Goal: Task Accomplishment & Management: Manage account settings

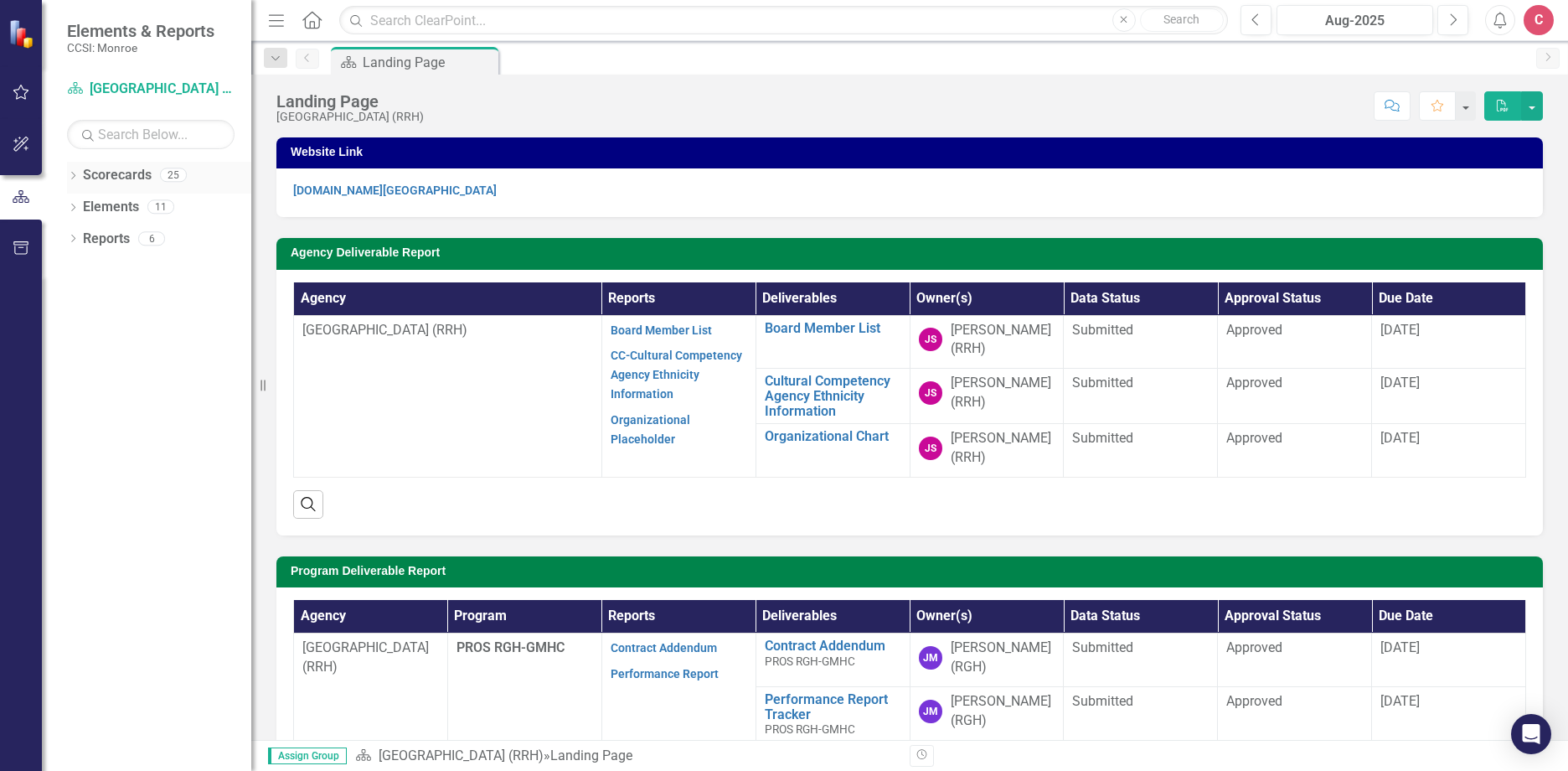
click at [74, 180] on icon "Dropdown" at bounding box center [73, 177] width 12 height 9
click at [86, 207] on icon "Dropdown" at bounding box center [81, 206] width 12 height 10
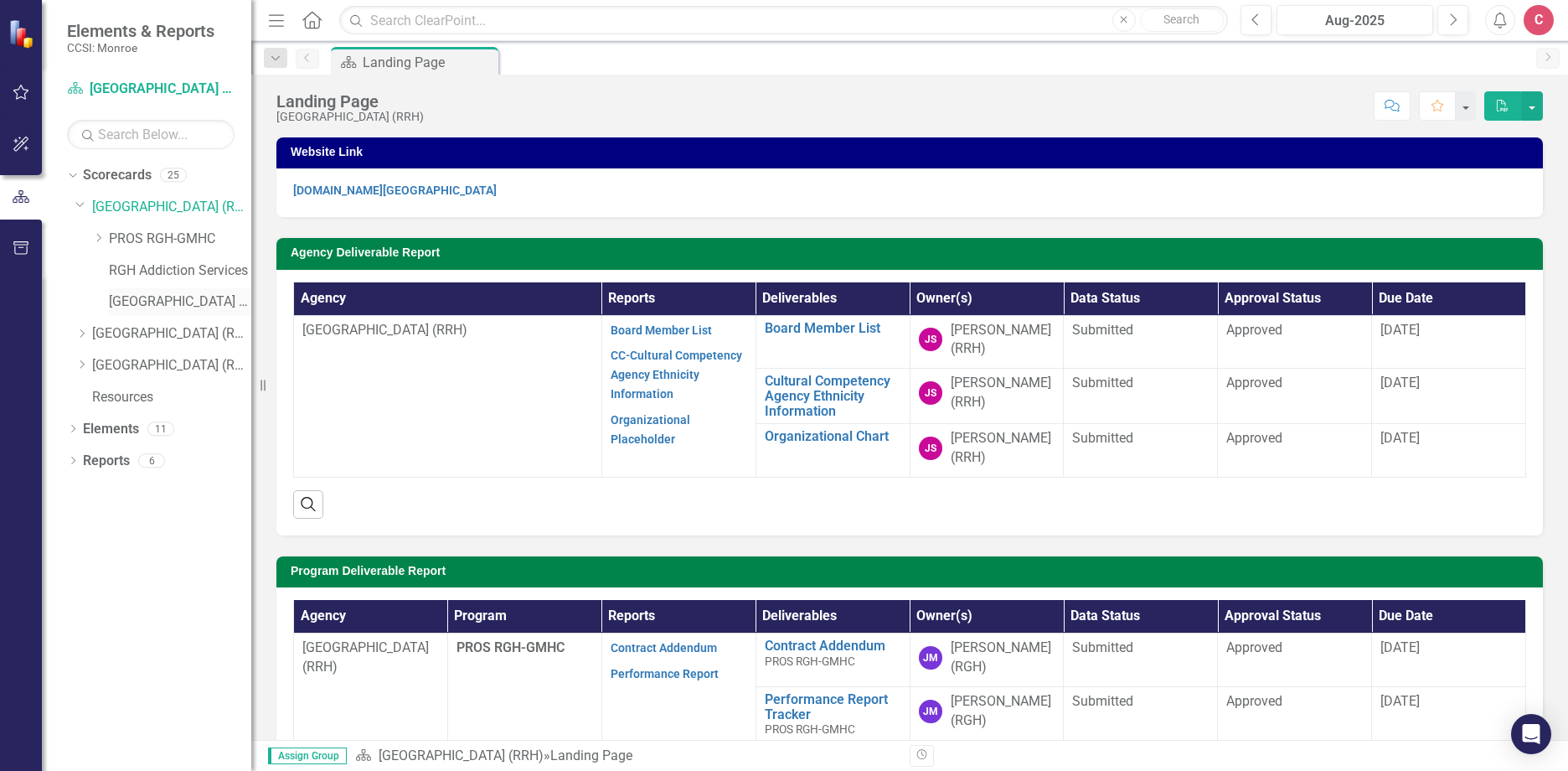
click at [187, 292] on link "[GEOGRAPHIC_DATA] ED" at bounding box center [180, 302] width 142 height 20
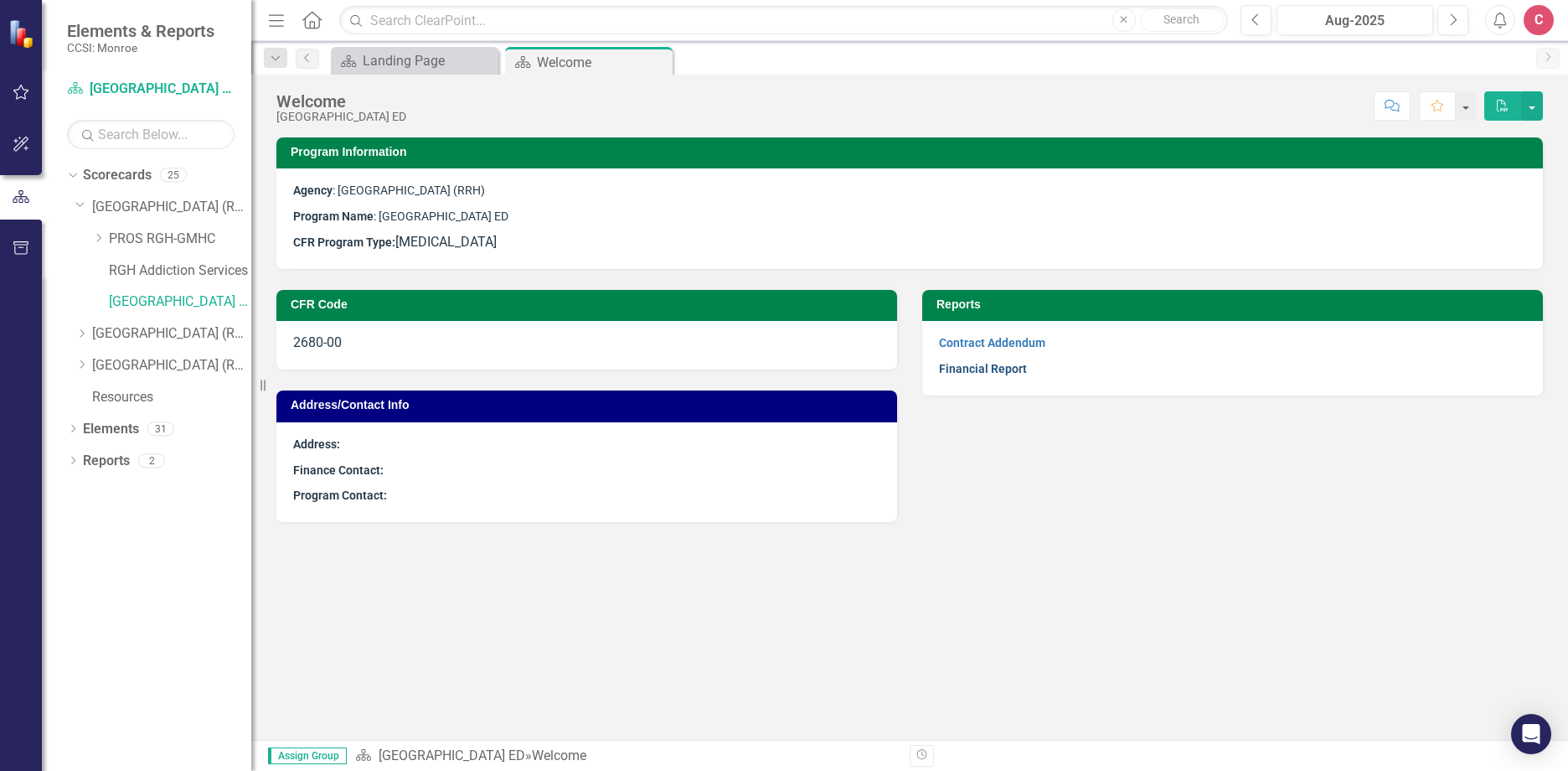
click at [1007, 370] on link "Financial Report" at bounding box center [983, 369] width 87 height 13
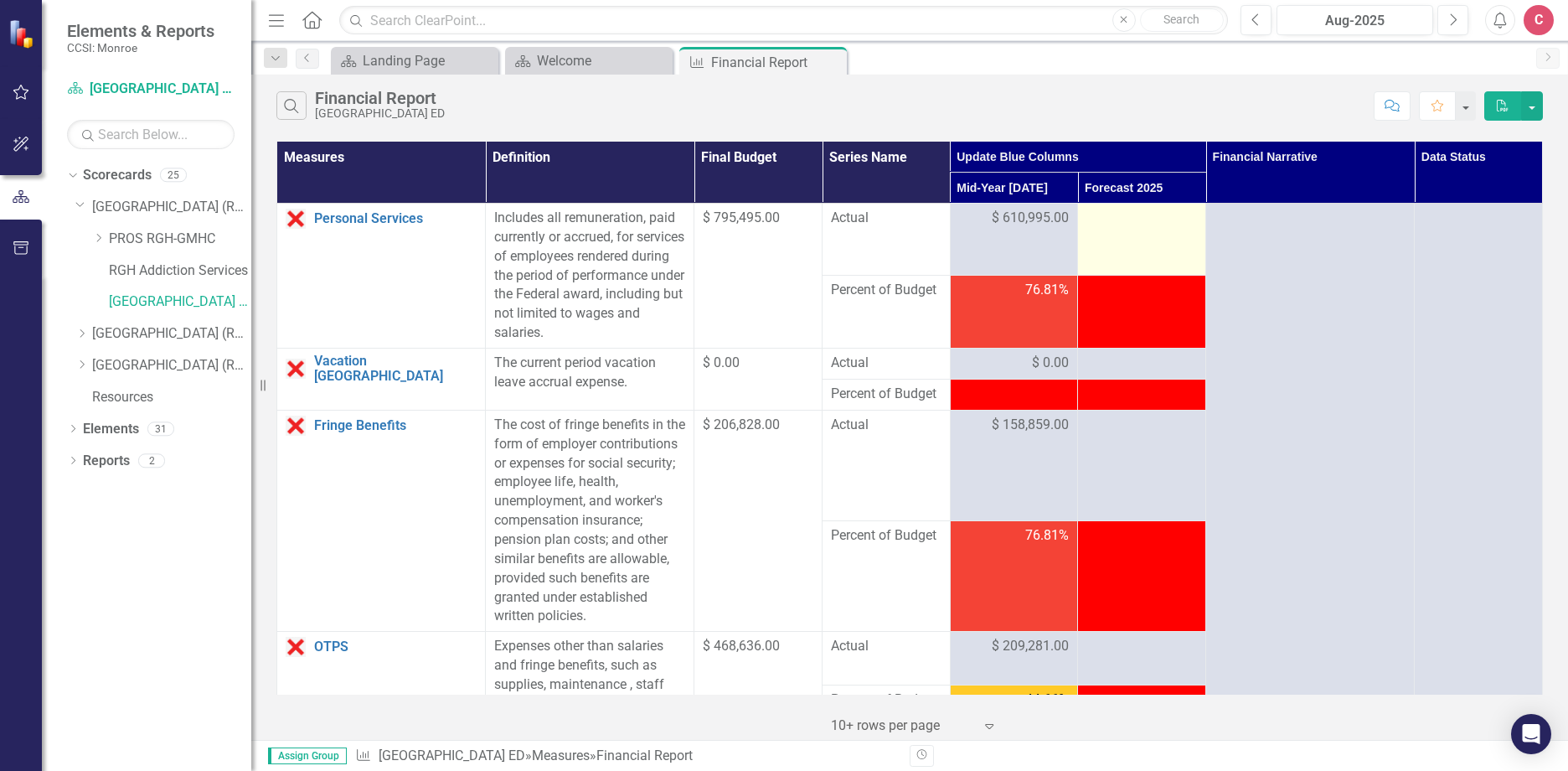
click at [1147, 238] on td at bounding box center [1142, 239] width 128 height 72
click at [1114, 231] on td at bounding box center [1142, 239] width 128 height 72
click at [1108, 222] on div at bounding box center [1141, 219] width 111 height 20
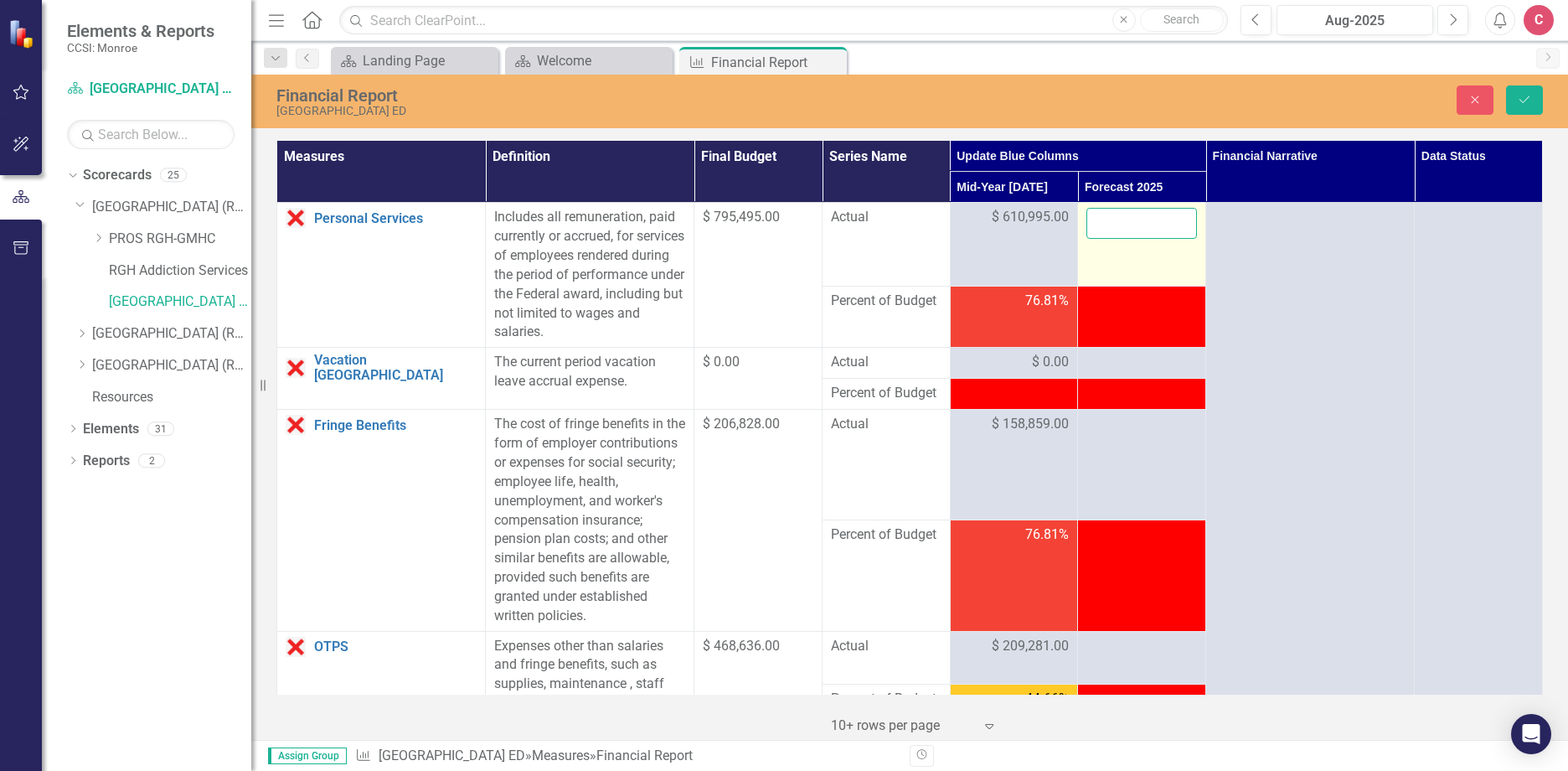
click at [1092, 222] on input "number" at bounding box center [1141, 223] width 111 height 31
type input "1225129"
click at [1098, 362] on div at bounding box center [1141, 363] width 111 height 20
click at [1093, 354] on div at bounding box center [1141, 363] width 111 height 20
click at [1111, 358] on div at bounding box center [1141, 363] width 111 height 20
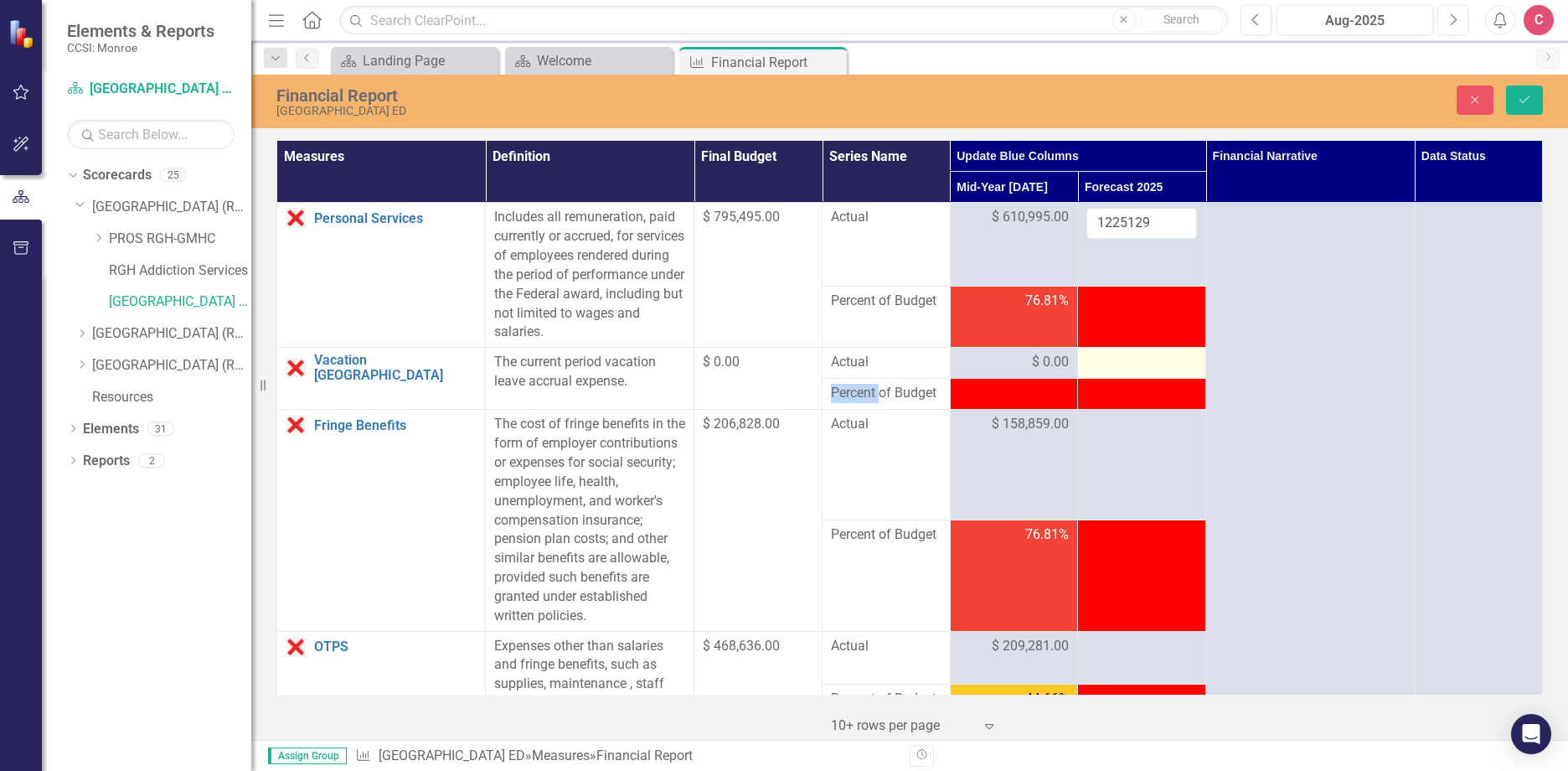
click at [1111, 358] on div at bounding box center [1141, 363] width 111 height 20
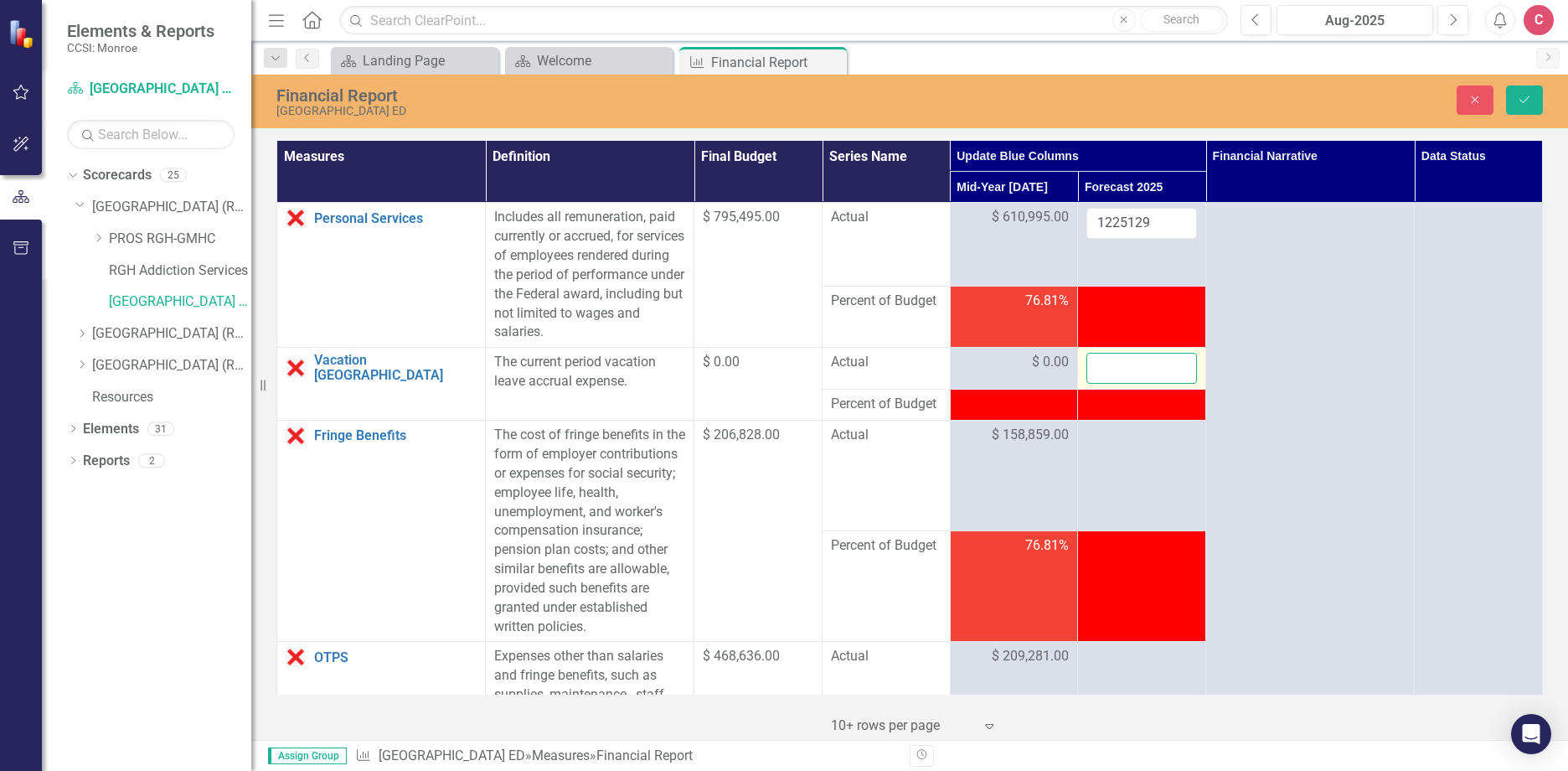
click at [1100, 357] on input "number" at bounding box center [1141, 368] width 111 height 31
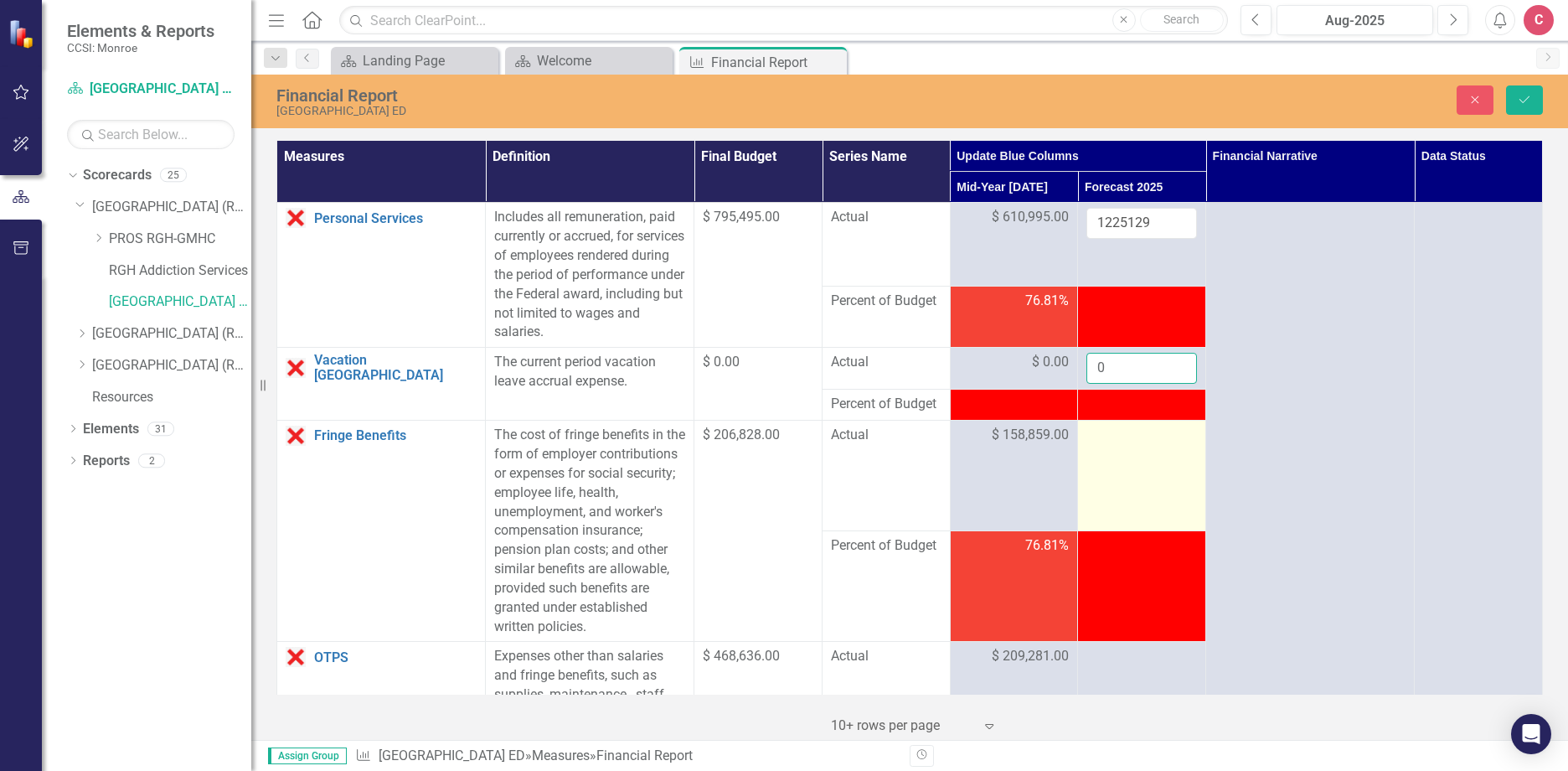
type input "0"
click at [1106, 461] on td at bounding box center [1142, 476] width 128 height 111
click at [1097, 440] on div at bounding box center [1141, 436] width 111 height 20
click at [1104, 441] on div at bounding box center [1141, 436] width 111 height 20
click at [1086, 440] on div at bounding box center [1141, 436] width 111 height 20
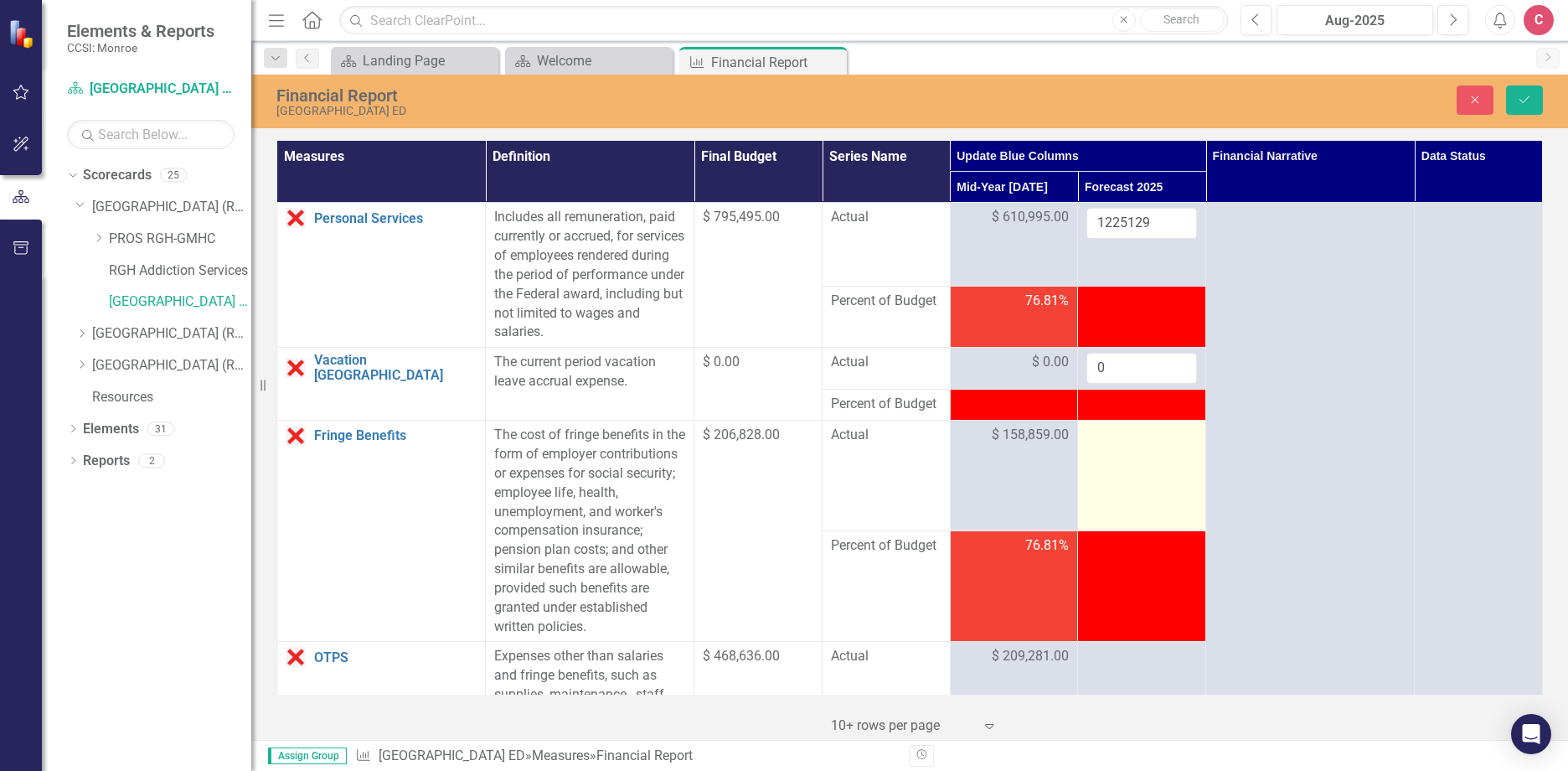
click at [1105, 427] on div at bounding box center [1141, 436] width 111 height 20
drag, startPoint x: 1105, startPoint y: 427, endPoint x: 1117, endPoint y: 440, distance: 17.7
click at [1117, 440] on input "number" at bounding box center [1141, 440] width 111 height 31
type input "318534"
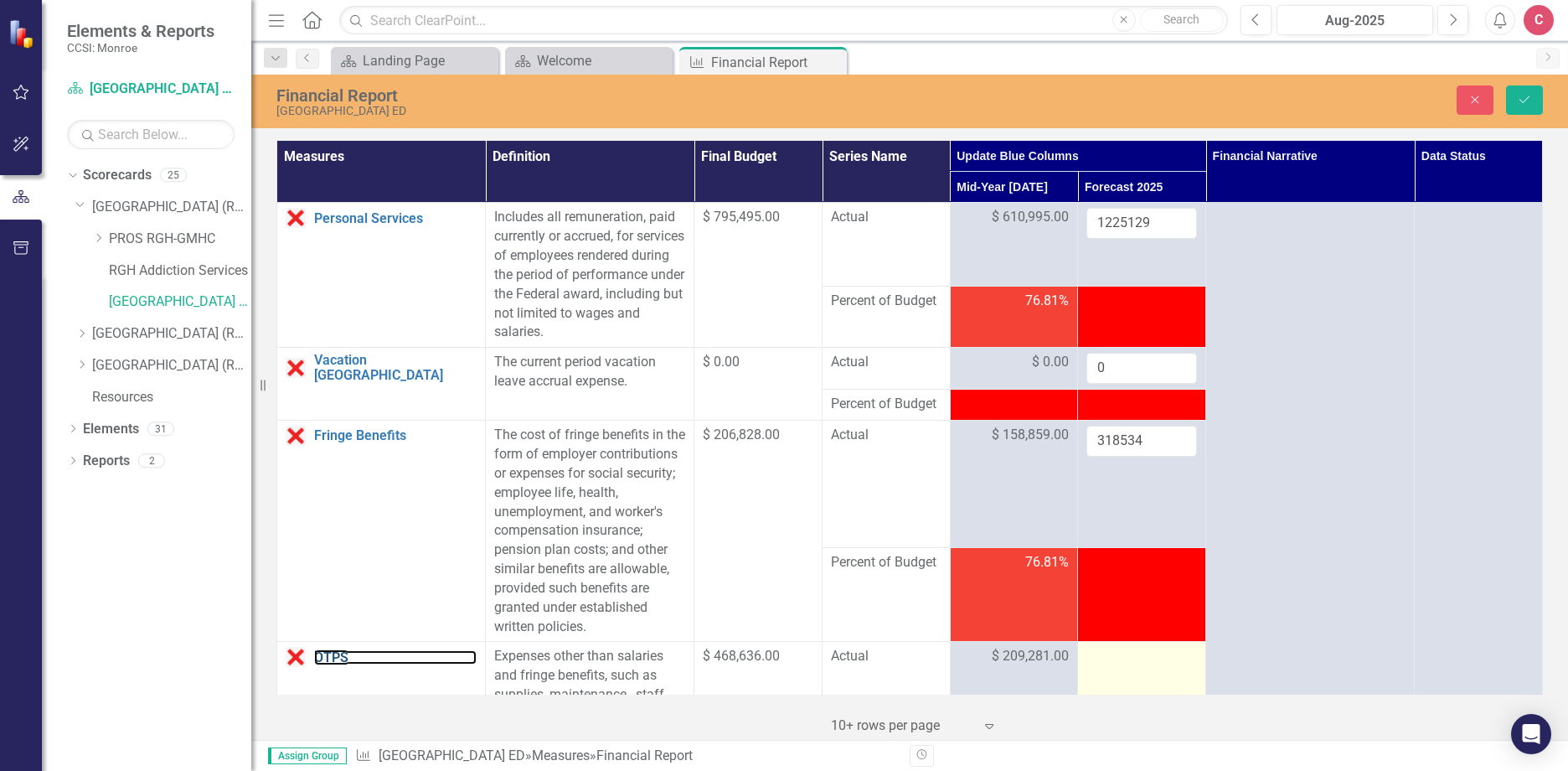
scroll to position [84, 0]
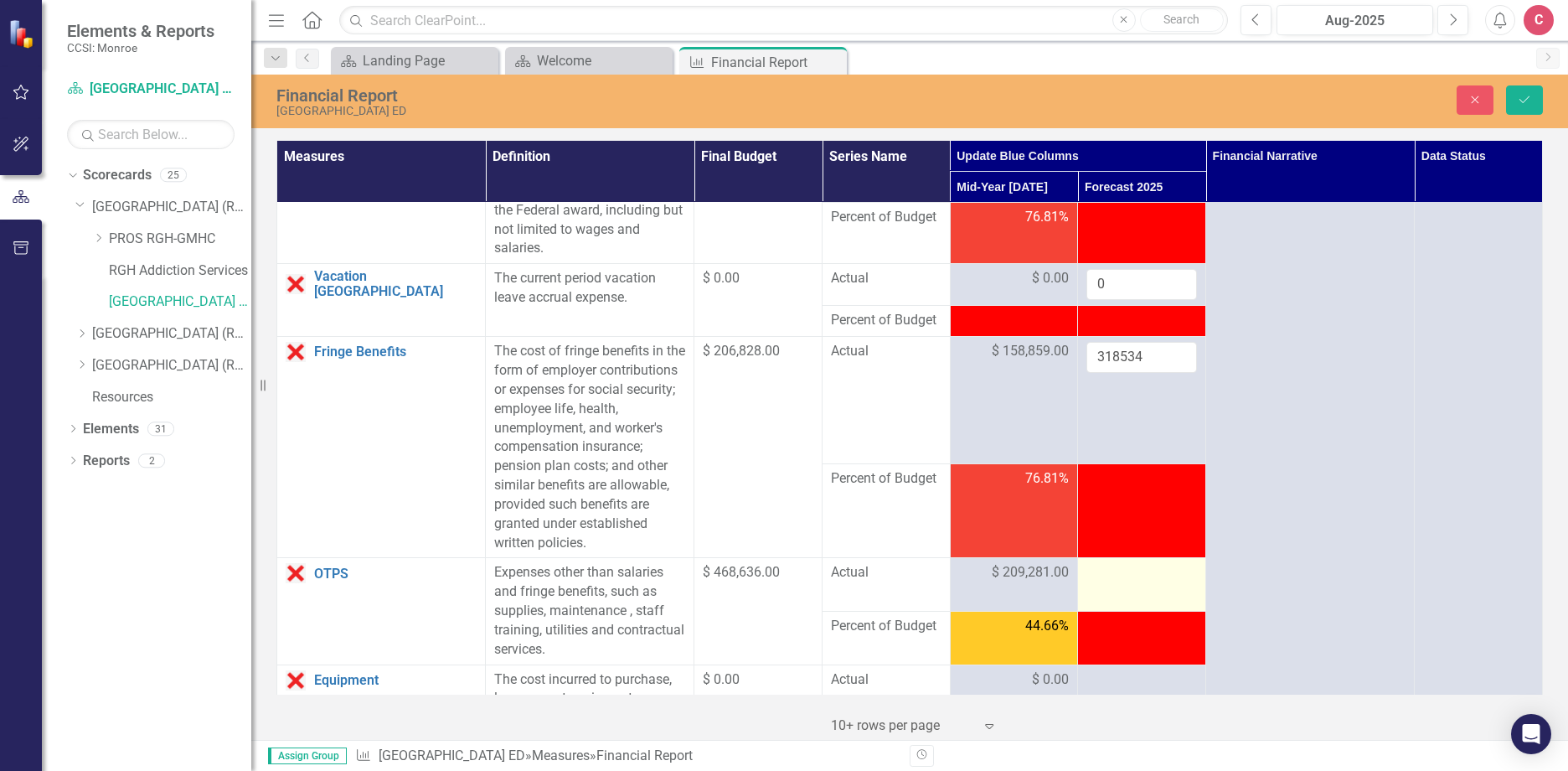
click at [1110, 583] on div at bounding box center [1141, 574] width 111 height 20
click at [1124, 562] on td at bounding box center [1142, 585] width 128 height 54
click at [1122, 569] on div at bounding box center [1141, 574] width 111 height 20
click at [1122, 570] on div at bounding box center [1141, 574] width 111 height 20
drag, startPoint x: 1122, startPoint y: 570, endPoint x: 1123, endPoint y: 579, distance: 9.1
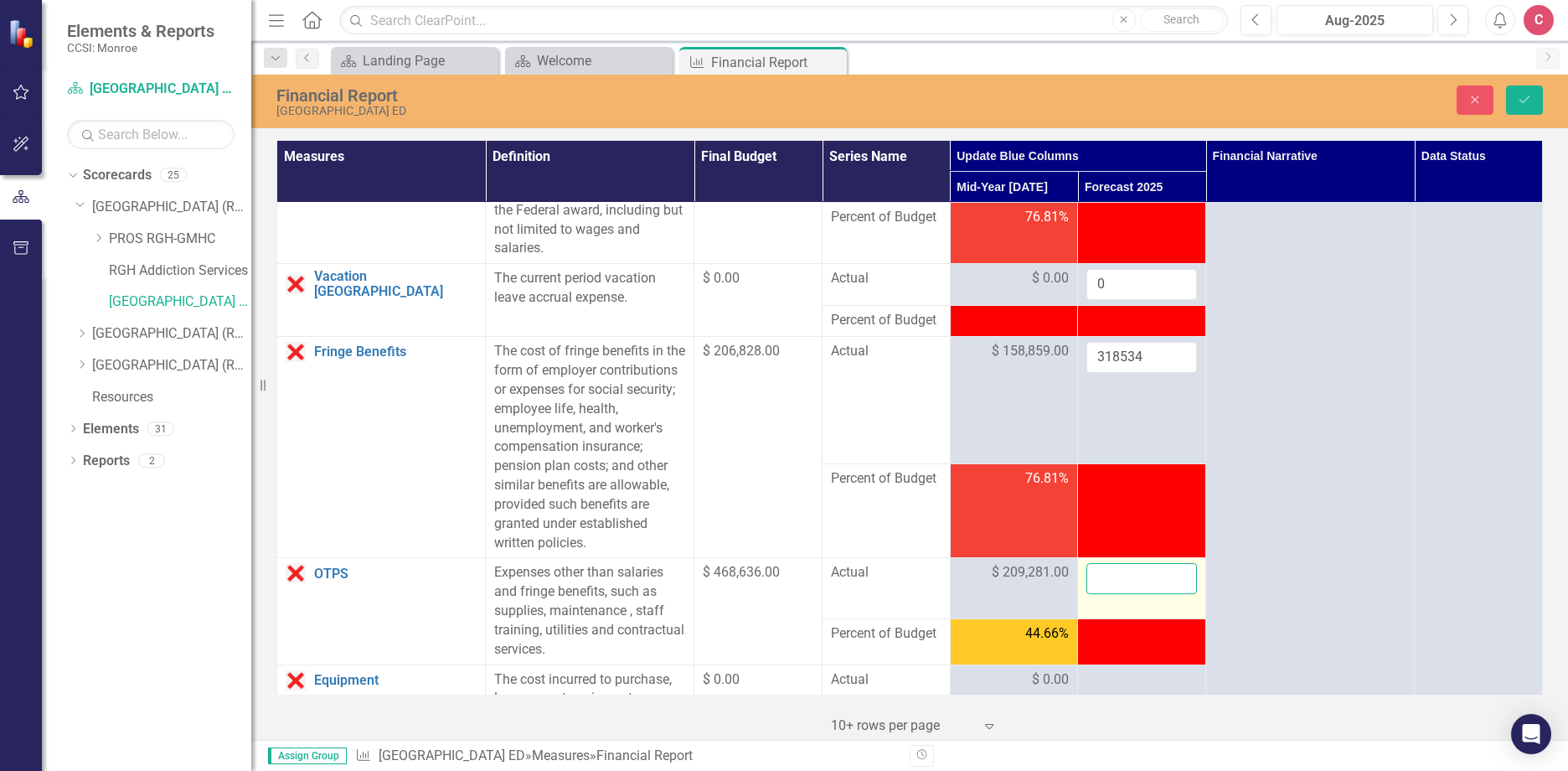
click at [1123, 579] on input "number" at bounding box center [1141, 578] width 111 height 31
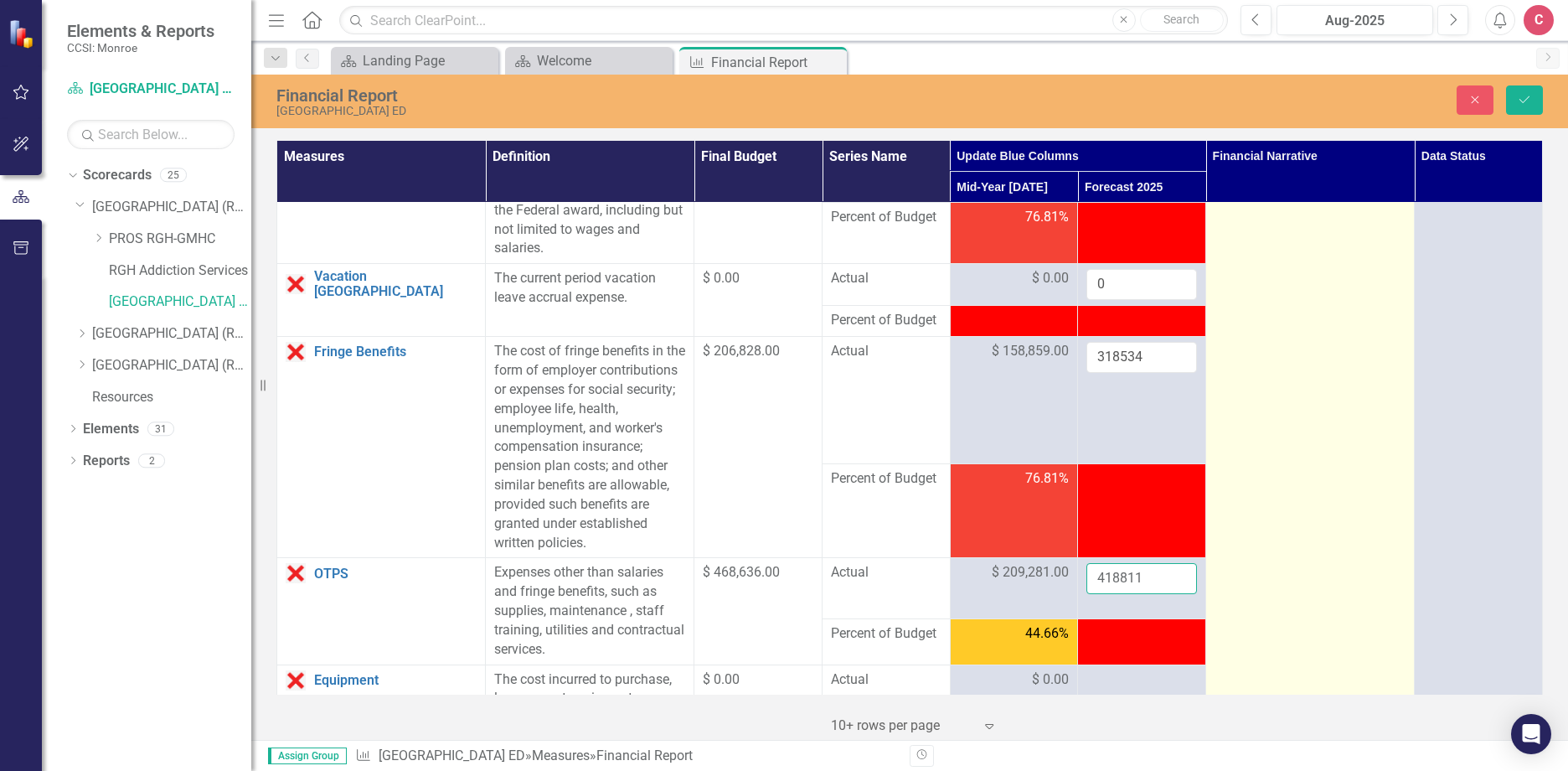
type input "418811"
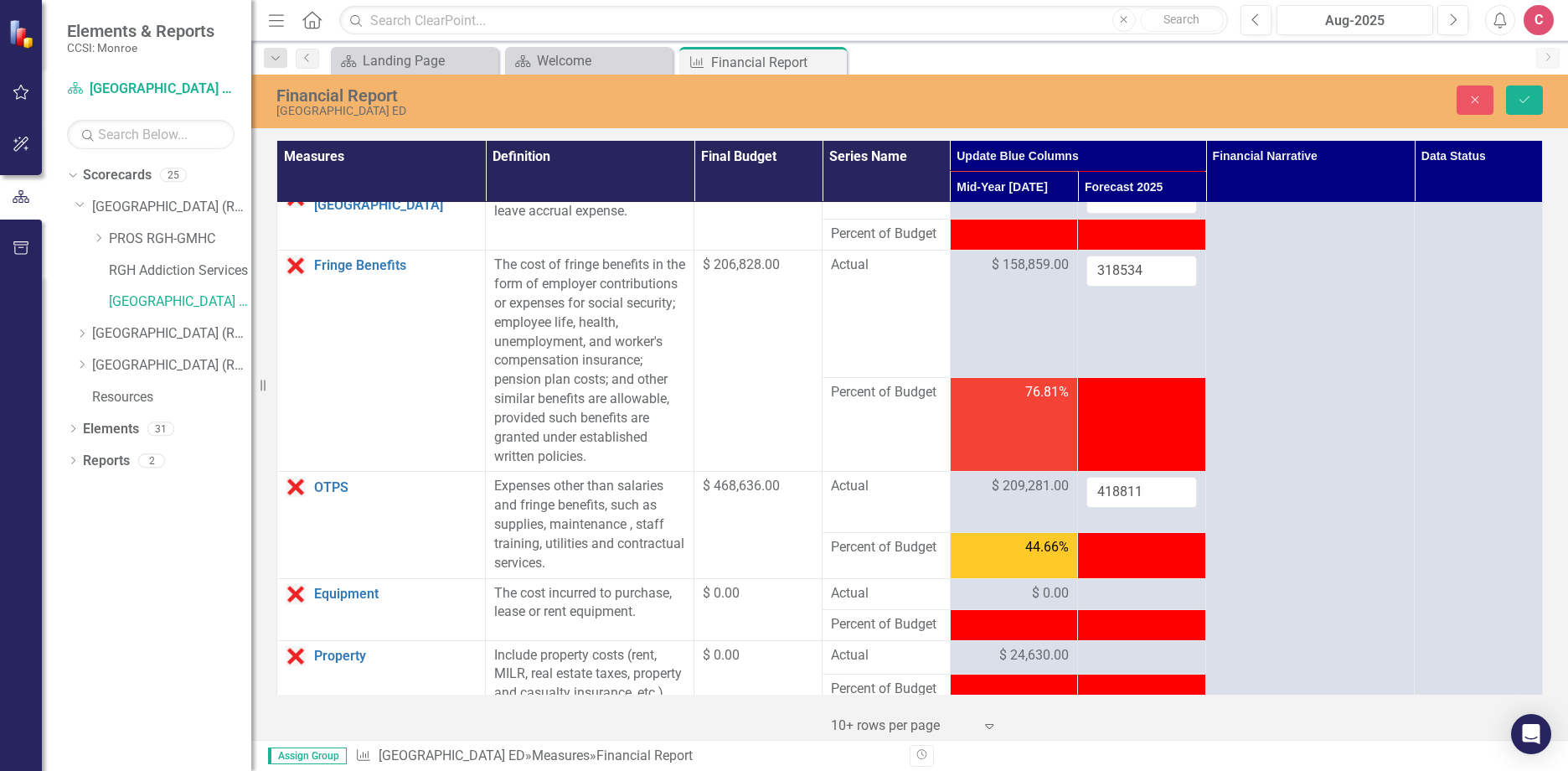
scroll to position [251, 0]
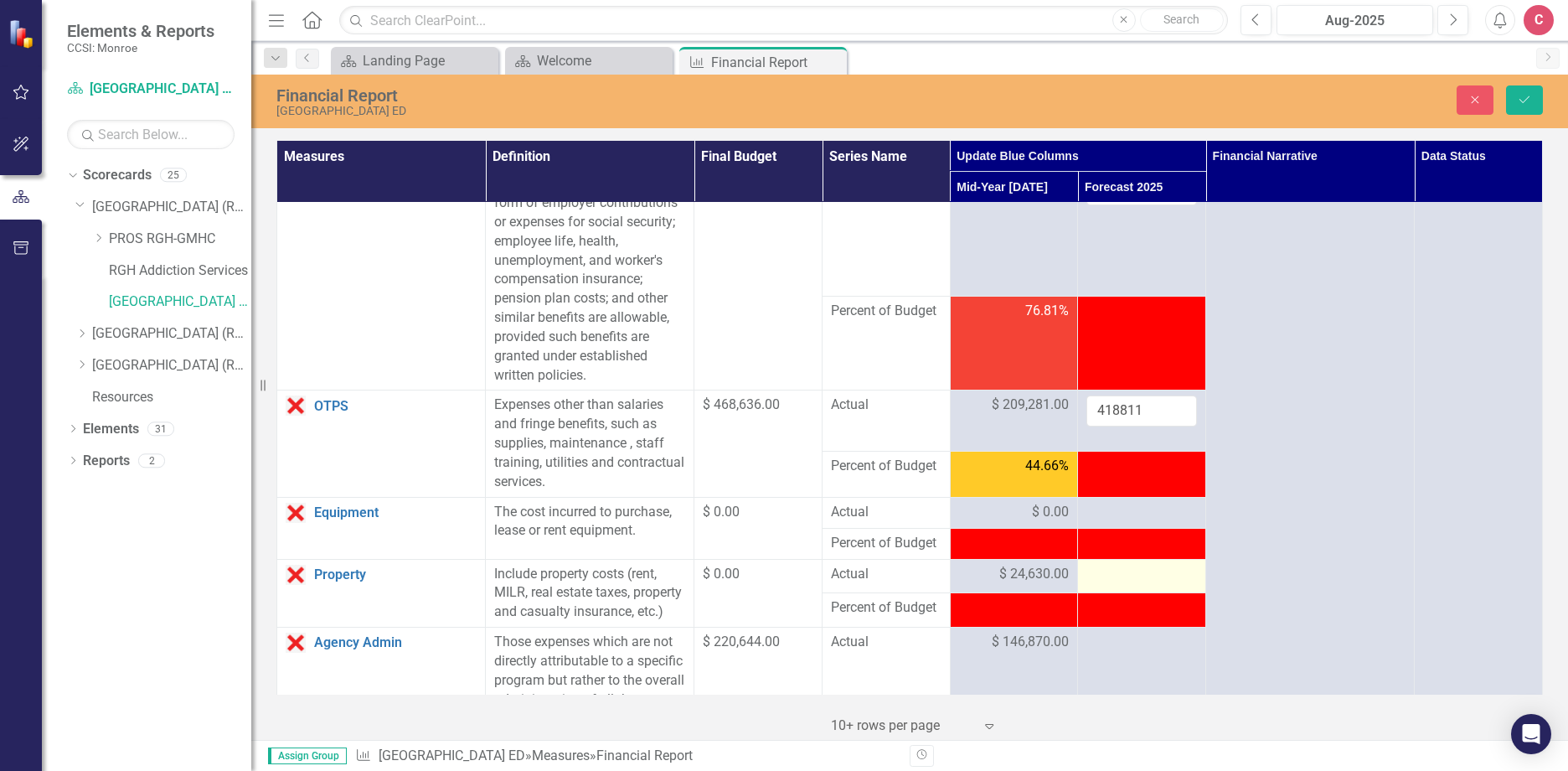
click at [1112, 582] on div at bounding box center [1141, 575] width 111 height 20
click at [1106, 519] on div at bounding box center [1141, 513] width 111 height 20
click at [1119, 515] on div at bounding box center [1141, 513] width 111 height 20
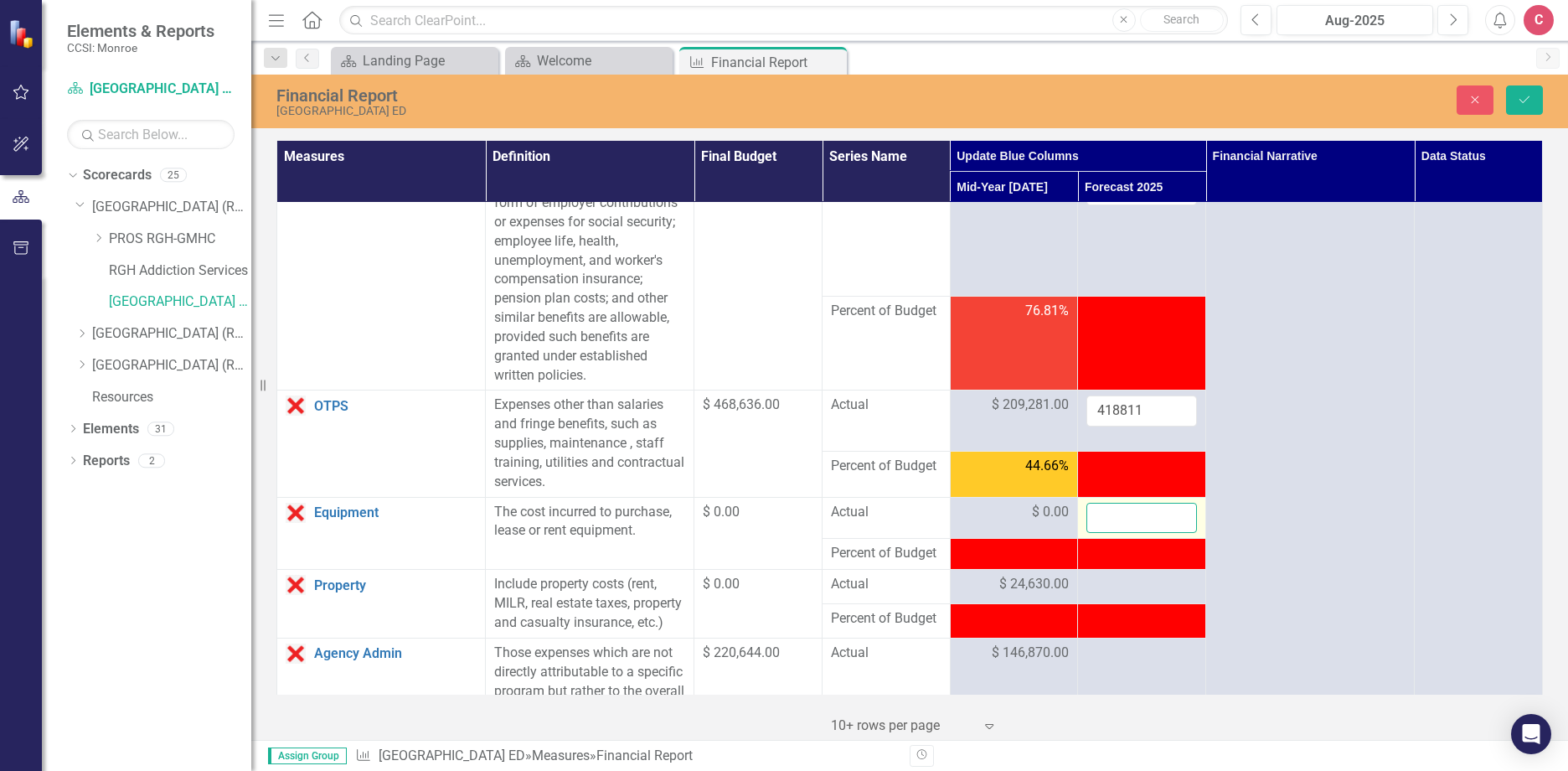
click at [1112, 515] on input "number" at bounding box center [1141, 518] width 111 height 31
type input "0"
click at [1093, 592] on div at bounding box center [1141, 585] width 111 height 20
click at [1117, 596] on td at bounding box center [1142, 587] width 128 height 34
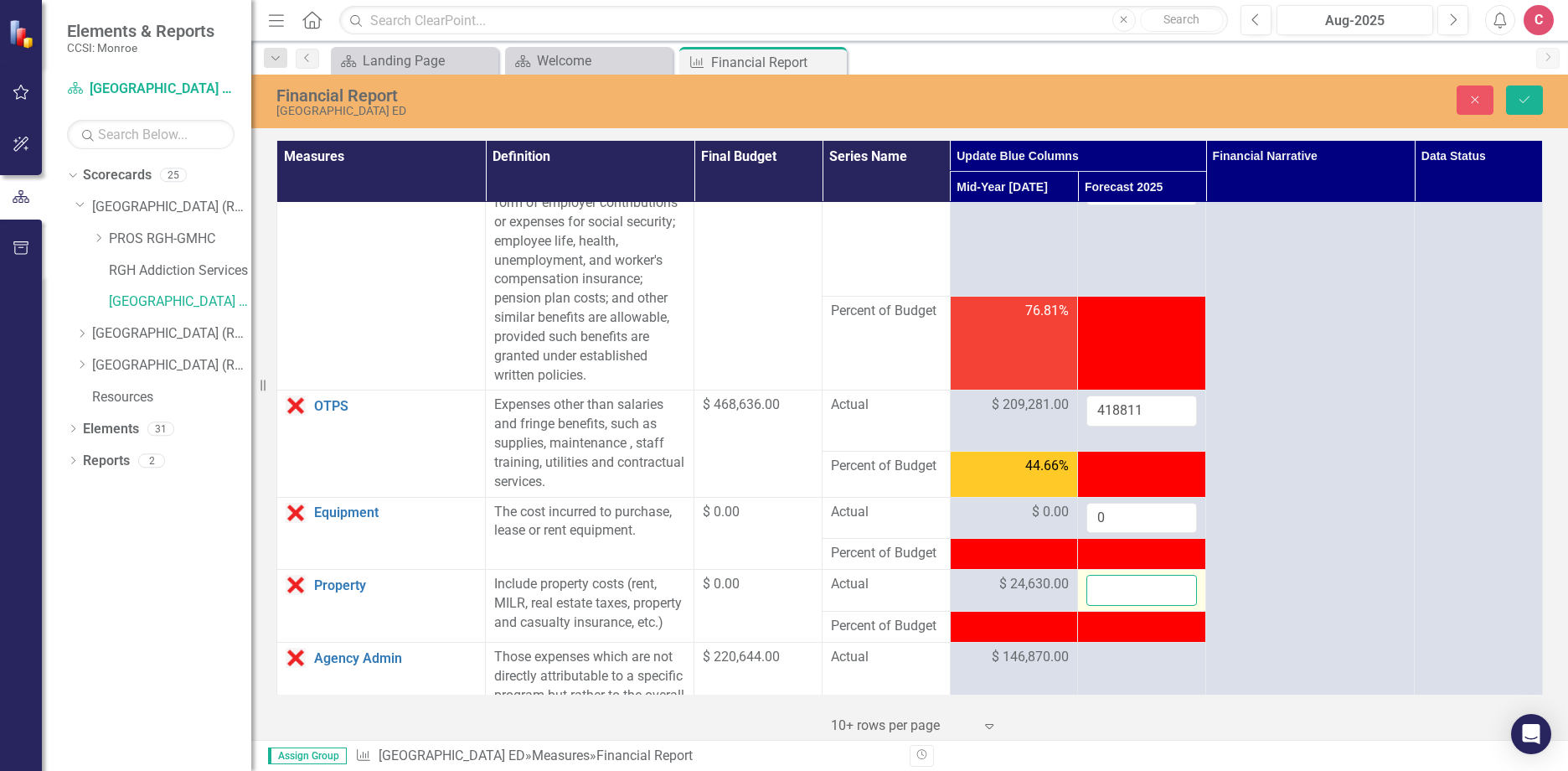
drag, startPoint x: 1117, startPoint y: 596, endPoint x: 1113, endPoint y: 583, distance: 13.6
click at [1113, 583] on input "number" at bounding box center [1141, 589] width 111 height 31
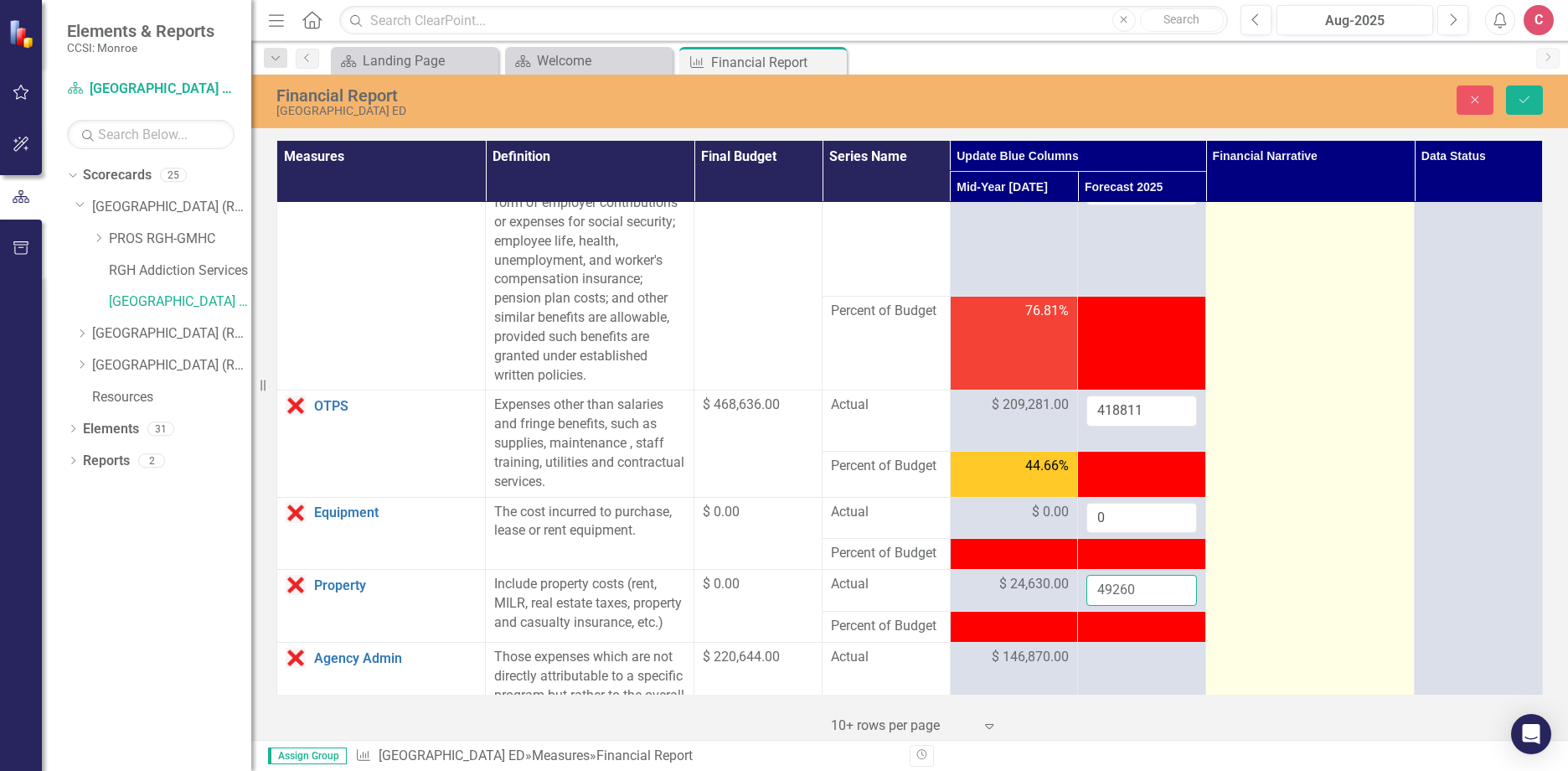
type input "49260"
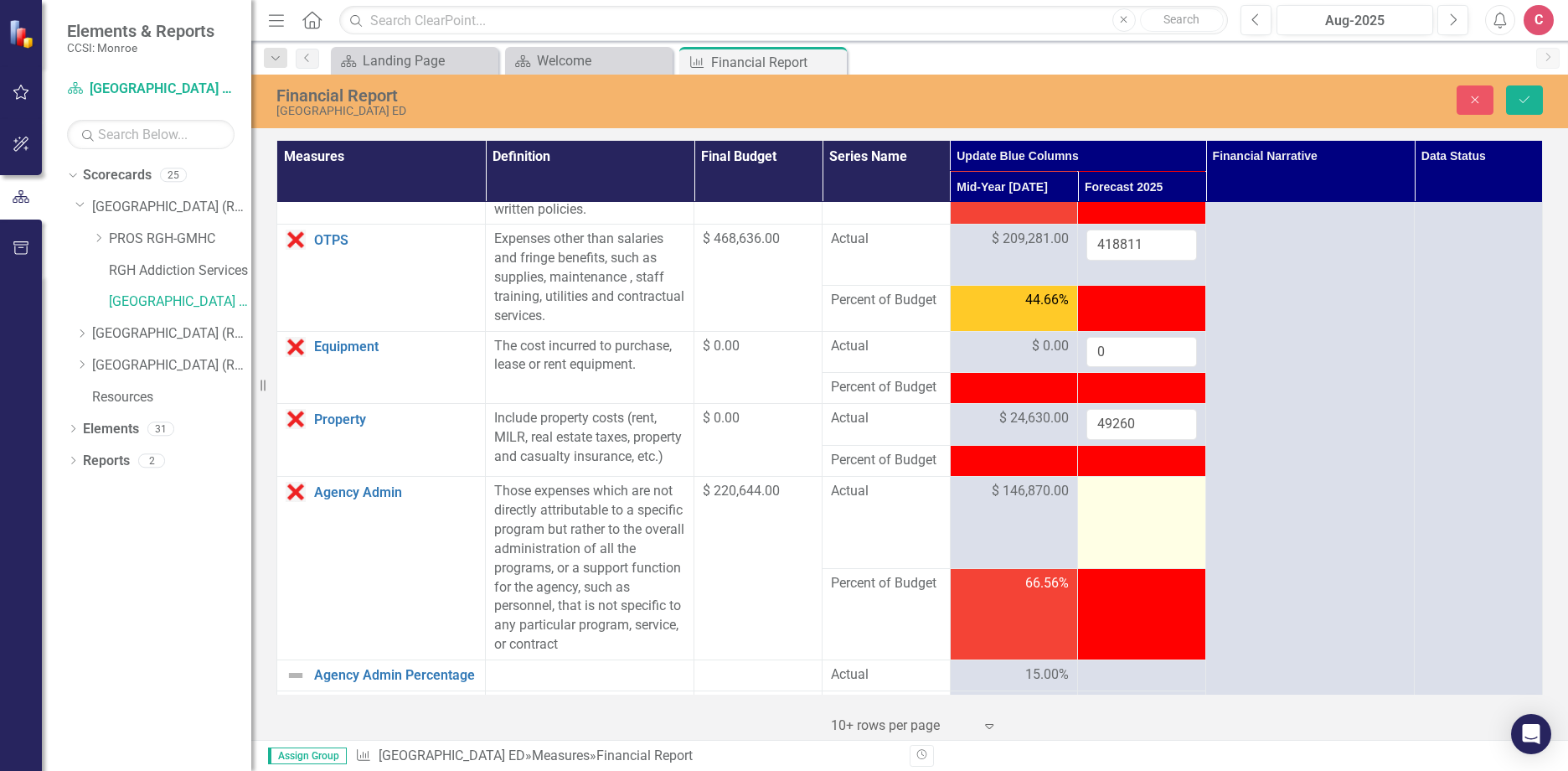
scroll to position [419, 0]
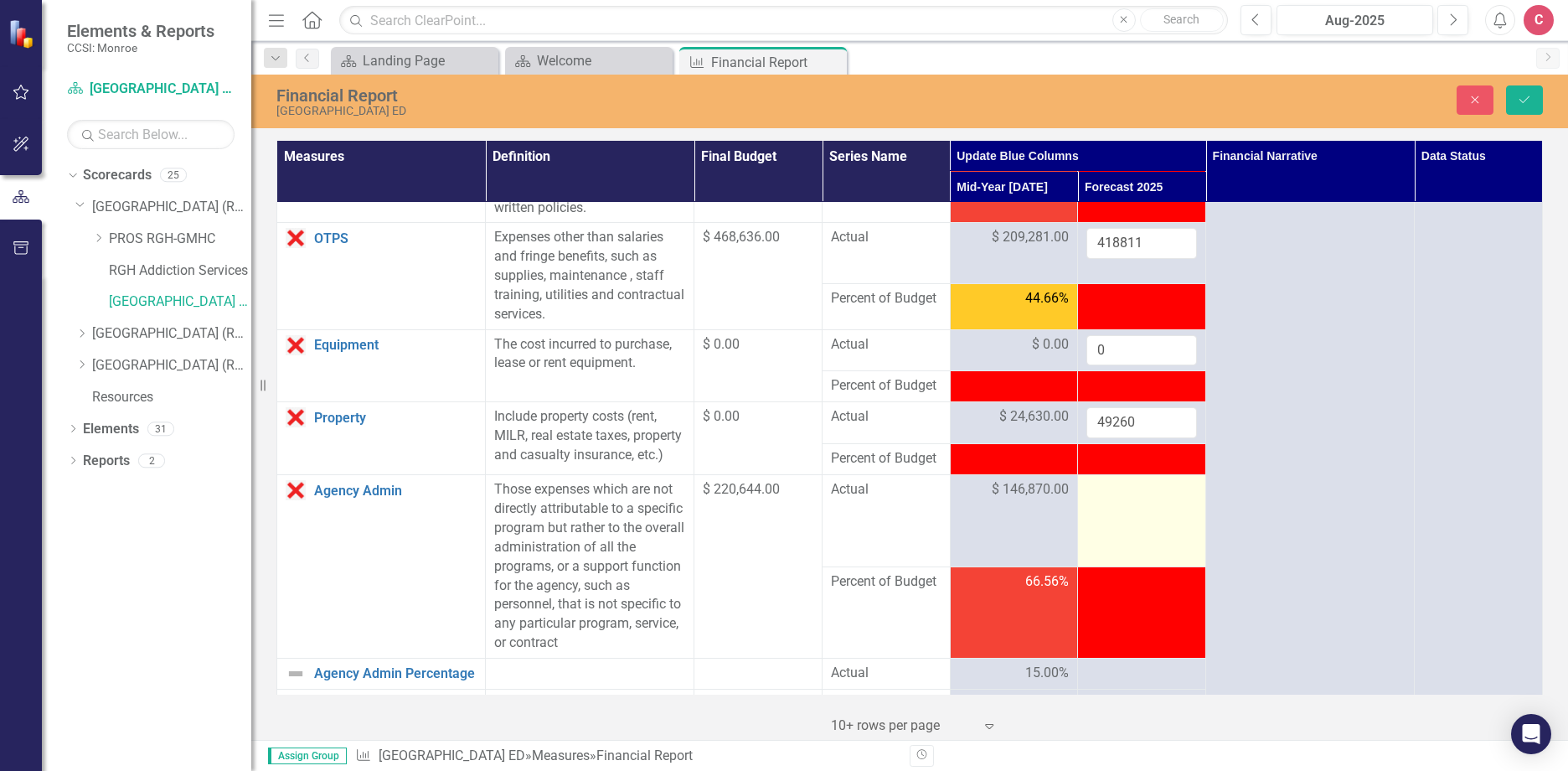
click at [1100, 523] on td at bounding box center [1142, 521] width 128 height 91
click at [1118, 500] on div at bounding box center [1141, 491] width 111 height 20
click at [1543, 99] on div "Close Save" at bounding box center [1293, 100] width 523 height 29
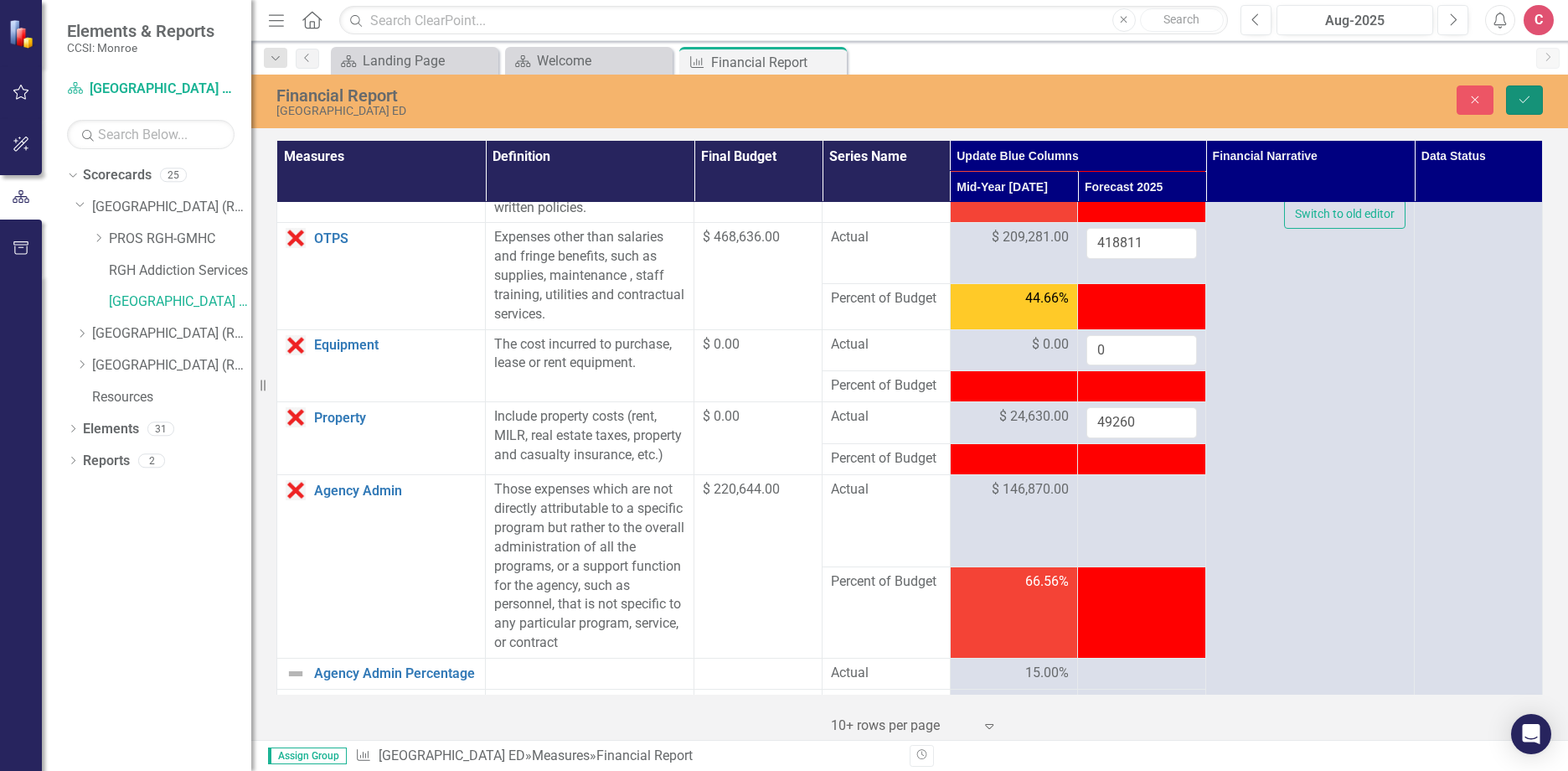
click at [1534, 101] on button "Save" at bounding box center [1524, 100] width 37 height 29
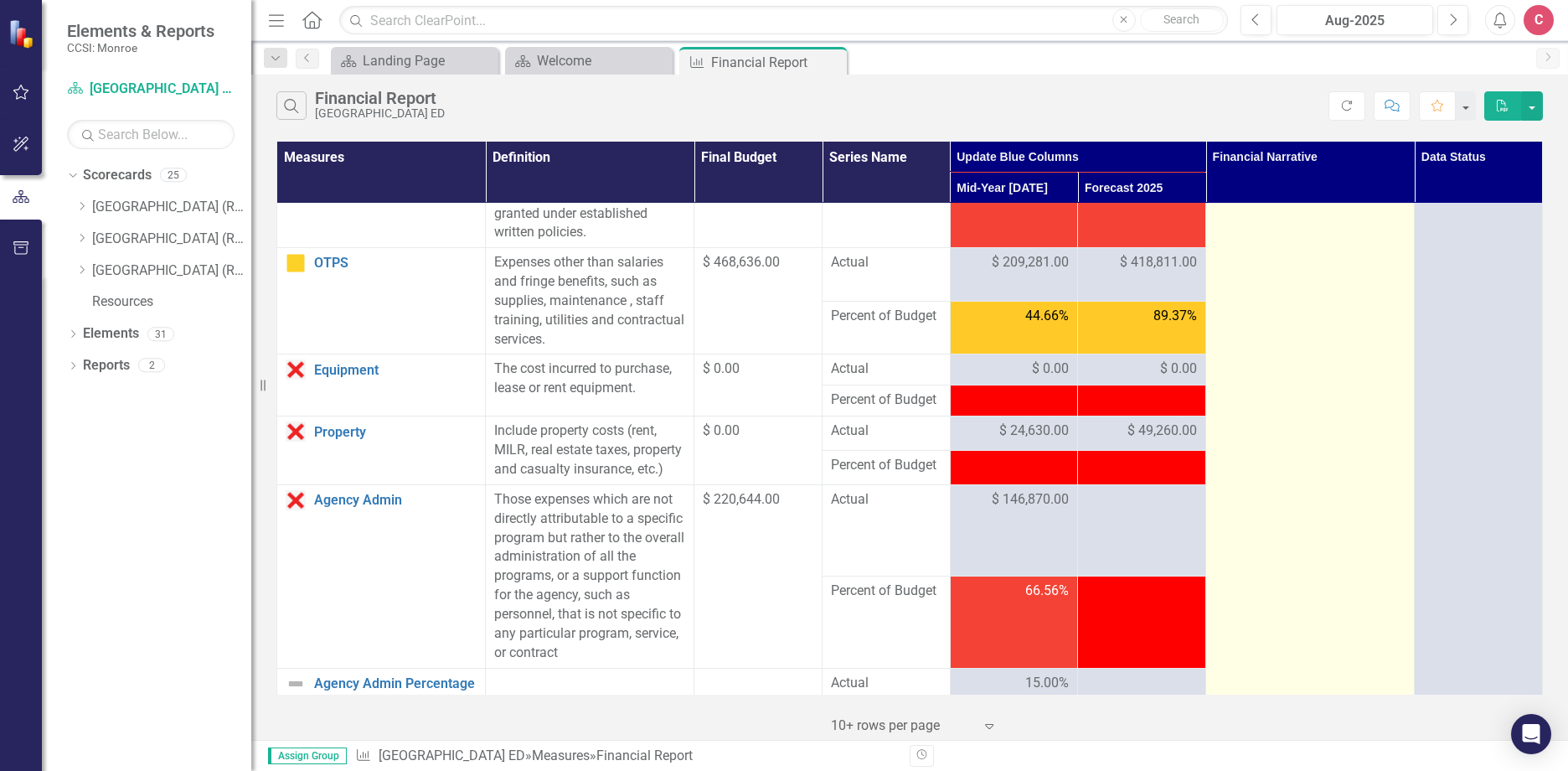
scroll to position [419, 0]
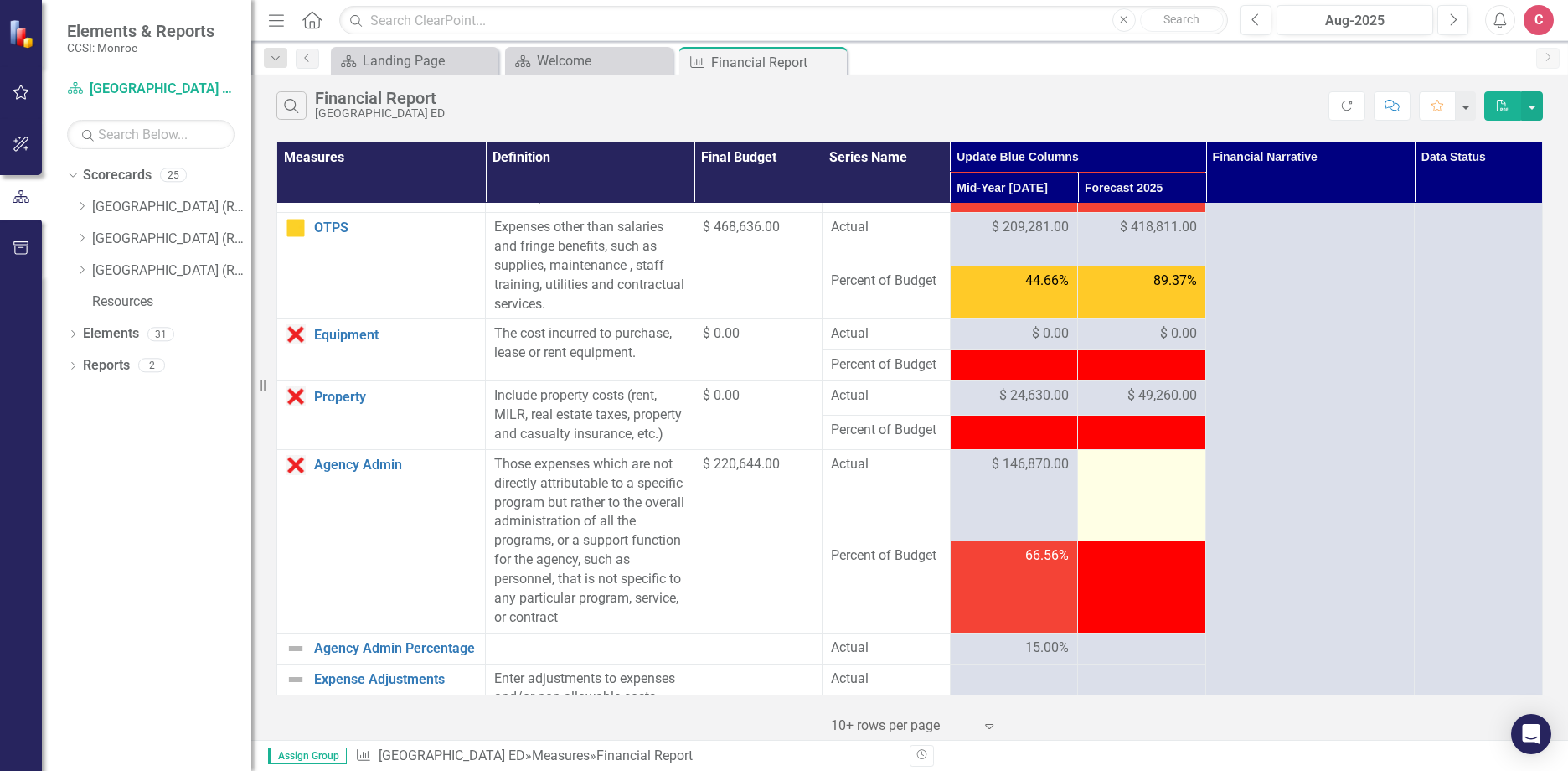
click at [1146, 500] on td at bounding box center [1142, 494] width 128 height 91
click at [1106, 475] on div at bounding box center [1141, 466] width 111 height 20
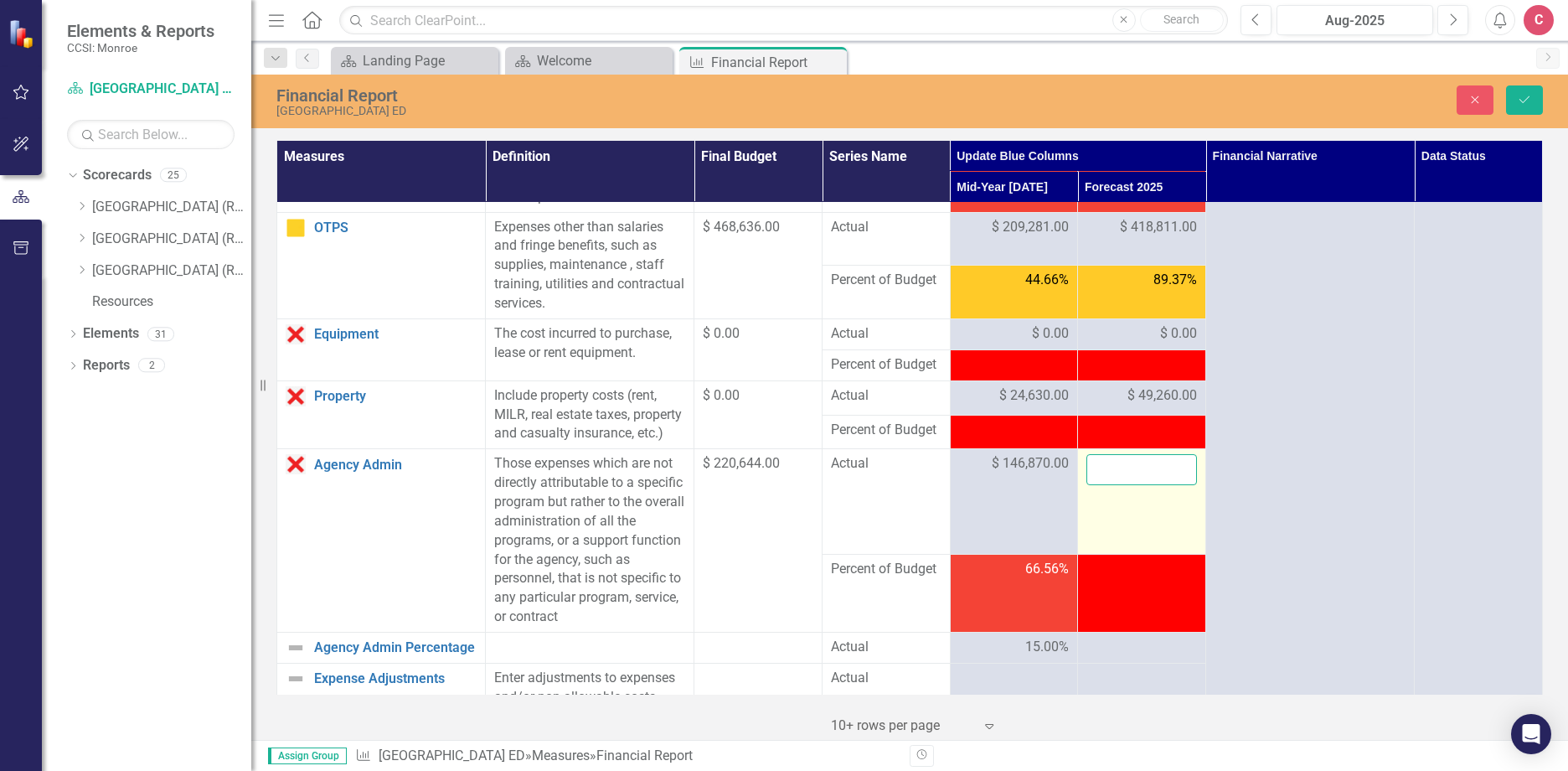
click at [1106, 485] on input "number" at bounding box center [1141, 469] width 111 height 31
type input "294371"
click at [1530, 95] on icon "Save" at bounding box center [1524, 100] width 15 height 12
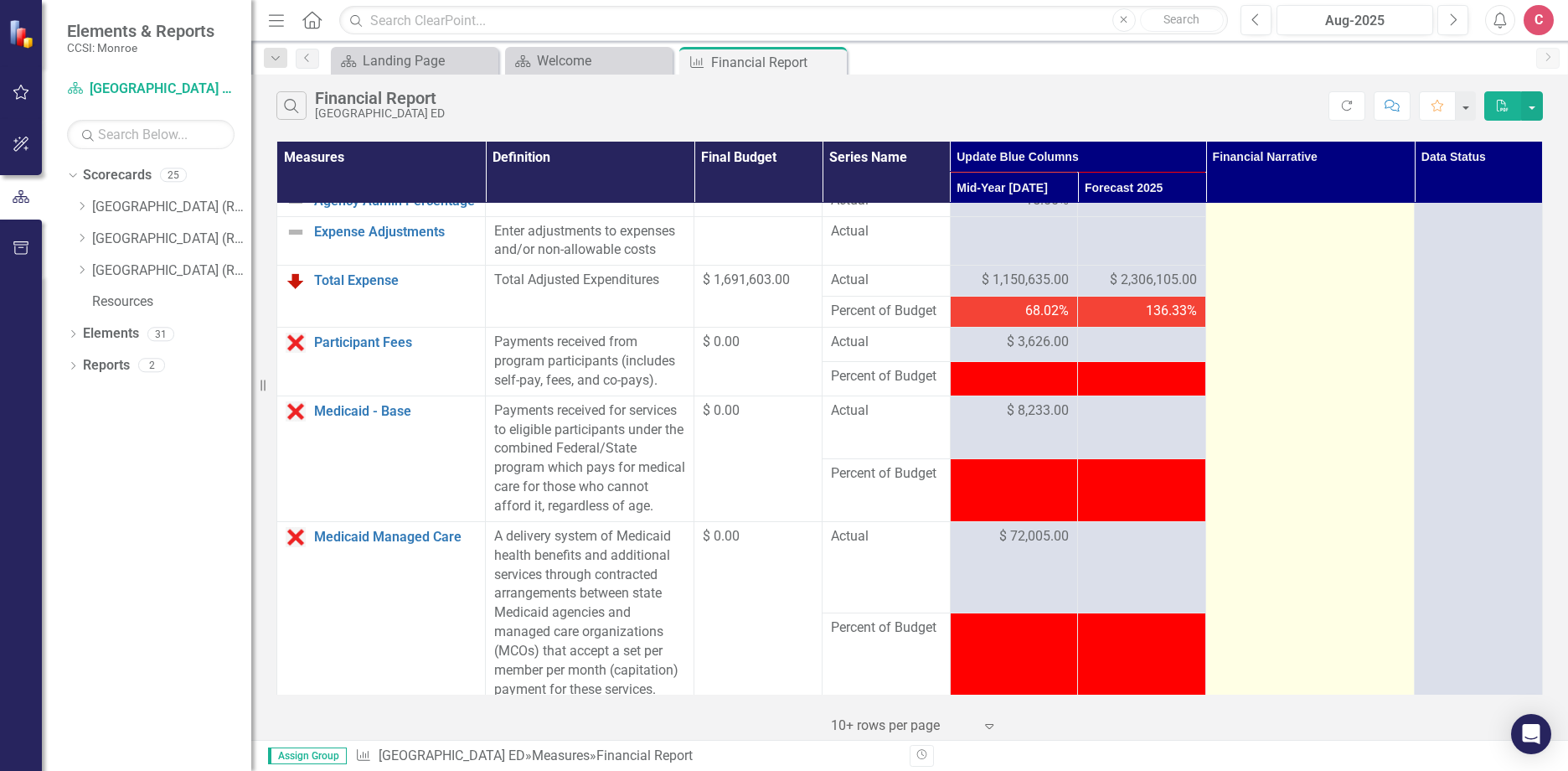
scroll to position [838, 0]
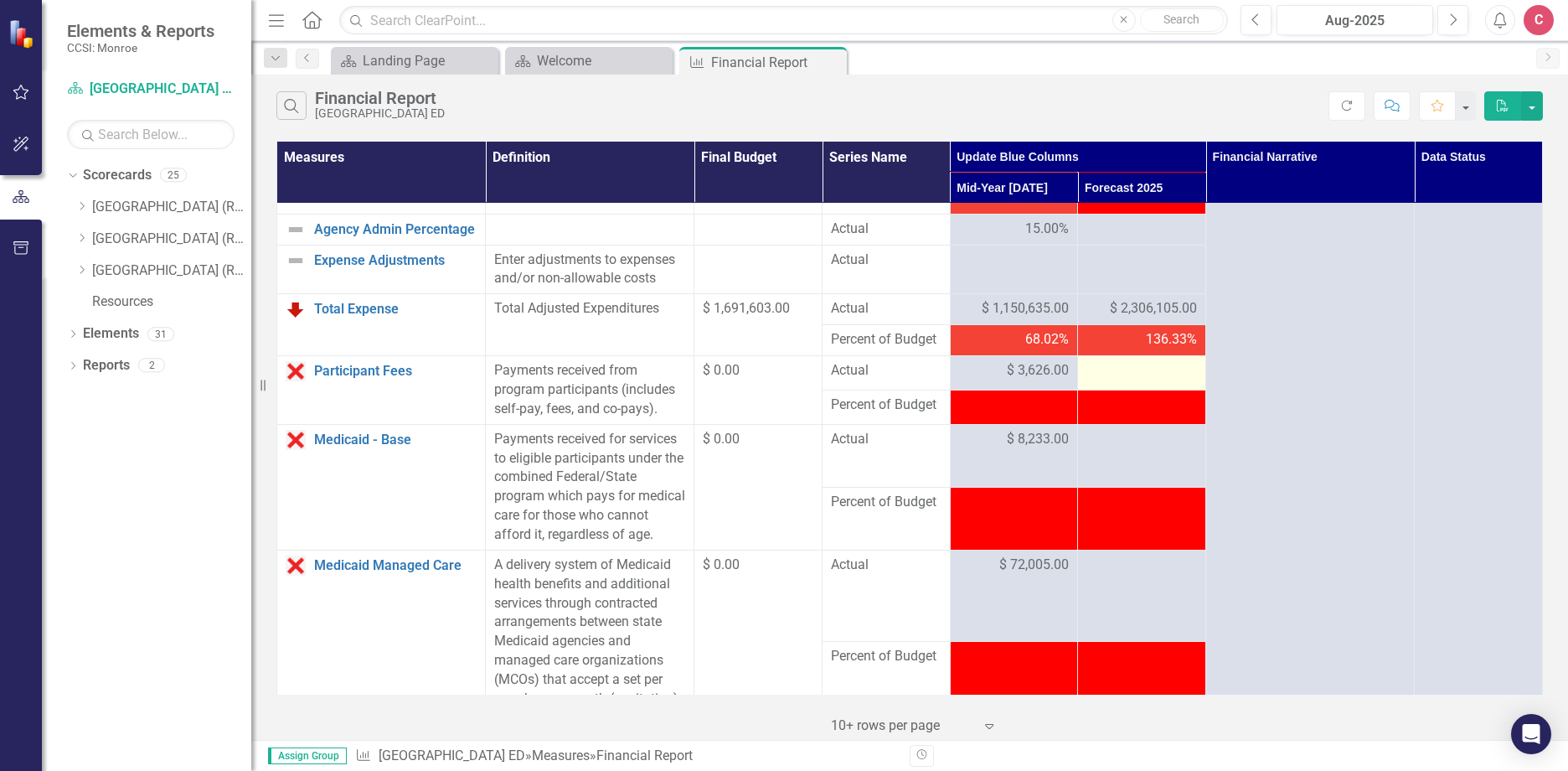
click at [1103, 381] on div at bounding box center [1141, 372] width 111 height 20
click at [1124, 381] on div at bounding box center [1141, 372] width 111 height 20
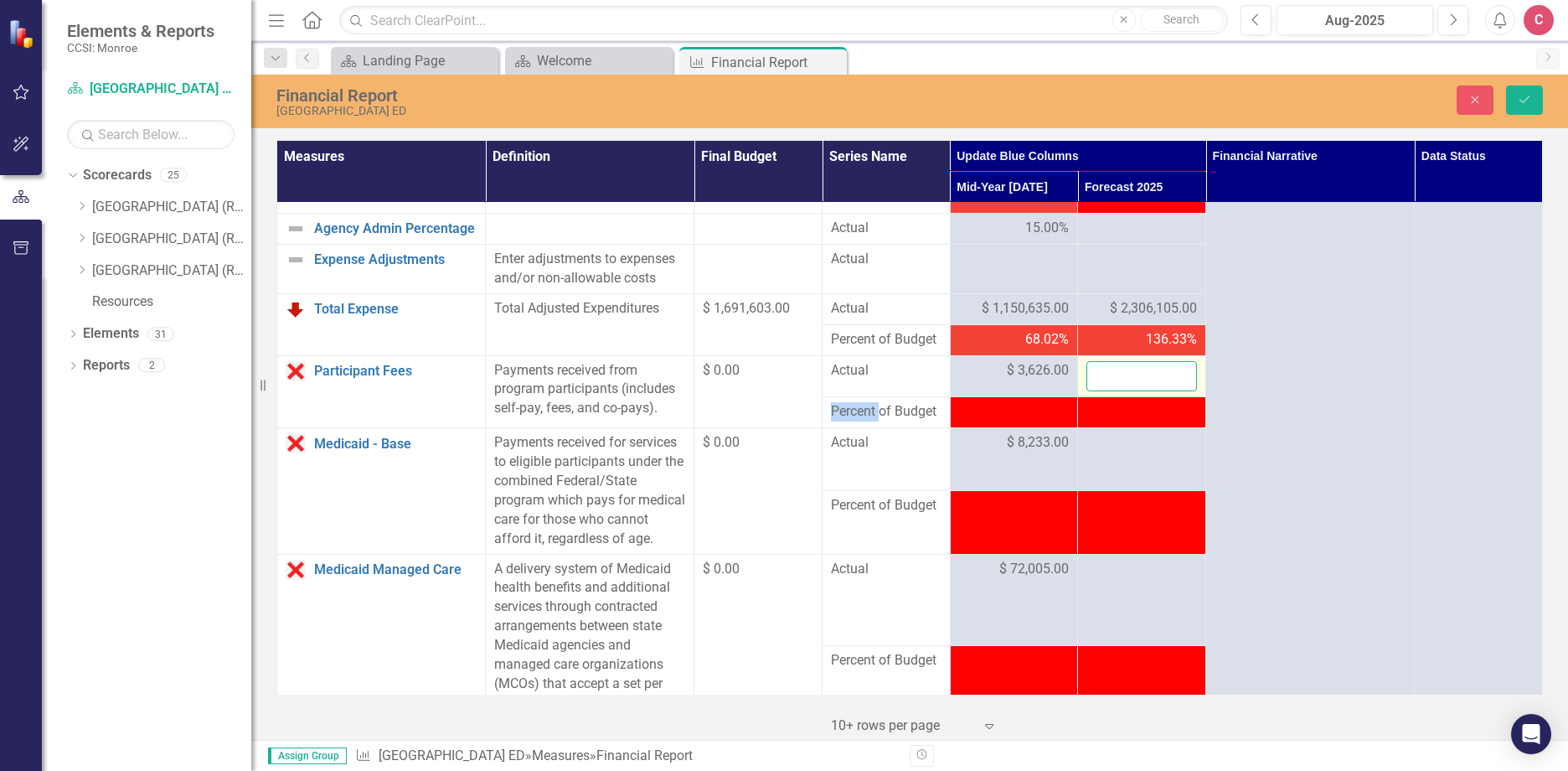
drag, startPoint x: 1124, startPoint y: 398, endPoint x: 1132, endPoint y: 395, distance: 8.5
click at [1132, 392] on input "number" at bounding box center [1141, 376] width 111 height 31
type input "7743"
click at [1521, 98] on icon "Save" at bounding box center [1524, 100] width 15 height 12
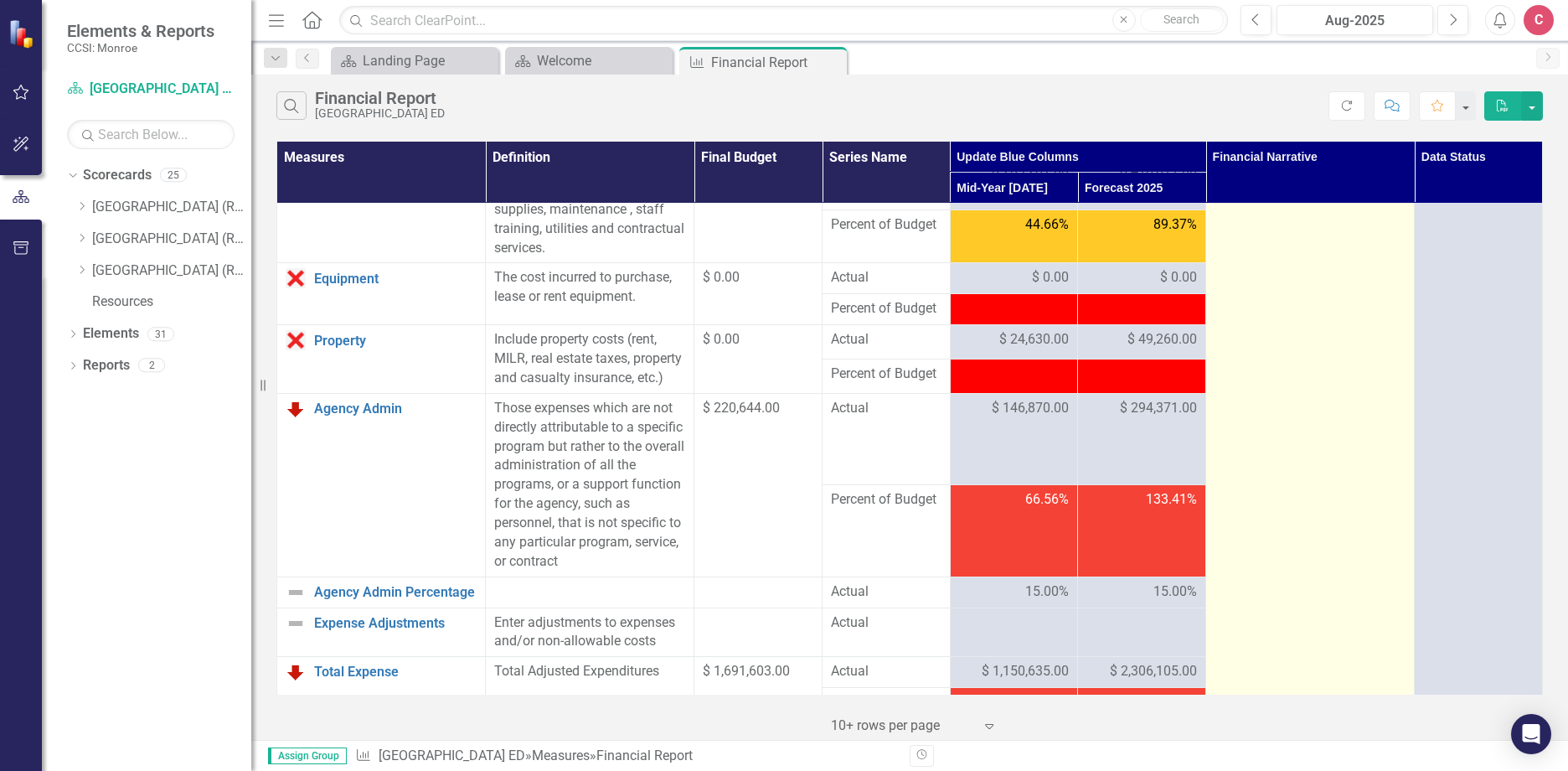
scroll to position [670, 0]
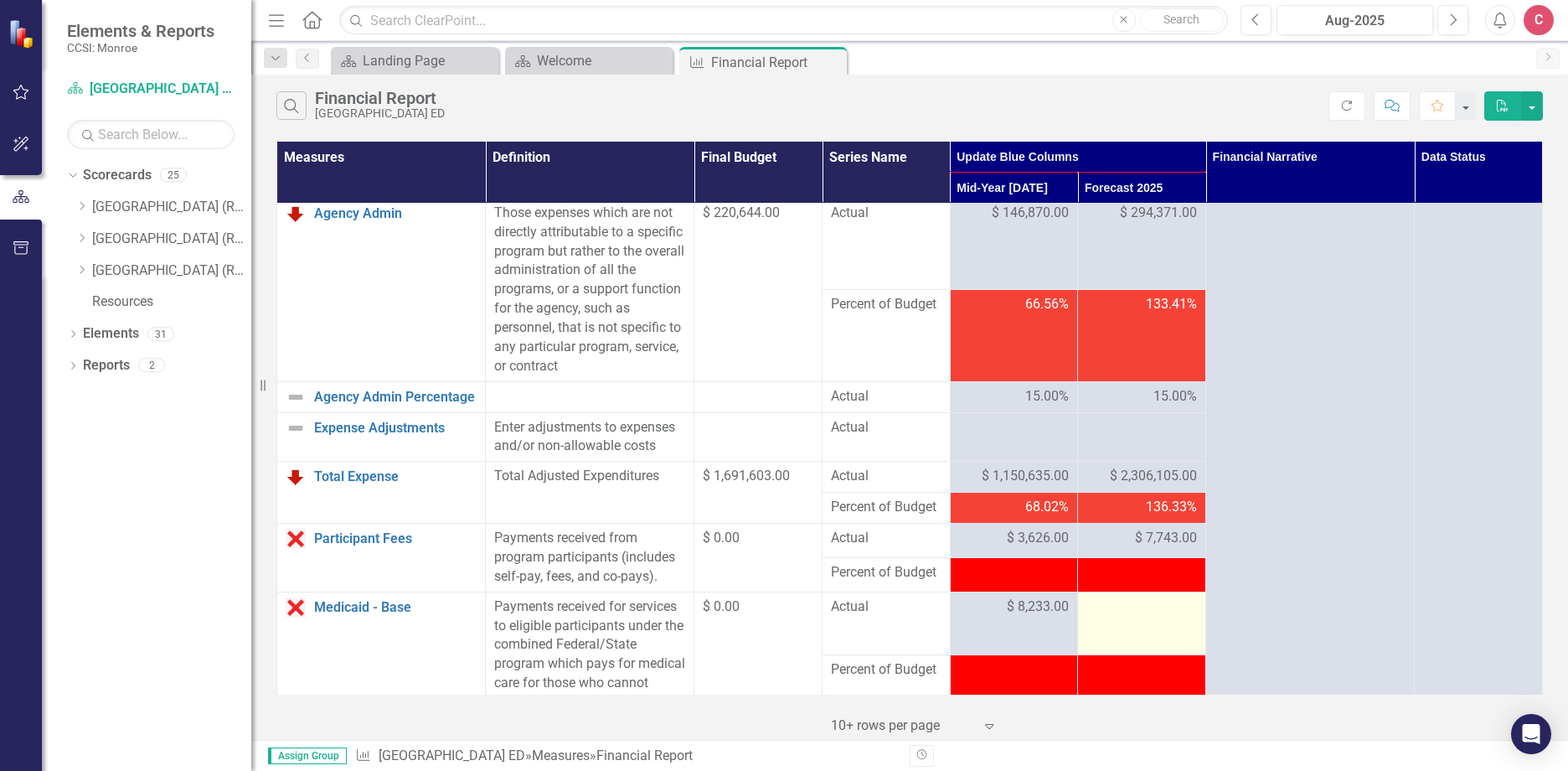
click at [1122, 617] on div at bounding box center [1141, 608] width 111 height 20
click at [1140, 617] on div at bounding box center [1141, 608] width 111 height 20
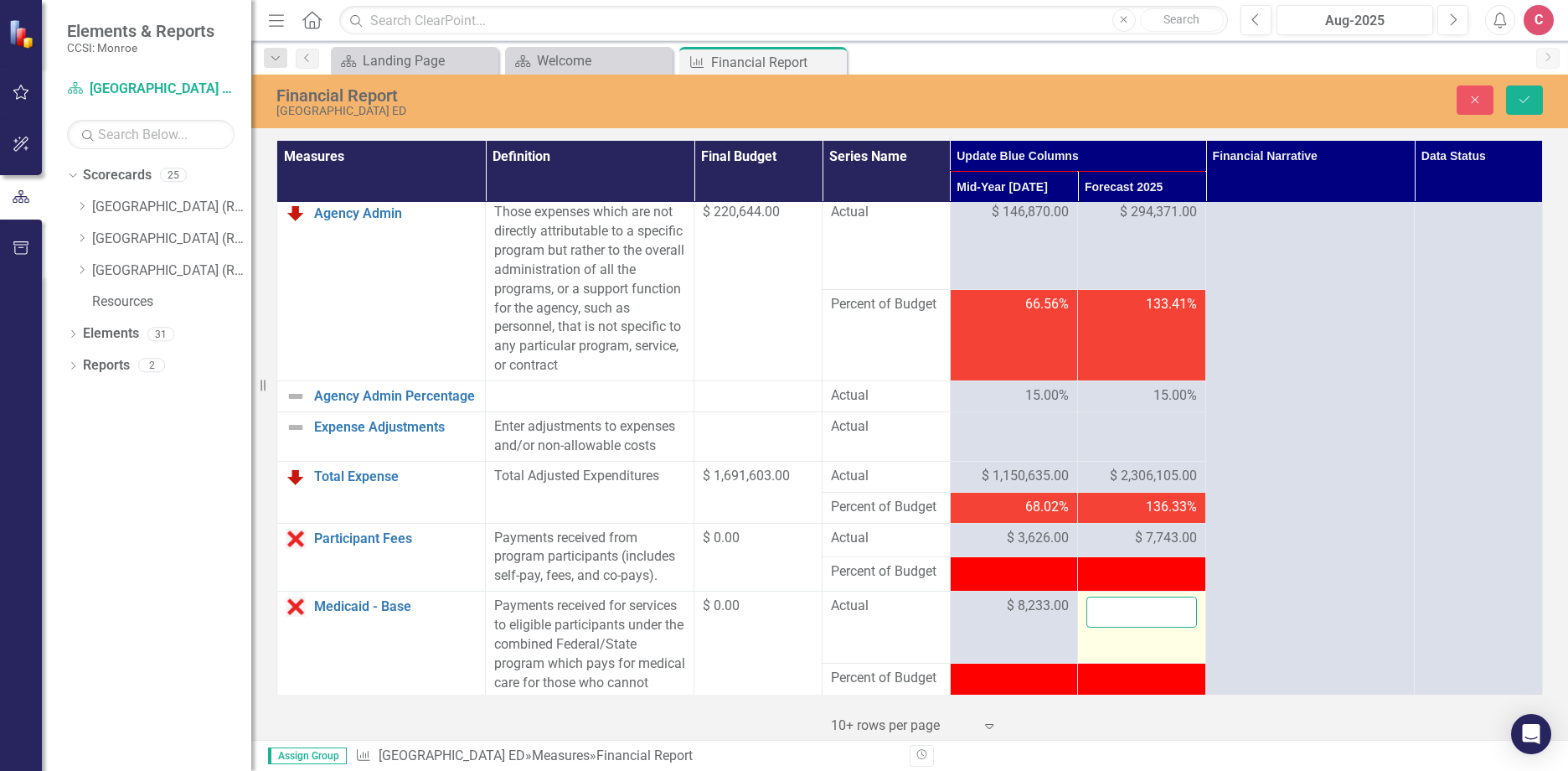
drag, startPoint x: 1140, startPoint y: 628, endPoint x: 1117, endPoint y: 627, distance: 23.0
click at [1116, 626] on input "number" at bounding box center [1141, 612] width 111 height 31
type input "17578"
click at [1519, 99] on icon "Save" at bounding box center [1524, 100] width 15 height 12
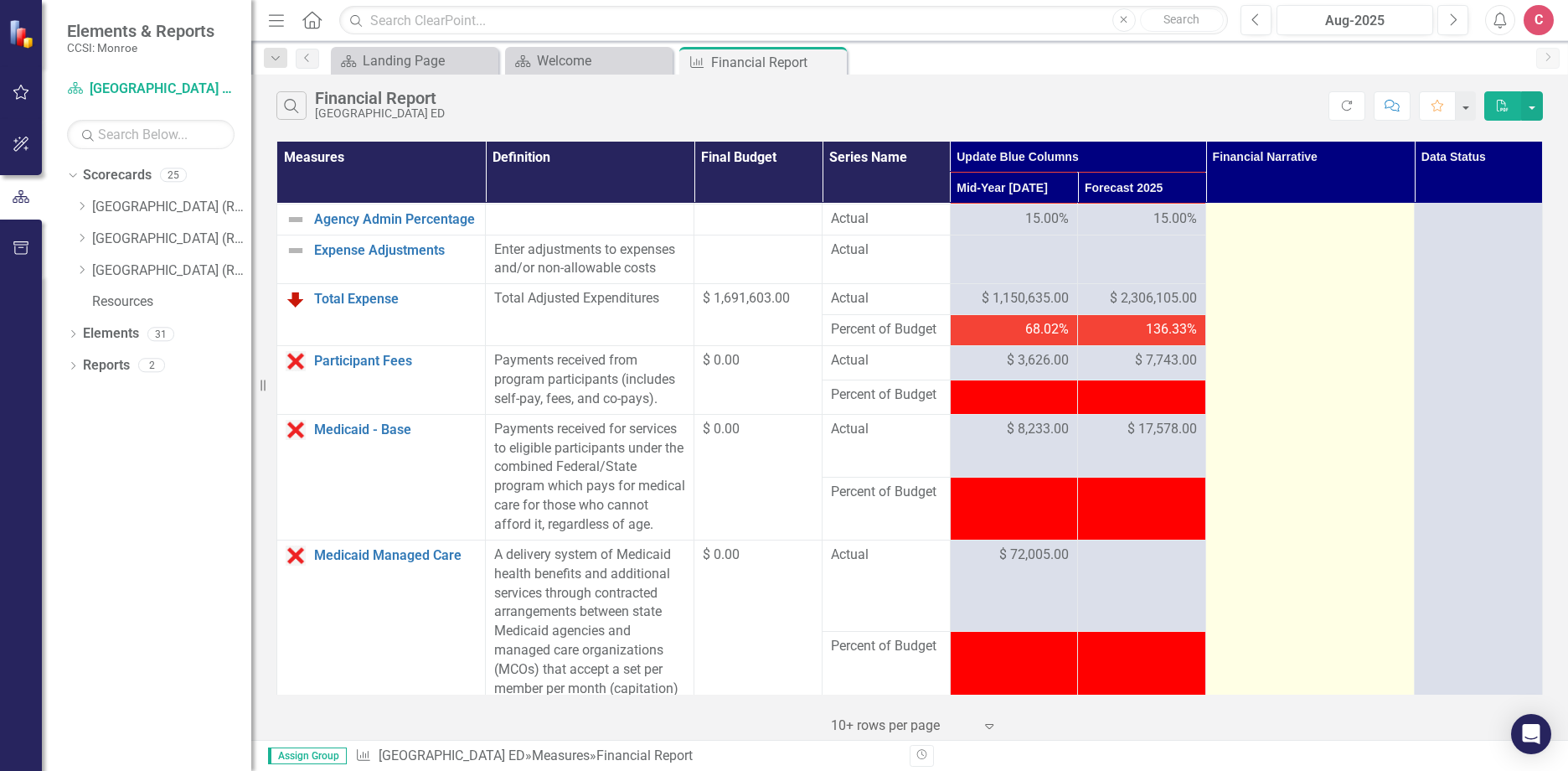
scroll to position [838, 0]
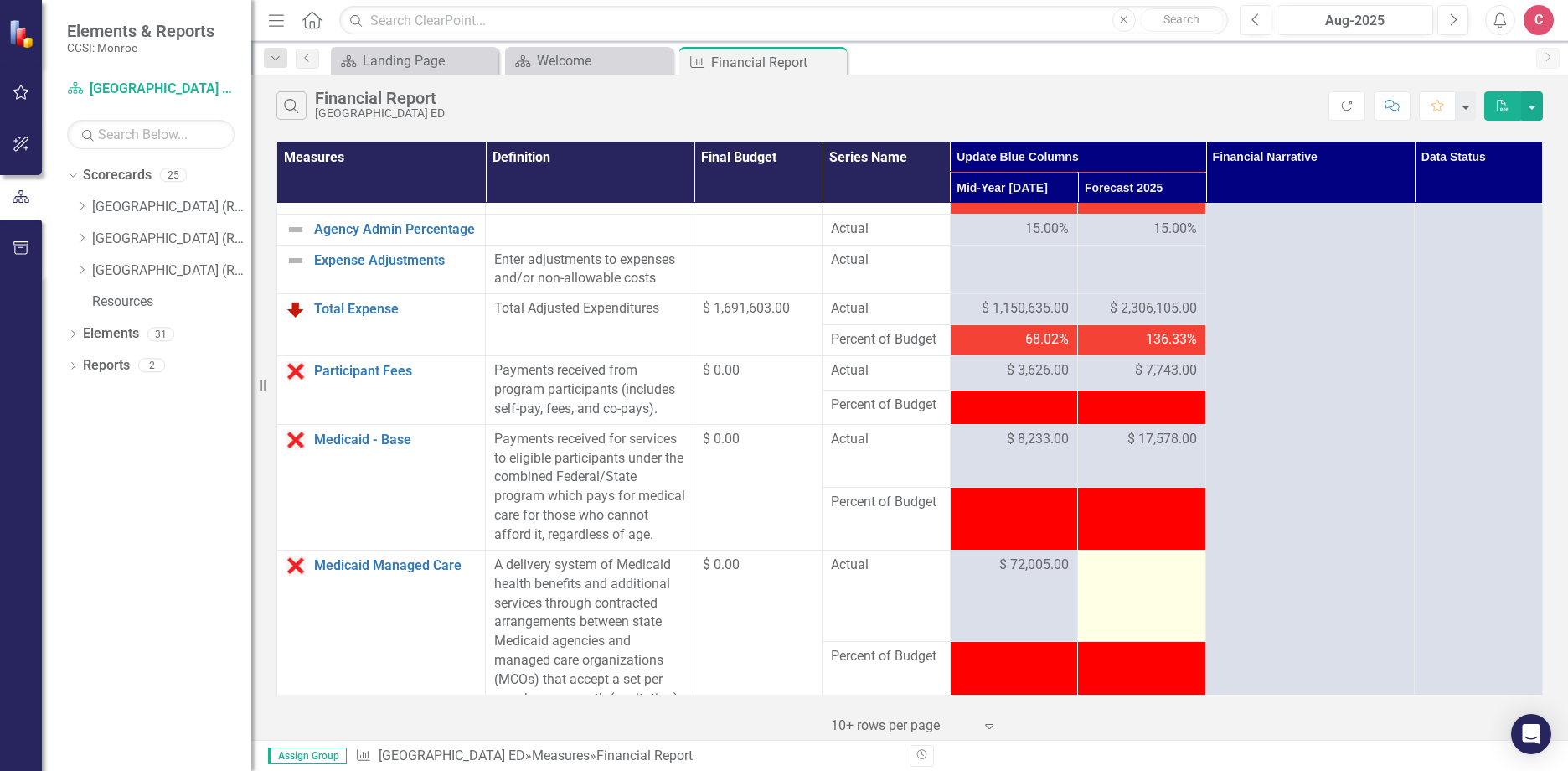
click at [1117, 624] on td at bounding box center [1142, 595] width 128 height 91
click at [1125, 575] on div at bounding box center [1141, 566] width 111 height 20
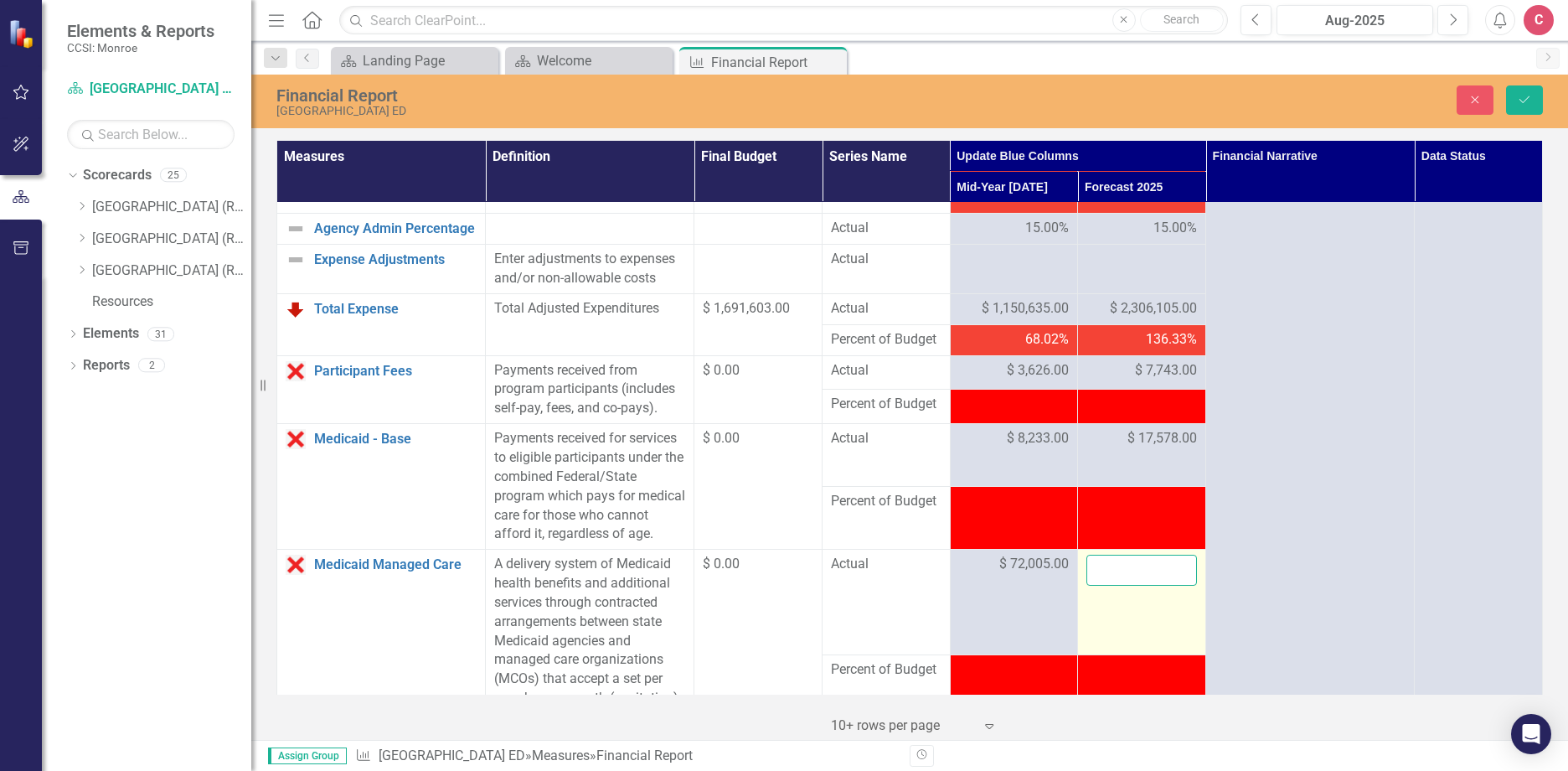
drag, startPoint x: 1125, startPoint y: 607, endPoint x: 1117, endPoint y: 613, distance: 10.0
click at [1117, 586] on input "number" at bounding box center [1141, 570] width 111 height 31
type input "153742"
click at [1531, 102] on icon "Save" at bounding box center [1524, 100] width 15 height 12
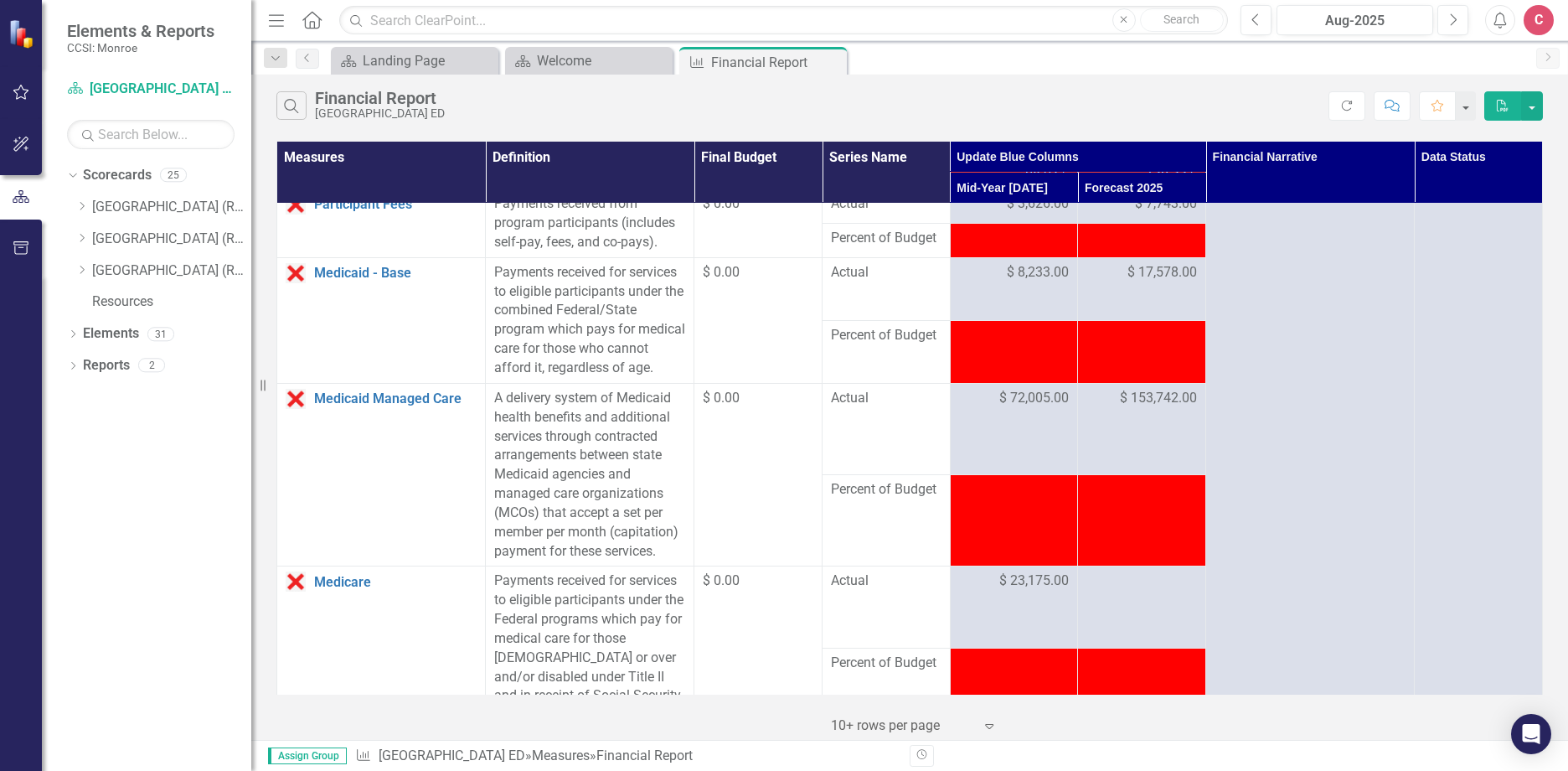
scroll to position [1006, 0]
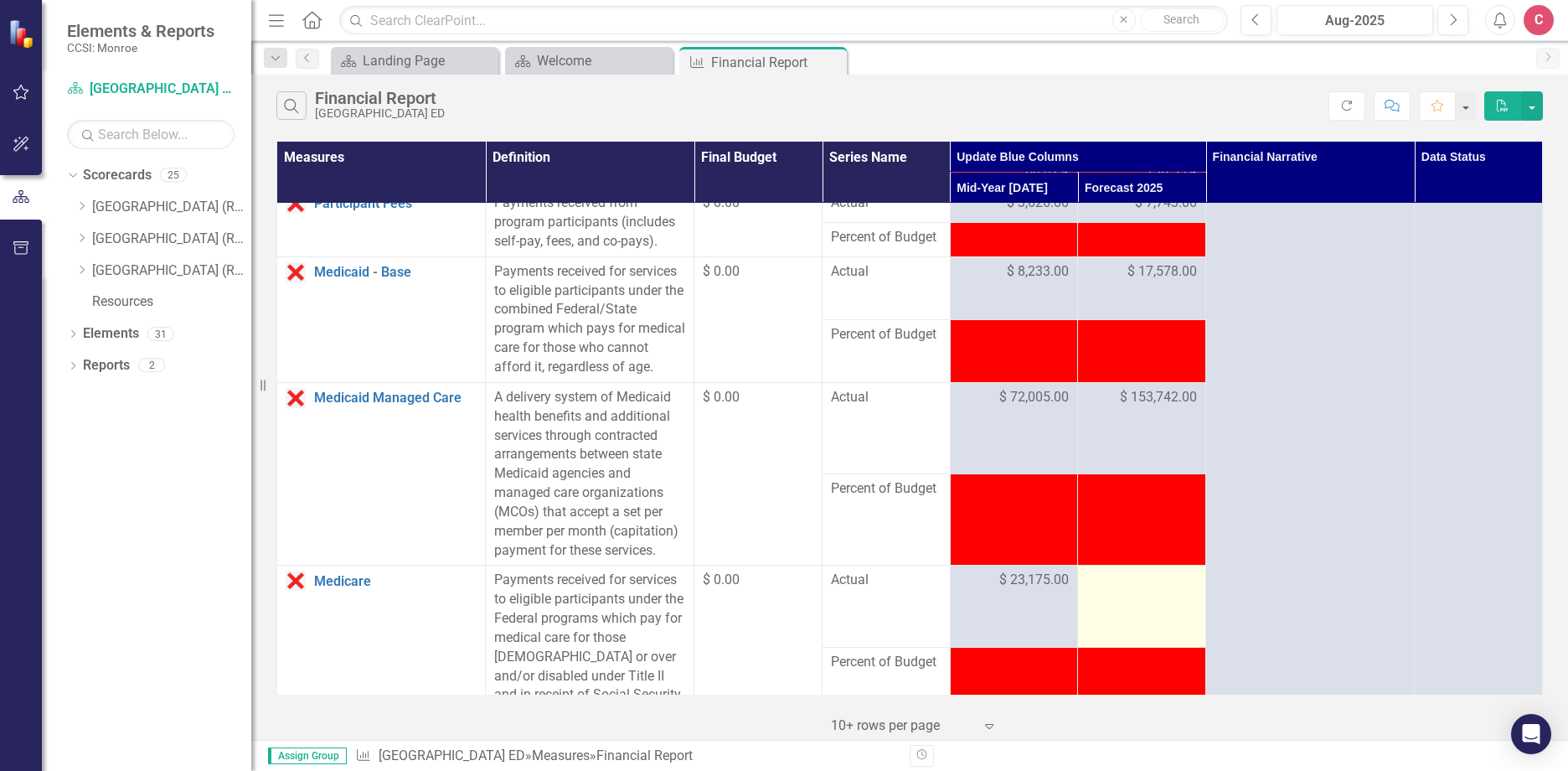
click at [1092, 646] on td at bounding box center [1142, 606] width 128 height 82
click at [1129, 646] on td at bounding box center [1142, 606] width 128 height 82
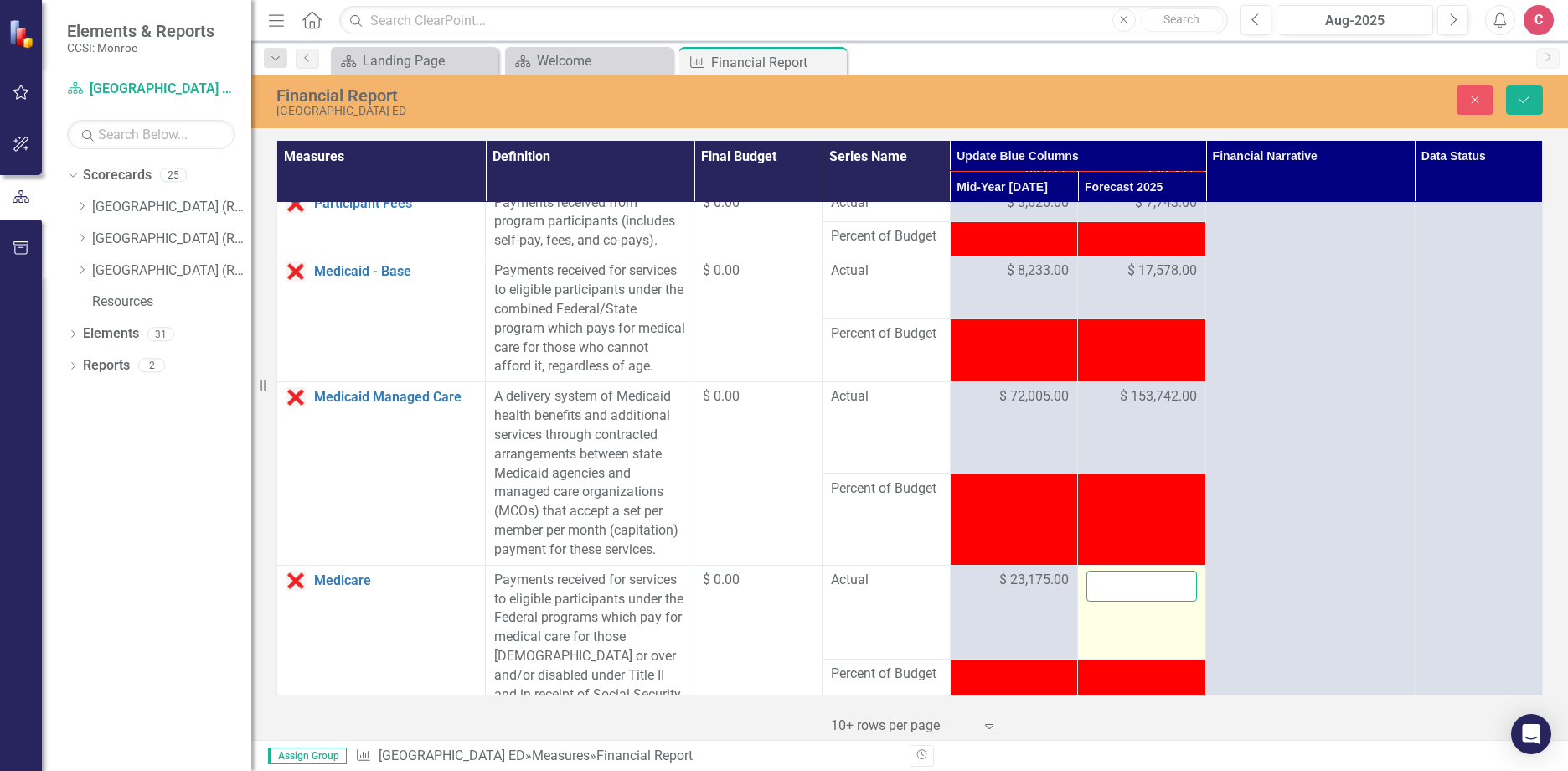
click at [1138, 602] on input "number" at bounding box center [1141, 586] width 111 height 31
type input "49485"
click at [1518, 95] on icon "Save" at bounding box center [1524, 100] width 15 height 12
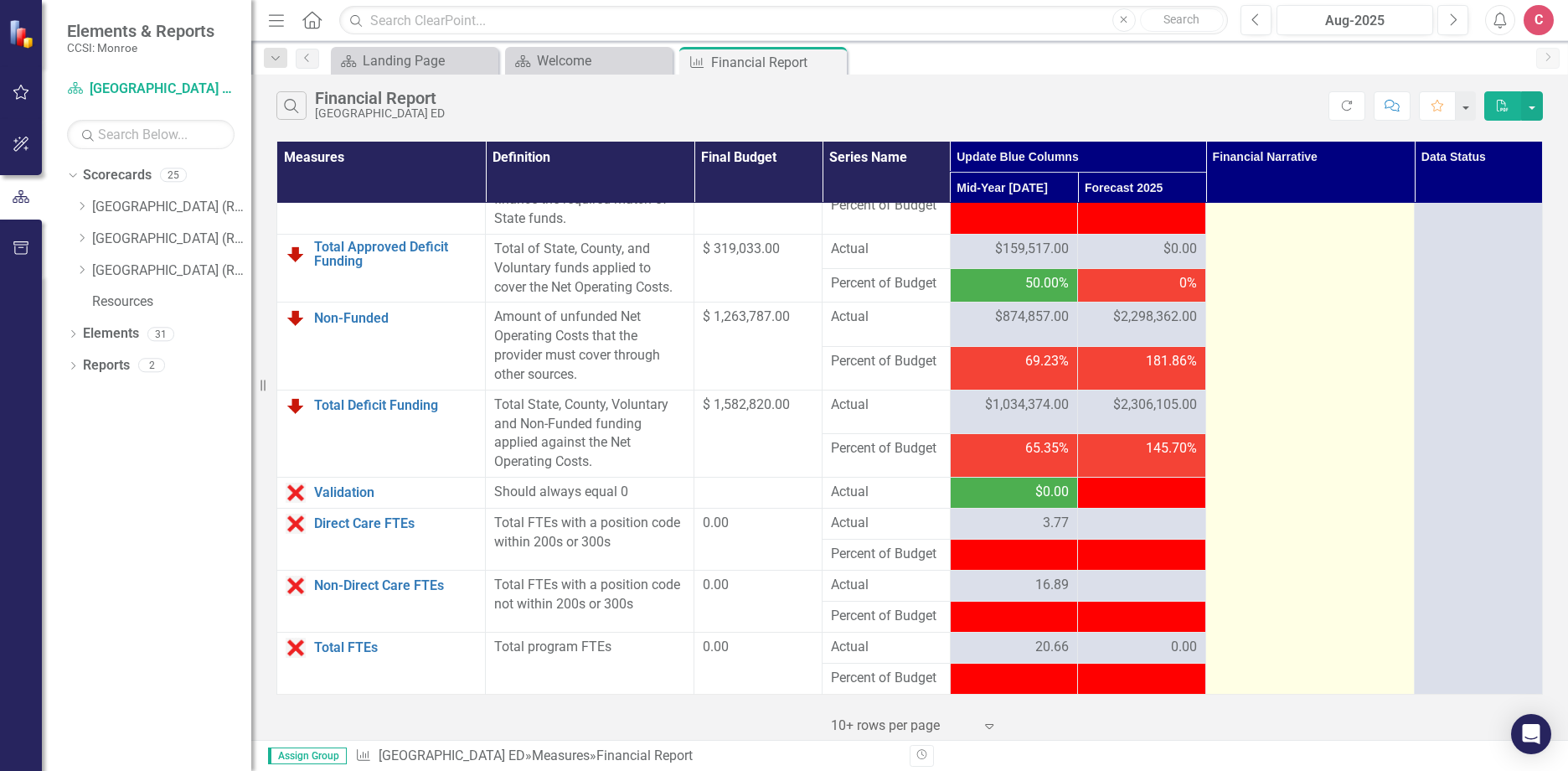
scroll to position [2201, 0]
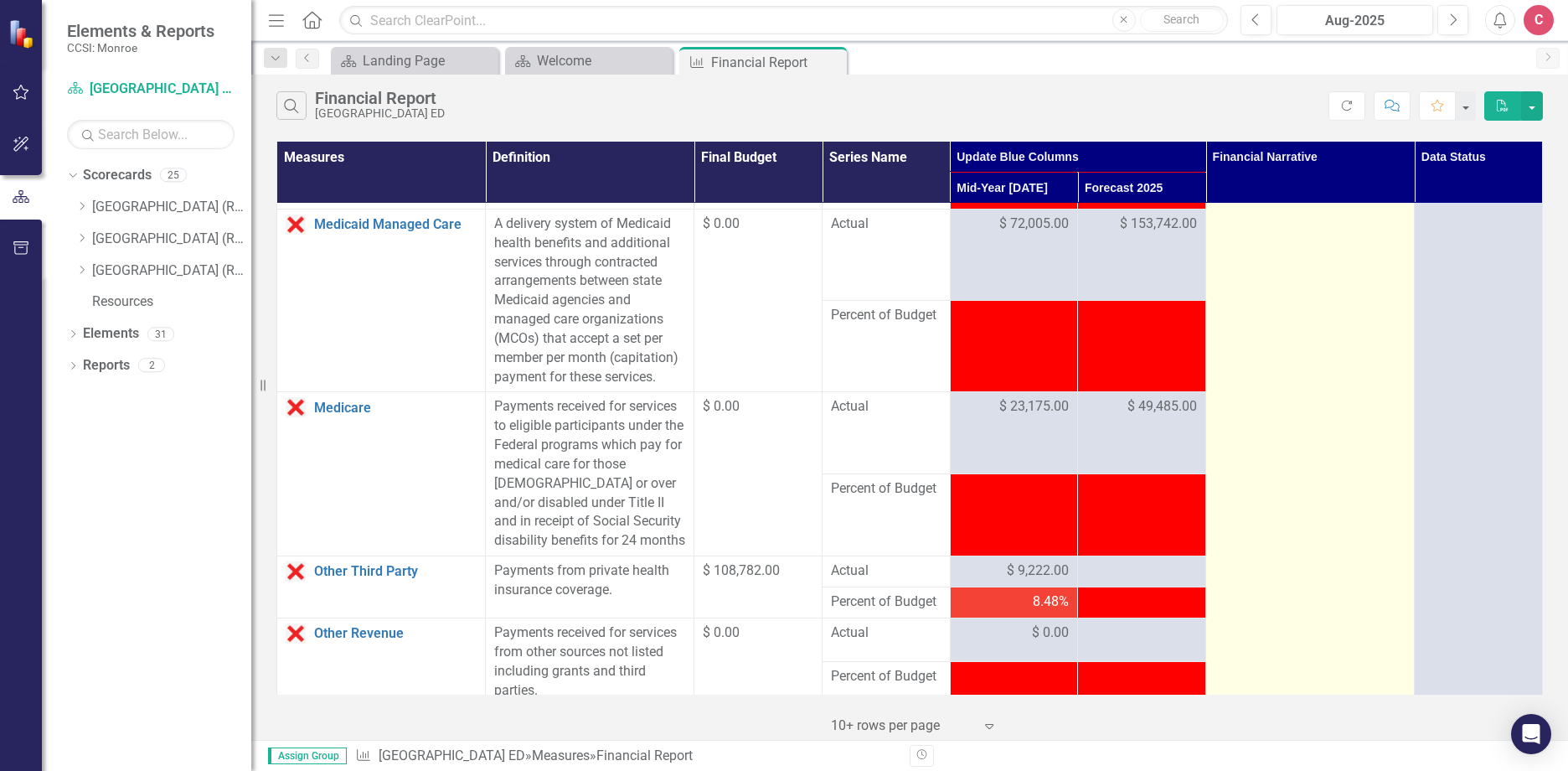
scroll to position [1196, 0]
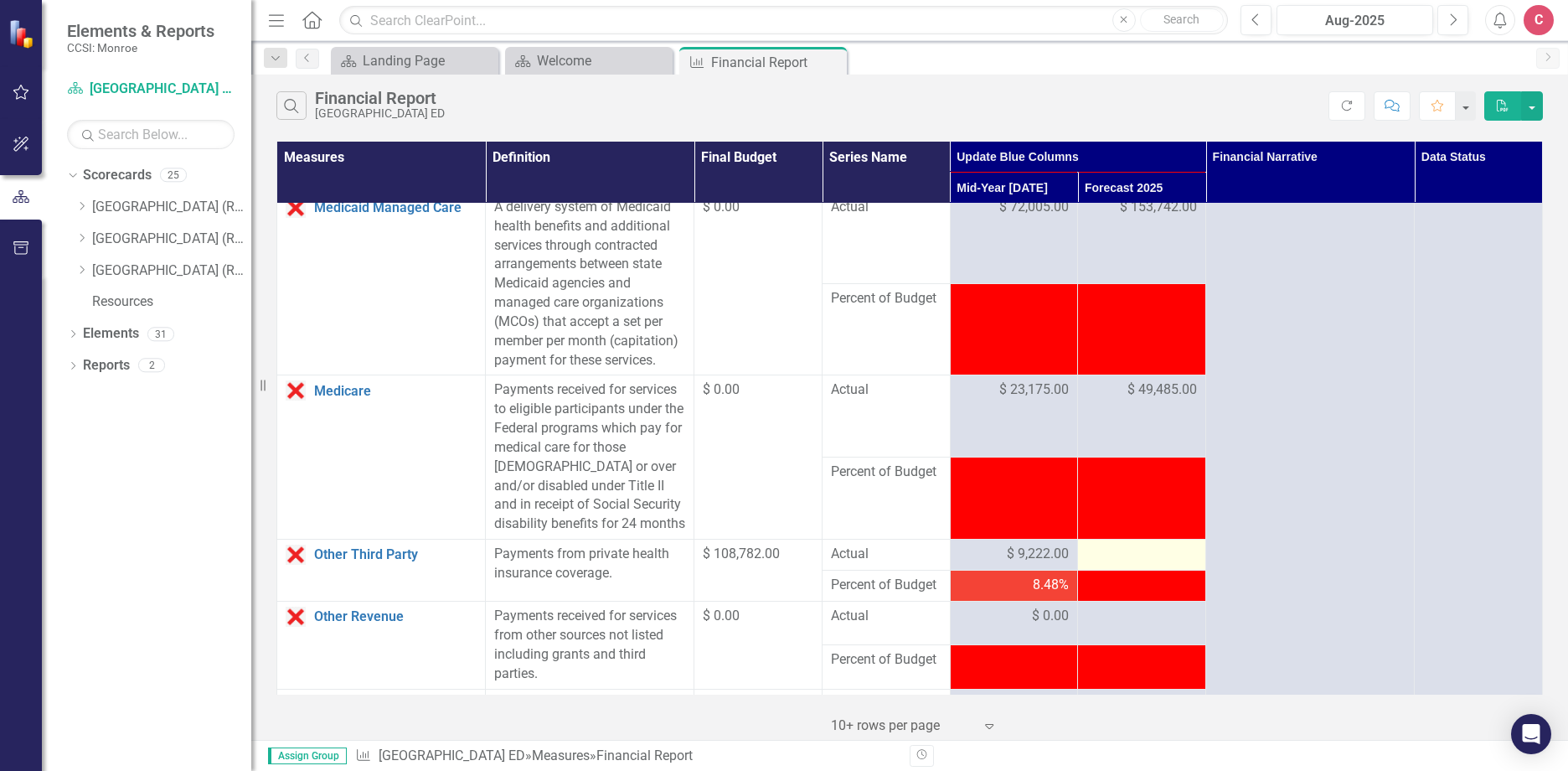
click at [1149, 565] on div at bounding box center [1141, 555] width 111 height 20
click at [1148, 565] on div at bounding box center [1141, 555] width 111 height 20
click at [1130, 565] on div at bounding box center [1141, 555] width 111 height 20
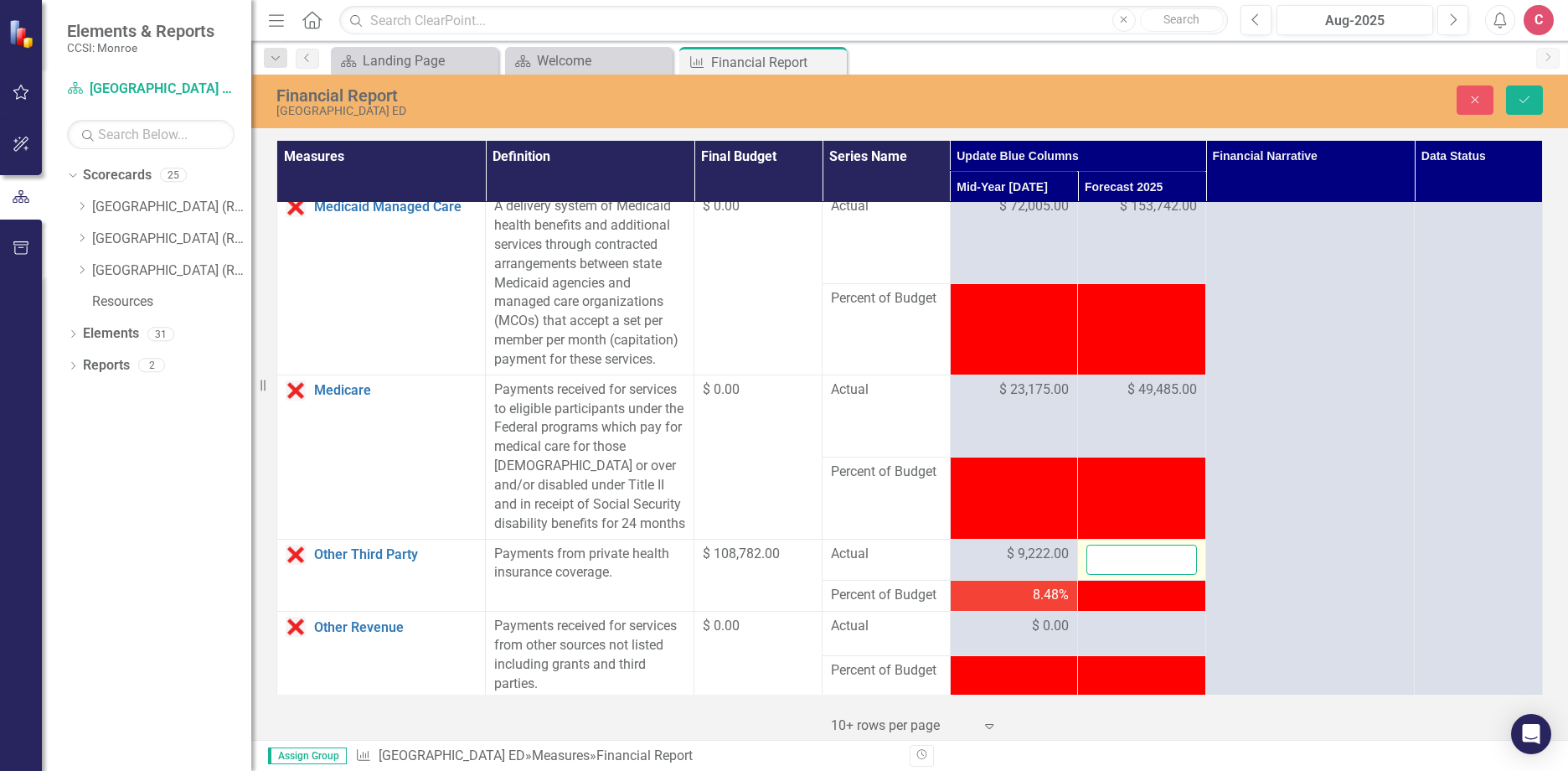
drag, startPoint x: 1130, startPoint y: 615, endPoint x: 1117, endPoint y: 615, distance: 13.0
click at [1117, 575] on input "number" at bounding box center [1141, 560] width 111 height 31
type input "19691"
click at [1520, 99] on icon "Save" at bounding box center [1524, 100] width 15 height 12
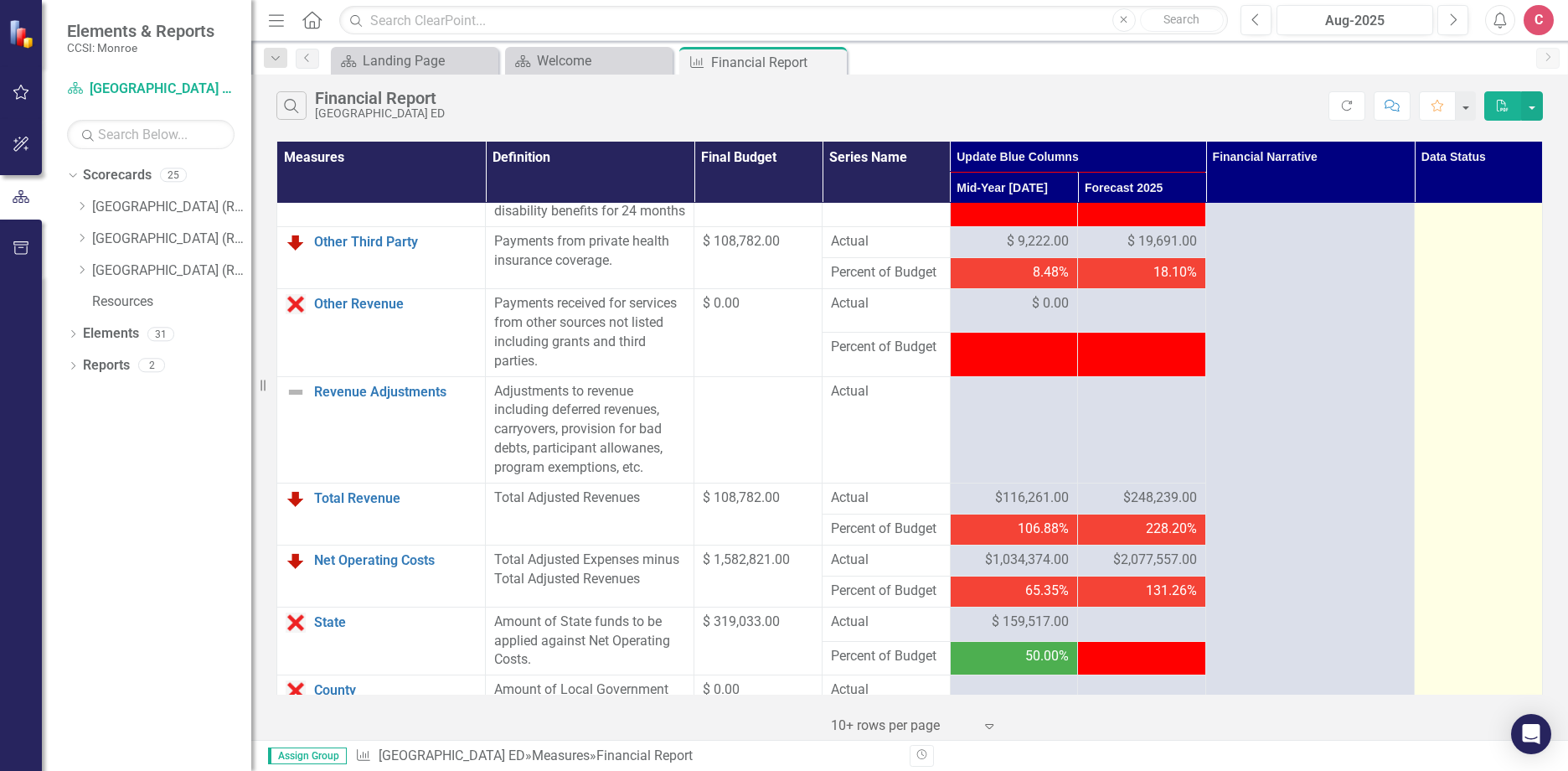
scroll to position [1592, 0]
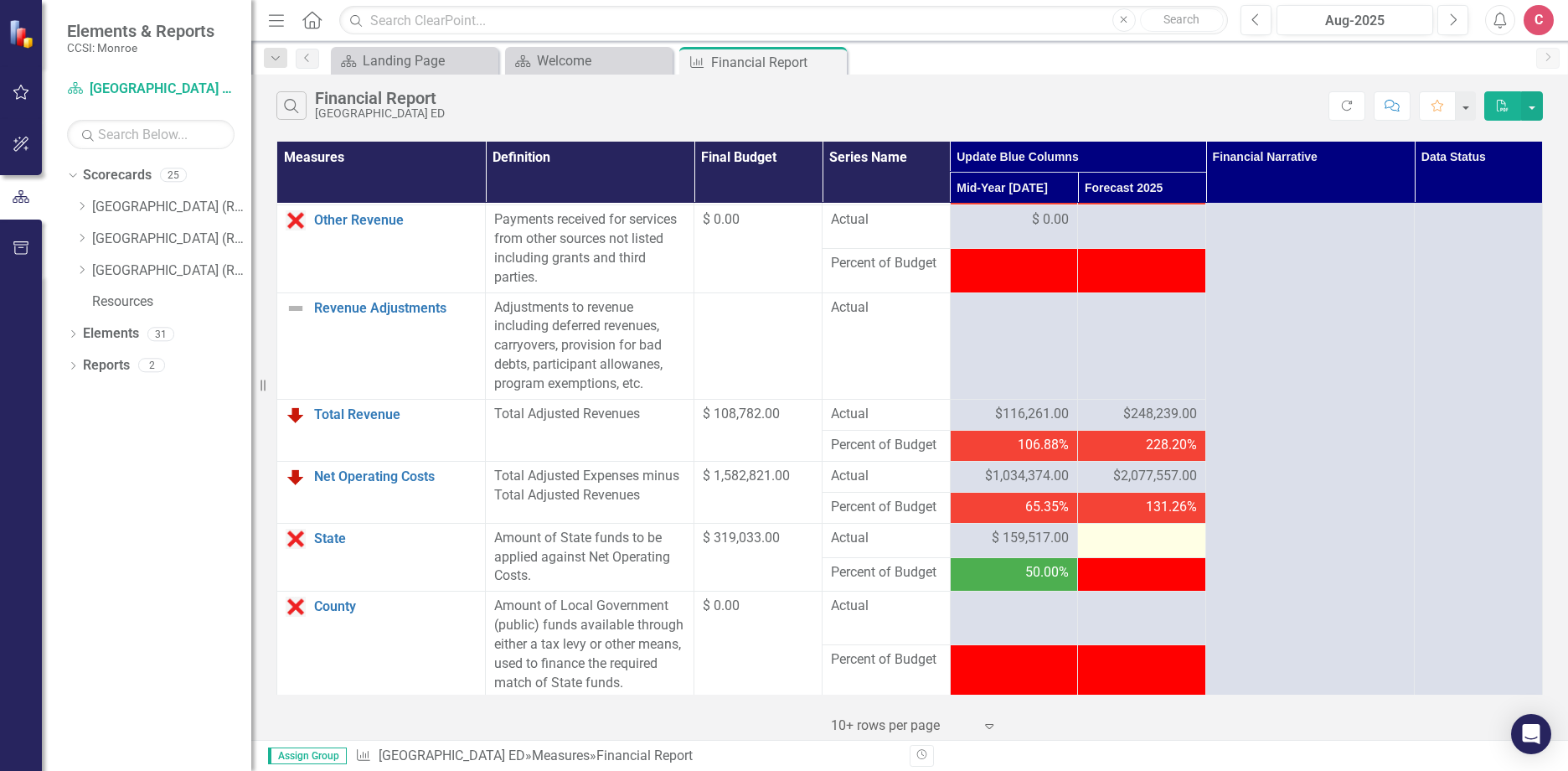
click at [1150, 548] on div at bounding box center [1141, 539] width 111 height 20
click at [1125, 548] on div at bounding box center [1141, 539] width 111 height 20
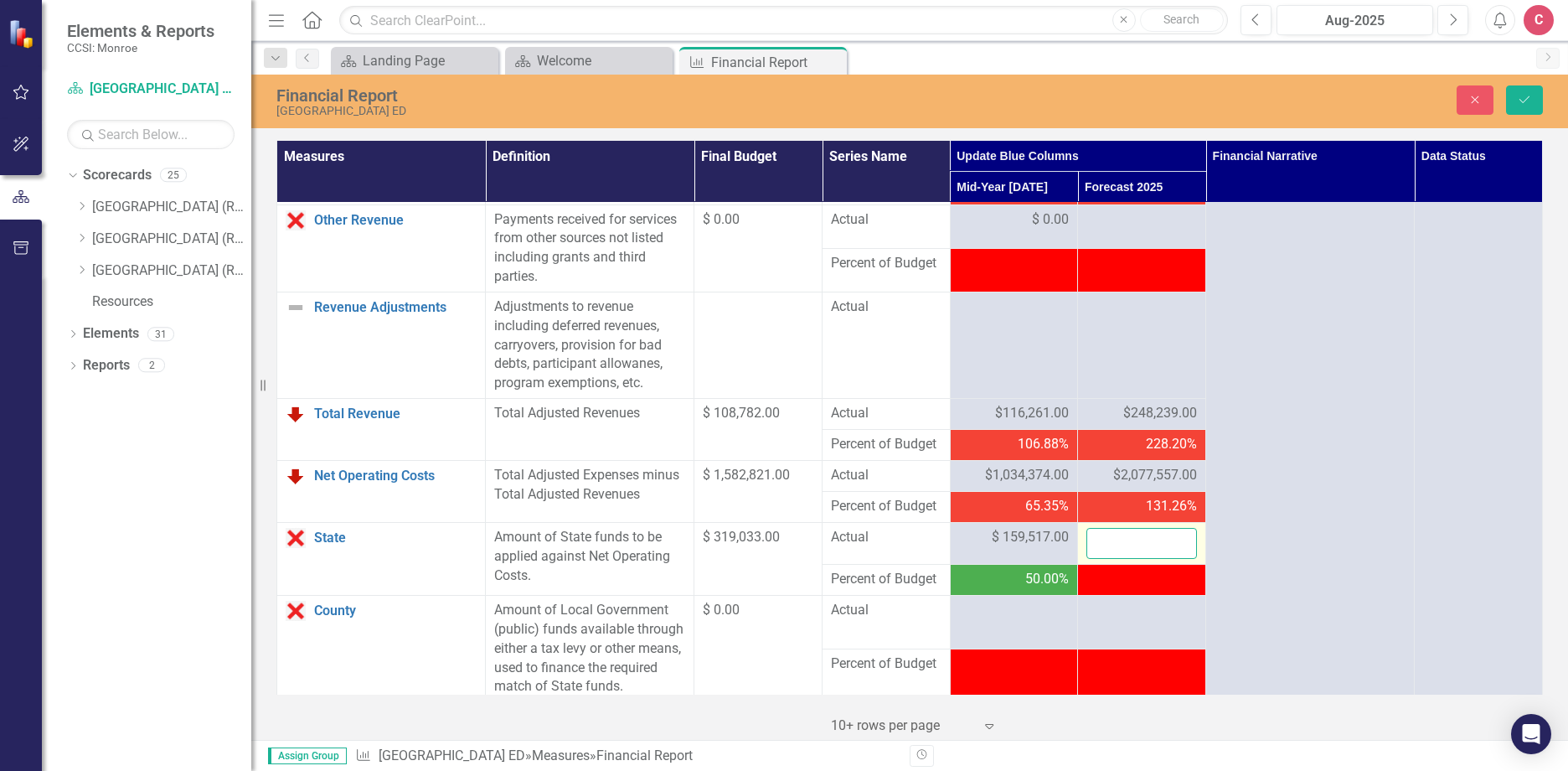
drag, startPoint x: 1125, startPoint y: 599, endPoint x: 1112, endPoint y: 598, distance: 13.0
click at [1106, 559] on input "number" at bounding box center [1141, 543] width 111 height 31
type input "310047"
click at [1515, 102] on button "Save" at bounding box center [1524, 100] width 37 height 29
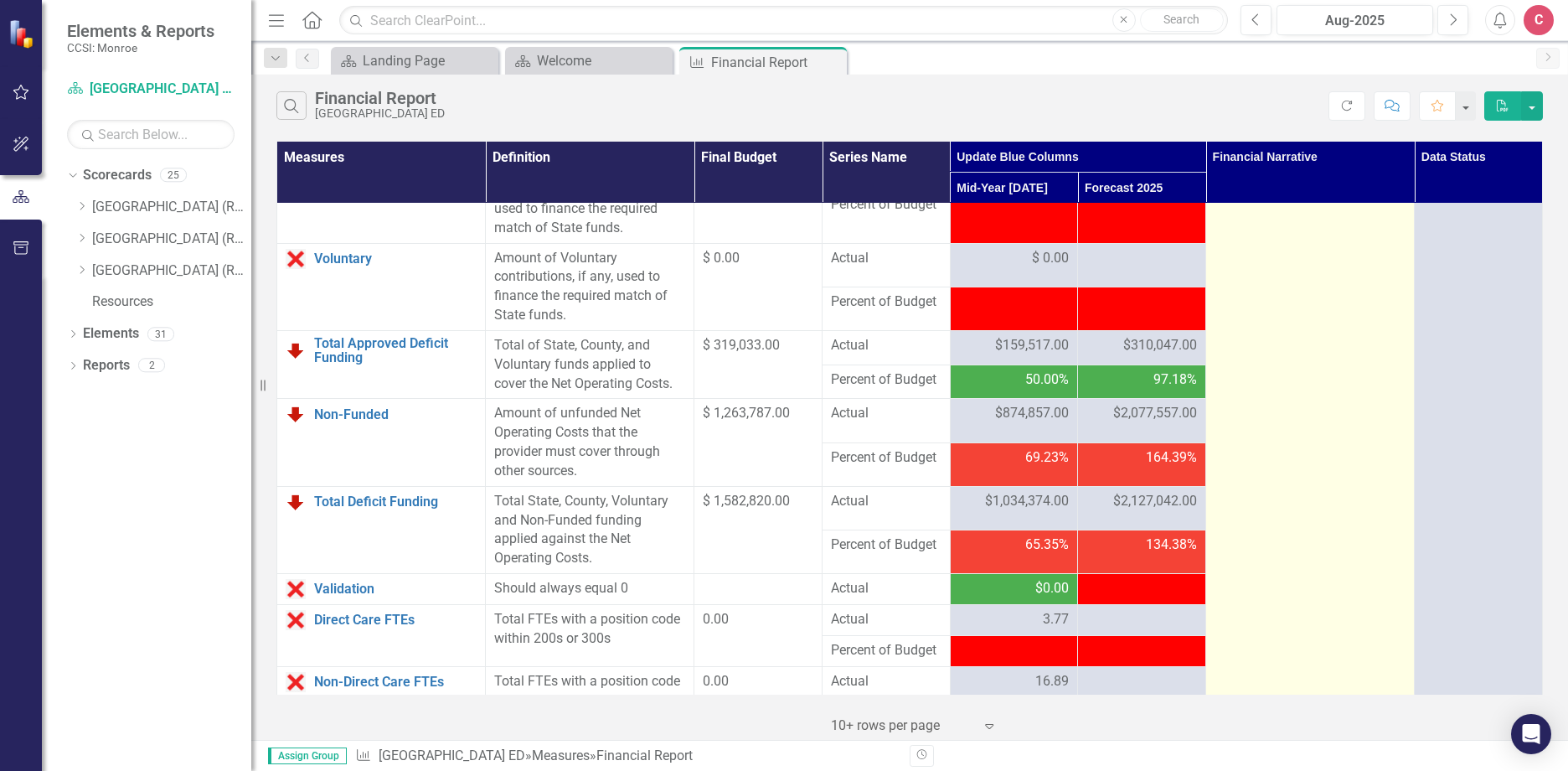
scroll to position [2095, 0]
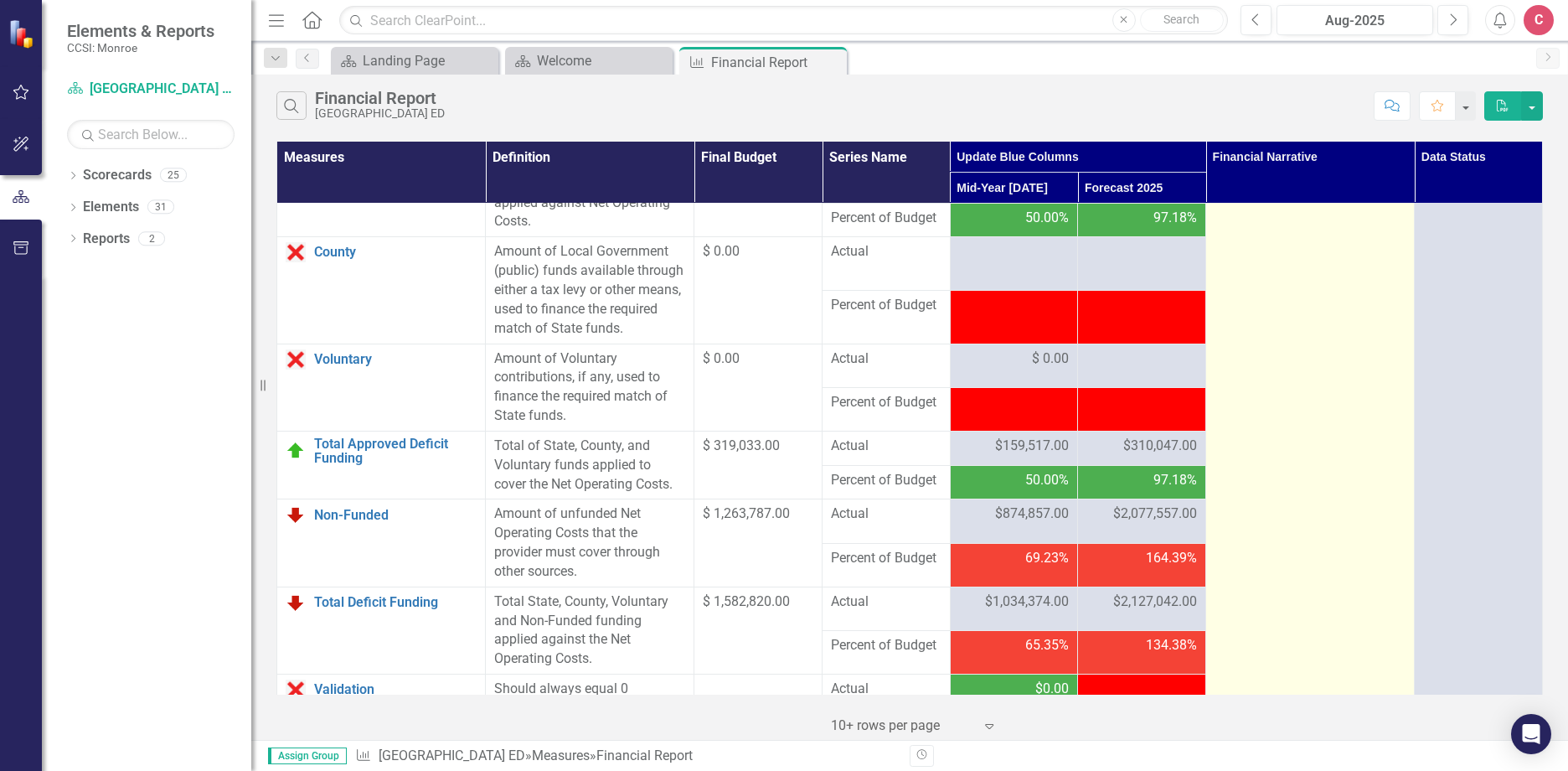
scroll to position [1956, 0]
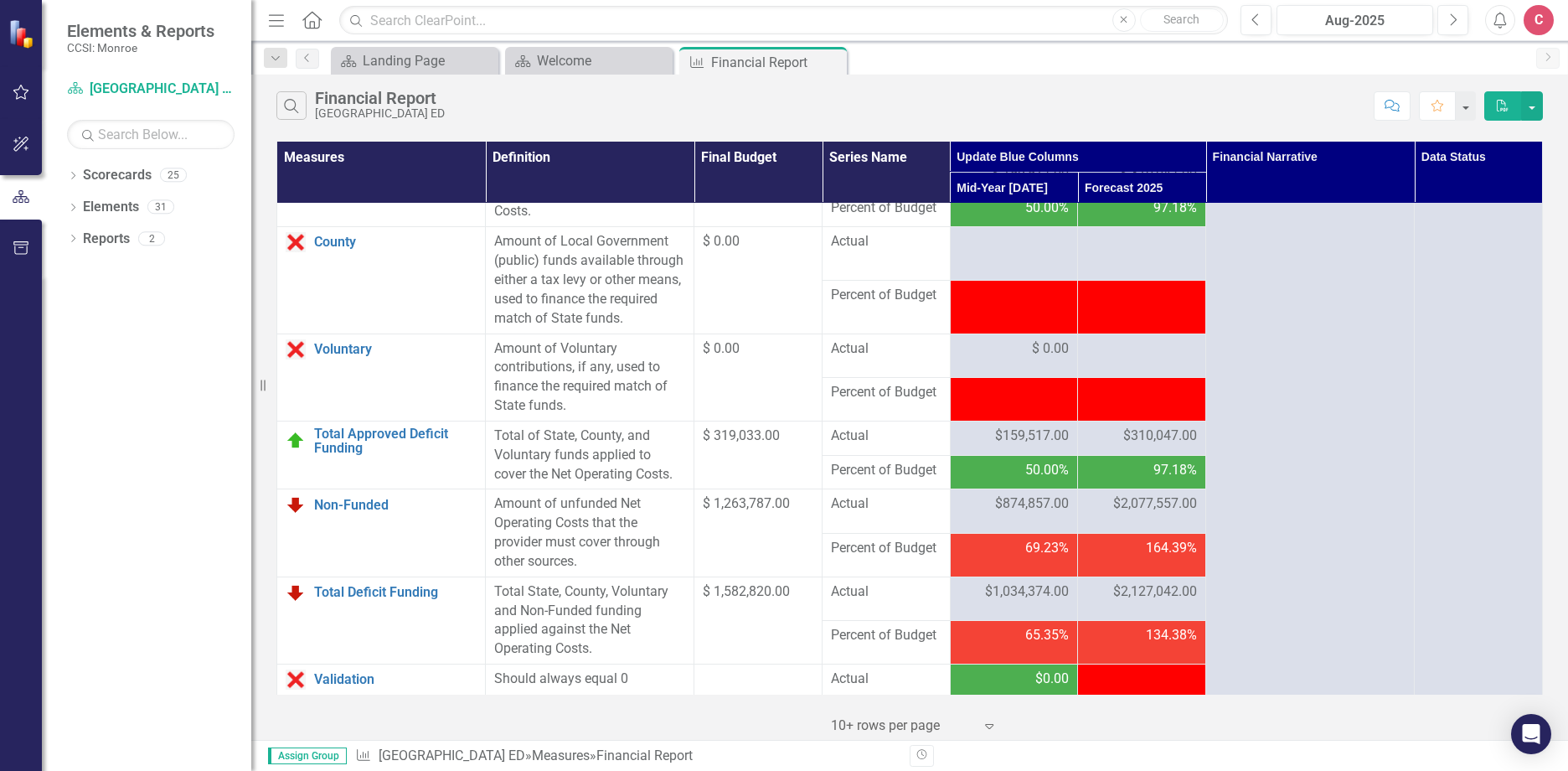
click at [1145, 446] on span "$310,047.00" at bounding box center [1159, 436] width 74 height 20
click at [1150, 446] on span "$310,047.00" at bounding box center [1159, 436] width 74 height 20
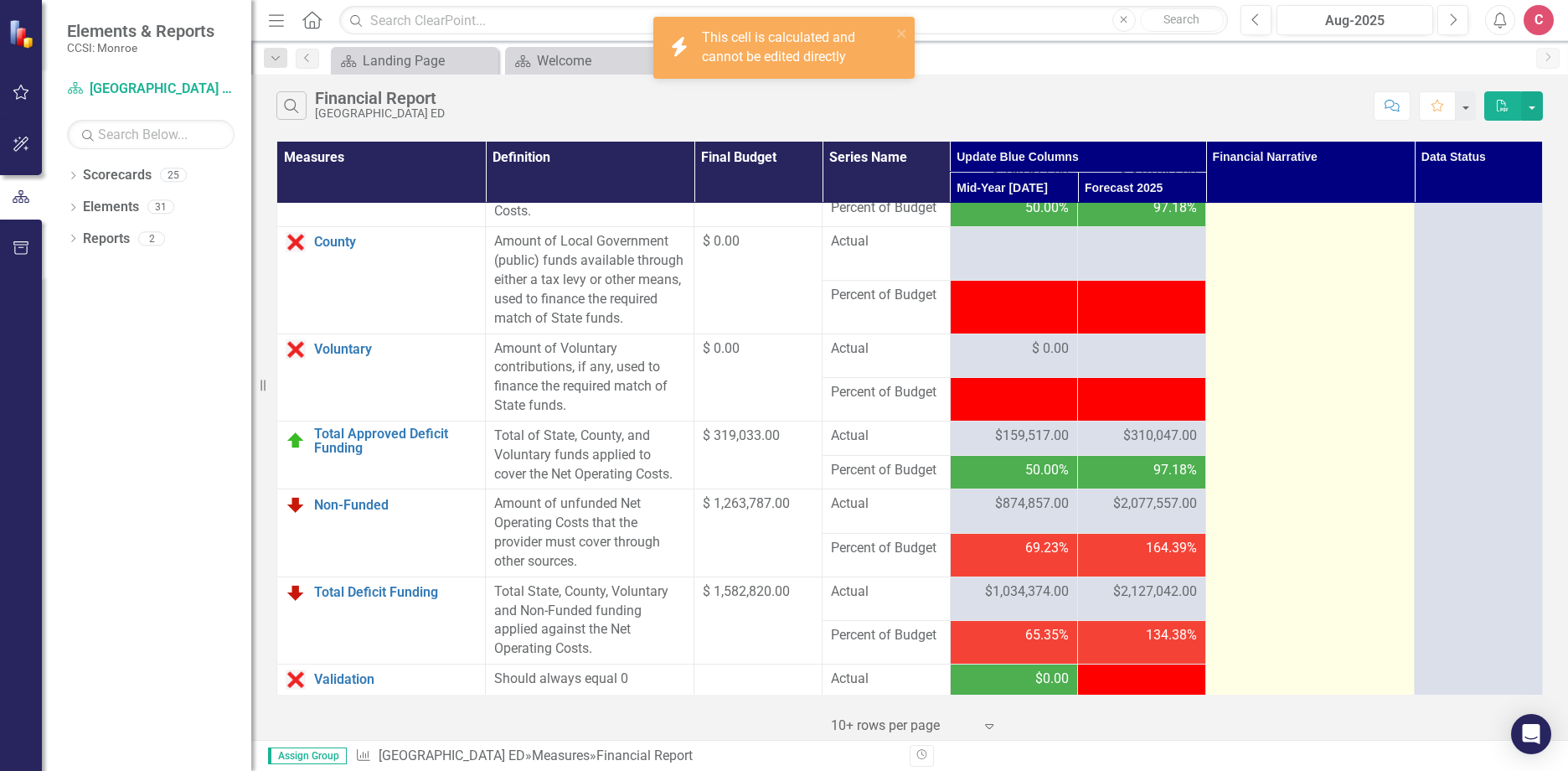
drag, startPoint x: 1150, startPoint y: 496, endPoint x: 1303, endPoint y: 560, distance: 165.8
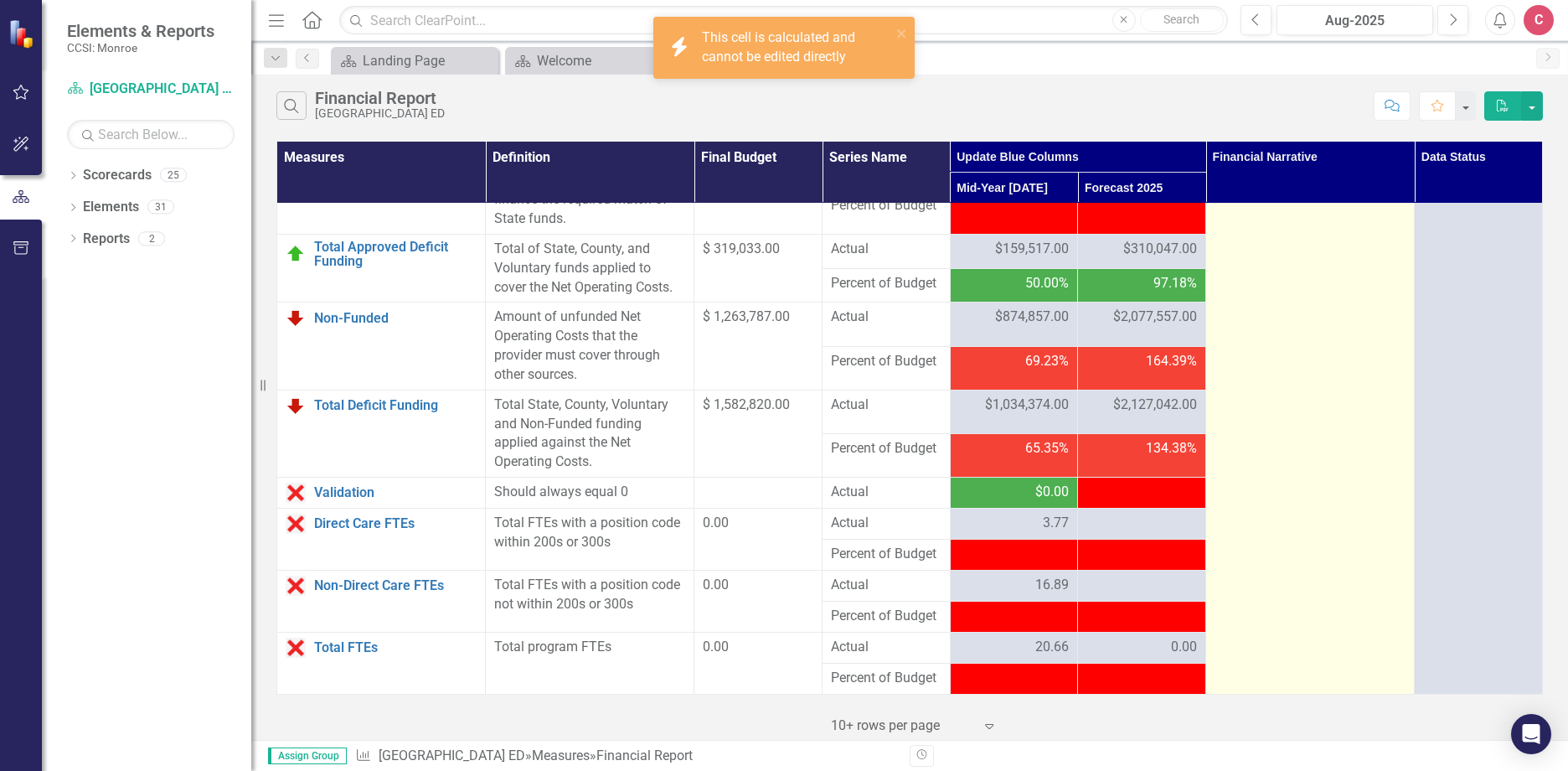
scroll to position [2201, 0]
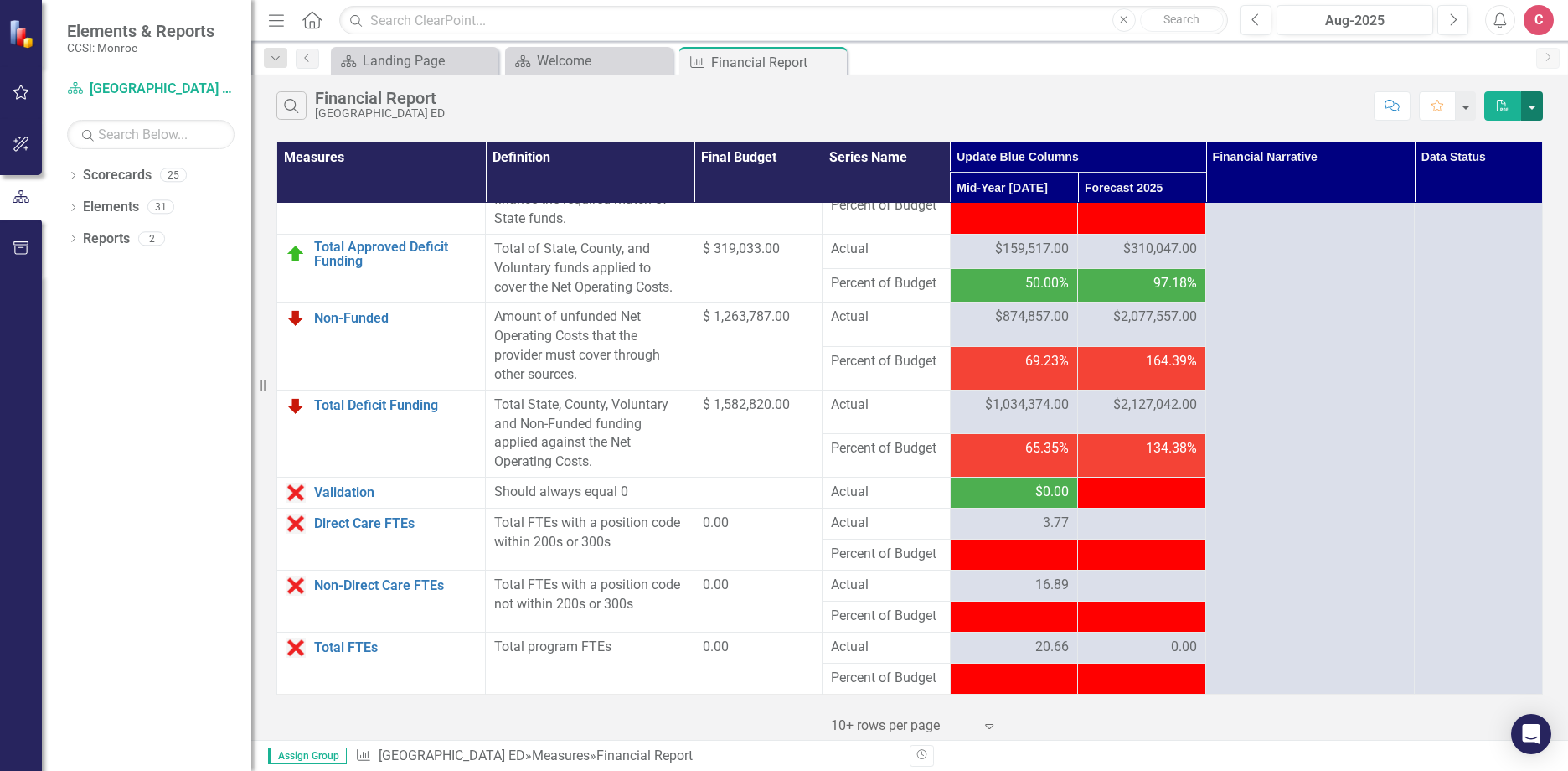
click at [1535, 106] on button "button" at bounding box center [1531, 105] width 21 height 29
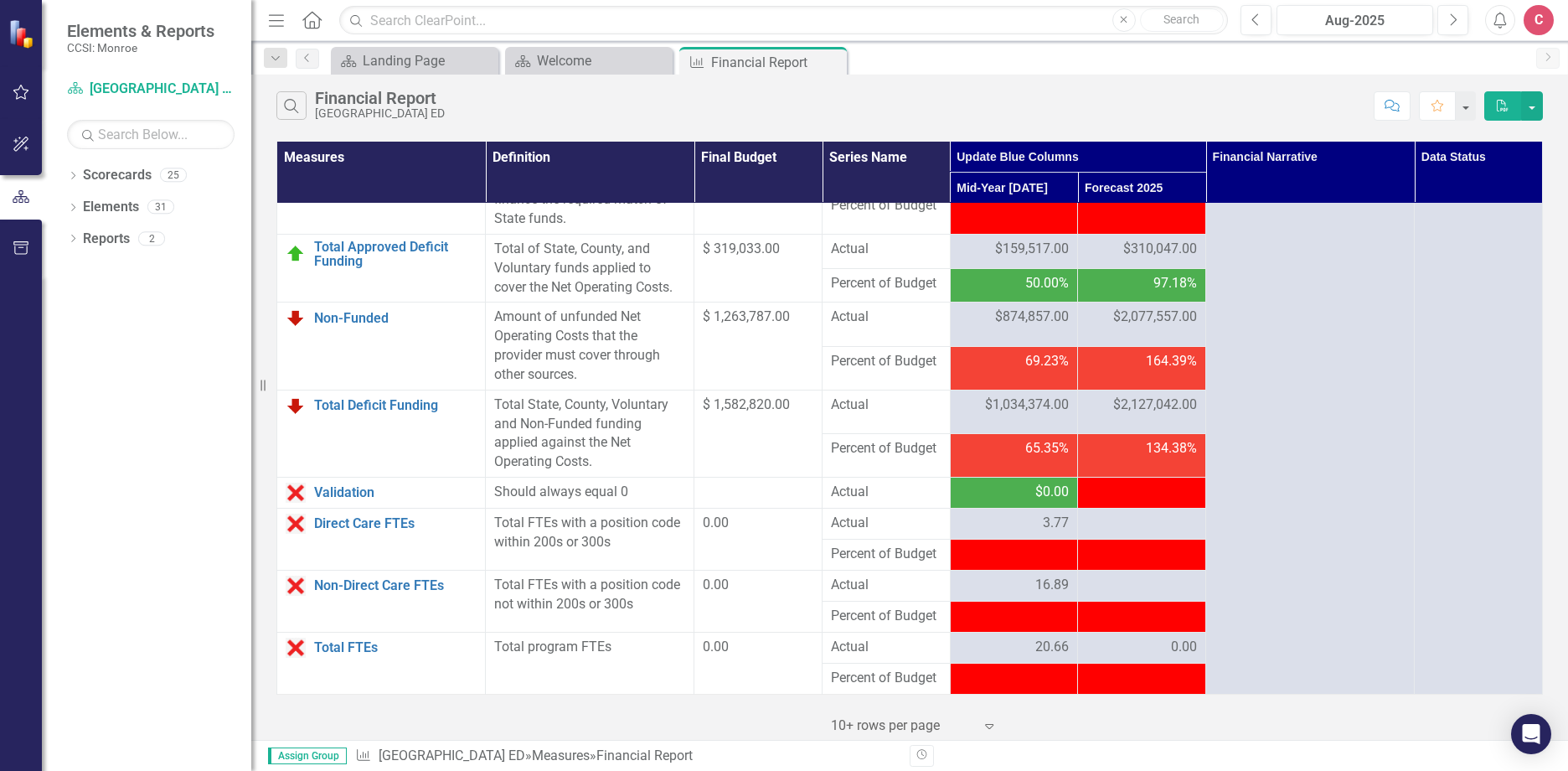
click at [999, 96] on div "Search Financial Report Rochester General Hospital ED" at bounding box center [821, 105] width 1089 height 29
click at [96, 183] on link "Scorecards" at bounding box center [117, 175] width 69 height 20
click at [176, 83] on link "Scorecard Rochester General Hospital ED" at bounding box center [151, 88] width 168 height 20
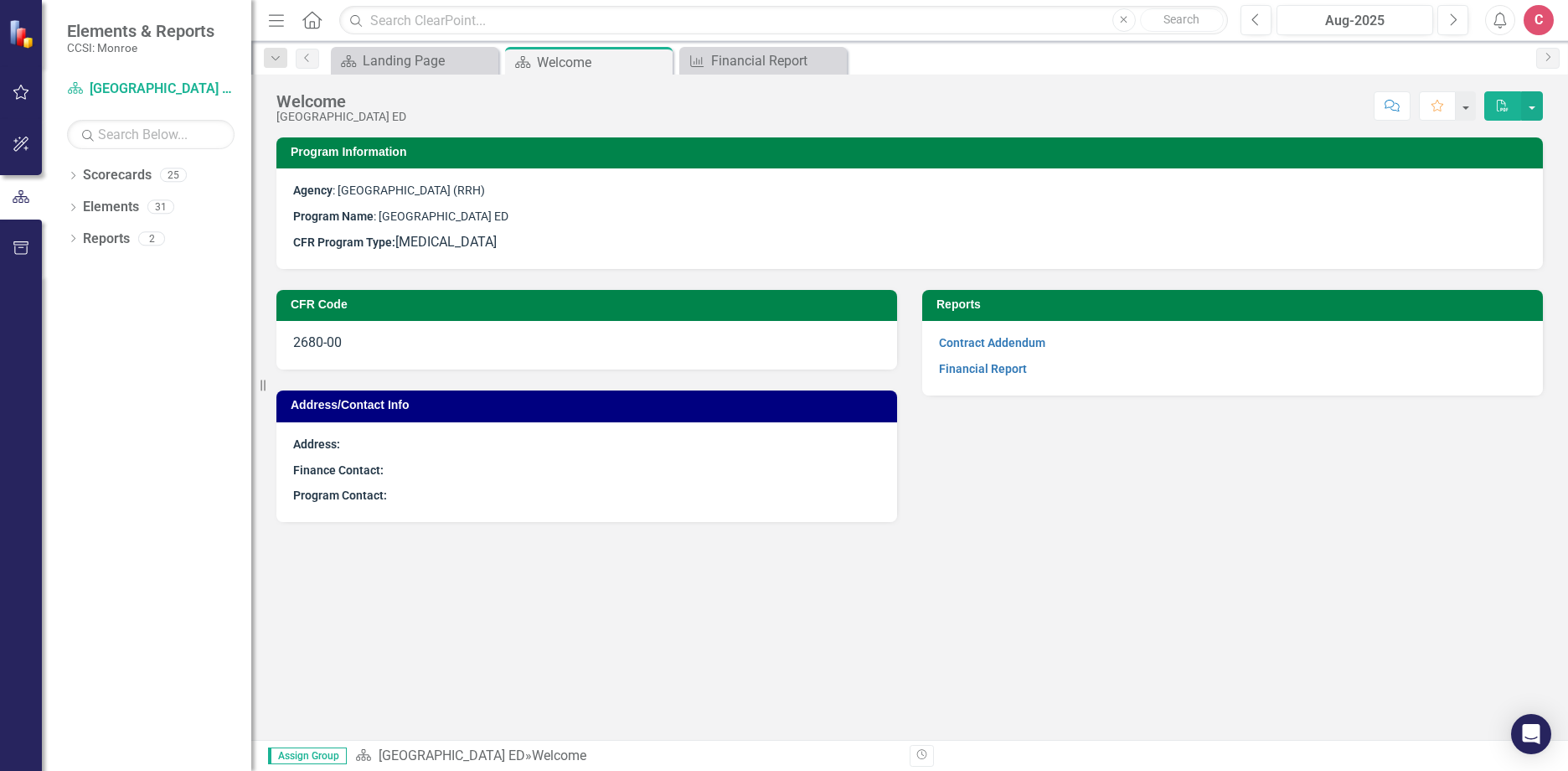
click at [947, 359] on p "Financial Report" at bounding box center [1232, 367] width 587 height 22
click at [955, 367] on link "Financial Report" at bounding box center [983, 369] width 87 height 13
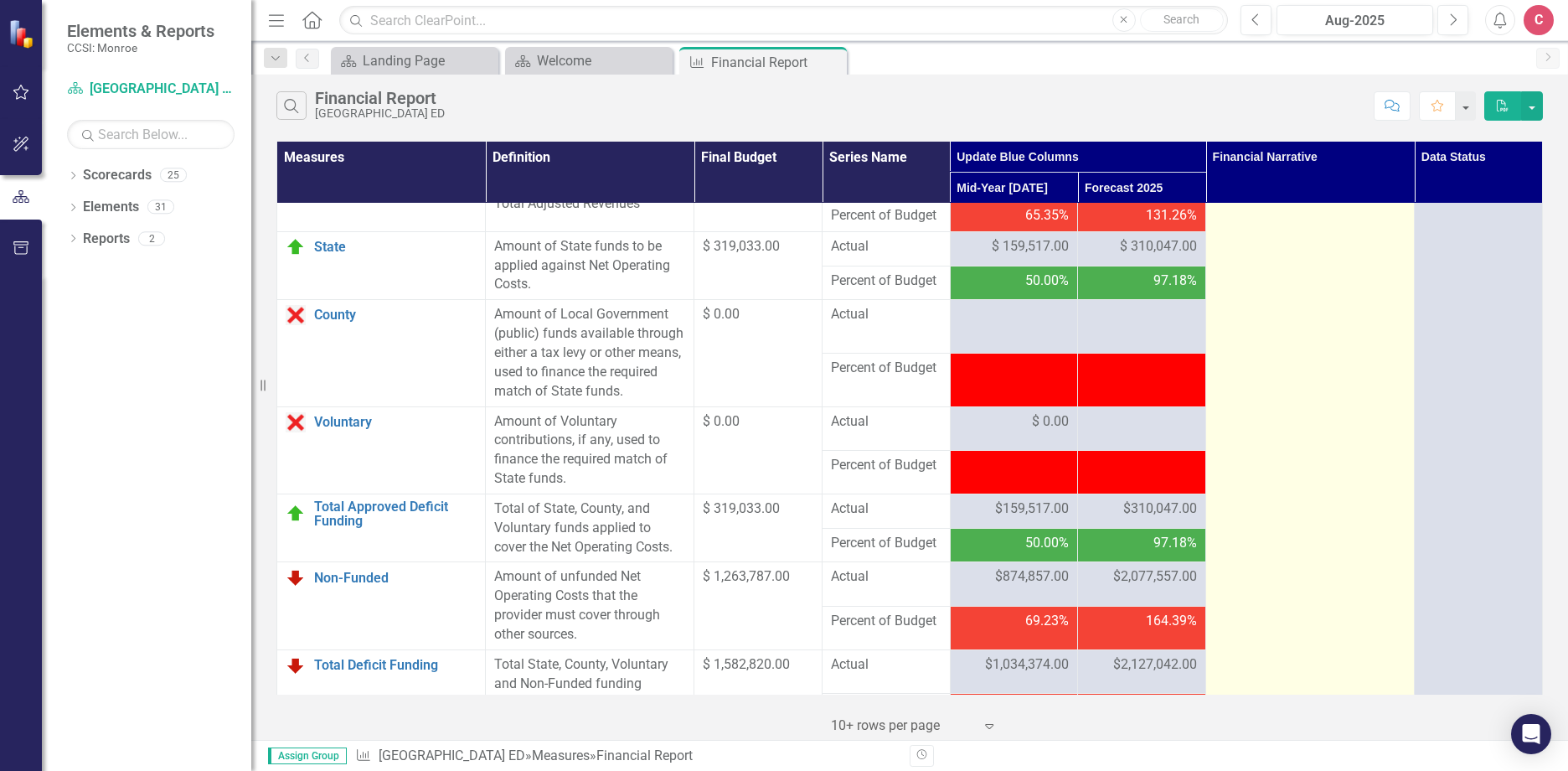
scroll to position [2095, 0]
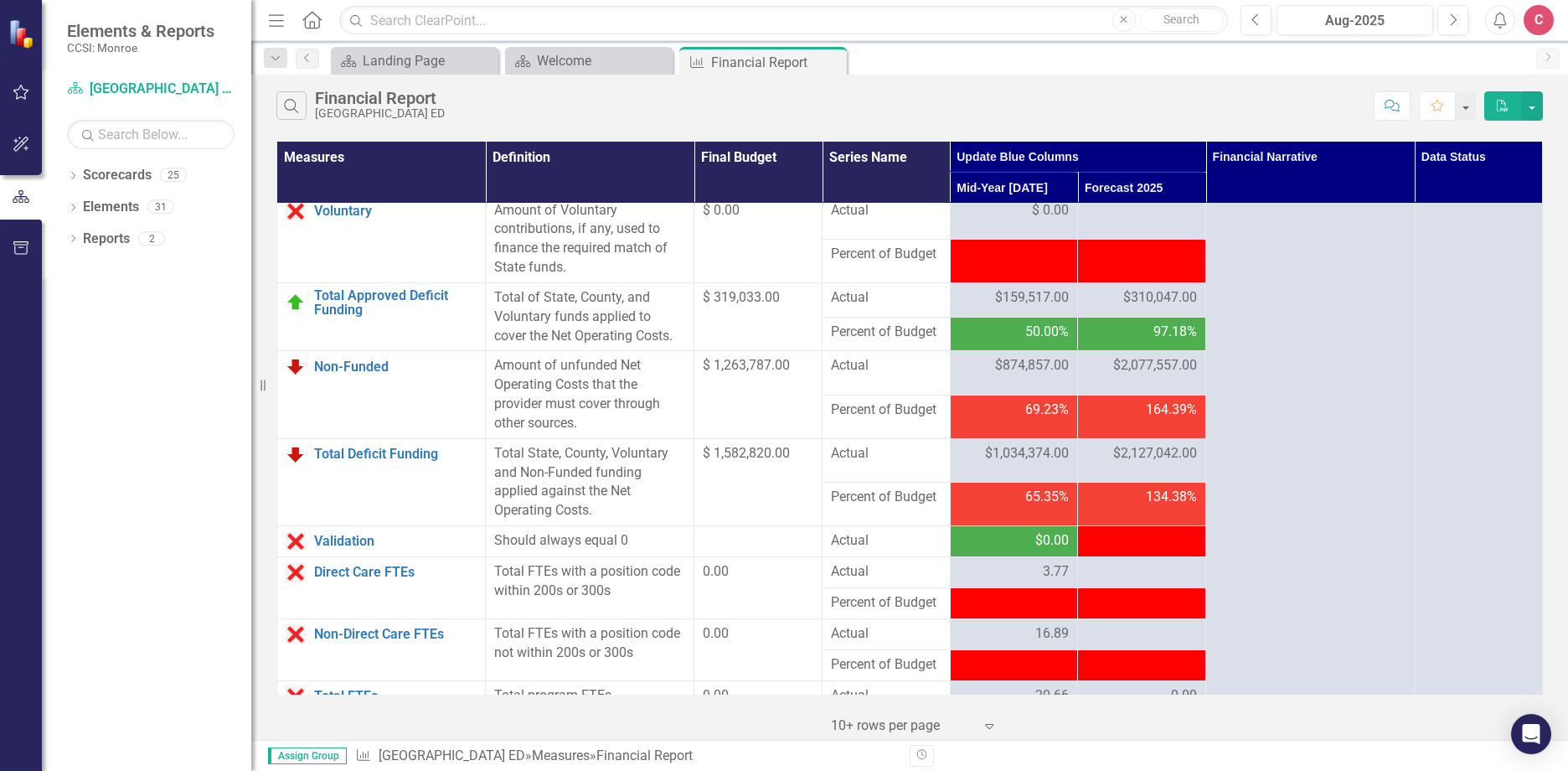
click at [1142, 548] on span "-$49,485.00" at bounding box center [1161, 539] width 70 height 16
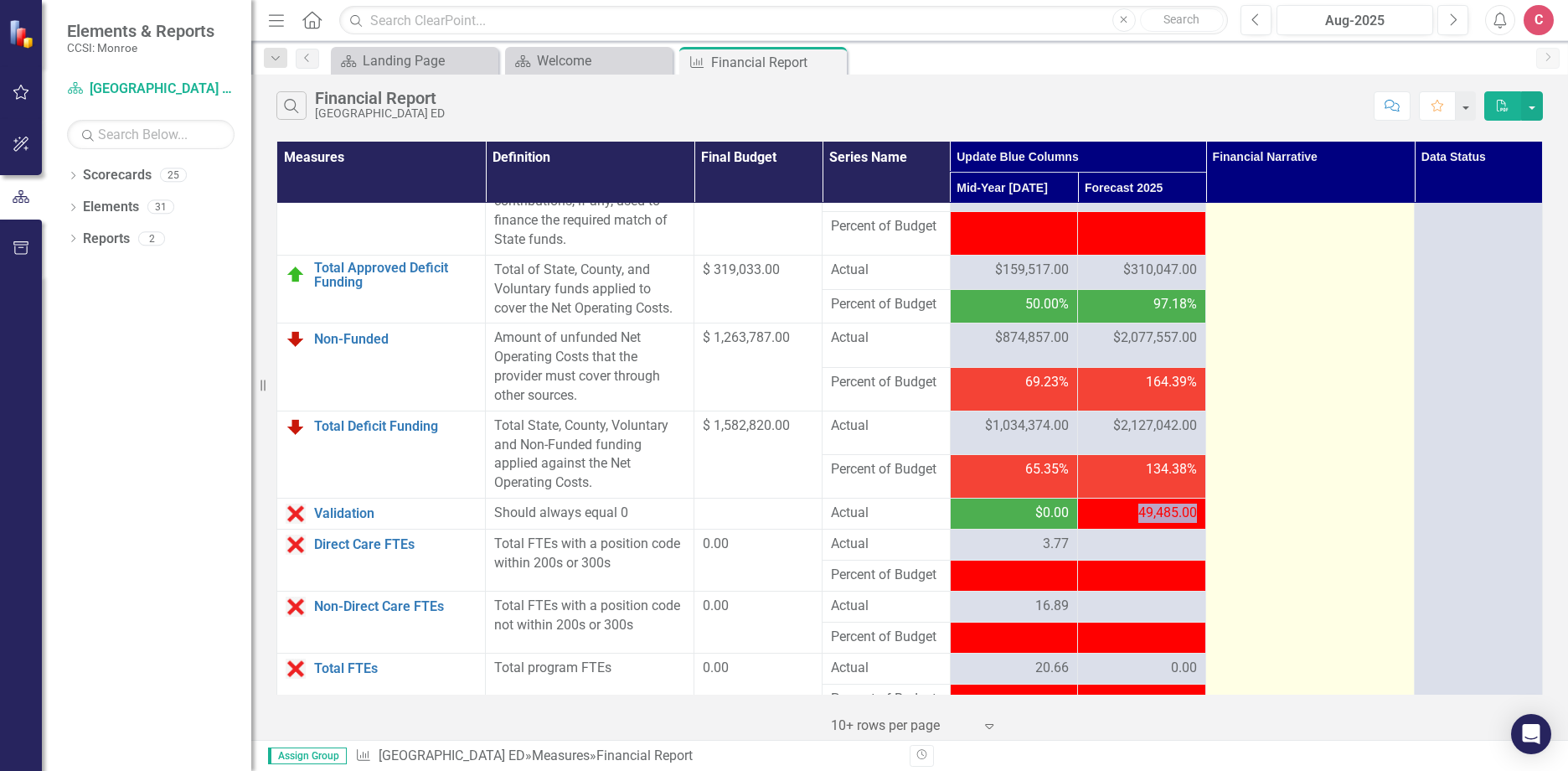
scroll to position [2179, 0]
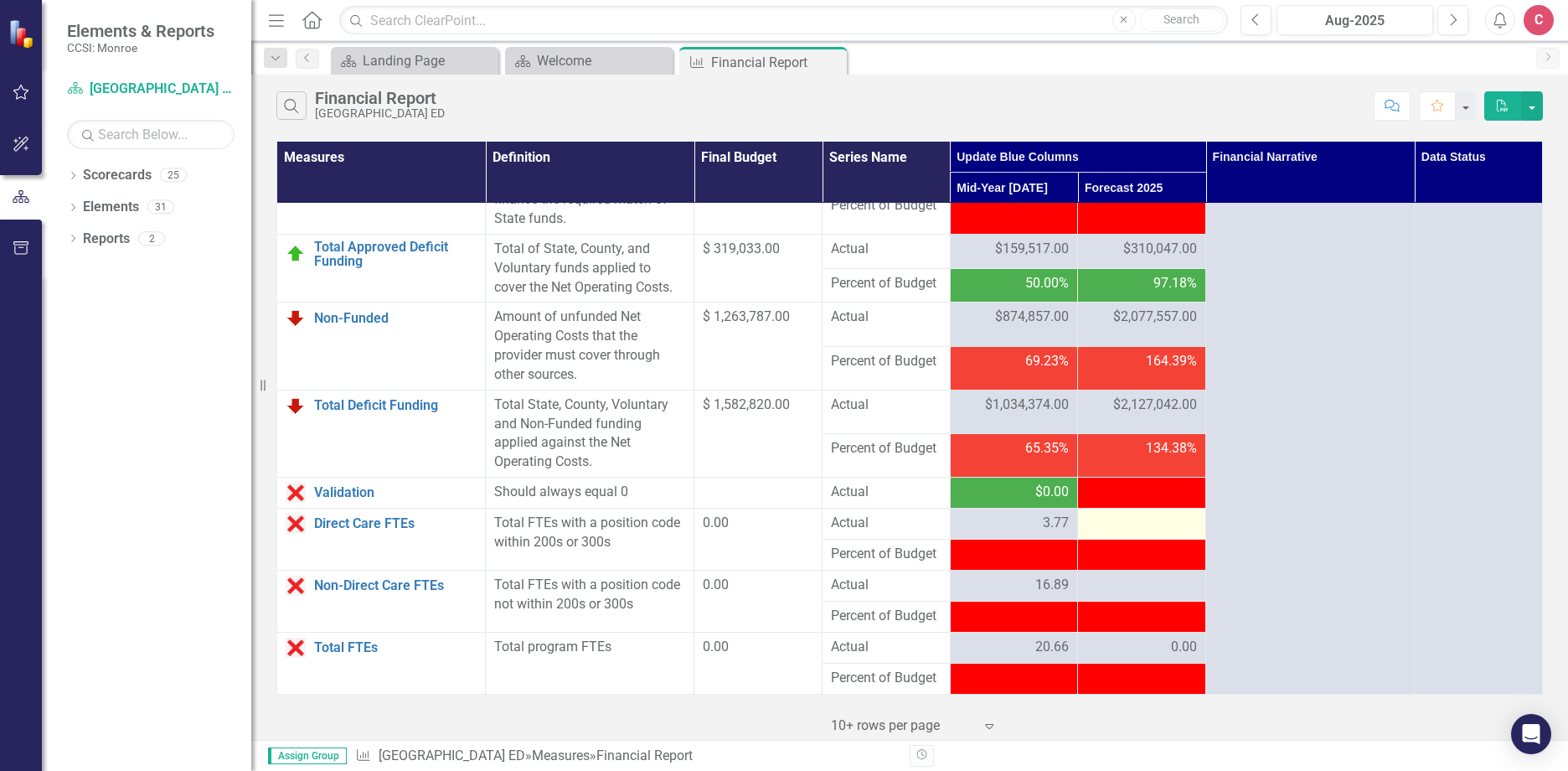
click at [1154, 534] on div at bounding box center [1141, 524] width 111 height 20
click at [1015, 502] on div "$0.00" at bounding box center [1013, 492] width 111 height 20
click at [1152, 499] on span "-$49,485.00" at bounding box center [1161, 491] width 70 height 16
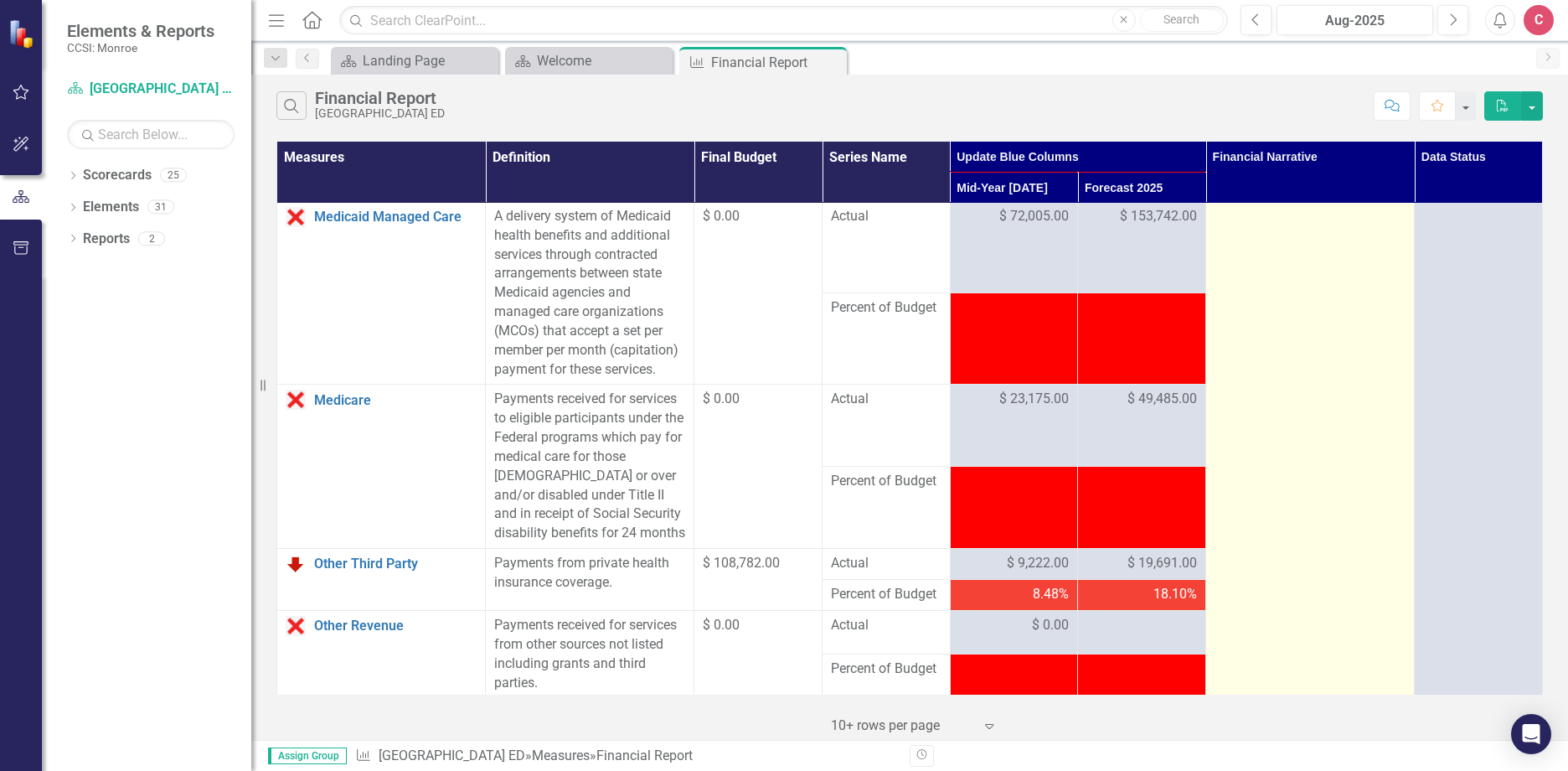
scroll to position [1173, 0]
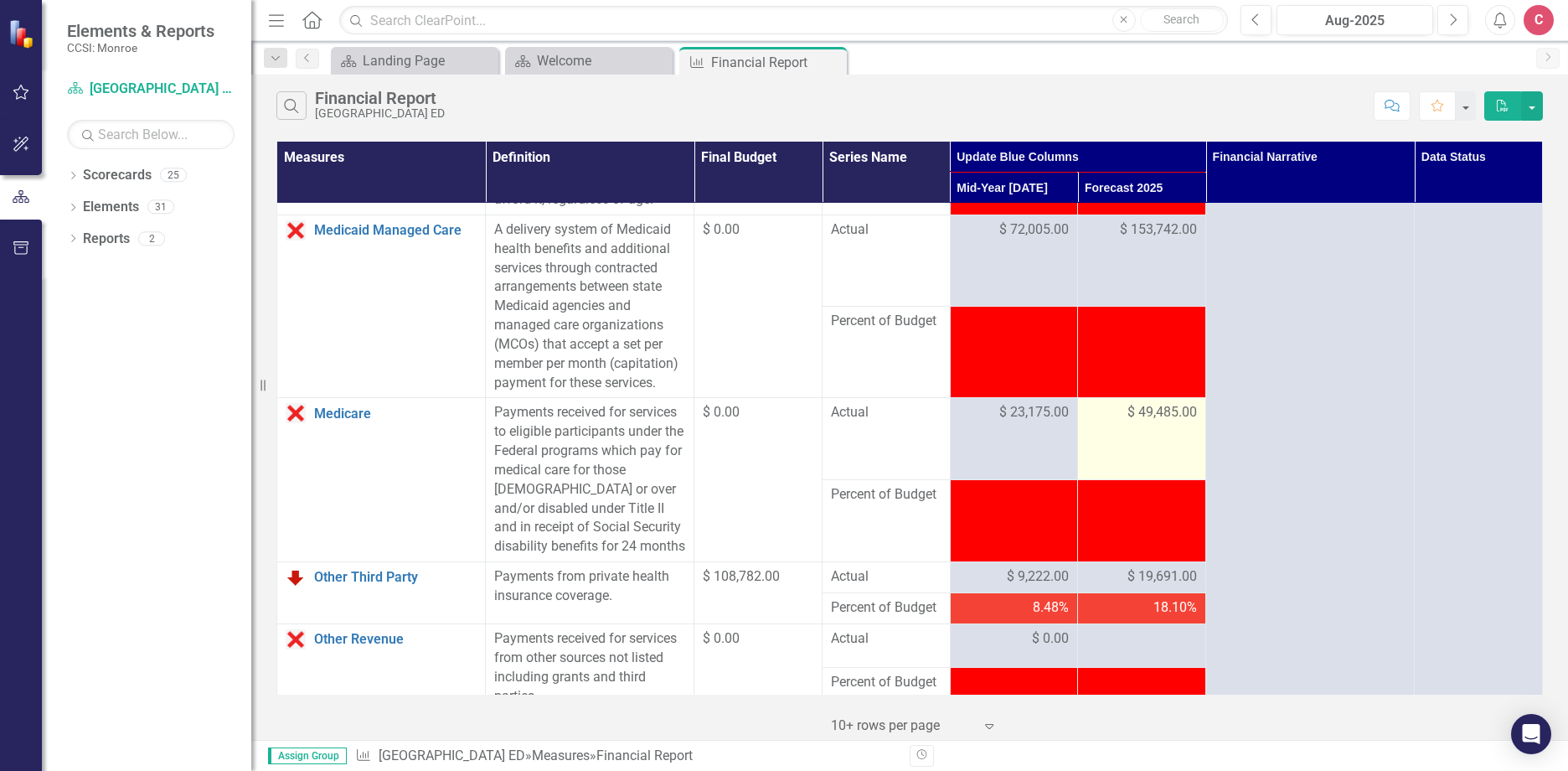
click at [1169, 423] on div "$ 49,485.00" at bounding box center [1141, 413] width 111 height 20
click at [1175, 423] on span "$ 49,485.00" at bounding box center [1161, 413] width 70 height 20
click at [1121, 437] on td "$ 49,485.00" at bounding box center [1142, 439] width 128 height 82
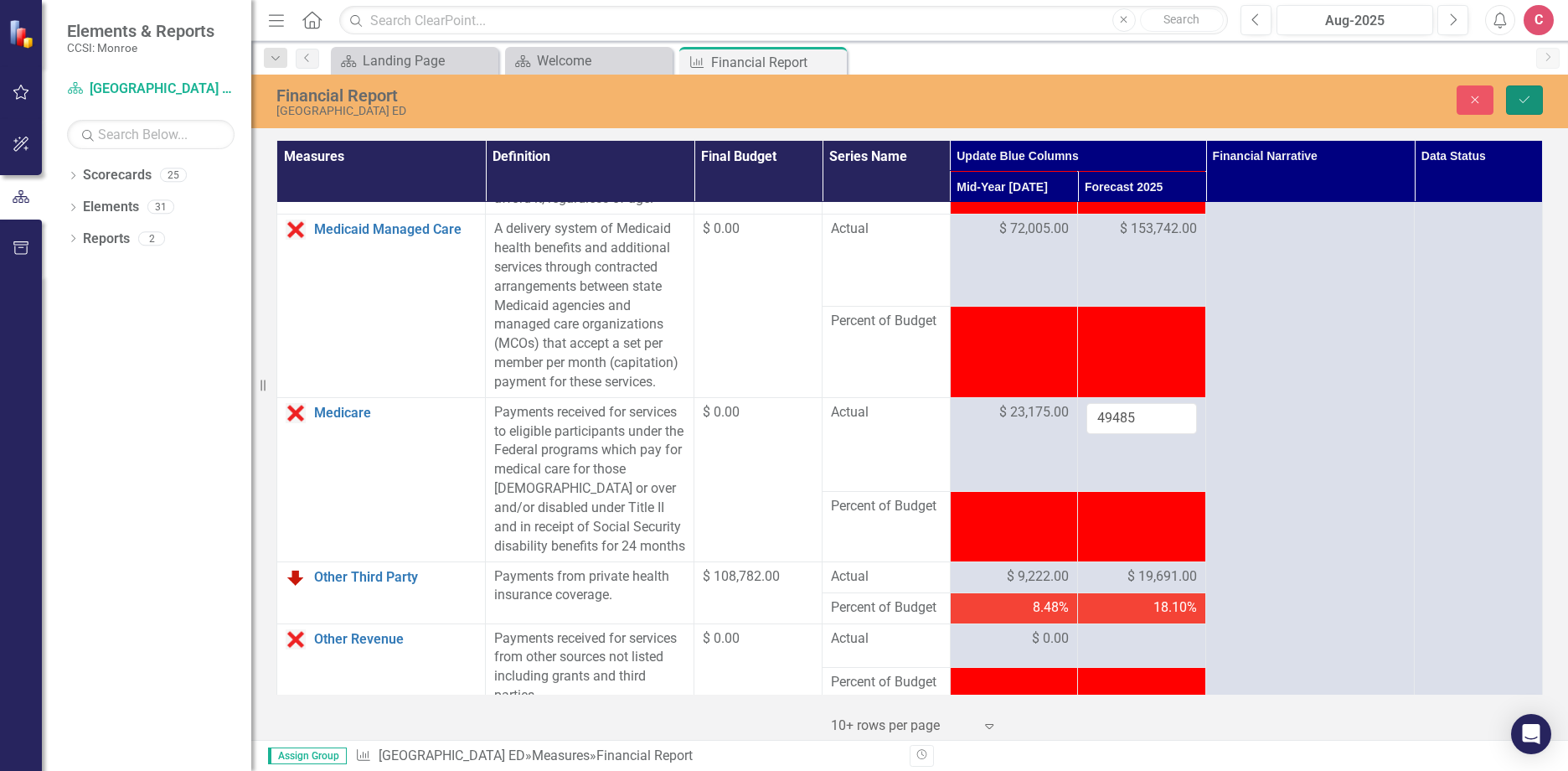
click at [1527, 103] on icon "Save" at bounding box center [1524, 100] width 15 height 12
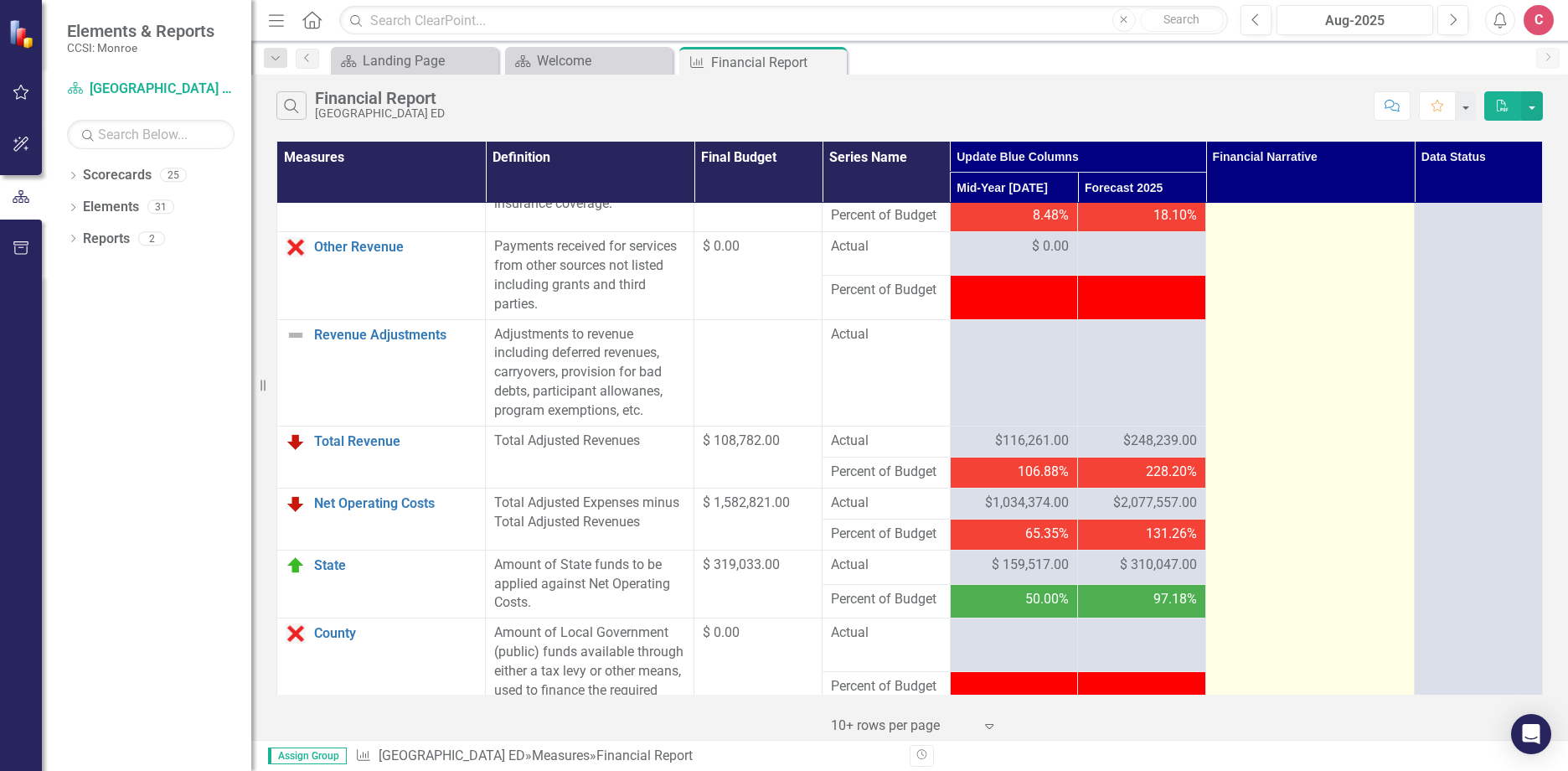
scroll to position [1590, 0]
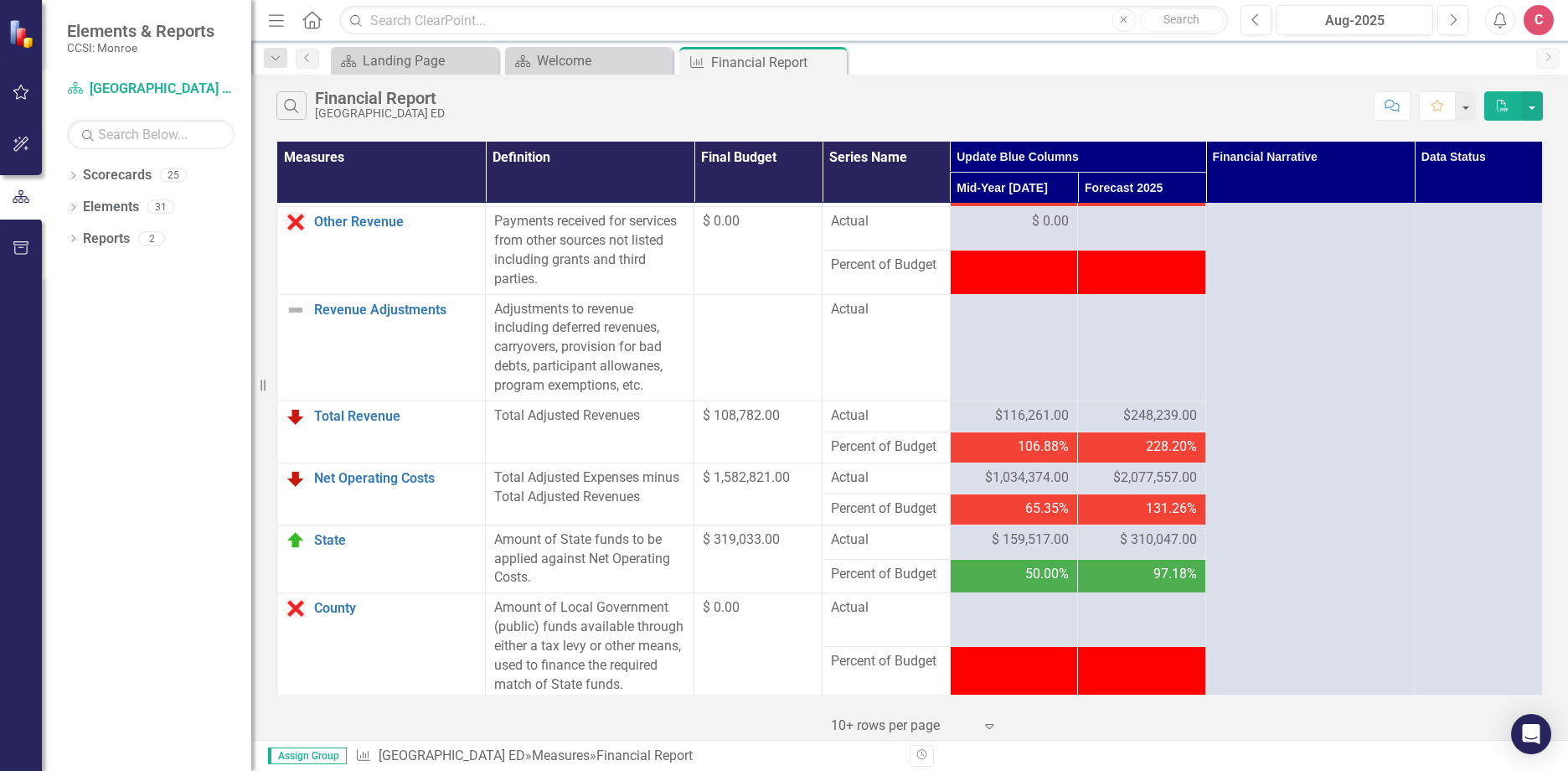
click at [1173, 488] on span "$2,077,557.00" at bounding box center [1155, 478] width 84 height 20
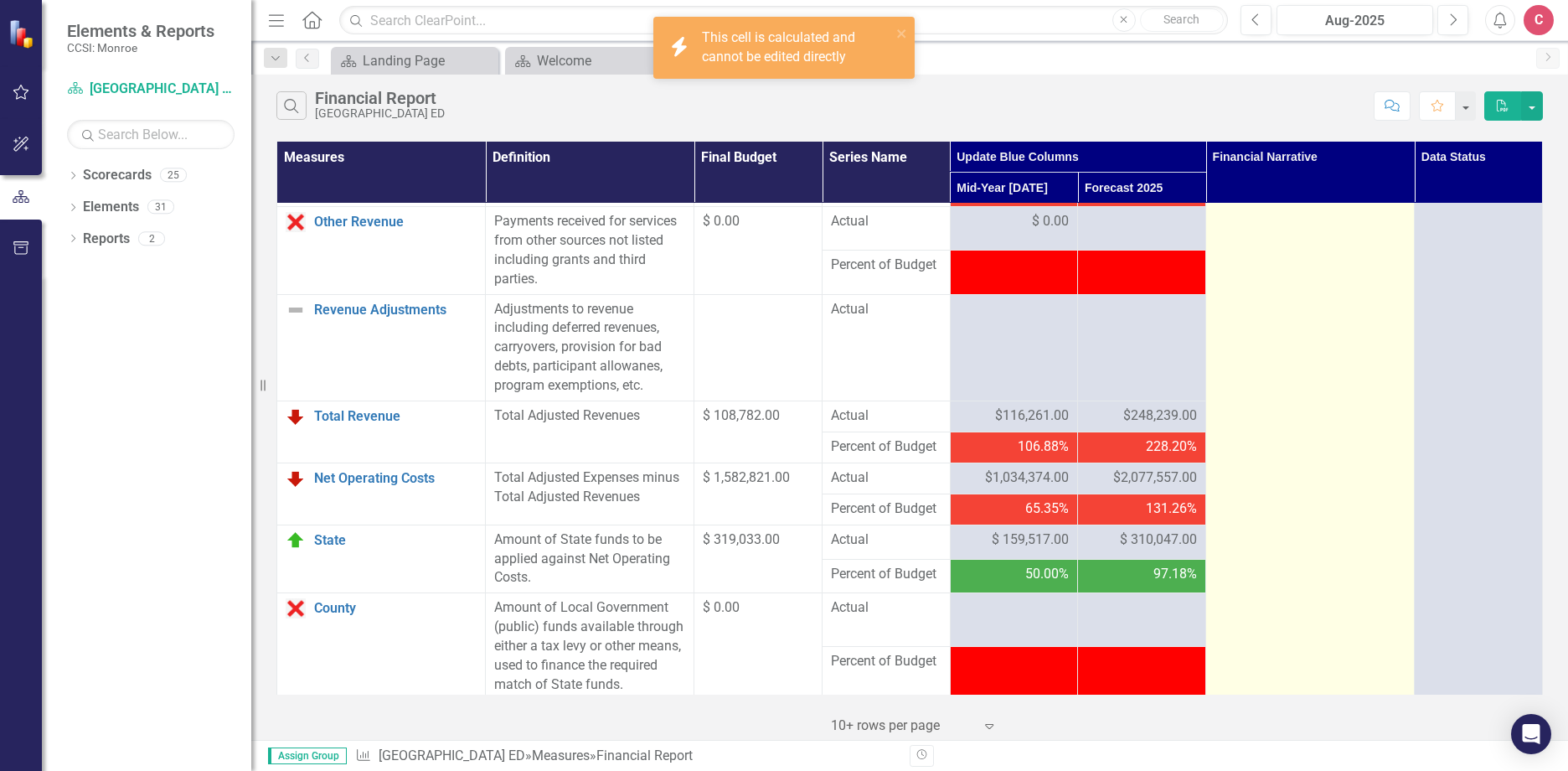
drag, startPoint x: 1173, startPoint y: 537, endPoint x: 1329, endPoint y: 609, distance: 171.8
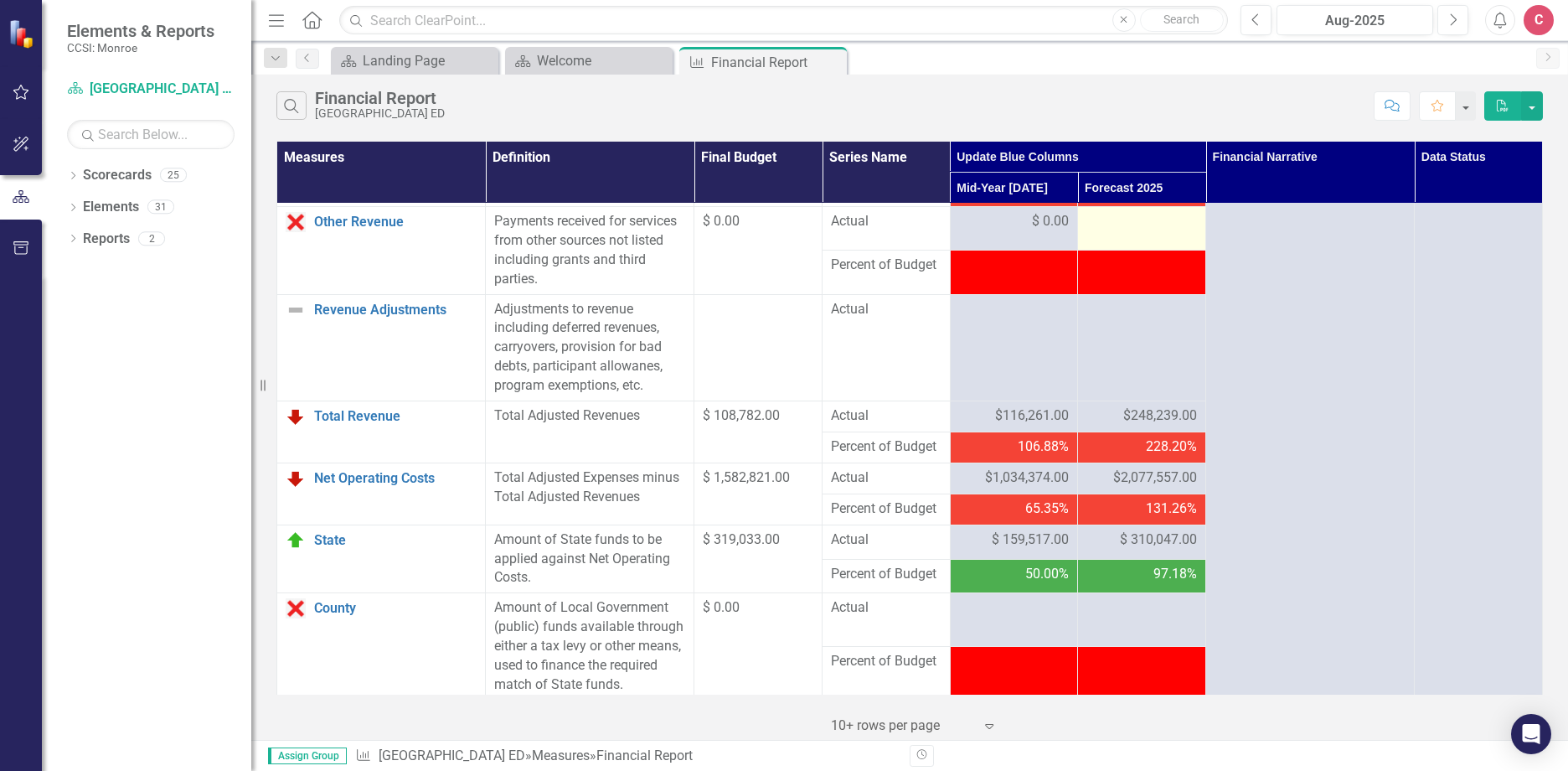
click at [1102, 232] on div at bounding box center [1141, 223] width 111 height 20
click at [1147, 232] on div at bounding box center [1141, 223] width 111 height 20
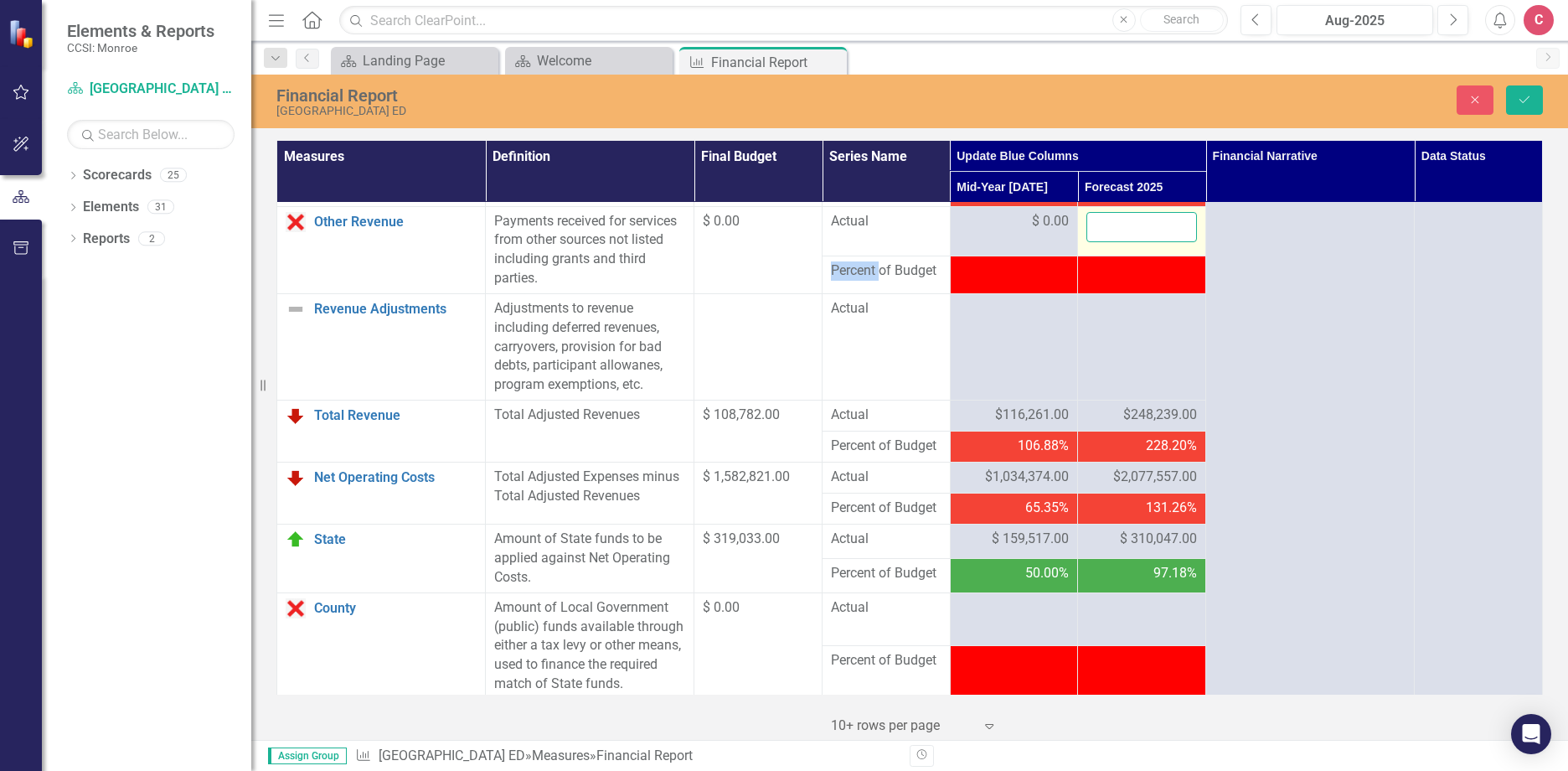
drag, startPoint x: 1147, startPoint y: 287, endPoint x: 1148, endPoint y: 276, distance: 11.0
click at [1148, 243] on input "number" at bounding box center [1141, 227] width 111 height 31
type input "0"
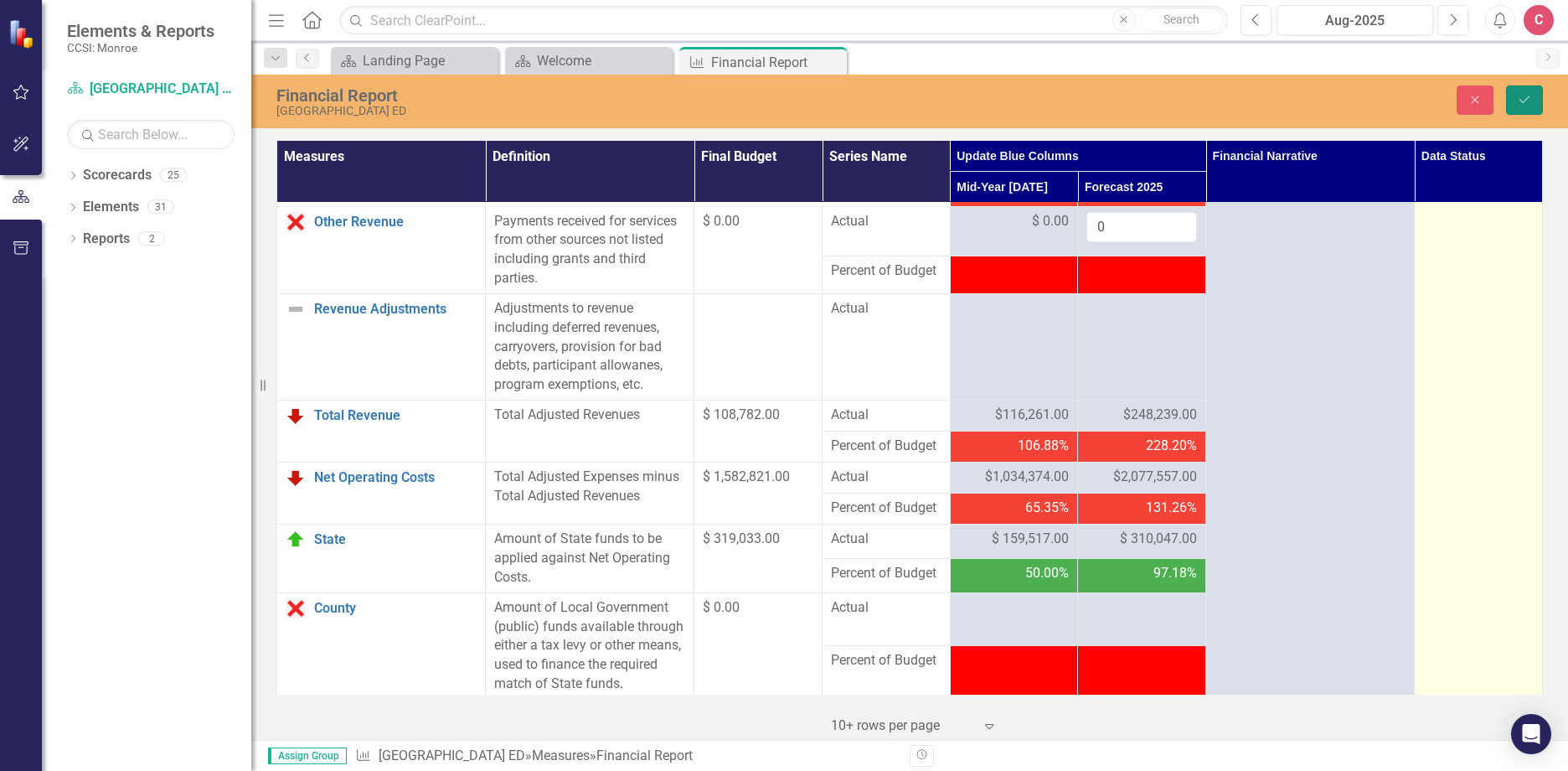
drag, startPoint x: 1527, startPoint y: 101, endPoint x: 1479, endPoint y: 275, distance: 180.5
click at [1527, 101] on icon "Save" at bounding box center [1524, 100] width 15 height 12
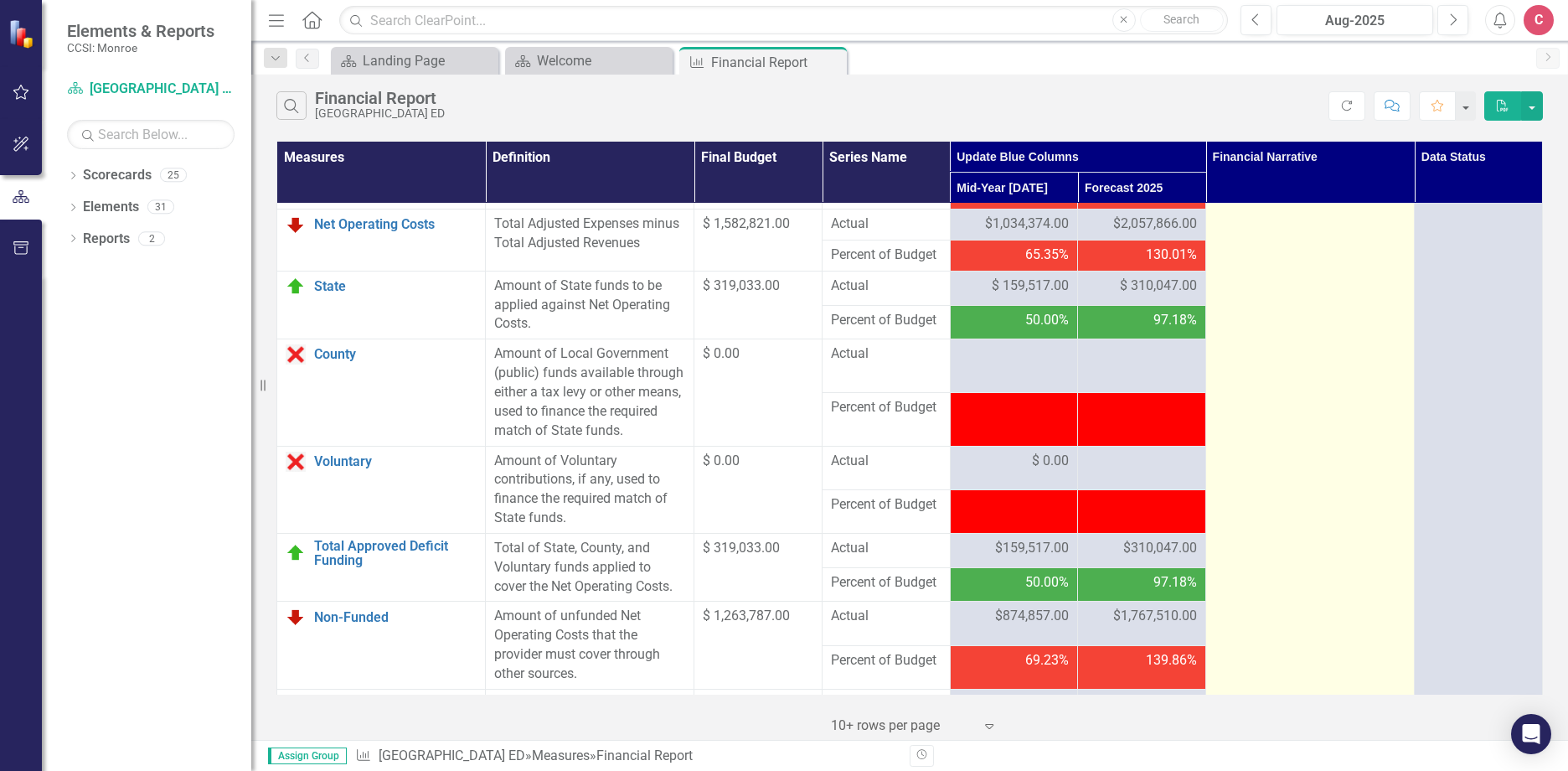
scroll to position [1844, 0]
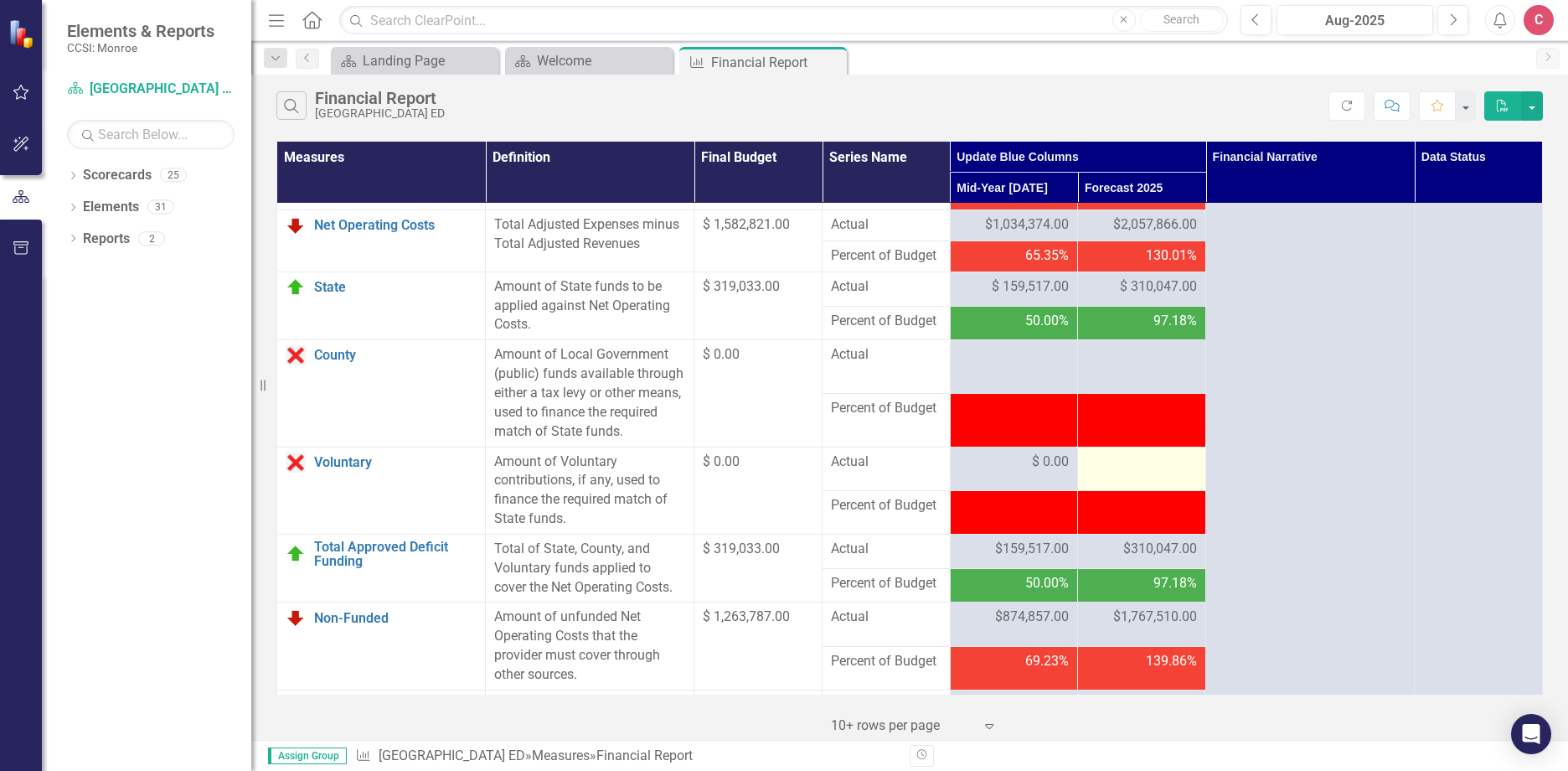
click at [1132, 473] on div at bounding box center [1141, 463] width 111 height 20
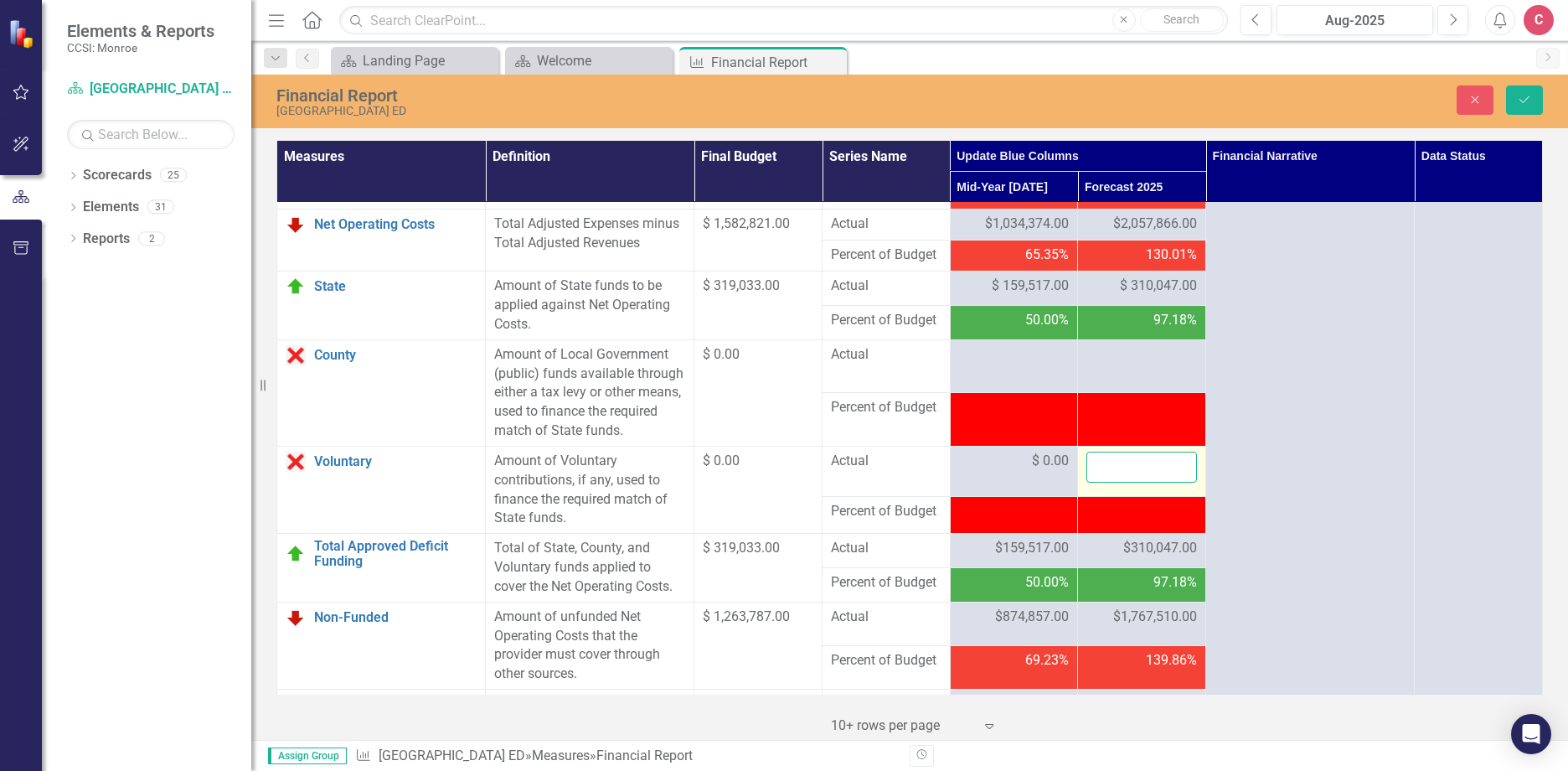
drag, startPoint x: 1133, startPoint y: 521, endPoint x: 1143, endPoint y: 521, distance: 10.0
click at [1143, 482] on input "number" at bounding box center [1141, 467] width 111 height 31
type input "0"
click at [1524, 98] on icon "Save" at bounding box center [1524, 100] width 15 height 12
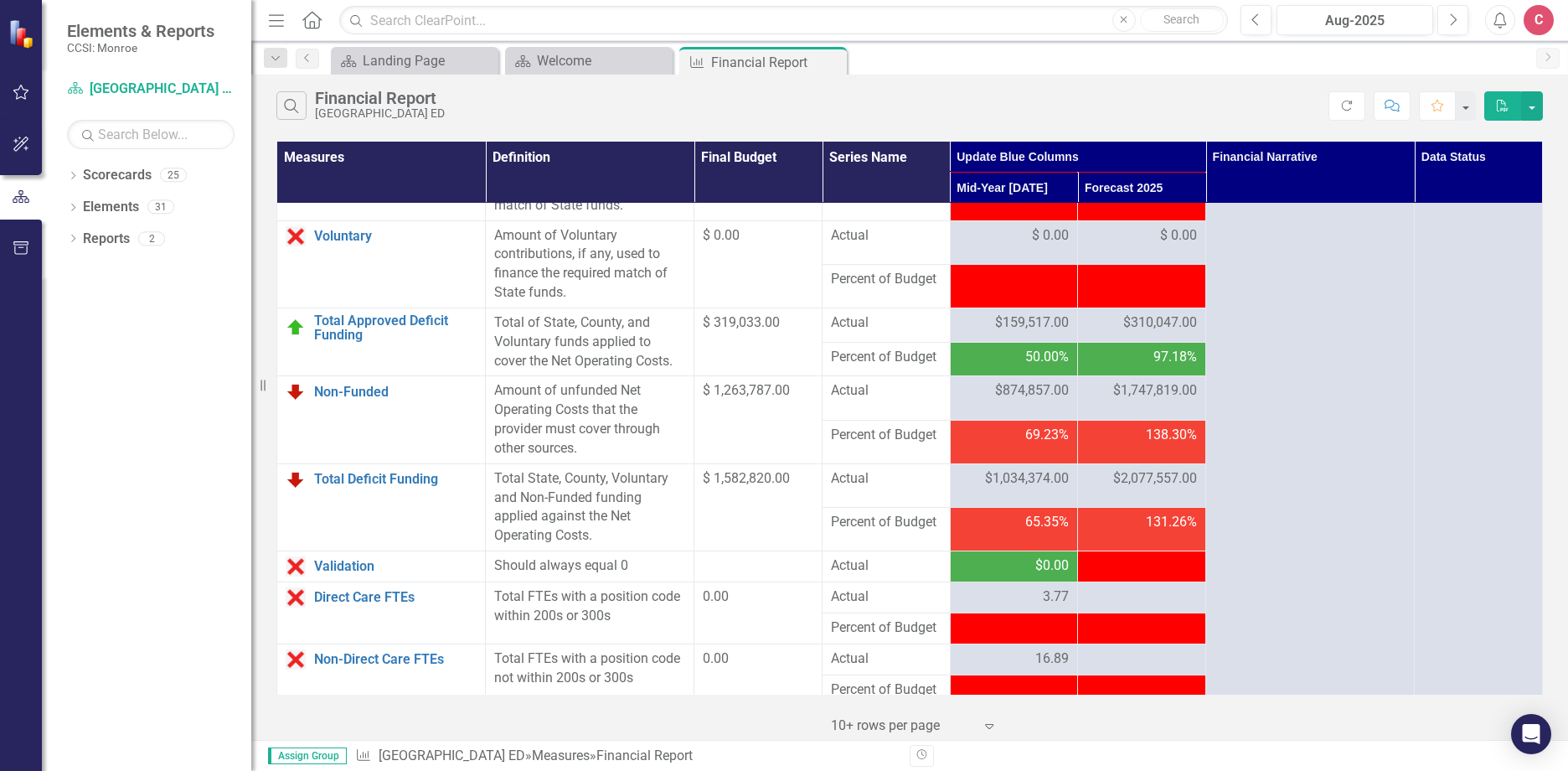
scroll to position [2095, 0]
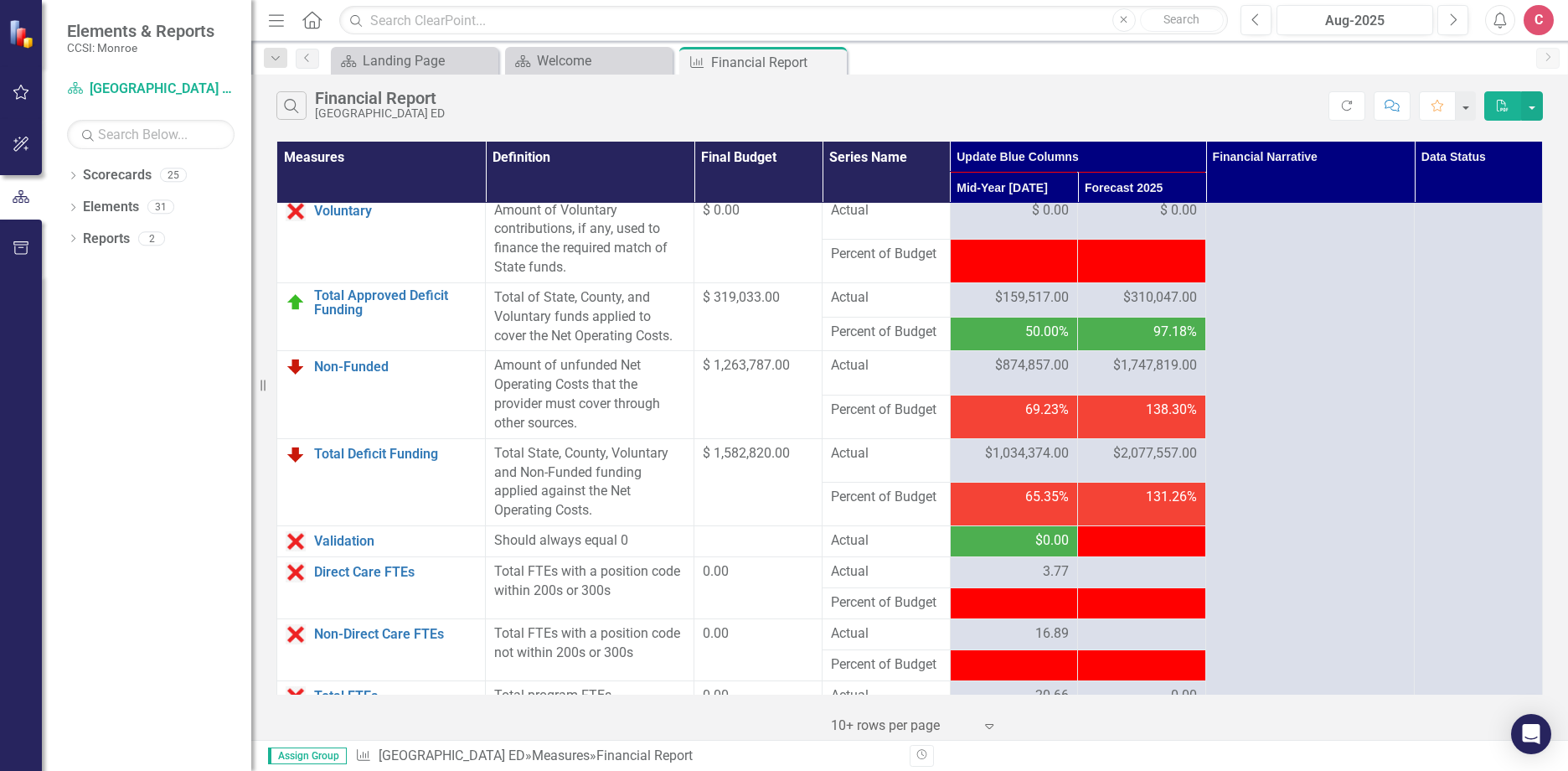
click at [1186, 548] on span "-$19,691.00" at bounding box center [1161, 539] width 70 height 16
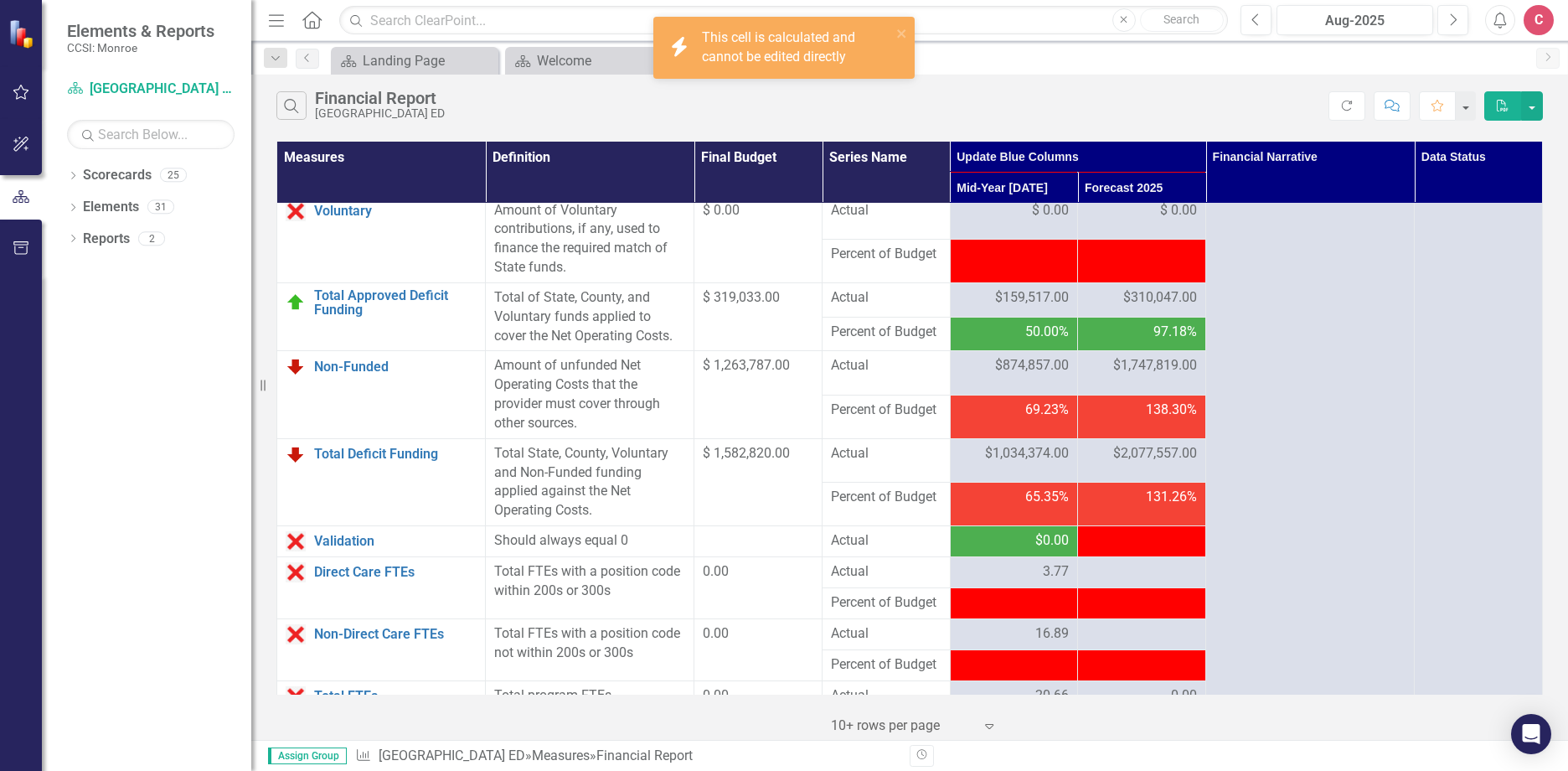
click at [1143, 548] on span "-$19,691.00" at bounding box center [1161, 539] width 70 height 16
click at [1117, 550] on div "-$19,691.00" at bounding box center [1141, 541] width 111 height 20
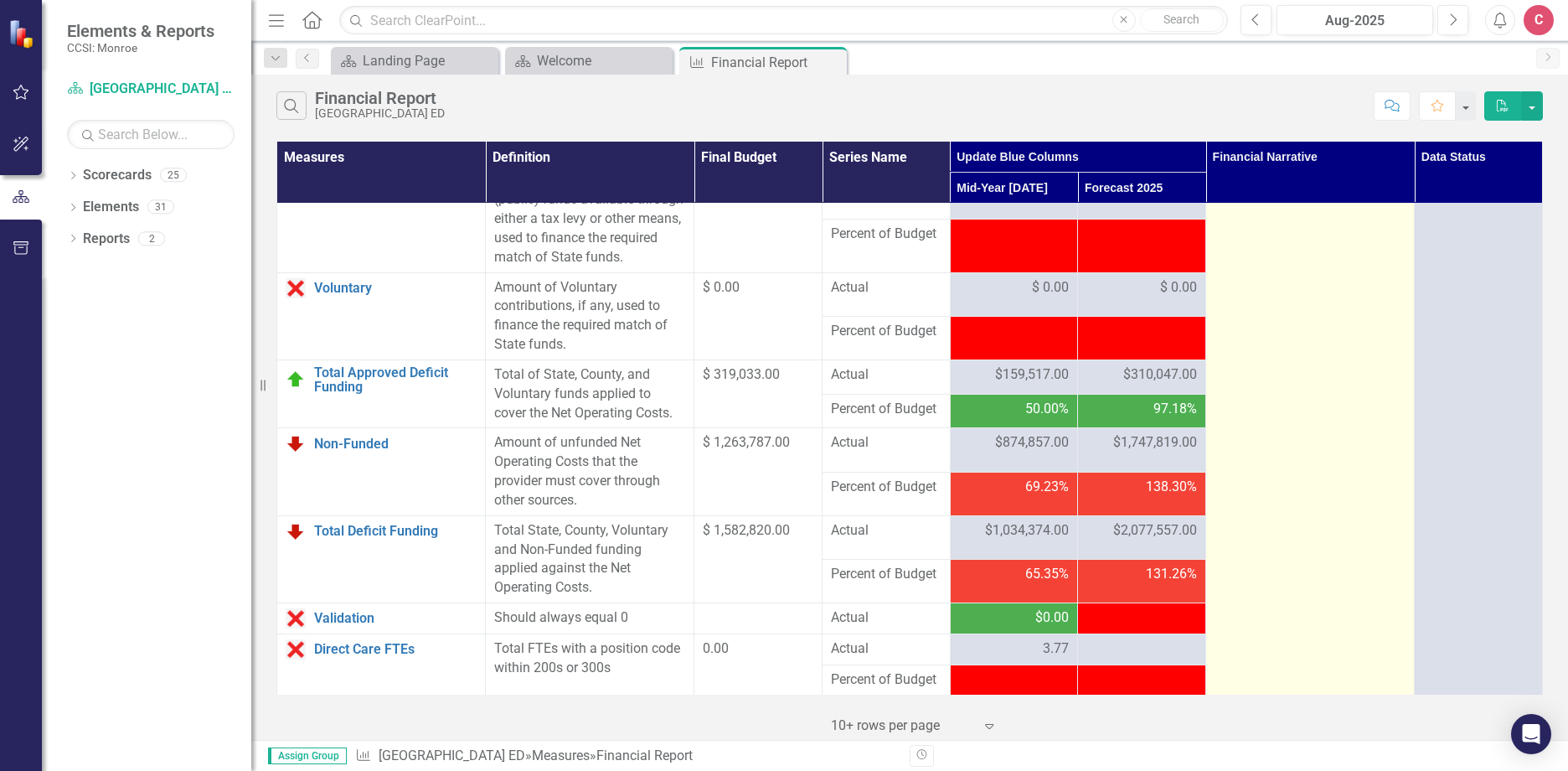
scroll to position [2179, 0]
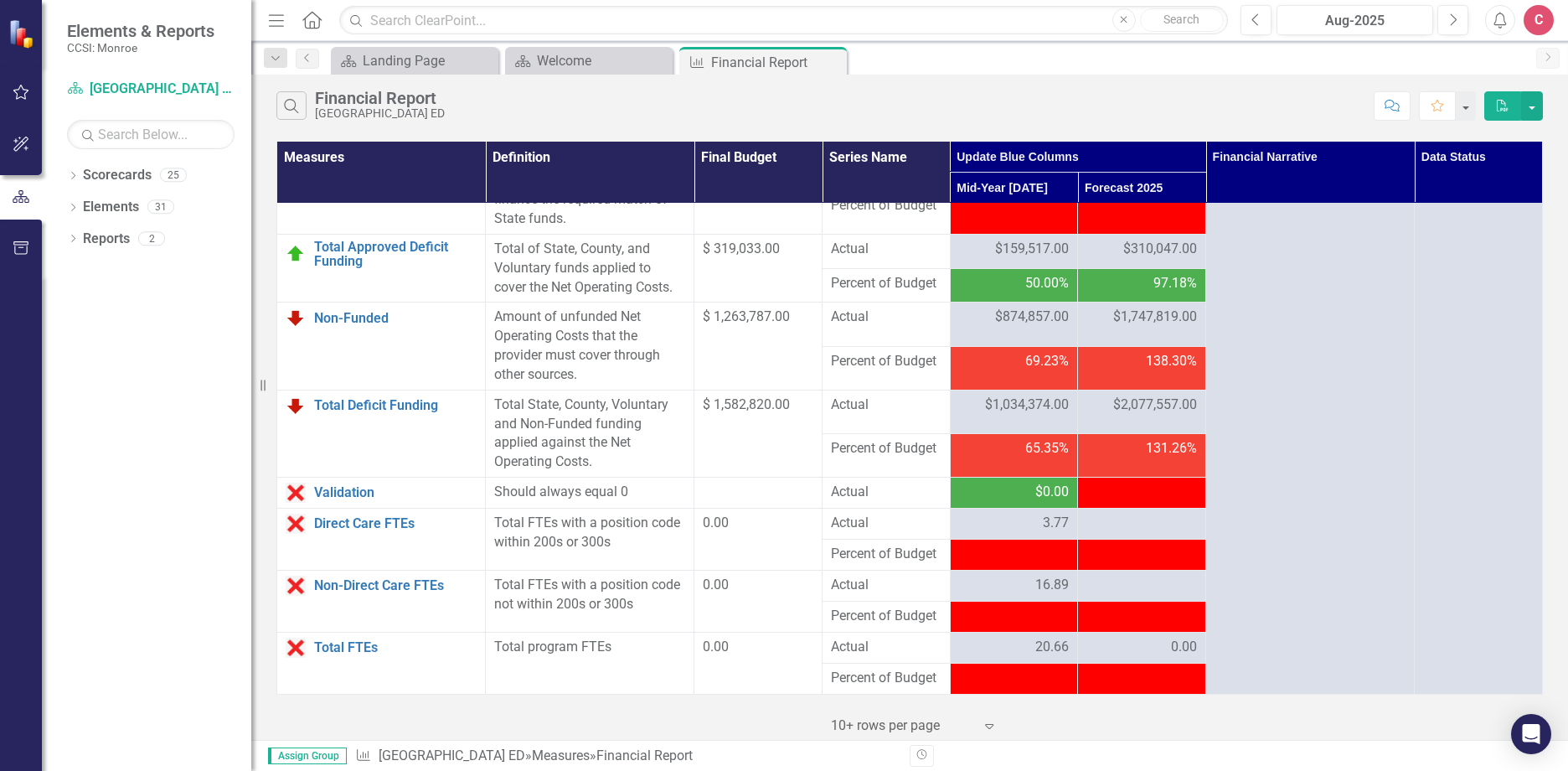
click at [1127, 499] on span "-$19,691.00" at bounding box center [1161, 491] width 70 height 16
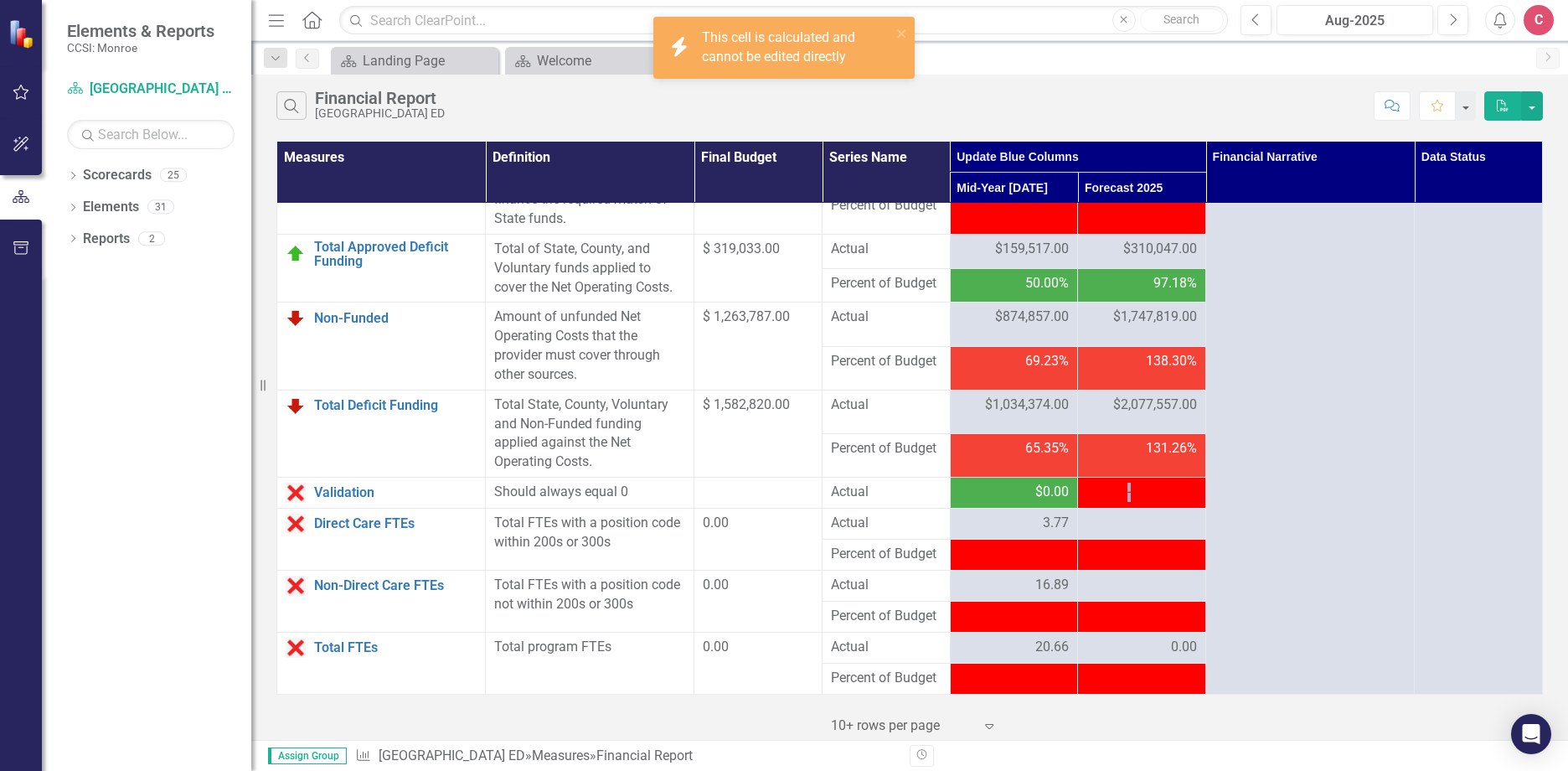
click at [1127, 499] on span "-$19,691.00" at bounding box center [1161, 491] width 70 height 16
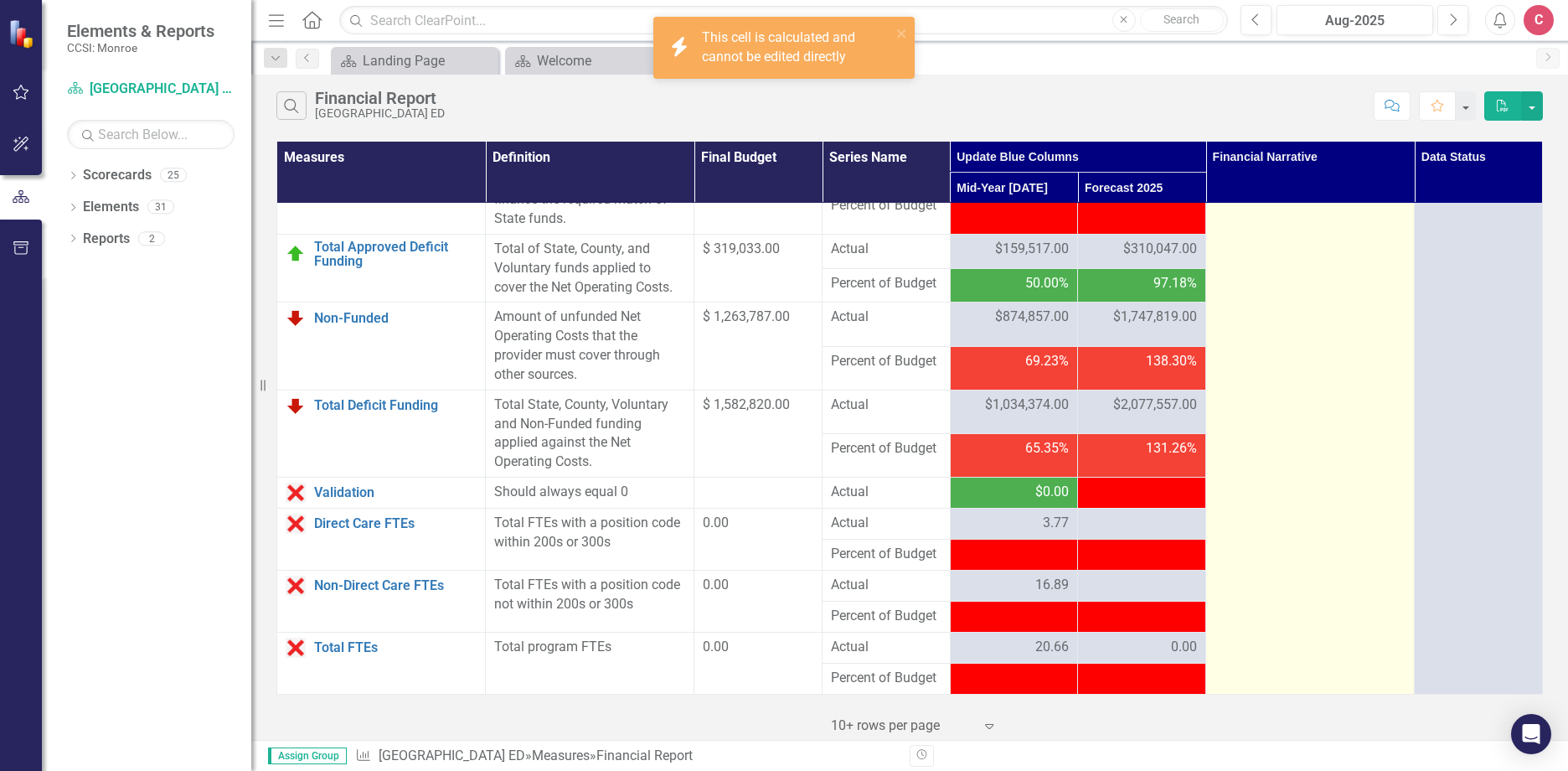
drag, startPoint x: 1118, startPoint y: 514, endPoint x: 1294, endPoint y: 545, distance: 178.7
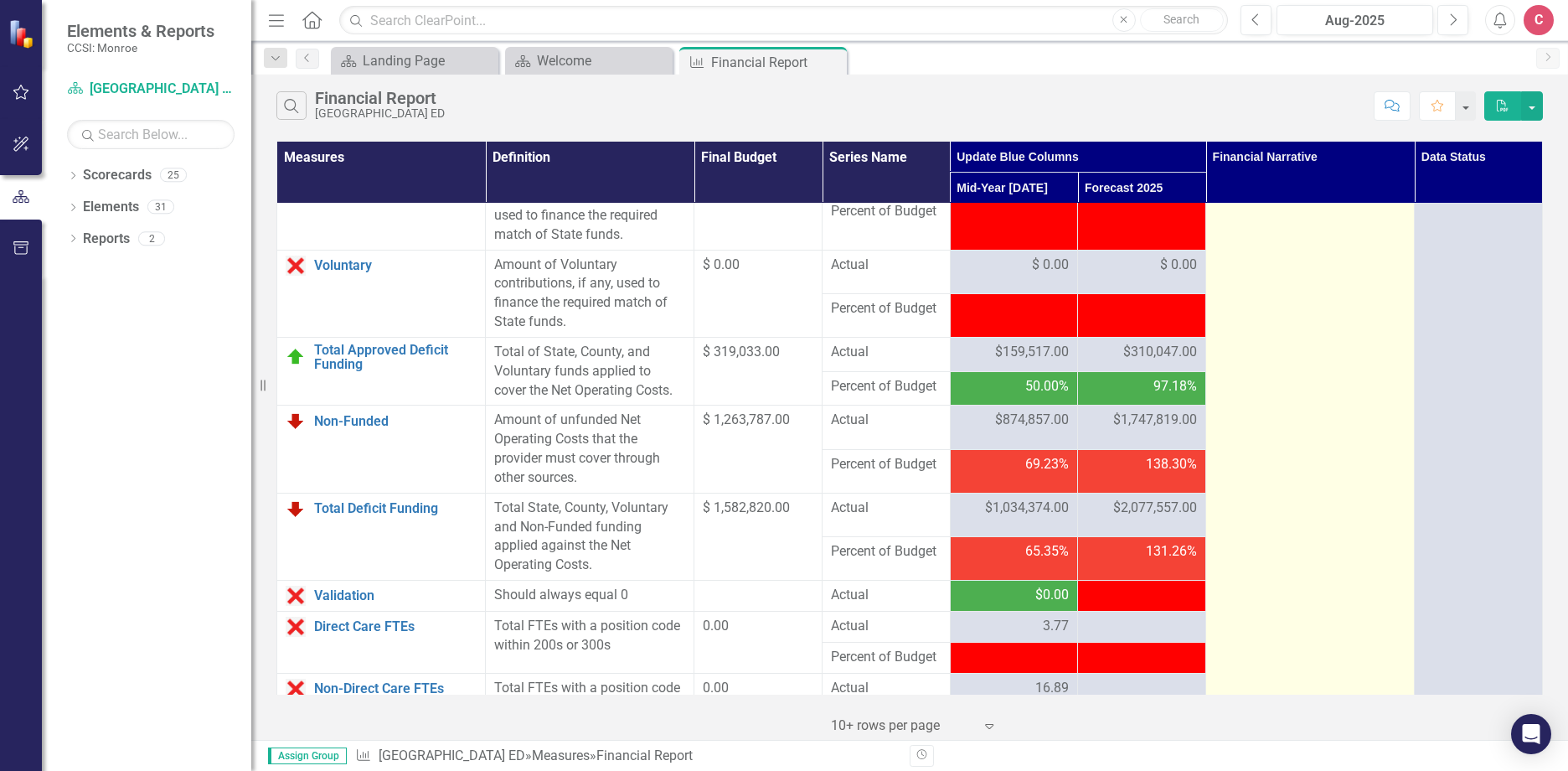
scroll to position [2011, 0]
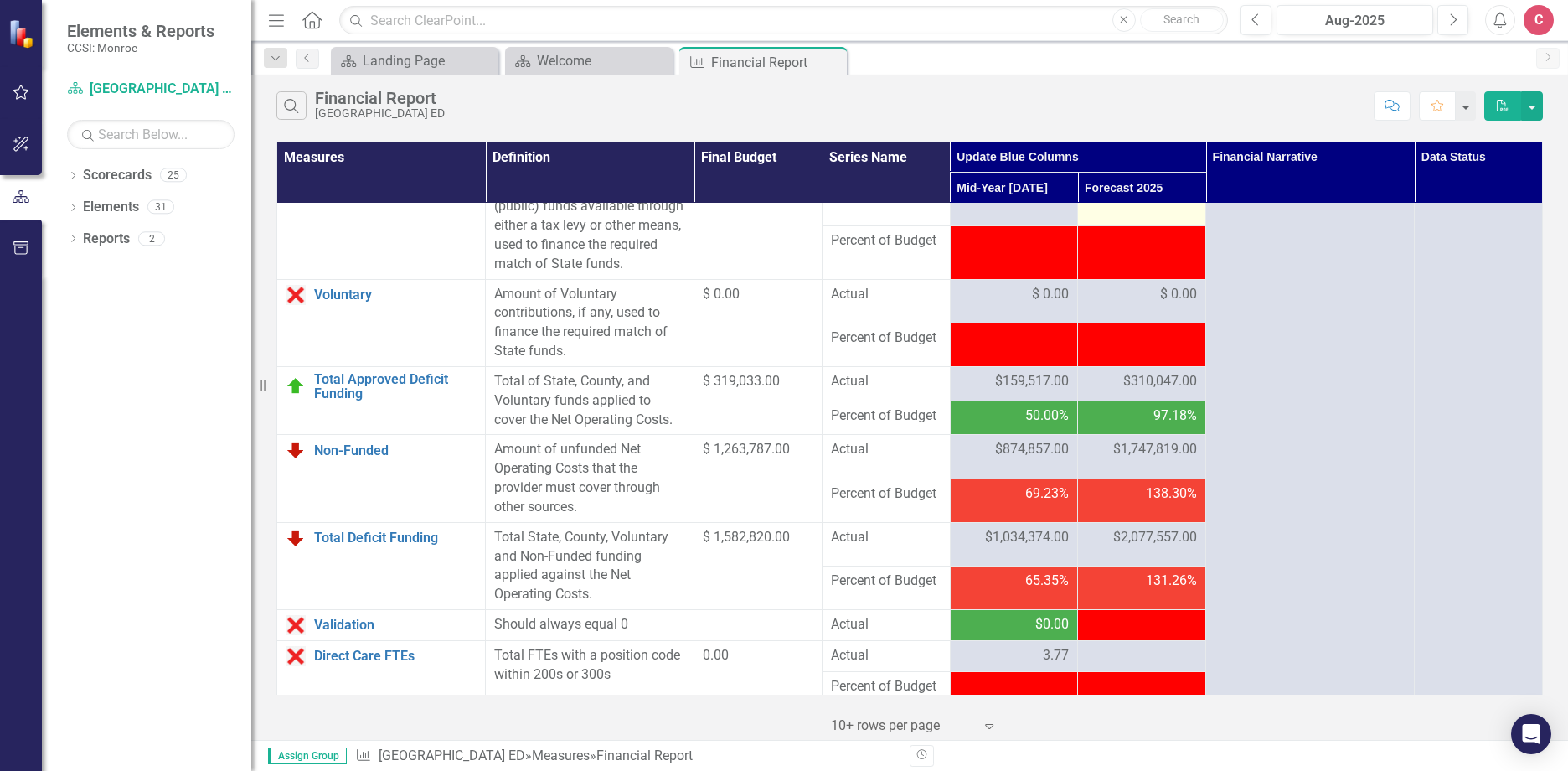
click at [1162, 197] on div at bounding box center [1141, 188] width 111 height 20
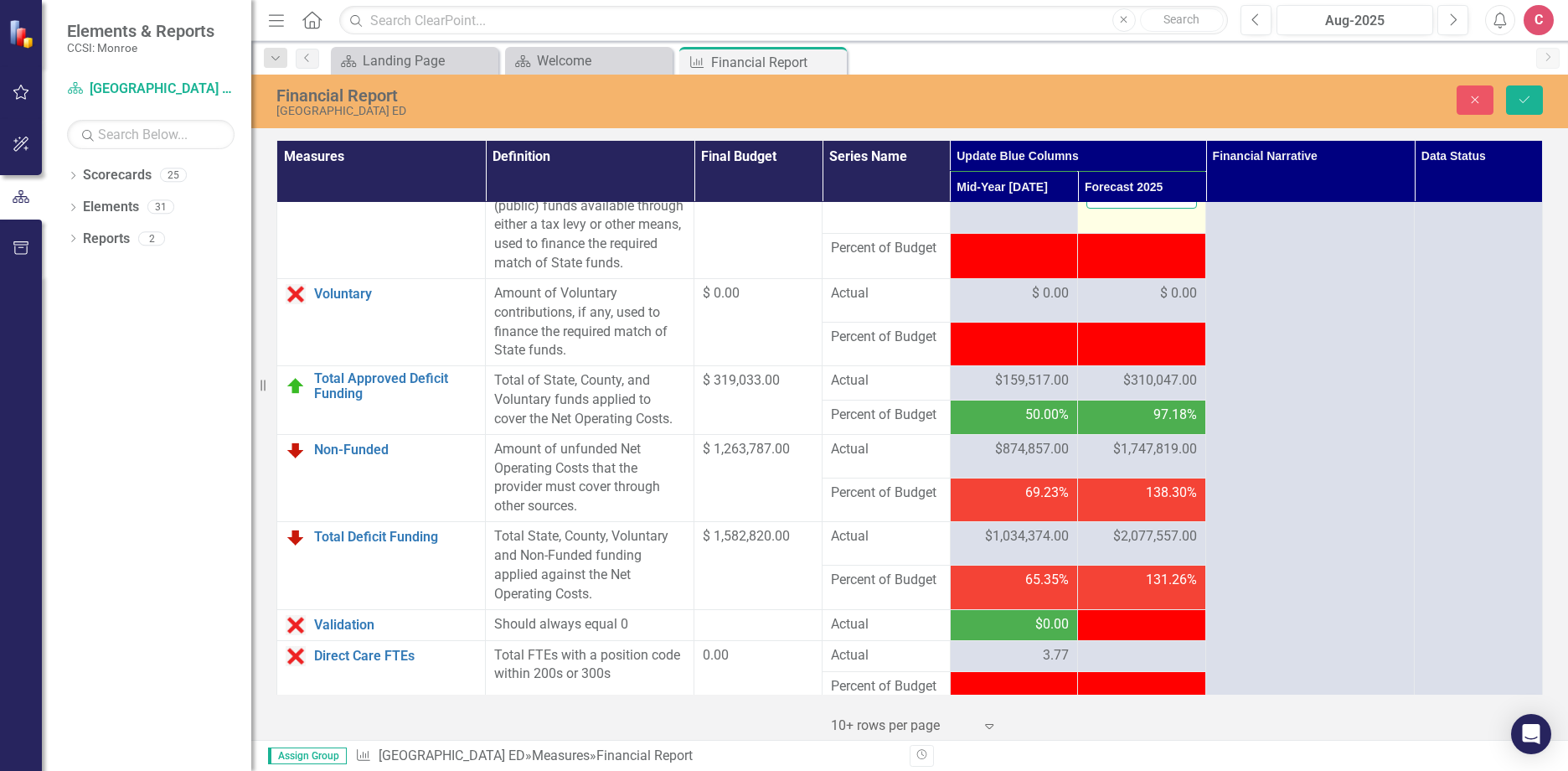
drag, startPoint x: 1162, startPoint y: 252, endPoint x: 1136, endPoint y: 251, distance: 26.0
click at [1136, 209] on input "number" at bounding box center [1141, 193] width 111 height 31
type input "0"
click at [1532, 99] on button "Save" at bounding box center [1524, 100] width 37 height 29
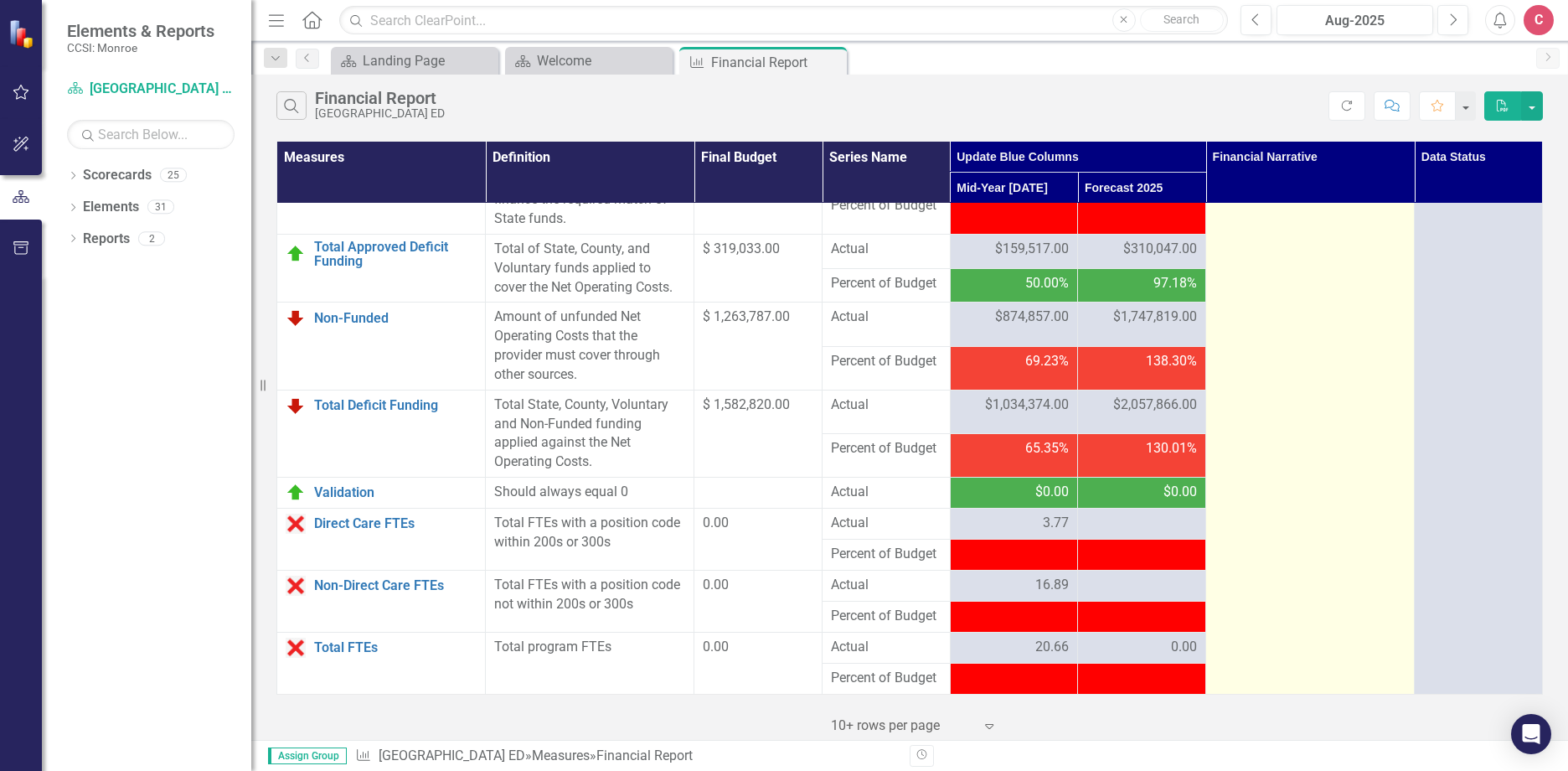
scroll to position [2201, 0]
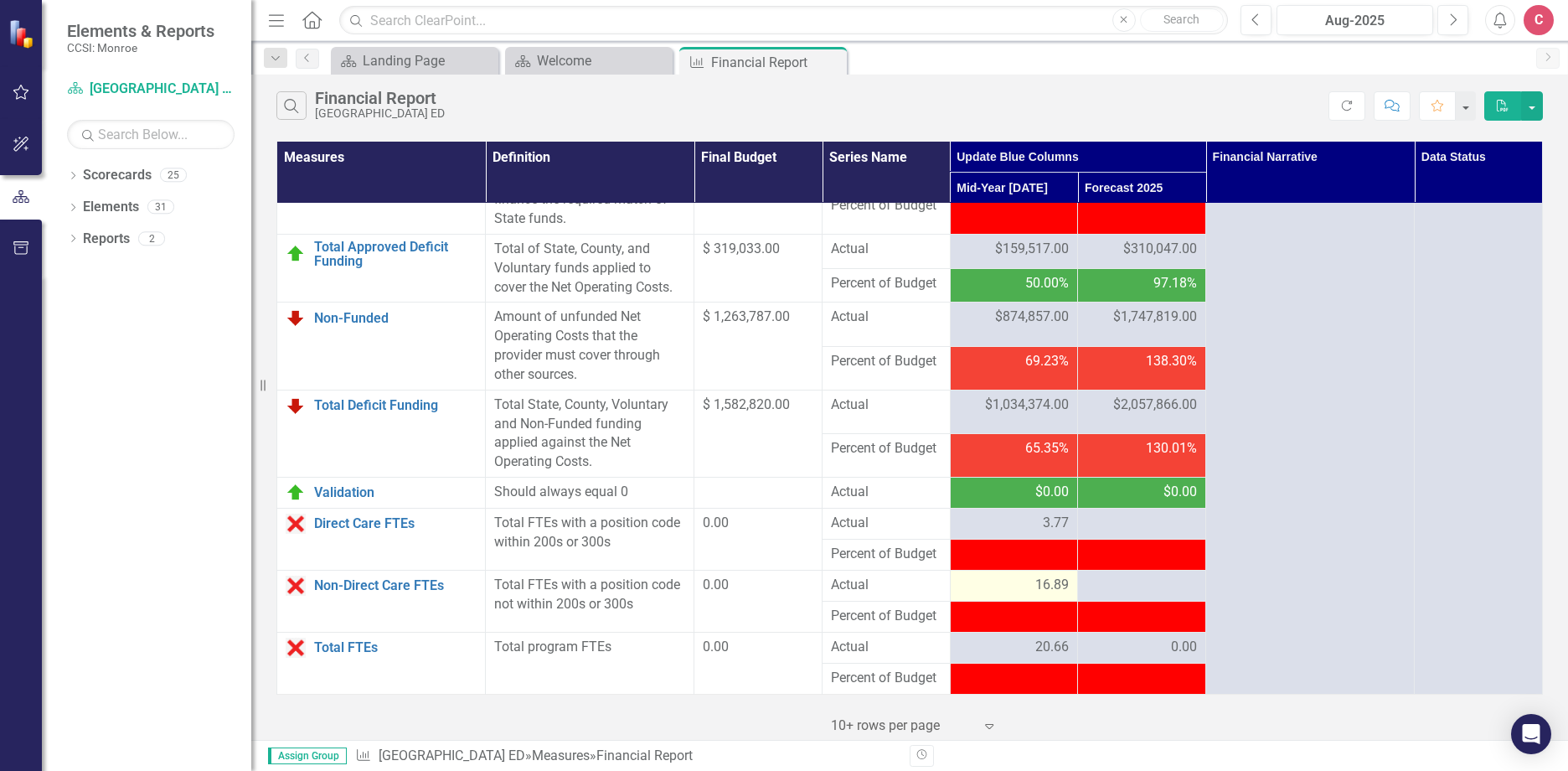
click at [1040, 576] on span "16.89" at bounding box center [1052, 585] width 34 height 20
click at [1164, 534] on td at bounding box center [1142, 523] width 128 height 31
click at [1164, 530] on div at bounding box center [1141, 524] width 111 height 20
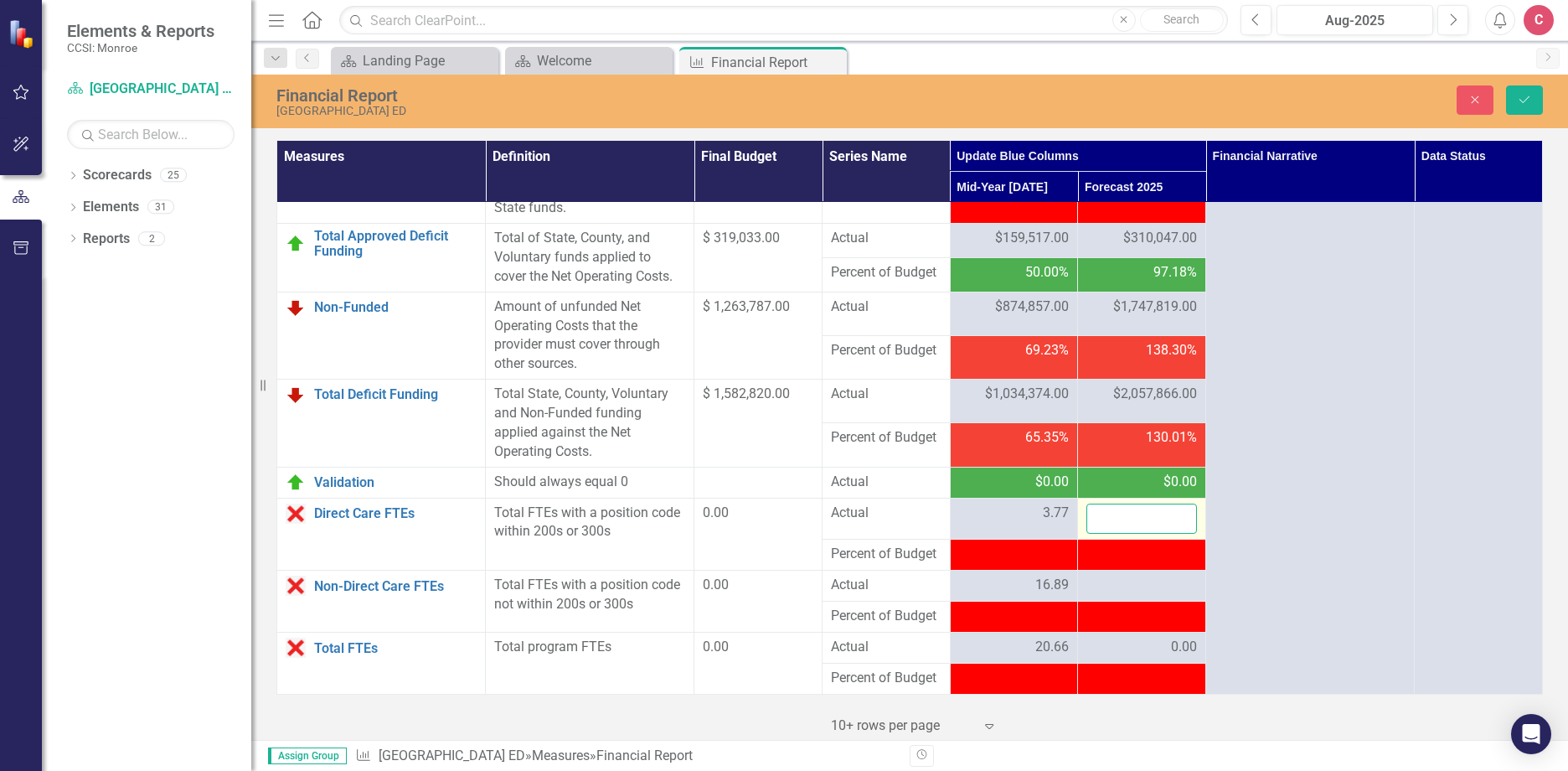
drag, startPoint x: 1164, startPoint y: 530, endPoint x: 1161, endPoint y: 521, distance: 9.5
click at [1161, 521] on input "number" at bounding box center [1141, 519] width 111 height 31
type input "1.0"
click at [1158, 595] on div at bounding box center [1141, 586] width 111 height 20
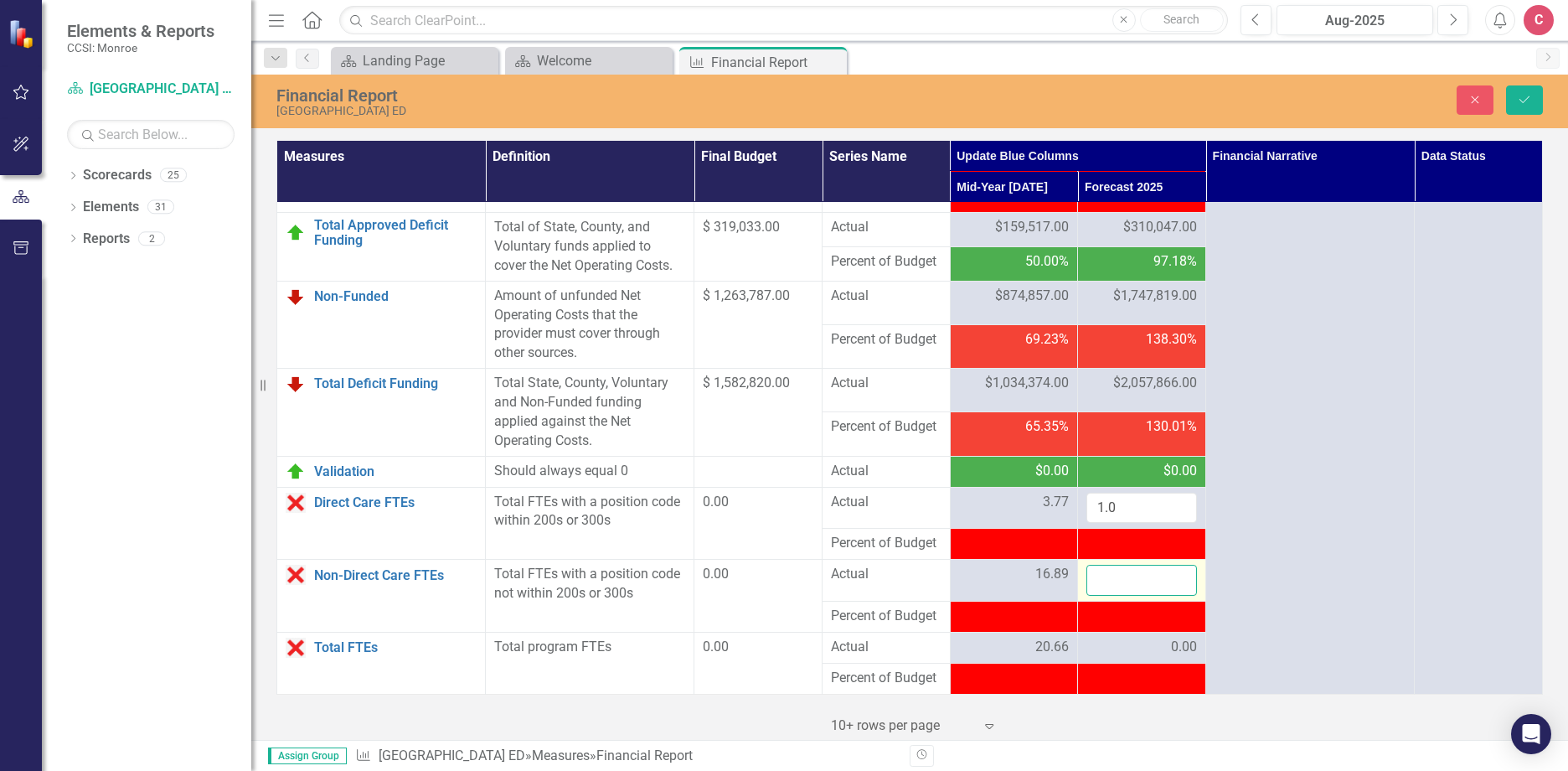
click at [1158, 595] on input "number" at bounding box center [1141, 580] width 111 height 31
type input "10.63"
click at [1042, 512] on span "3.77" at bounding box center [1055, 502] width 26 height 20
click at [1046, 512] on span "3.77" at bounding box center [1055, 502] width 26 height 20
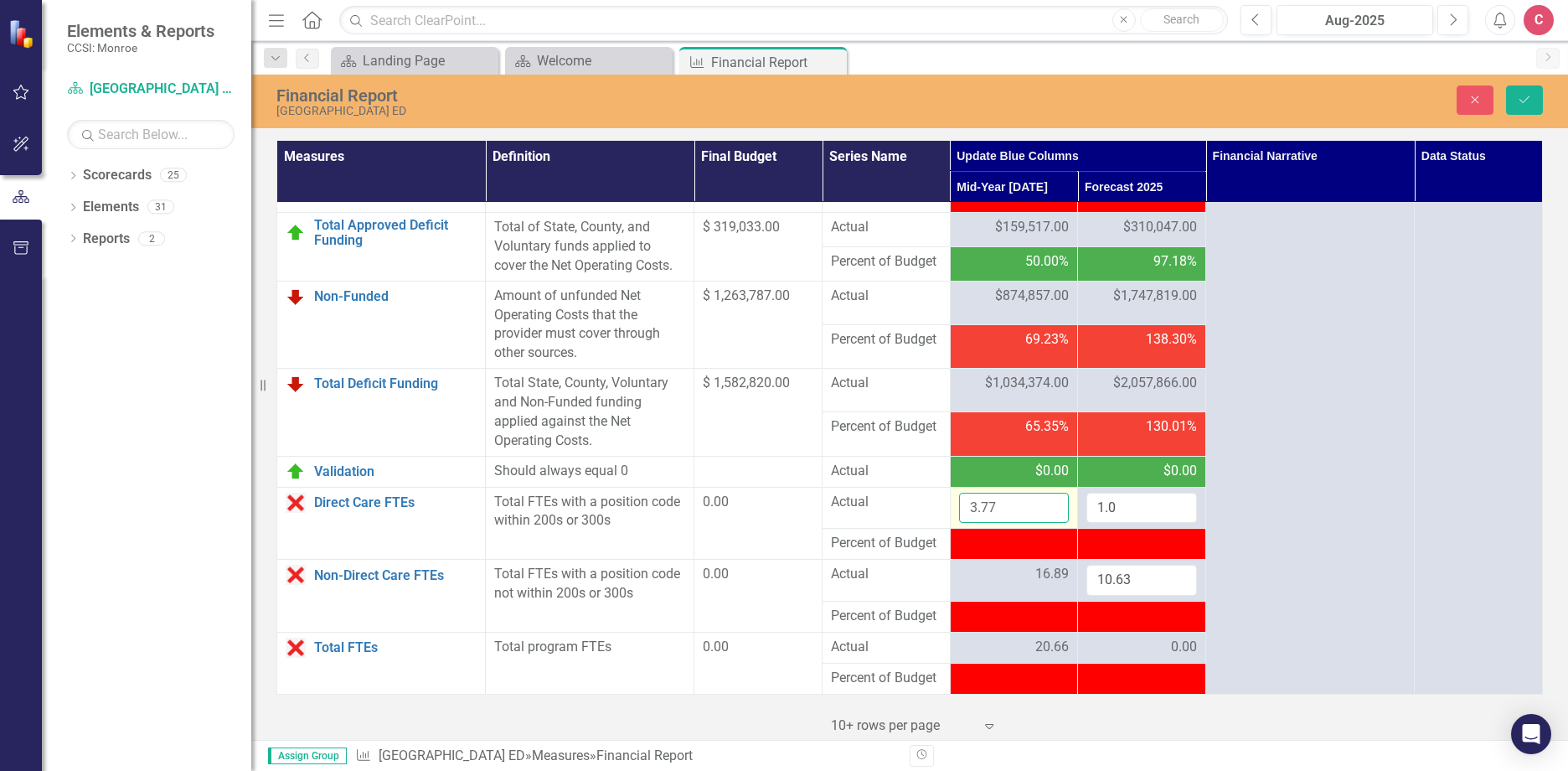
drag, startPoint x: 1046, startPoint y: 523, endPoint x: 1008, endPoint y: 518, distance: 38.3
click at [1008, 518] on input "3.77" at bounding box center [1013, 507] width 111 height 31
drag, startPoint x: 1004, startPoint y: 525, endPoint x: 878, endPoint y: 504, distance: 127.7
type input "1.0"
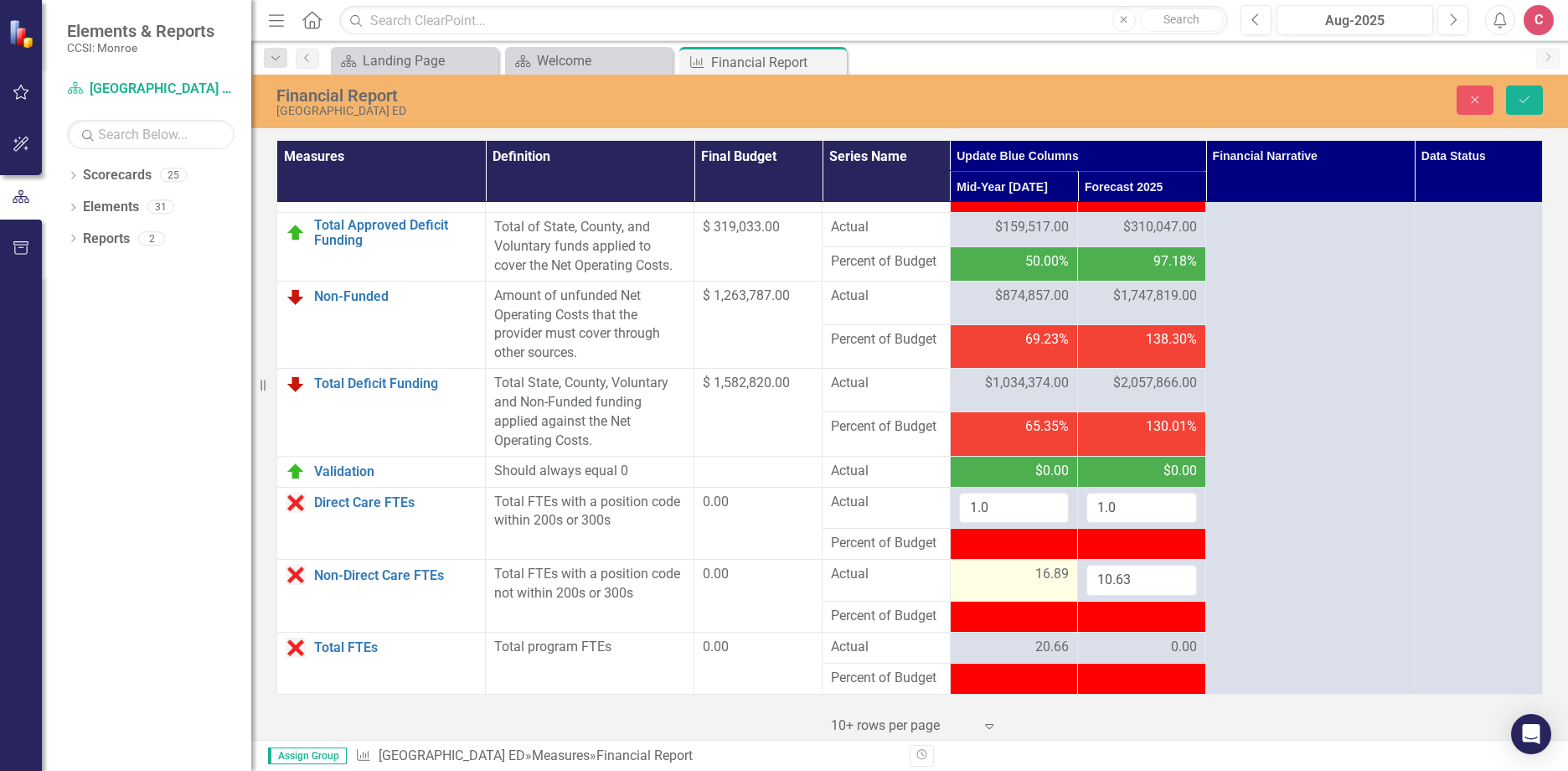
click at [1024, 583] on td "16.89" at bounding box center [1013, 580] width 128 height 42
click at [1041, 584] on span "16.89" at bounding box center [1052, 575] width 34 height 20
drag, startPoint x: 1041, startPoint y: 599, endPoint x: 1006, endPoint y: 599, distance: 35.0
click at [1006, 596] on input "16.89" at bounding box center [1013, 580] width 111 height 31
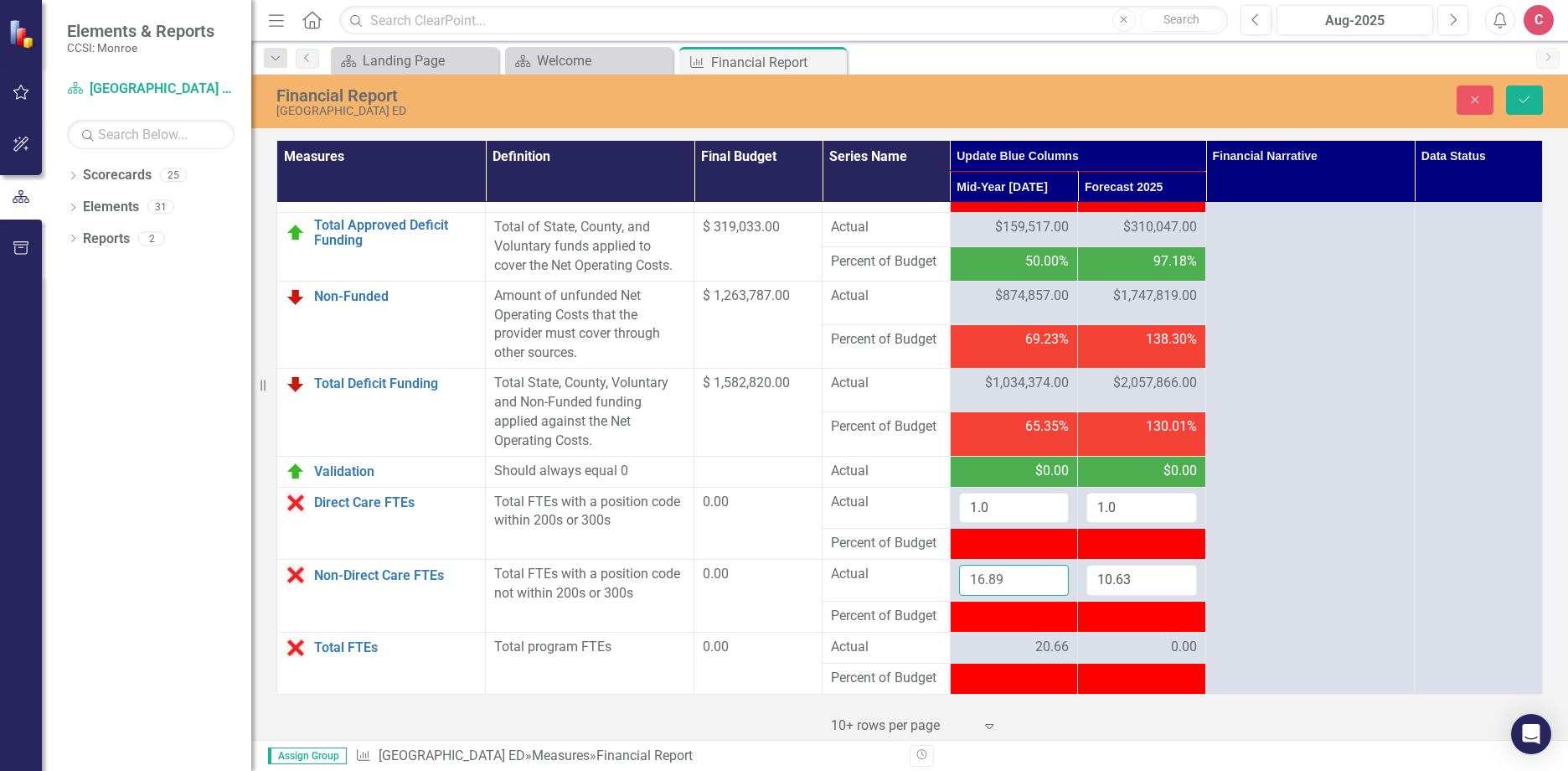
drag, startPoint x: 1016, startPoint y: 598, endPoint x: 914, endPoint y: 585, distance: 102.8
click at [917, 586] on tr "Non-Direct Care FTEs Link Open Element Total FTEs with a position code not with…" at bounding box center [910, 580] width 1266 height 42
type input "10.63"
click at [1523, 97] on icon "Save" at bounding box center [1524, 100] width 15 height 12
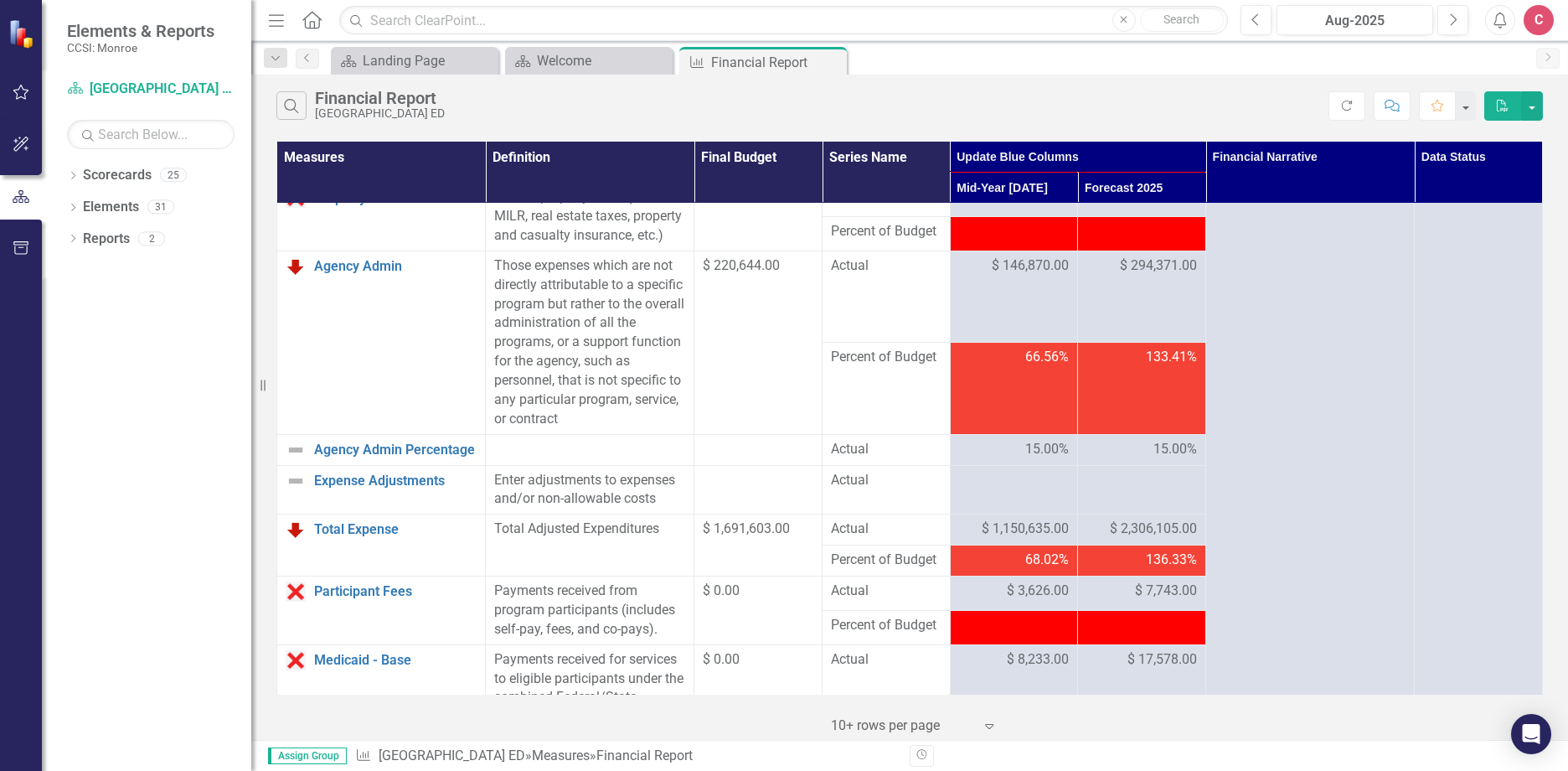
scroll to position [0, 0]
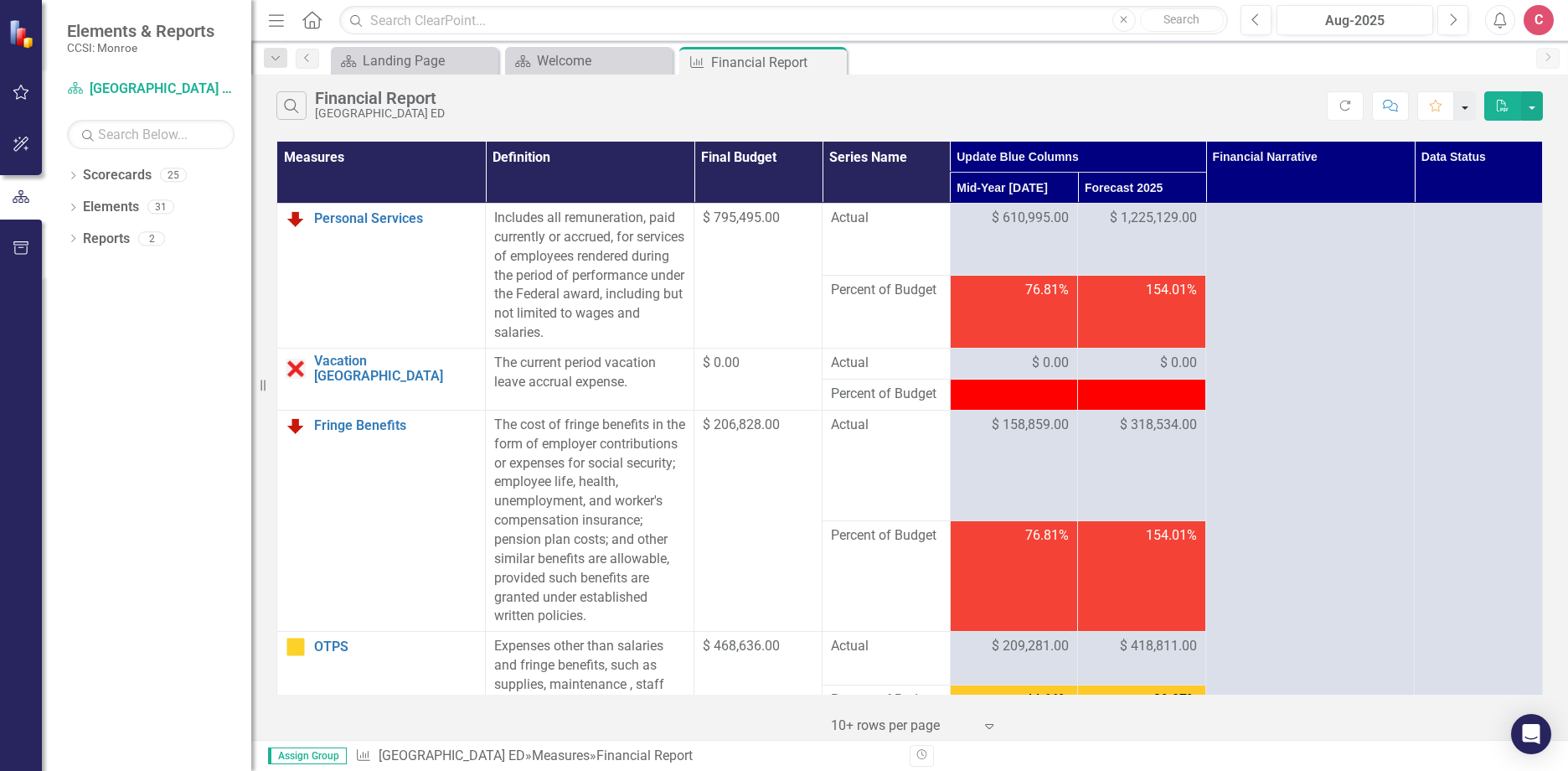
click at [1468, 99] on button "button" at bounding box center [1464, 105] width 21 height 29
drag, startPoint x: 1342, startPoint y: 104, endPoint x: 1182, endPoint y: 345, distance: 289.3
click at [1342, 104] on icon "Refresh" at bounding box center [1347, 105] width 15 height 12
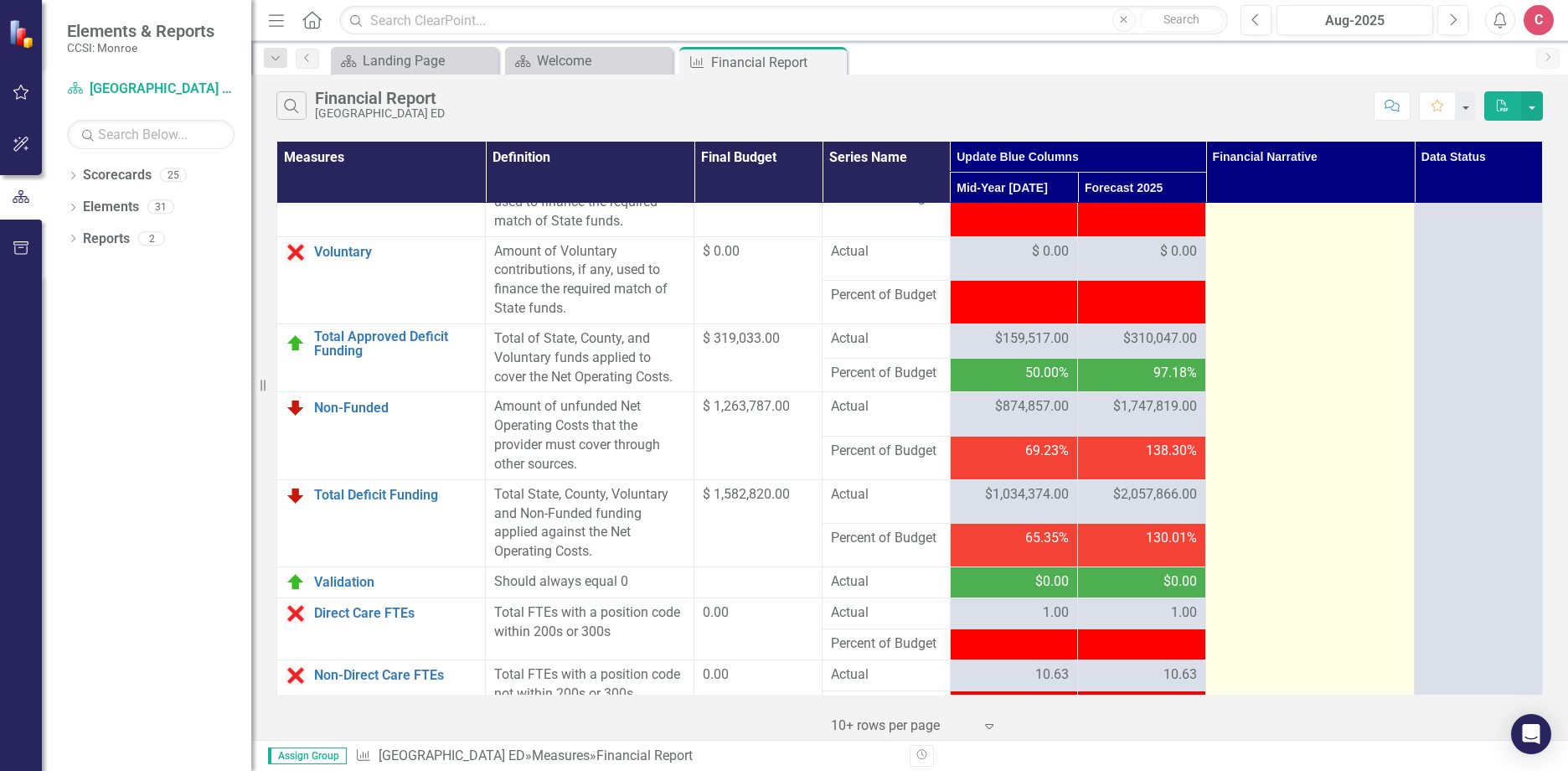
scroll to position [2201, 0]
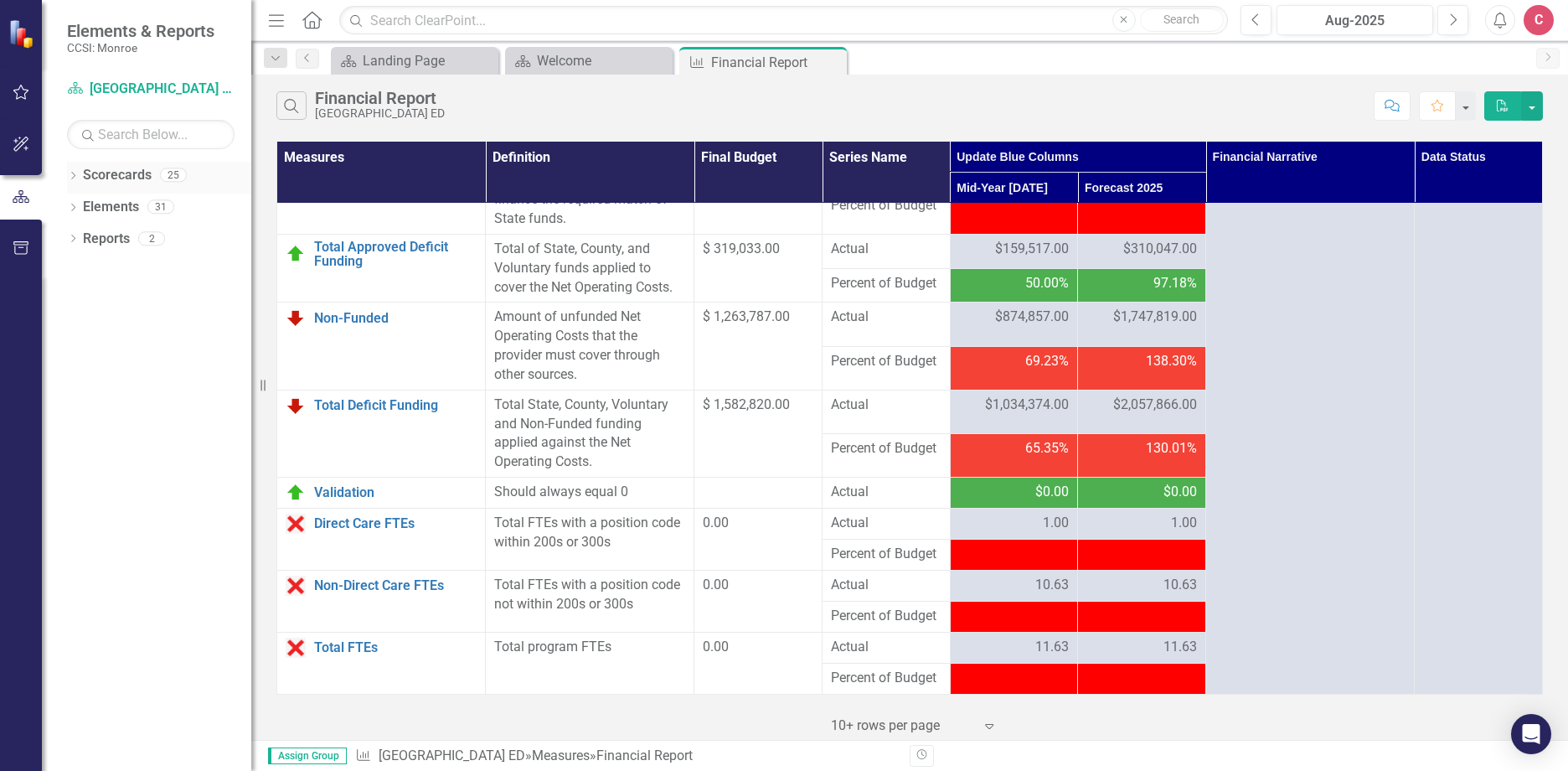
click at [69, 172] on icon "Dropdown" at bounding box center [73, 177] width 12 height 9
click at [85, 207] on icon "Dropdown" at bounding box center [81, 206] width 12 height 10
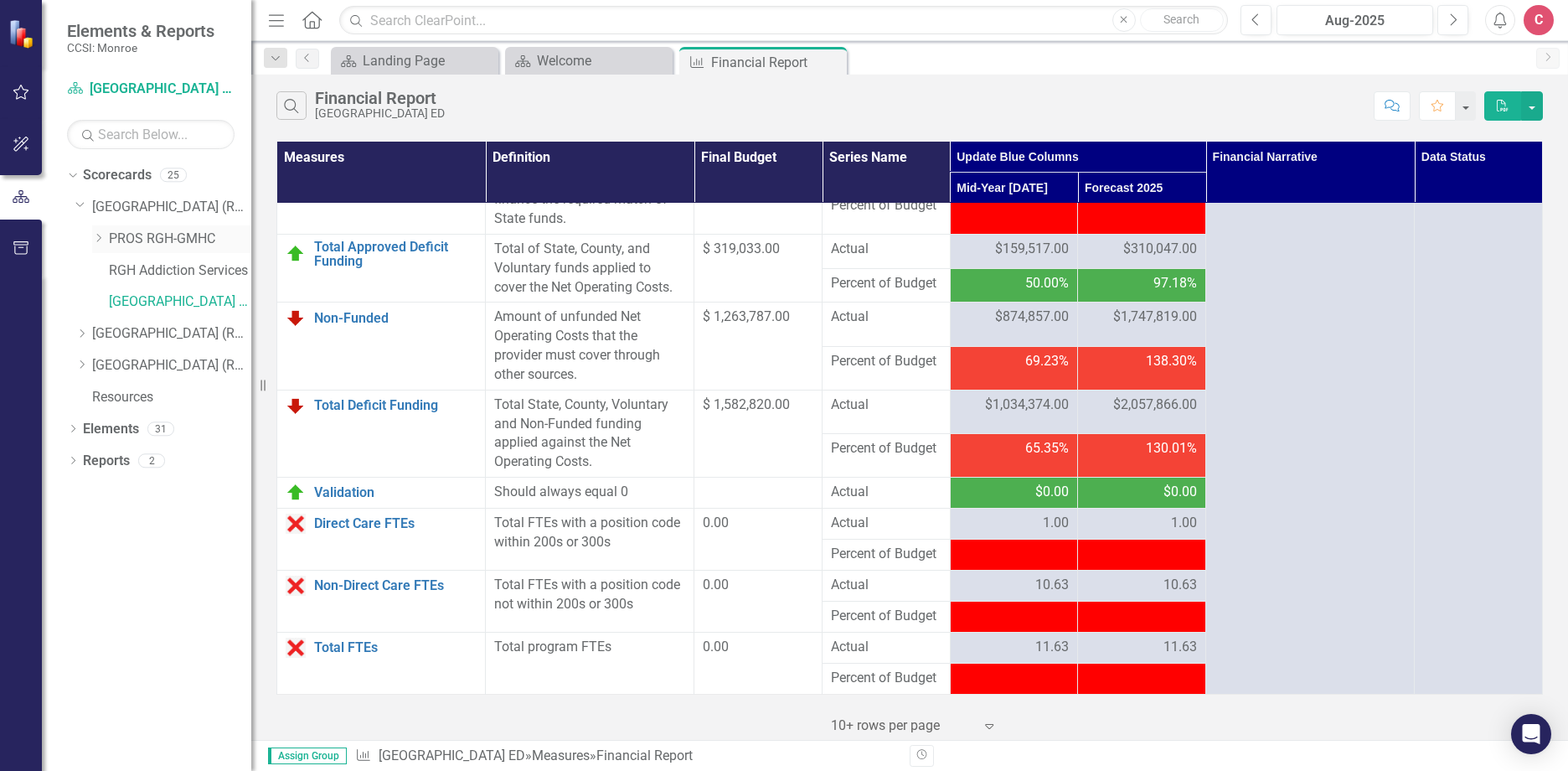
click at [207, 241] on link "PROS RGH-GMHC" at bounding box center [180, 239] width 142 height 20
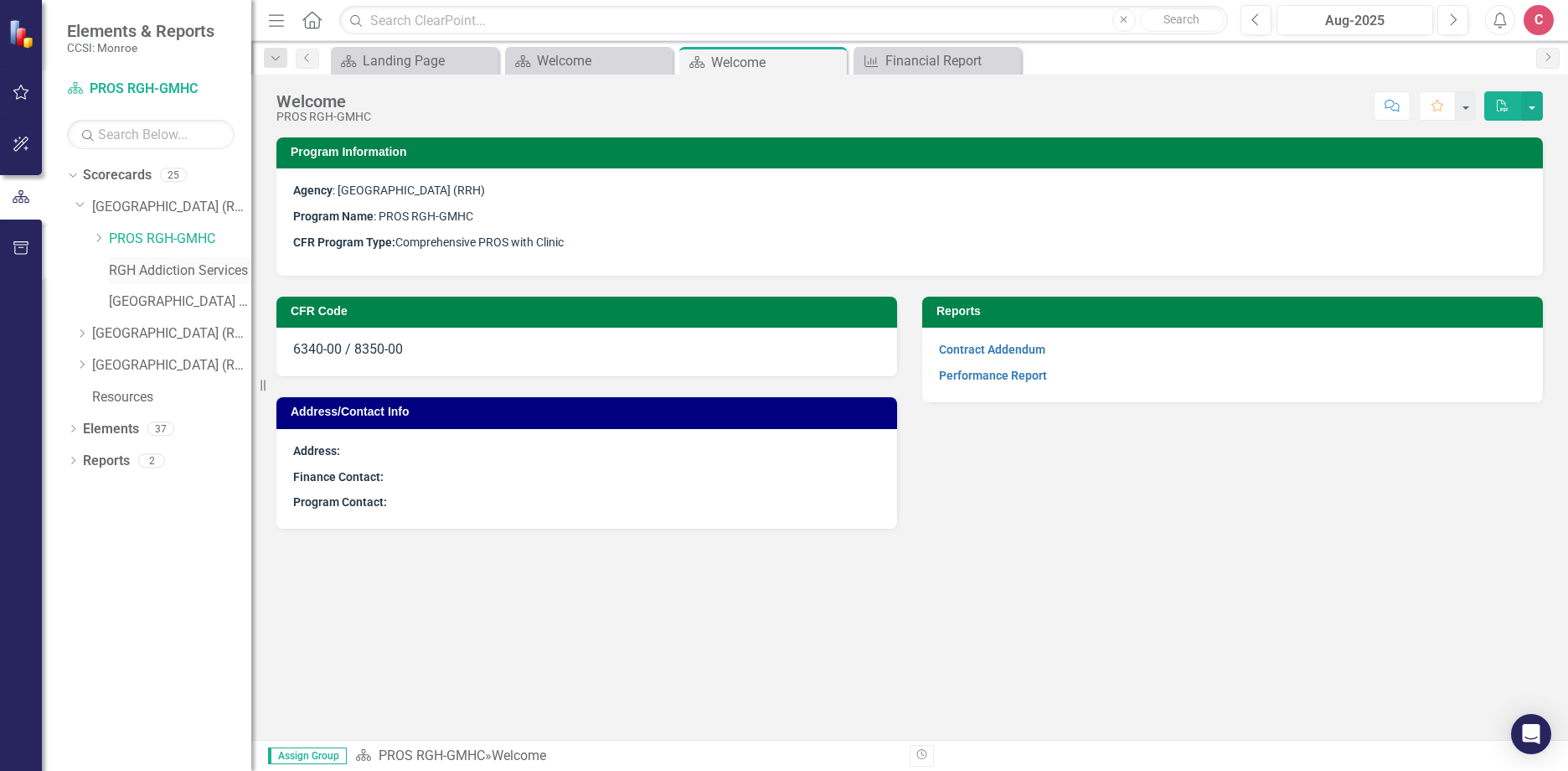
click at [175, 270] on link "RGH Addiction Services" at bounding box center [180, 271] width 142 height 20
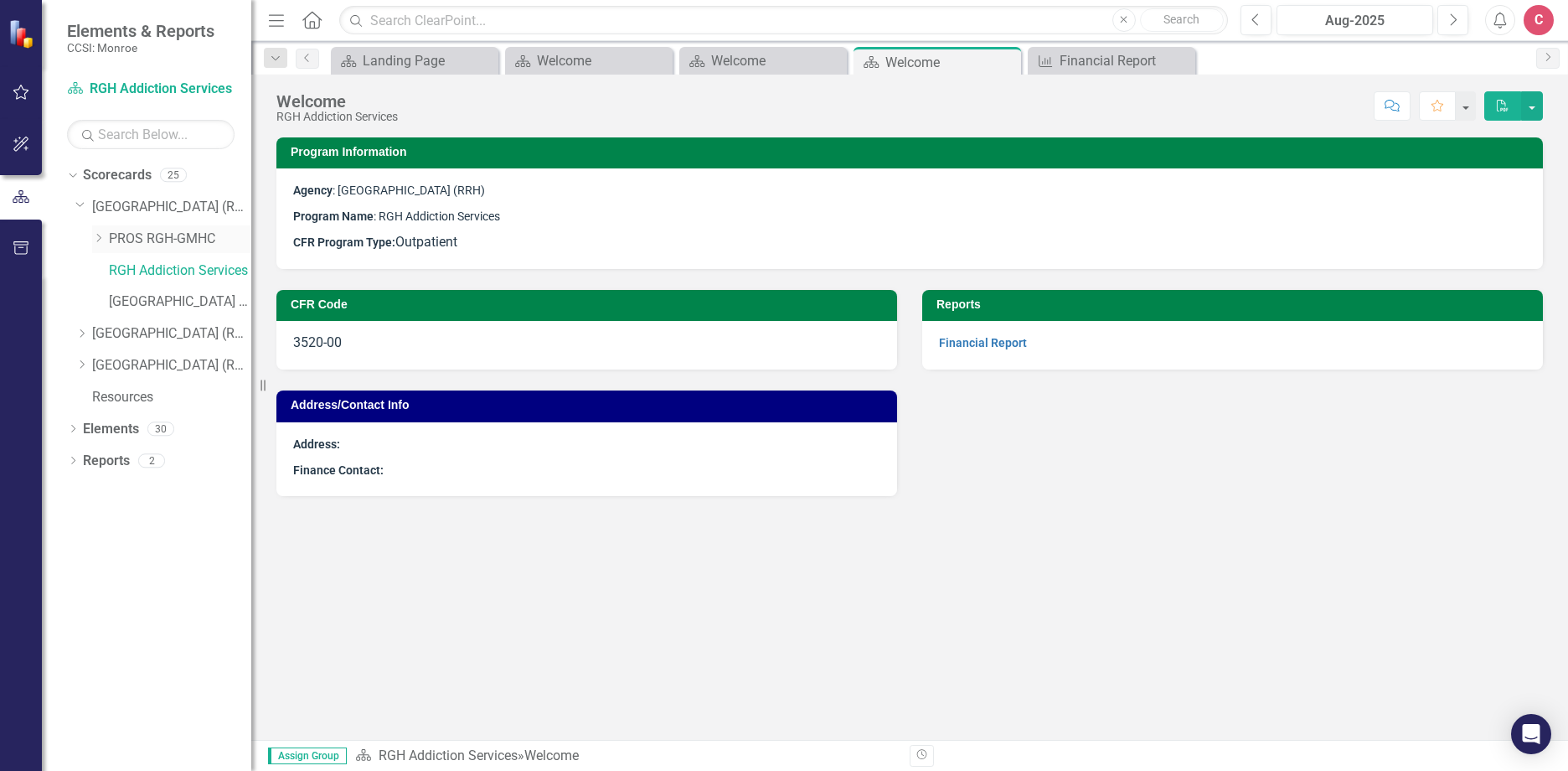
click at [170, 243] on link "PROS RGH-GMHC" at bounding box center [180, 239] width 142 height 20
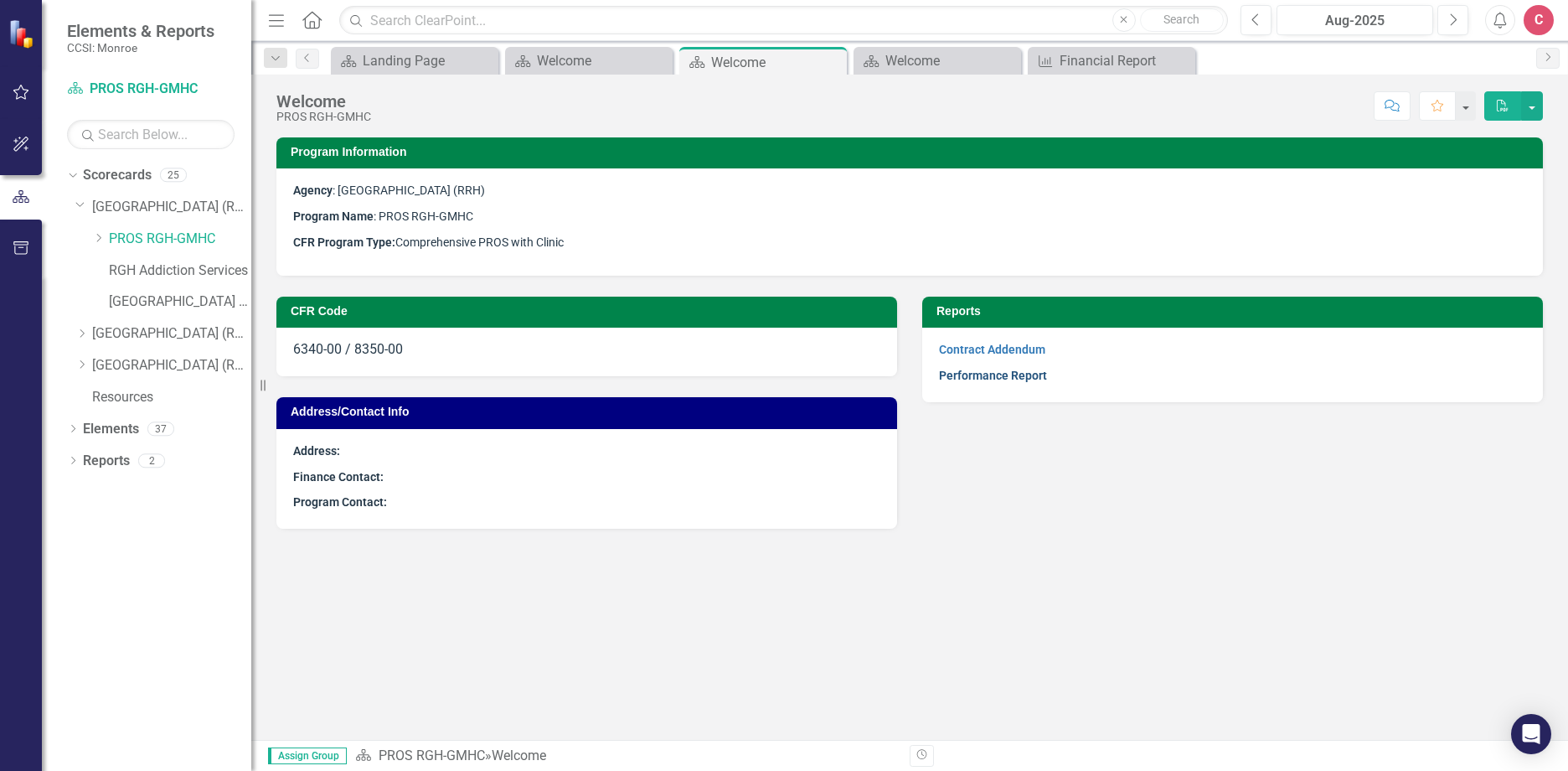
click at [1012, 379] on link "Performance Report" at bounding box center [993, 375] width 108 height 13
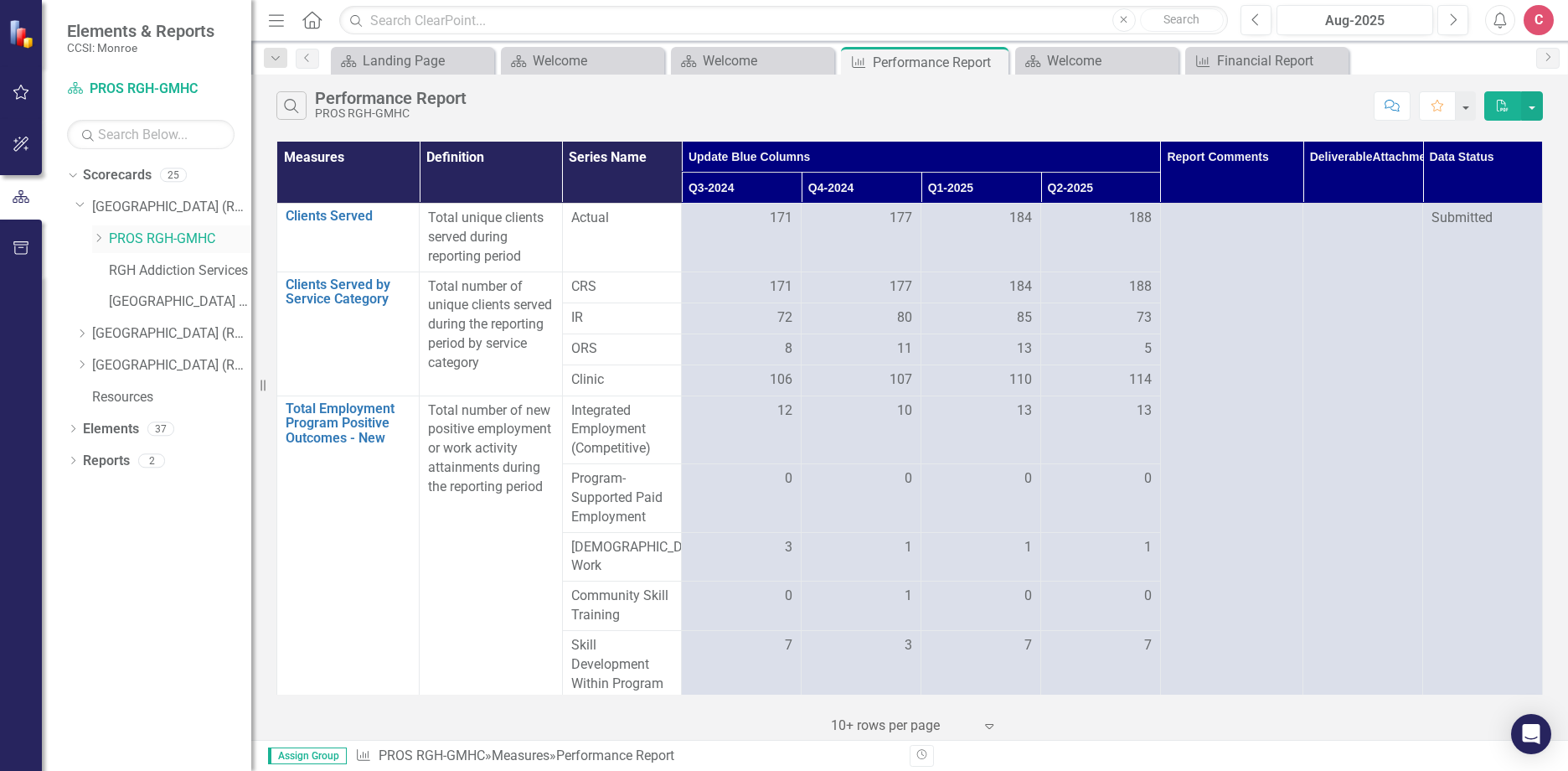
click at [100, 236] on icon "Dropdown" at bounding box center [98, 237] width 12 height 10
click at [213, 304] on link "PROS - Employment Initiative (8350)" at bounding box center [188, 302] width 126 height 20
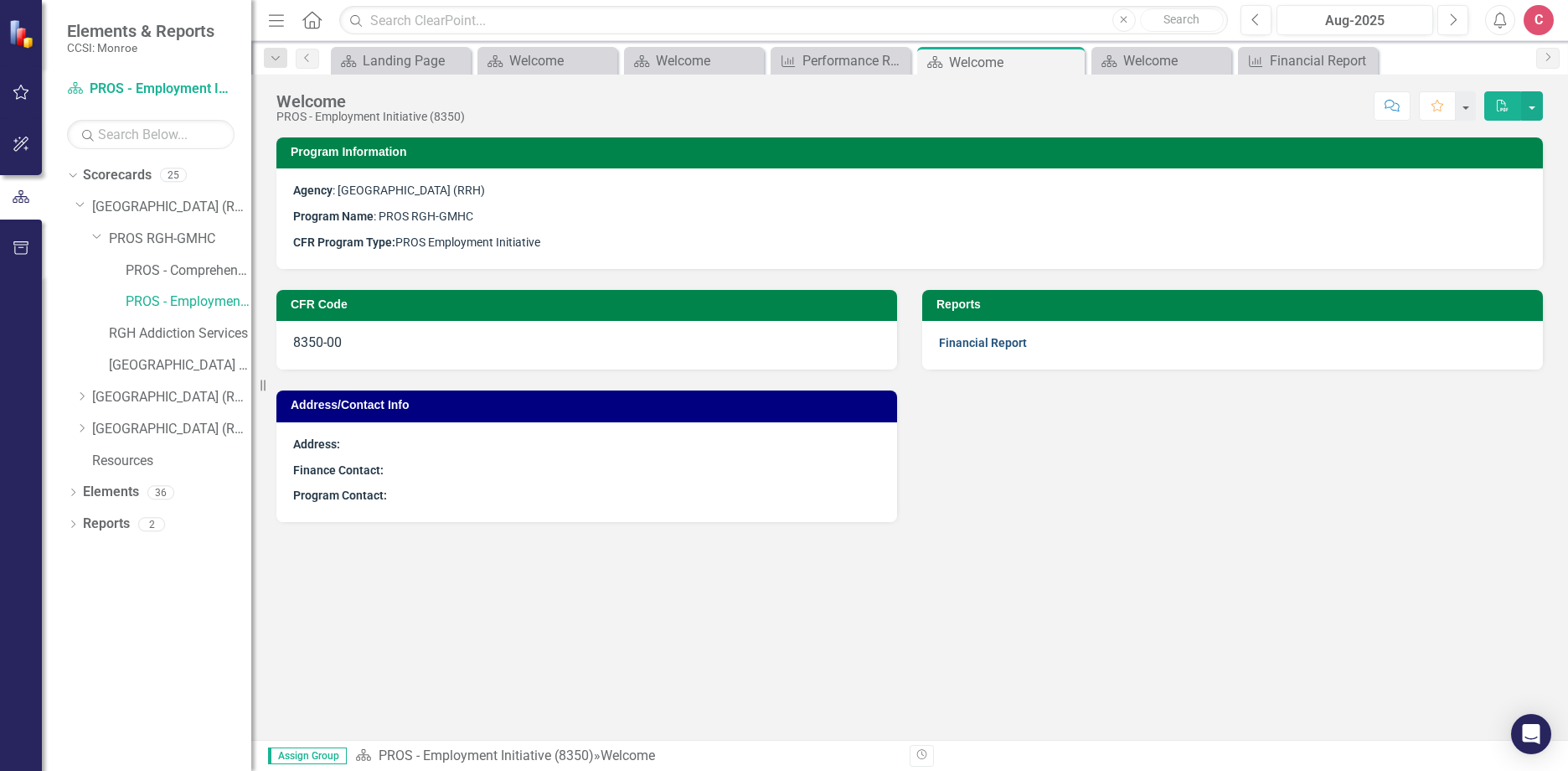
click at [978, 344] on link "Financial Report" at bounding box center [983, 343] width 87 height 13
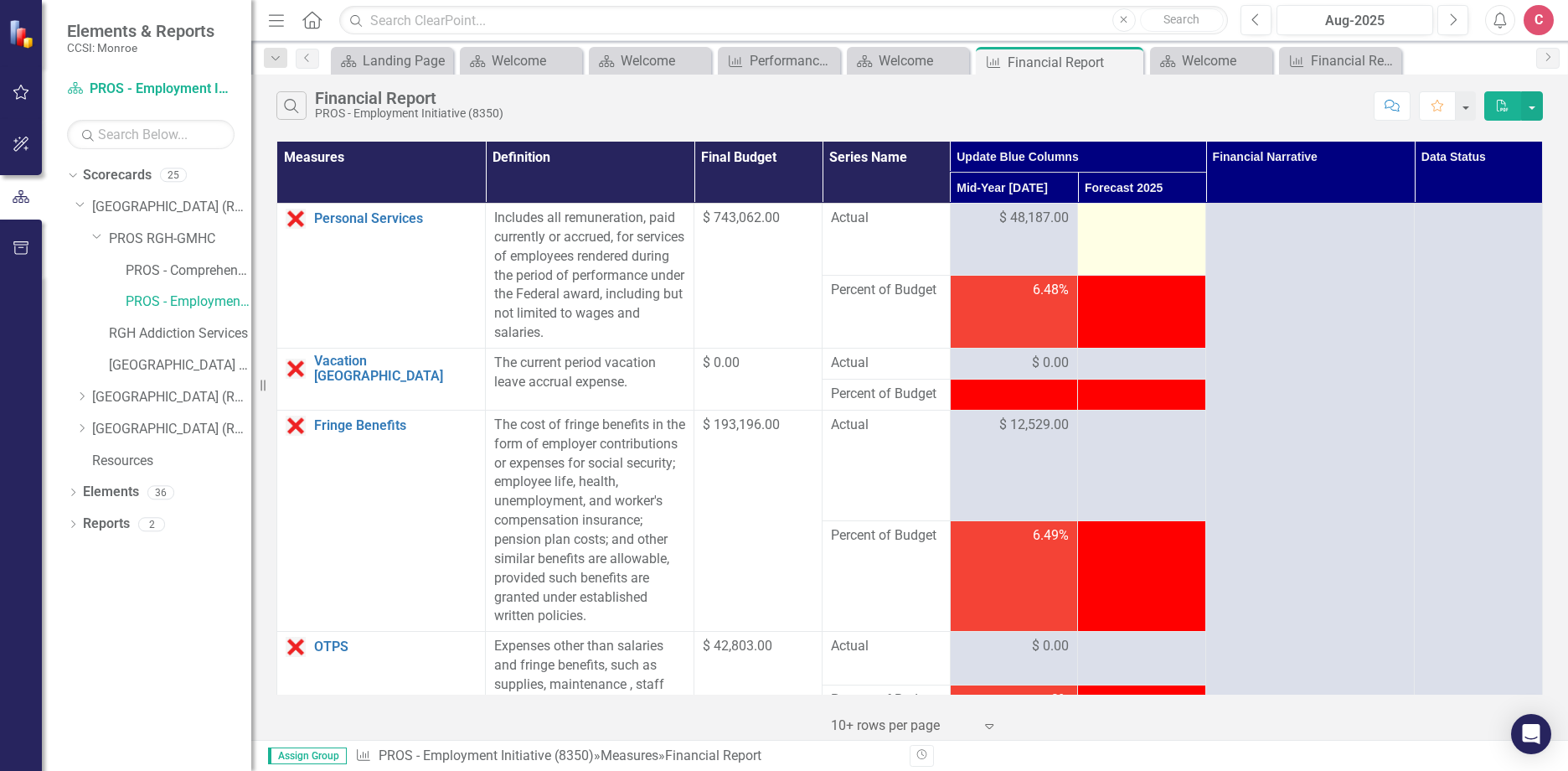
click at [1151, 230] on td at bounding box center [1142, 239] width 128 height 72
click at [1126, 219] on div at bounding box center [1141, 219] width 111 height 20
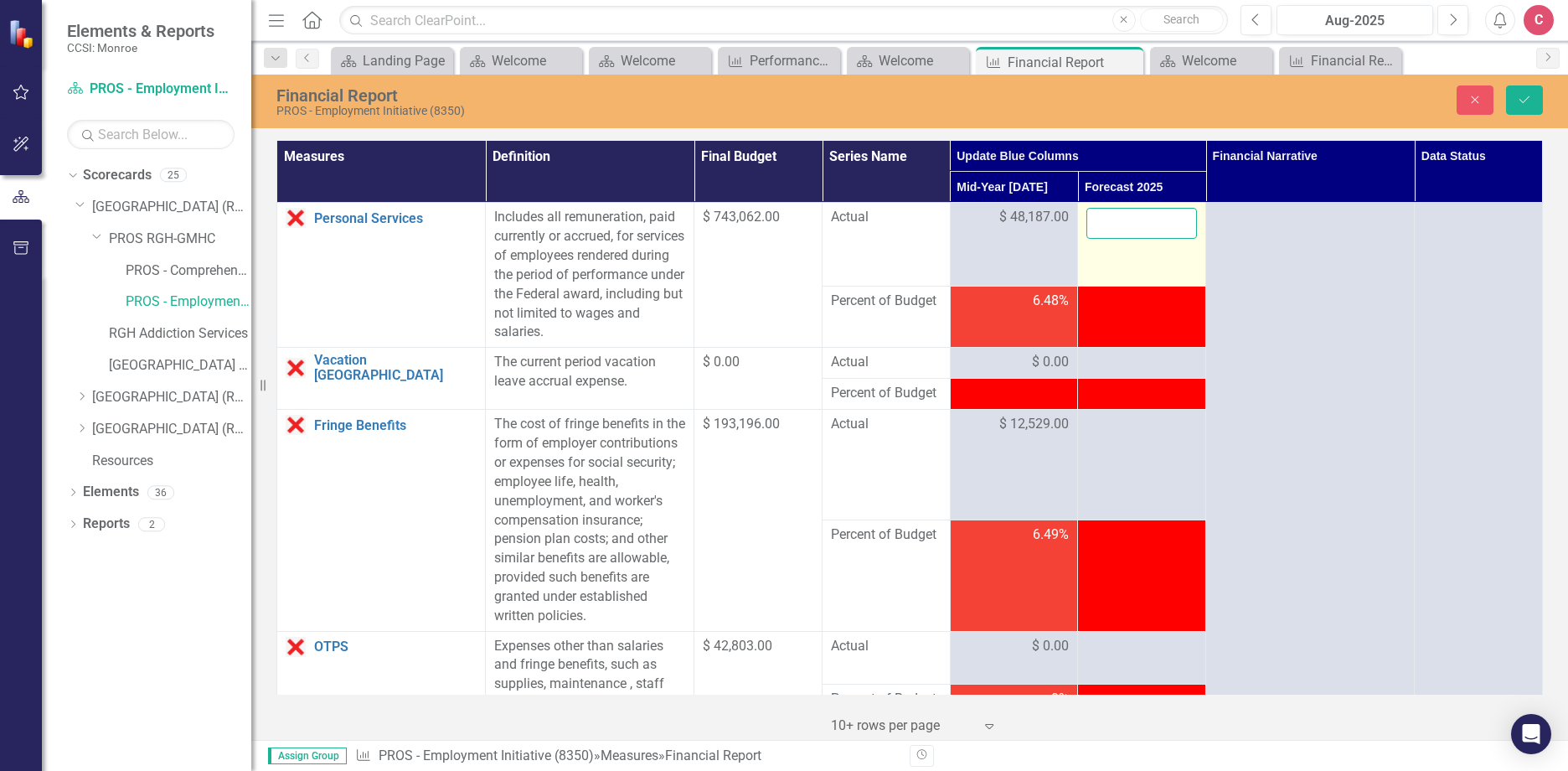
click at [1113, 223] on input "number" at bounding box center [1141, 223] width 111 height 31
type input "81994"
click at [1131, 376] on td at bounding box center [1142, 362] width 128 height 31
click at [1127, 367] on div at bounding box center [1141, 363] width 111 height 20
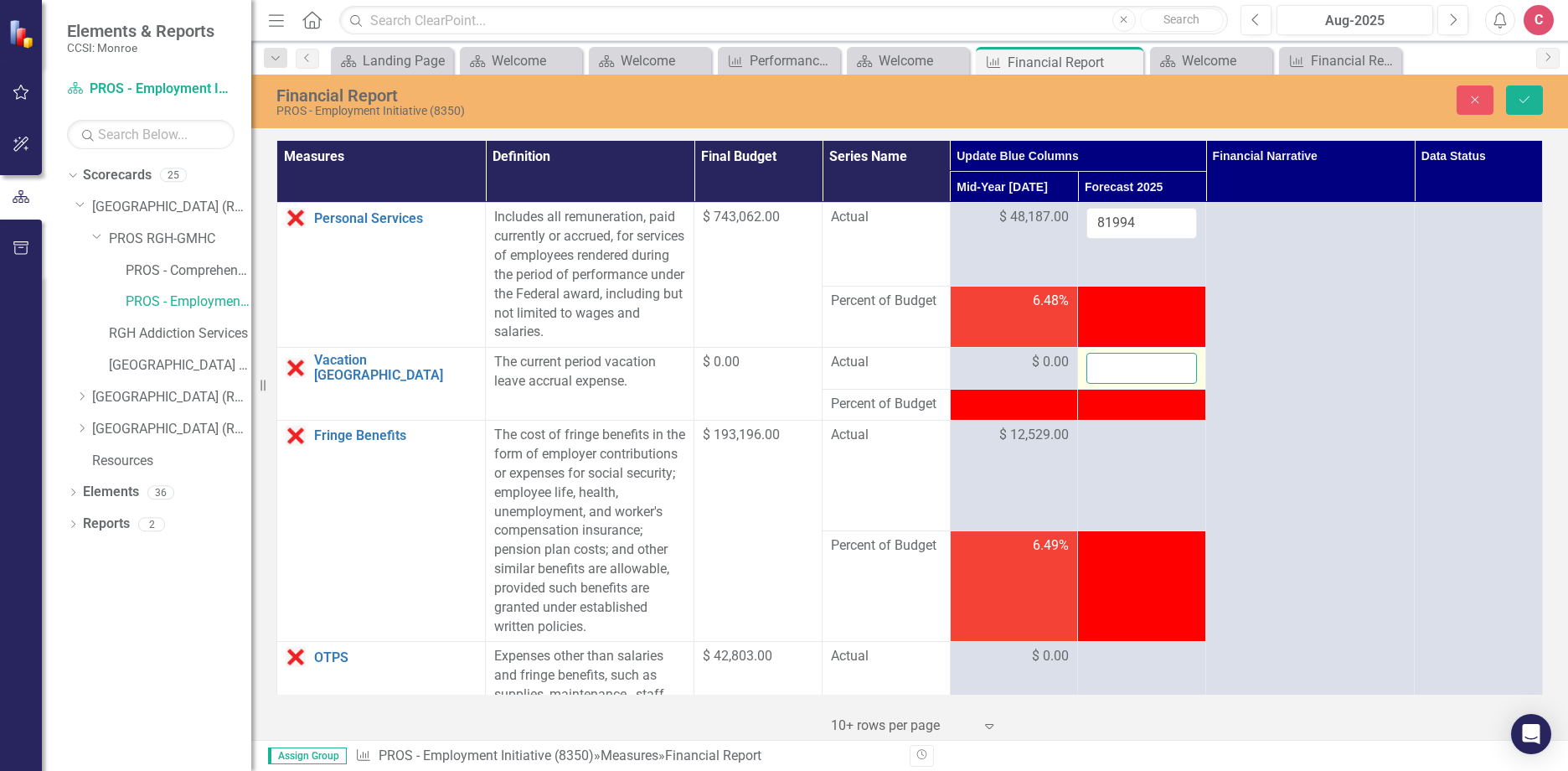
click at [1127, 367] on input "number" at bounding box center [1141, 368] width 111 height 31
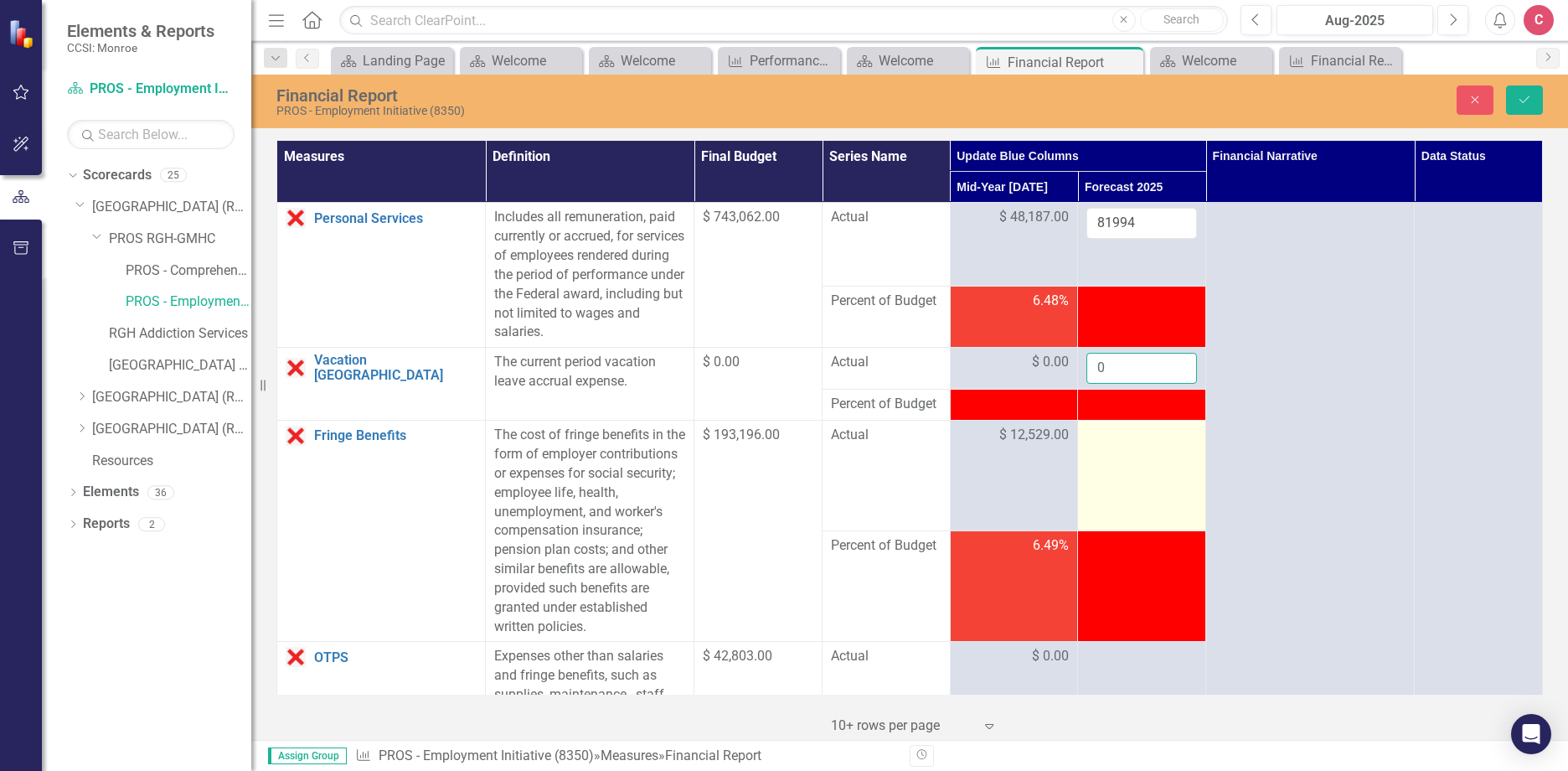
type input "0"
click at [1139, 444] on div at bounding box center [1141, 436] width 111 height 20
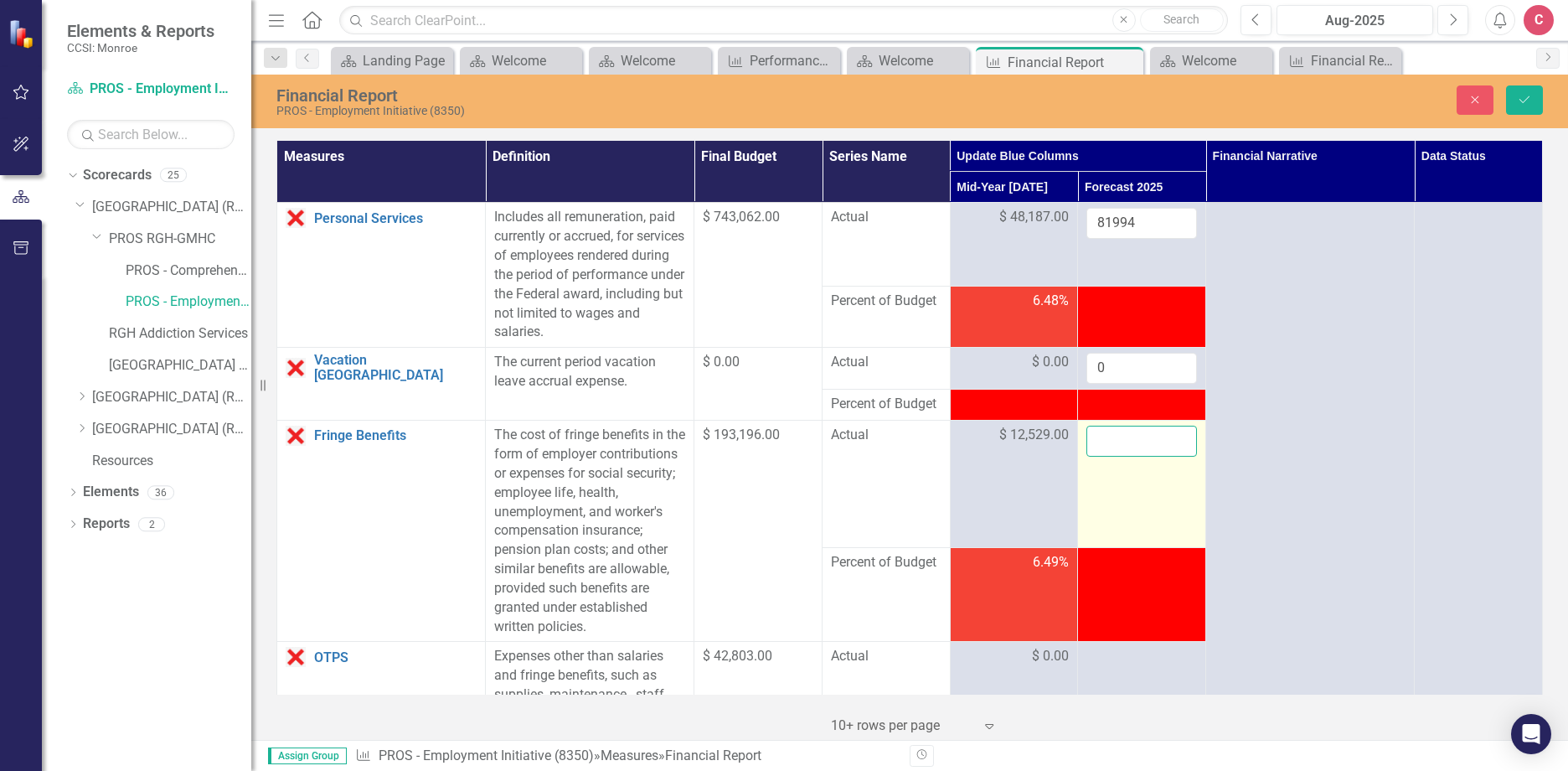
drag, startPoint x: 1139, startPoint y: 444, endPoint x: 1105, endPoint y: 435, distance: 35.2
click at [1105, 435] on input "number" at bounding box center [1141, 440] width 111 height 31
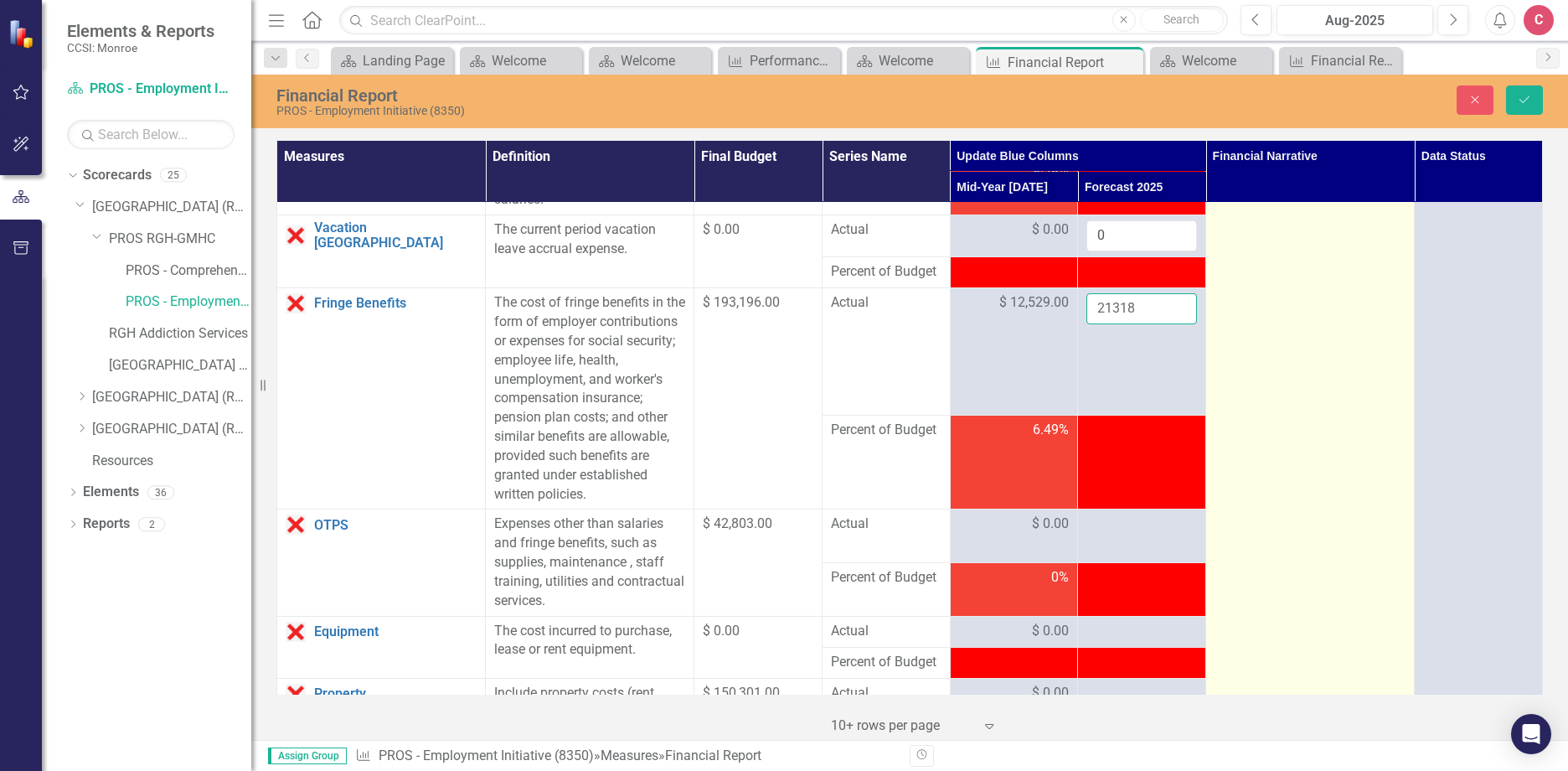
scroll to position [168, 0]
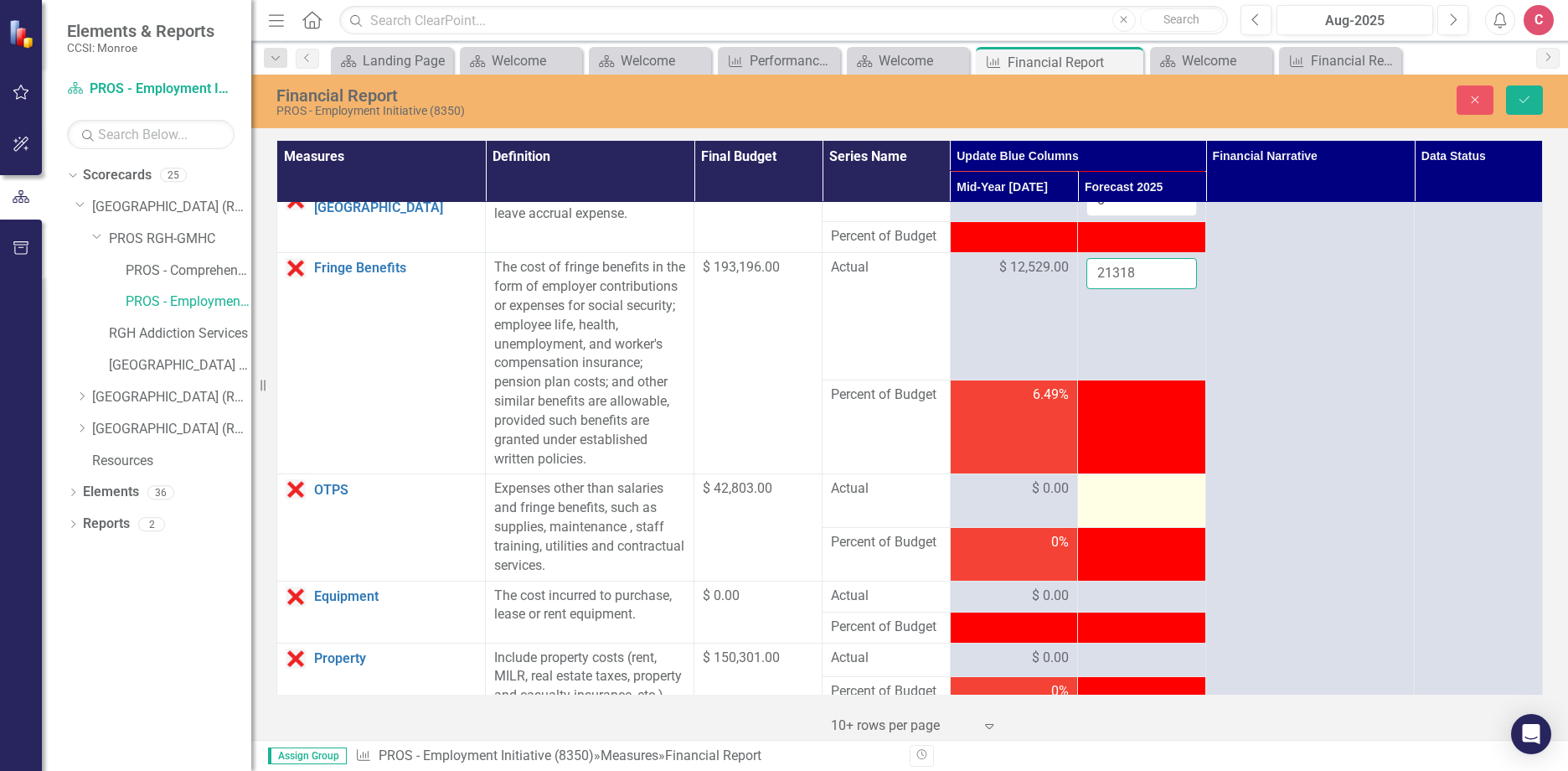
type input "21318"
click at [1142, 493] on div at bounding box center [1141, 490] width 111 height 20
click at [1138, 497] on input "number" at bounding box center [1141, 494] width 111 height 31
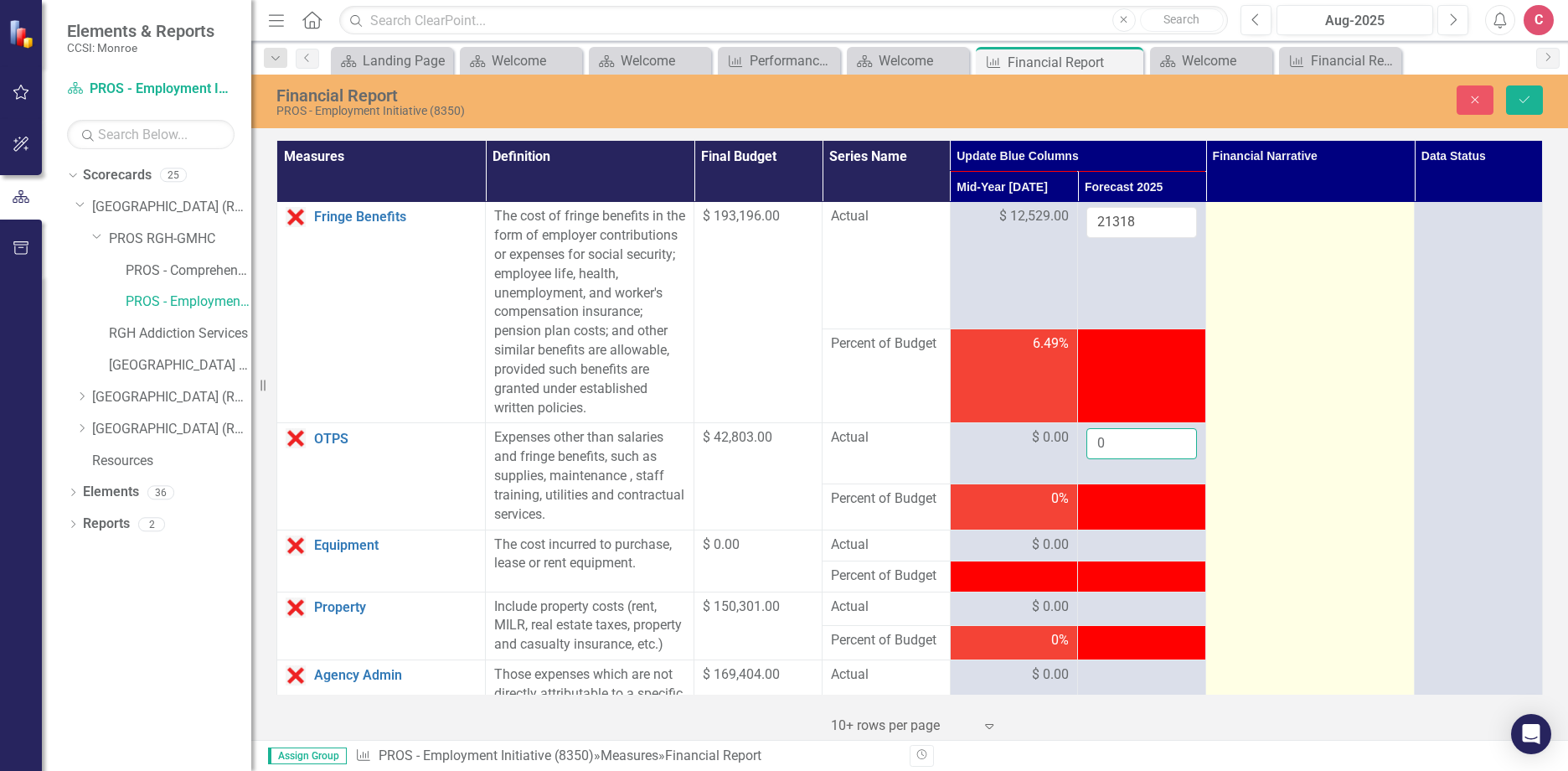
scroll to position [335, 0]
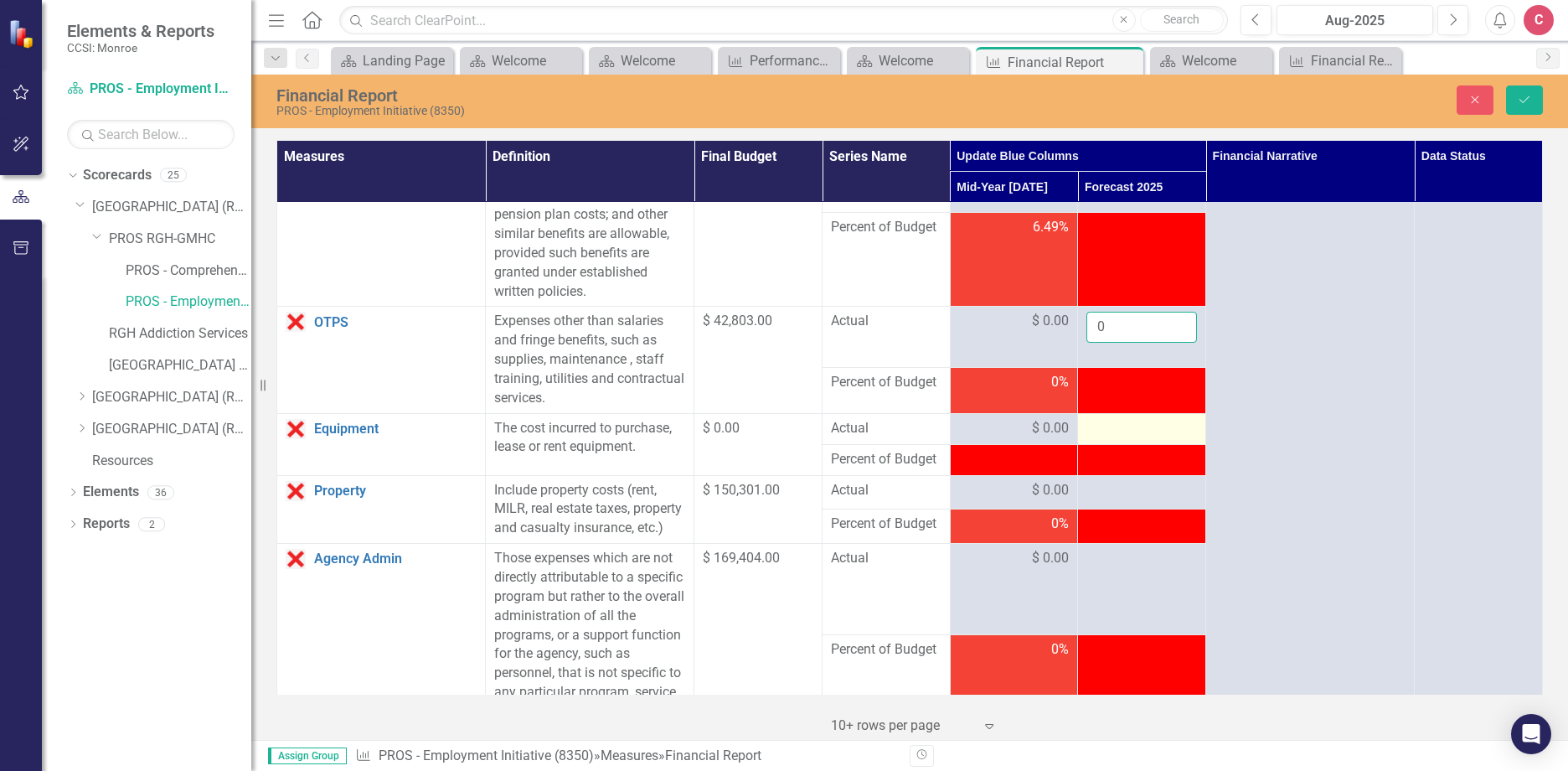
type input "0"
click at [1096, 426] on div at bounding box center [1141, 429] width 111 height 20
click at [1097, 426] on div at bounding box center [1141, 429] width 111 height 20
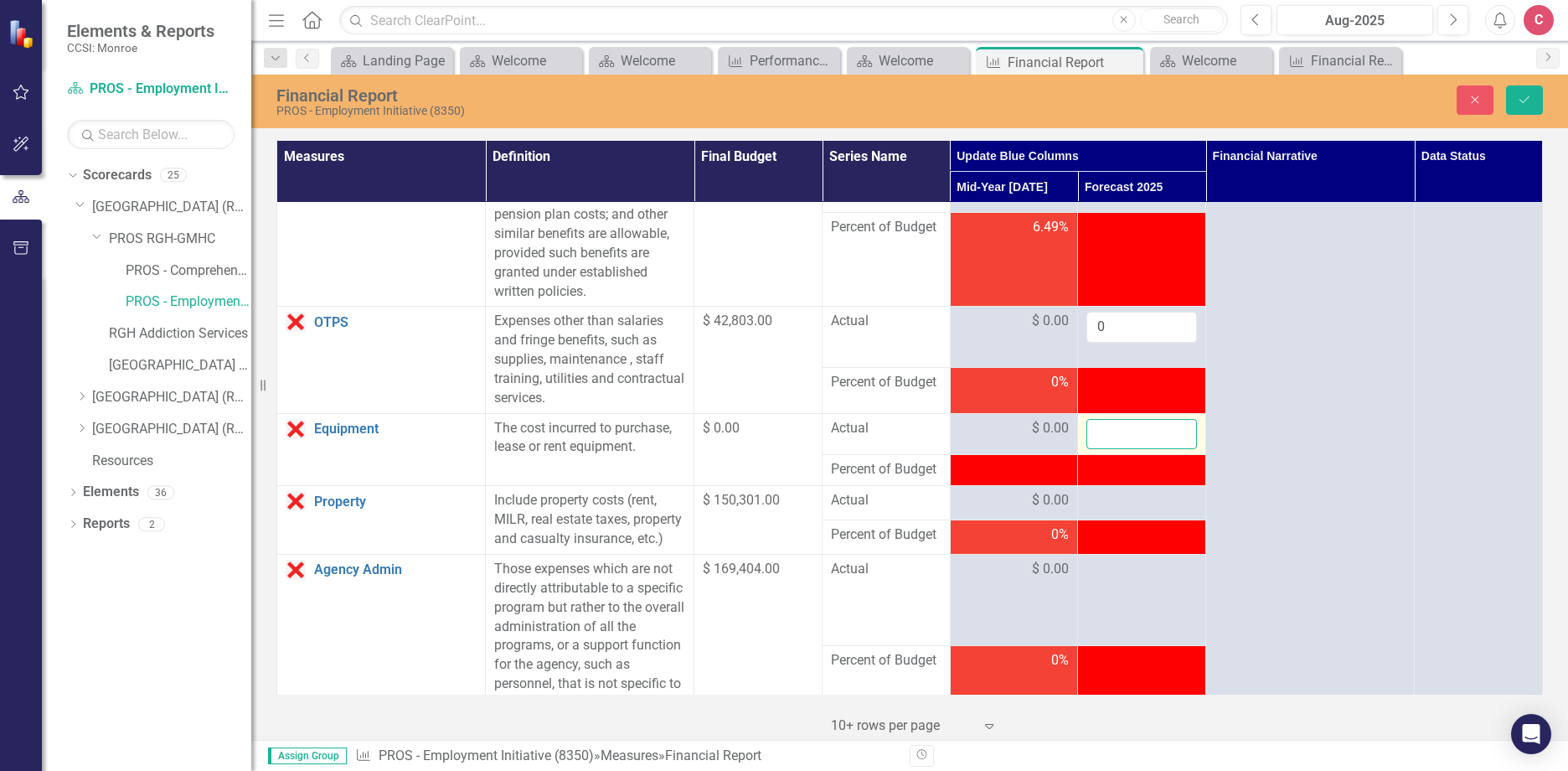
drag, startPoint x: 1097, startPoint y: 426, endPoint x: 1111, endPoint y: 430, distance: 14.6
click at [1111, 430] on input "number" at bounding box center [1141, 434] width 111 height 31
type input "0"
click at [1123, 508] on div at bounding box center [1141, 501] width 111 height 20
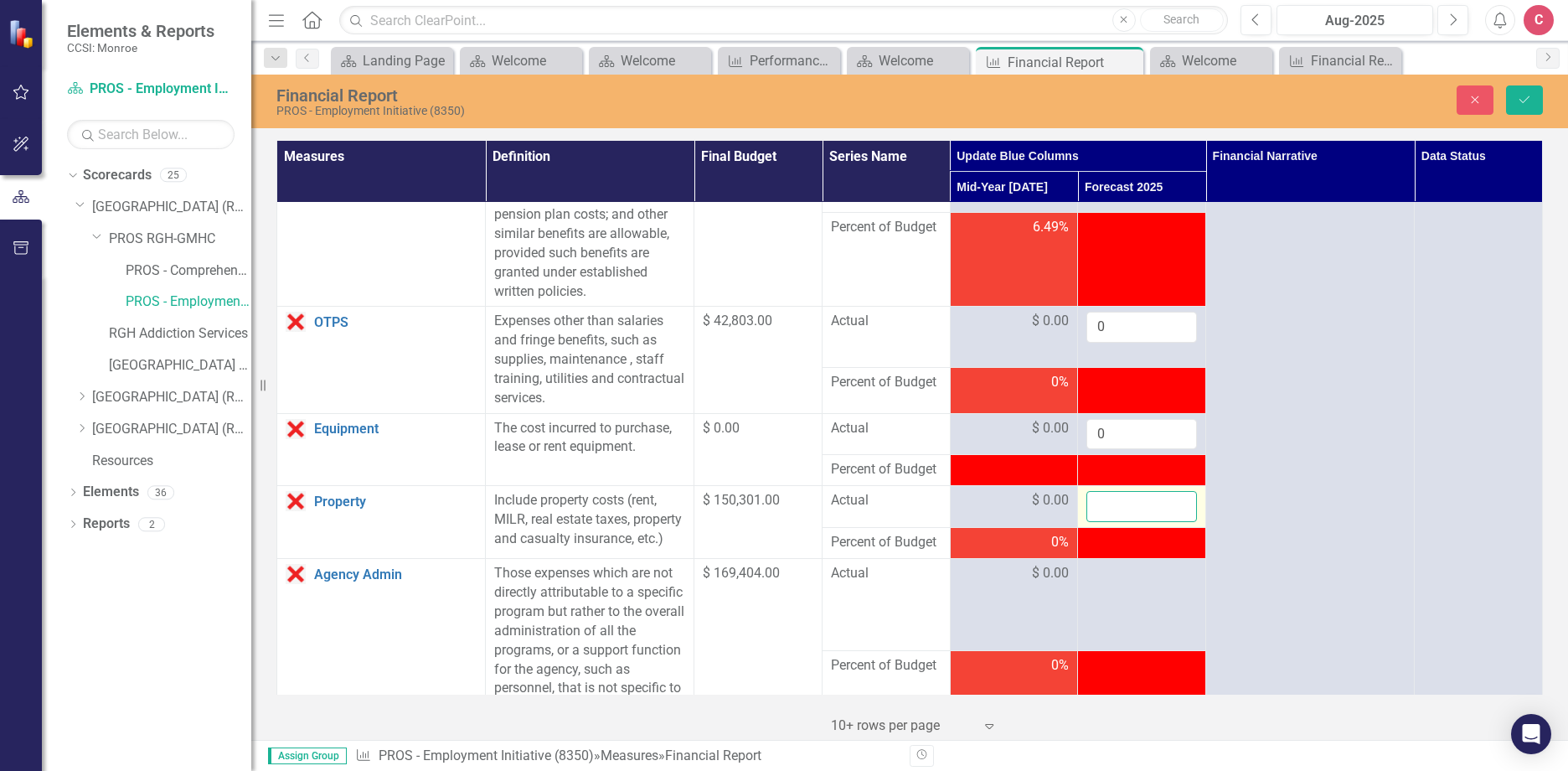
click at [1123, 508] on input "number" at bounding box center [1141, 506] width 111 height 31
type input "0"
click at [1146, 584] on div at bounding box center [1141, 575] width 111 height 20
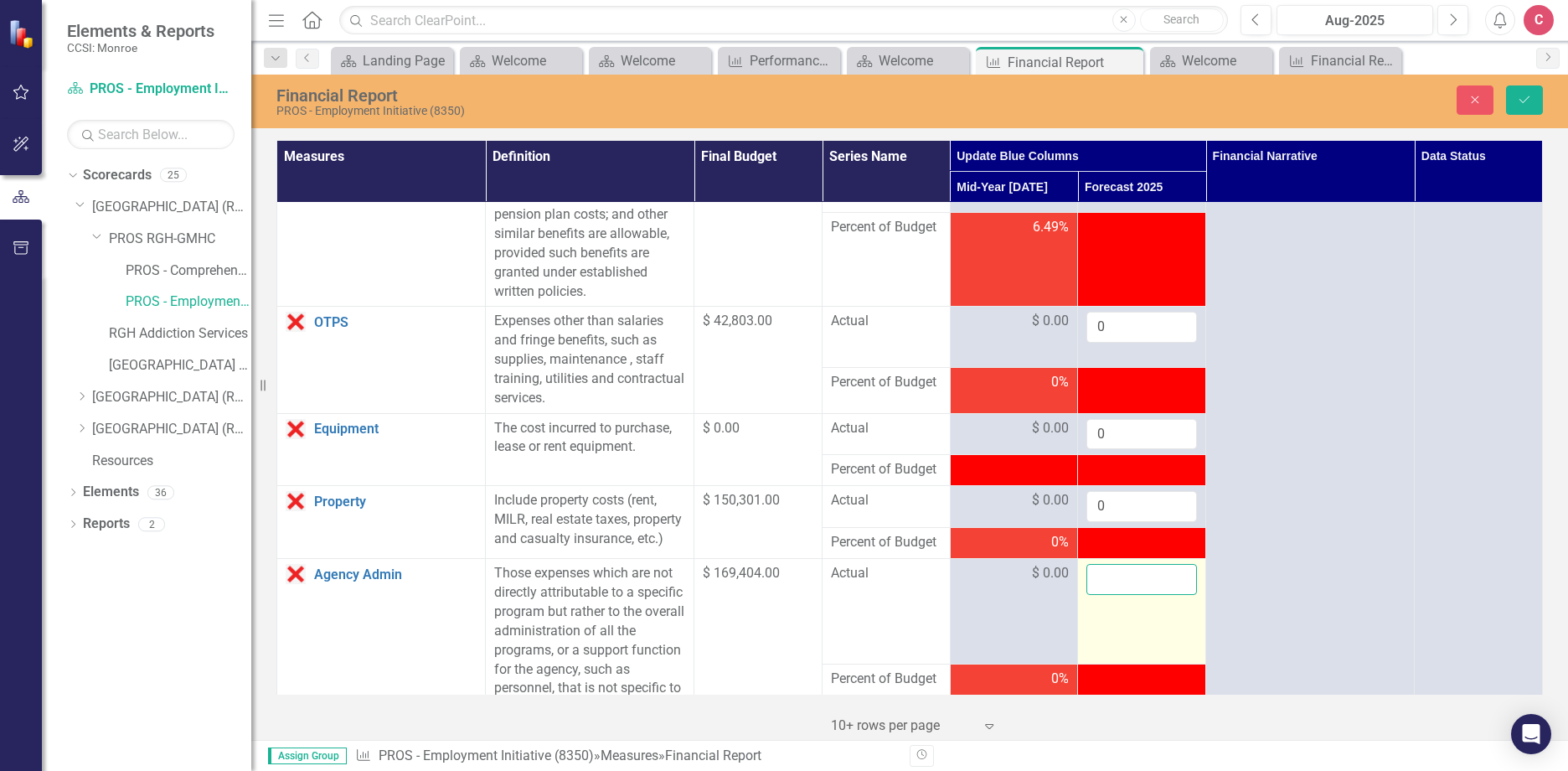
drag, startPoint x: 1146, startPoint y: 598, endPoint x: 1129, endPoint y: 588, distance: 19.7
click at [1130, 588] on input "number" at bounding box center [1141, 579] width 111 height 31
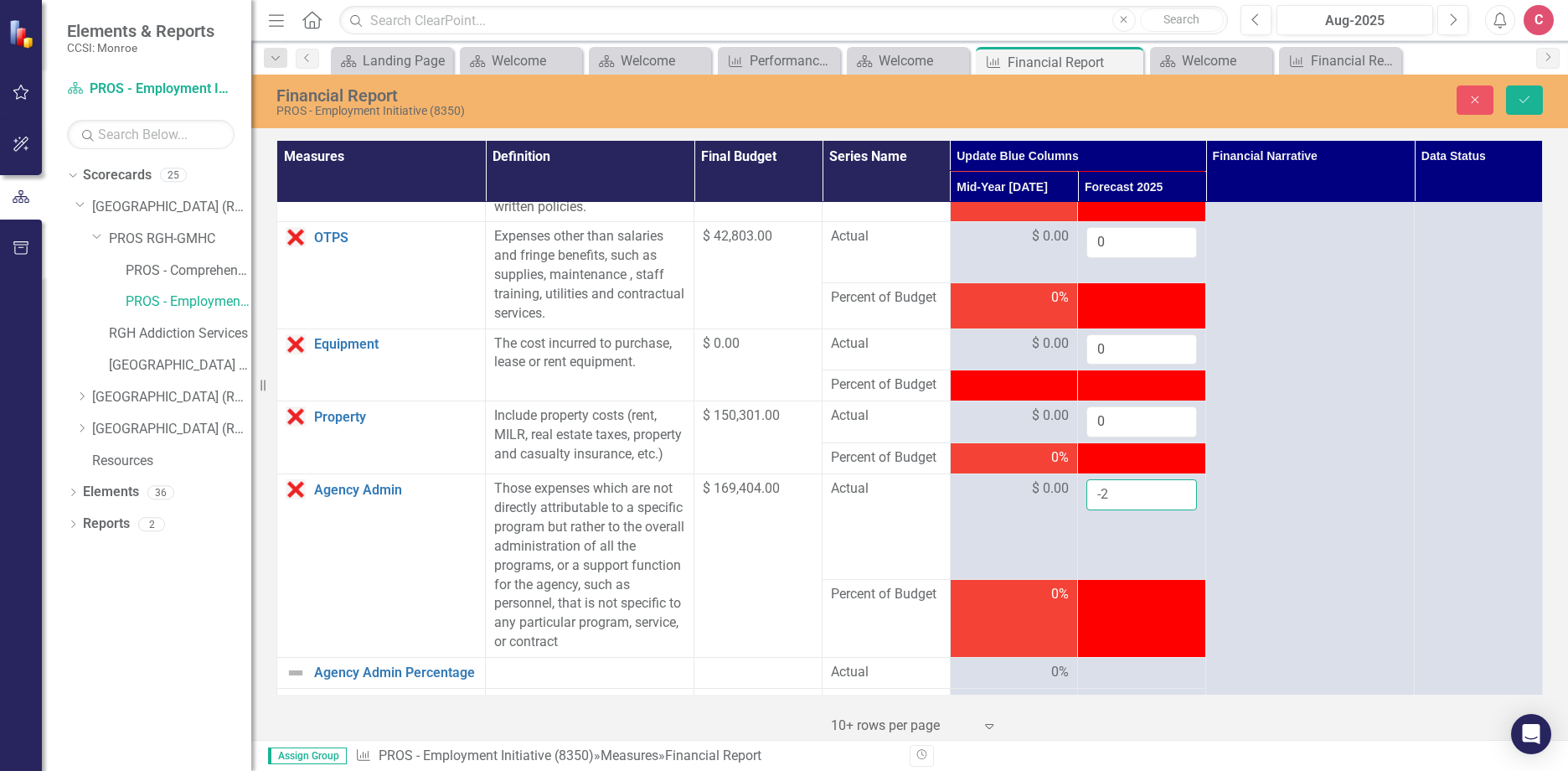
scroll to position [503, 0]
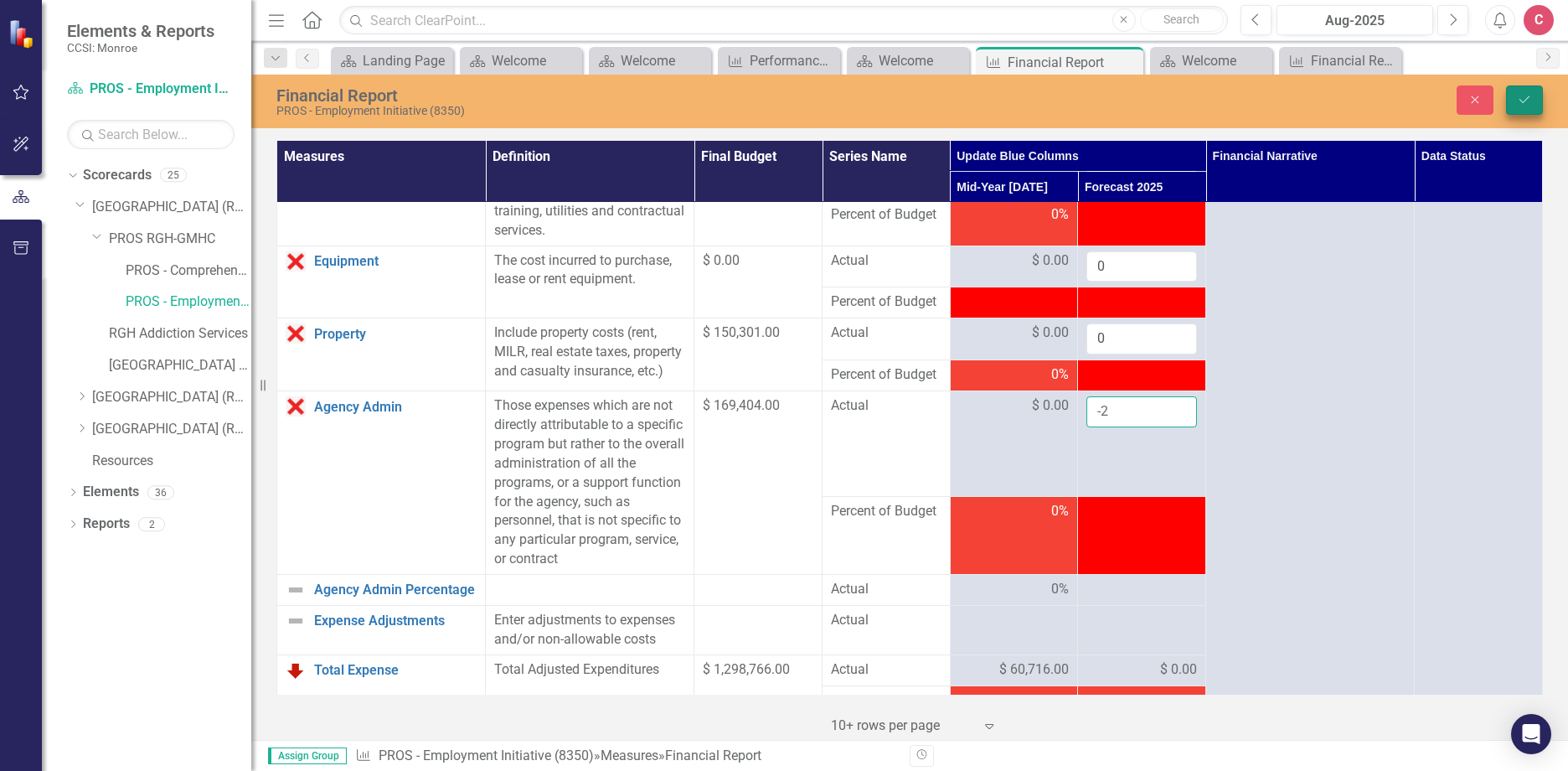
type input "-2"
click at [1534, 103] on button "Save" at bounding box center [1524, 100] width 37 height 29
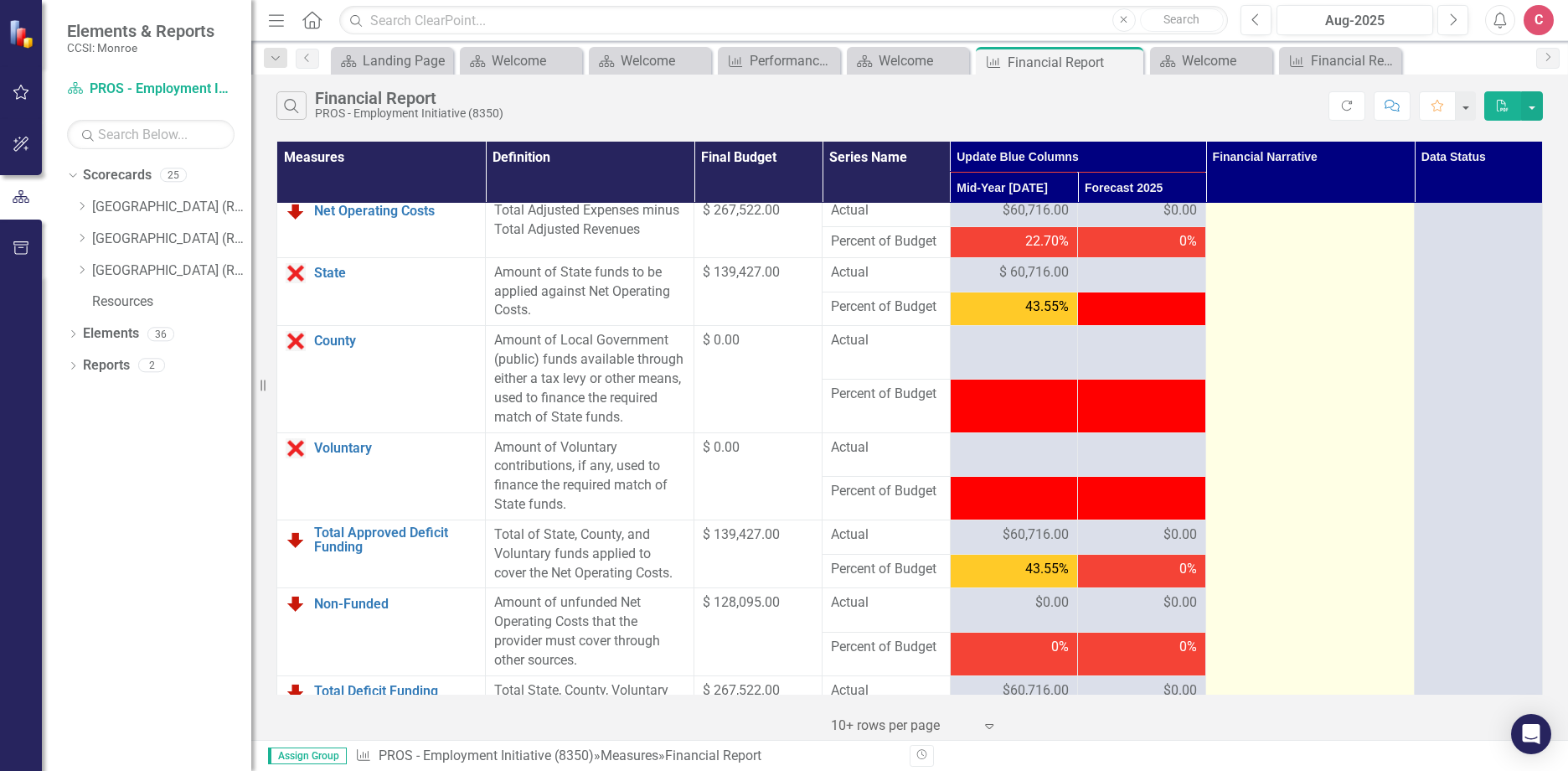
scroll to position [1844, 0]
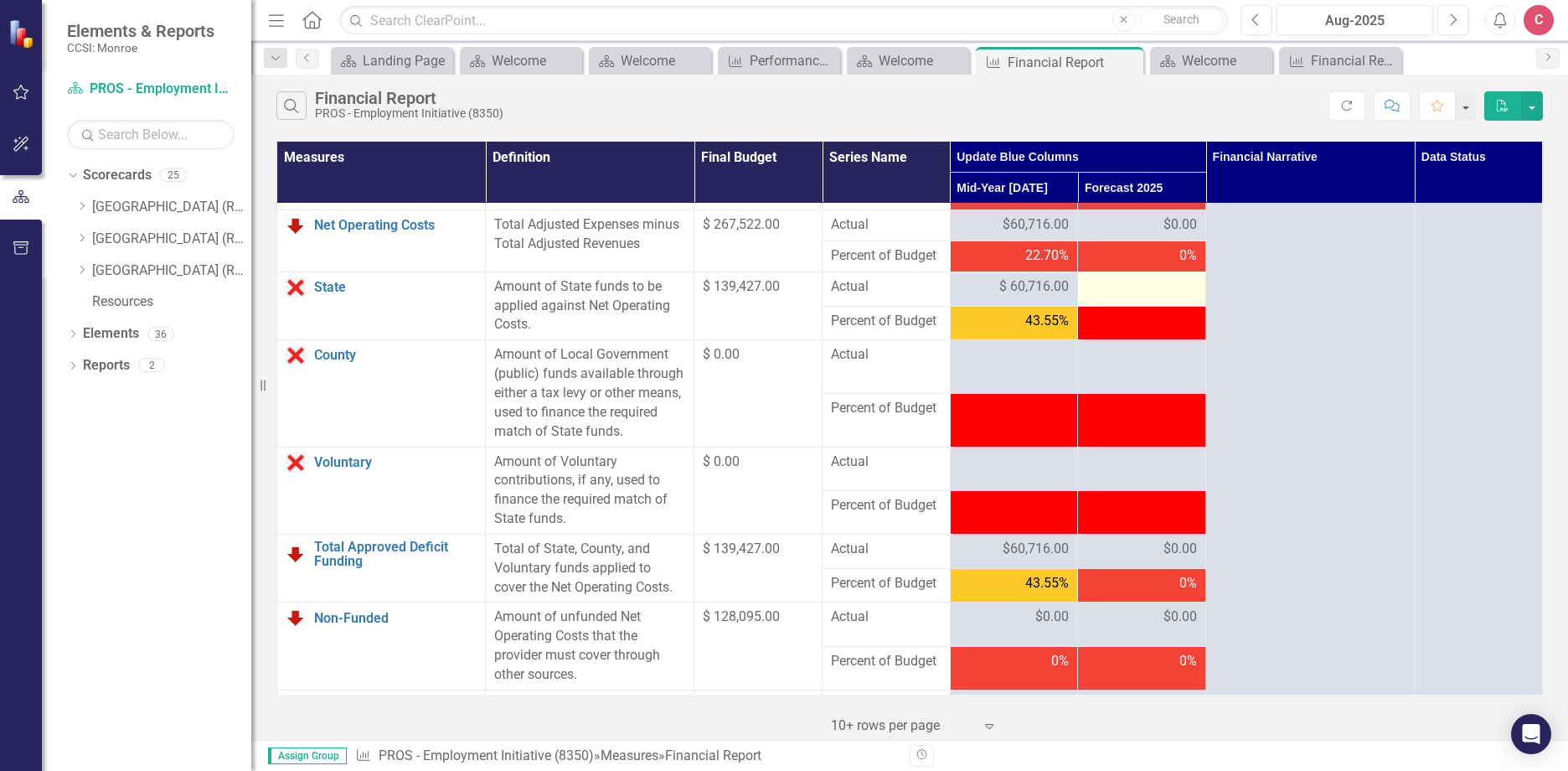
click at [1132, 297] on div at bounding box center [1141, 288] width 111 height 20
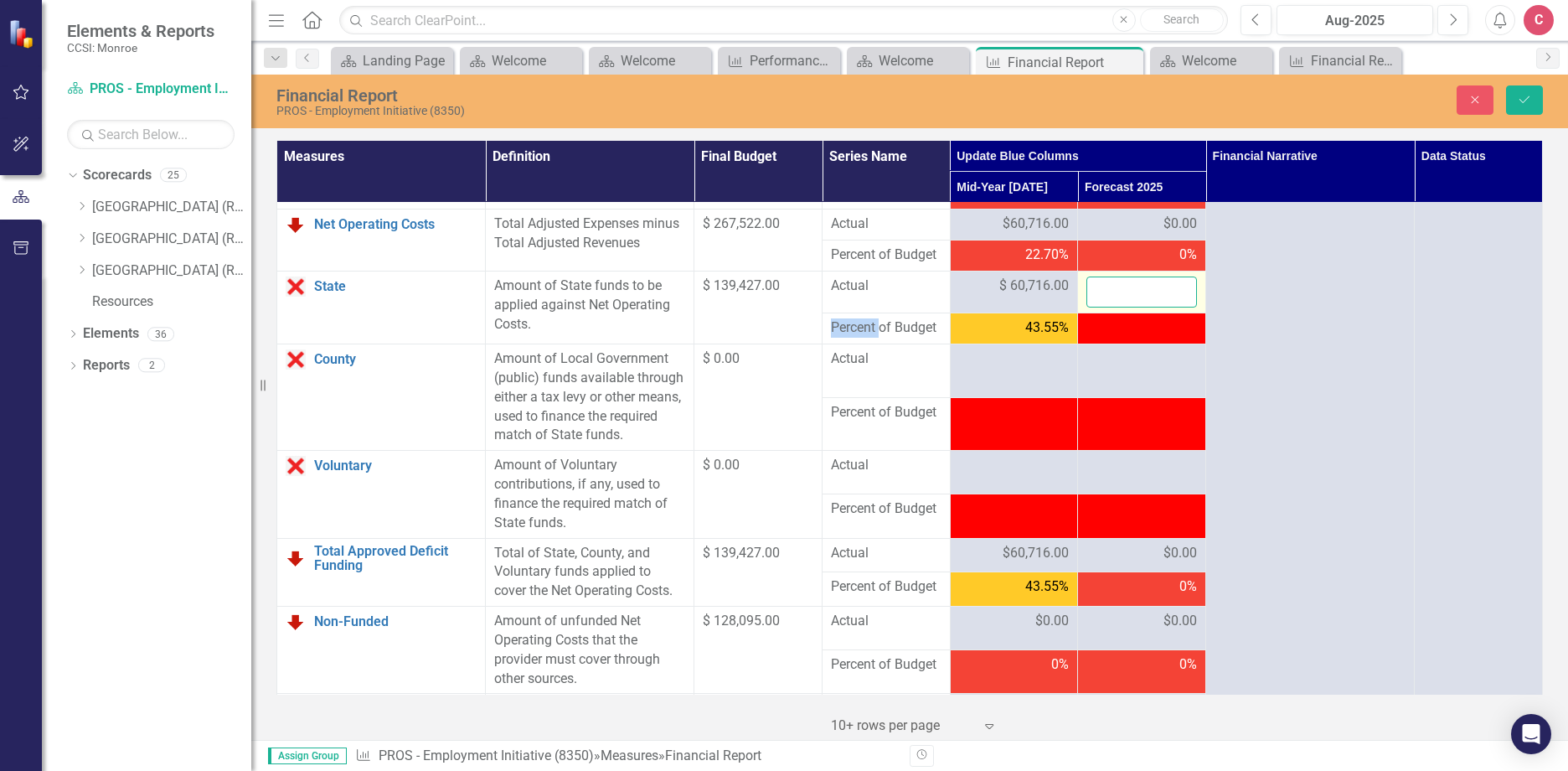
click at [1132, 307] on input "number" at bounding box center [1141, 291] width 111 height 31
type input "139427"
click at [1527, 96] on icon "Save" at bounding box center [1524, 100] width 15 height 12
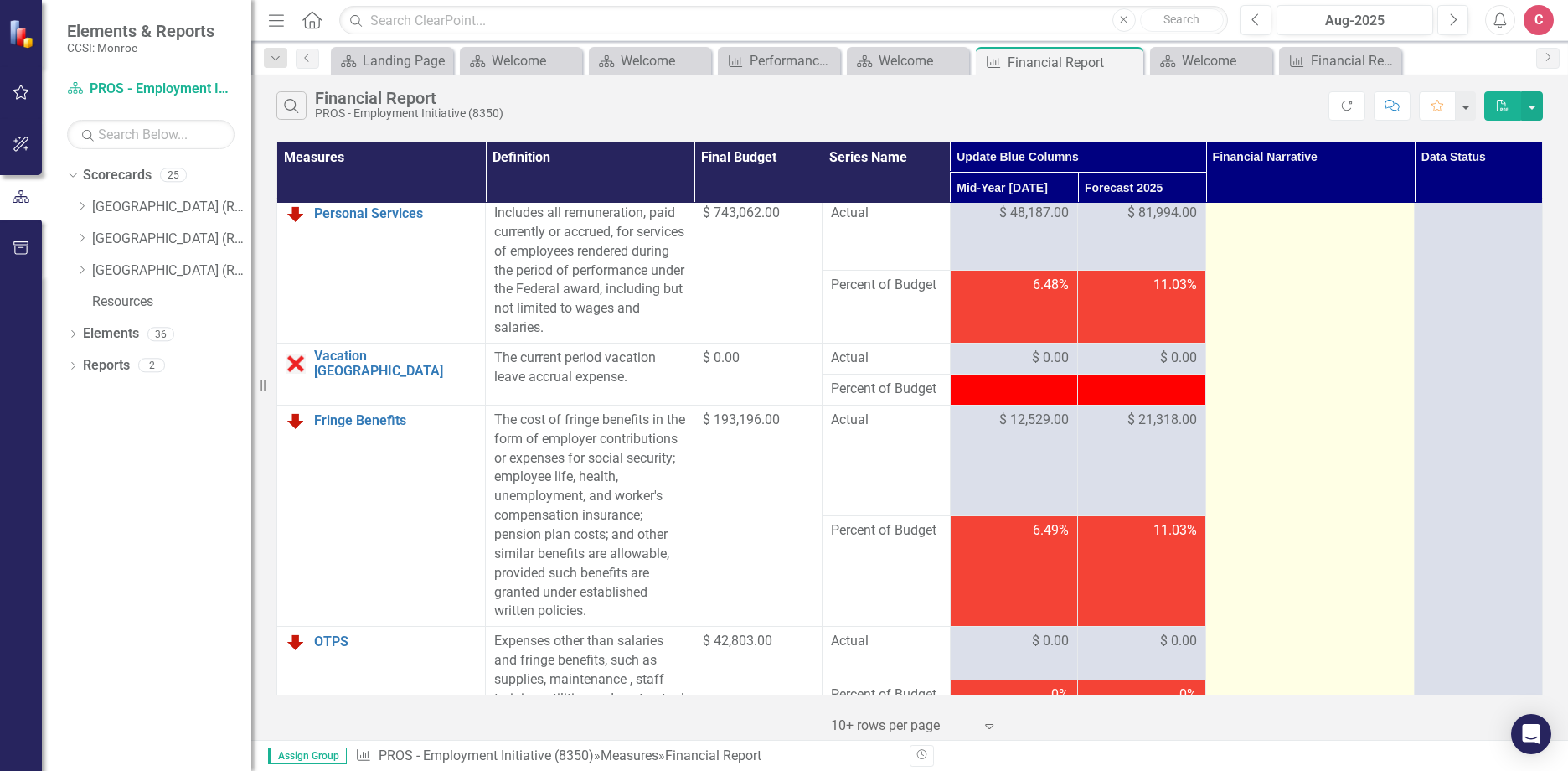
scroll to position [0, 0]
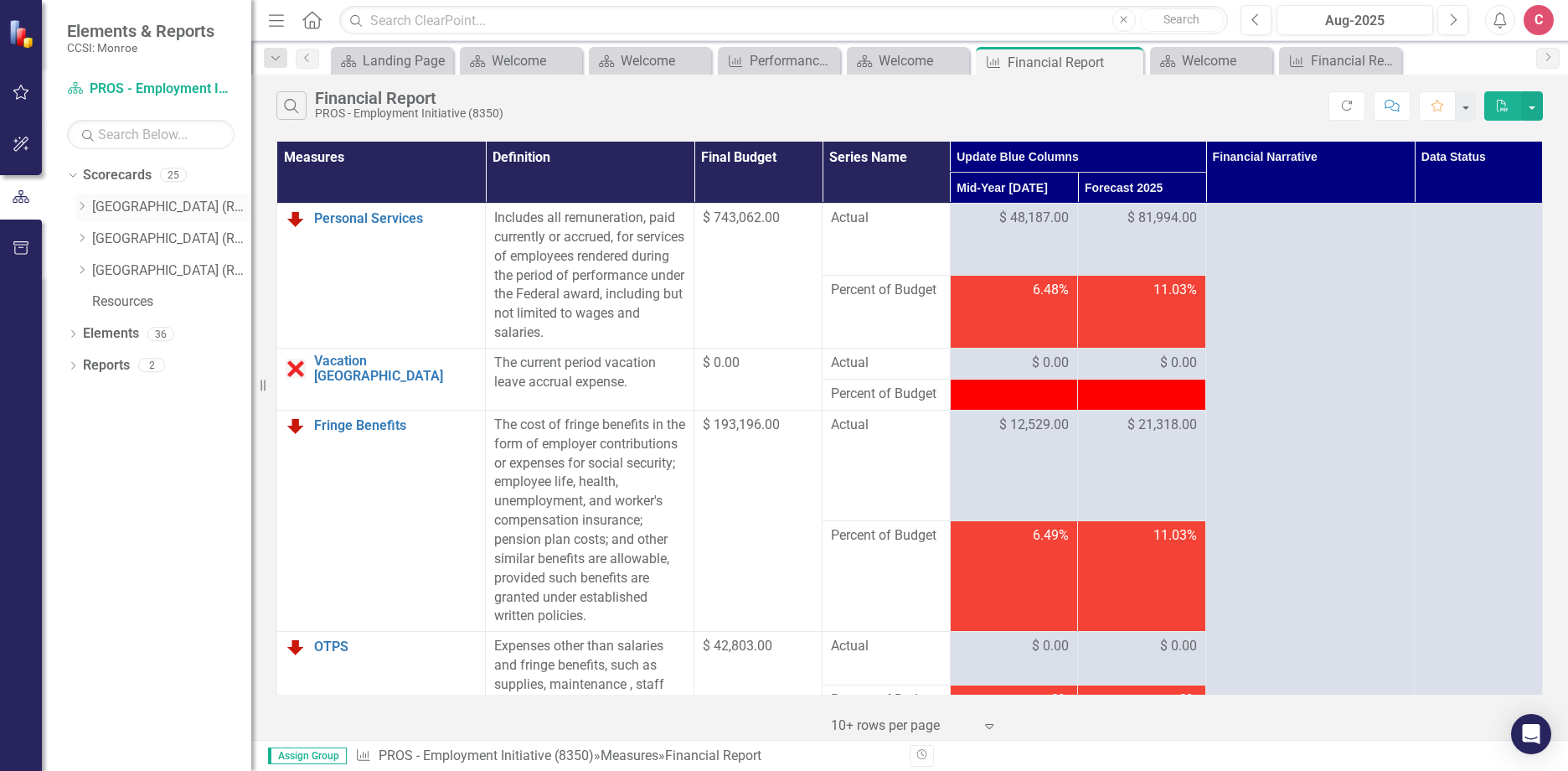
click at [87, 205] on icon "Dropdown" at bounding box center [81, 206] width 12 height 10
click at [106, 238] on div "Dropdown" at bounding box center [101, 238] width 17 height 14
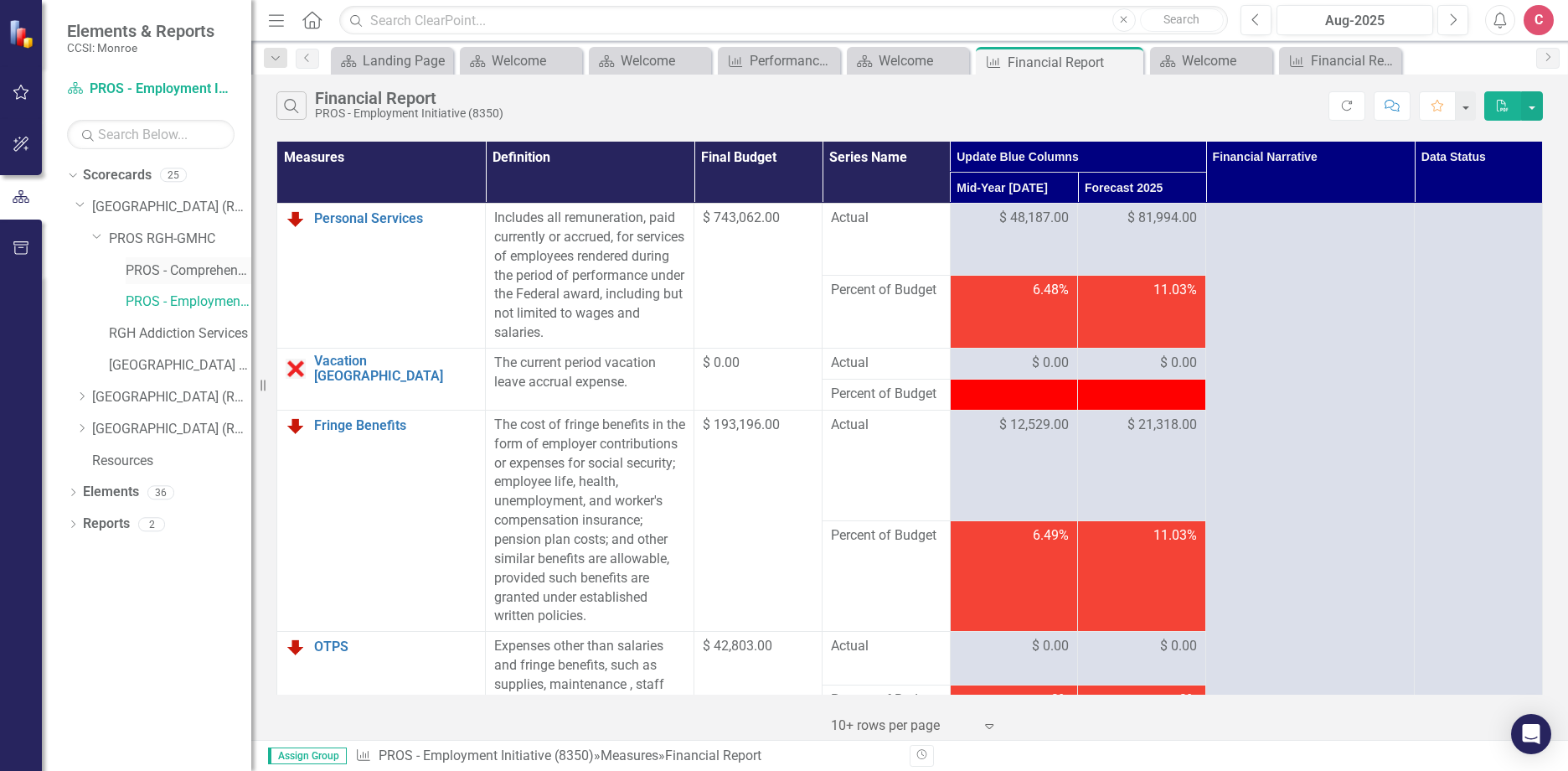
click at [205, 269] on link "PROS - Comprehensive with Clinic (6340)" at bounding box center [188, 271] width 126 height 20
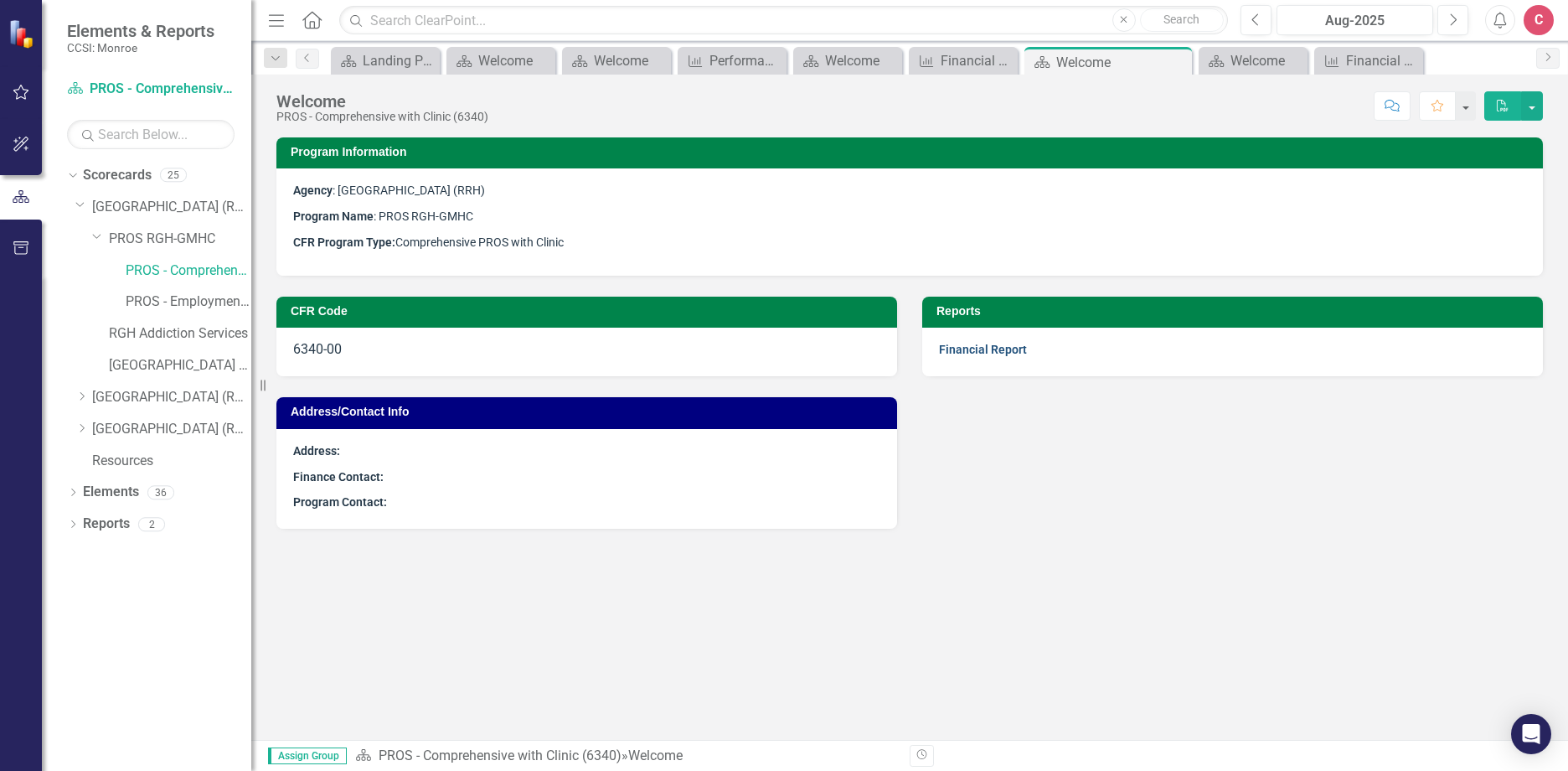
click at [974, 348] on link "Financial Report" at bounding box center [983, 349] width 87 height 13
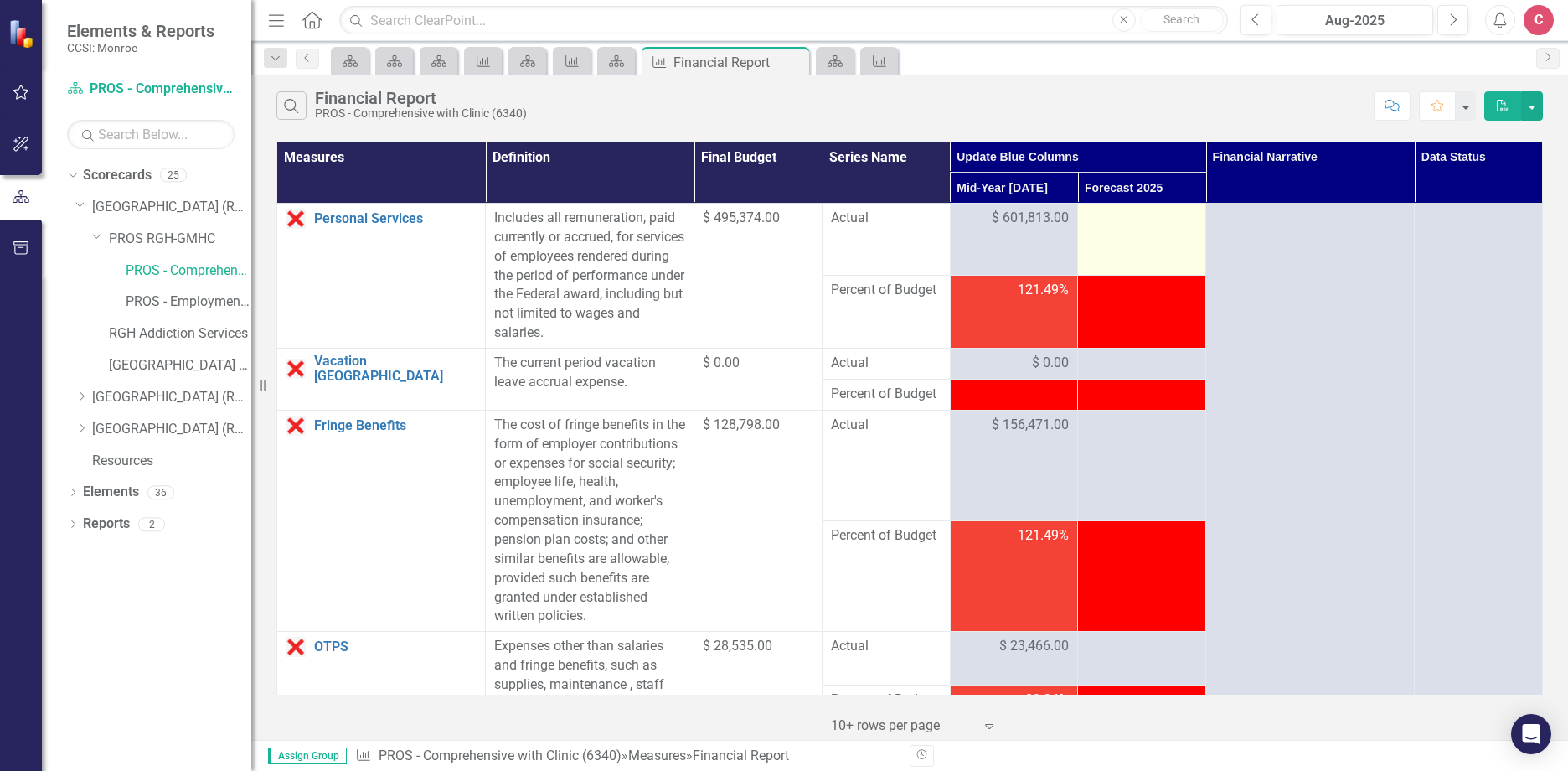
click at [1117, 226] on div at bounding box center [1141, 219] width 111 height 20
click at [1118, 226] on div at bounding box center [1141, 219] width 111 height 20
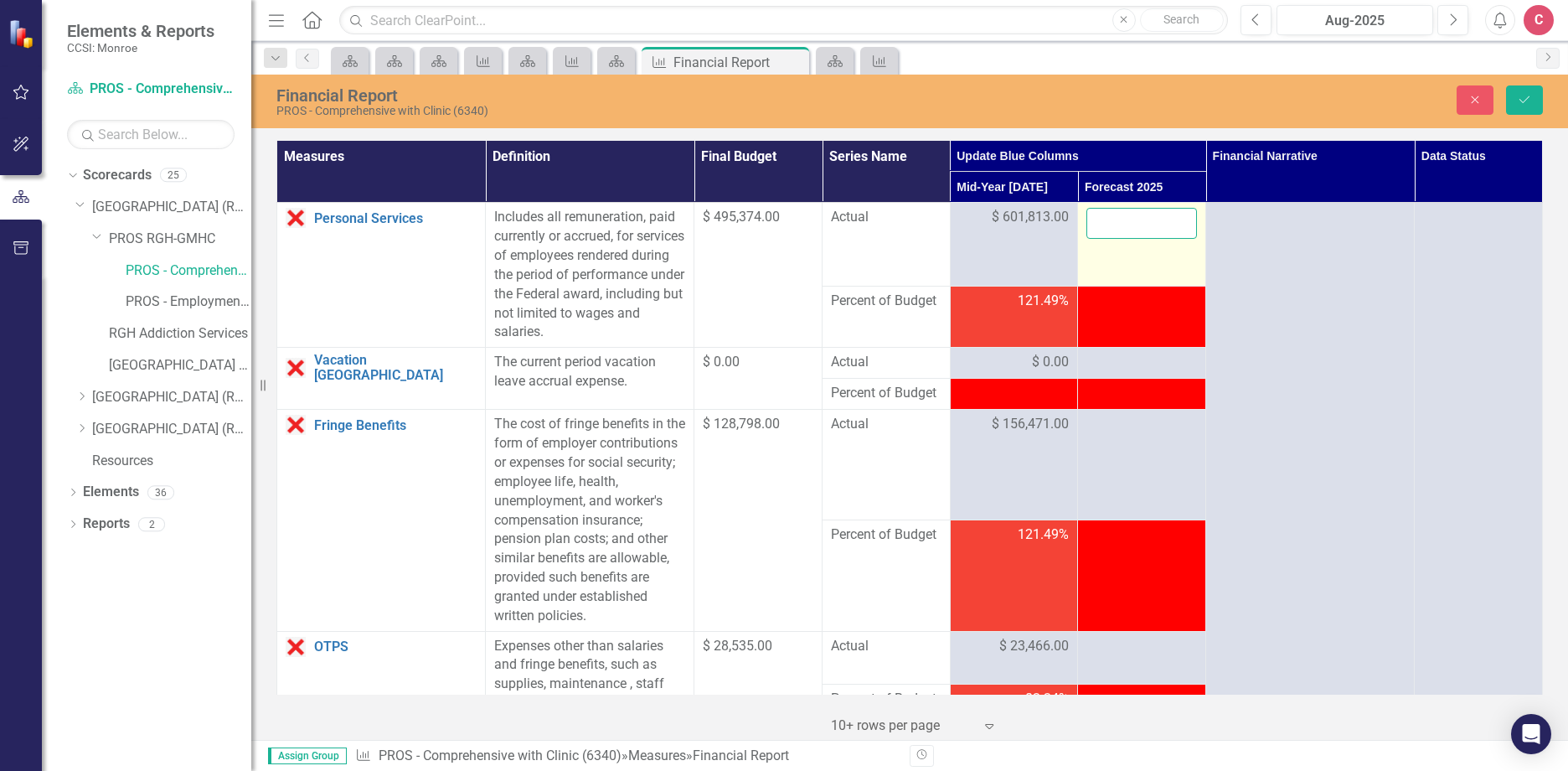
click at [1119, 223] on input "number" at bounding box center [1141, 223] width 111 height 31
type input "1222786"
click at [1150, 368] on div at bounding box center [1141, 363] width 111 height 20
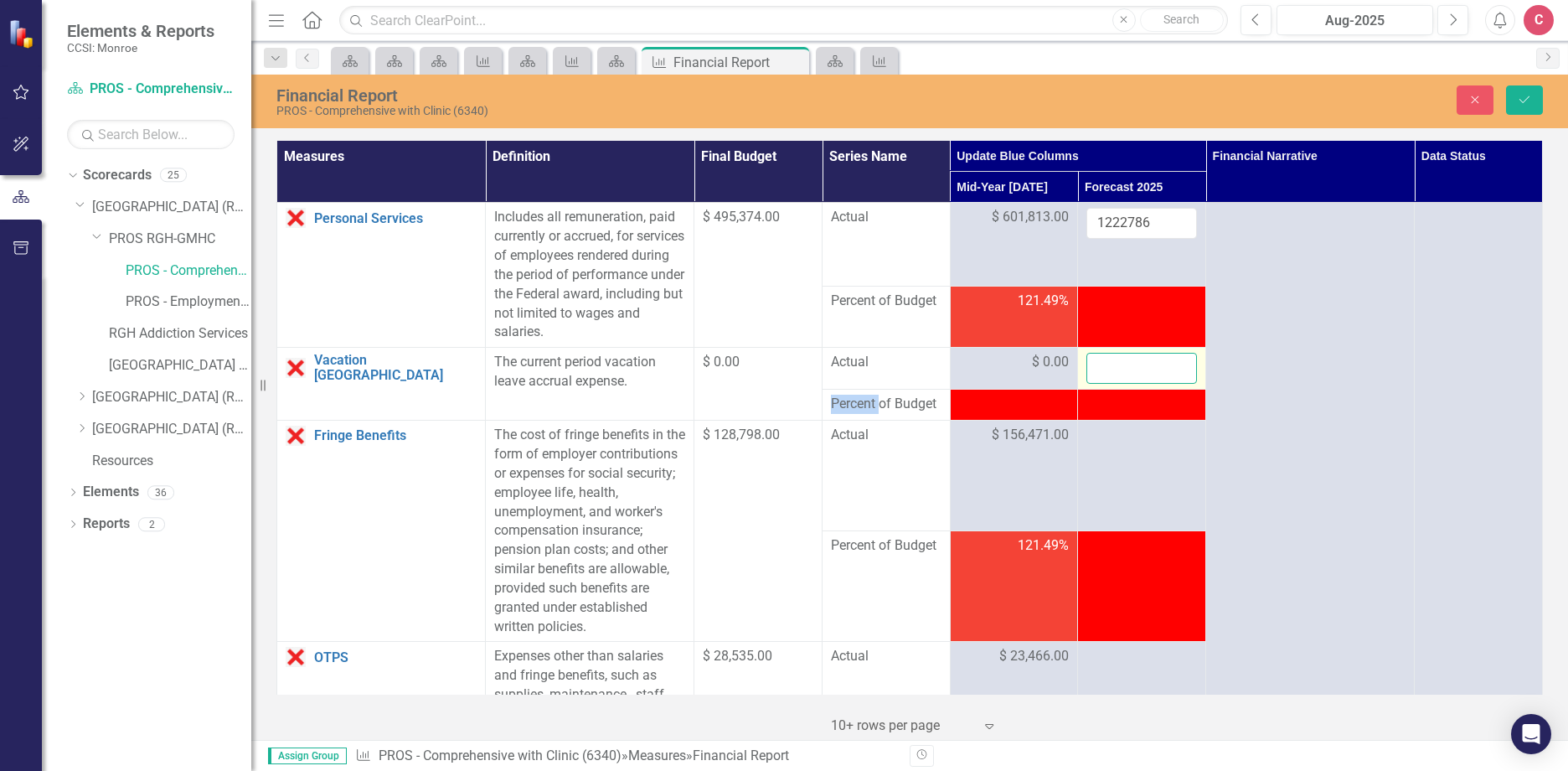
click at [1150, 368] on input "number" at bounding box center [1141, 368] width 111 height 31
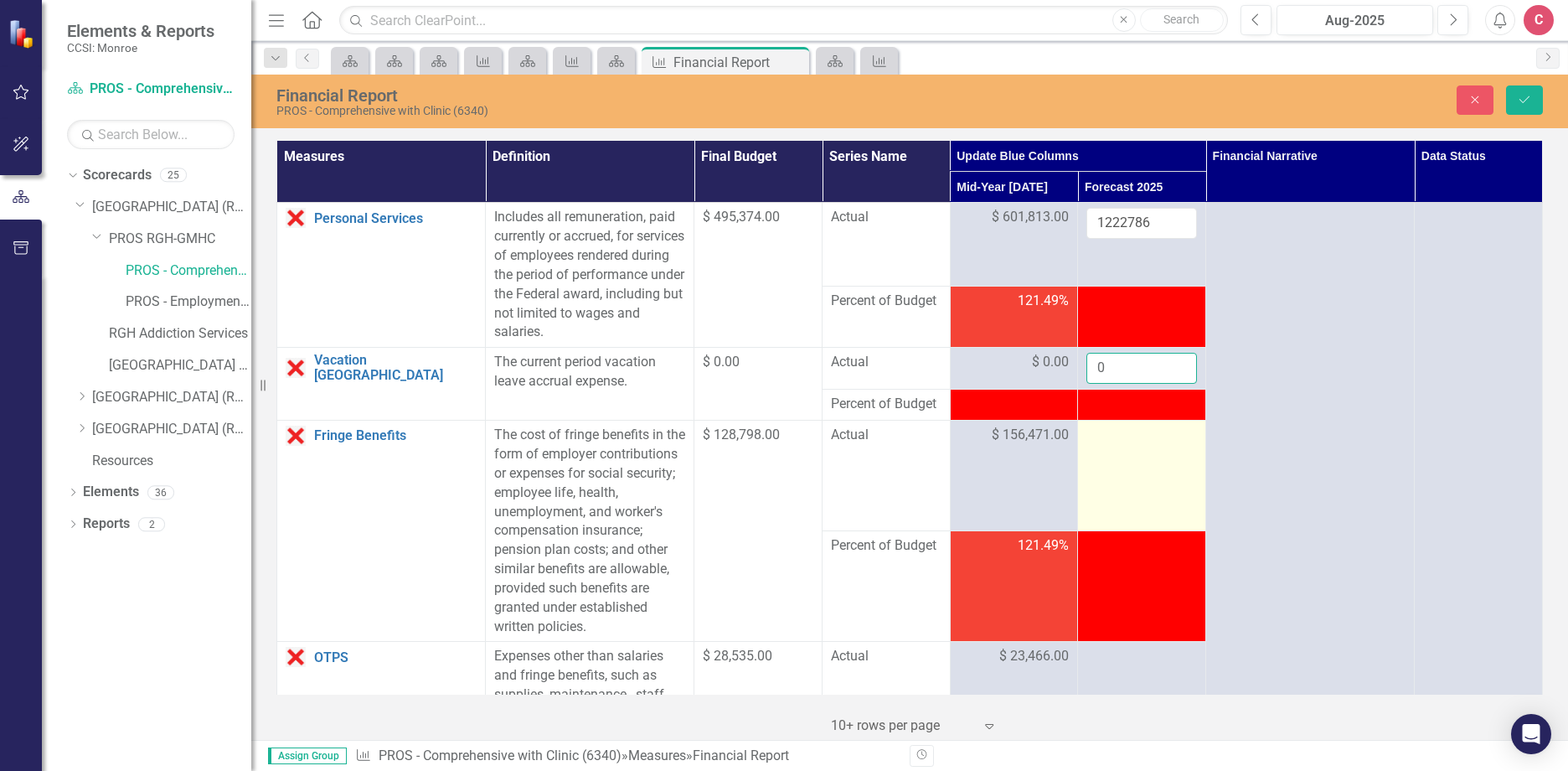
type input "0"
click at [1119, 450] on td at bounding box center [1142, 476] width 128 height 111
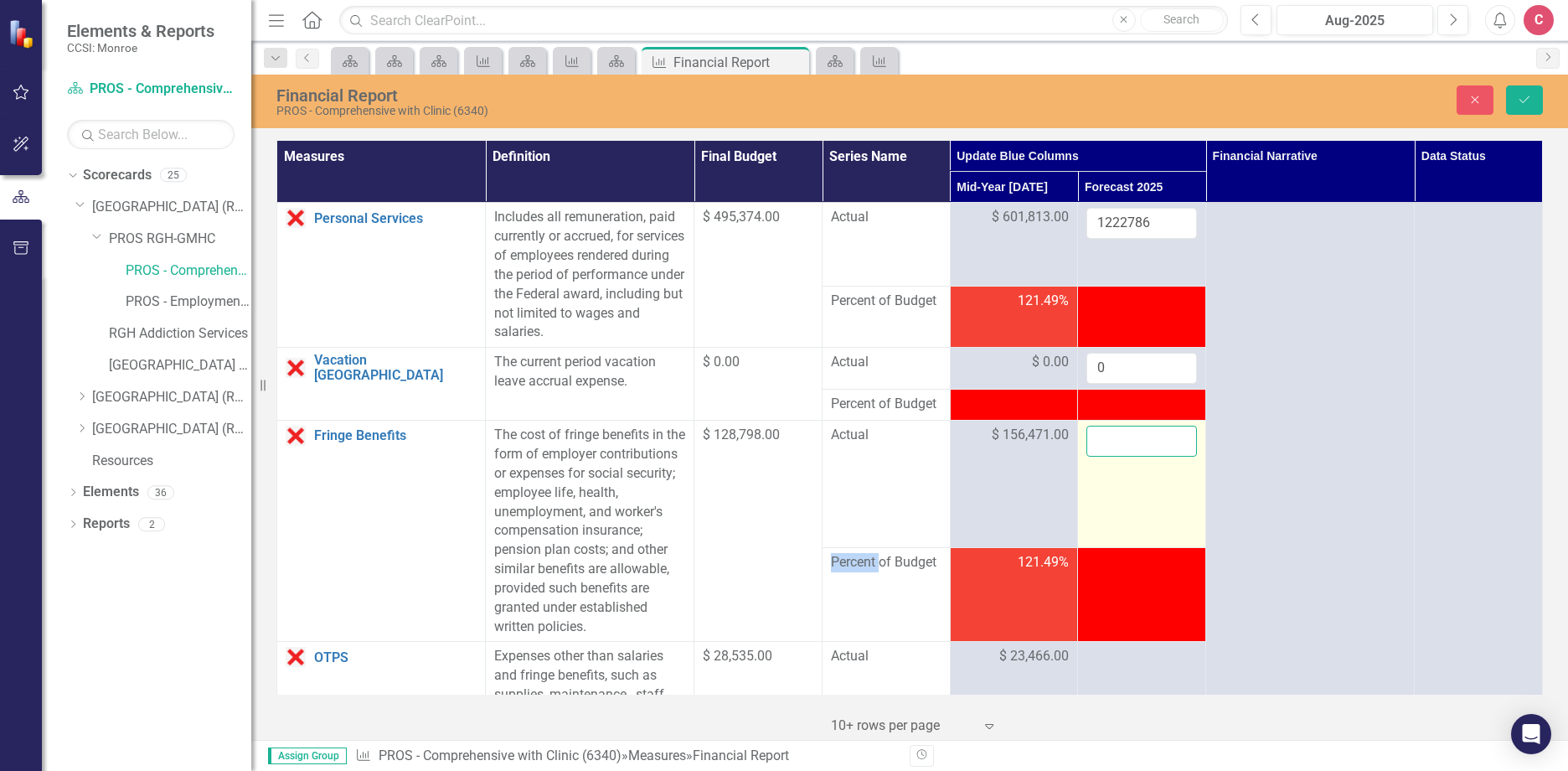
click at [1123, 445] on input "number" at bounding box center [1141, 440] width 111 height 31
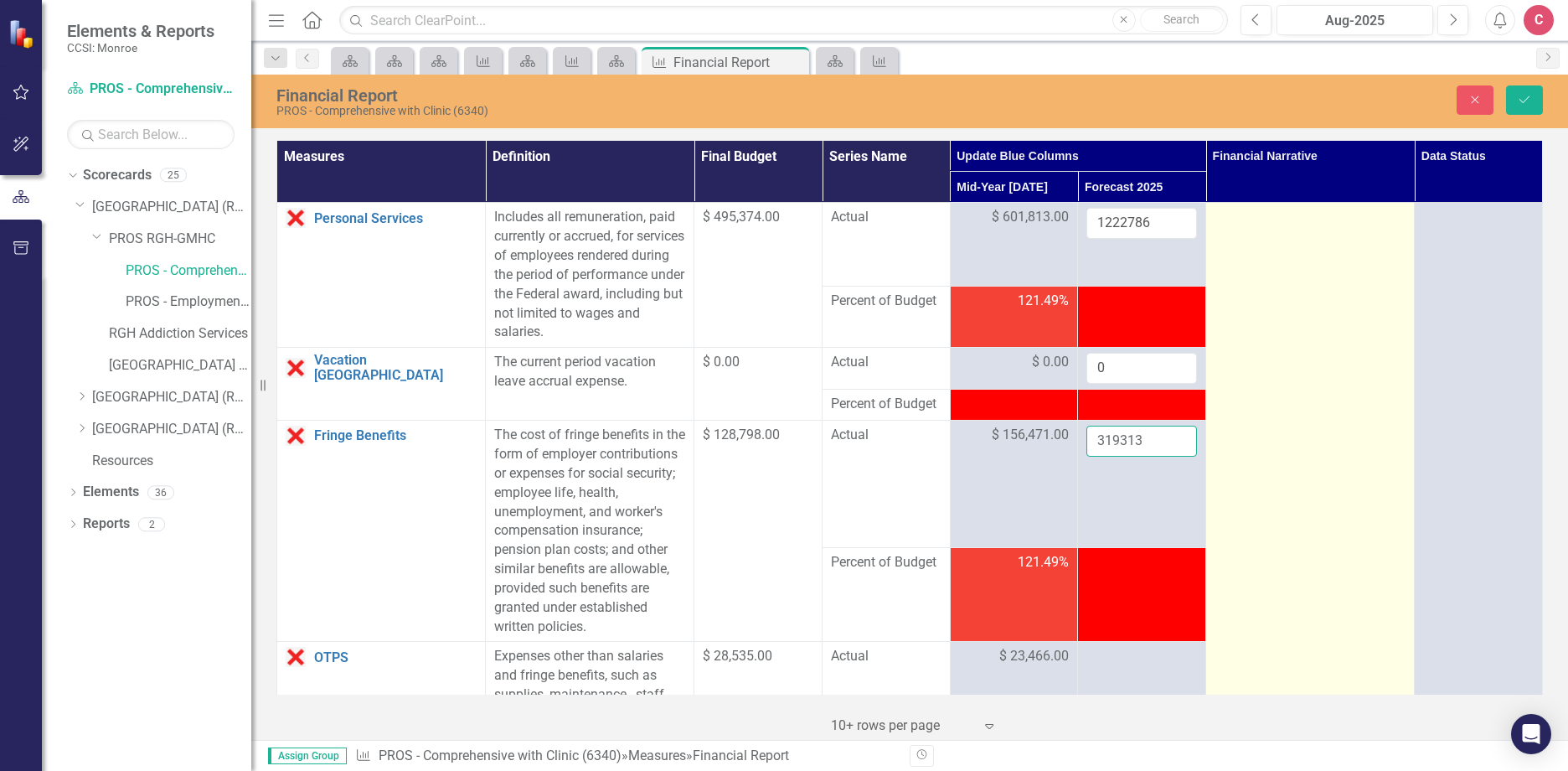
type input "319313"
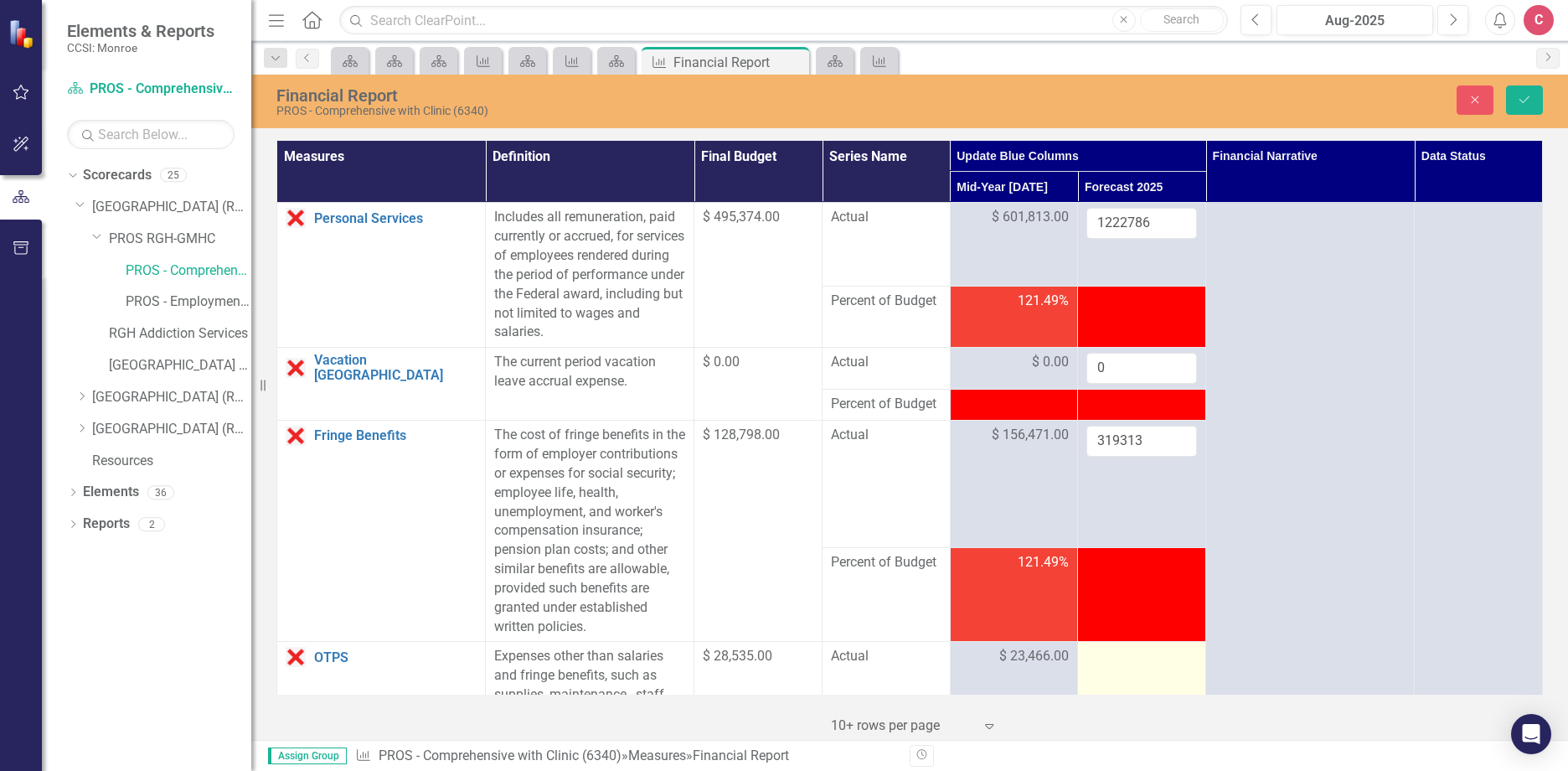
click at [1125, 667] on div at bounding box center [1141, 657] width 111 height 20
click at [1120, 662] on input "number" at bounding box center [1141, 662] width 111 height 31
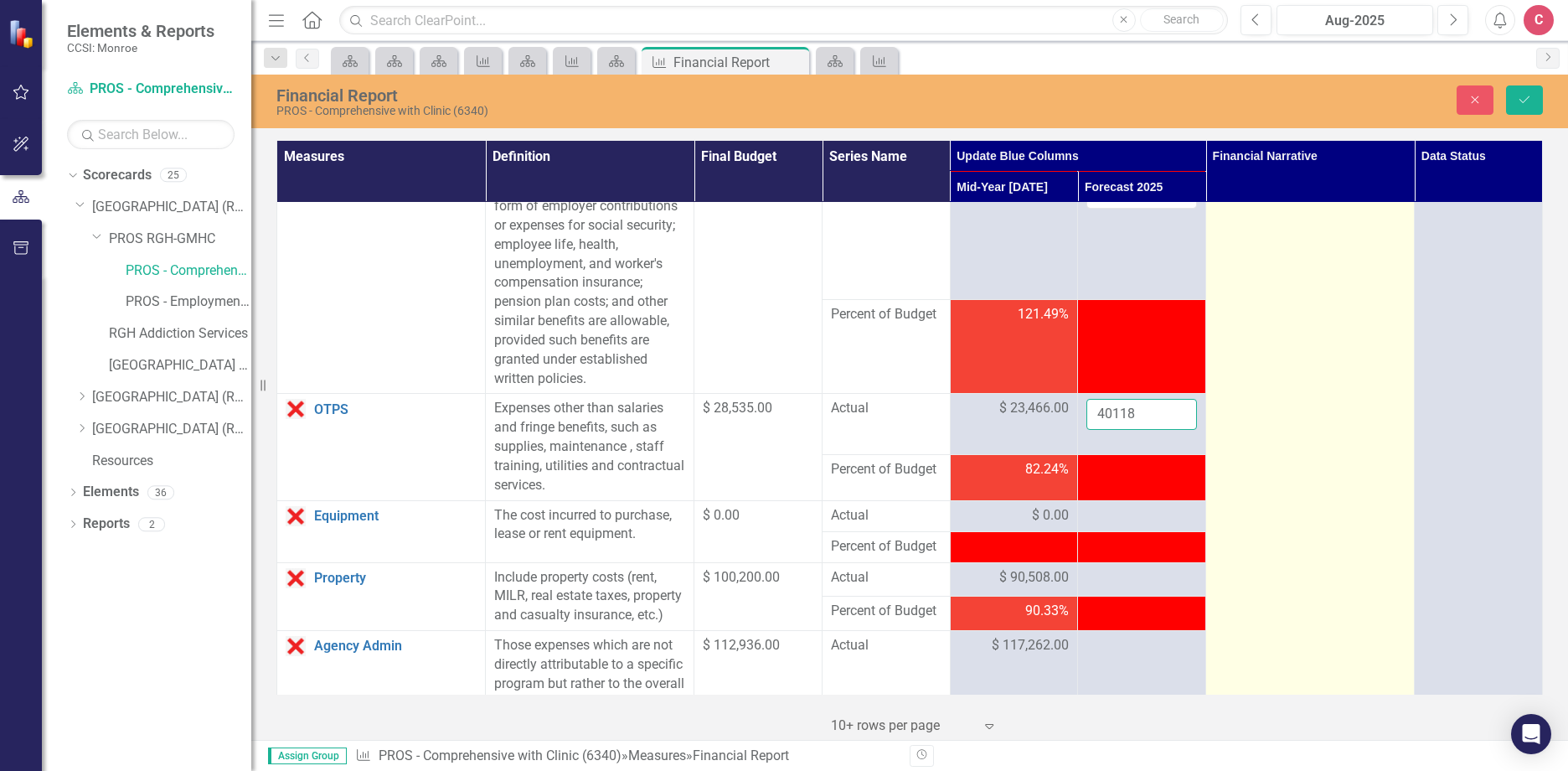
scroll to position [251, 0]
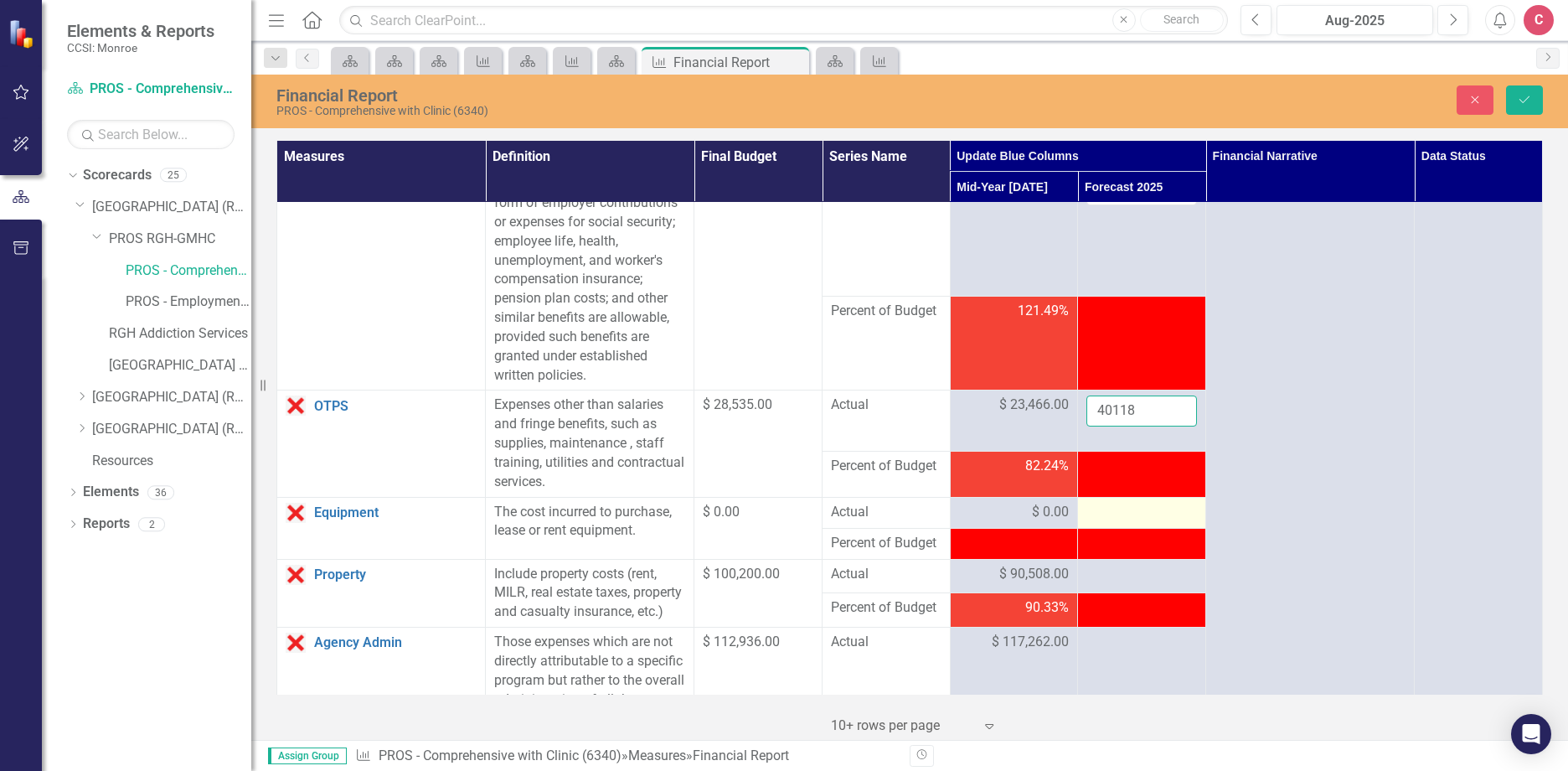
type input "40118"
click at [1115, 518] on div at bounding box center [1141, 513] width 111 height 20
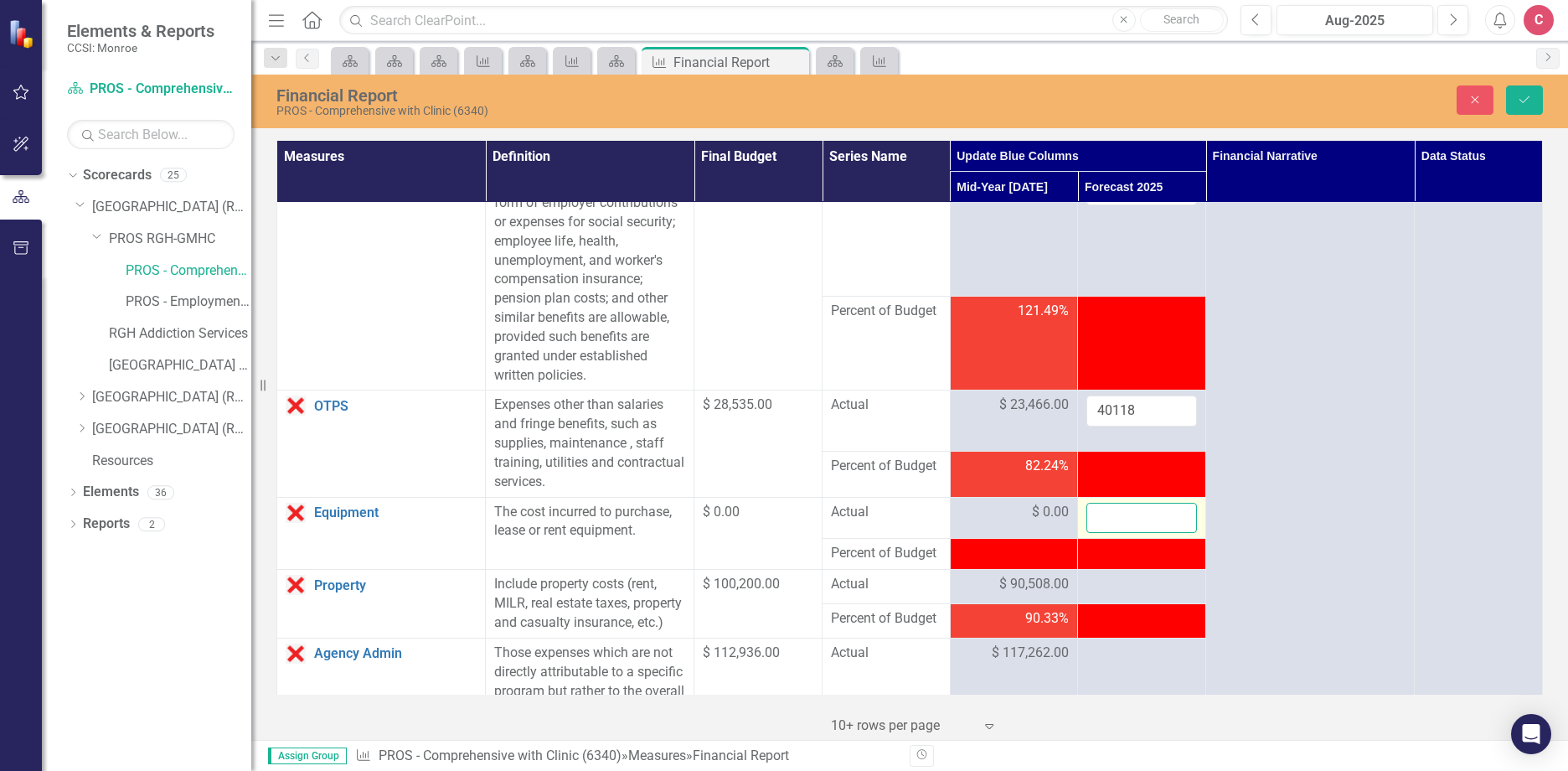
click at [1115, 518] on input "number" at bounding box center [1141, 518] width 111 height 31
type input "0"
click at [1135, 595] on div at bounding box center [1141, 585] width 111 height 20
click at [1137, 589] on div at bounding box center [1141, 585] width 111 height 20
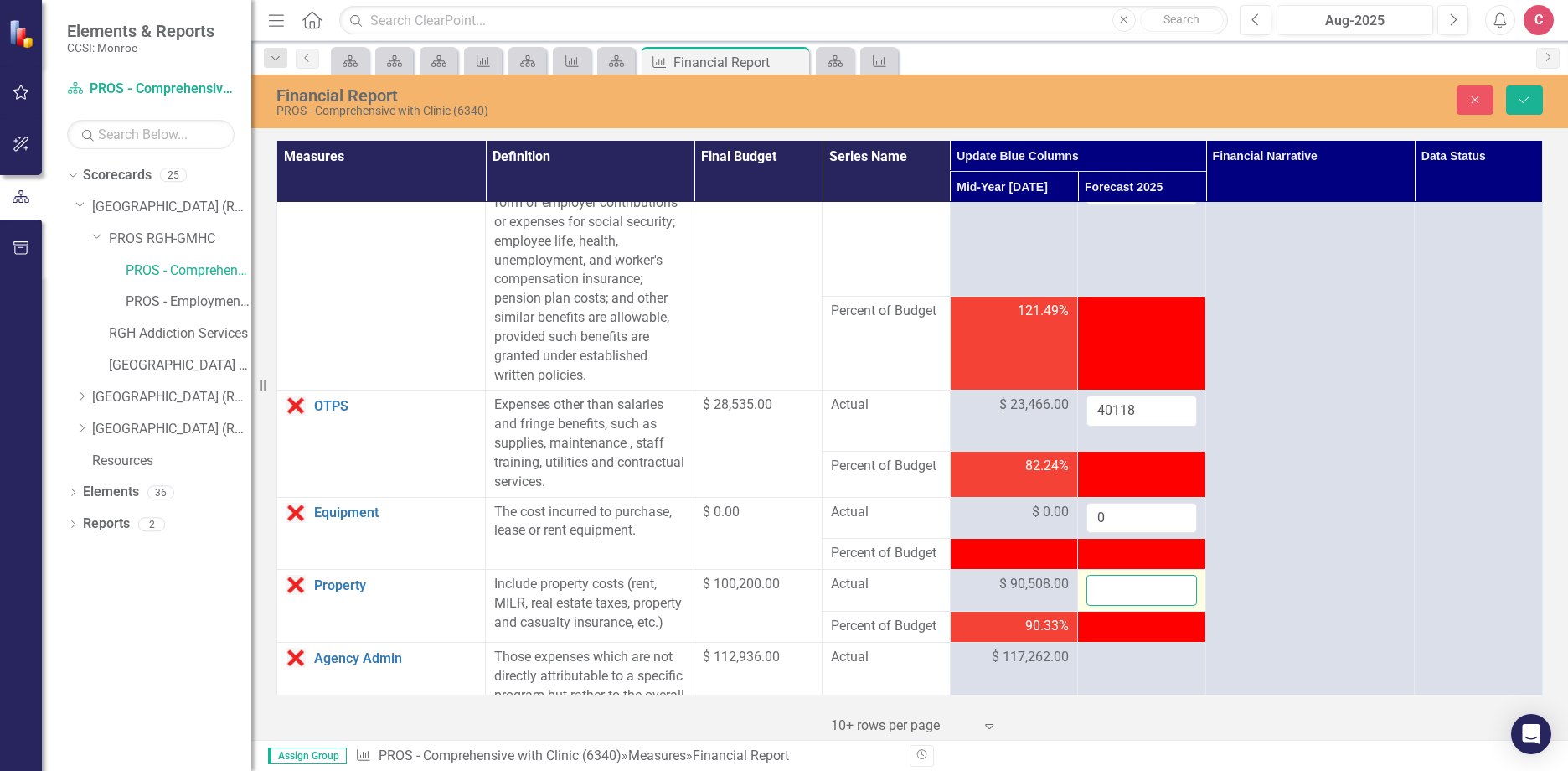
click at [1138, 587] on input "number" at bounding box center [1141, 589] width 111 height 31
type input "99061"
click at [1531, 108] on button "Save" at bounding box center [1524, 100] width 37 height 29
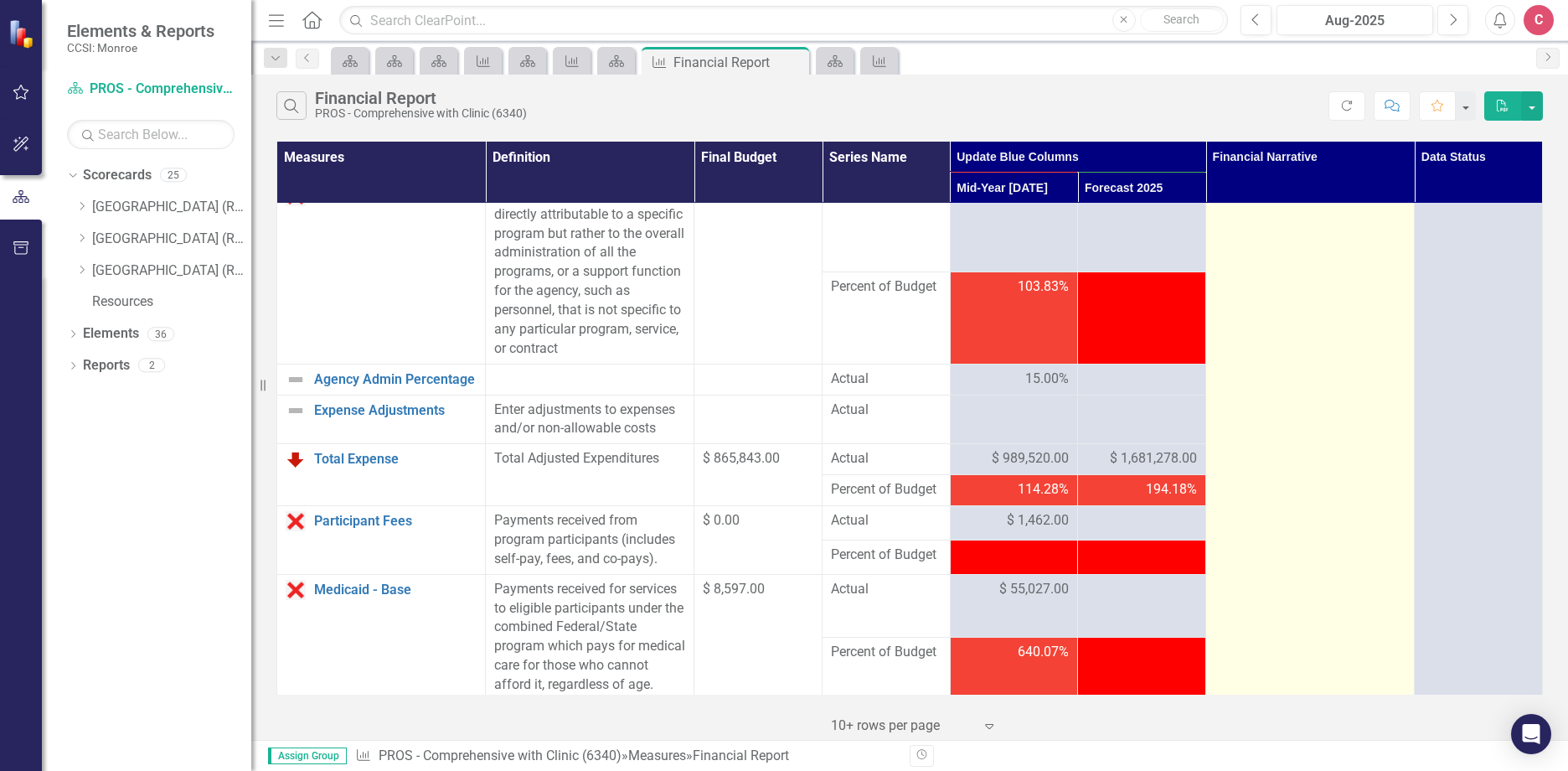
scroll to position [419, 0]
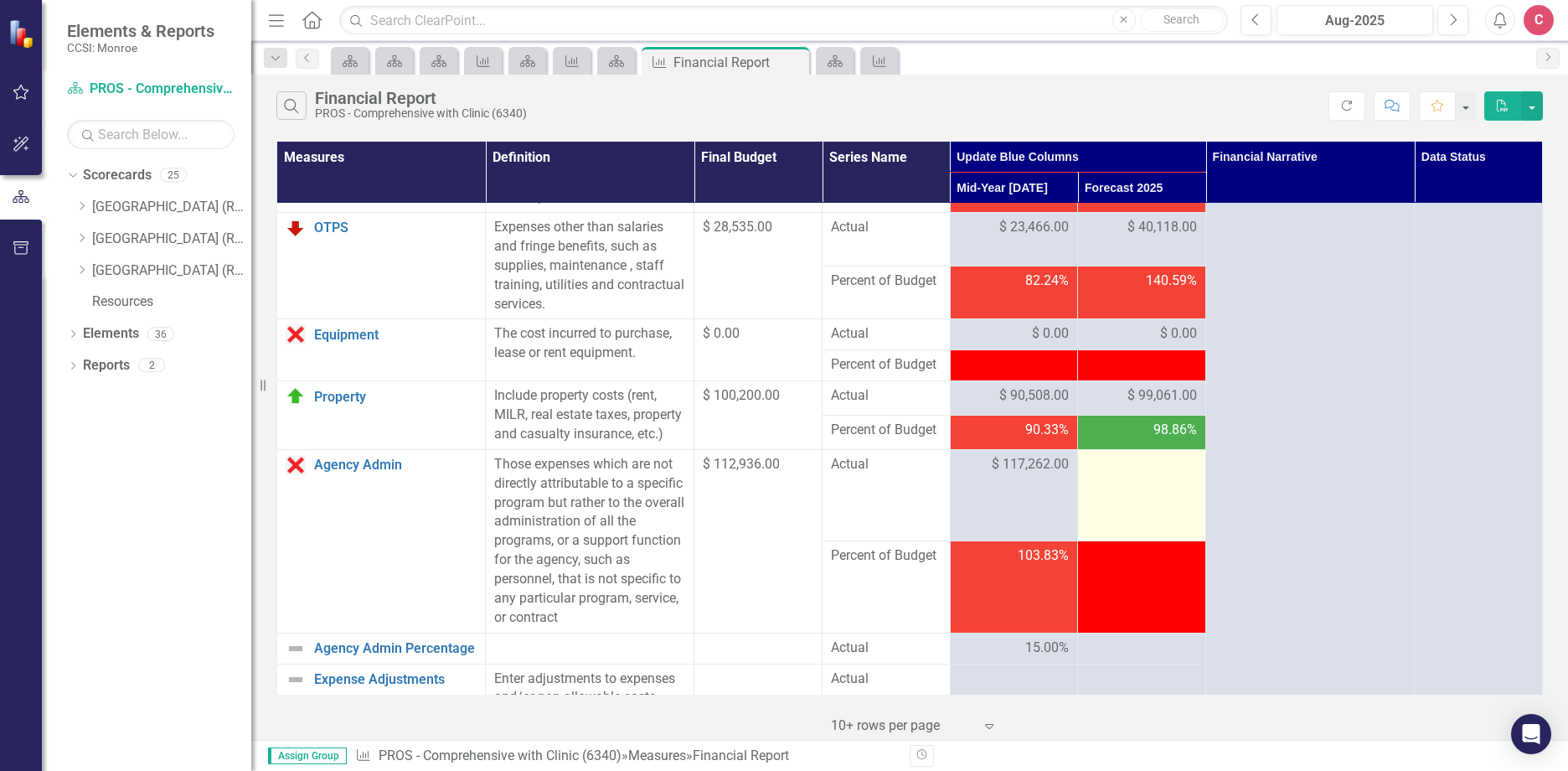
click at [1137, 475] on div at bounding box center [1141, 466] width 111 height 20
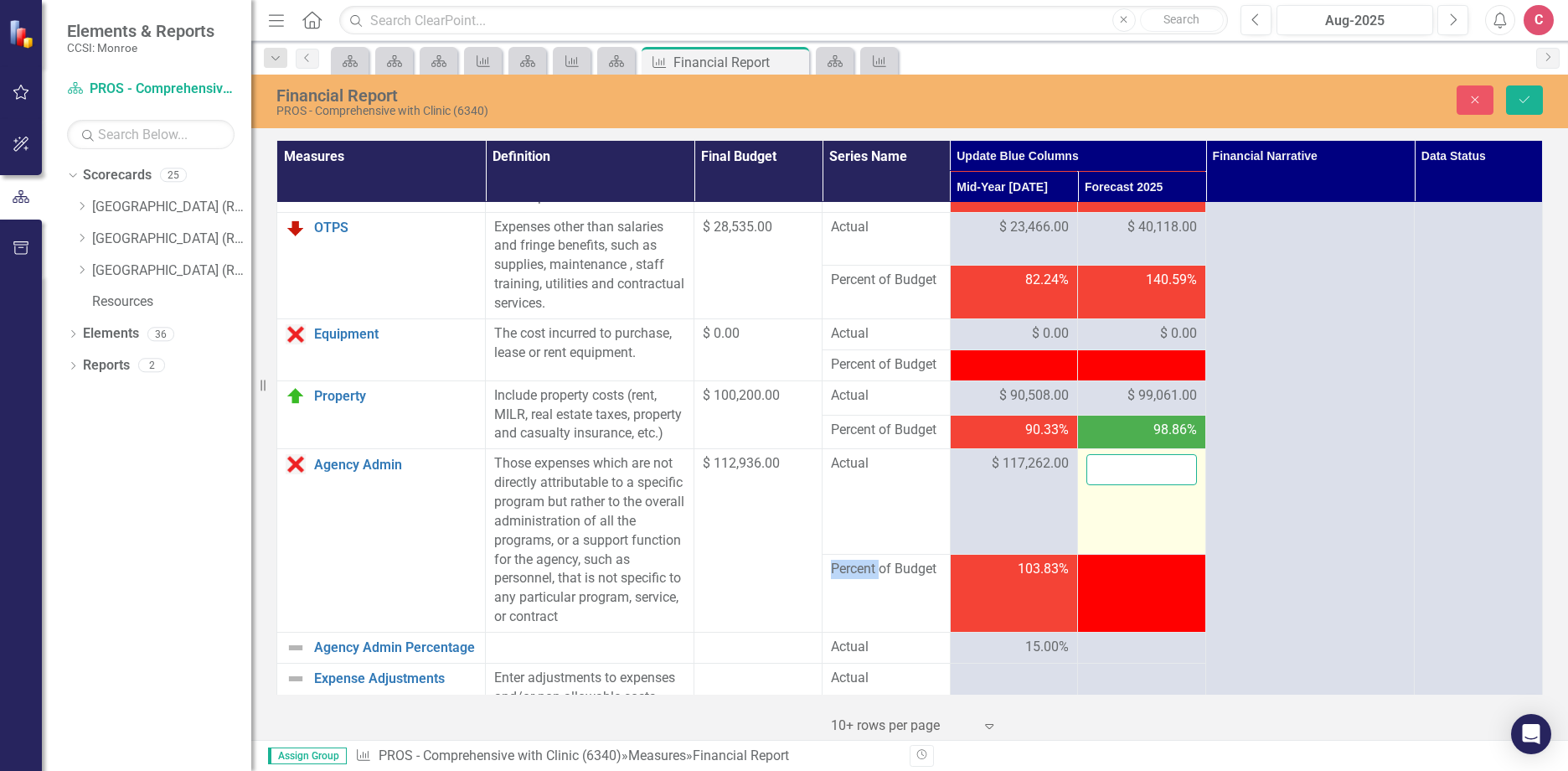
drag, startPoint x: 1137, startPoint y: 494, endPoint x: 1134, endPoint y: 484, distance: 10.4
click at [1134, 484] on input "number" at bounding box center [1141, 469] width 111 height 31
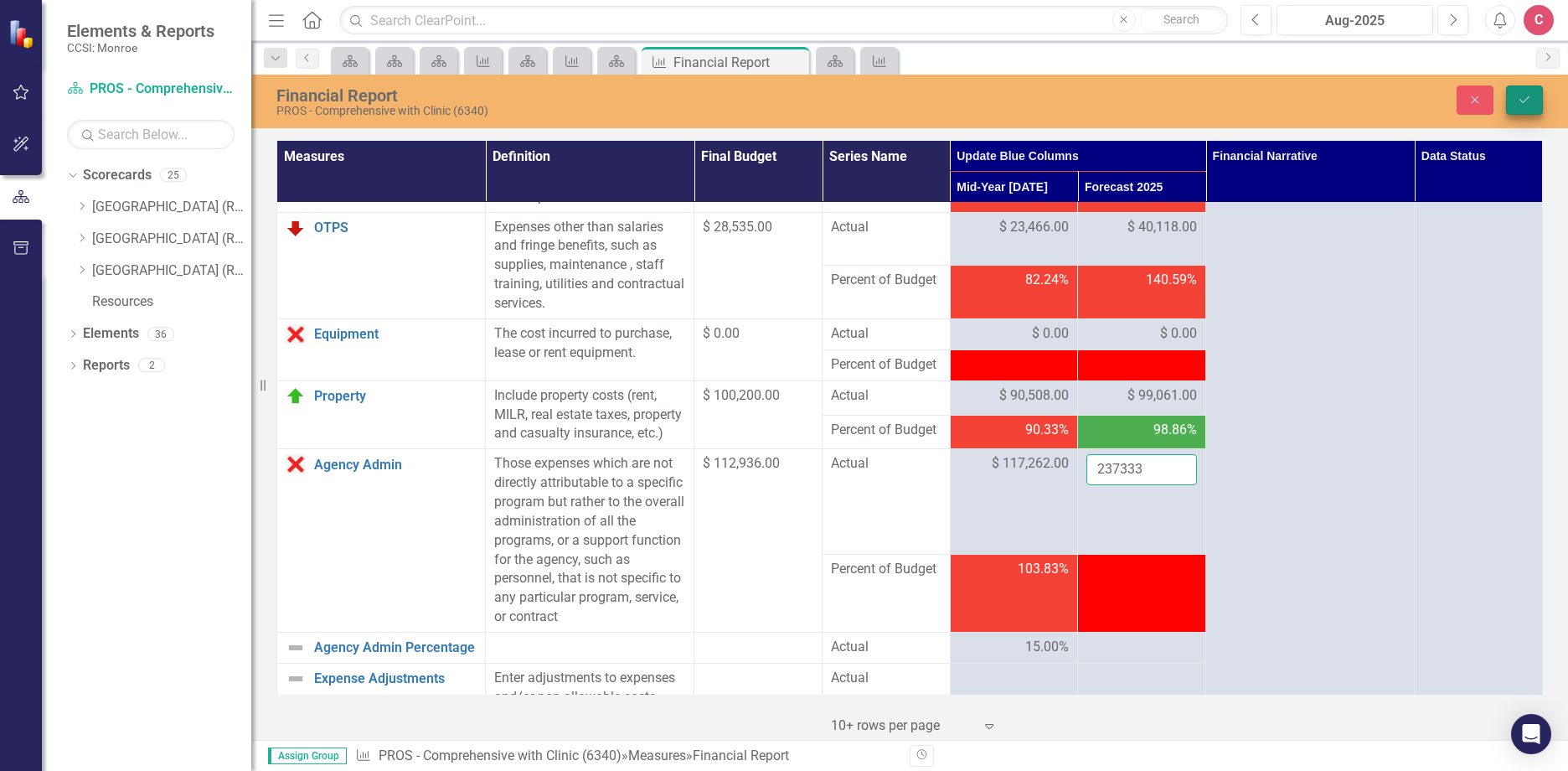
type input "237333"
click at [1529, 110] on button "Save" at bounding box center [1524, 100] width 37 height 29
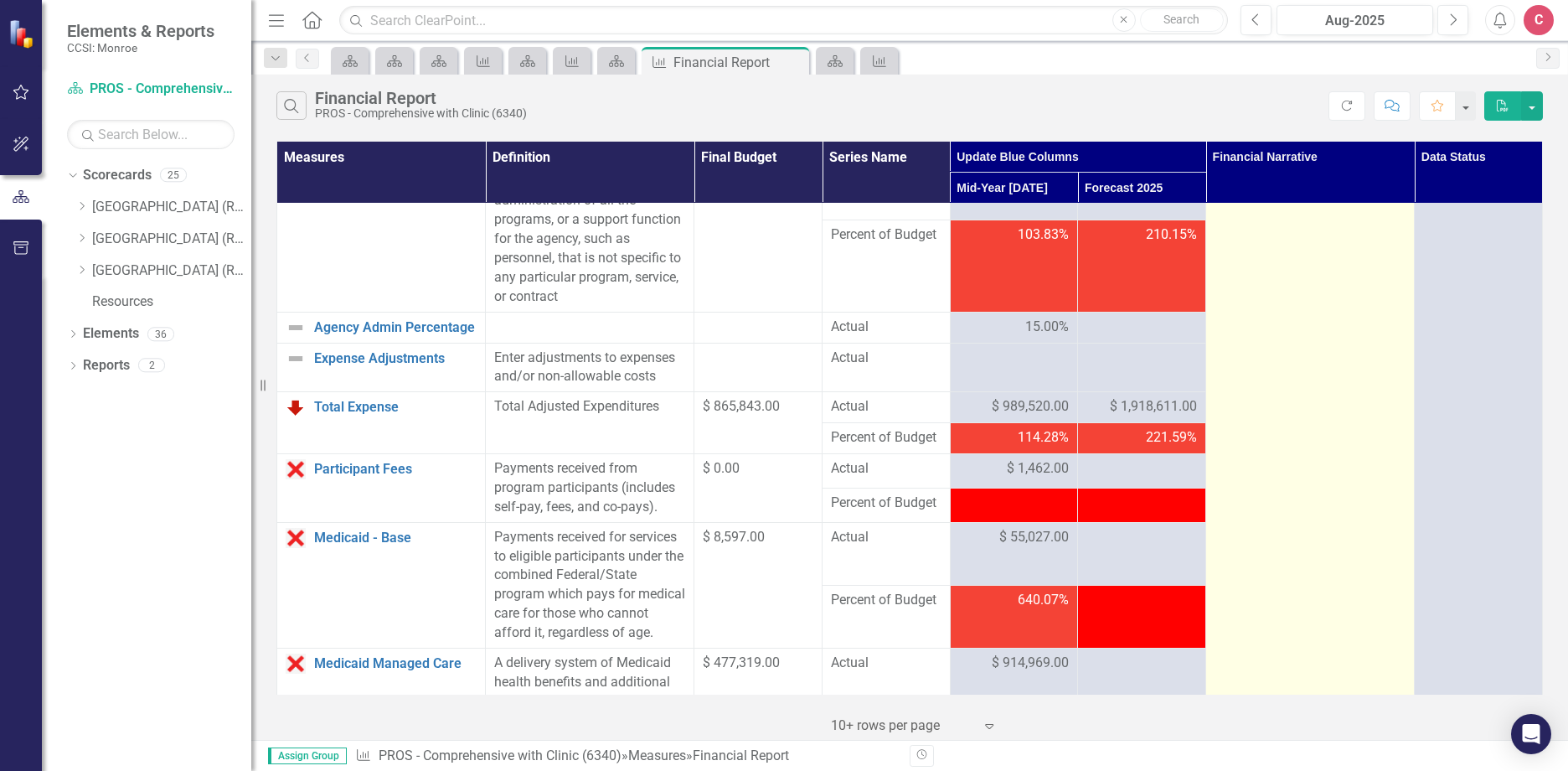
scroll to position [754, 0]
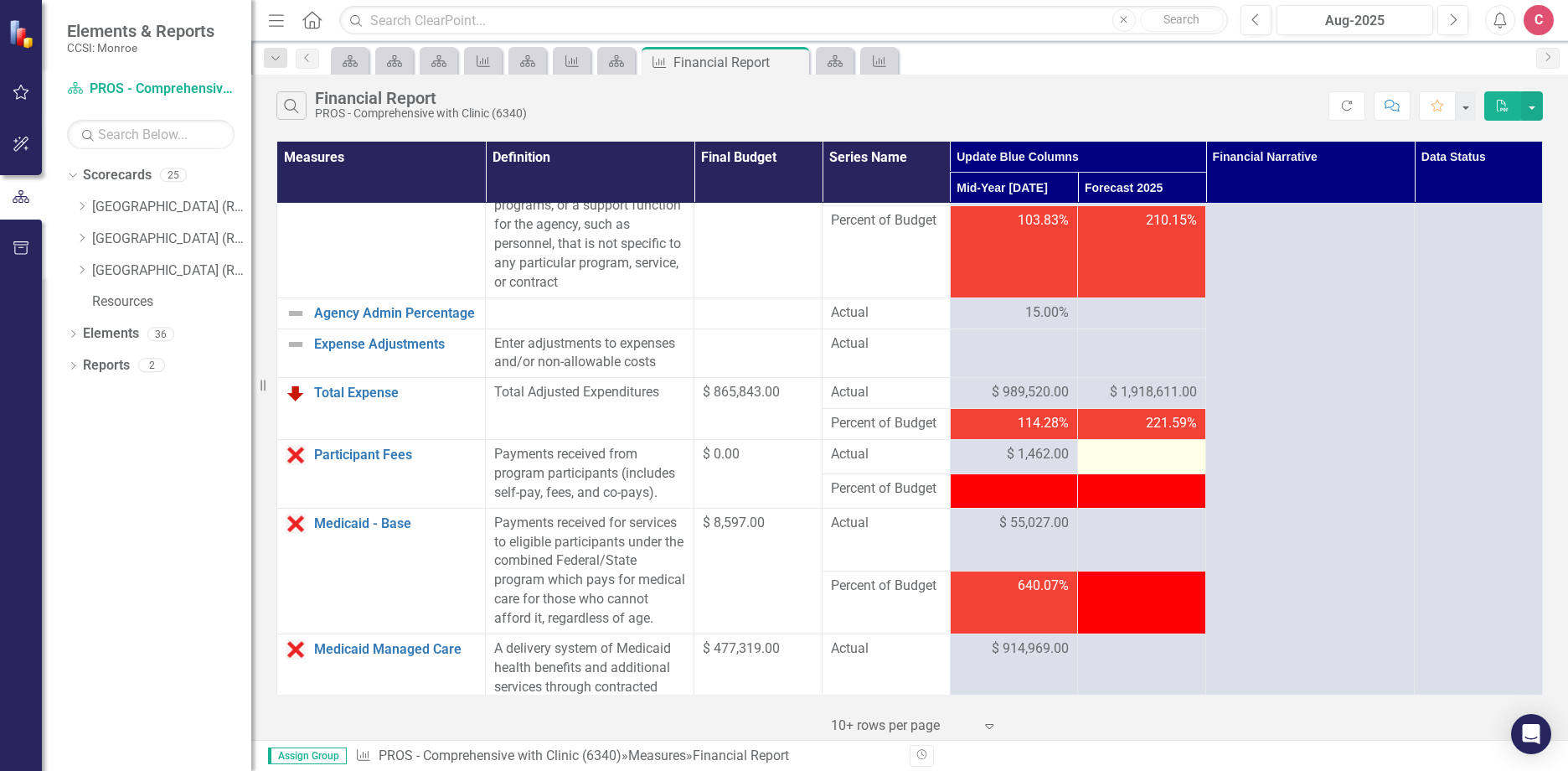
click at [1139, 465] on div at bounding box center [1141, 455] width 111 height 20
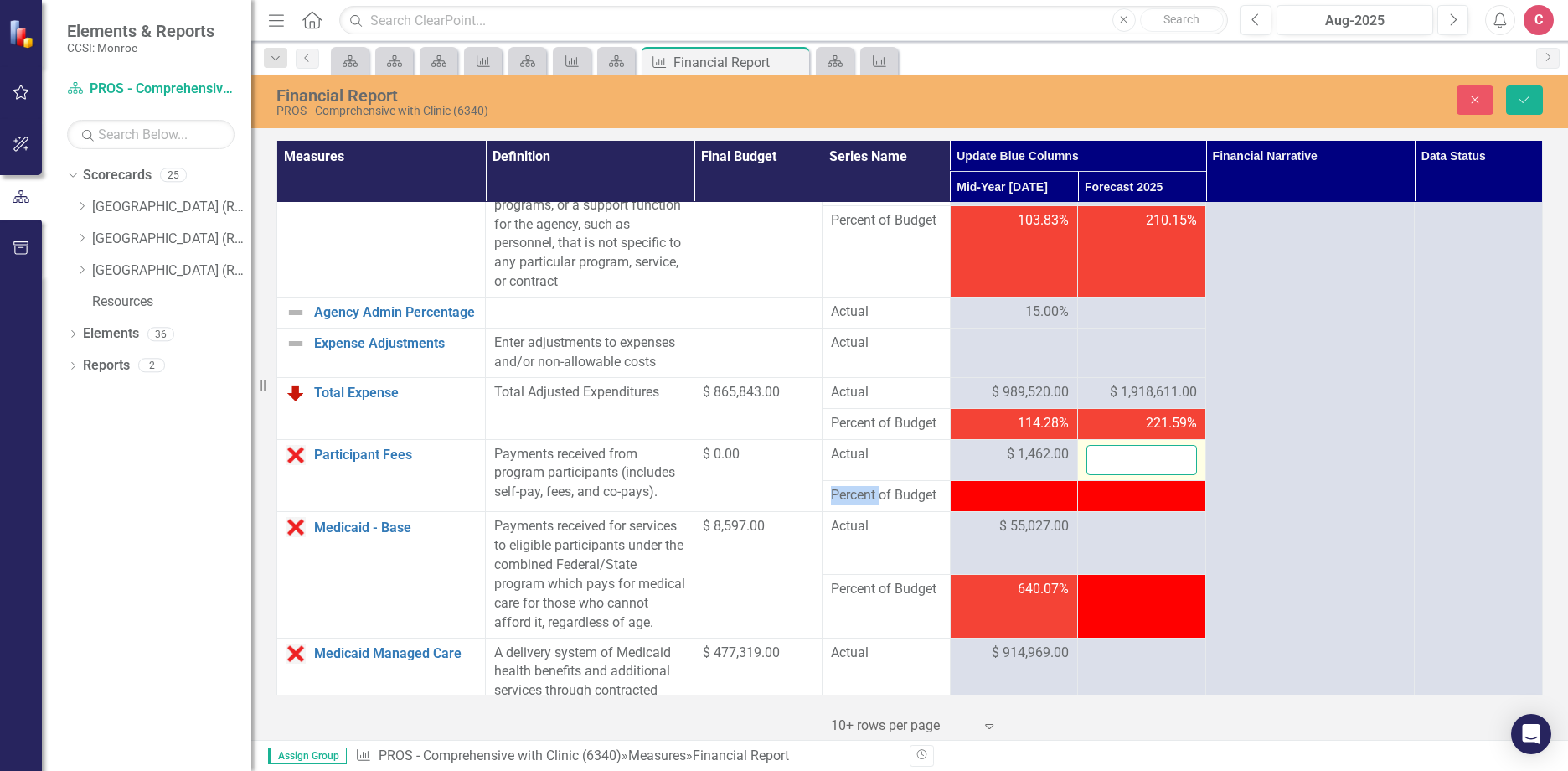
drag, startPoint x: 1139, startPoint y: 483, endPoint x: 1155, endPoint y: 478, distance: 16.8
click at [1155, 476] on input "number" at bounding box center [1141, 460] width 111 height 31
type input "2830"
click at [1129, 537] on div at bounding box center [1141, 527] width 111 height 20
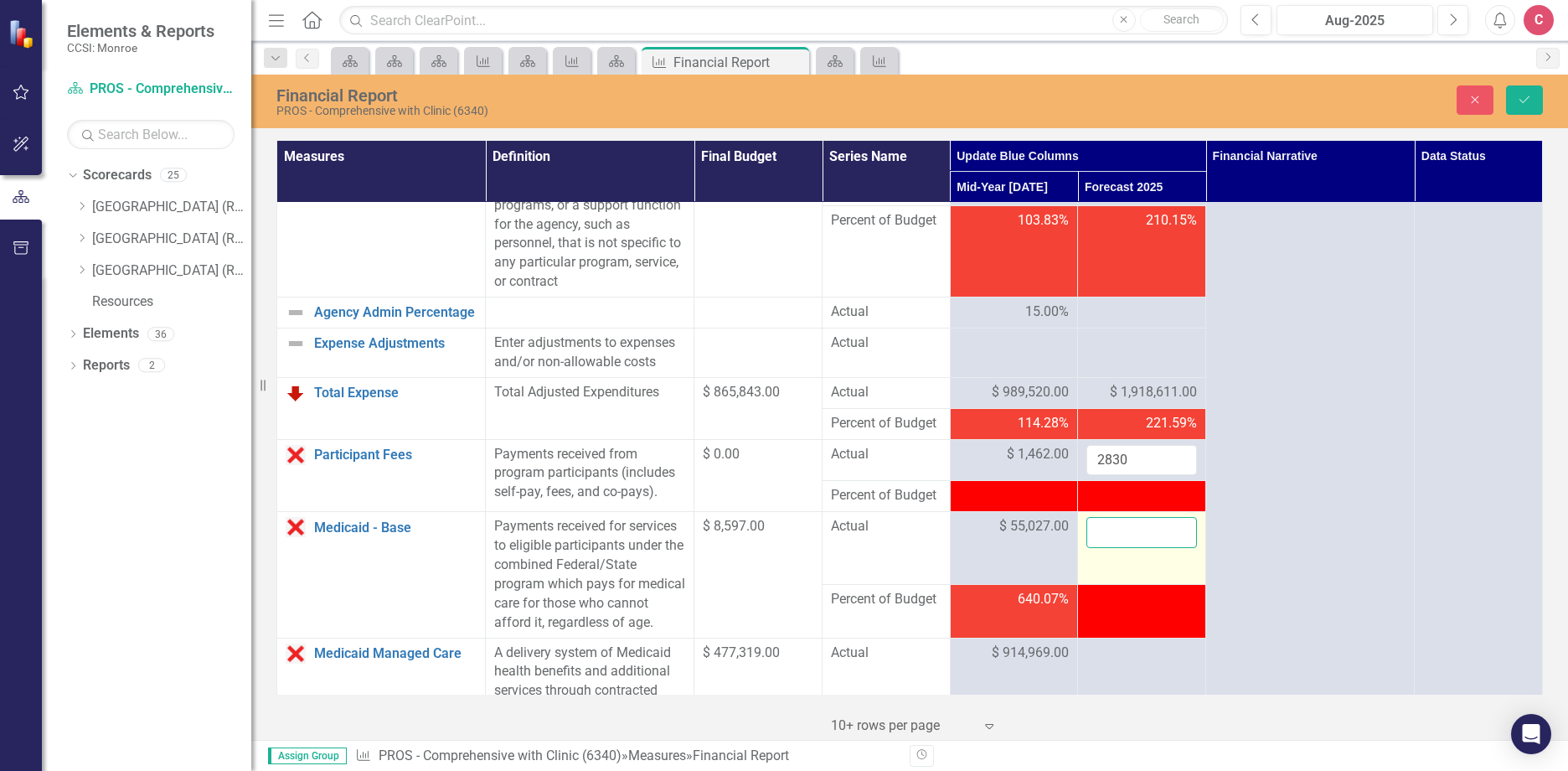
click at [1129, 547] on input "number" at bounding box center [1141, 532] width 111 height 31
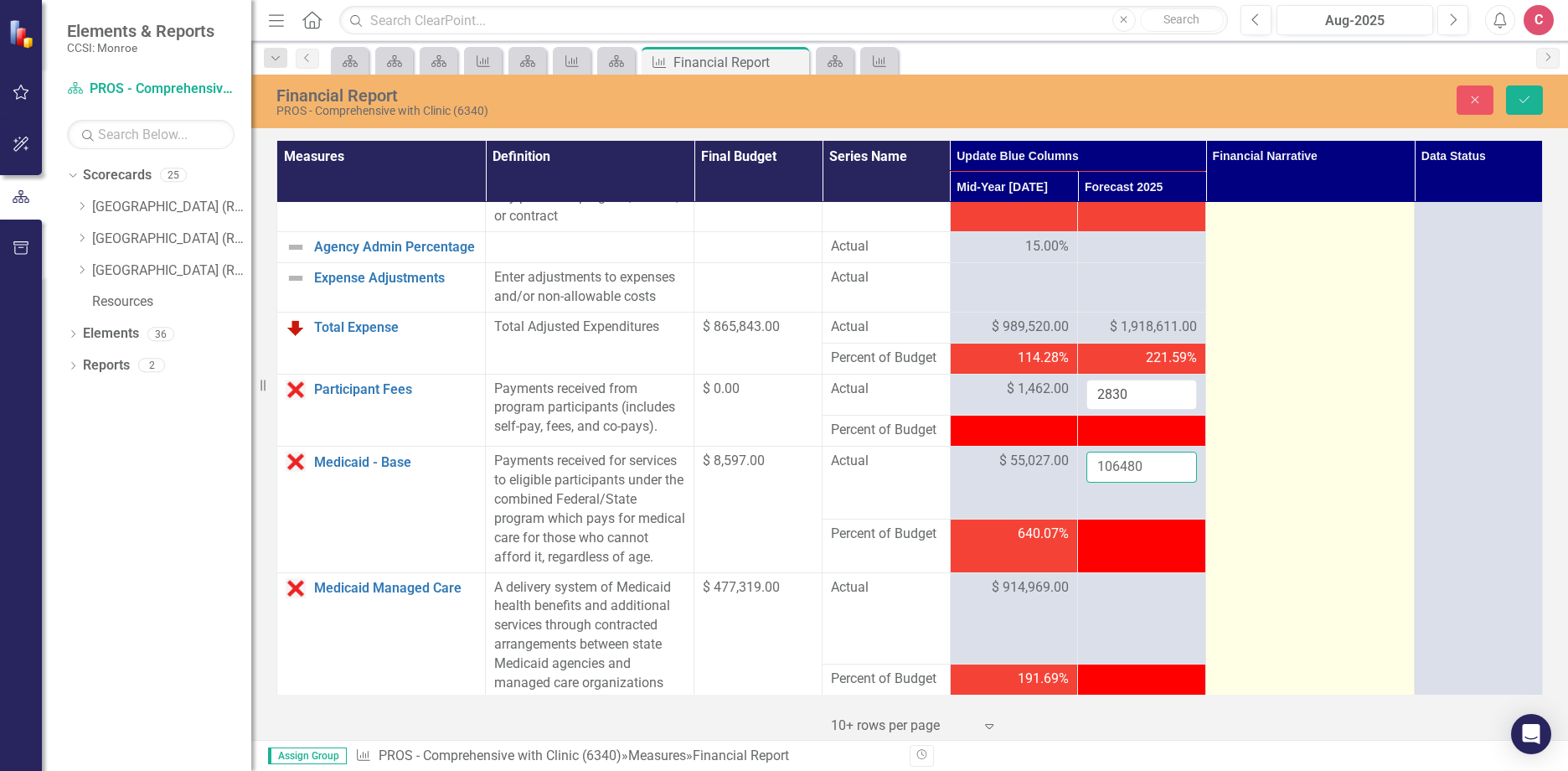
scroll to position [922, 0]
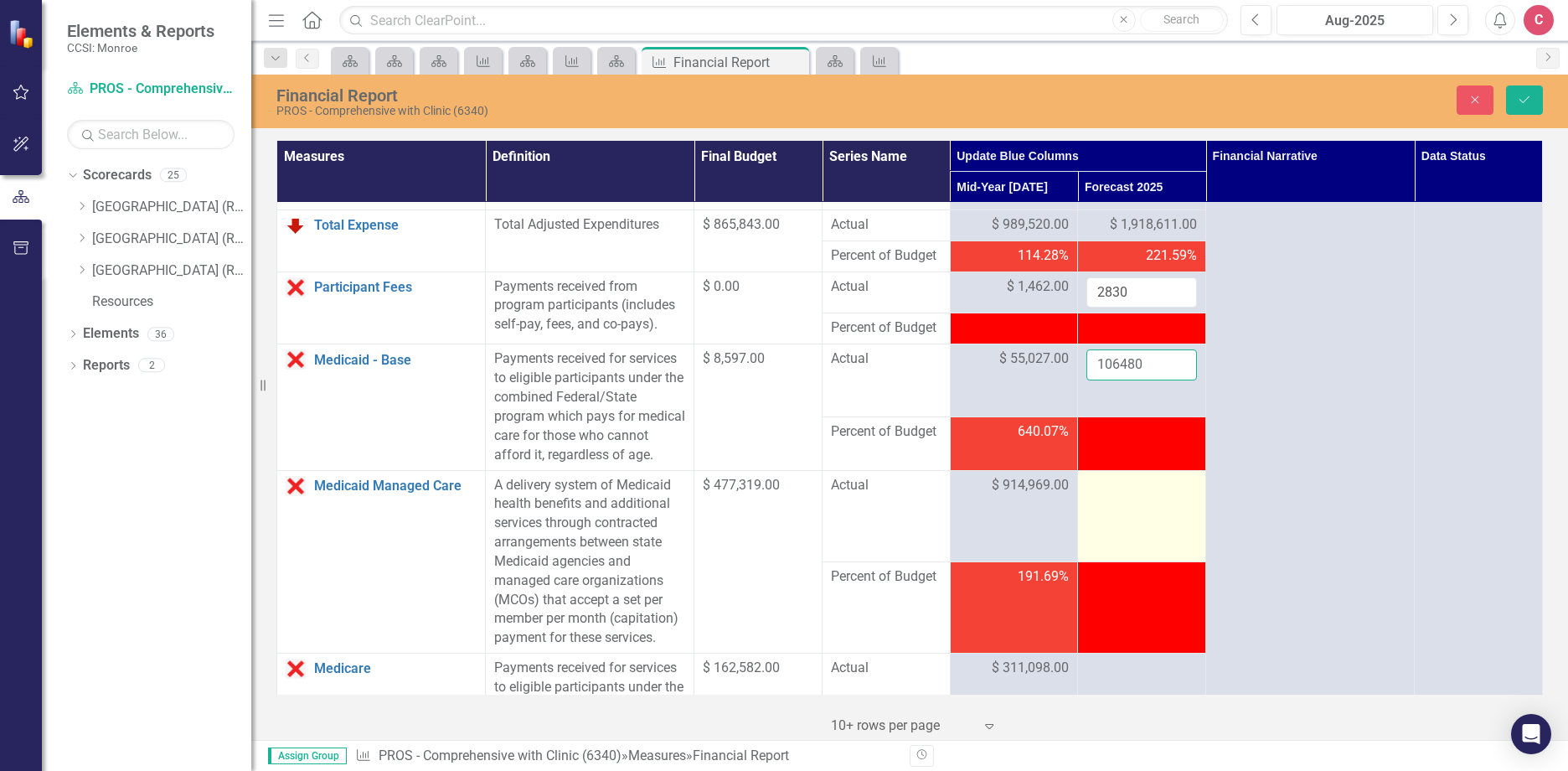
type input "106480"
click at [1120, 496] on div at bounding box center [1141, 486] width 111 height 20
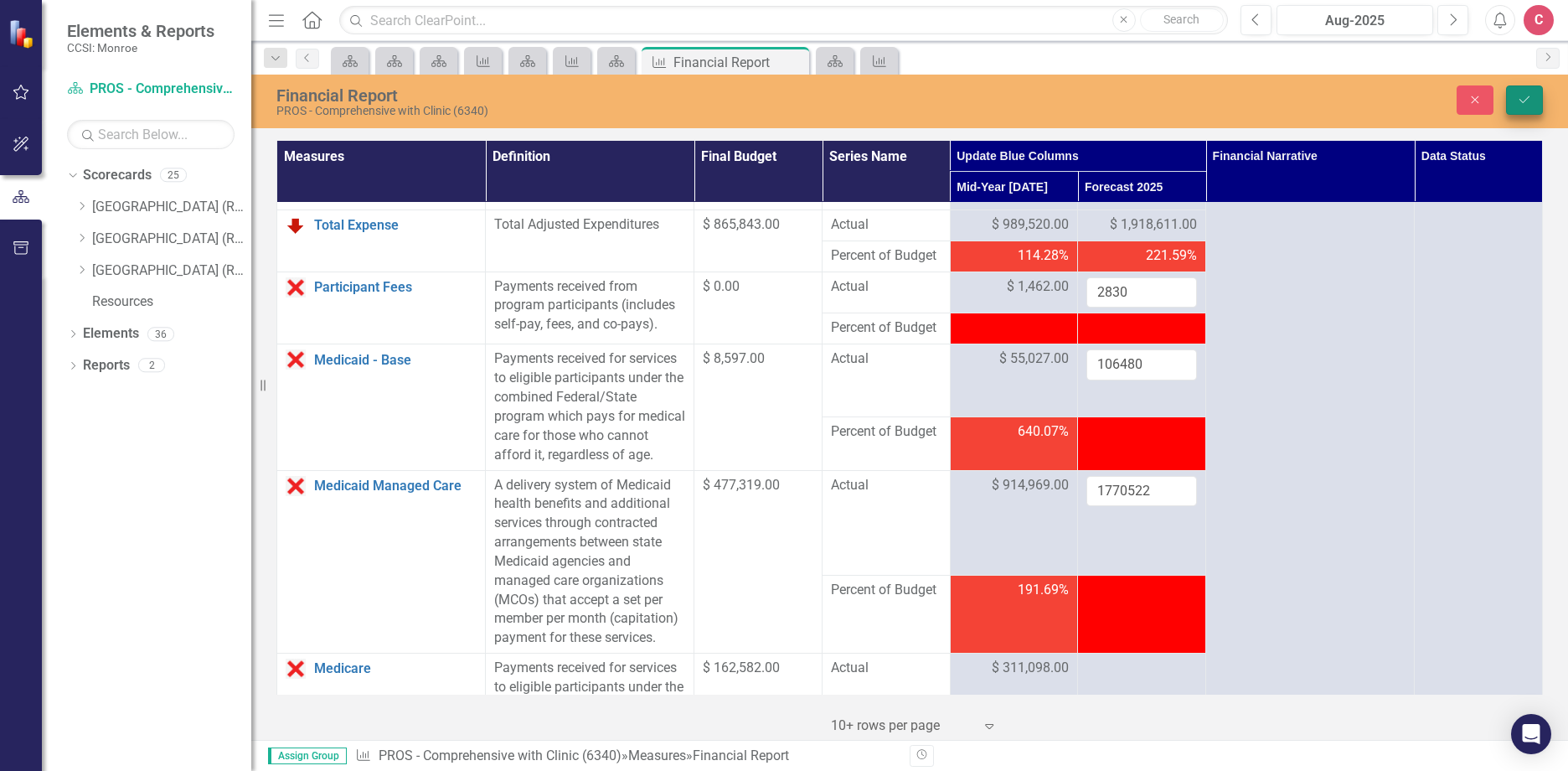
type input "1770522"
click at [1527, 106] on button "Save" at bounding box center [1524, 100] width 37 height 29
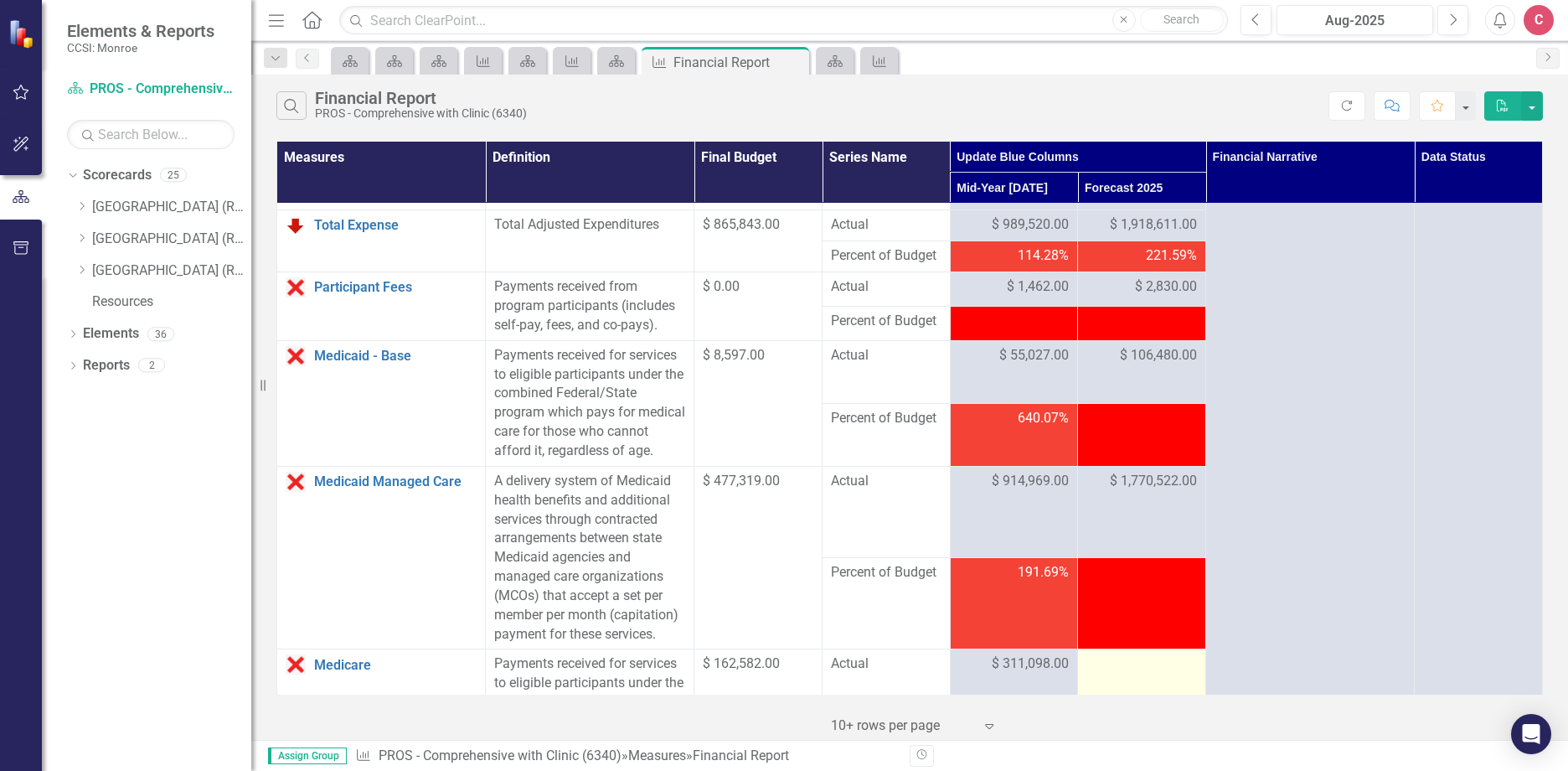
scroll to position [1173, 0]
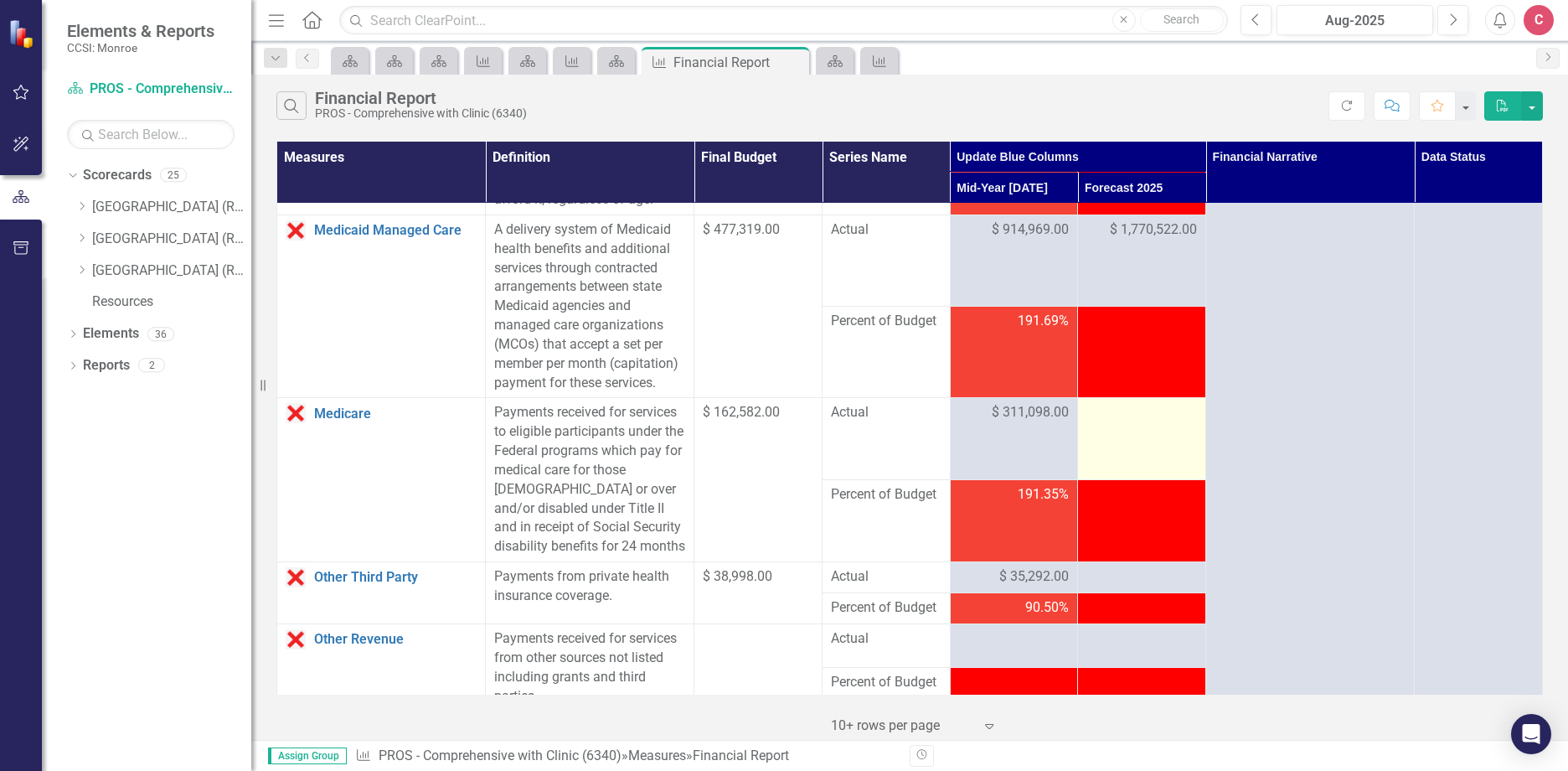
click at [1113, 423] on div at bounding box center [1141, 413] width 111 height 20
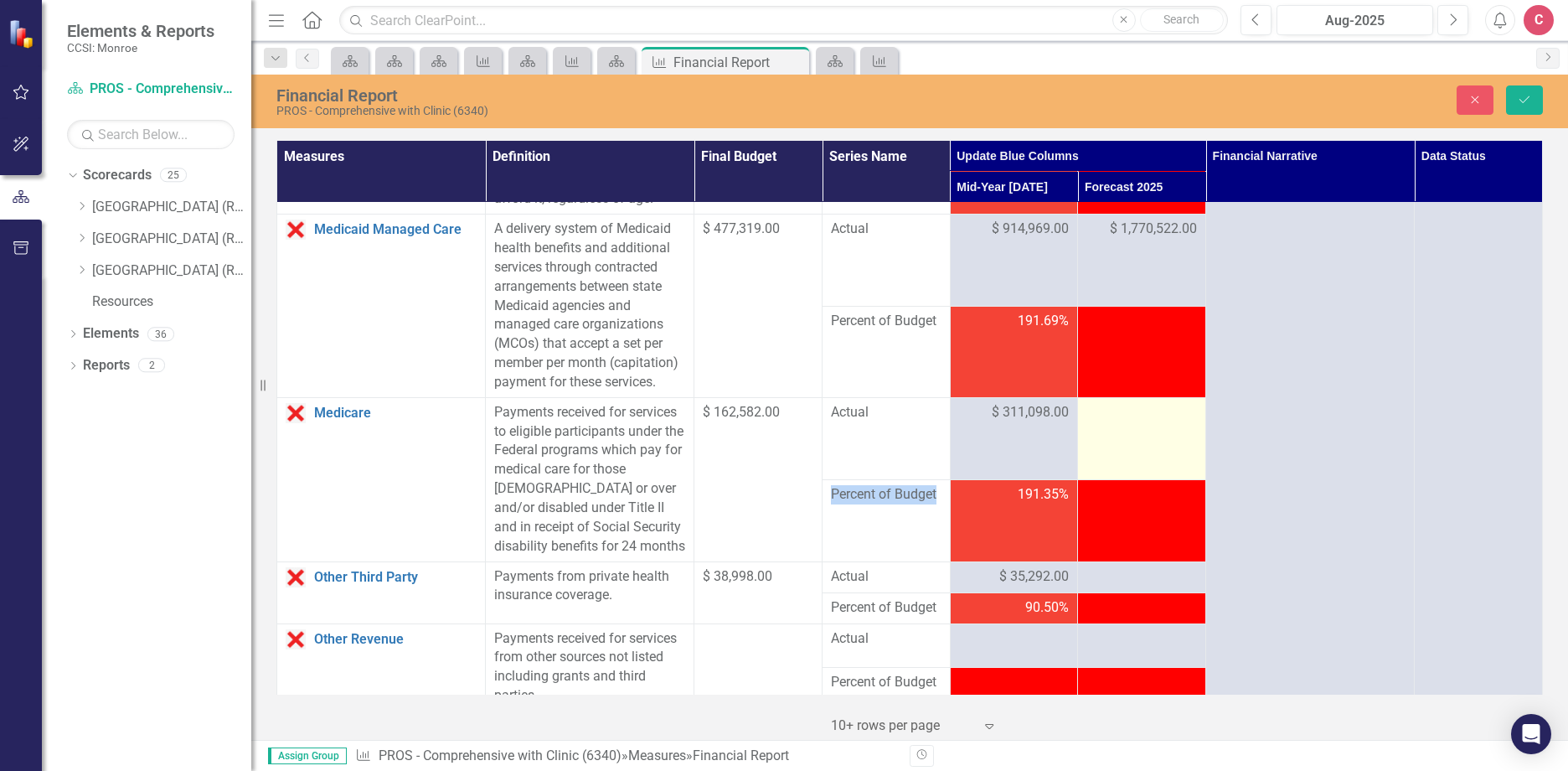
click at [1113, 423] on div at bounding box center [1141, 413] width 111 height 20
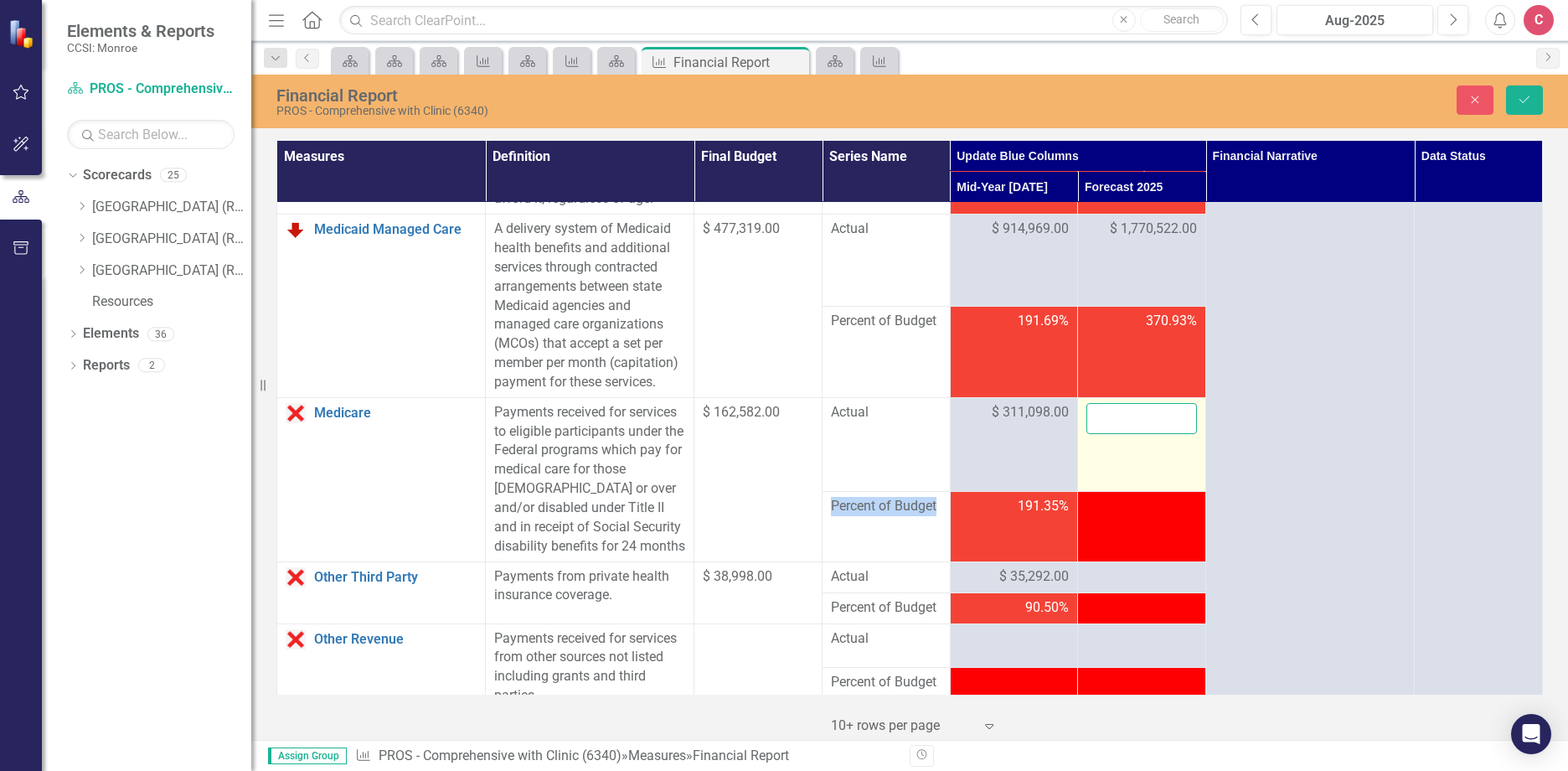
click at [1113, 434] on input "number" at bounding box center [1141, 418] width 111 height 31
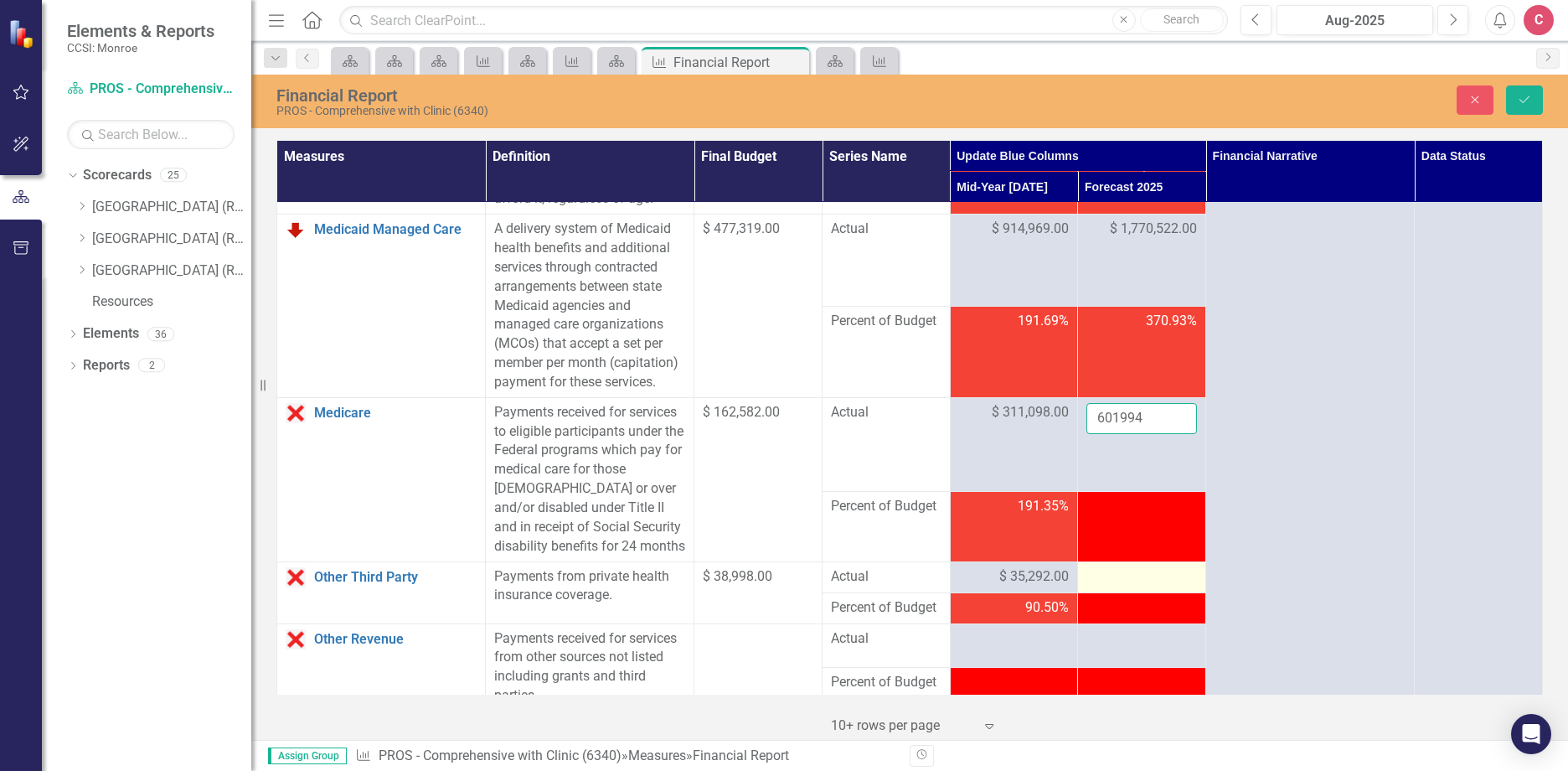
type input "601994"
click at [1101, 588] on div at bounding box center [1141, 577] width 111 height 20
click at [1127, 588] on div at bounding box center [1141, 577] width 111 height 20
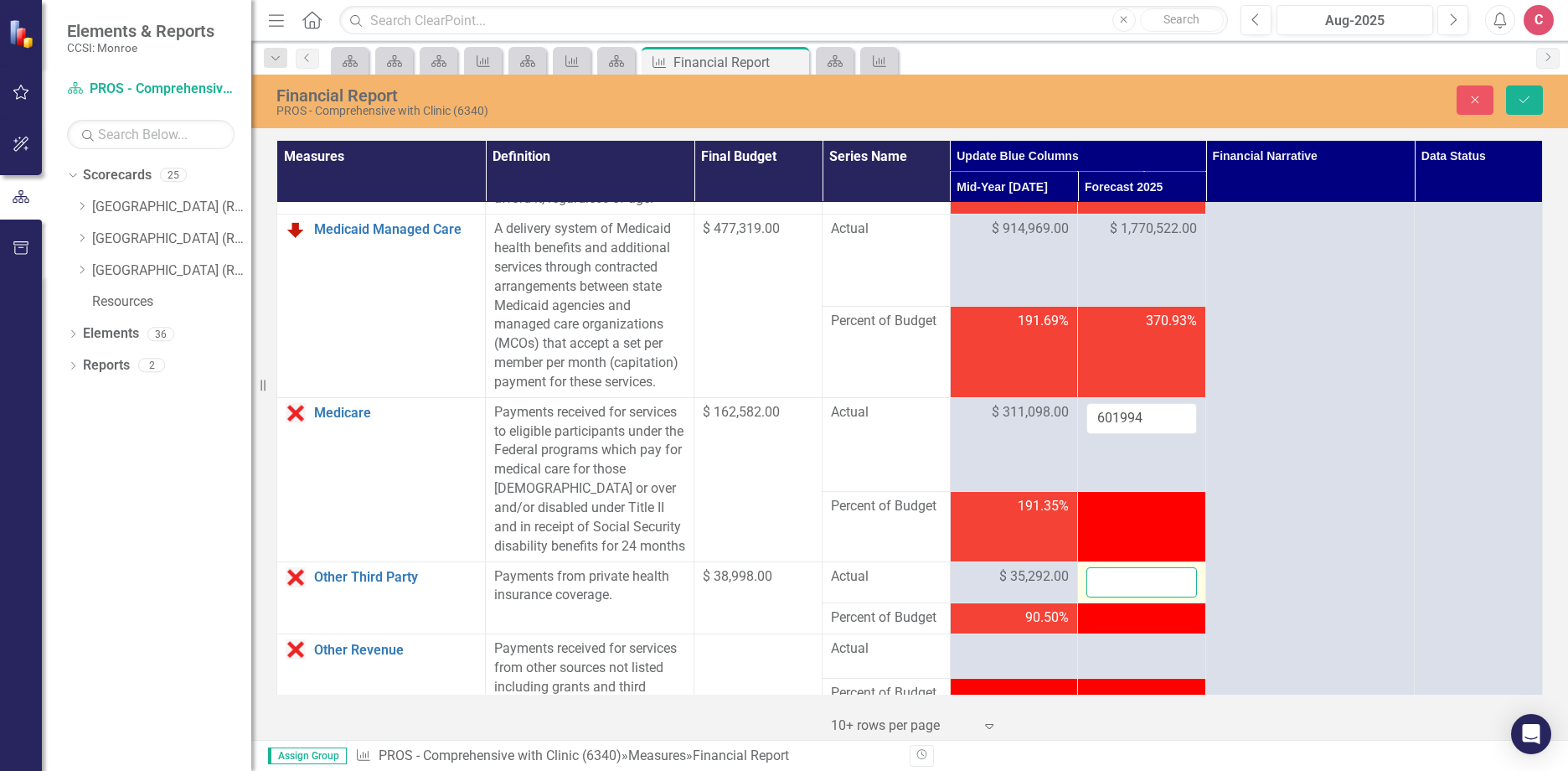
click at [1129, 599] on input "number" at bounding box center [1141, 582] width 111 height 31
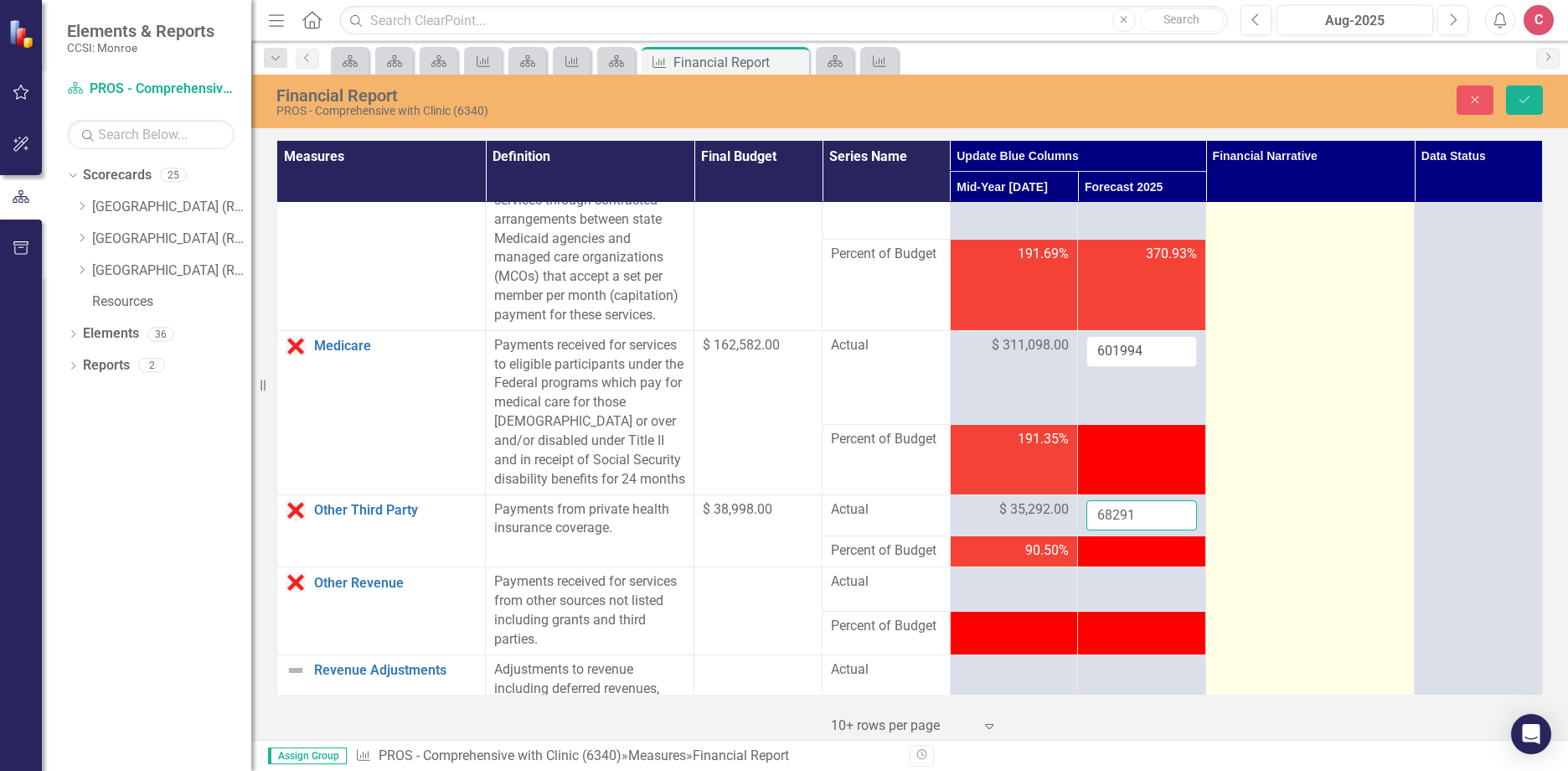
scroll to position [1341, 0]
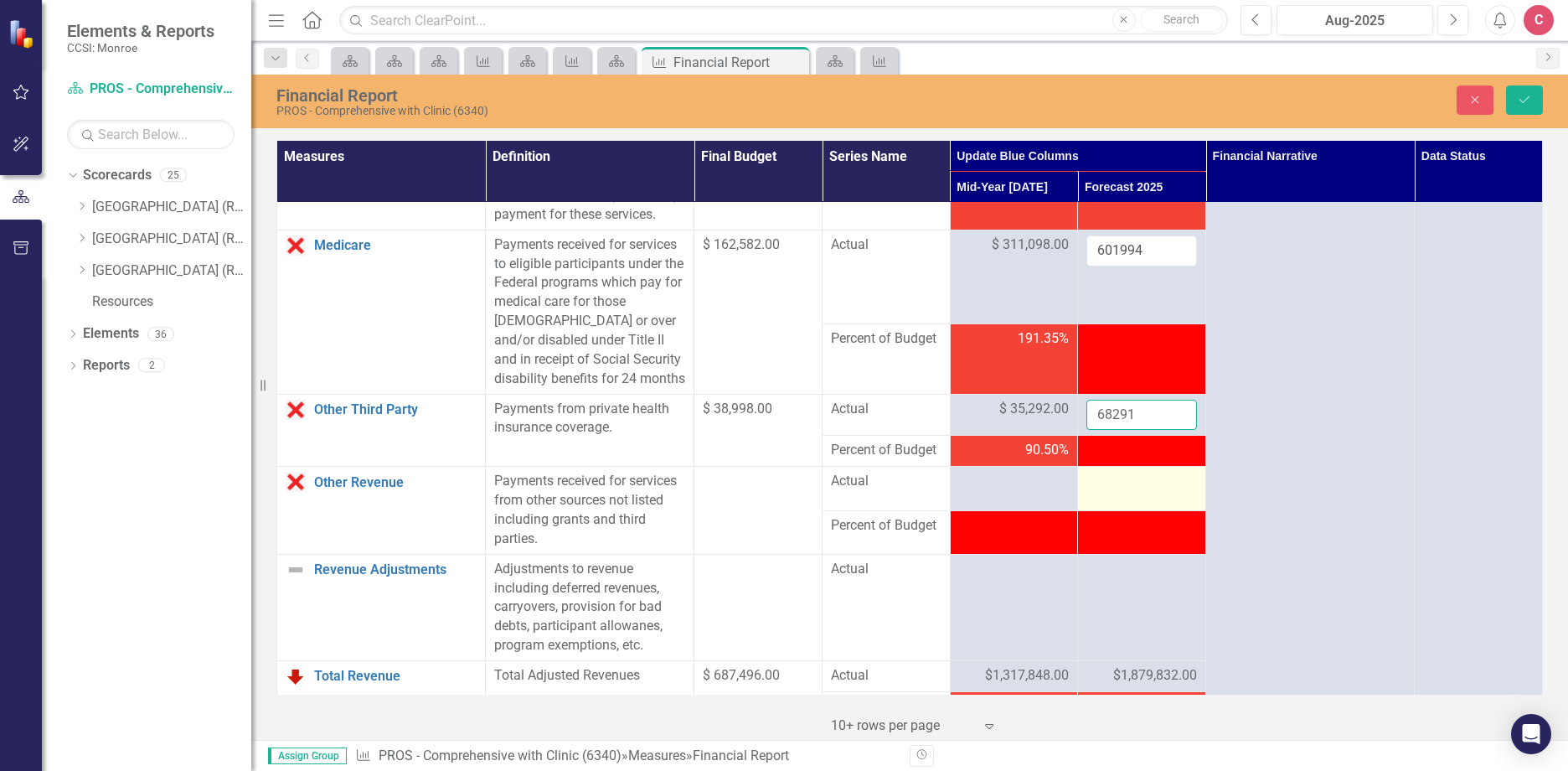
type input "68291"
click at [1140, 510] on td at bounding box center [1142, 488] width 128 height 44
click at [1130, 492] on div at bounding box center [1141, 482] width 111 height 20
drag, startPoint x: 1130, startPoint y: 544, endPoint x: 1116, endPoint y: 544, distance: 14.0
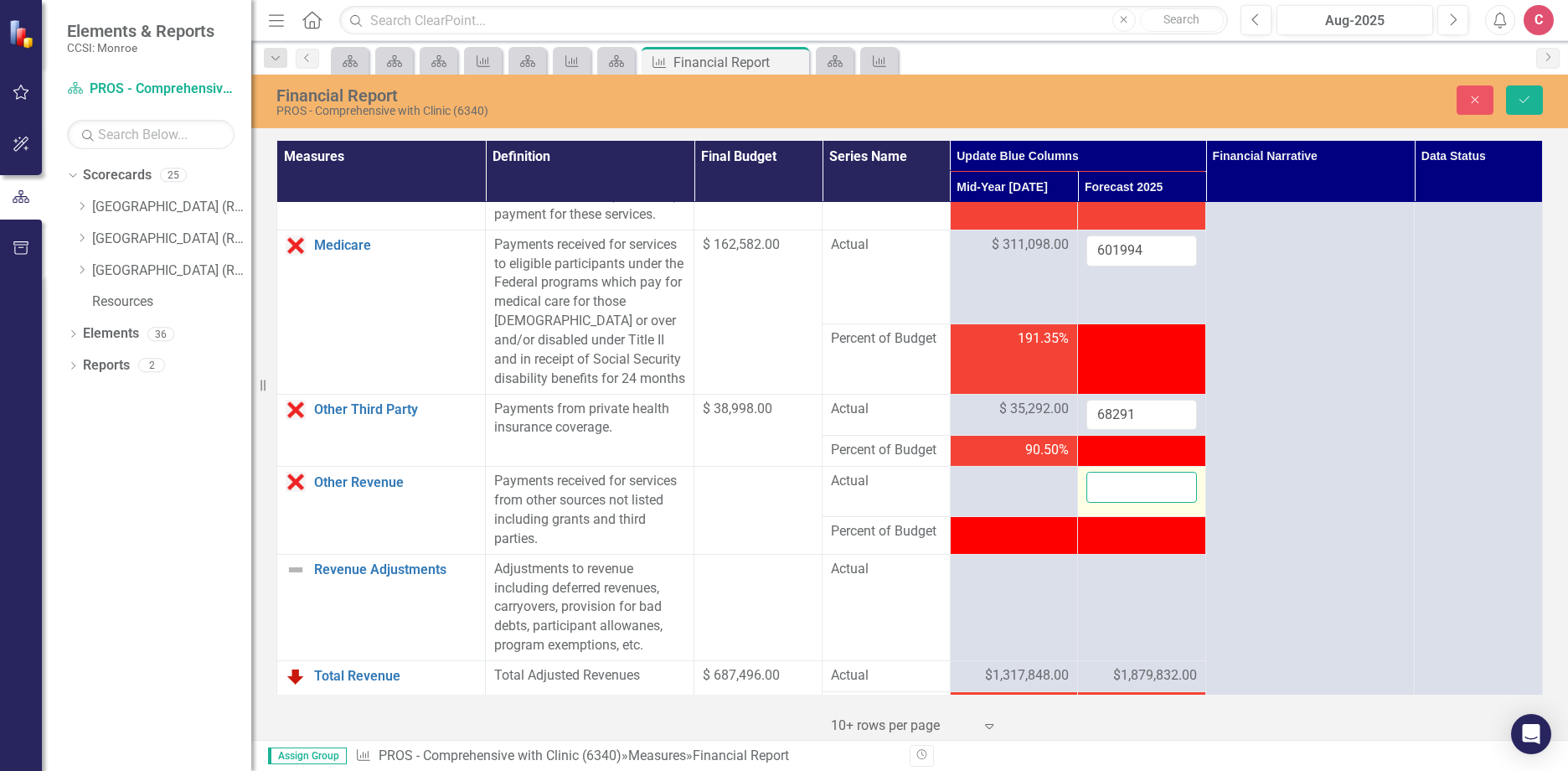
click at [1116, 503] on input "number" at bounding box center [1141, 487] width 111 height 31
type input "0"
click at [1535, 99] on button "Save" at bounding box center [1524, 100] width 37 height 29
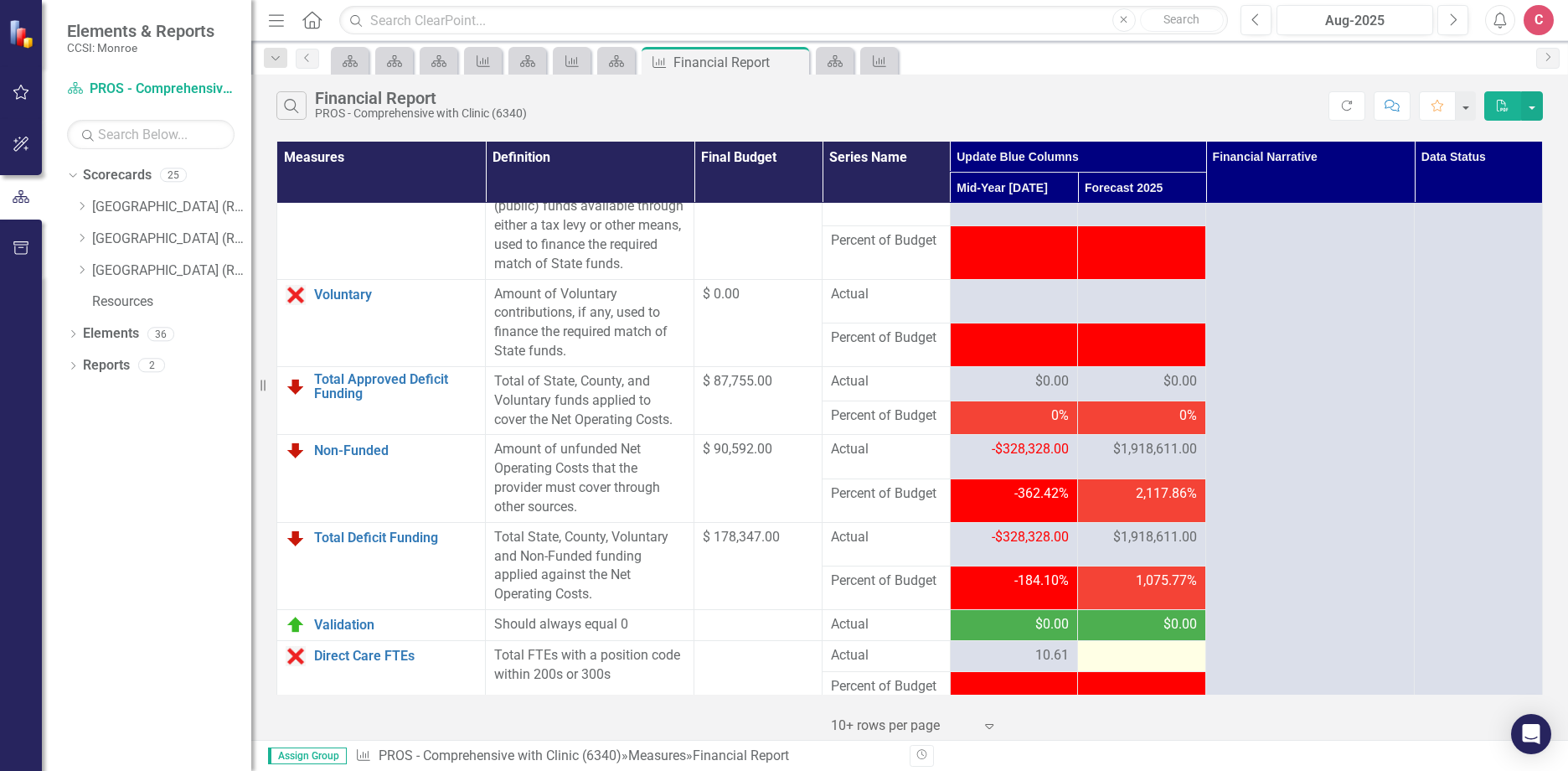
scroll to position [2201, 0]
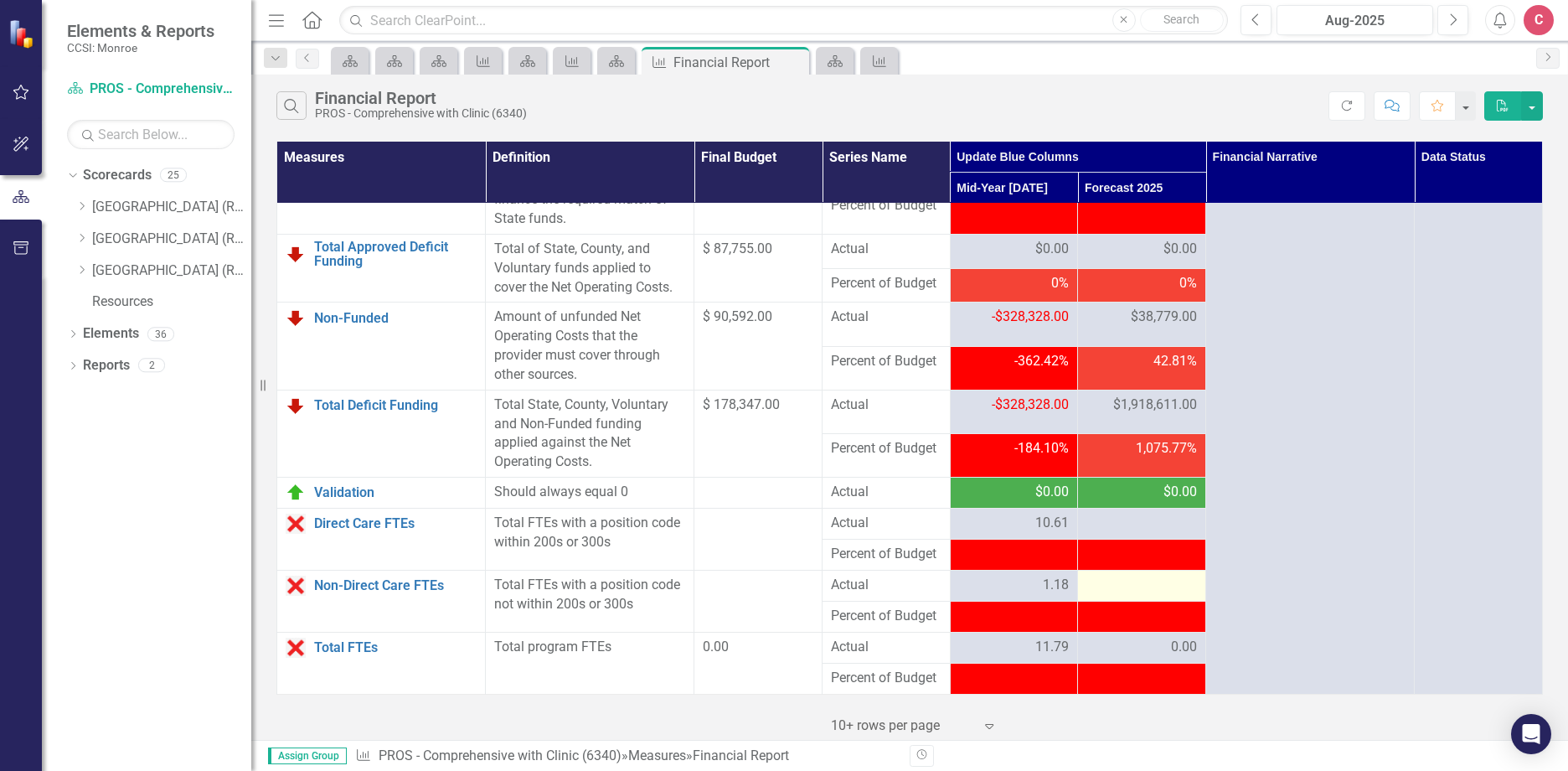
click at [1138, 600] on td at bounding box center [1142, 586] width 128 height 31
click at [1121, 533] on div at bounding box center [1141, 524] width 111 height 20
click at [1141, 532] on div at bounding box center [1141, 524] width 111 height 20
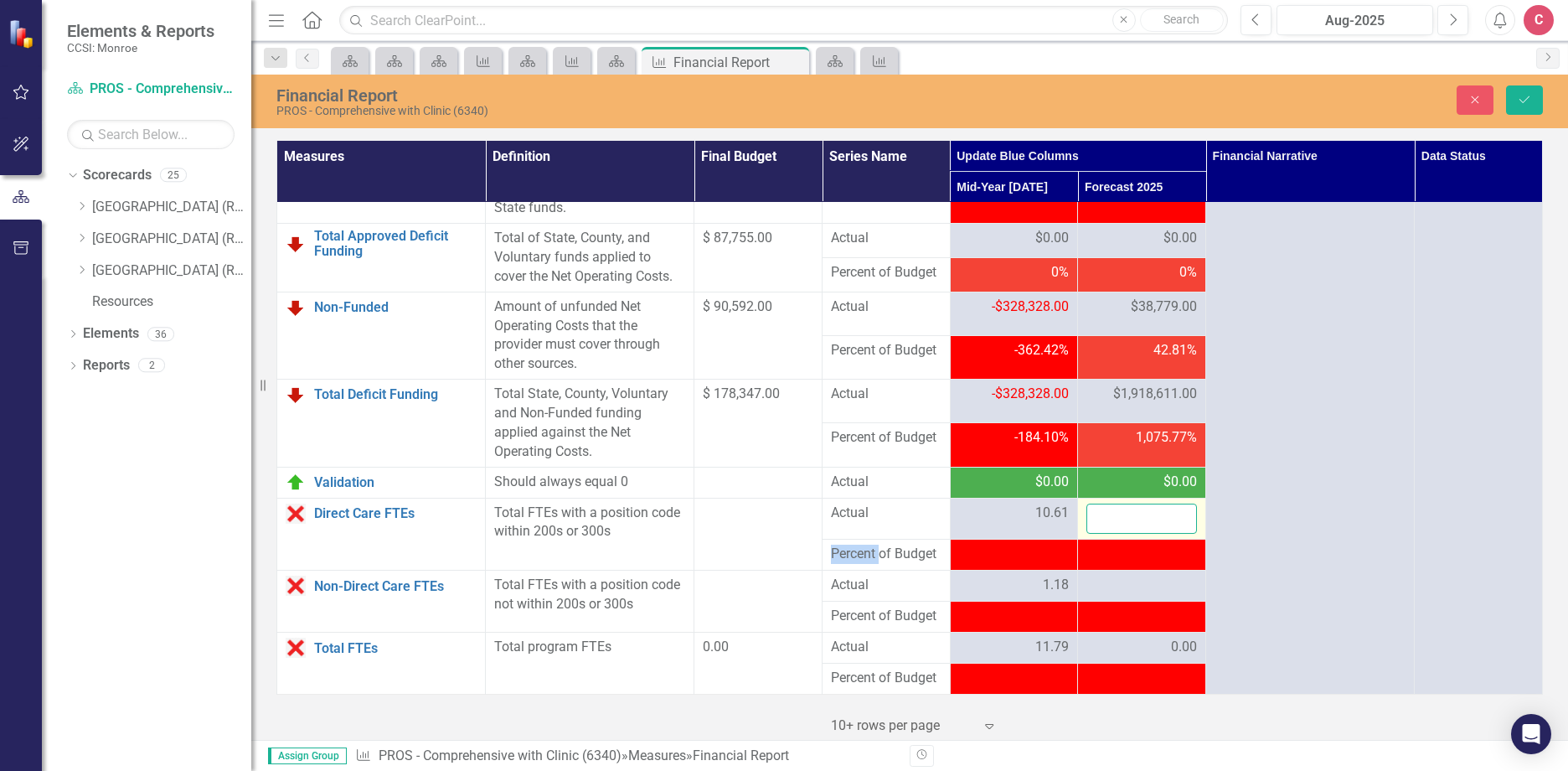
drag, startPoint x: 1141, startPoint y: 532, endPoint x: 1151, endPoint y: 530, distance: 10.2
click at [1151, 530] on input "number" at bounding box center [1141, 519] width 111 height 31
type input "5"
type input "12.72"
click at [1128, 596] on div at bounding box center [1141, 586] width 111 height 20
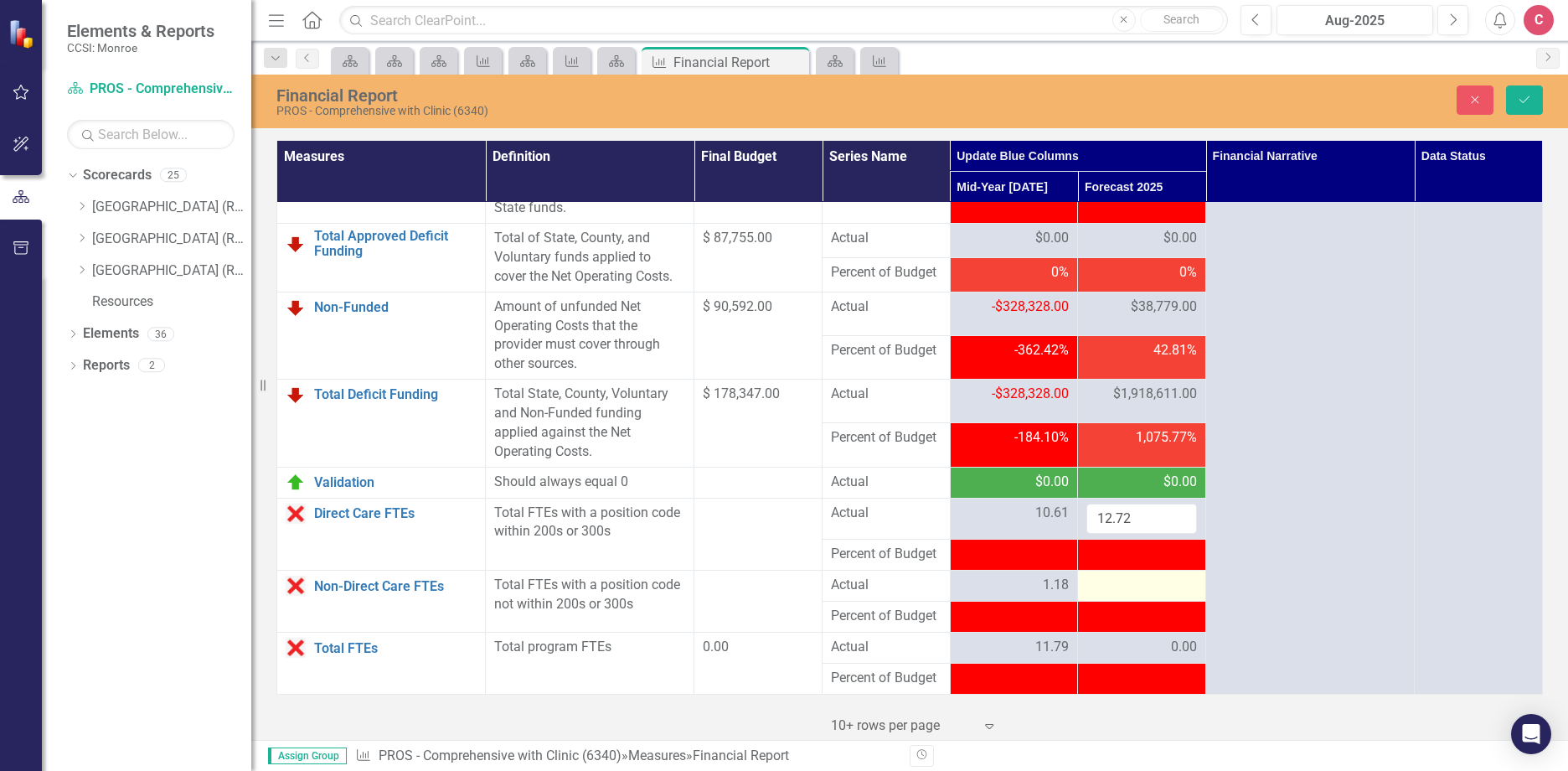
click at [1133, 596] on div at bounding box center [1141, 586] width 111 height 20
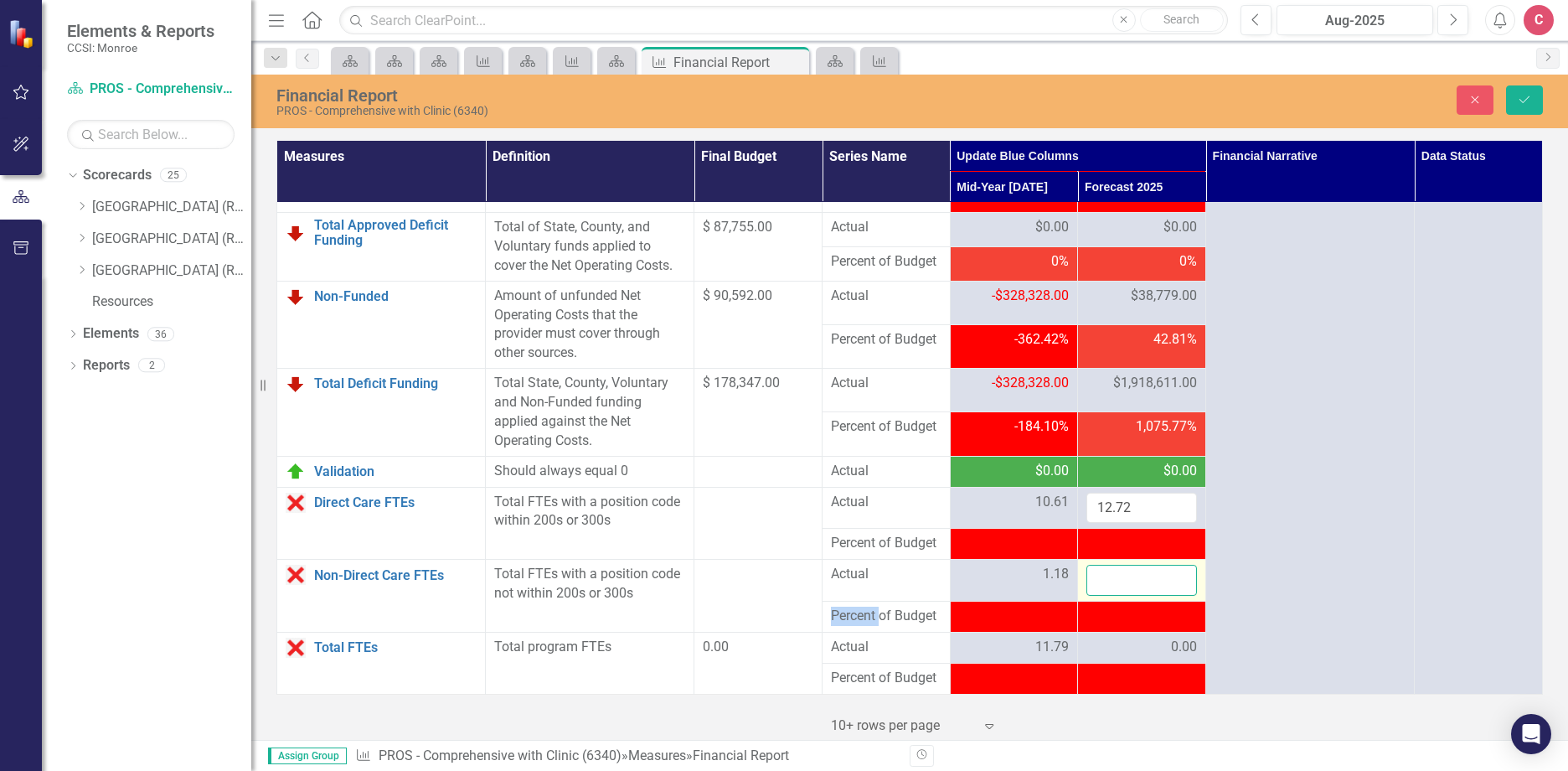
click at [1129, 593] on input "number" at bounding box center [1141, 580] width 111 height 31
type input "5.06"
click at [1045, 583] on td "1.18" at bounding box center [1013, 580] width 128 height 42
click at [1045, 584] on span "1.18" at bounding box center [1055, 575] width 26 height 20
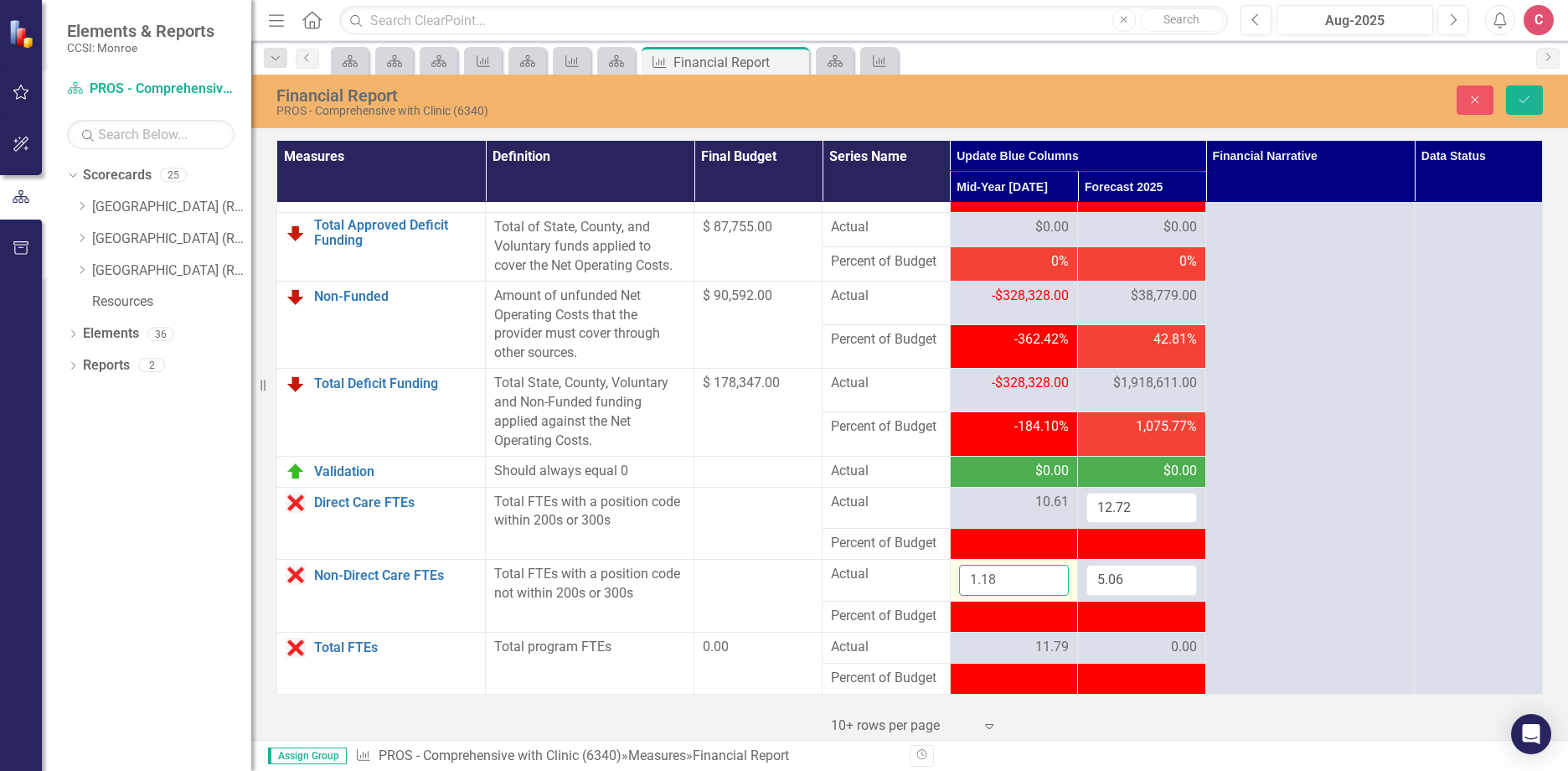
drag, startPoint x: 1045, startPoint y: 590, endPoint x: 1012, endPoint y: 601, distance: 34.8
click at [1025, 596] on input "1.18" at bounding box center [1013, 580] width 111 height 31
drag, startPoint x: 1012, startPoint y: 605, endPoint x: 857, endPoint y: 584, distance: 156.4
click at [859, 585] on tr "Non-Direct Care FTEs Link Open Element Total FTEs with a position code not with…" at bounding box center [910, 580] width 1266 height 42
type input "4.96"
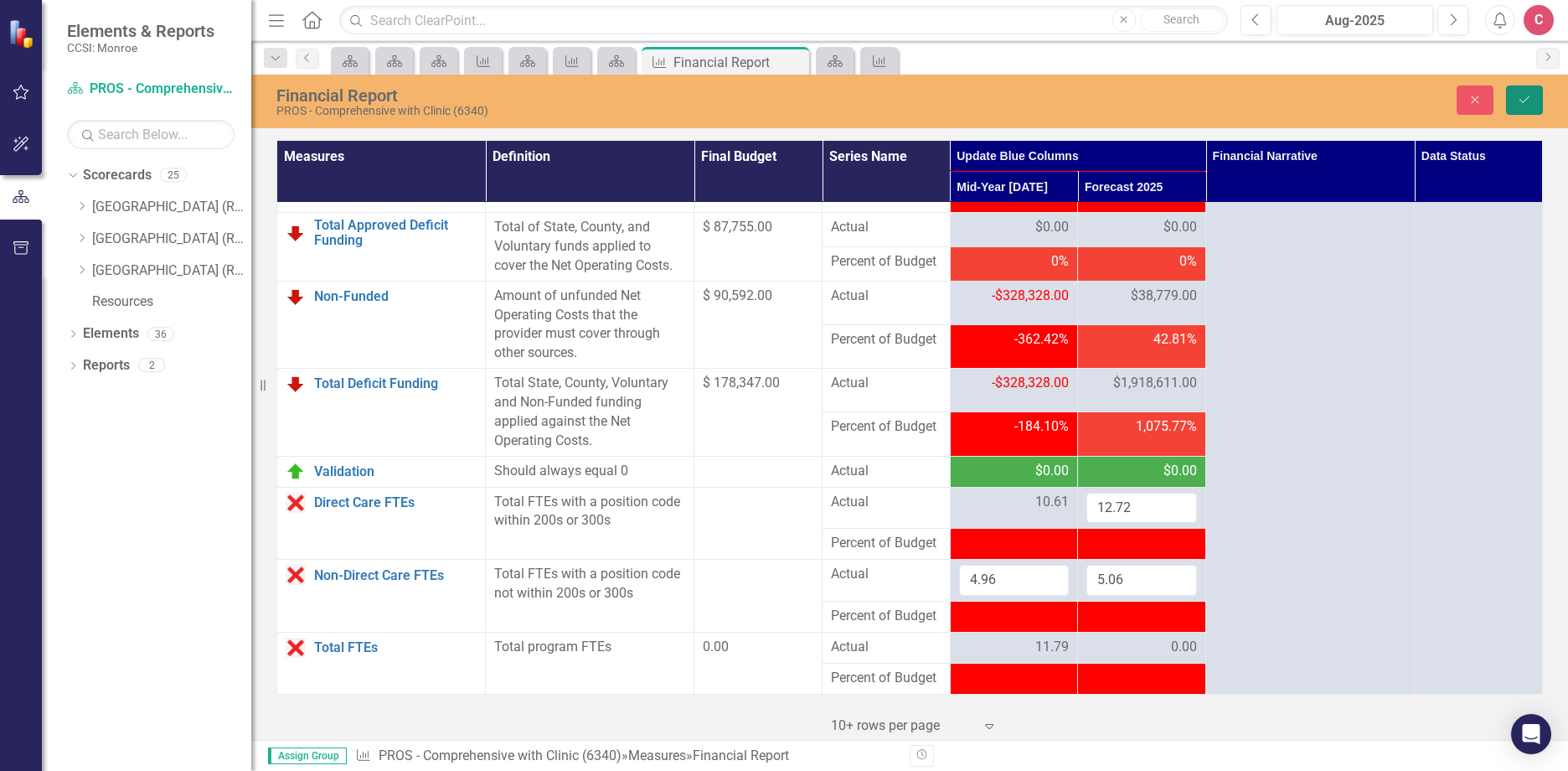
click at [1519, 88] on button "Save" at bounding box center [1524, 100] width 37 height 29
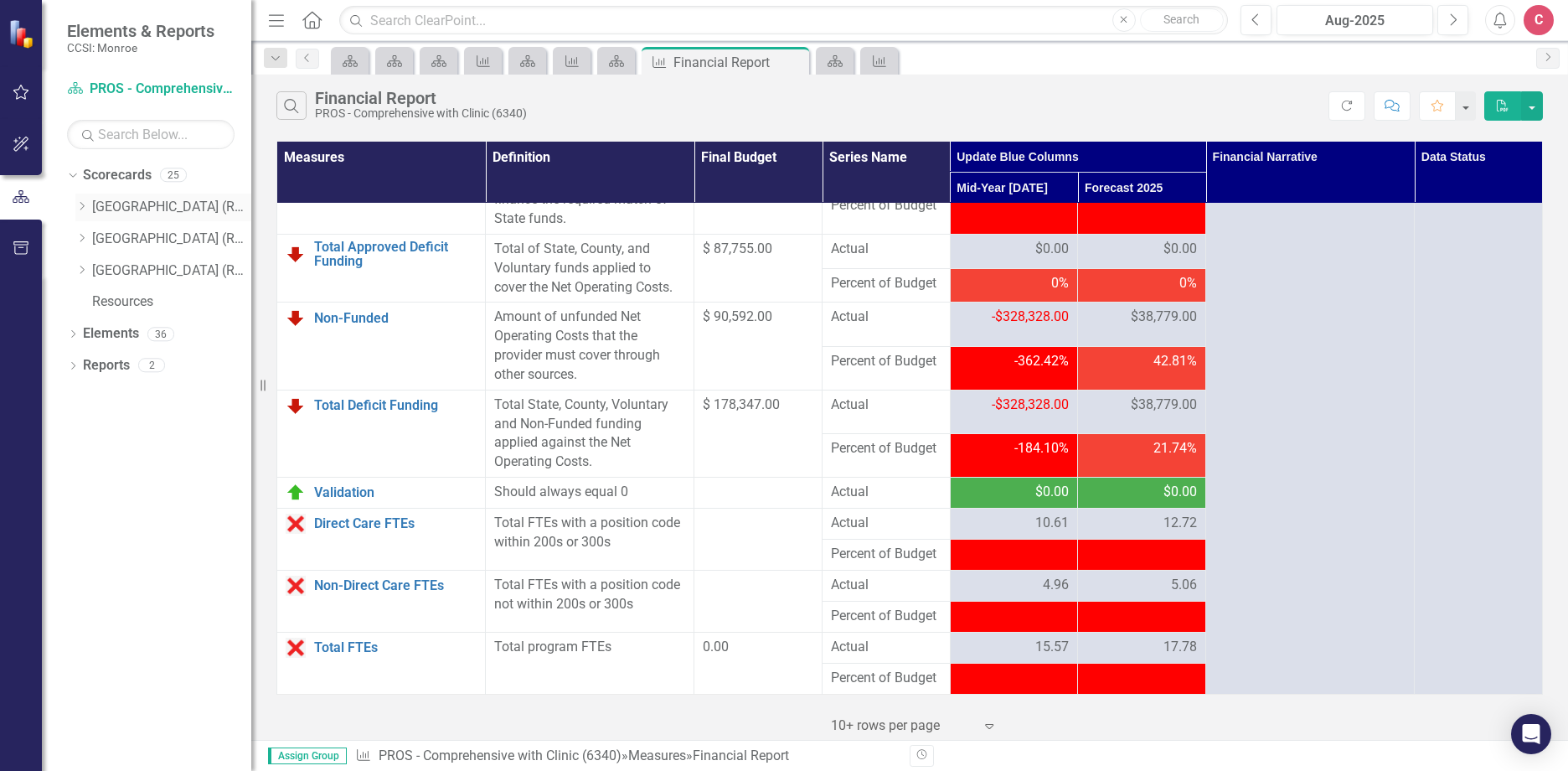
click at [81, 210] on icon at bounding box center [82, 206] width 4 height 8
click at [100, 232] on div "Dropdown" at bounding box center [98, 238] width 12 height 14
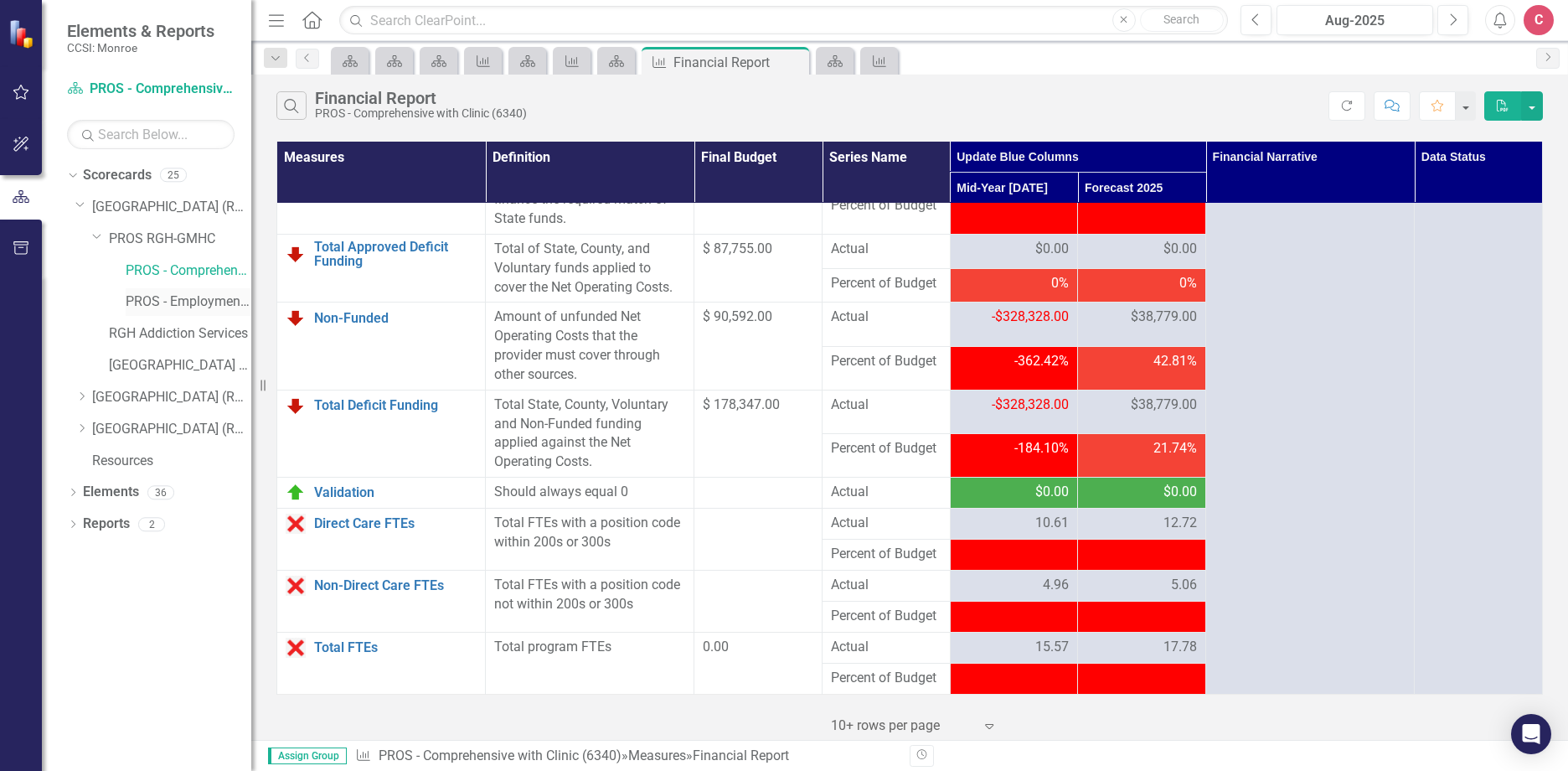
click at [154, 303] on link "PROS - Employment Initiative (8350)" at bounding box center [188, 302] width 126 height 20
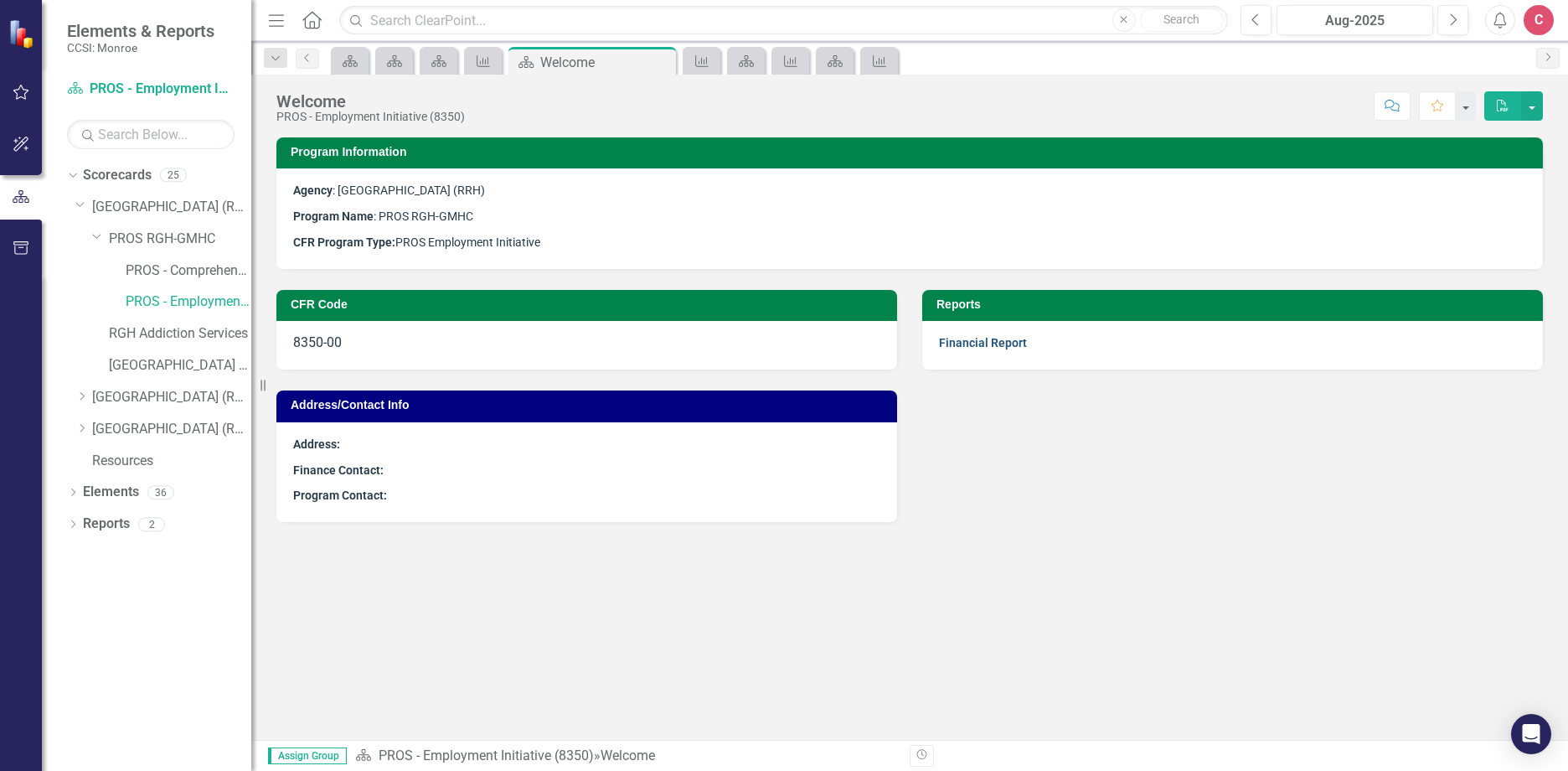
click at [987, 348] on link "Financial Report" at bounding box center [983, 343] width 87 height 13
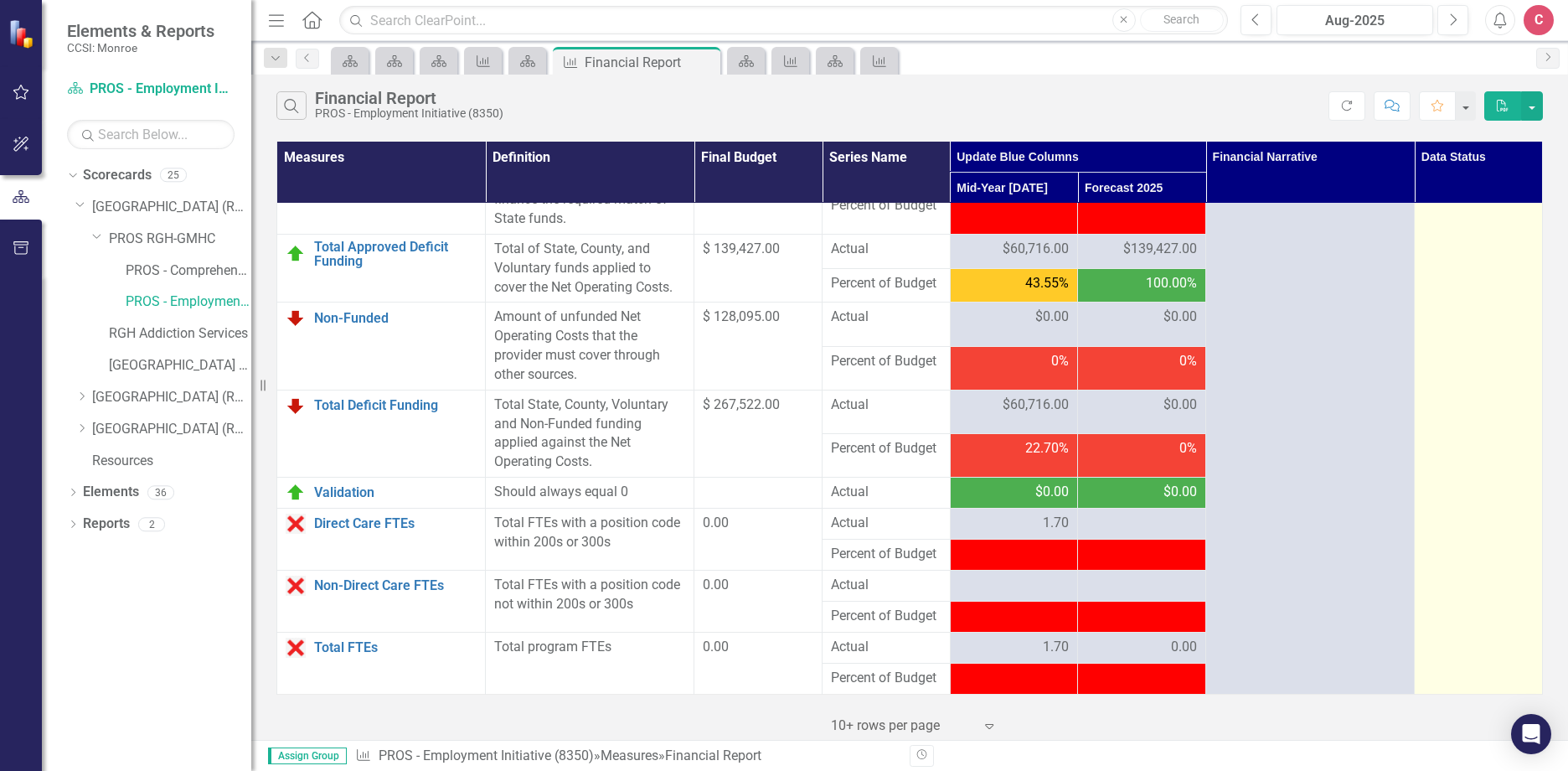
scroll to position [2201, 0]
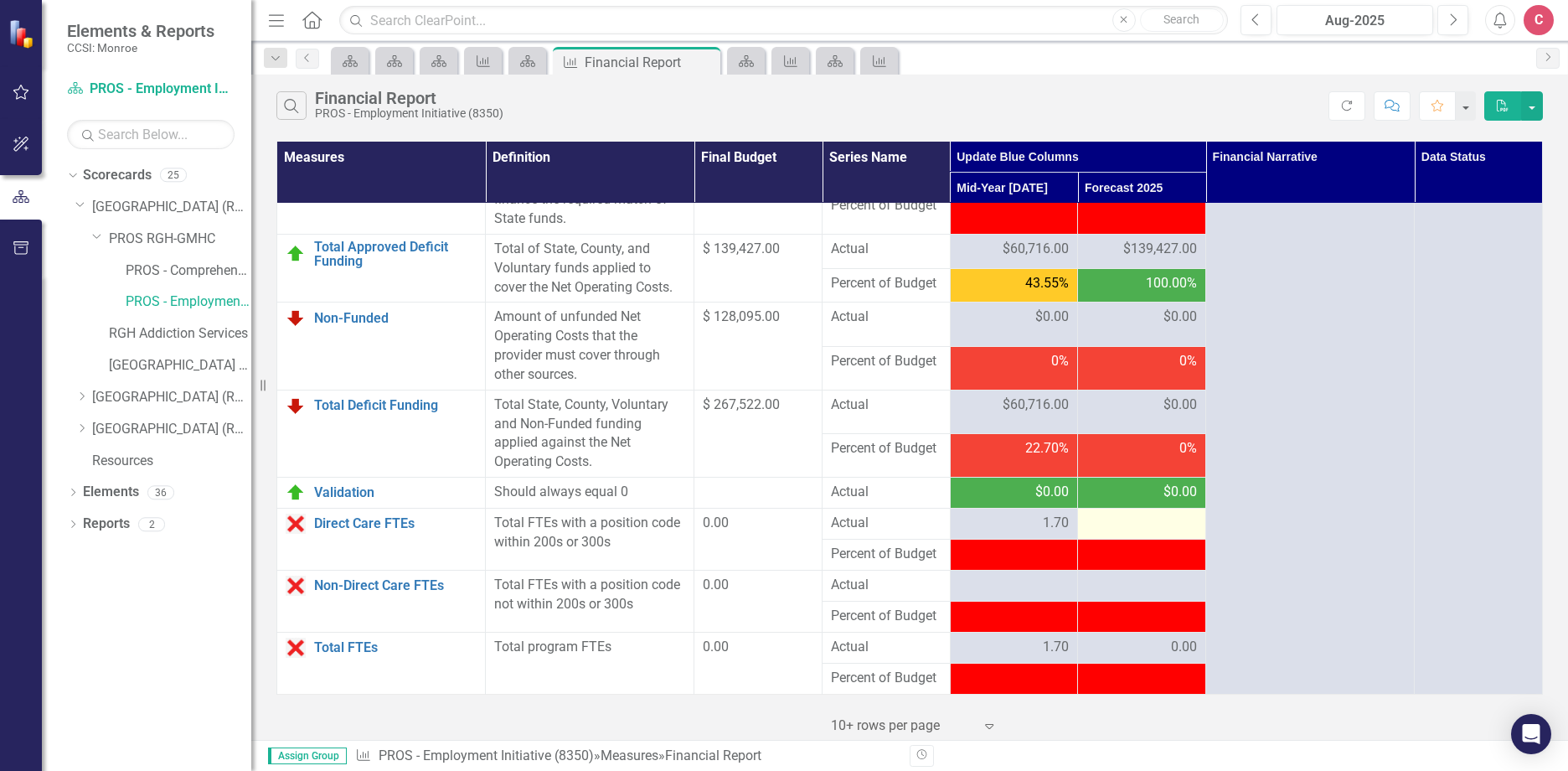
click at [1136, 527] on div at bounding box center [1141, 524] width 111 height 20
click at [1137, 528] on div at bounding box center [1141, 524] width 111 height 20
click at [1157, 529] on div at bounding box center [1141, 524] width 111 height 20
click at [1157, 527] on div at bounding box center [1141, 524] width 111 height 20
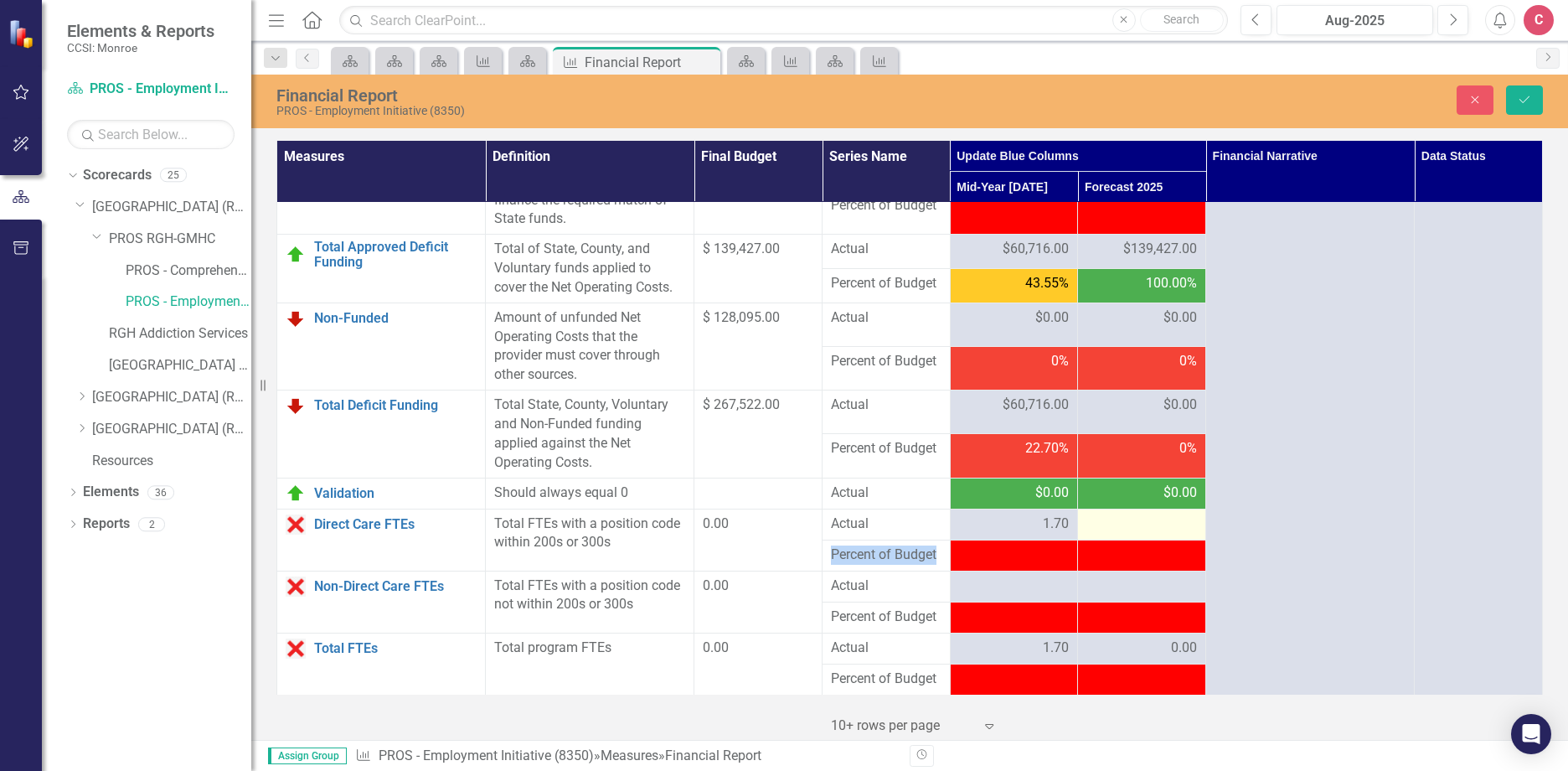
click at [1157, 527] on div at bounding box center [1141, 525] width 111 height 20
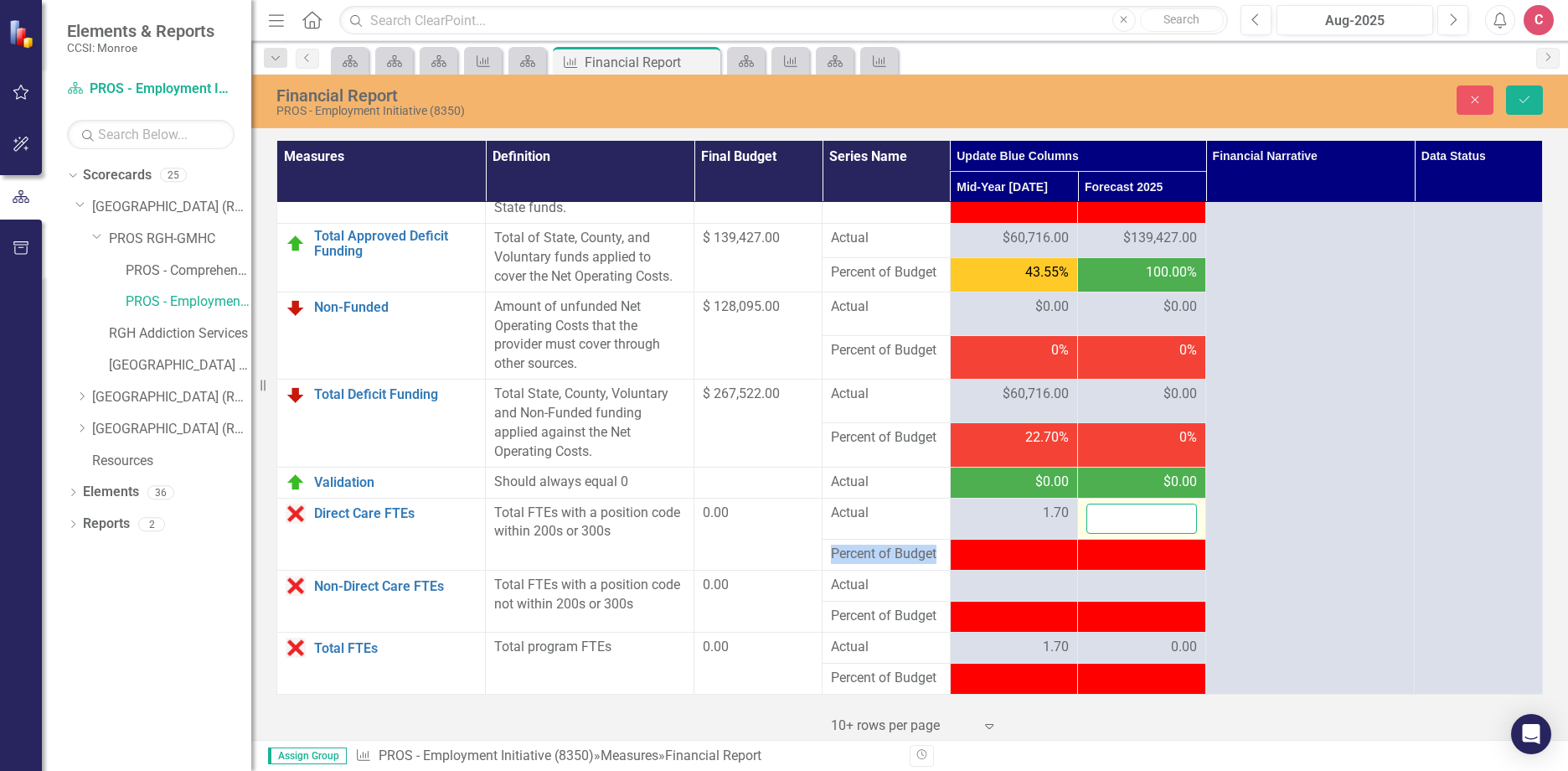
click at [1156, 526] on input "number" at bounding box center [1141, 519] width 111 height 31
type input "1.70"
click at [1522, 94] on icon "Save" at bounding box center [1524, 100] width 15 height 12
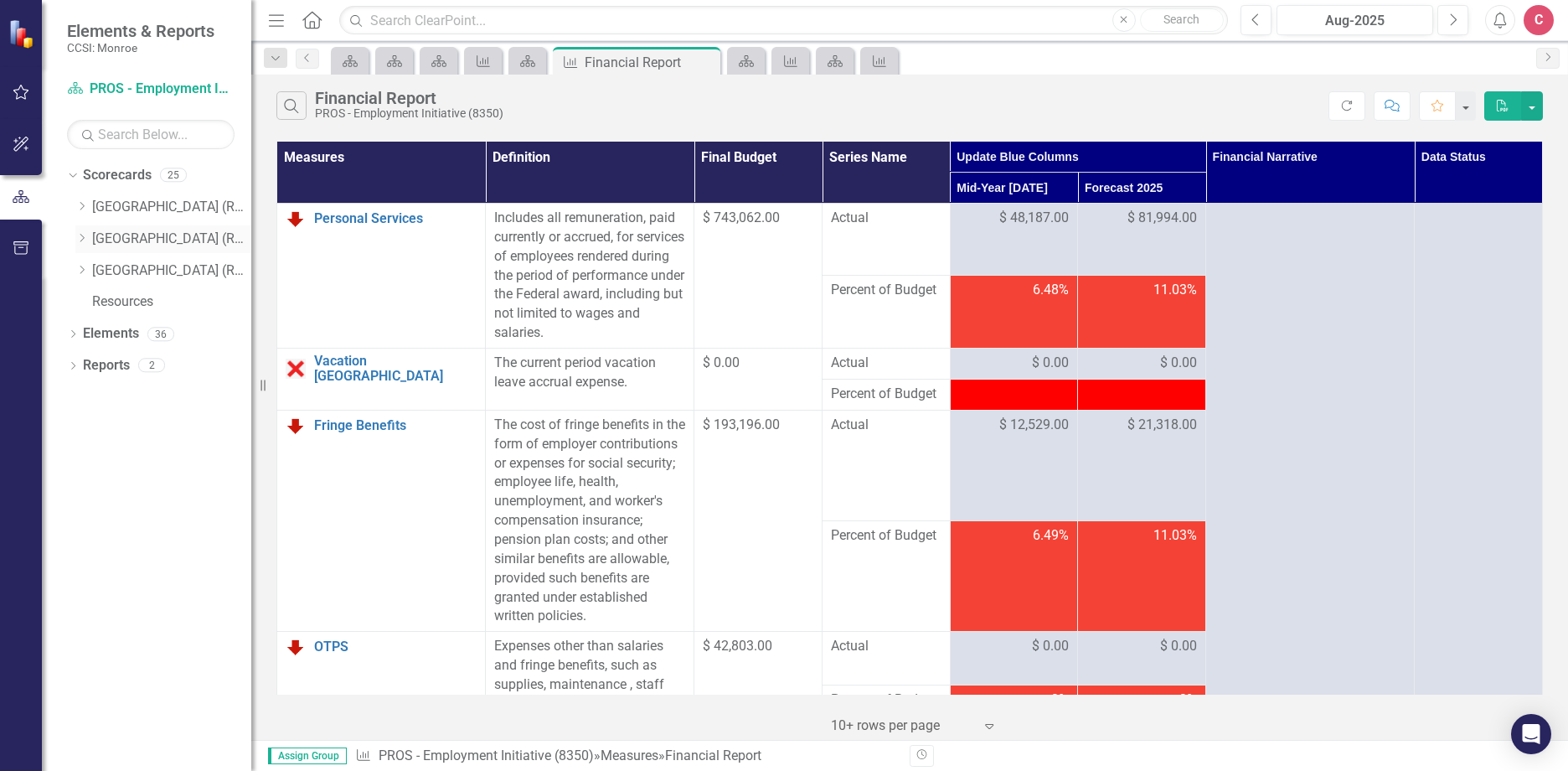
click at [78, 238] on icon "Dropdown" at bounding box center [81, 237] width 12 height 10
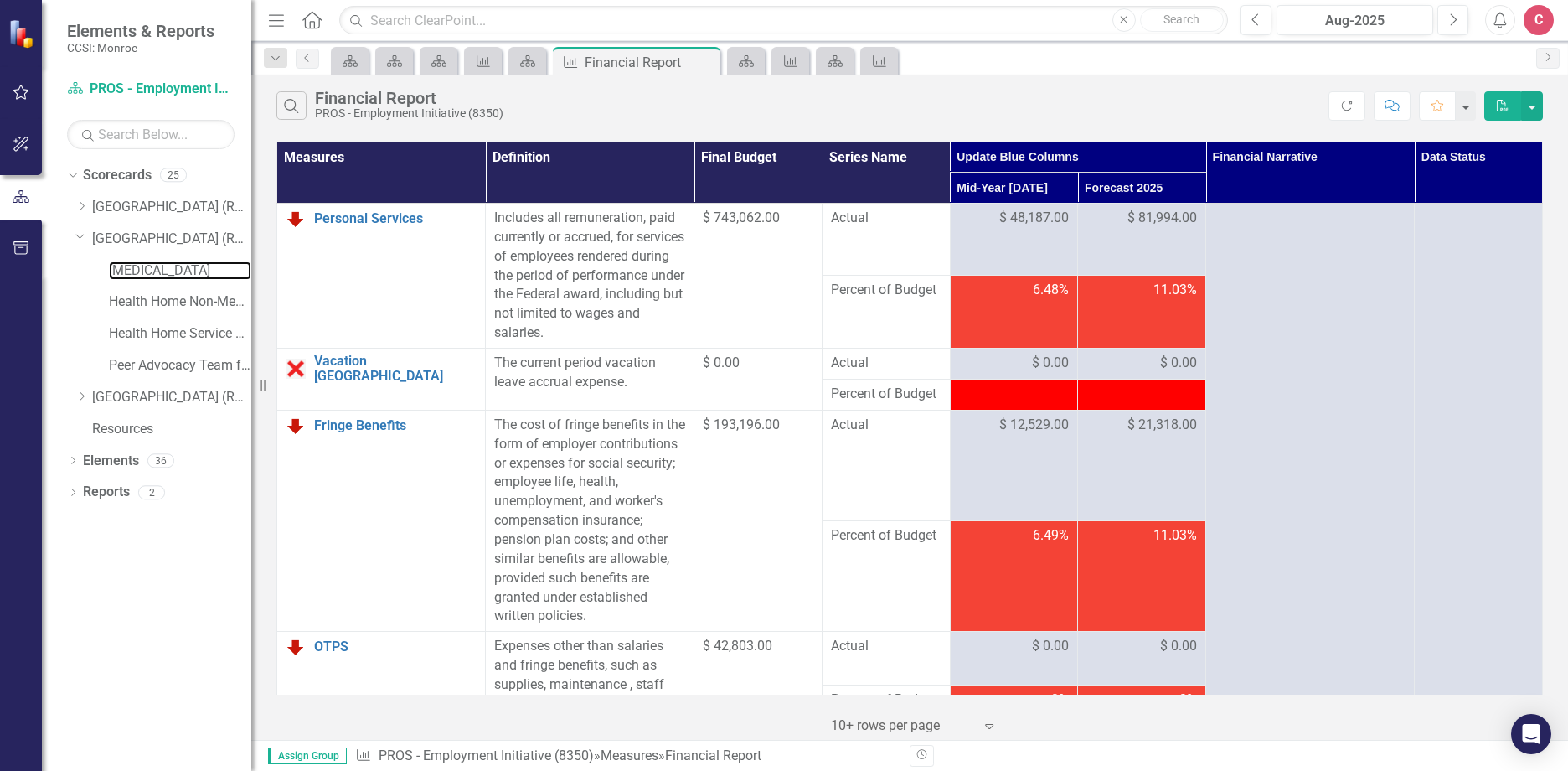
drag, startPoint x: 188, startPoint y: 274, endPoint x: 0, endPoint y: 304, distance: 190.4
click at [188, 274] on link "[MEDICAL_DATA]" at bounding box center [180, 271] width 142 height 20
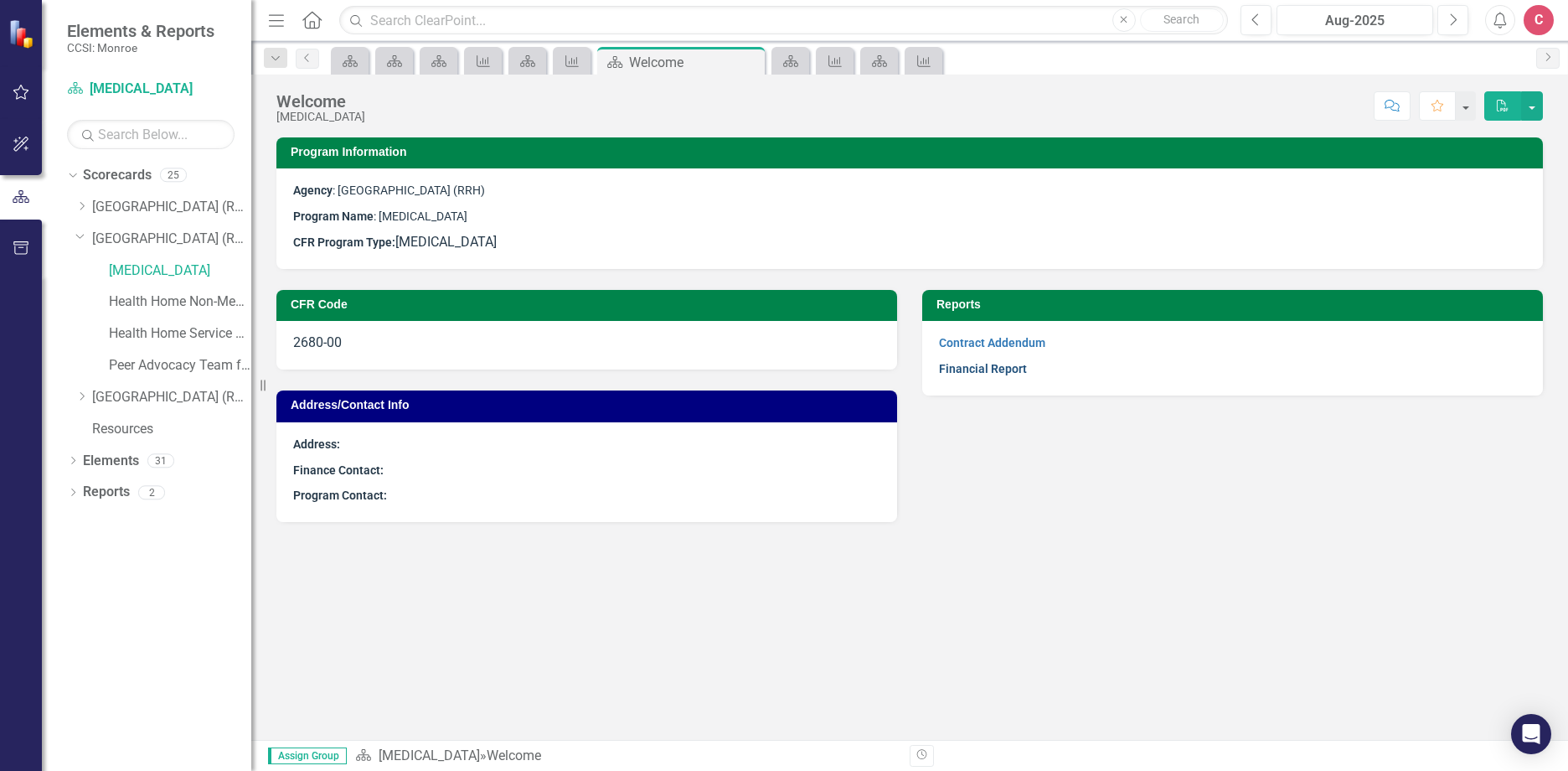
click at [980, 372] on link "Financial Report" at bounding box center [983, 369] width 87 height 13
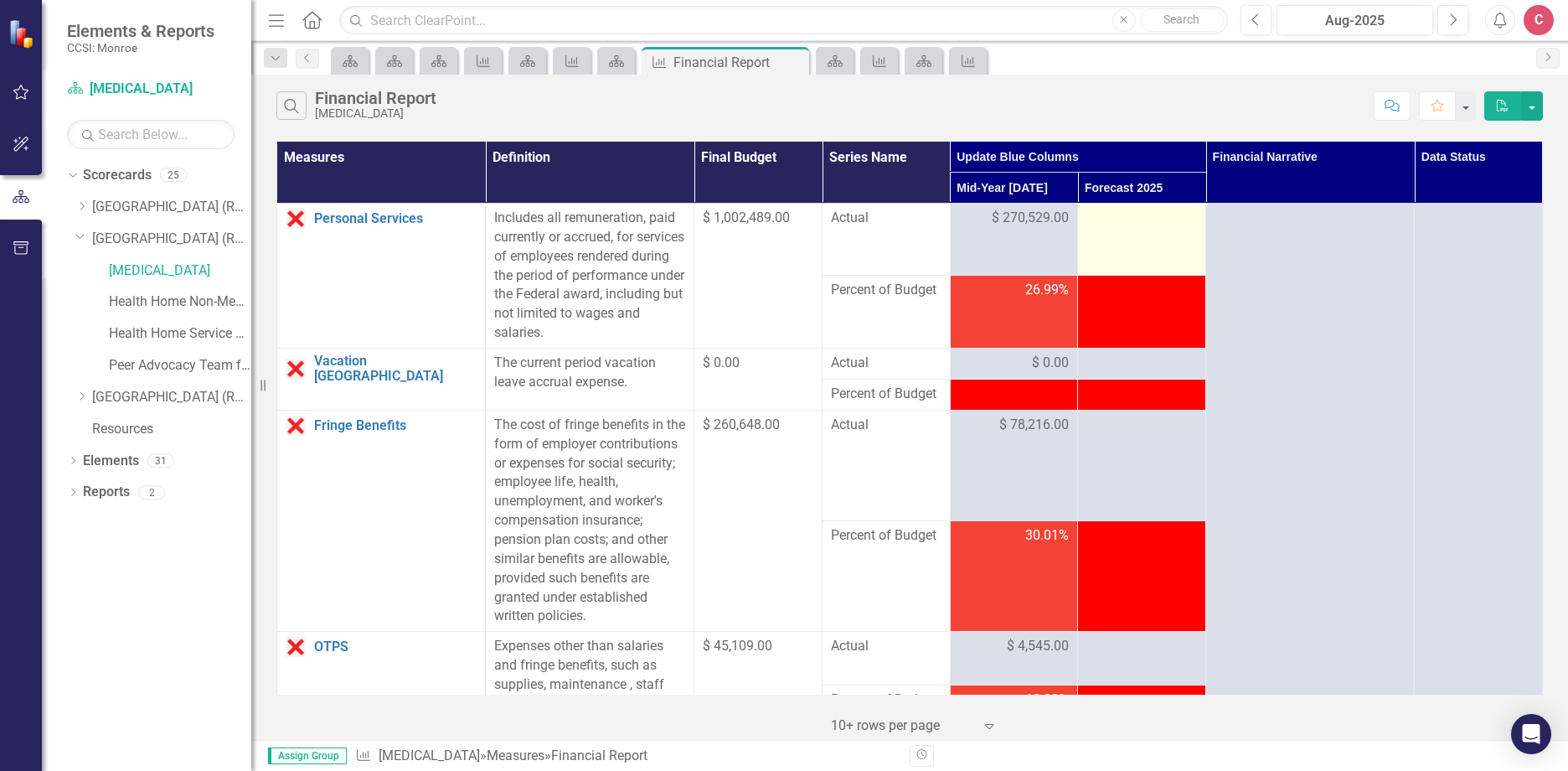
click at [1101, 224] on div at bounding box center [1141, 219] width 111 height 20
click at [1125, 222] on div at bounding box center [1141, 219] width 111 height 20
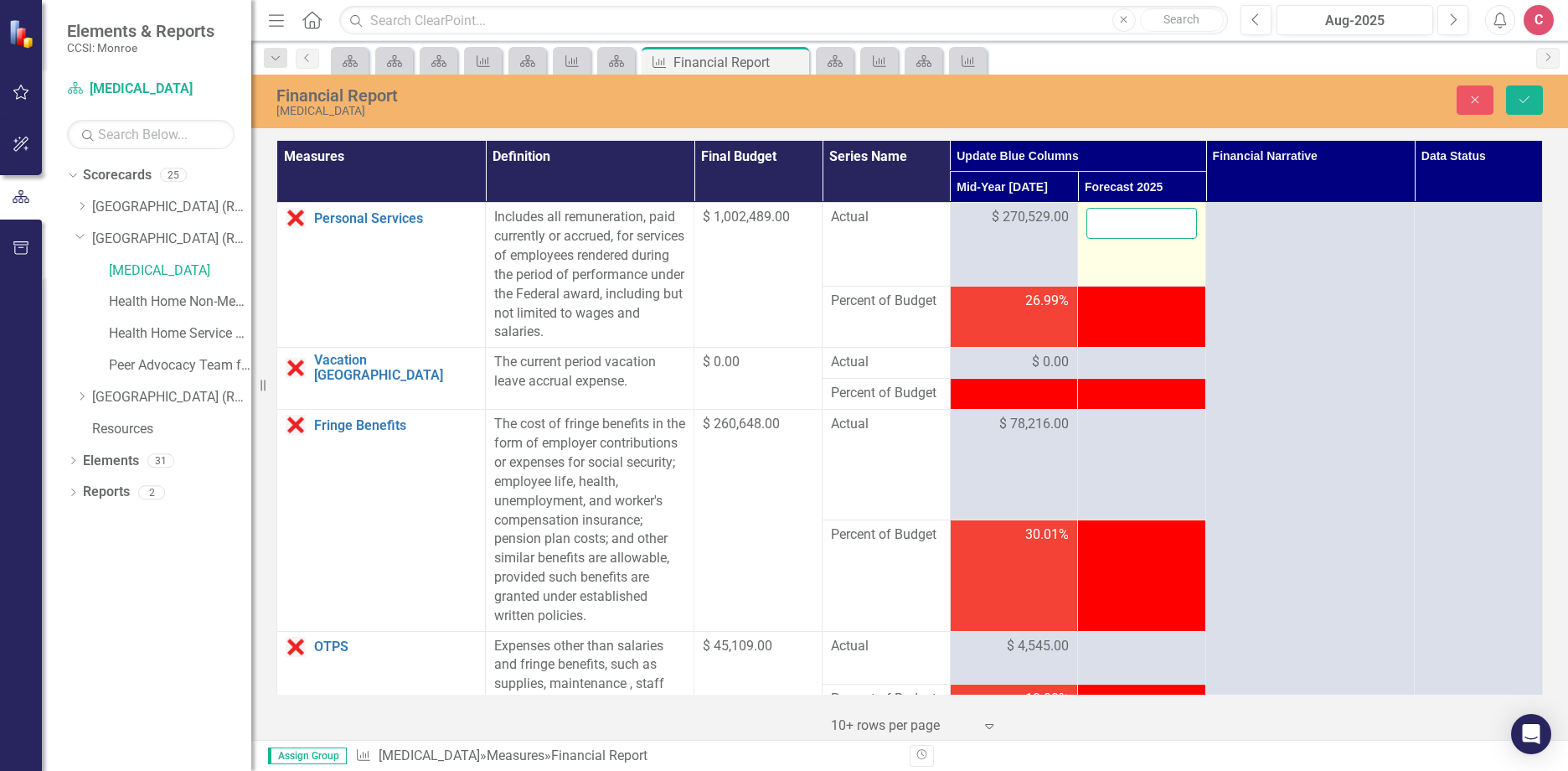
click at [1104, 222] on input "number" at bounding box center [1141, 223] width 111 height 31
type input "511200"
click at [1151, 360] on div at bounding box center [1141, 363] width 111 height 20
click at [1139, 361] on div at bounding box center [1141, 363] width 111 height 20
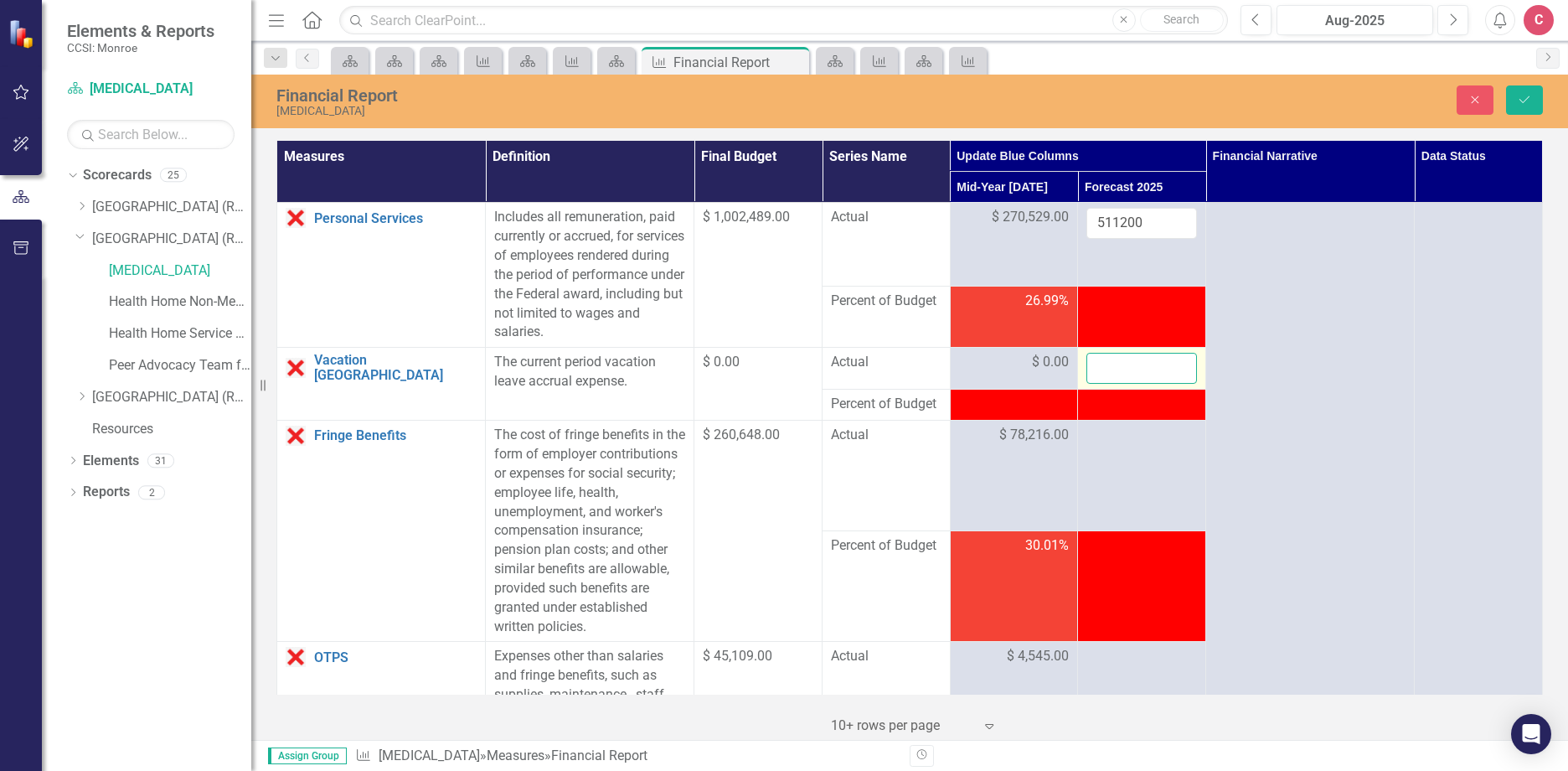
drag, startPoint x: 1139, startPoint y: 361, endPoint x: 1120, endPoint y: 363, distance: 19.1
click at [1120, 363] on input "number" at bounding box center [1141, 368] width 111 height 31
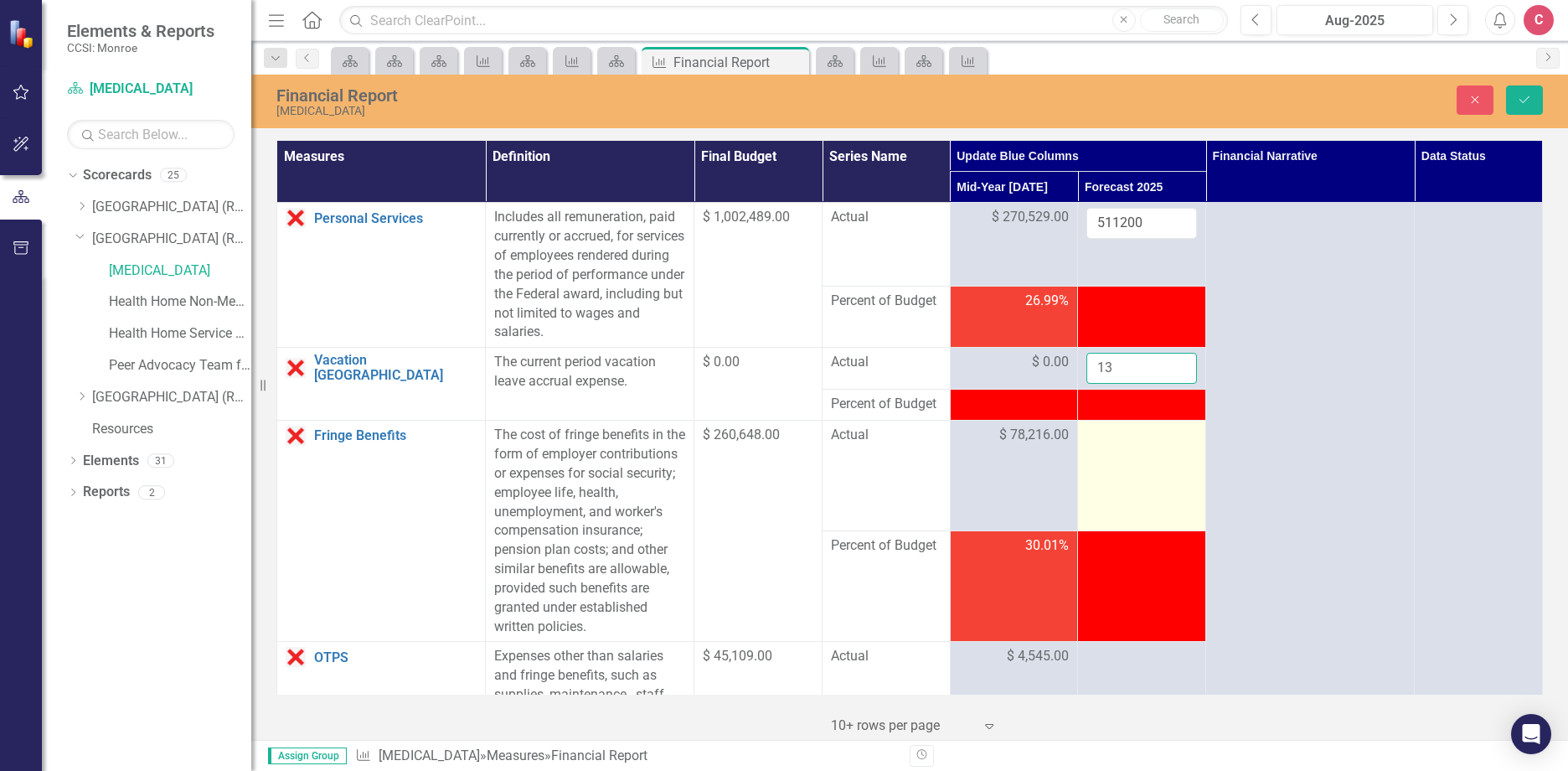
type input "1"
type input "0"
click at [1138, 444] on div at bounding box center [1141, 436] width 111 height 20
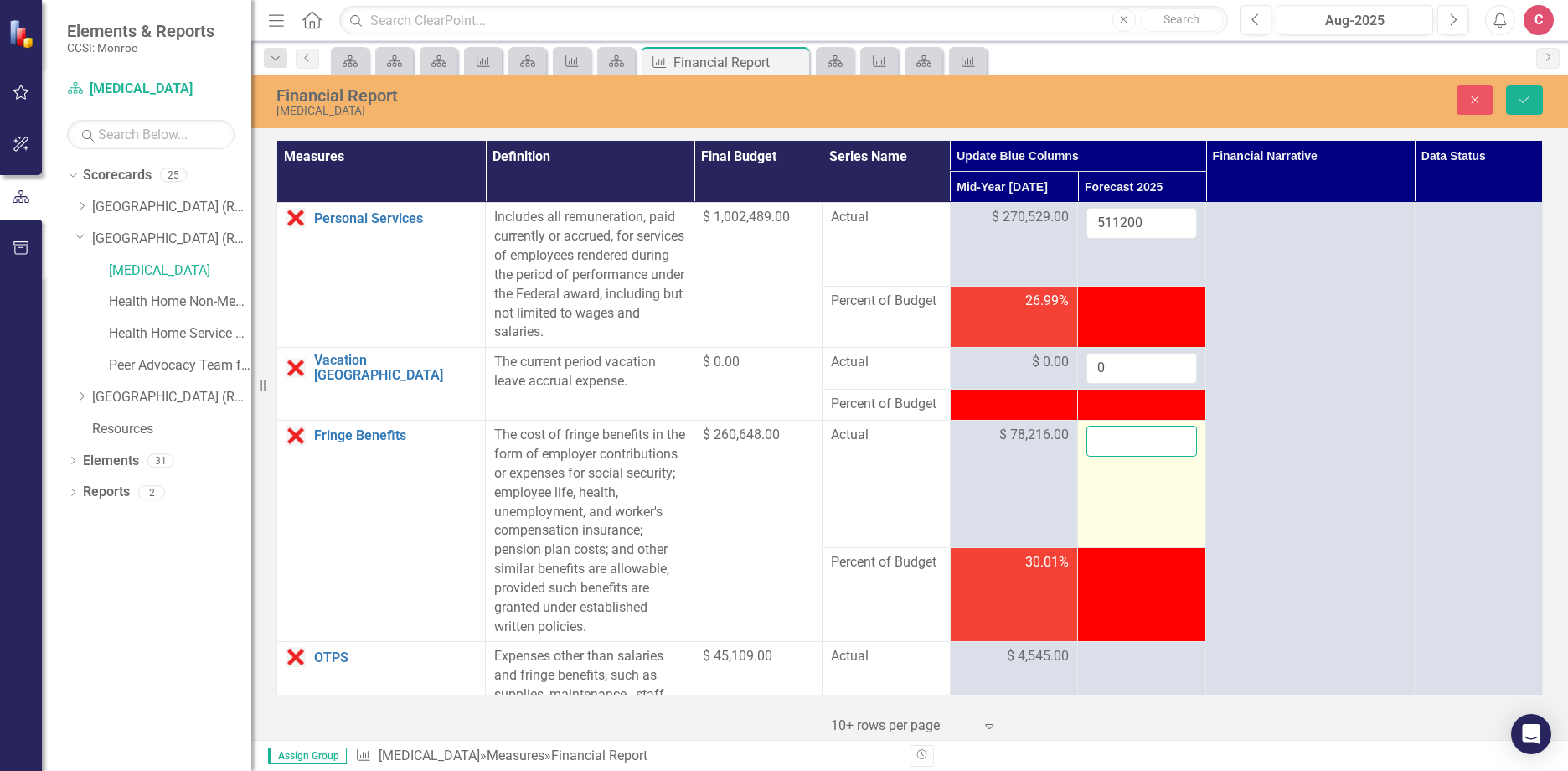
click at [1138, 444] on input "number" at bounding box center [1141, 440] width 111 height 31
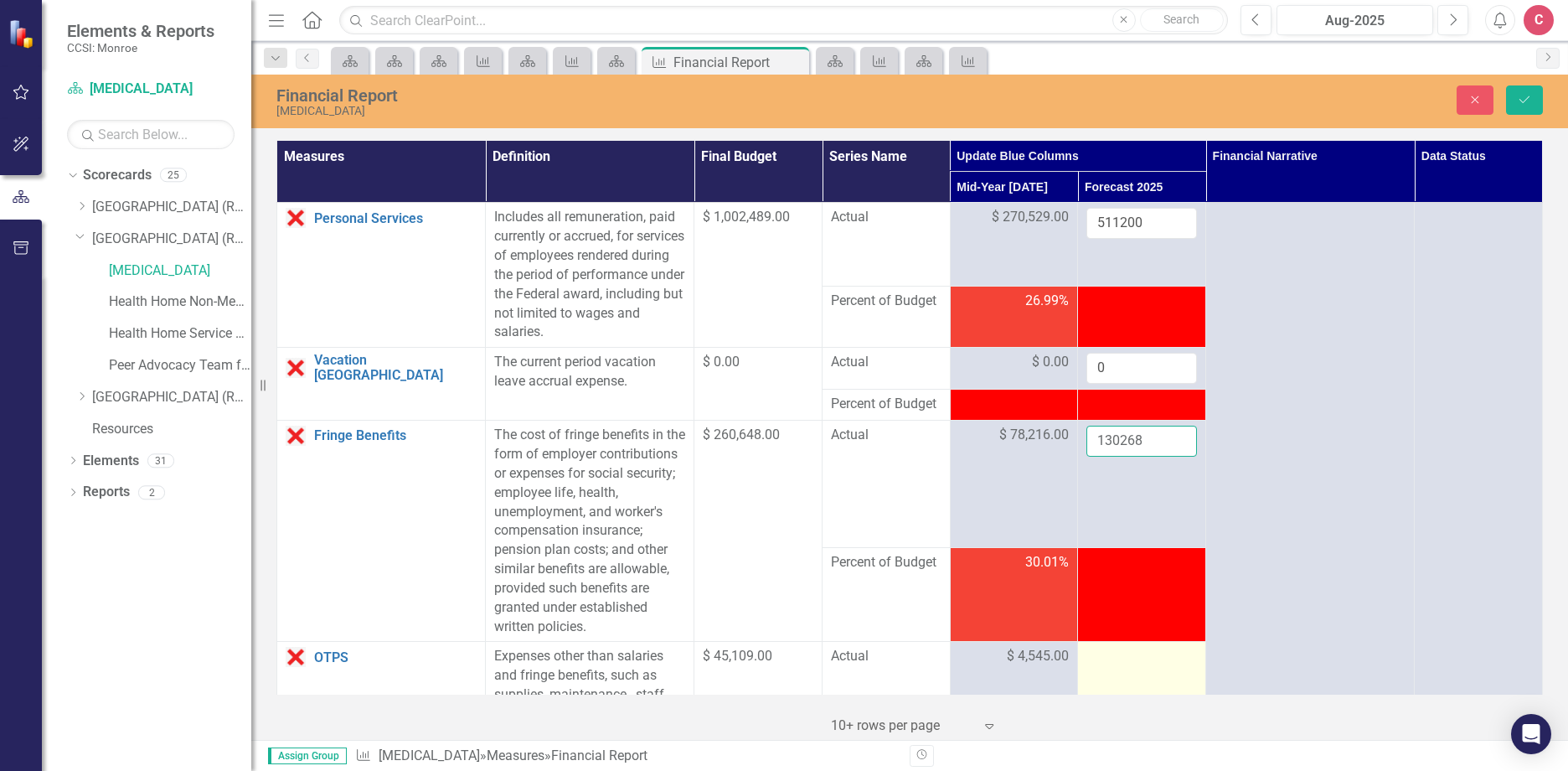
type input "130268"
click at [1146, 657] on div at bounding box center [1141, 657] width 111 height 20
type input "6784"
click at [1529, 94] on icon "Save" at bounding box center [1524, 100] width 15 height 12
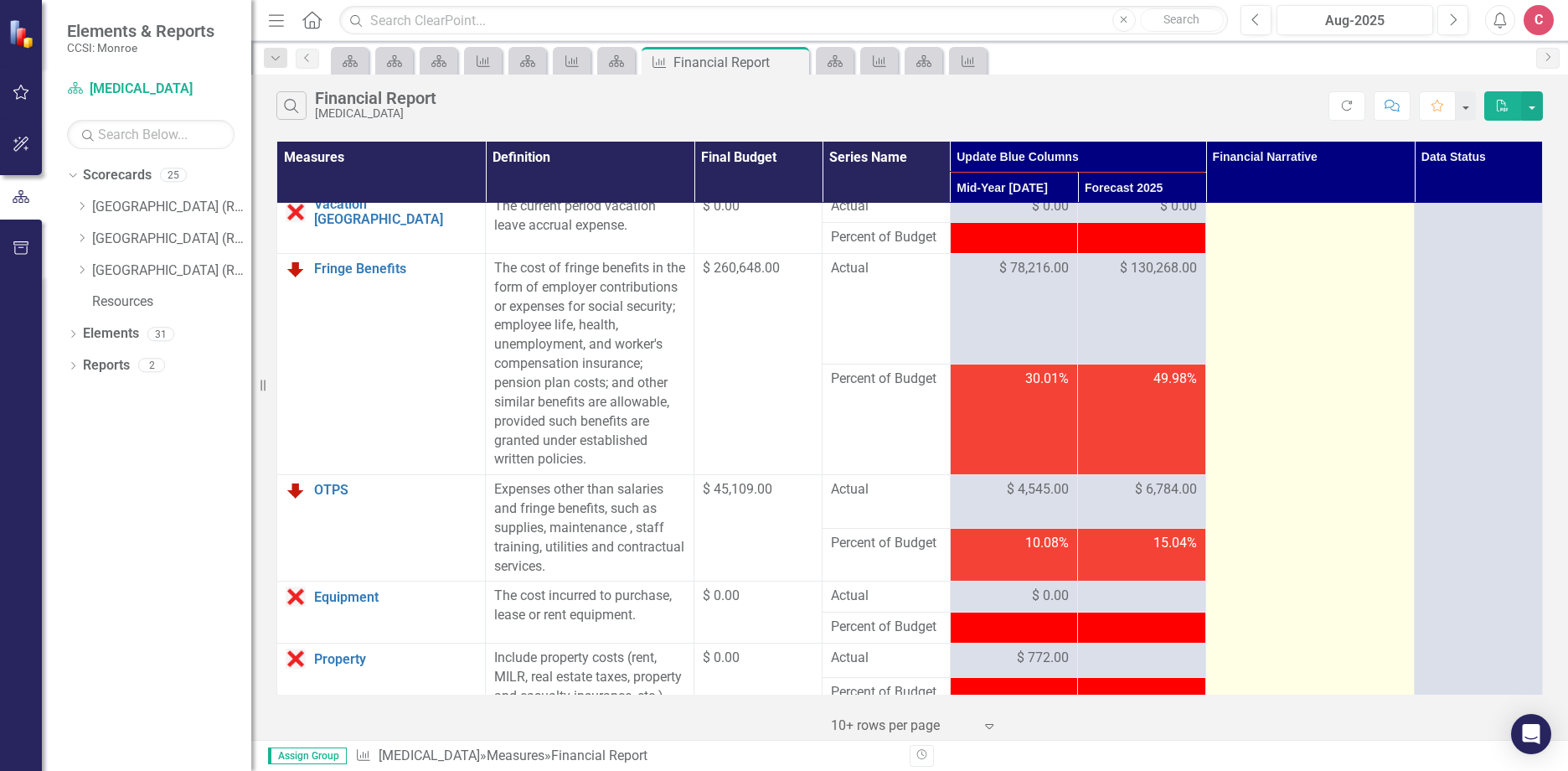
scroll to position [168, 0]
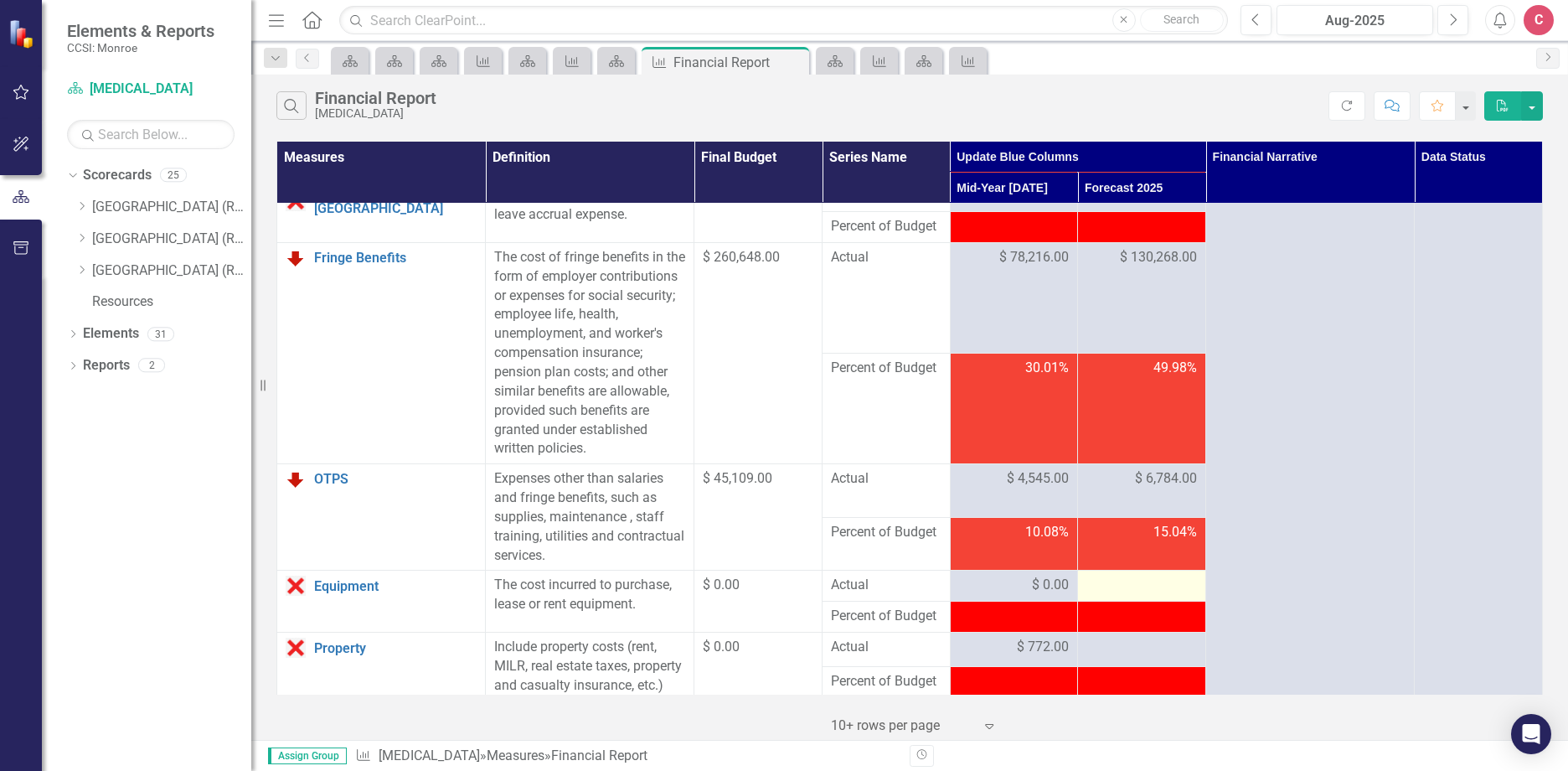
click at [1134, 576] on div at bounding box center [1141, 586] width 111 height 20
click at [1134, 586] on div at bounding box center [1141, 586] width 111 height 20
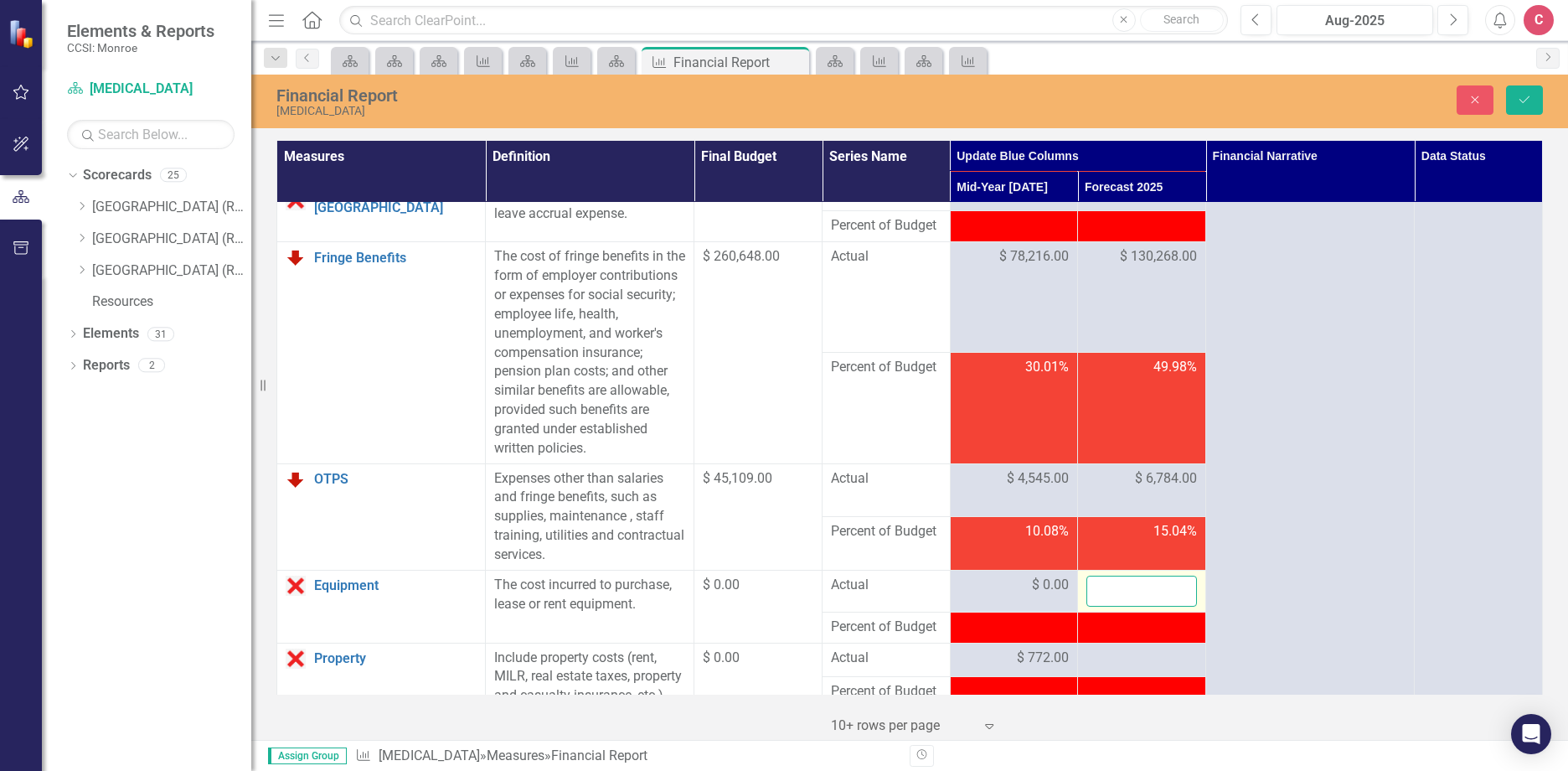
drag, startPoint x: 1134, startPoint y: 586, endPoint x: 1165, endPoint y: 587, distance: 31.0
click at [1165, 587] on input "number" at bounding box center [1141, 590] width 111 height 31
type input "0"
click at [1151, 668] on div at bounding box center [1141, 659] width 111 height 20
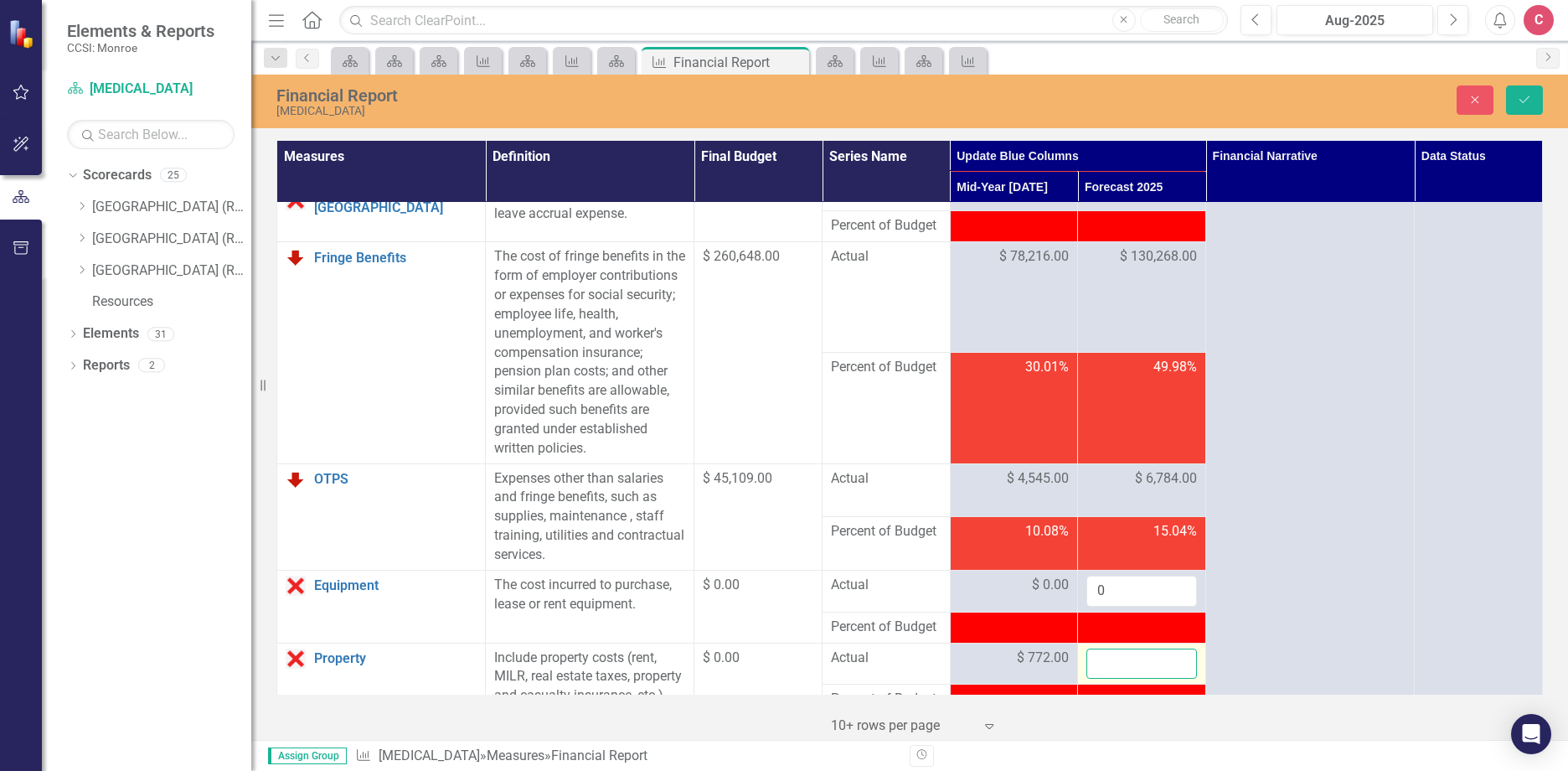
click at [1146, 662] on input "number" at bounding box center [1141, 664] width 111 height 31
type input "7109"
click at [1536, 103] on button "Save" at bounding box center [1524, 100] width 37 height 29
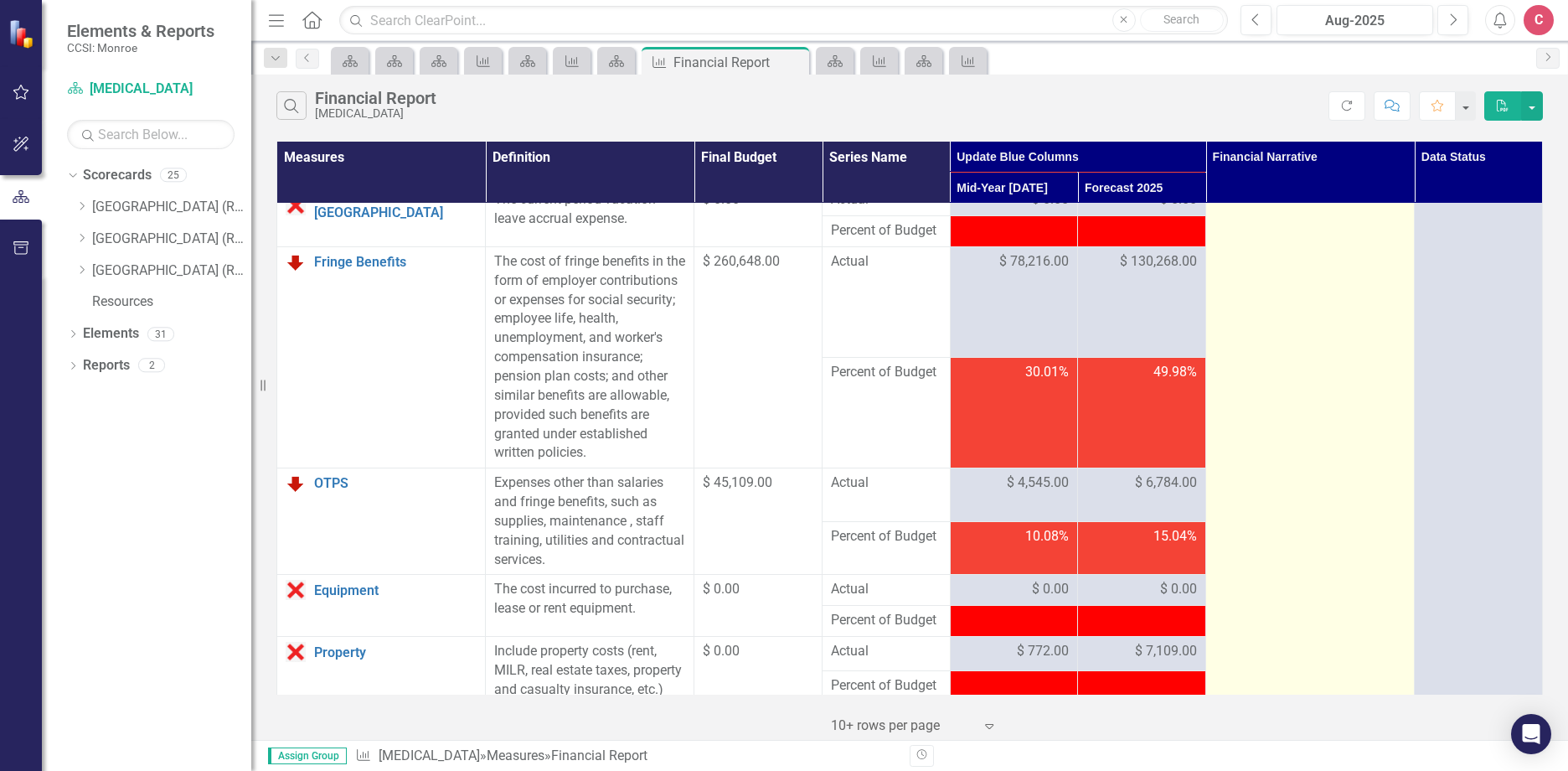
scroll to position [251, 0]
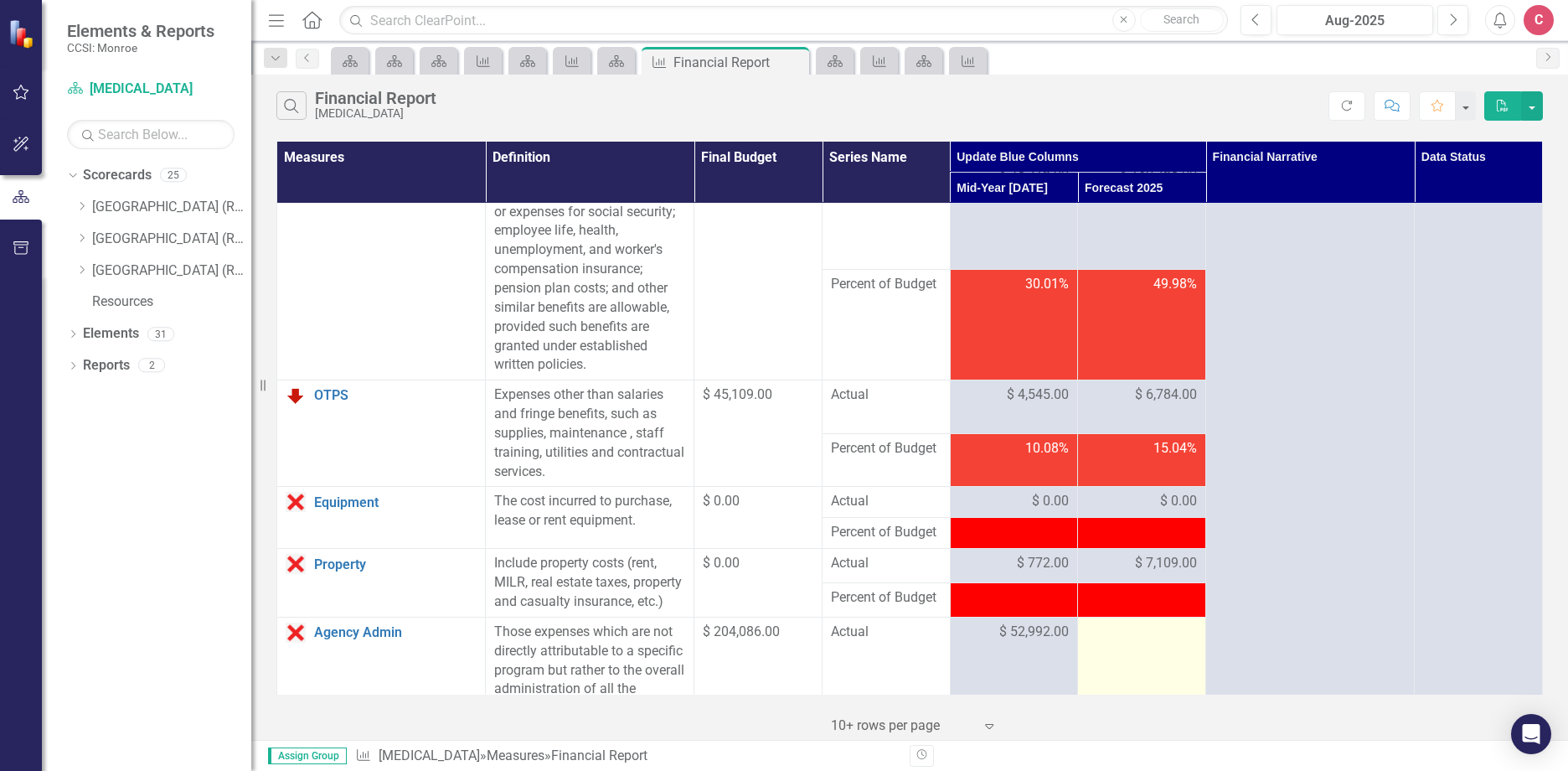
click at [1143, 669] on td at bounding box center [1142, 662] width 128 height 91
click at [1141, 664] on td at bounding box center [1142, 662] width 128 height 91
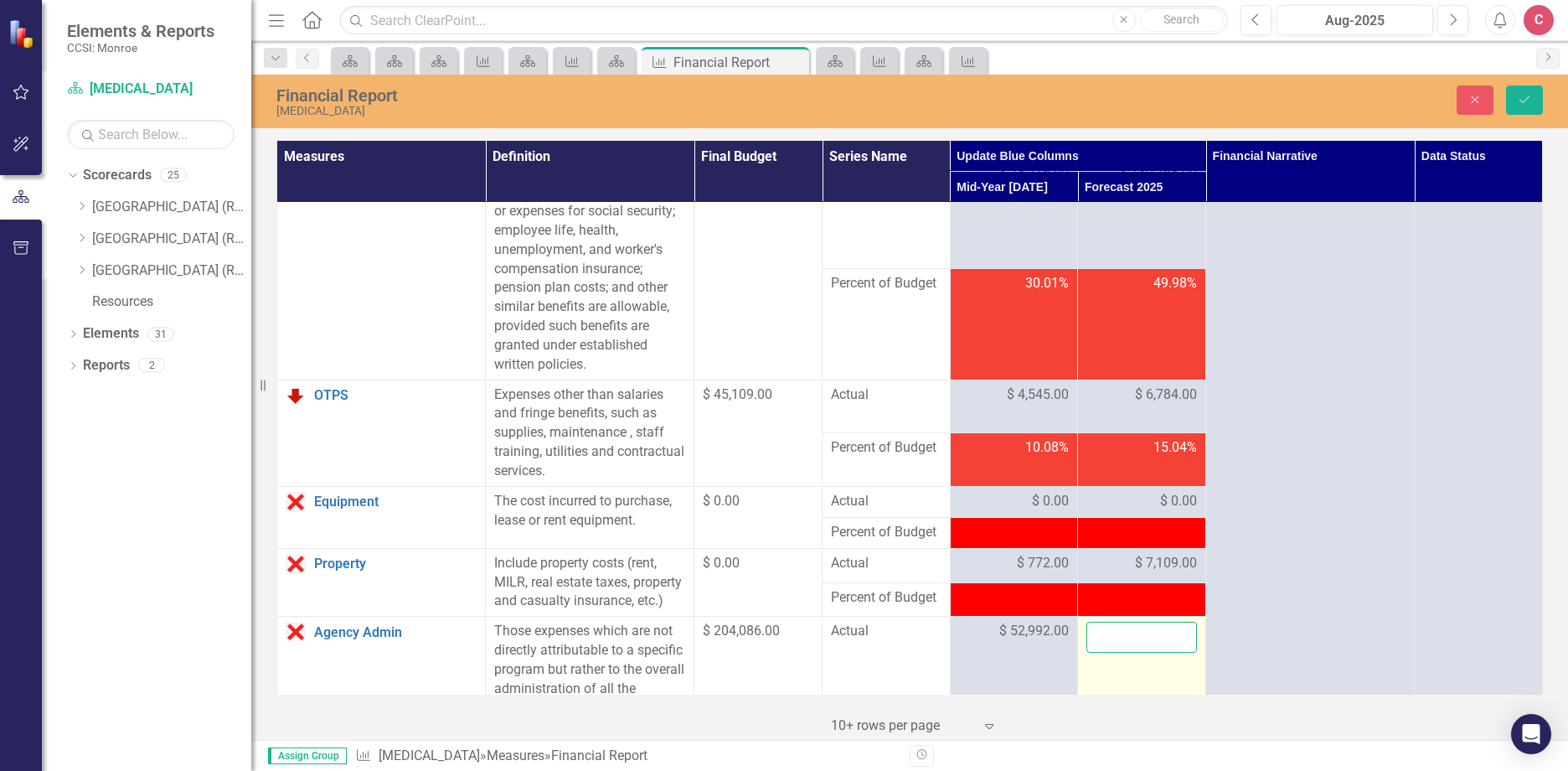
drag, startPoint x: 1141, startPoint y: 664, endPoint x: 1131, endPoint y: 657, distance: 12.2
click at [1131, 653] on input "number" at bounding box center [1141, 637] width 111 height 31
type input "97238"
click at [1528, 101] on icon "Save" at bounding box center [1524, 100] width 15 height 12
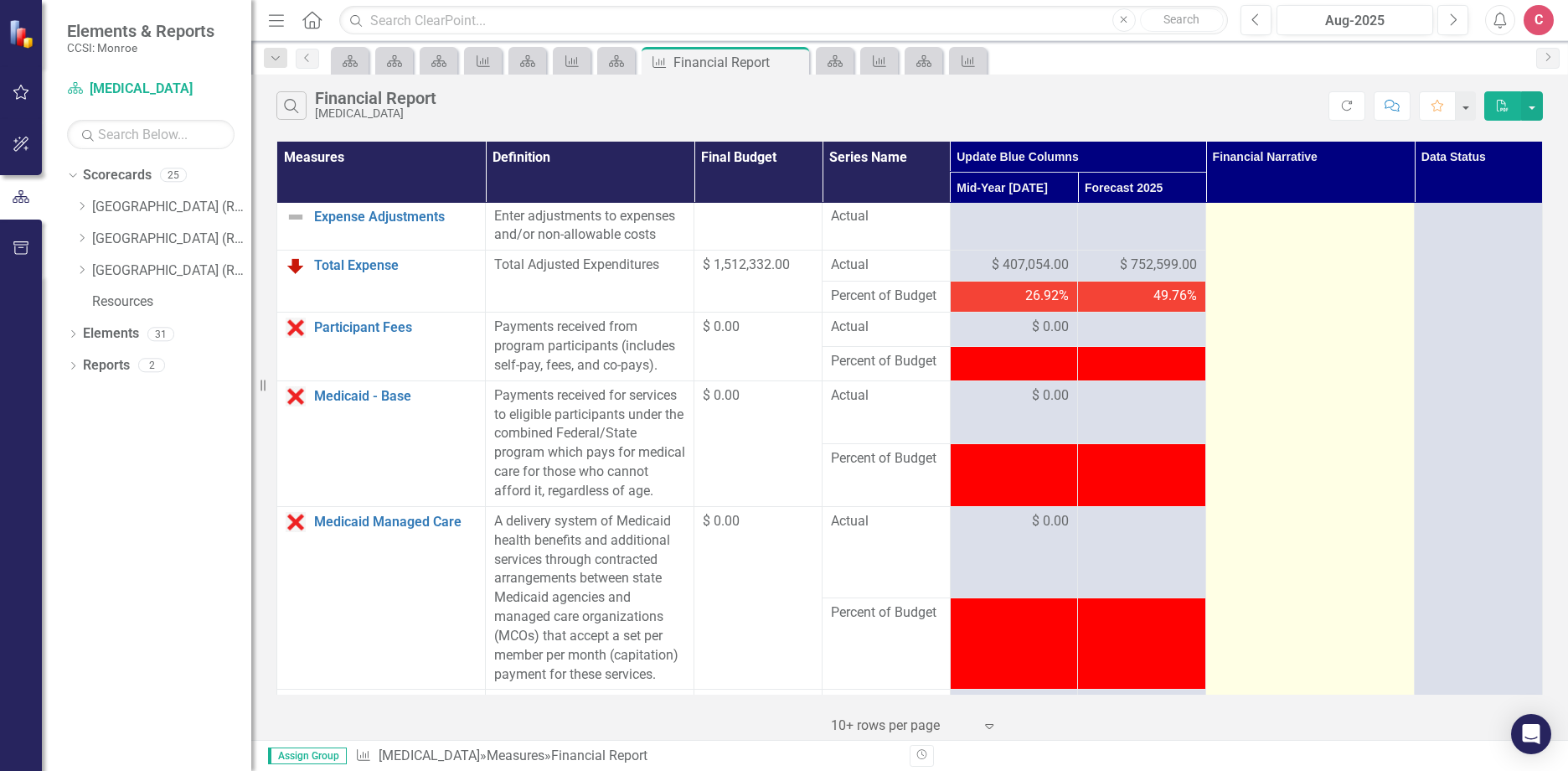
scroll to position [922, 0]
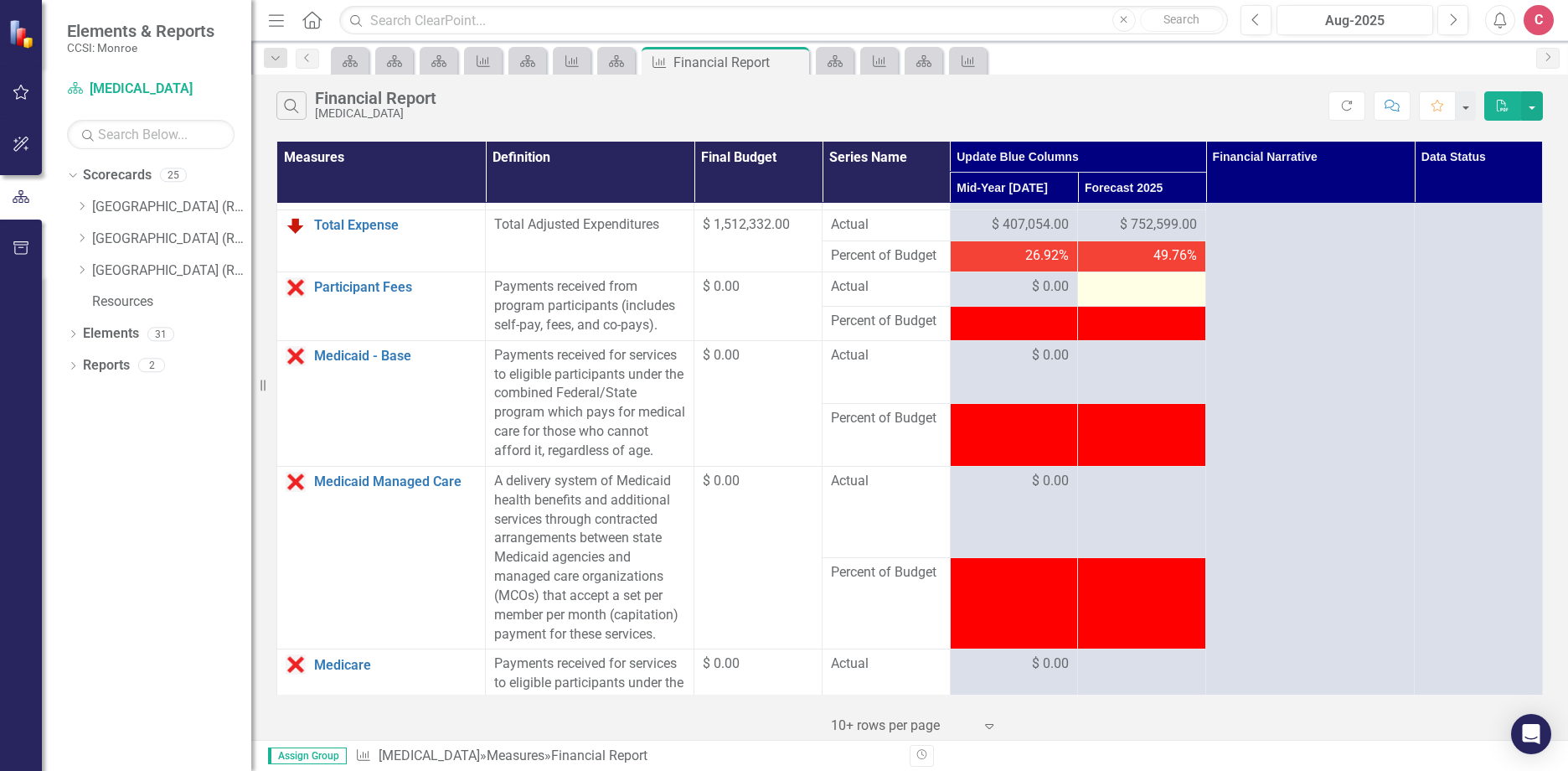
click at [1101, 297] on div at bounding box center [1141, 288] width 111 height 20
click at [1106, 297] on div at bounding box center [1141, 288] width 111 height 20
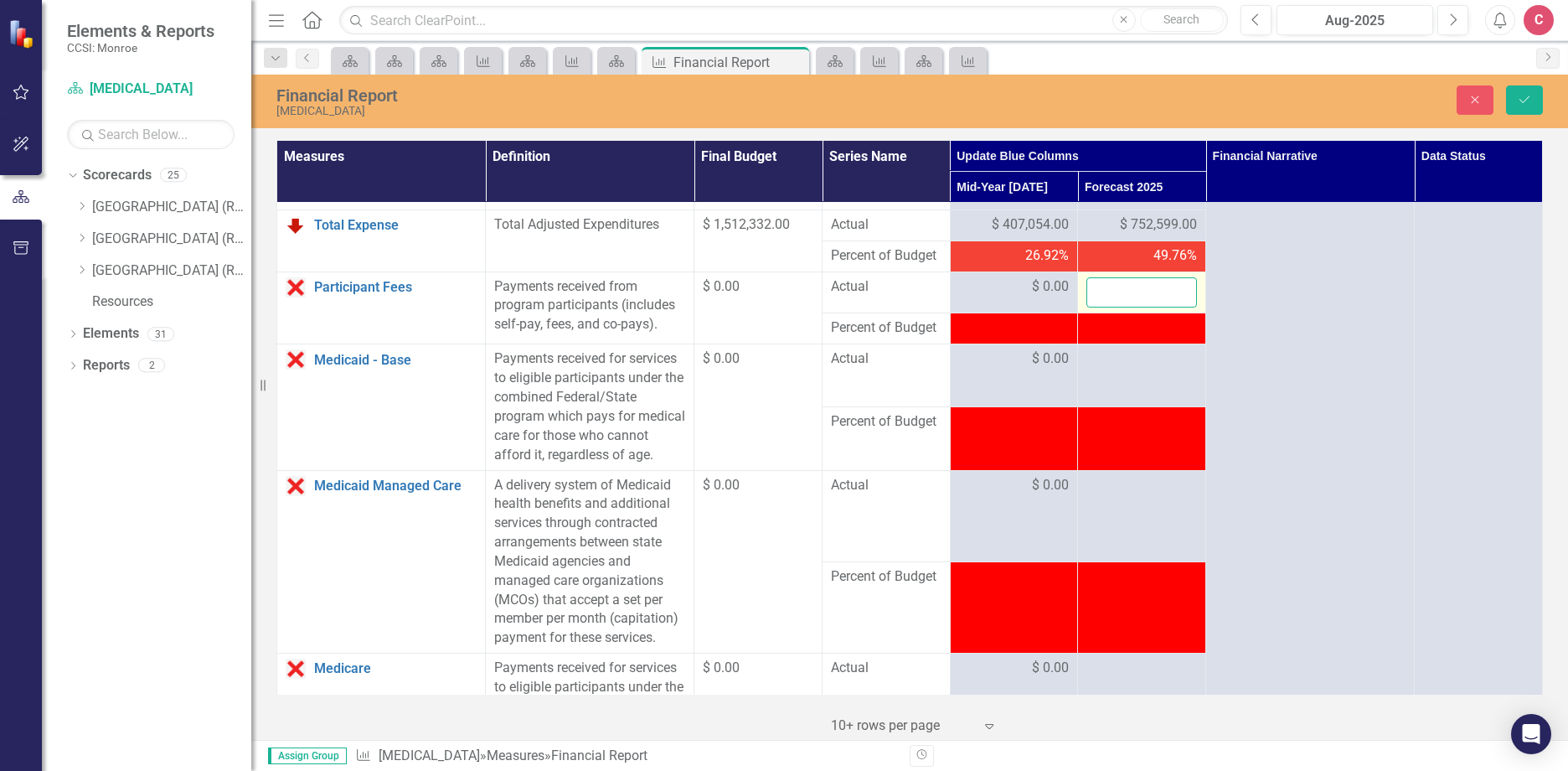
click at [1110, 308] on input "number" at bounding box center [1141, 292] width 111 height 31
type input "0"
click at [1133, 393] on td at bounding box center [1142, 375] width 128 height 62
click at [1132, 370] on div at bounding box center [1141, 359] width 111 height 20
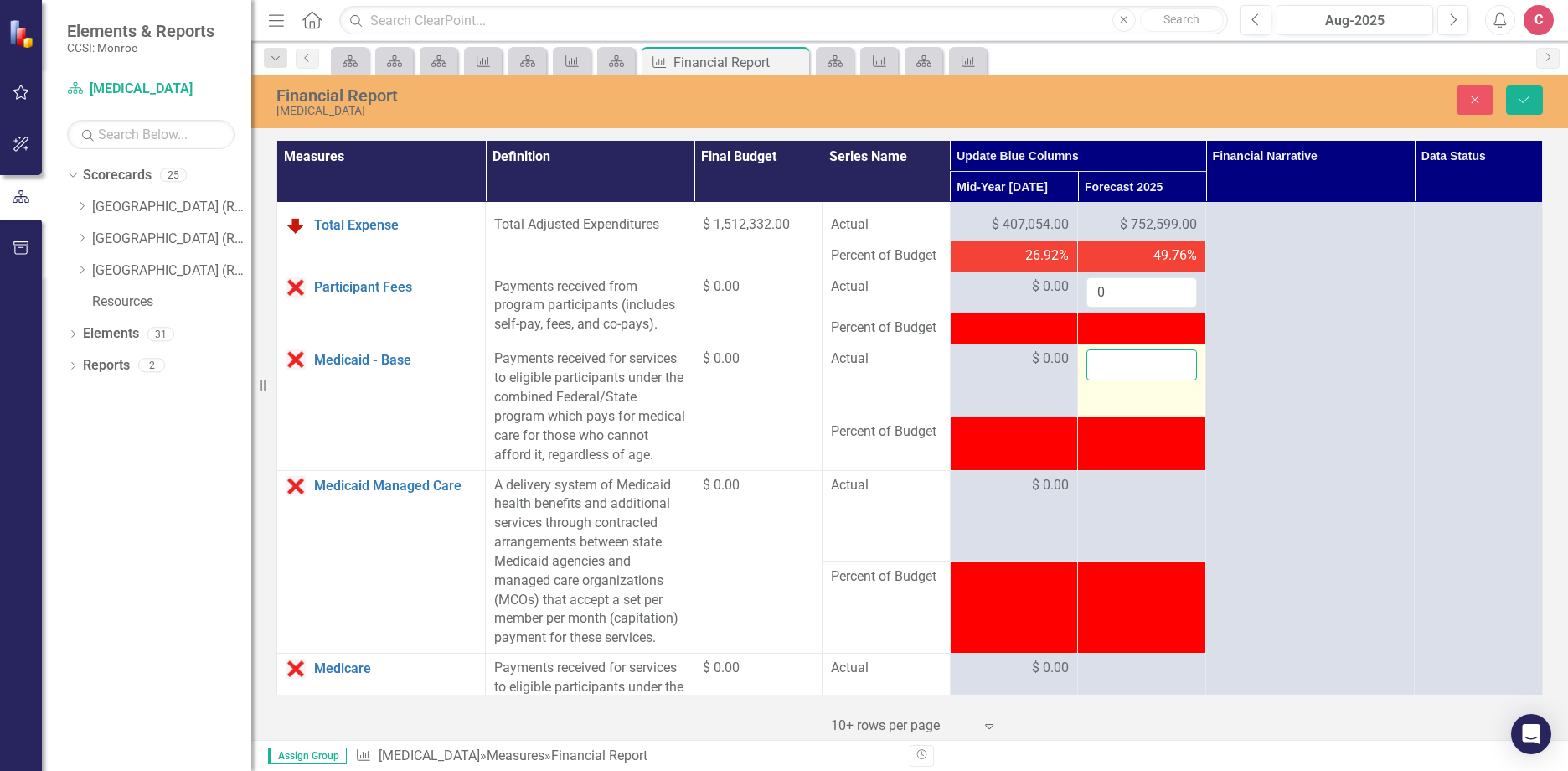
drag, startPoint x: 1132, startPoint y: 385, endPoint x: 1120, endPoint y: 386, distance: 12.0
click at [1120, 381] on input "number" at bounding box center [1141, 364] width 111 height 31
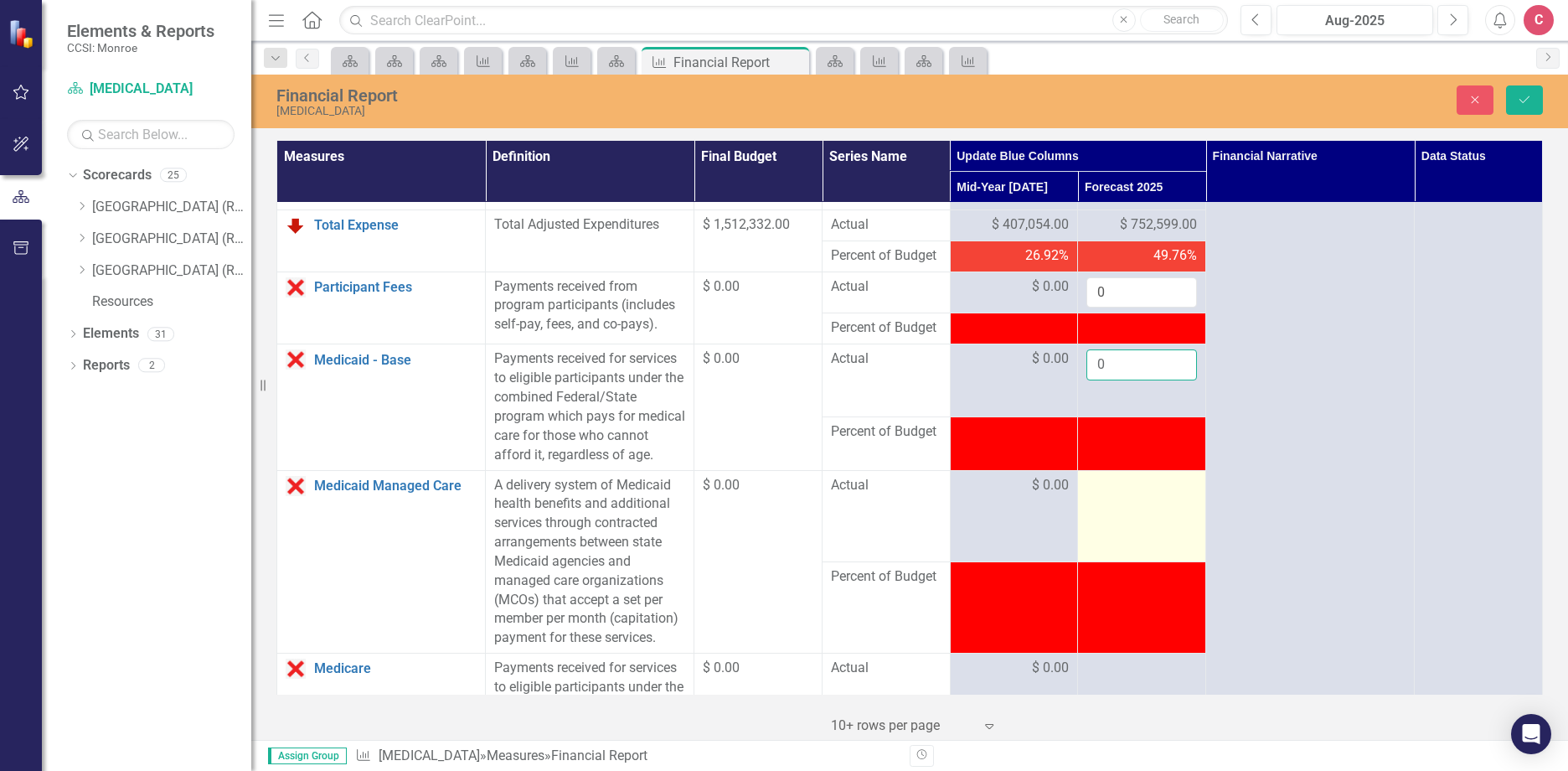
type input "0"
click at [1110, 534] on td at bounding box center [1142, 516] width 128 height 91
click at [1121, 496] on div at bounding box center [1141, 486] width 111 height 20
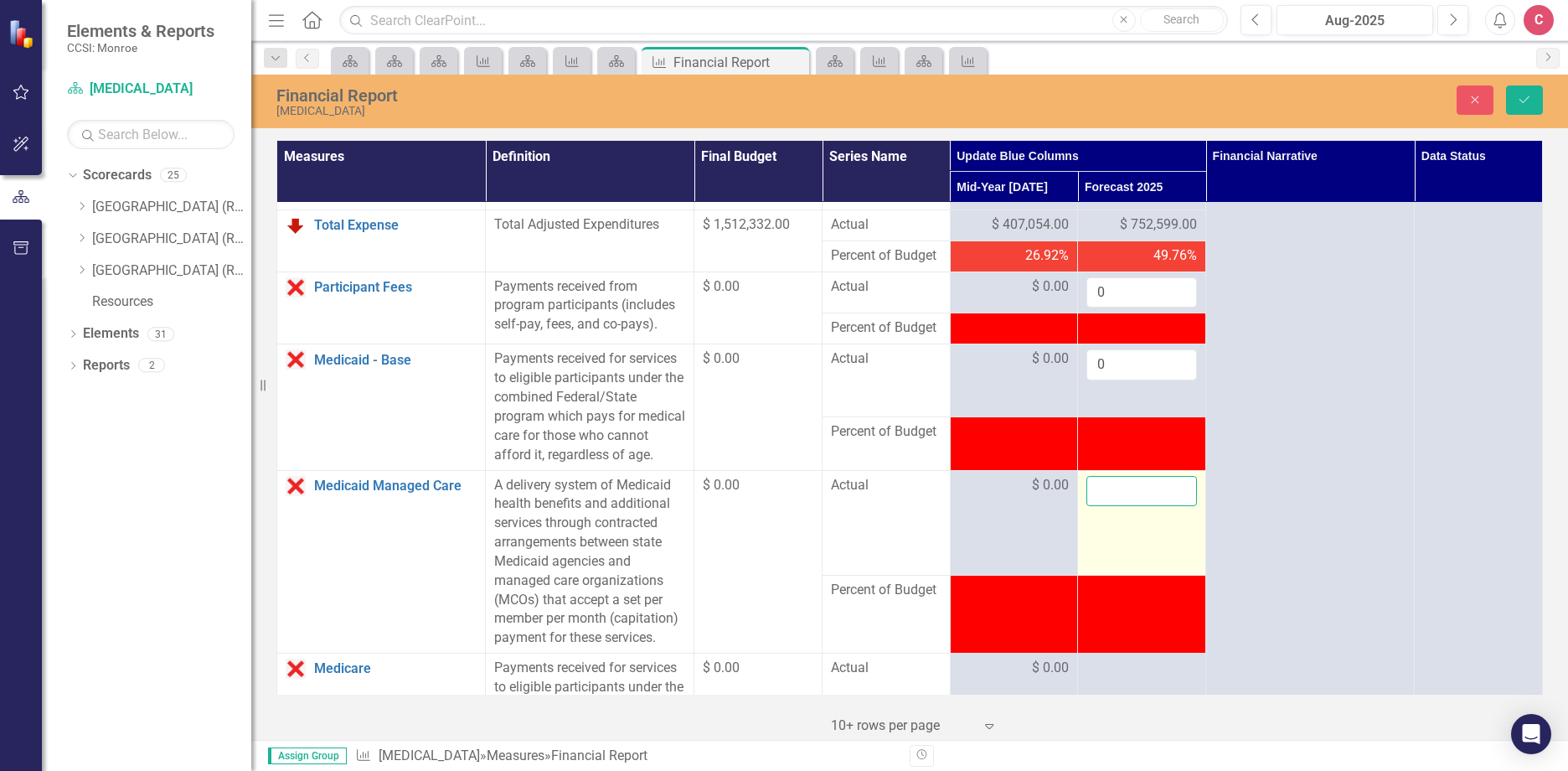
click at [1117, 507] on input "number" at bounding box center [1141, 491] width 111 height 31
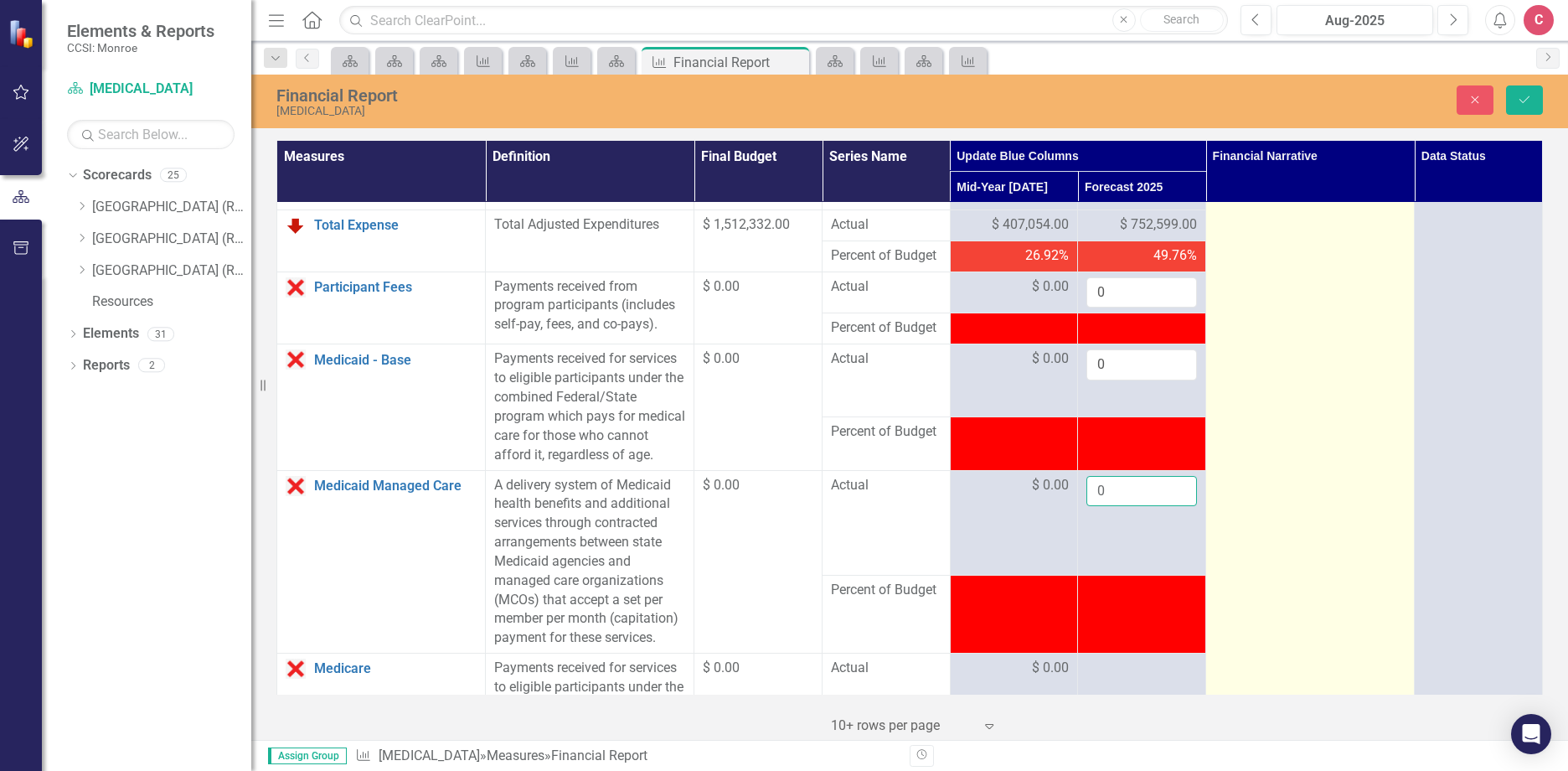
type input "0"
click at [1294, 597] on td at bounding box center [1310, 601] width 208 height 2639
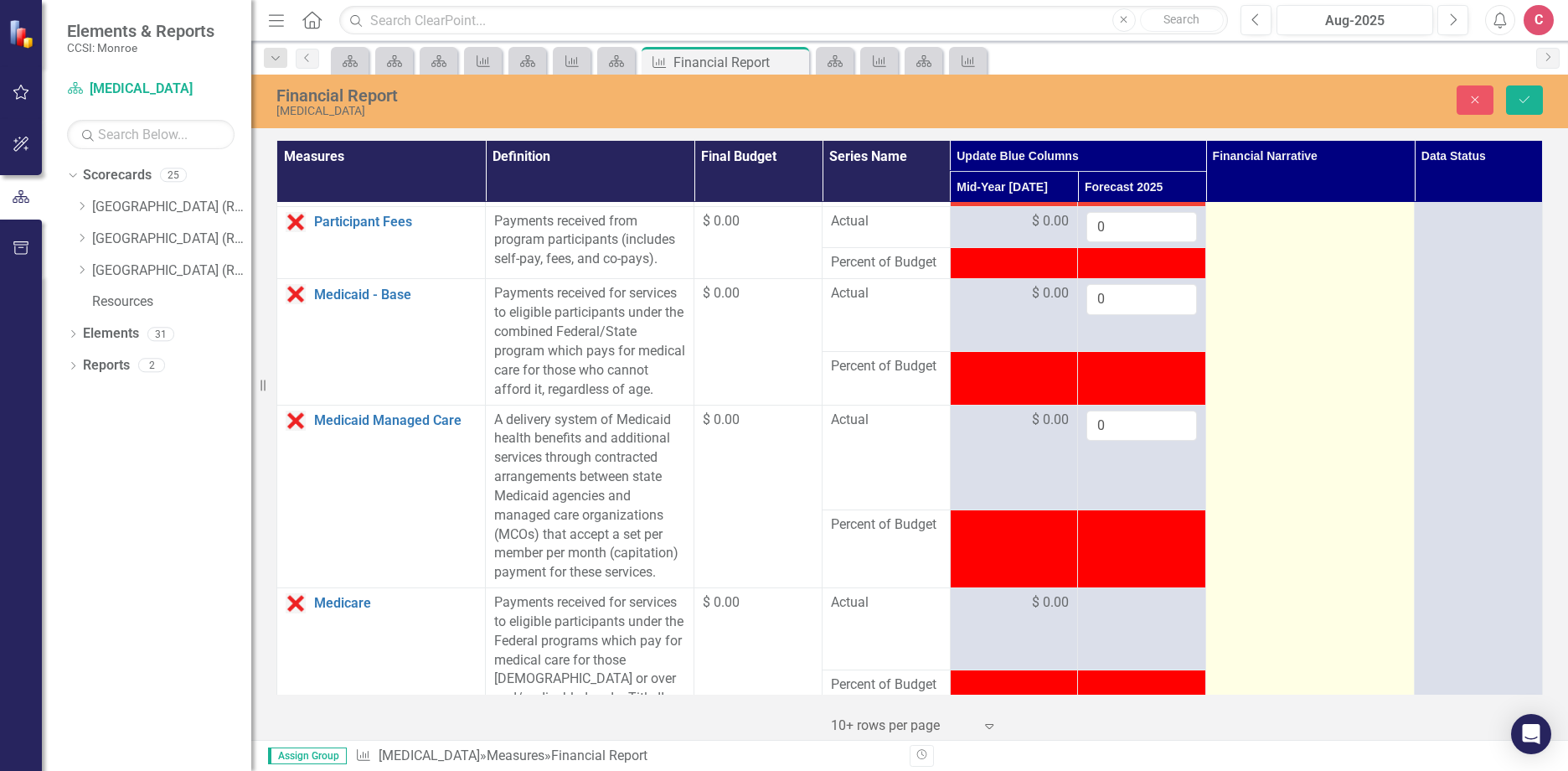
scroll to position [1089, 0]
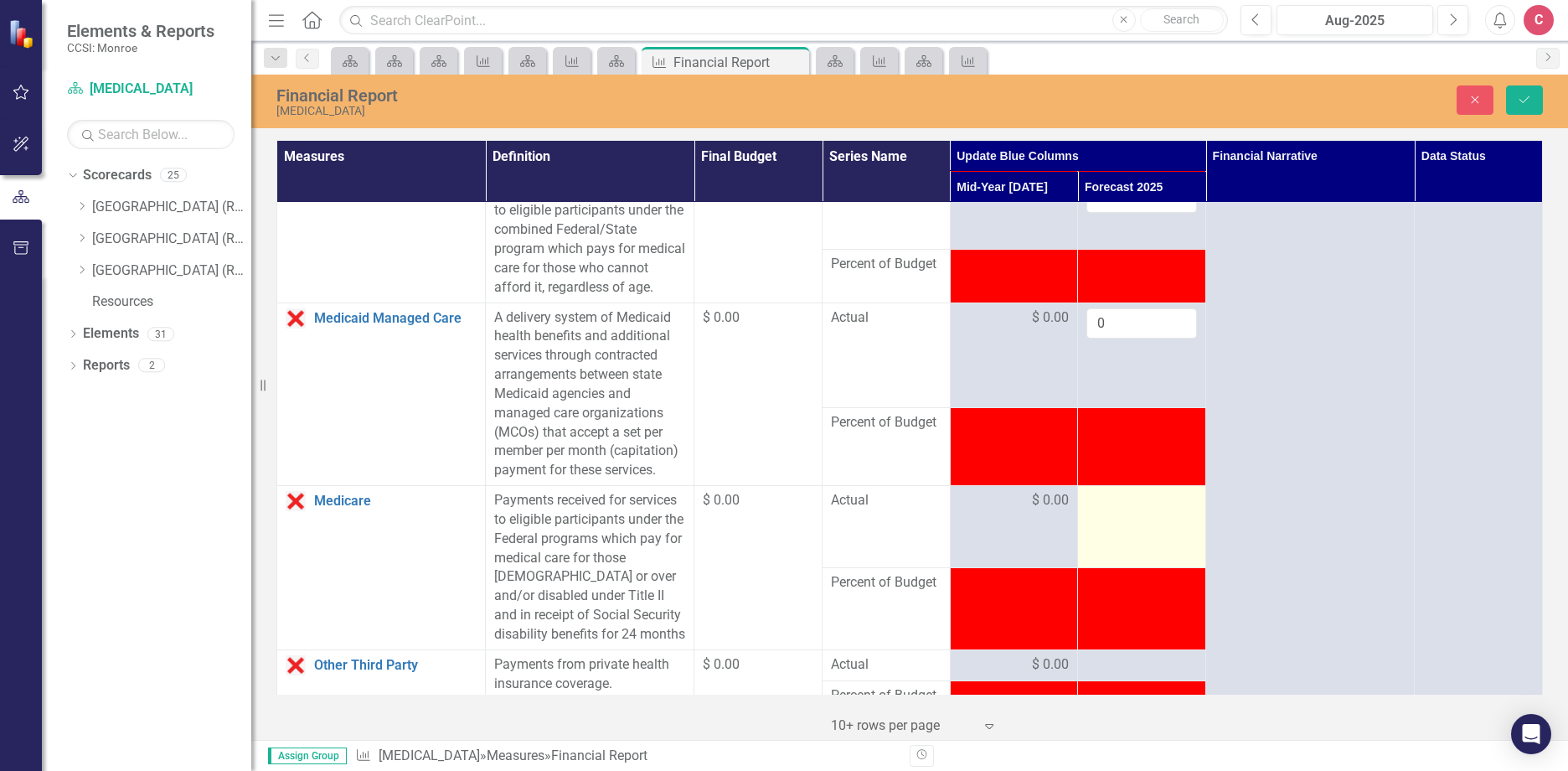
click at [1142, 511] on div at bounding box center [1141, 501] width 111 height 20
drag, startPoint x: 1142, startPoint y: 546, endPoint x: 1110, endPoint y: 540, distance: 32.6
click at [1110, 522] on input "number" at bounding box center [1141, 506] width 111 height 31
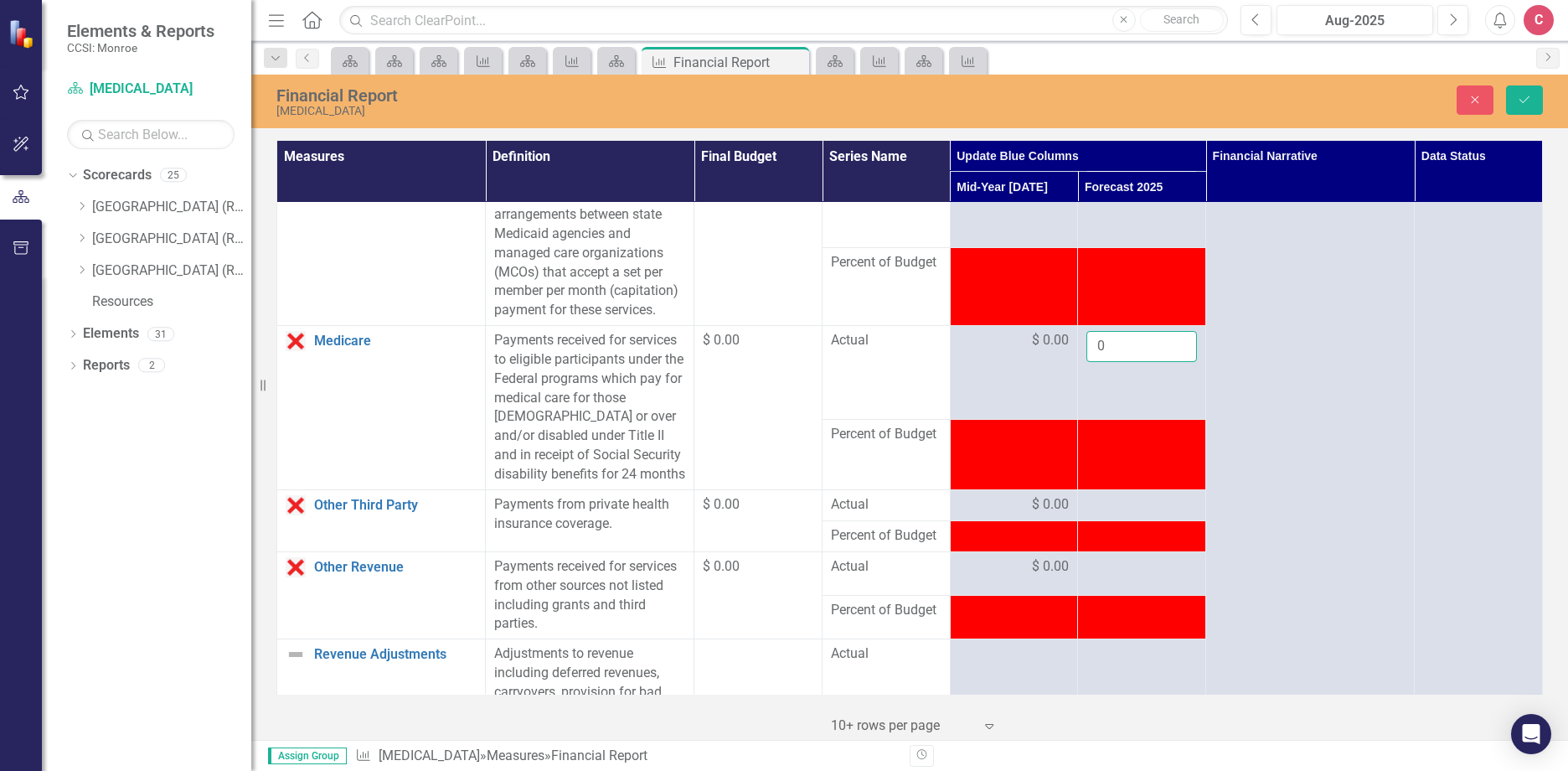
scroll to position [1257, 0]
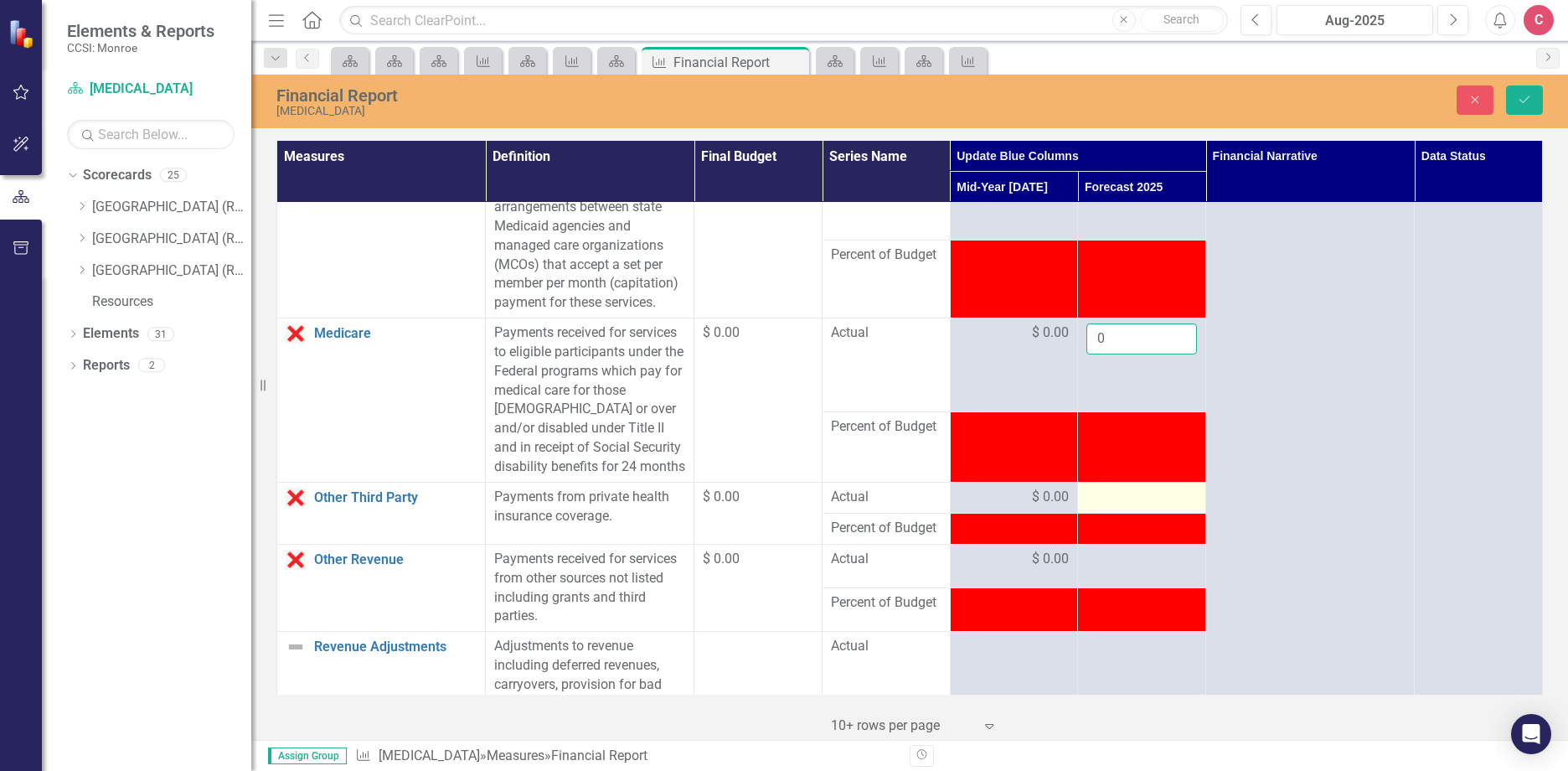
type input "0"
click at [1117, 507] on div at bounding box center [1141, 498] width 111 height 20
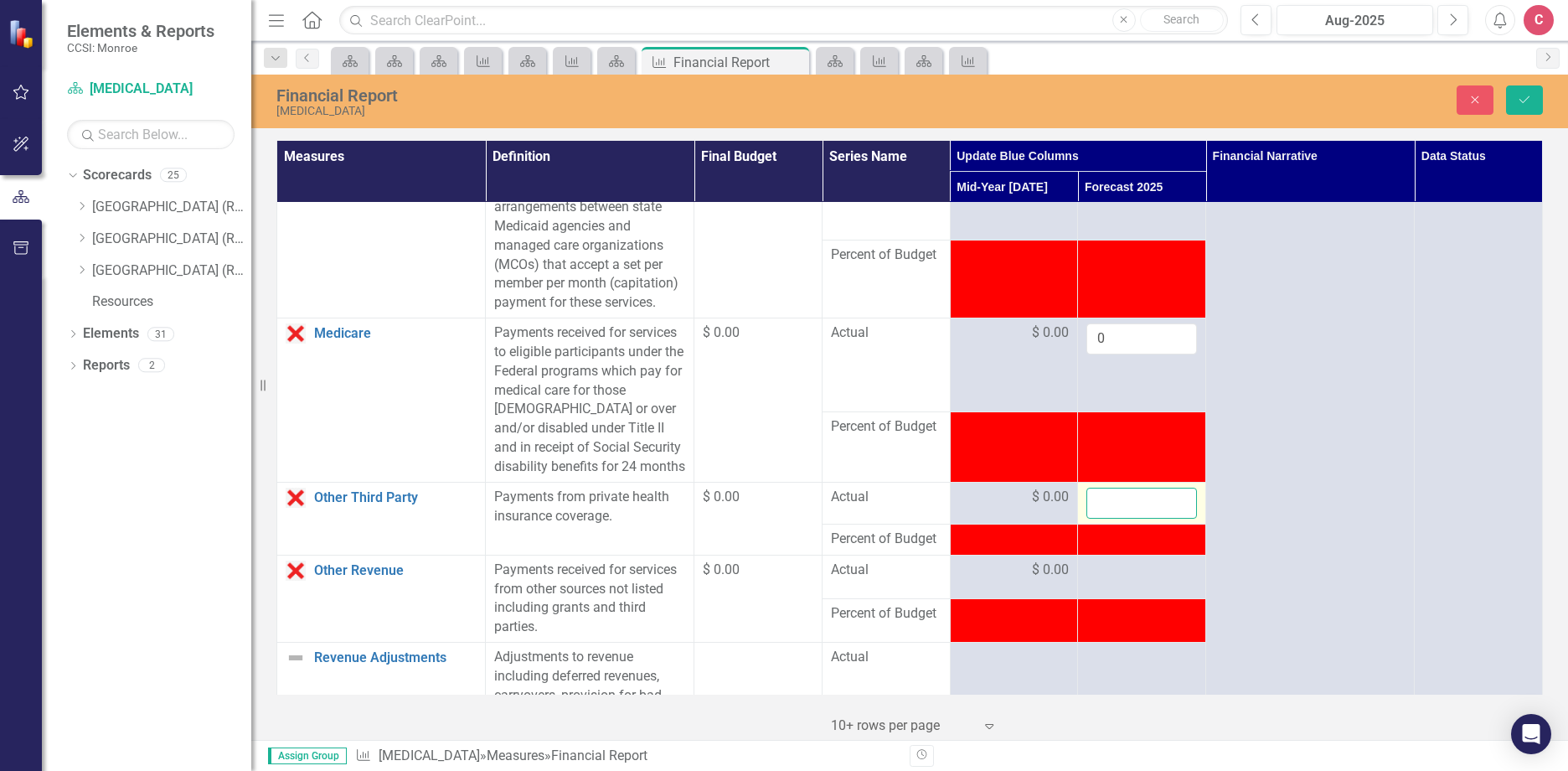
drag, startPoint x: 1117, startPoint y: 548, endPoint x: 1132, endPoint y: 561, distance: 19.8
click at [1132, 519] on input "number" at bounding box center [1141, 503] width 111 height 31
type input "0"
click at [1101, 581] on div at bounding box center [1141, 571] width 111 height 20
click at [1108, 581] on div at bounding box center [1141, 571] width 111 height 20
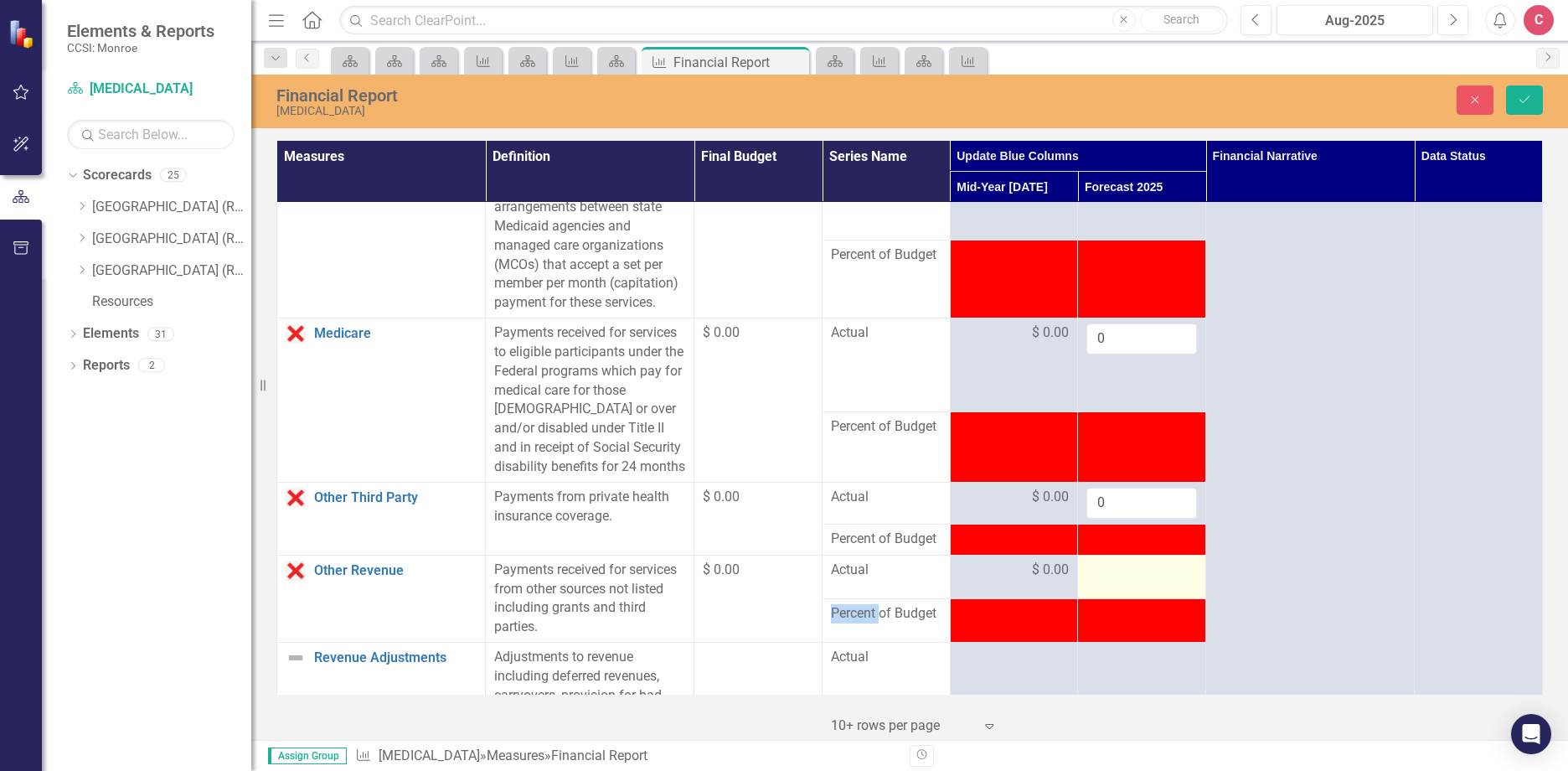
click at [1108, 581] on div at bounding box center [1141, 571] width 111 height 20
click at [1108, 591] on input "number" at bounding box center [1141, 575] width 111 height 31
type input "0"
click at [1520, 102] on icon "Save" at bounding box center [1524, 100] width 15 height 12
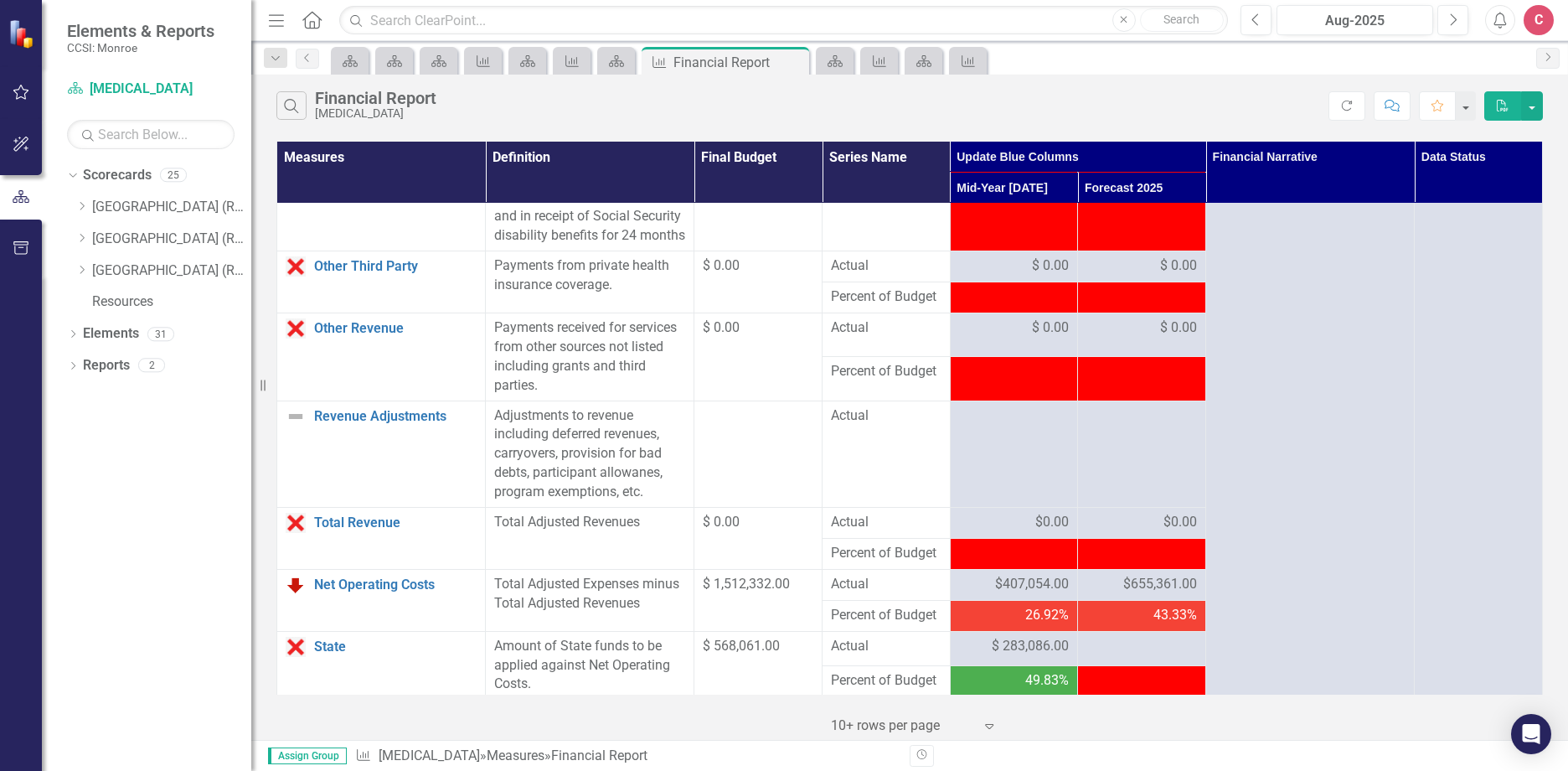
scroll to position [1592, 0]
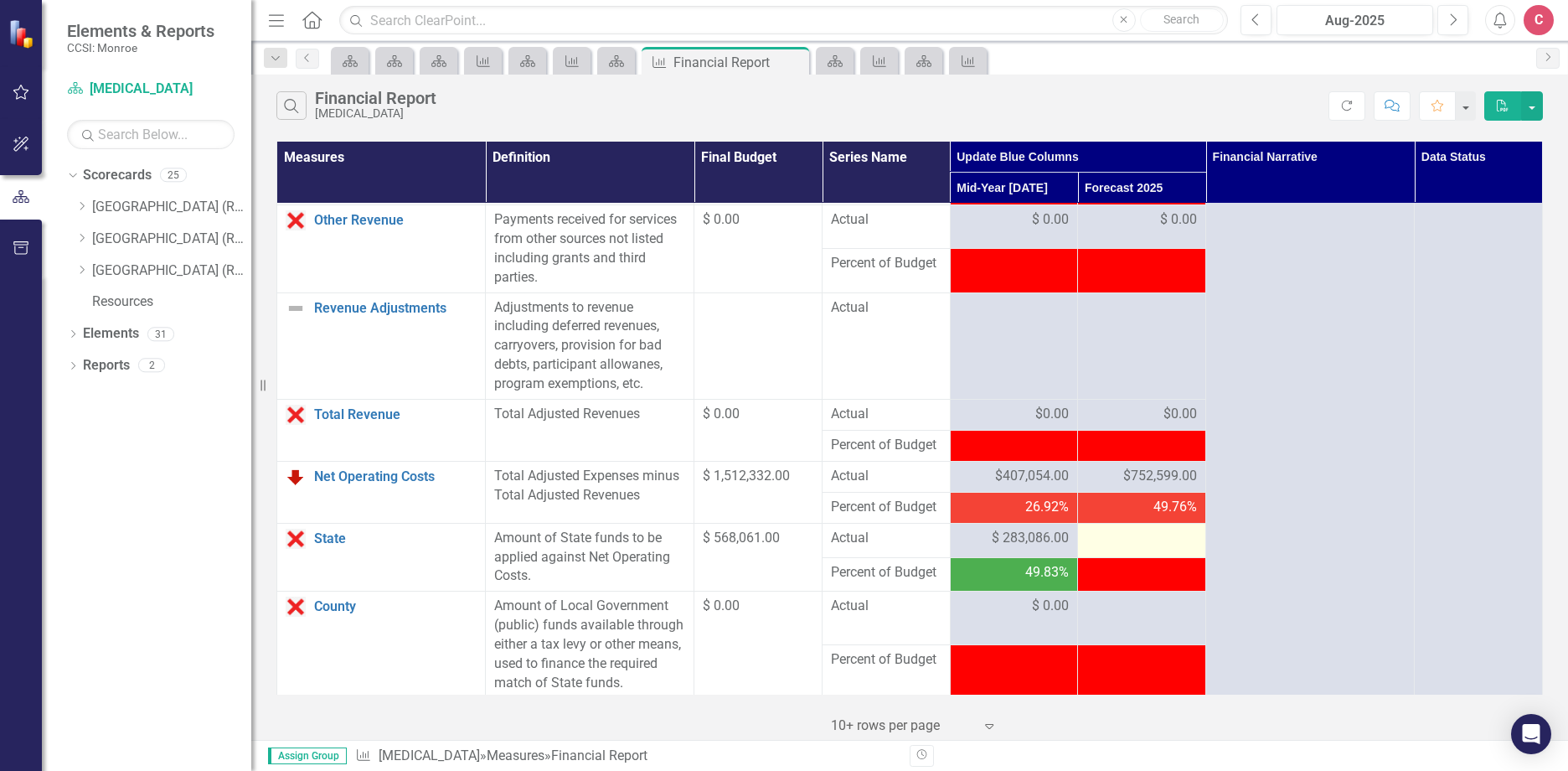
click at [1123, 557] on td at bounding box center [1142, 540] width 128 height 34
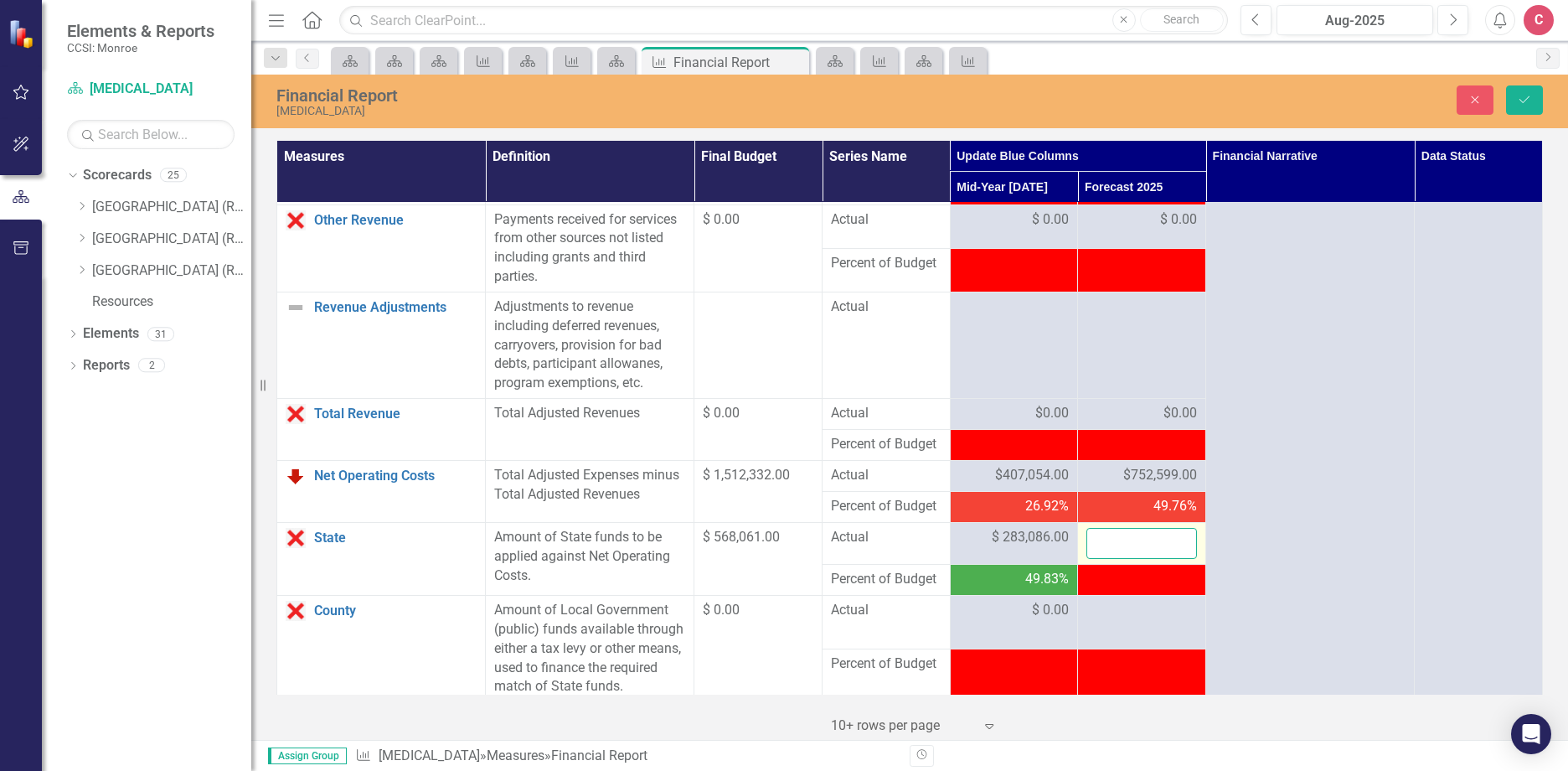
click at [1127, 559] on input "number" at bounding box center [1141, 543] width 111 height 31
type input "609061"
click at [1536, 112] on button "Save" at bounding box center [1524, 100] width 37 height 29
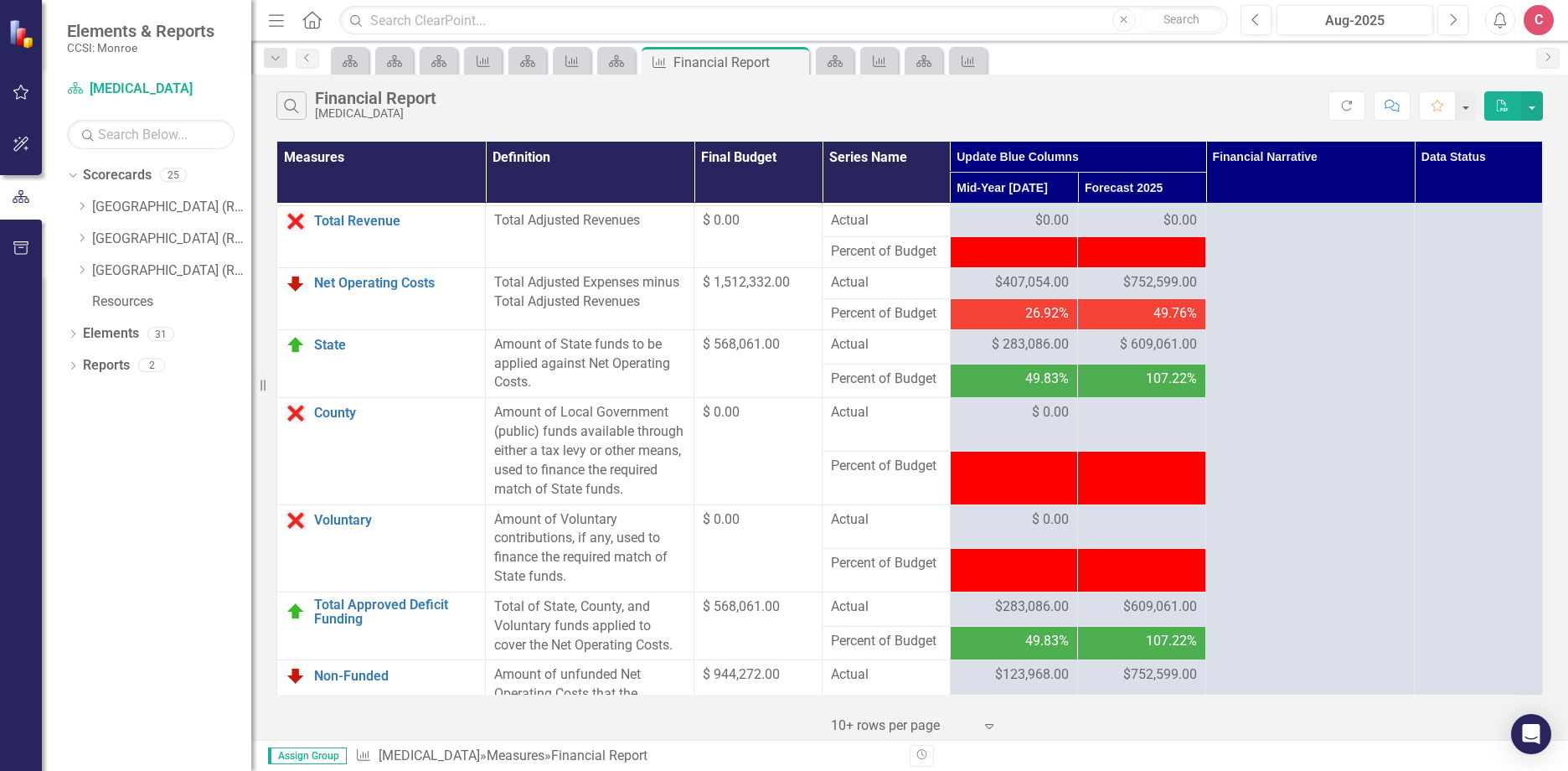
scroll to position [1760, 0]
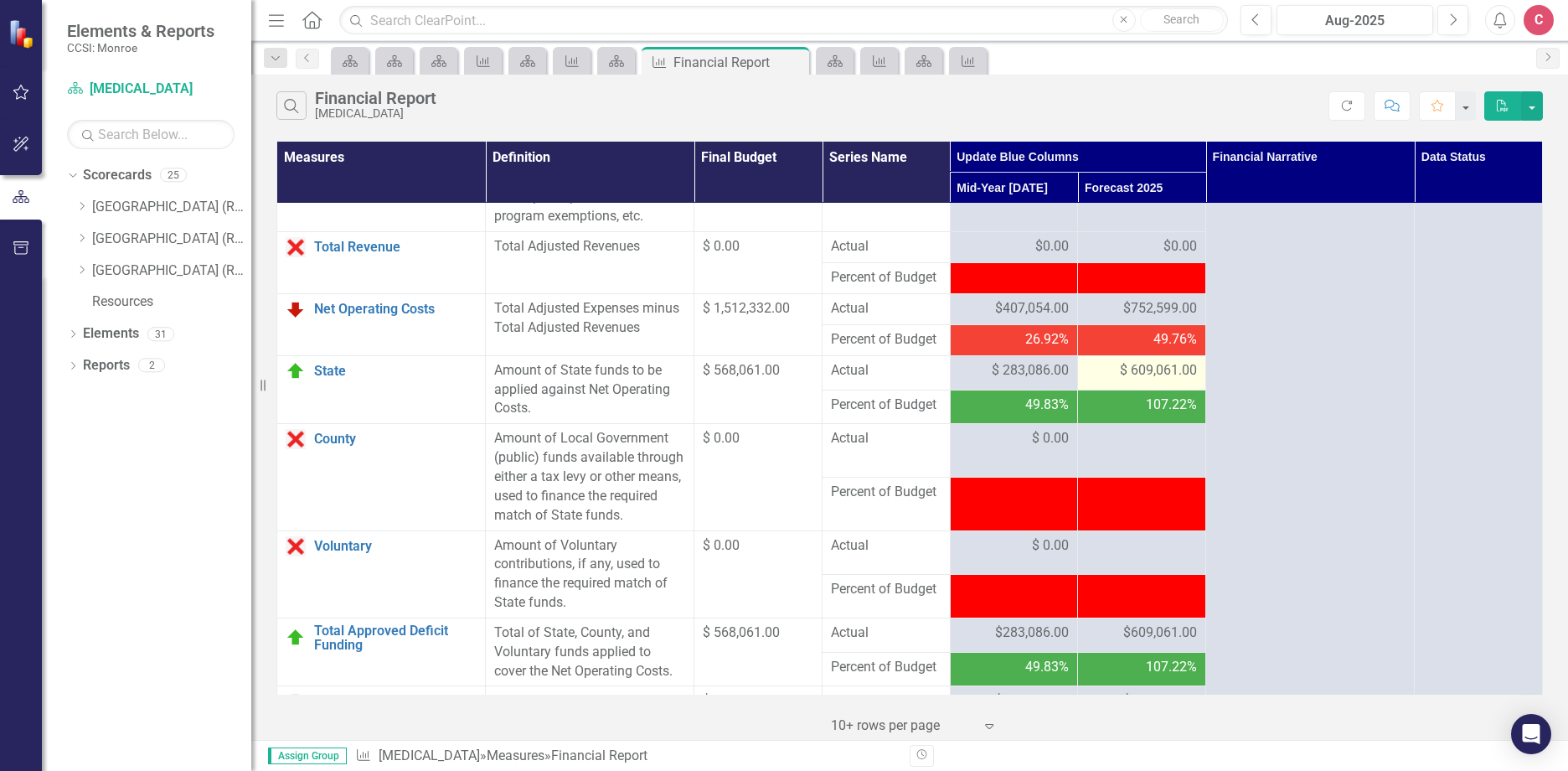
click at [1157, 381] on span "$ 609,061.00" at bounding box center [1158, 371] width 77 height 20
click at [1146, 478] on td at bounding box center [1142, 451] width 128 height 54
click at [1157, 449] on div at bounding box center [1141, 440] width 111 height 20
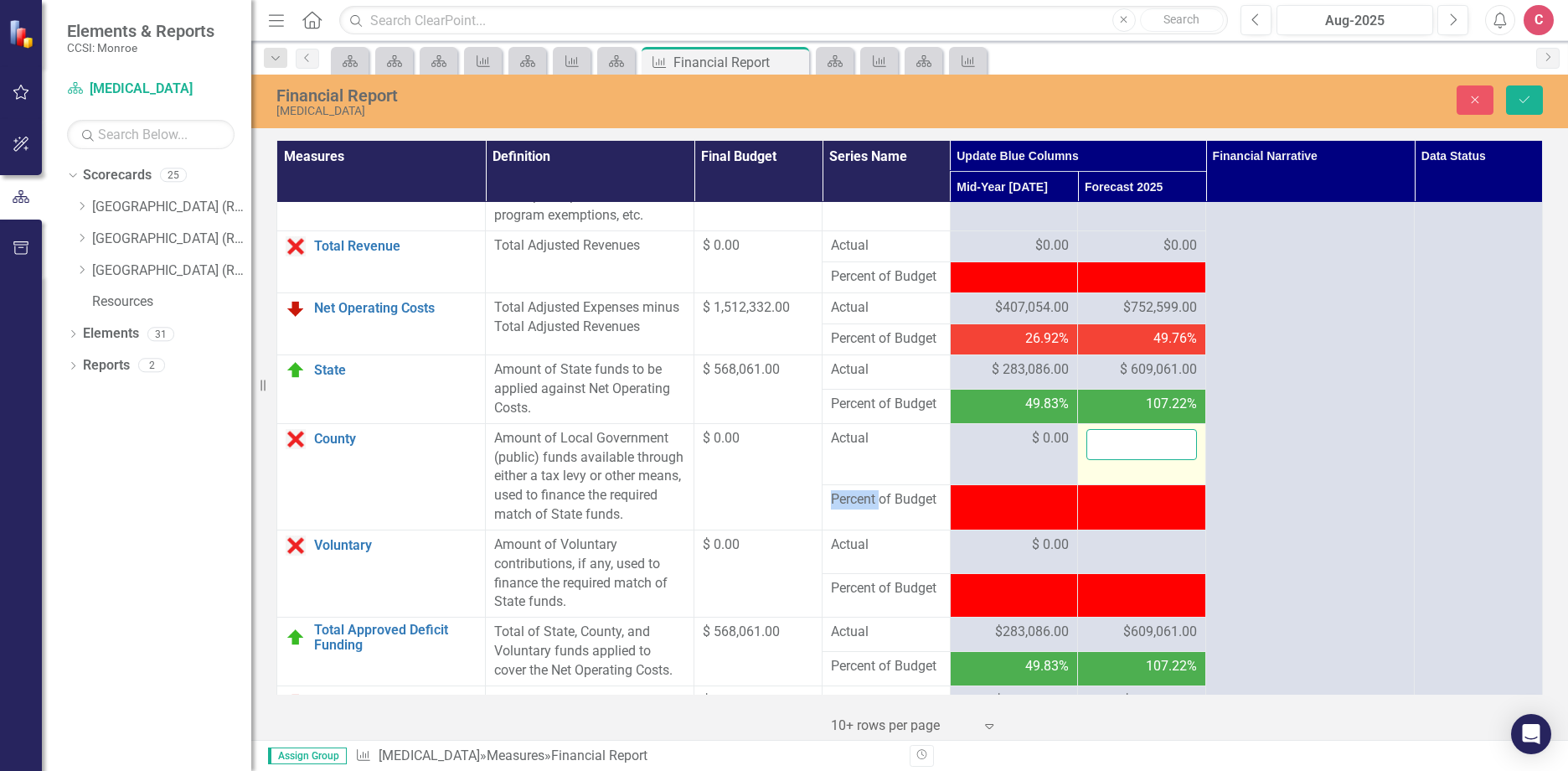
drag, startPoint x: 1157, startPoint y: 505, endPoint x: 1139, endPoint y: 505, distance: 18.0
click at [1139, 460] on input "number" at bounding box center [1141, 444] width 111 height 31
type input "0"
click at [1105, 556] on div at bounding box center [1141, 546] width 111 height 20
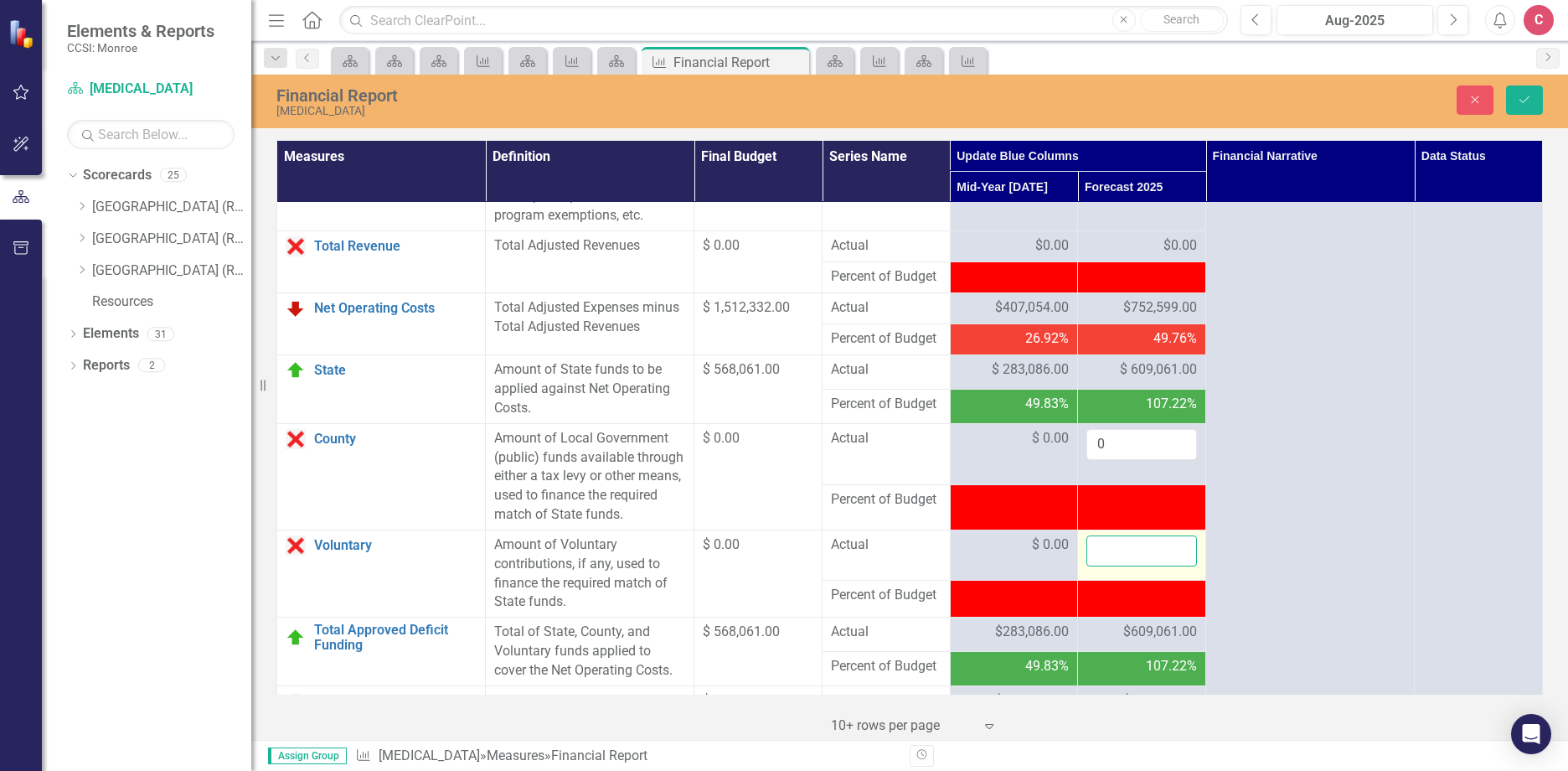
drag, startPoint x: 1105, startPoint y: 599, endPoint x: 1135, endPoint y: 608, distance: 31.3
click at [1135, 566] on input "number" at bounding box center [1141, 550] width 111 height 31
type input "0"
click at [1535, 107] on button "Save" at bounding box center [1524, 100] width 37 height 29
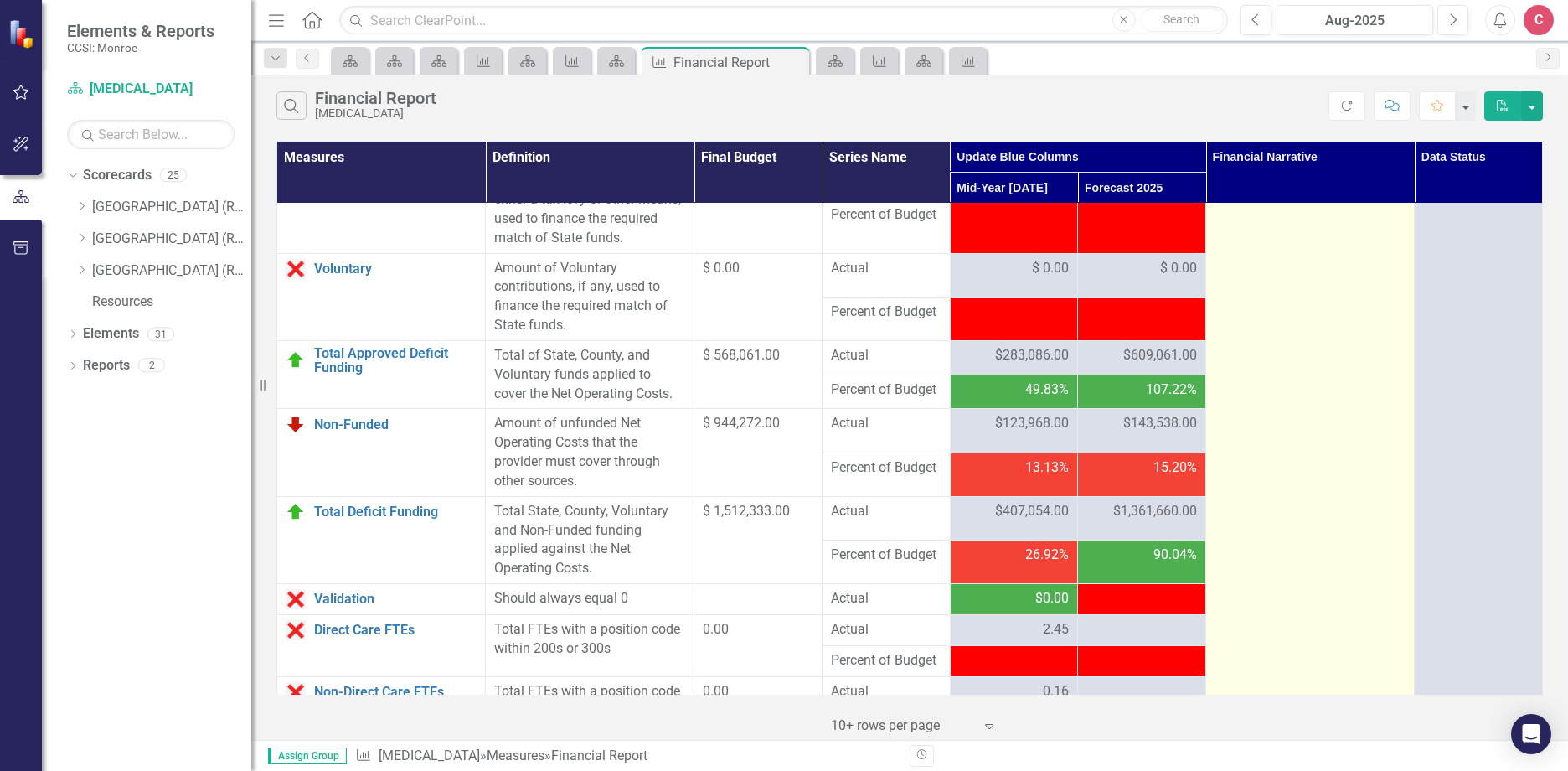
scroll to position [2095, 0]
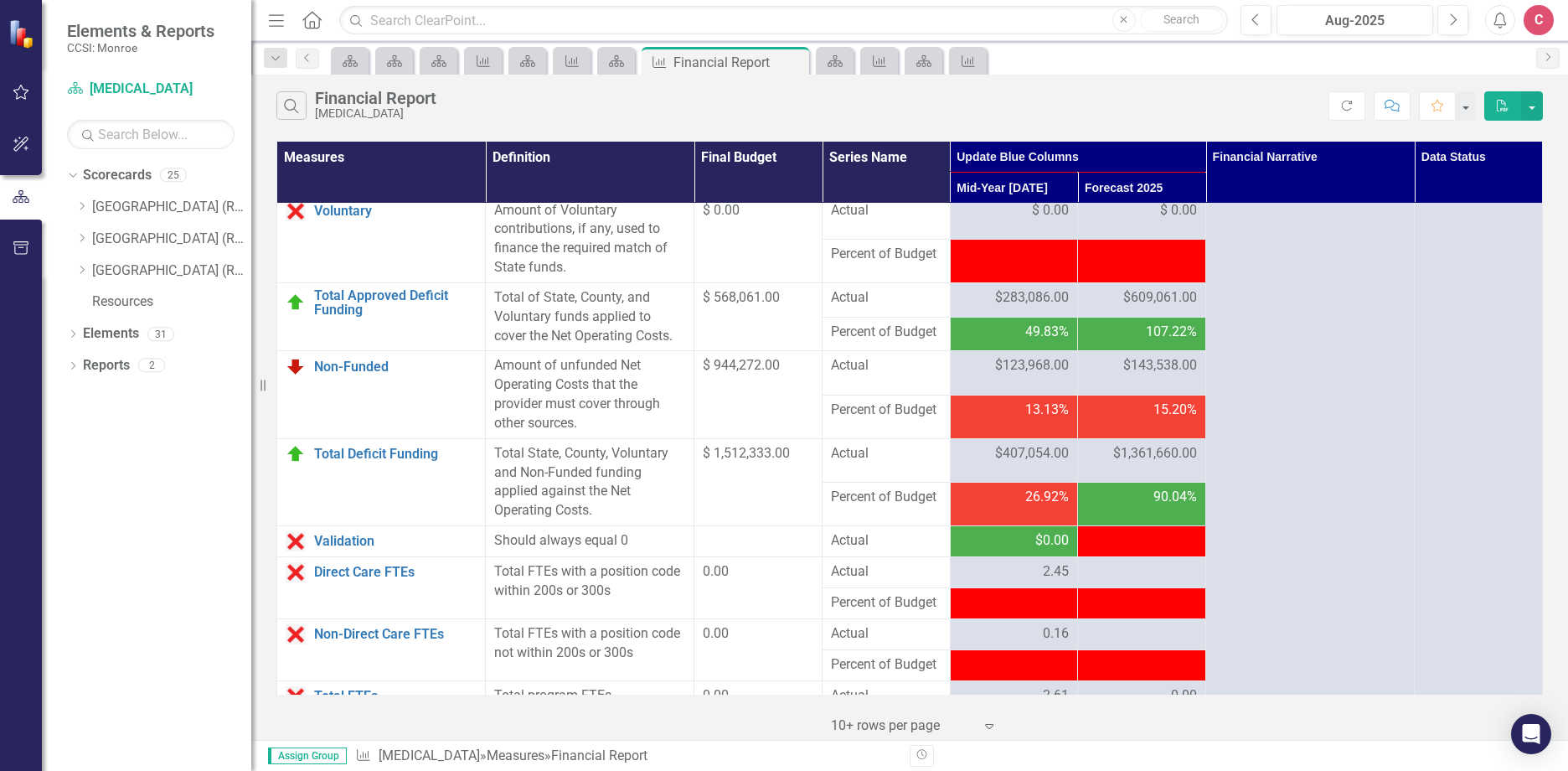
click at [1123, 307] on span "$609,061.00" at bounding box center [1159, 298] width 74 height 20
click at [1160, 548] on span "-$609,061.00" at bounding box center [1158, 539] width 77 height 16
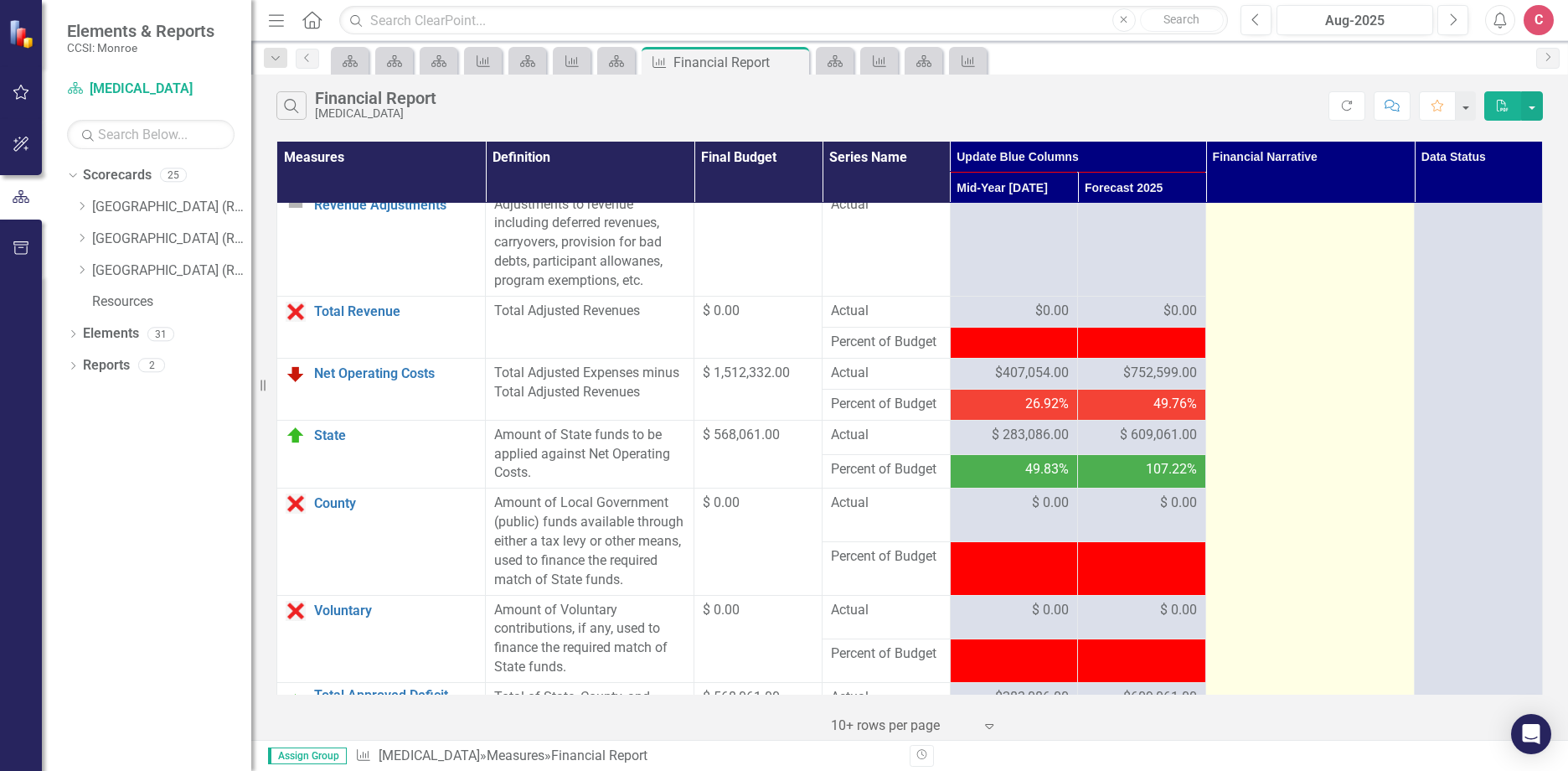
scroll to position [1676, 0]
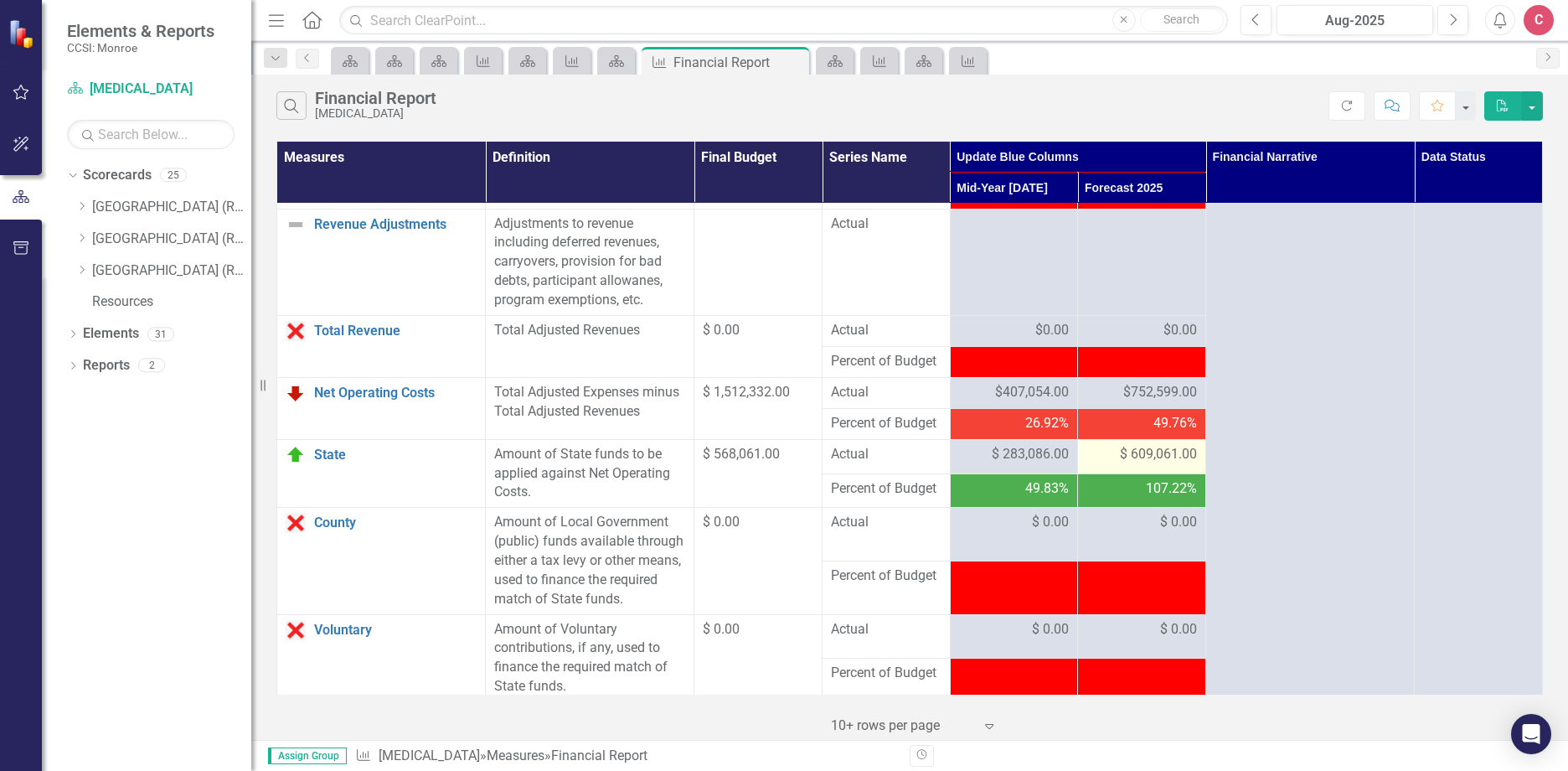
click at [1175, 465] on span "$ 609,061.00" at bounding box center [1158, 454] width 77 height 20
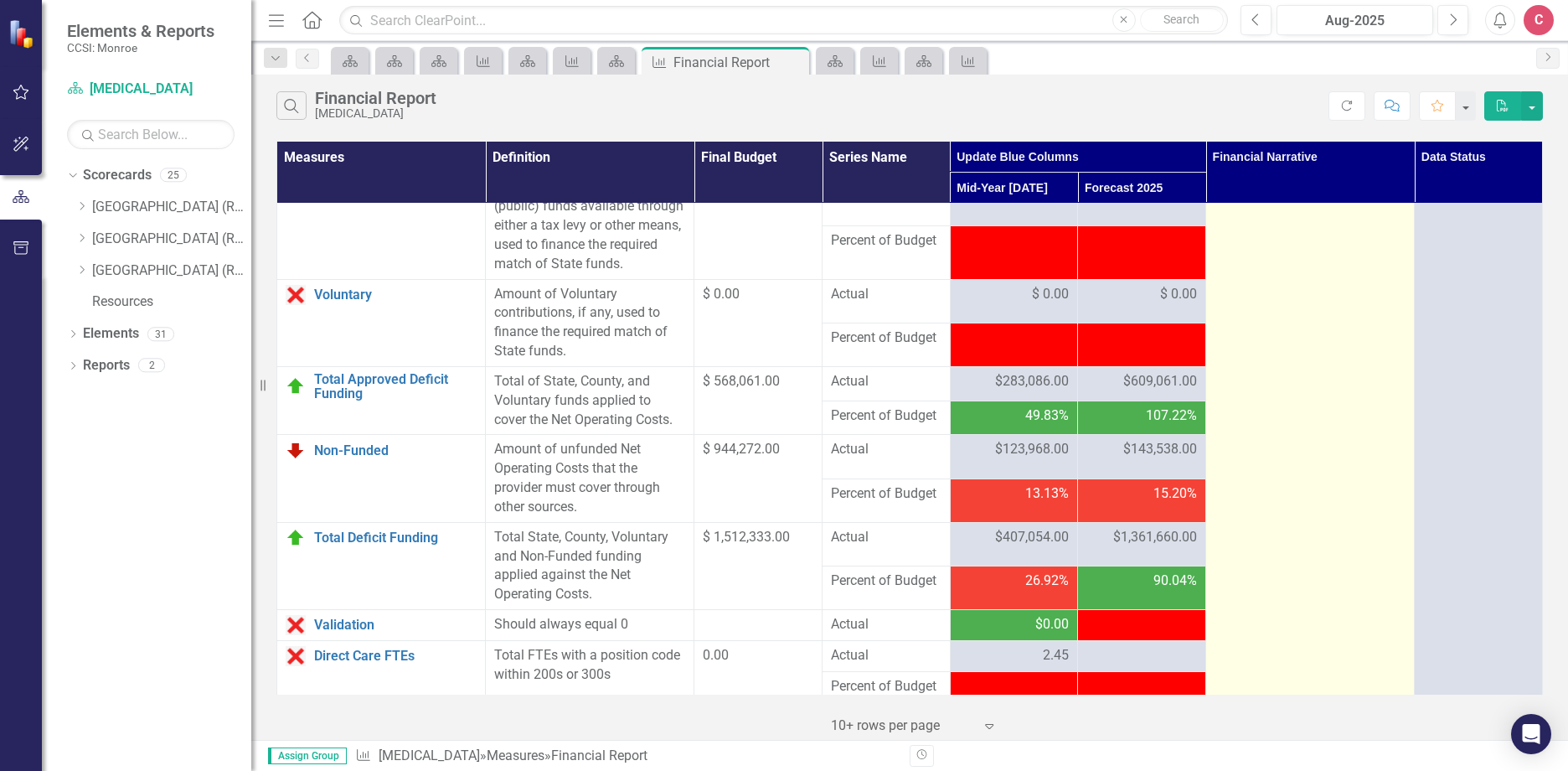
scroll to position [2201, 0]
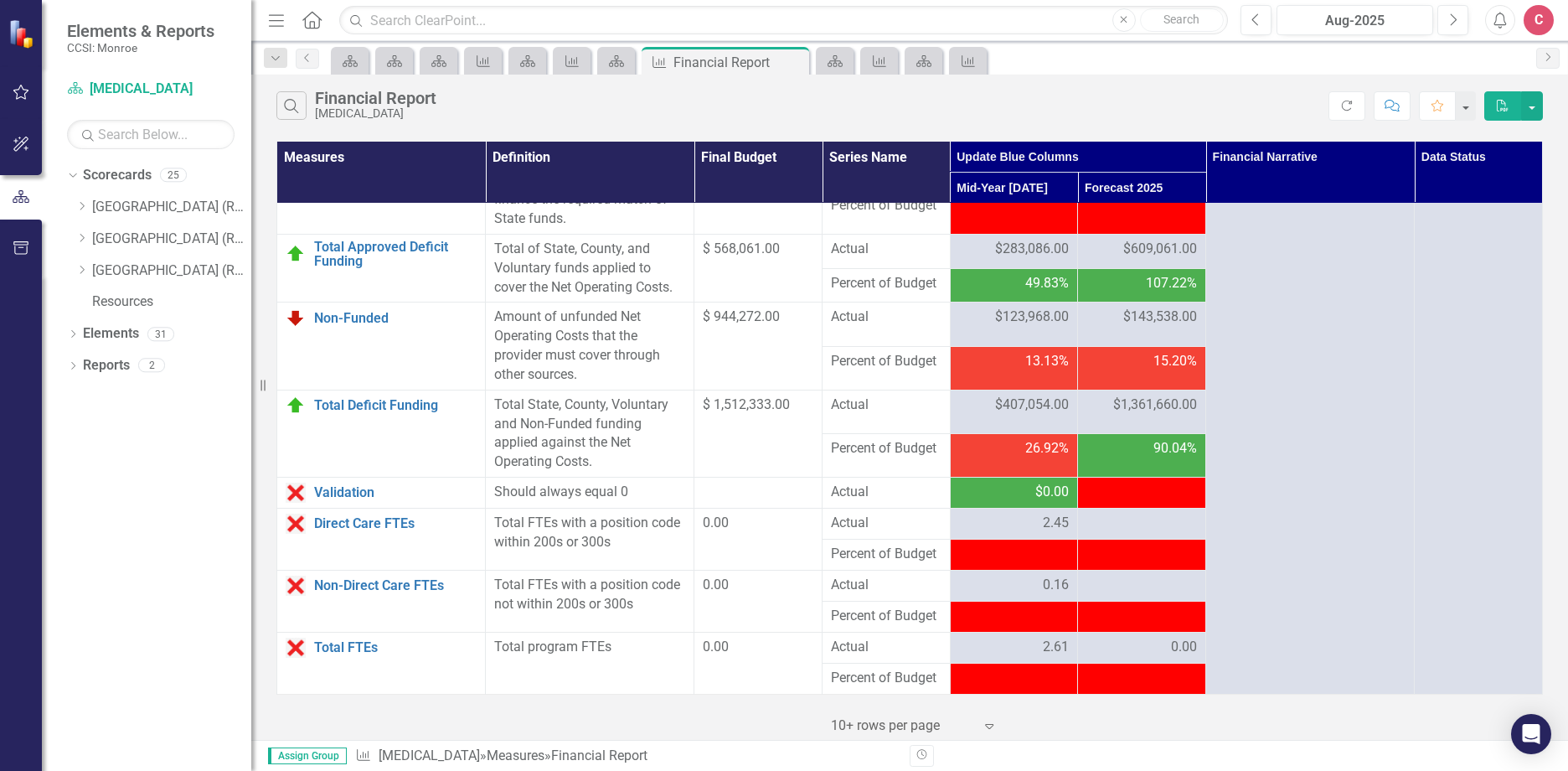
click at [1181, 314] on span "$143,538.00" at bounding box center [1159, 317] width 74 height 20
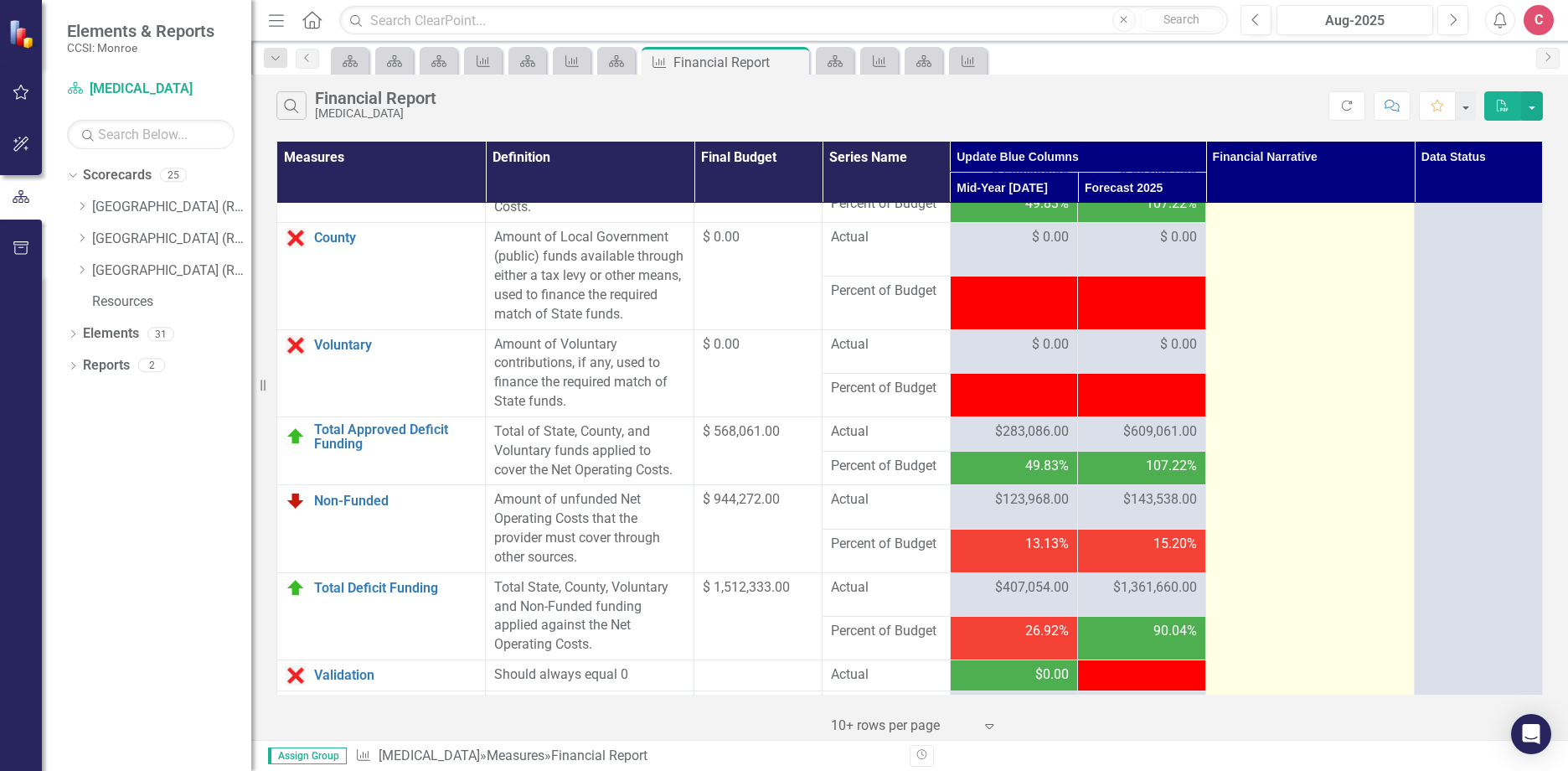
scroll to position [1950, 0]
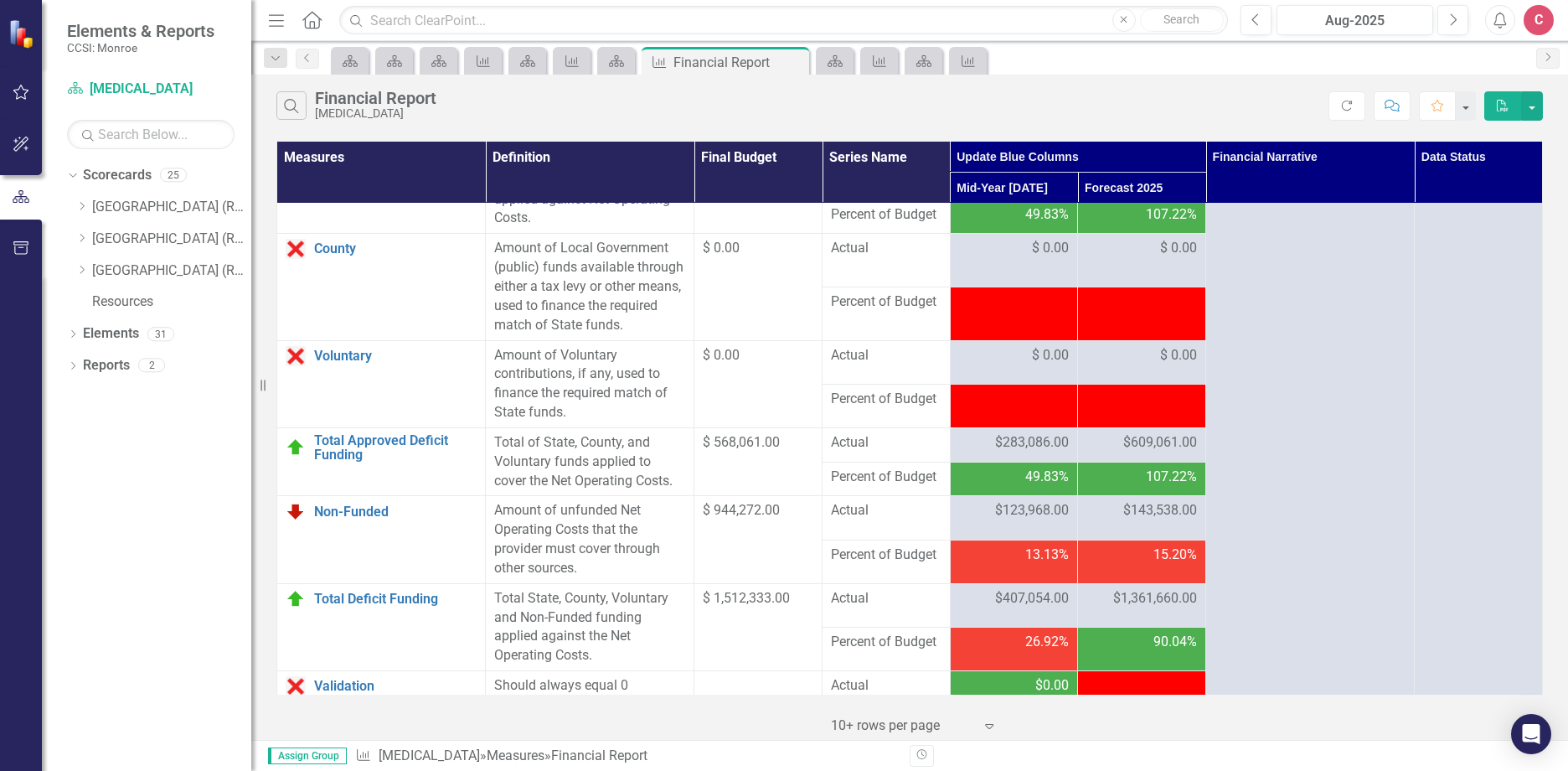
click at [1159, 453] on span "$609,061.00" at bounding box center [1159, 442] width 74 height 20
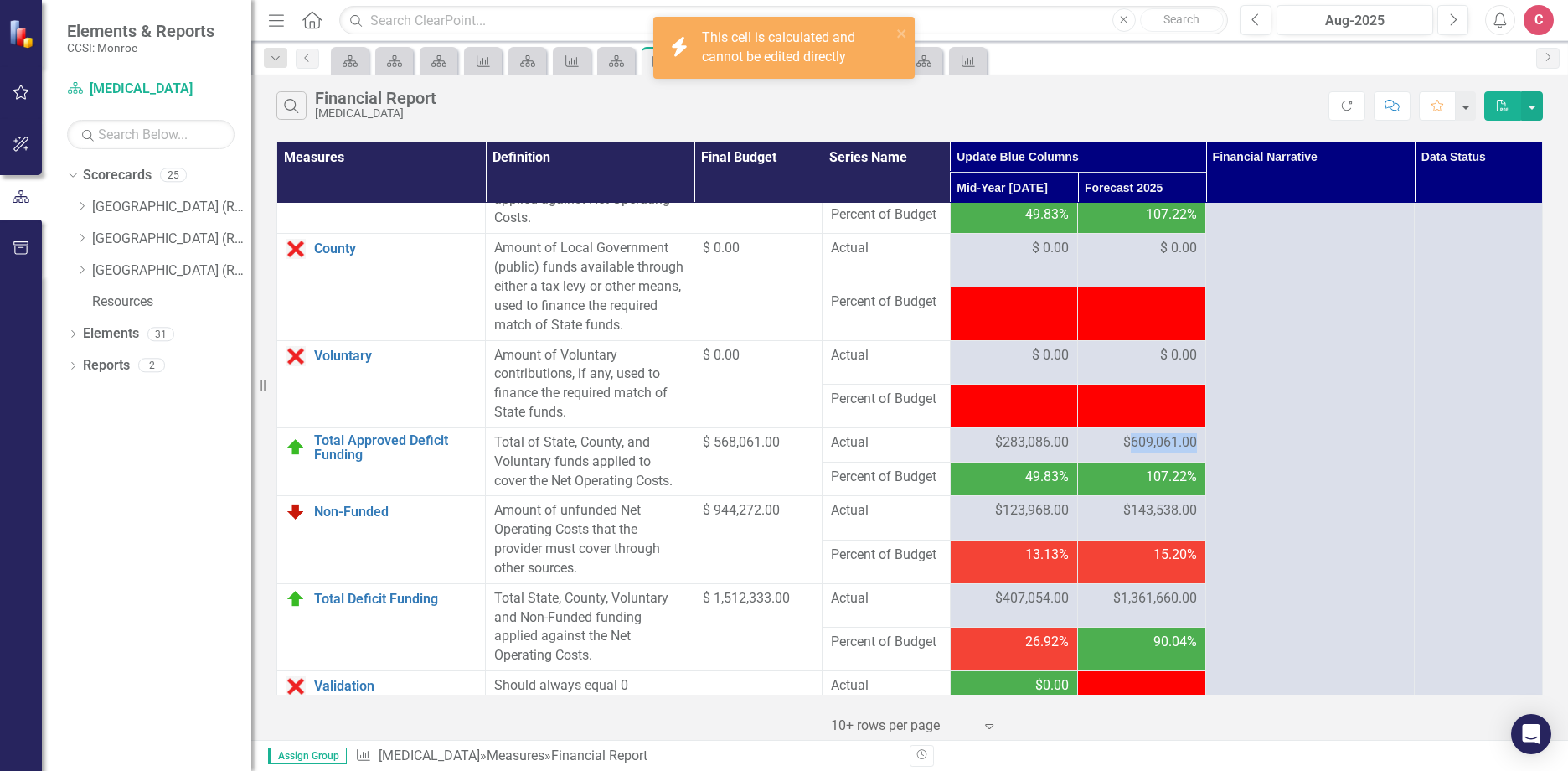
click at [1152, 453] on span "$609,061.00" at bounding box center [1159, 442] width 74 height 20
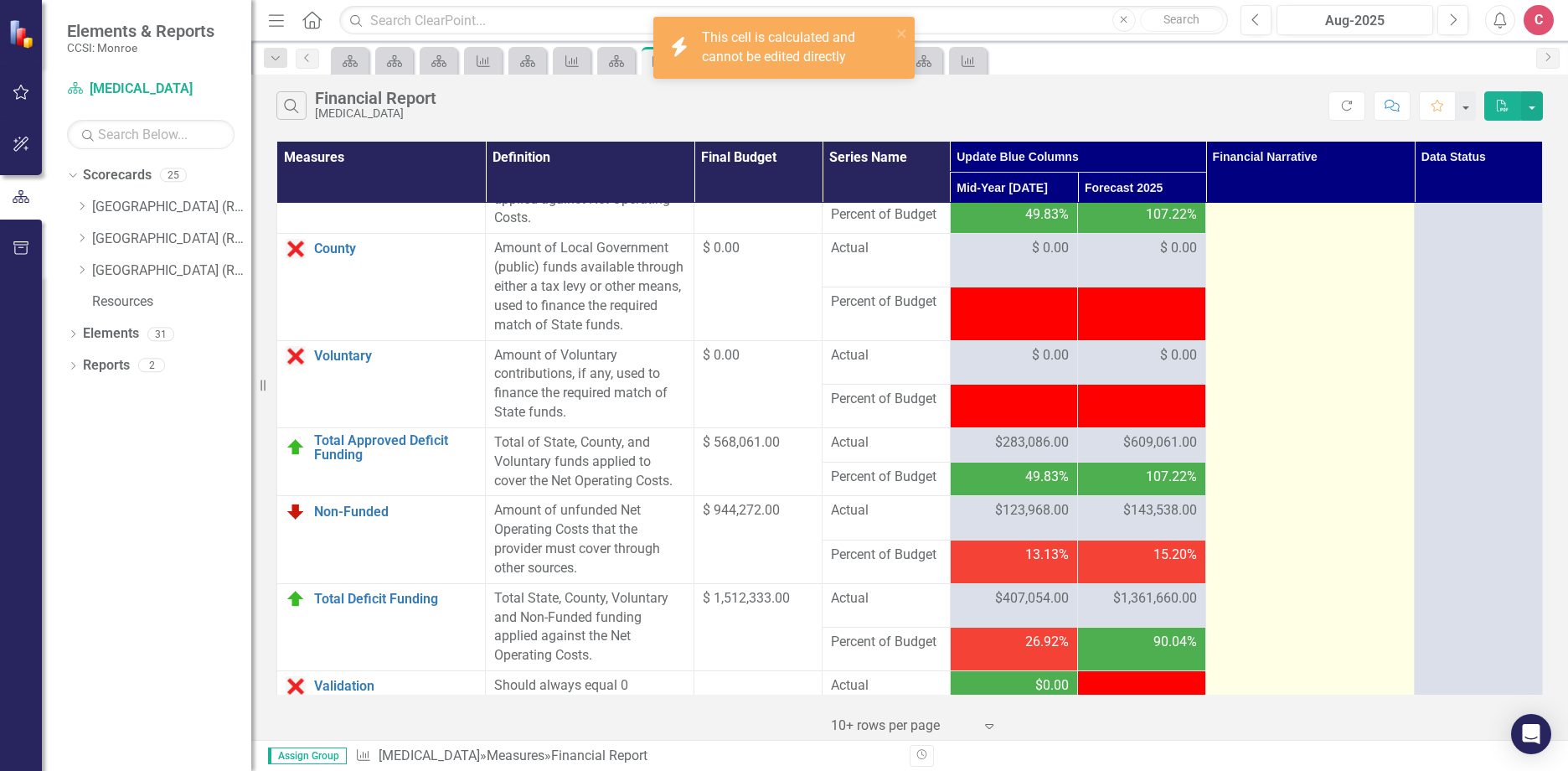
scroll to position [1782, 0]
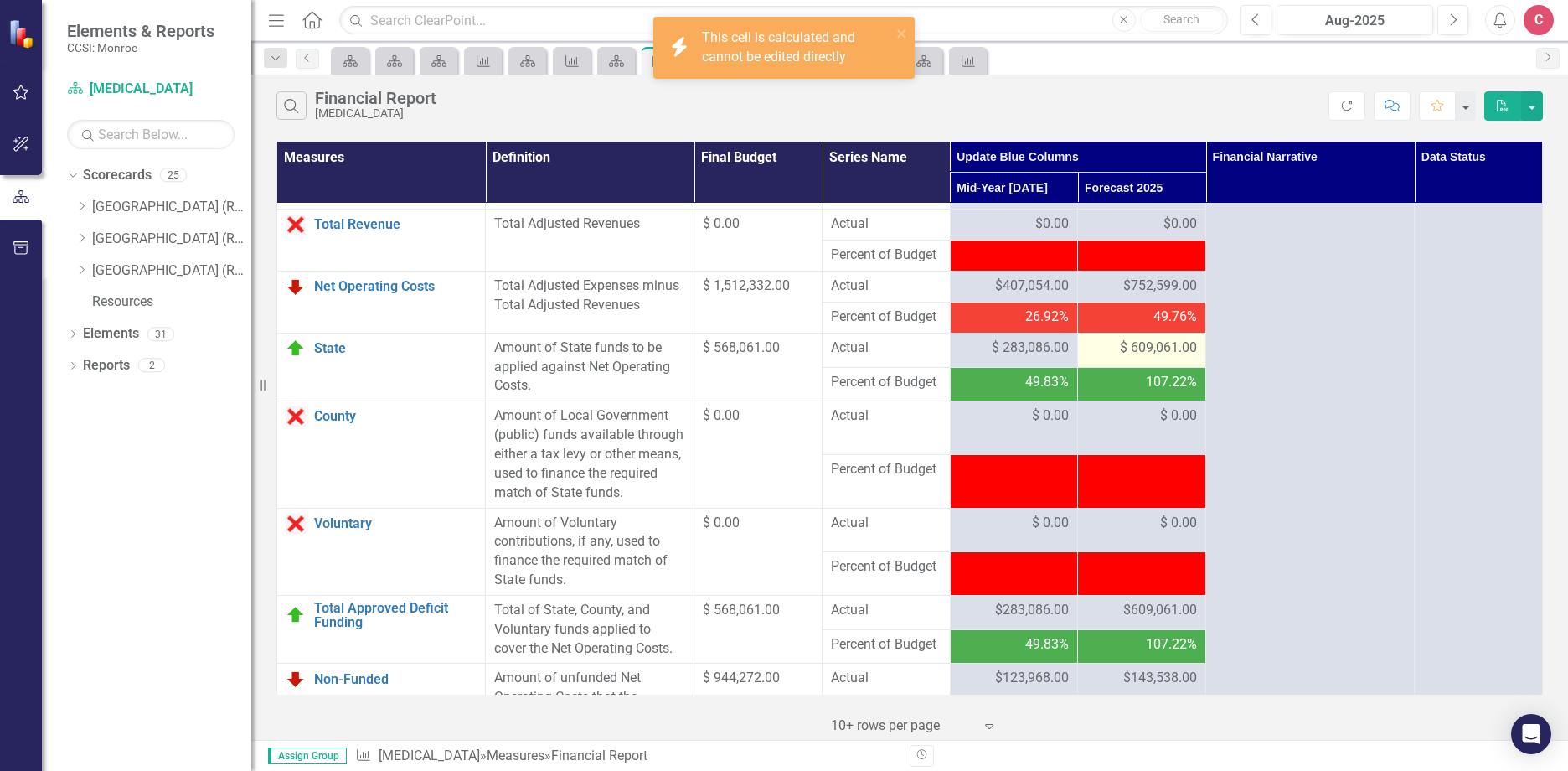
click at [1166, 358] on span "$ 609,061.00" at bounding box center [1158, 348] width 77 height 20
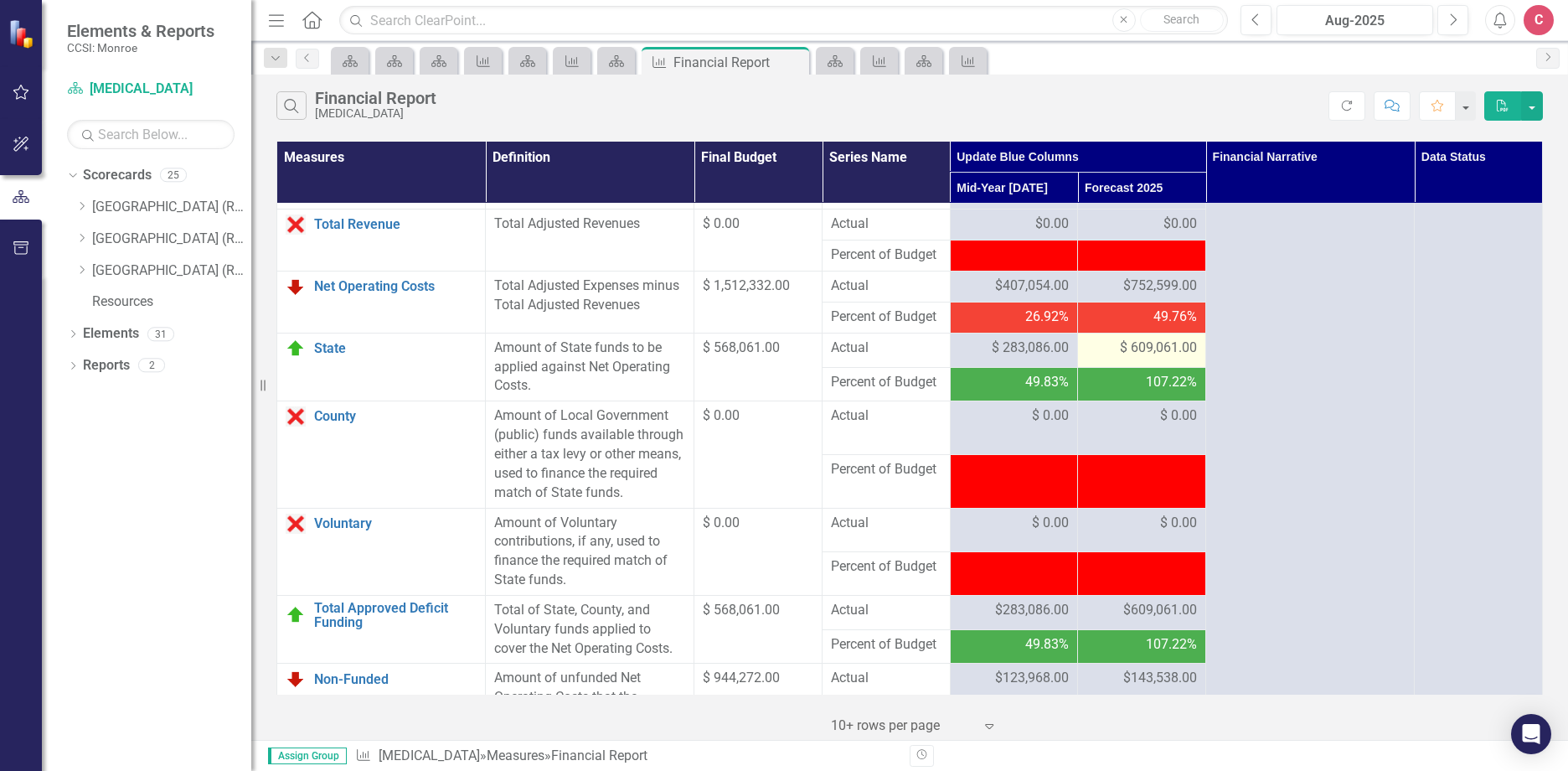
click at [1166, 358] on span "$ 609,061.00" at bounding box center [1158, 348] width 77 height 20
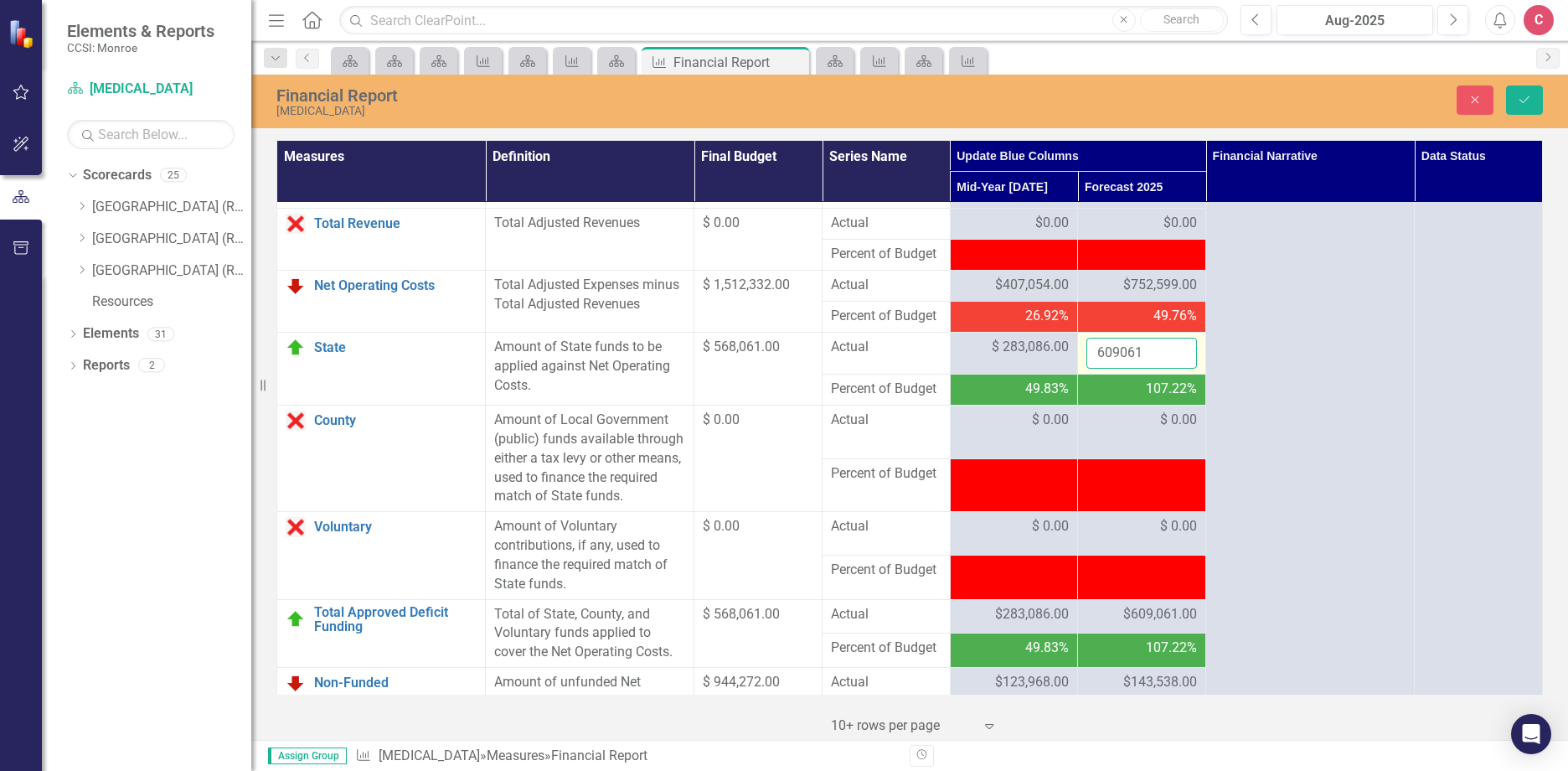
drag, startPoint x: 1166, startPoint y: 406, endPoint x: 1003, endPoint y: 378, distance: 165.4
click at [1532, 97] on button "Save" at bounding box center [1524, 100] width 37 height 29
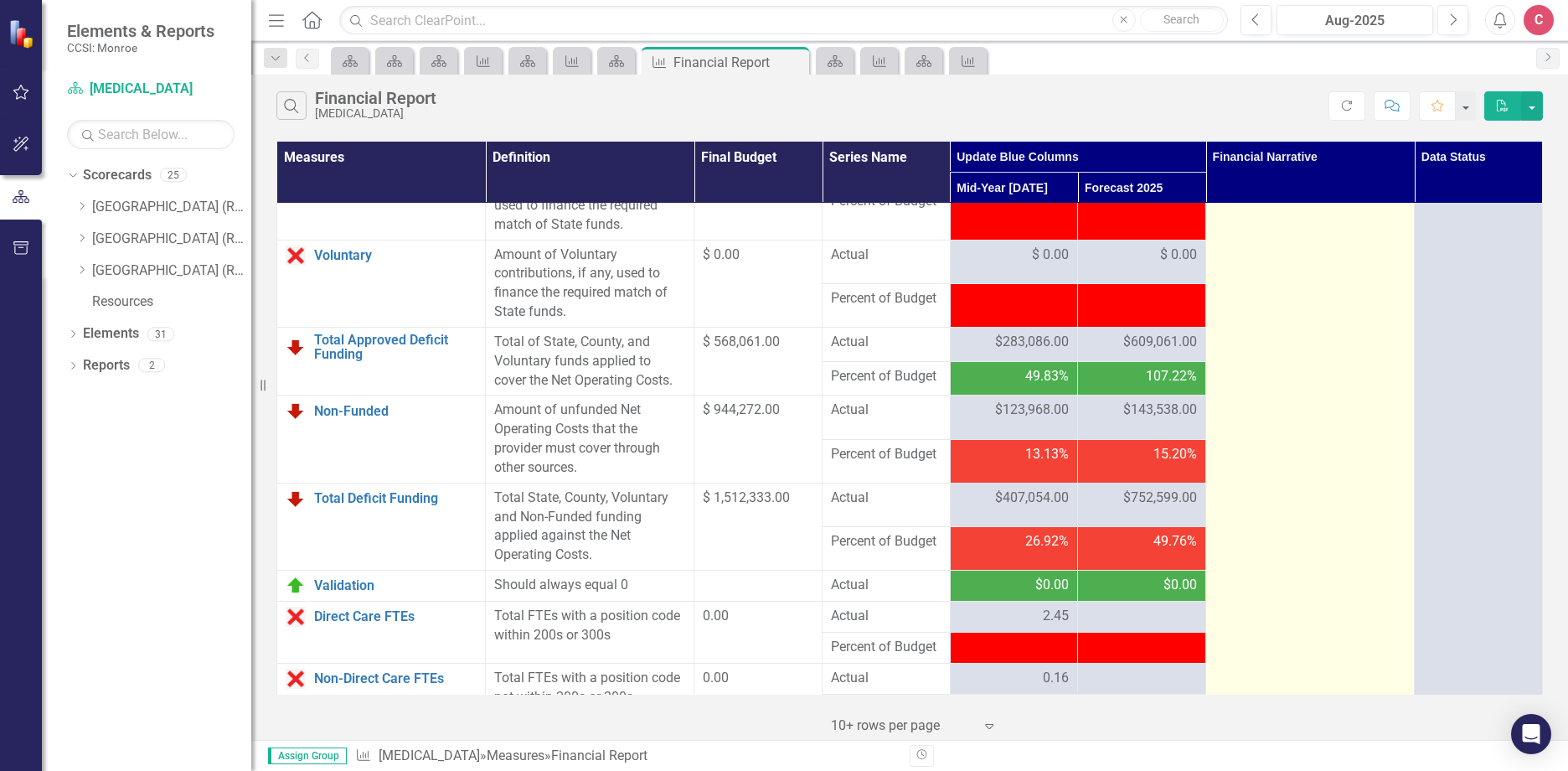
scroll to position [2179, 0]
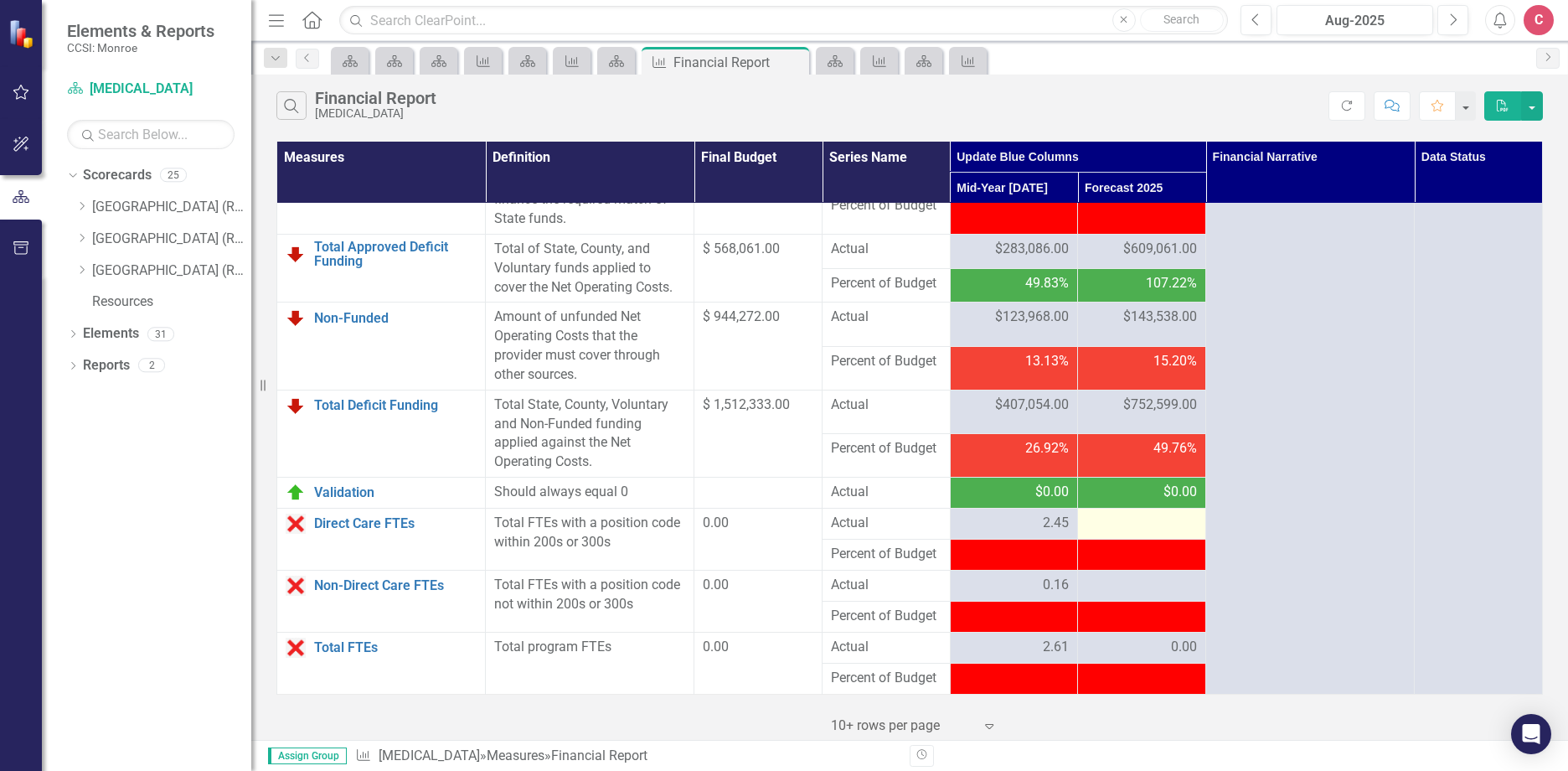
click at [1154, 534] on div at bounding box center [1141, 524] width 111 height 20
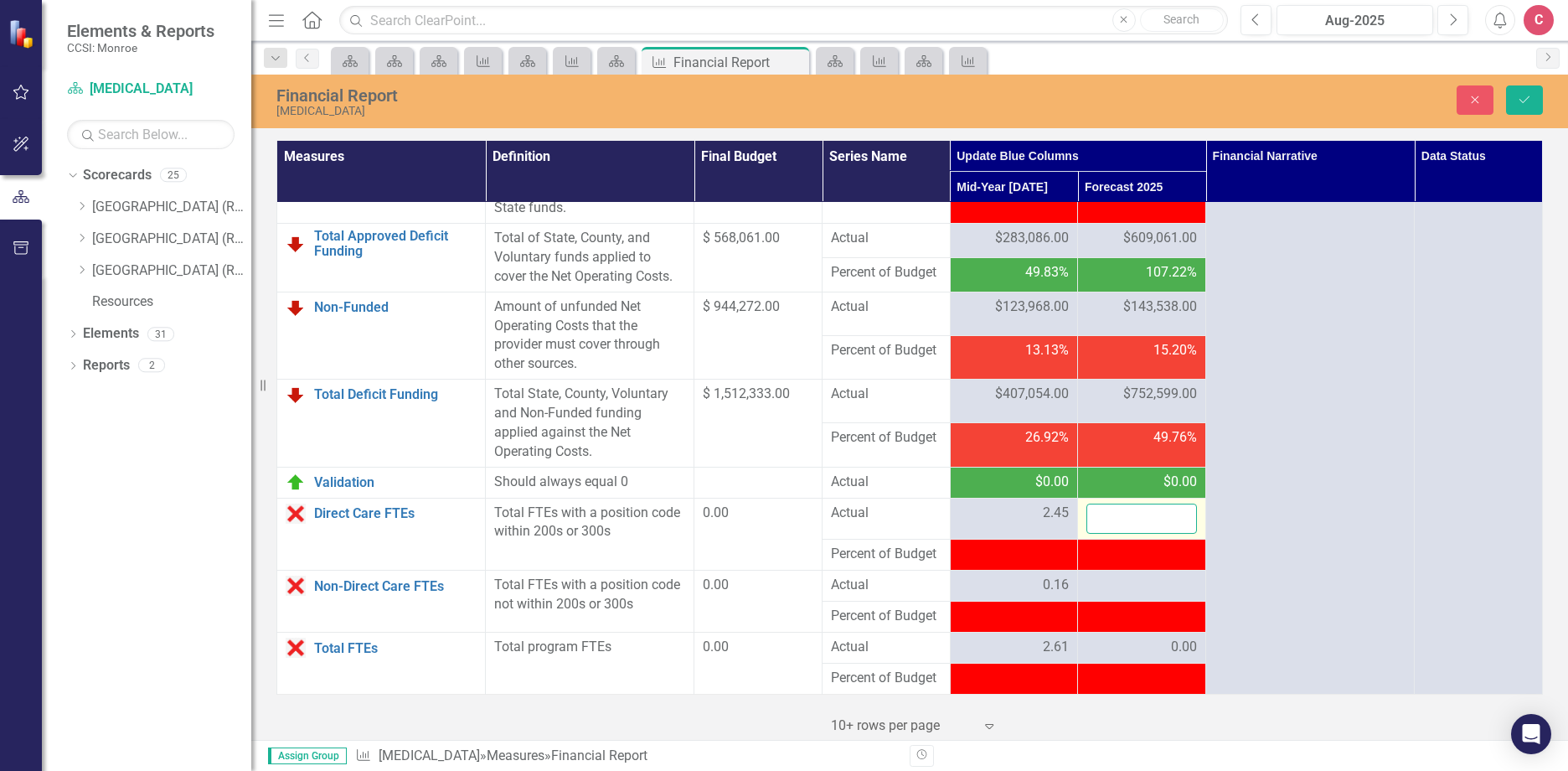
click at [1148, 534] on input "number" at bounding box center [1141, 519] width 111 height 31
type input "1.94"
click at [1112, 602] on td at bounding box center [1142, 586] width 128 height 31
click at [1125, 596] on div at bounding box center [1141, 586] width 111 height 20
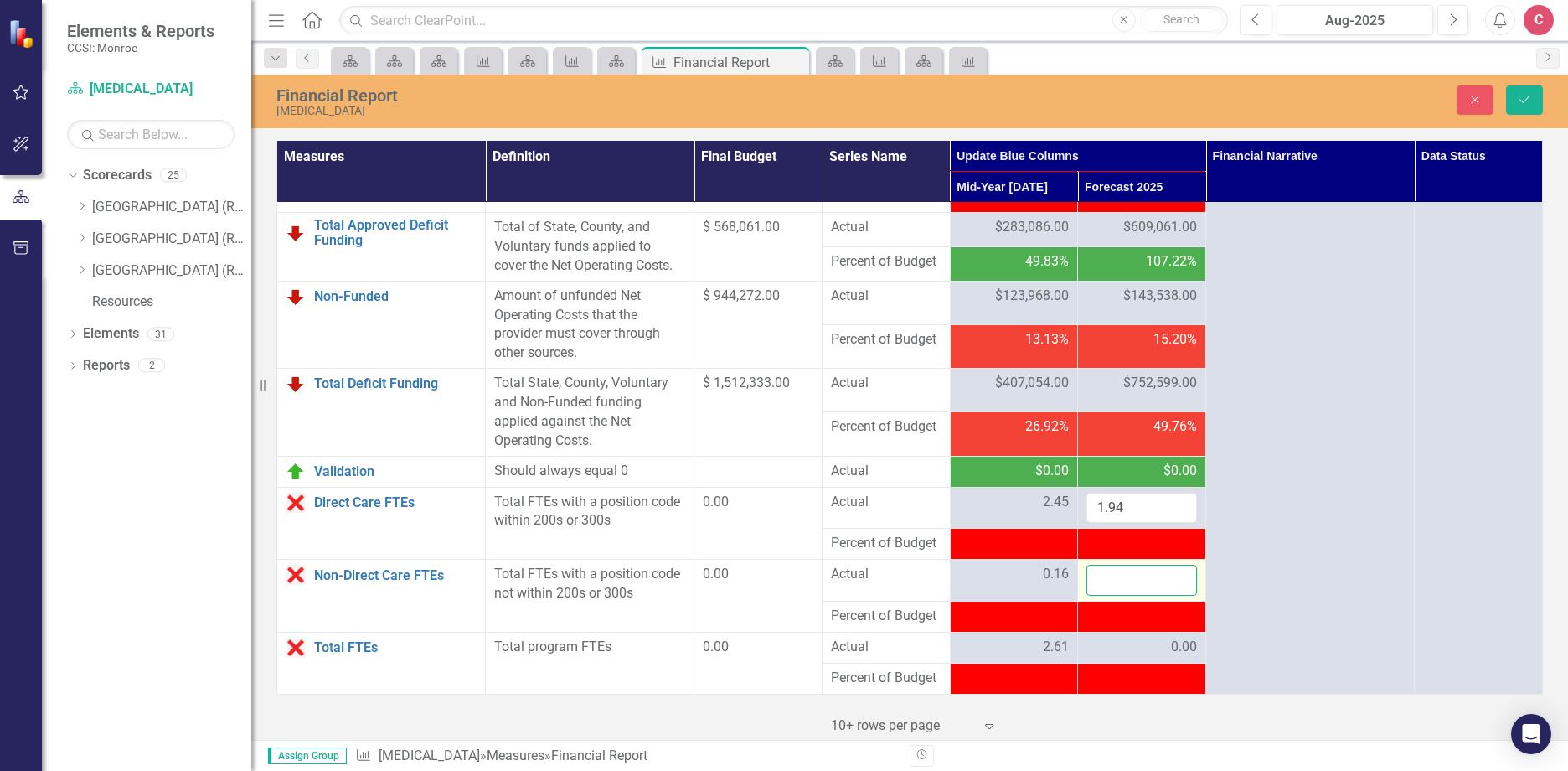
drag, startPoint x: 1125, startPoint y: 624, endPoint x: 1146, endPoint y: 624, distance: 21.0
click at [1146, 596] on input "number" at bounding box center [1141, 580] width 111 height 31
type input ".09"
click at [1535, 91] on button "Save" at bounding box center [1524, 100] width 37 height 29
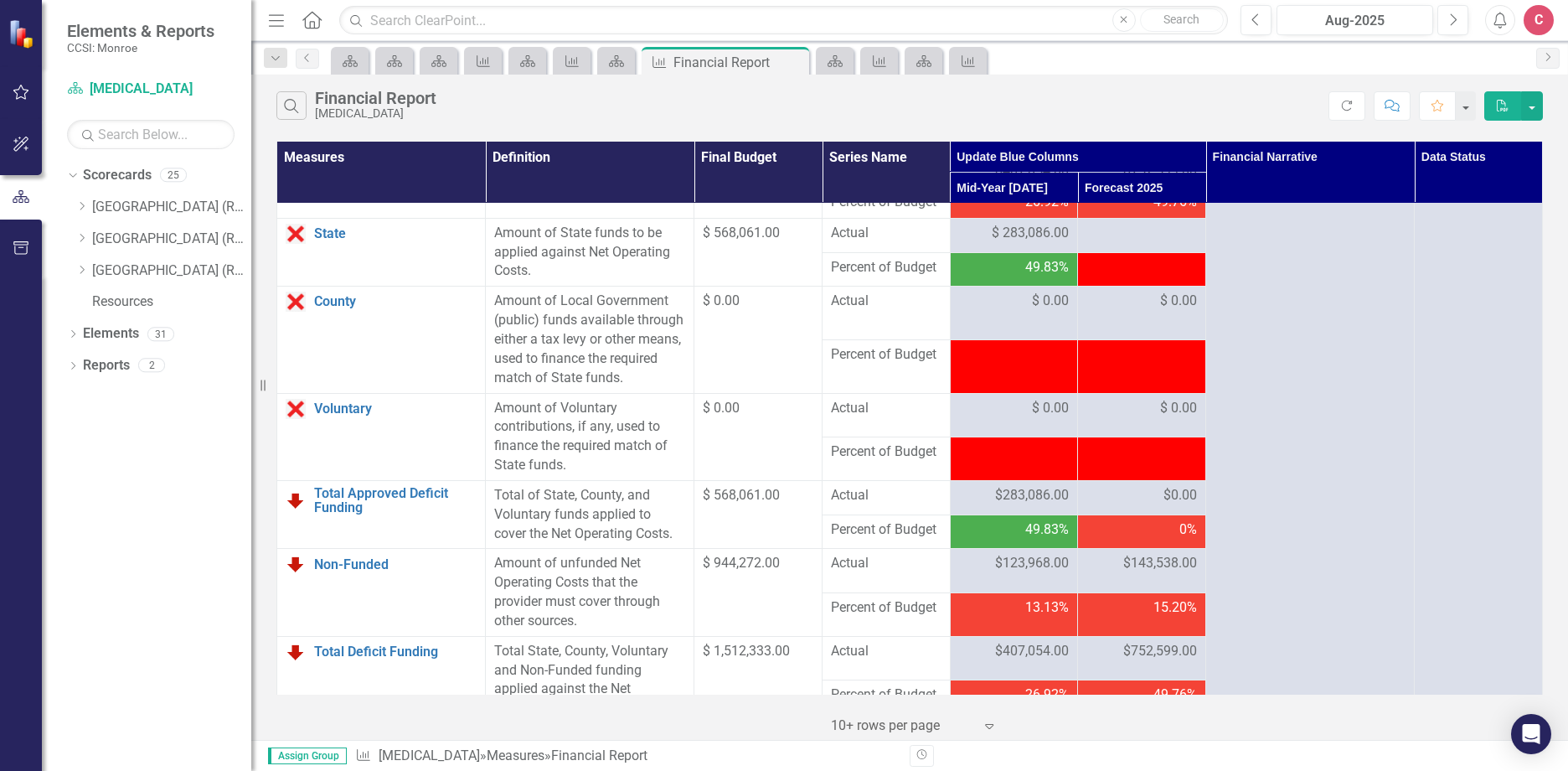
scroll to position [1866, 0]
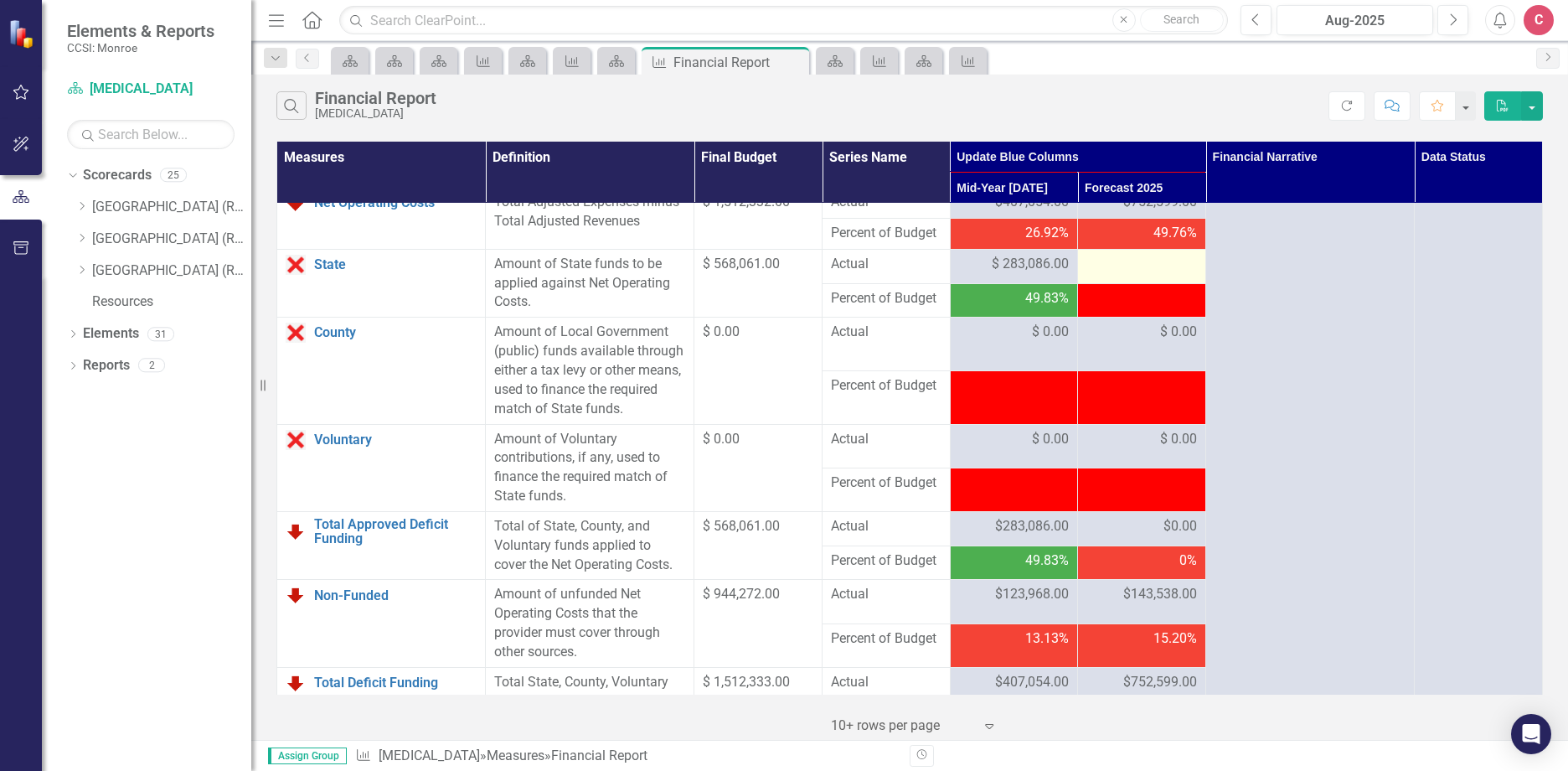
click at [1151, 275] on div at bounding box center [1141, 265] width 111 height 20
click at [1148, 275] on div at bounding box center [1141, 265] width 111 height 20
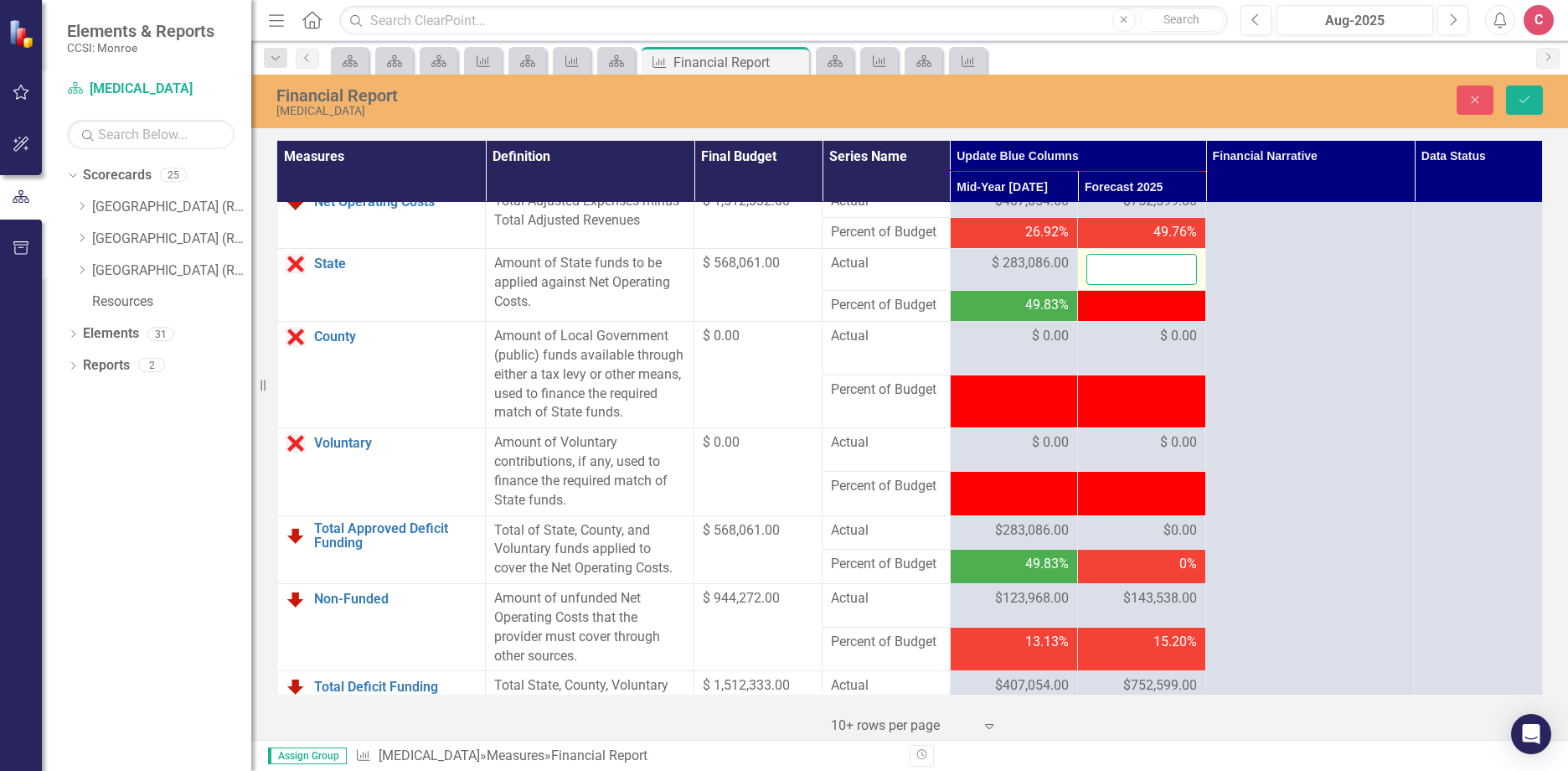
drag, startPoint x: 1148, startPoint y: 327, endPoint x: 1106, endPoint y: 322, distance: 42.3
click at [1105, 285] on input "number" at bounding box center [1141, 269] width 111 height 31
type input "609061"
click at [1535, 100] on button "Save" at bounding box center [1524, 100] width 37 height 29
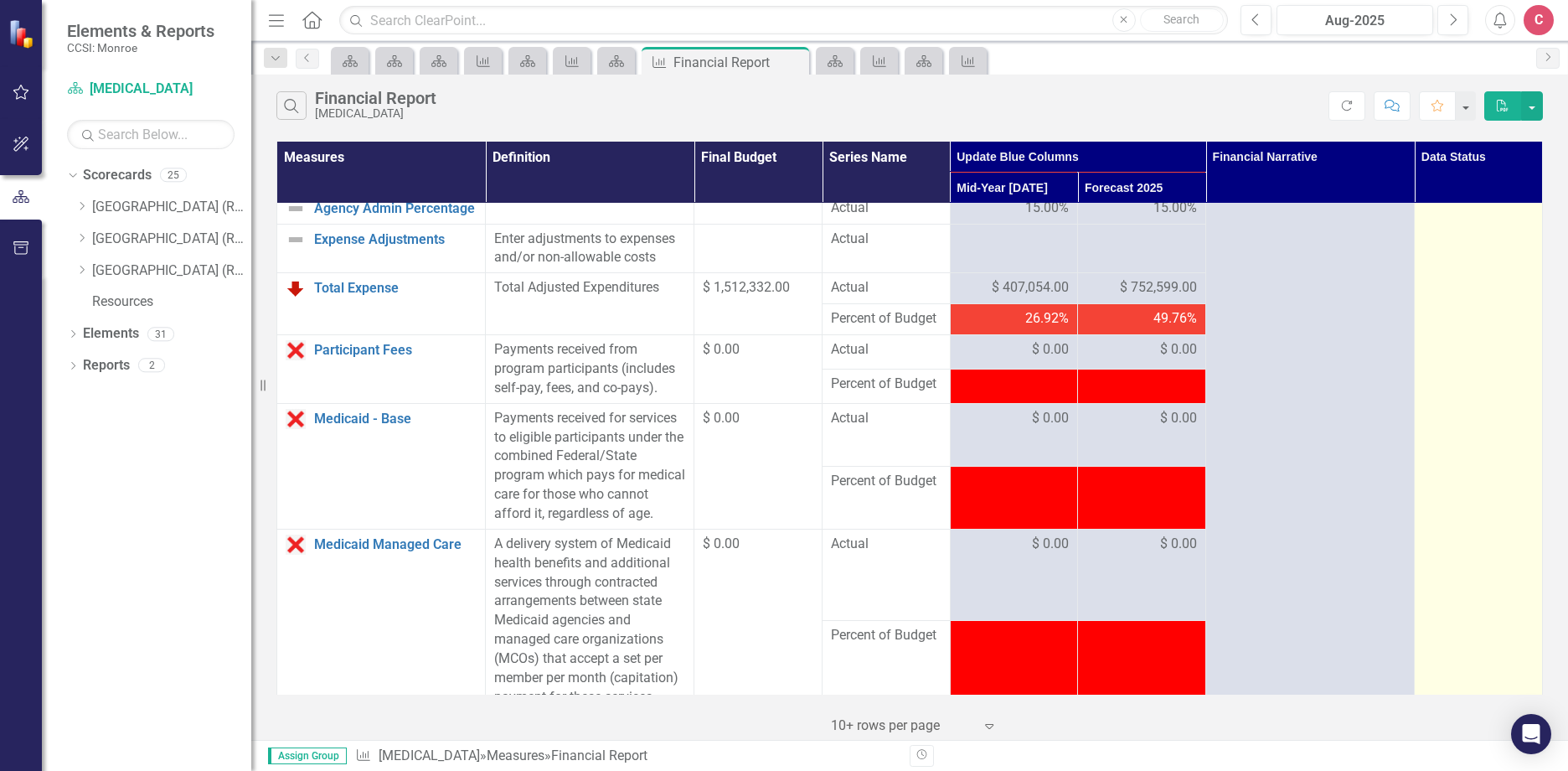
scroll to position [1676, 0]
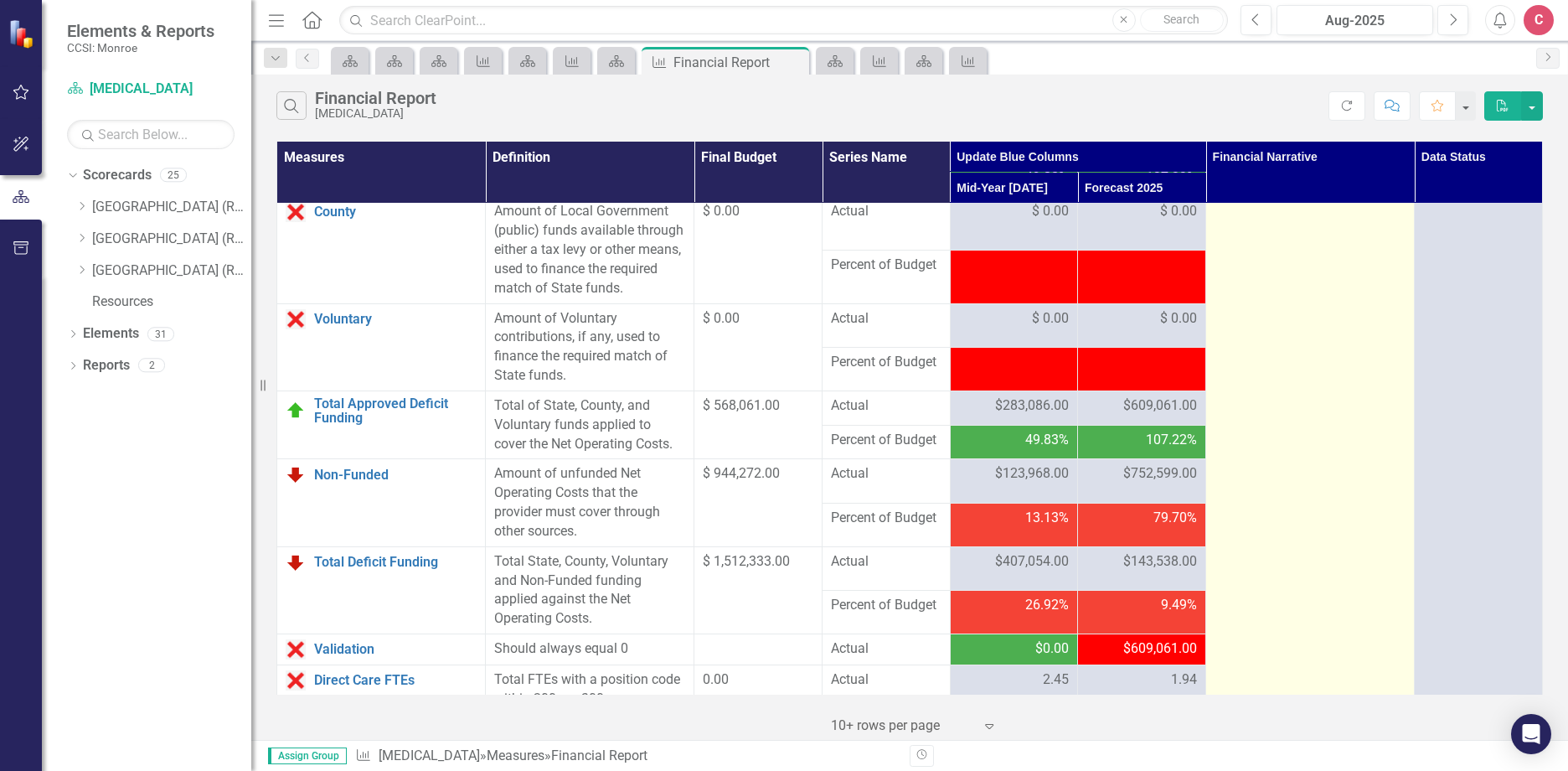
scroll to position [2011, 0]
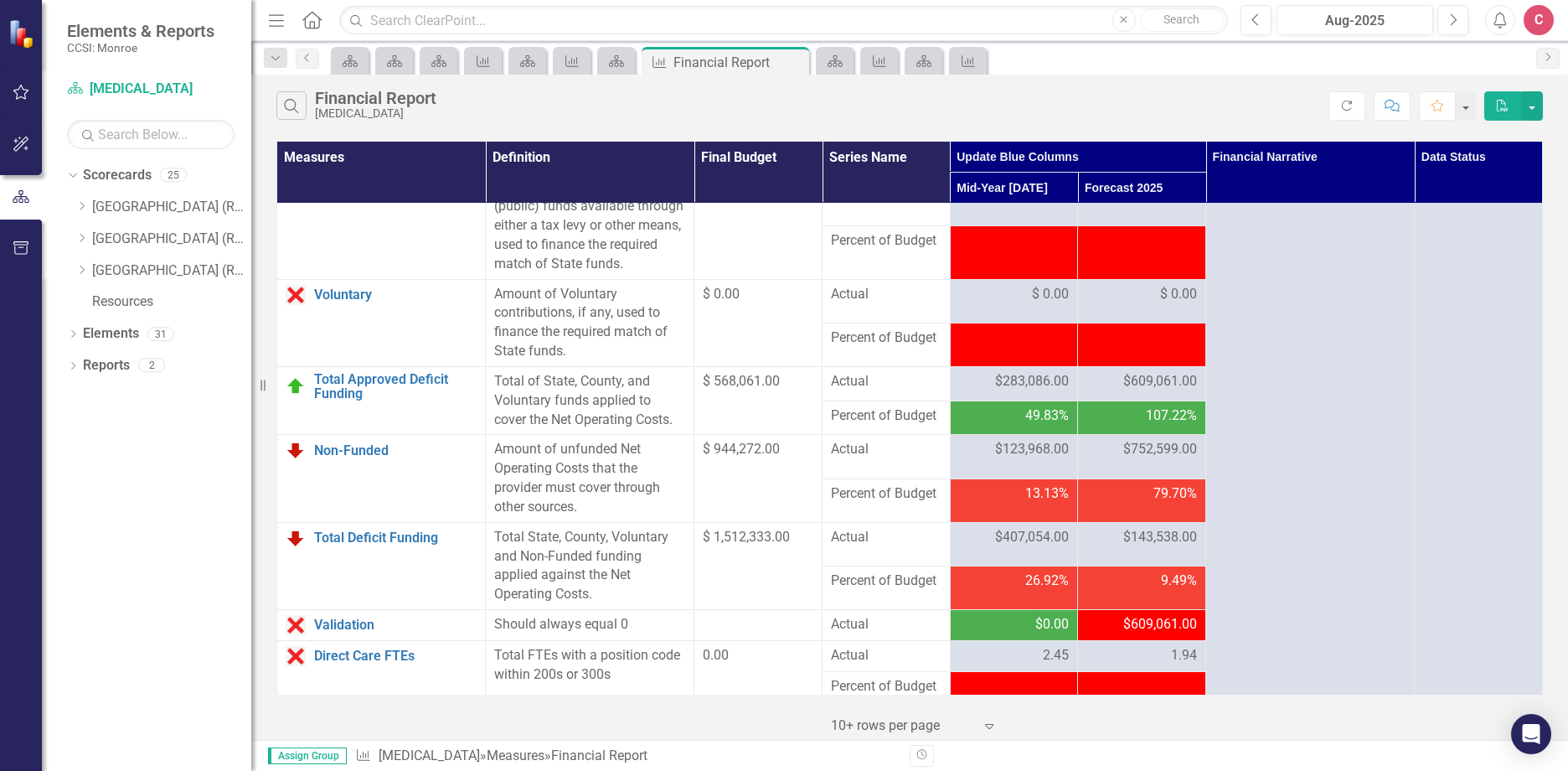
click at [1155, 634] on span "$609,061.00" at bounding box center [1159, 625] width 74 height 20
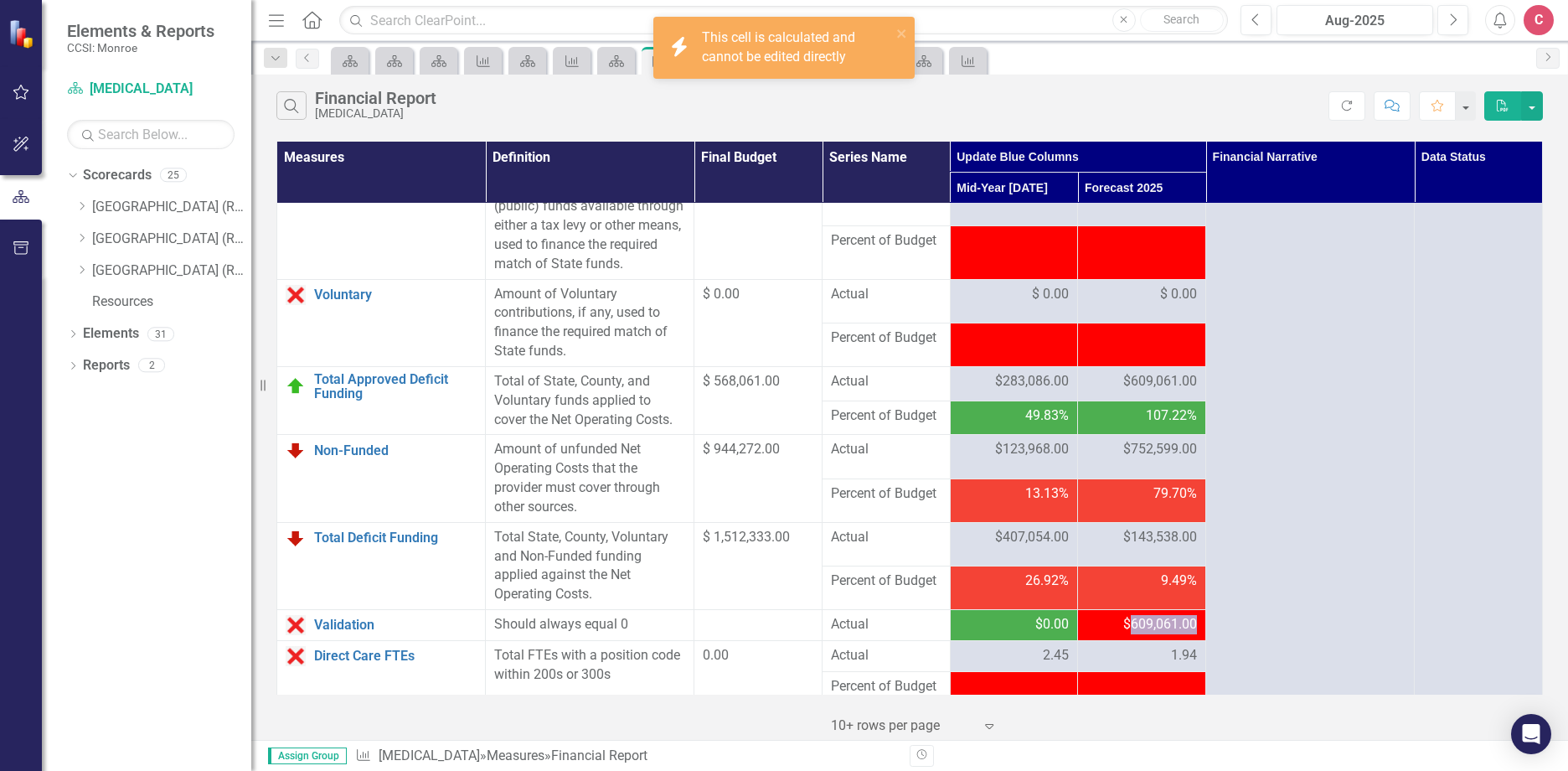
drag, startPoint x: 1155, startPoint y: 688, endPoint x: 1189, endPoint y: 669, distance: 38.9
click at [1159, 634] on span "$609,061.00" at bounding box center [1159, 625] width 74 height 20
drag, startPoint x: 1361, startPoint y: 107, endPoint x: 1292, endPoint y: 754, distance: 650.7
click at [1361, 107] on button "Refresh" at bounding box center [1347, 105] width 37 height 29
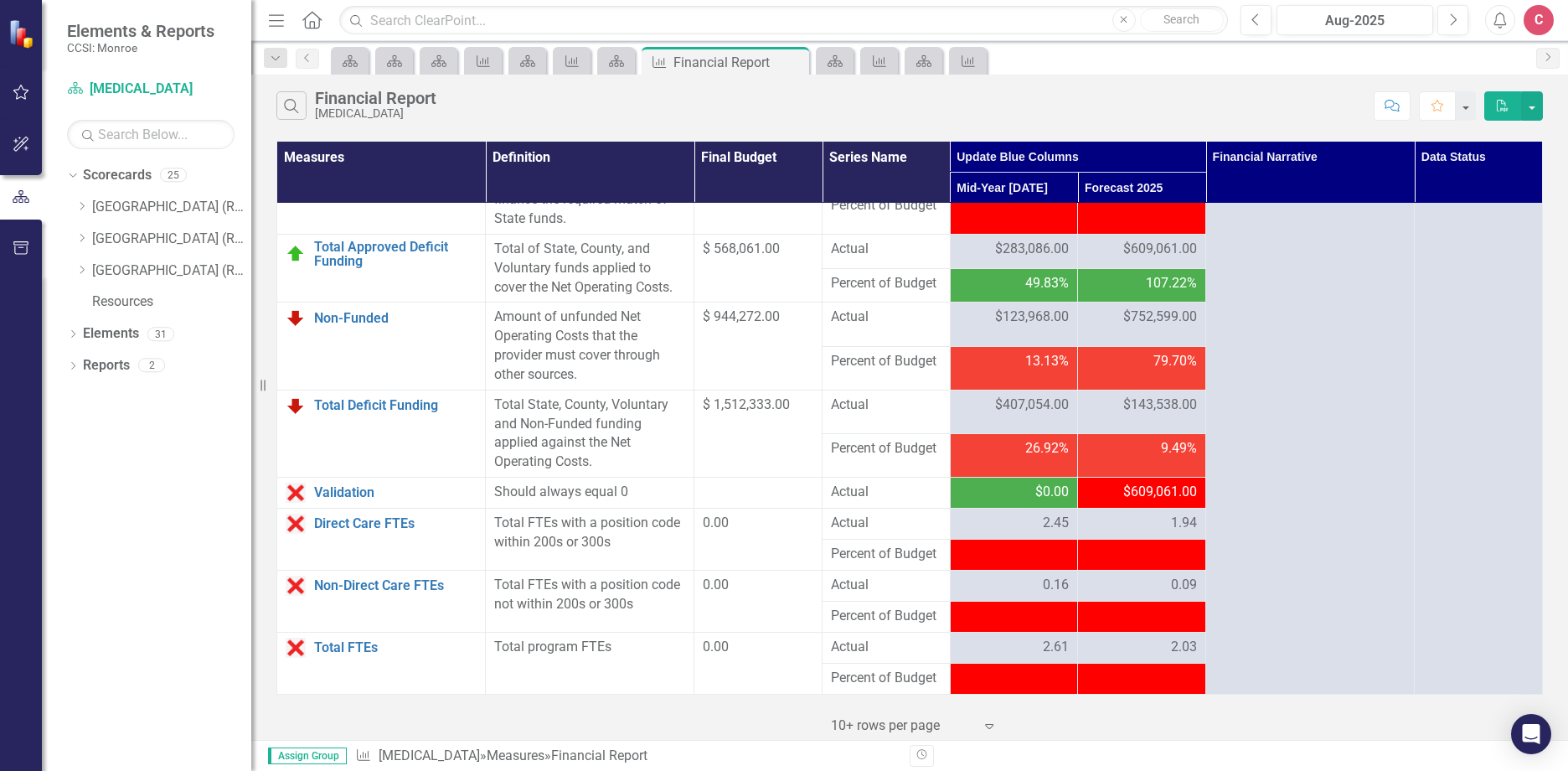
scroll to position [2117, 0]
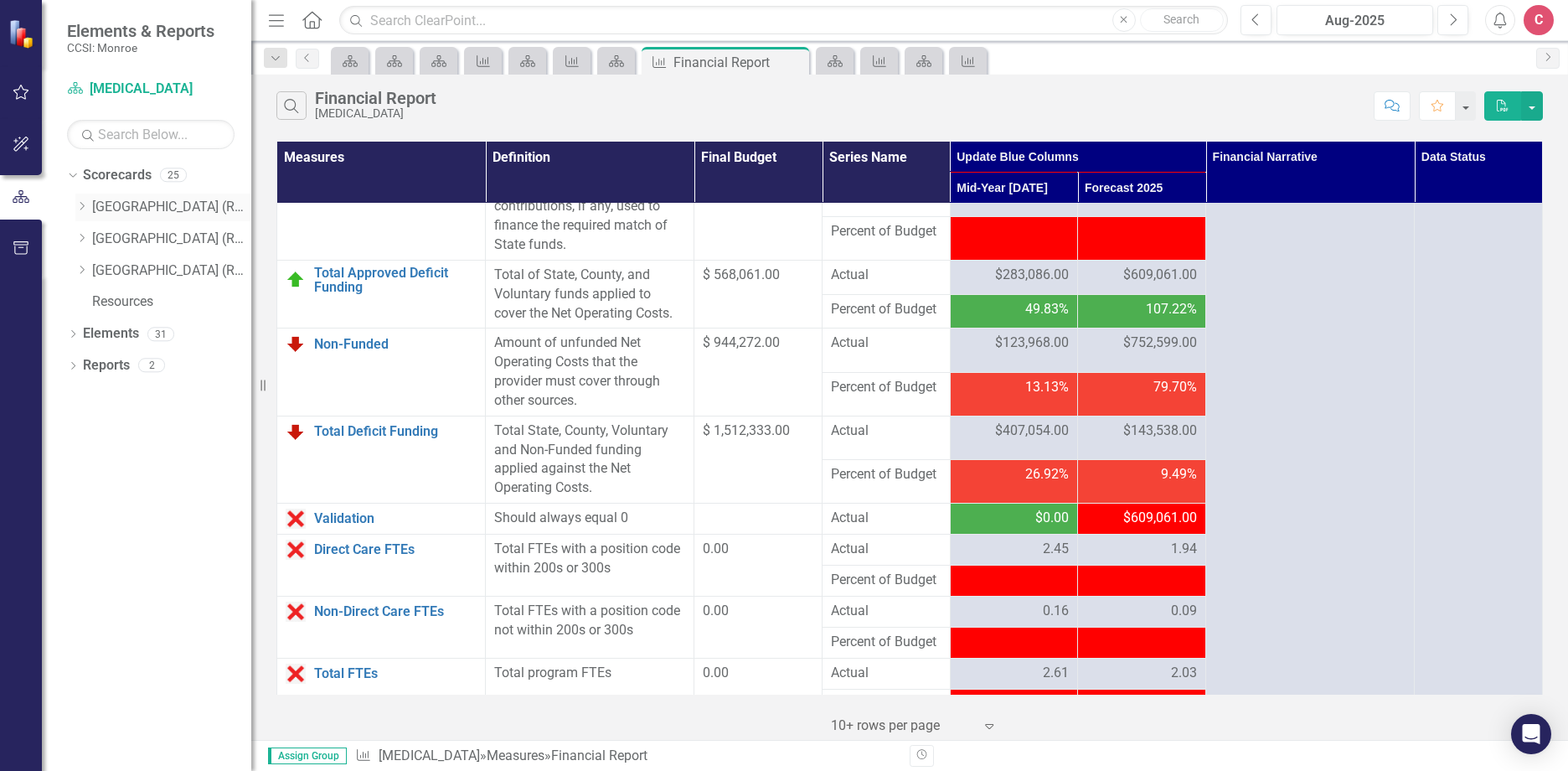
drag, startPoint x: 82, startPoint y: 209, endPoint x: 113, endPoint y: 215, distance: 31.6
click at [82, 210] on icon "Dropdown" at bounding box center [81, 206] width 12 height 10
click at [183, 302] on link "[GEOGRAPHIC_DATA] ED" at bounding box center [180, 302] width 142 height 20
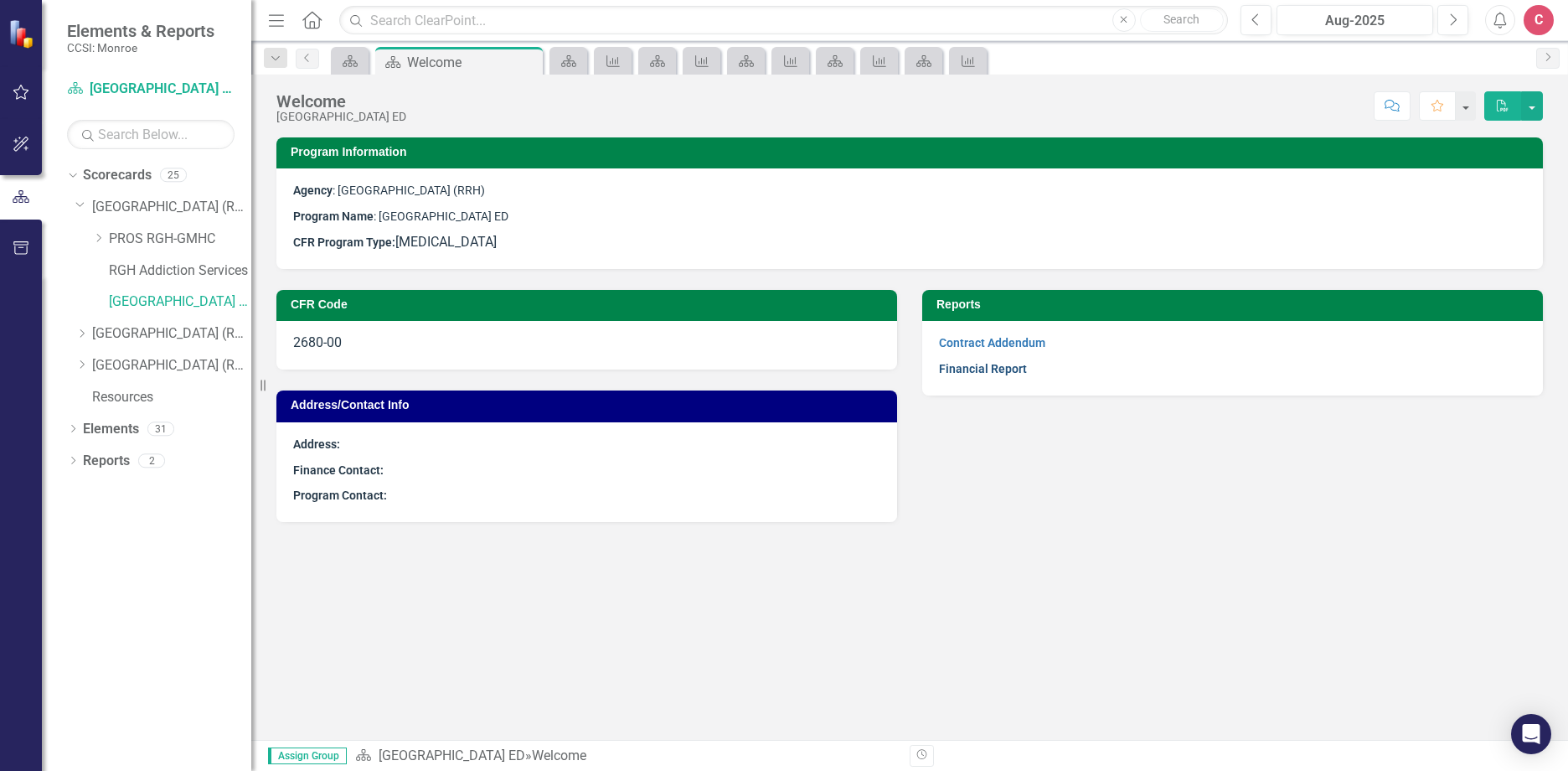
click at [958, 368] on link "Financial Report" at bounding box center [983, 369] width 87 height 13
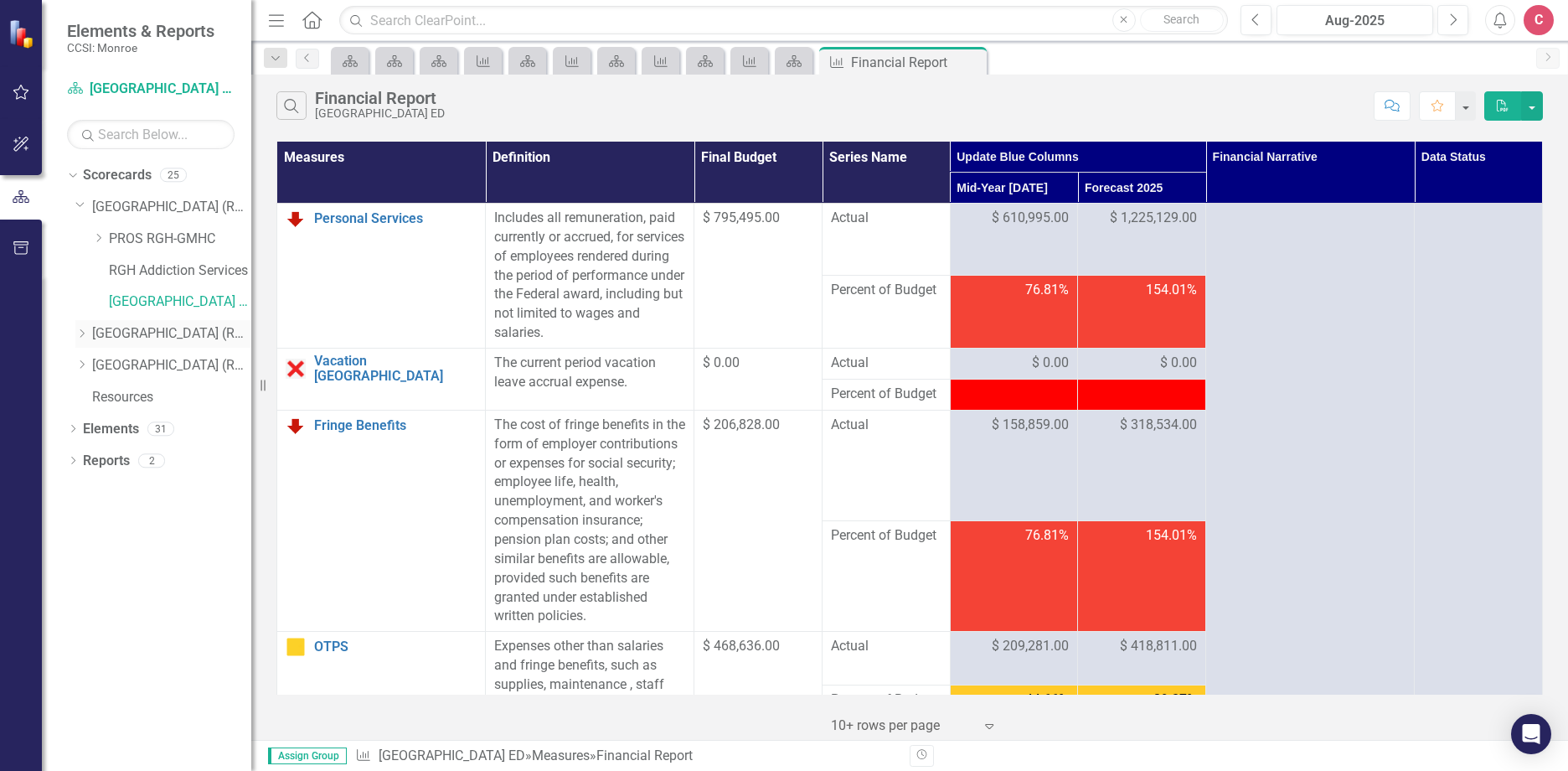
click at [80, 331] on icon "Dropdown" at bounding box center [81, 333] width 12 height 10
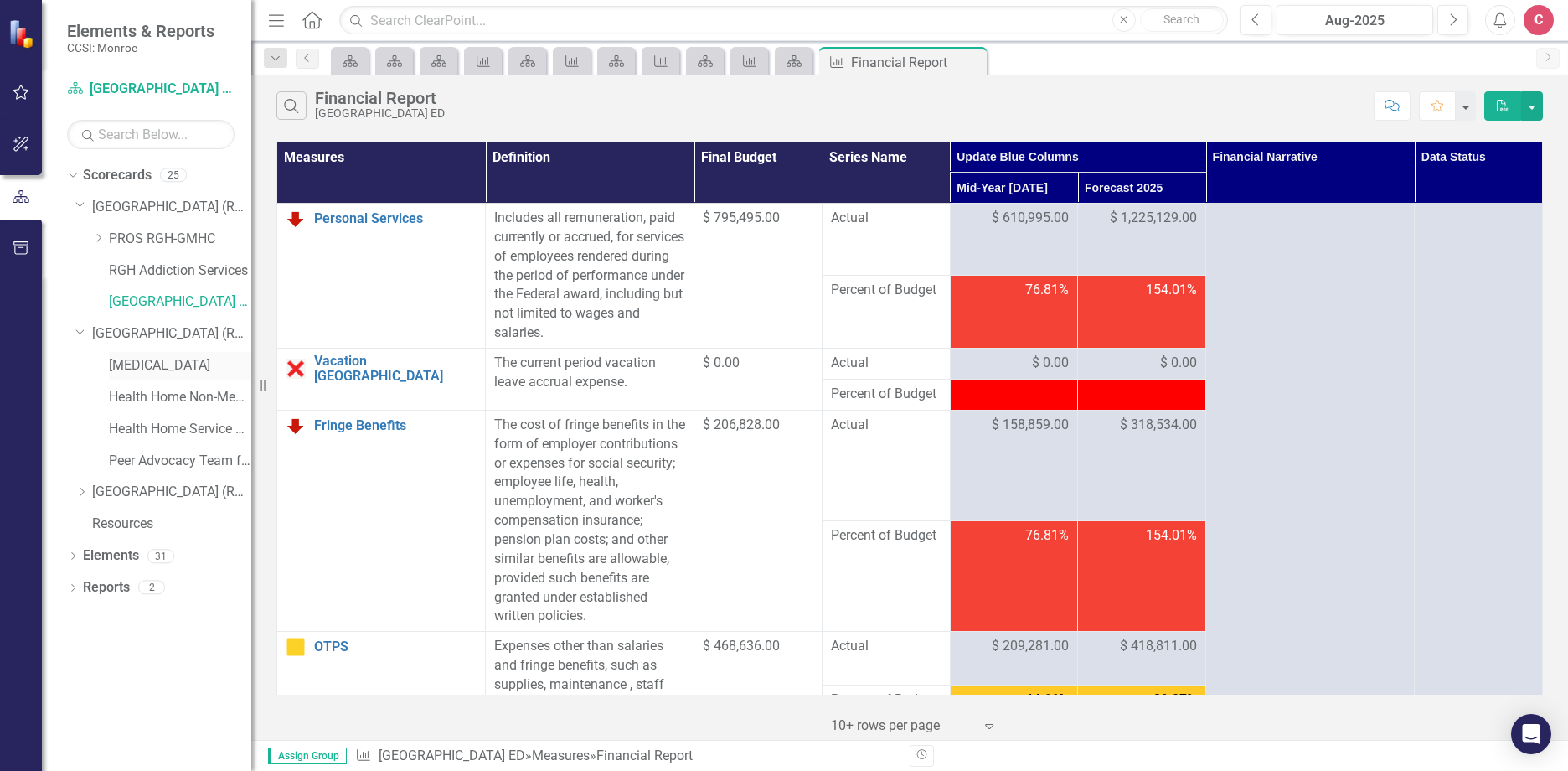
click at [184, 366] on link "[MEDICAL_DATA]" at bounding box center [180, 365] width 142 height 20
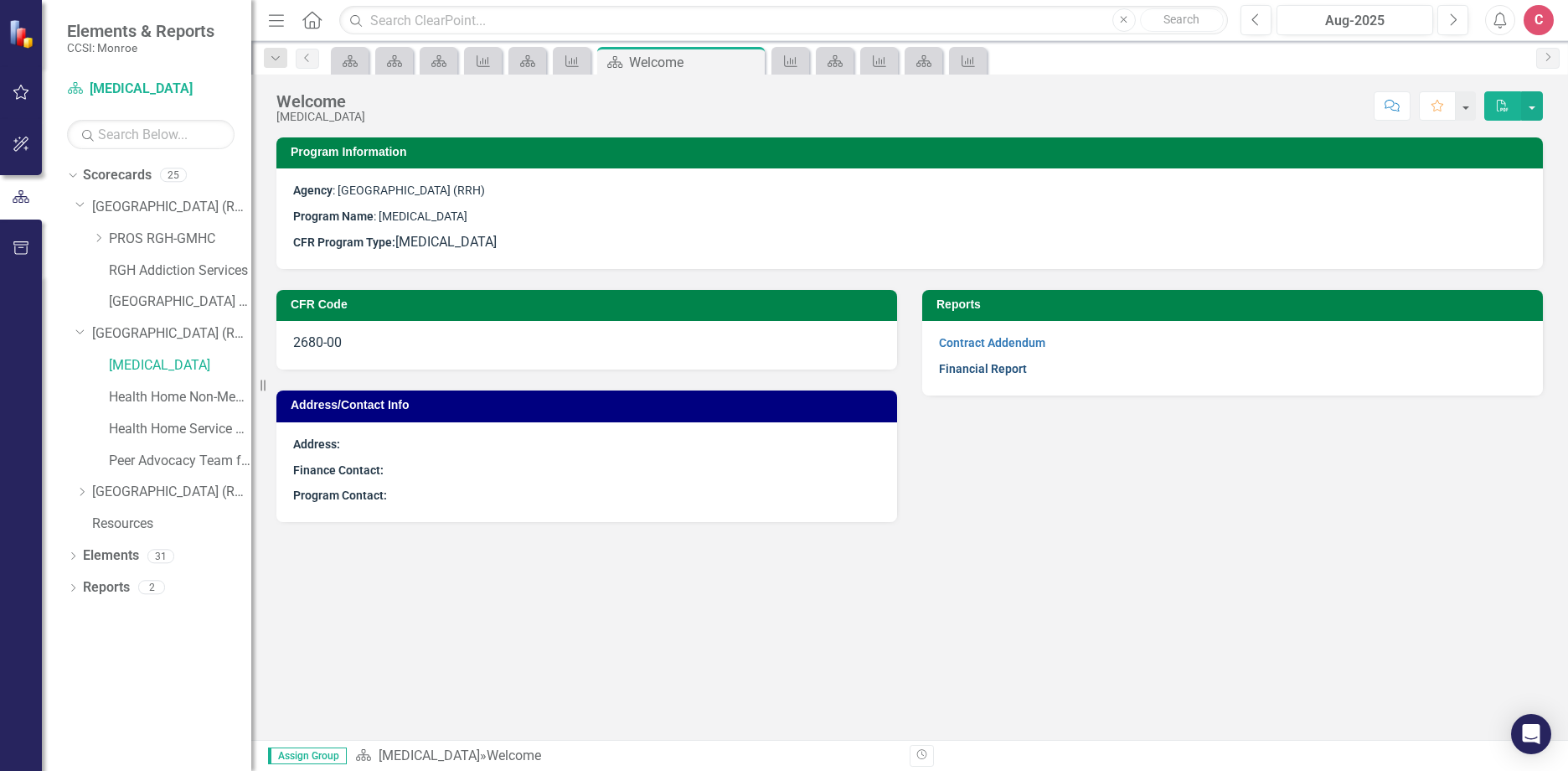
click at [1007, 366] on link "Financial Report" at bounding box center [983, 369] width 87 height 13
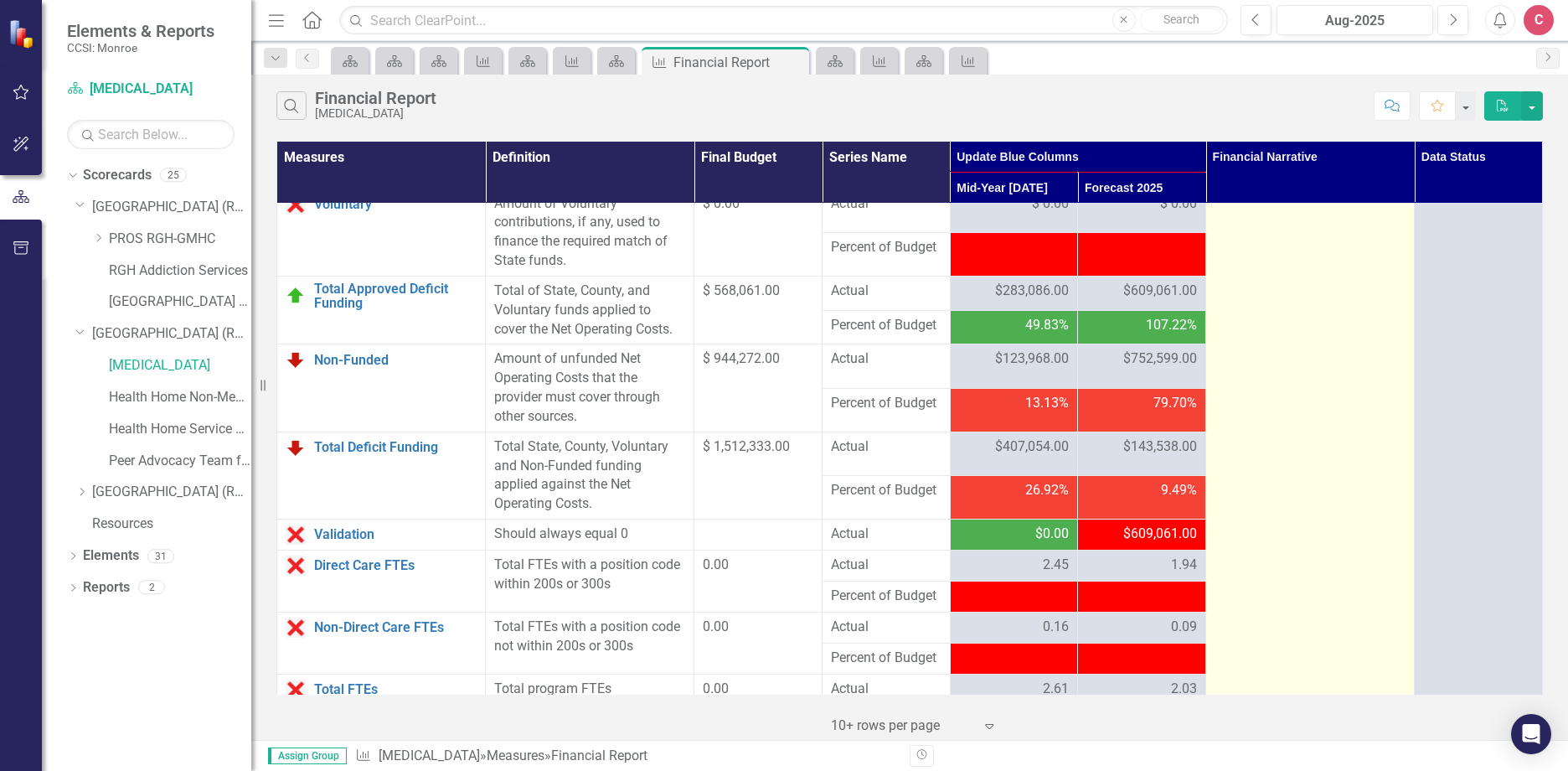
scroll to position [2161, 0]
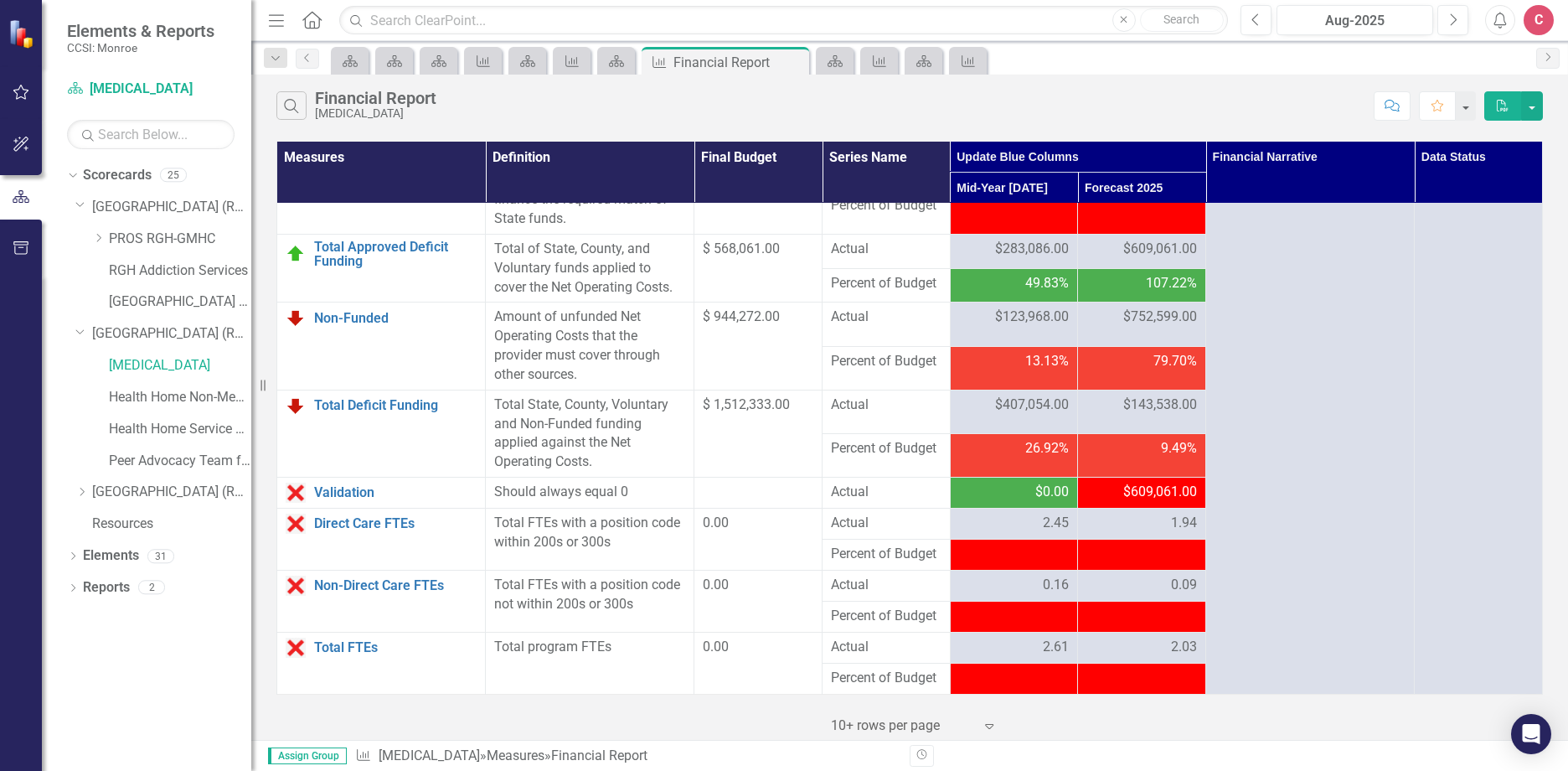
click at [1166, 502] on span "$609,061.00" at bounding box center [1159, 492] width 74 height 20
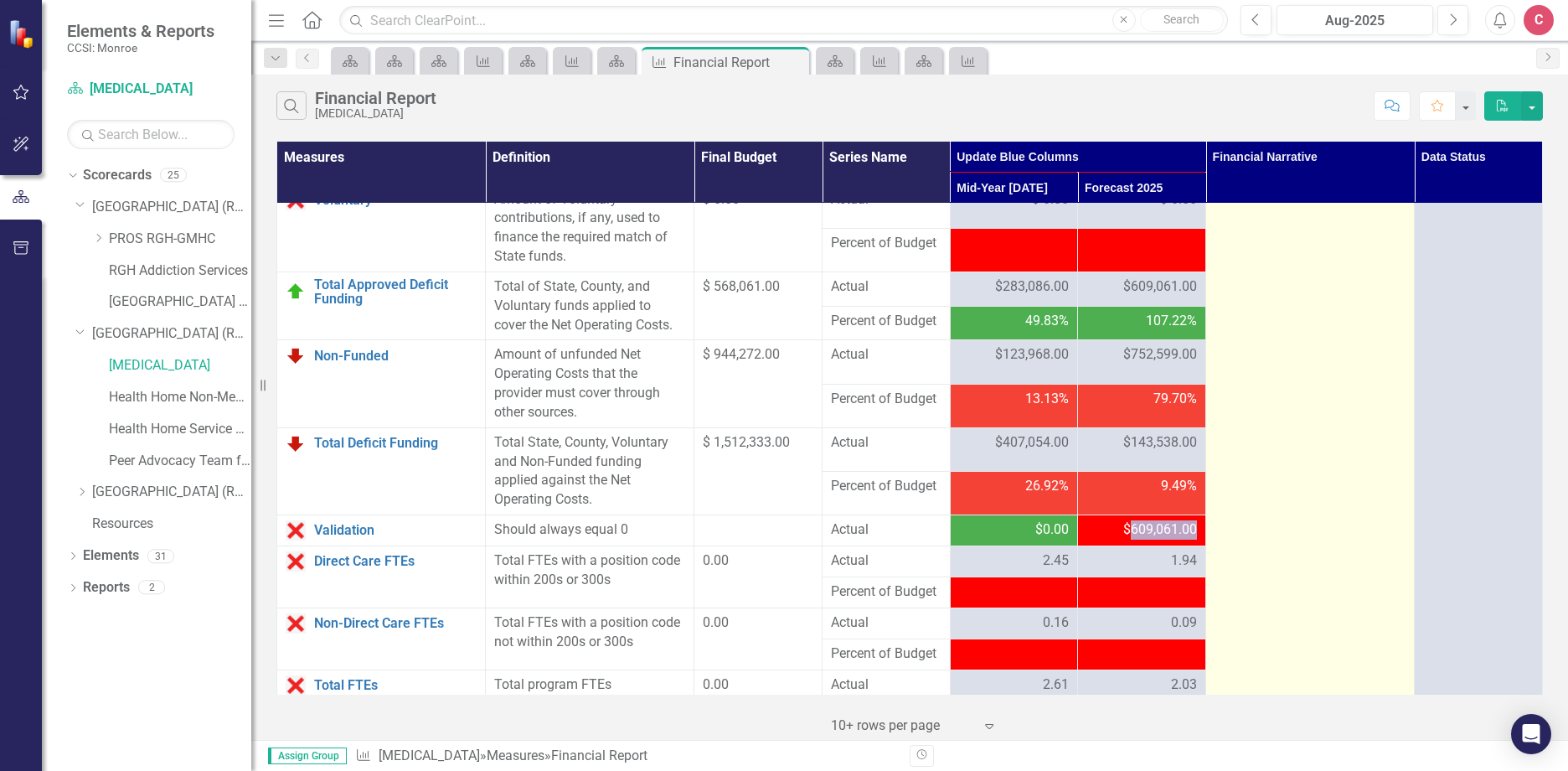
scroll to position [2077, 0]
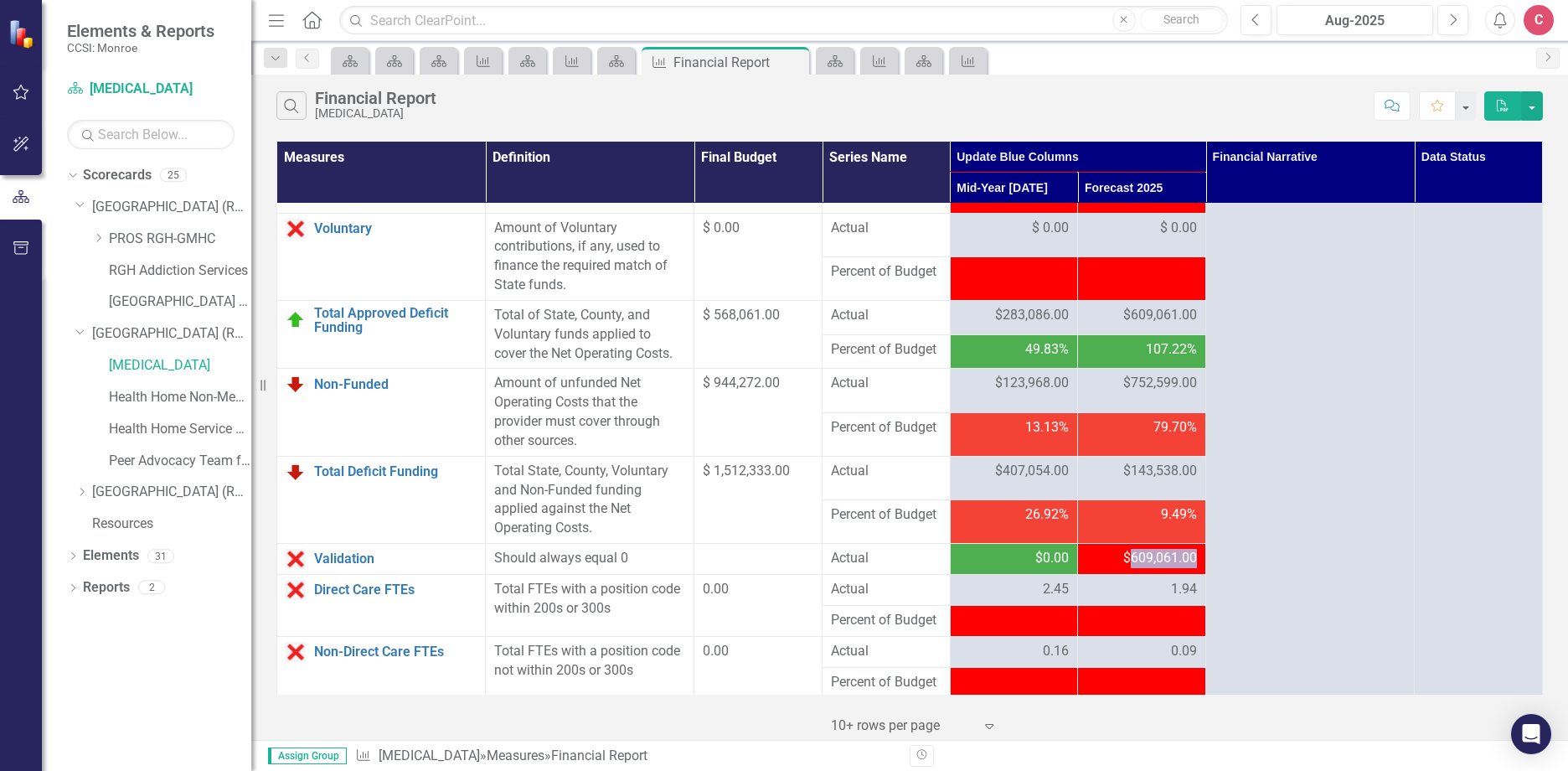
click at [1181, 568] on span "$609,061.00" at bounding box center [1159, 558] width 74 height 20
click at [152, 466] on link "Peer Advocacy Team for Habilitation" at bounding box center [180, 461] width 142 height 20
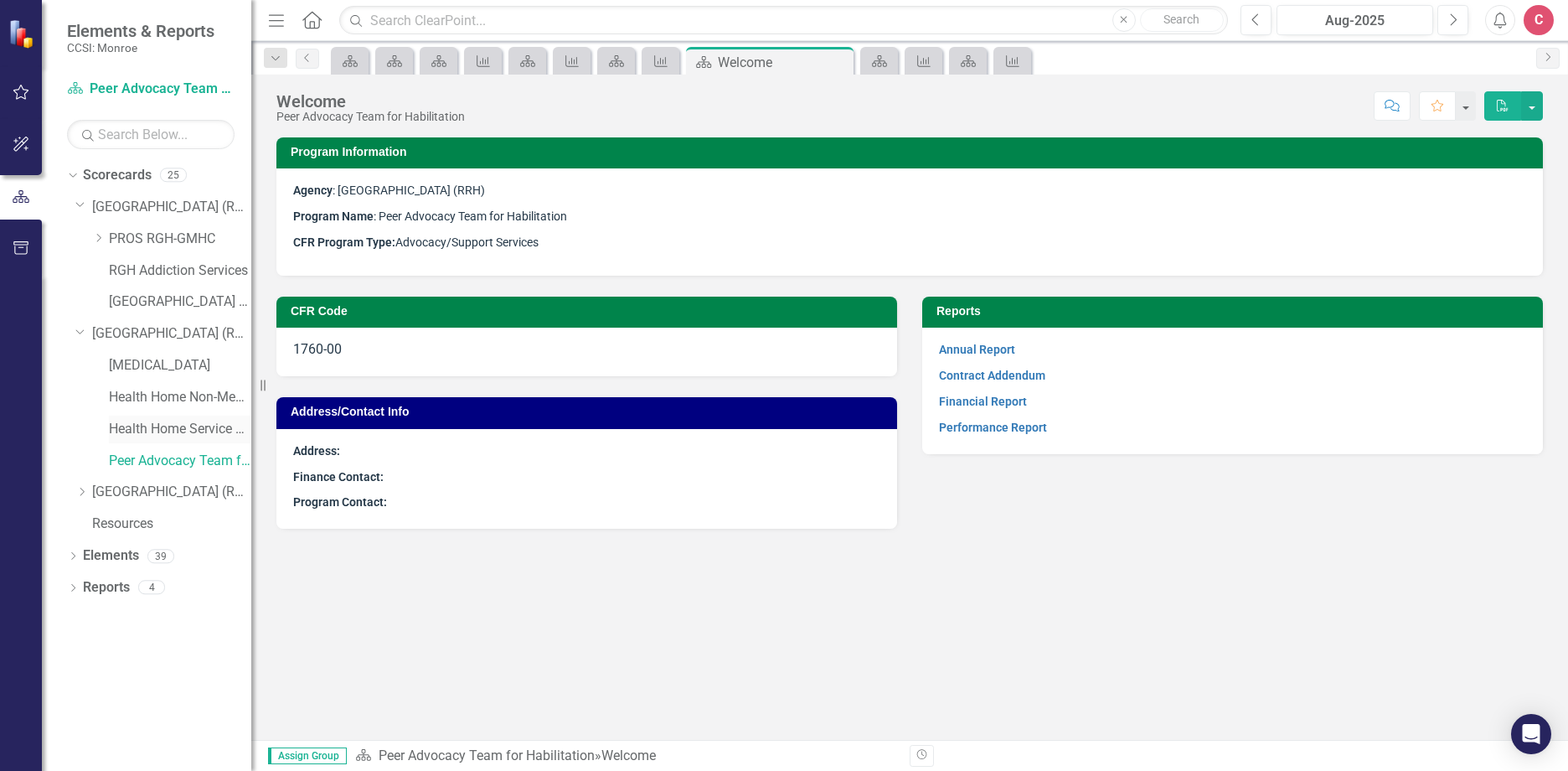
click at [167, 422] on link "Health Home Service Dollars" at bounding box center [180, 429] width 142 height 20
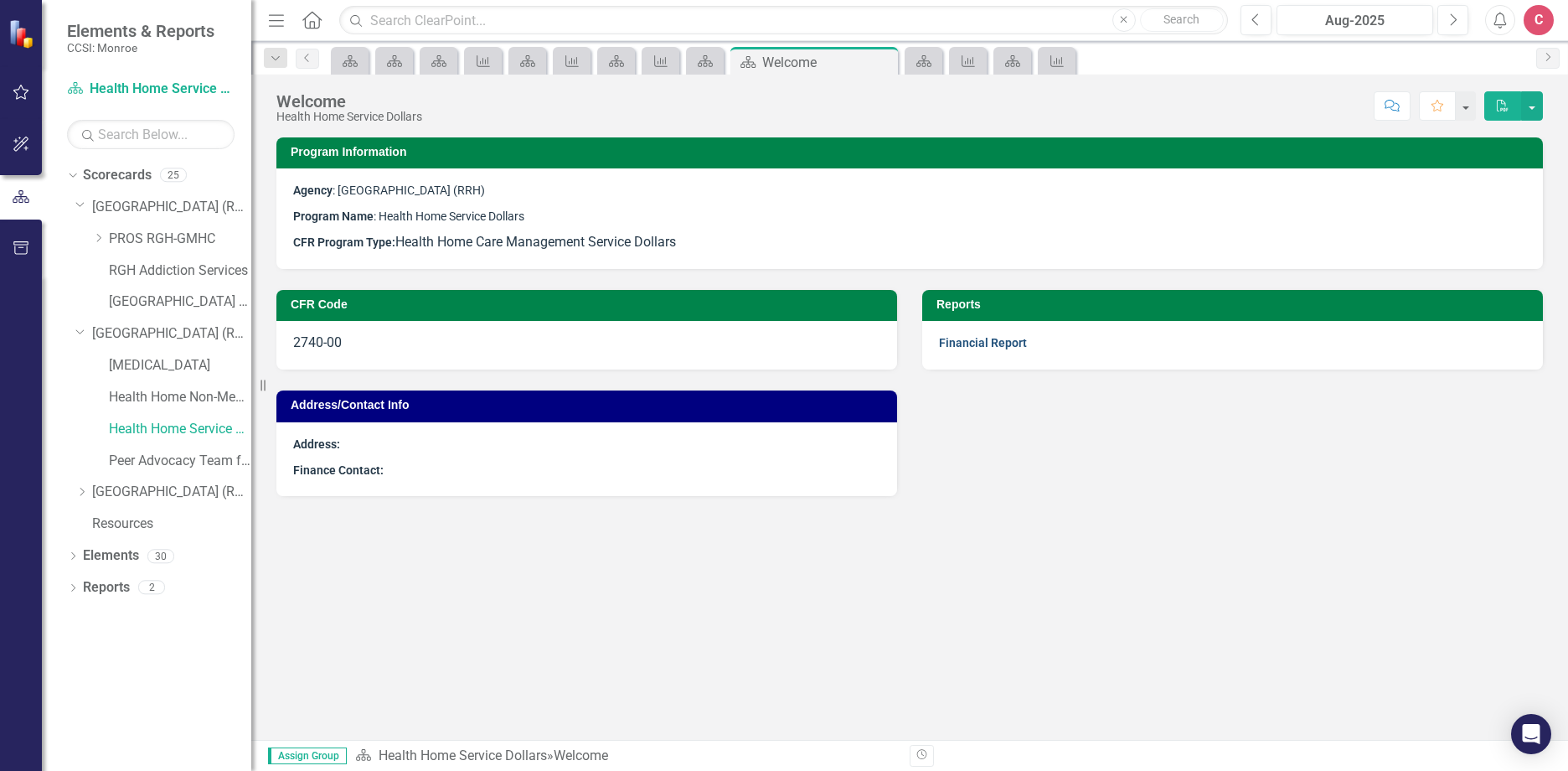
click at [1018, 340] on link "Financial Report" at bounding box center [983, 343] width 87 height 13
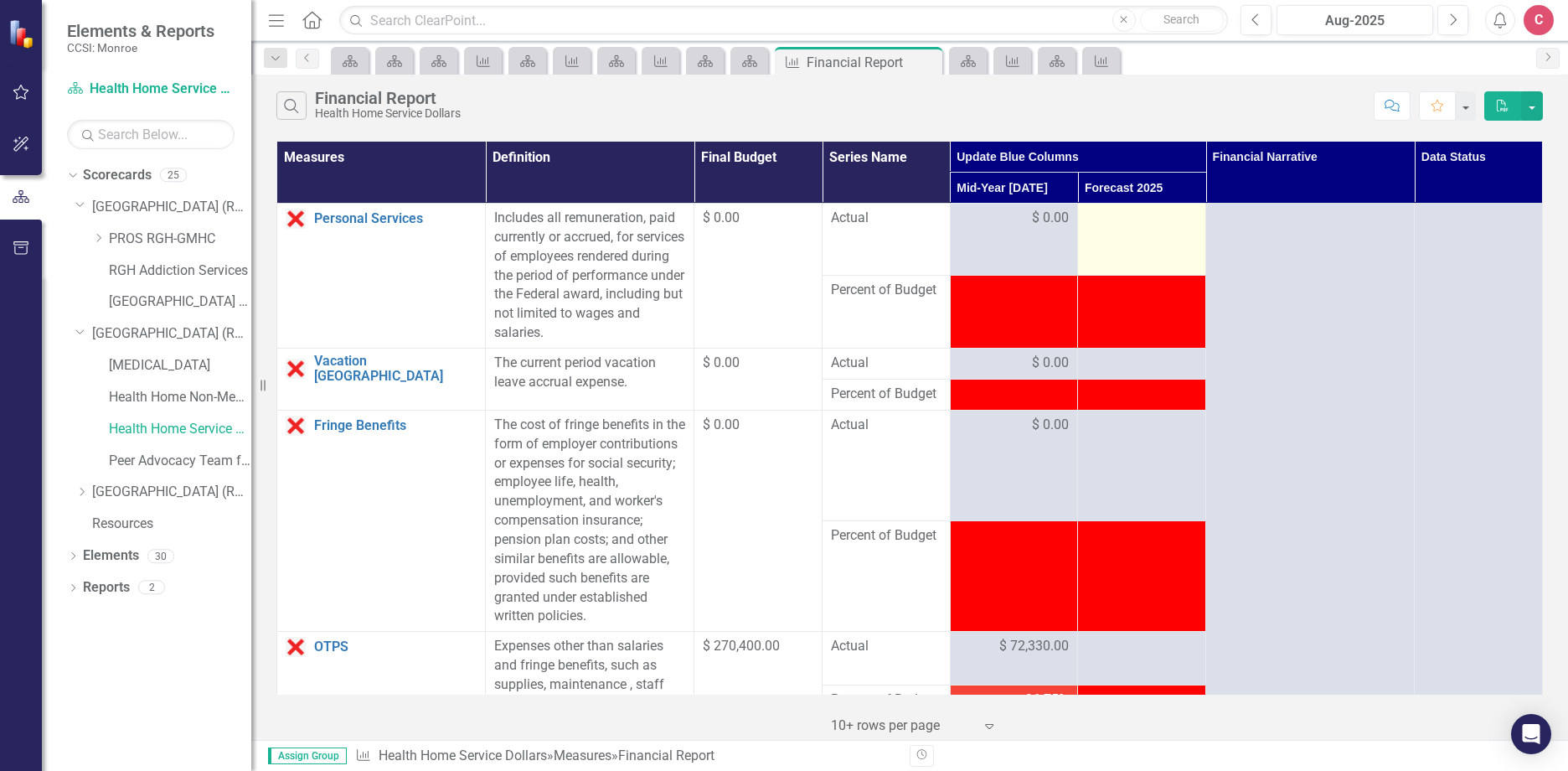
click at [1121, 230] on td at bounding box center [1142, 239] width 128 height 72
click at [1125, 223] on div at bounding box center [1141, 219] width 111 height 20
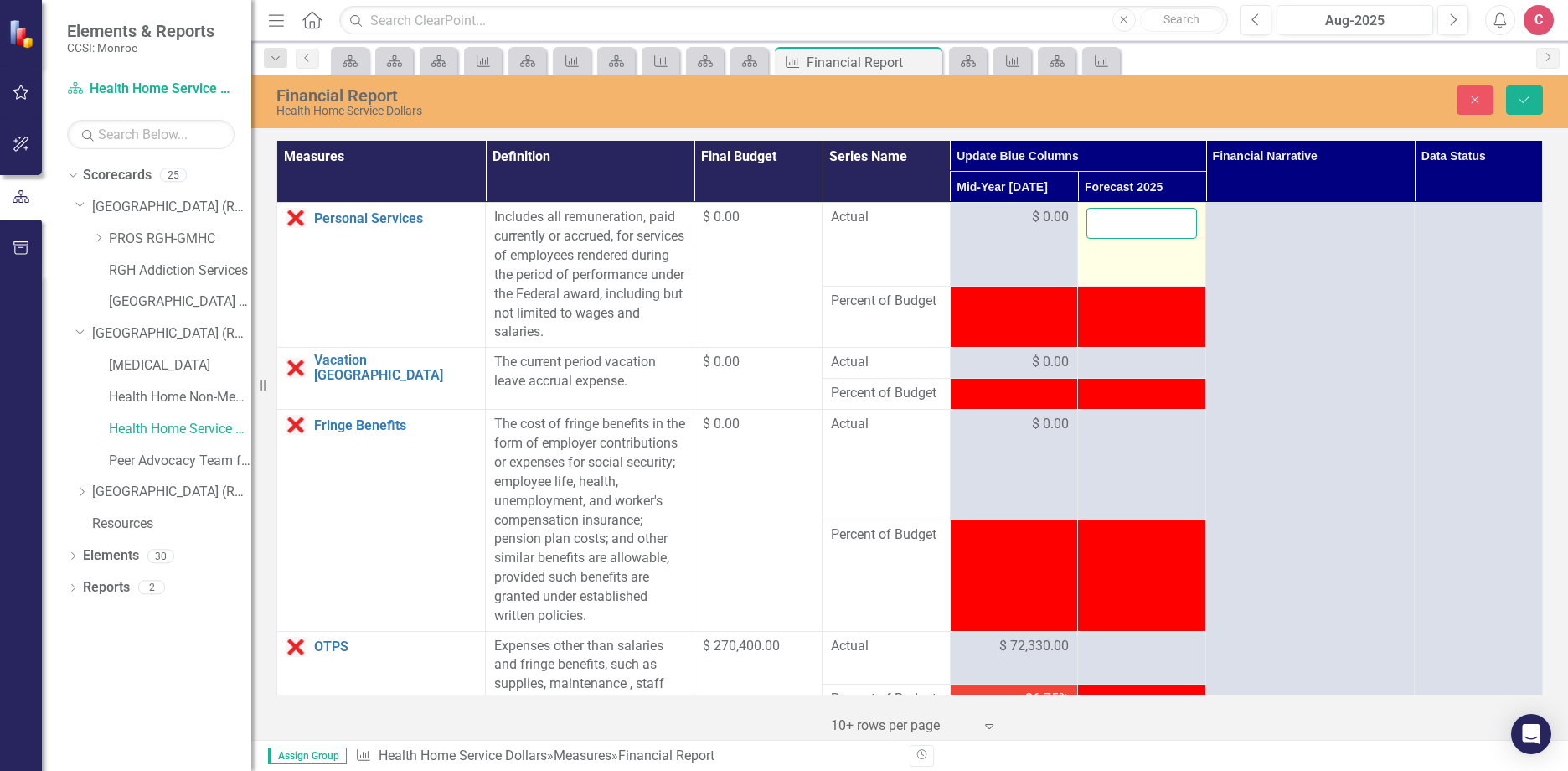
click at [1125, 221] on input "number" at bounding box center [1141, 223] width 111 height 31
type input "0"
click at [1108, 360] on div at bounding box center [1141, 363] width 111 height 20
click at [1111, 360] on div at bounding box center [1141, 363] width 111 height 20
click at [1111, 361] on div at bounding box center [1141, 363] width 111 height 20
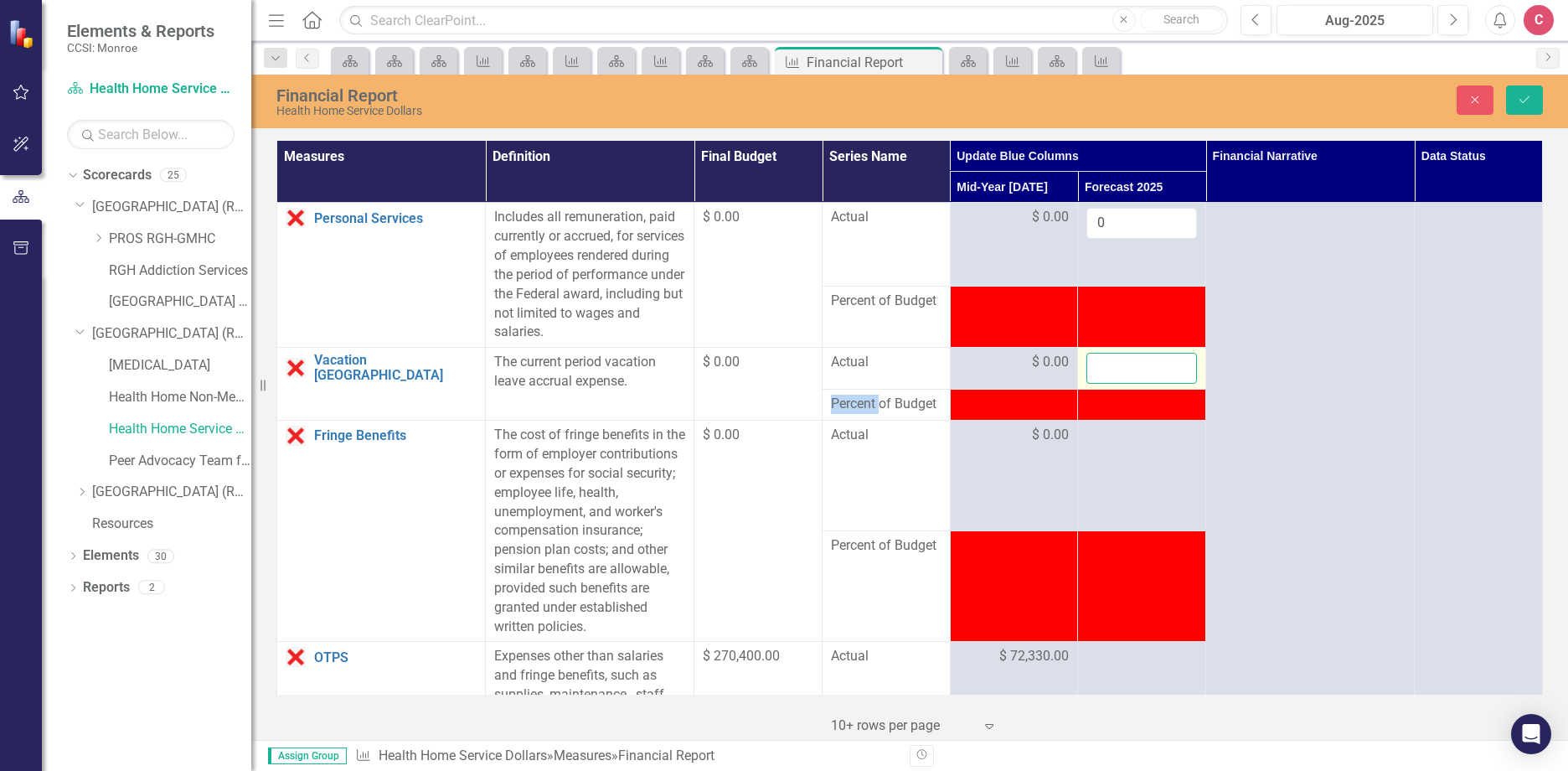
click at [1111, 366] on input "number" at bounding box center [1141, 368] width 111 height 31
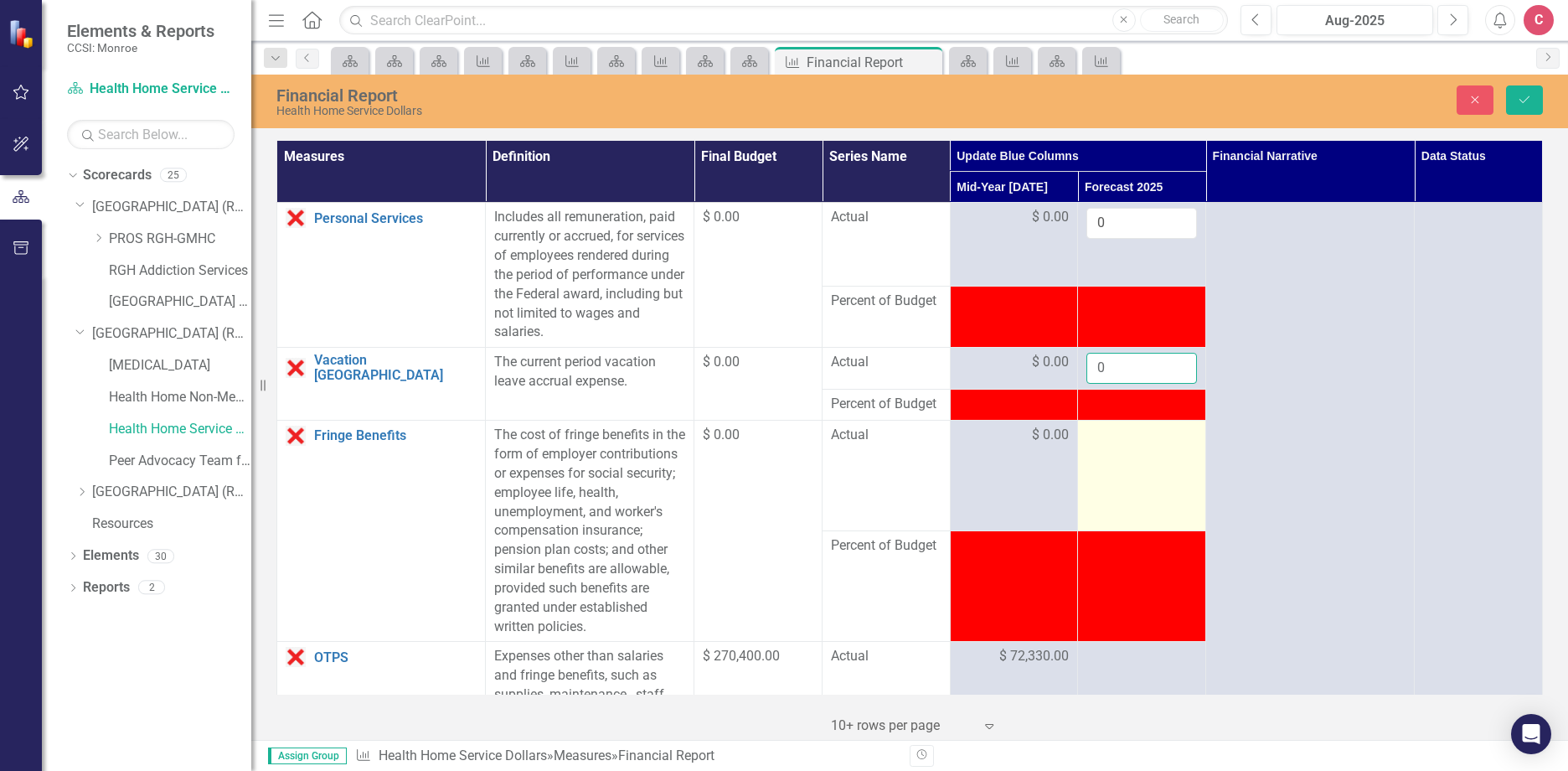
type input "0"
click at [1106, 439] on div at bounding box center [1141, 436] width 111 height 20
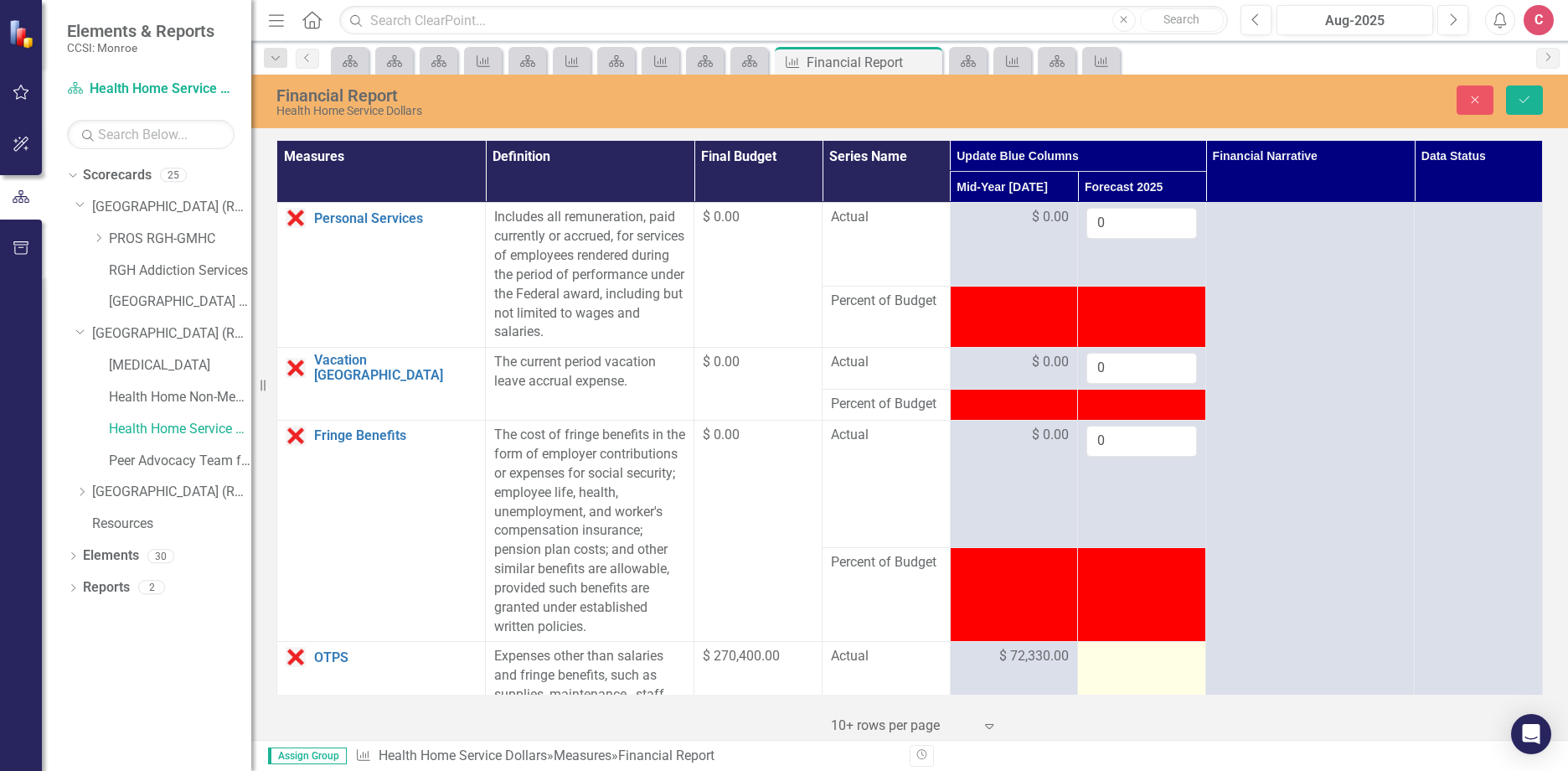
type input "0"
click at [1143, 657] on div at bounding box center [1141, 657] width 111 height 20
drag, startPoint x: 1143, startPoint y: 657, endPoint x: 1119, endPoint y: 657, distance: 24.0
click at [1119, 657] on input "number" at bounding box center [1141, 662] width 111 height 31
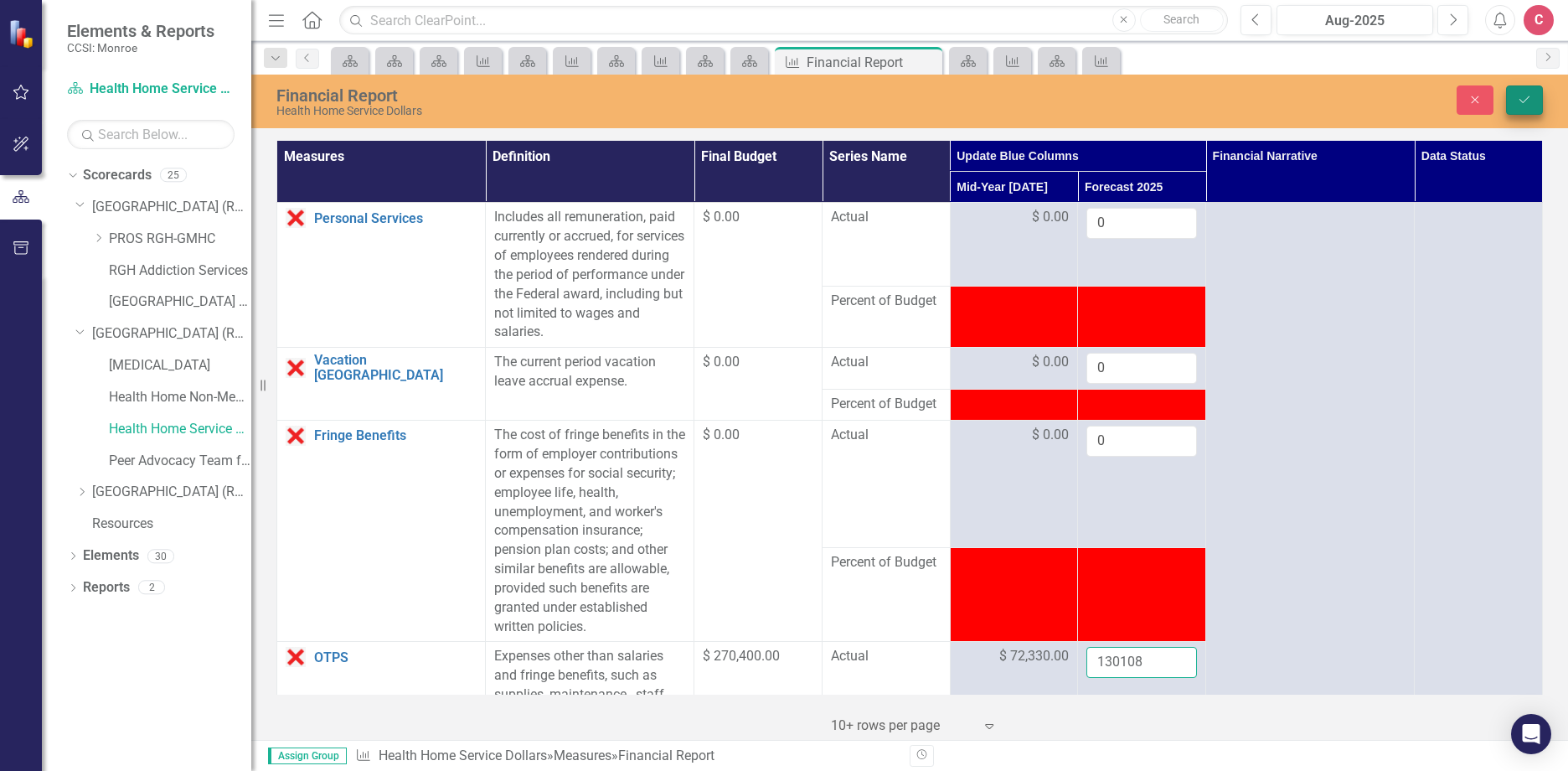
type input "130108"
click at [1524, 109] on button "Save" at bounding box center [1524, 100] width 37 height 29
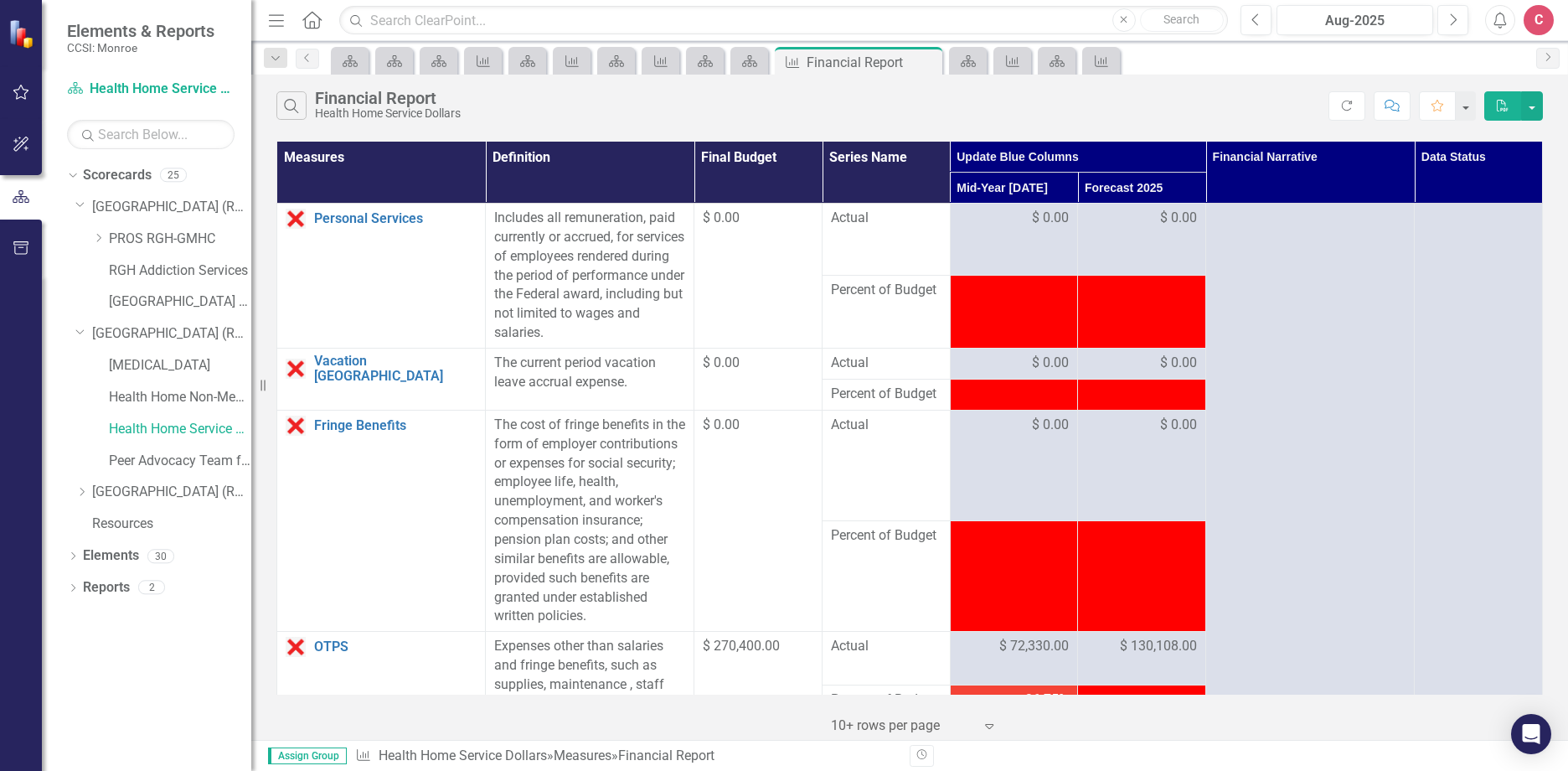
scroll to position [168, 0]
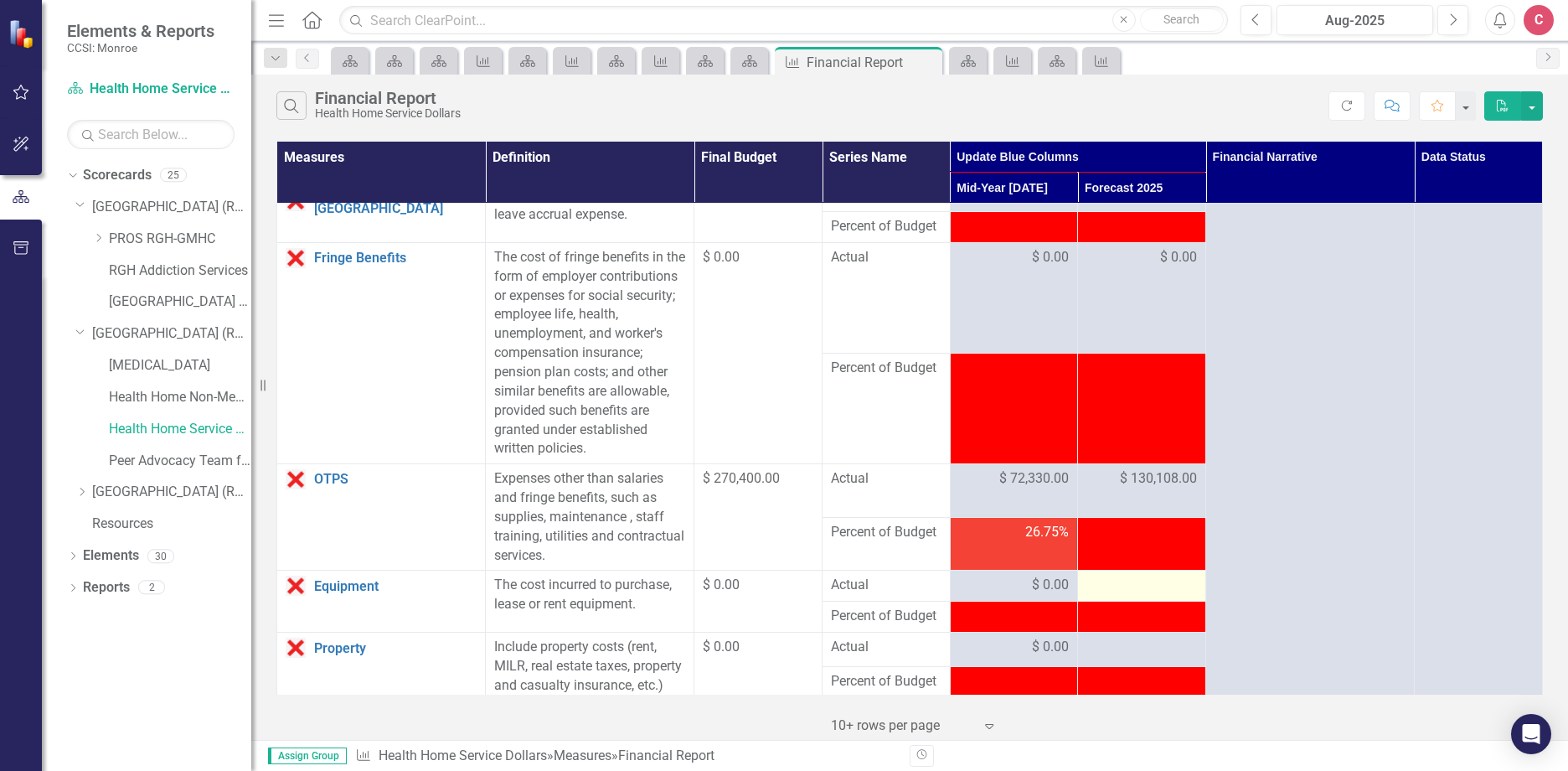
click at [1135, 576] on div at bounding box center [1141, 586] width 111 height 20
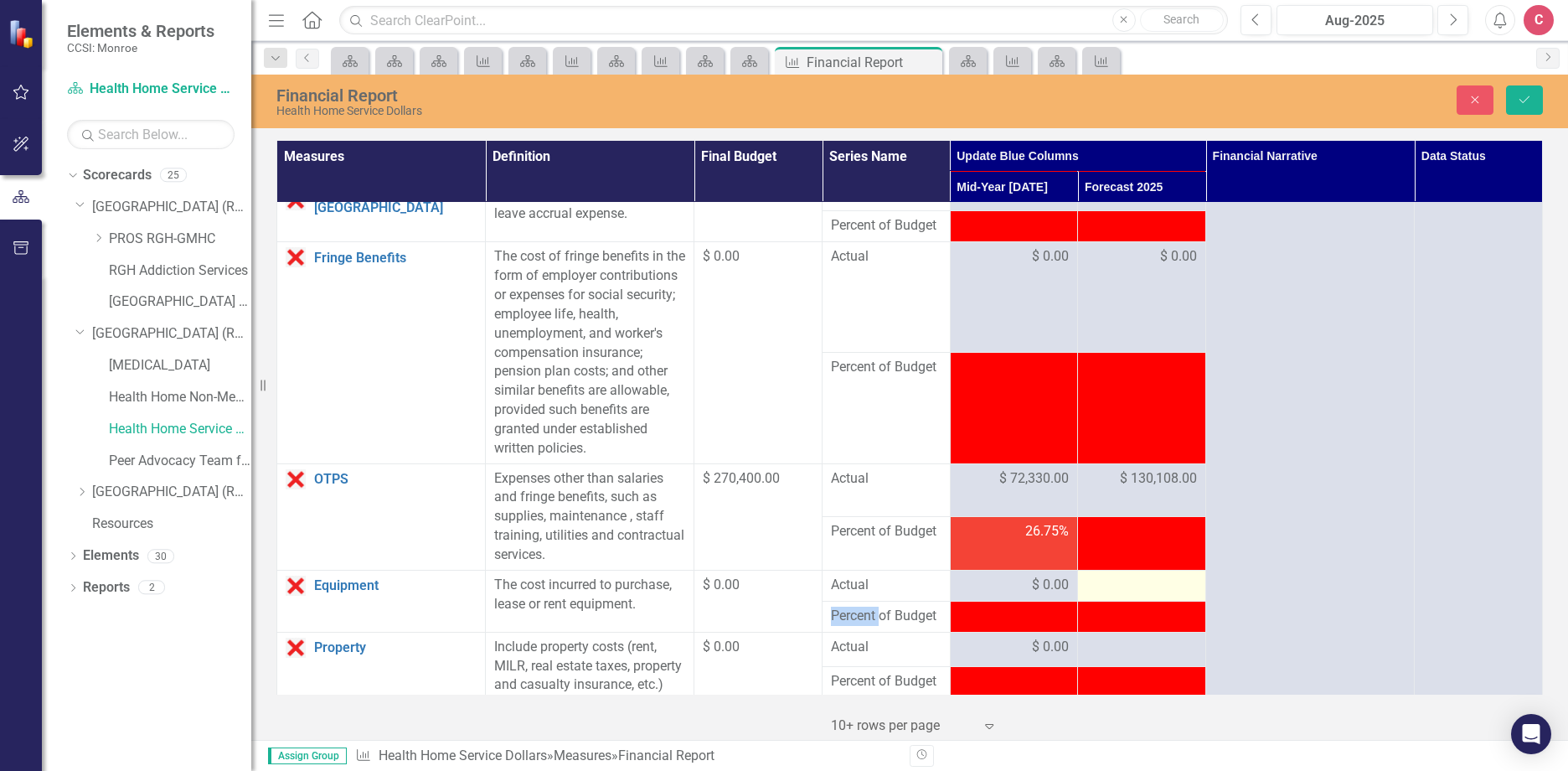
drag, startPoint x: 1135, startPoint y: 576, endPoint x: 1138, endPoint y: 586, distance: 10.4
click at [1138, 586] on div at bounding box center [1141, 586] width 111 height 20
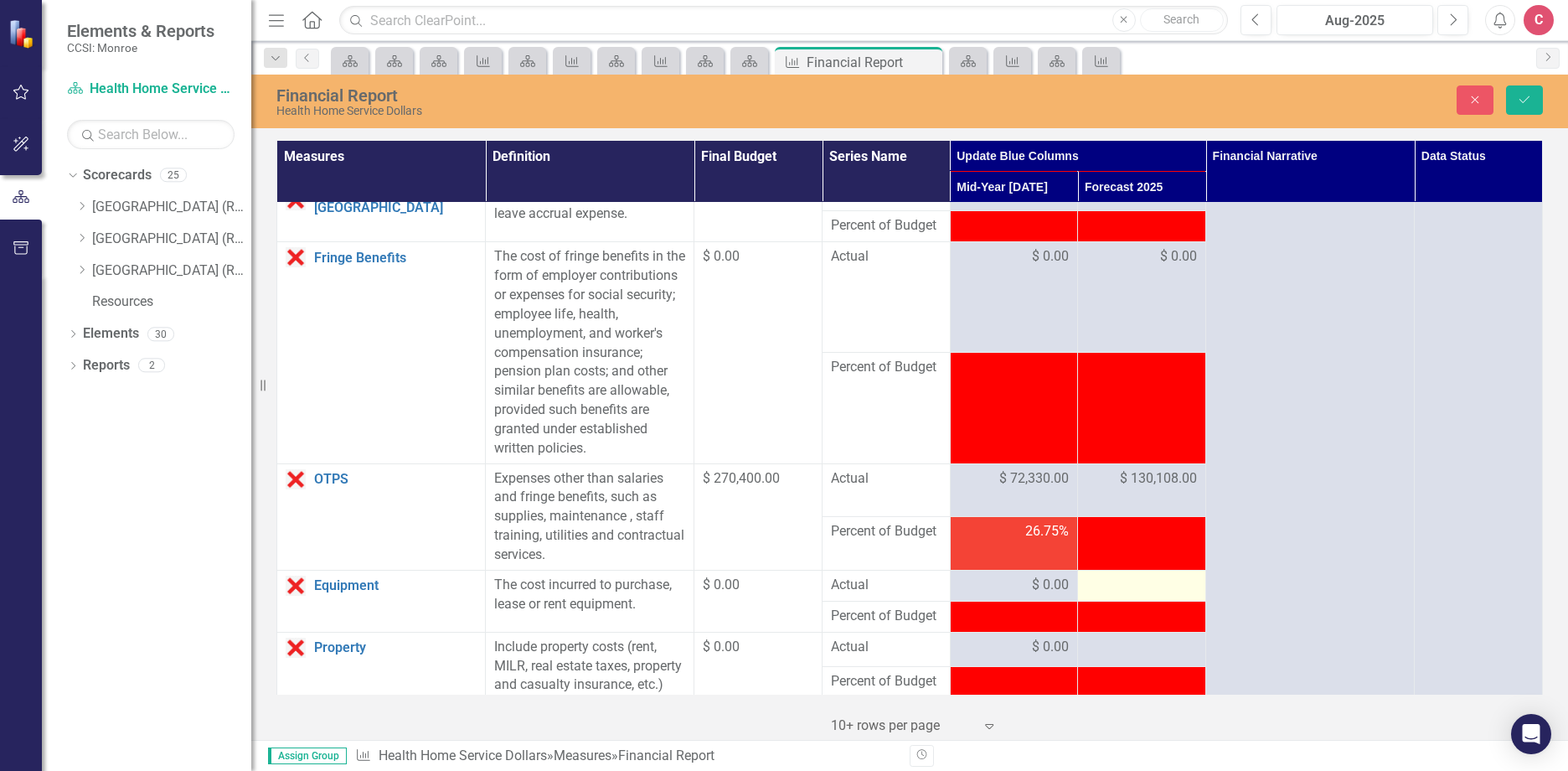
click at [1137, 586] on div at bounding box center [1141, 586] width 111 height 20
click at [1133, 586] on div at bounding box center [1141, 586] width 111 height 20
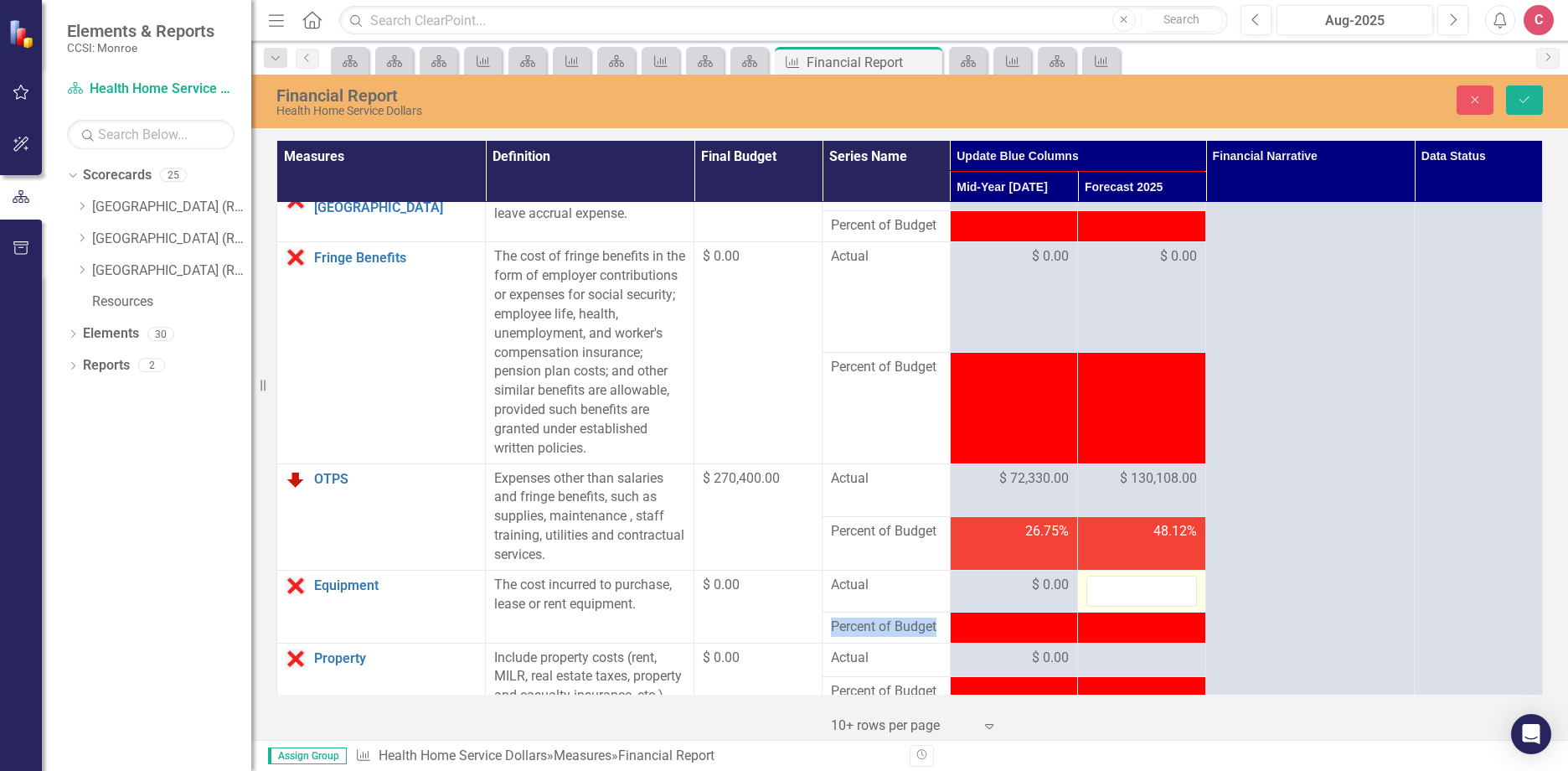
click at [1133, 586] on div at bounding box center [1141, 590] width 111 height 31
click at [1133, 586] on input "number" at bounding box center [1141, 590] width 111 height 31
type input "0"
click at [1132, 659] on div at bounding box center [1141, 659] width 111 height 20
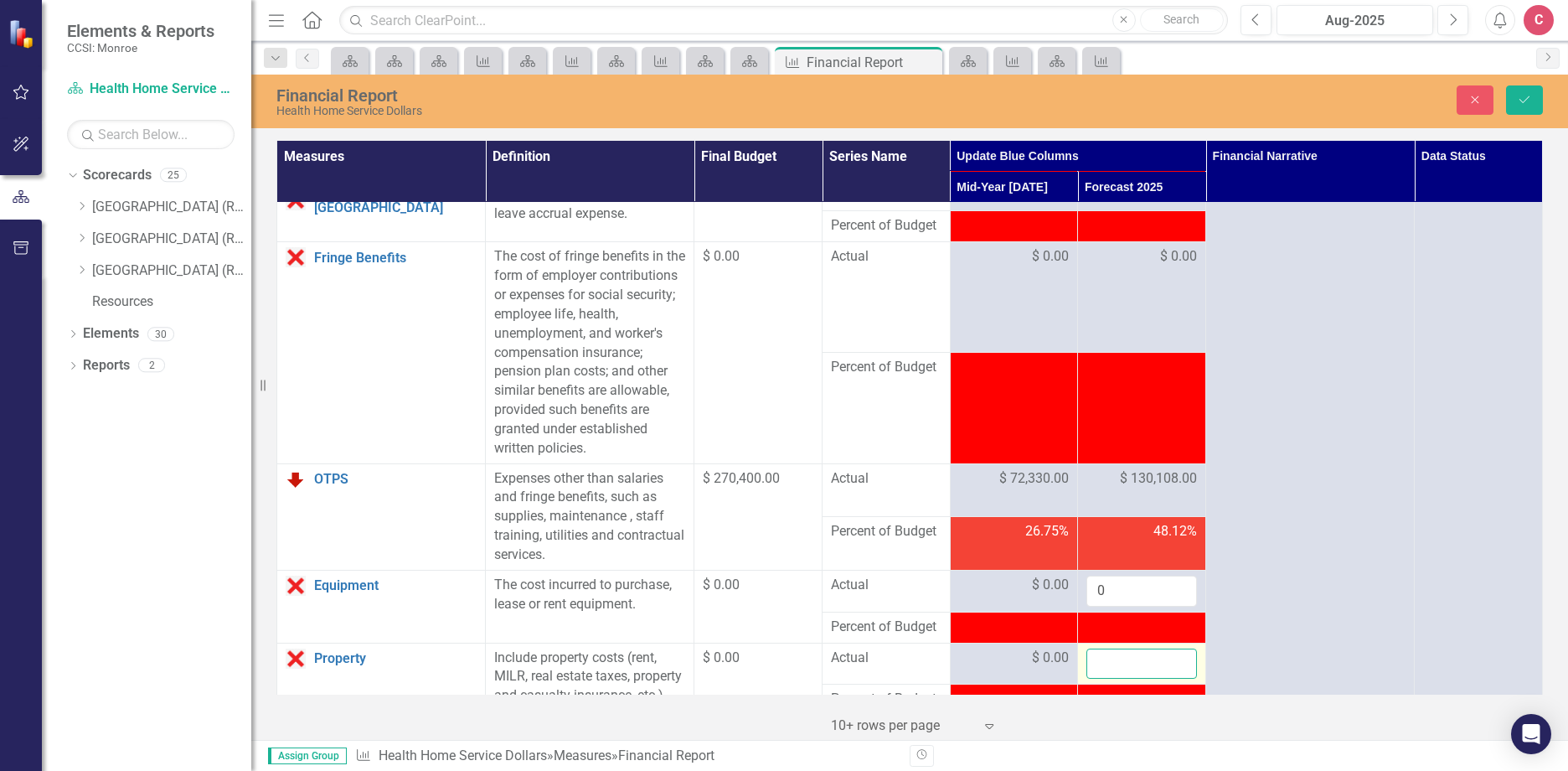
click at [1137, 661] on input "number" at bounding box center [1141, 664] width 111 height 31
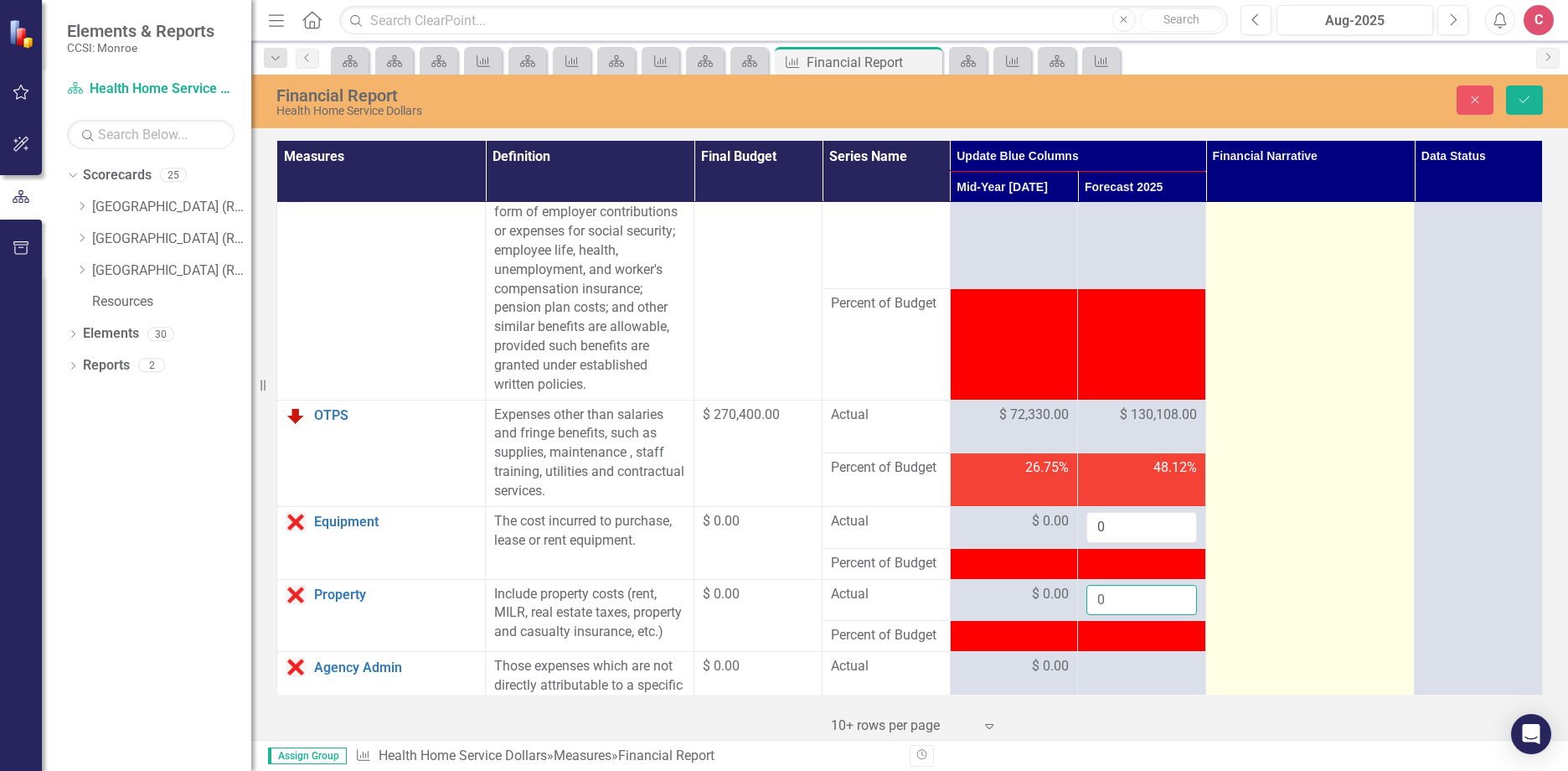
scroll to position [419, 0]
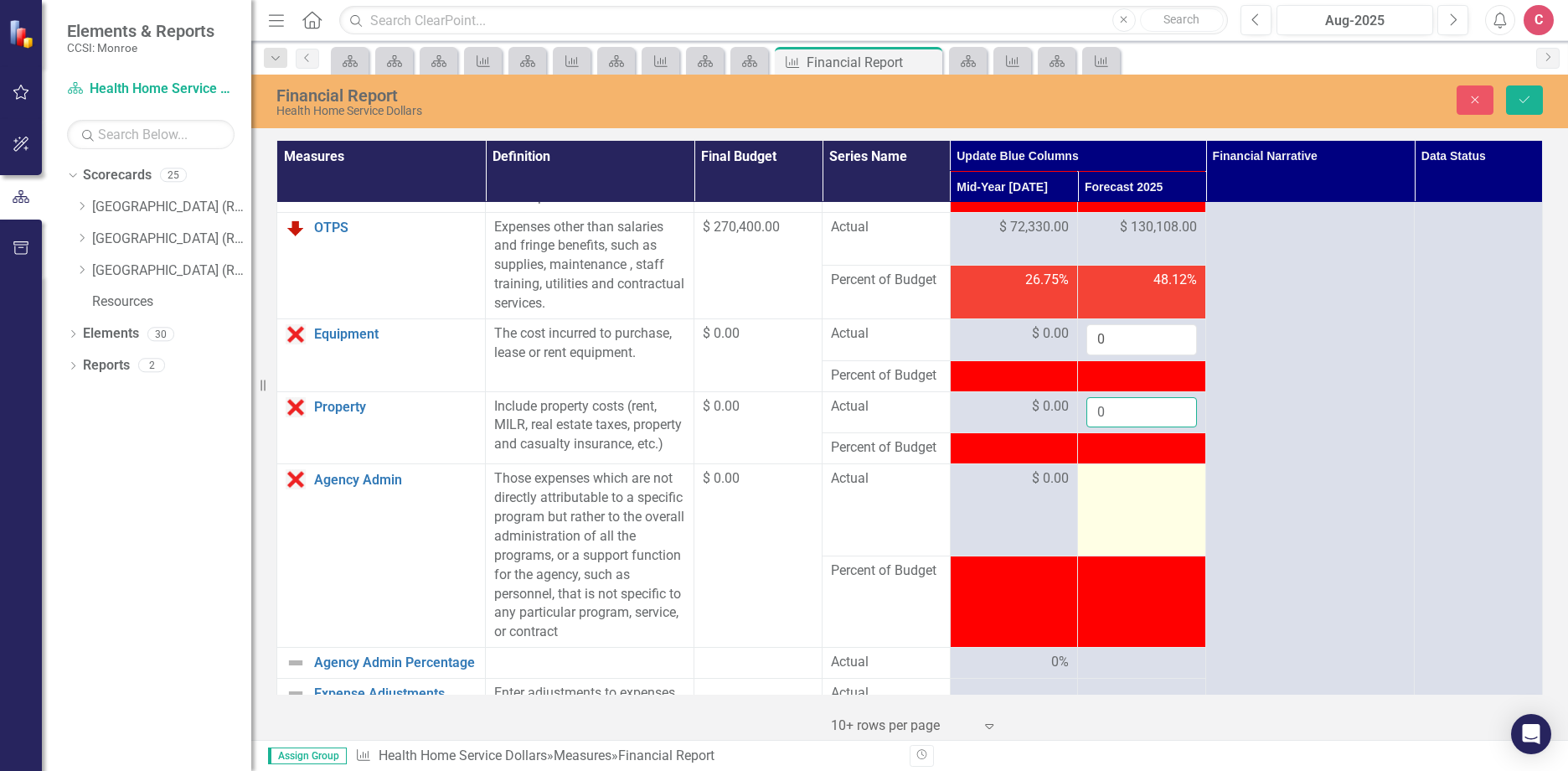
type input "0"
click at [1132, 490] on div at bounding box center [1141, 480] width 111 height 20
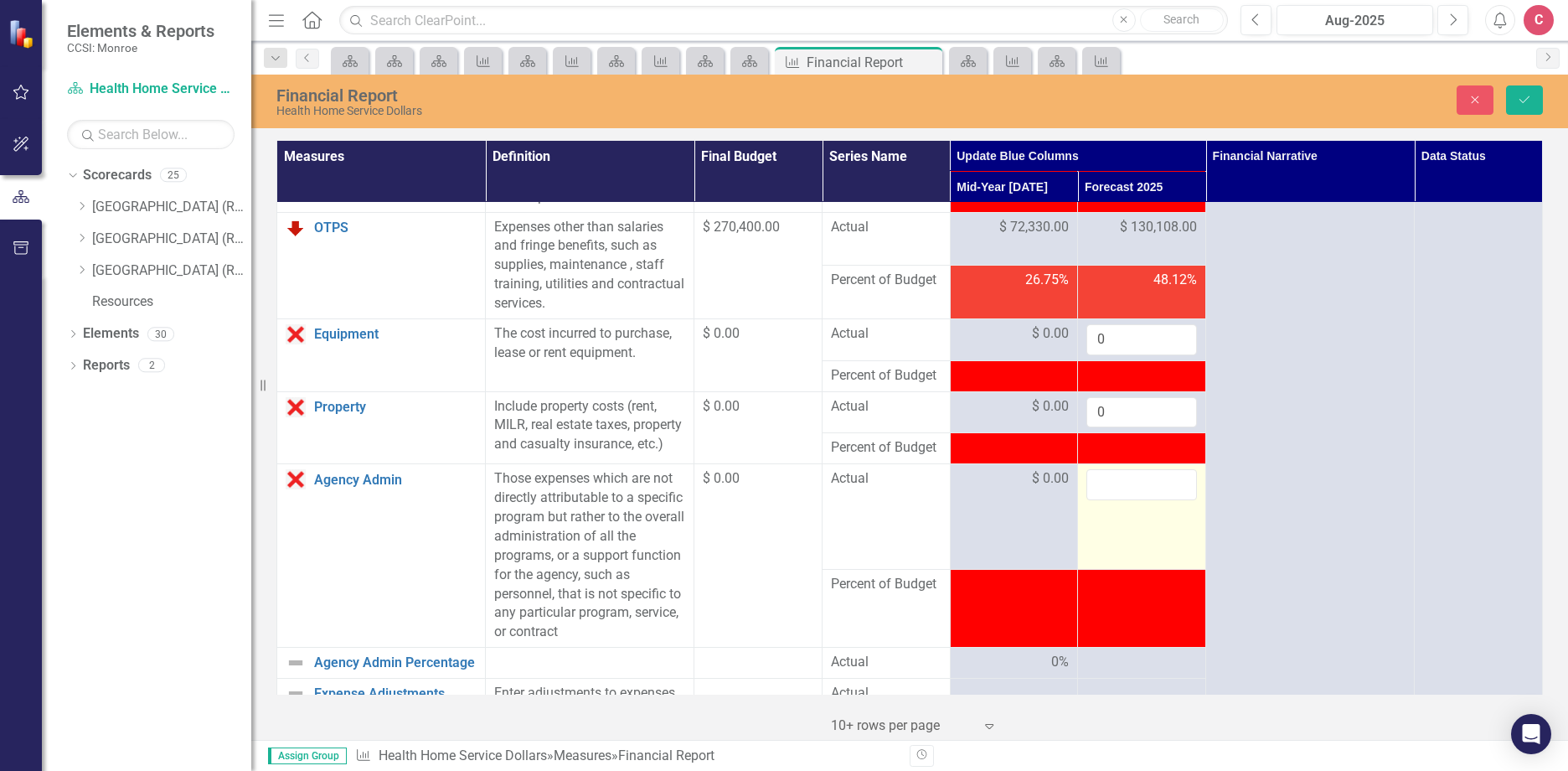
click at [1132, 500] on input "number" at bounding box center [1141, 484] width 111 height 31
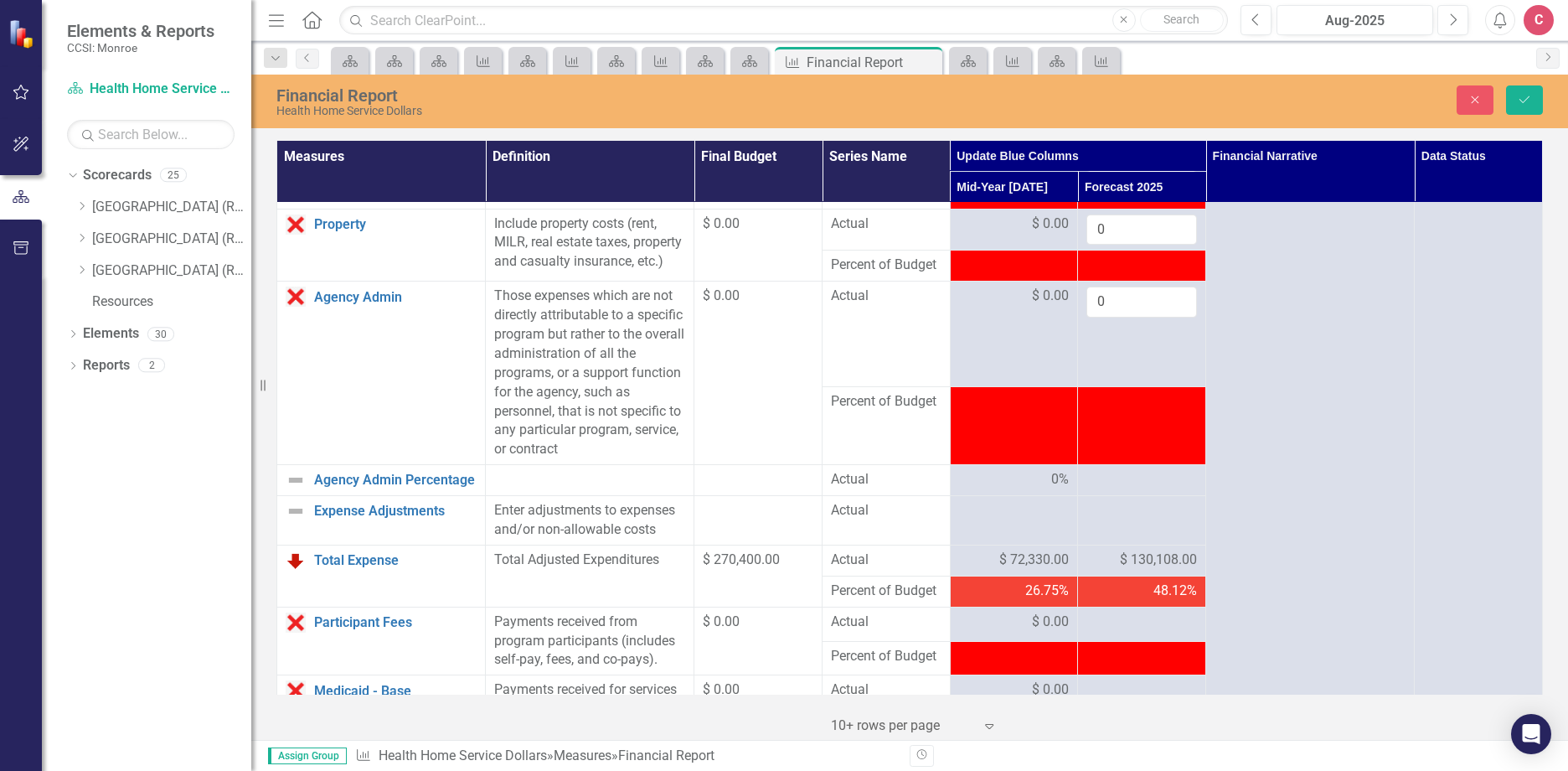
scroll to position [670, 0]
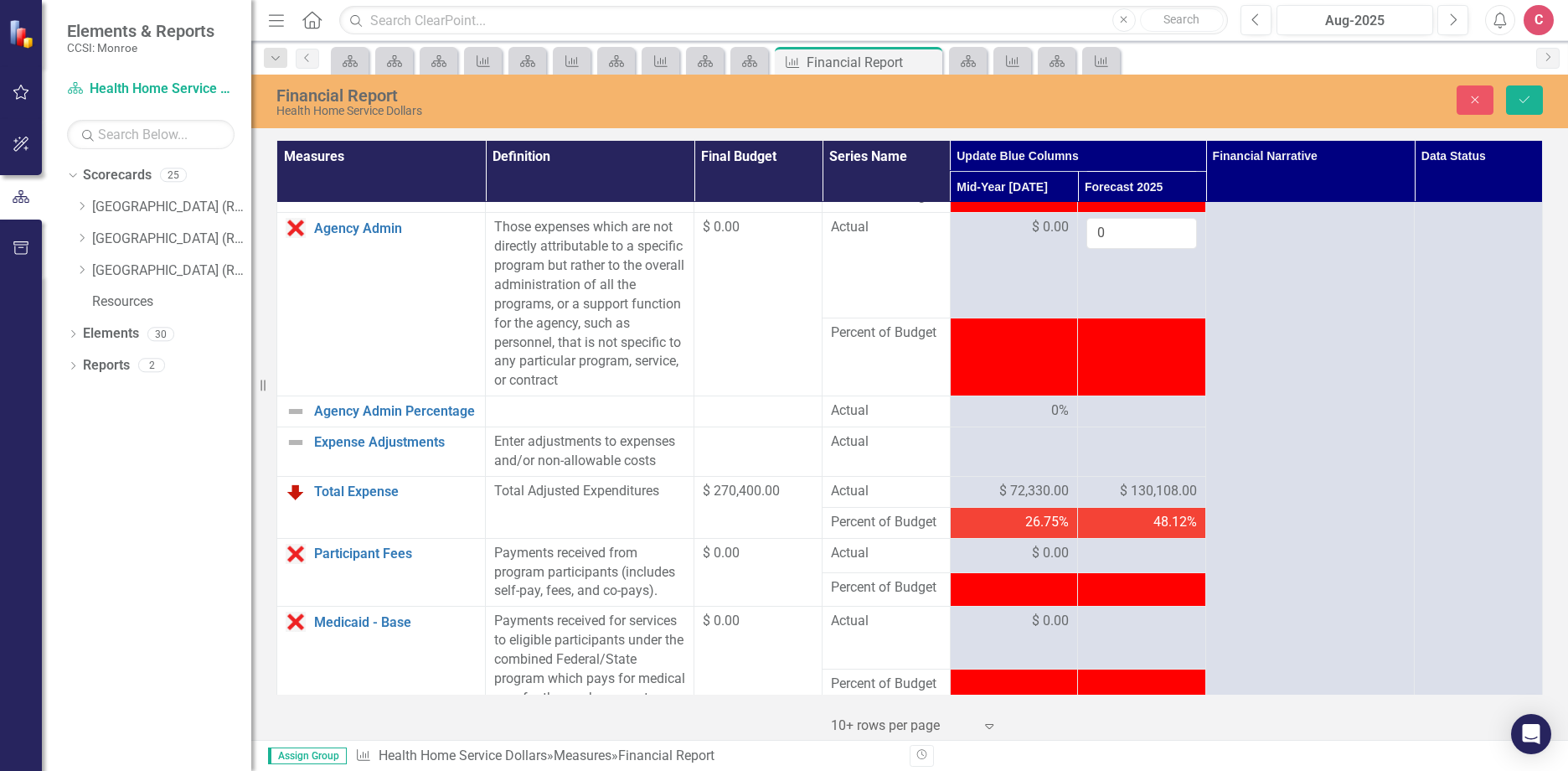
type input "0"
click at [1548, 99] on div "Close Save" at bounding box center [1293, 100] width 523 height 29
click at [1531, 102] on icon "Save" at bounding box center [1524, 100] width 15 height 12
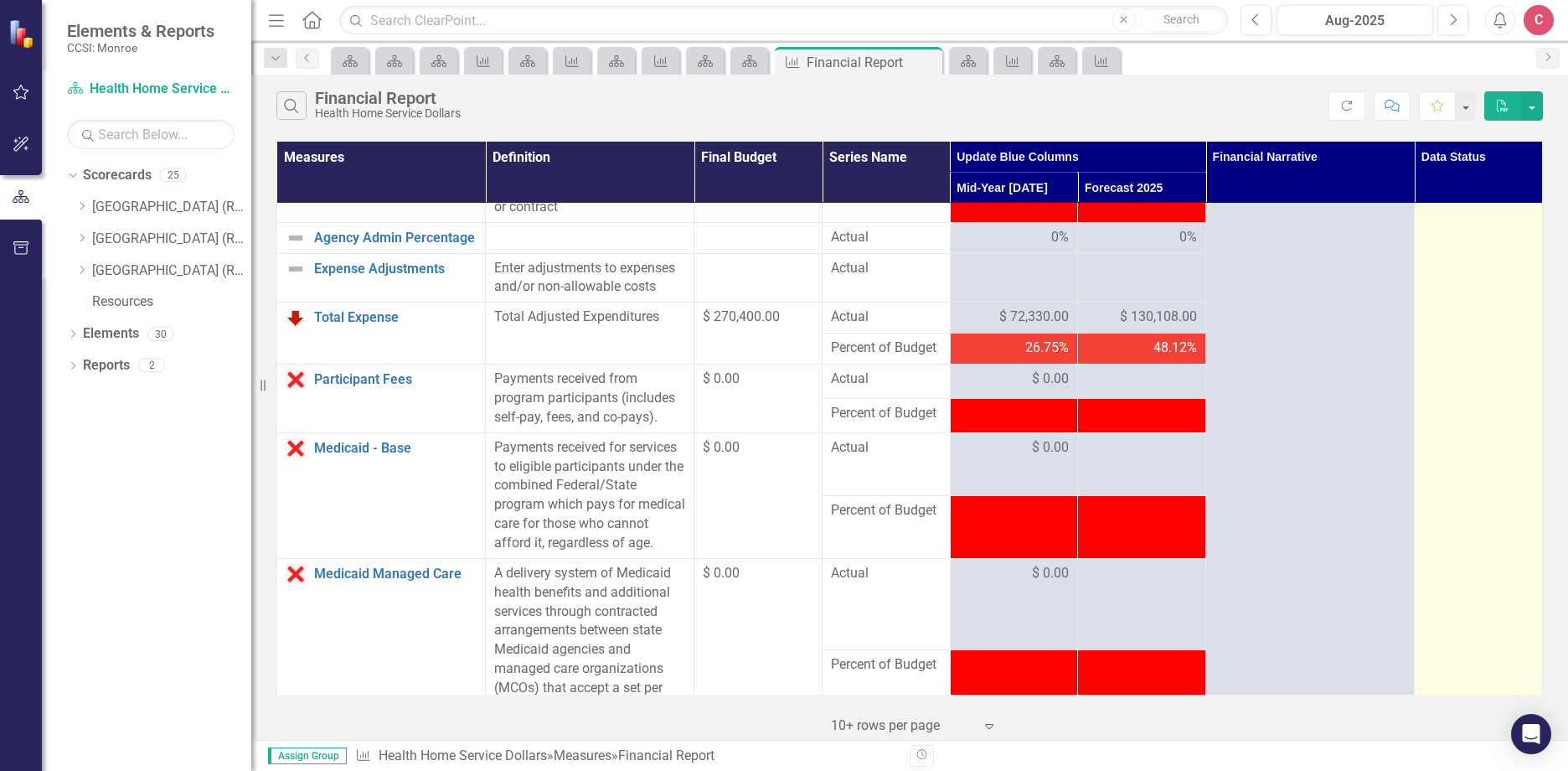
scroll to position [922, 0]
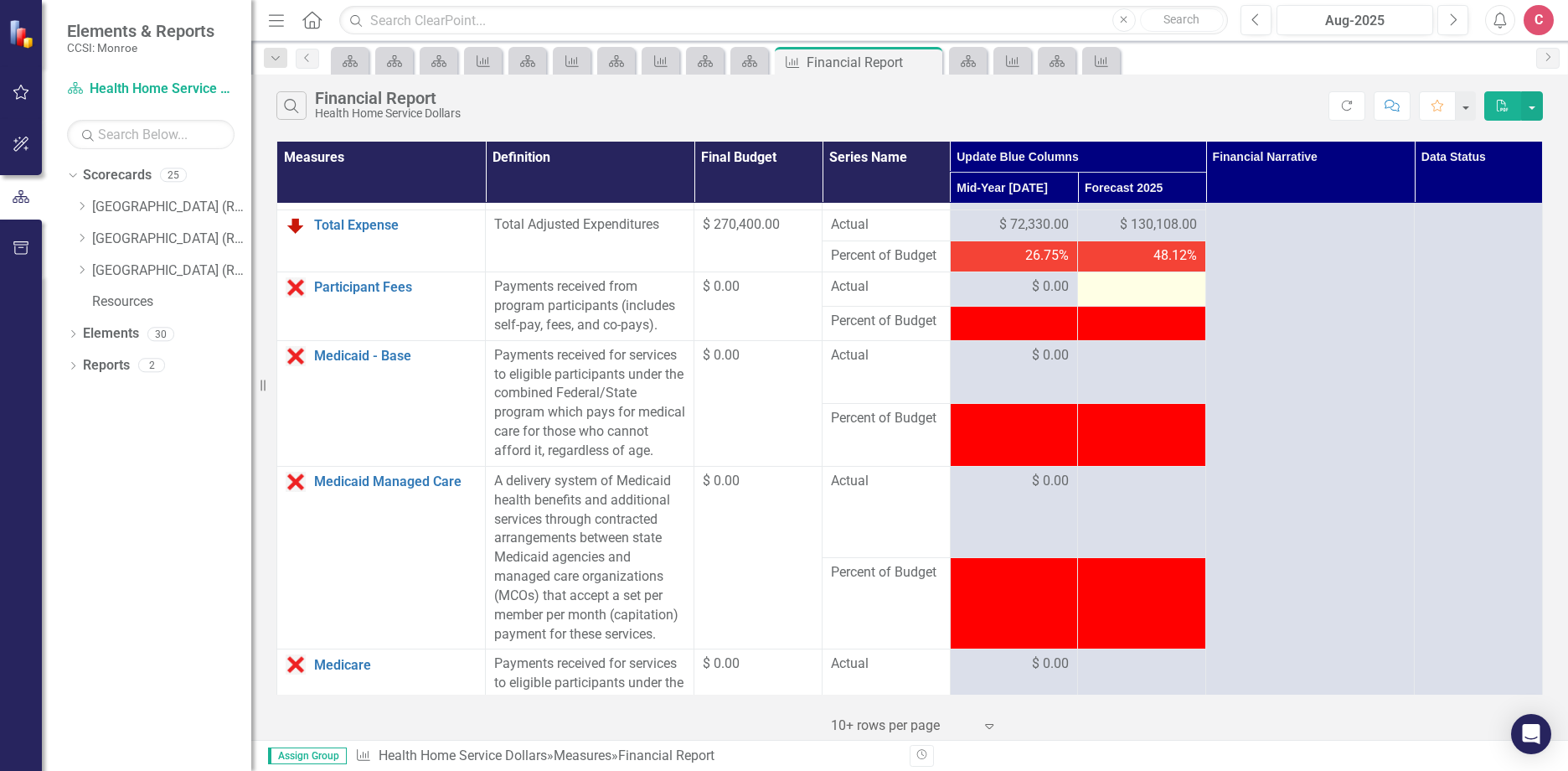
click at [1119, 297] on div at bounding box center [1141, 288] width 111 height 20
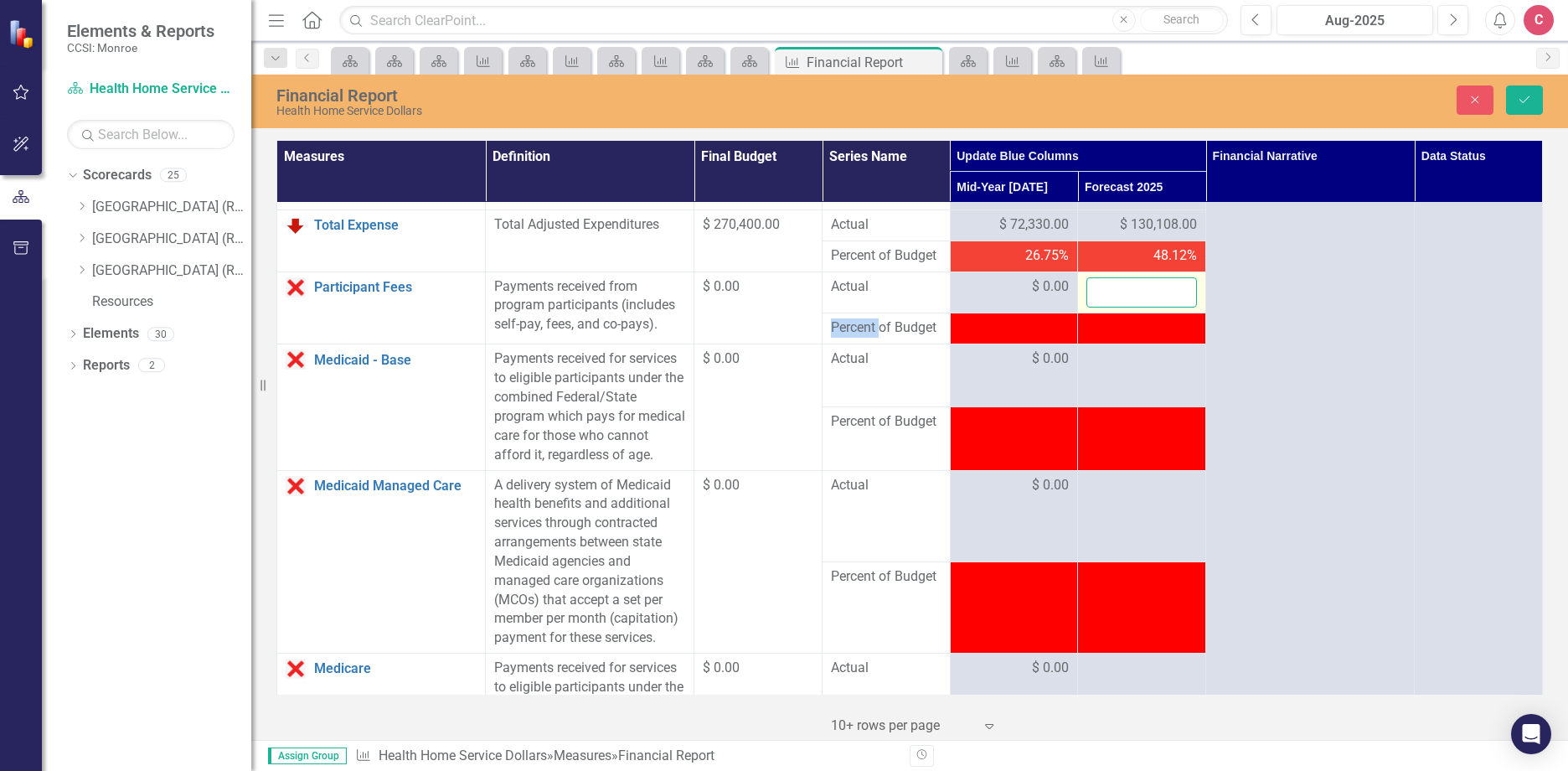
click at [1119, 308] on input "number" at bounding box center [1141, 292] width 111 height 31
type input "0"
click at [1124, 396] on td at bounding box center [1142, 375] width 128 height 62
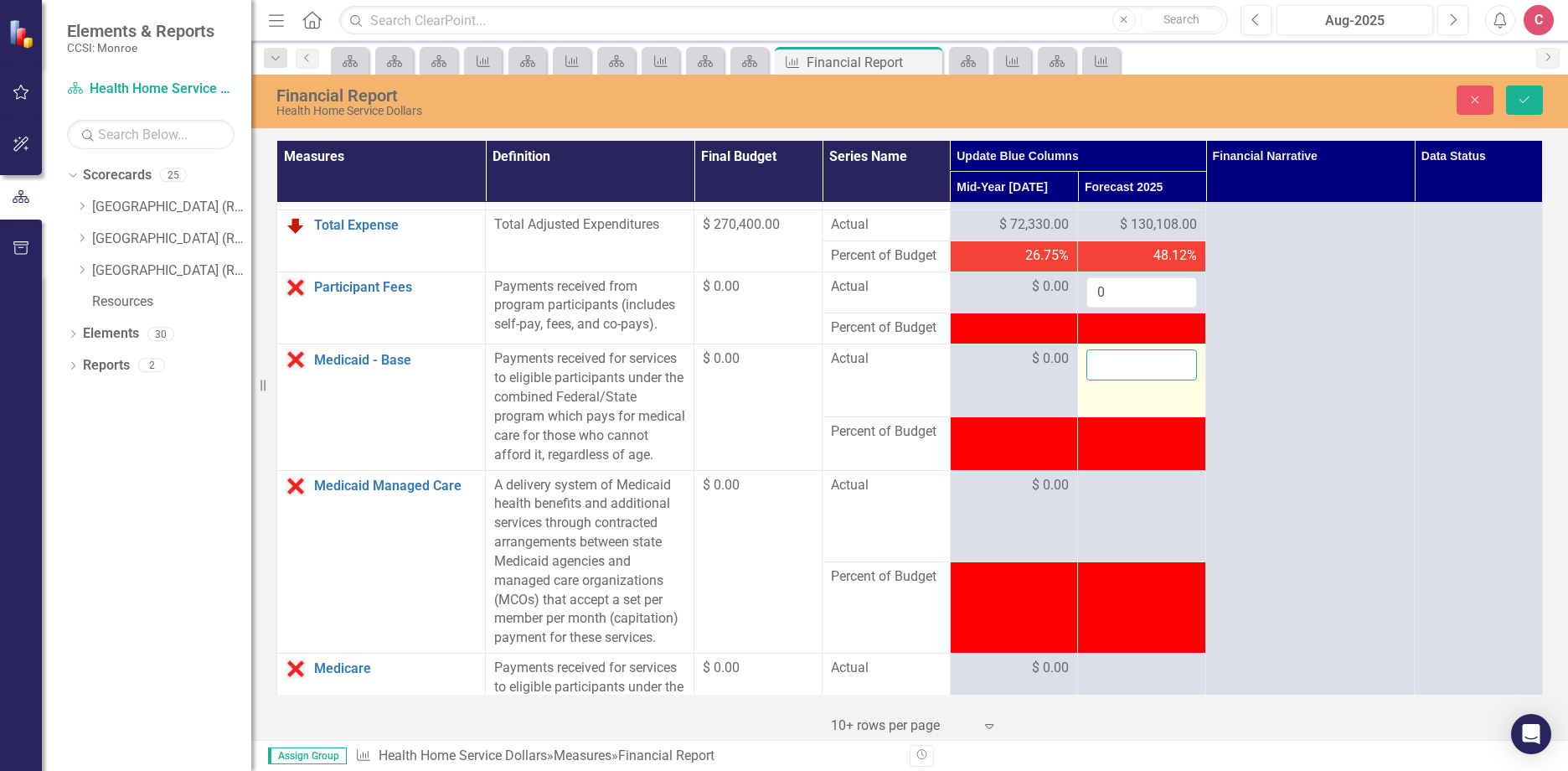
drag, startPoint x: 1124, startPoint y: 396, endPoint x: 1119, endPoint y: 385, distance: 12.1
click at [1119, 381] on input "number" at bounding box center [1141, 364] width 111 height 31
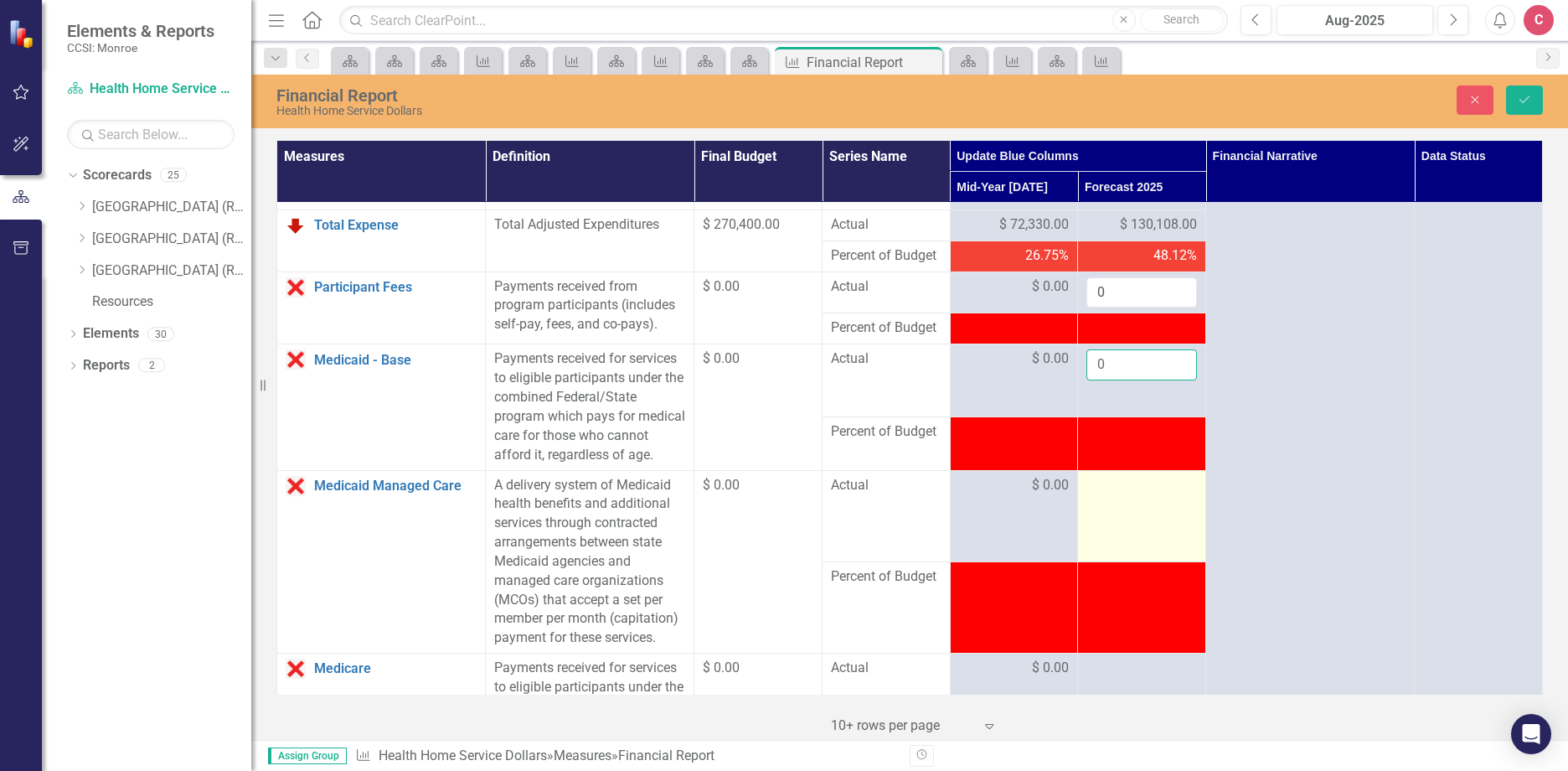
type input "0"
click at [1122, 496] on div at bounding box center [1141, 486] width 111 height 20
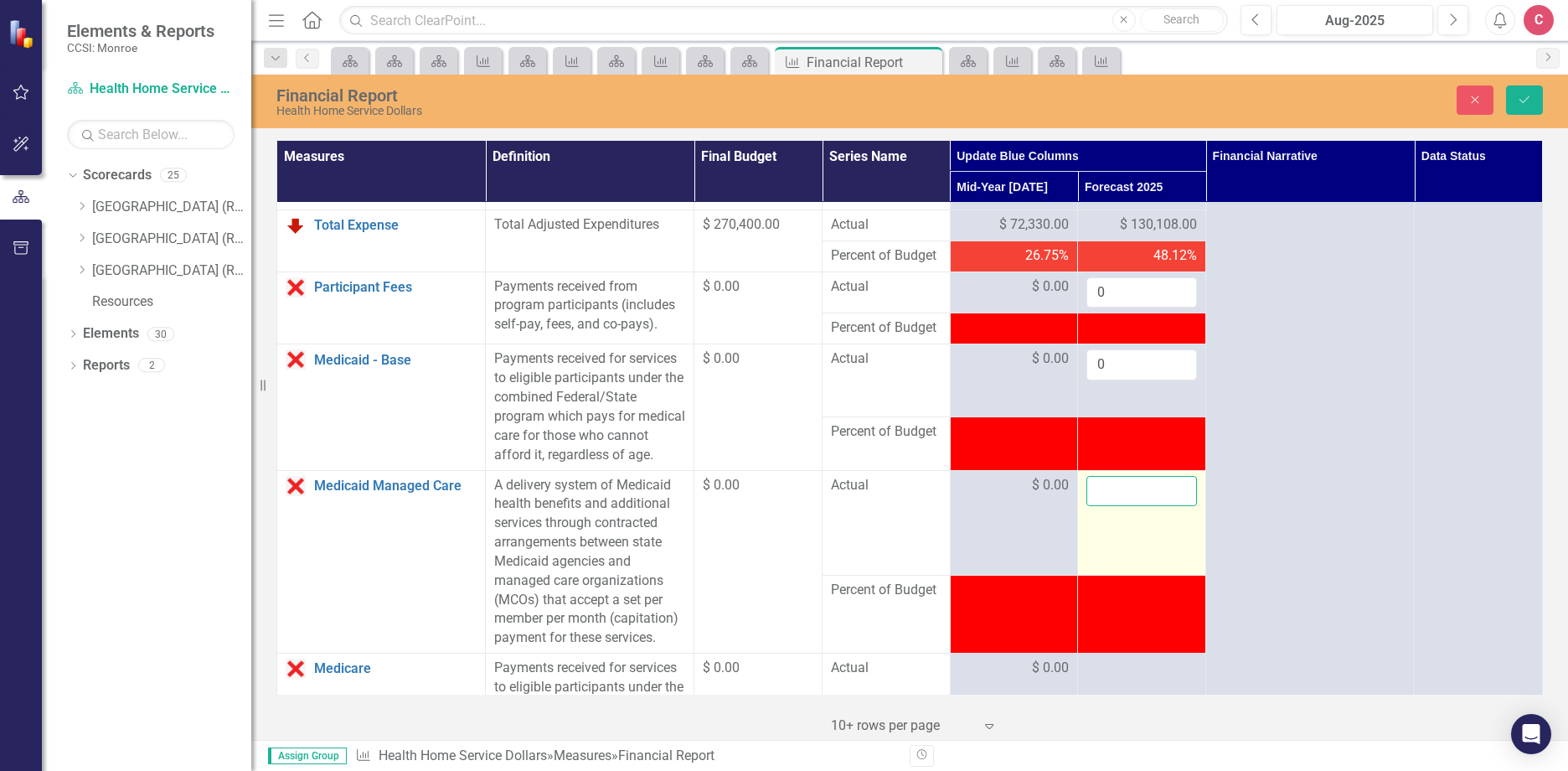
click at [1120, 507] on input "number" at bounding box center [1141, 491] width 111 height 31
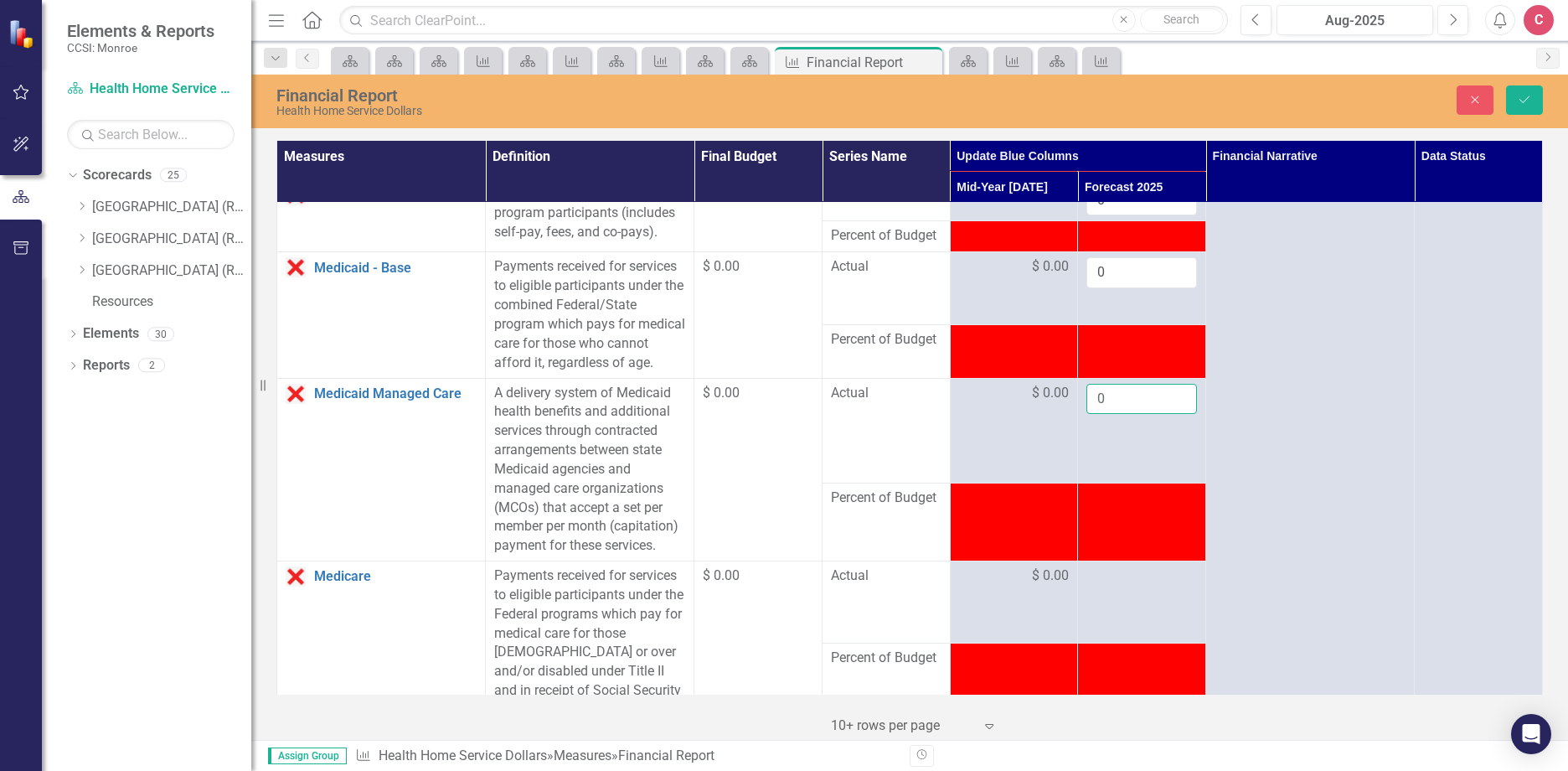
scroll to position [1173, 0]
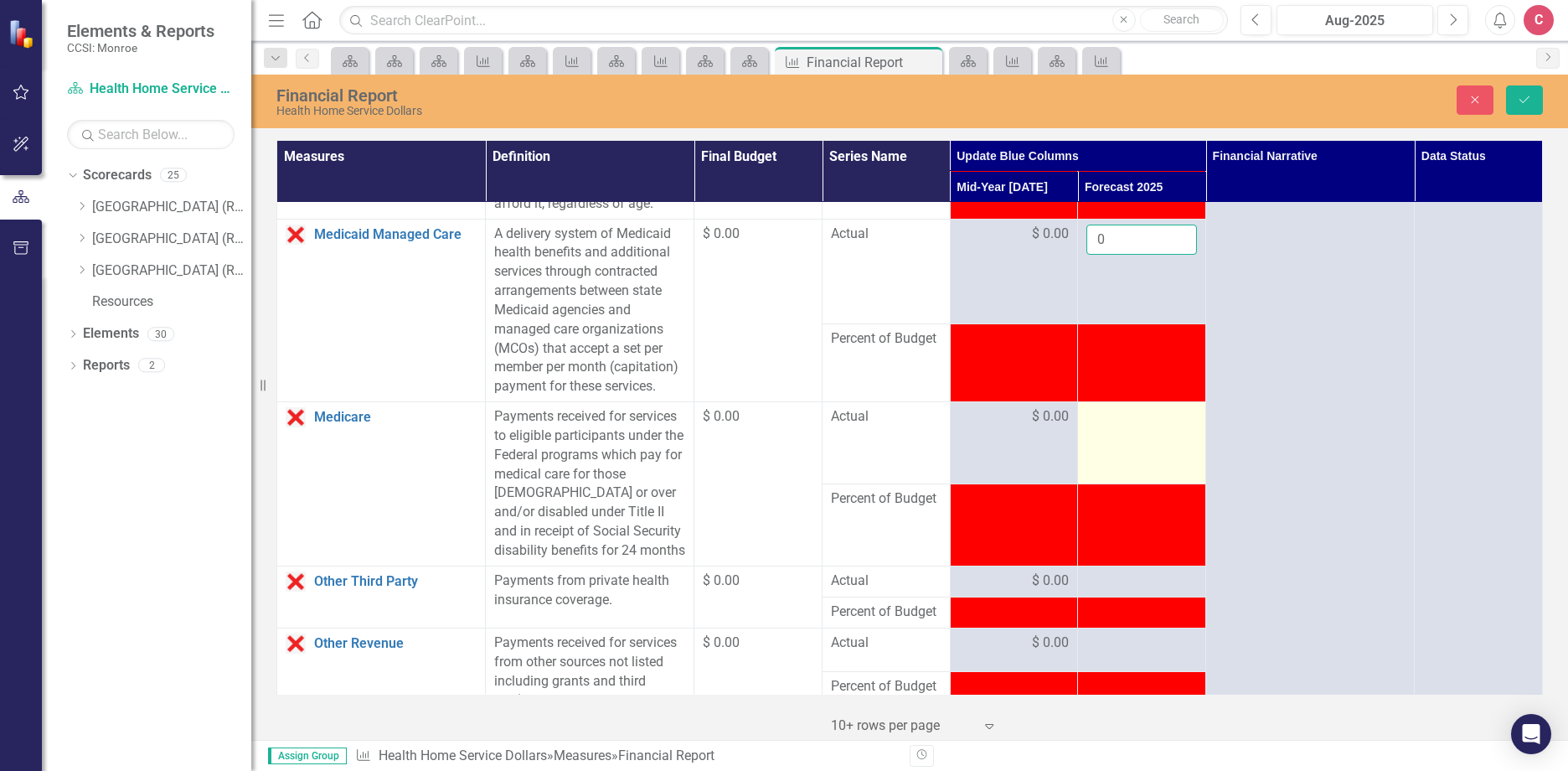
type input "0"
click at [1124, 427] on div at bounding box center [1141, 417] width 111 height 20
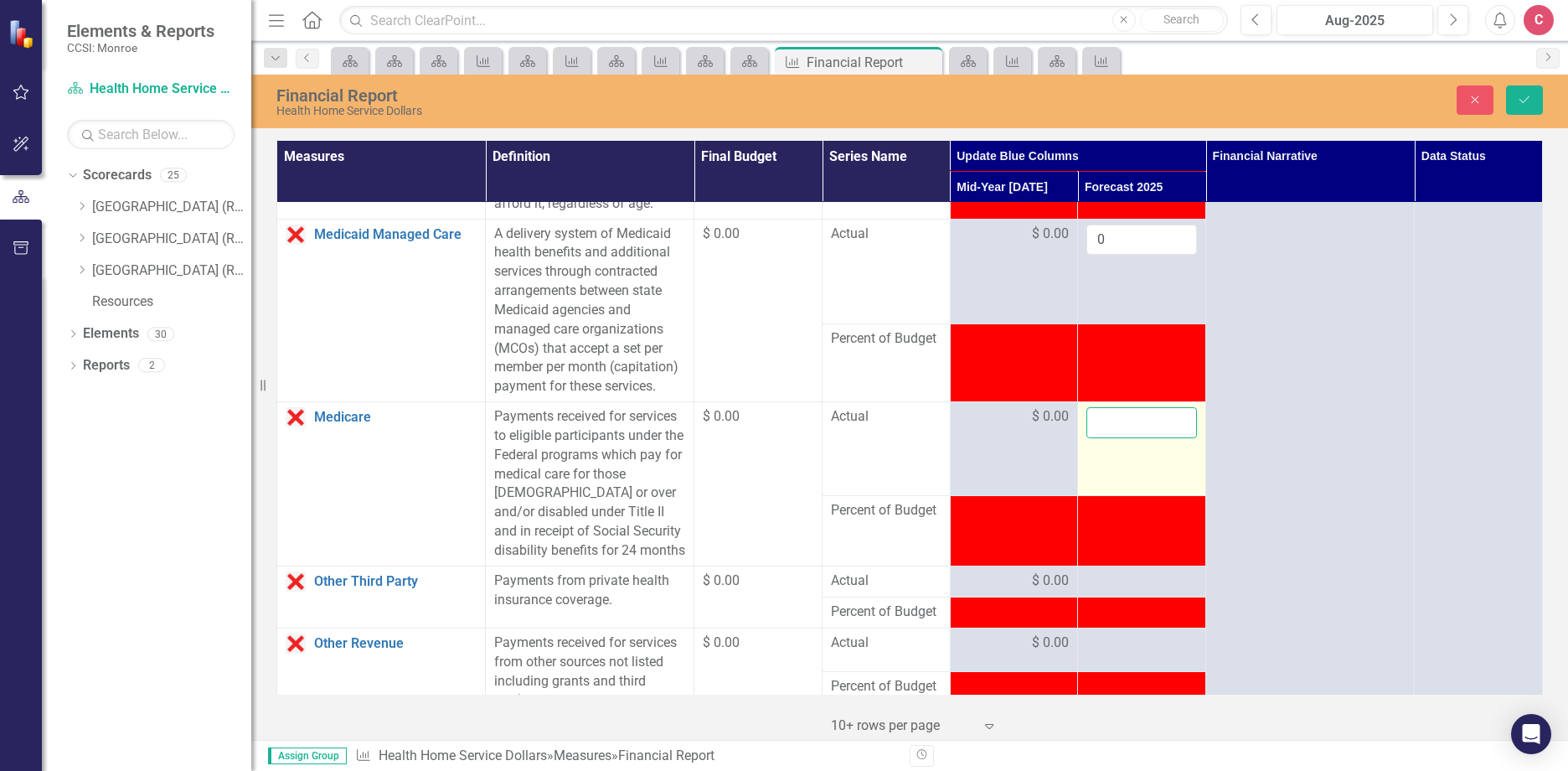
drag, startPoint x: 1124, startPoint y: 464, endPoint x: 1103, endPoint y: 452, distance: 24.2
click at [1103, 439] on input "number" at bounding box center [1141, 422] width 111 height 31
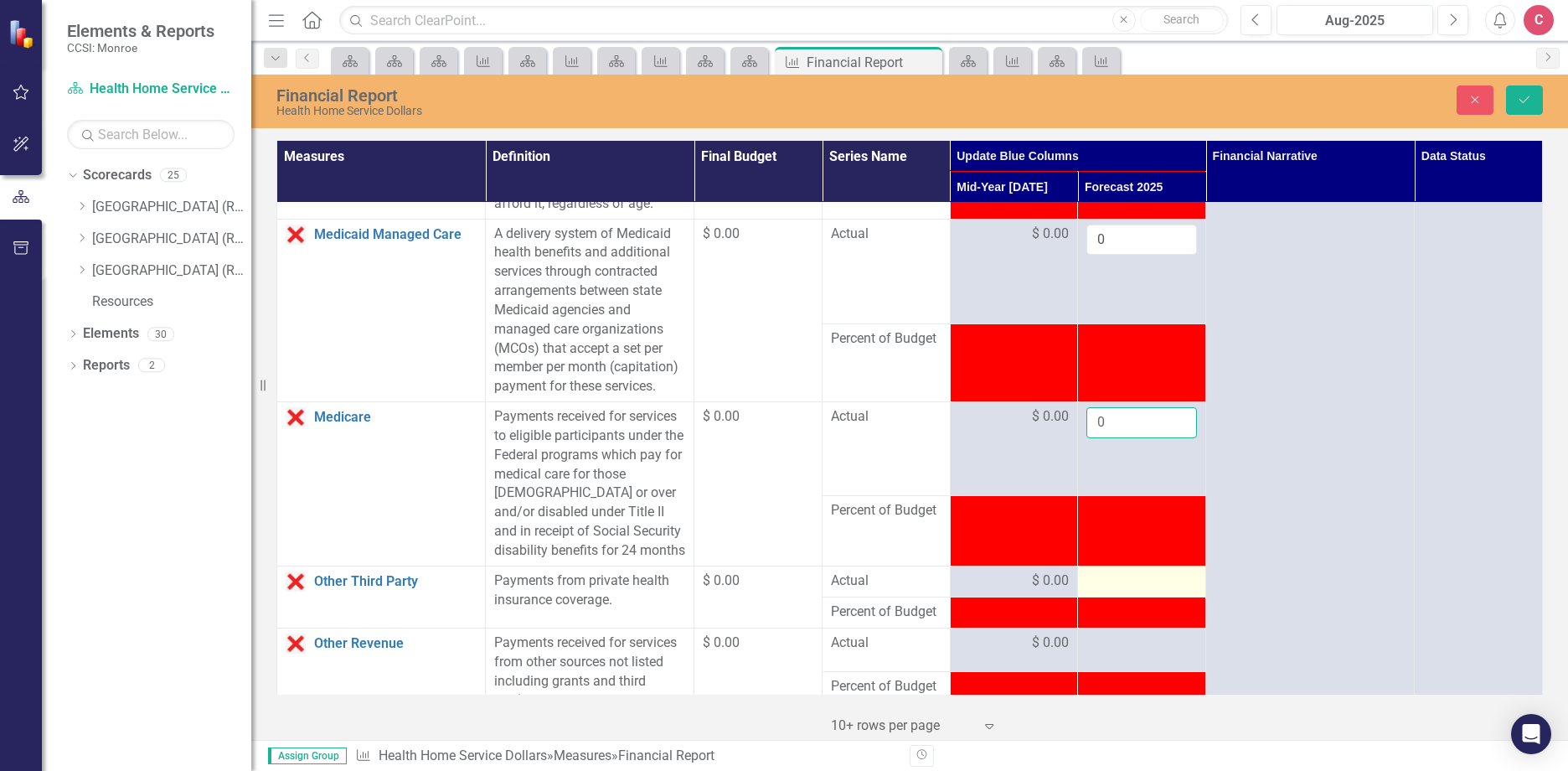
type input "0"
click at [1142, 591] on div at bounding box center [1141, 582] width 111 height 20
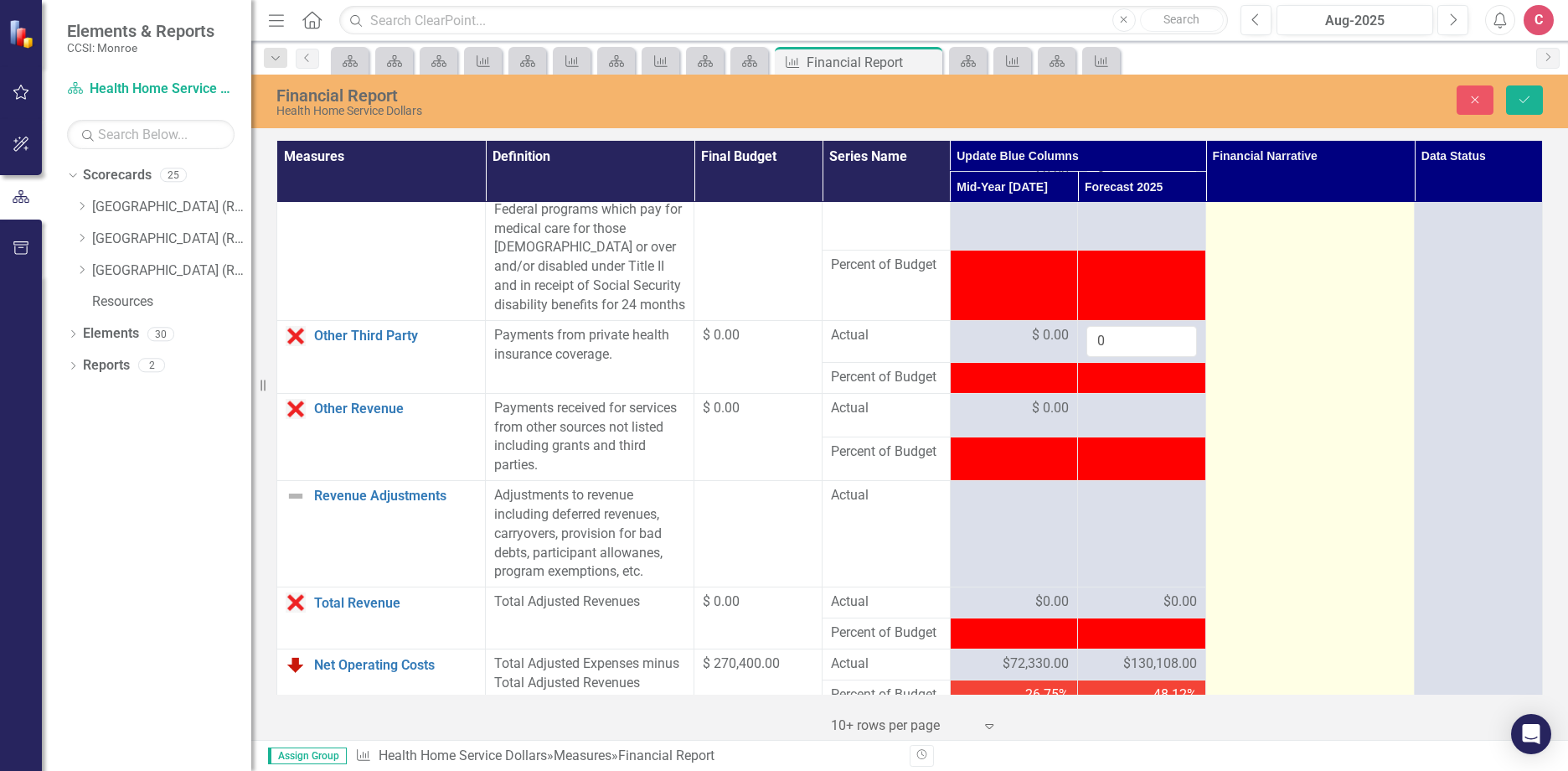
scroll to position [1425, 0]
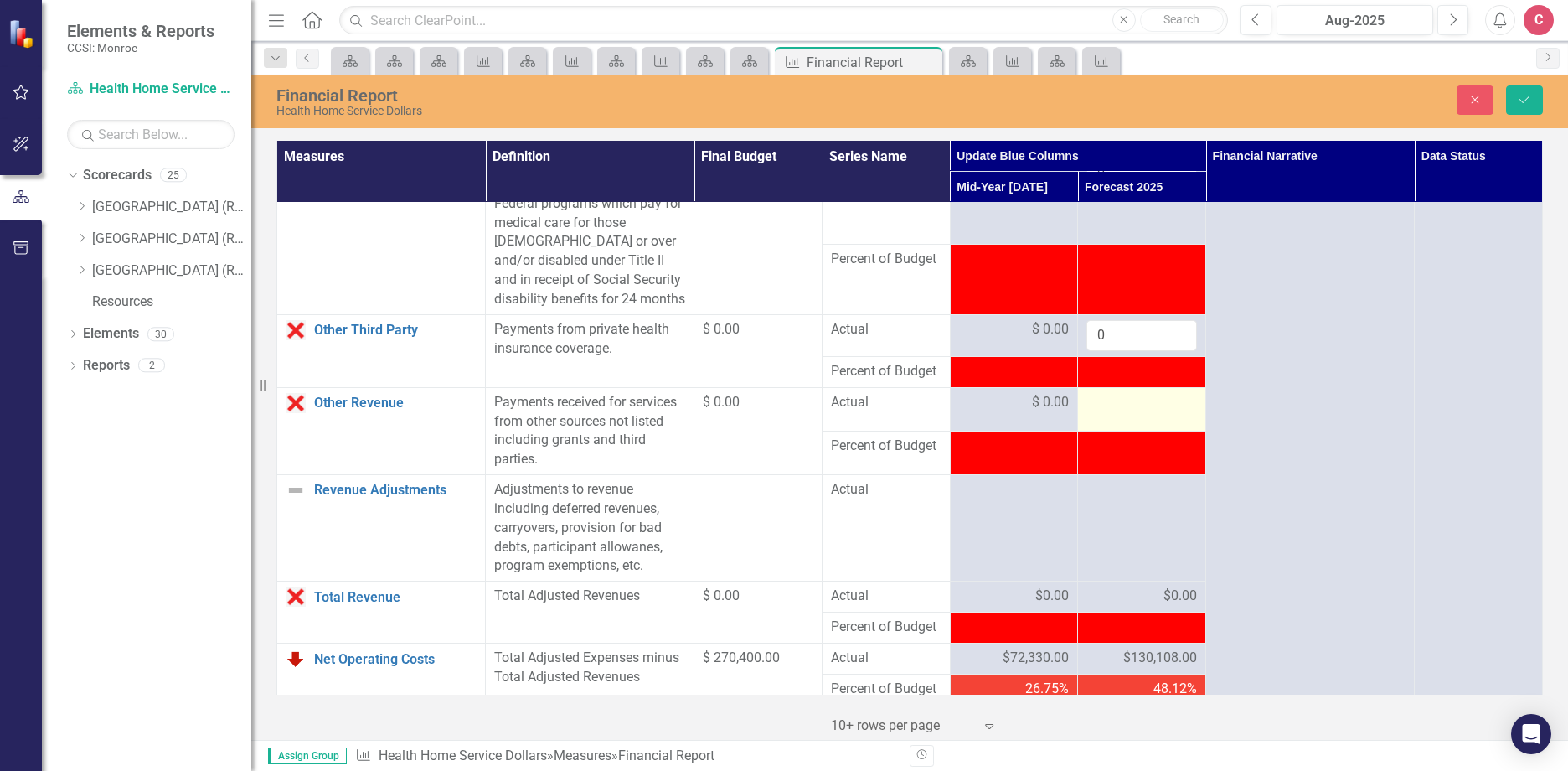
type input "0"
click at [1120, 431] on td at bounding box center [1142, 409] width 128 height 44
click at [1121, 424] on input "number" at bounding box center [1141, 408] width 111 height 31
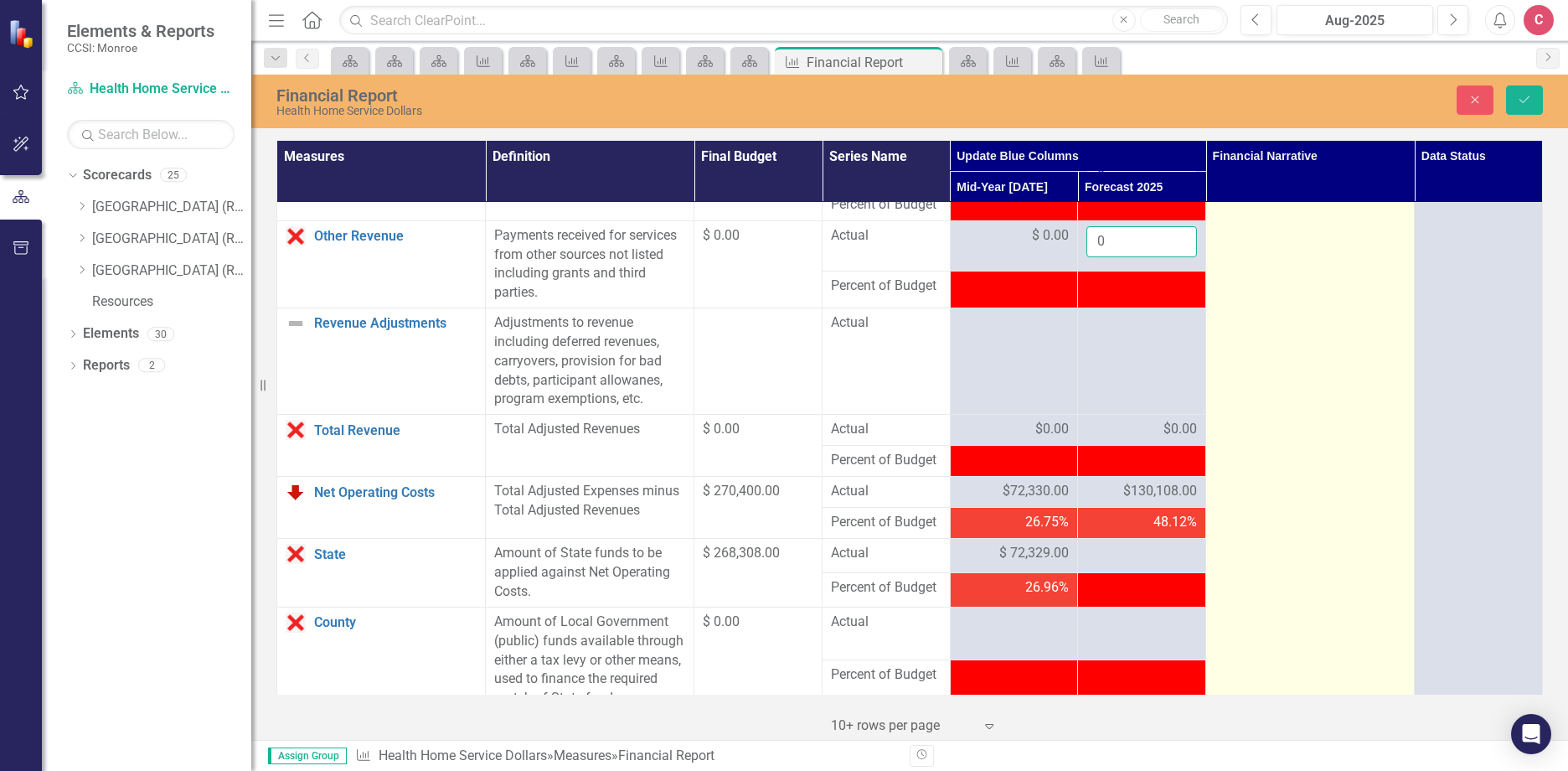
scroll to position [1592, 0]
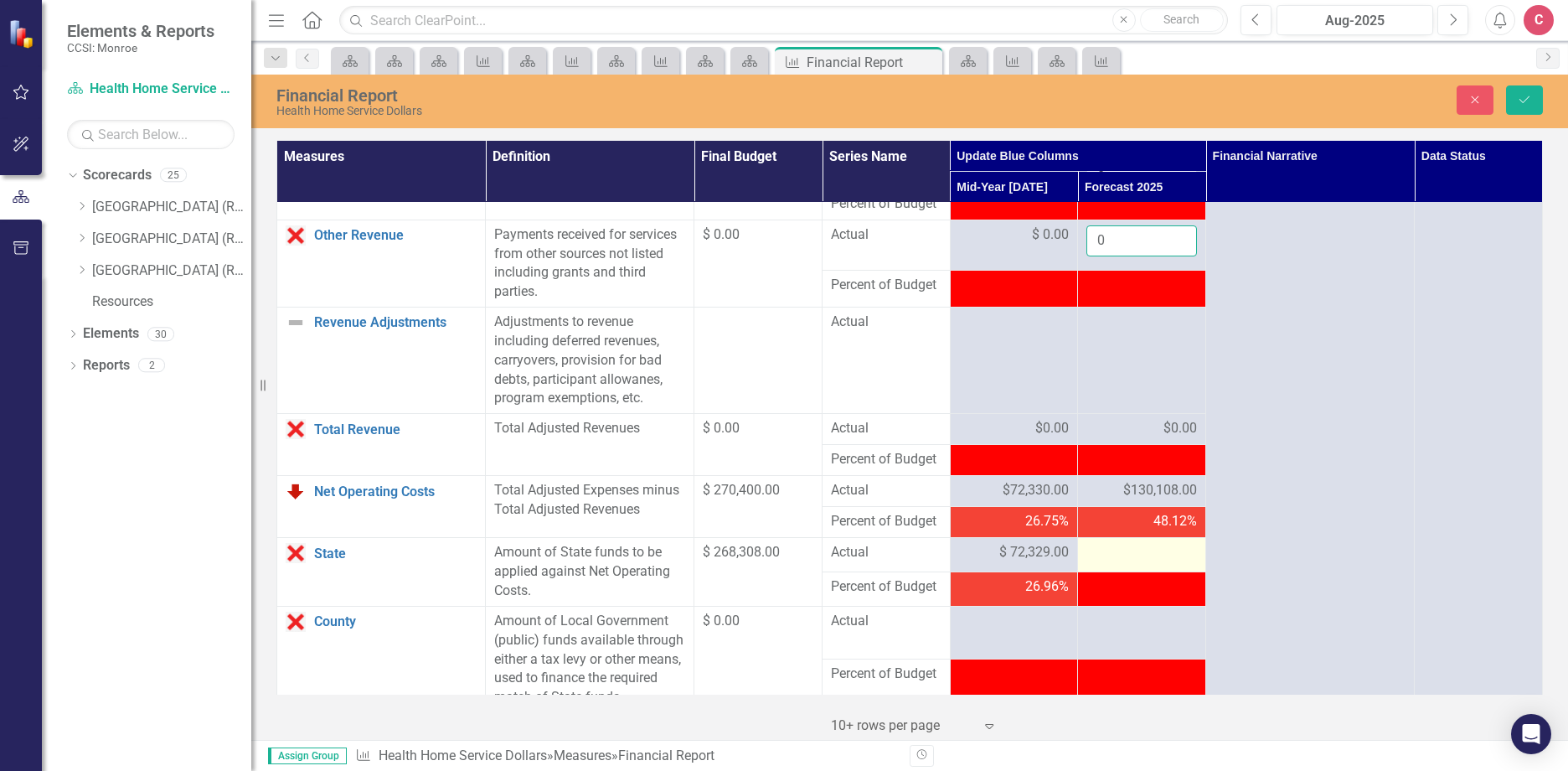
type input "0"
click at [1160, 563] on div at bounding box center [1141, 553] width 111 height 20
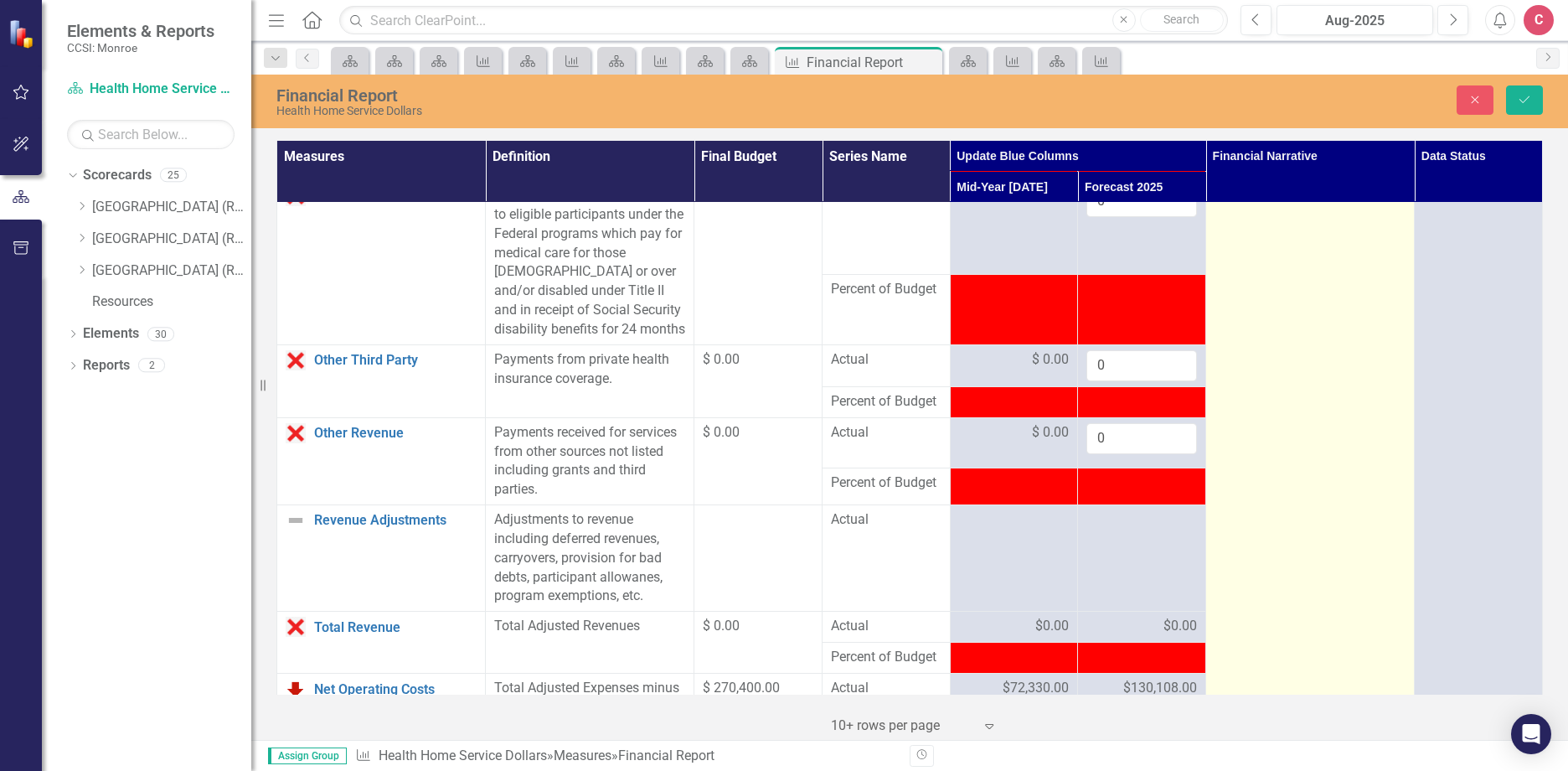
scroll to position [1676, 0]
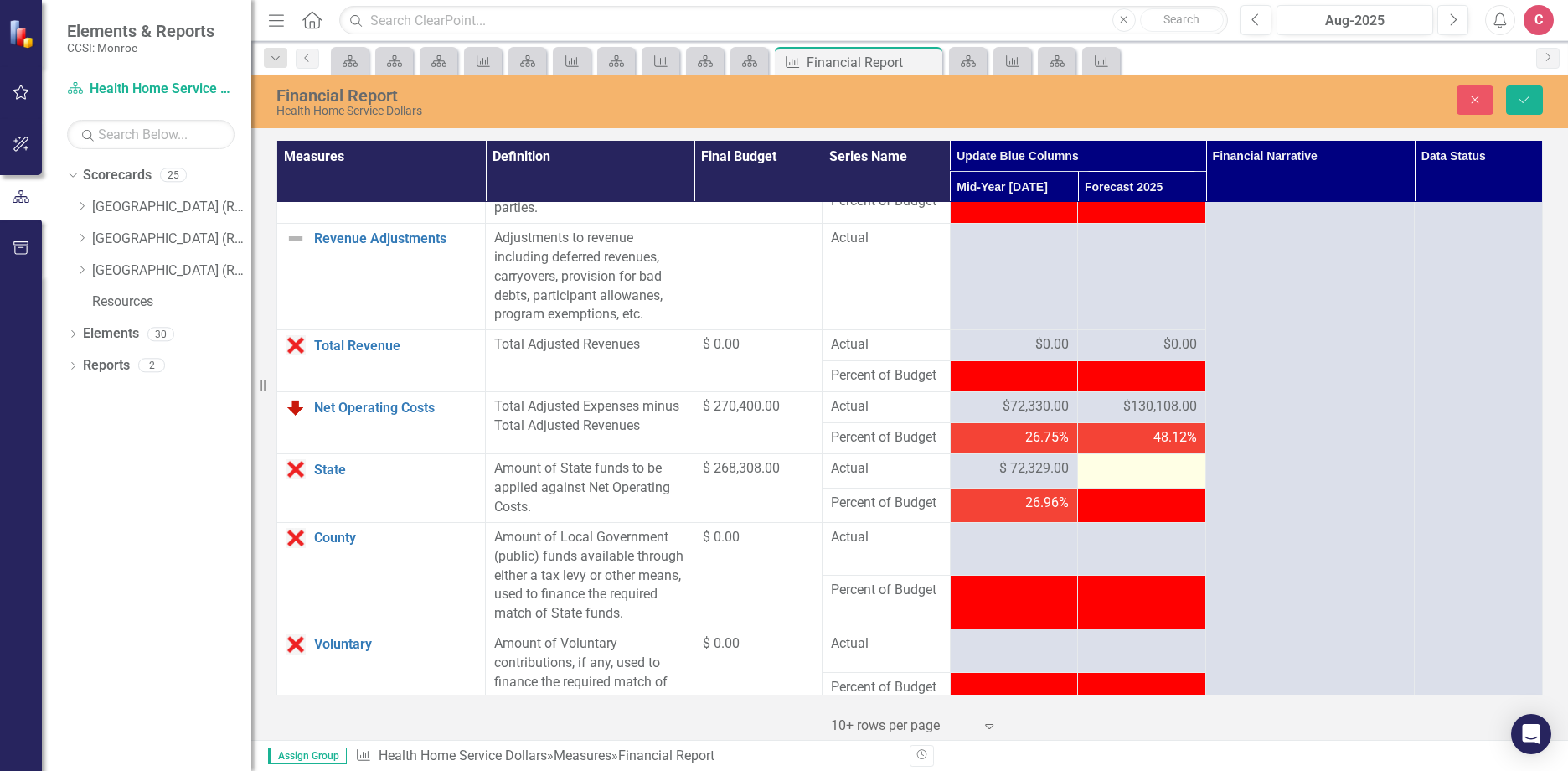
click at [1120, 480] on div at bounding box center [1141, 469] width 111 height 20
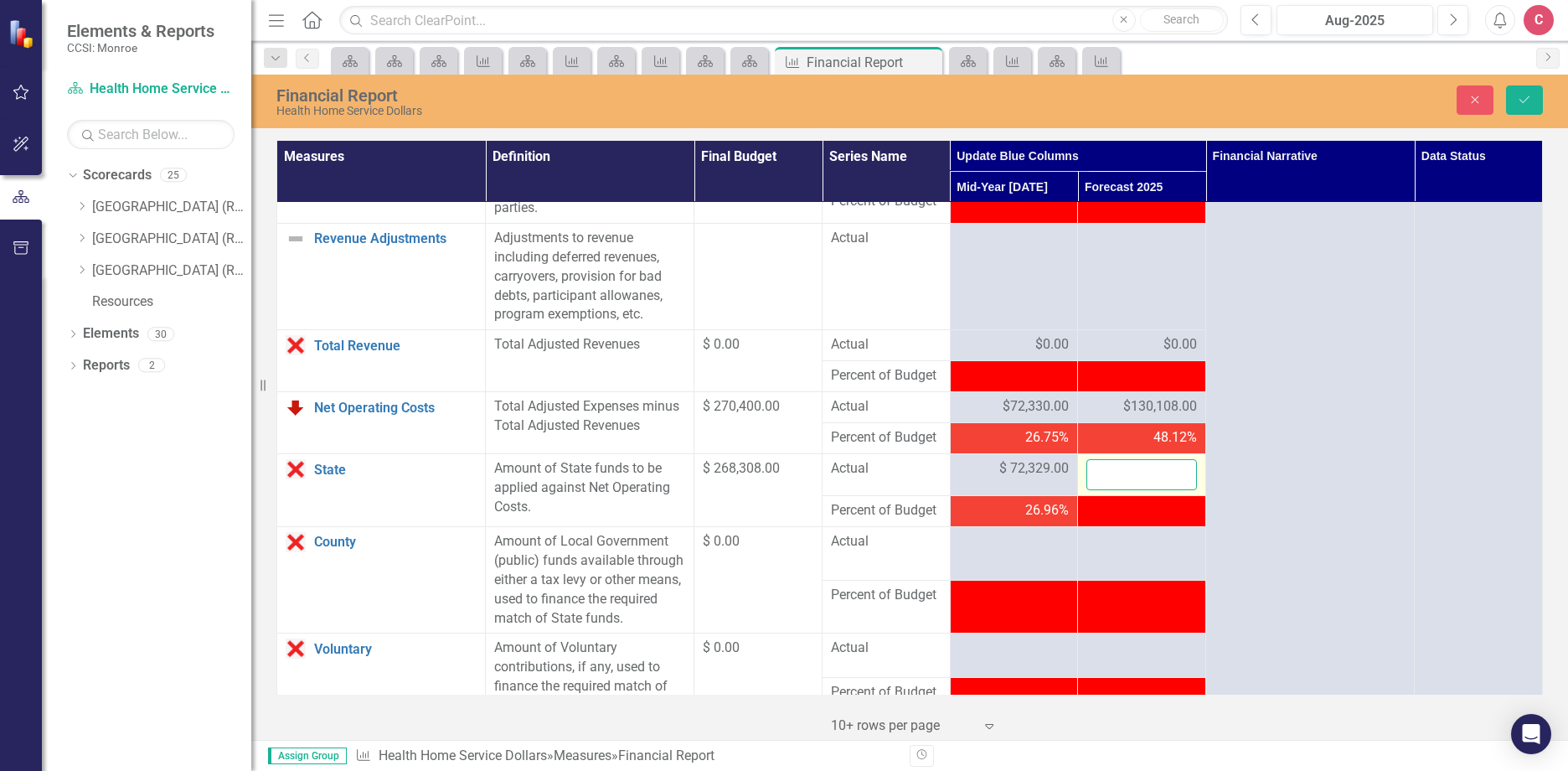
drag, startPoint x: 1120, startPoint y: 526, endPoint x: 1135, endPoint y: 527, distance: 15.0
click at [1135, 490] on input "number" at bounding box center [1141, 474] width 111 height 31
type input "130108"
click at [1520, 114] on button "Save" at bounding box center [1524, 100] width 37 height 29
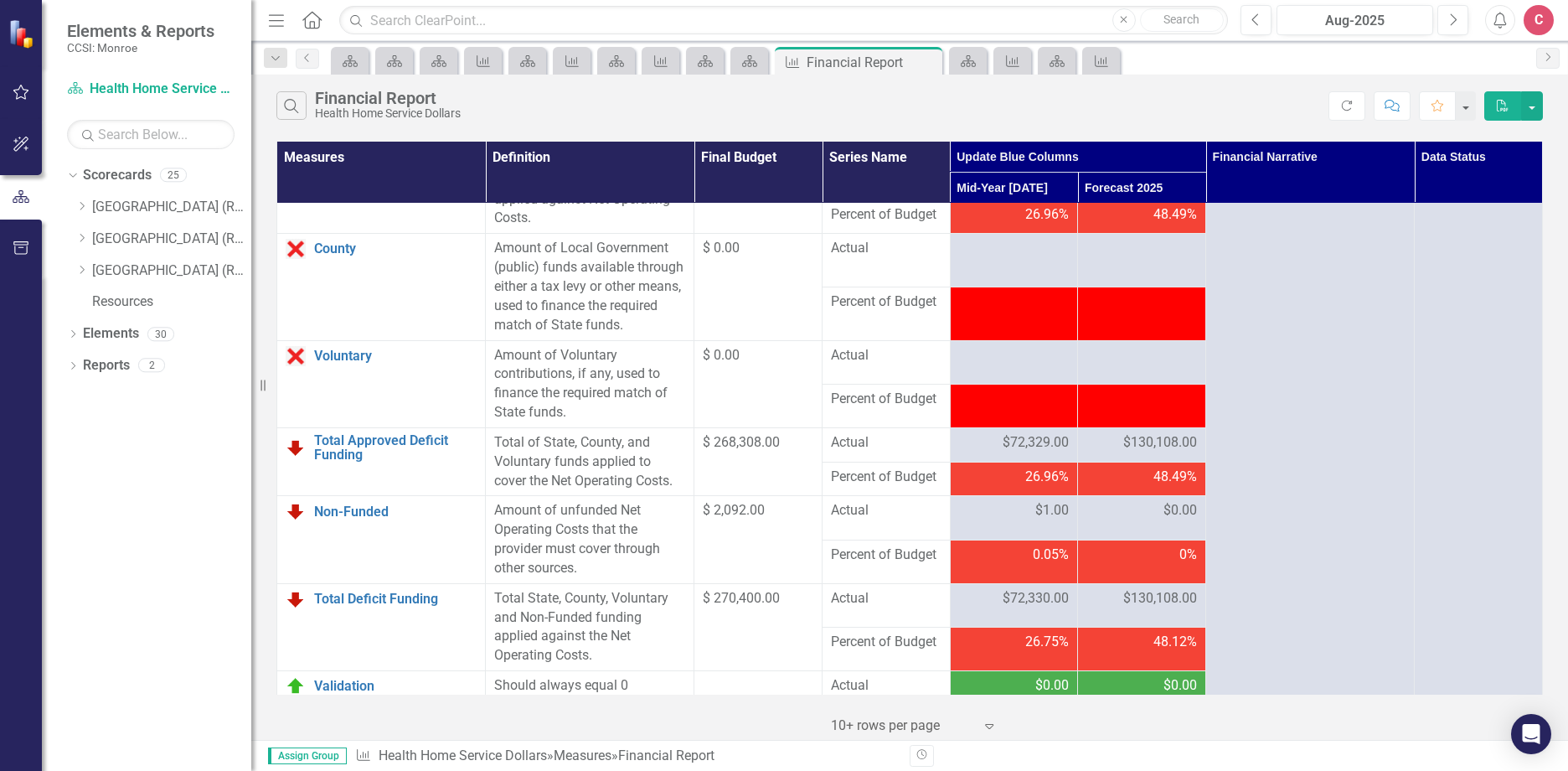
scroll to position [0, 0]
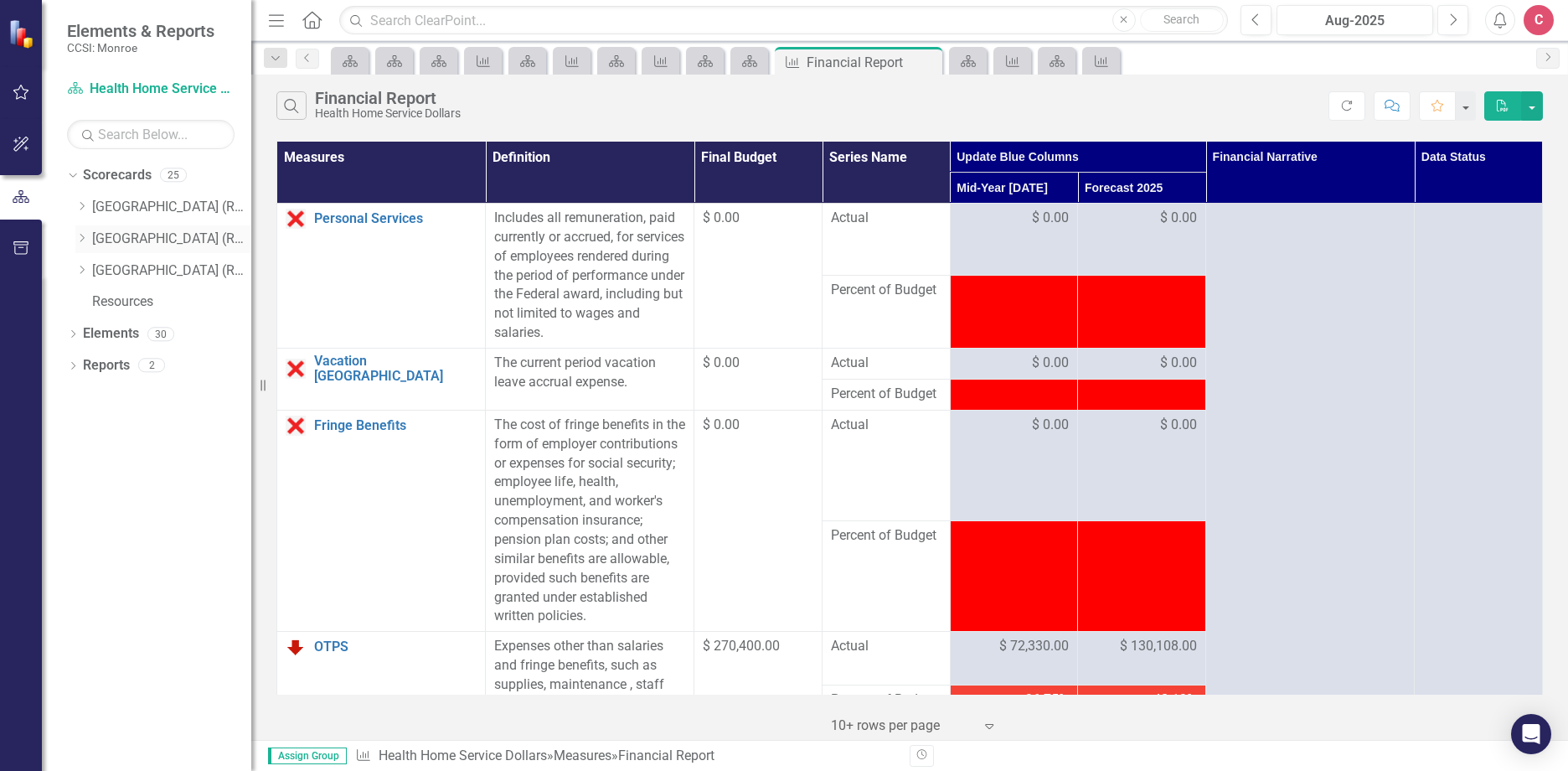
click at [79, 238] on icon "Dropdown" at bounding box center [81, 237] width 12 height 10
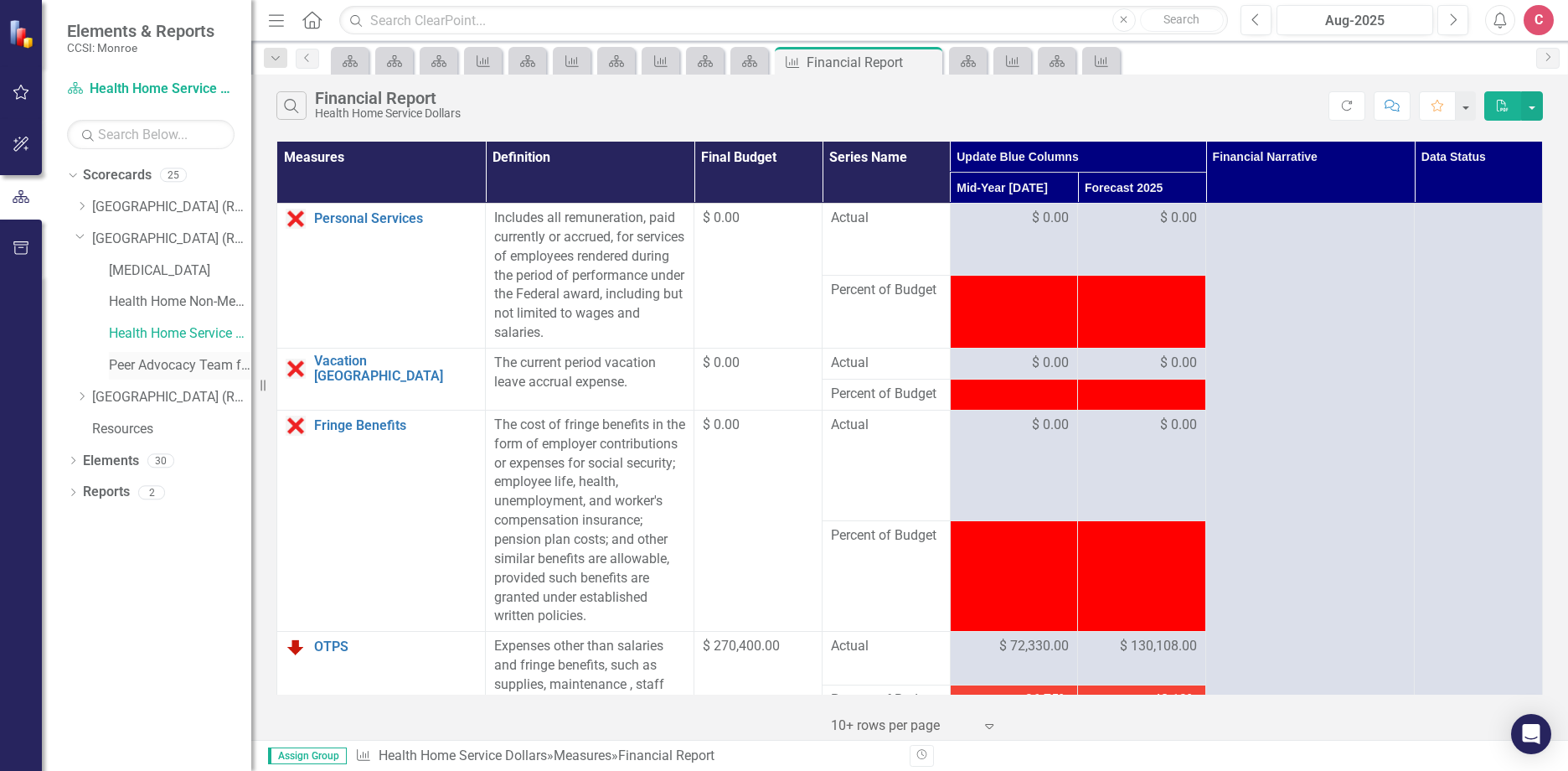
drag, startPoint x: 156, startPoint y: 361, endPoint x: 205, endPoint y: 369, distance: 49.6
click at [157, 361] on link "Peer Advocacy Team for Habilitation" at bounding box center [180, 365] width 142 height 20
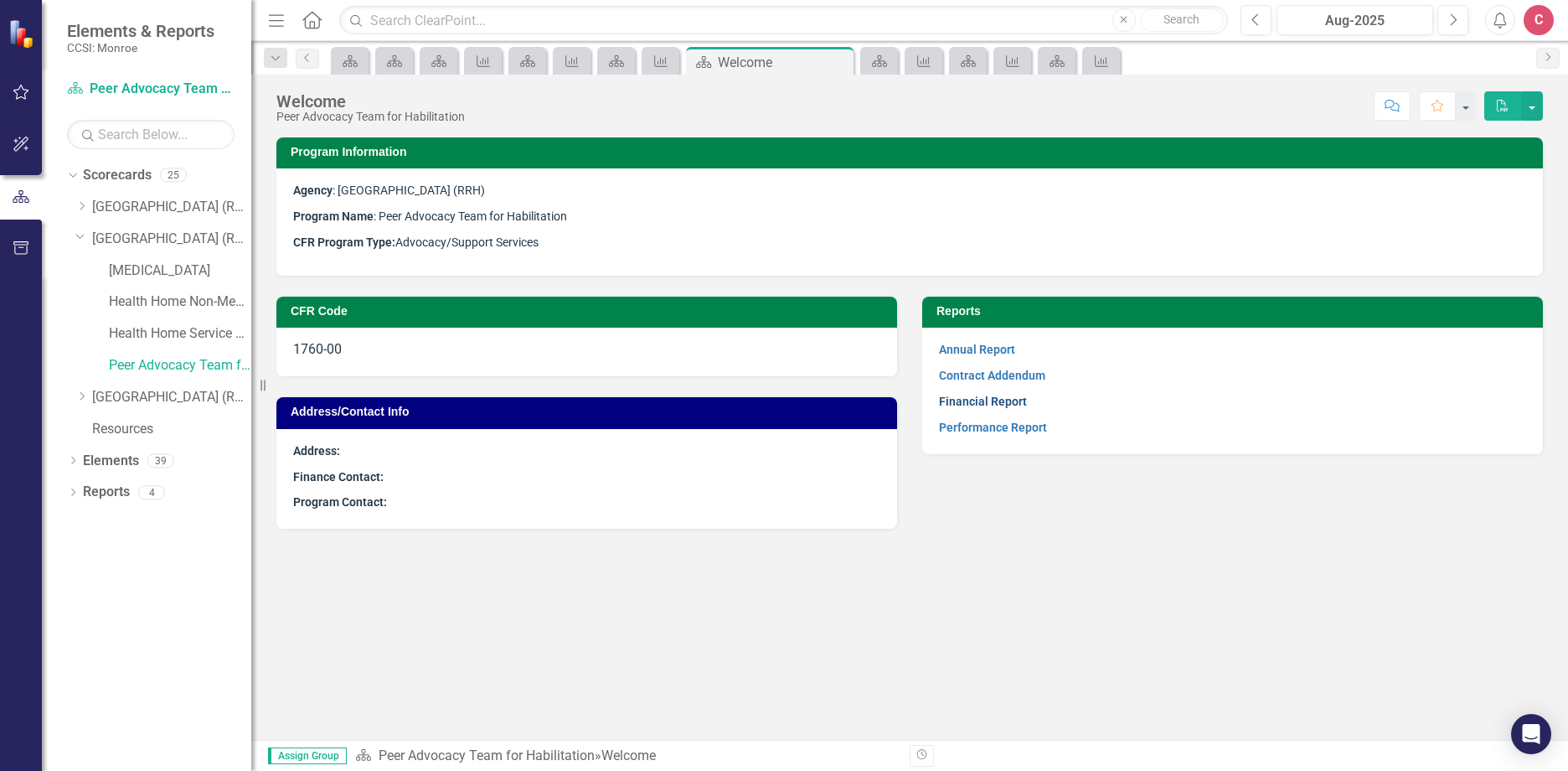
click at [1008, 404] on link "Financial Report" at bounding box center [983, 401] width 87 height 13
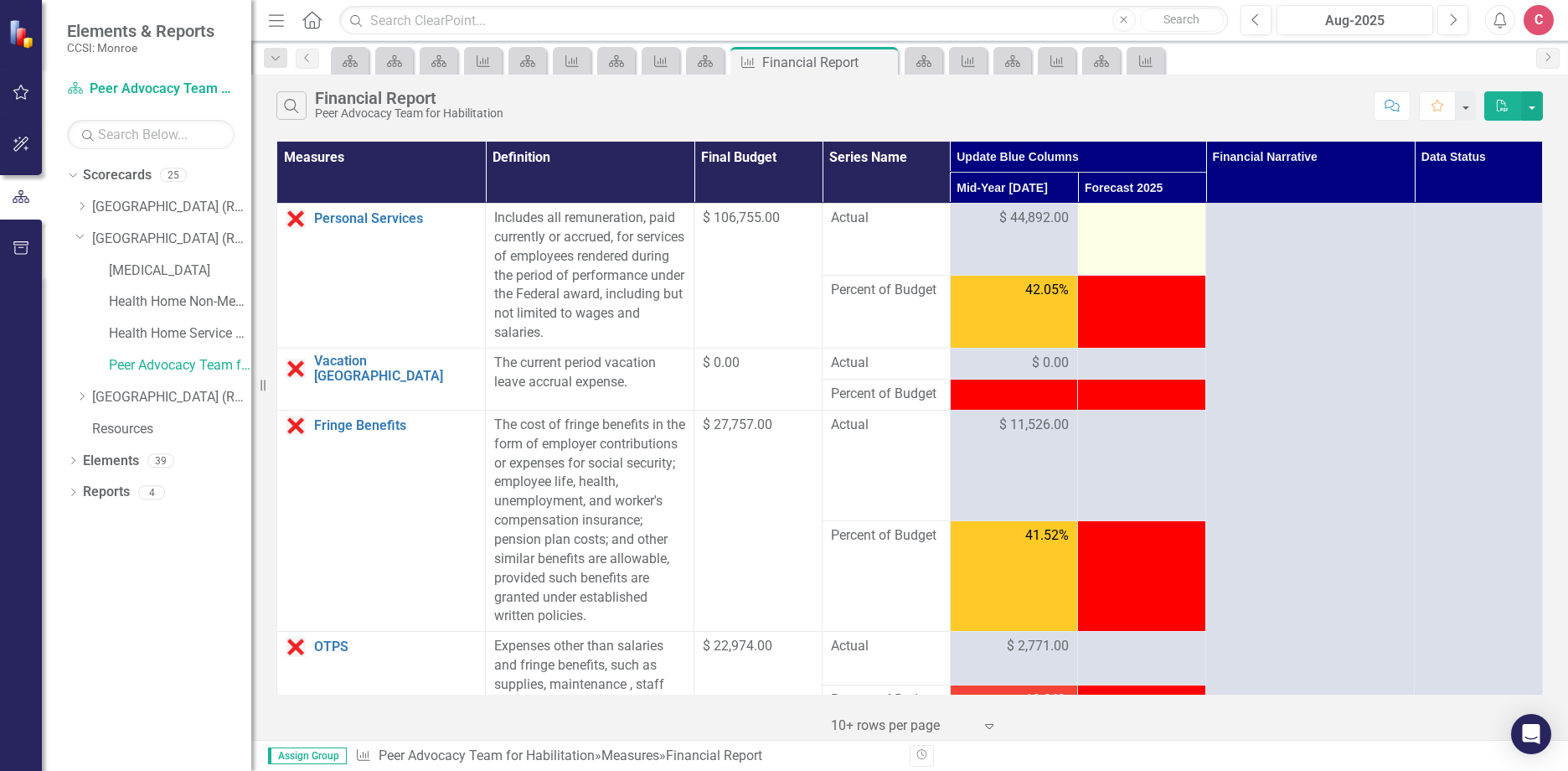
click at [1140, 220] on div at bounding box center [1141, 219] width 111 height 20
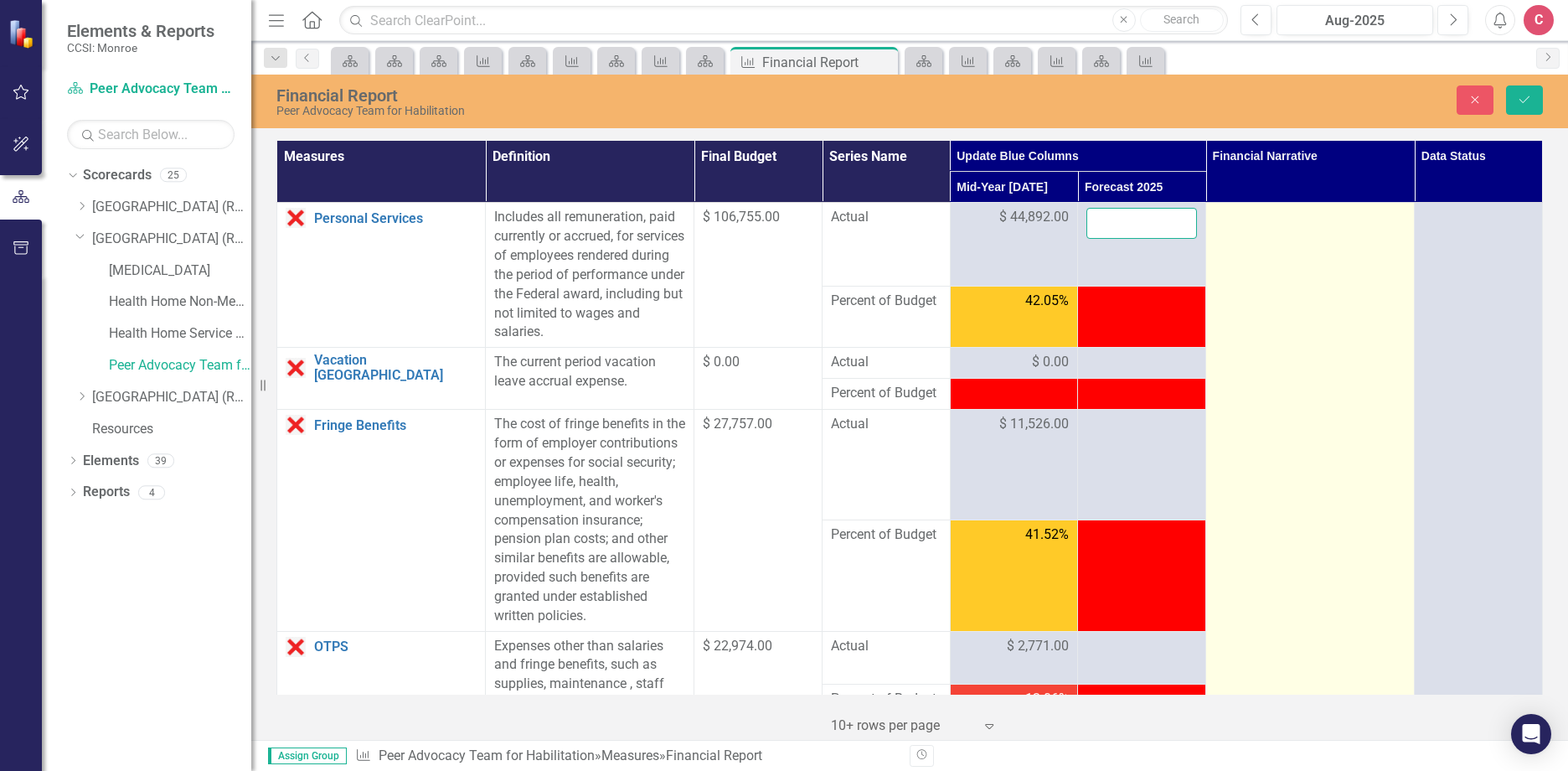
drag, startPoint x: 1125, startPoint y: 222, endPoint x: 1199, endPoint y: 248, distance: 78.4
click at [1125, 223] on input "number" at bounding box center [1141, 223] width 111 height 31
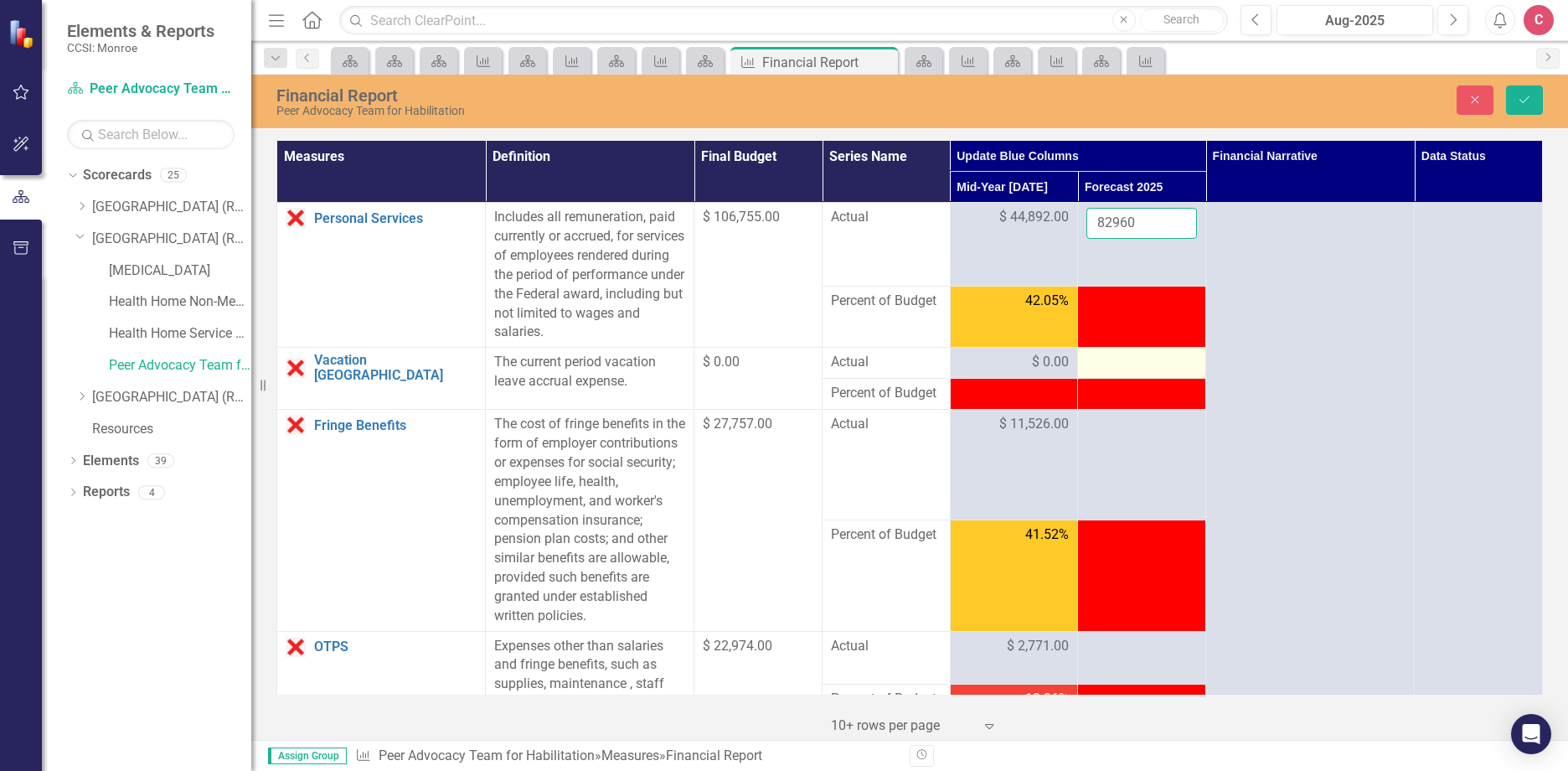
type input "82960"
click at [1150, 375] on td at bounding box center [1142, 362] width 128 height 31
click at [1125, 364] on div at bounding box center [1141, 363] width 111 height 20
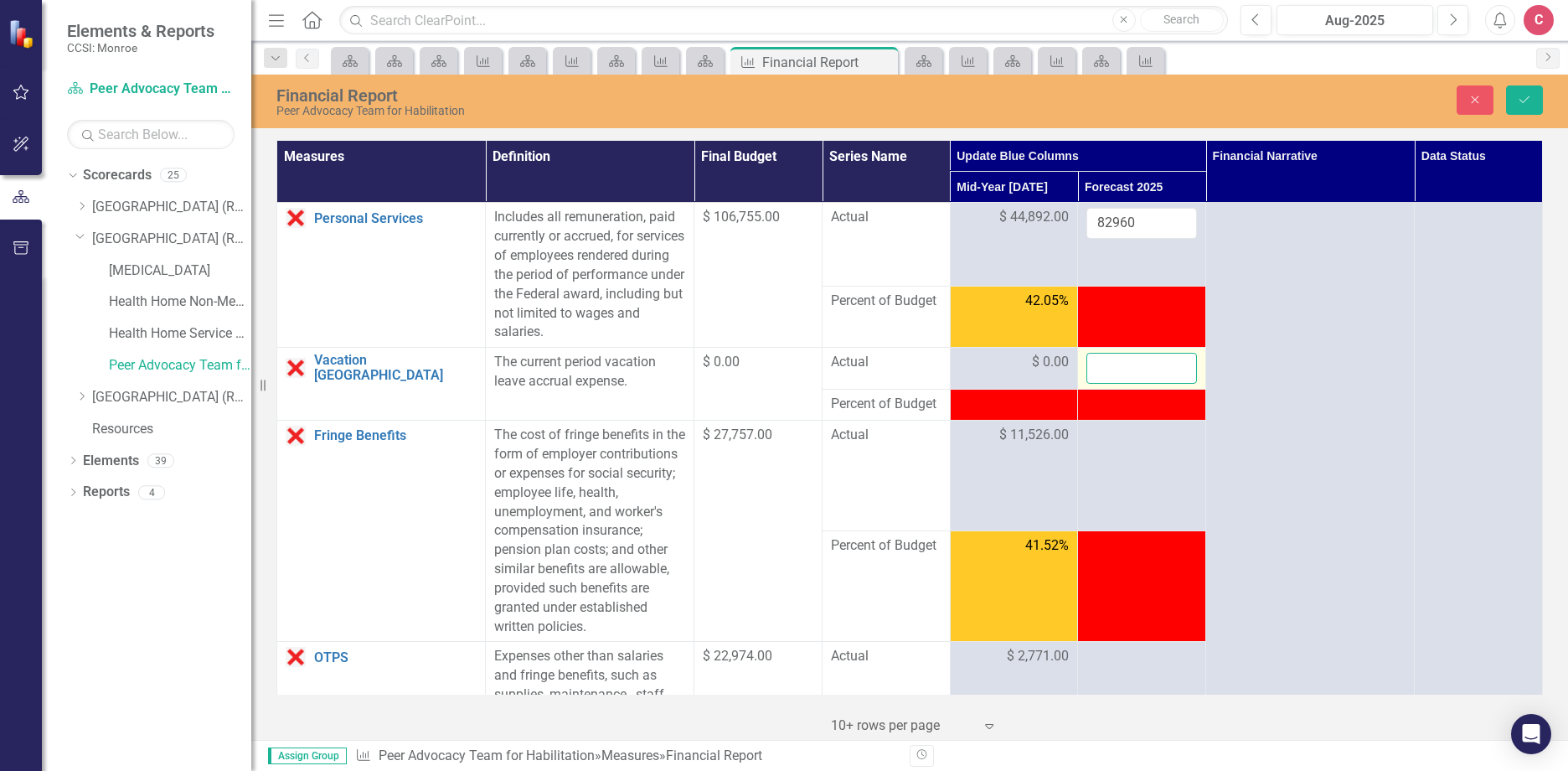
drag, startPoint x: 1125, startPoint y: 364, endPoint x: 1111, endPoint y: 367, distance: 14.3
click at [1103, 364] on input "number" at bounding box center [1141, 368] width 111 height 31
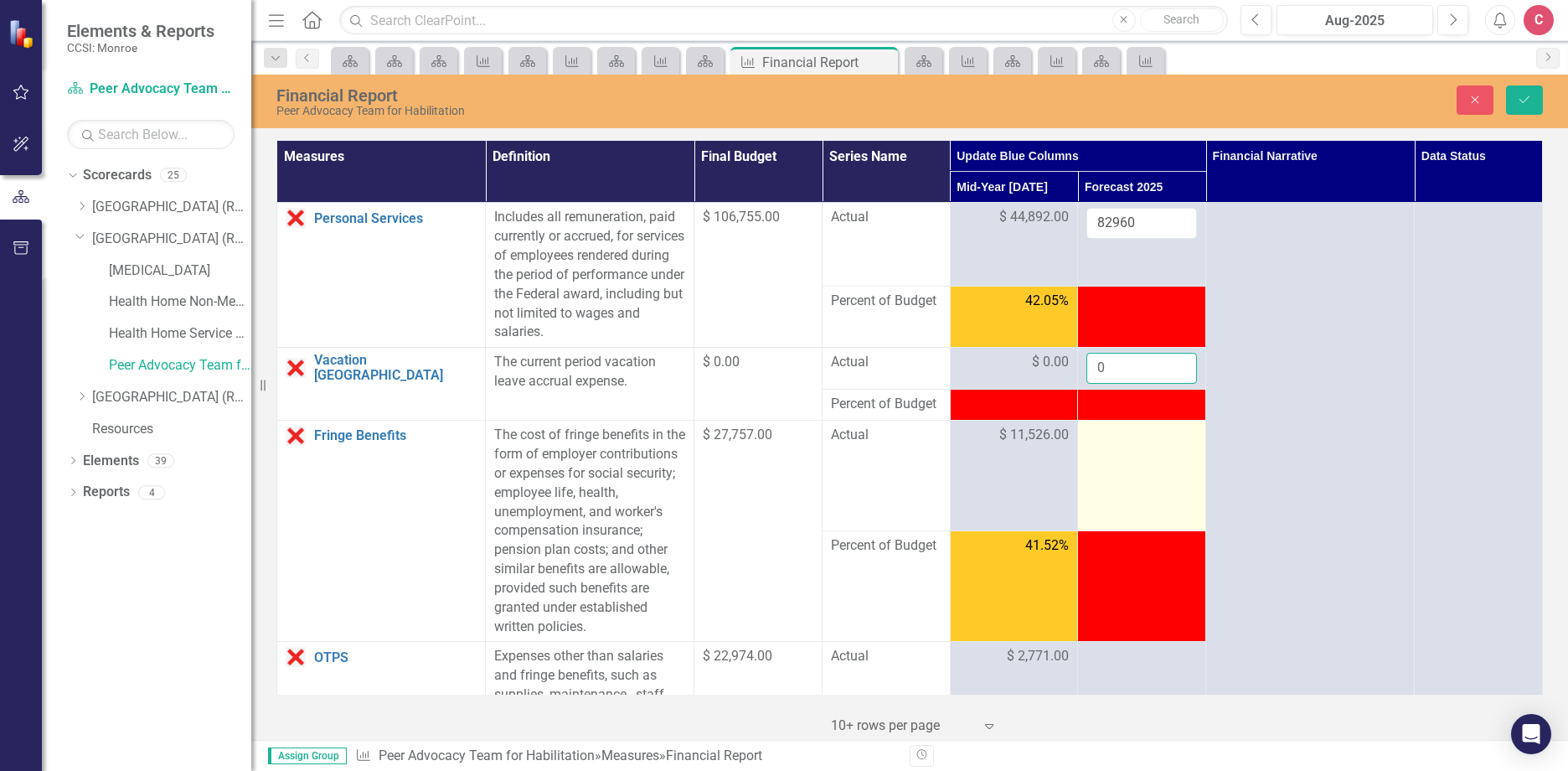
type input "0"
click at [1089, 443] on div at bounding box center [1141, 436] width 111 height 20
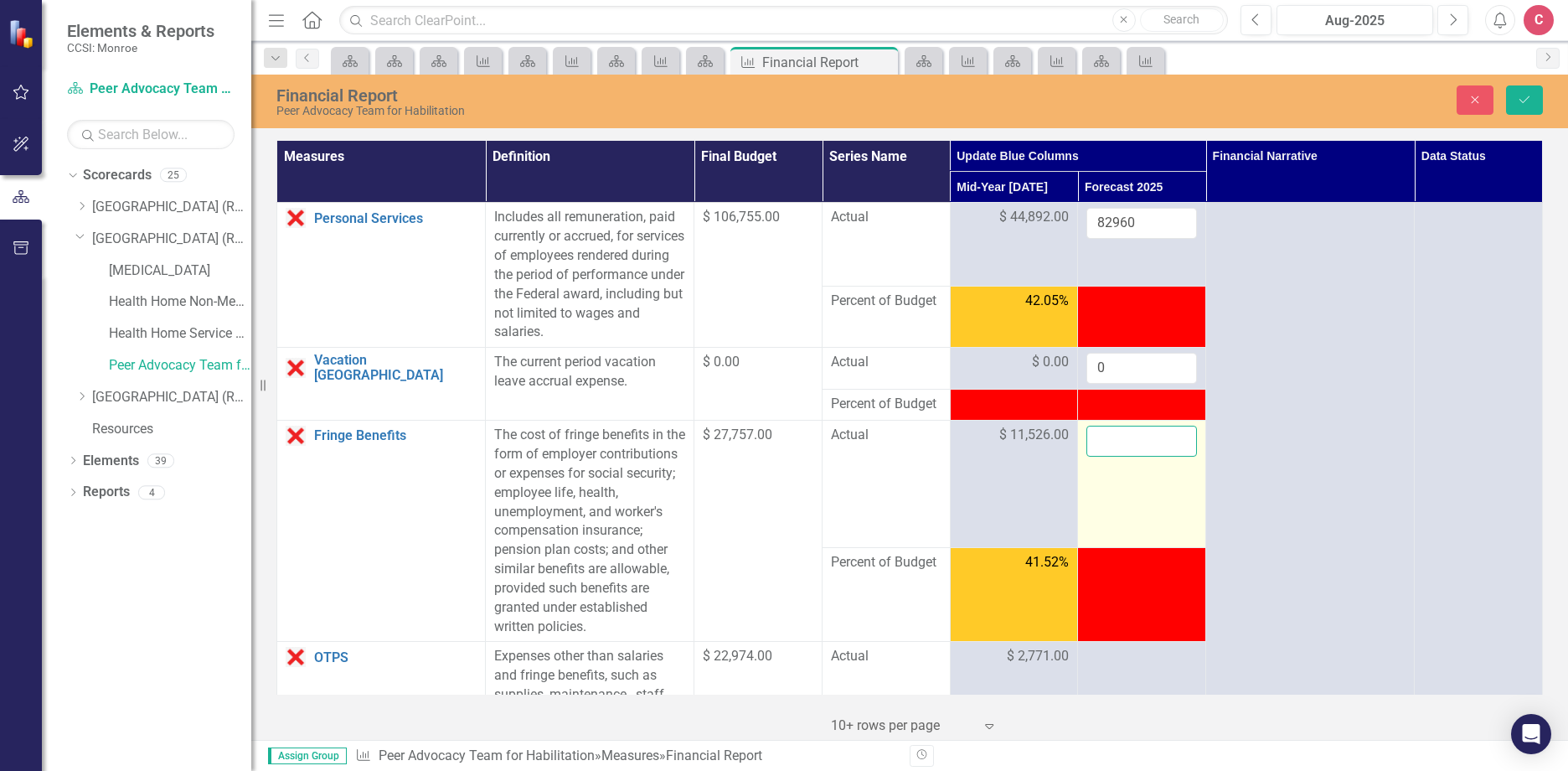
drag, startPoint x: 1089, startPoint y: 443, endPoint x: 1114, endPoint y: 445, distance: 25.1
click at [1114, 445] on input "number" at bounding box center [1141, 440] width 111 height 31
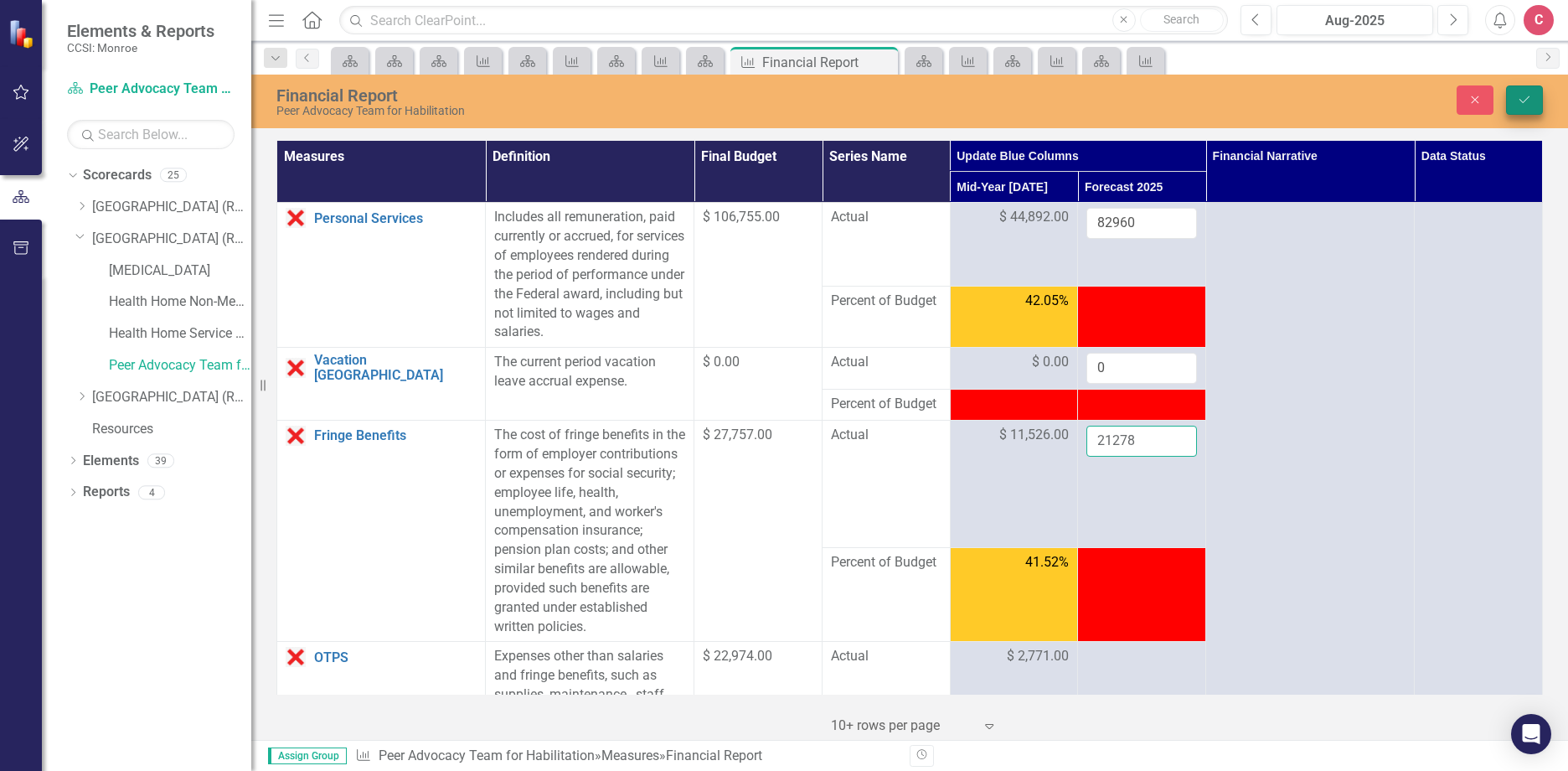
type input "21278"
click at [1534, 104] on button "Save" at bounding box center [1524, 100] width 37 height 29
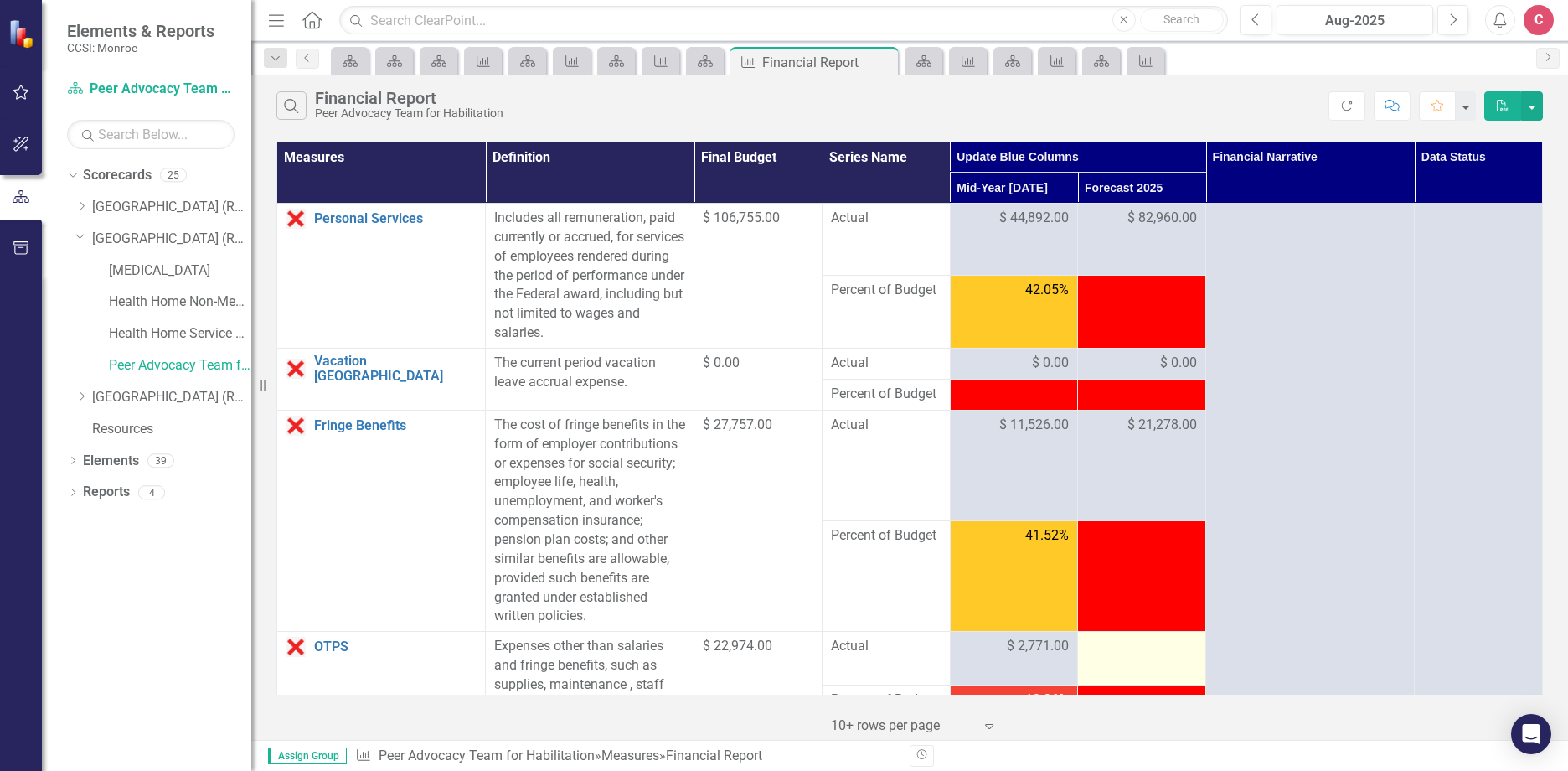
scroll to position [168, 0]
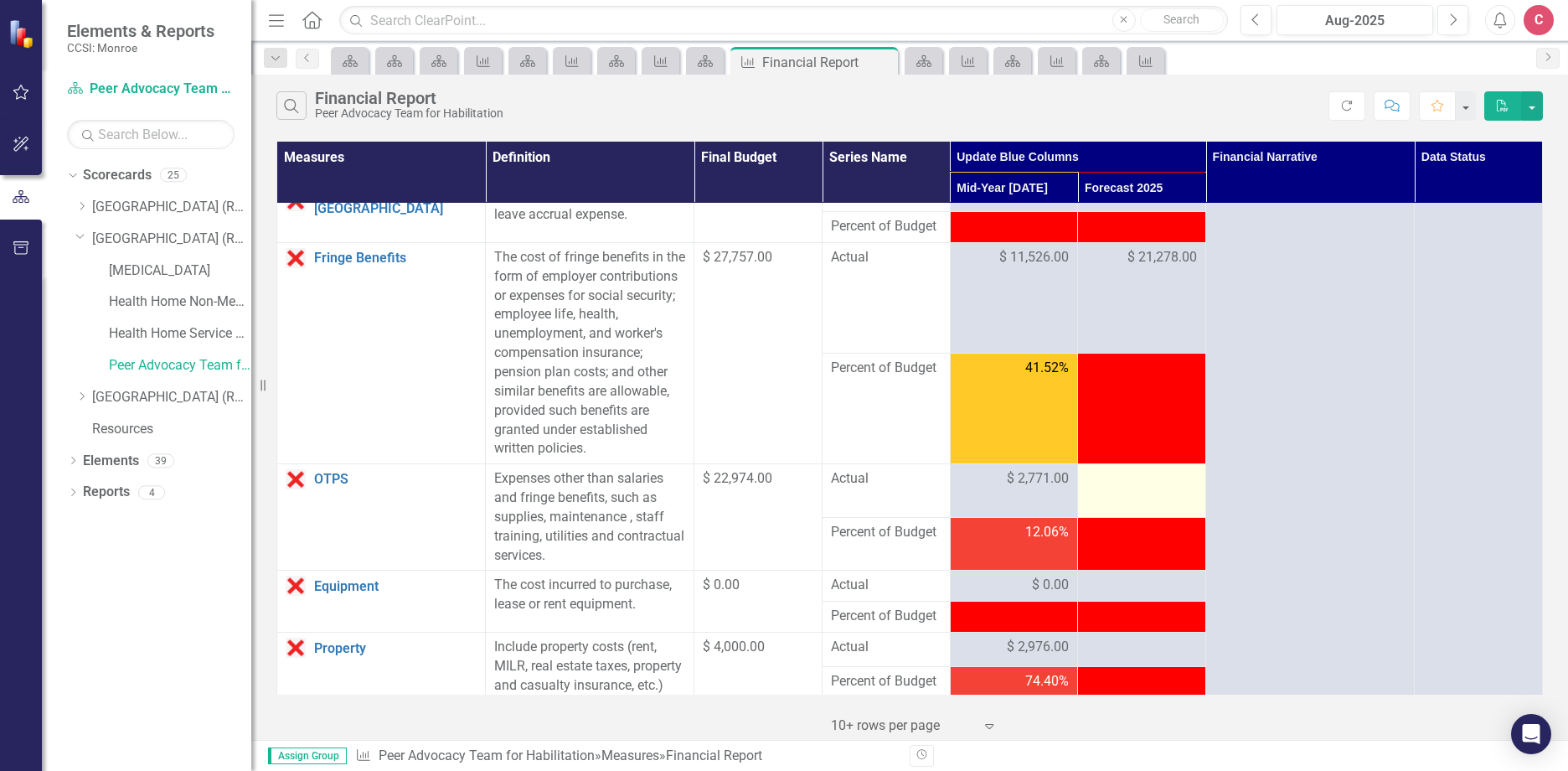
click at [1121, 481] on div at bounding box center [1141, 480] width 111 height 20
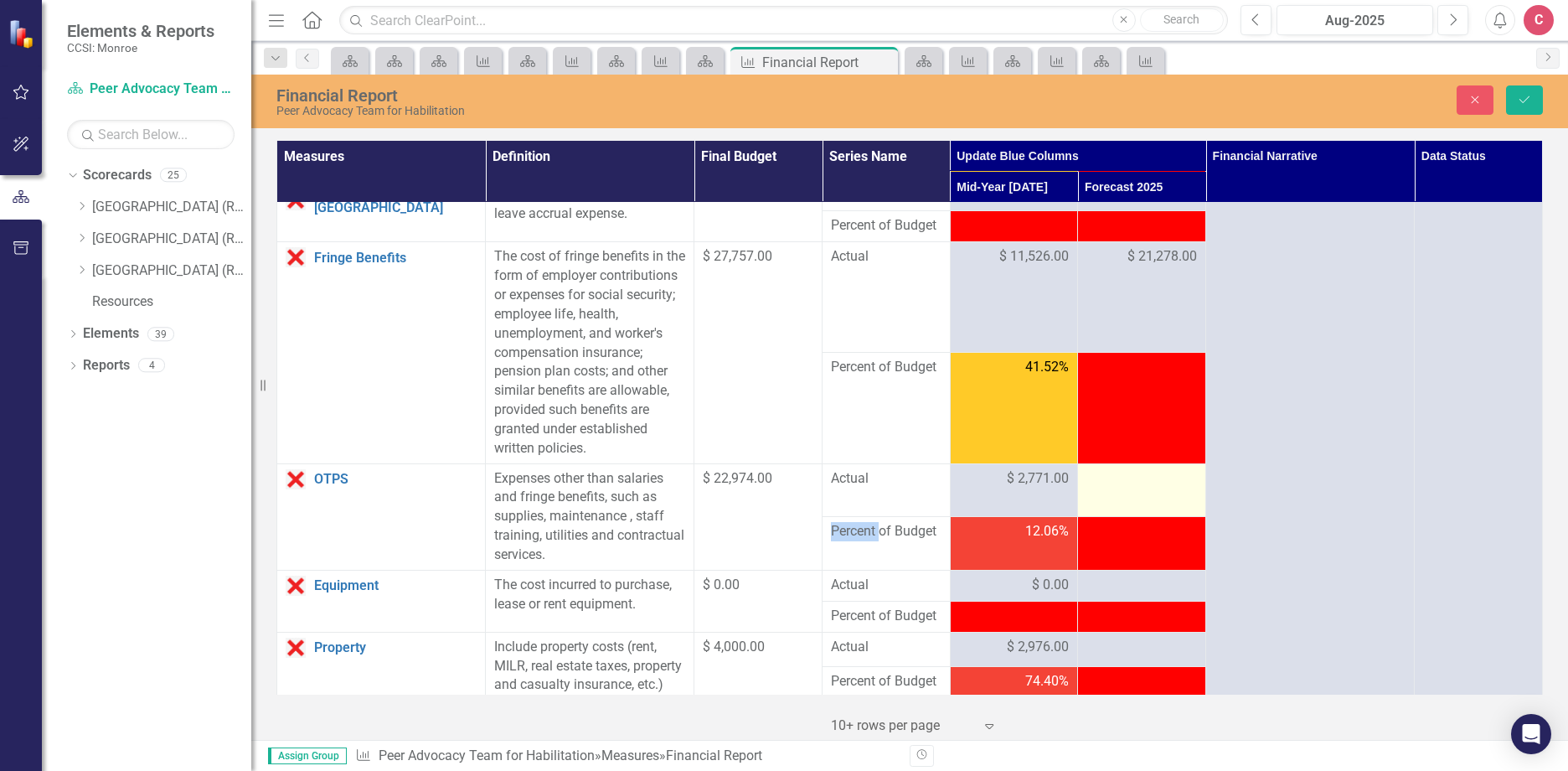
click at [1127, 481] on div at bounding box center [1141, 480] width 111 height 20
click at [1110, 484] on div at bounding box center [1141, 480] width 111 height 20
click at [1110, 483] on div at bounding box center [1141, 480] width 111 height 20
drag, startPoint x: 1110, startPoint y: 483, endPoint x: 1103, endPoint y: 473, distance: 12.2
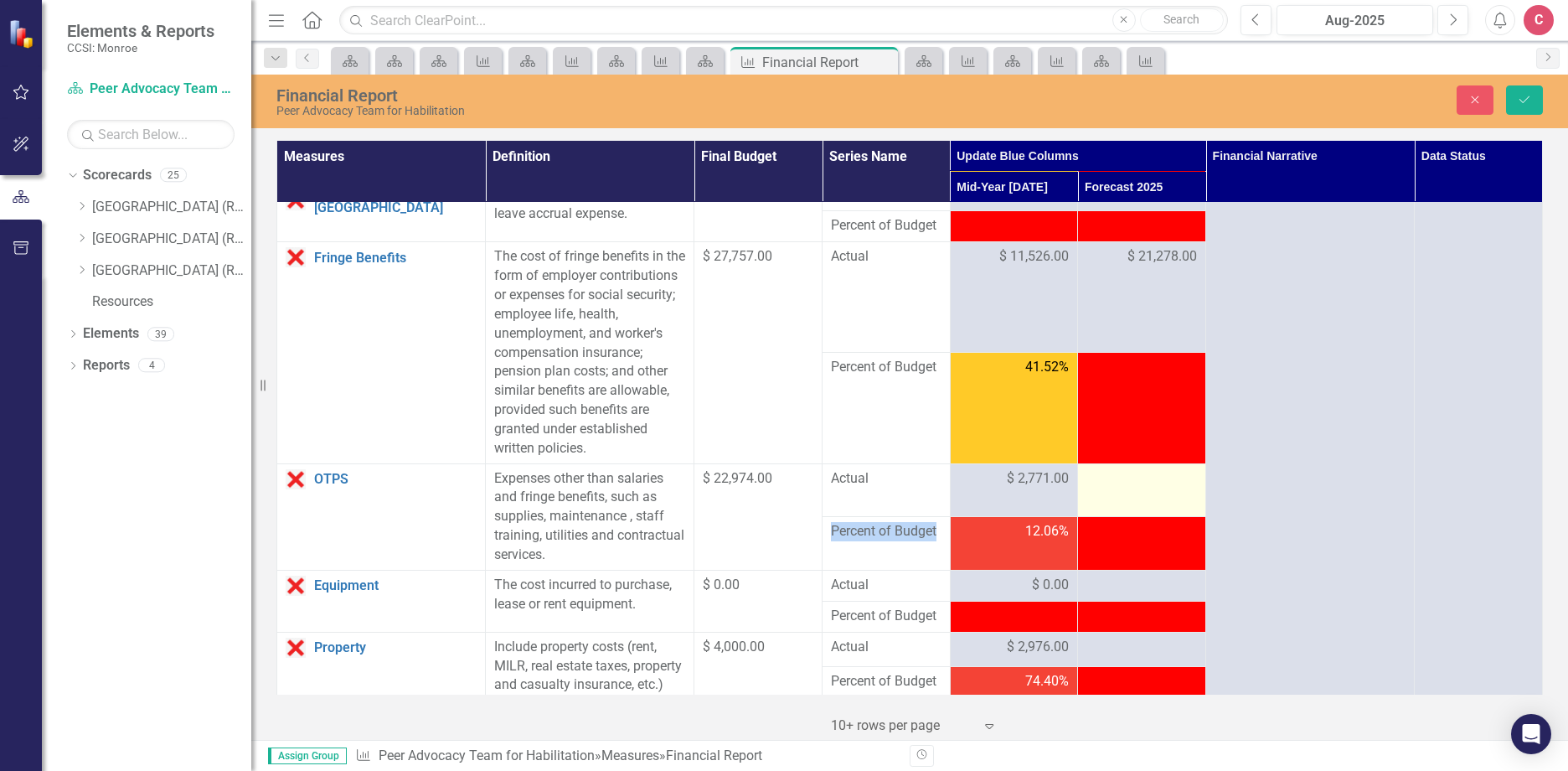
click at [1103, 473] on div at bounding box center [1141, 480] width 111 height 20
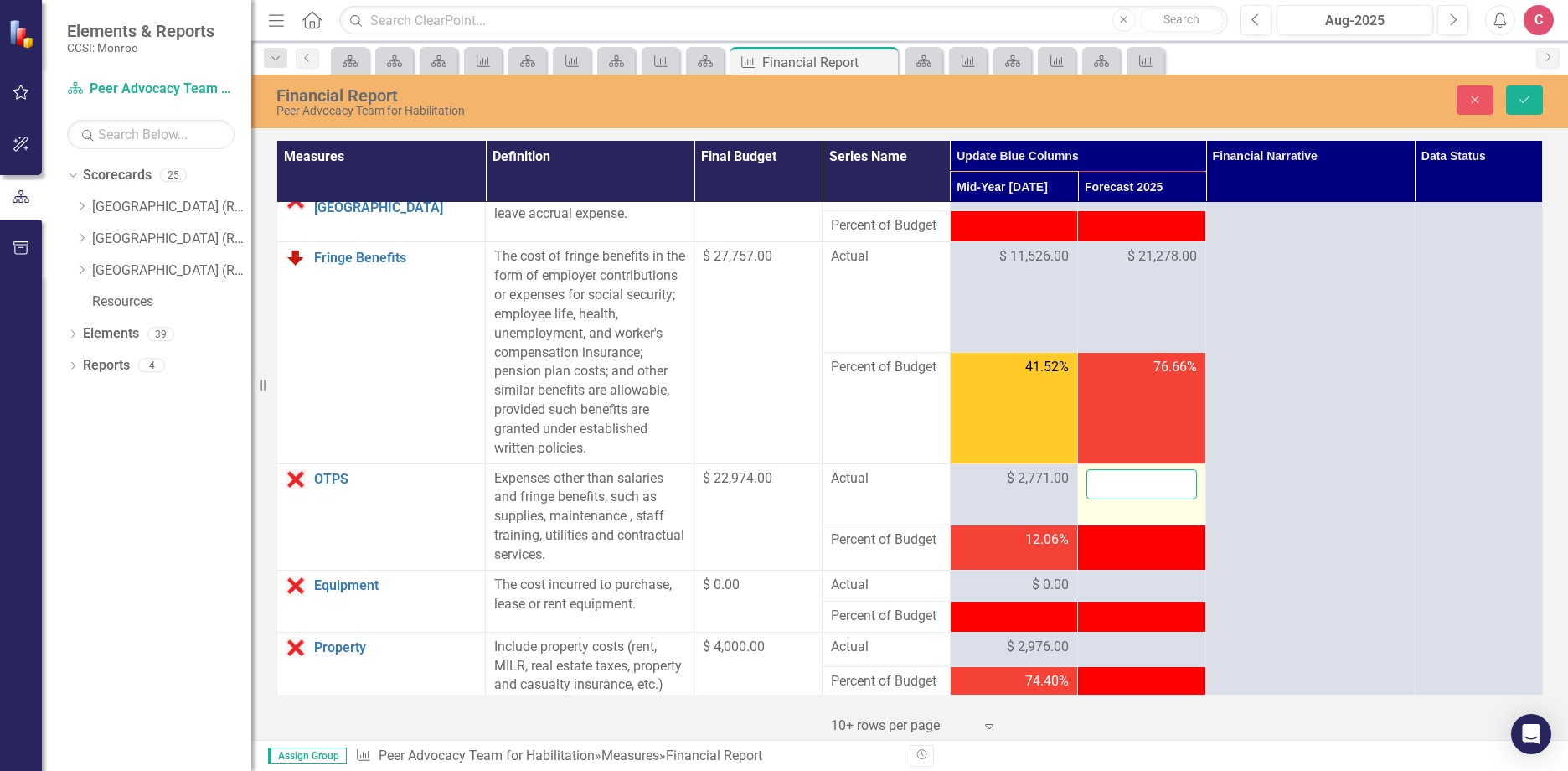
drag, startPoint x: 1103, startPoint y: 473, endPoint x: 1108, endPoint y: 491, distance: 18.7
click at [1108, 491] on input "number" at bounding box center [1141, 484] width 111 height 31
type input "6911"
click at [1125, 582] on div at bounding box center [1141, 586] width 111 height 20
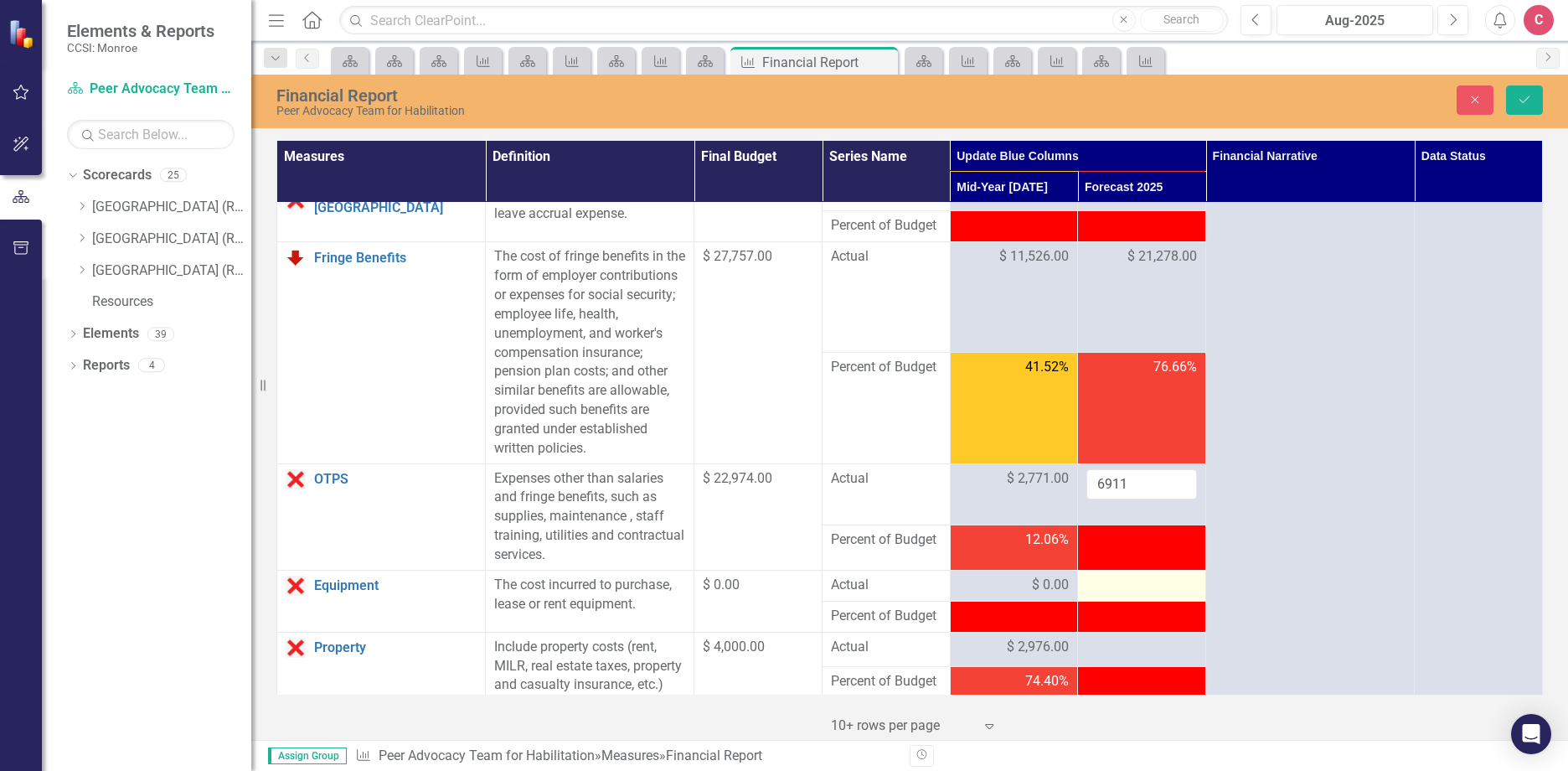
click at [1129, 589] on div at bounding box center [1141, 586] width 111 height 20
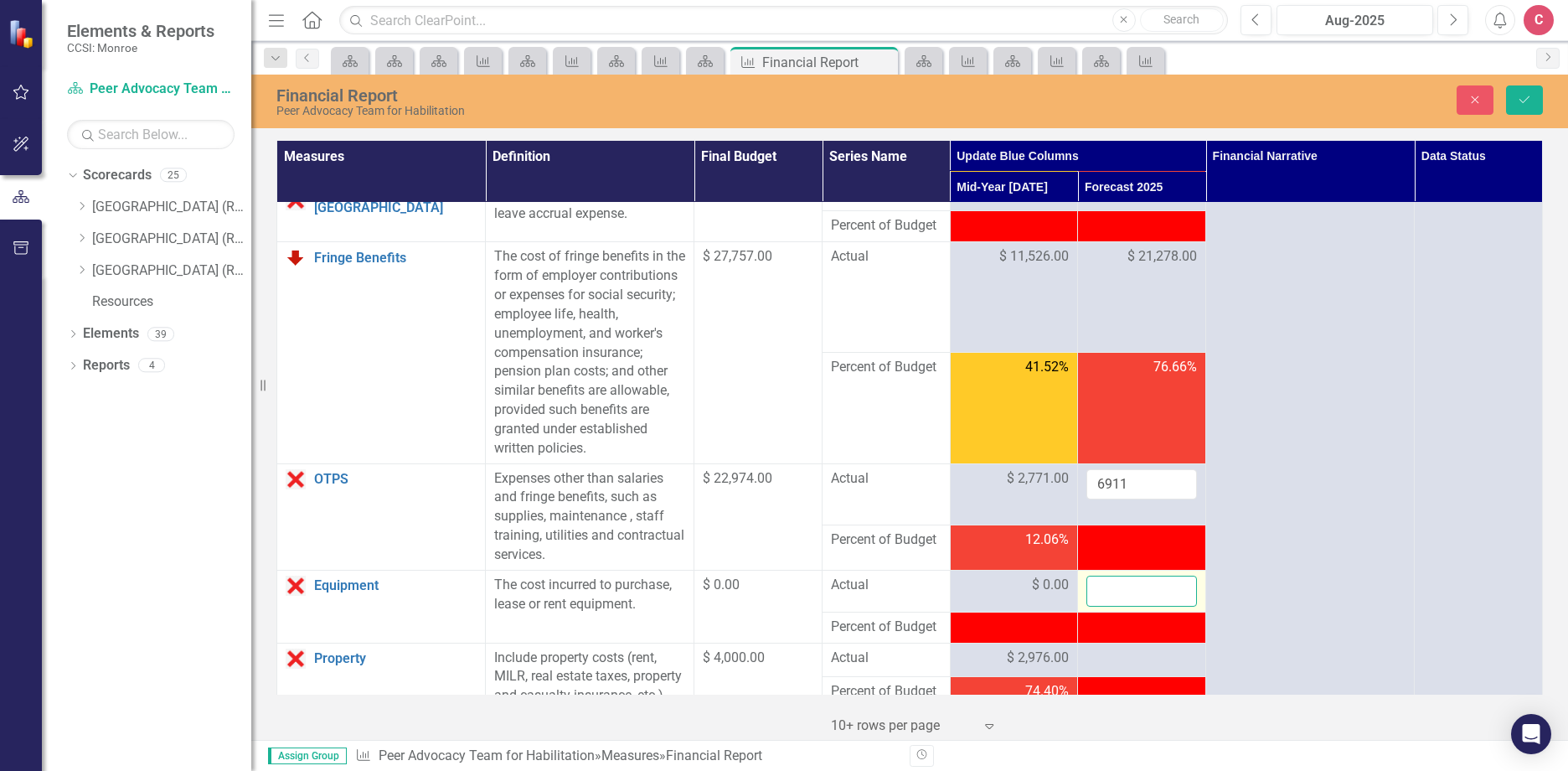
click at [1125, 589] on input "number" at bounding box center [1141, 590] width 111 height 31
type input "0"
click at [1158, 671] on td at bounding box center [1142, 659] width 128 height 34
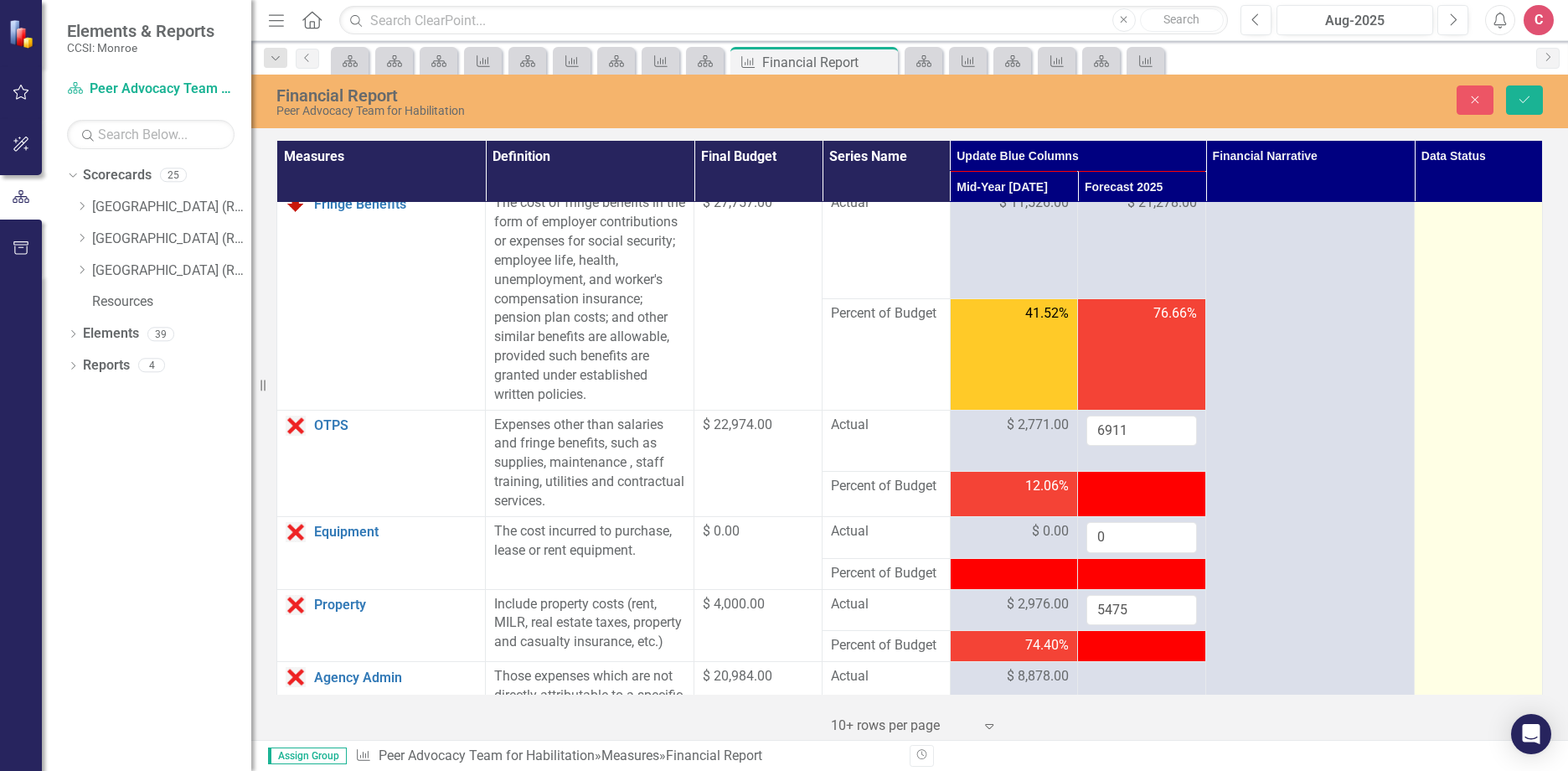
scroll to position [251, 0]
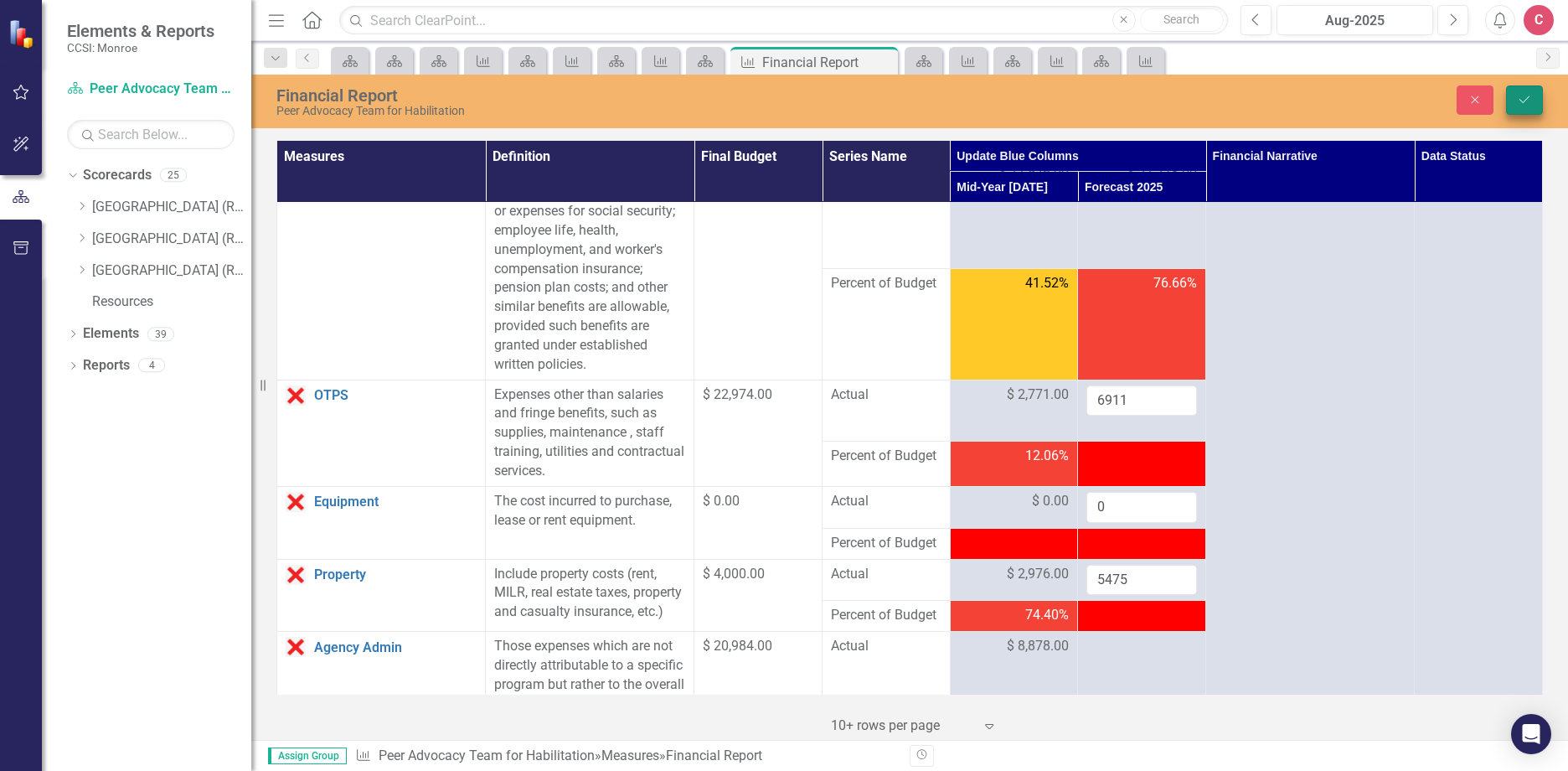
type input "5475"
click at [1535, 105] on button "Save" at bounding box center [1524, 100] width 37 height 29
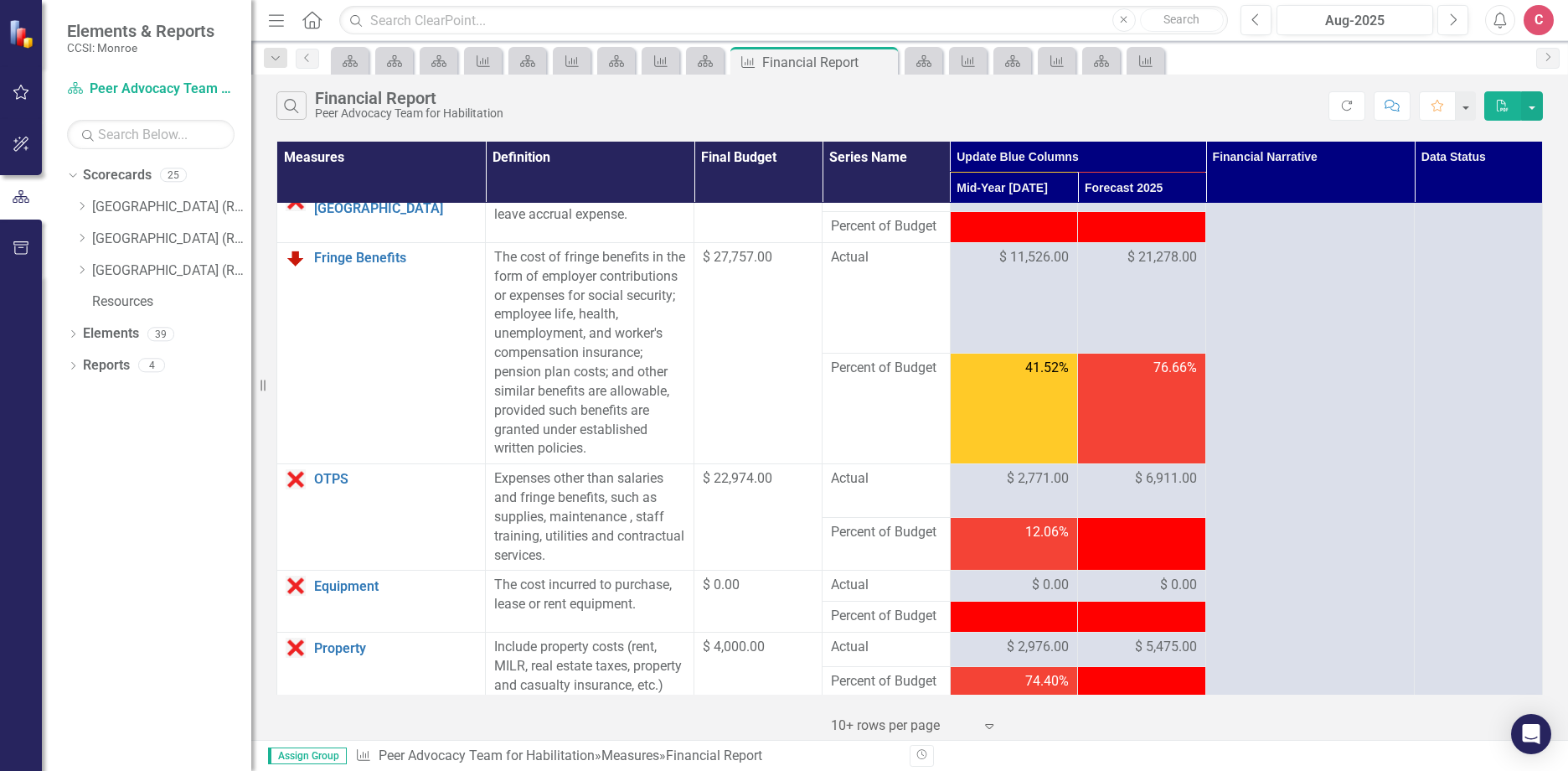
scroll to position [503, 0]
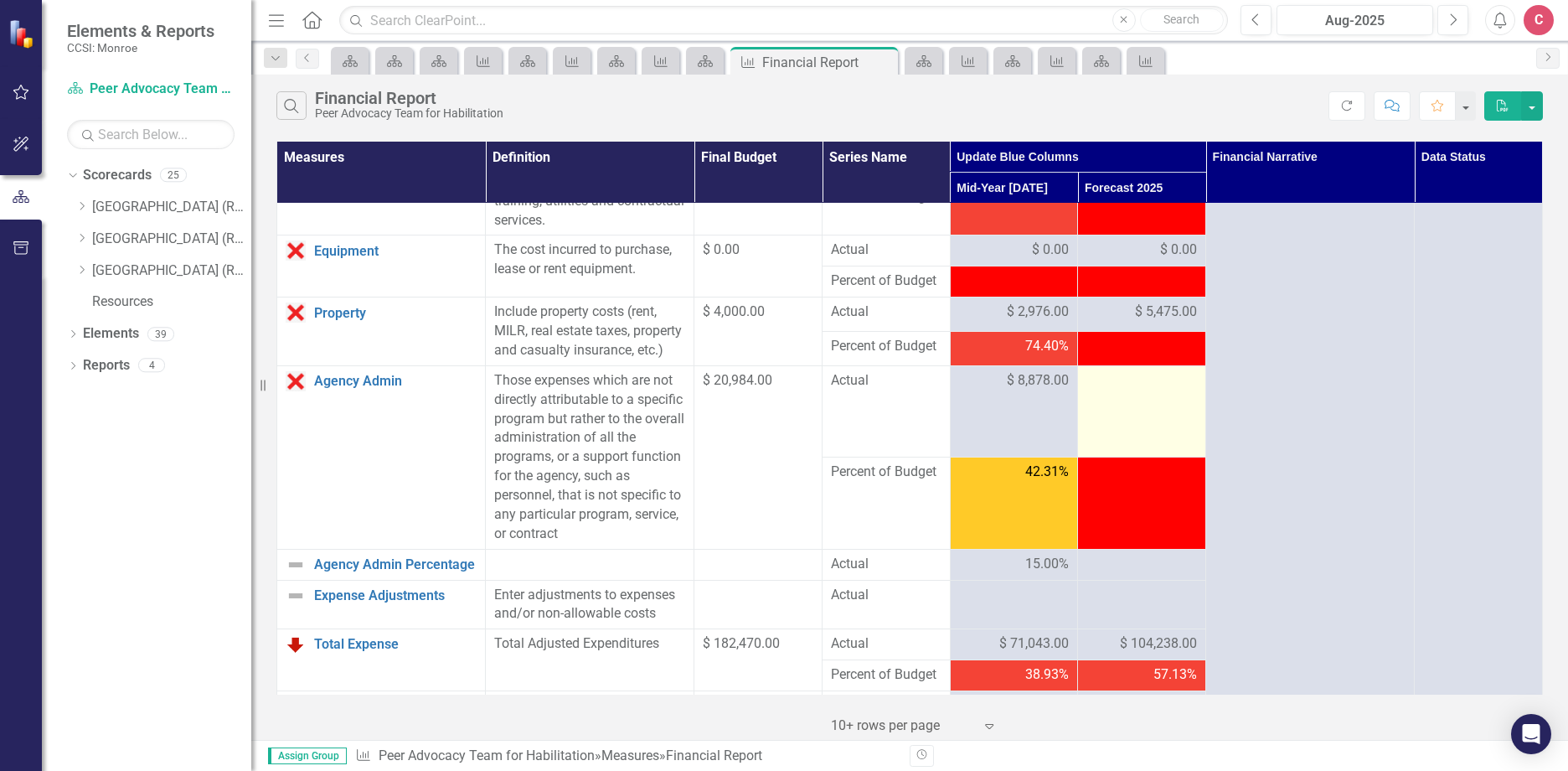
click at [1142, 391] on div at bounding box center [1141, 382] width 111 height 20
click at [1141, 412] on td at bounding box center [1142, 411] width 128 height 91
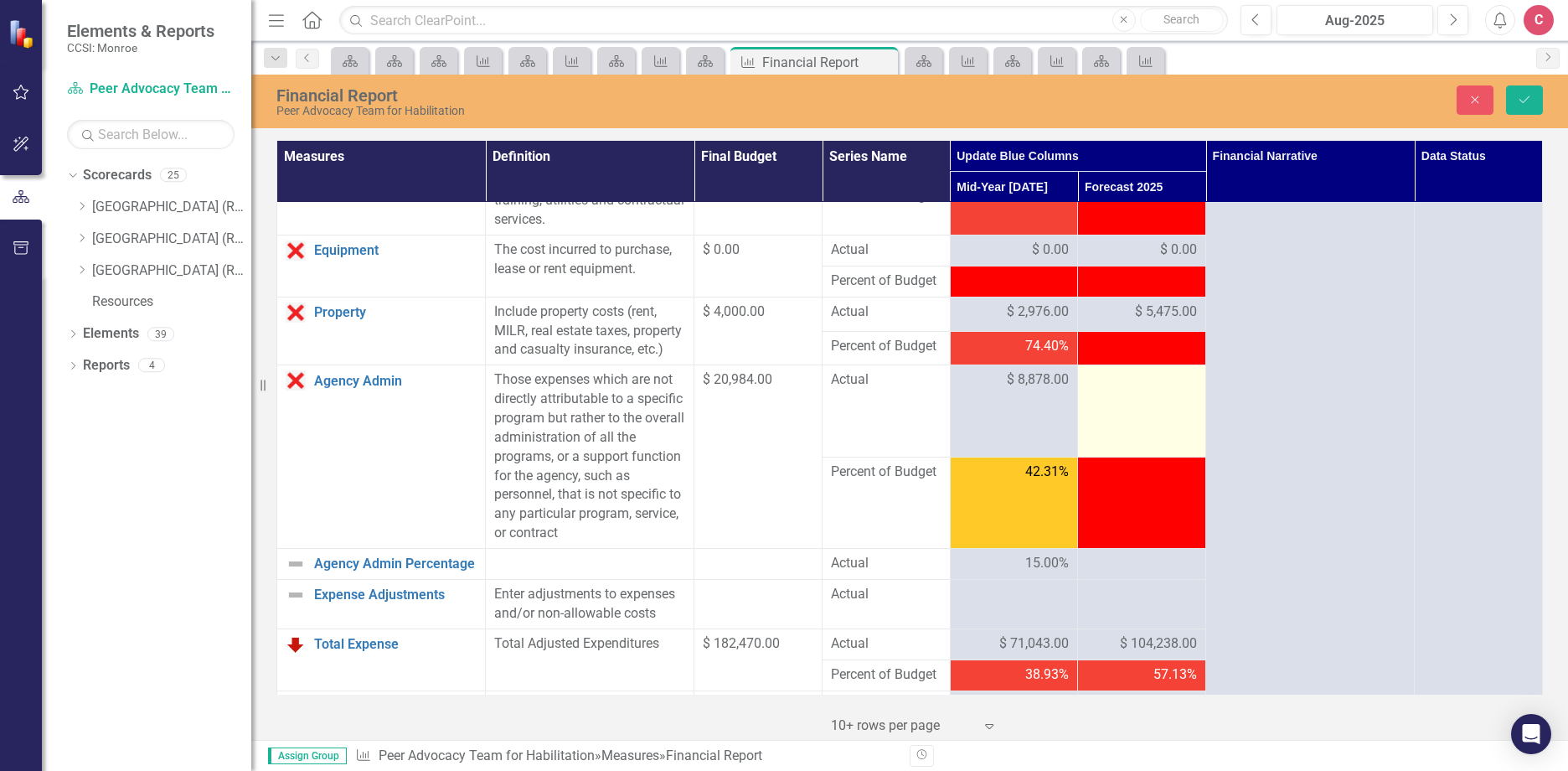
drag, startPoint x: 1141, startPoint y: 412, endPoint x: 1132, endPoint y: 410, distance: 9.2
click at [1132, 390] on div at bounding box center [1141, 381] width 111 height 20
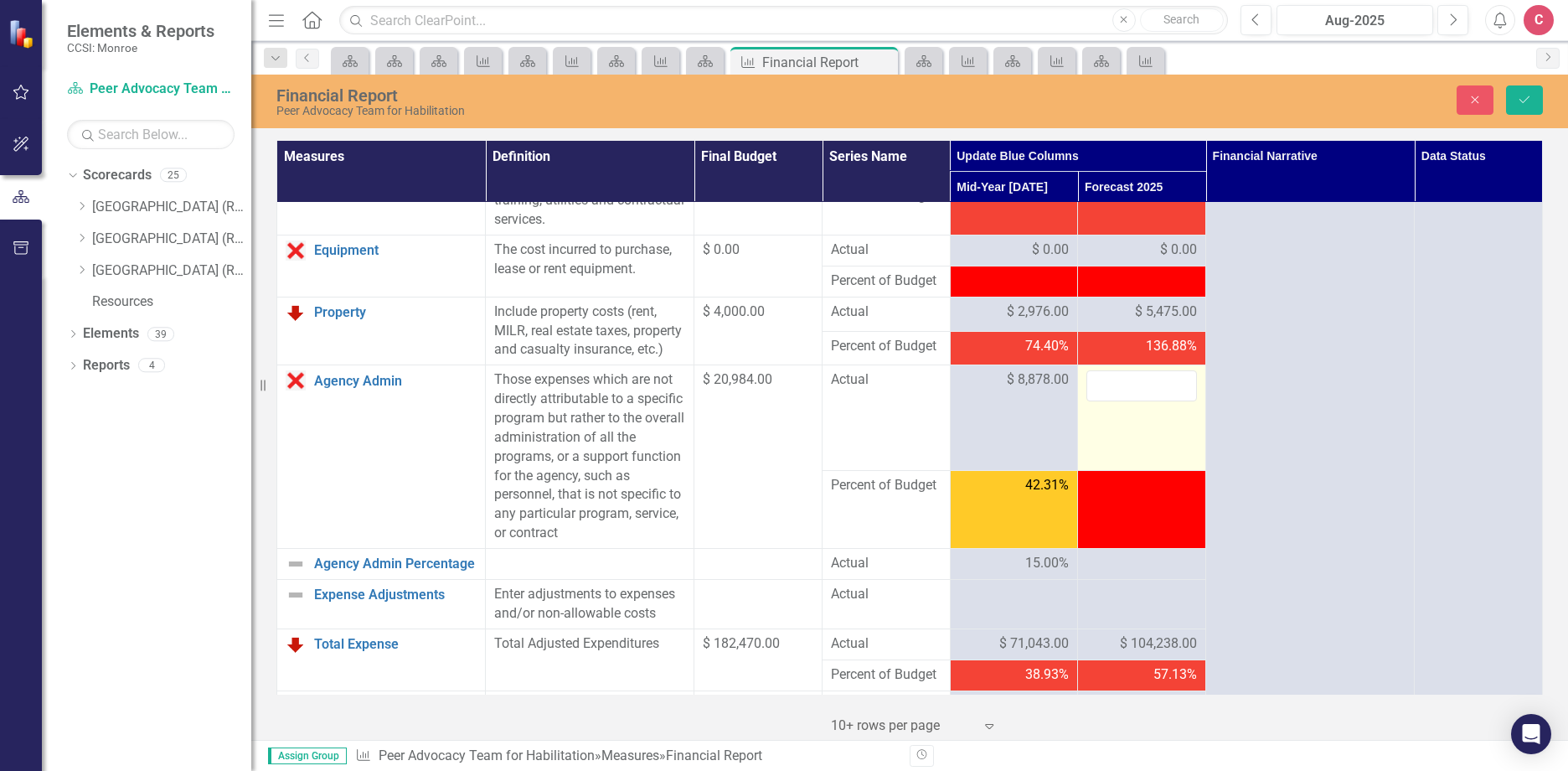
click at [1103, 401] on input "number" at bounding box center [1141, 386] width 111 height 31
type input "16672"
click at [1527, 103] on icon "Save" at bounding box center [1524, 100] width 15 height 12
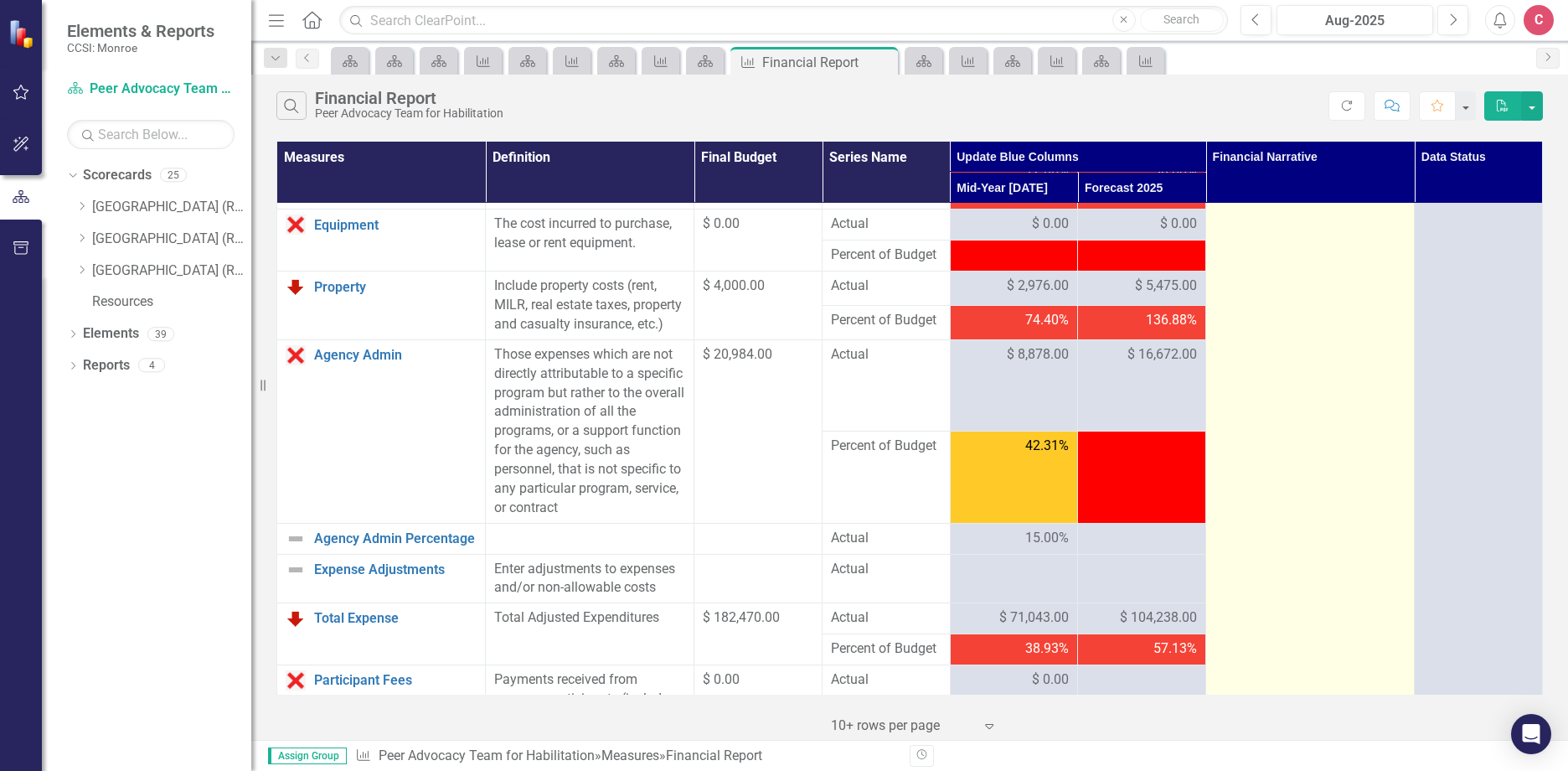
scroll to position [587, 0]
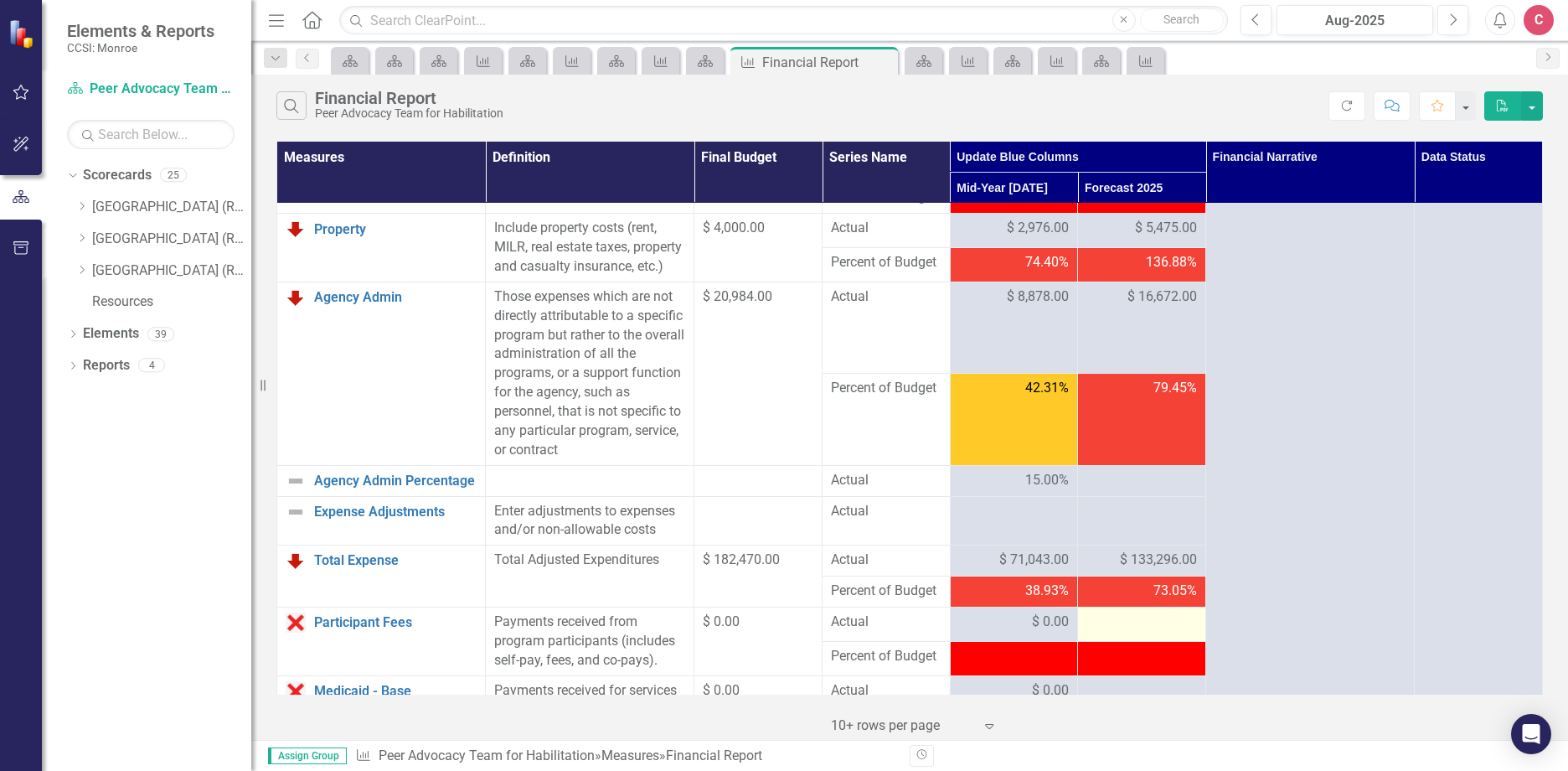
click at [1174, 642] on td at bounding box center [1142, 624] width 128 height 34
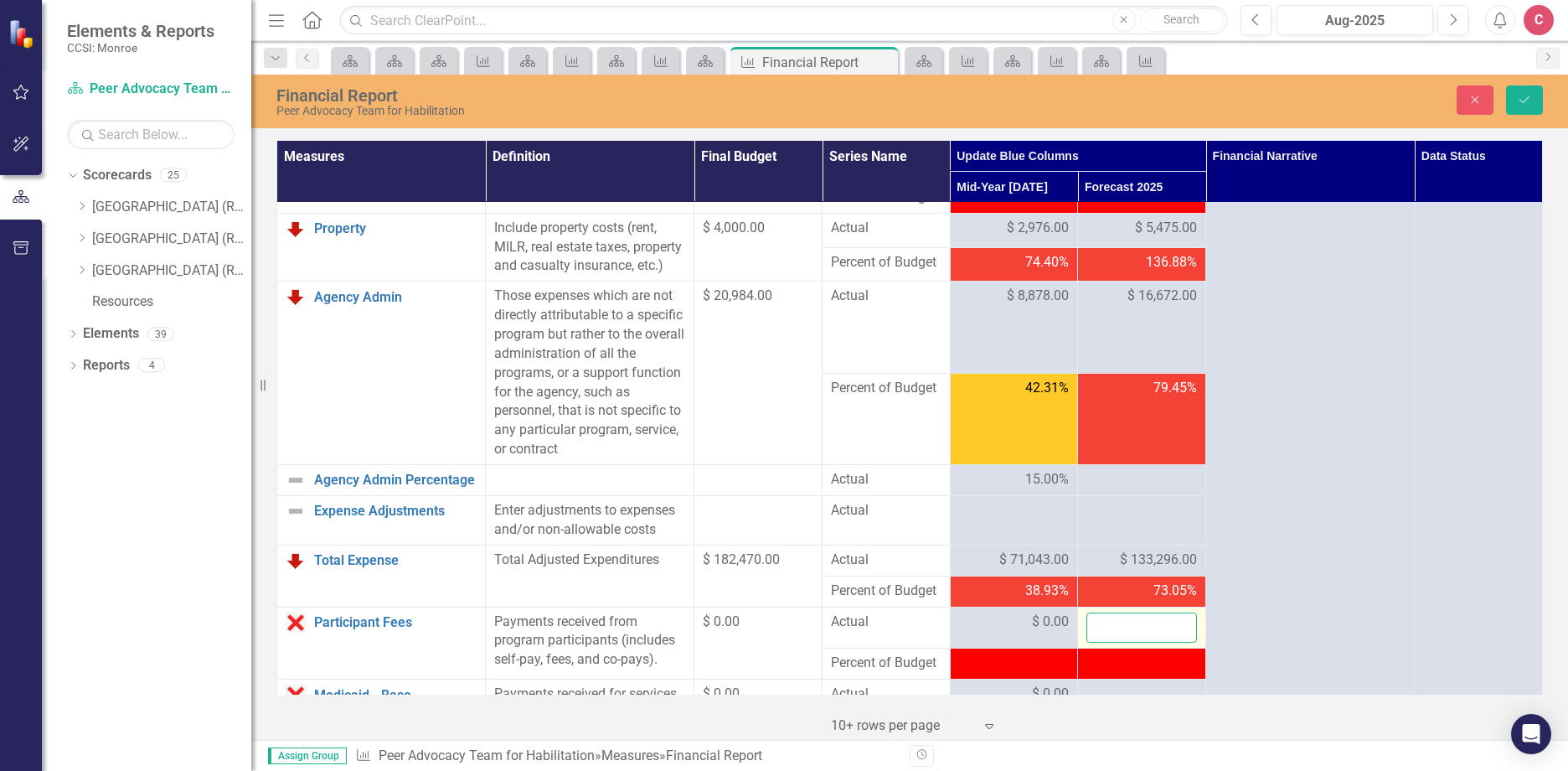
drag, startPoint x: 1174, startPoint y: 655, endPoint x: 1100, endPoint y: 641, distance: 75.3
click at [1096, 642] on input "number" at bounding box center [1141, 628] width 111 height 31
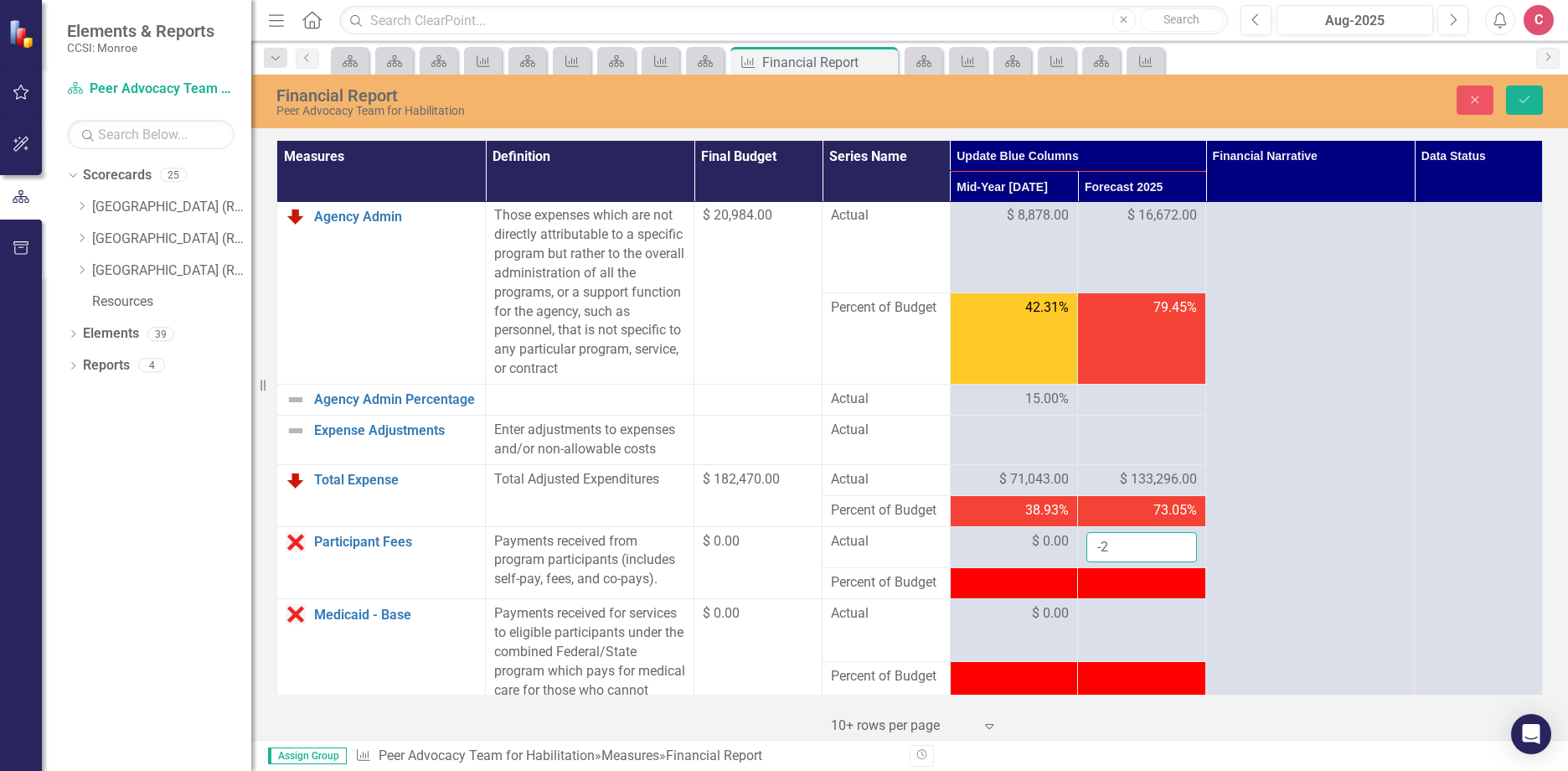
scroll to position [754, 0]
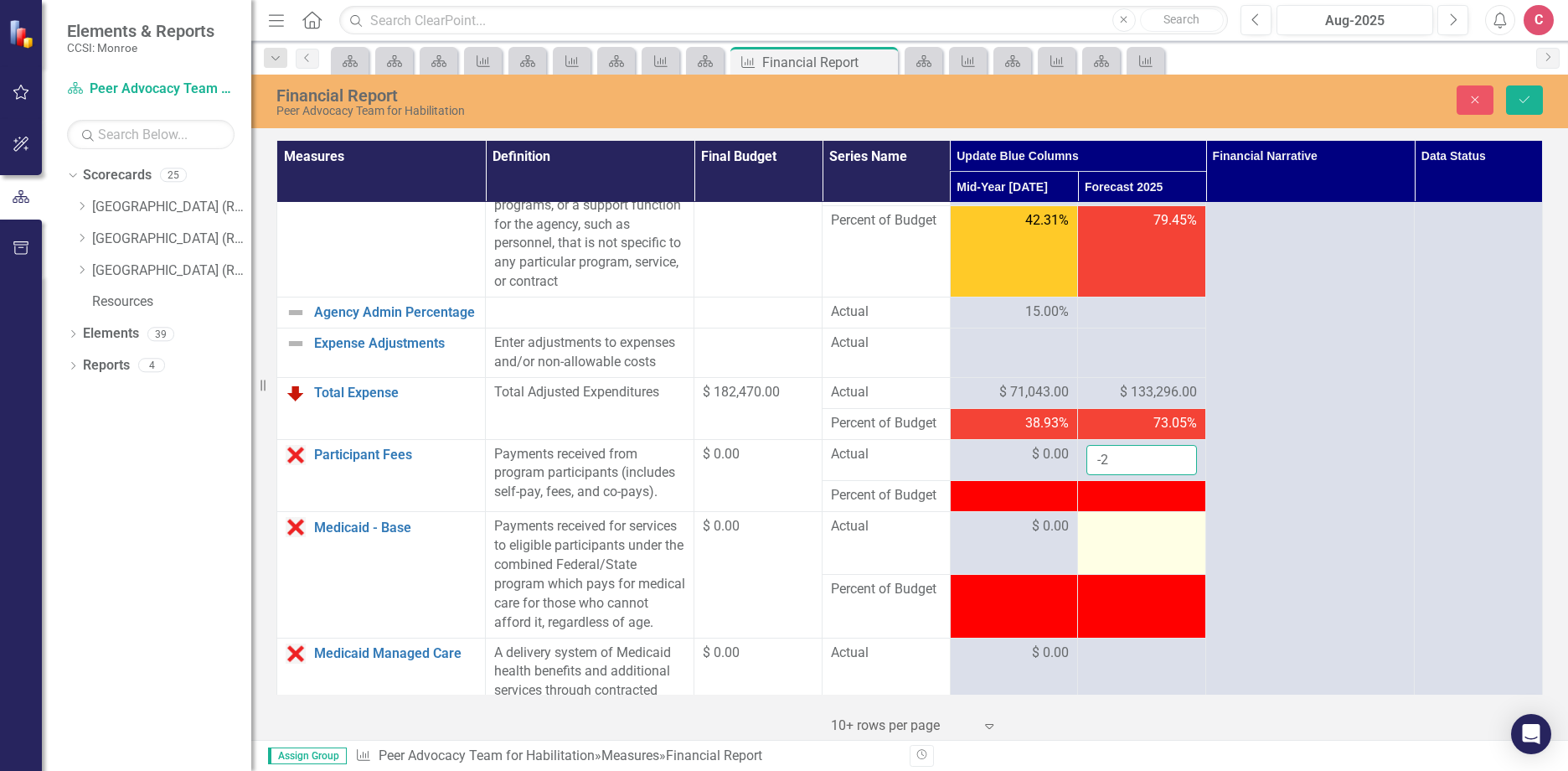
type input "-2"
click at [1142, 537] on div at bounding box center [1141, 527] width 111 height 20
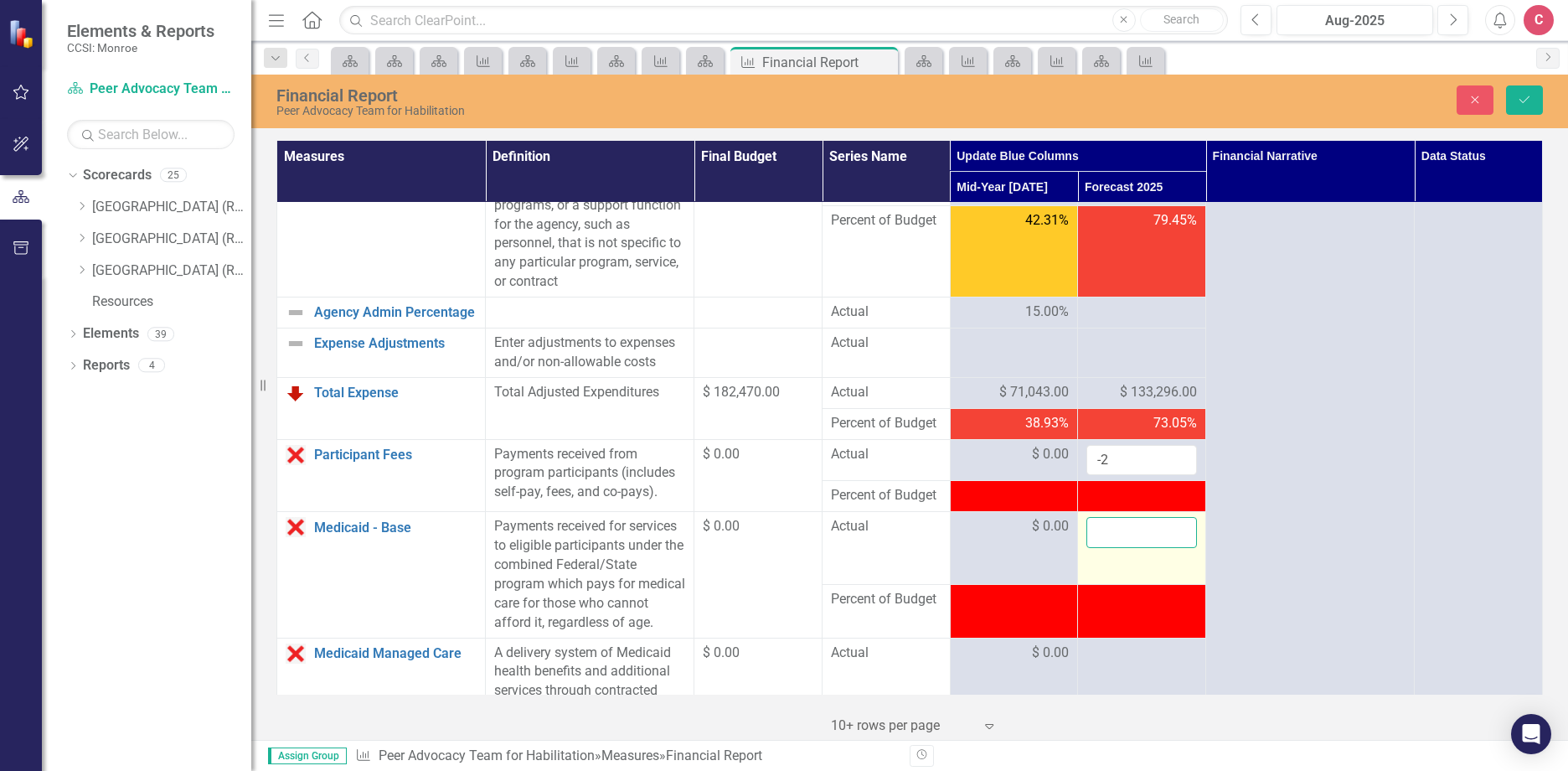
click at [1133, 548] on input "number" at bounding box center [1141, 532] width 111 height 31
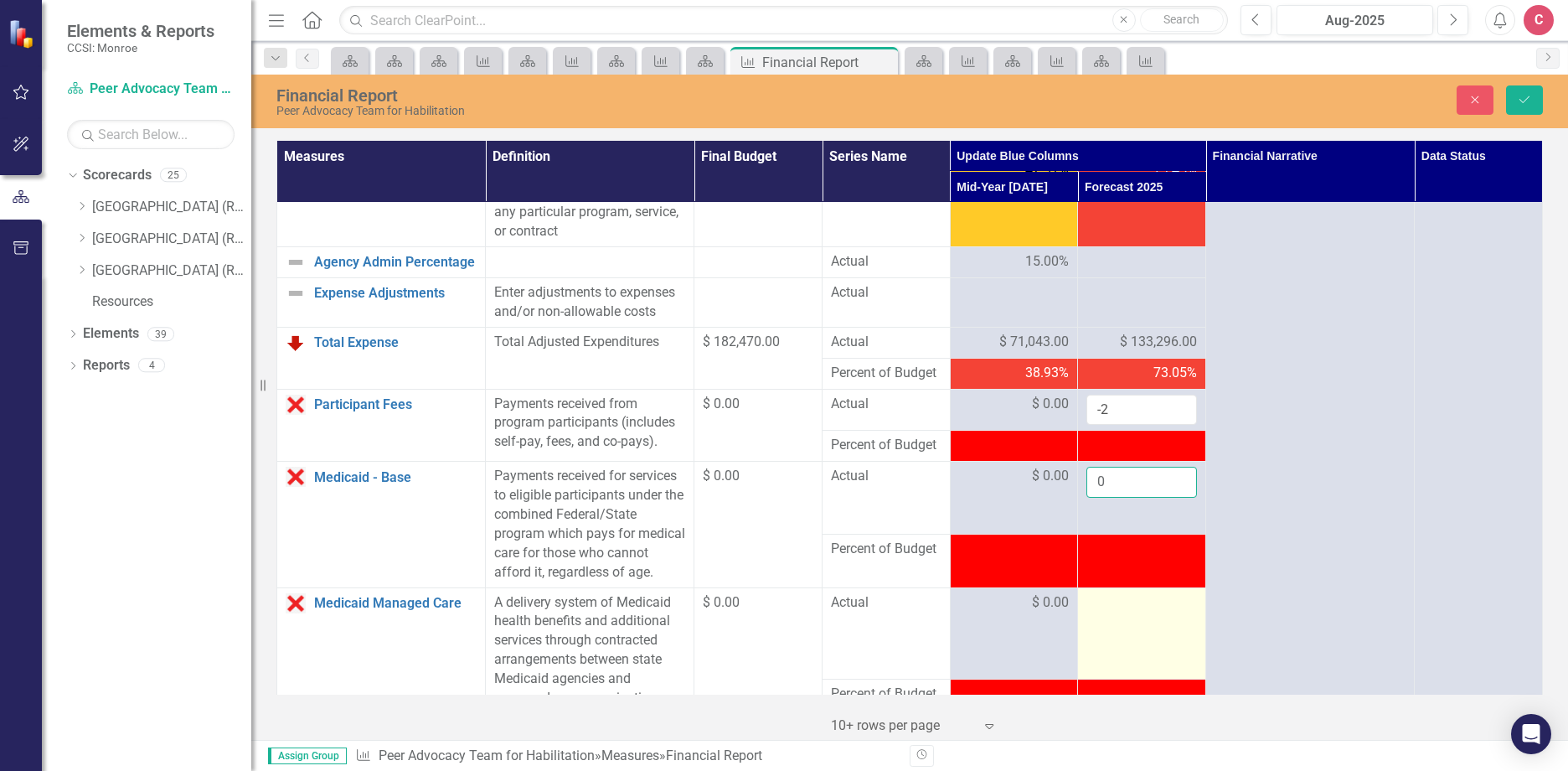
scroll to position [922, 0]
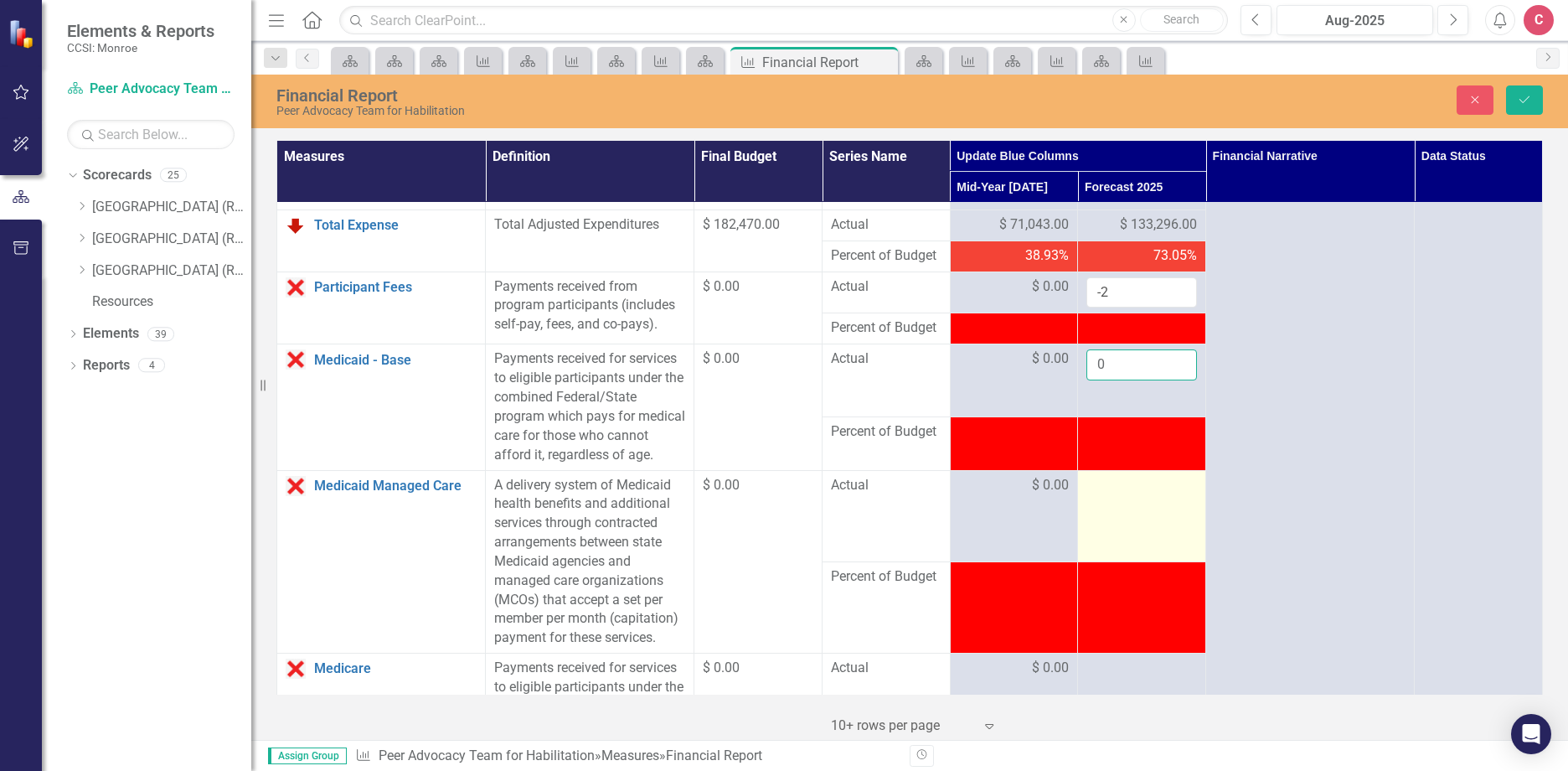
type input "0"
click at [1110, 496] on div at bounding box center [1141, 486] width 111 height 20
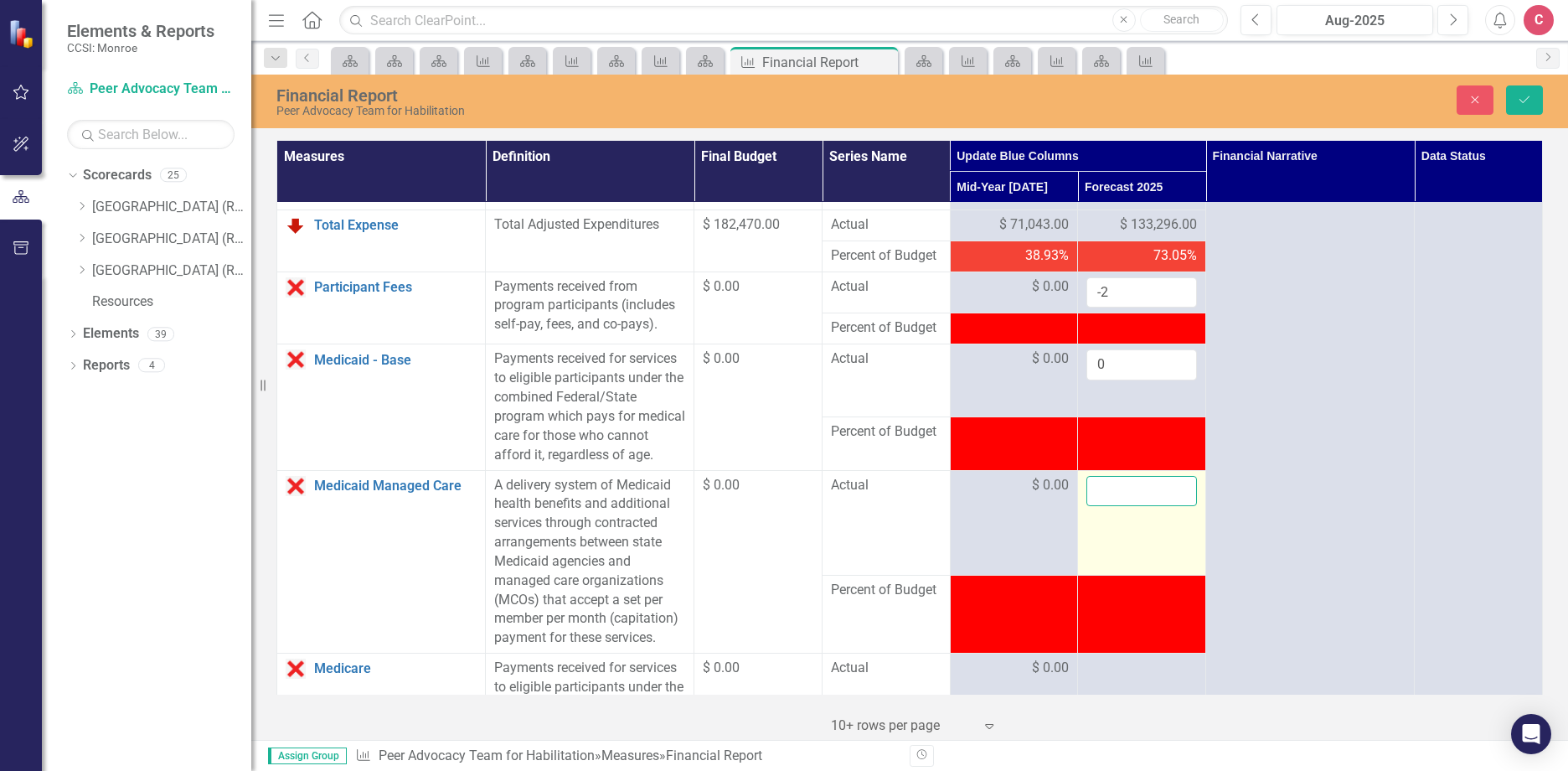
drag, startPoint x: 1110, startPoint y: 523, endPoint x: 1125, endPoint y: 531, distance: 17.0
click at [1125, 507] on input "number" at bounding box center [1141, 491] width 111 height 31
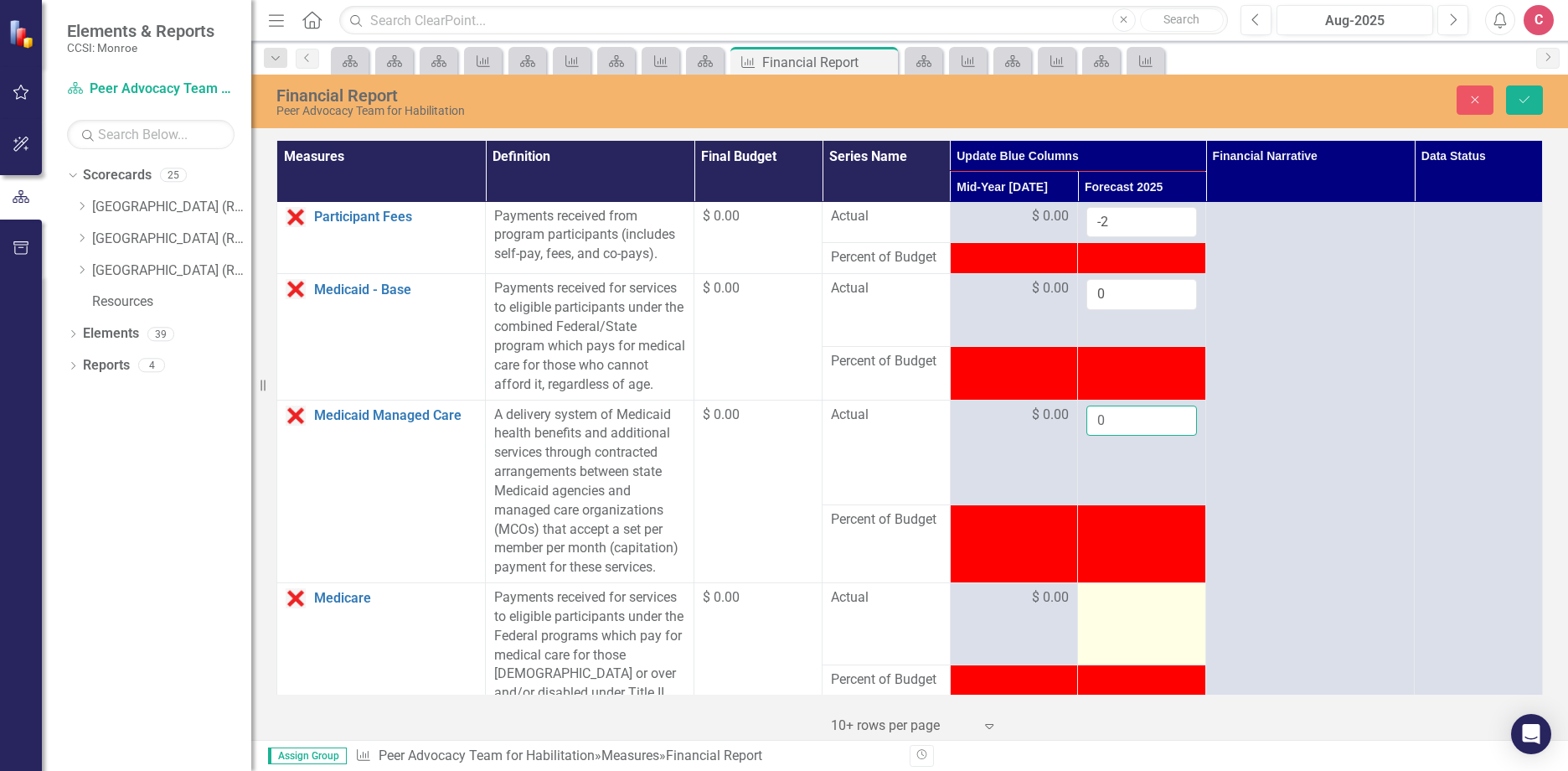
scroll to position [1089, 0]
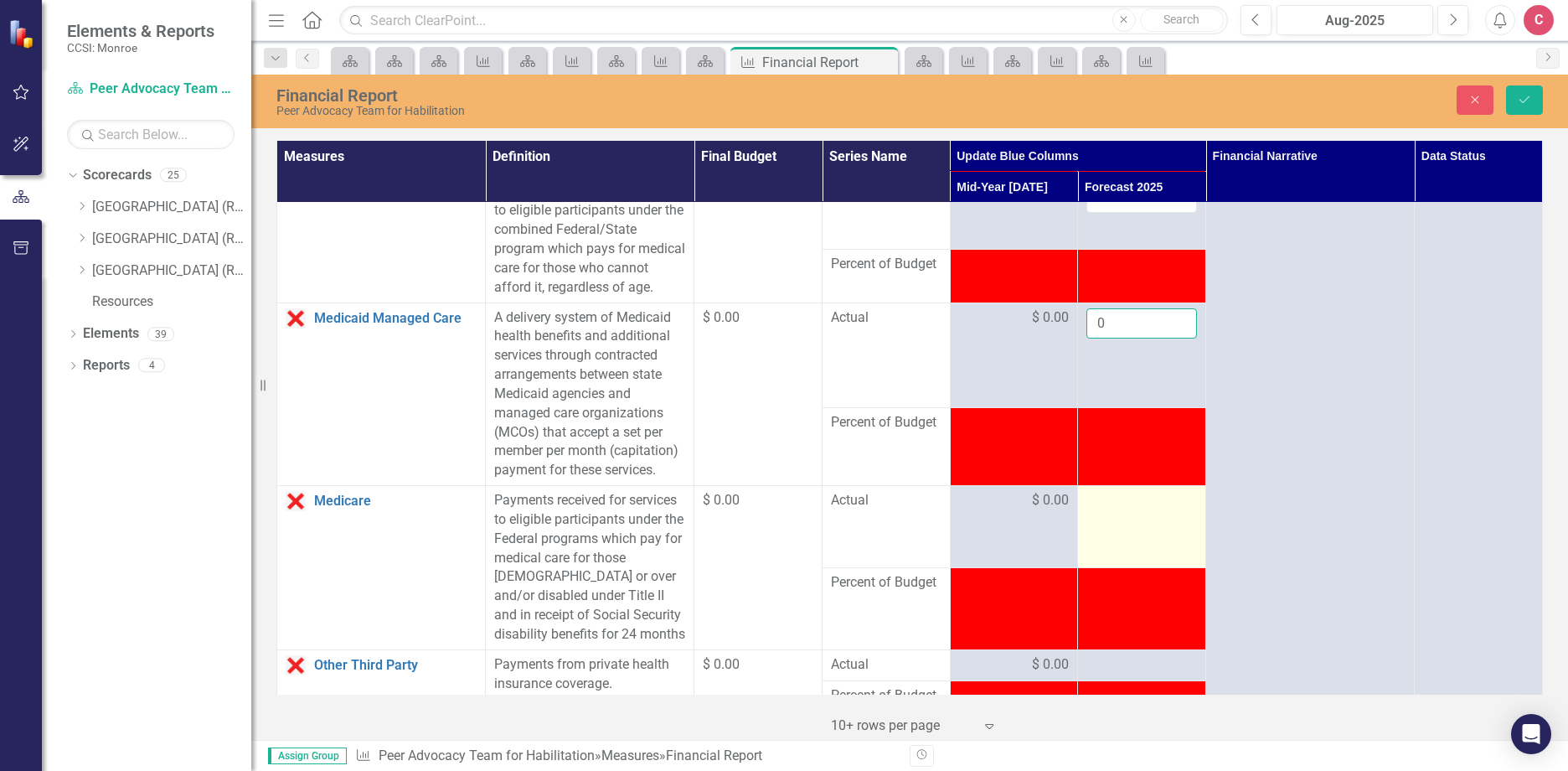
type input "0"
click at [1114, 511] on div at bounding box center [1141, 501] width 111 height 20
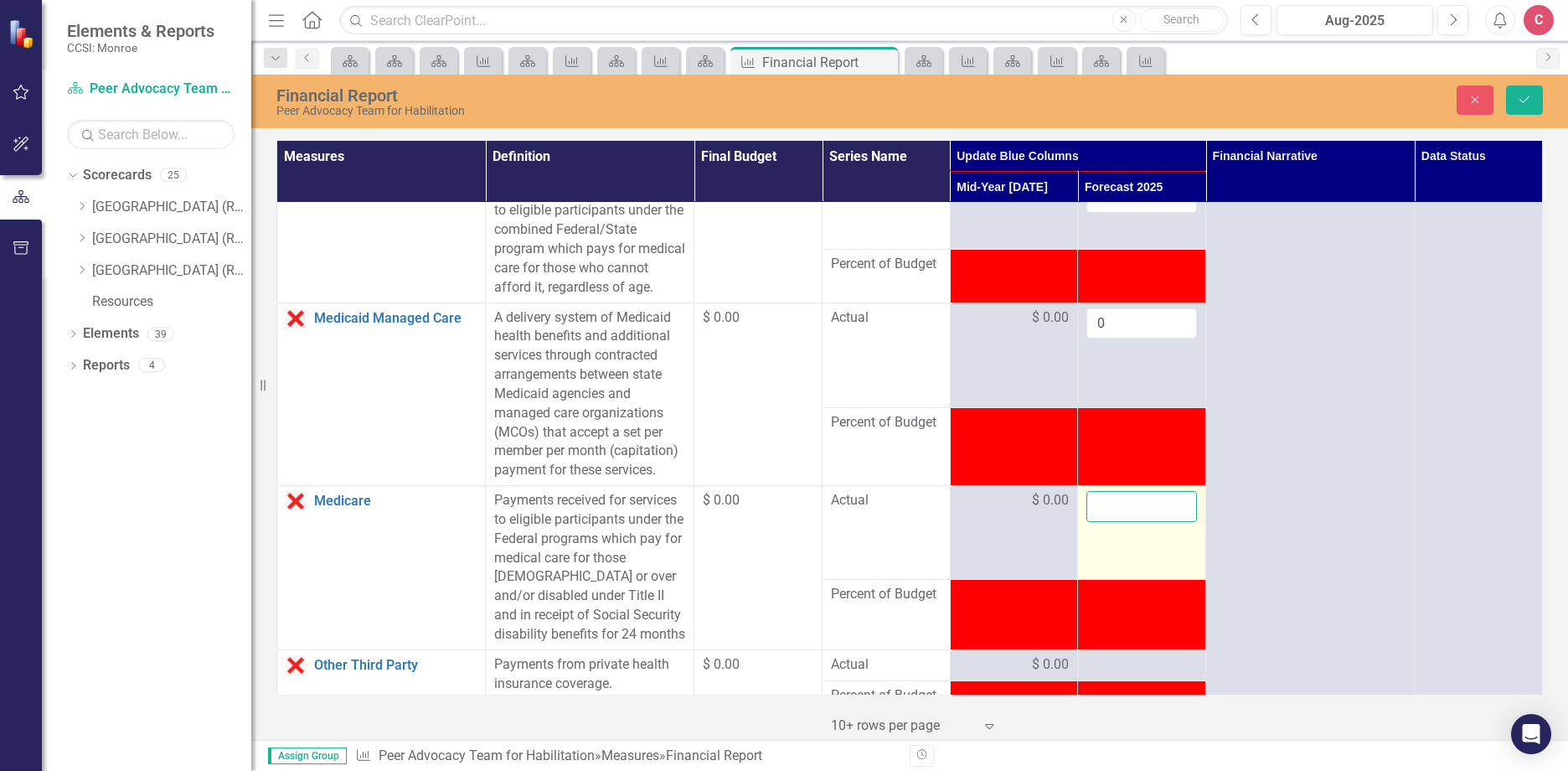
click at [1112, 522] on input "number" at bounding box center [1141, 506] width 111 height 31
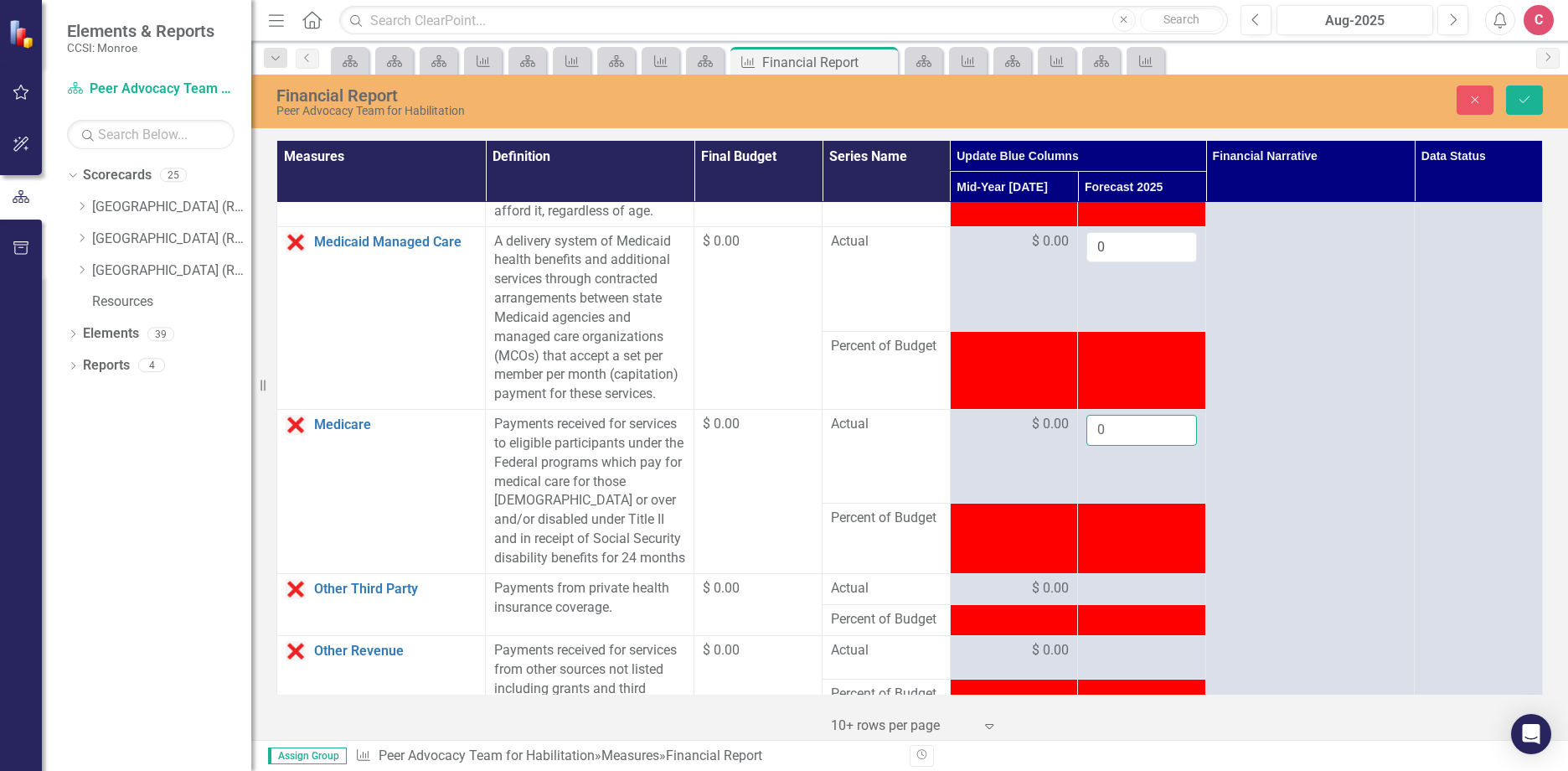
scroll to position [1257, 0]
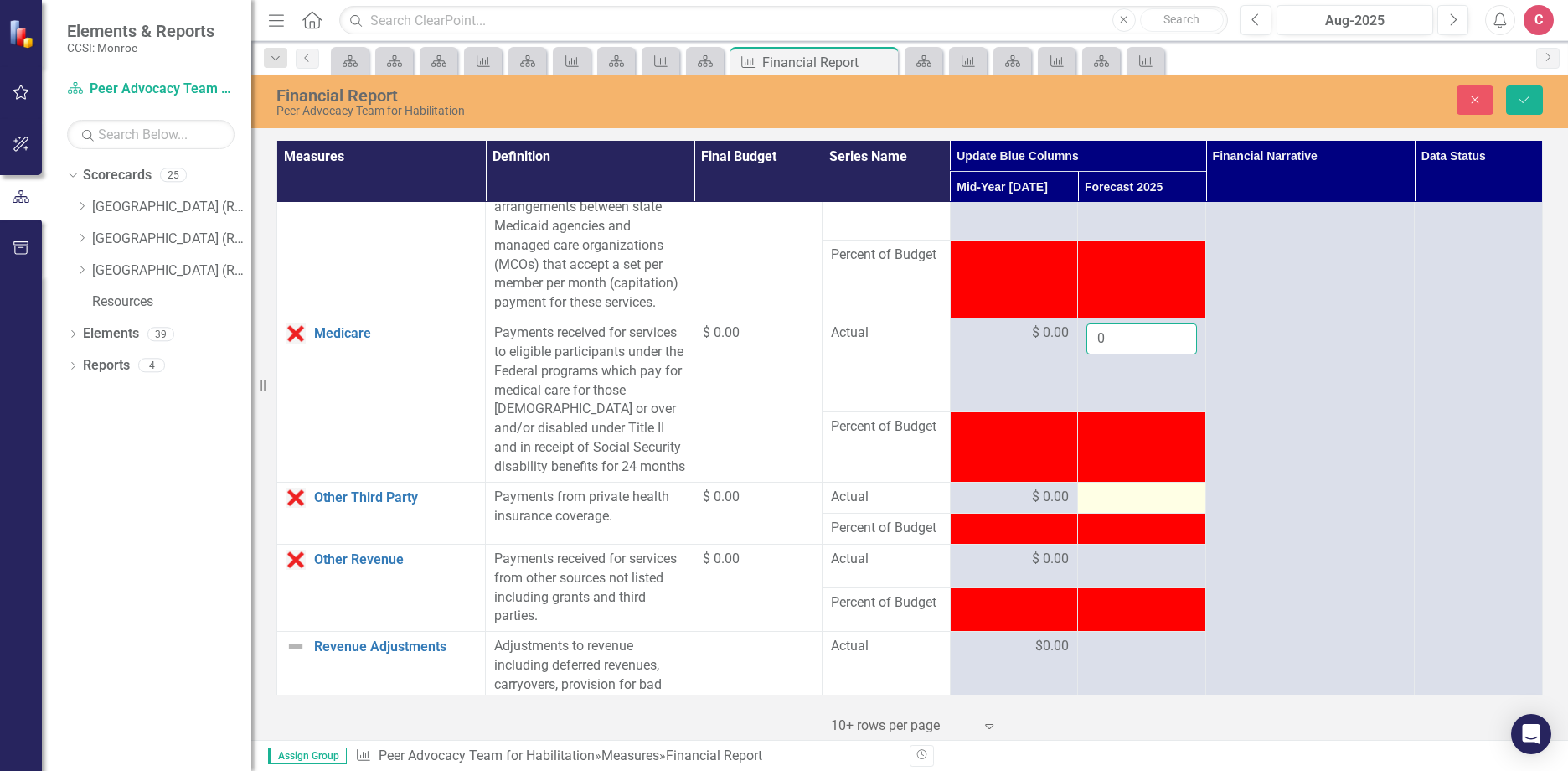
type input "0"
click at [1114, 507] on div at bounding box center [1141, 498] width 111 height 20
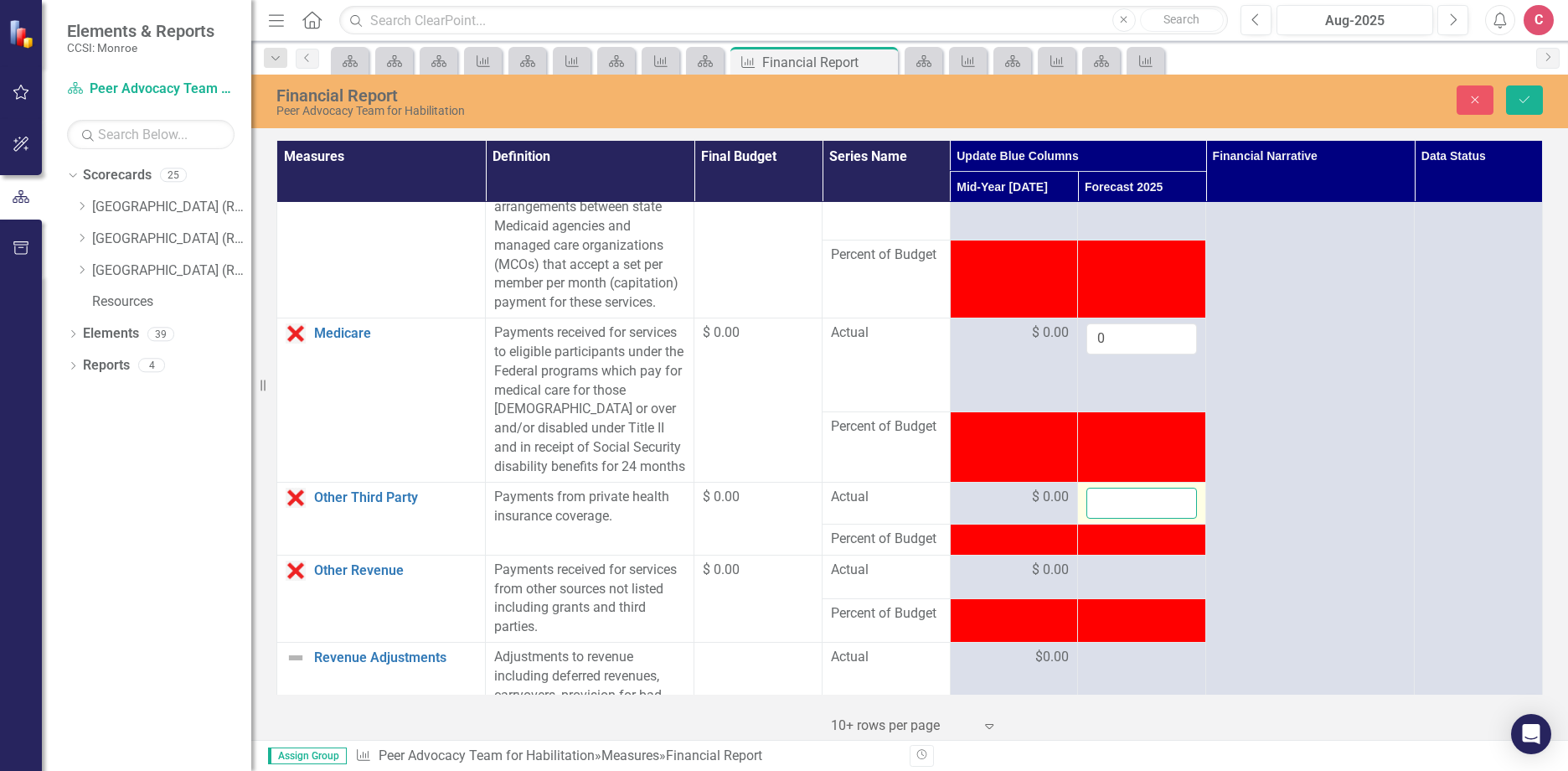
click at [1114, 519] on input "number" at bounding box center [1141, 503] width 111 height 31
type input "0"
click at [1128, 599] on td at bounding box center [1142, 576] width 128 height 44
drag, startPoint x: 1128, startPoint y: 641, endPoint x: 1119, endPoint y: 631, distance: 13.5
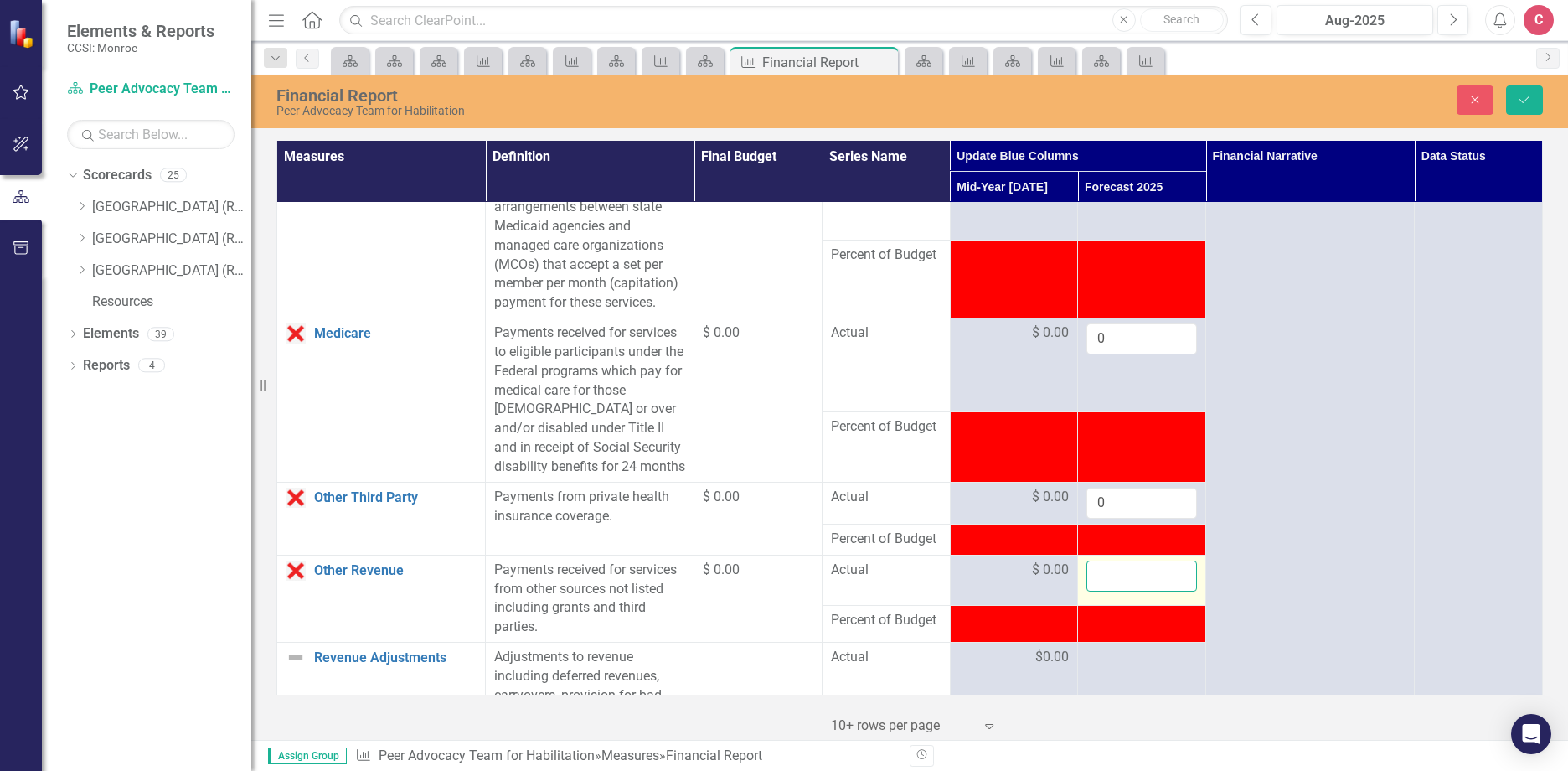
click at [1119, 591] on input "number" at bounding box center [1141, 575] width 111 height 31
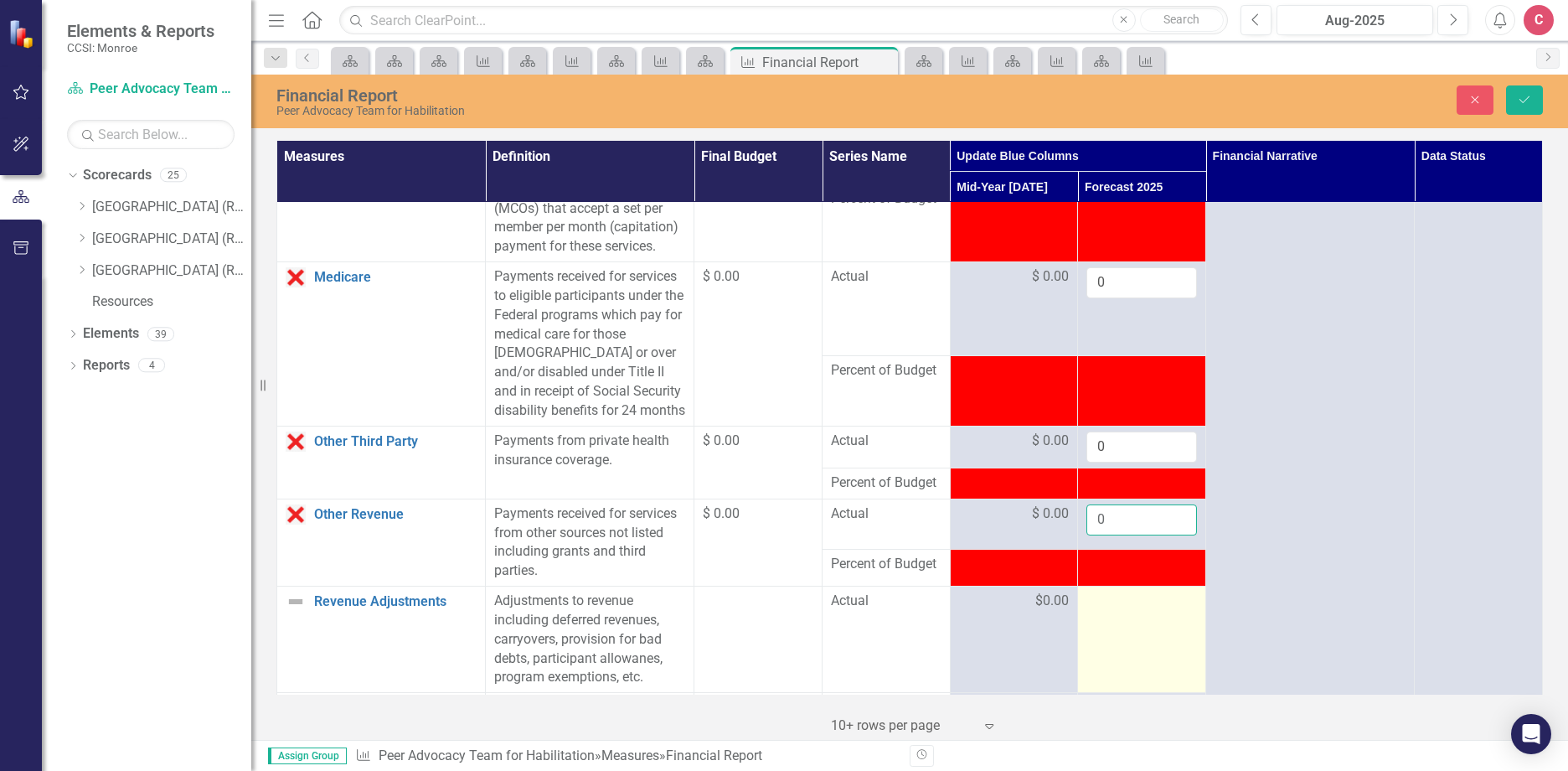
scroll to position [1341, 0]
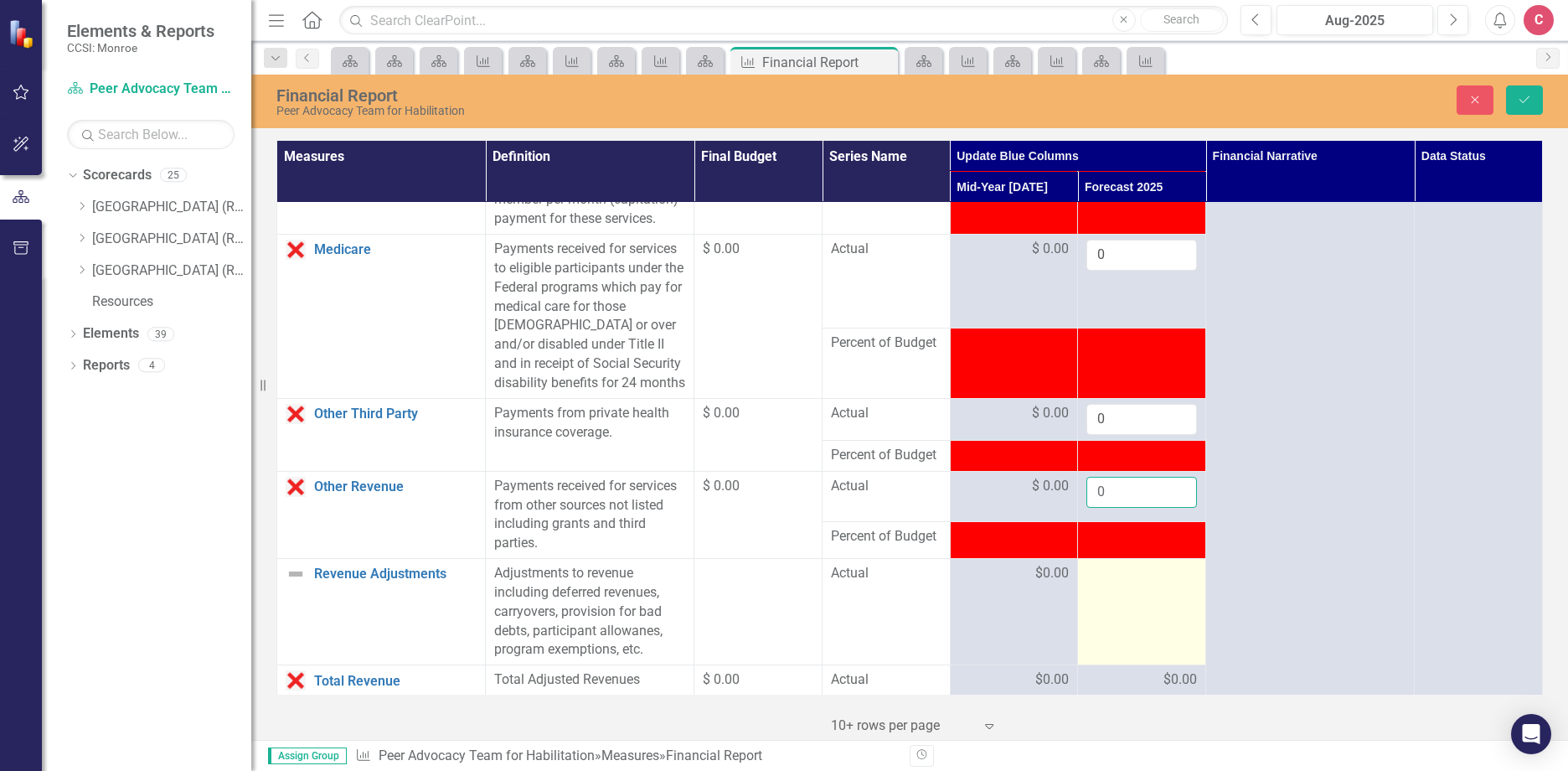
type input "0"
click at [1119, 584] on div at bounding box center [1141, 575] width 111 height 20
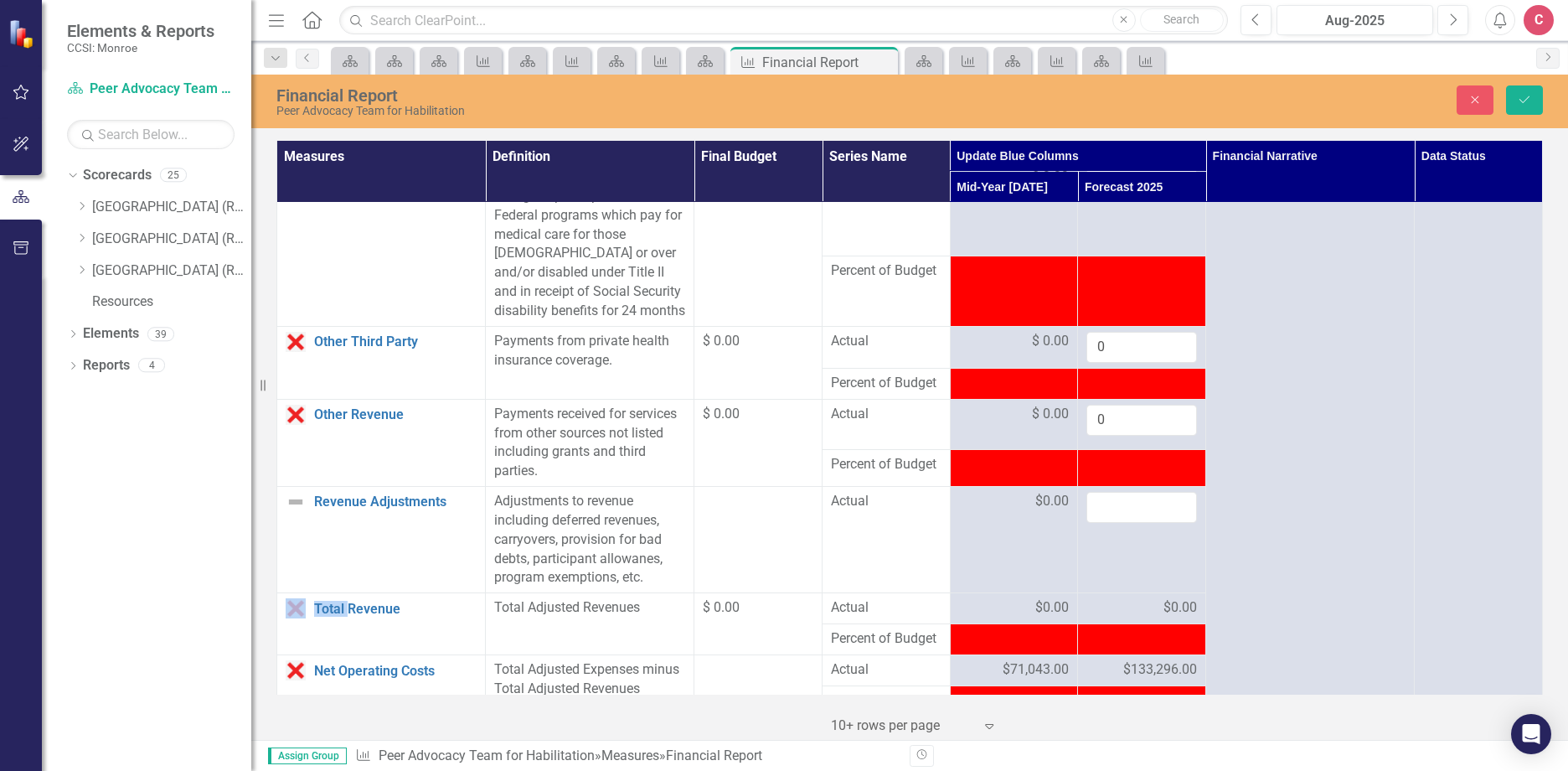
scroll to position [1508, 0]
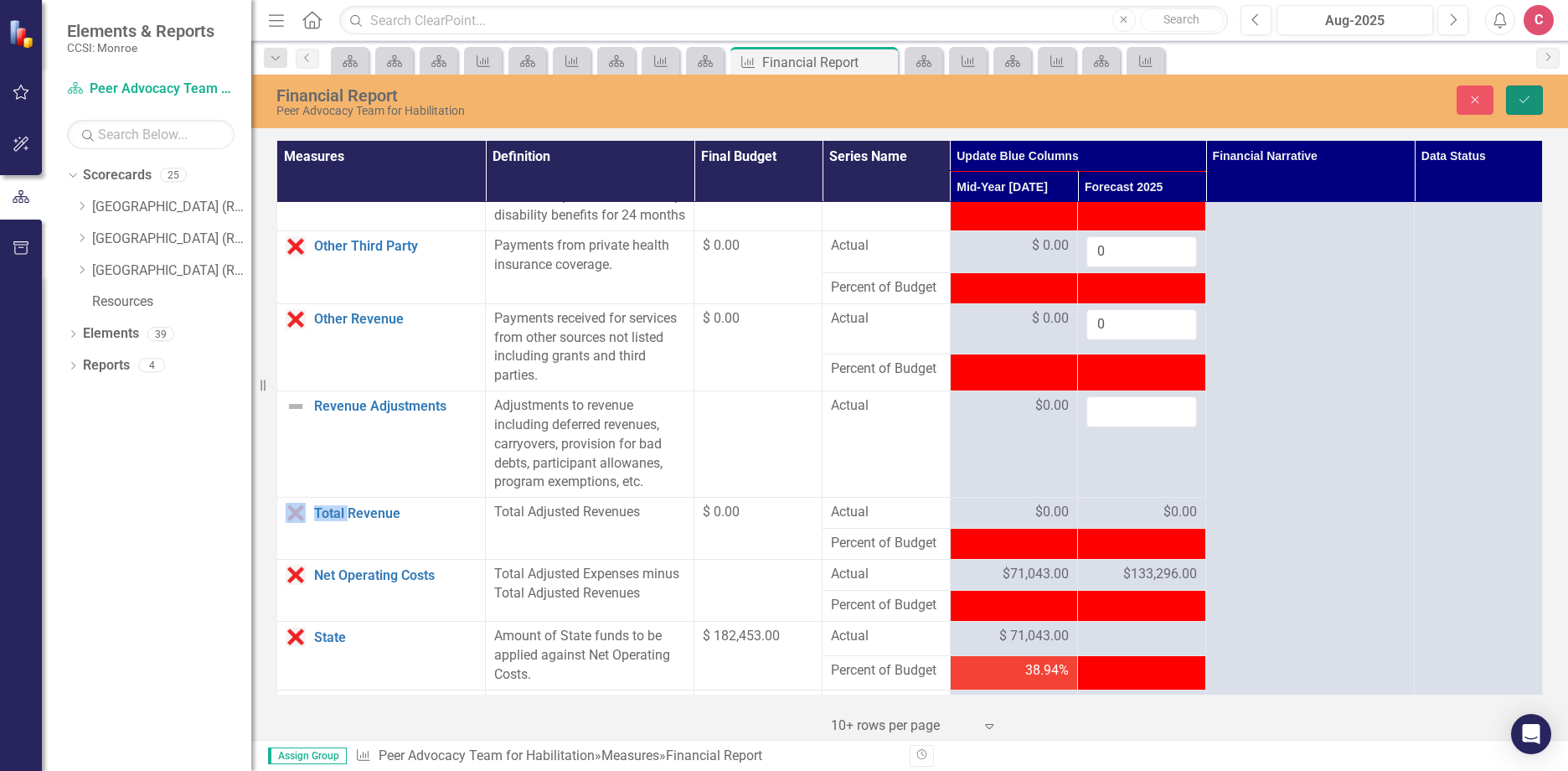
click at [1527, 94] on icon "Save" at bounding box center [1524, 100] width 15 height 12
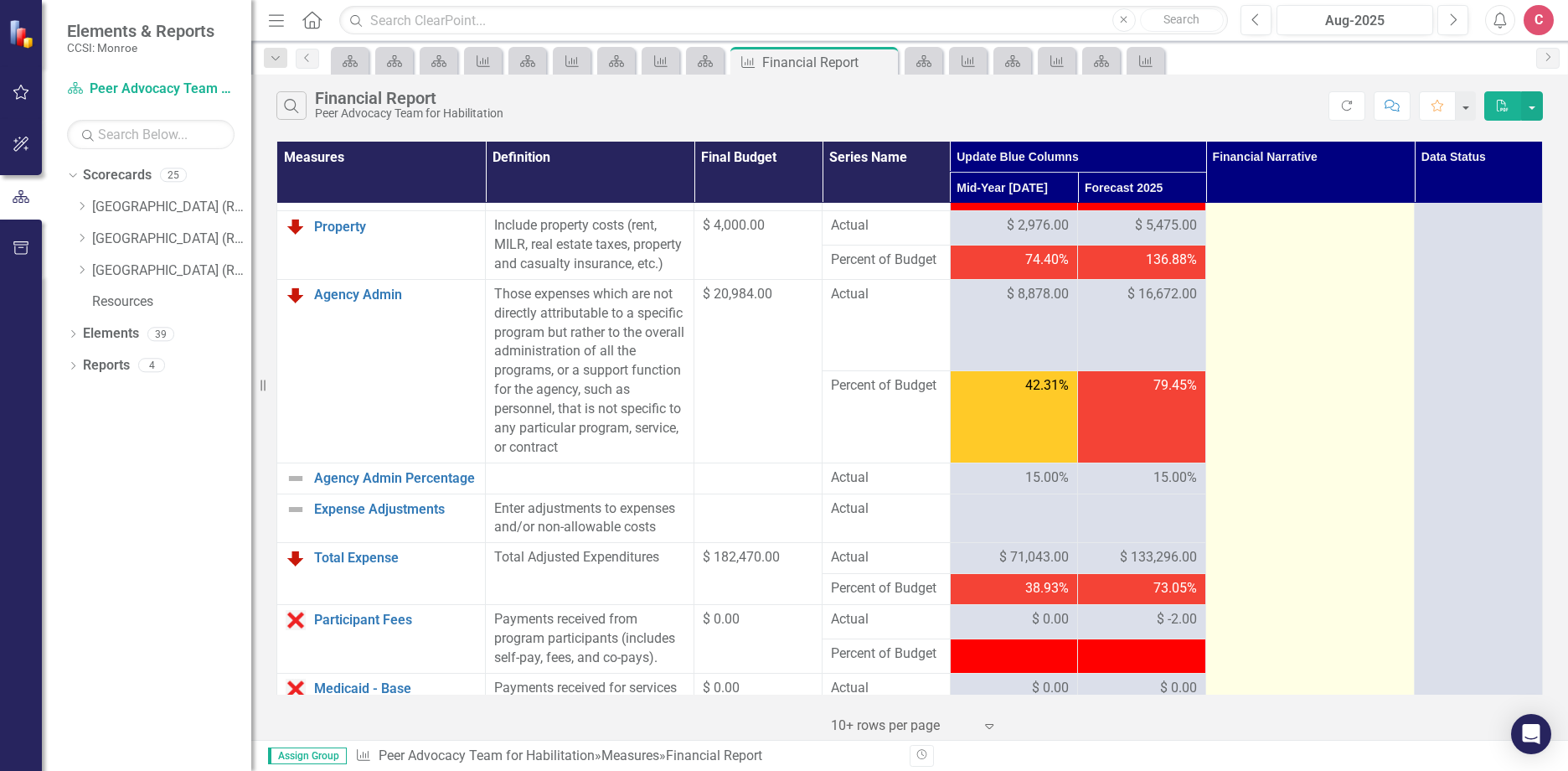
scroll to position [670, 0]
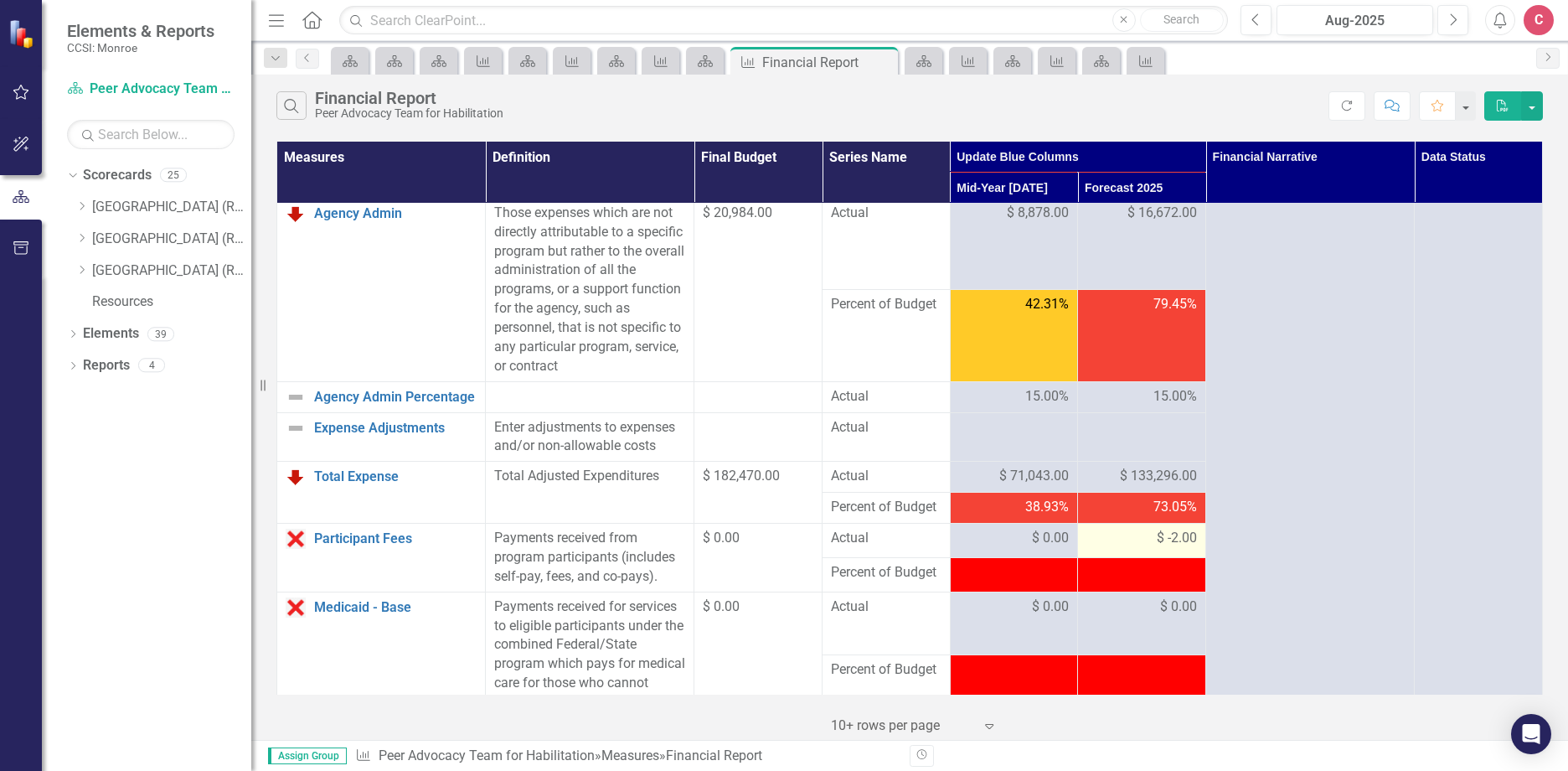
click at [1171, 548] on span "$ -2.00" at bounding box center [1176, 538] width 40 height 20
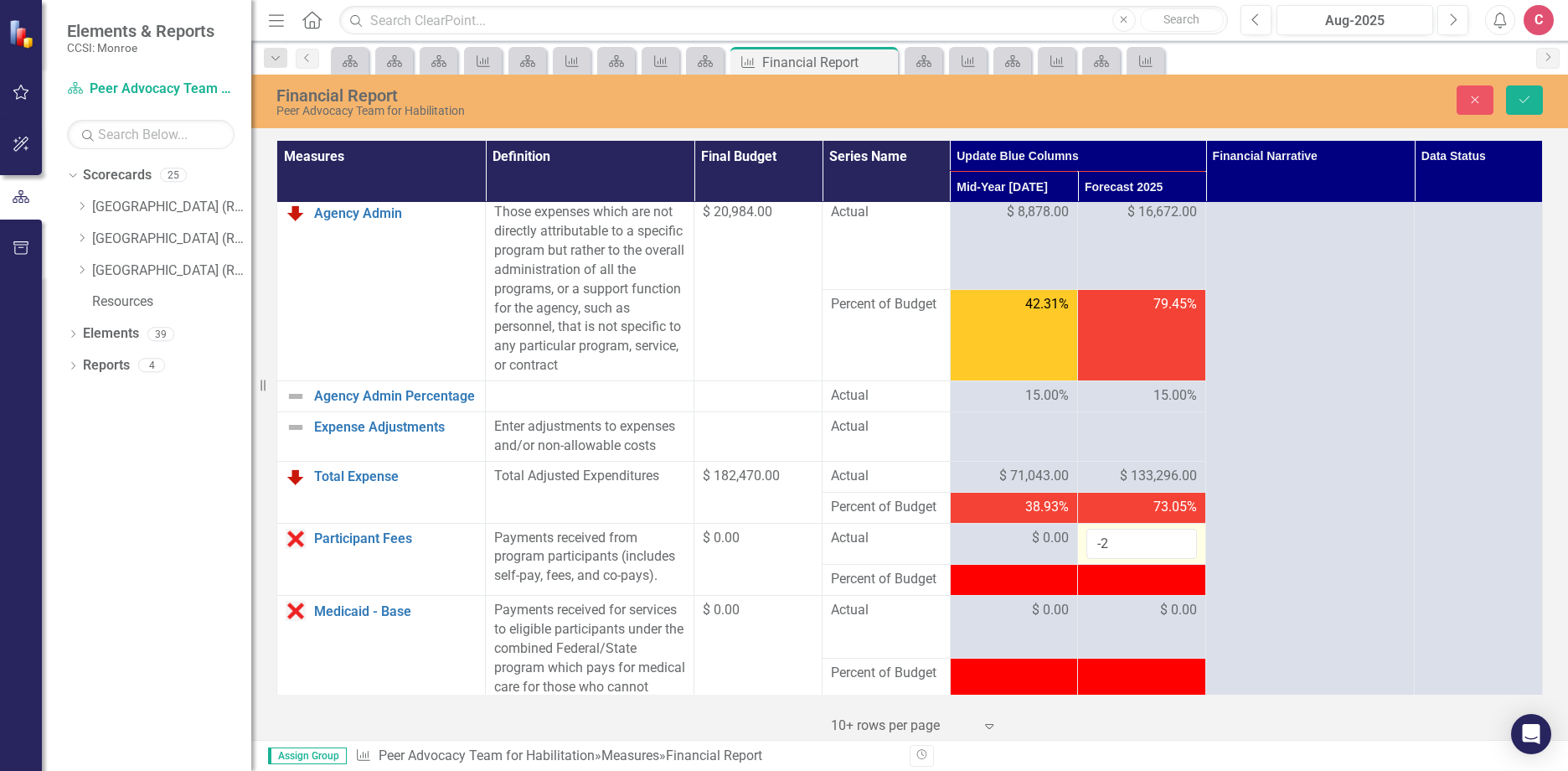
drag, startPoint x: 1171, startPoint y: 564, endPoint x: 1142, endPoint y: 581, distance: 33.6
click at [1151, 584] on td at bounding box center [1142, 580] width 128 height 31
click at [1132, 560] on input "-2" at bounding box center [1141, 544] width 111 height 31
drag, startPoint x: 1134, startPoint y: 567, endPoint x: 1060, endPoint y: 556, distance: 74.8
click at [1060, 556] on tr "Participant Fees Link Open Element Payments received from program participants …" at bounding box center [910, 544] width 1266 height 42
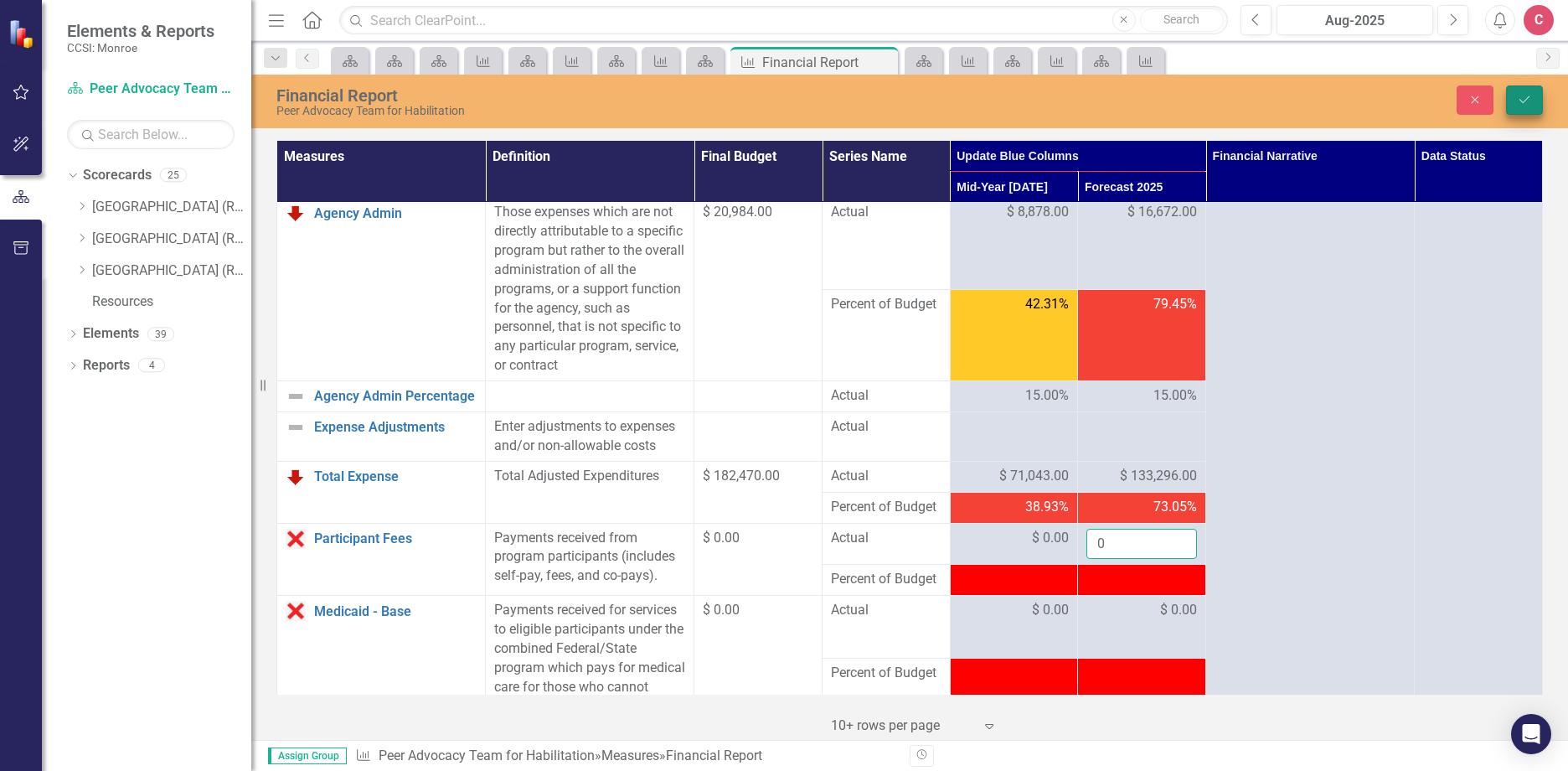
type input "0"
click at [1537, 99] on button "Save" at bounding box center [1524, 100] width 37 height 29
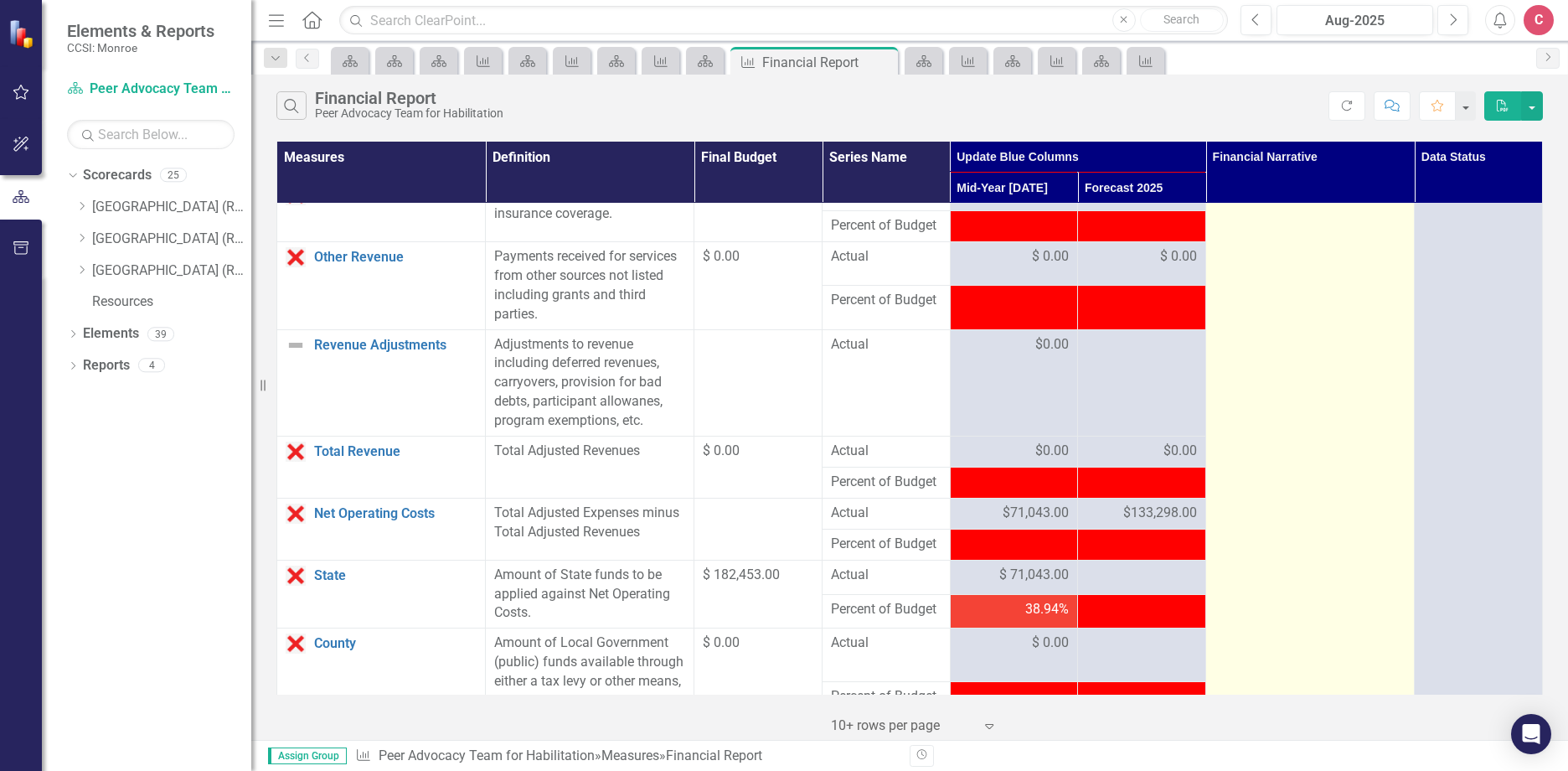
scroll to position [1592, 0]
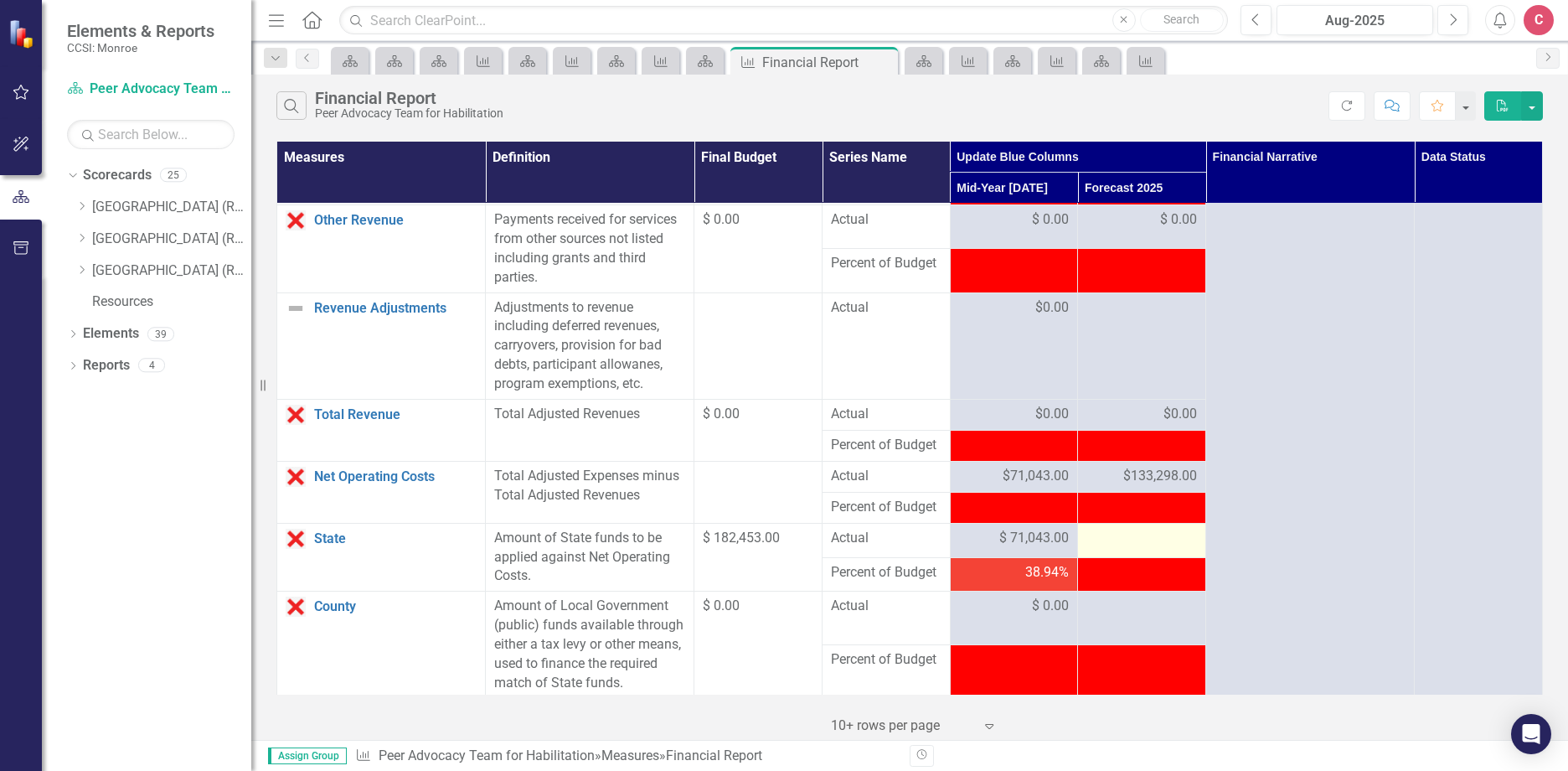
click at [1143, 548] on div at bounding box center [1141, 539] width 111 height 20
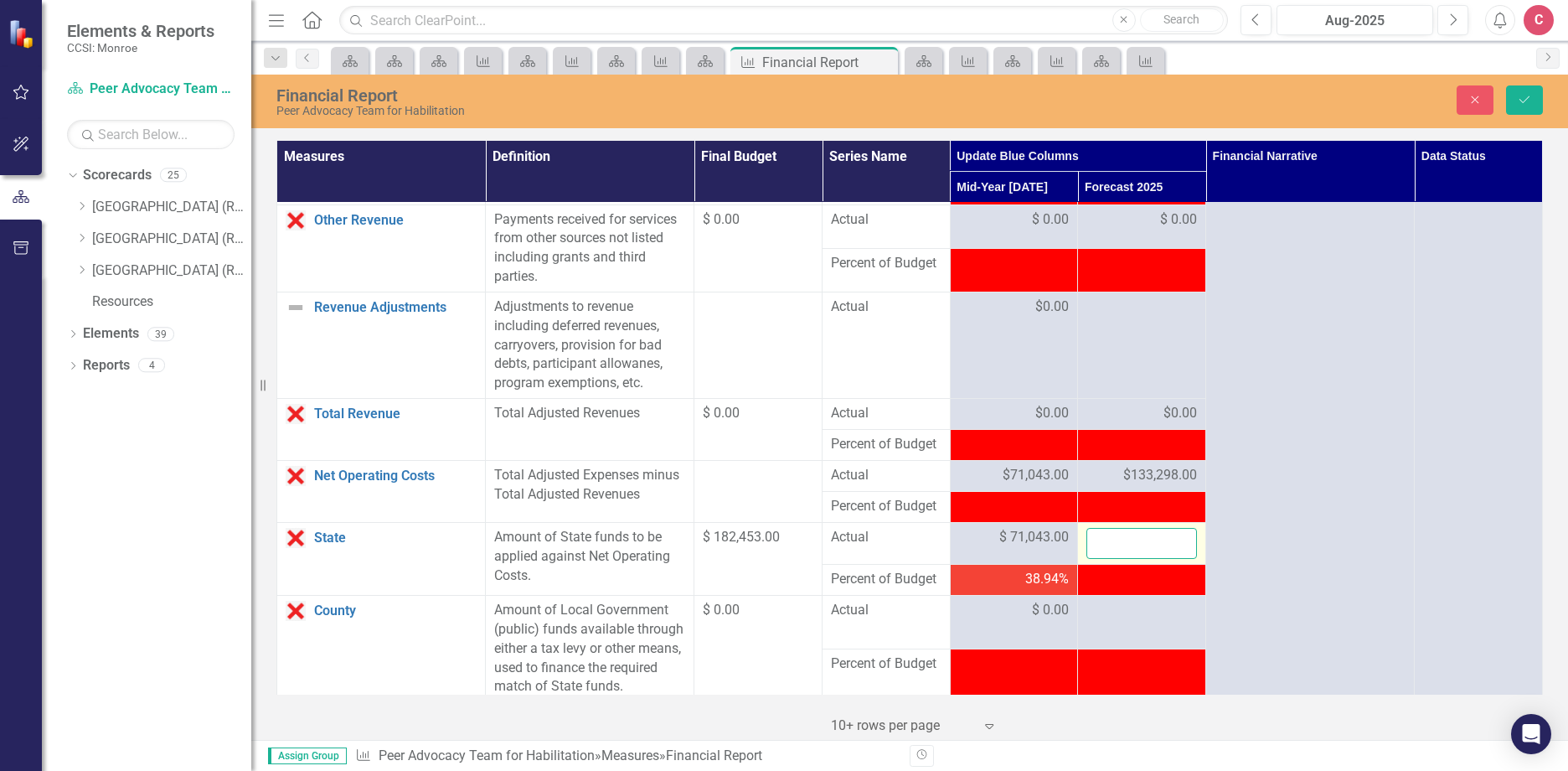
click at [1140, 559] on input "number" at bounding box center [1141, 543] width 111 height 31
type input "179201"
click at [1524, 91] on button "Save" at bounding box center [1524, 100] width 37 height 29
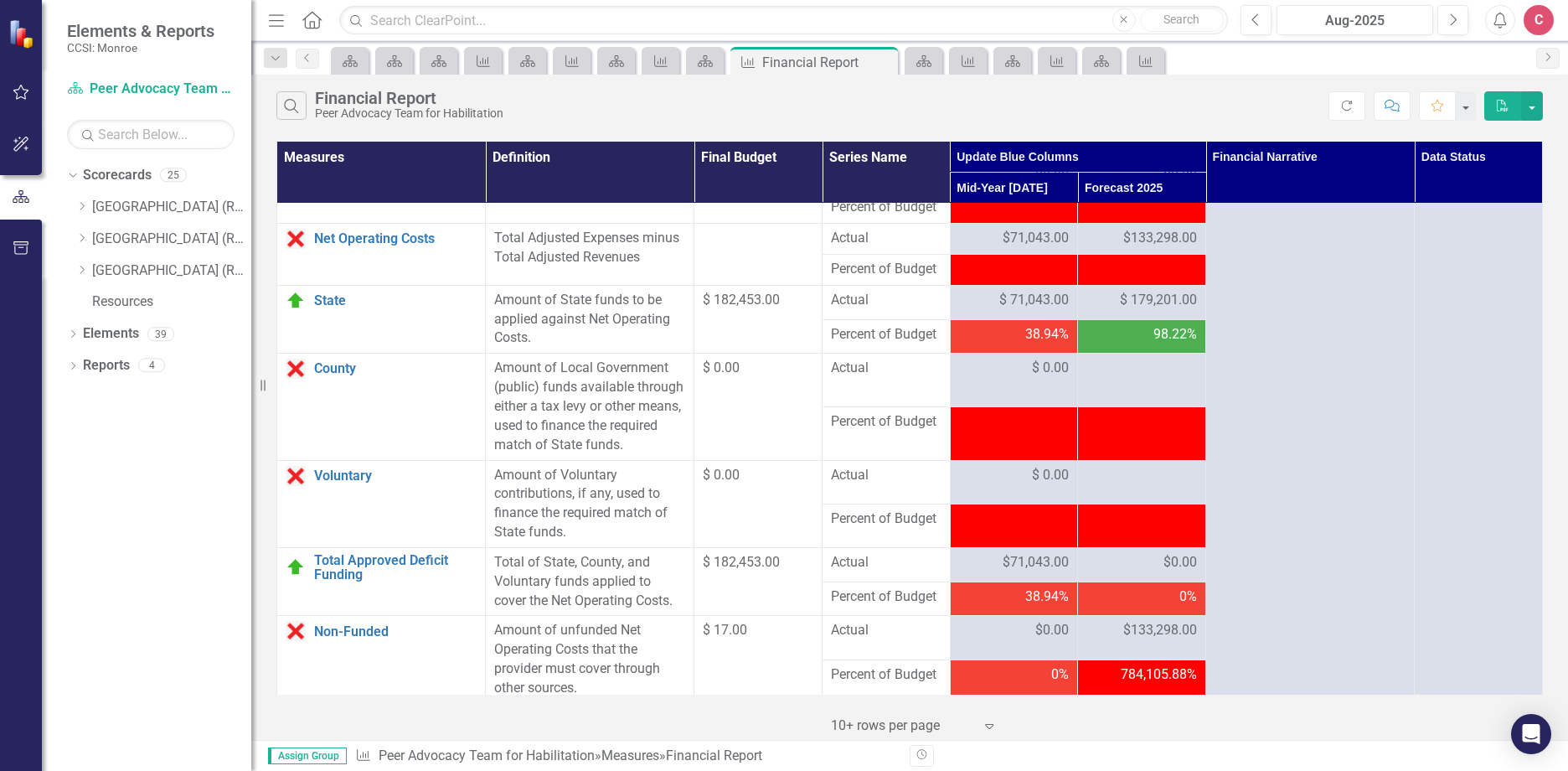
scroll to position [1879, 0]
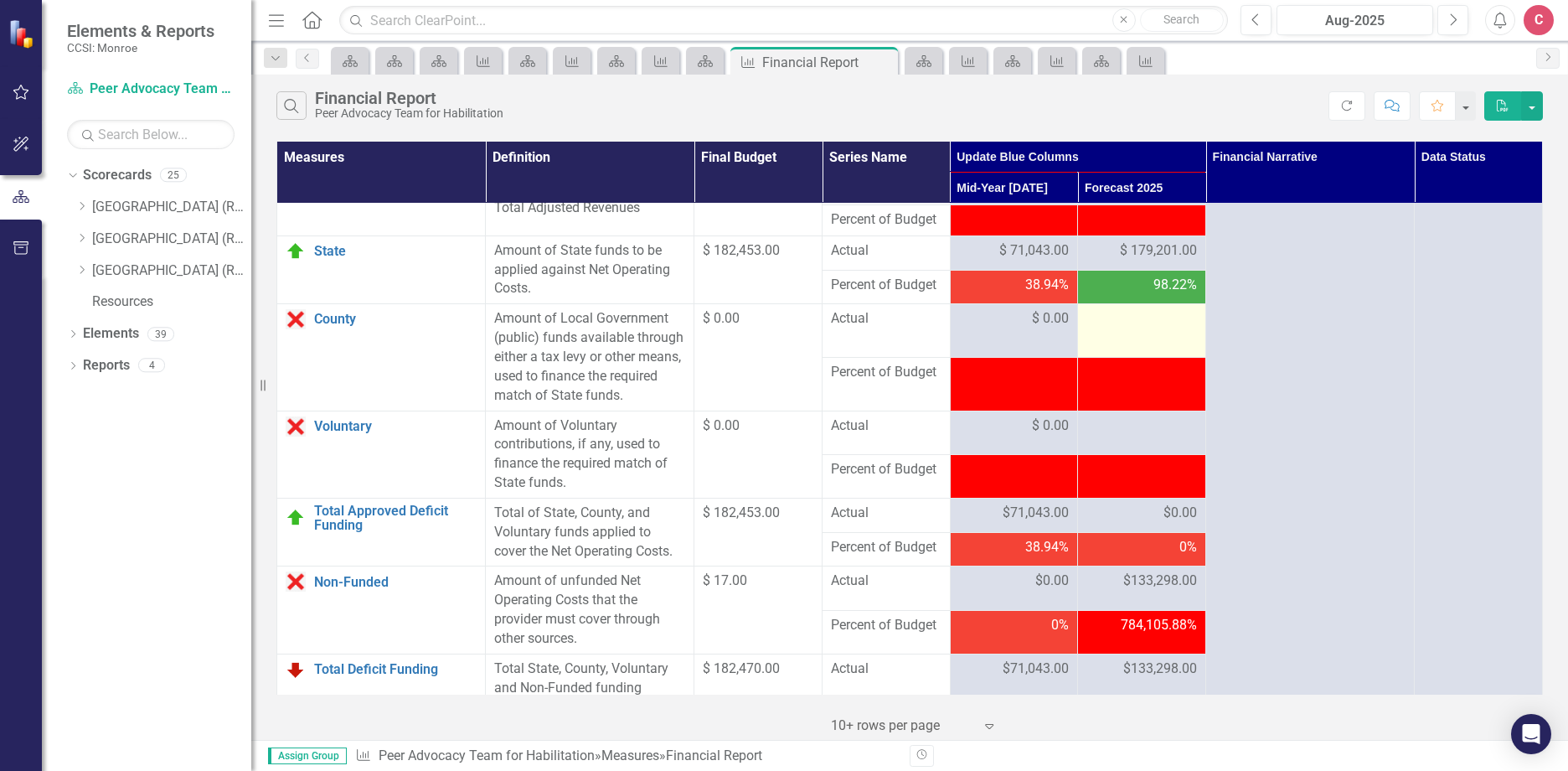
click at [1125, 330] on div at bounding box center [1141, 319] width 111 height 20
click at [1138, 358] on td at bounding box center [1142, 331] width 128 height 54
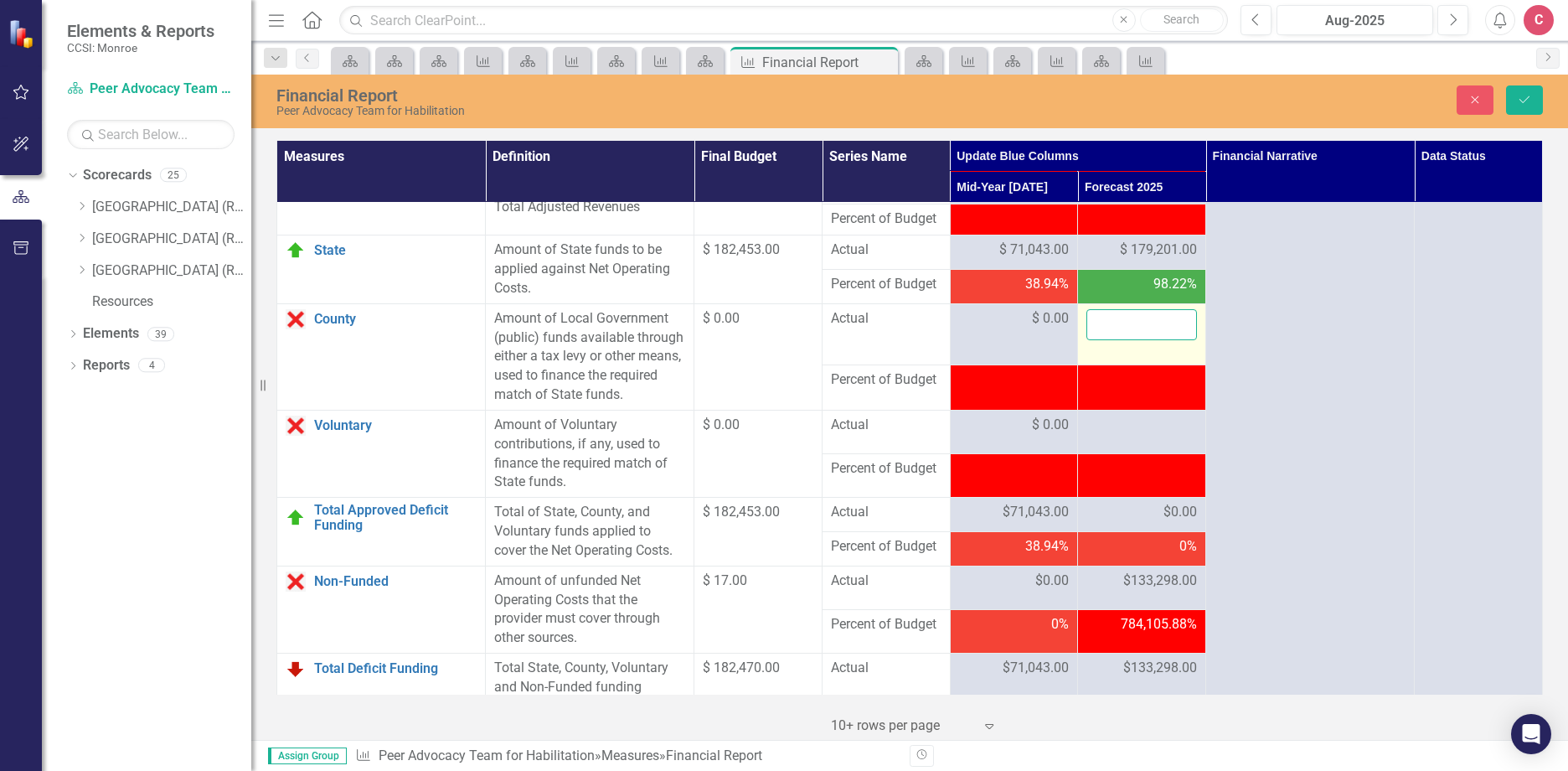
click at [1145, 340] on input "number" at bounding box center [1141, 324] width 111 height 31
type input "0"
click at [1149, 436] on div at bounding box center [1141, 426] width 111 height 20
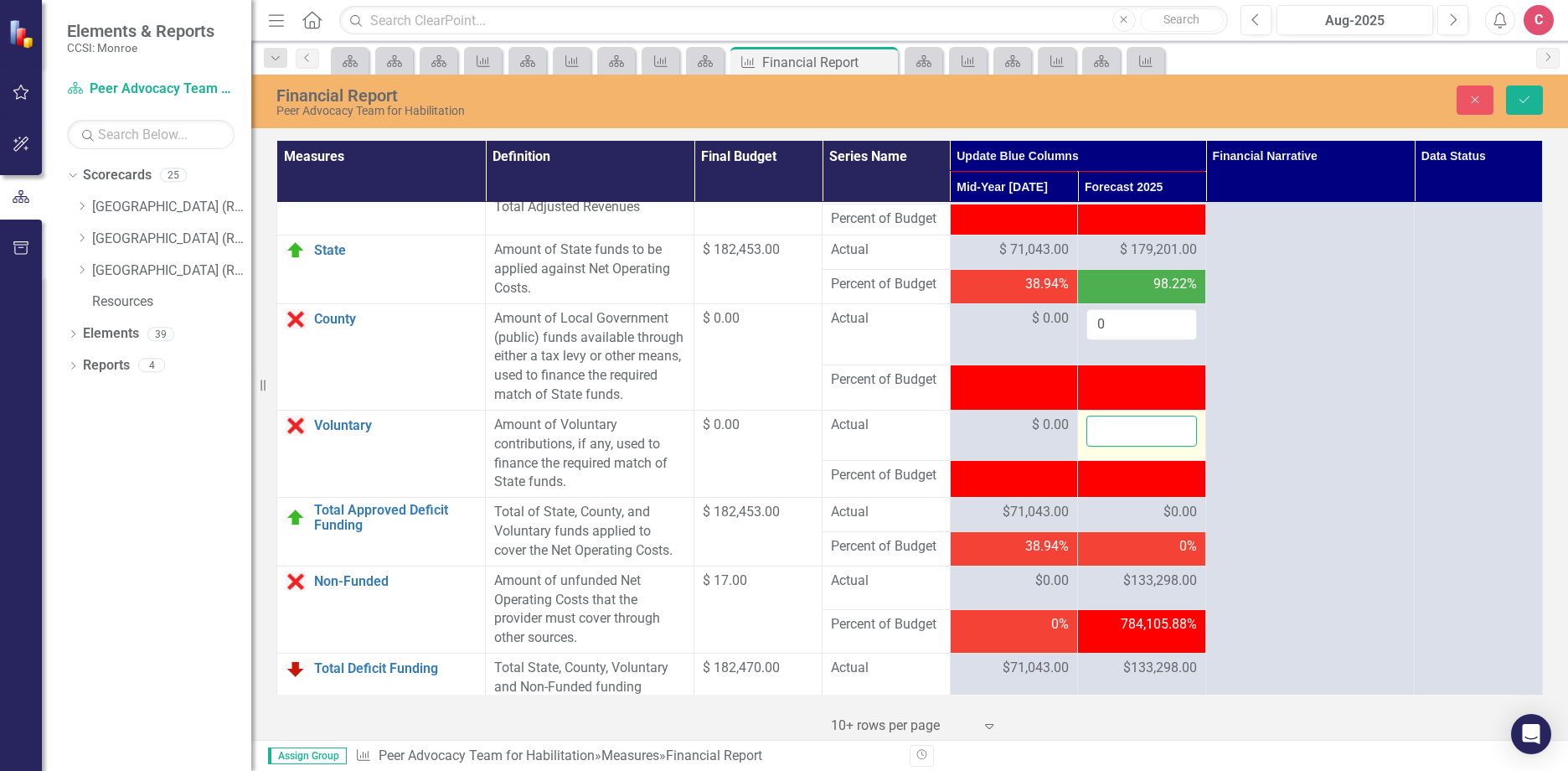
drag, startPoint x: 1149, startPoint y: 486, endPoint x: 1126, endPoint y: 487, distance: 23.0
click at [1126, 447] on input "number" at bounding box center [1141, 430] width 111 height 31
type input "0"
click at [1525, 96] on icon "Save" at bounding box center [1524, 100] width 15 height 12
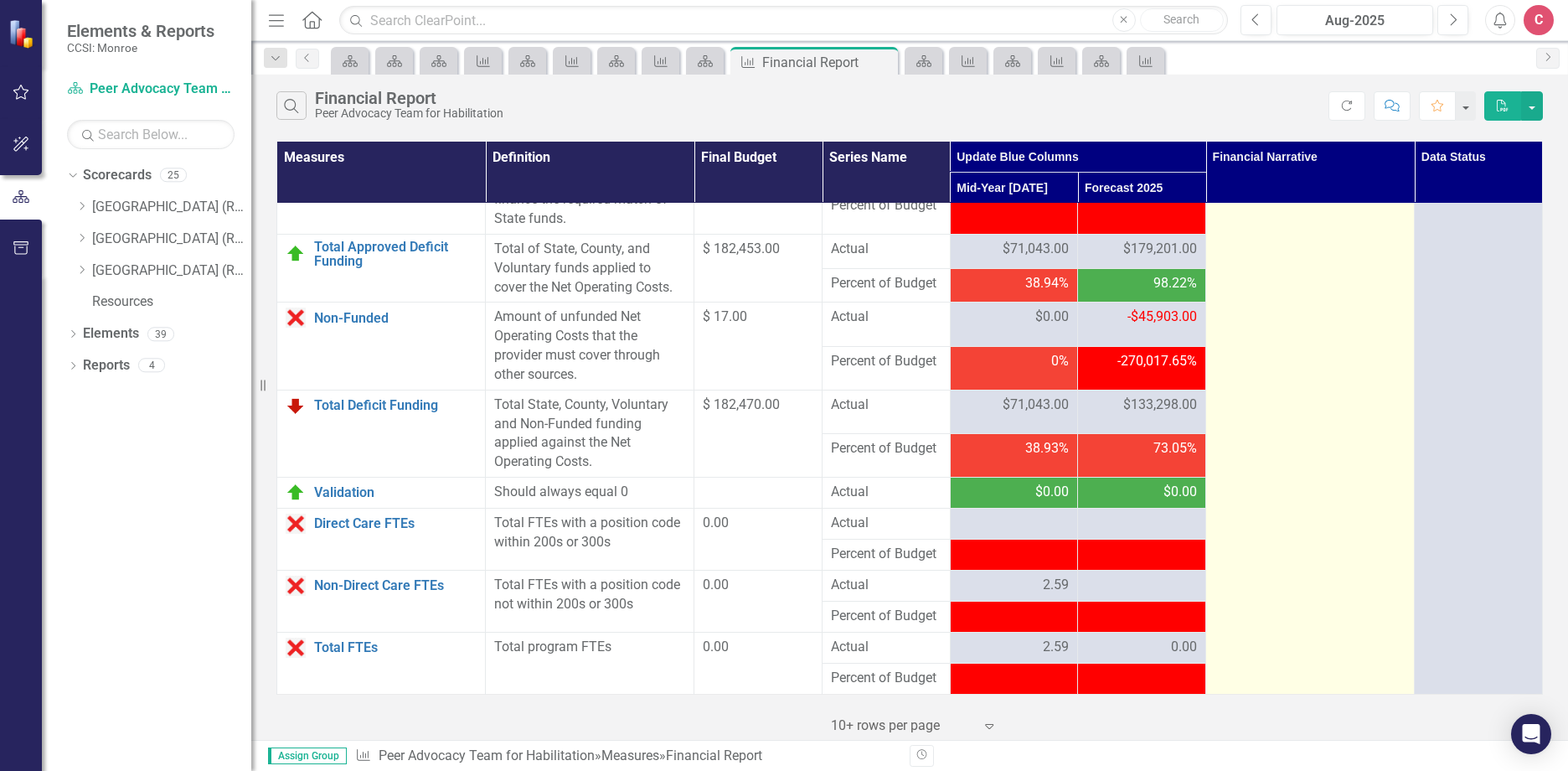
scroll to position [2201, 0]
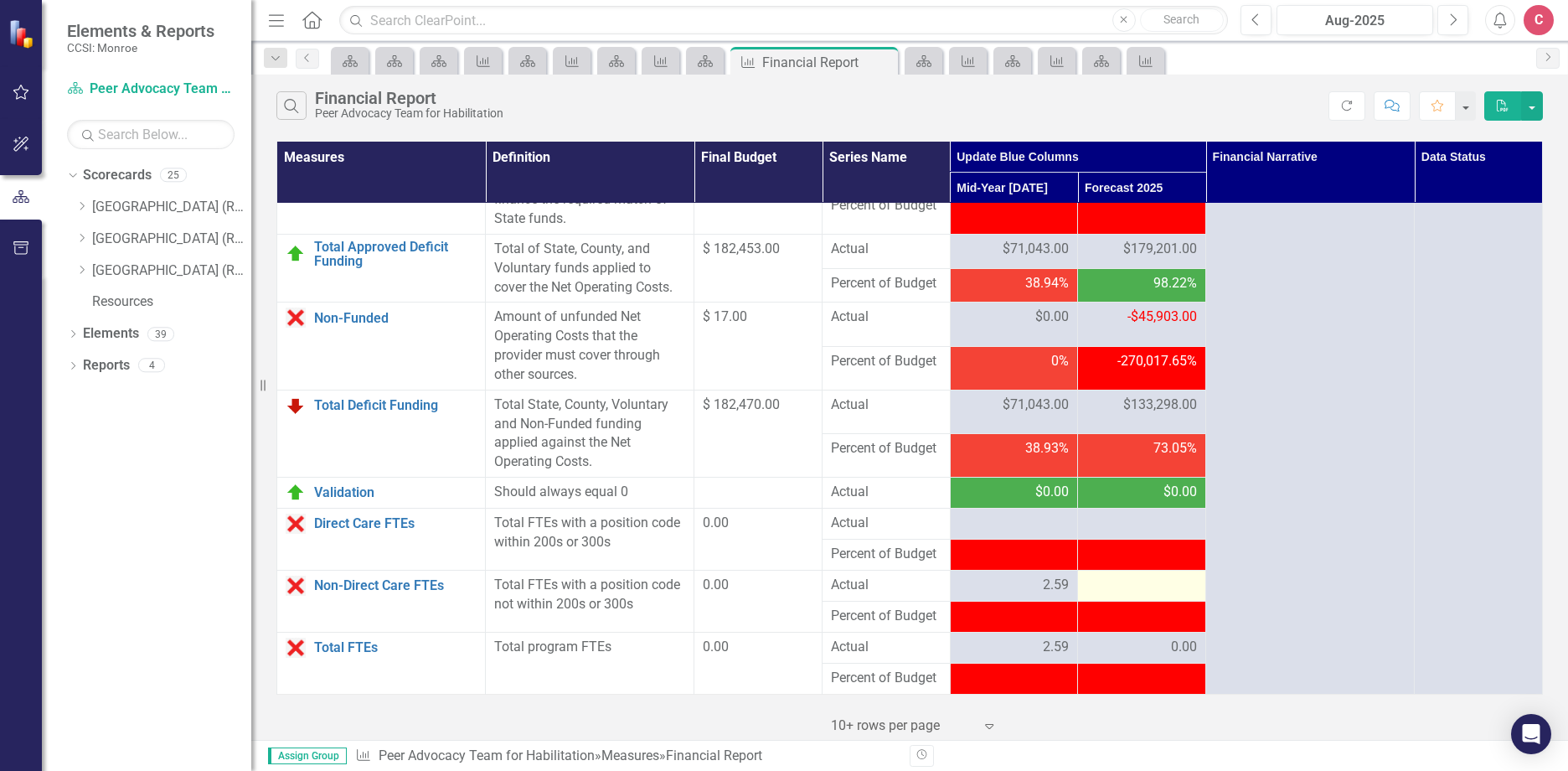
click at [1154, 590] on div at bounding box center [1141, 586] width 111 height 20
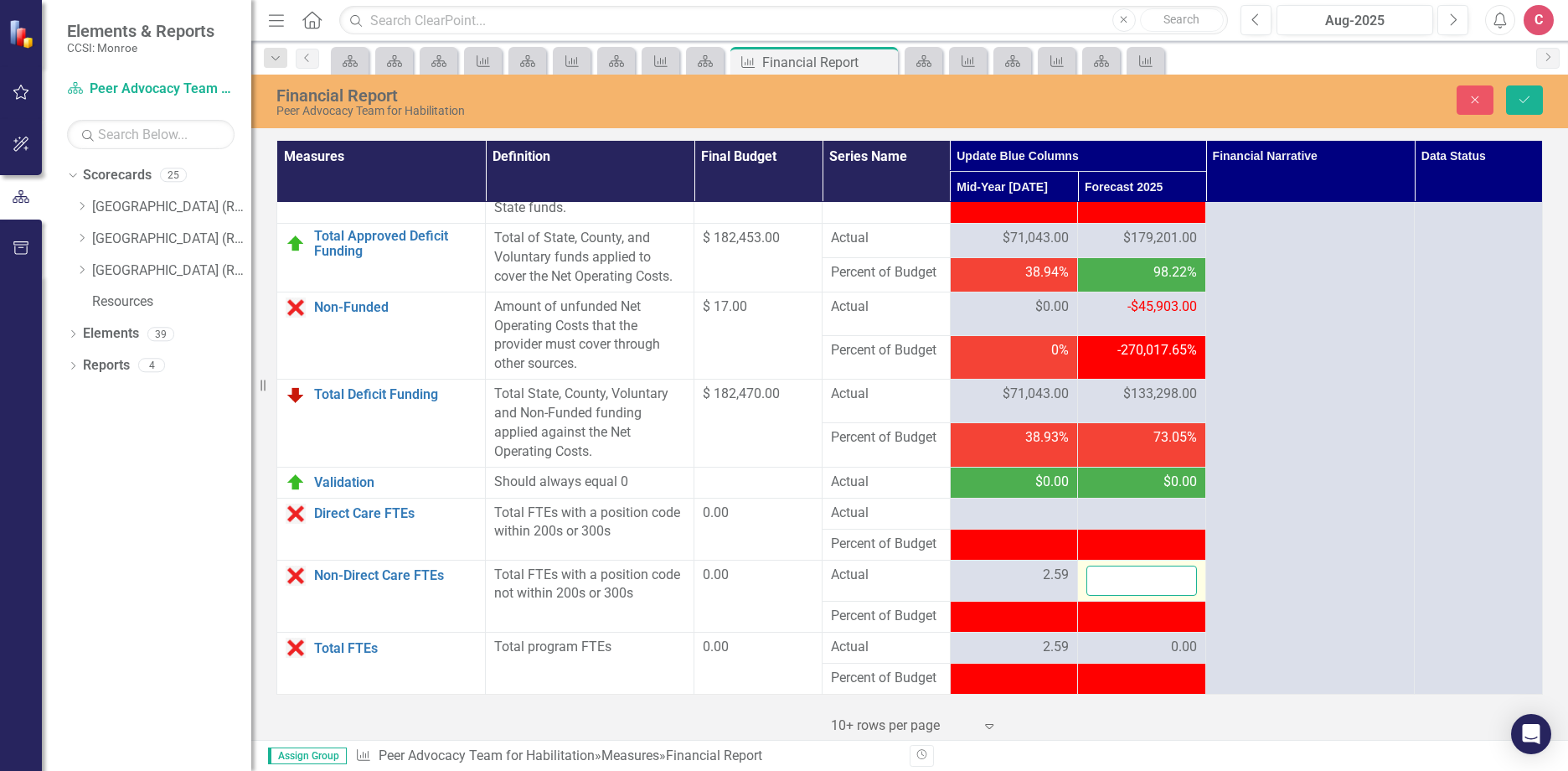
click at [1157, 590] on input "number" at bounding box center [1141, 580] width 111 height 31
type input "2.16"
click at [1537, 96] on button "Save" at bounding box center [1524, 100] width 37 height 29
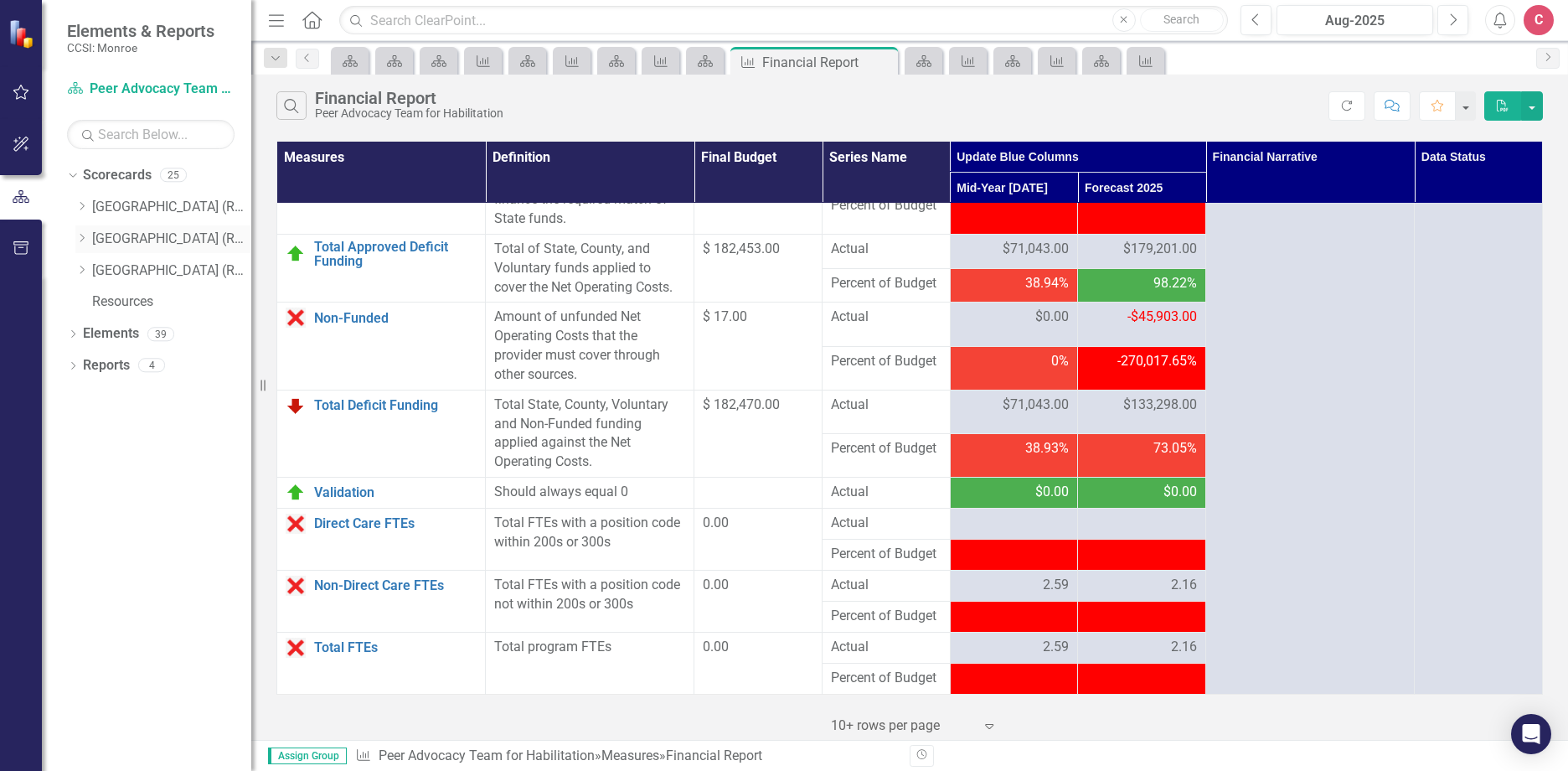
click at [84, 237] on icon at bounding box center [82, 237] width 4 height 8
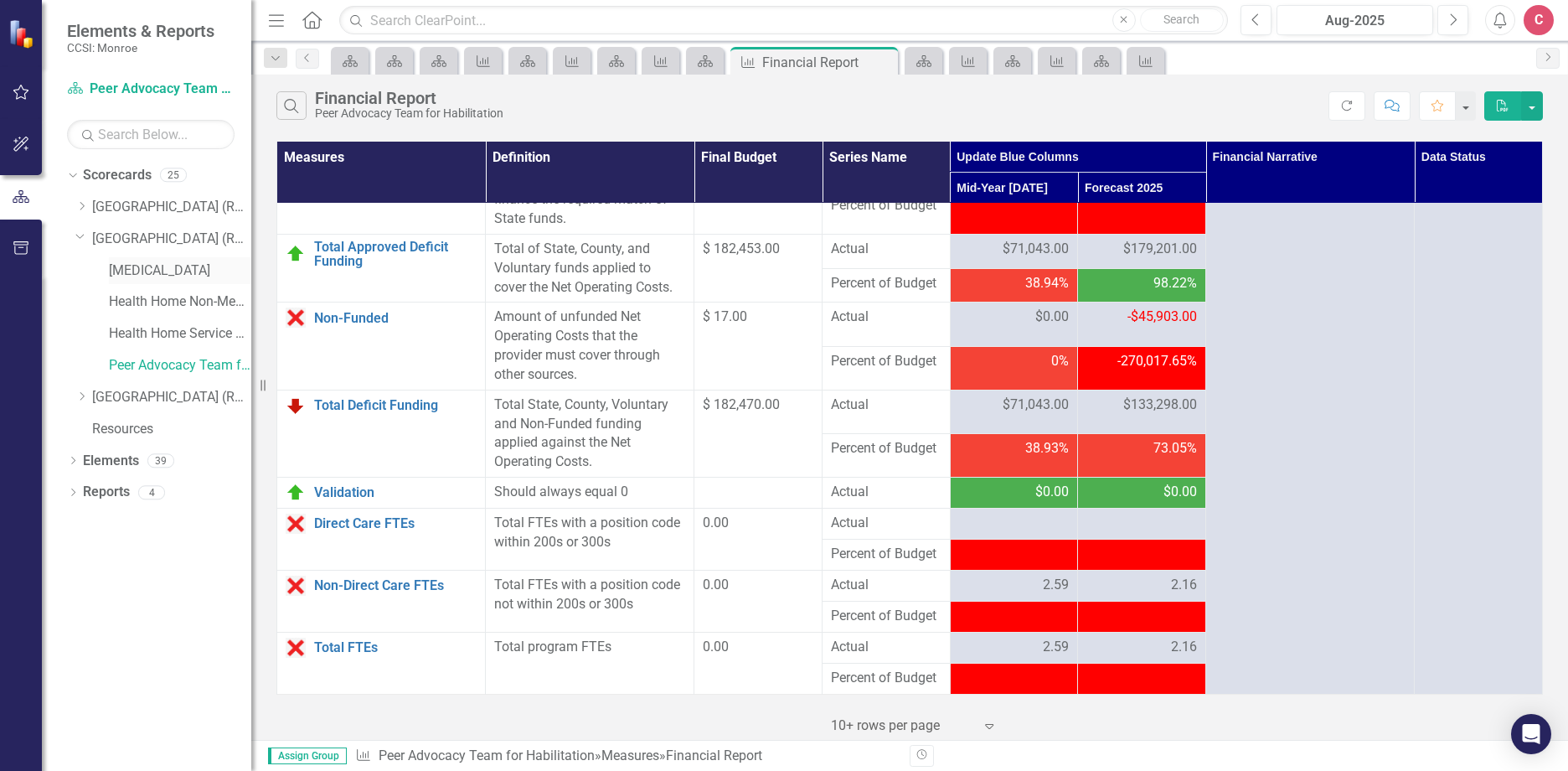
click at [179, 273] on link "[MEDICAL_DATA]" at bounding box center [180, 271] width 142 height 20
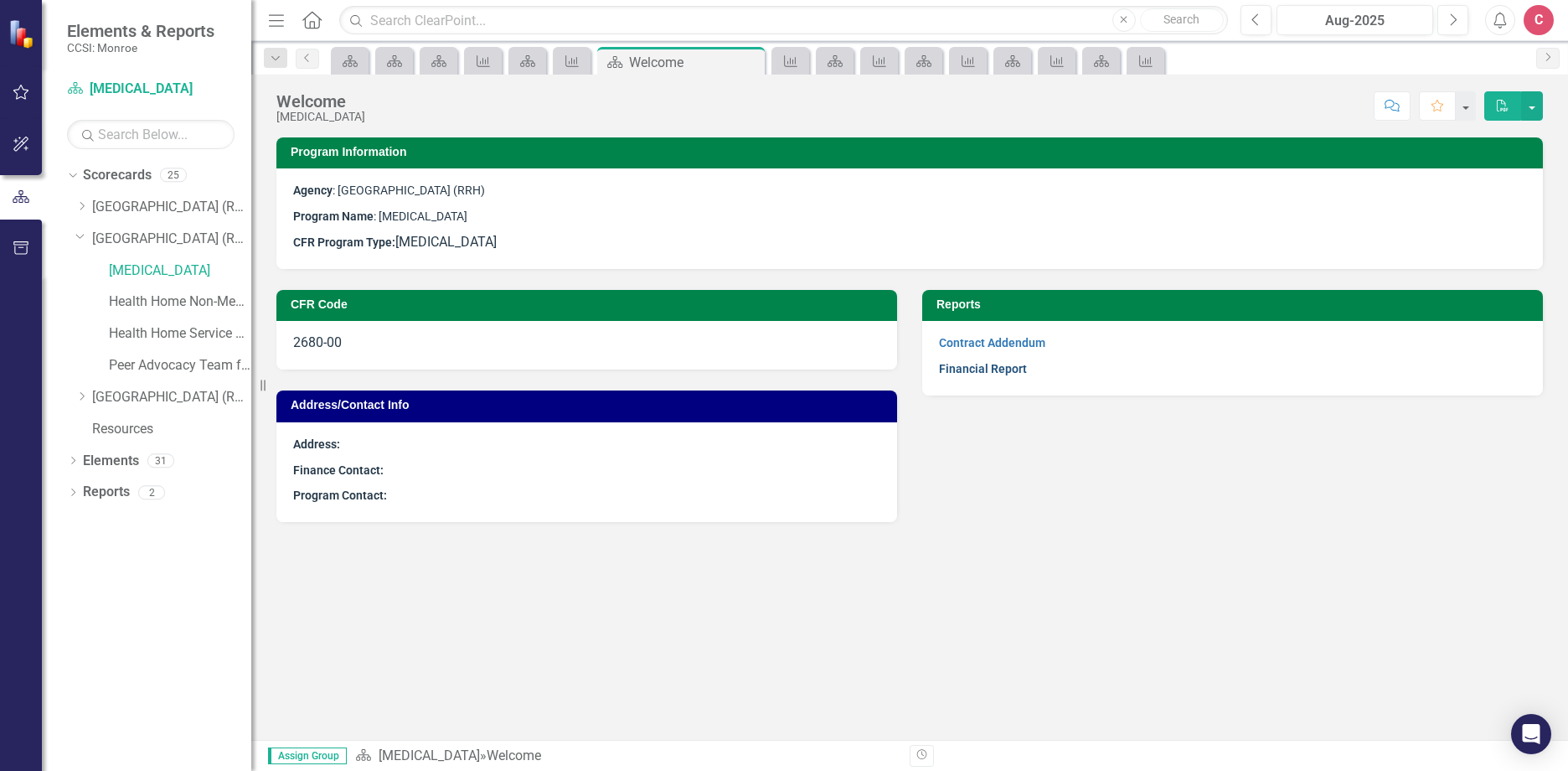
click at [1005, 364] on link "Financial Report" at bounding box center [983, 369] width 87 height 13
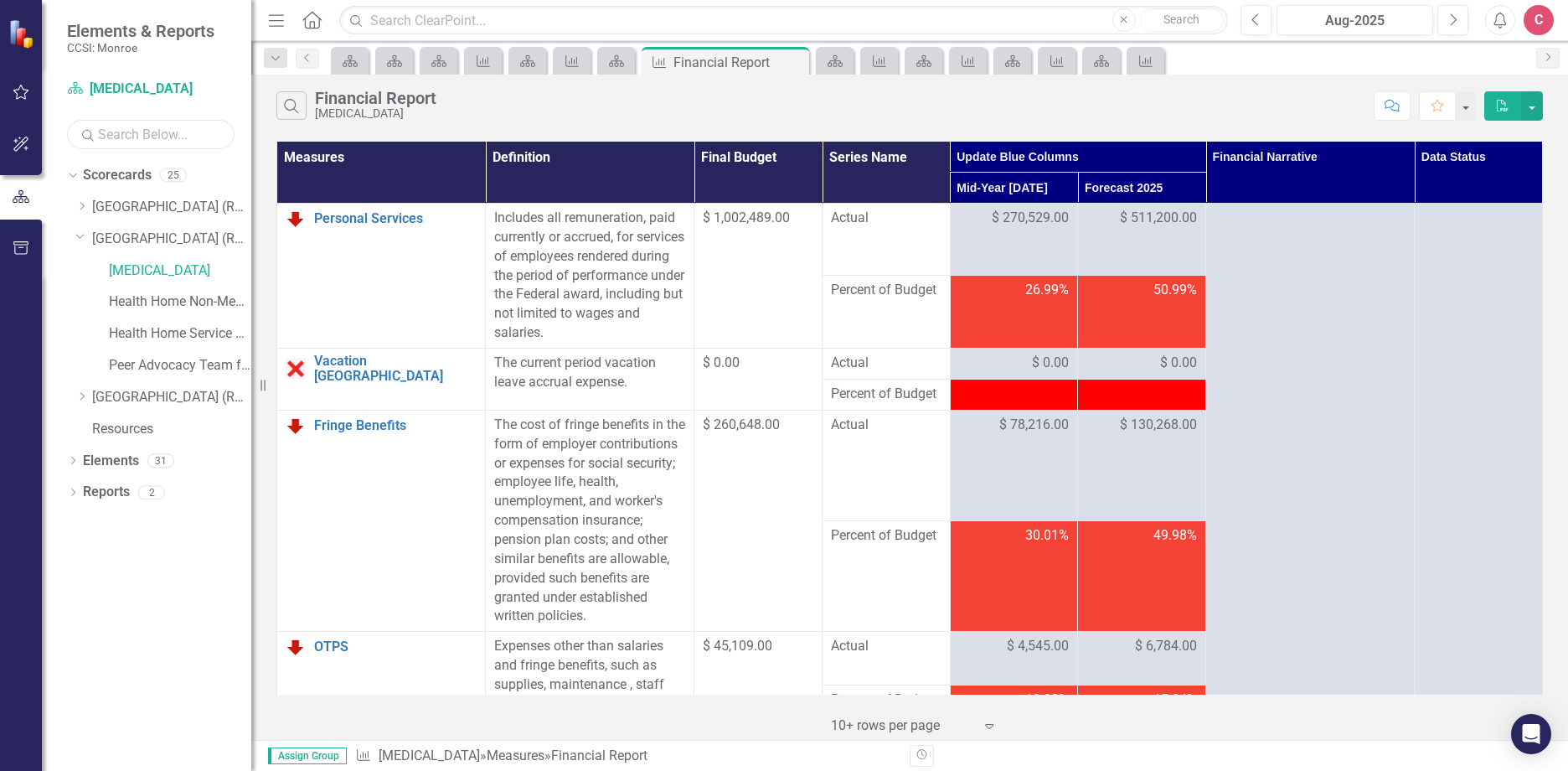
click at [109, 133] on input "text" at bounding box center [151, 134] width 168 height 29
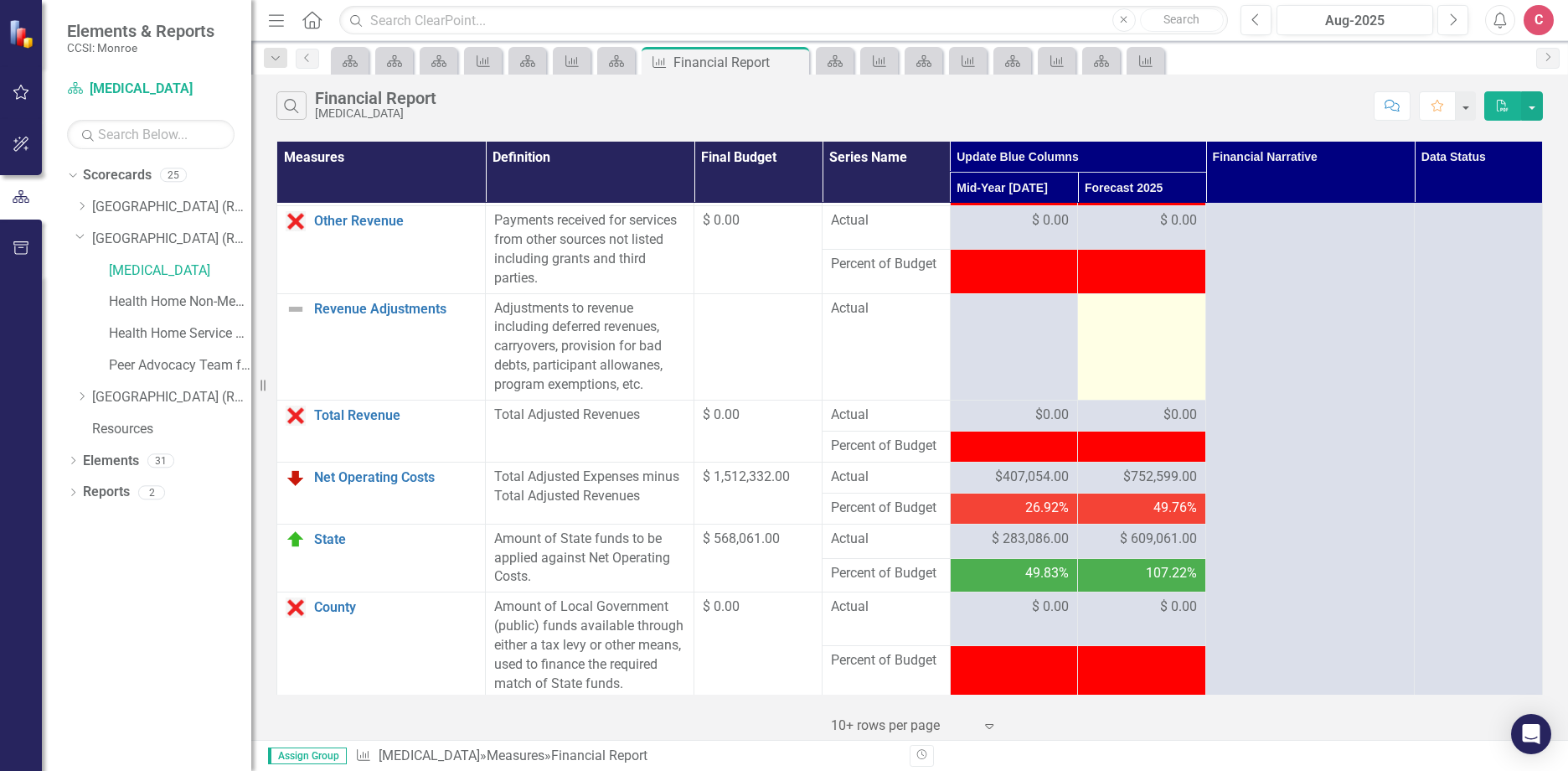
scroll to position [1592, 0]
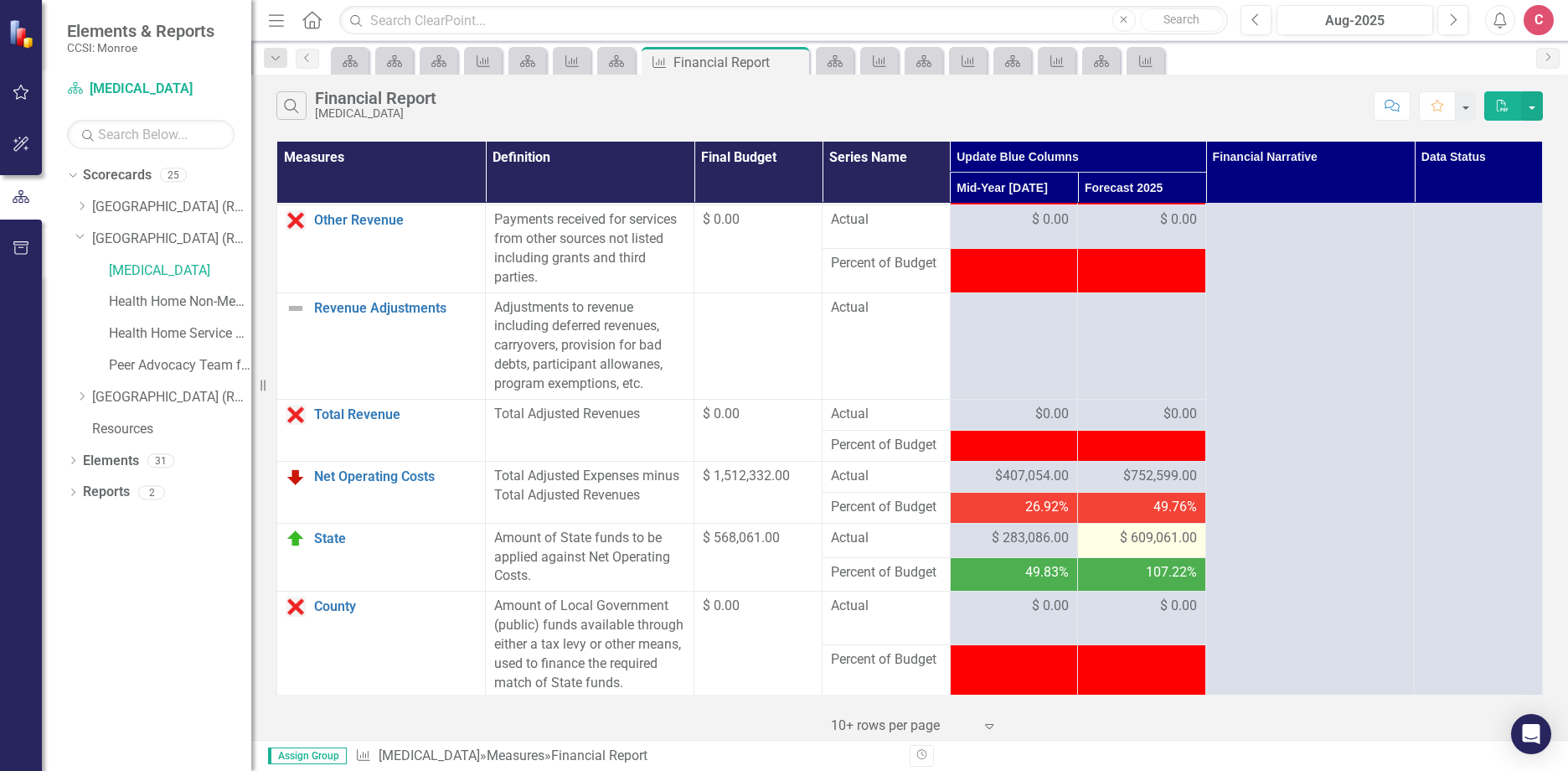
click at [1157, 548] on span "$ 609,061.00" at bounding box center [1158, 538] width 77 height 20
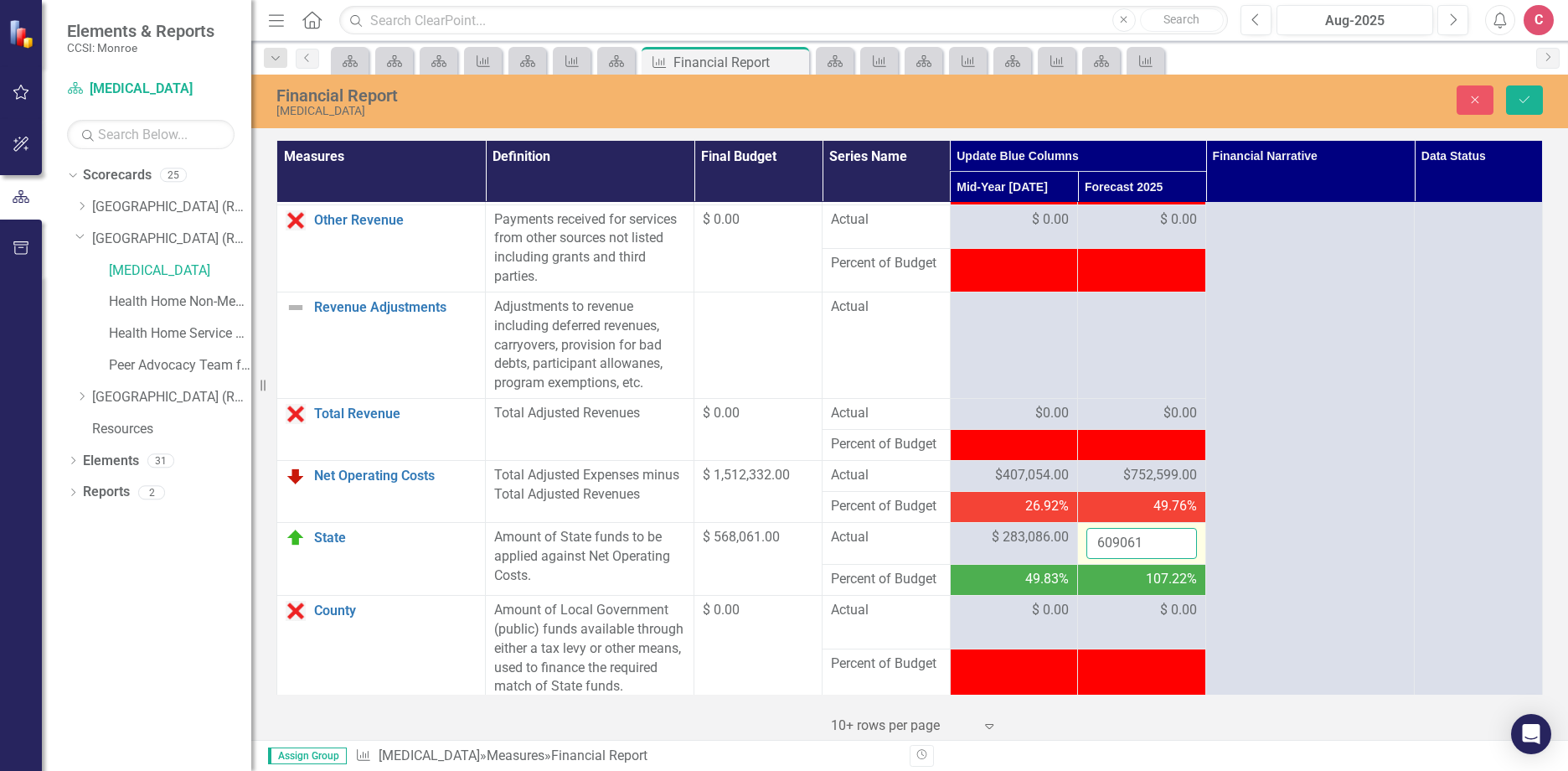
drag, startPoint x: 1157, startPoint y: 596, endPoint x: 1142, endPoint y: 596, distance: 15.0
click at [1142, 559] on input "609061" at bounding box center [1141, 543] width 111 height 31
drag, startPoint x: 1145, startPoint y: 596, endPoint x: 942, endPoint y: 565, distance: 205.4
type input "568061"
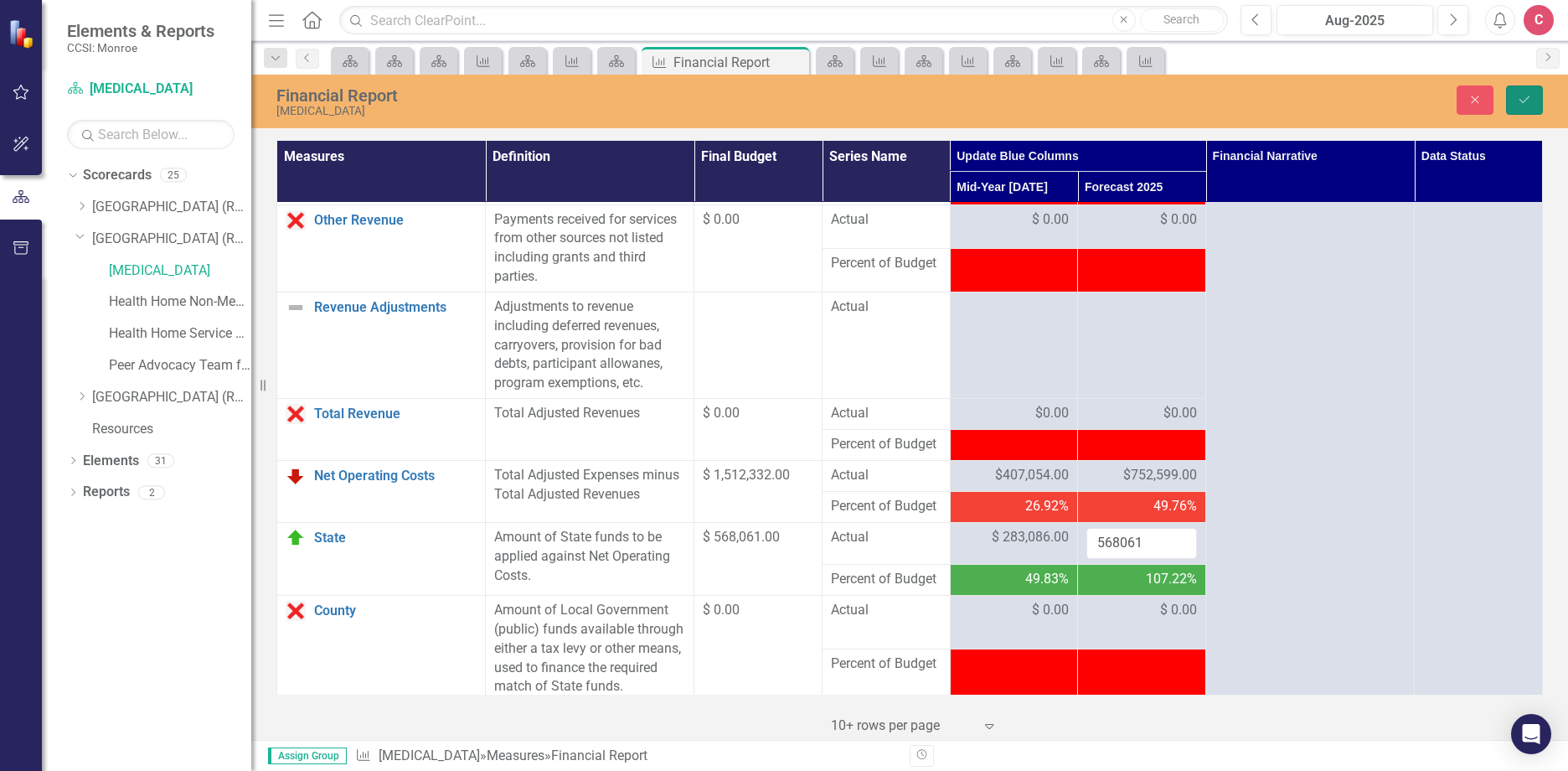
click at [1524, 103] on icon "Save" at bounding box center [1524, 100] width 15 height 12
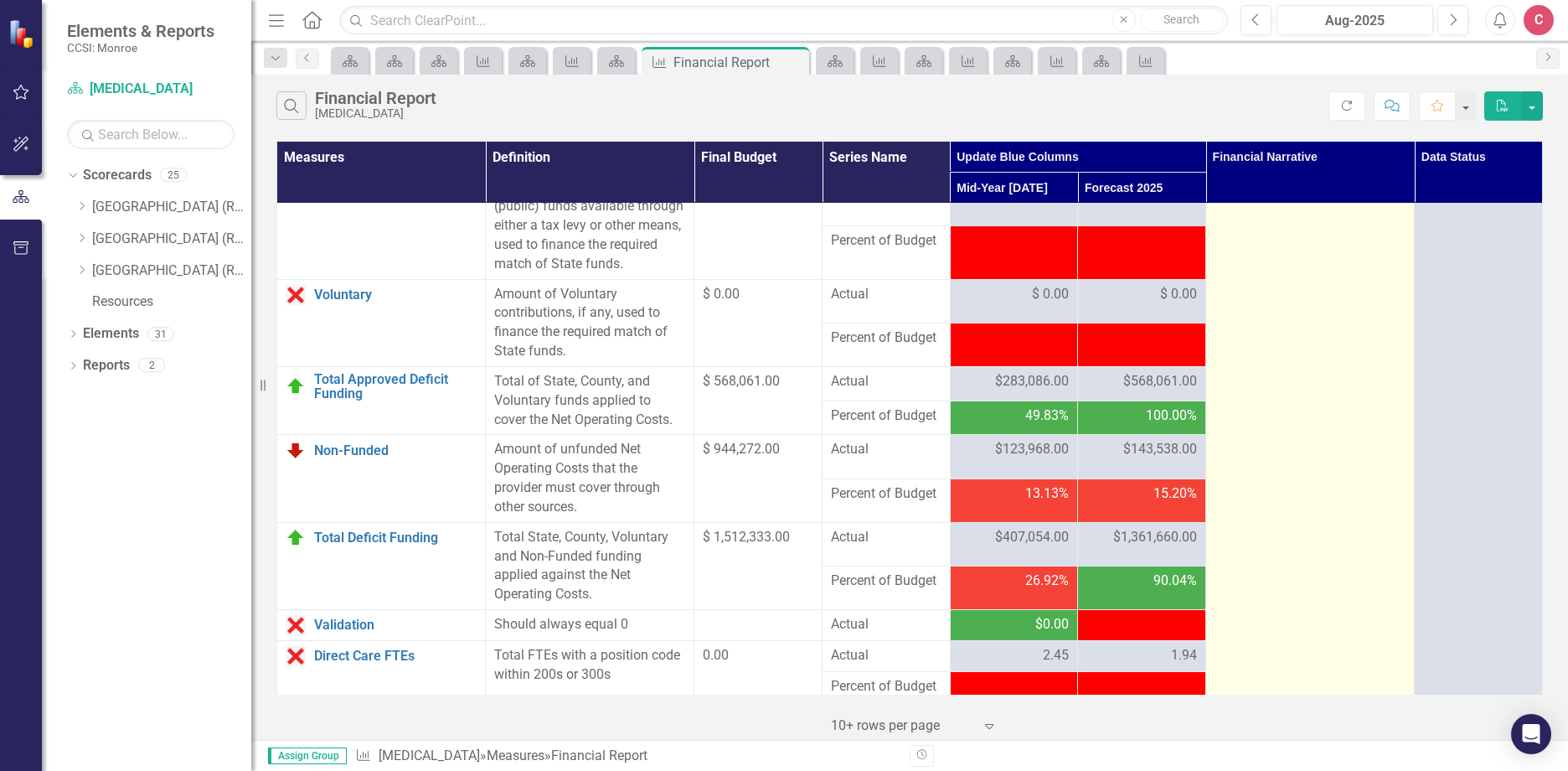
scroll to position [2095, 0]
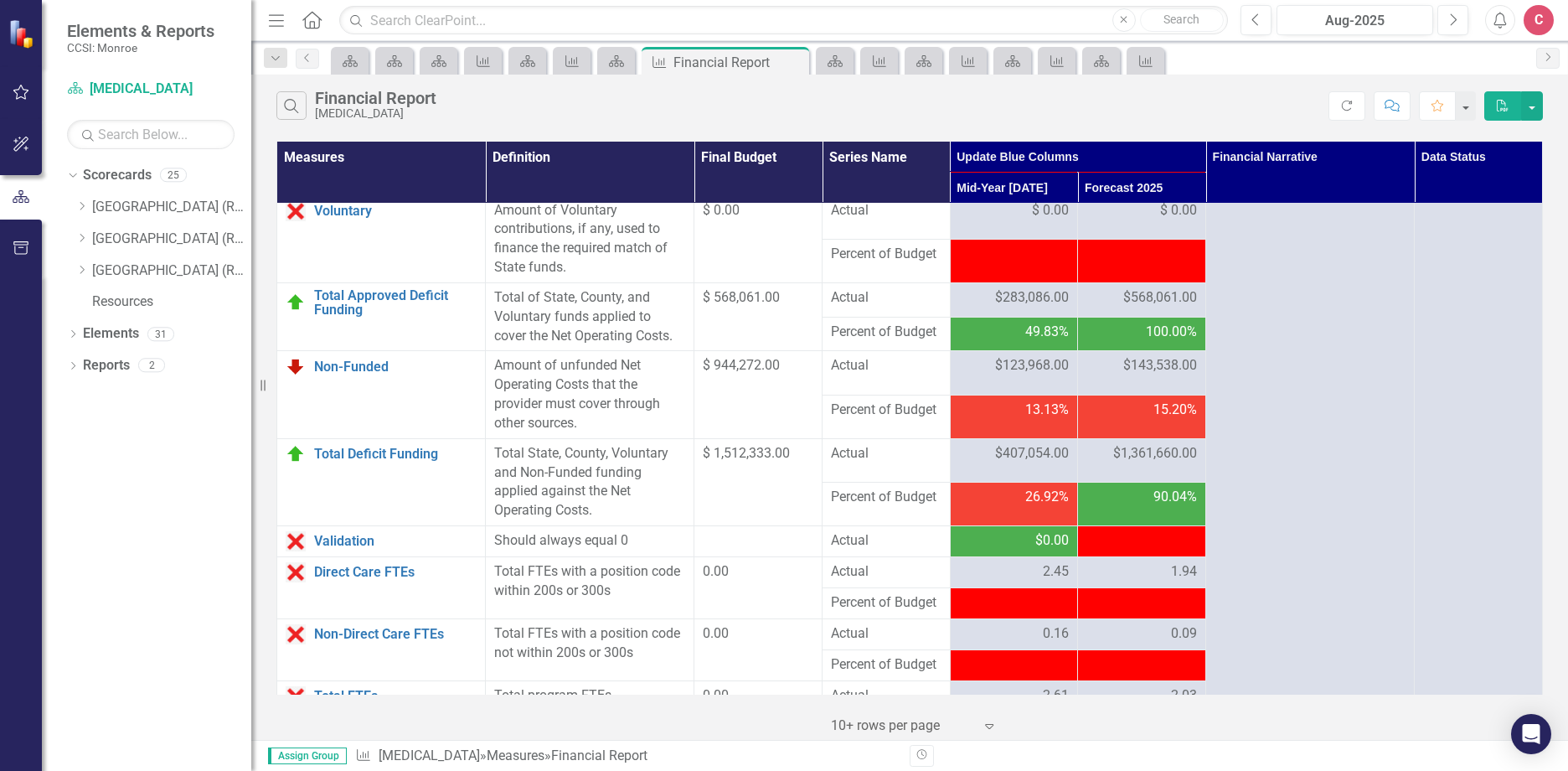
click at [1155, 548] on span "-$609,061.00" at bounding box center [1158, 539] width 77 height 16
click at [1146, 525] on td "90.04%" at bounding box center [1142, 503] width 128 height 44
click at [1168, 548] on span "-$609,061.00" at bounding box center [1158, 539] width 77 height 16
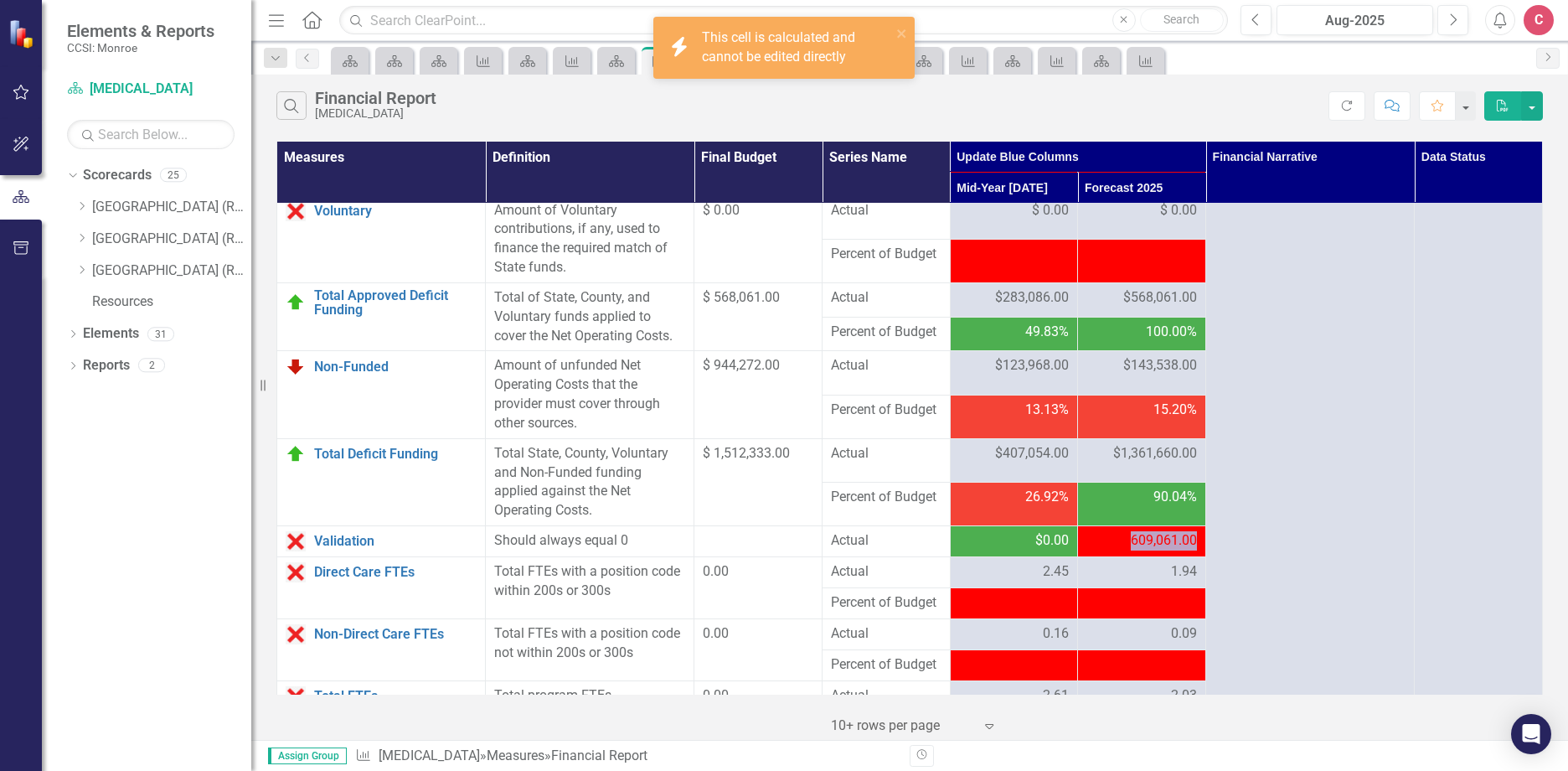
drag, startPoint x: 1350, startPoint y: 104, endPoint x: 1196, endPoint y: 606, distance: 525.1
click at [1349, 106] on icon "Refresh" at bounding box center [1347, 105] width 15 height 12
click at [1173, 548] on span "-$609,061.00" at bounding box center [1158, 539] width 77 height 16
click at [1184, 548] on span "-$609,061.00" at bounding box center [1158, 539] width 77 height 16
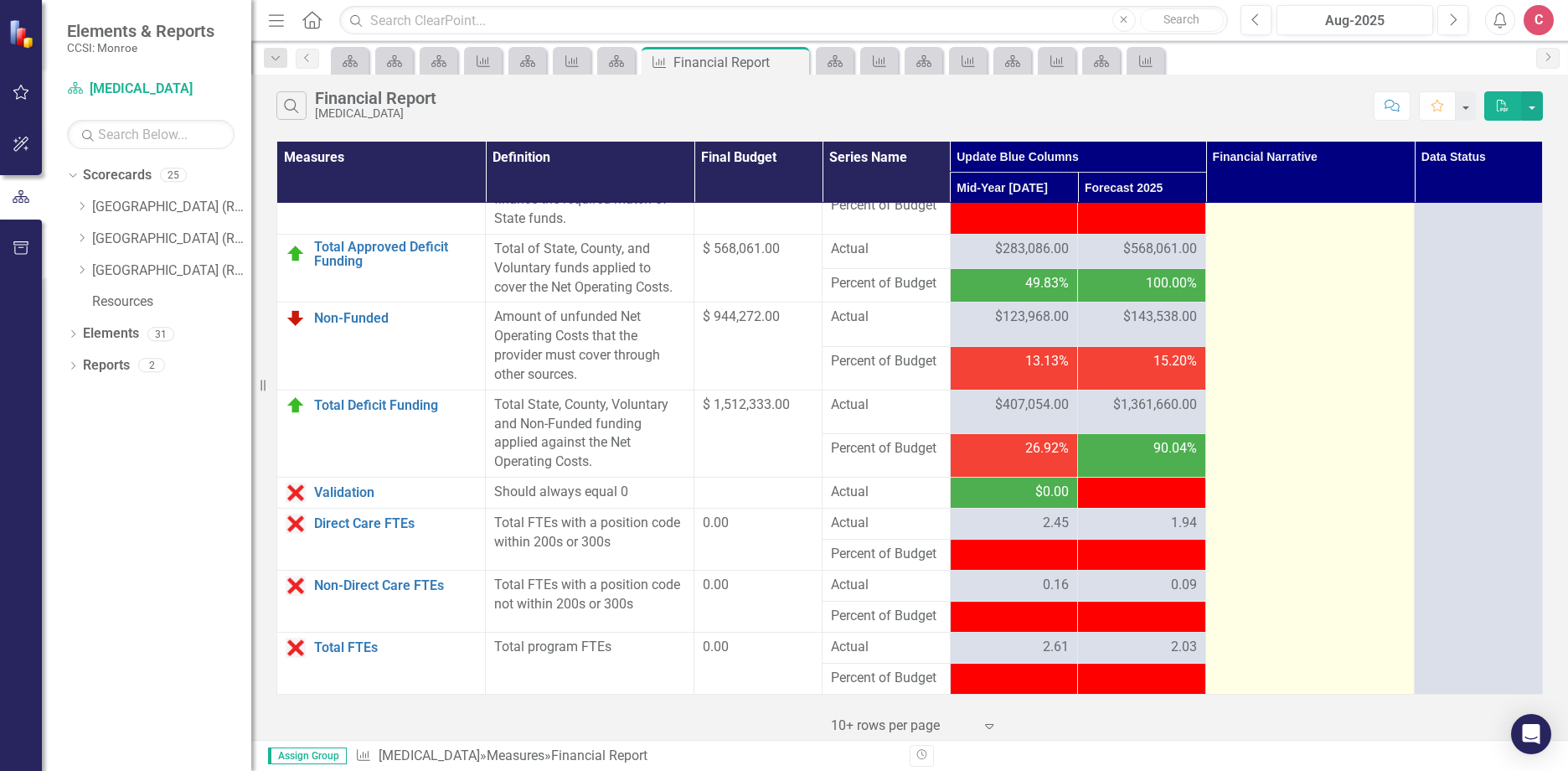
scroll to position [2201, 0]
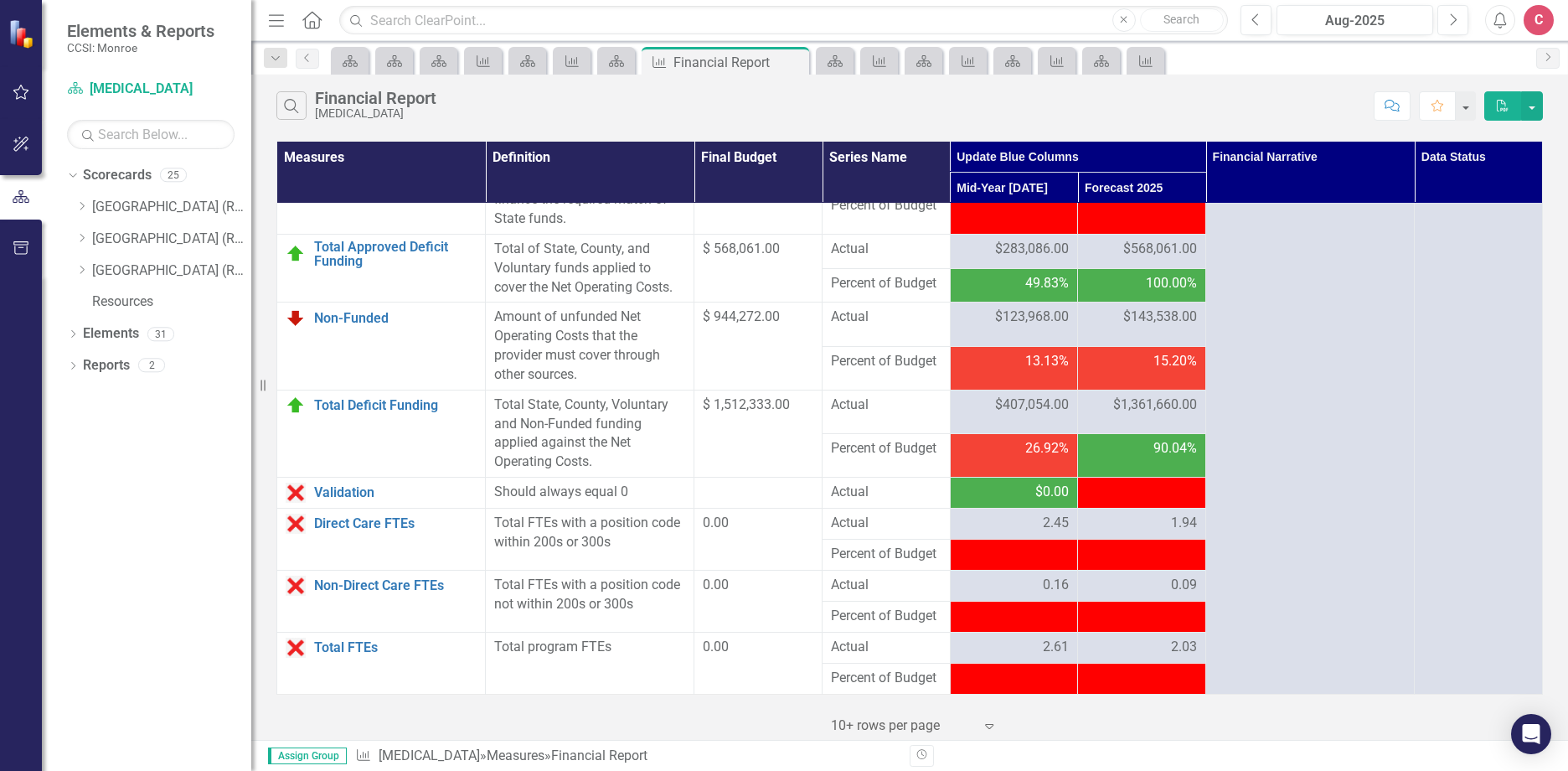
click at [1125, 485] on span "-$609,061.00" at bounding box center [1158, 491] width 77 height 16
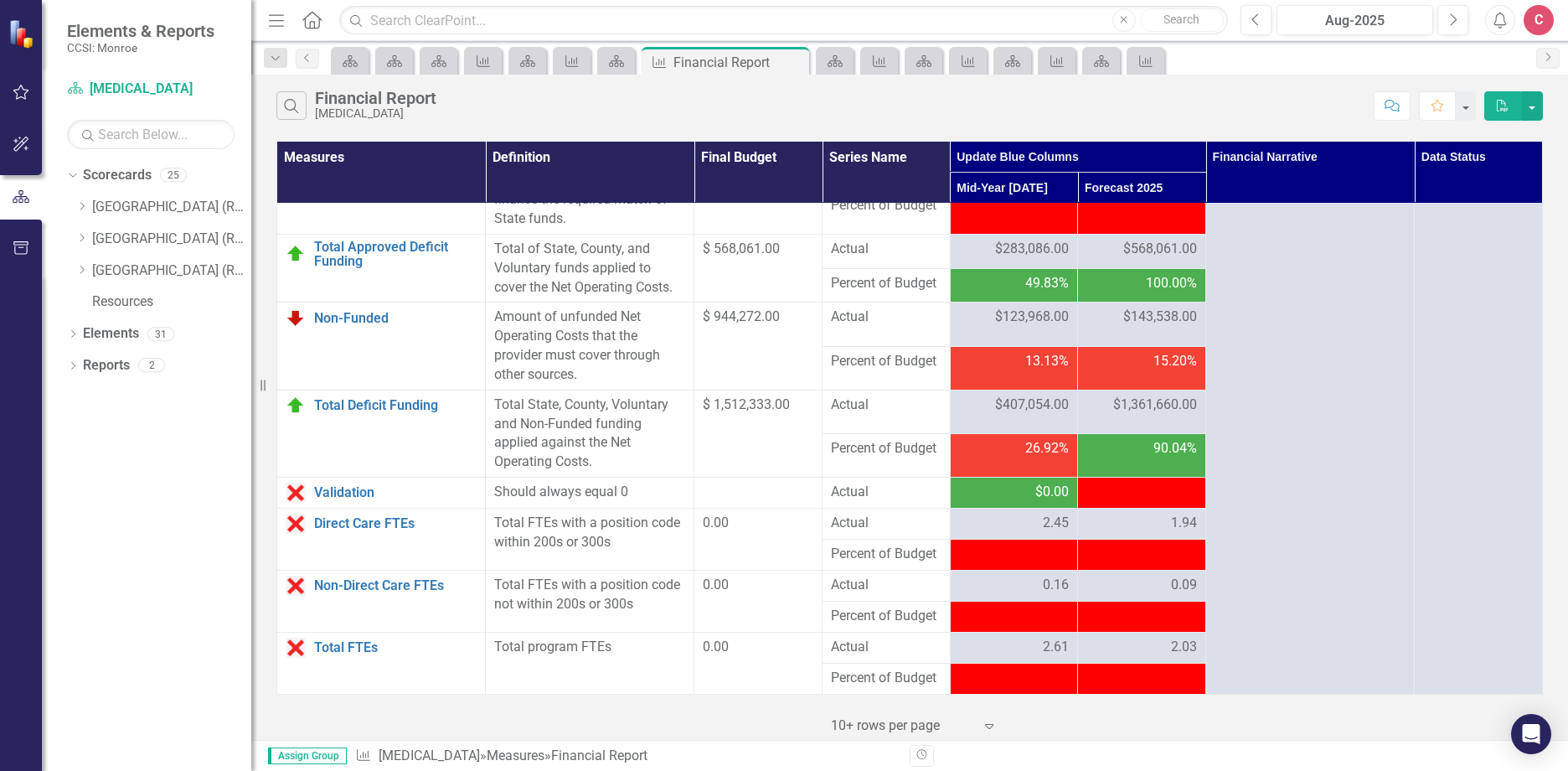
click at [1181, 495] on span "-$609,061.00" at bounding box center [1158, 491] width 77 height 16
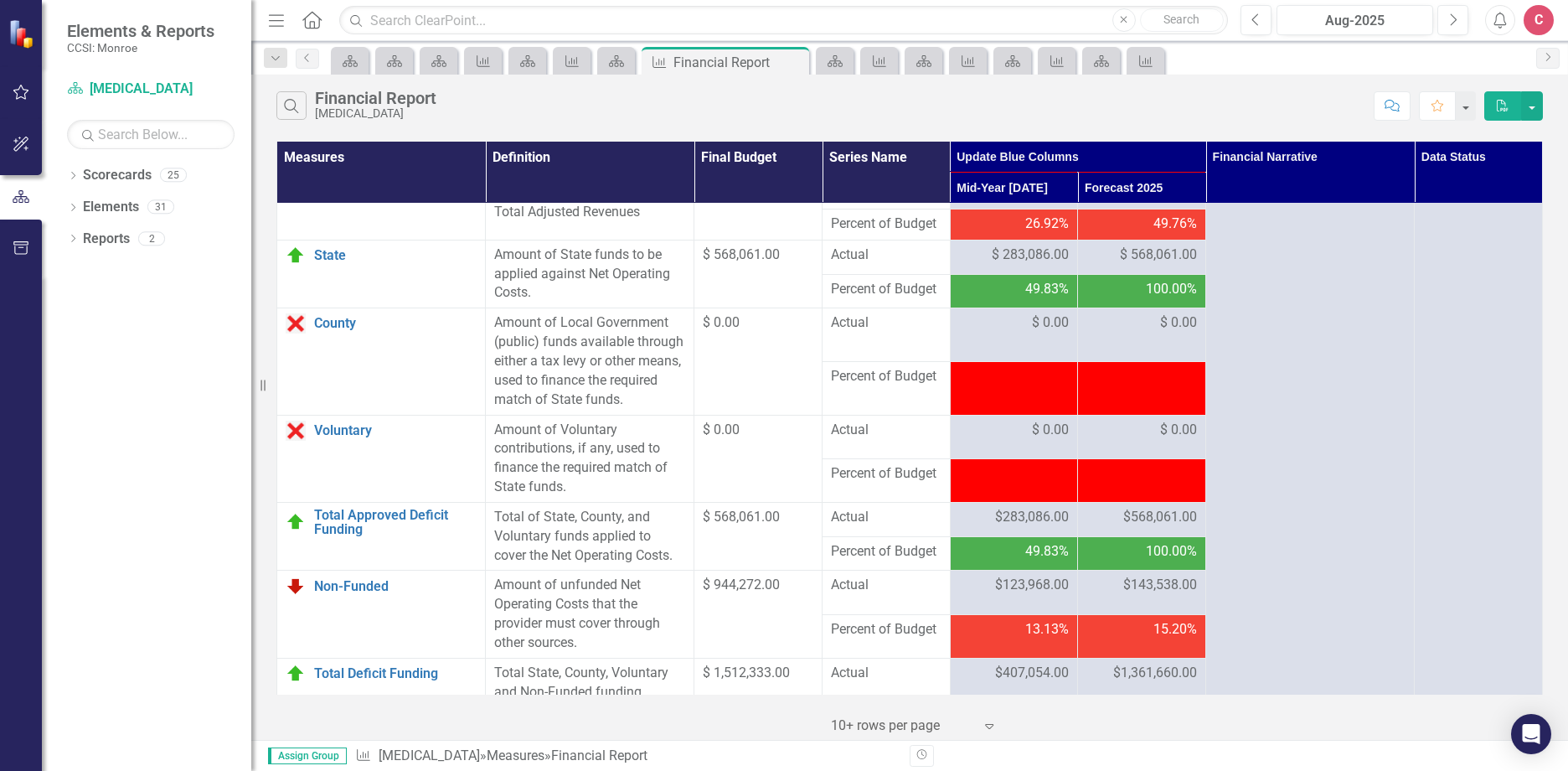
scroll to position [1928, 0]
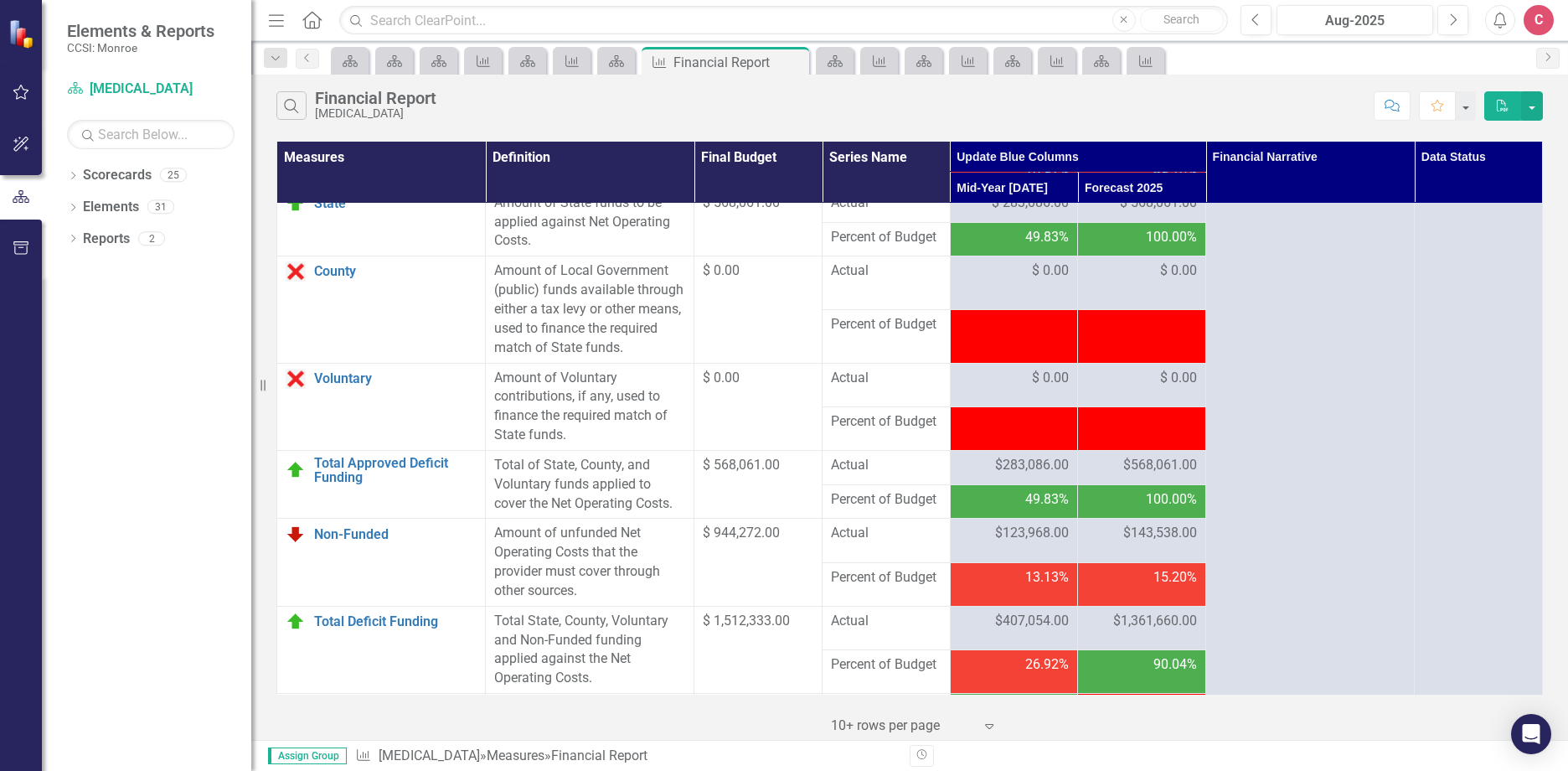
click at [1137, 363] on td at bounding box center [1142, 336] width 128 height 54
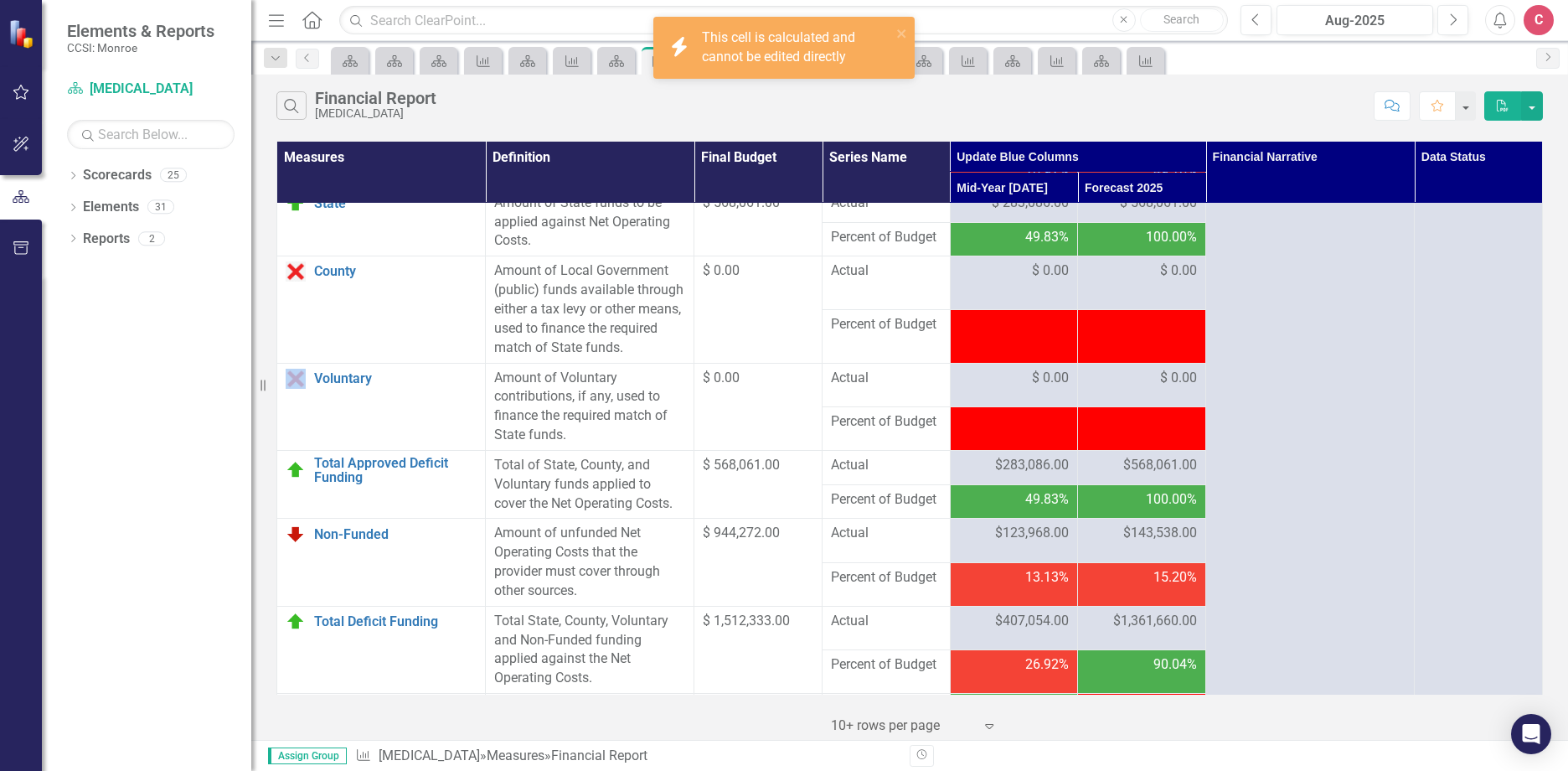
click at [1137, 363] on td at bounding box center [1142, 336] width 128 height 54
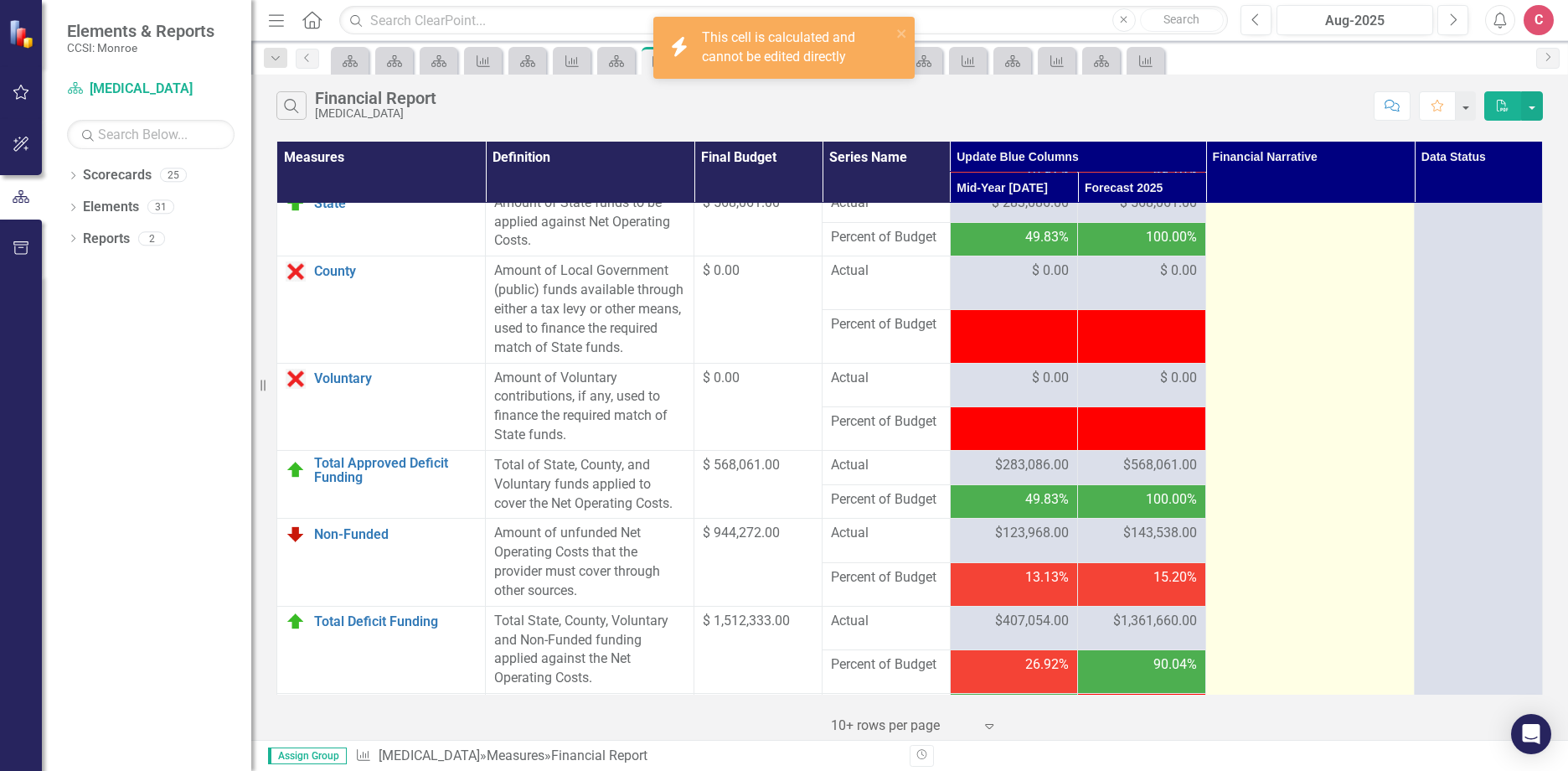
drag, startPoint x: 1137, startPoint y: 402, endPoint x: 1314, endPoint y: 480, distance: 193.4
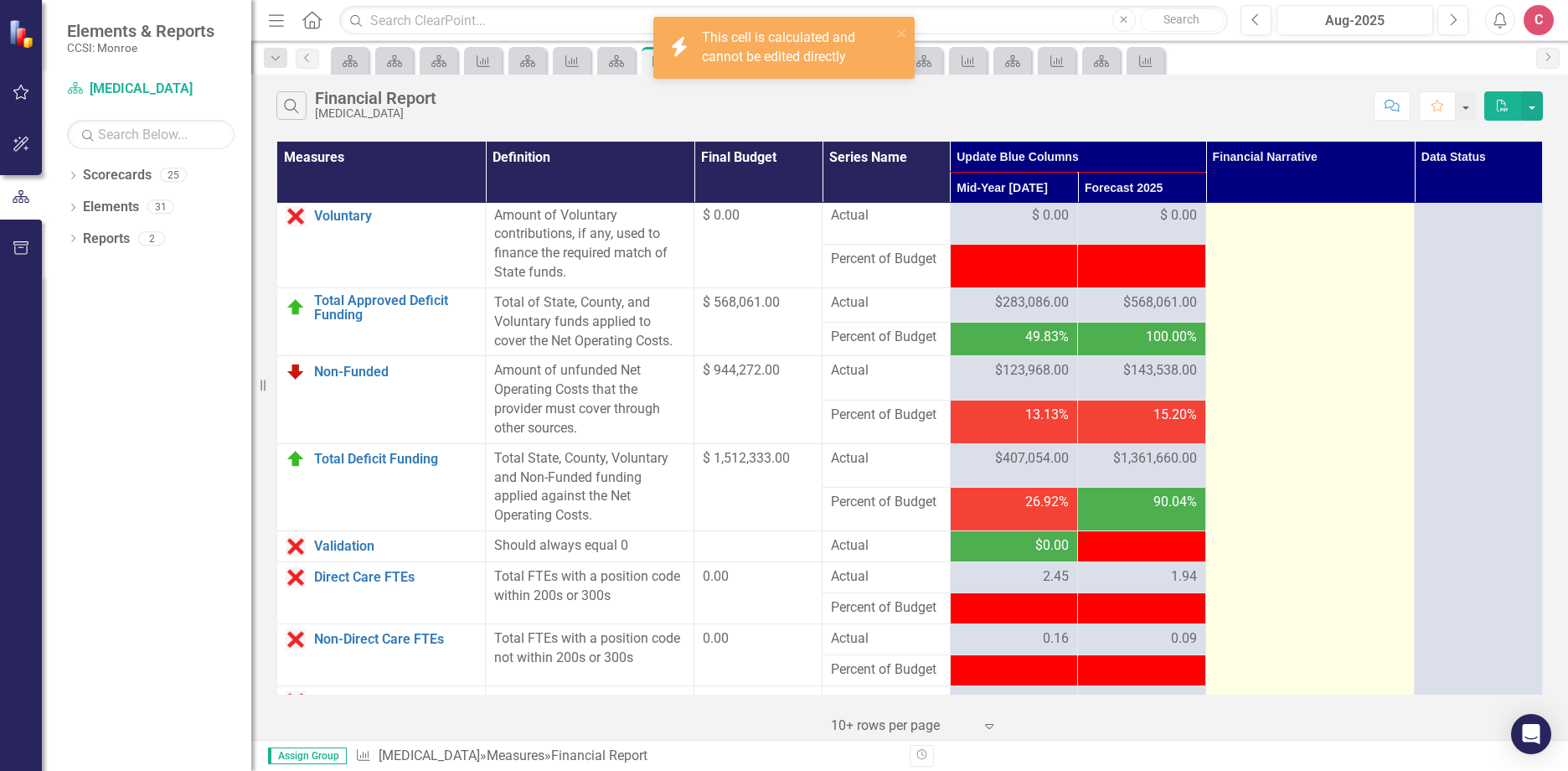
scroll to position [2095, 0]
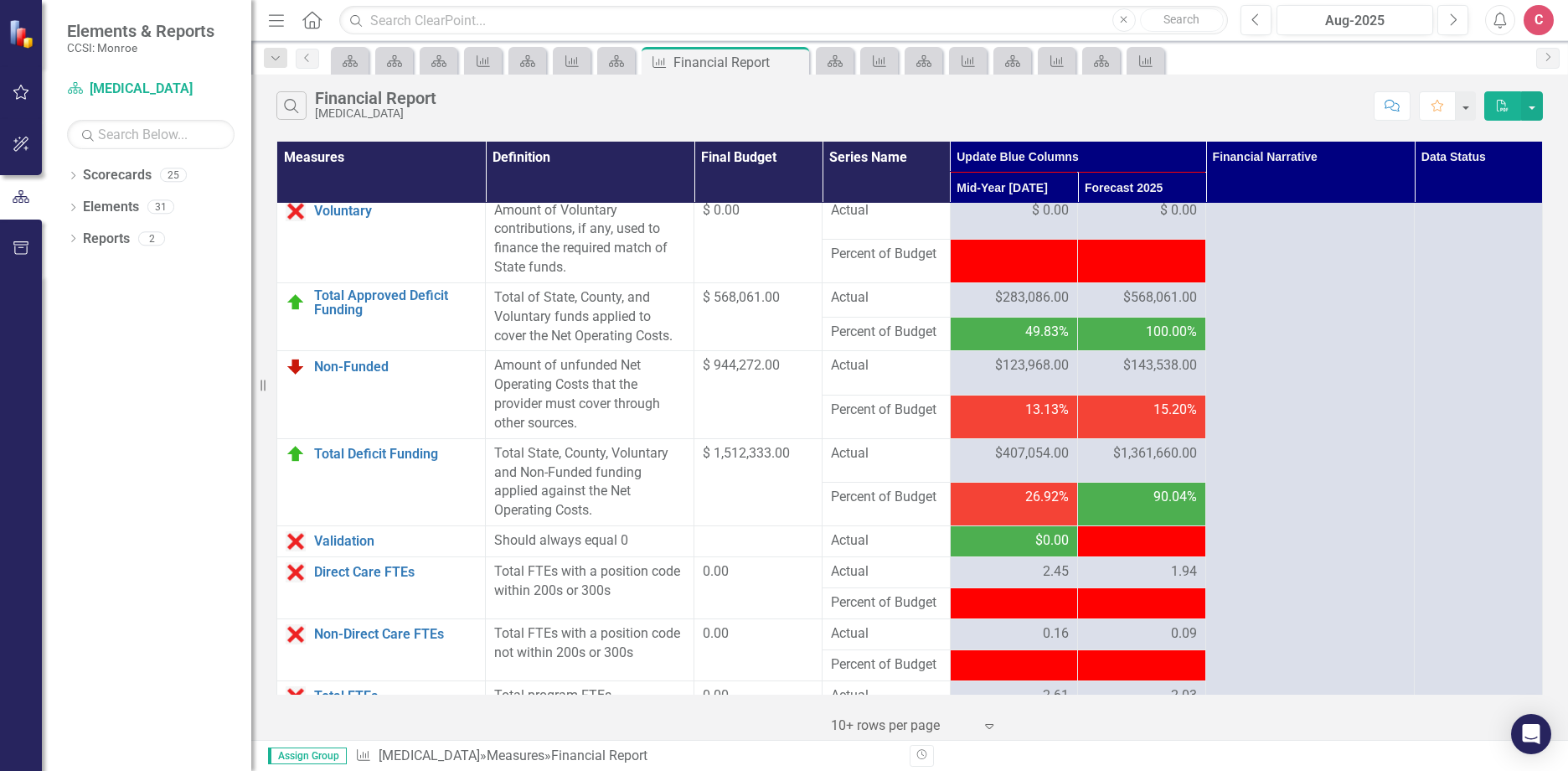
click at [1180, 464] on span "$1,361,660.00" at bounding box center [1155, 453] width 84 height 20
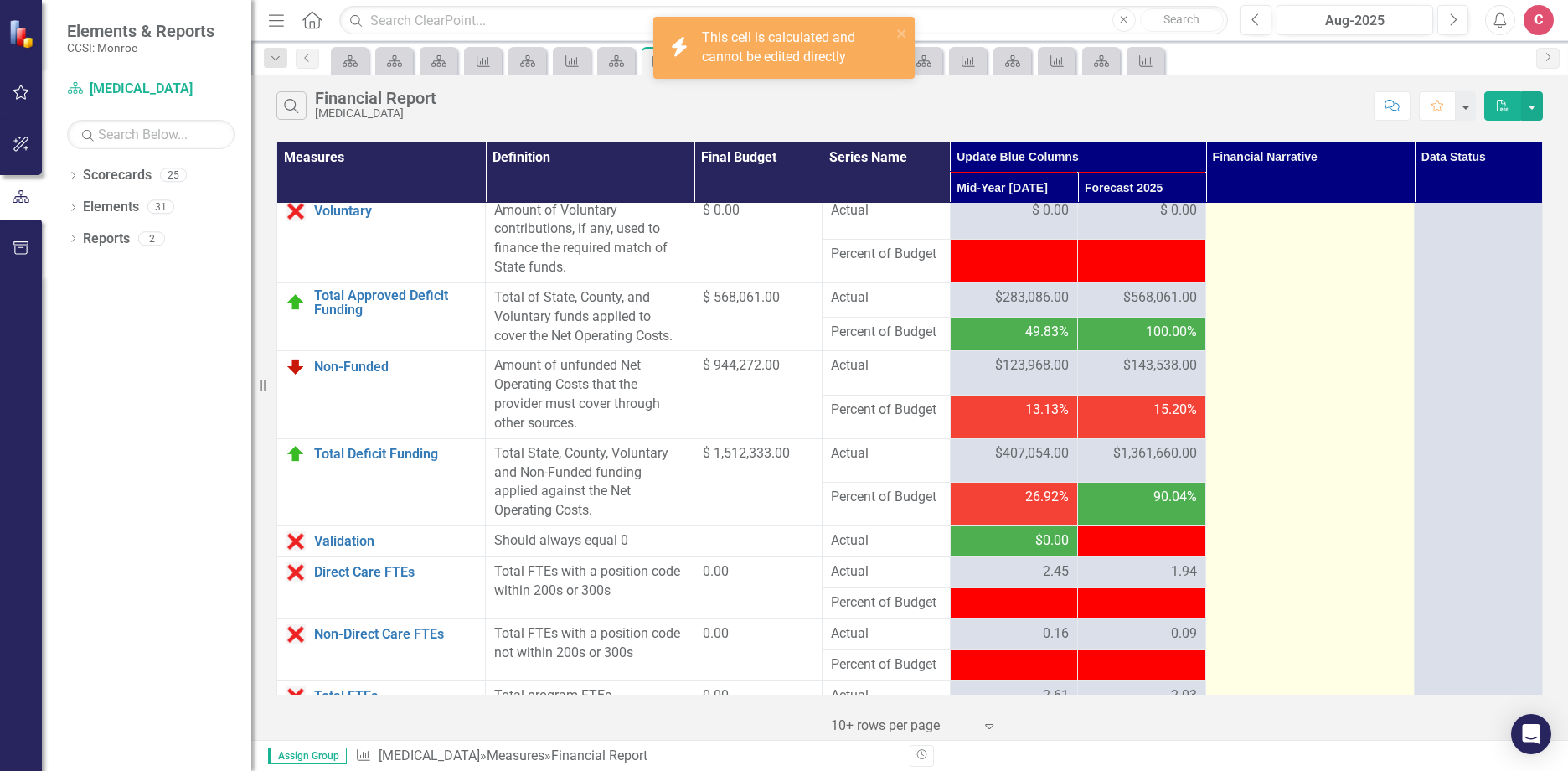
drag, startPoint x: 1180, startPoint y: 512, endPoint x: 1295, endPoint y: 512, distance: 115.0
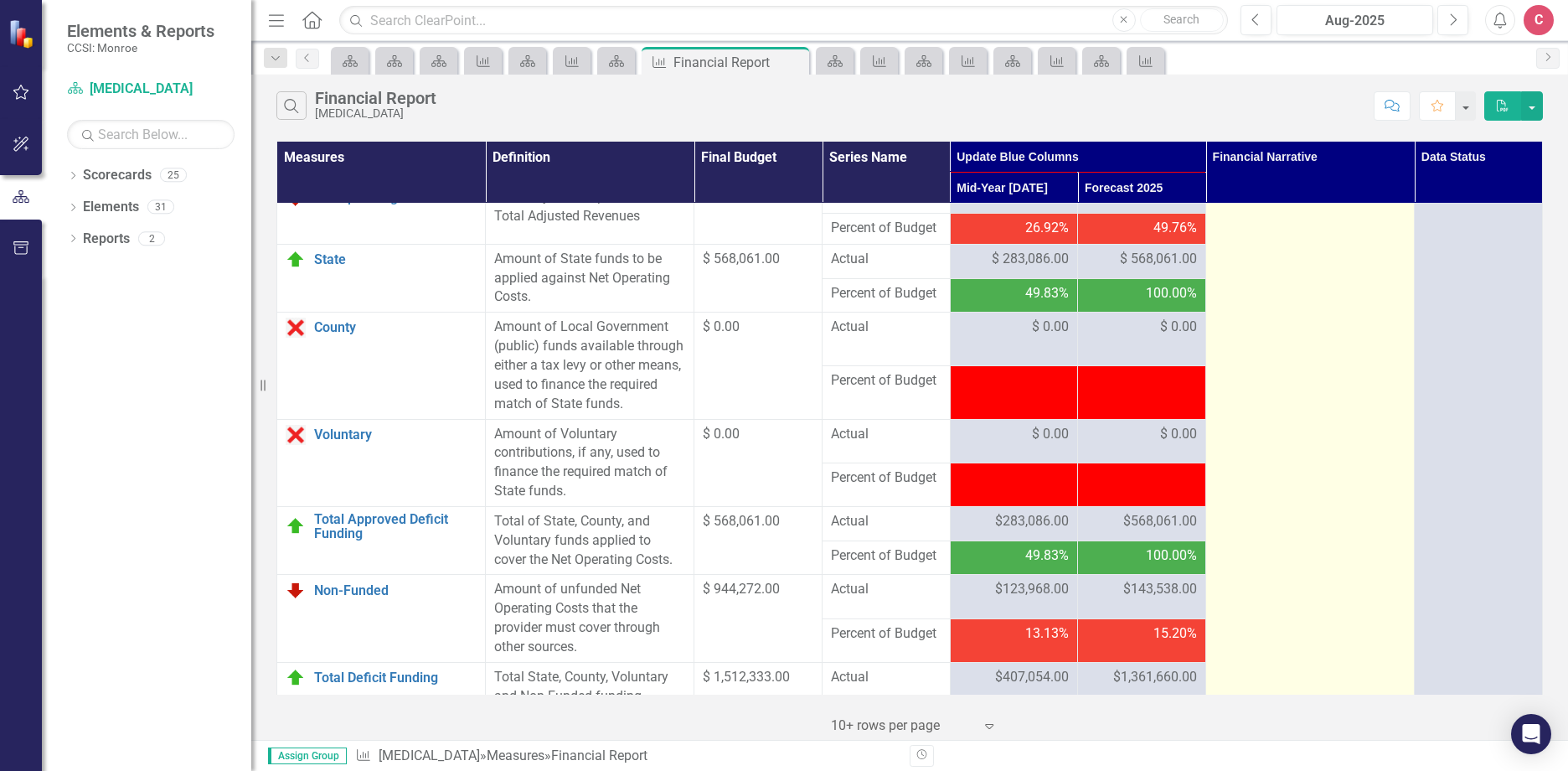
scroll to position [1844, 0]
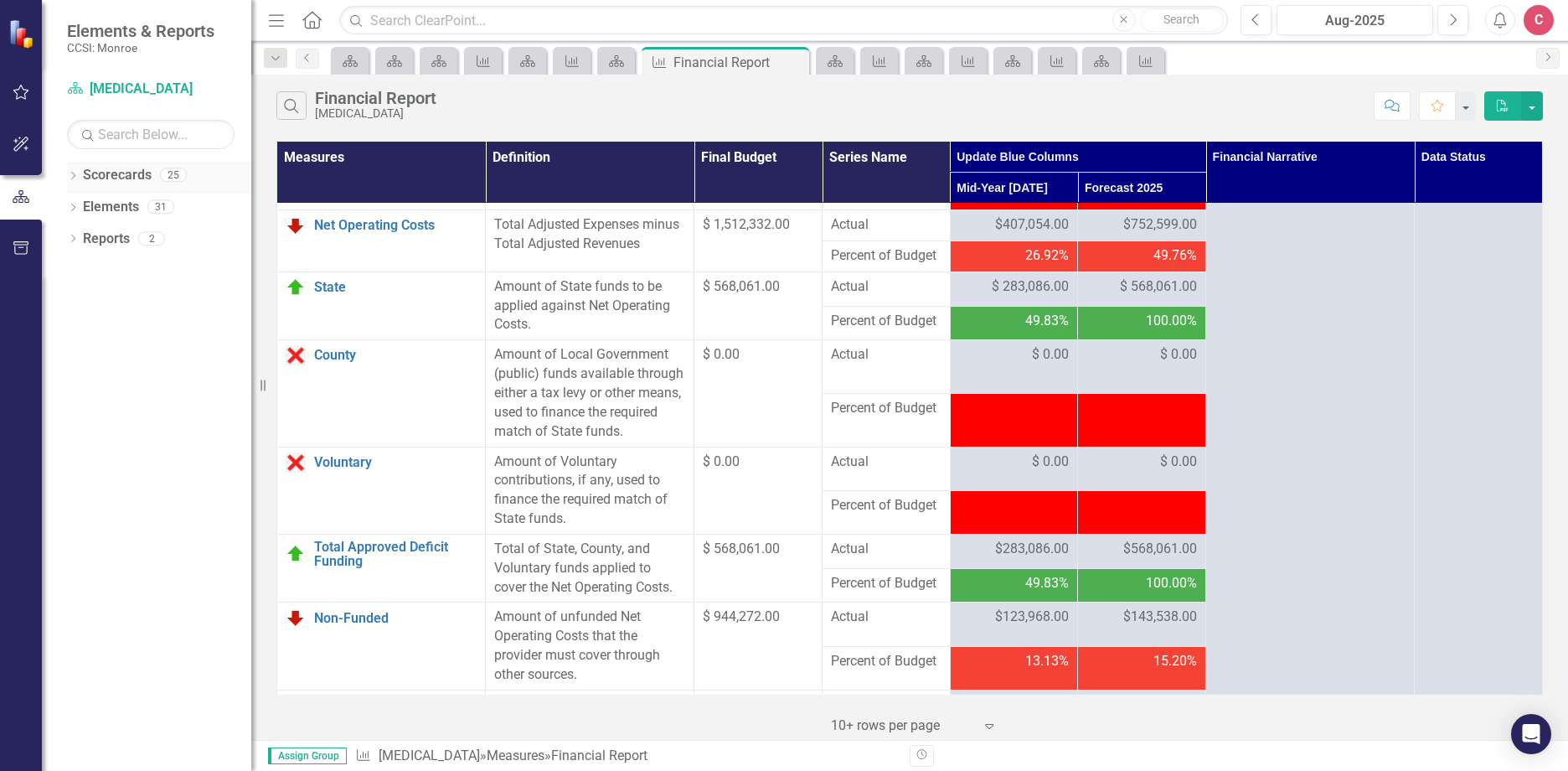
click at [78, 174] on icon "Dropdown" at bounding box center [73, 177] width 12 height 9
click at [81, 235] on icon at bounding box center [82, 237] width 4 height 8
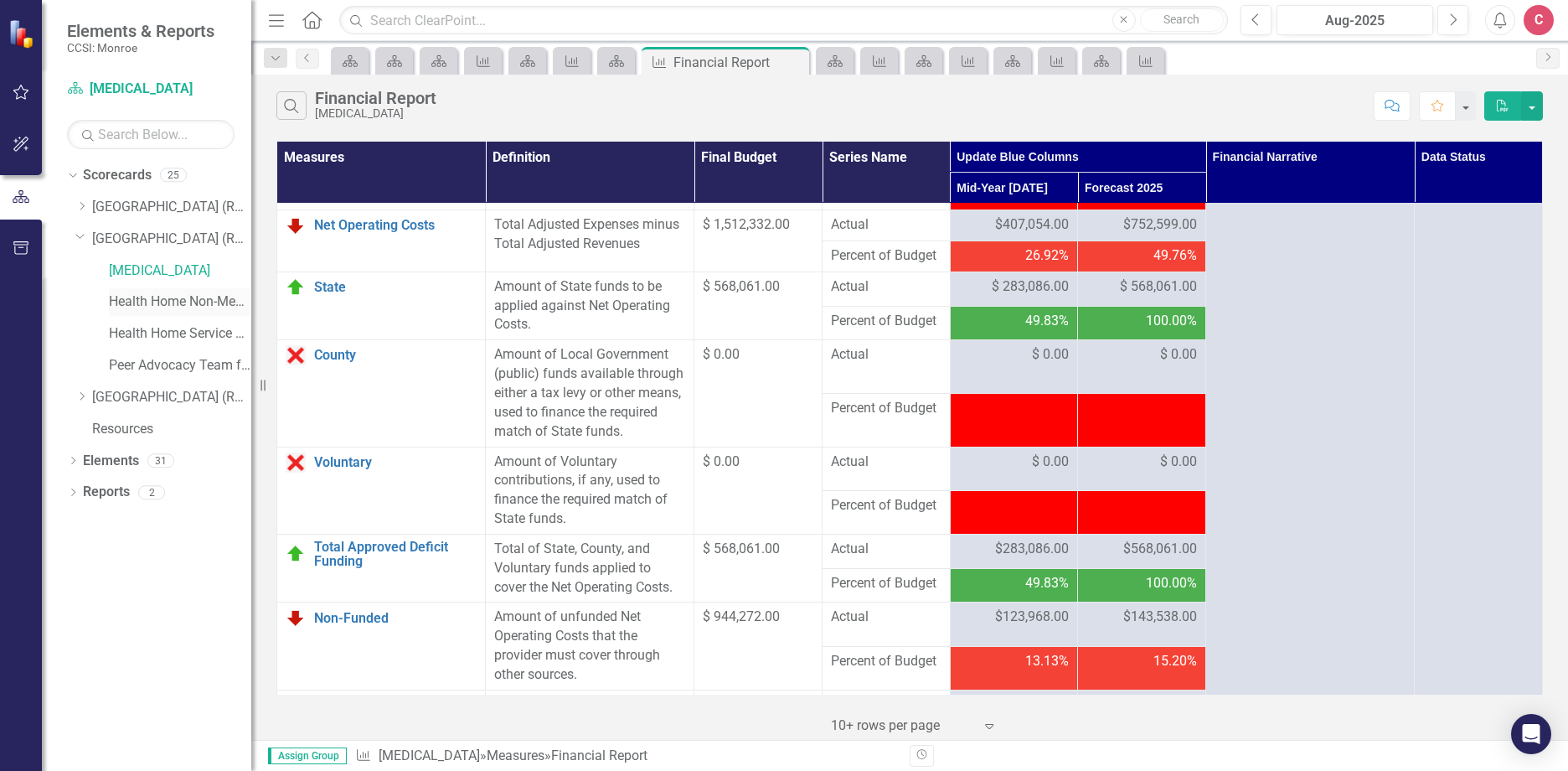
click at [205, 307] on link "Health Home Non-Medicaid Care Management" at bounding box center [180, 302] width 142 height 20
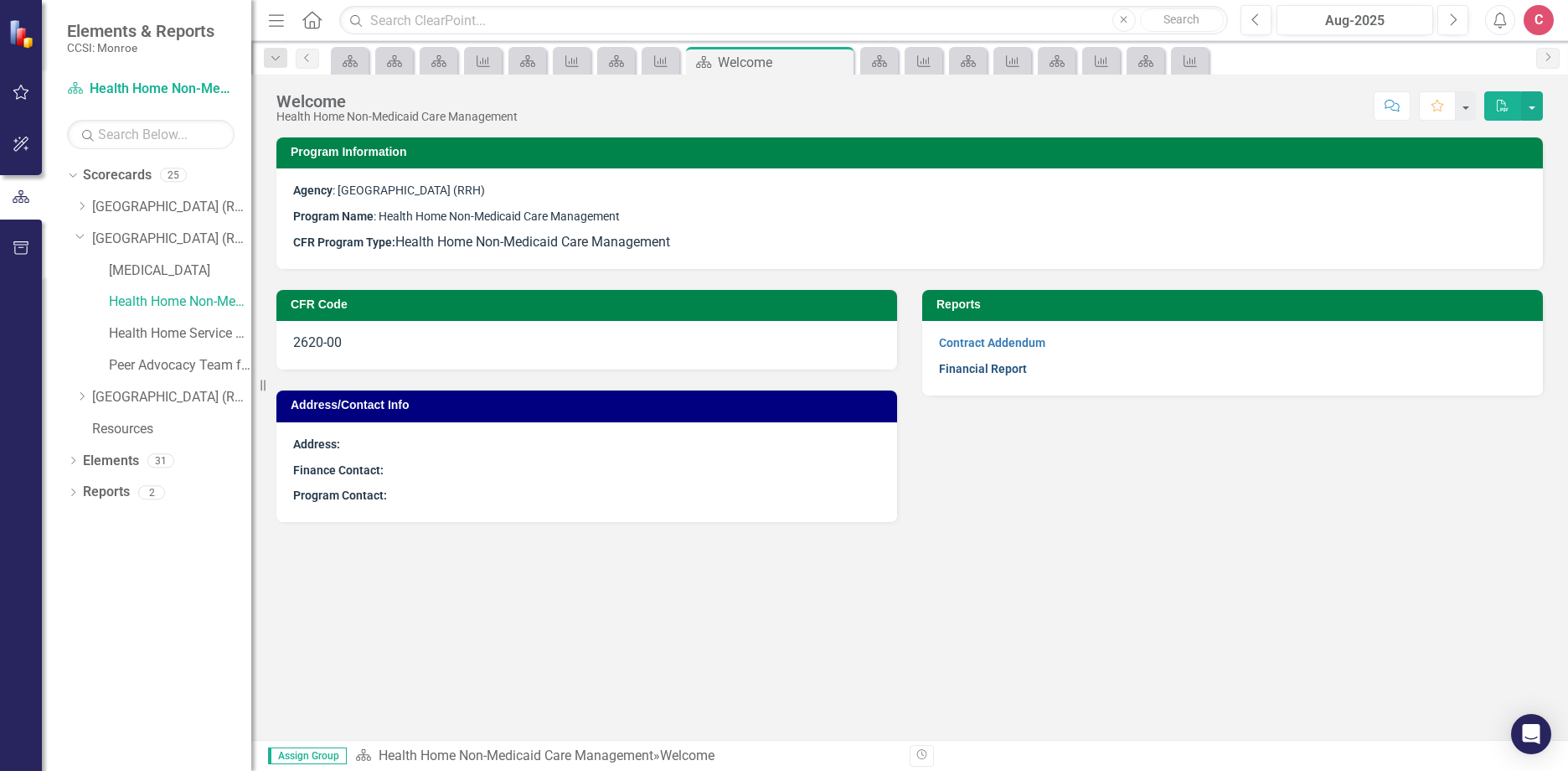
click at [998, 373] on link "Financial Report" at bounding box center [983, 369] width 87 height 13
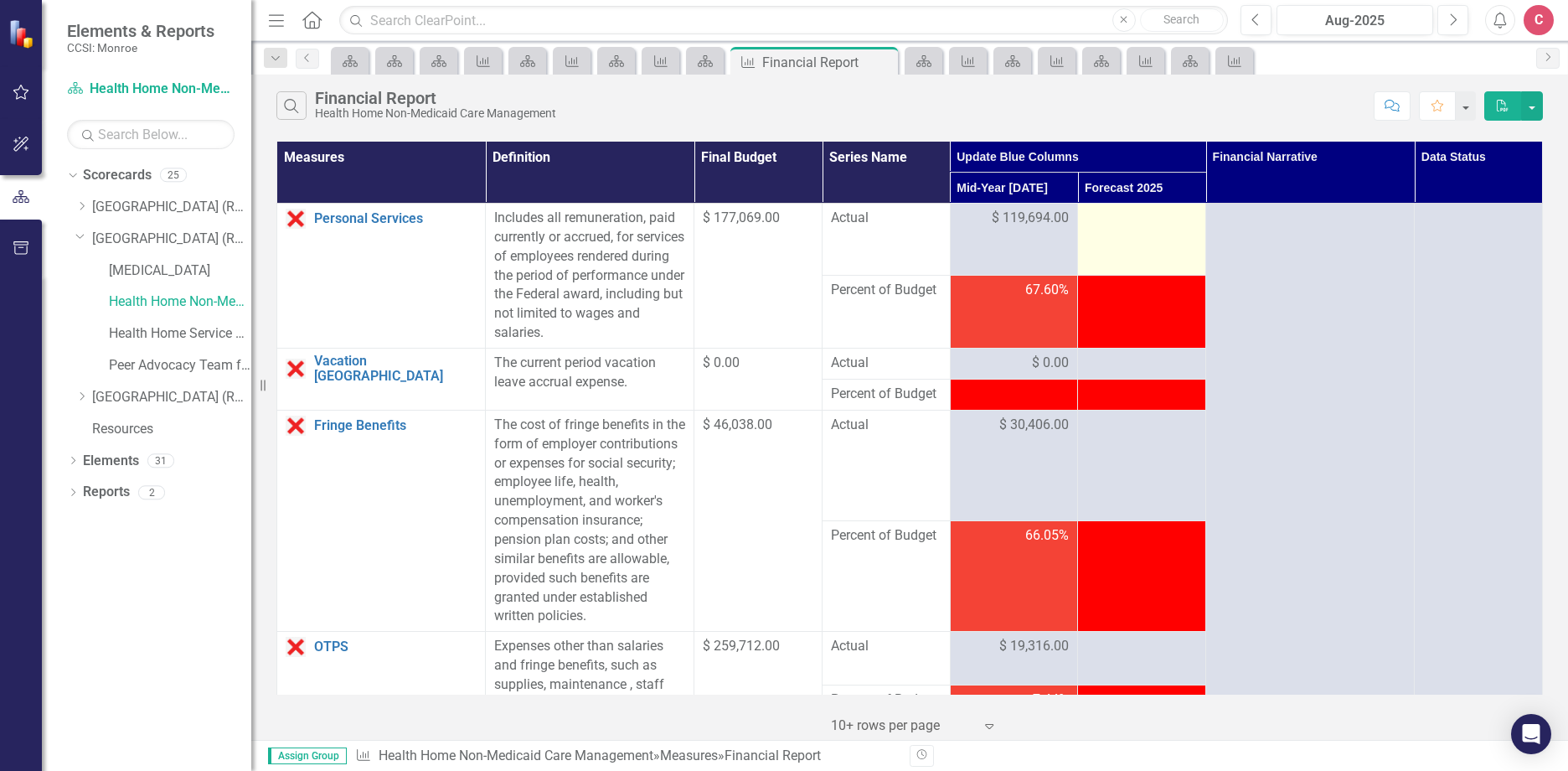
click at [1116, 229] on td at bounding box center [1142, 239] width 128 height 72
click at [1116, 228] on div at bounding box center [1141, 219] width 111 height 20
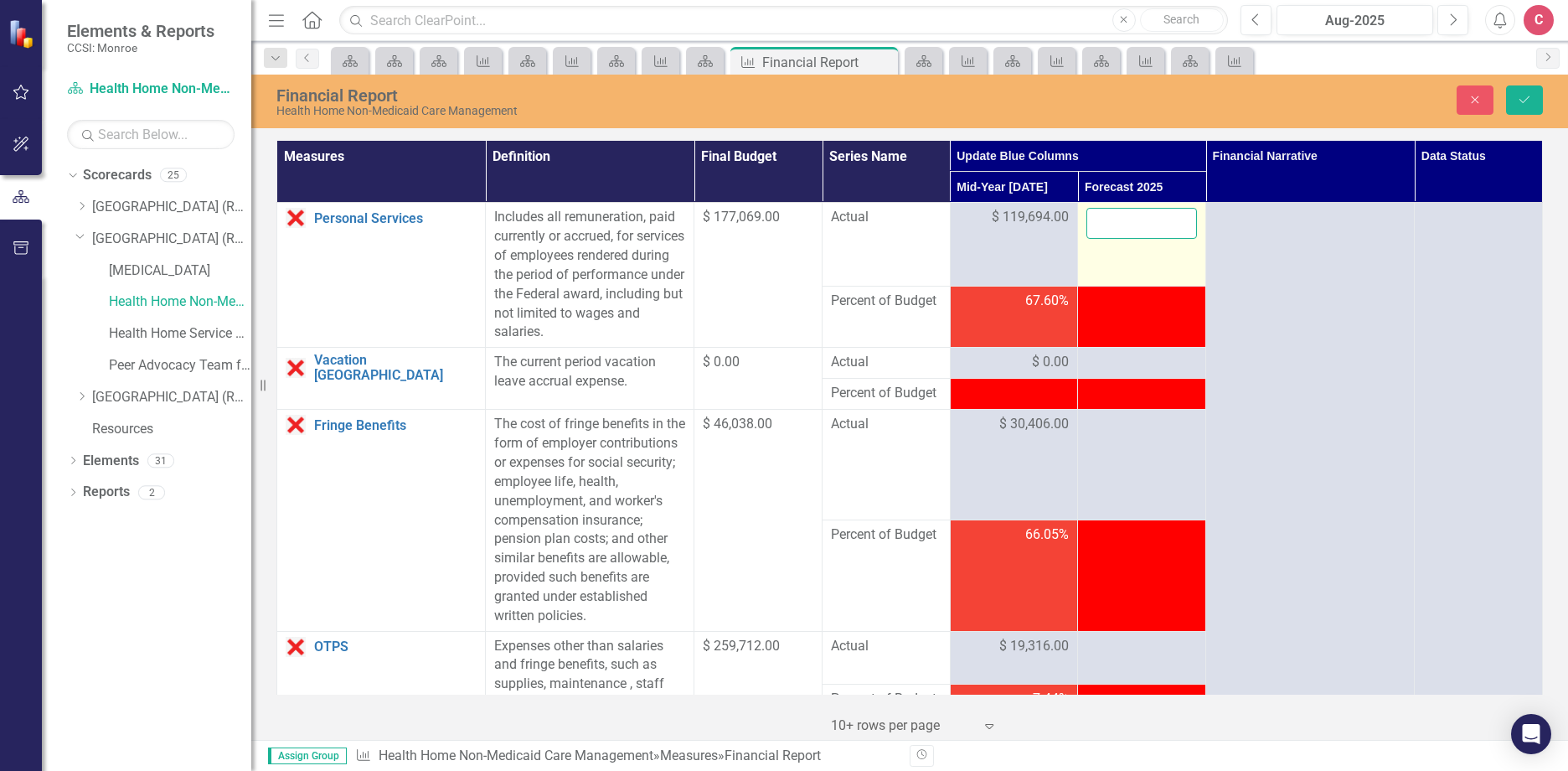
click at [1120, 219] on input "number" at bounding box center [1141, 223] width 111 height 31
type input "238295"
click at [1118, 360] on div at bounding box center [1141, 363] width 111 height 20
click at [1119, 360] on div at bounding box center [1141, 363] width 111 height 20
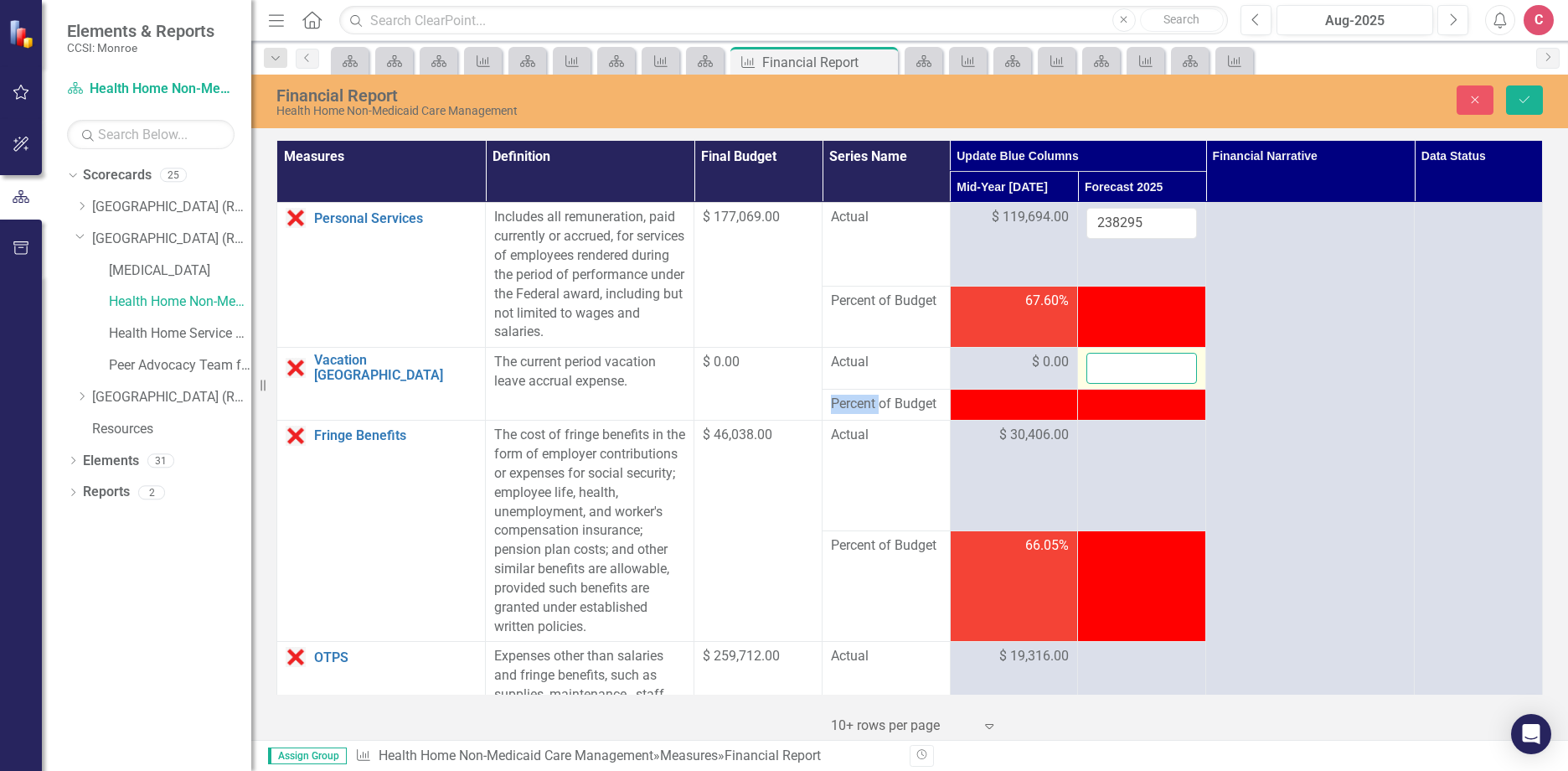
click at [1119, 360] on input "number" at bounding box center [1141, 368] width 111 height 31
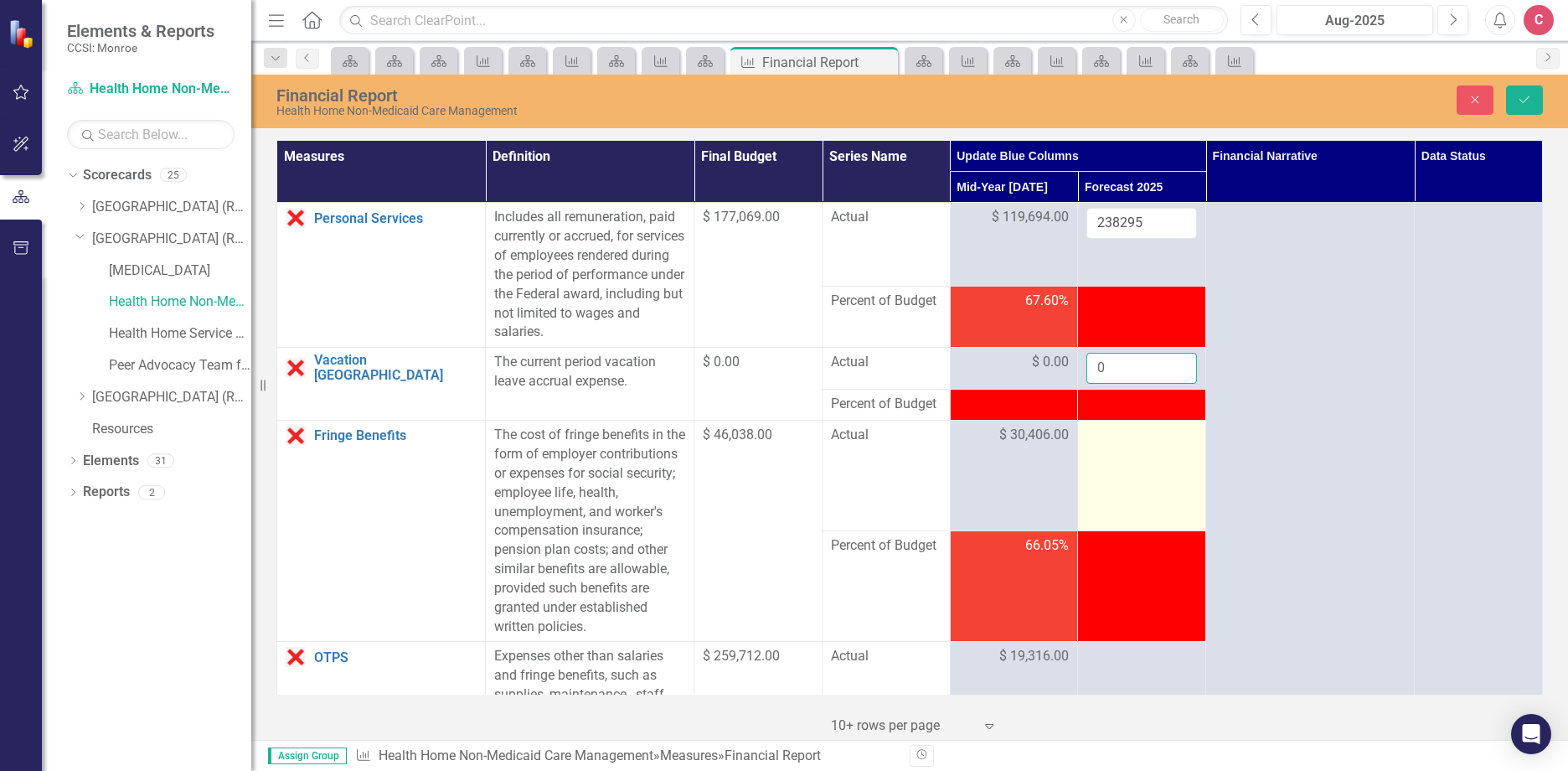
type input "0"
click at [1119, 463] on td at bounding box center [1142, 476] width 128 height 111
click at [1118, 441] on div at bounding box center [1141, 436] width 111 height 20
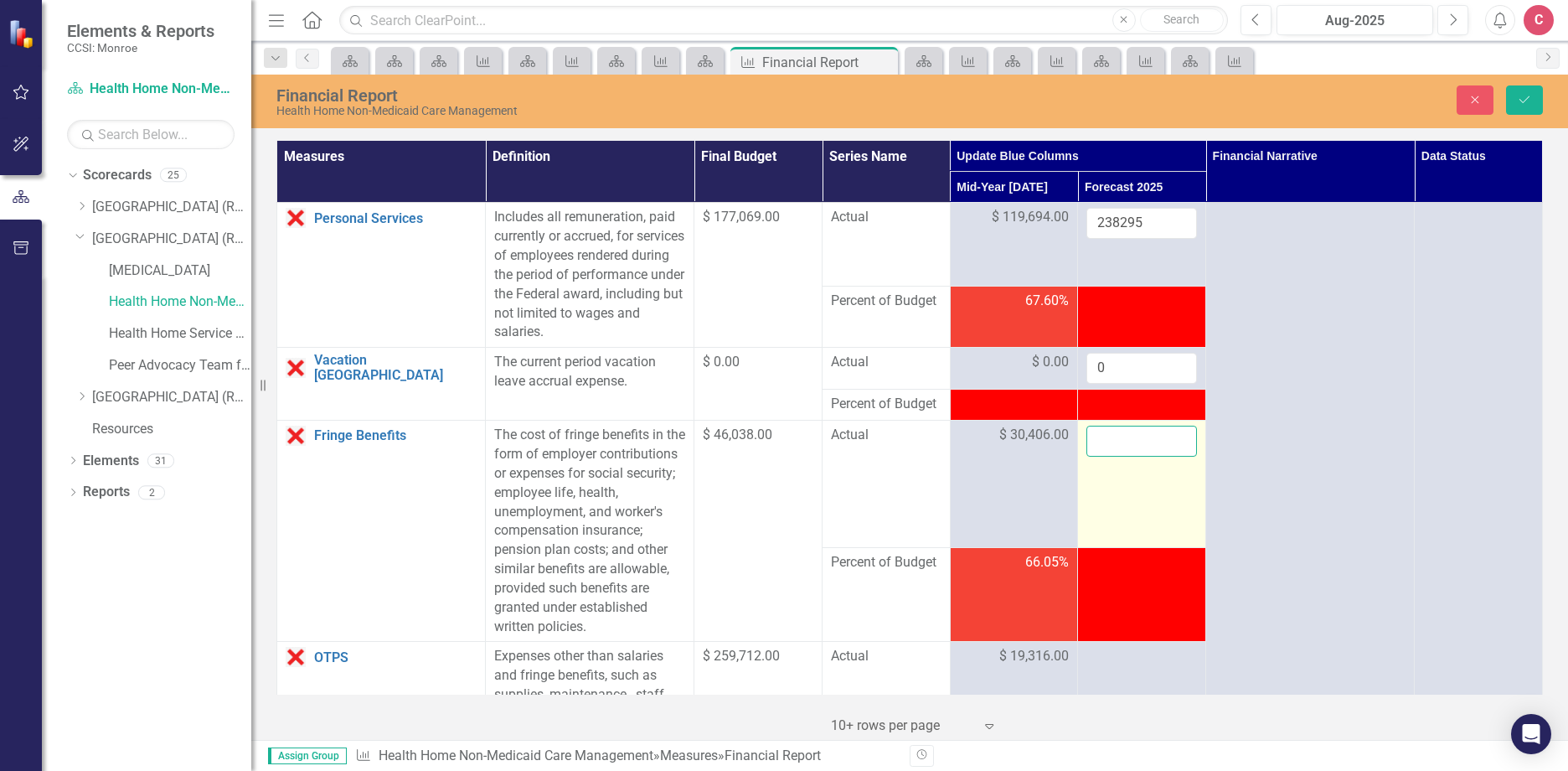
click at [1118, 439] on input "number" at bounding box center [1141, 440] width 111 height 31
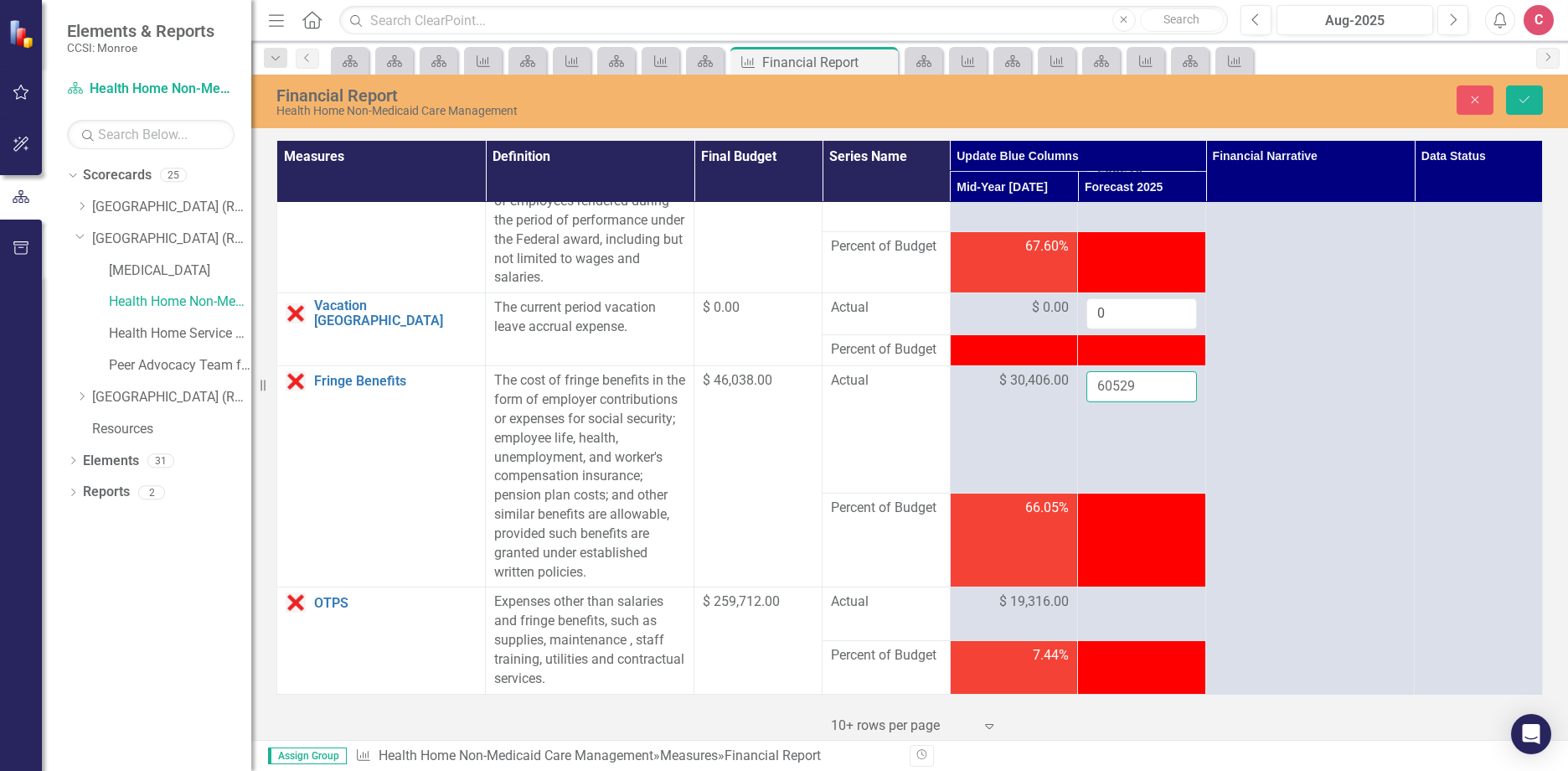
scroll to position [84, 0]
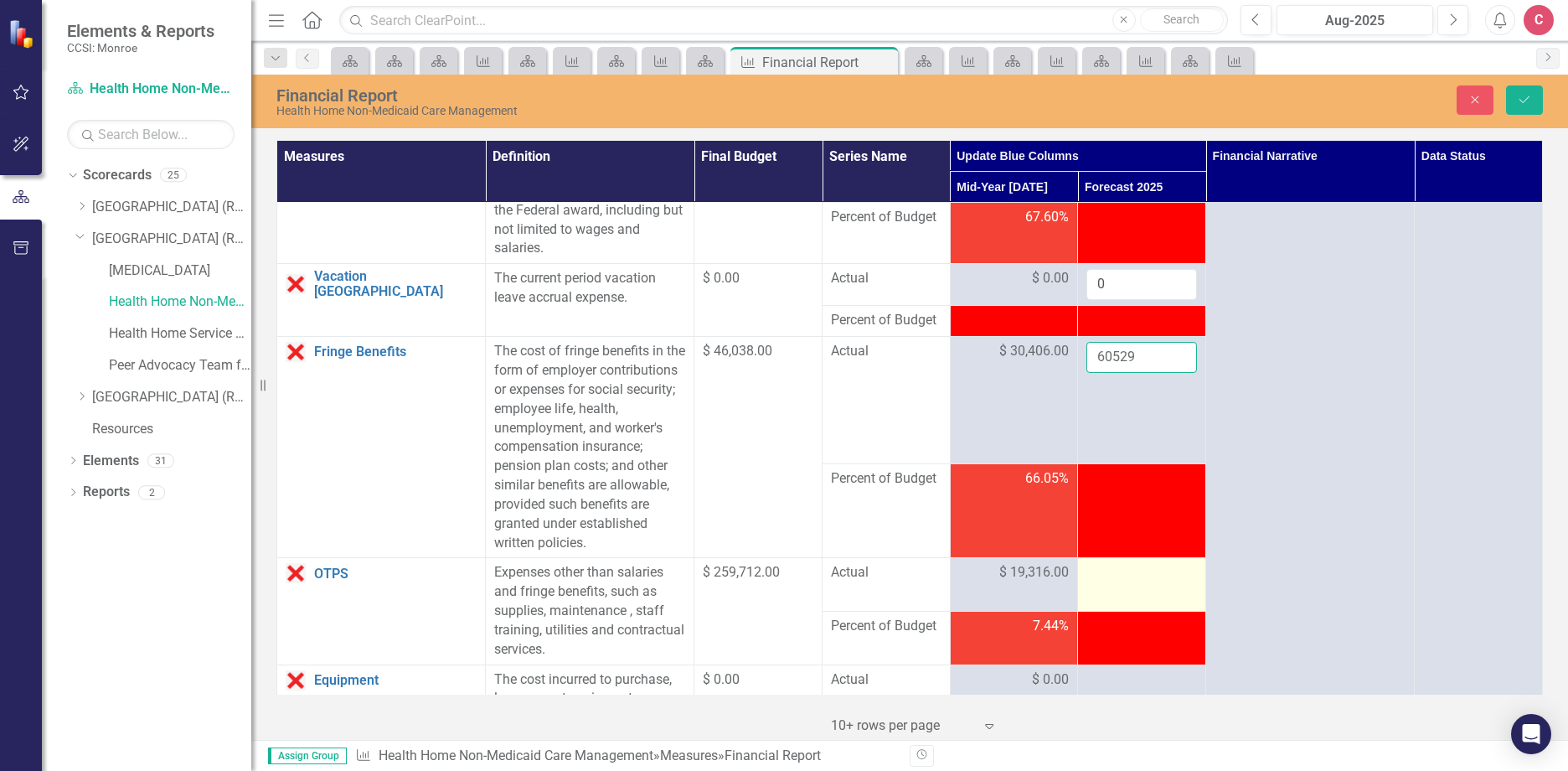
type input "60529"
drag, startPoint x: 1107, startPoint y: 560, endPoint x: 1111, endPoint y: 571, distance: 11.7
click at [1107, 563] on td at bounding box center [1142, 585] width 128 height 54
click at [1111, 571] on div at bounding box center [1141, 574] width 111 height 20
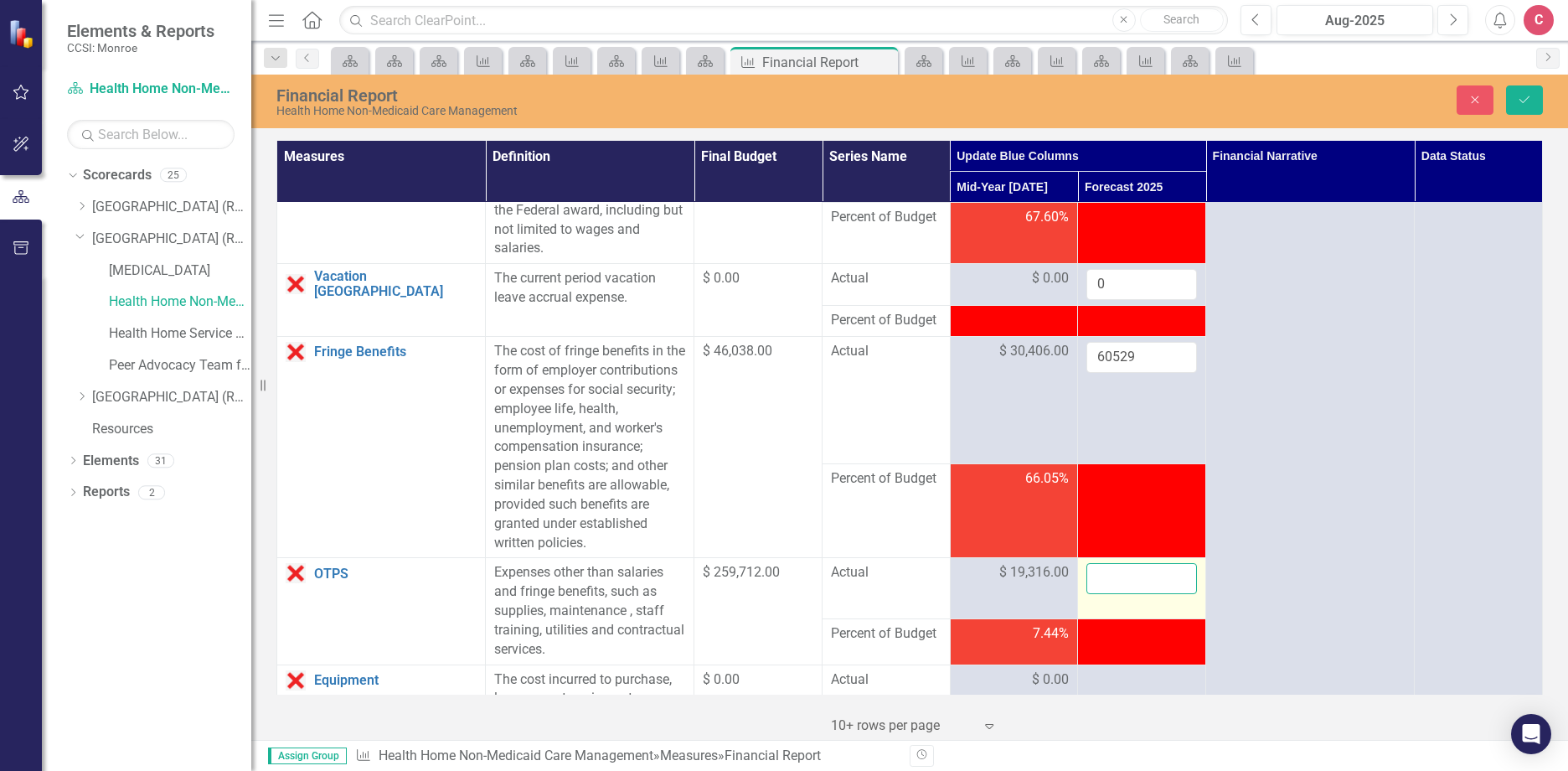
click at [1112, 571] on input "number" at bounding box center [1141, 578] width 111 height 31
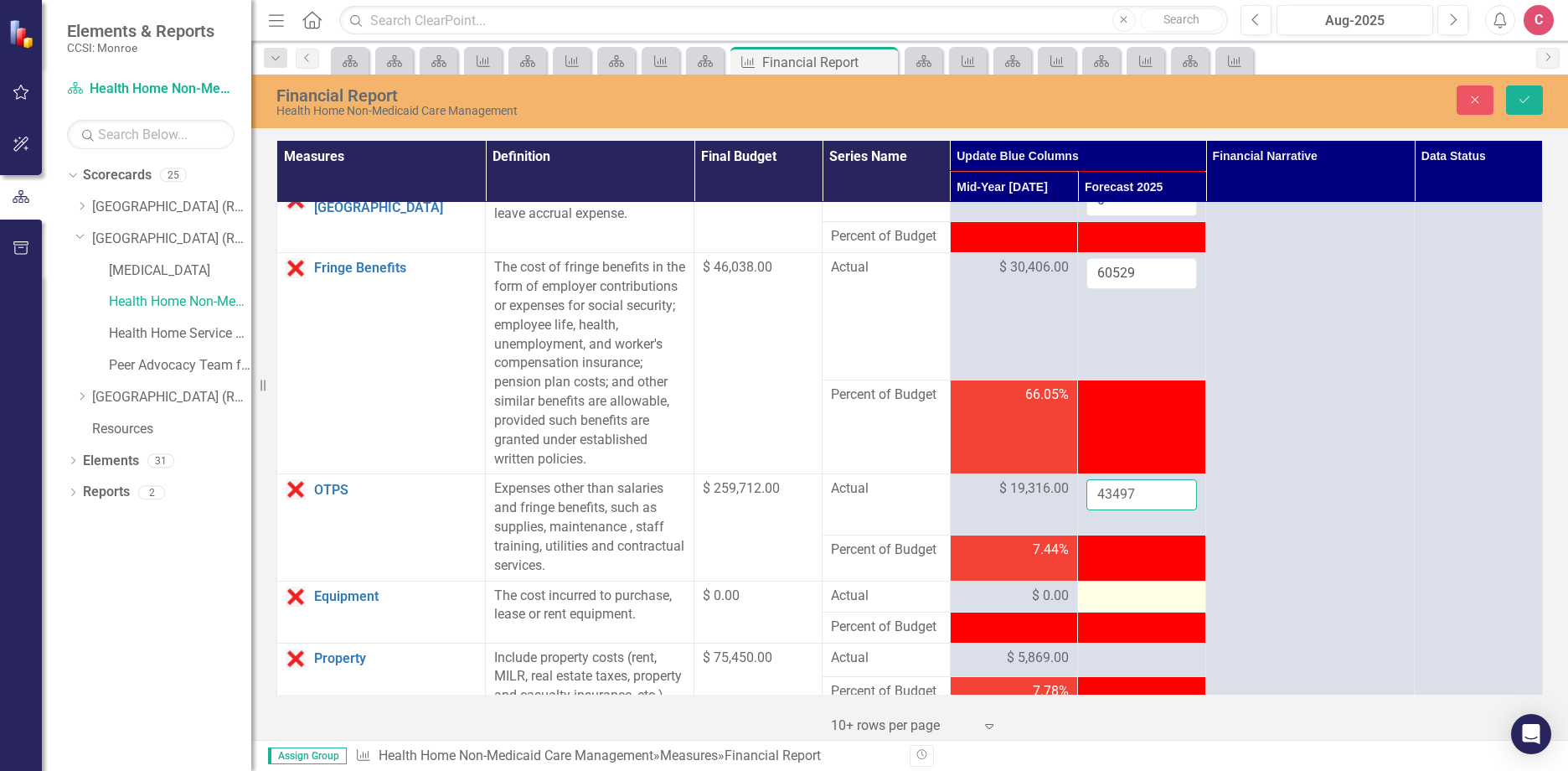
type input "43497"
click at [1130, 606] on div at bounding box center [1141, 597] width 111 height 20
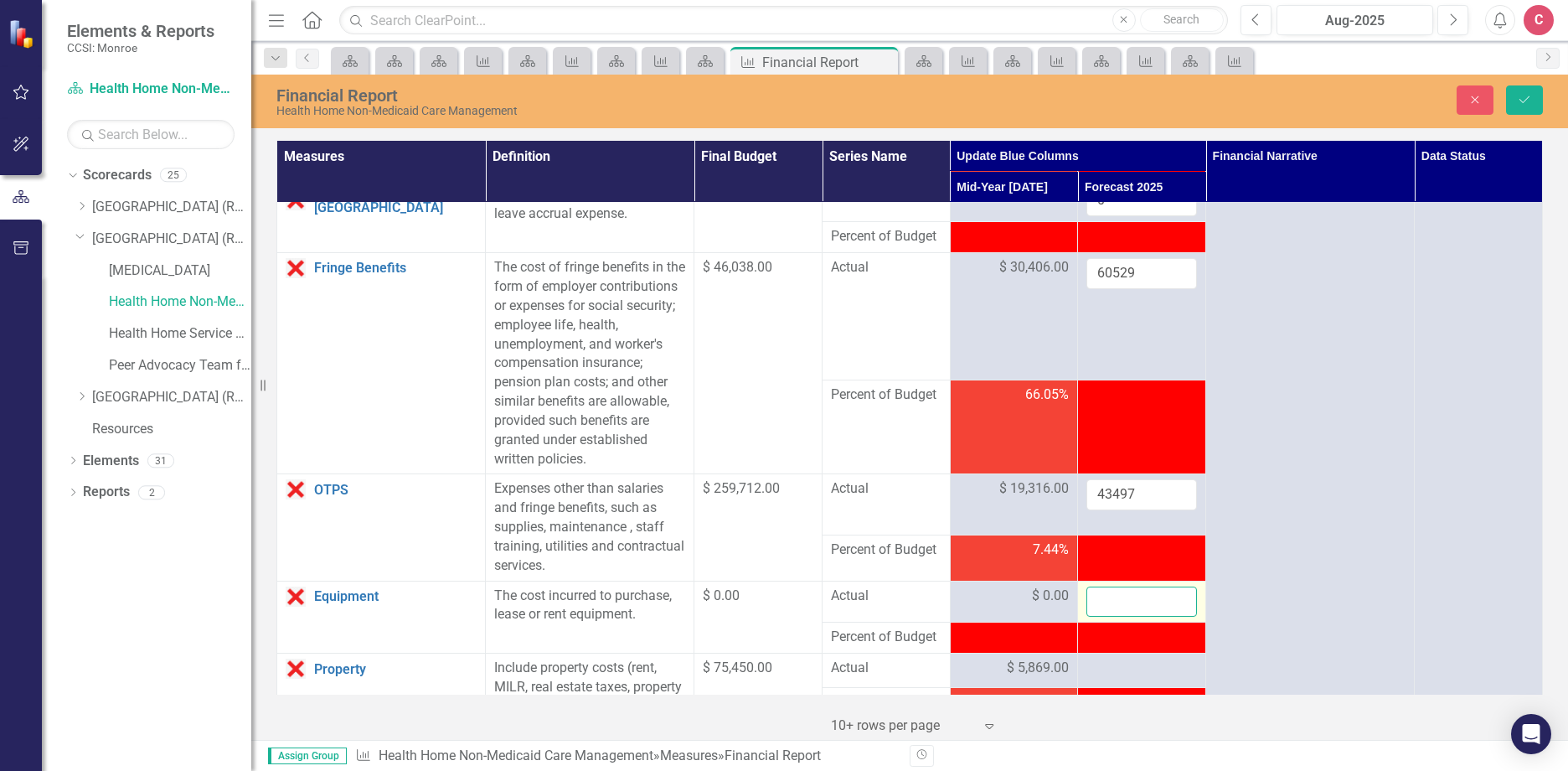
drag, startPoint x: 1130, startPoint y: 606, endPoint x: 1146, endPoint y: 599, distance: 17.5
click at [1146, 599] on input "number" at bounding box center [1141, 602] width 111 height 31
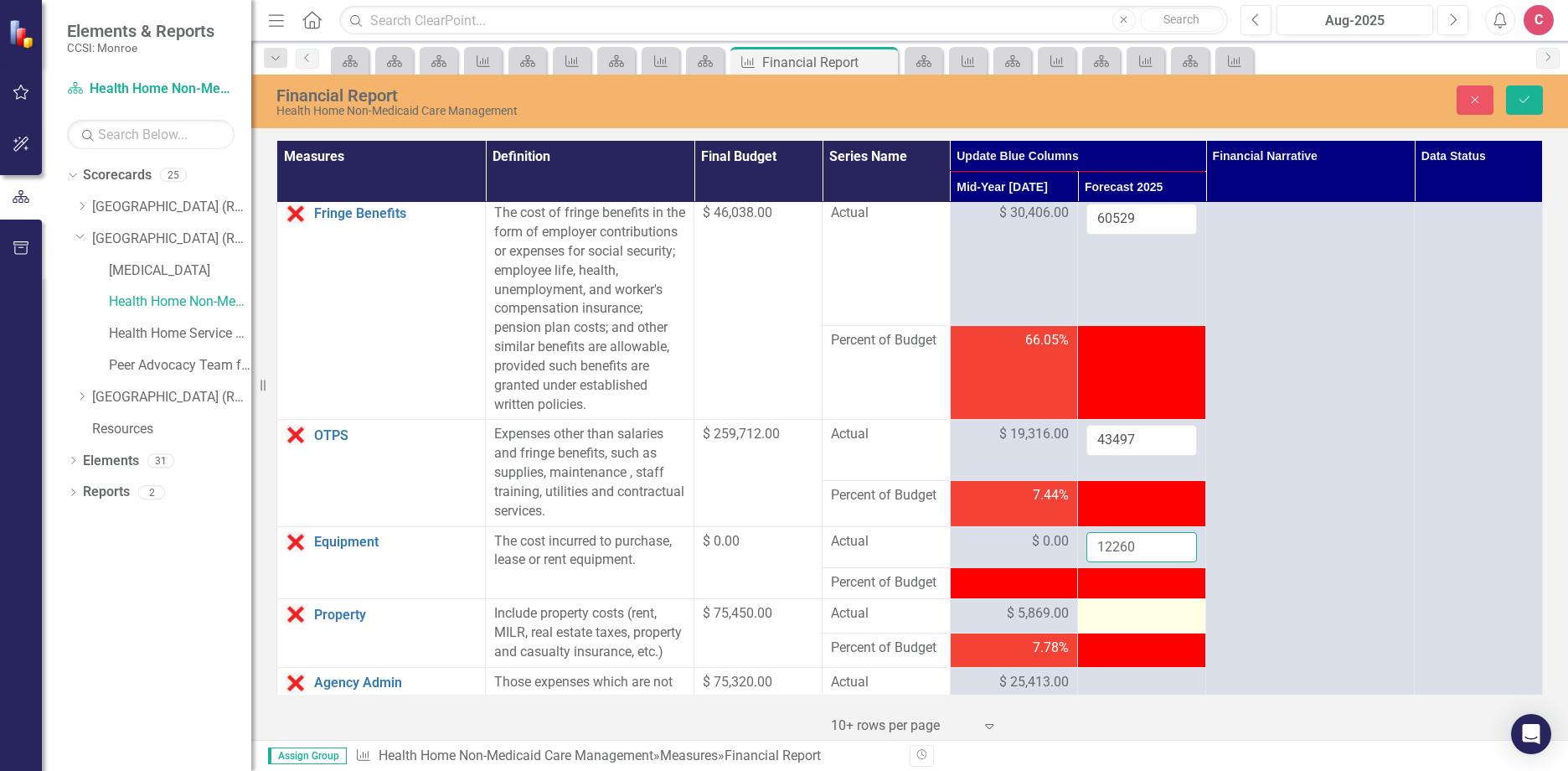
scroll to position [251, 0]
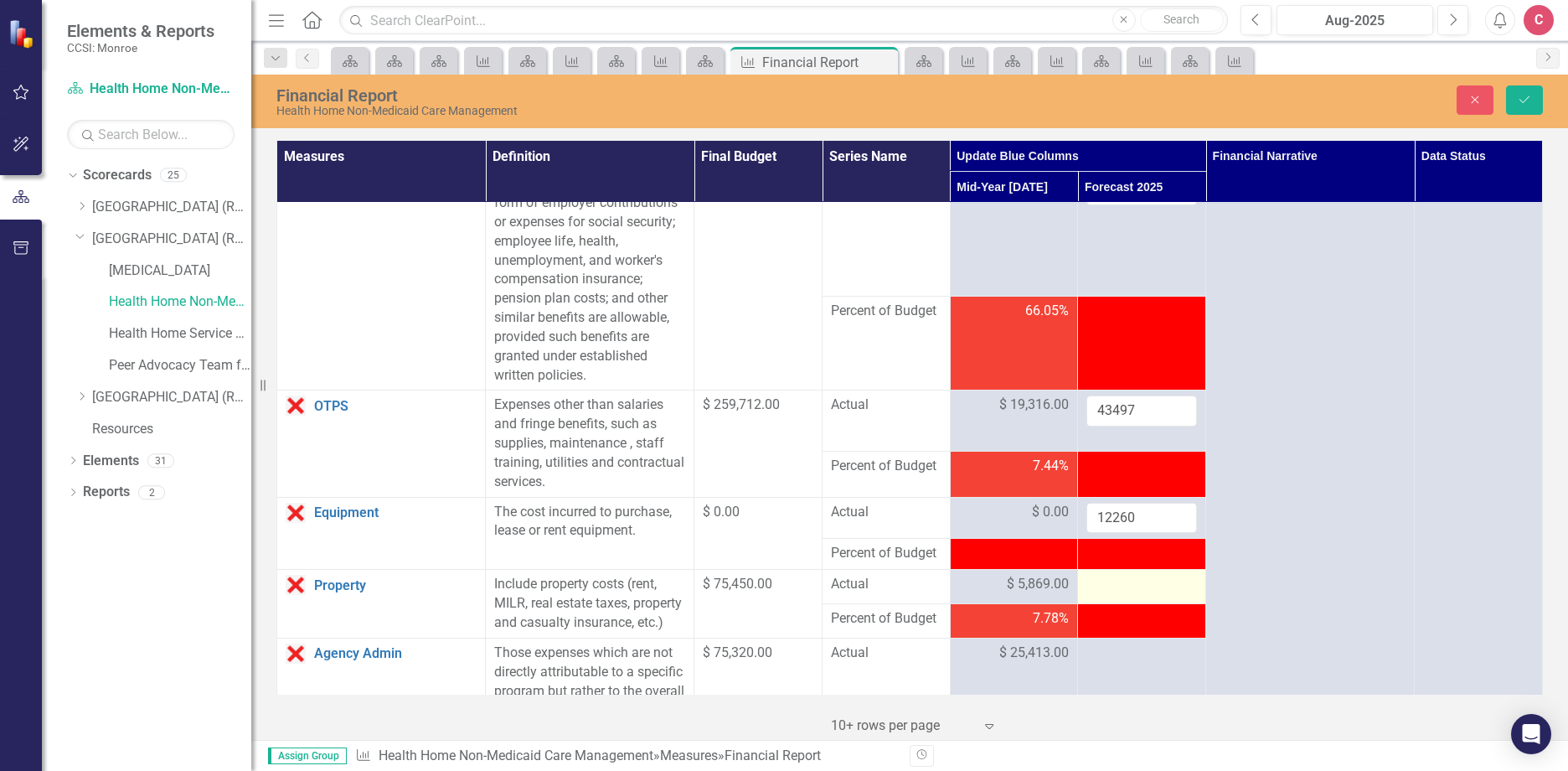
click at [1112, 595] on div at bounding box center [1141, 585] width 111 height 20
drag, startPoint x: 1115, startPoint y: 595, endPoint x: 1121, endPoint y: 587, distance: 10.0
click at [1116, 594] on div at bounding box center [1141, 585] width 111 height 20
click at [1122, 583] on div at bounding box center [1141, 585] width 111 height 20
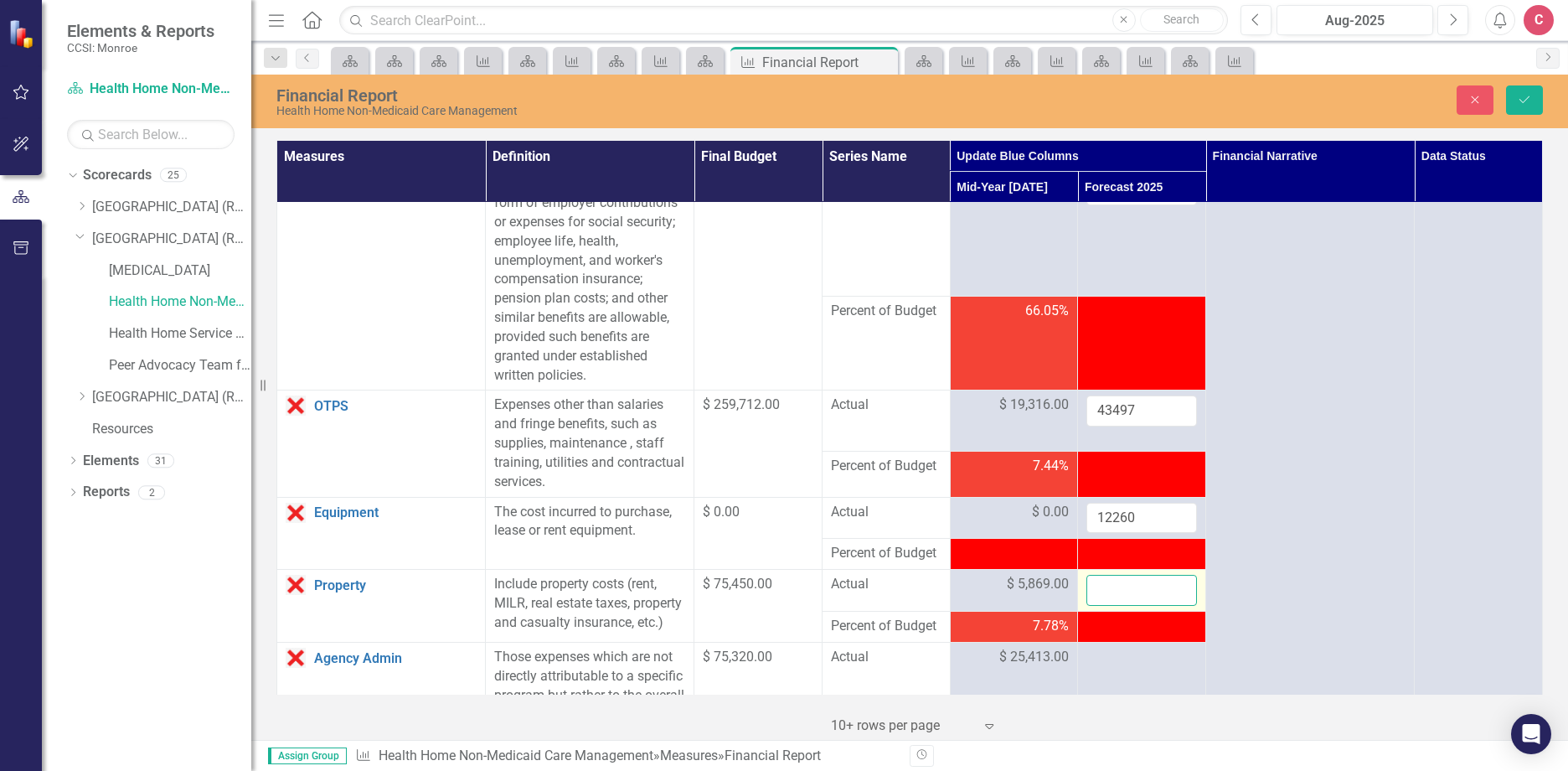
click at [1117, 583] on input "number" at bounding box center [1141, 589] width 111 height 31
click at [1146, 405] on input "43497" at bounding box center [1141, 411] width 111 height 31
drag, startPoint x: 1150, startPoint y: 411, endPoint x: 1037, endPoint y: 387, distance: 115.5
click at [1162, 523] on input "12260" at bounding box center [1141, 518] width 111 height 31
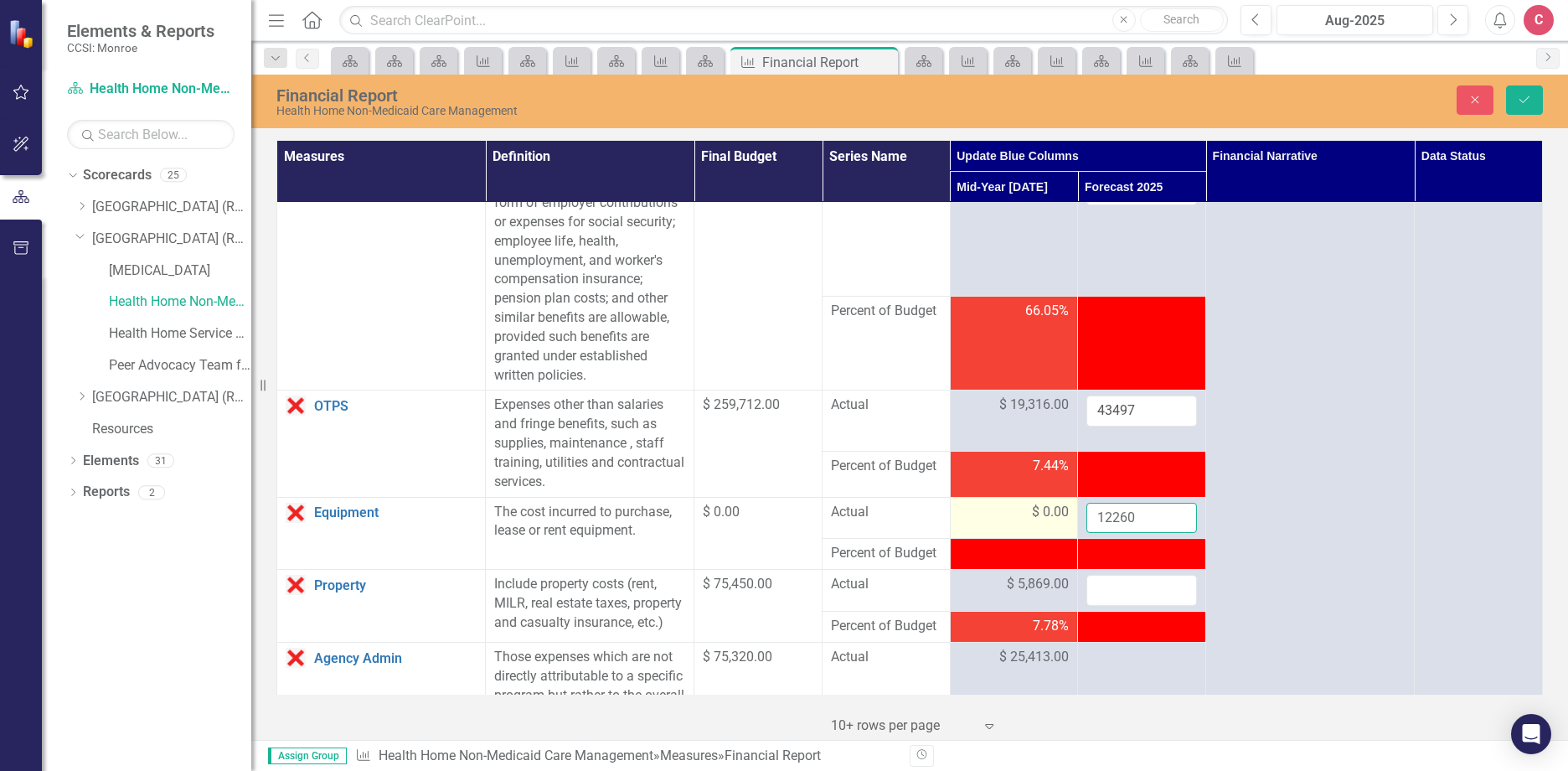
drag, startPoint x: 1162, startPoint y: 523, endPoint x: 1039, endPoint y: 503, distance: 124.6
click at [1039, 503] on tr "Equipment Link Open Element The cost incurred to purchase, lease or rent equipm…" at bounding box center [910, 518] width 1266 height 42
type input "0"
click at [1136, 595] on input "number" at bounding box center [1141, 589] width 111 height 31
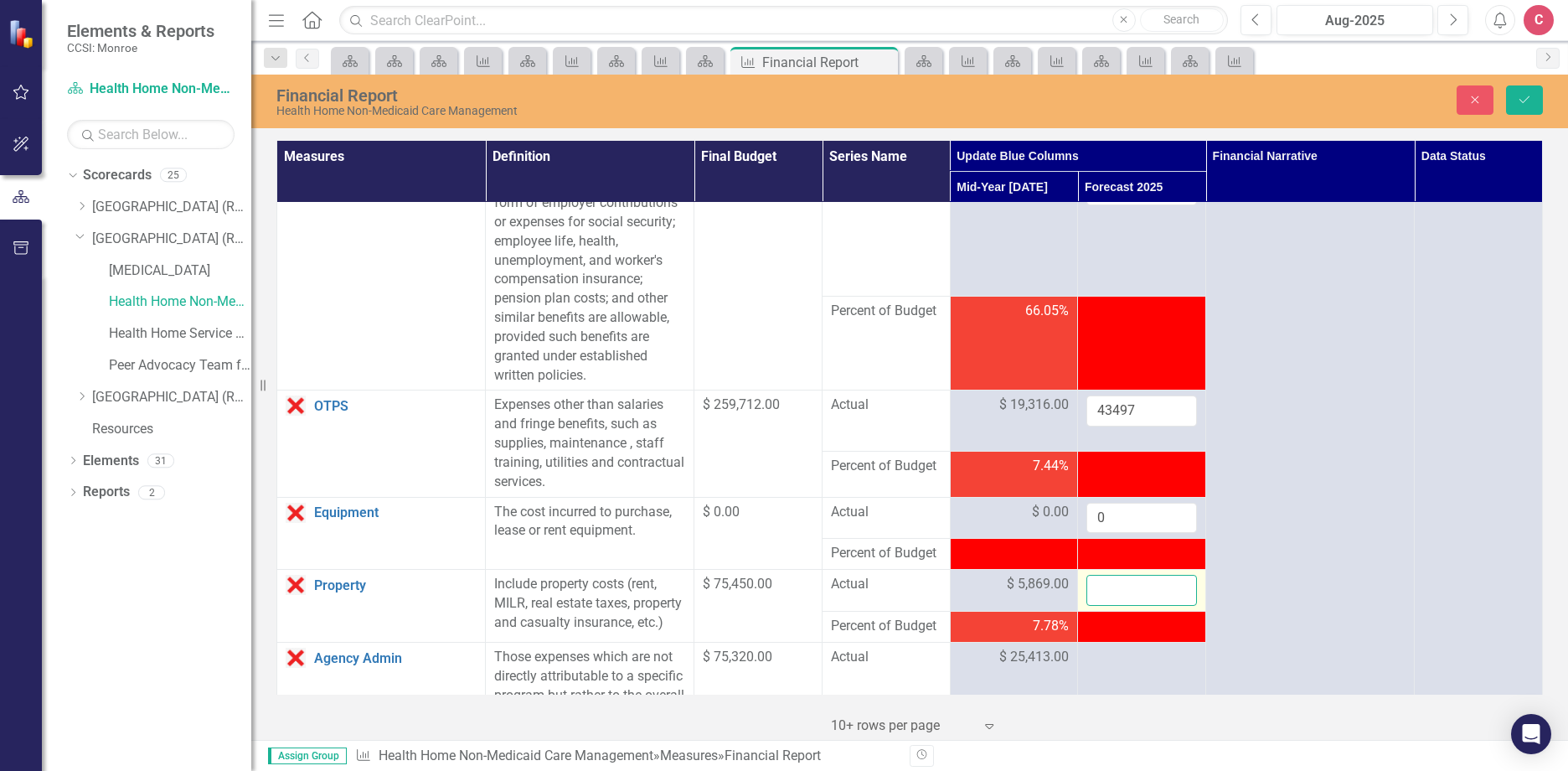
click at [1152, 595] on input "number" at bounding box center [1141, 589] width 111 height 31
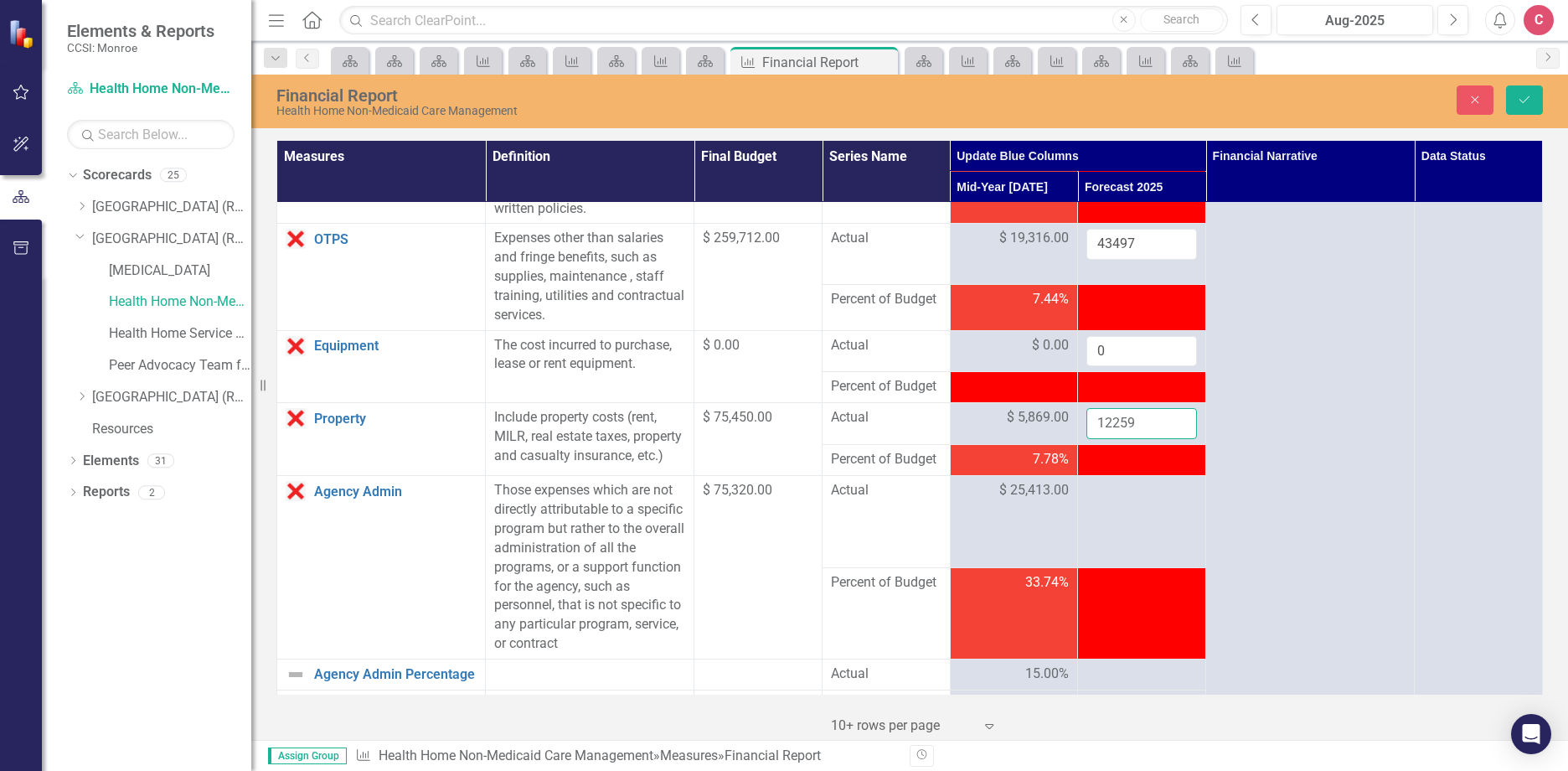
scroll to position [419, 0]
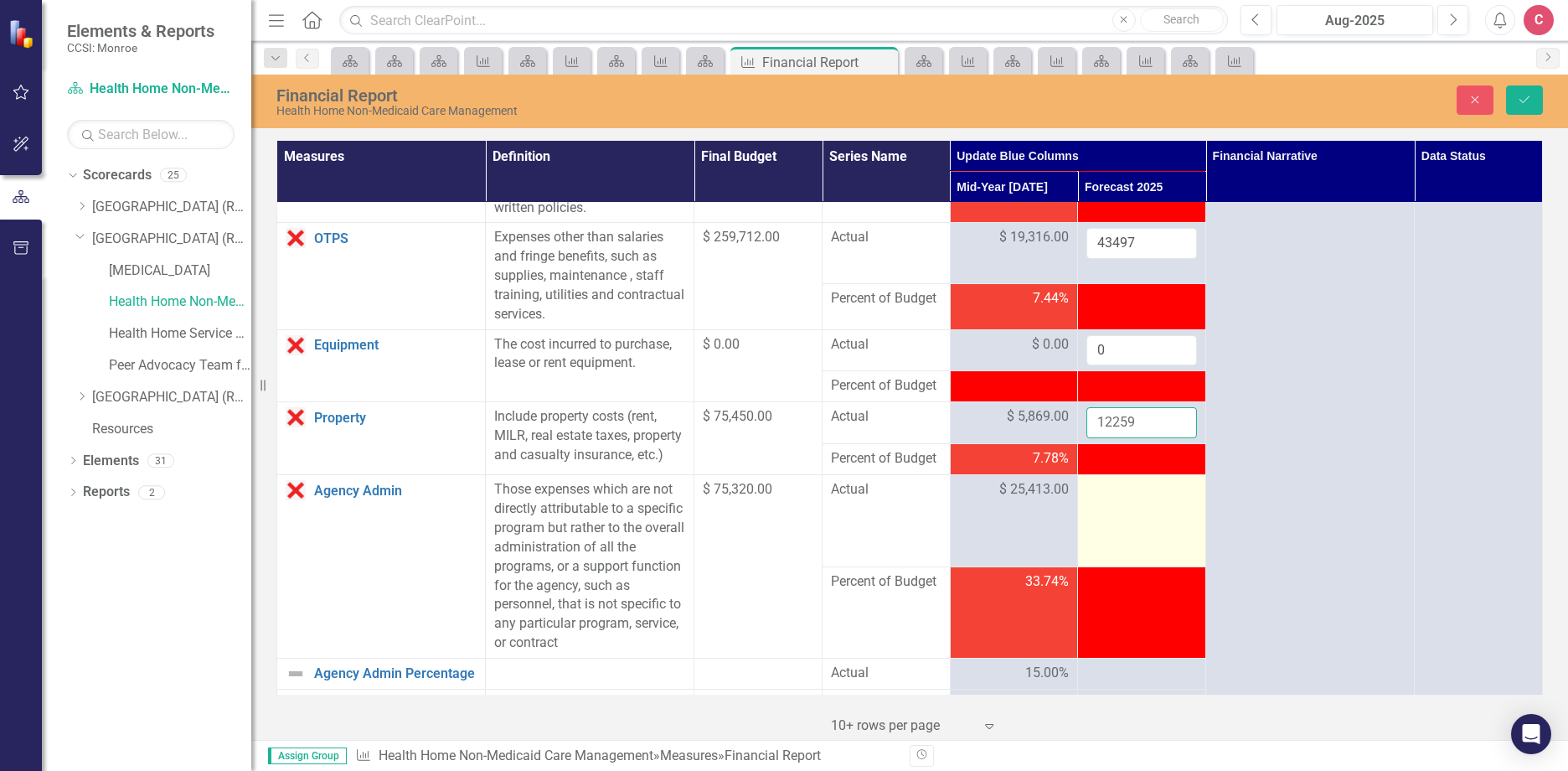
type input "12259"
click at [1110, 496] on div at bounding box center [1141, 491] width 111 height 20
click at [1110, 498] on div at bounding box center [1141, 491] width 111 height 20
click at [1110, 498] on input "number" at bounding box center [1141, 495] width 111 height 31
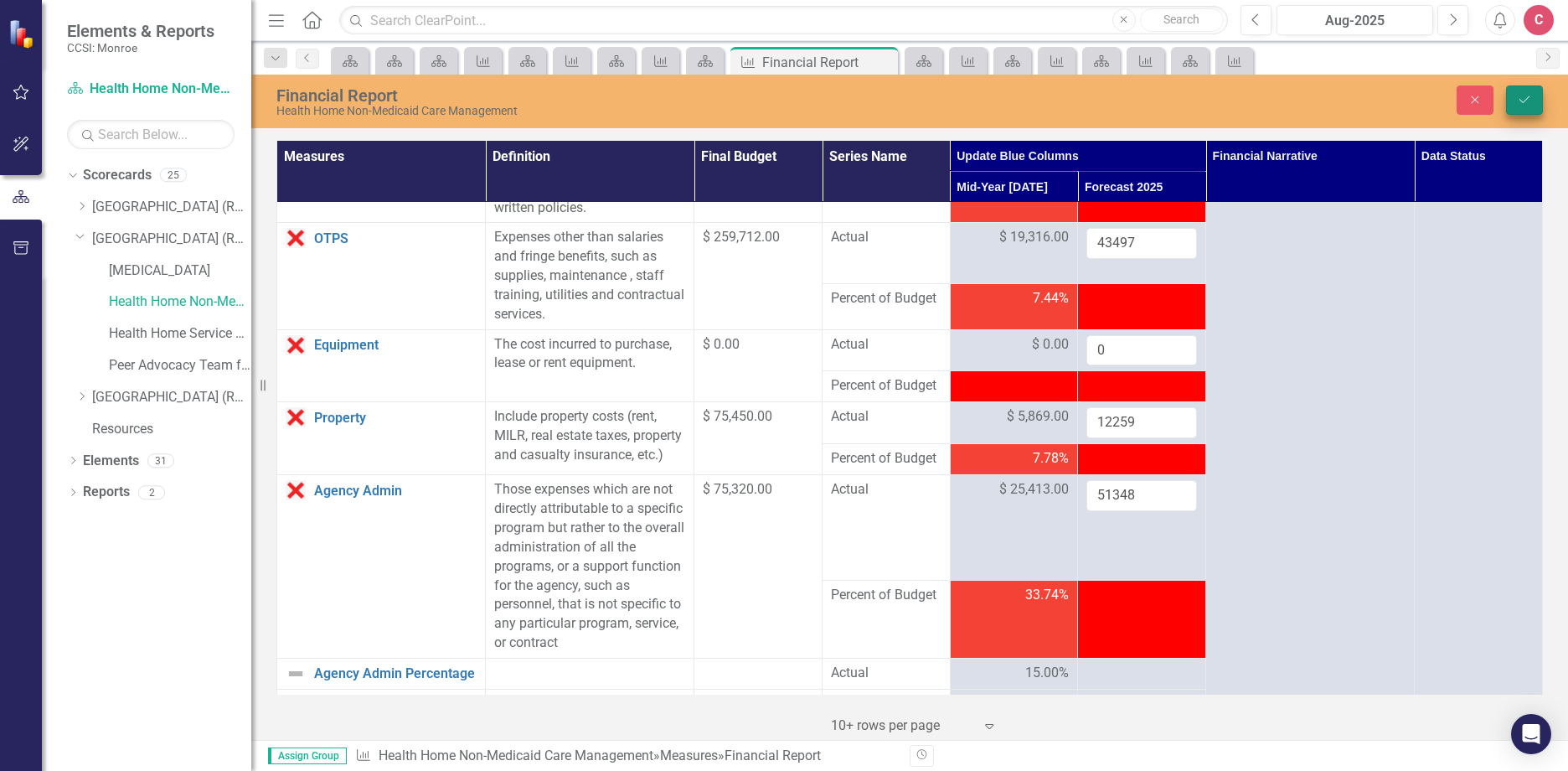
type input "51348"
click at [1519, 88] on button "Save" at bounding box center [1524, 100] width 37 height 29
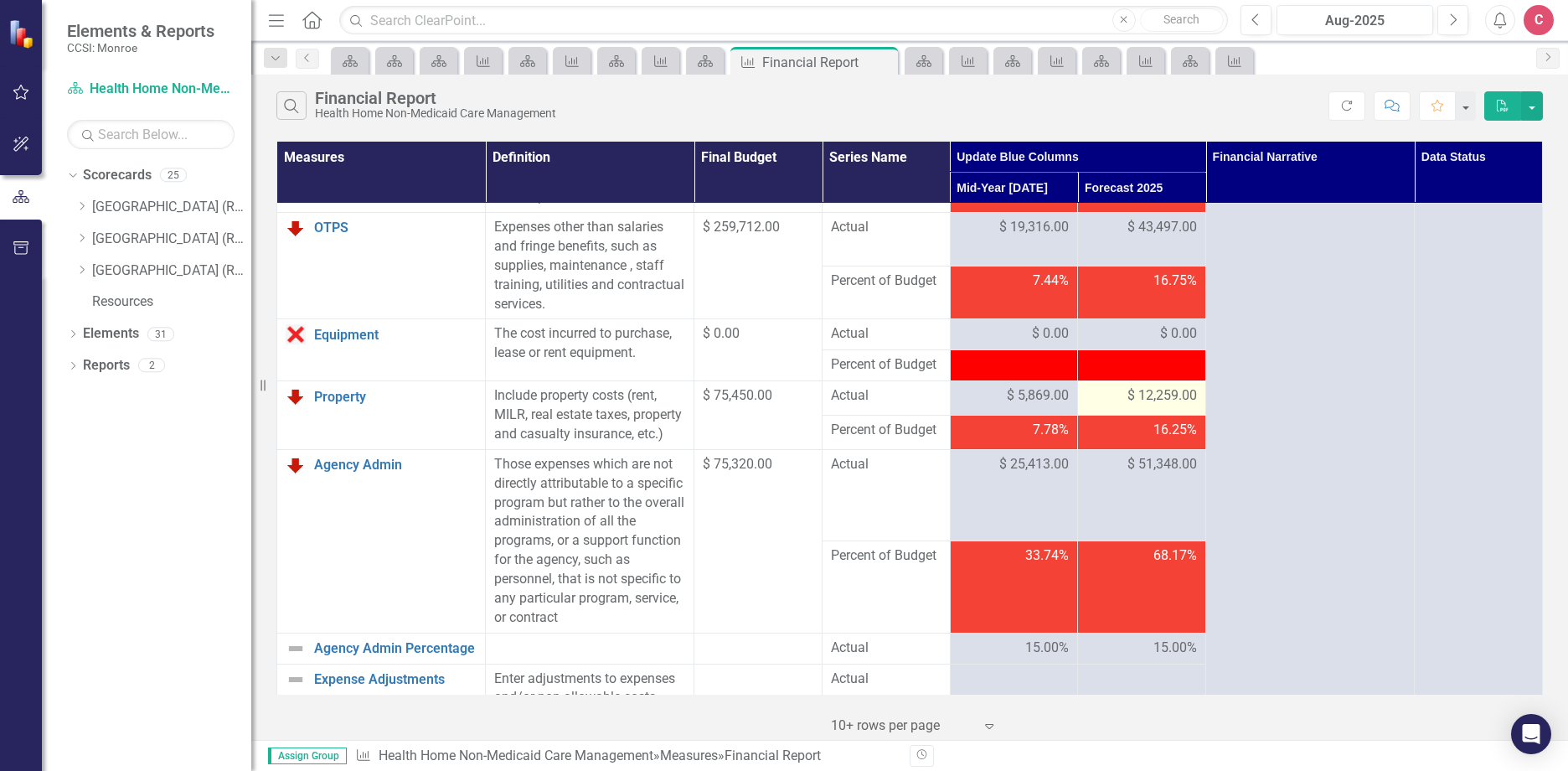
click at [1158, 394] on span "$ 12,259.00" at bounding box center [1161, 396] width 70 height 20
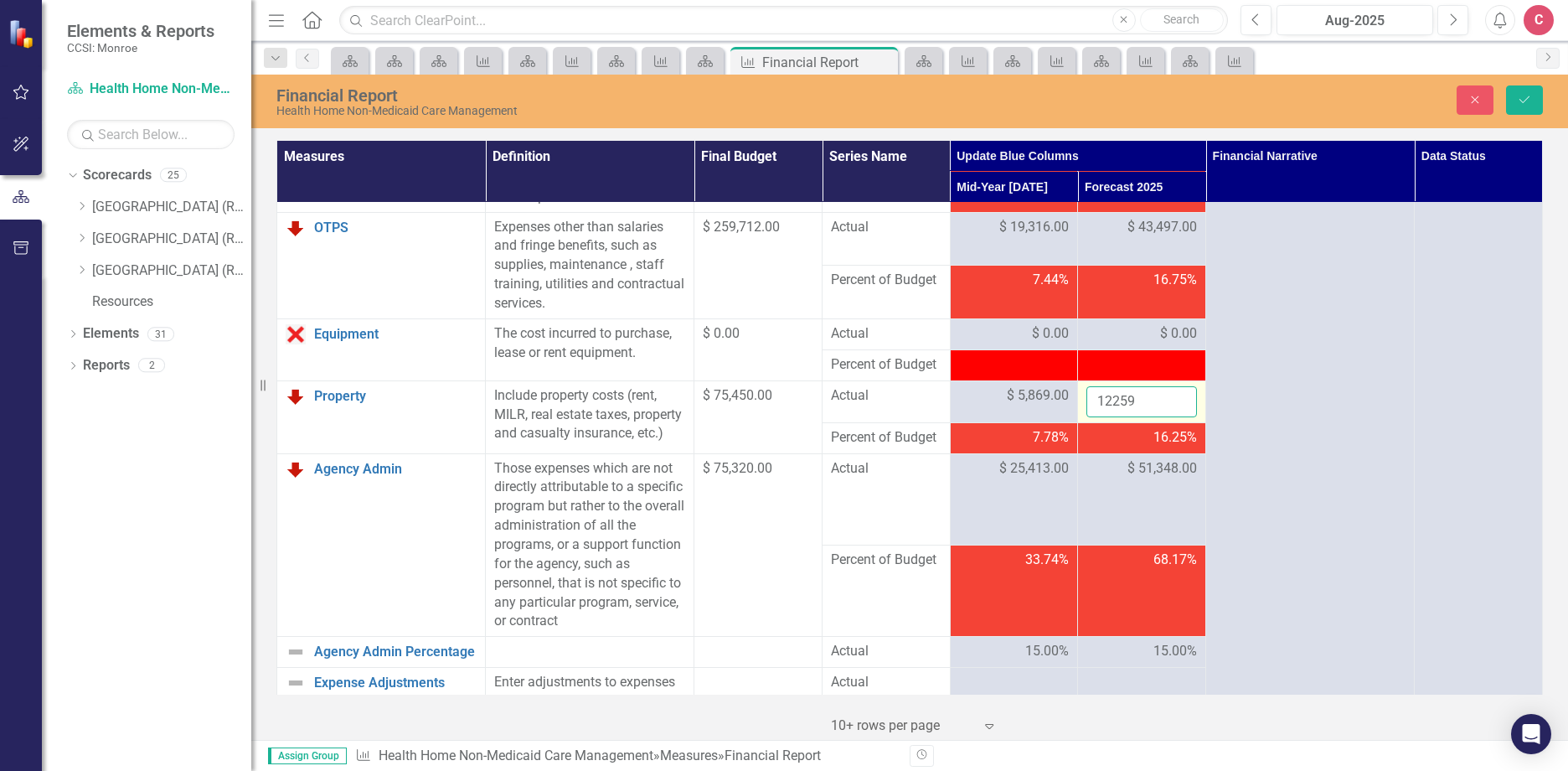
drag, startPoint x: 1158, startPoint y: 394, endPoint x: 1138, endPoint y: 400, distance: 20.9
click at [1138, 400] on input "12259" at bounding box center [1141, 401] width 111 height 31
type input "122"
type input "12260"
click at [1142, 236] on span "$ 43,497.00" at bounding box center [1161, 227] width 70 height 20
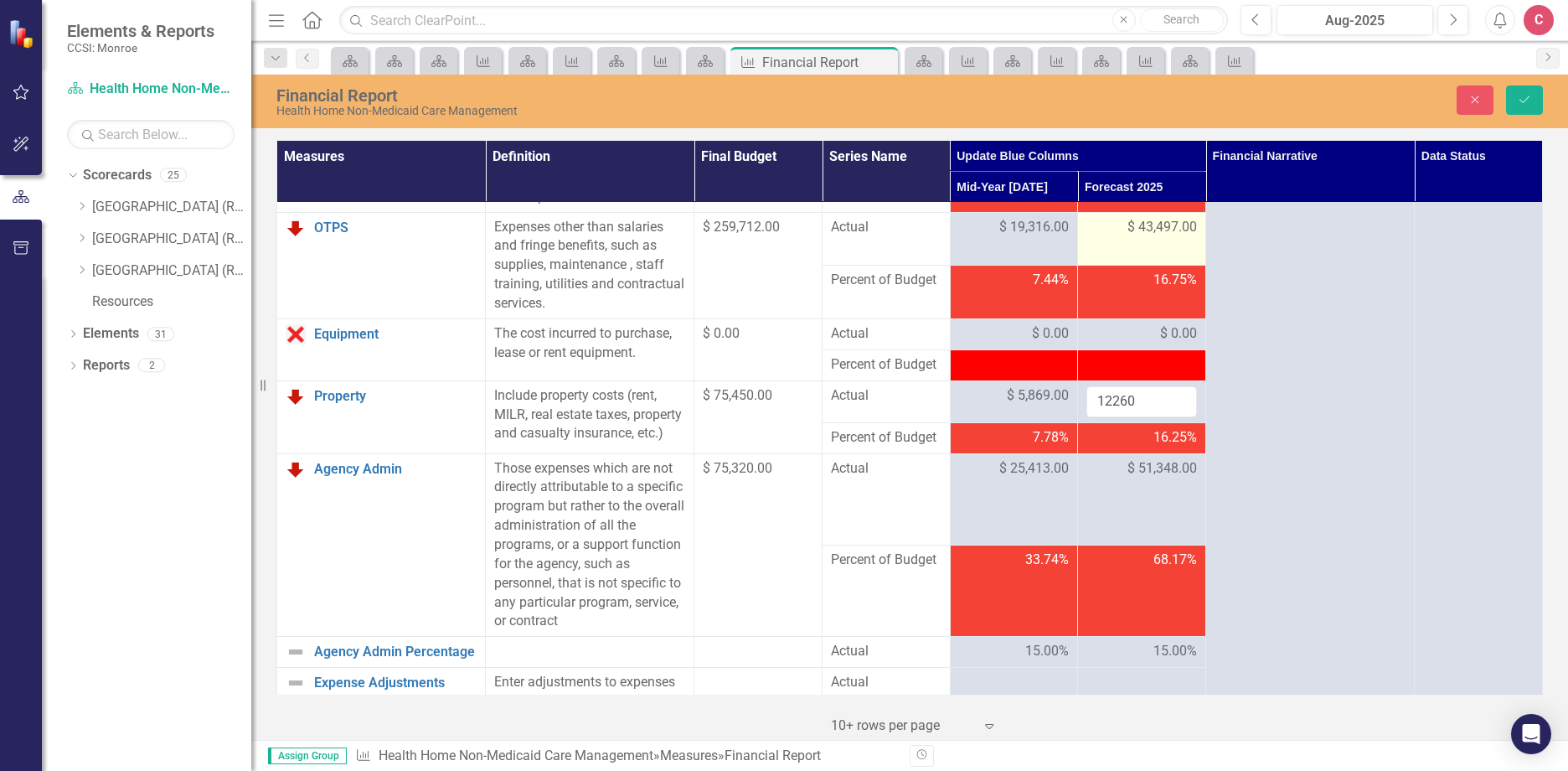
click at [1159, 230] on span "$ 43,497.00" at bounding box center [1161, 227] width 70 height 20
click at [1167, 224] on span "$ 43,497.00" at bounding box center [1161, 227] width 70 height 20
drag, startPoint x: 1167, startPoint y: 224, endPoint x: 1145, endPoint y: 226, distance: 22.1
click at [1145, 226] on input "43497" at bounding box center [1141, 233] width 111 height 31
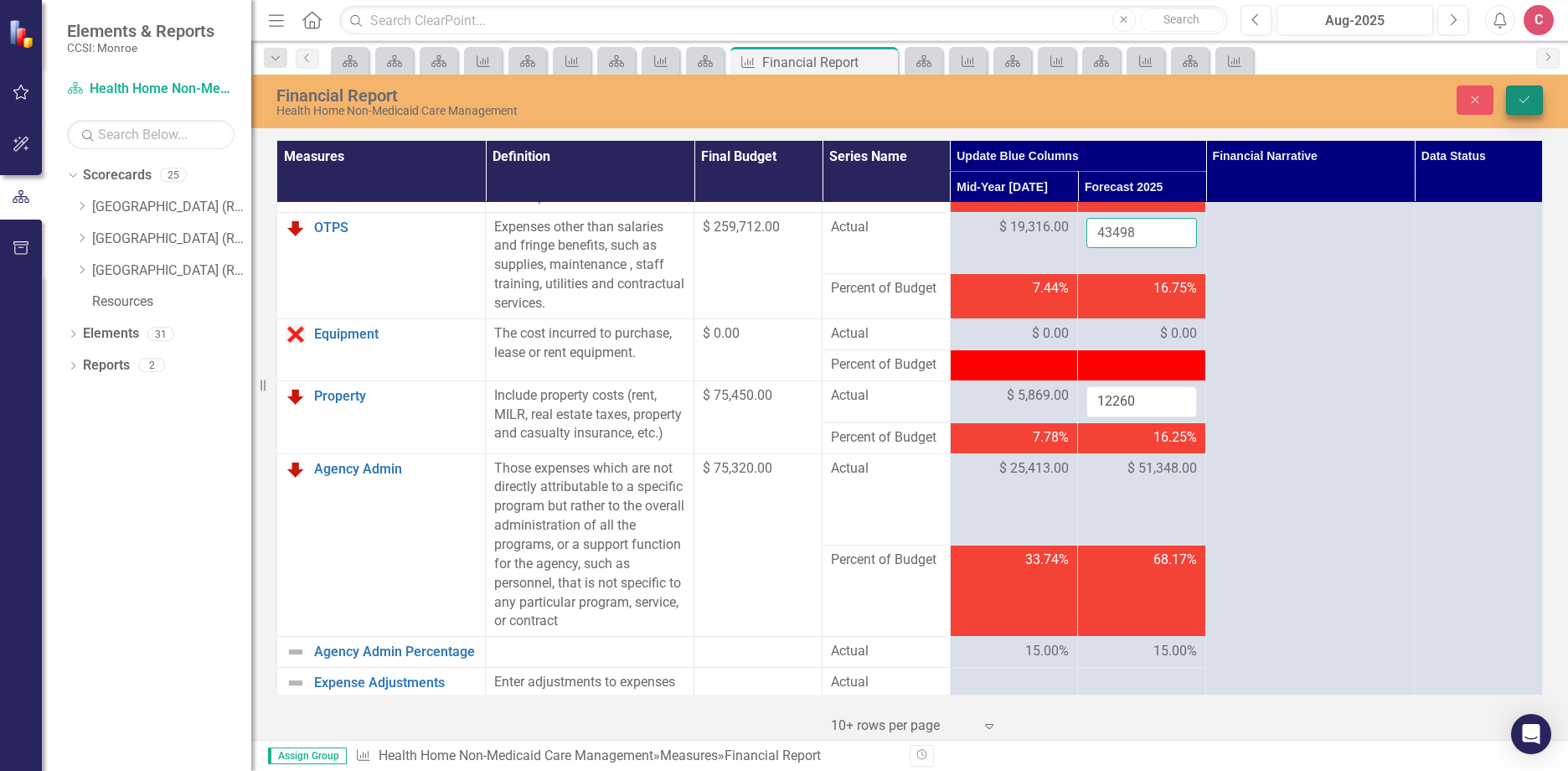
type input "43498"
click at [1519, 97] on icon "Save" at bounding box center [1524, 100] width 15 height 12
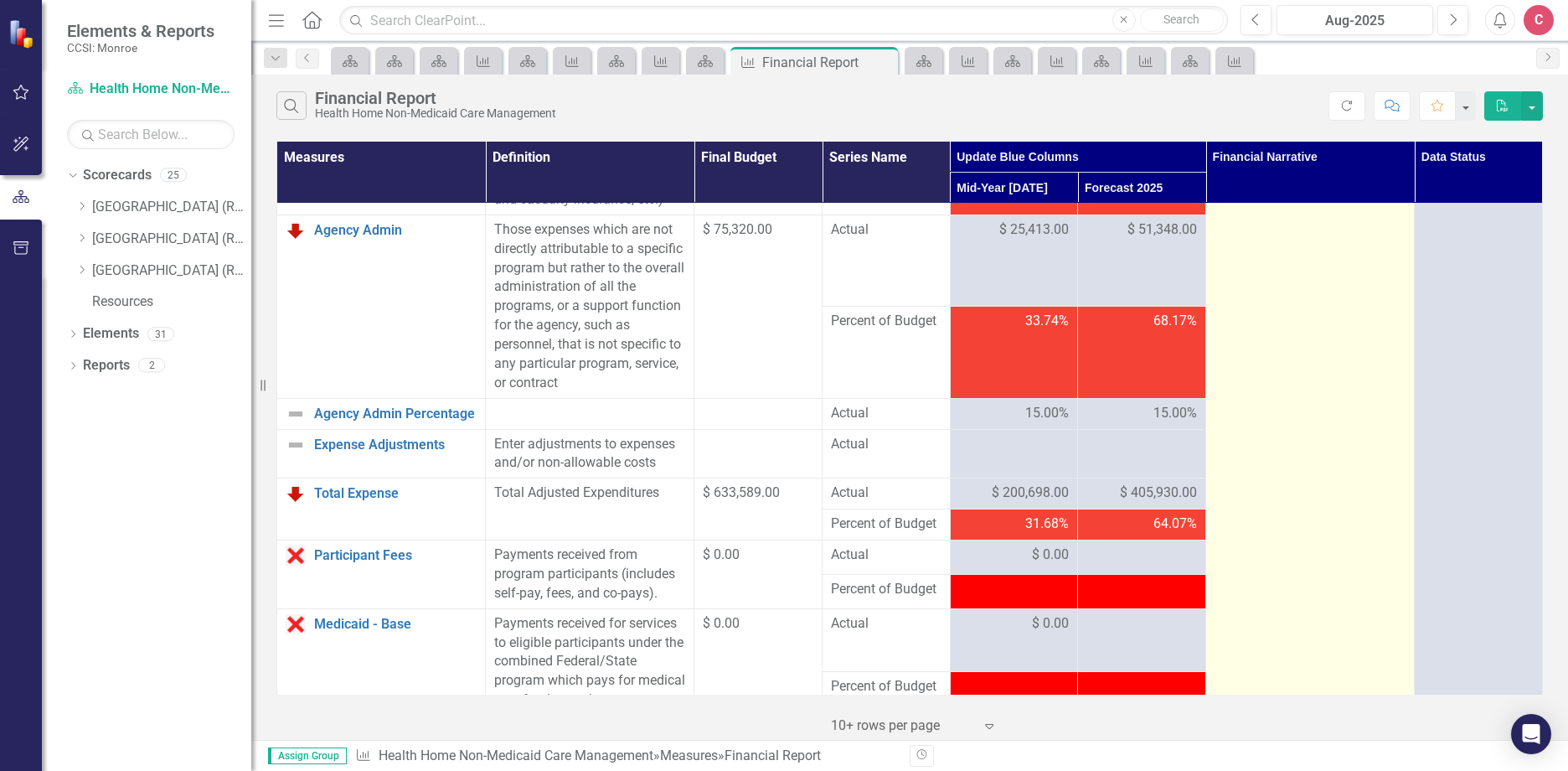
scroll to position [754, 0]
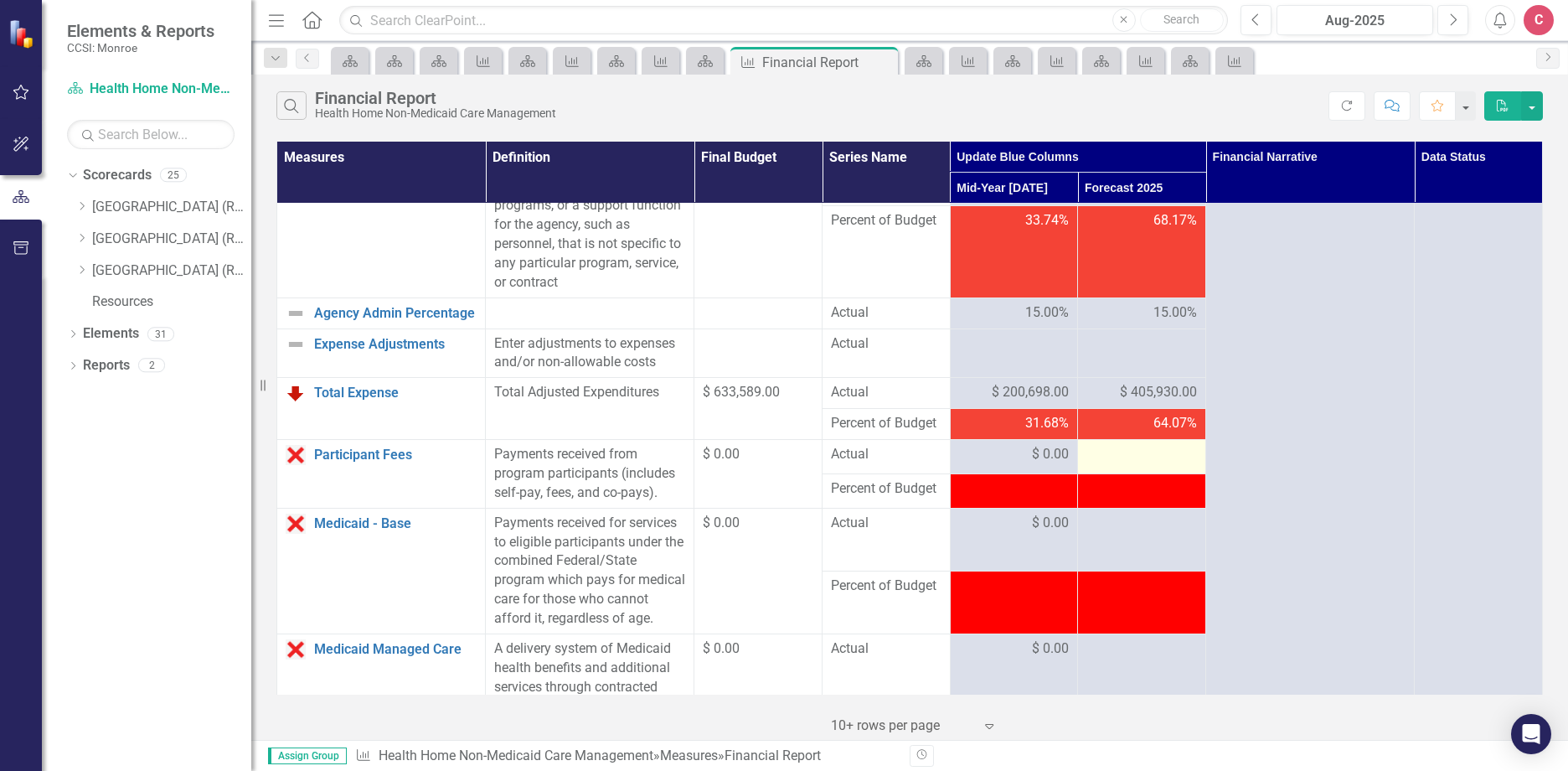
click at [1147, 465] on div at bounding box center [1141, 455] width 111 height 20
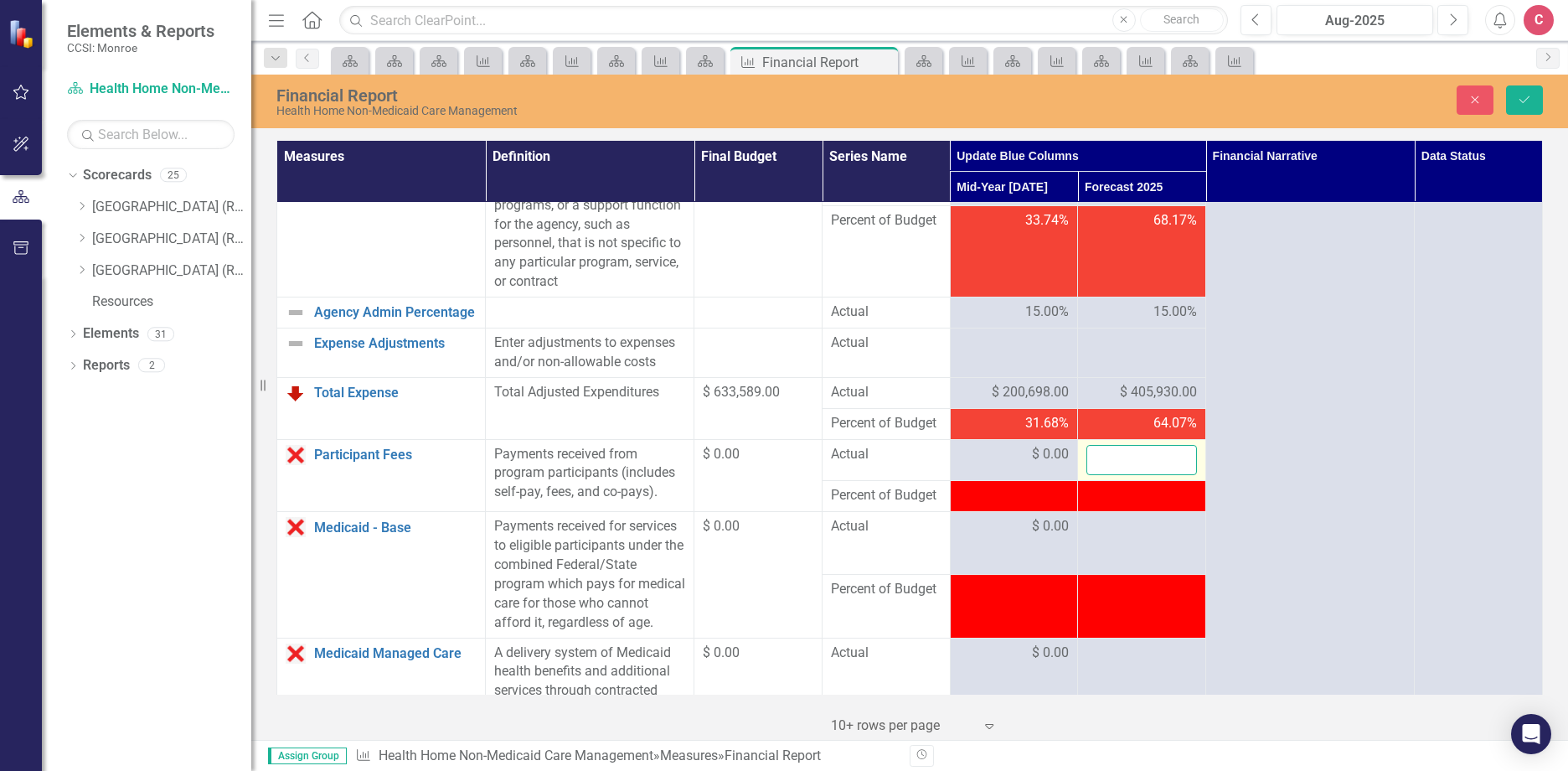
drag, startPoint x: 1147, startPoint y: 478, endPoint x: 1139, endPoint y: 475, distance: 8.5
click at [1139, 475] on input "number" at bounding box center [1141, 460] width 111 height 31
type input "0"
click at [1139, 537] on div at bounding box center [1141, 527] width 111 height 20
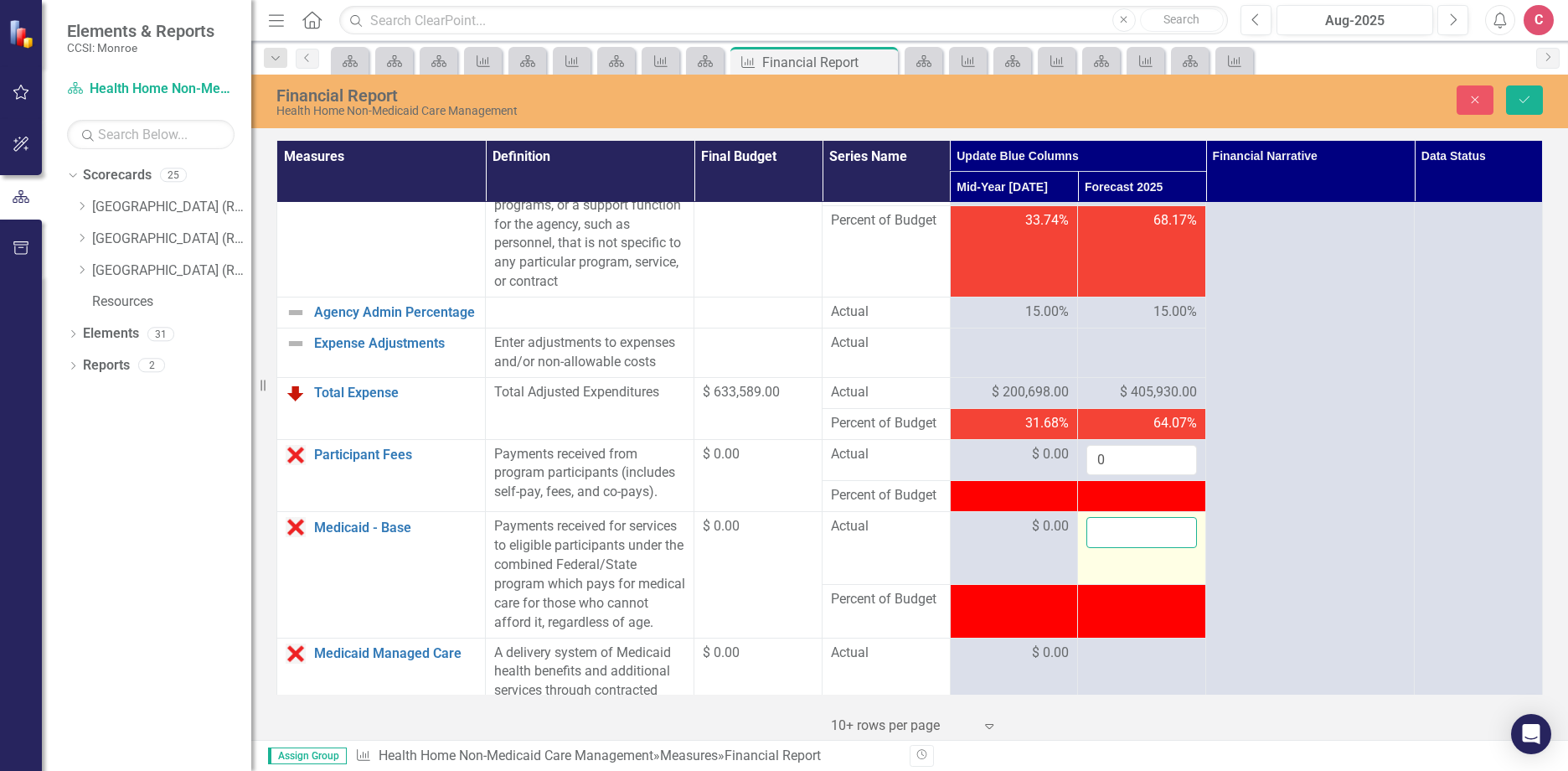
drag, startPoint x: 1139, startPoint y: 556, endPoint x: 1111, endPoint y: 548, distance: 29.1
click at [1111, 548] on input "number" at bounding box center [1141, 532] width 111 height 31
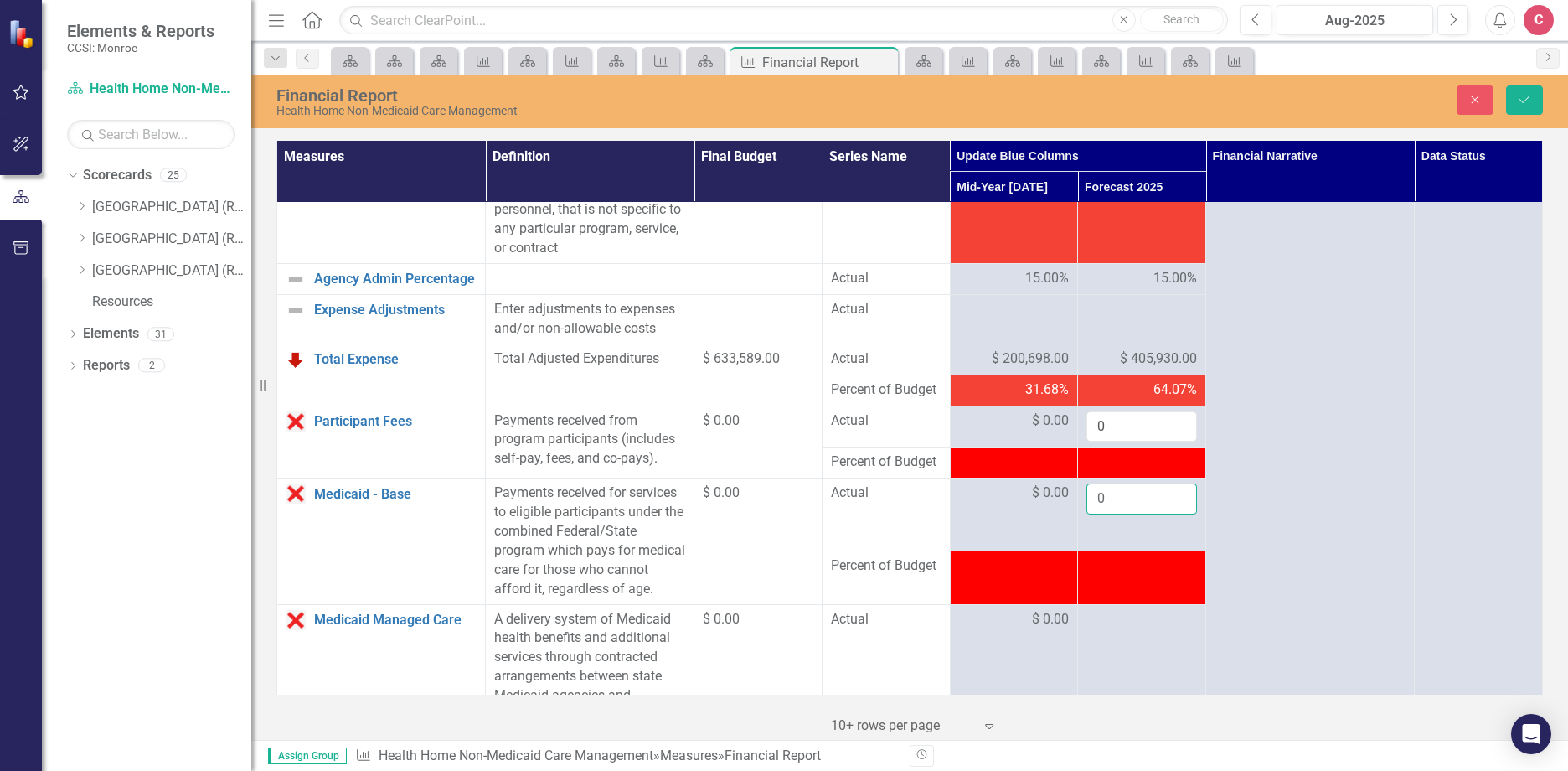
scroll to position [838, 0]
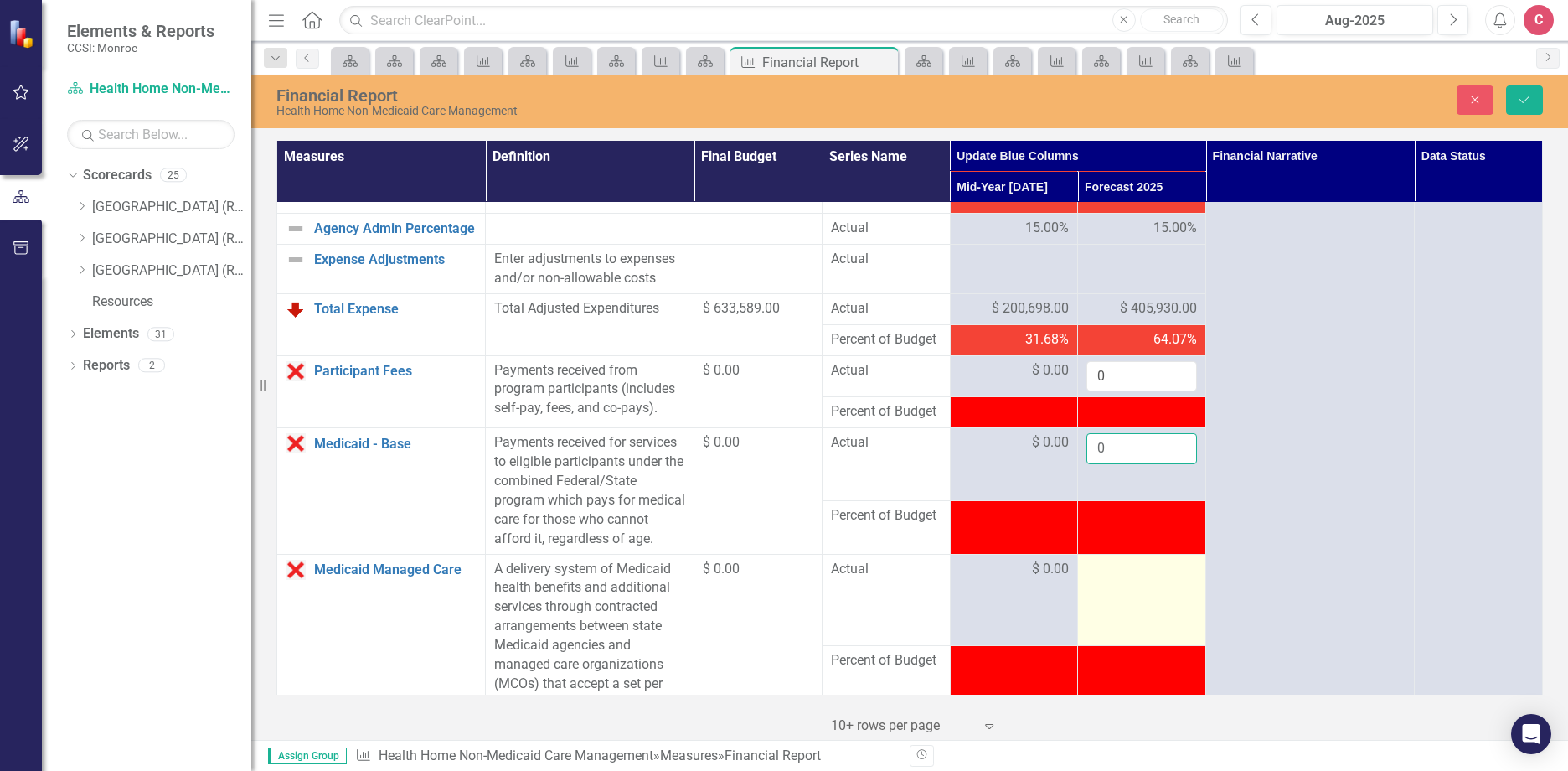
type input "0"
click at [1114, 620] on td at bounding box center [1142, 600] width 128 height 91
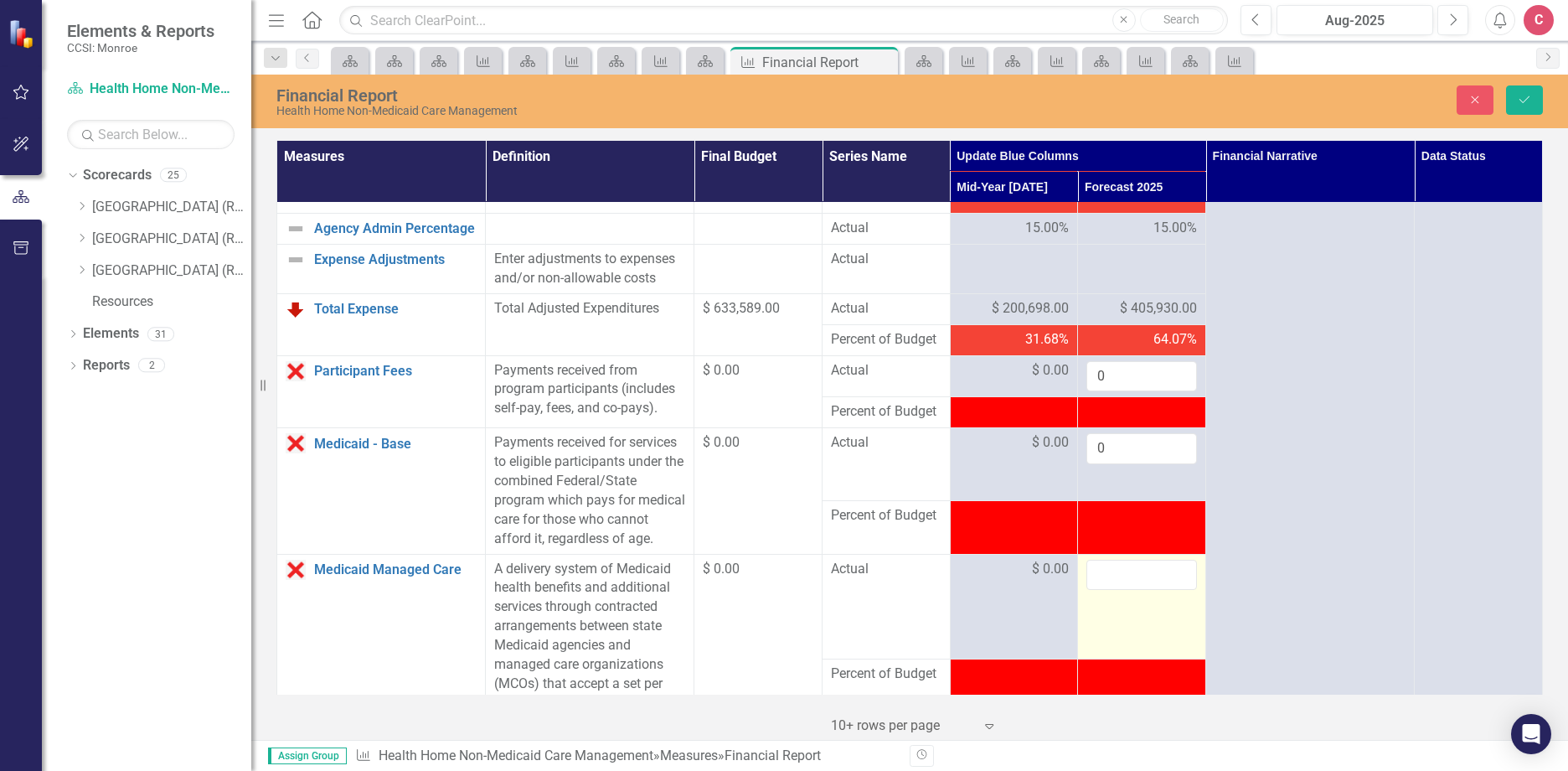
click at [1114, 590] on input "number" at bounding box center [1141, 575] width 111 height 31
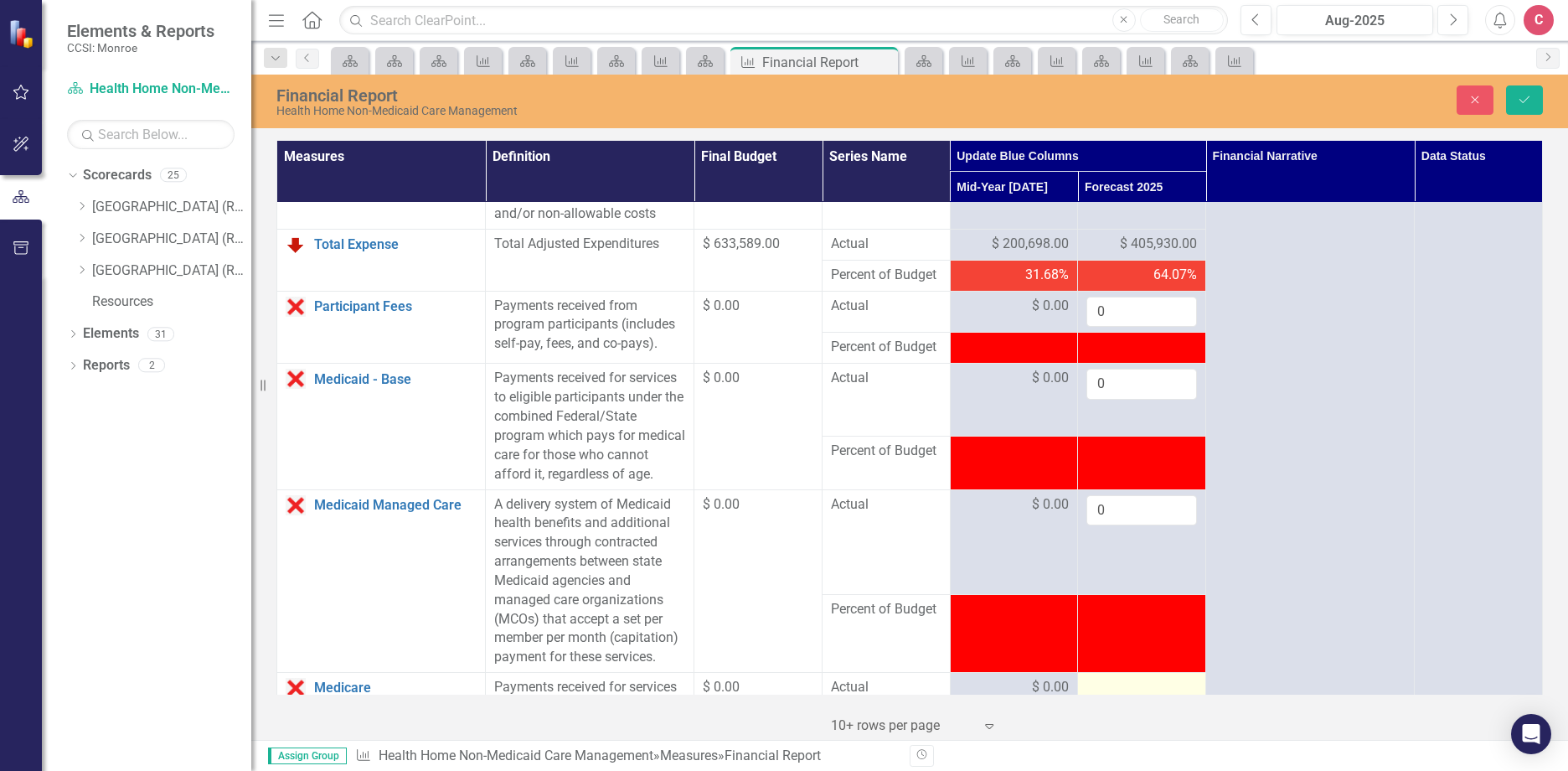
scroll to position [1006, 0]
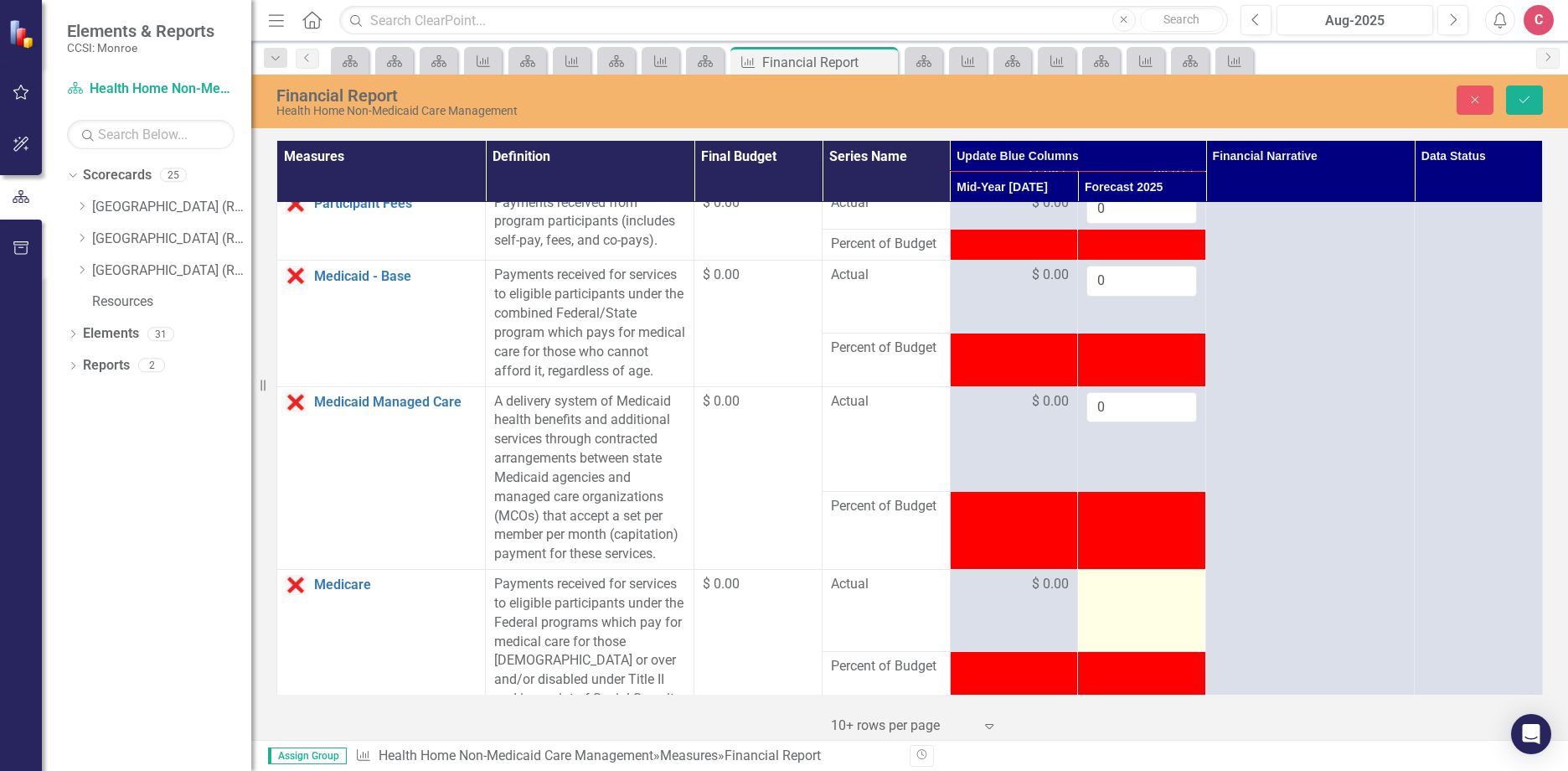
type input "0"
click at [1117, 595] on div at bounding box center [1141, 585] width 111 height 20
drag, startPoint x: 1117, startPoint y: 623, endPoint x: 1142, endPoint y: 634, distance: 27.3
click at [1142, 606] on input "number" at bounding box center [1141, 589] width 111 height 31
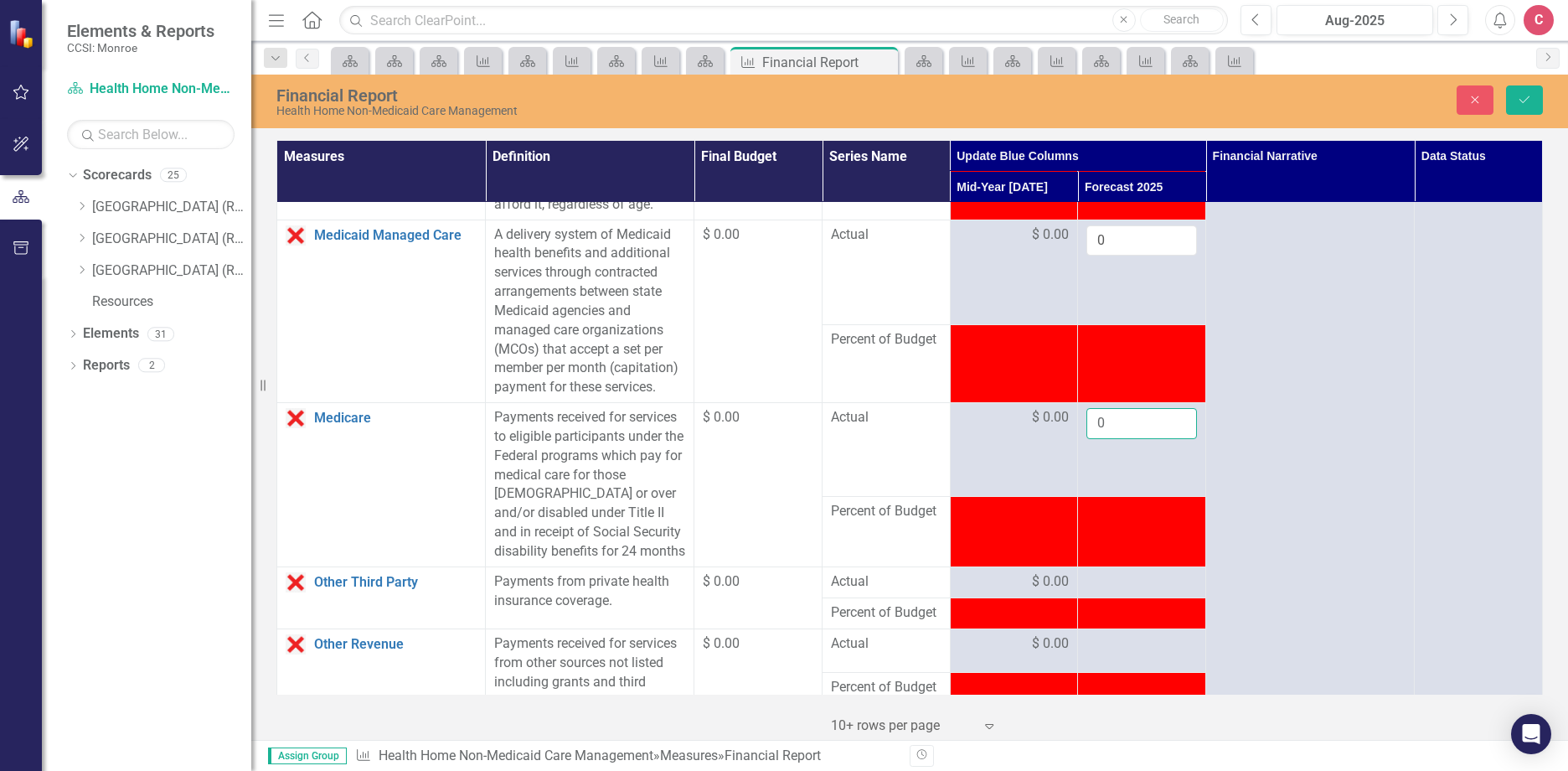
scroll to position [1173, 0]
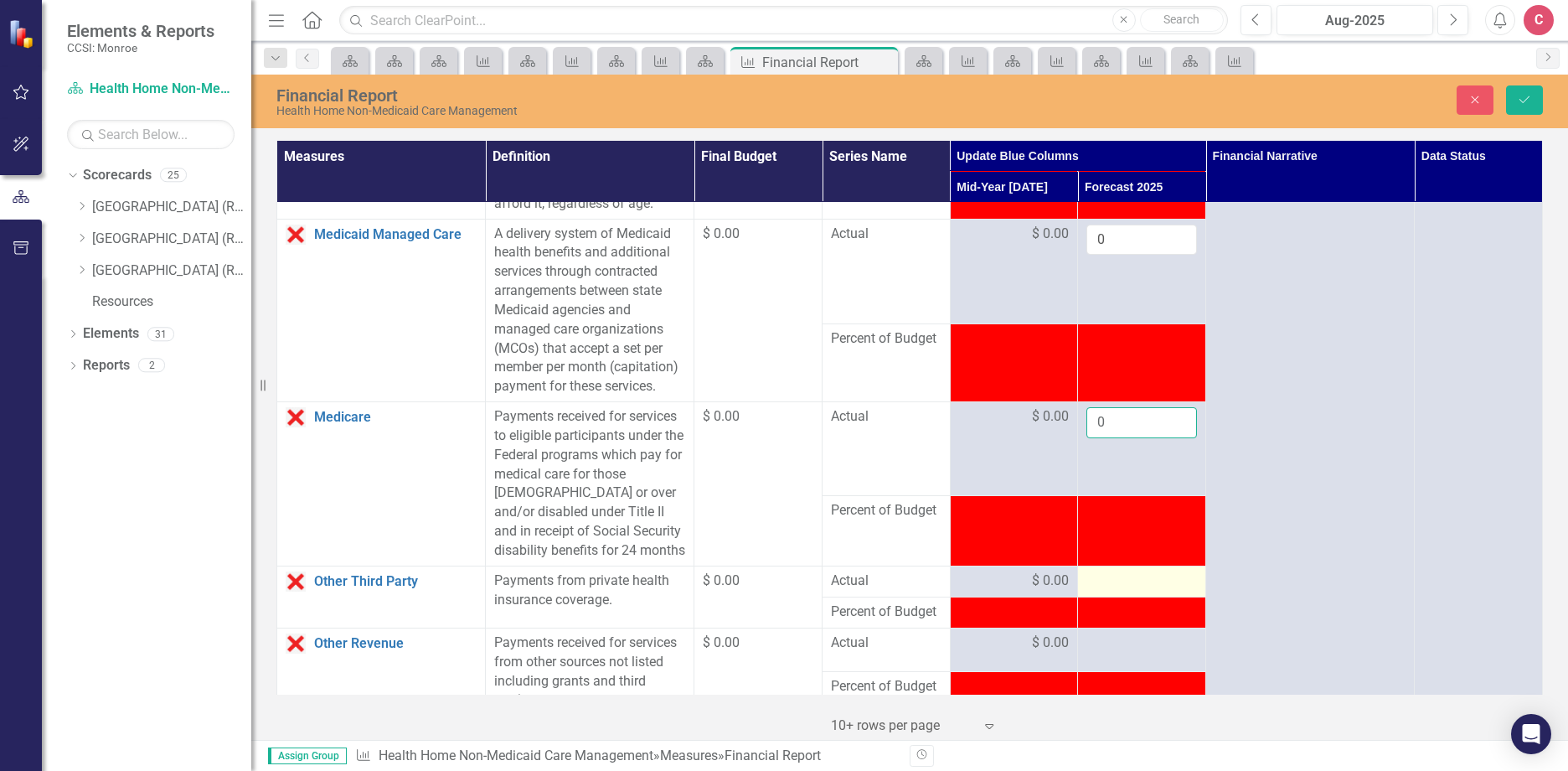
type input "0"
click at [1115, 591] on div at bounding box center [1141, 582] width 111 height 20
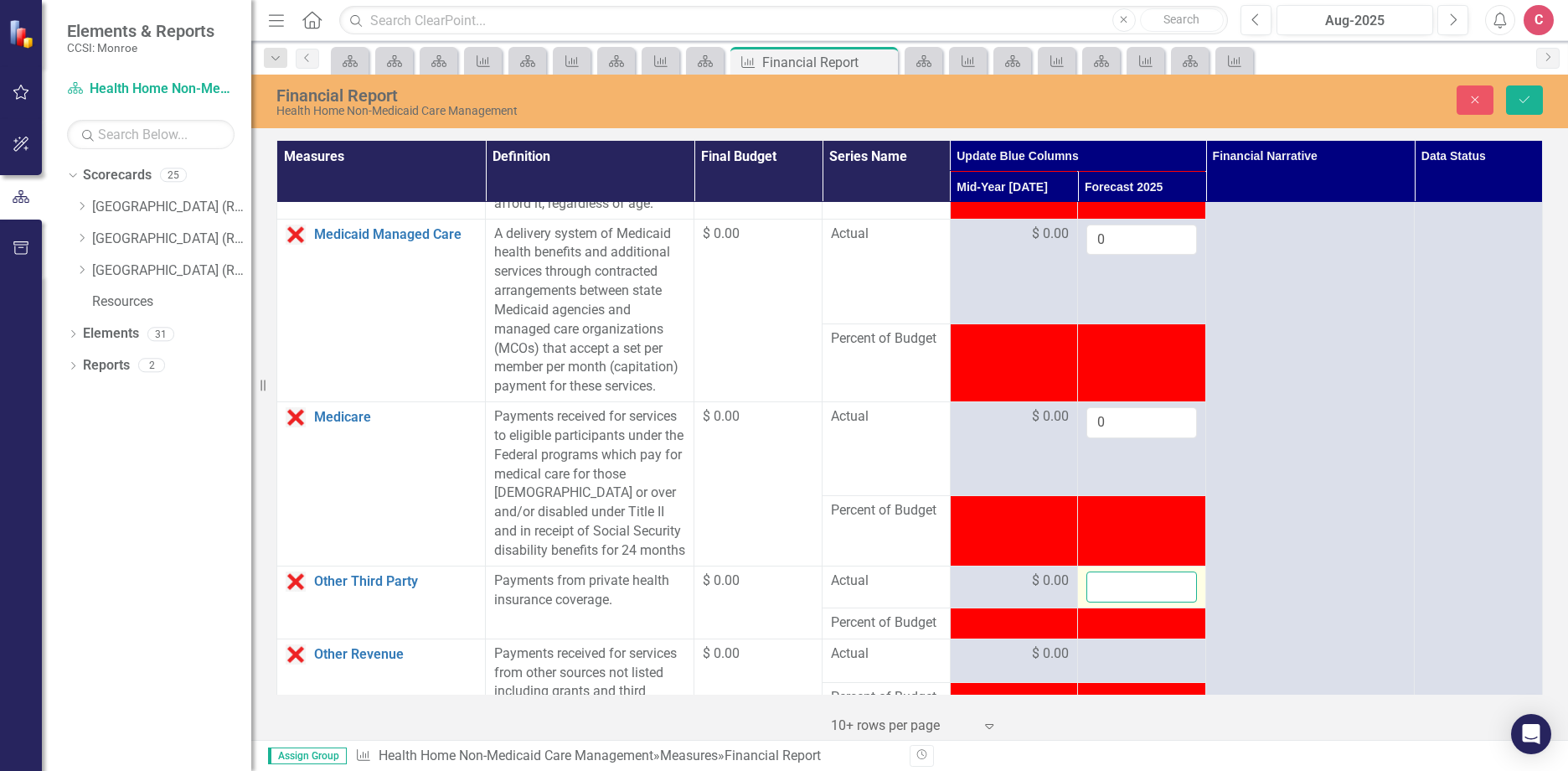
drag, startPoint x: 1115, startPoint y: 635, endPoint x: 1133, endPoint y: 645, distance: 20.6
click at [1133, 602] on input "number" at bounding box center [1141, 587] width 111 height 31
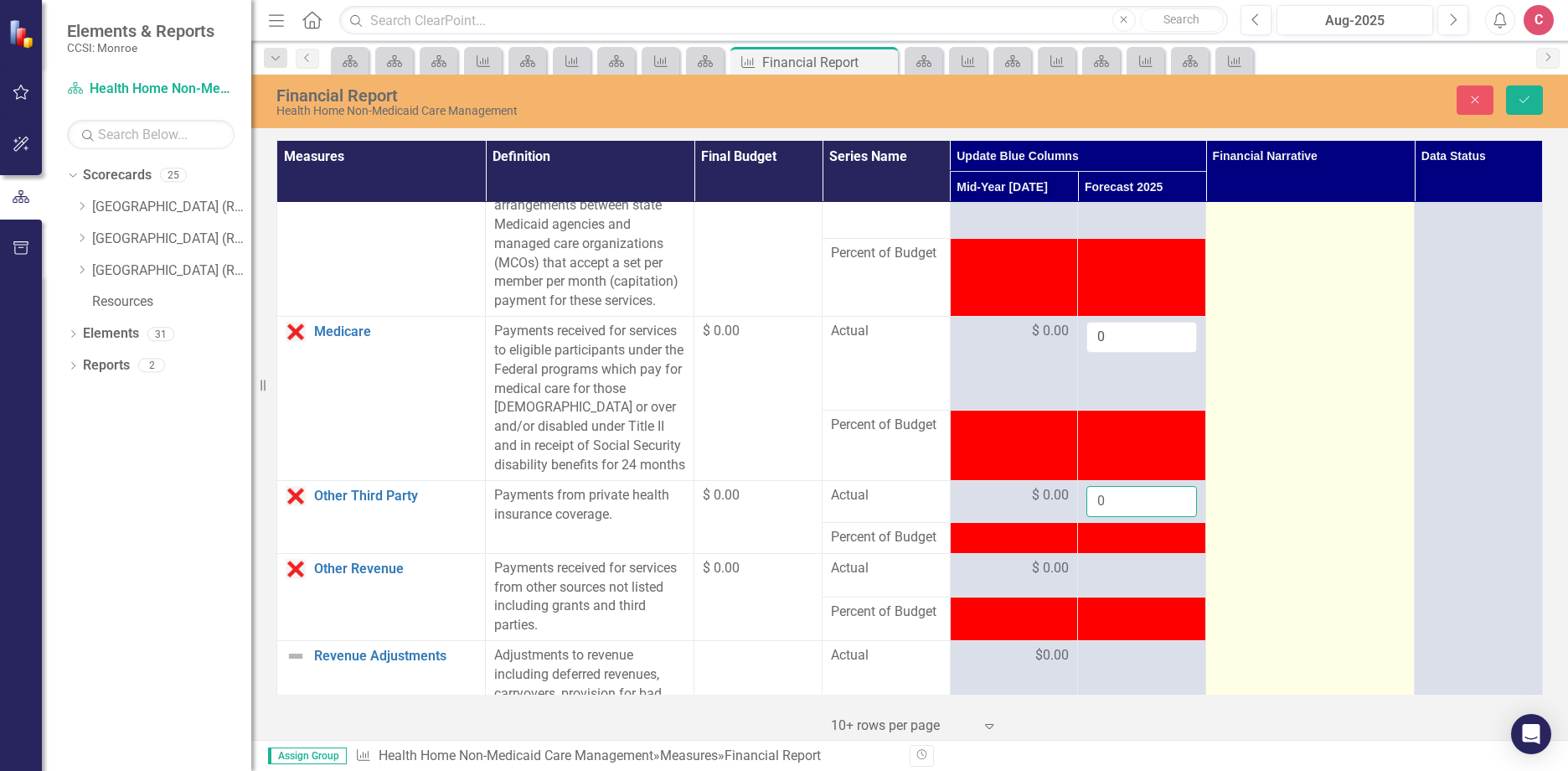
scroll to position [1341, 0]
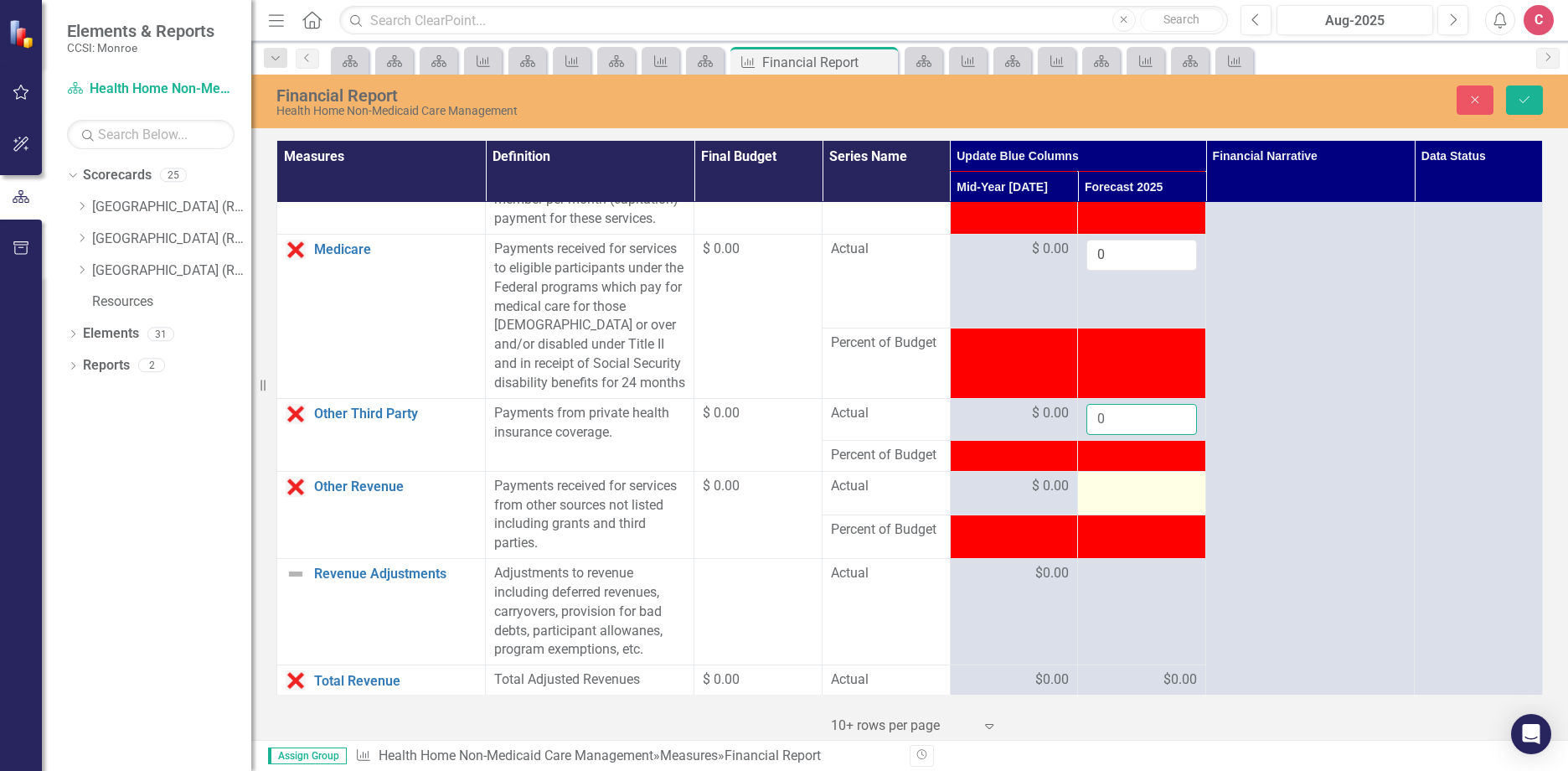
type input "0"
click at [1110, 515] on td at bounding box center [1142, 493] width 128 height 44
drag, startPoint x: 1110, startPoint y: 556, endPoint x: 1097, endPoint y: 540, distance: 20.6
click at [1097, 507] on input "number" at bounding box center [1141, 492] width 111 height 31
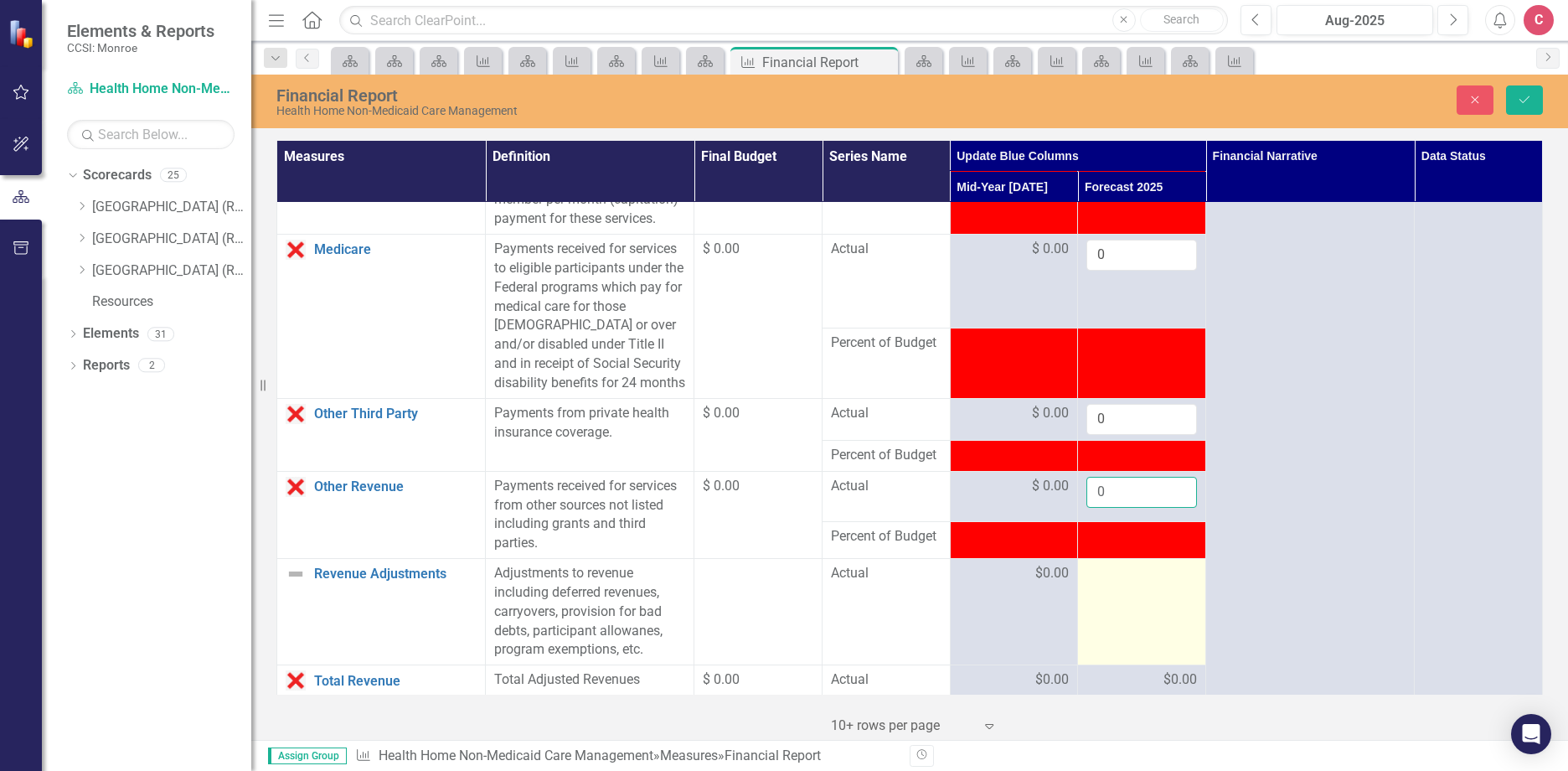
scroll to position [1425, 0]
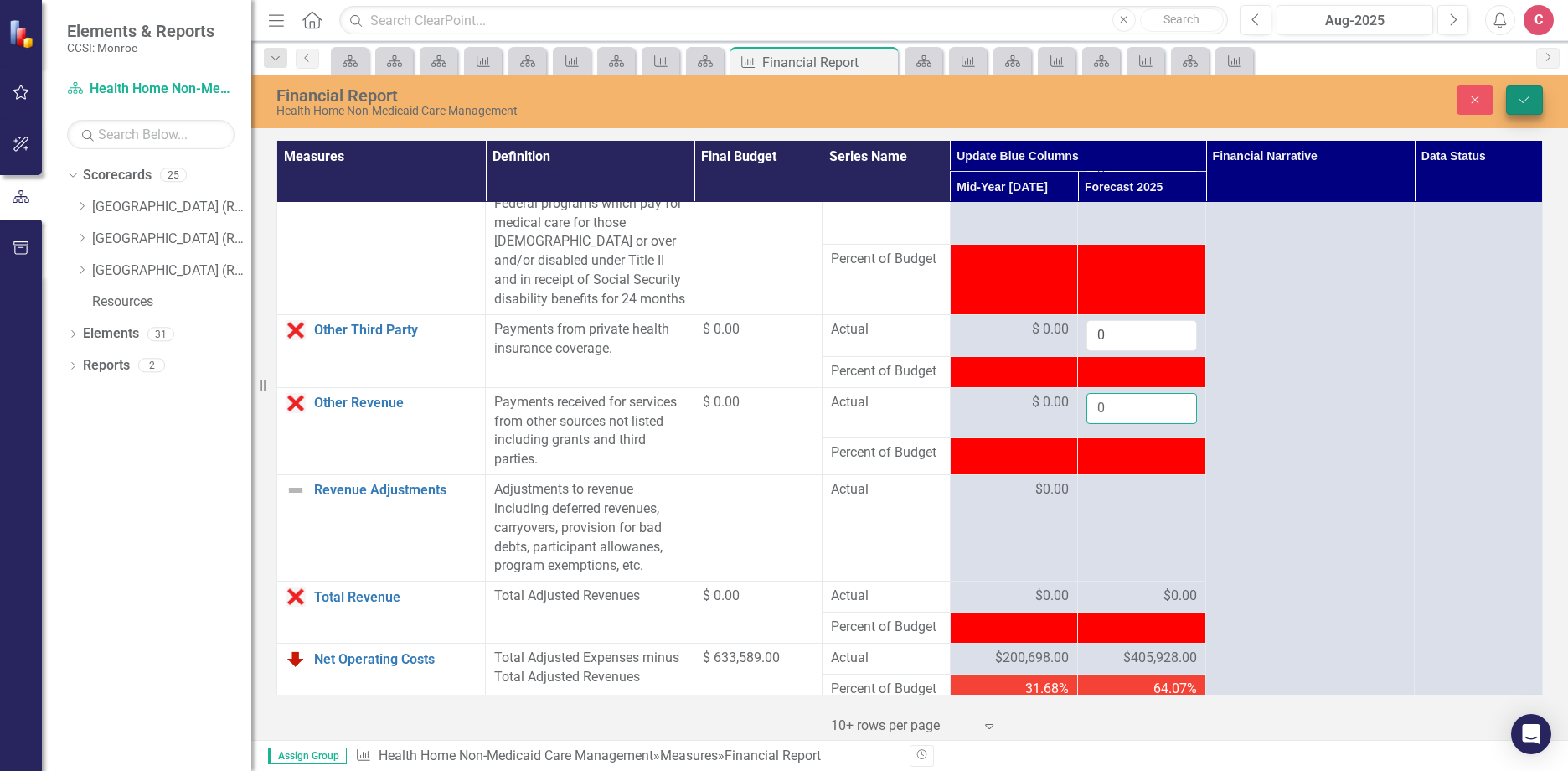
type input "0"
click at [1527, 97] on icon "Save" at bounding box center [1524, 100] width 15 height 12
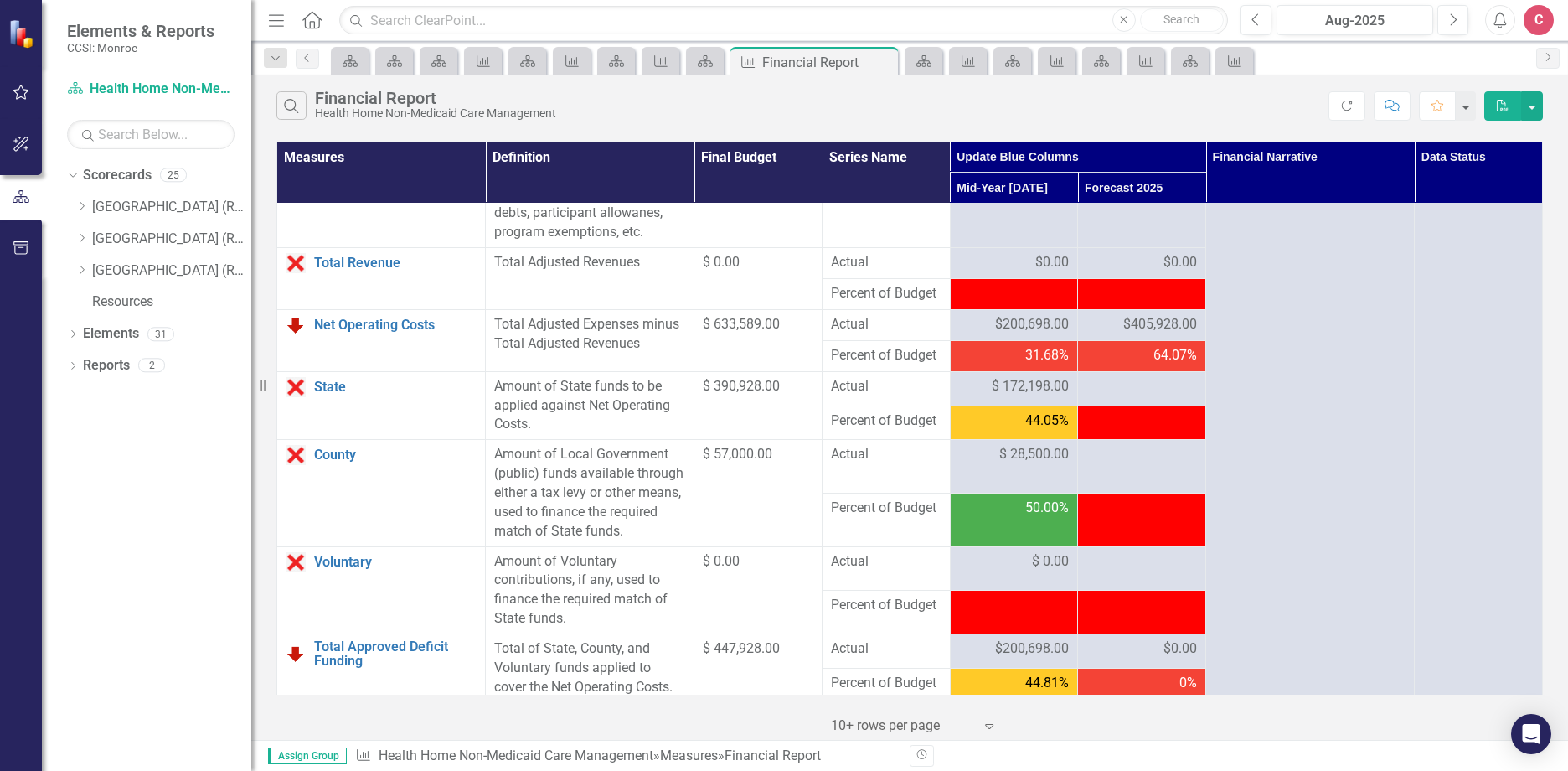
scroll to position [1760, 0]
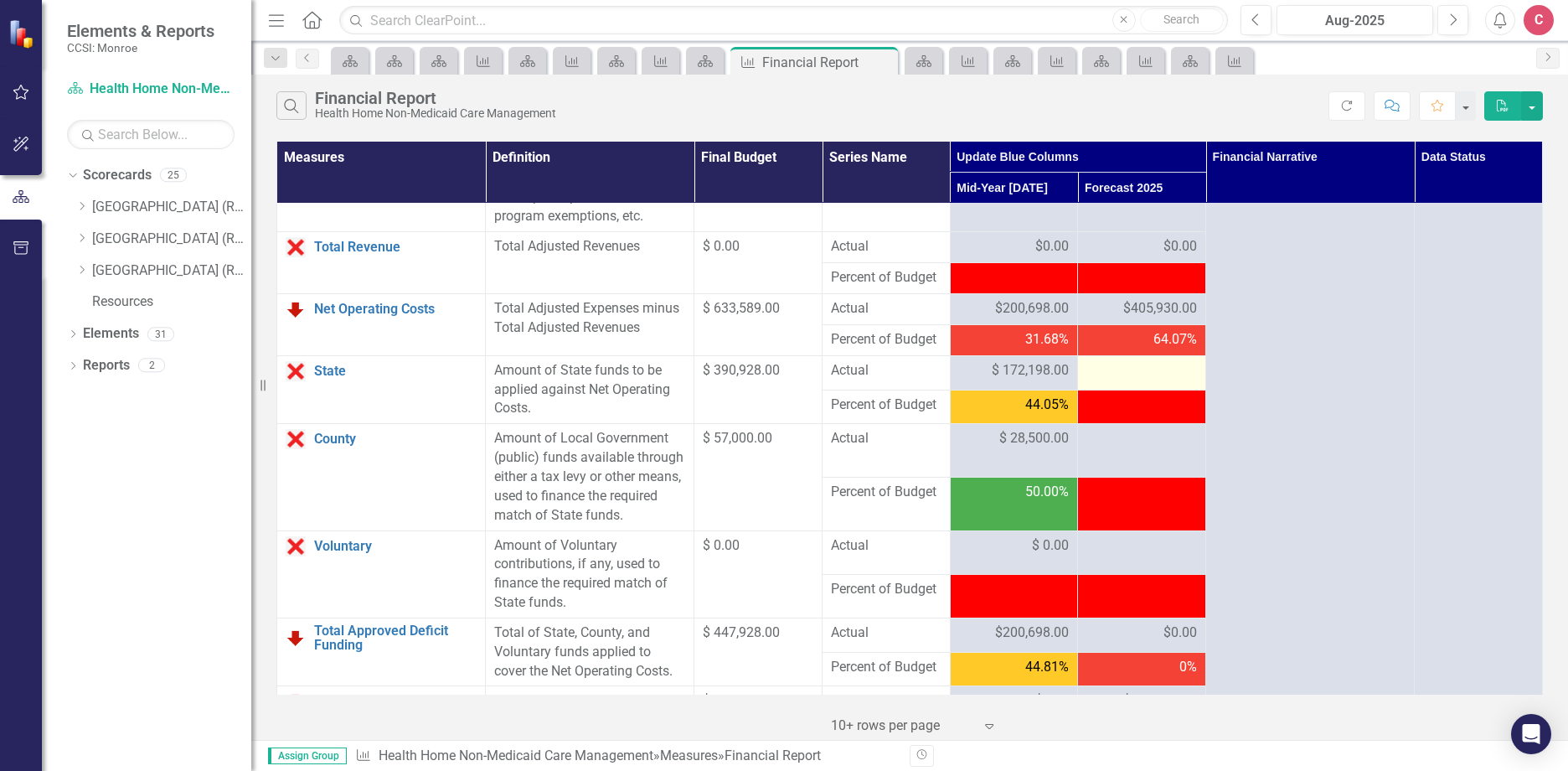
click at [1106, 381] on div at bounding box center [1141, 372] width 111 height 20
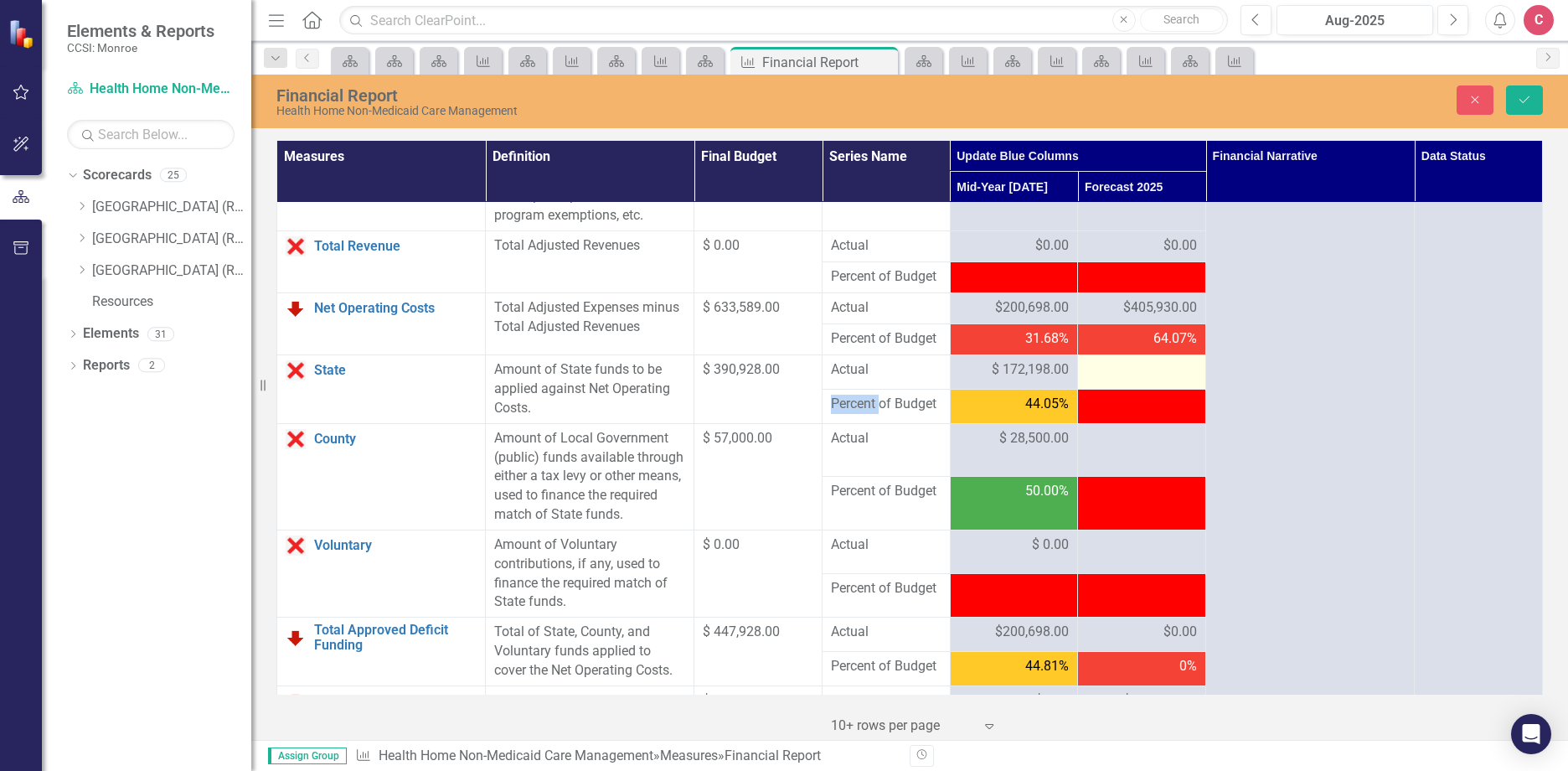
click at [1106, 381] on div at bounding box center [1141, 371] width 111 height 20
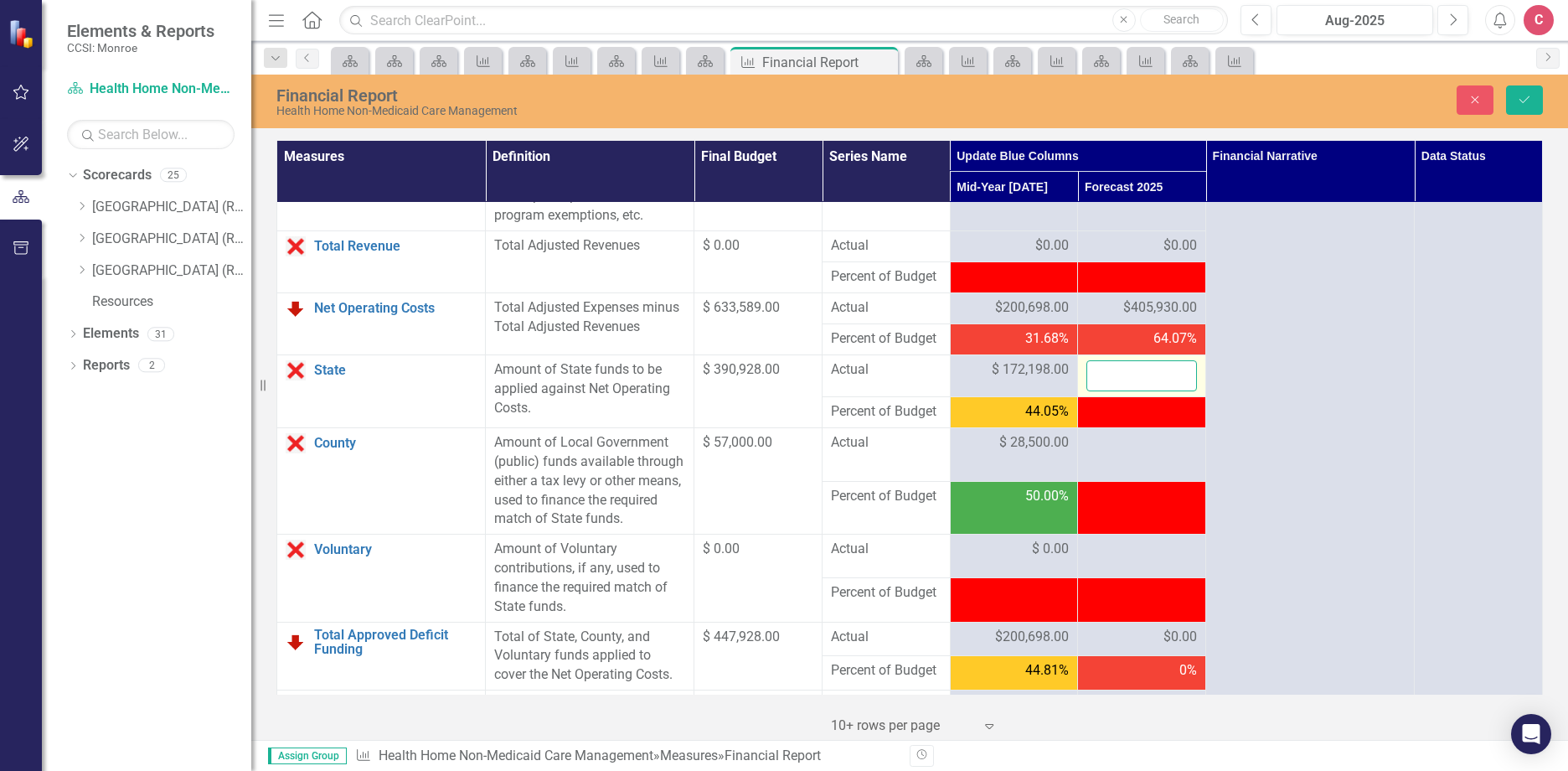
click at [1107, 391] on input "number" at bounding box center [1141, 375] width 111 height 31
type input "390928"
click at [1119, 453] on div at bounding box center [1141, 443] width 111 height 20
click at [1135, 453] on div at bounding box center [1141, 443] width 111 height 20
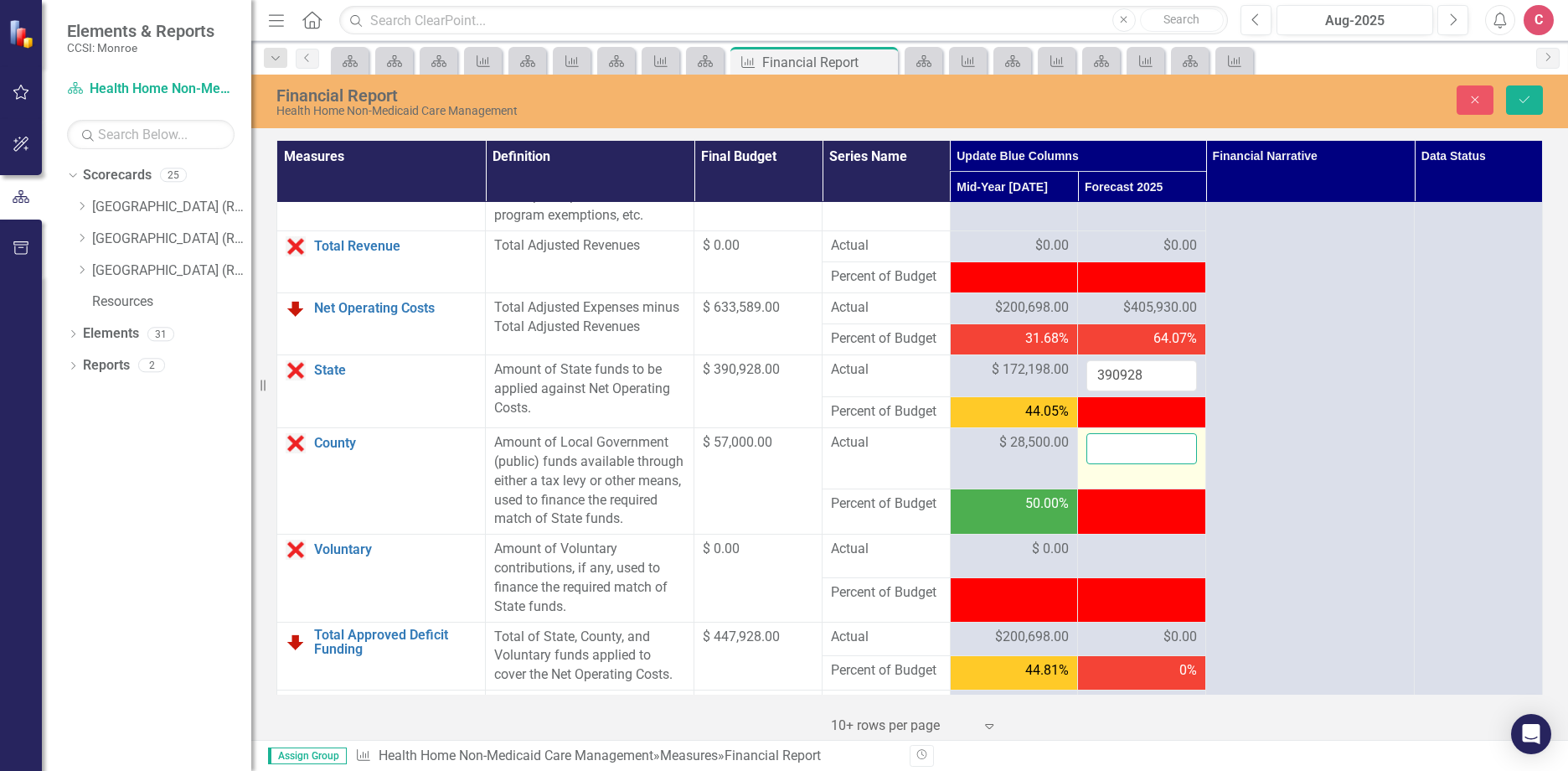
click at [1133, 465] on input "number" at bounding box center [1141, 448] width 111 height 31
type input "57000"
click at [1523, 110] on button "Save" at bounding box center [1524, 100] width 37 height 29
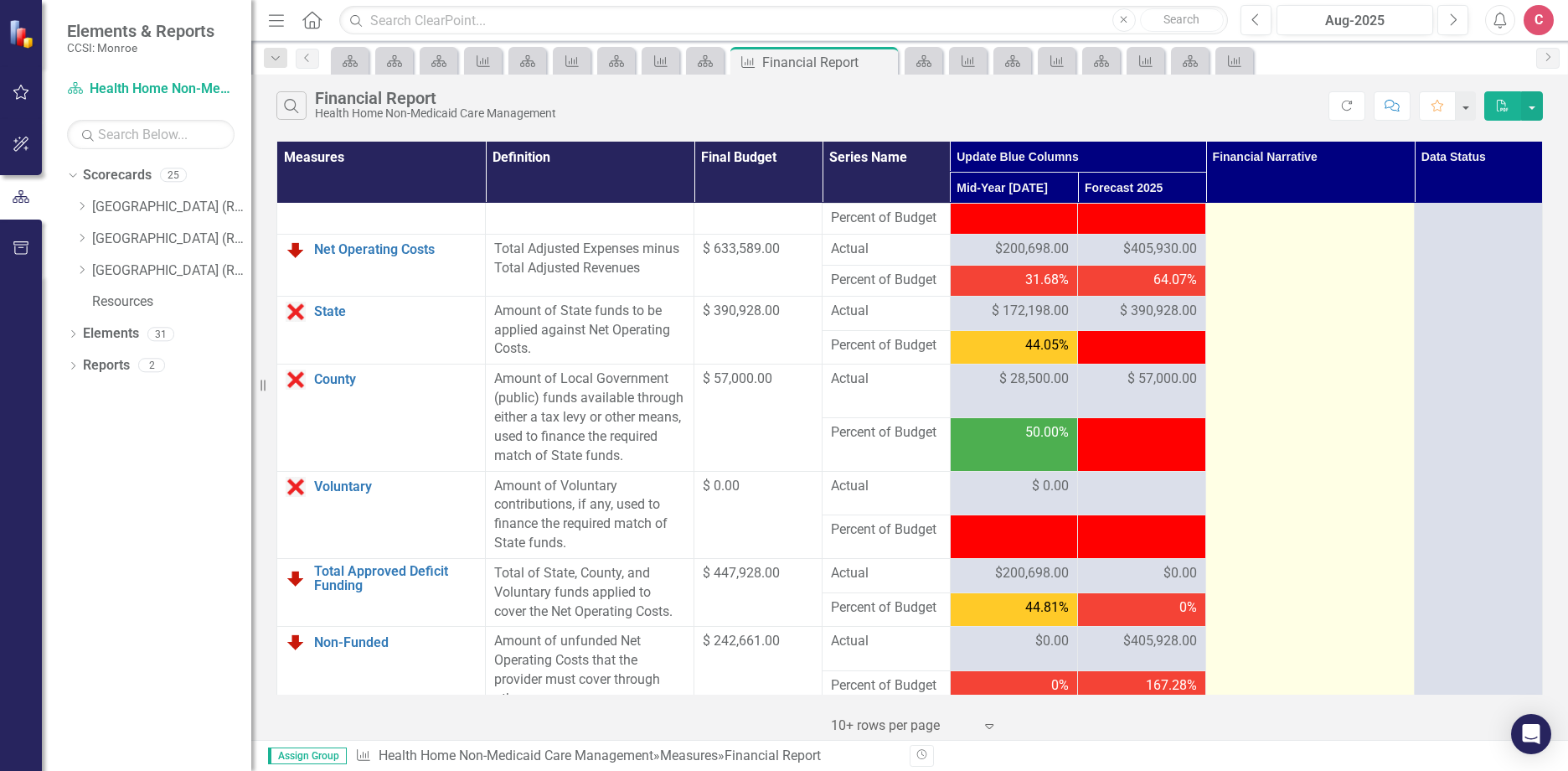
scroll to position [1844, 0]
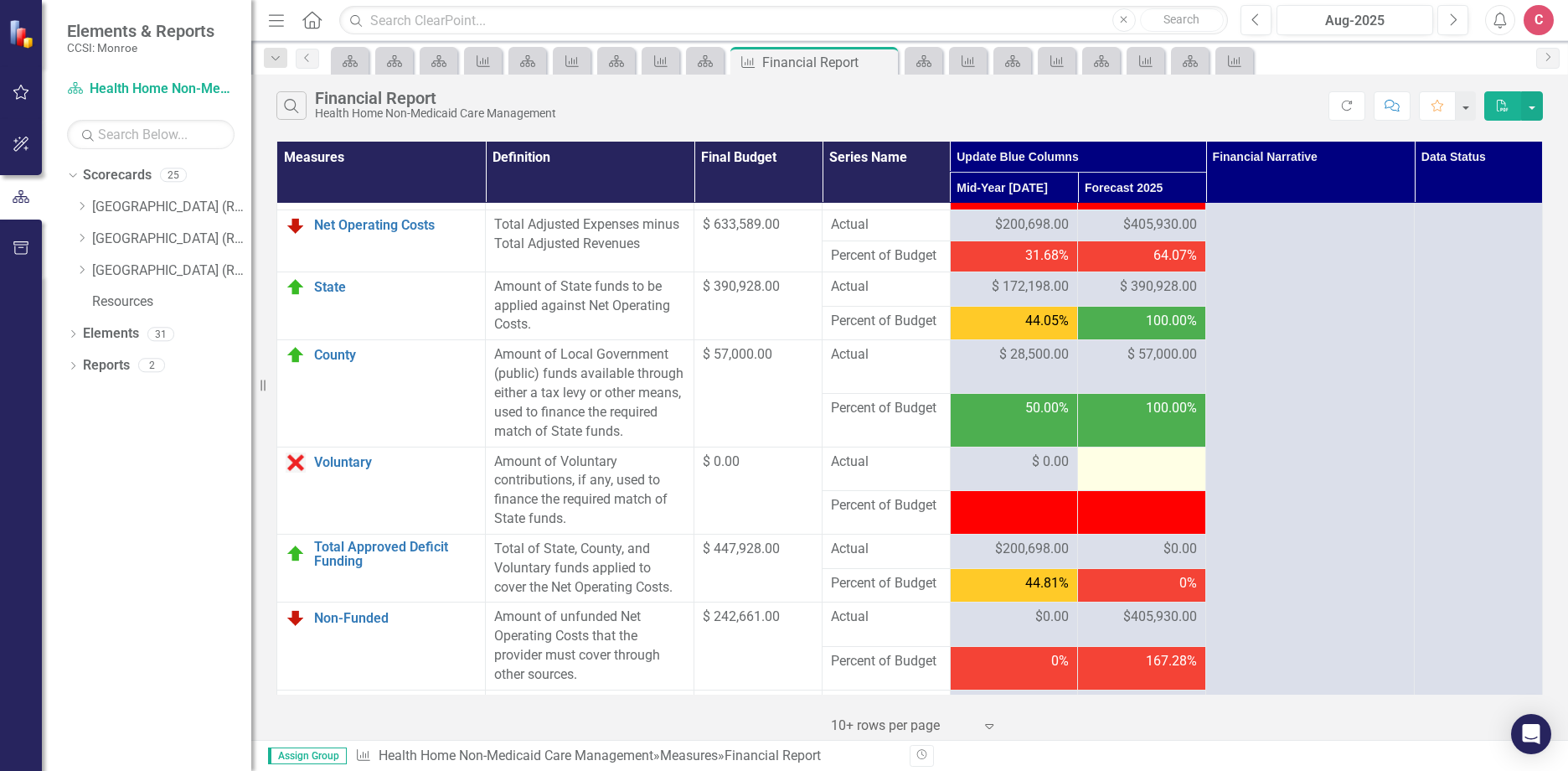
click at [1110, 473] on div at bounding box center [1141, 463] width 111 height 20
click at [1112, 473] on div at bounding box center [1141, 463] width 111 height 20
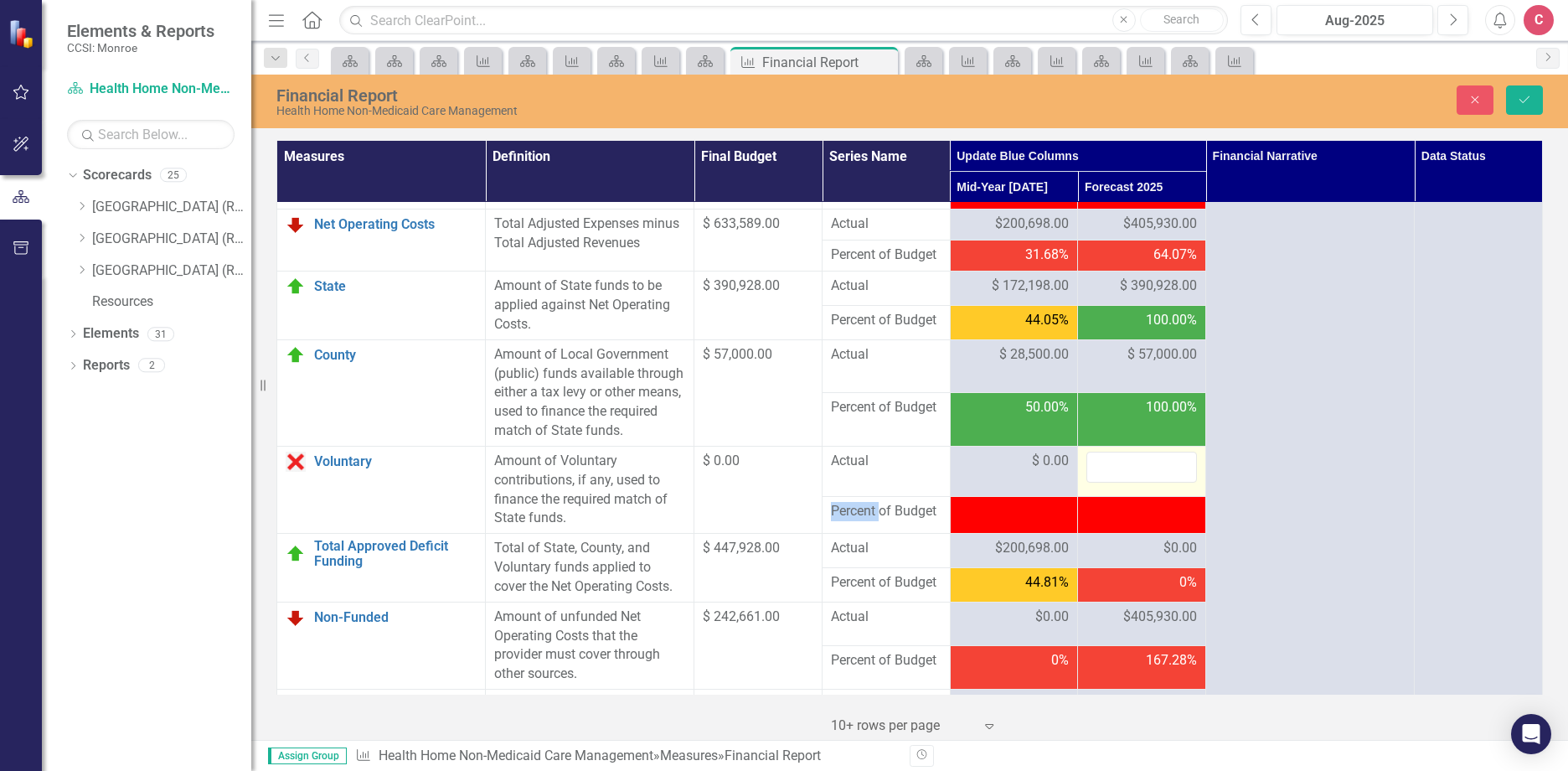
click at [1136, 482] on input "number" at bounding box center [1141, 467] width 111 height 31
type input "0"
click at [1514, 97] on button "Save" at bounding box center [1524, 100] width 37 height 29
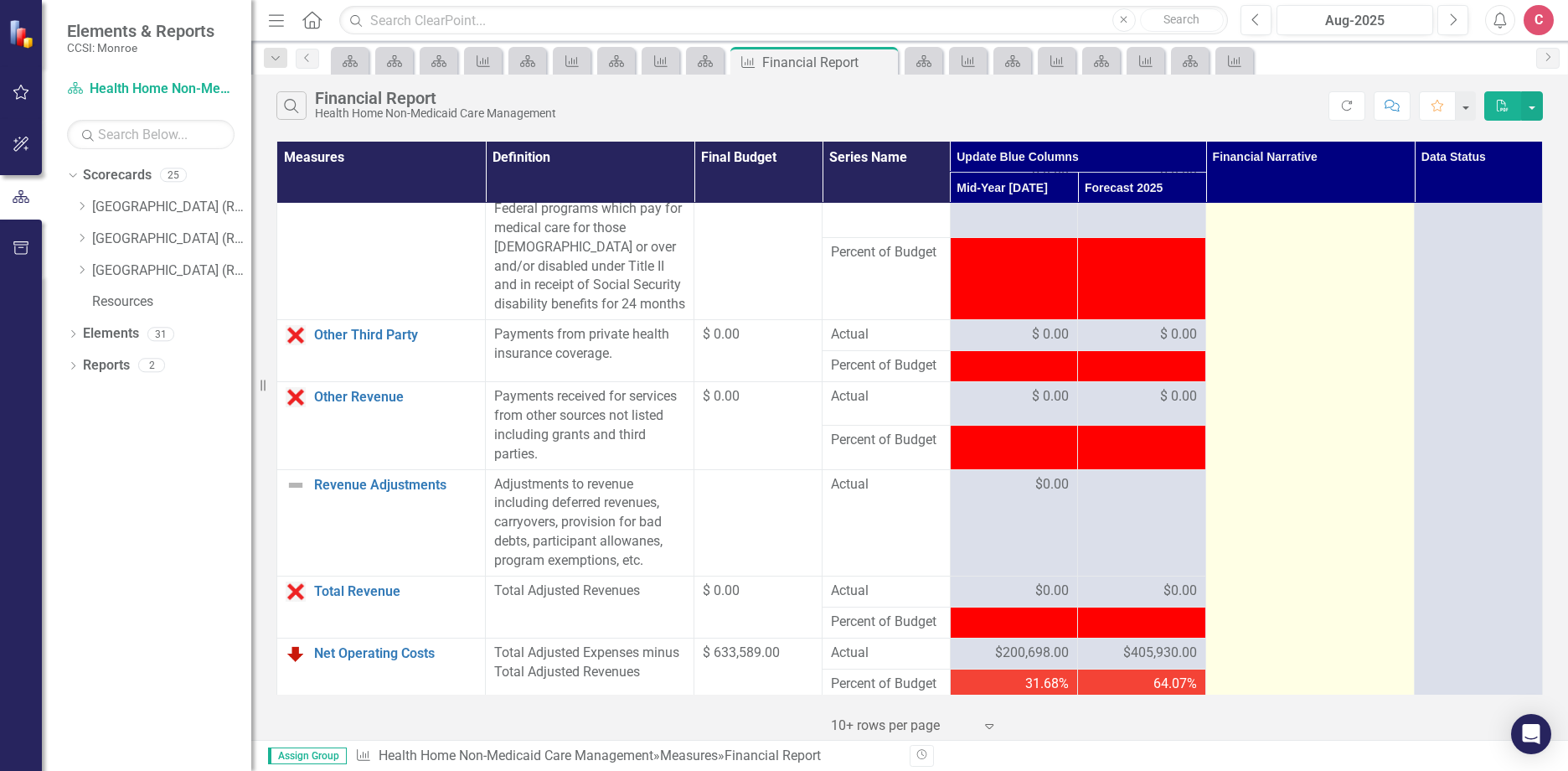
scroll to position [1425, 0]
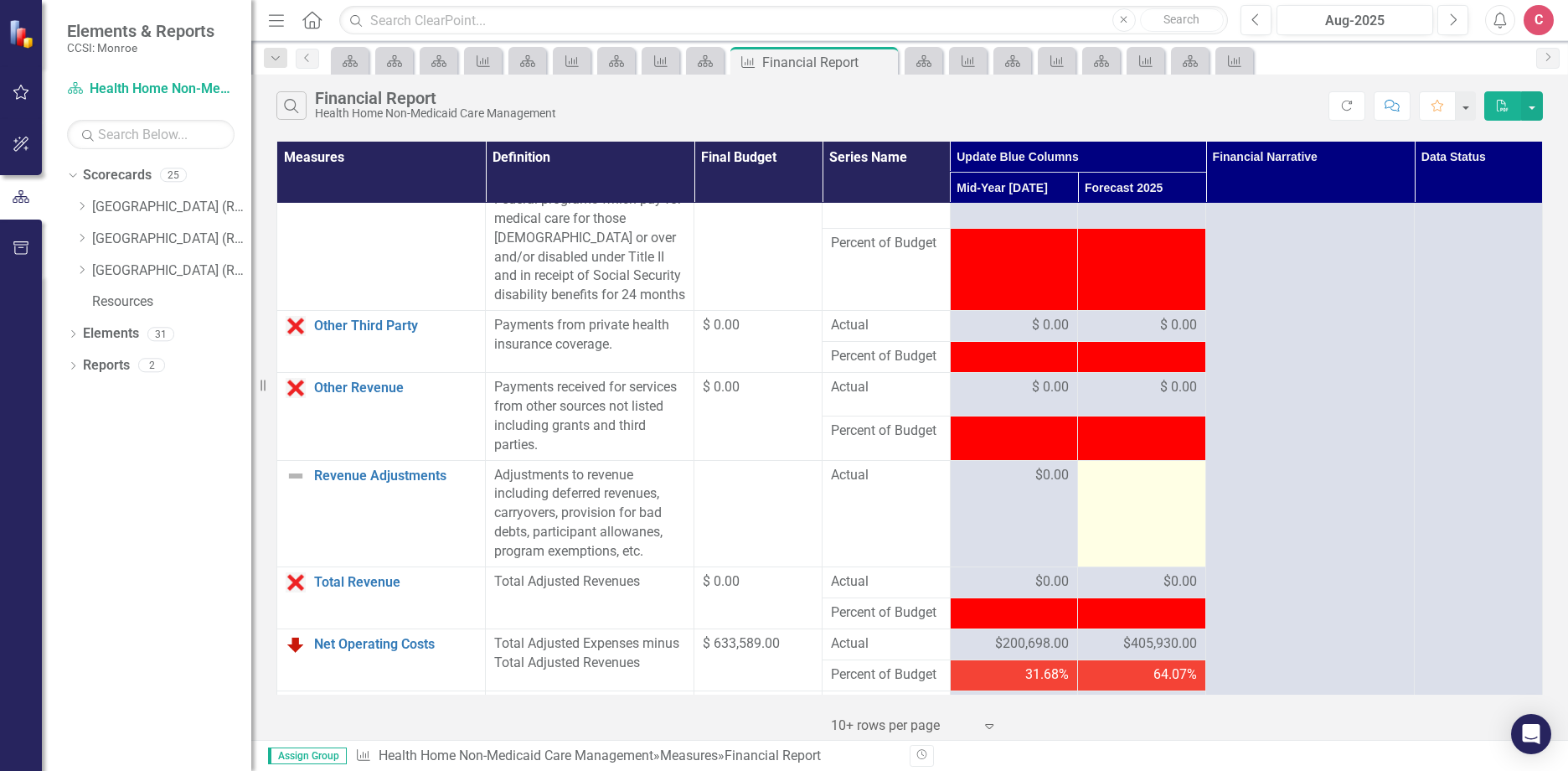
click at [1142, 486] on div at bounding box center [1141, 476] width 111 height 20
click at [1148, 486] on div at bounding box center [1141, 476] width 111 height 20
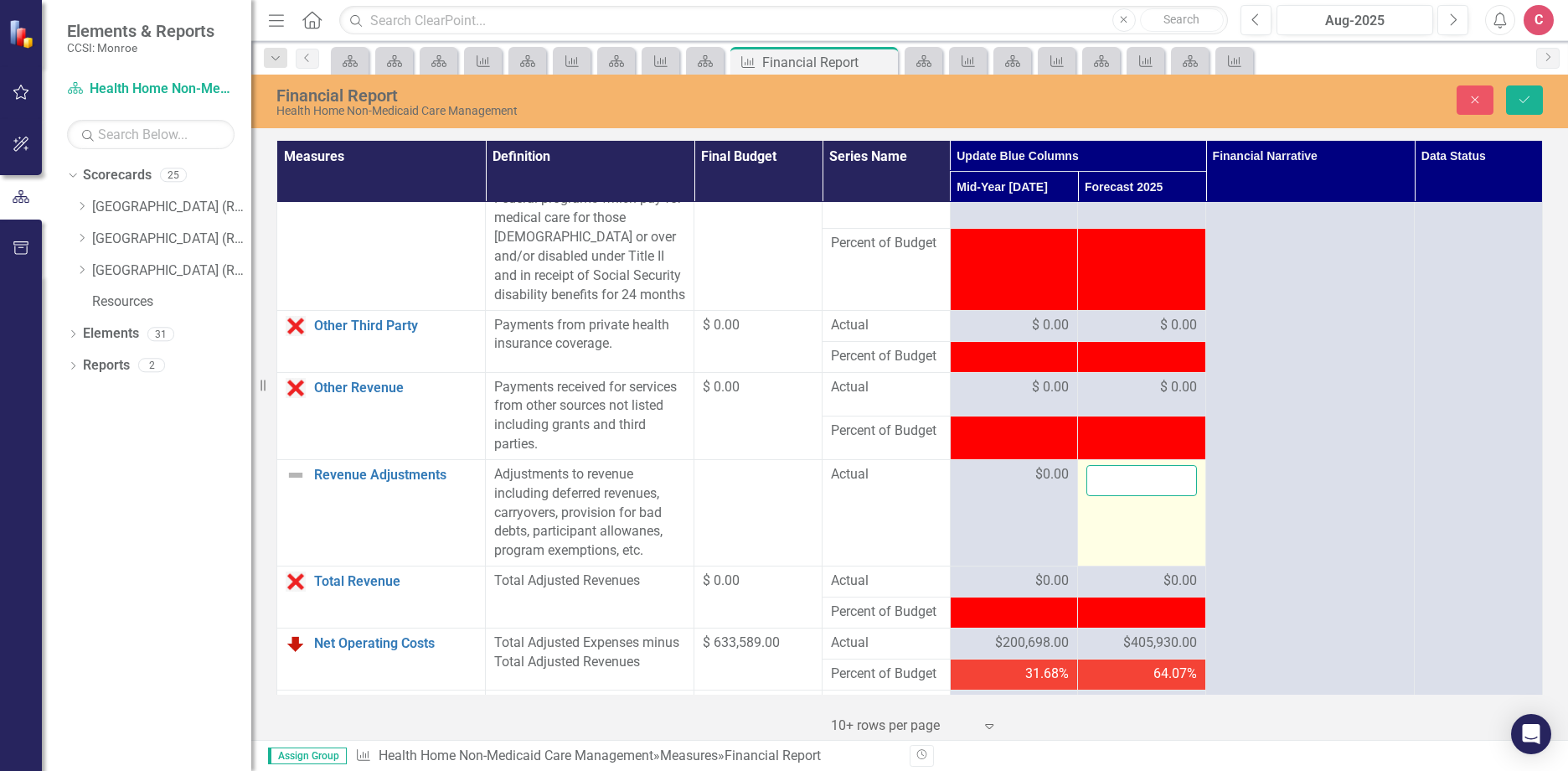
drag, startPoint x: 1148, startPoint y: 531, endPoint x: 1155, endPoint y: 546, distance: 16.6
click at [1155, 496] on input "number" at bounding box center [1141, 480] width 111 height 31
type input "0"
click at [1533, 100] on button "Save" at bounding box center [1524, 100] width 37 height 29
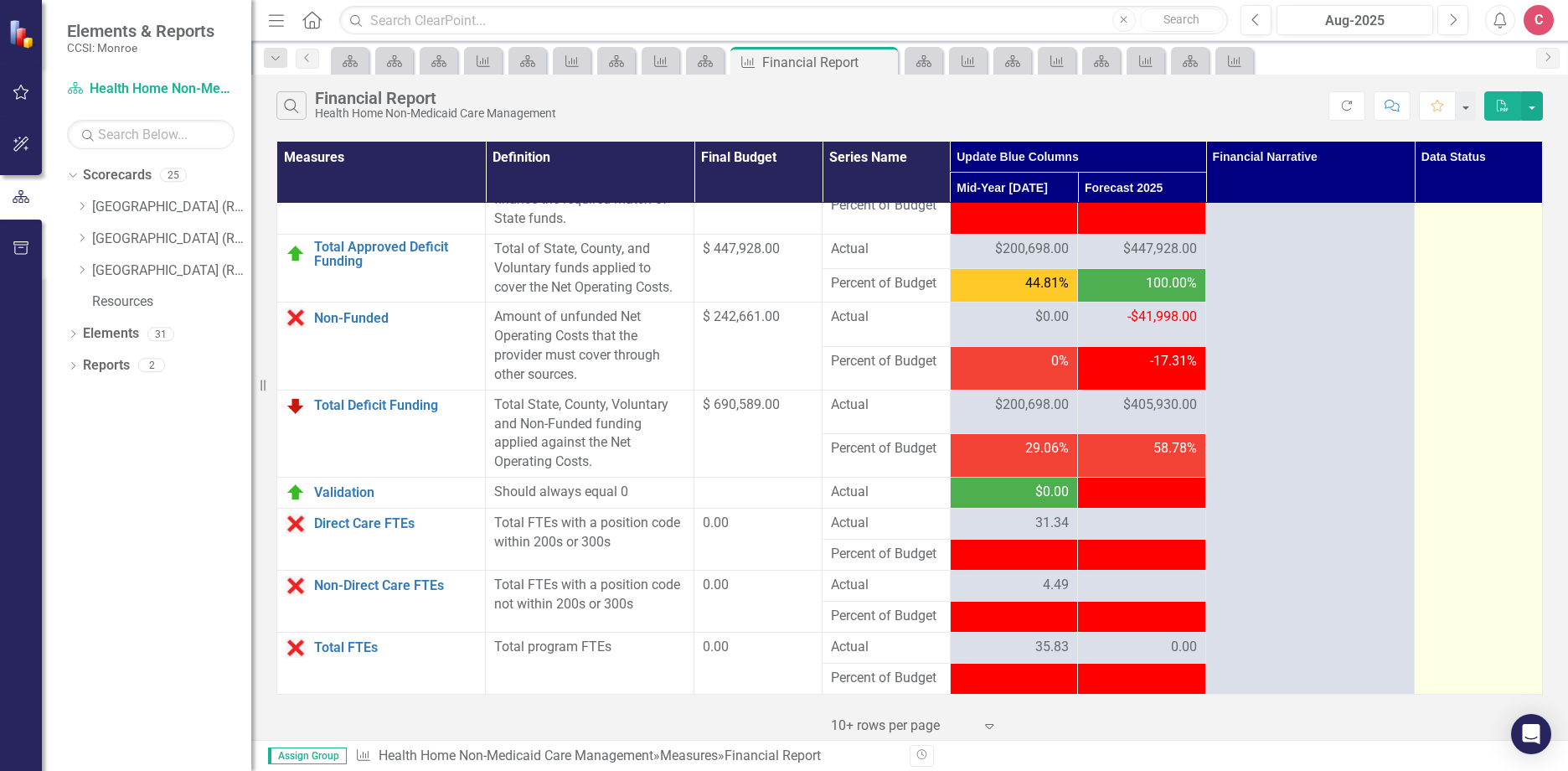
scroll to position [2201, 0]
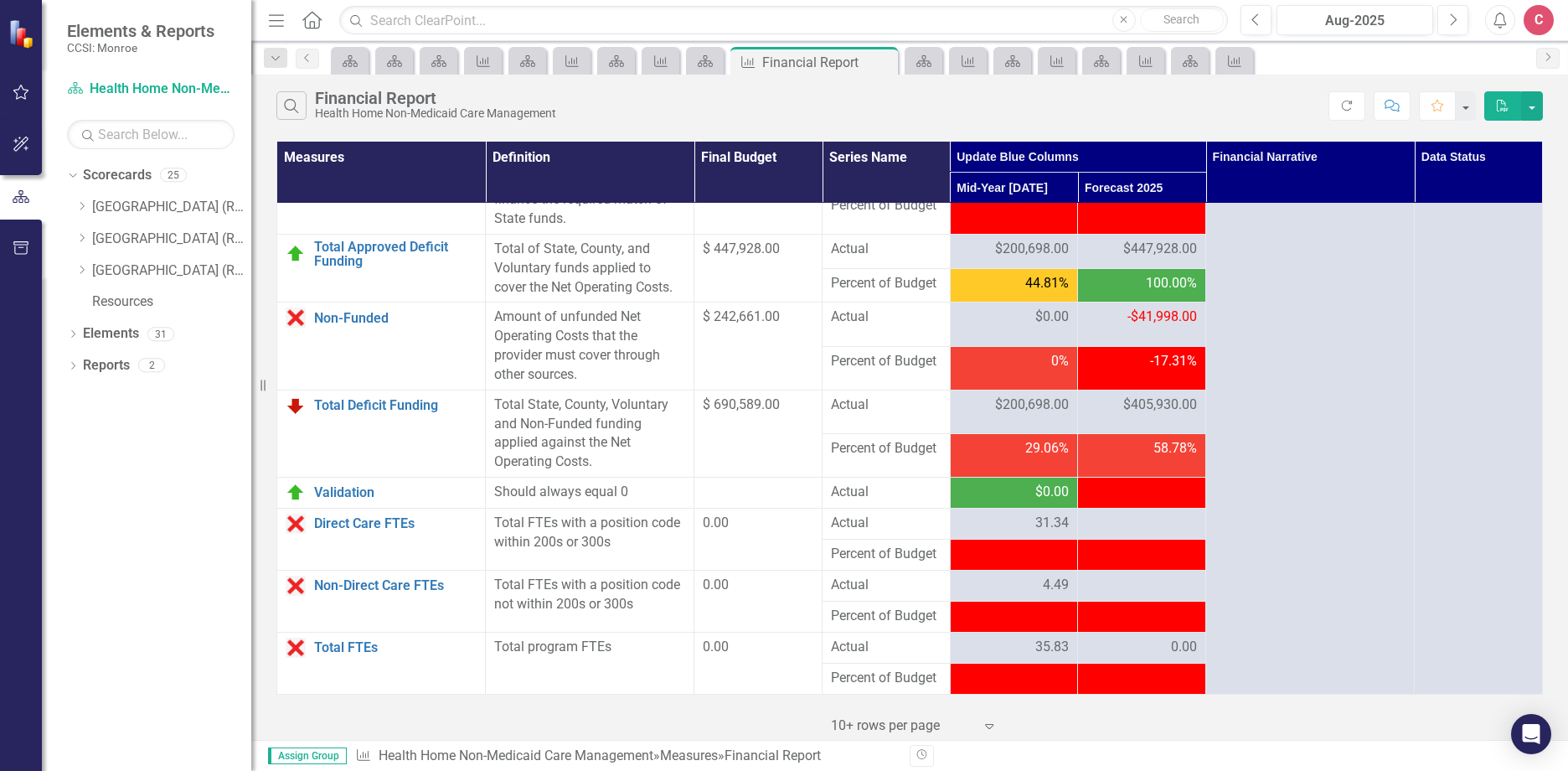
click at [1133, 492] on span "-$447,928.00" at bounding box center [1158, 491] width 77 height 16
click at [1149, 588] on div at bounding box center [1141, 586] width 111 height 20
click at [1164, 527] on div at bounding box center [1141, 524] width 111 height 20
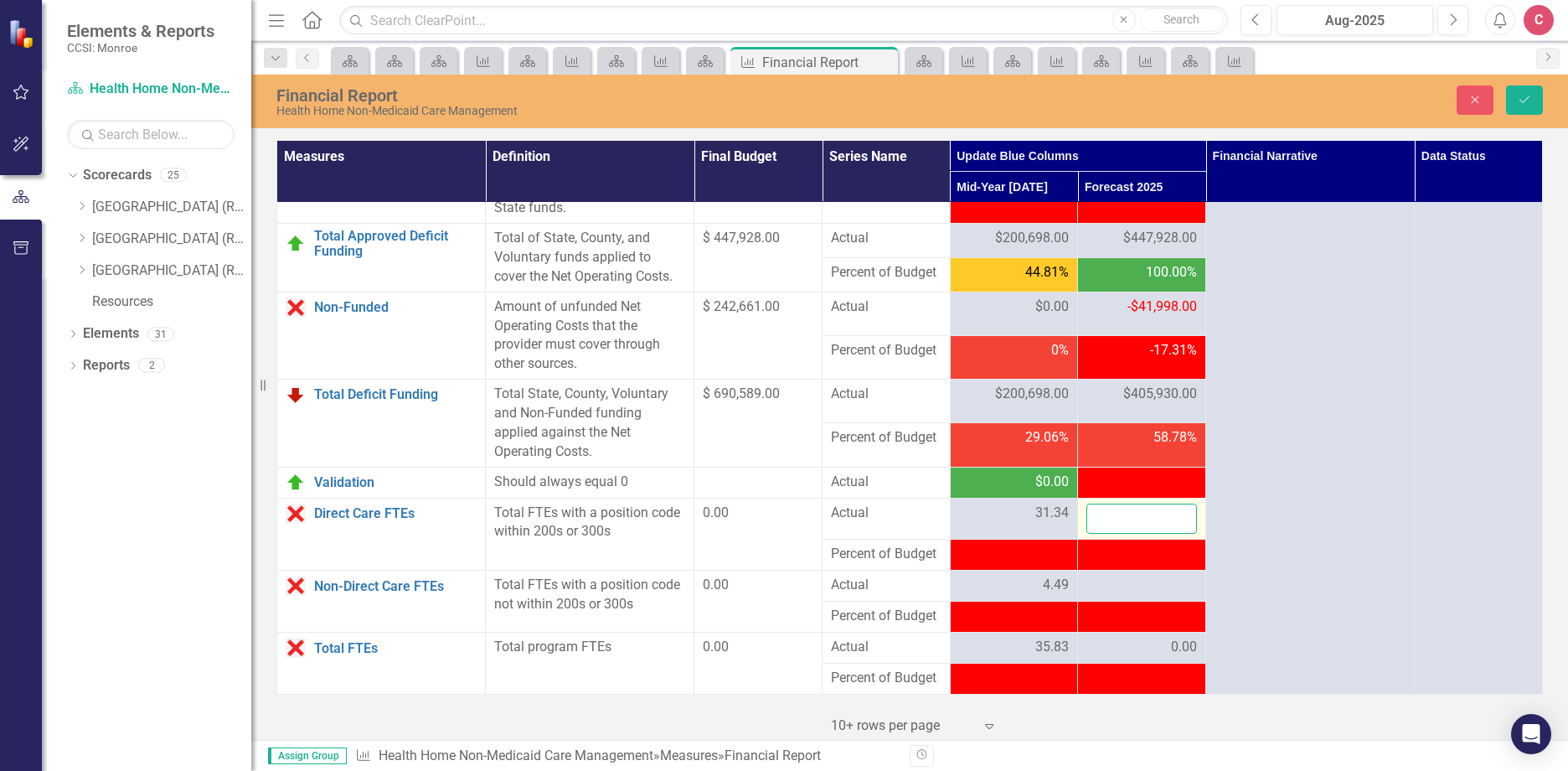
drag, startPoint x: 1164, startPoint y: 527, endPoint x: 1130, endPoint y: 532, distance: 34.4
click at [1130, 532] on input "number" at bounding box center [1141, 519] width 111 height 31
type input "28.10"
click at [1113, 589] on div at bounding box center [1141, 586] width 111 height 20
click at [1118, 590] on div at bounding box center [1141, 586] width 111 height 20
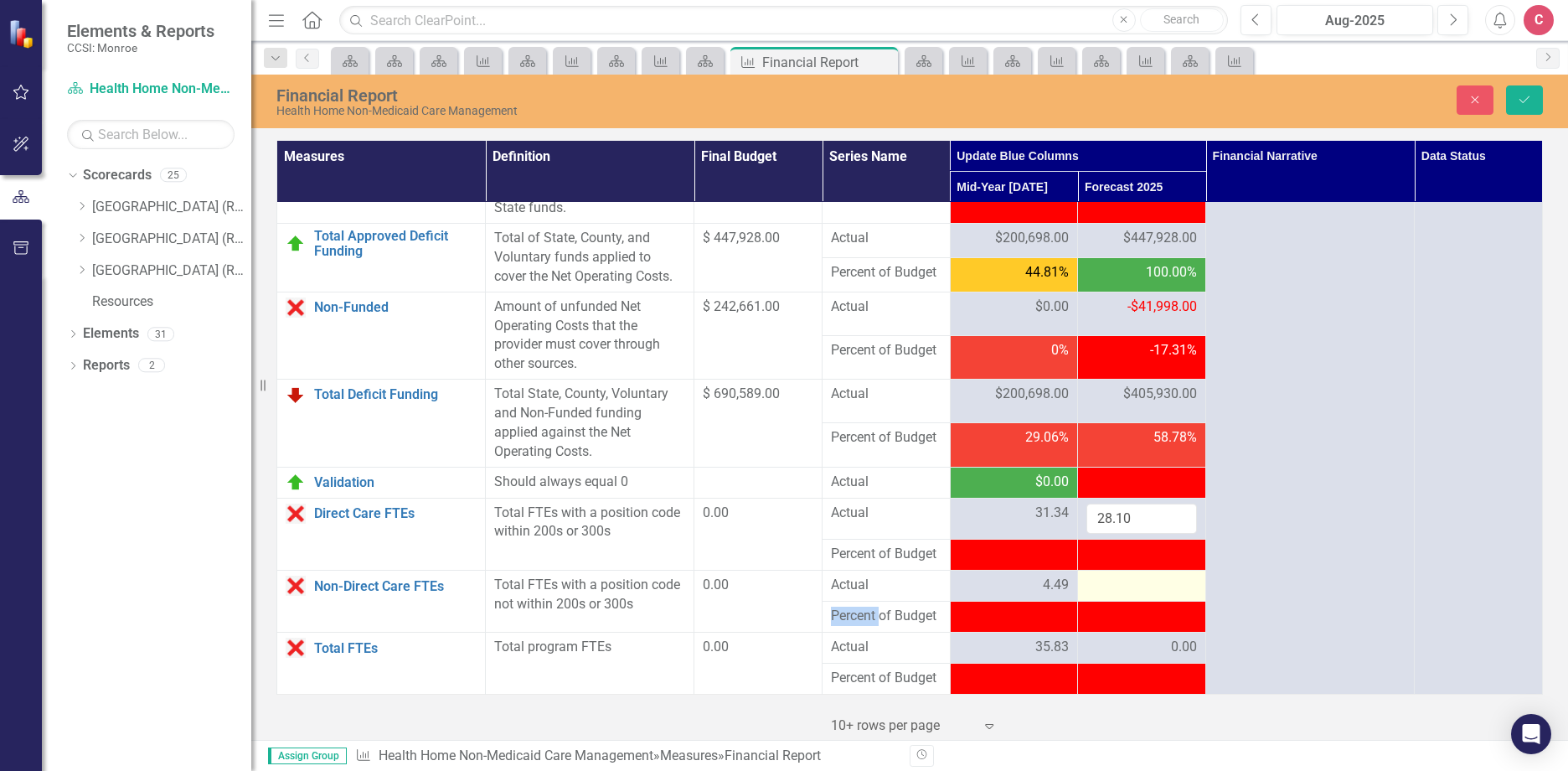
click at [1118, 590] on div at bounding box center [1141, 586] width 111 height 20
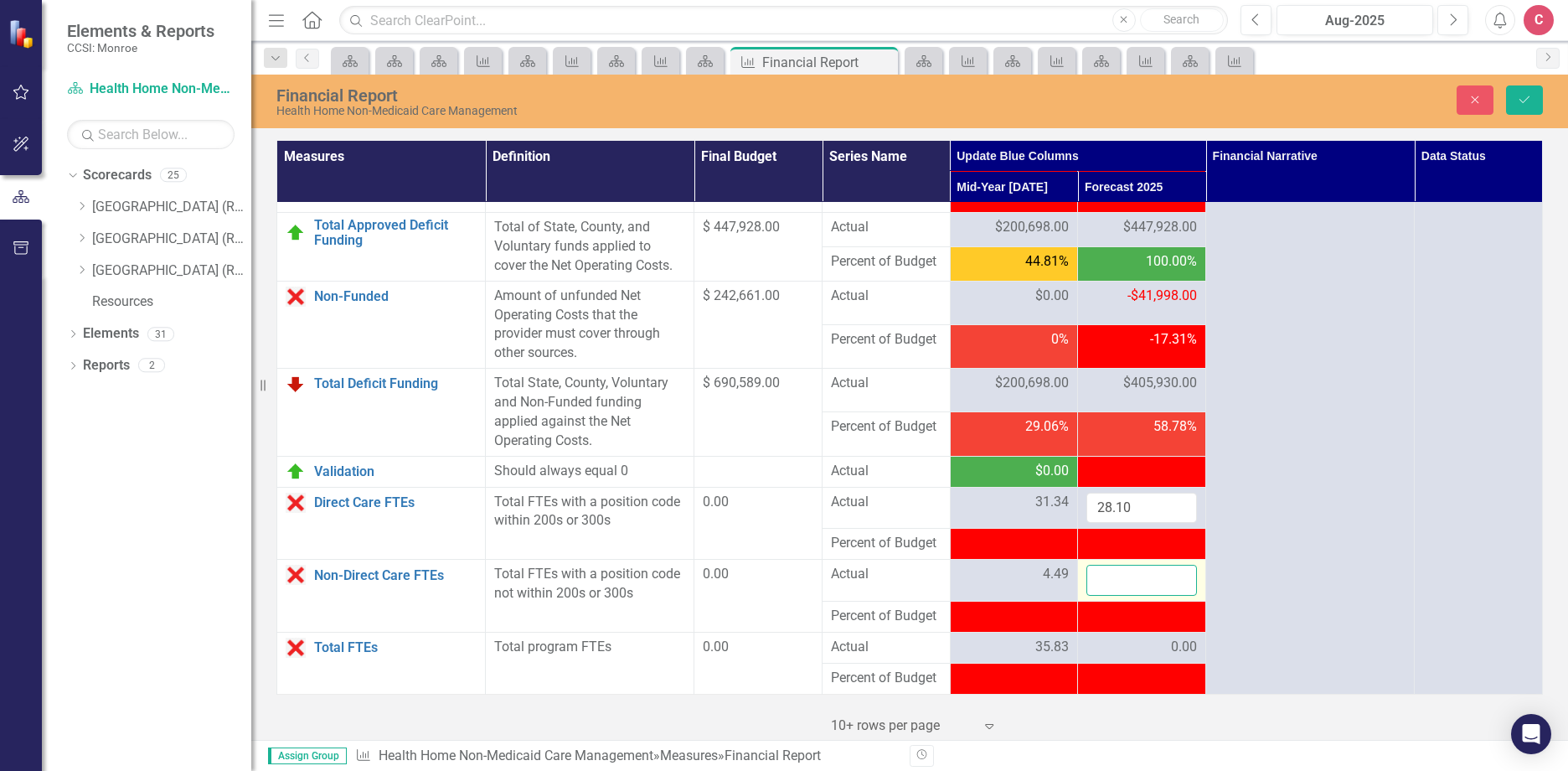
click at [1125, 591] on input "number" at bounding box center [1141, 580] width 111 height 31
type input "4.09"
click at [1534, 111] on button "Save" at bounding box center [1524, 100] width 37 height 29
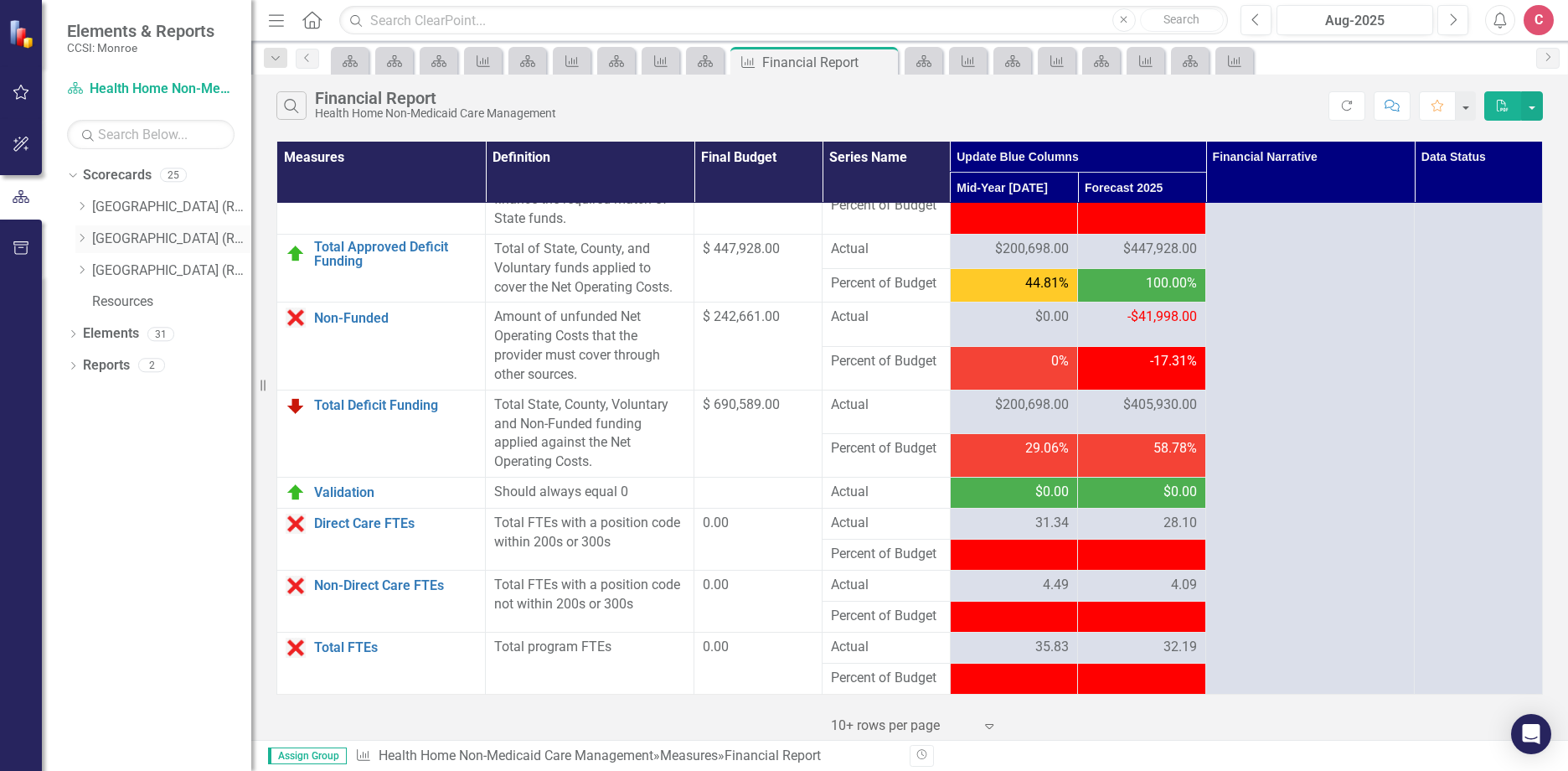
click at [81, 236] on icon "Dropdown" at bounding box center [81, 237] width 12 height 10
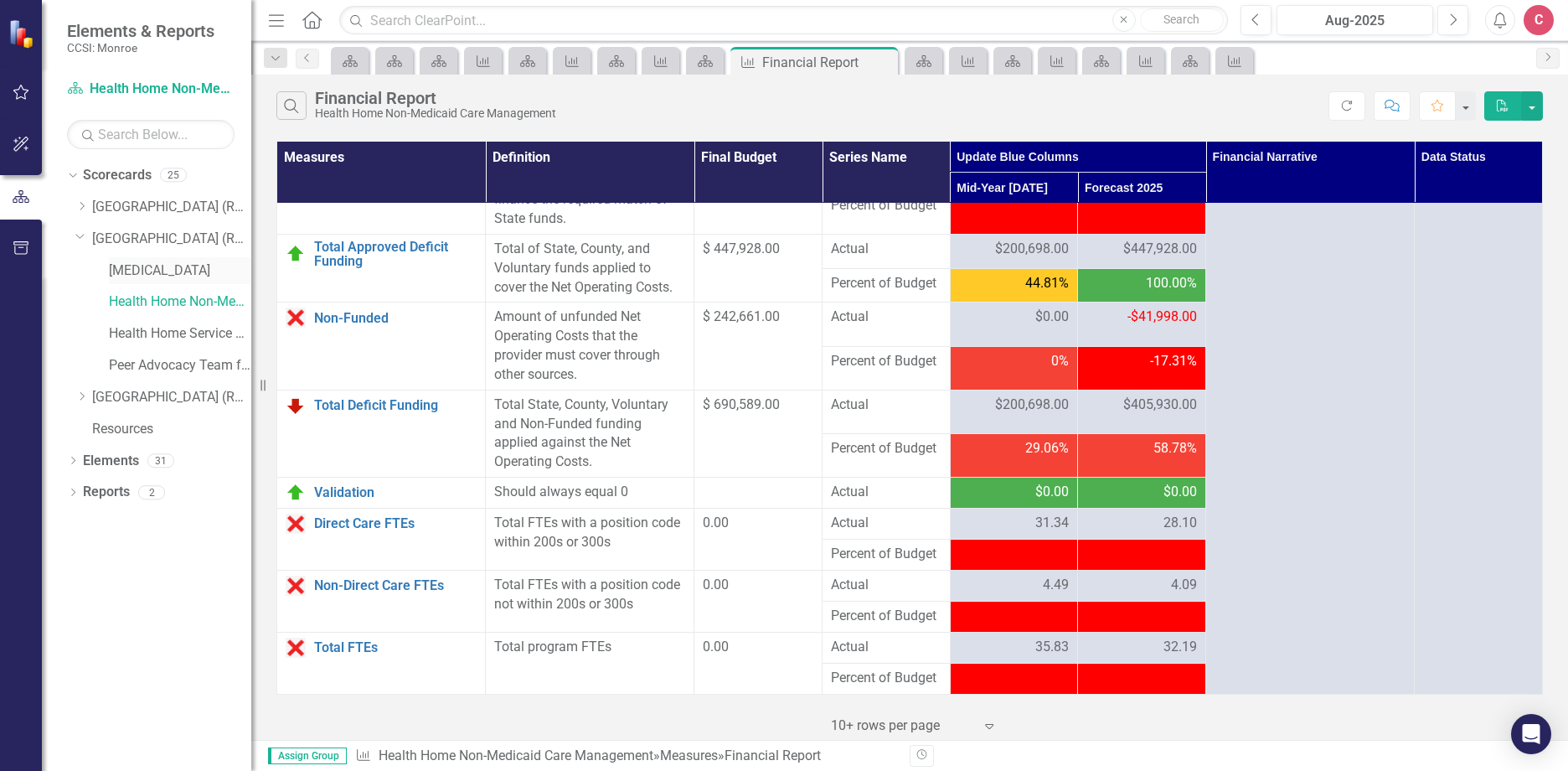
click at [132, 267] on link "[MEDICAL_DATA]" at bounding box center [180, 271] width 142 height 20
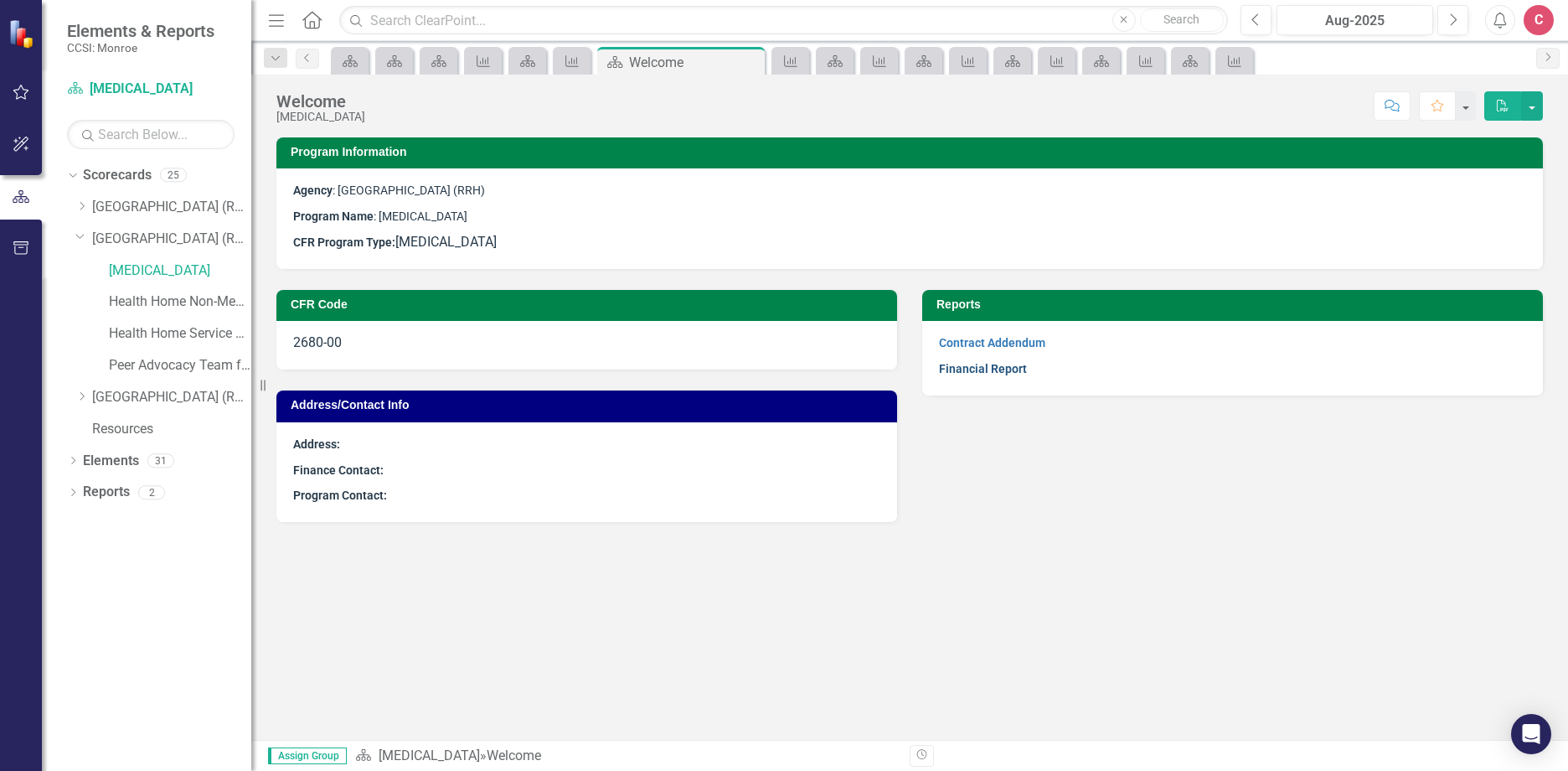
click at [988, 372] on link "Financial Report" at bounding box center [983, 369] width 87 height 13
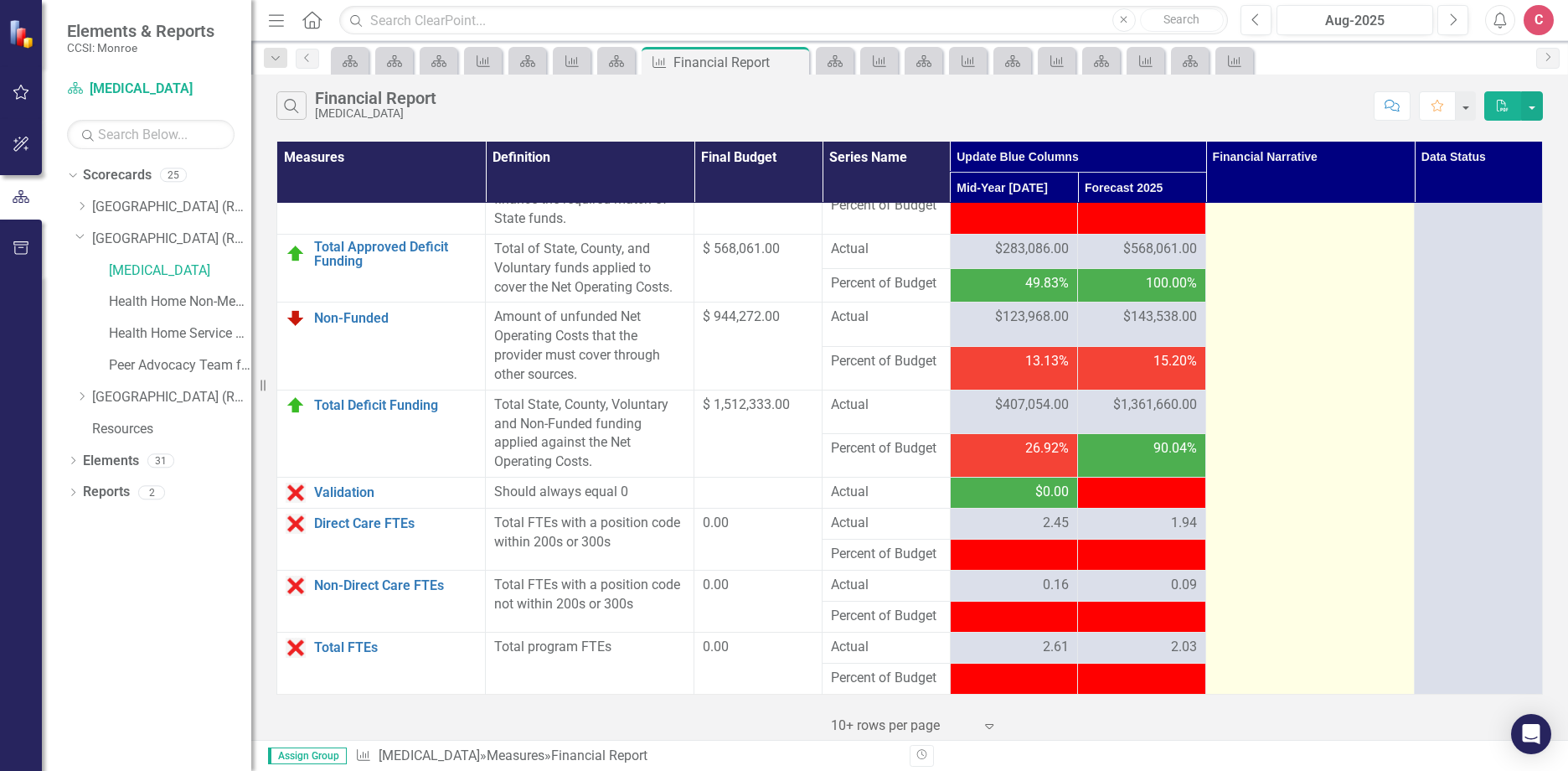
scroll to position [2201, 0]
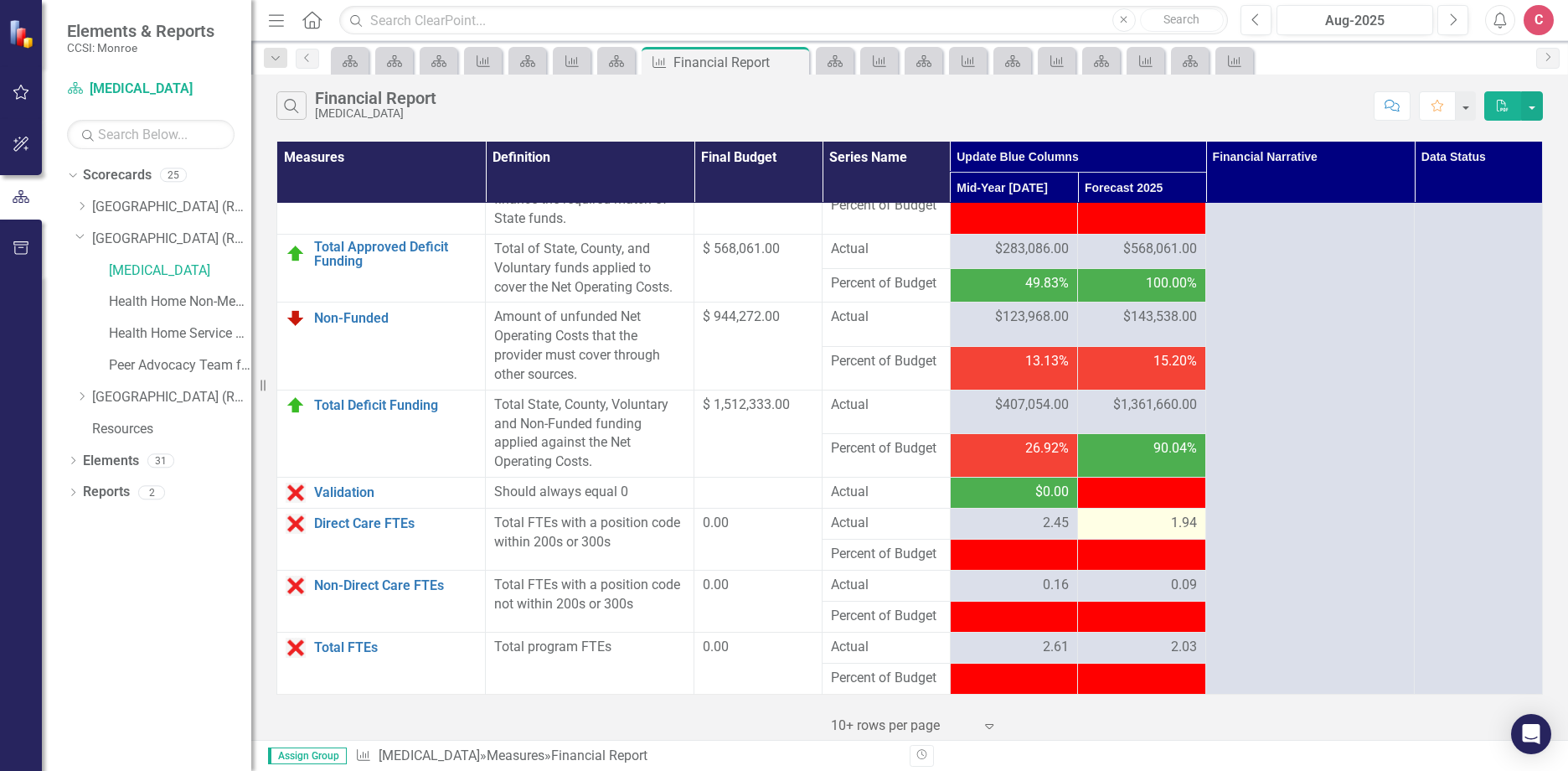
click at [1171, 521] on span "1.94" at bounding box center [1184, 523] width 26 height 20
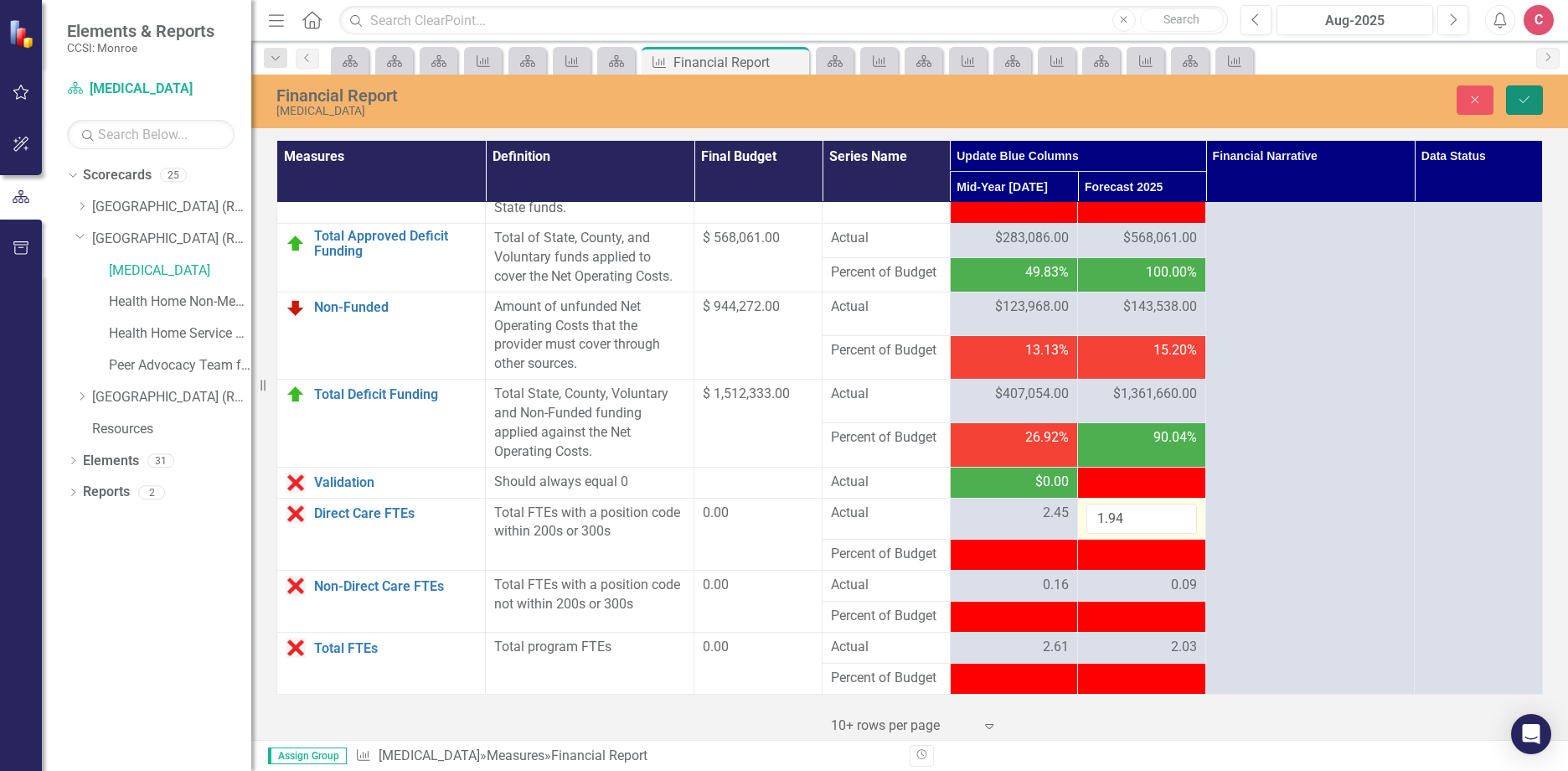
click at [1524, 94] on icon "Save" at bounding box center [1524, 100] width 15 height 12
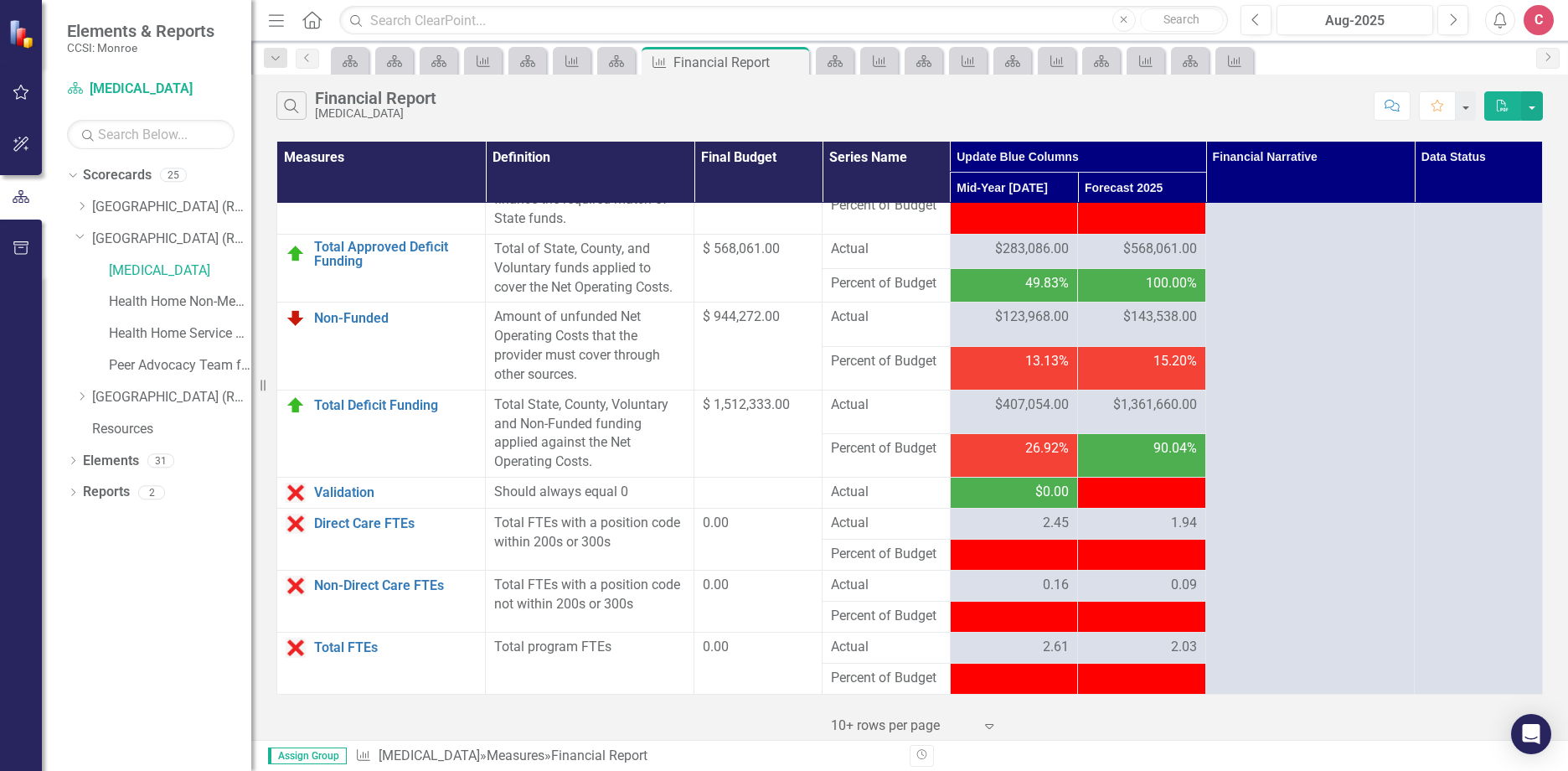
click at [1119, 490] on span "-$609,061.00" at bounding box center [1158, 491] width 77 height 16
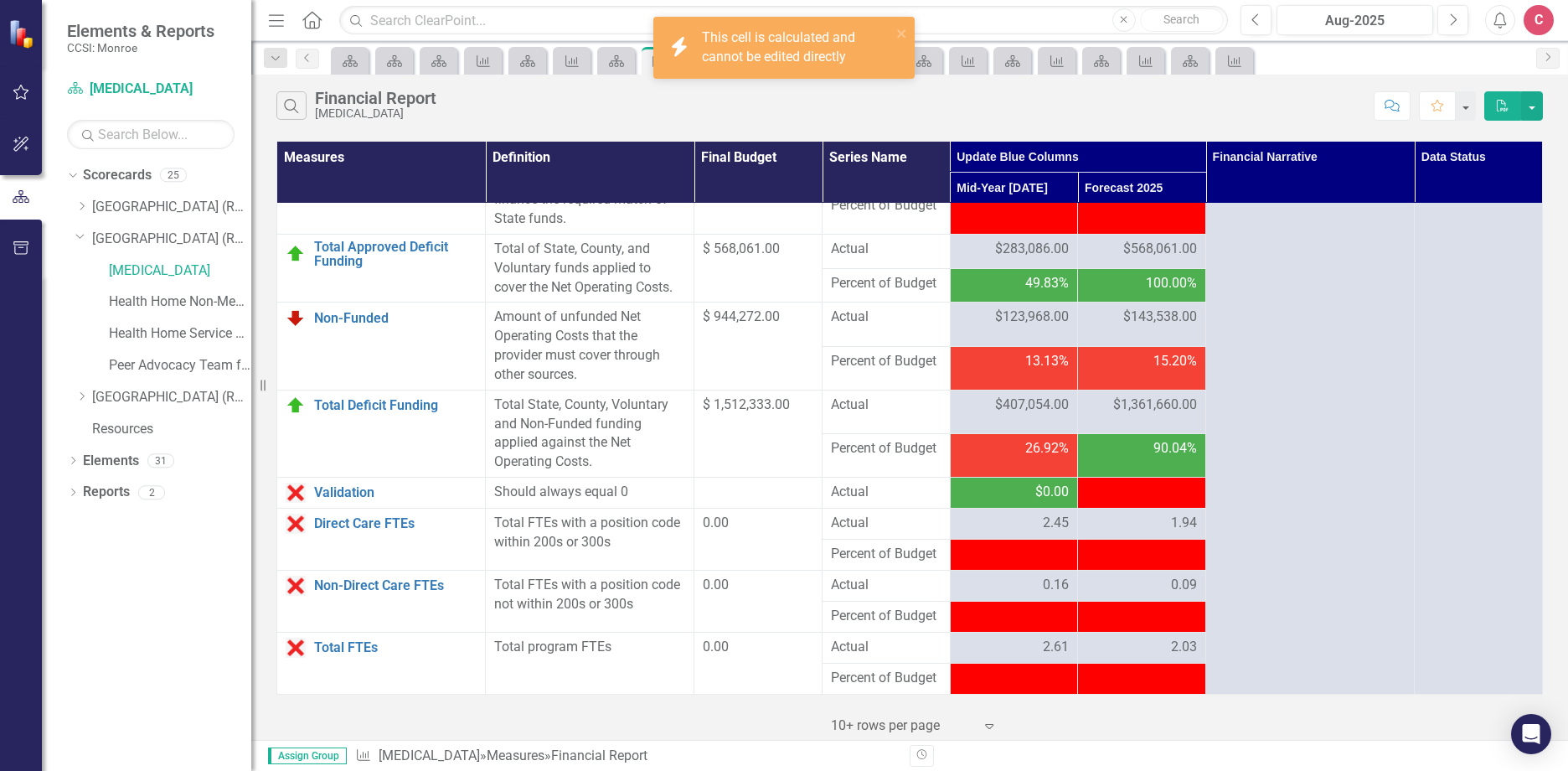
drag, startPoint x: 1114, startPoint y: 490, endPoint x: 1133, endPoint y: 494, distance: 19.4
click at [1133, 494] on span "-$609,061.00" at bounding box center [1158, 491] width 77 height 16
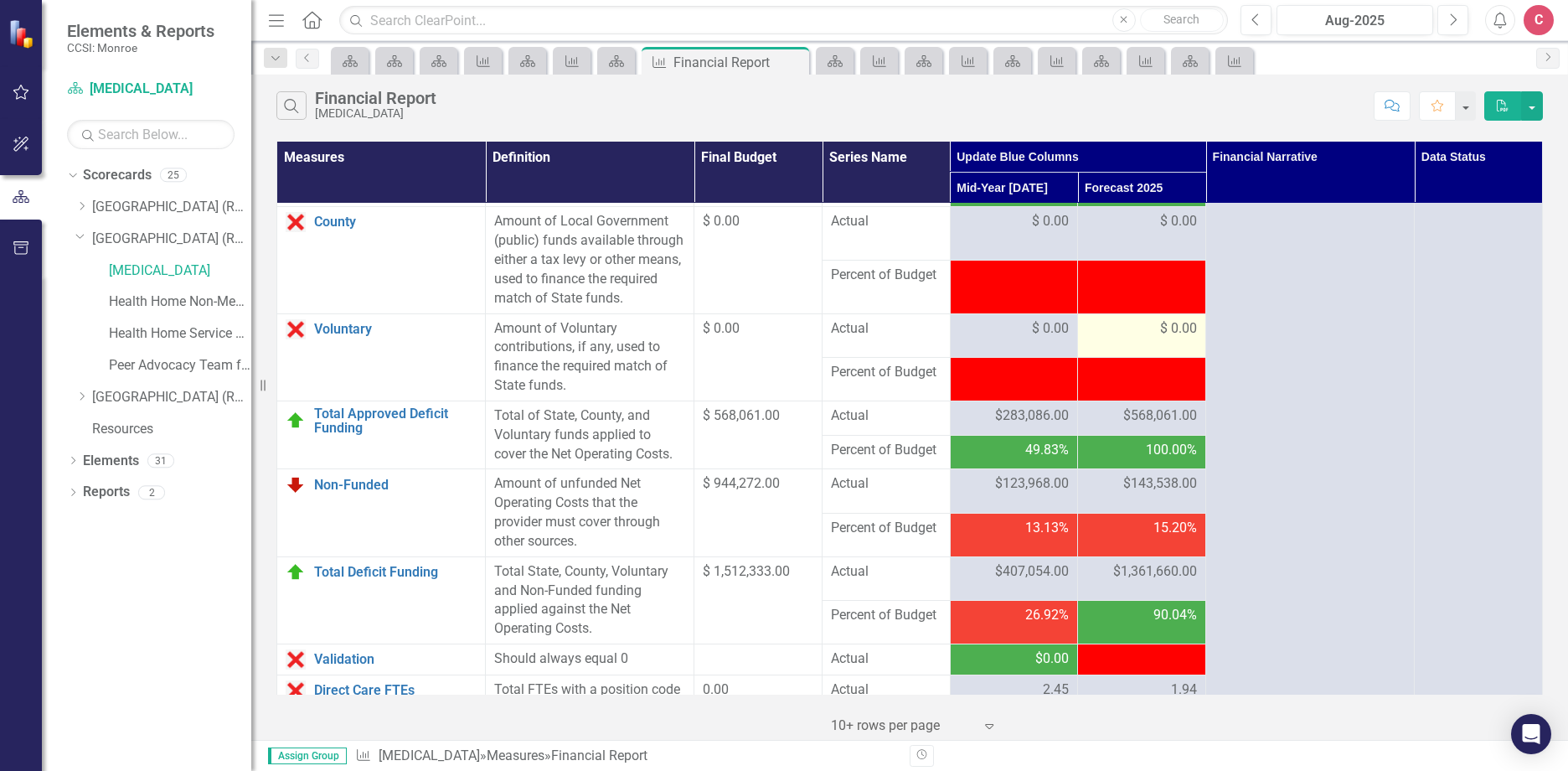
scroll to position [1950, 0]
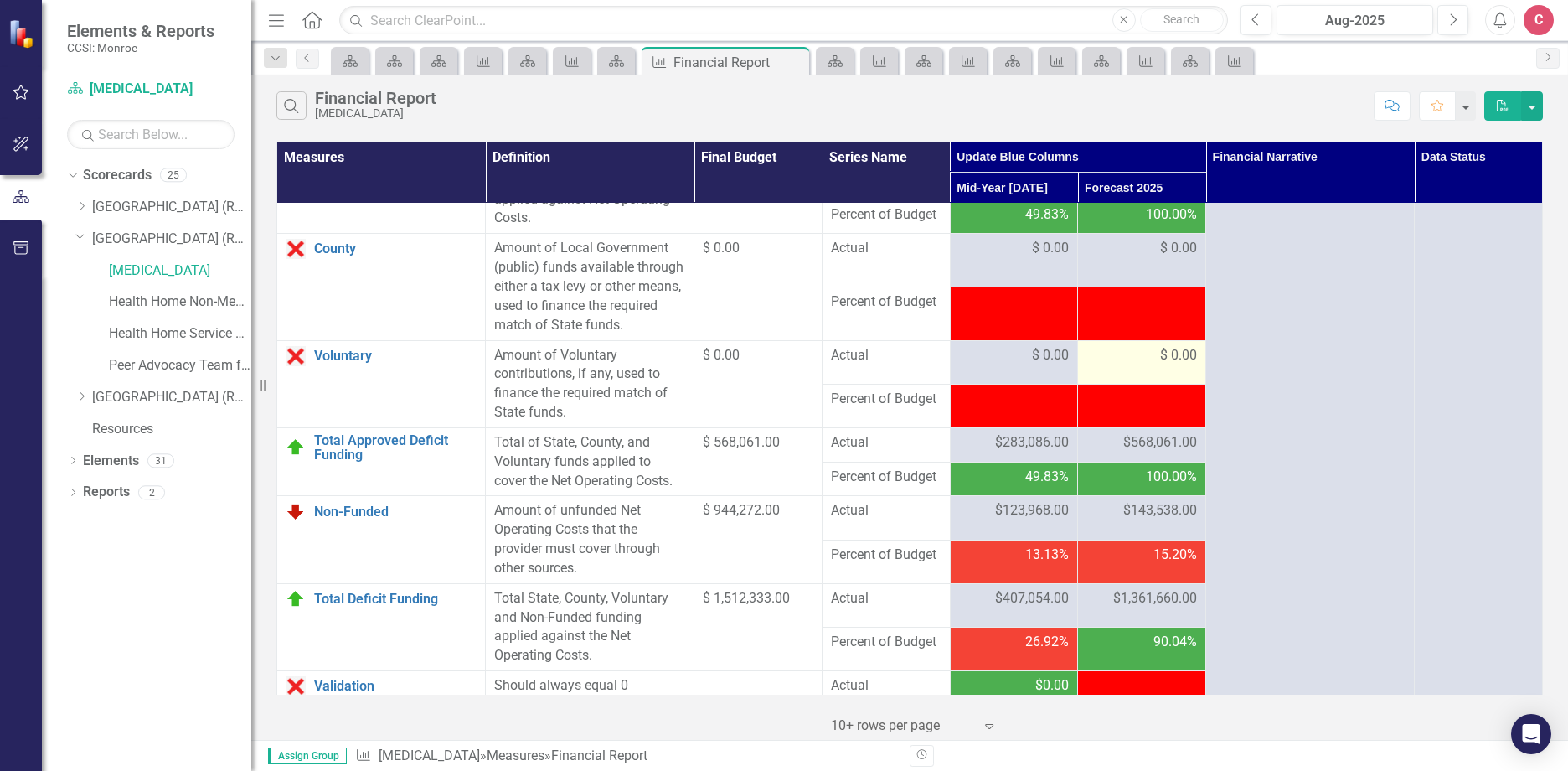
click at [1161, 365] on span "$ 0.00" at bounding box center [1178, 356] width 37 height 20
click at [1167, 365] on span "$ 0.00" at bounding box center [1178, 356] width 37 height 20
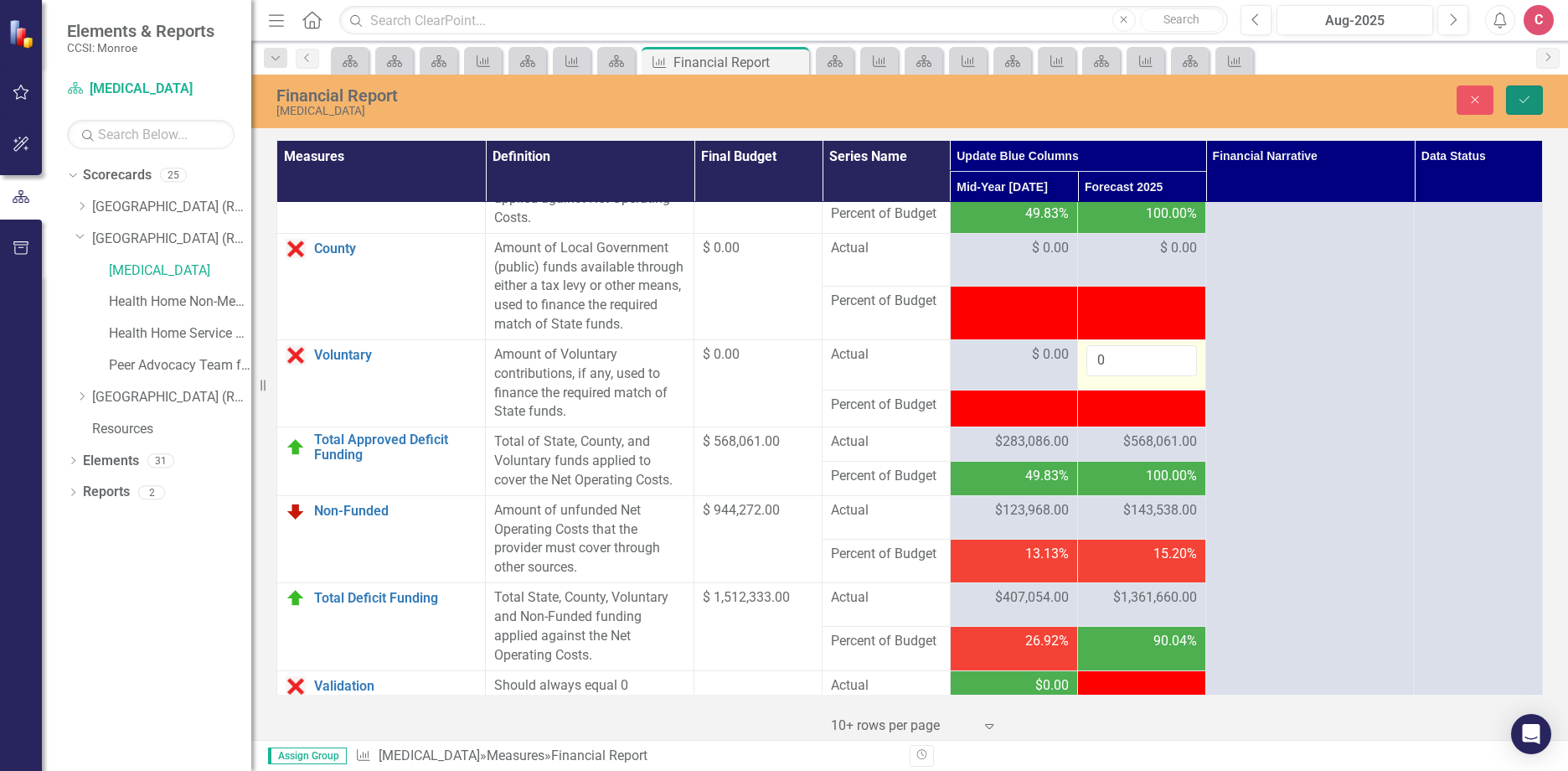
click at [1527, 99] on icon "Save" at bounding box center [1524, 100] width 15 height 12
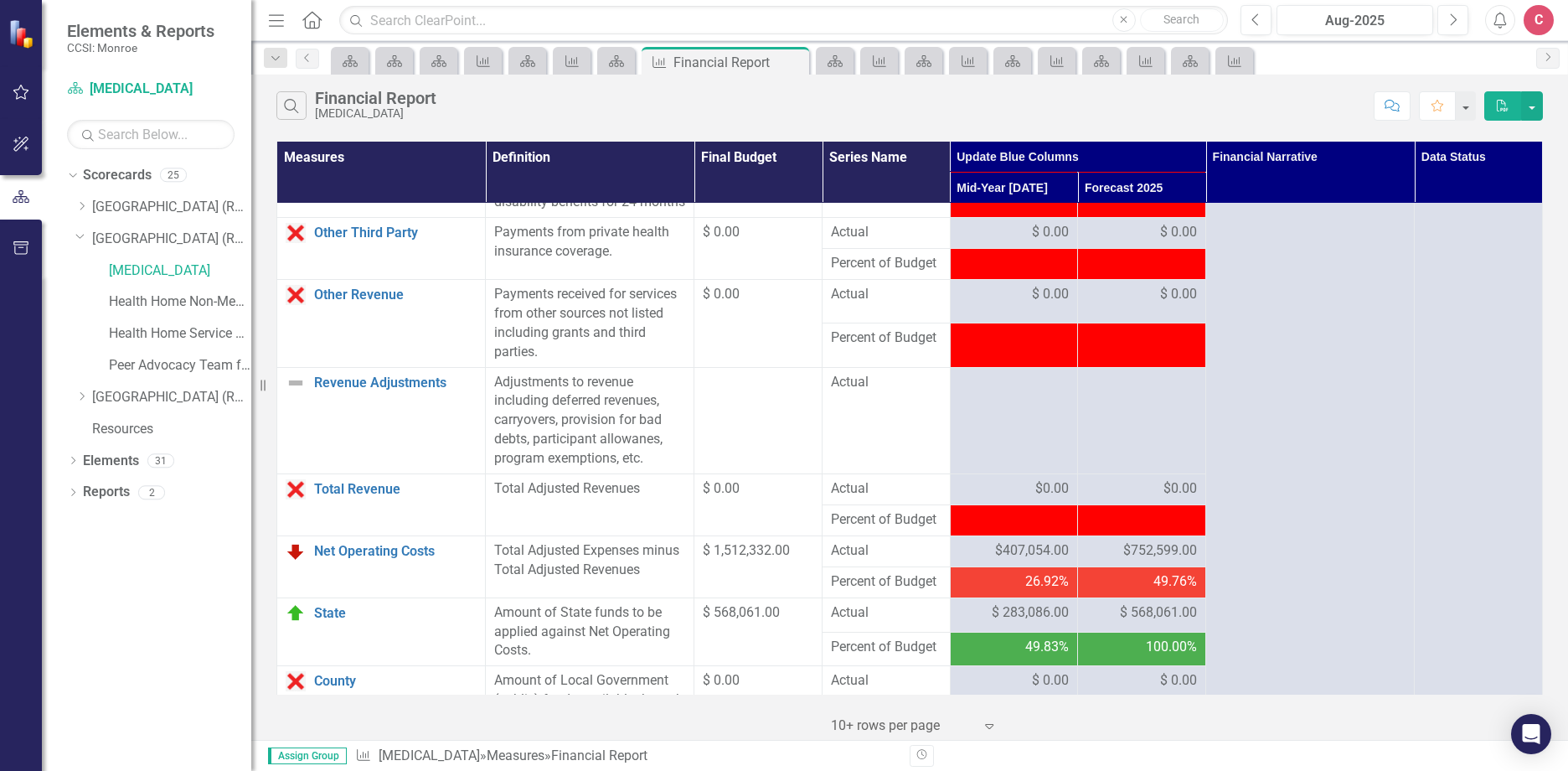
scroll to position [1508, 0]
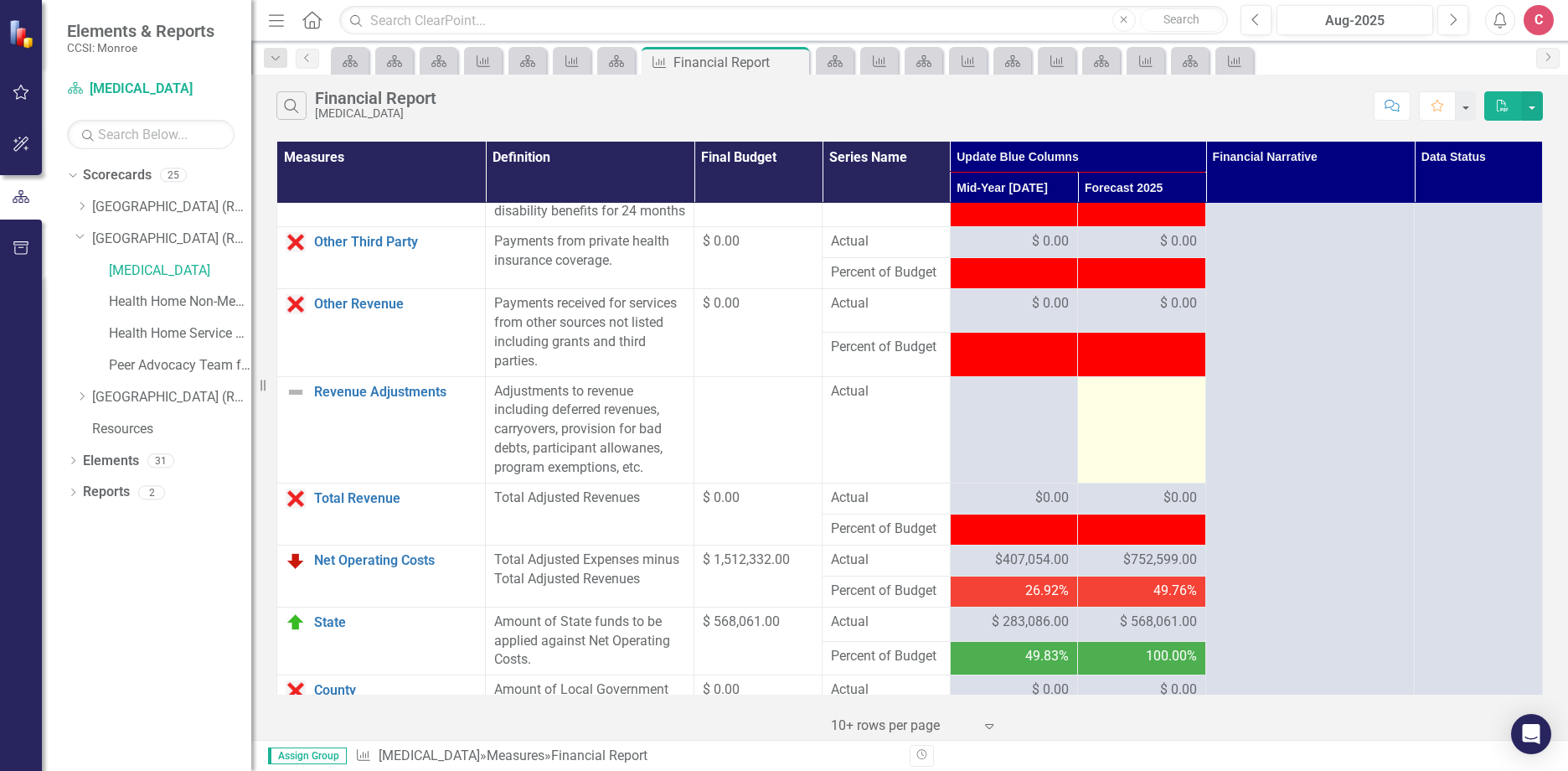
click at [1134, 475] on td at bounding box center [1142, 429] width 128 height 106
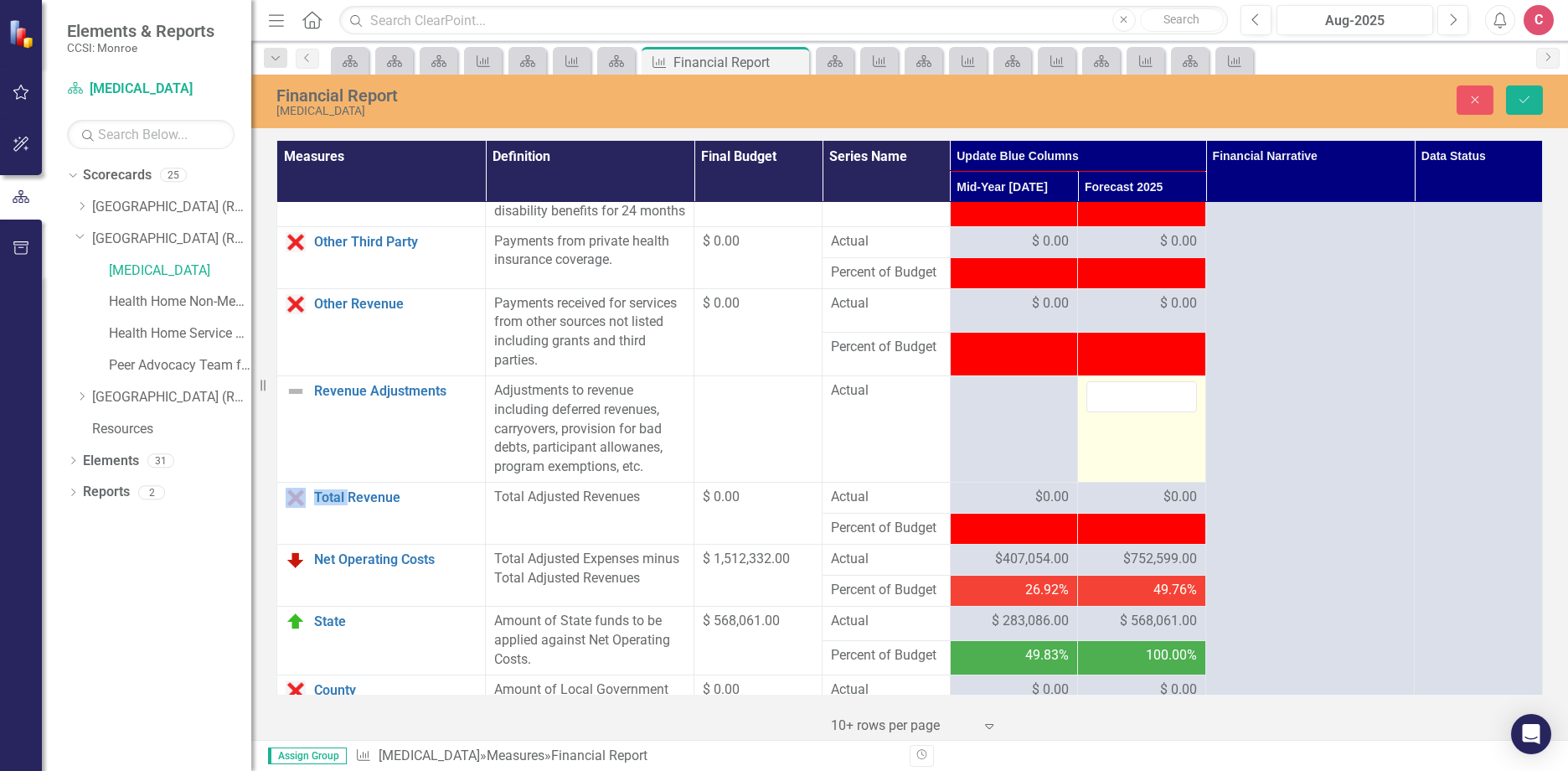
click at [1169, 413] on input "number" at bounding box center [1141, 396] width 111 height 31
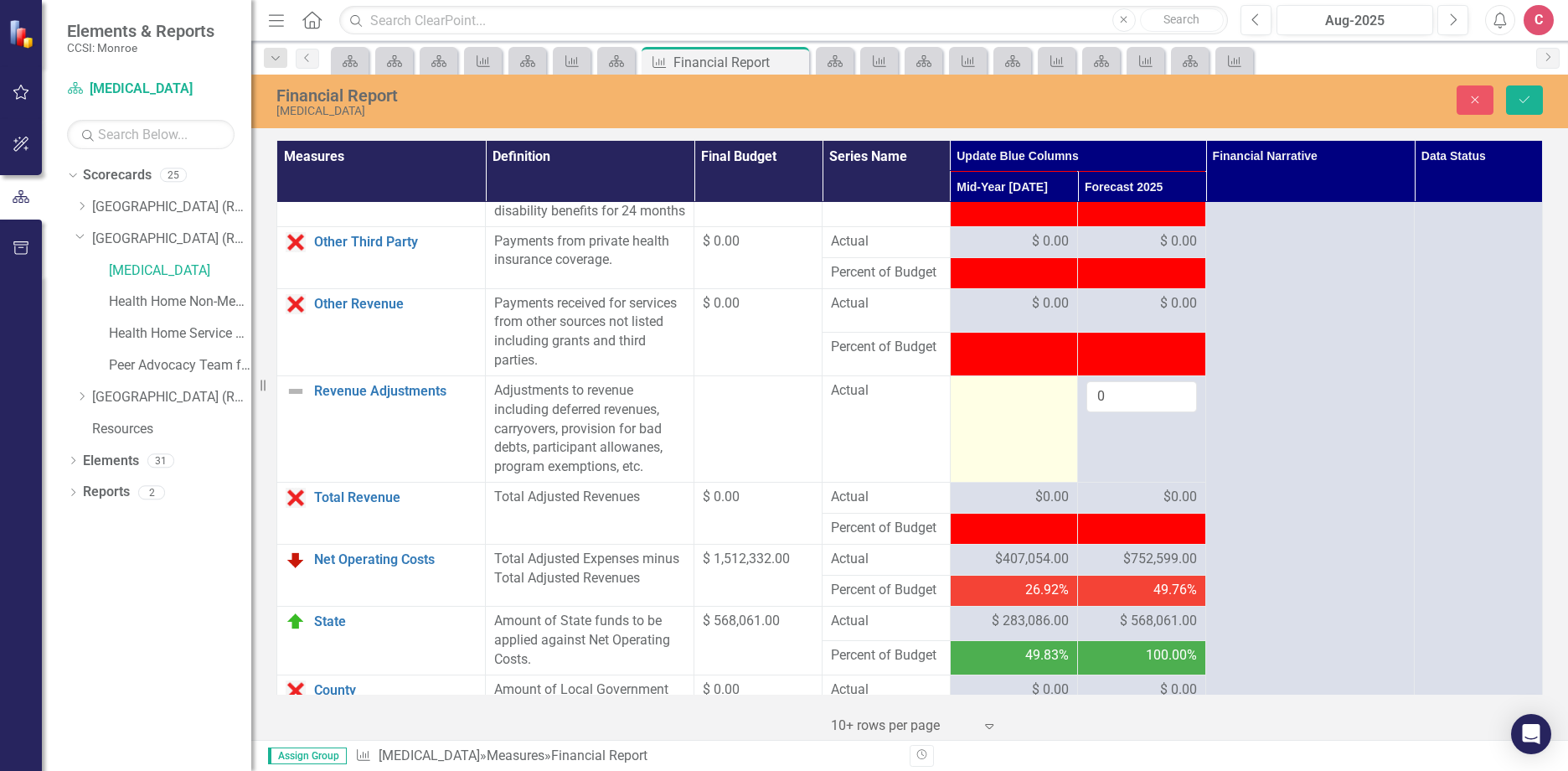
type input "0"
click at [1012, 401] on div at bounding box center [1013, 391] width 111 height 20
drag, startPoint x: 1012, startPoint y: 457, endPoint x: 997, endPoint y: 454, distance: 15.3
click at [993, 413] on input "number" at bounding box center [1013, 396] width 111 height 31
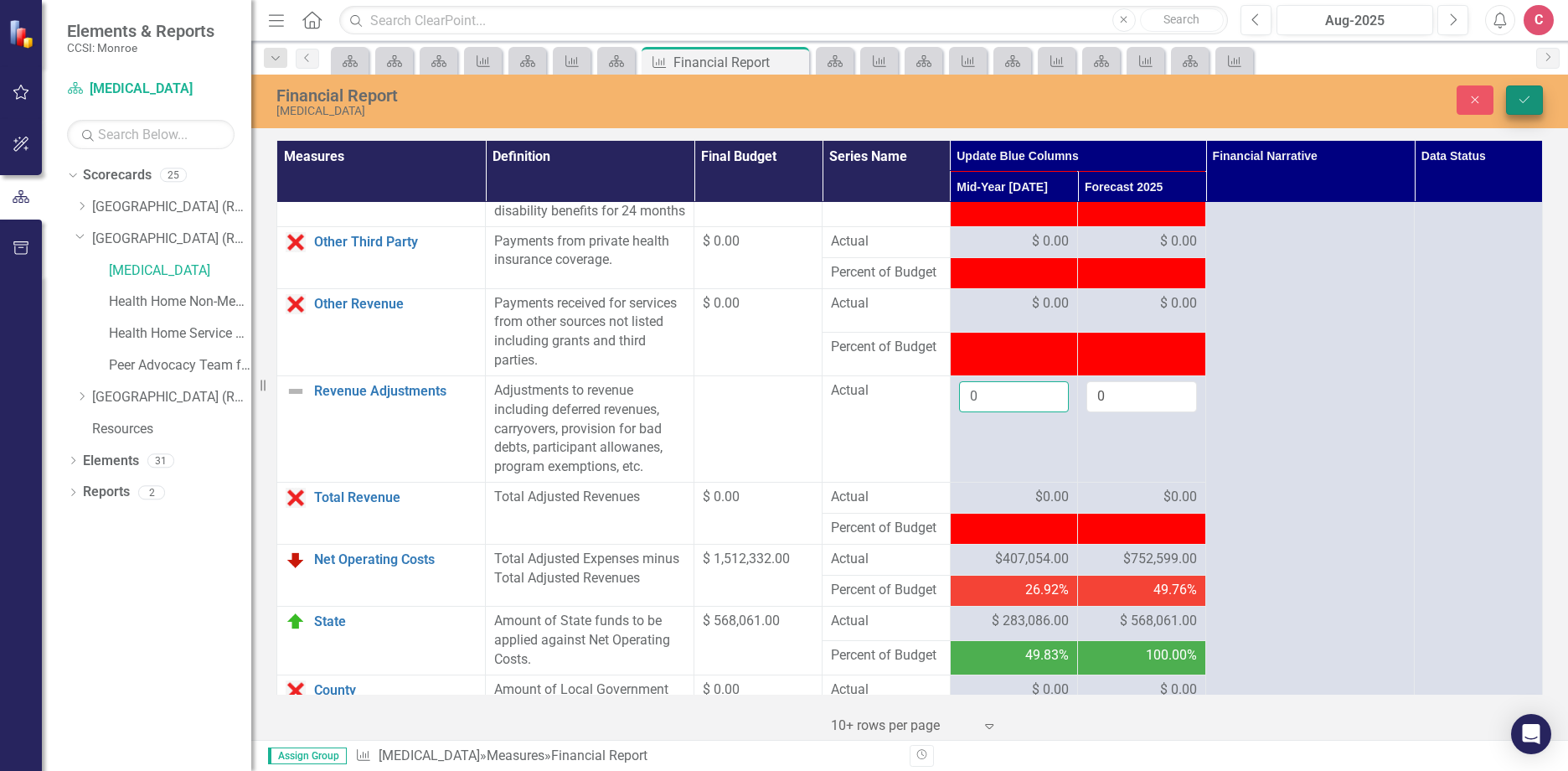
type input "0"
click at [1521, 91] on button "Save" at bounding box center [1524, 100] width 37 height 29
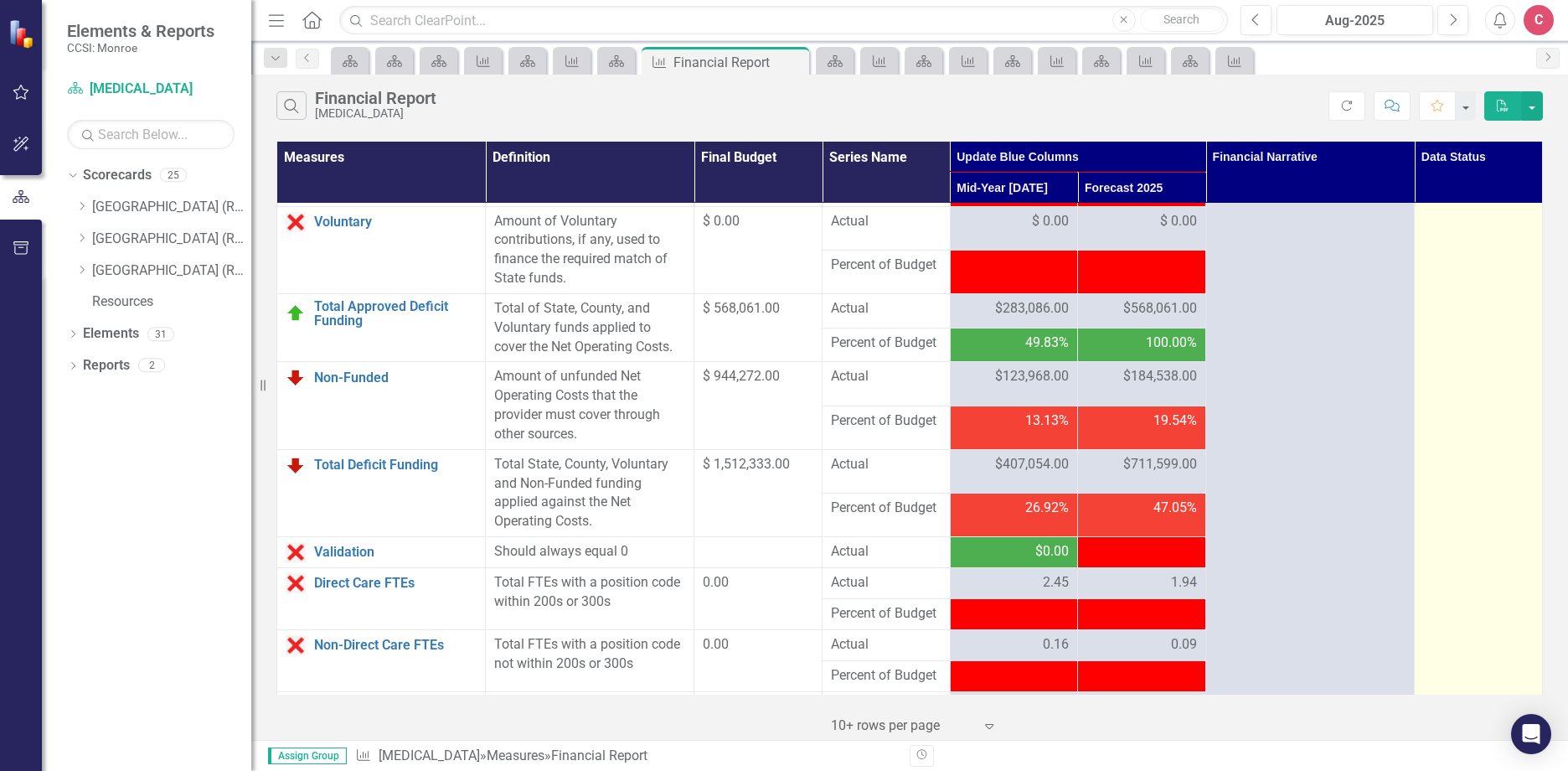
scroll to position [2179, 0]
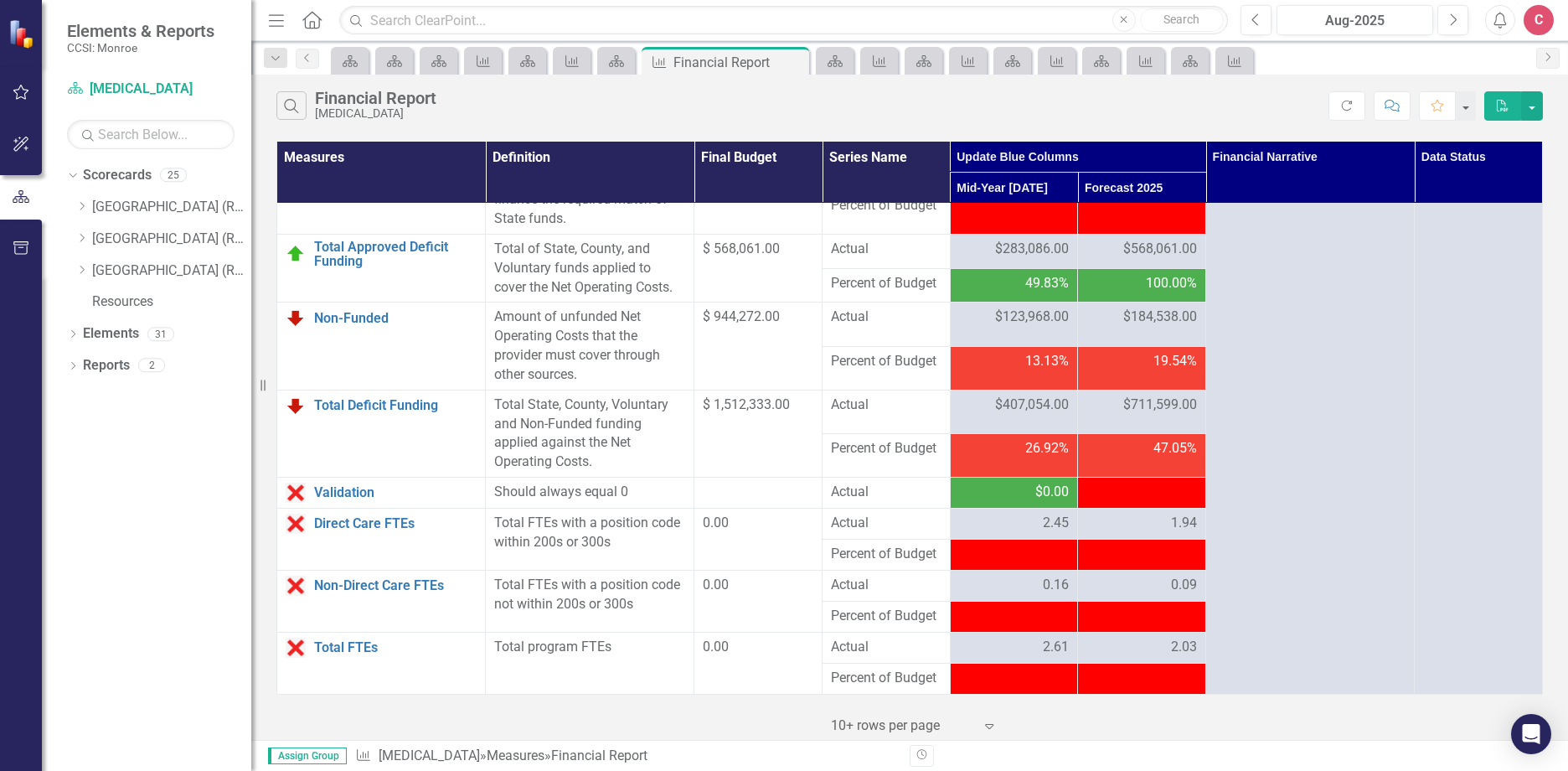
click at [1148, 327] on span "$184,538.00" at bounding box center [1159, 317] width 74 height 20
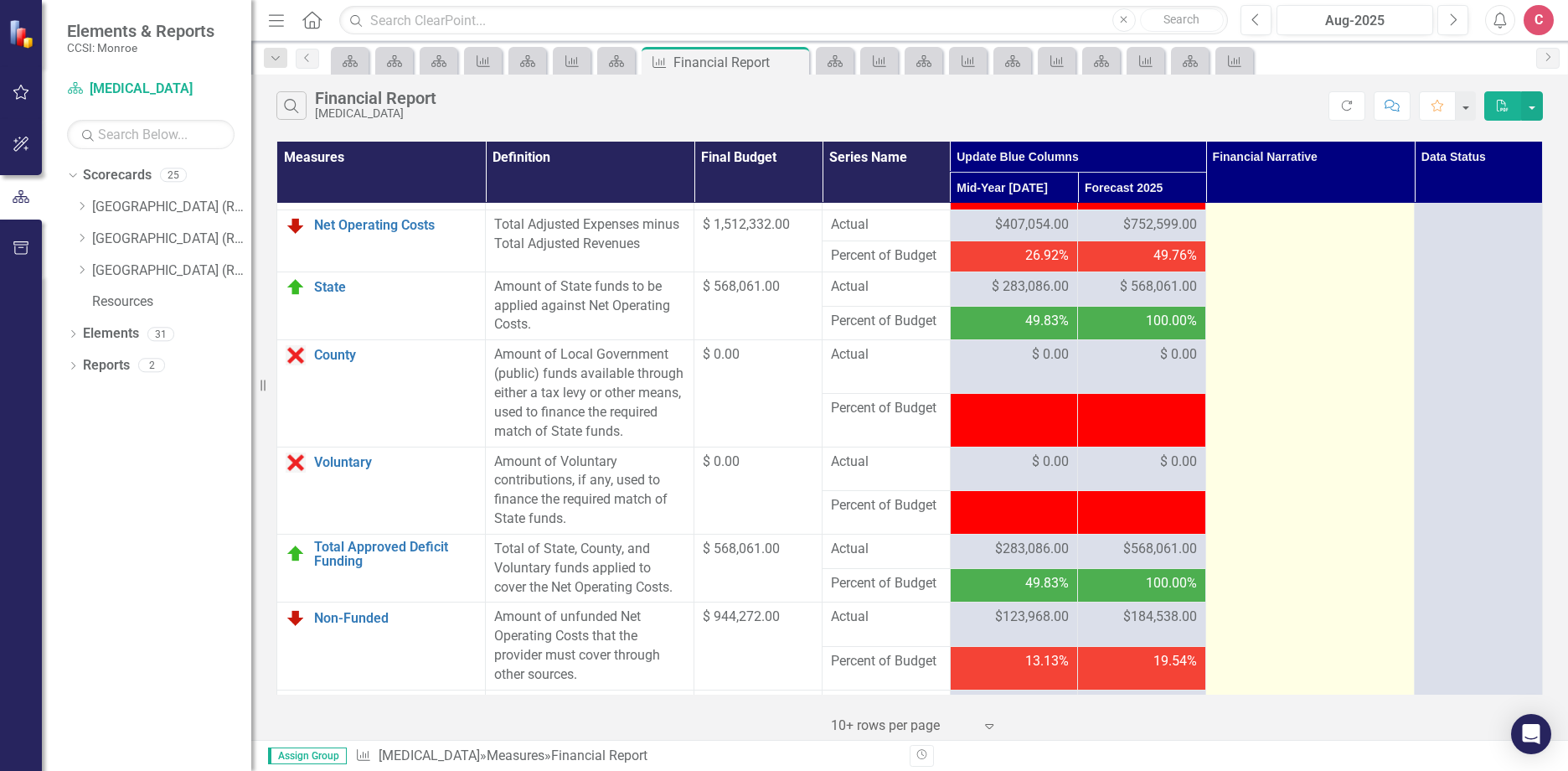
scroll to position [2011, 0]
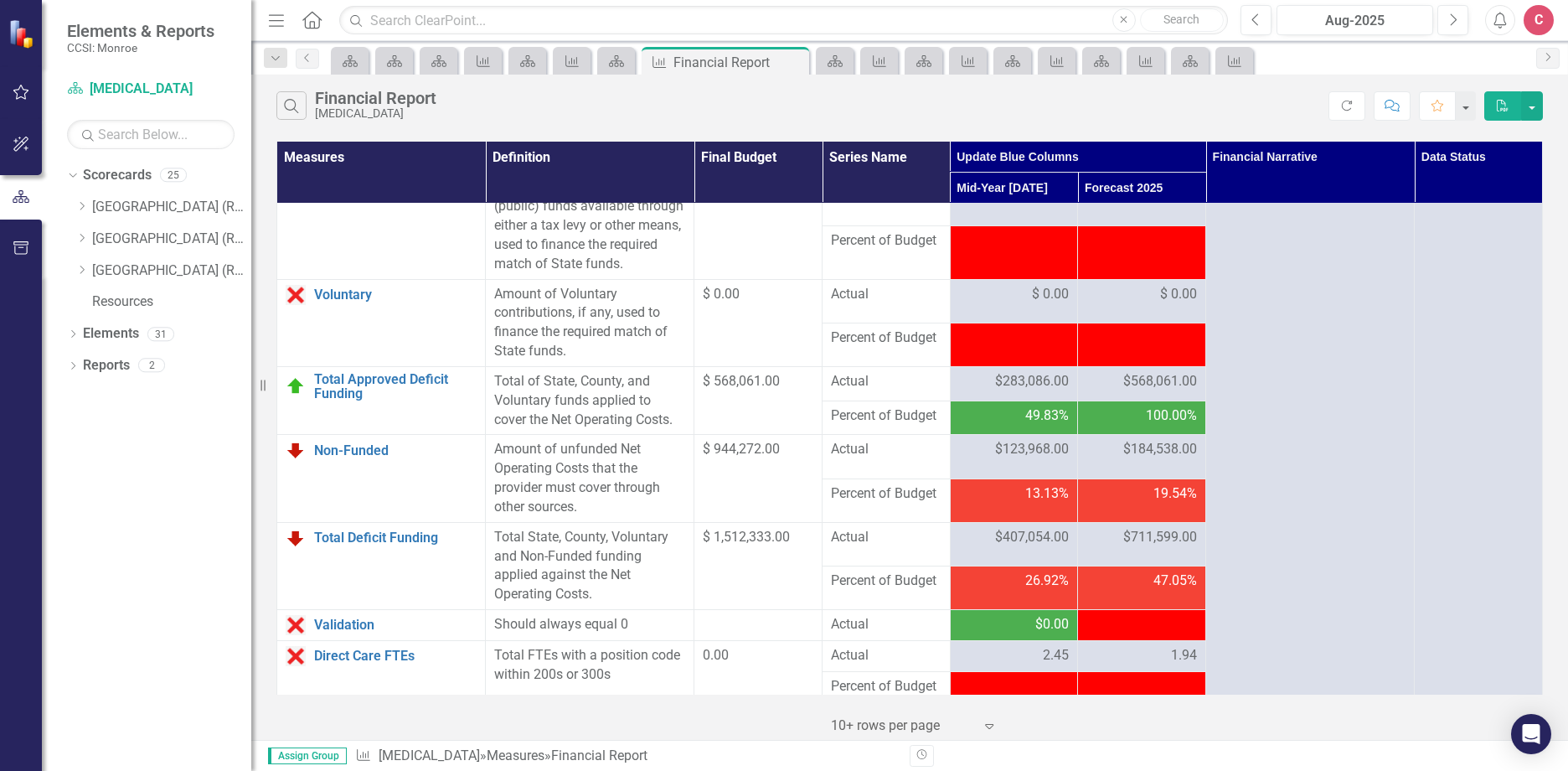
click at [1166, 459] on span "$184,538.00" at bounding box center [1159, 449] width 74 height 20
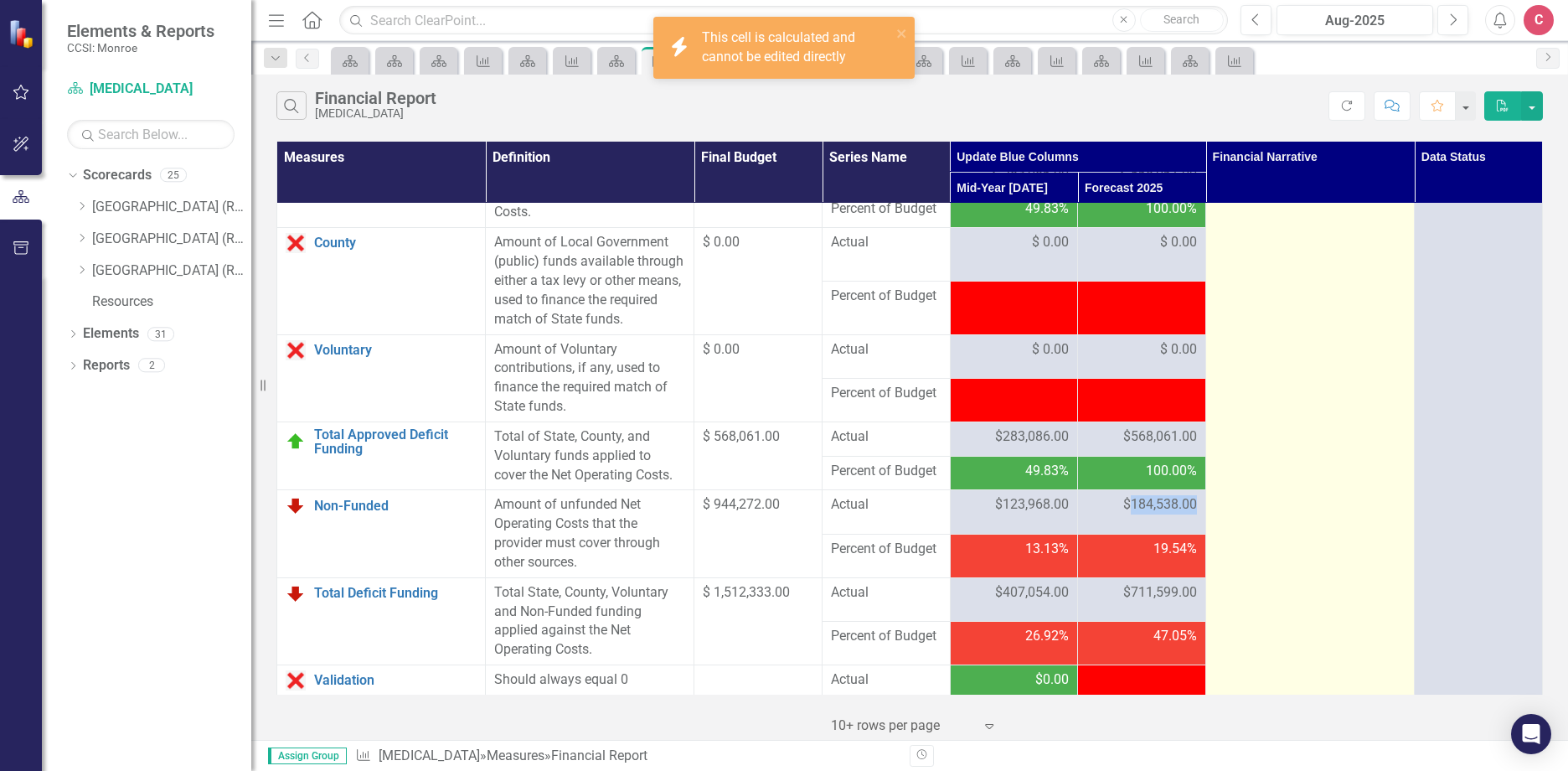
scroll to position [1928, 0]
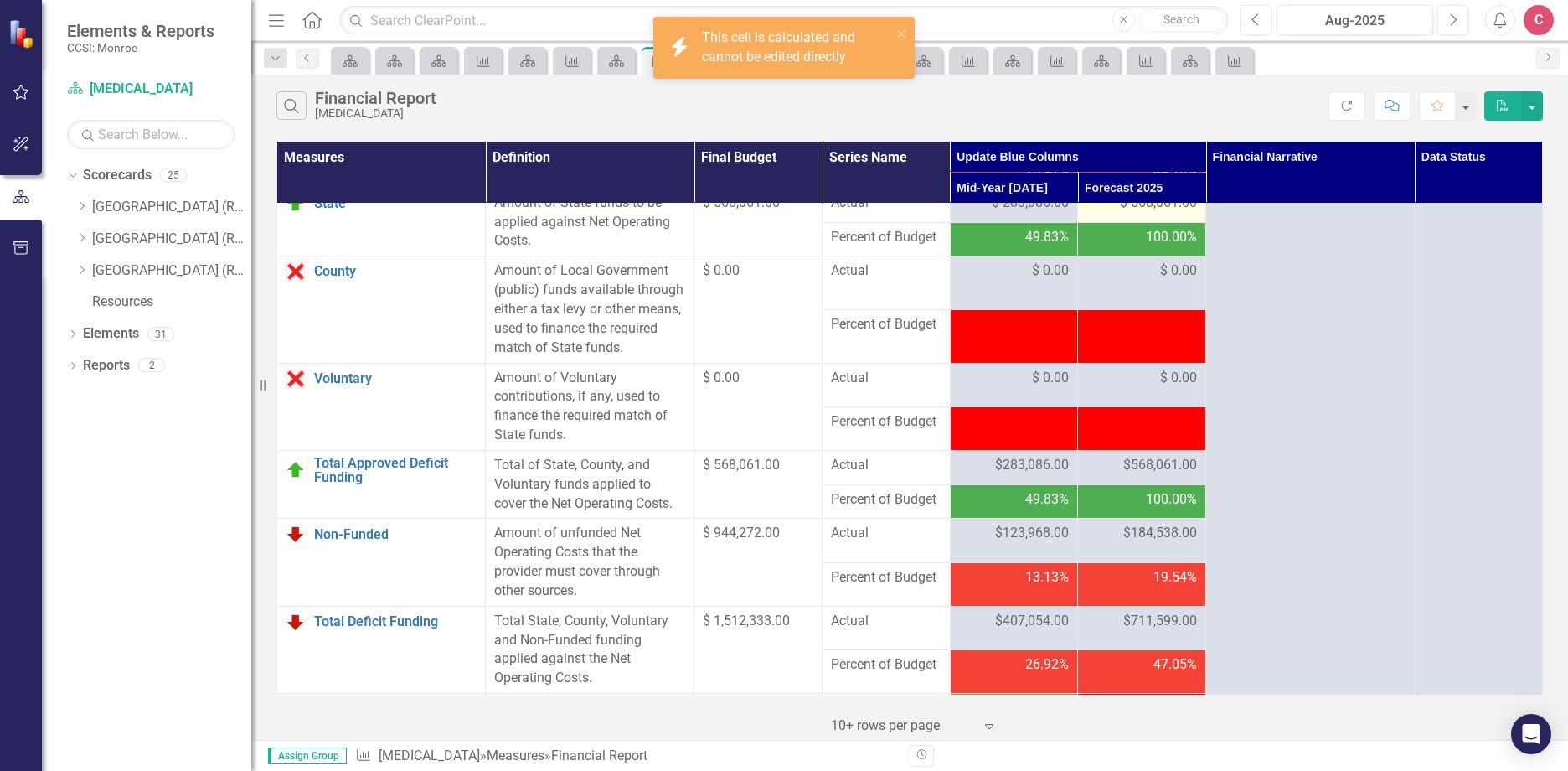
click at [1168, 213] on span "$ 568,061.00" at bounding box center [1158, 203] width 77 height 20
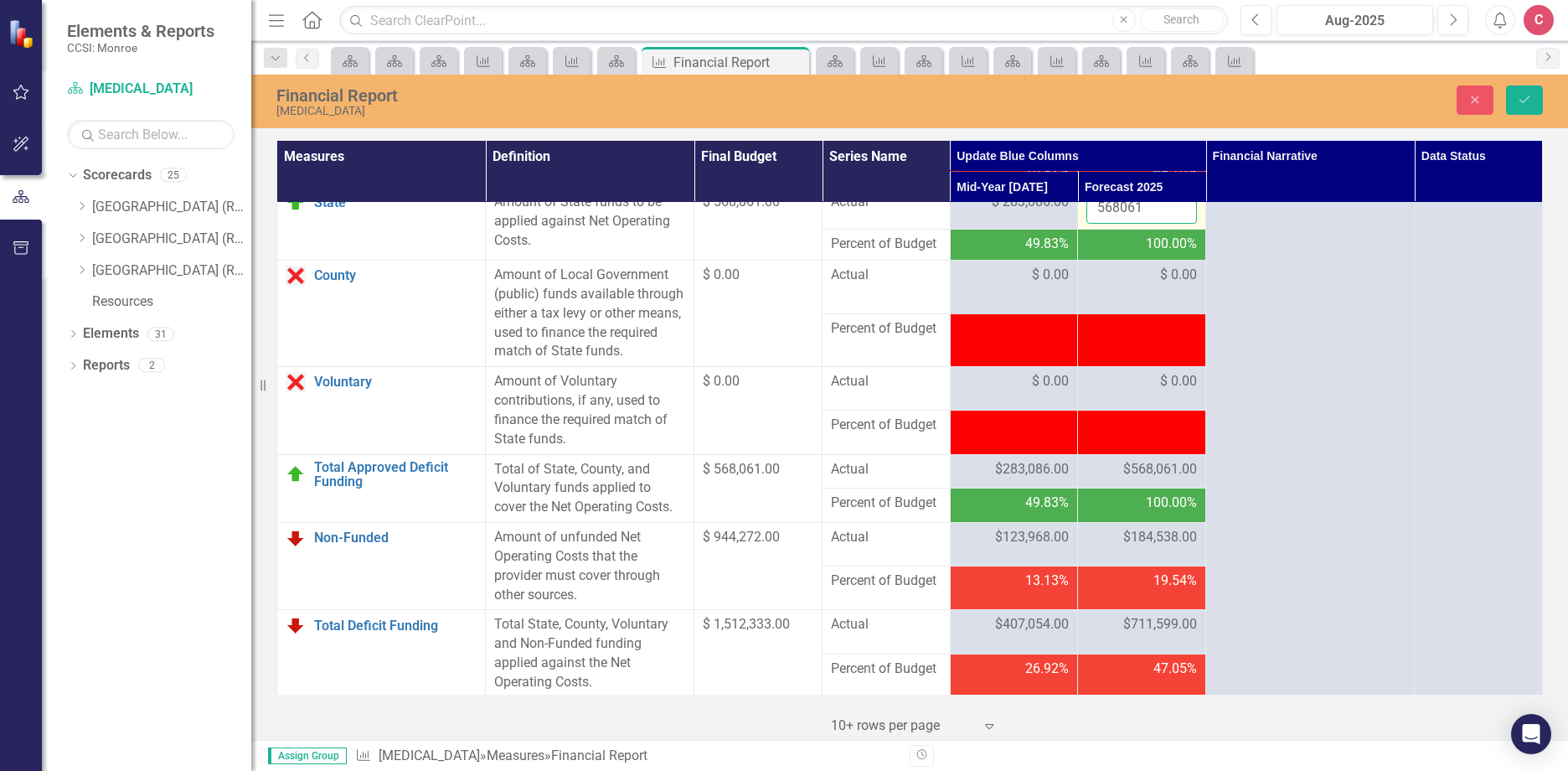
drag, startPoint x: 1168, startPoint y: 261, endPoint x: 1147, endPoint y: 264, distance: 21.2
click at [1132, 223] on input "568061" at bounding box center [1141, 208] width 111 height 31
drag, startPoint x: 1152, startPoint y: 264, endPoint x: 1043, endPoint y: 250, distance: 109.9
click at [1043, 230] on tr "State Link Open Element Amount of State funds to be applied against Net Operati…" at bounding box center [910, 209] width 1266 height 42
click at [1539, 102] on button "Save" at bounding box center [1524, 100] width 37 height 29
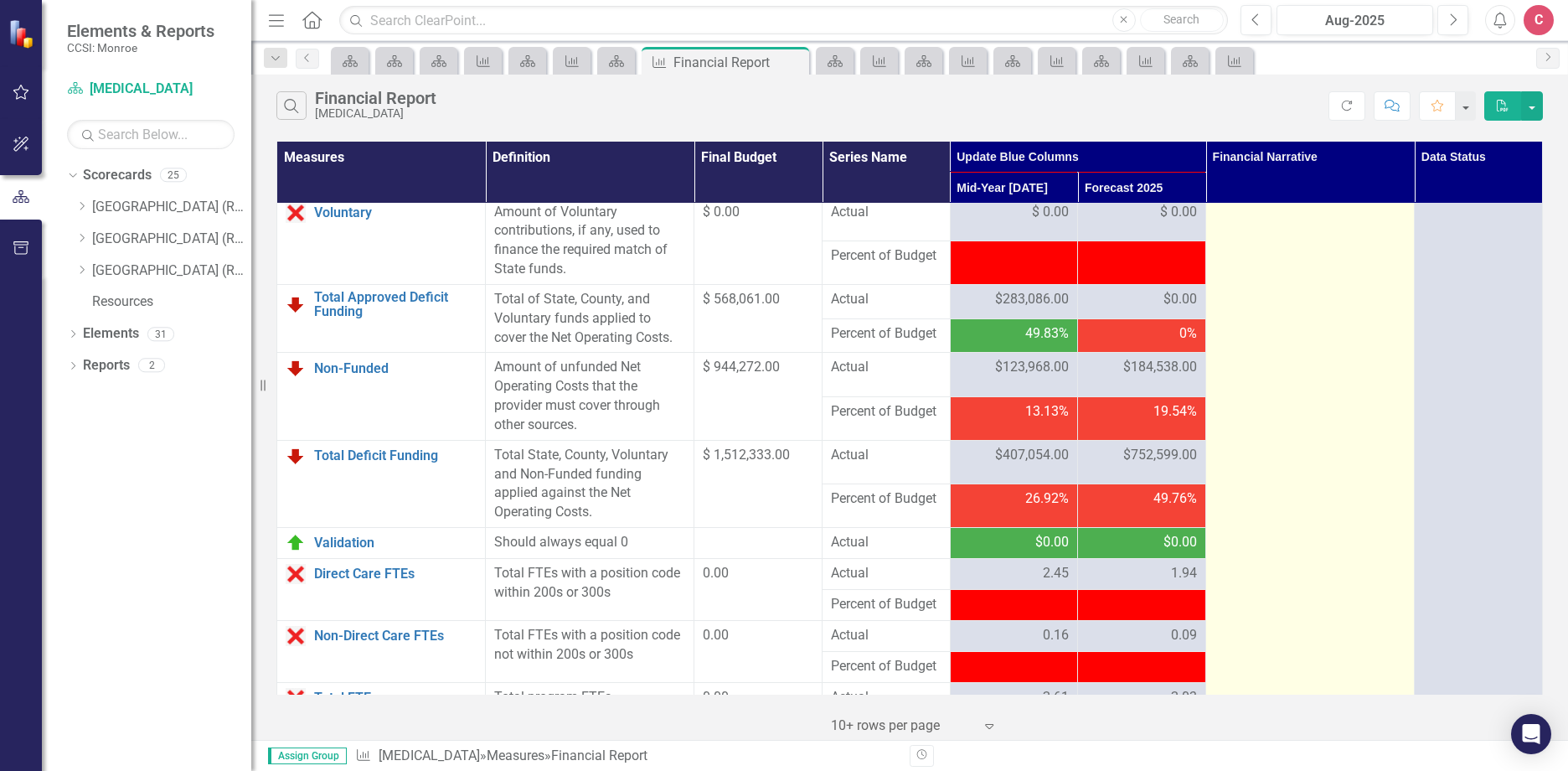
scroll to position [2095, 0]
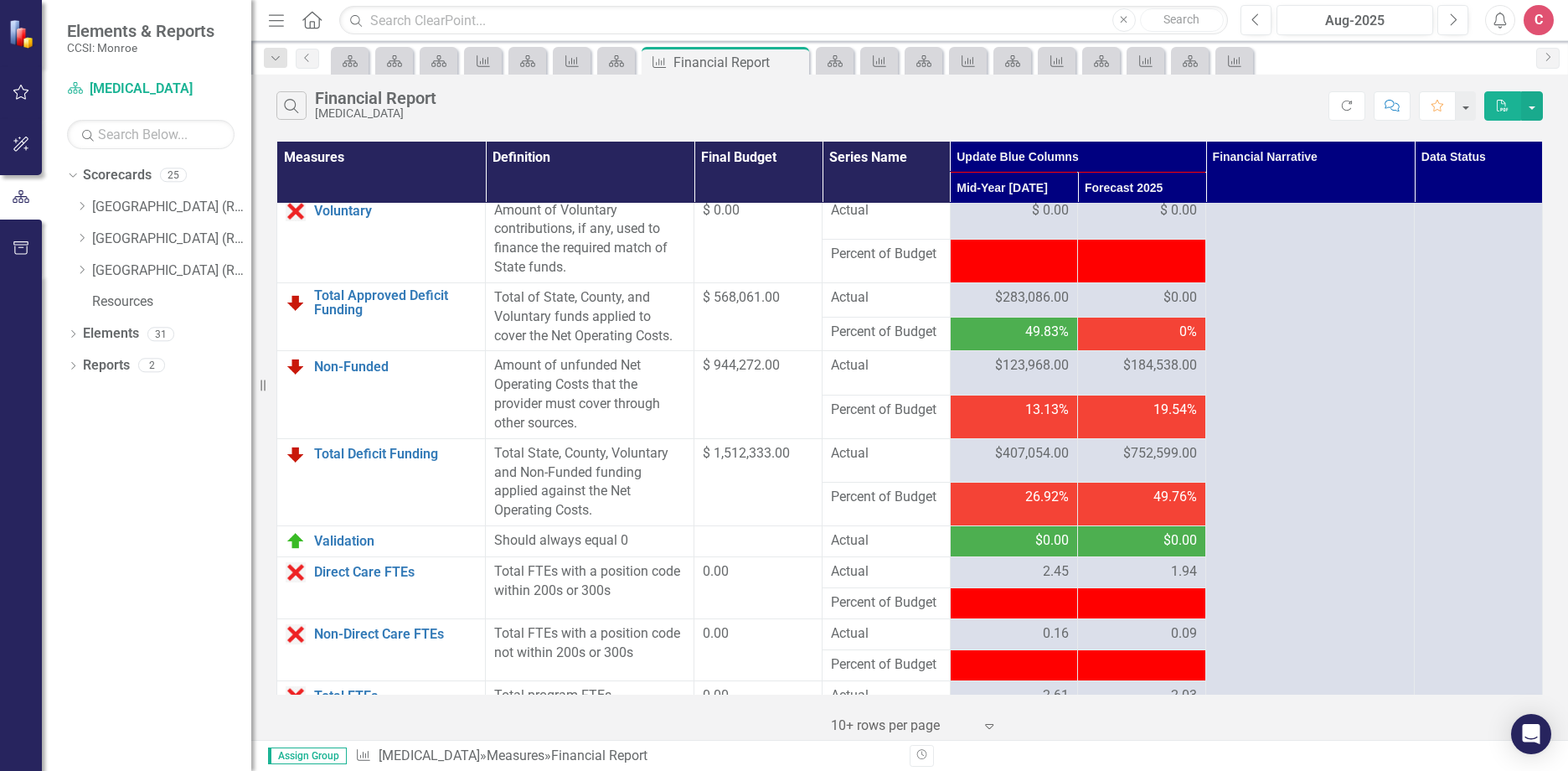
click at [1175, 375] on span "$184,538.00" at bounding box center [1159, 365] width 74 height 20
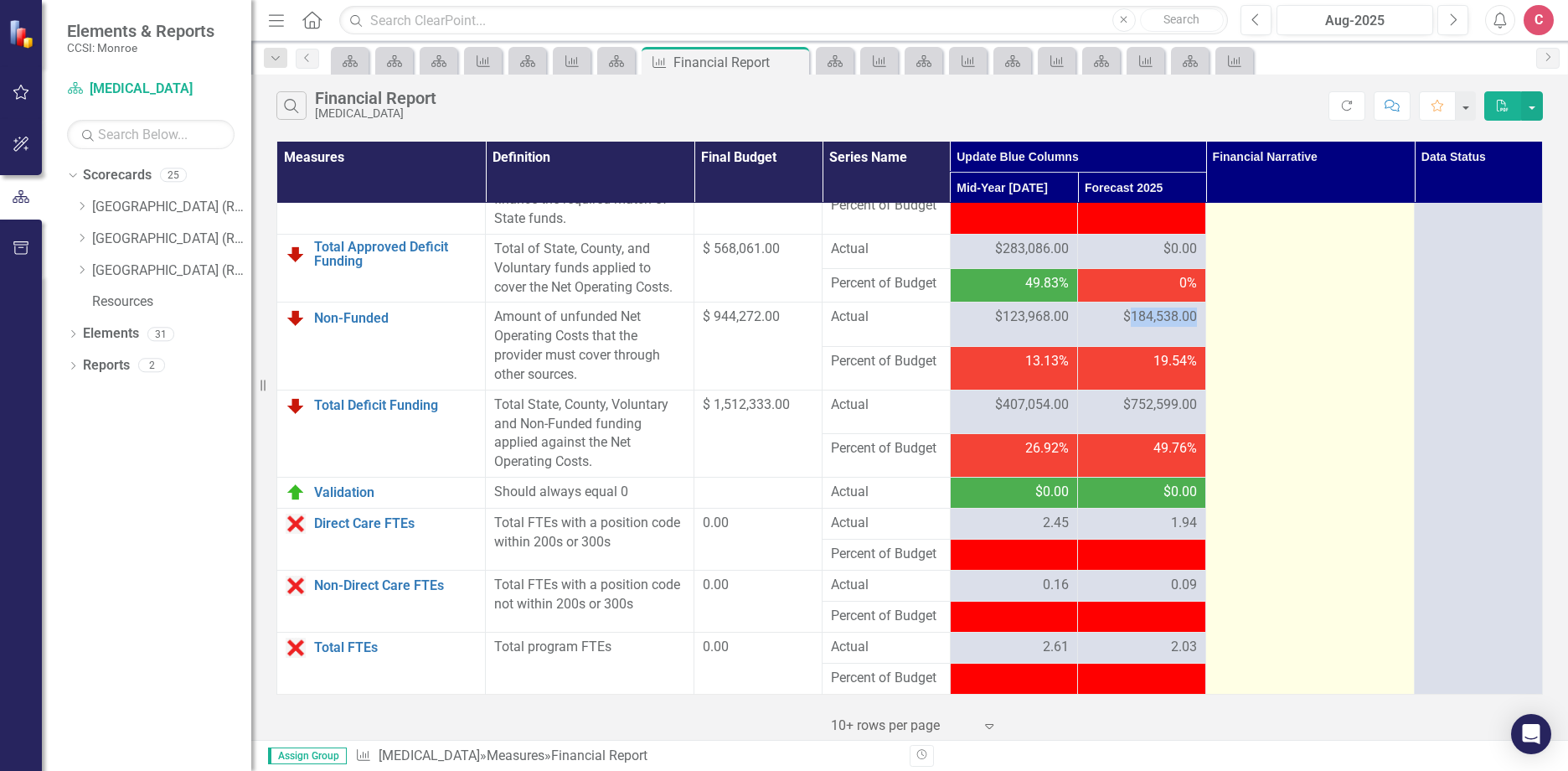
scroll to position [2201, 0]
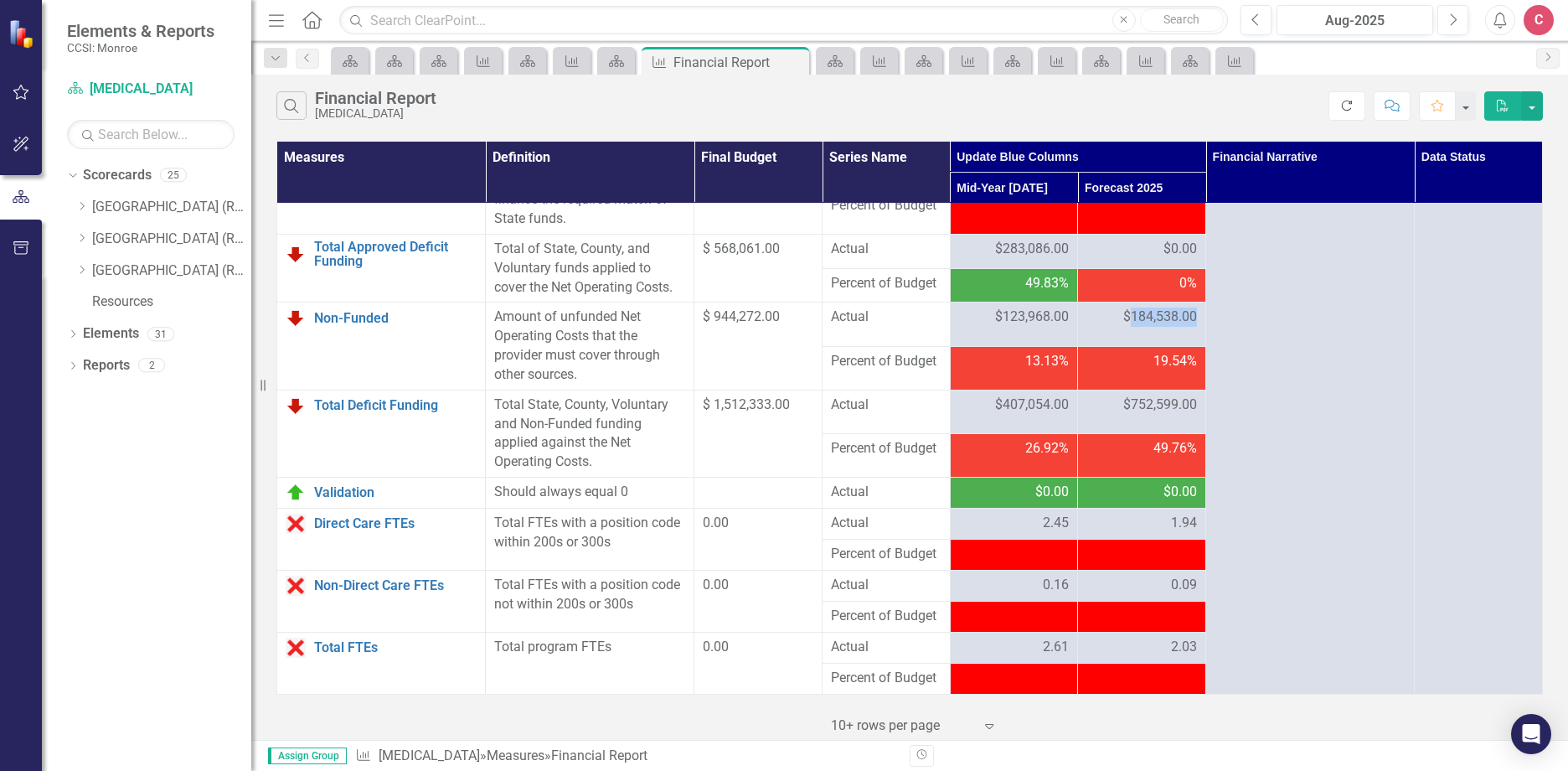
click at [1344, 101] on icon "Refresh" at bounding box center [1347, 105] width 15 height 12
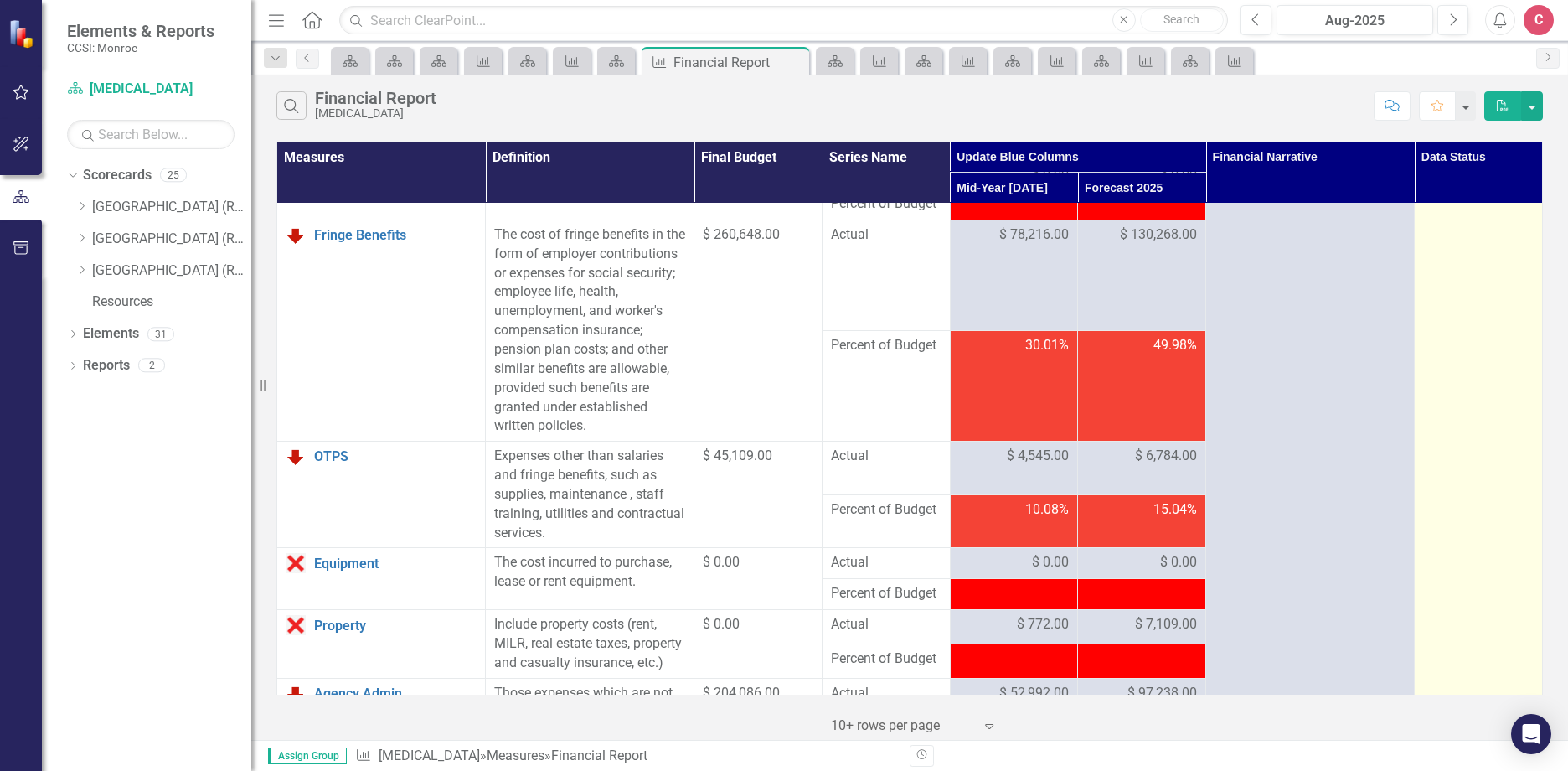
scroll to position [0, 0]
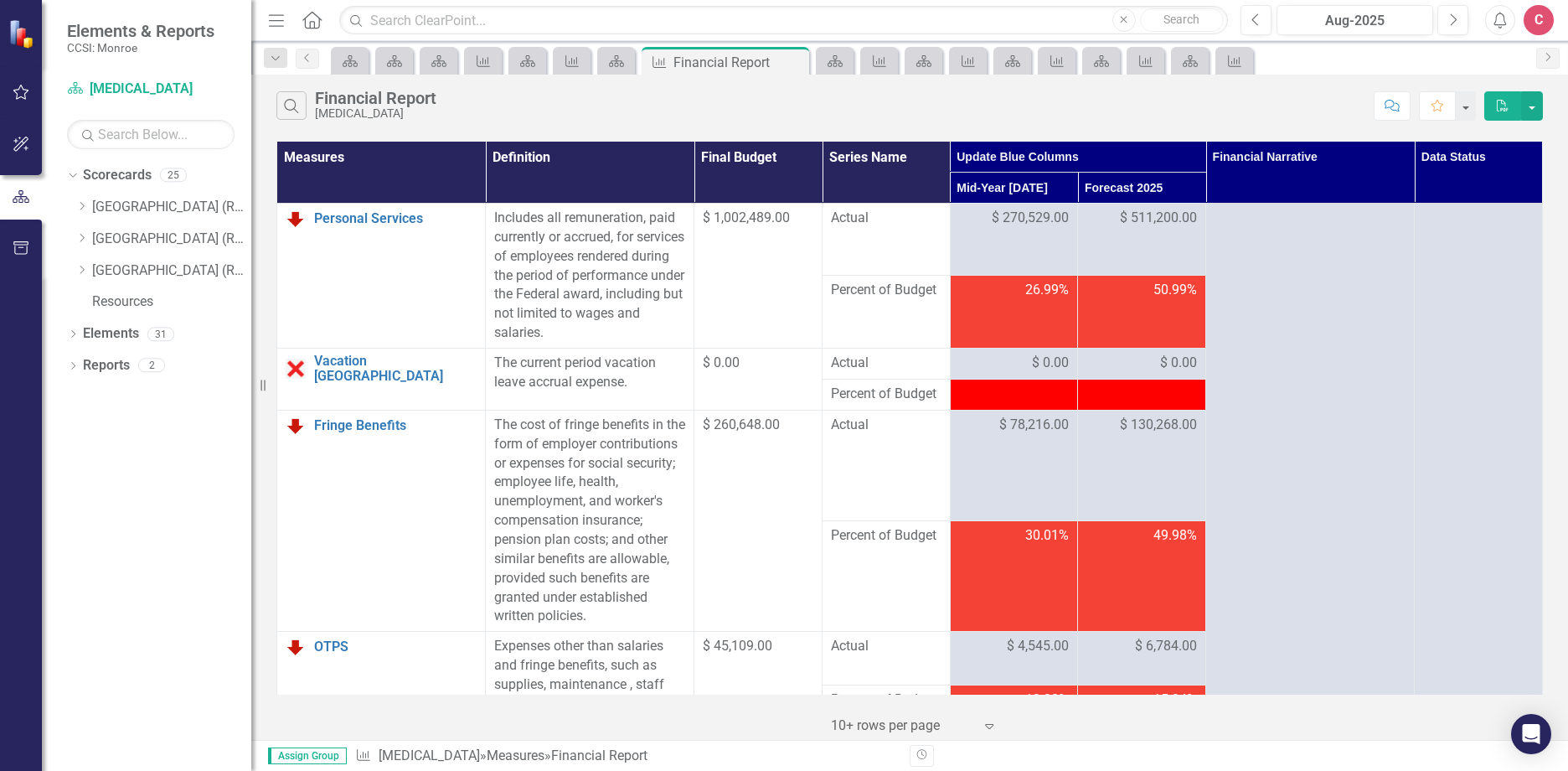
click at [1180, 289] on span "50.99%" at bounding box center [1174, 290] width 44 height 20
click at [1174, 426] on span "$ 130,268.00" at bounding box center [1158, 425] width 77 height 20
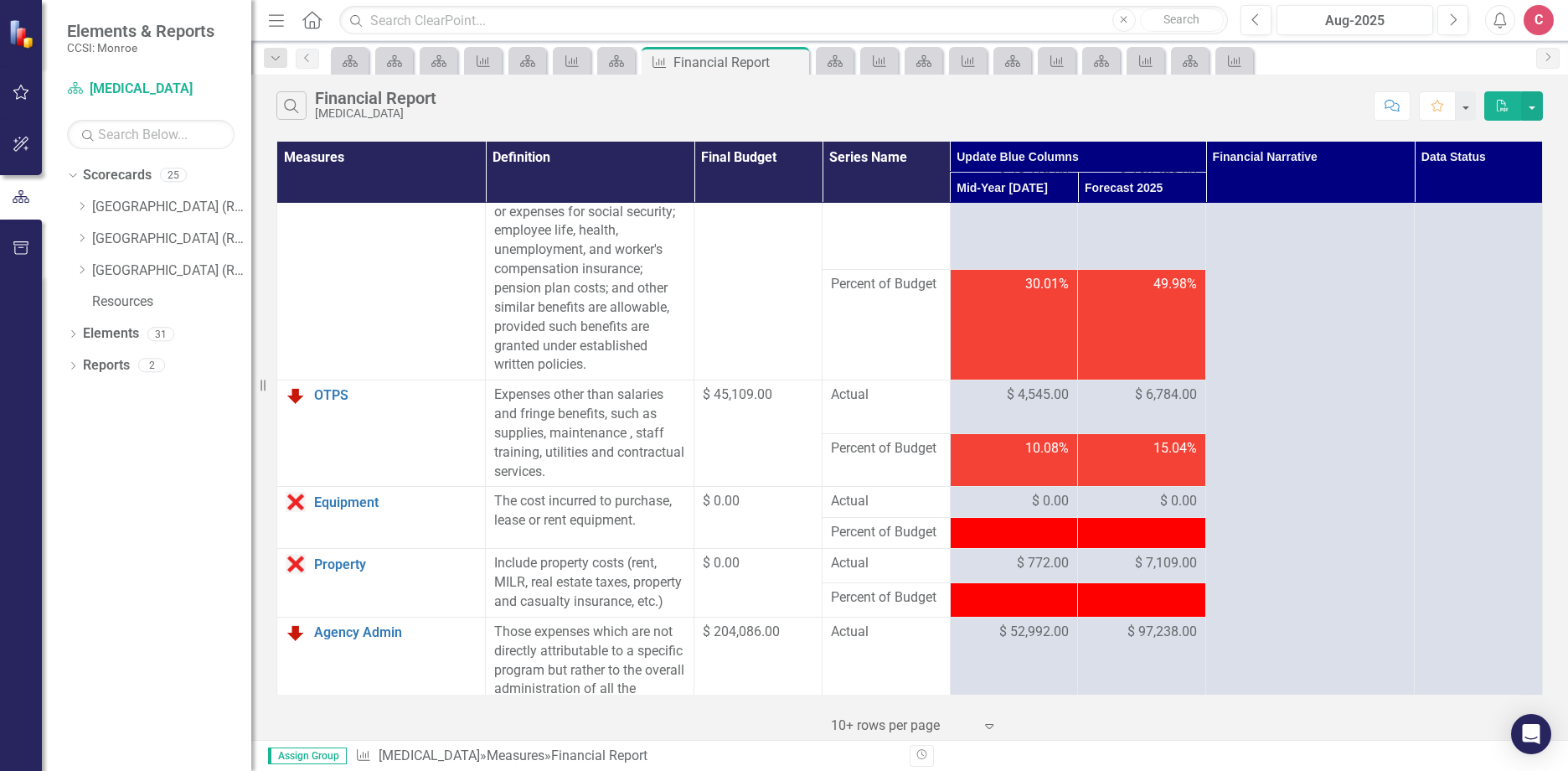
scroll to position [335, 0]
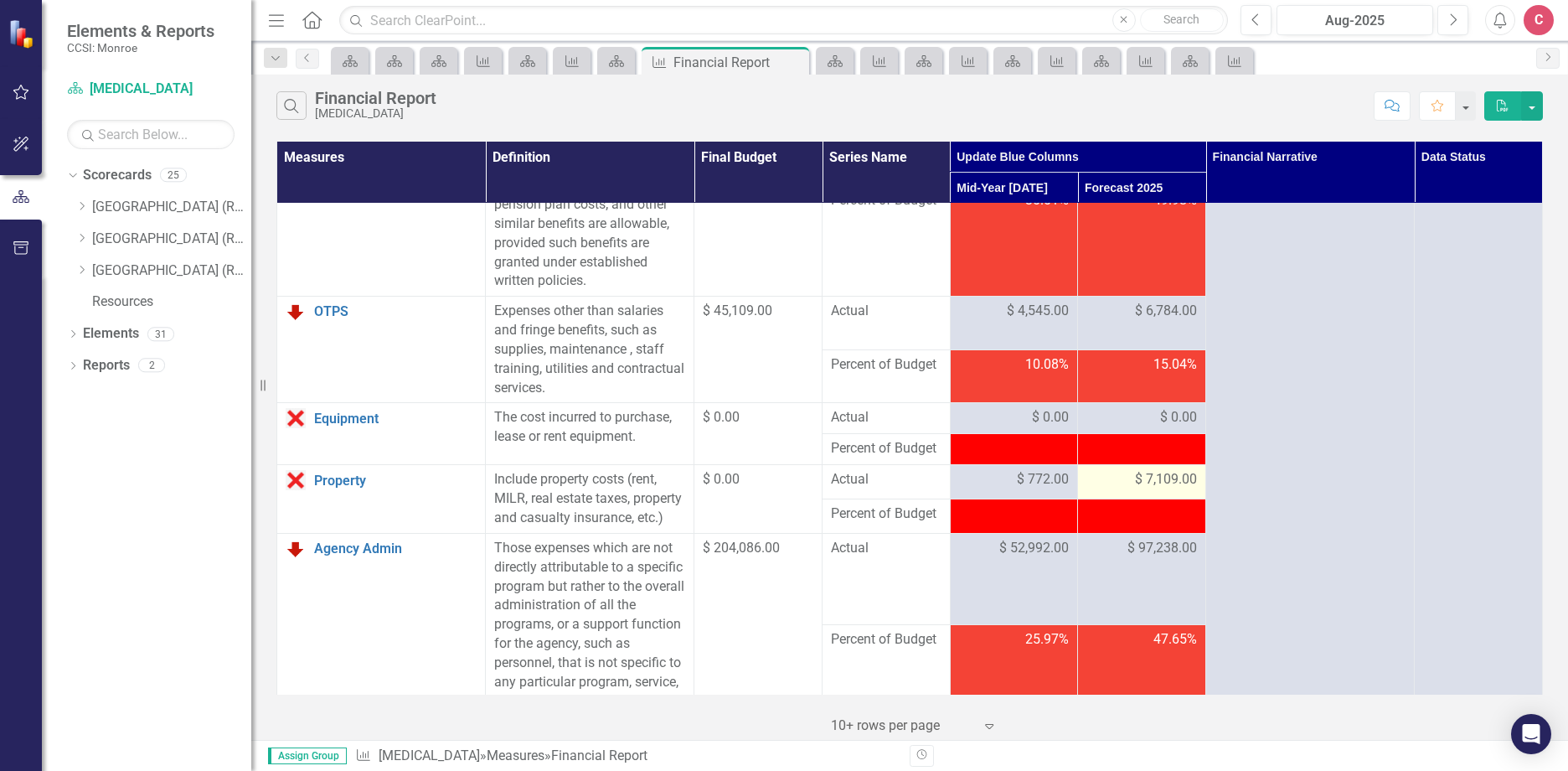
click at [1154, 483] on span "$ 7,109.00" at bounding box center [1165, 480] width 62 height 20
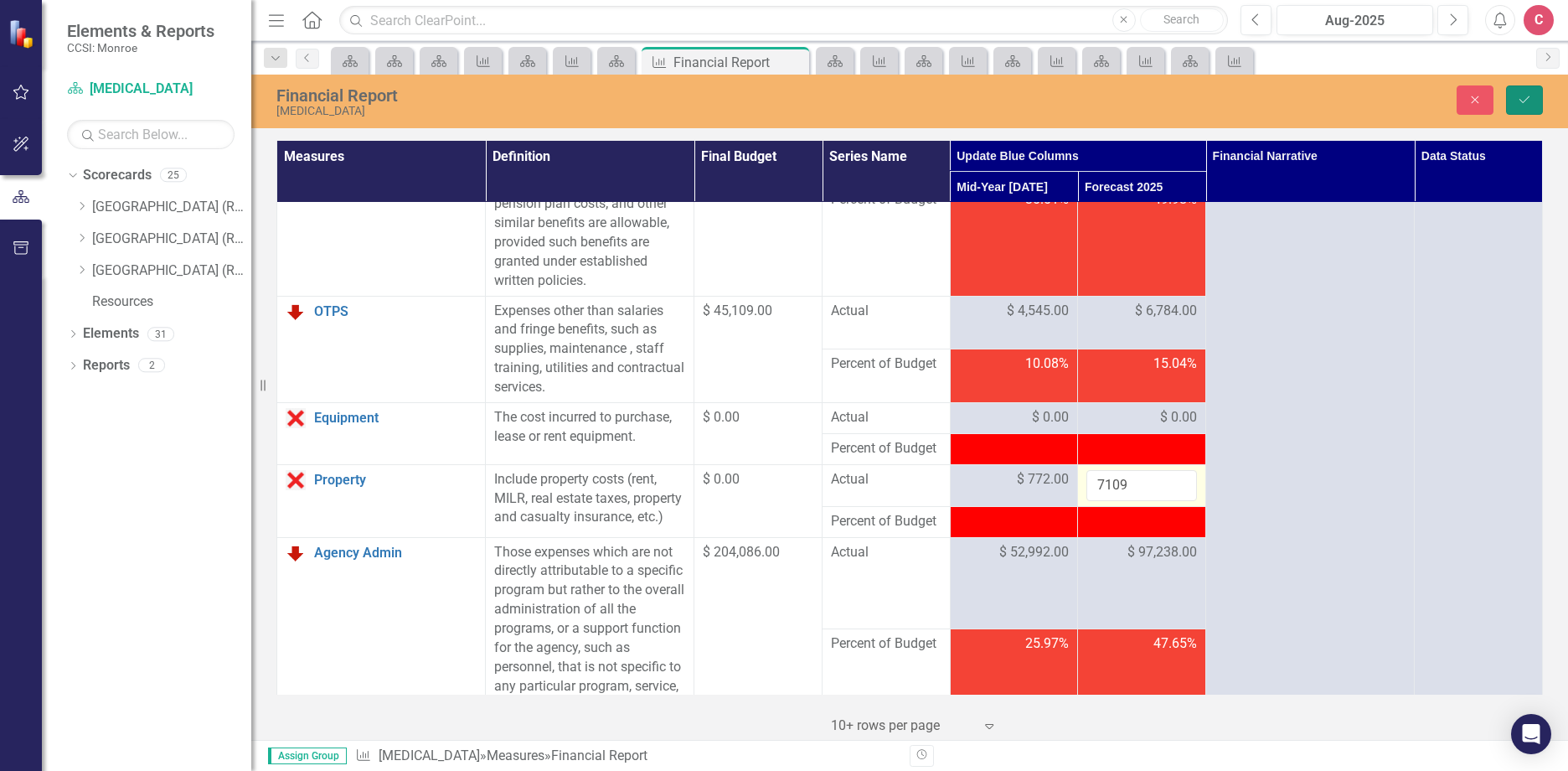
click at [1530, 95] on icon "Save" at bounding box center [1524, 100] width 15 height 12
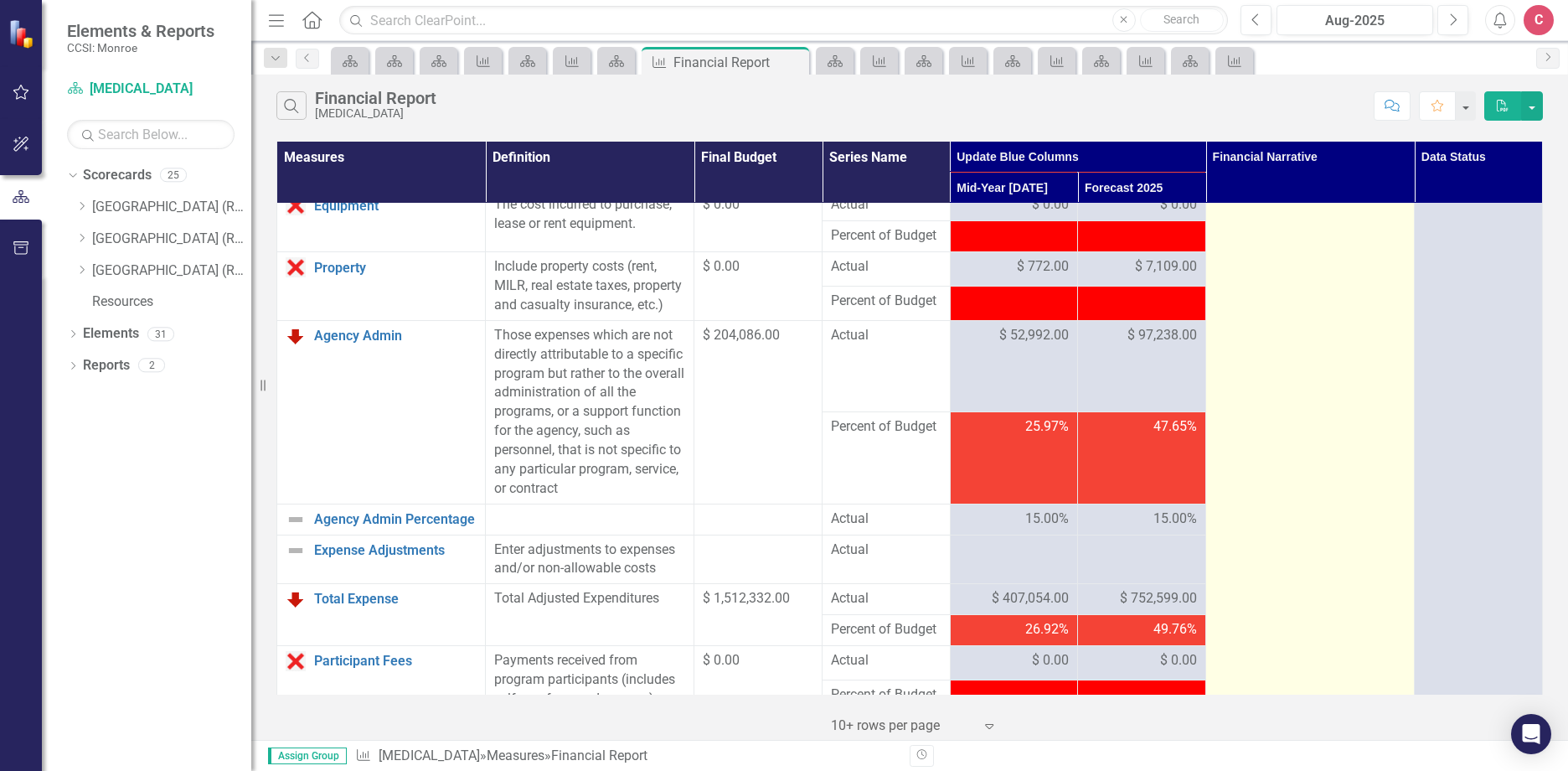
scroll to position [587, 0]
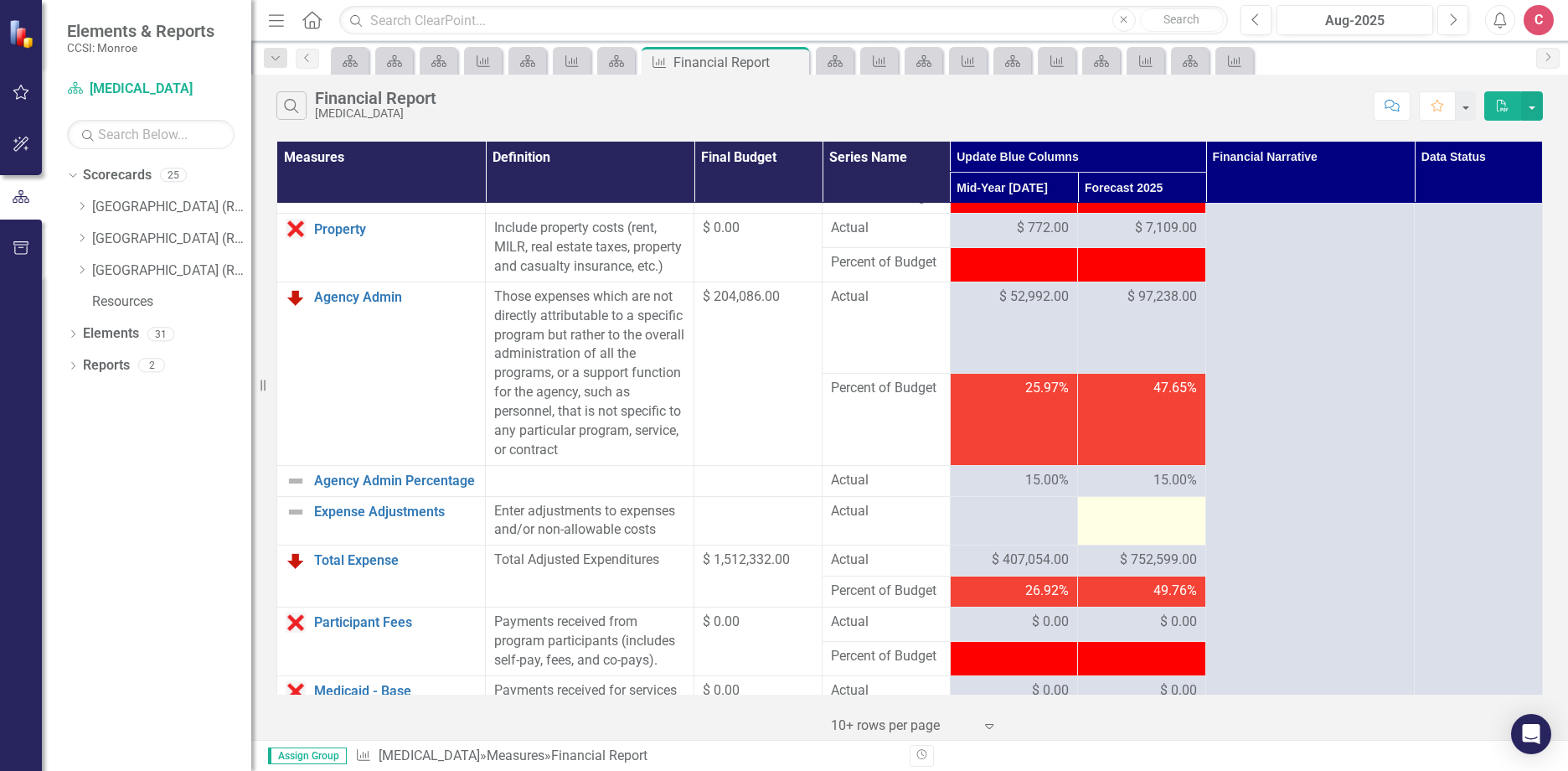
click at [1154, 546] on td at bounding box center [1142, 521] width 128 height 49
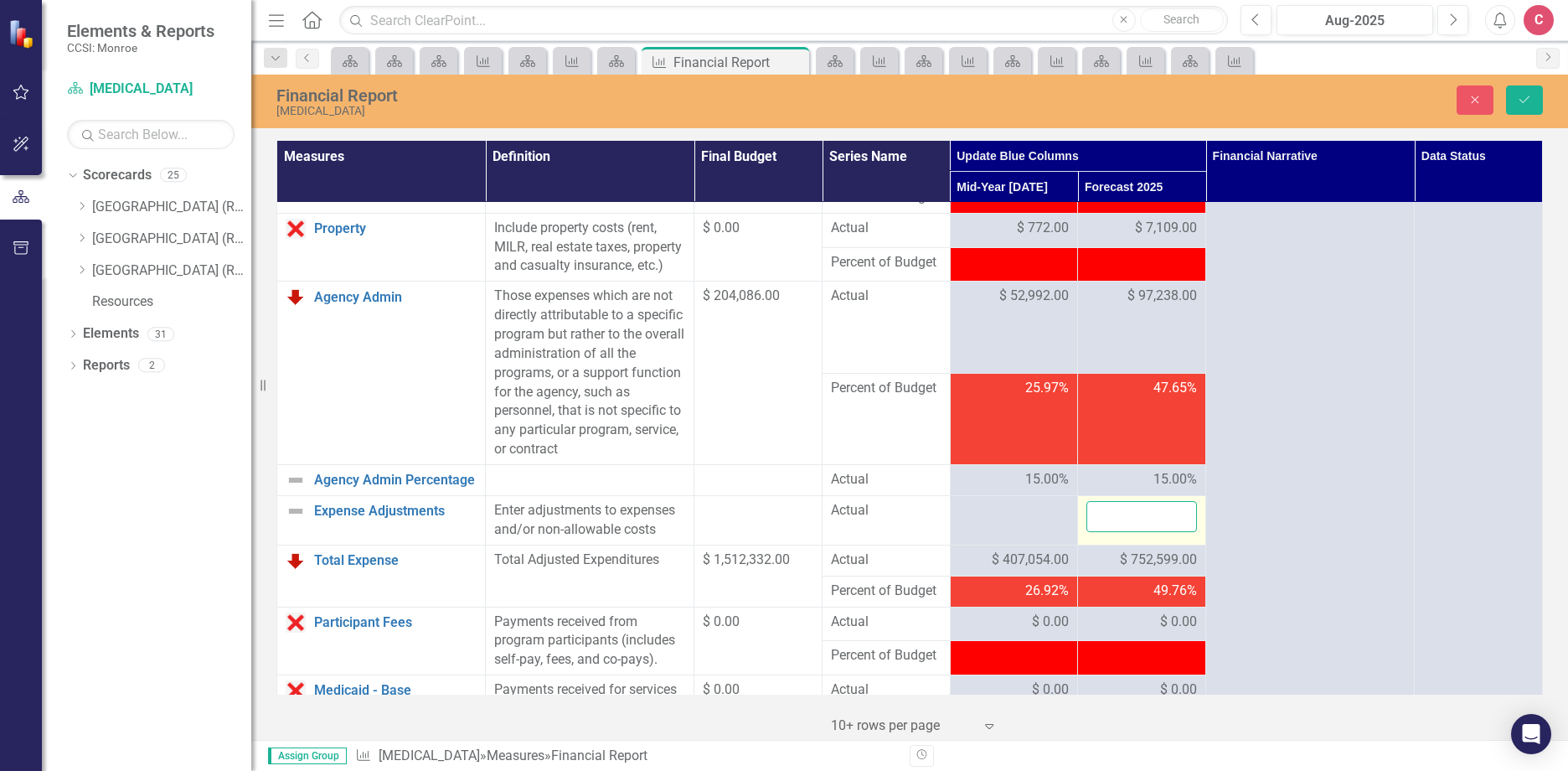
drag, startPoint x: 1154, startPoint y: 546, endPoint x: 1092, endPoint y: 534, distance: 63.2
click at [1087, 532] on input "number" at bounding box center [1141, 516] width 111 height 31
type input "0"
click at [1513, 98] on button "Save" at bounding box center [1524, 100] width 37 height 29
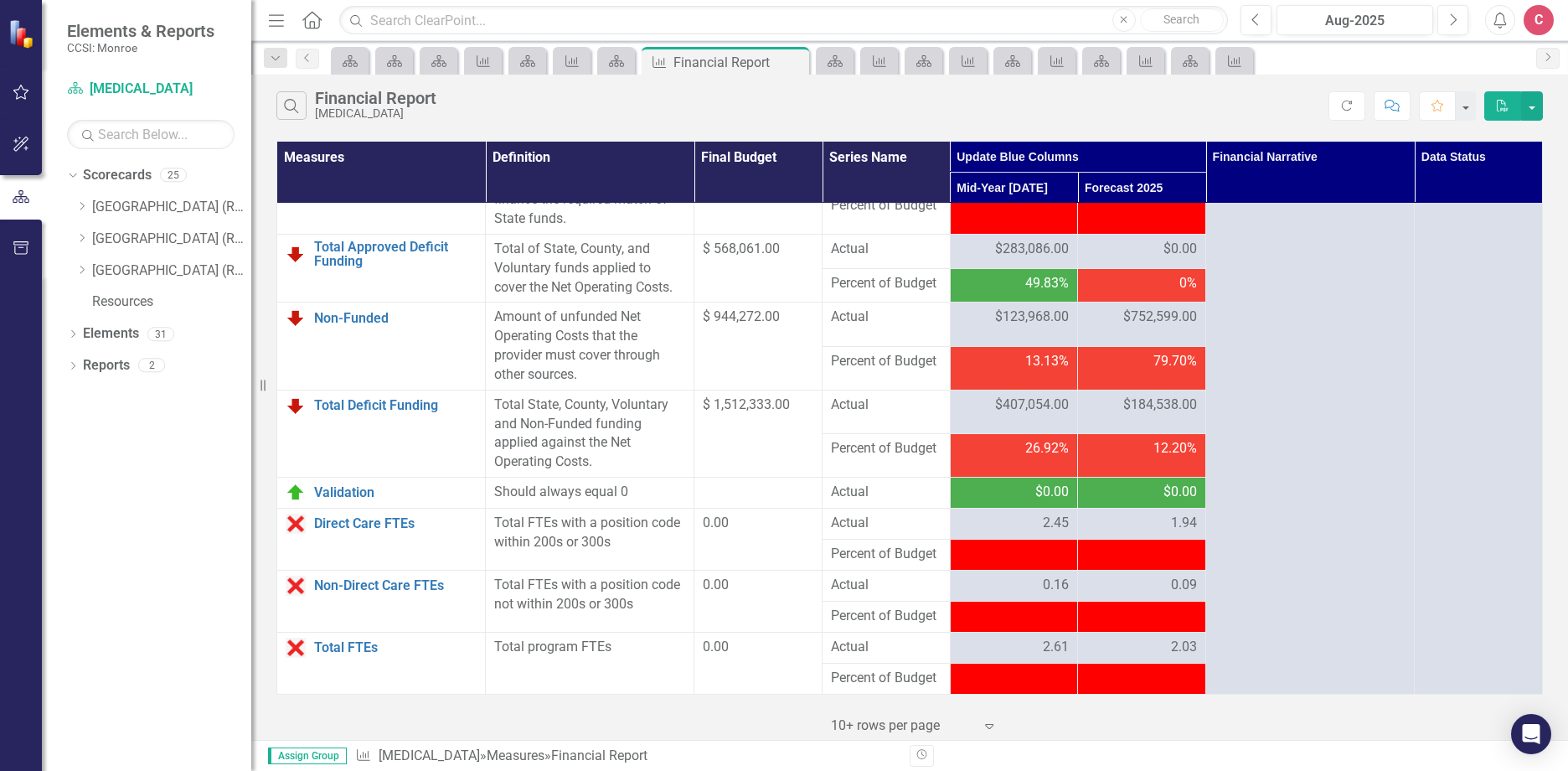
scroll to position [2095, 0]
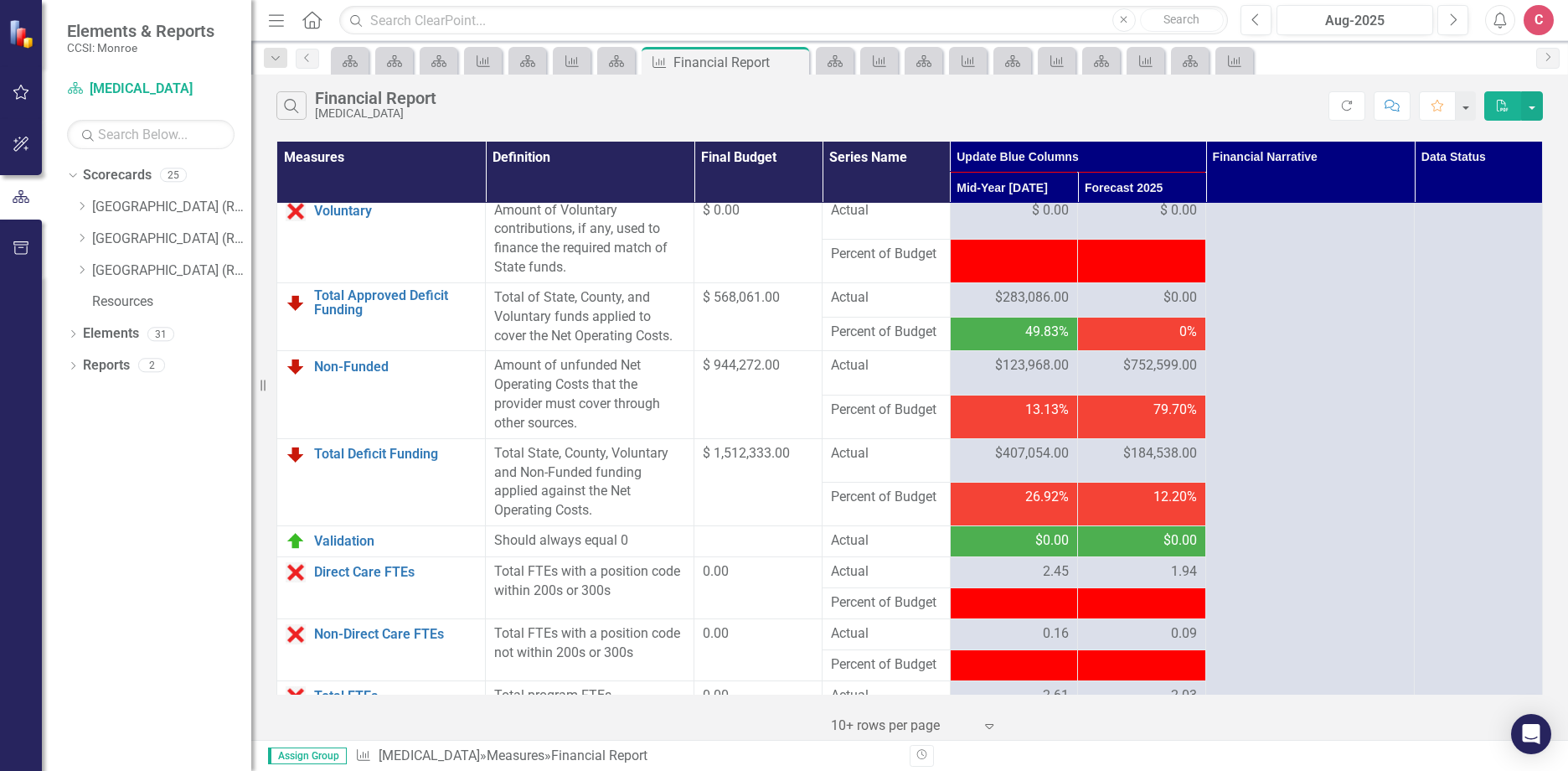
click at [1179, 307] on span "$0.00" at bounding box center [1180, 298] width 34 height 20
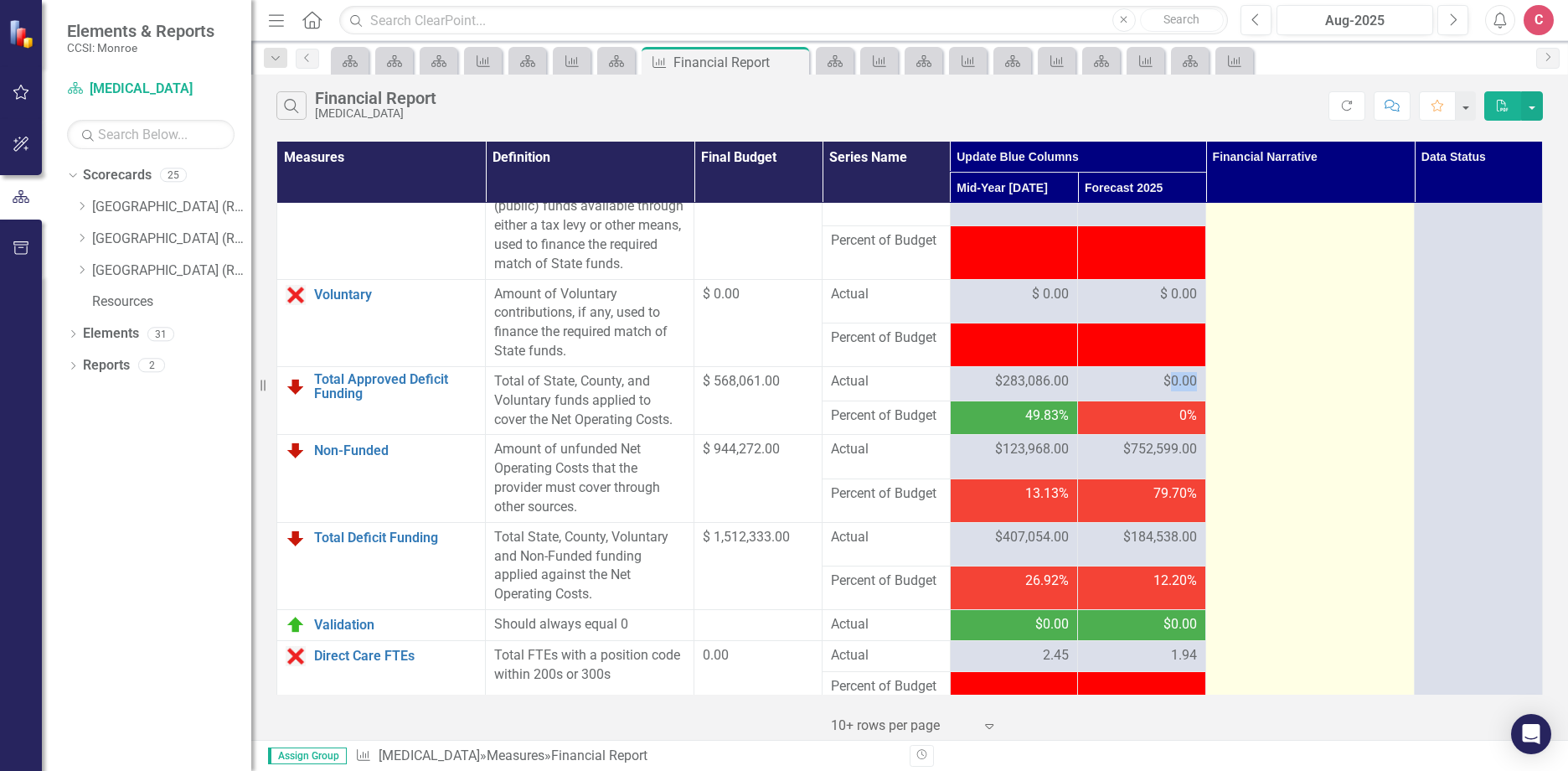
scroll to position [1928, 0]
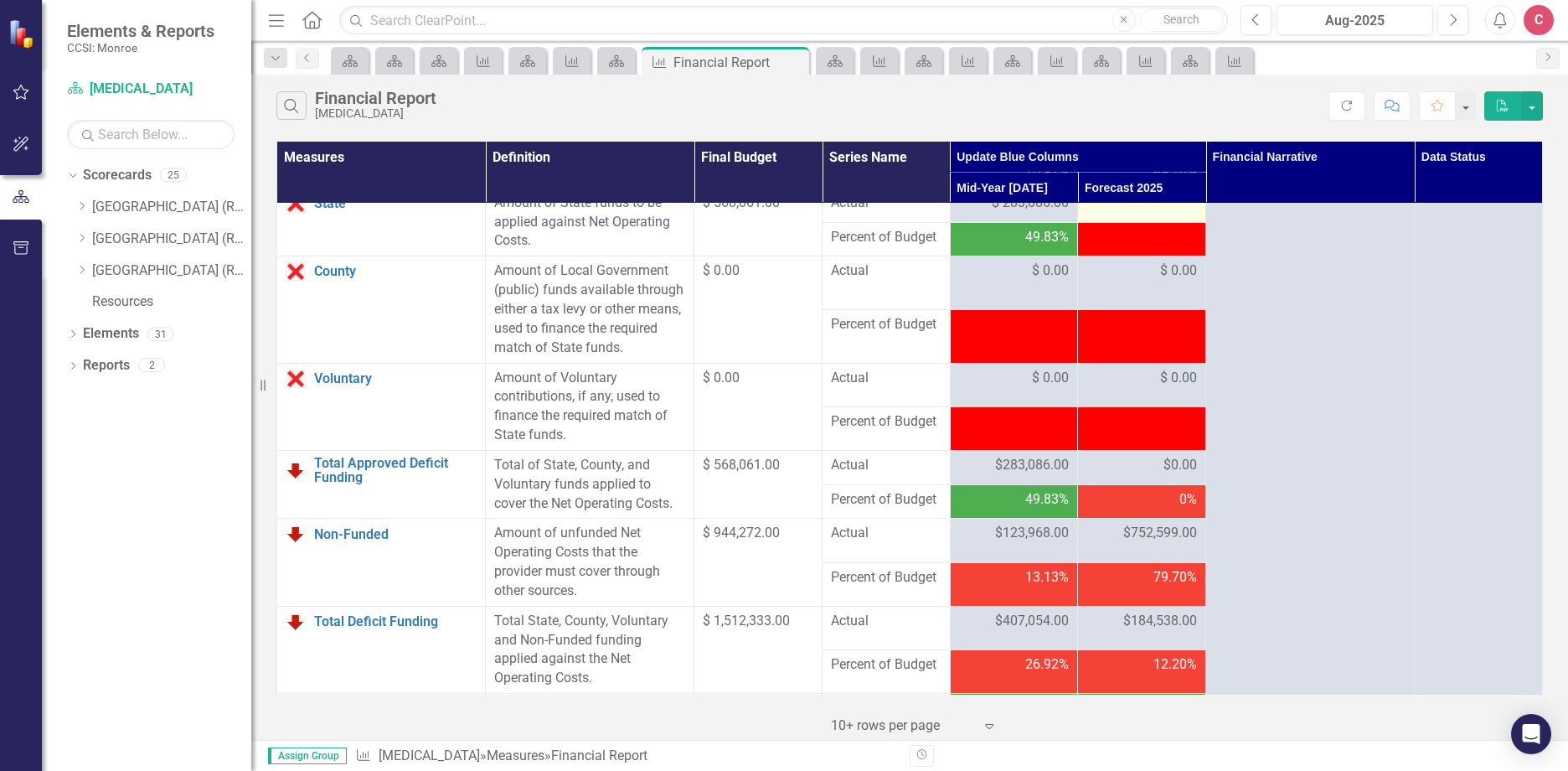
click at [1125, 213] on div at bounding box center [1141, 204] width 111 height 20
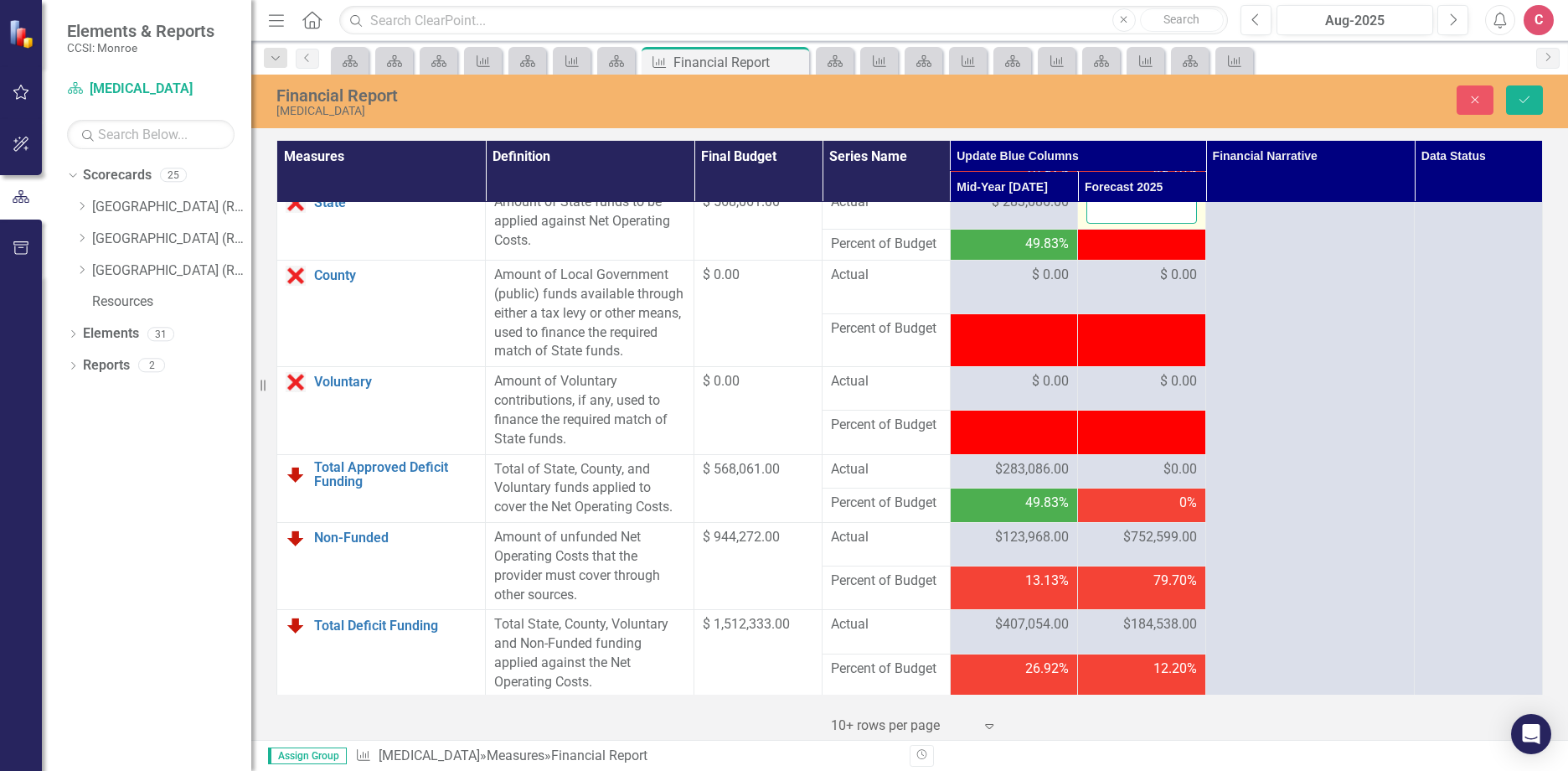
drag, startPoint x: 1125, startPoint y: 260, endPoint x: 1116, endPoint y: 265, distance: 10.3
click at [1116, 223] on input "number" at bounding box center [1141, 208] width 111 height 31
type input "568061"
click at [1538, 108] on button "Save" at bounding box center [1524, 100] width 37 height 29
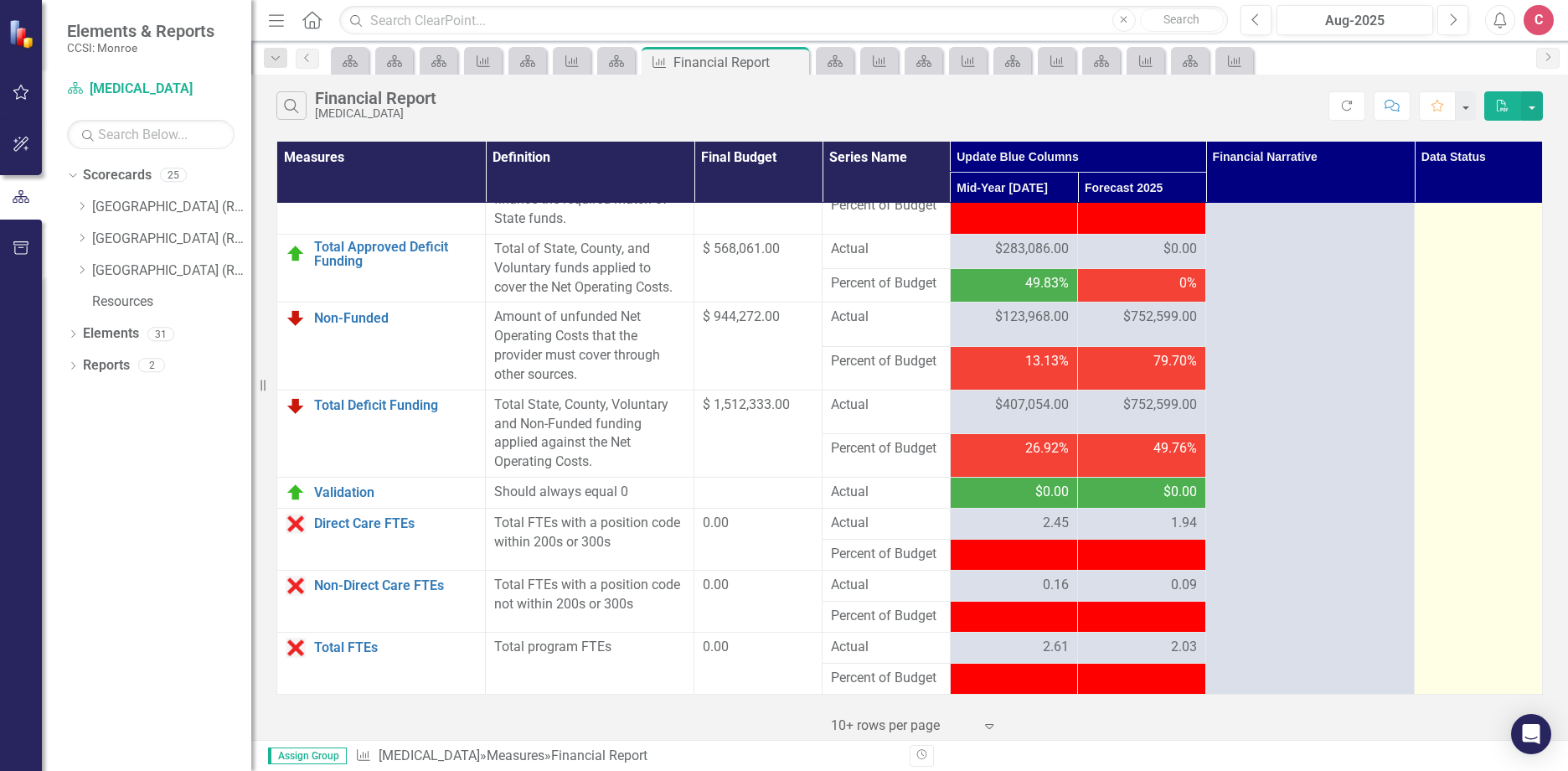
scroll to position [2201, 0]
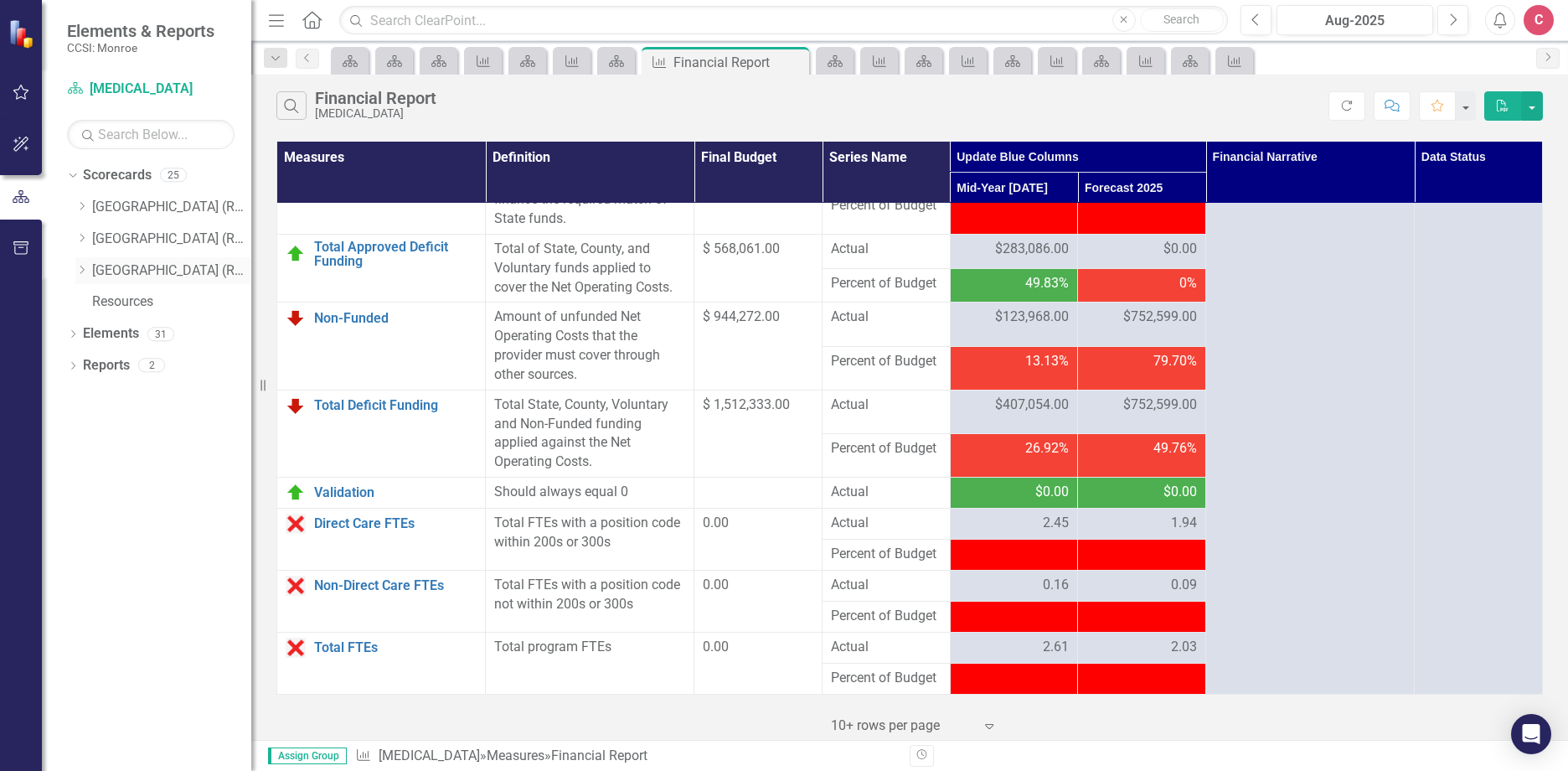
click at [83, 272] on icon at bounding box center [82, 269] width 4 height 8
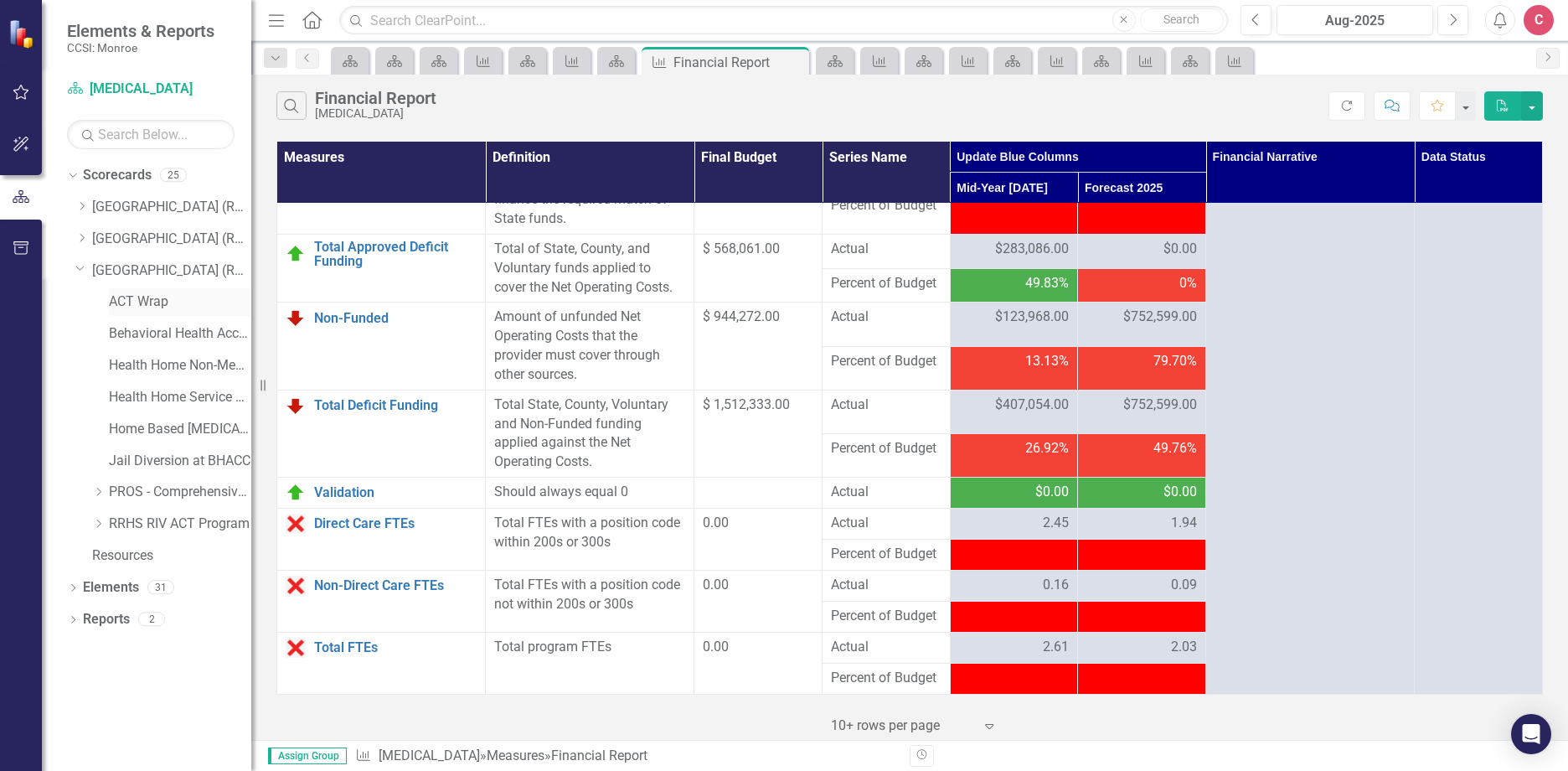
click at [139, 304] on link "ACT Wrap" at bounding box center [180, 302] width 142 height 20
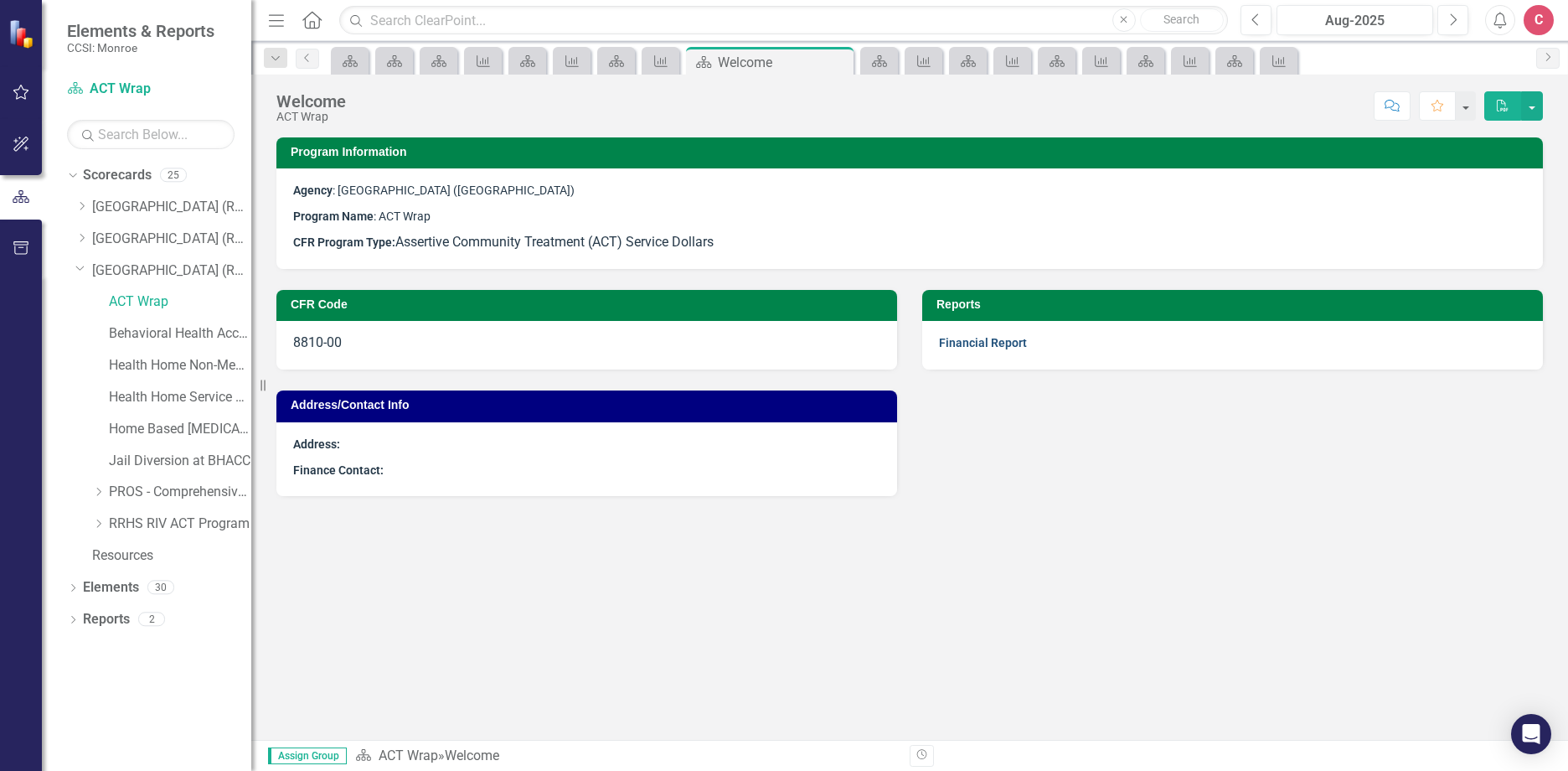
click at [970, 345] on link "Financial Report" at bounding box center [983, 343] width 87 height 13
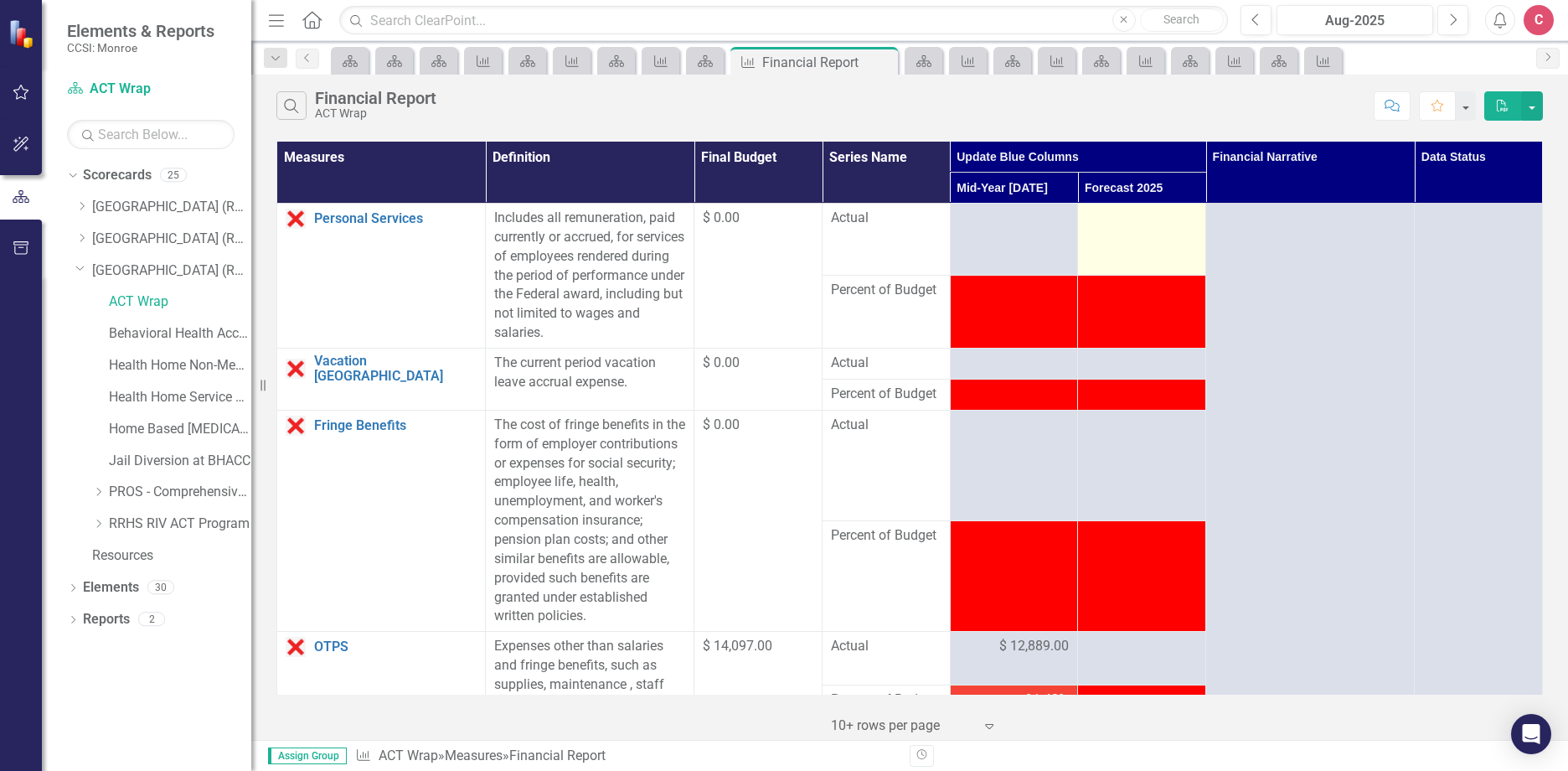
click at [1115, 223] on div at bounding box center [1141, 219] width 111 height 20
click at [1132, 227] on div at bounding box center [1141, 219] width 111 height 20
click at [1132, 227] on div at bounding box center [1141, 219] width 111 height 20
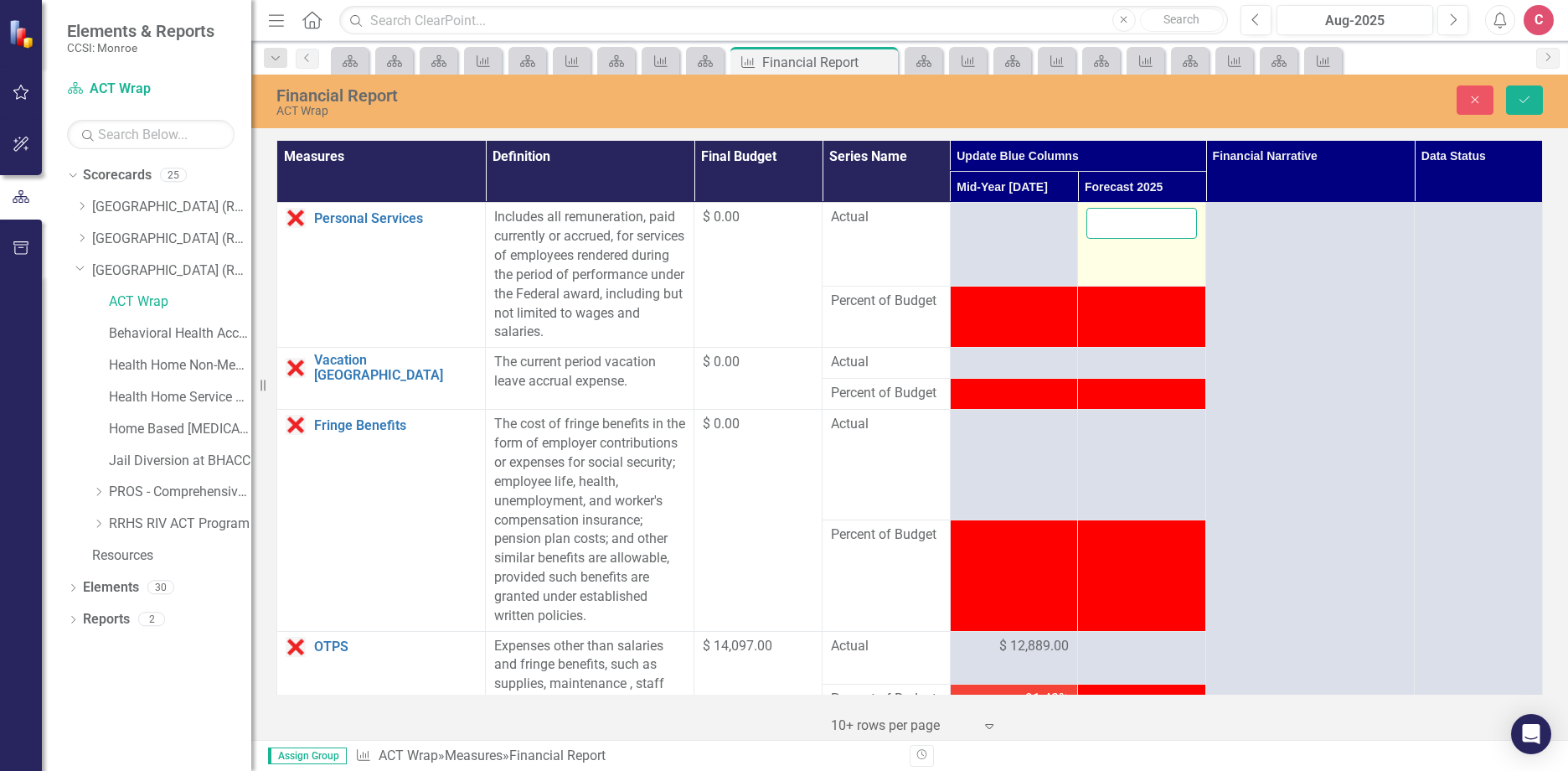
click at [1144, 231] on input "number" at bounding box center [1141, 223] width 111 height 31
type input "0"
click at [1121, 367] on div at bounding box center [1141, 363] width 111 height 20
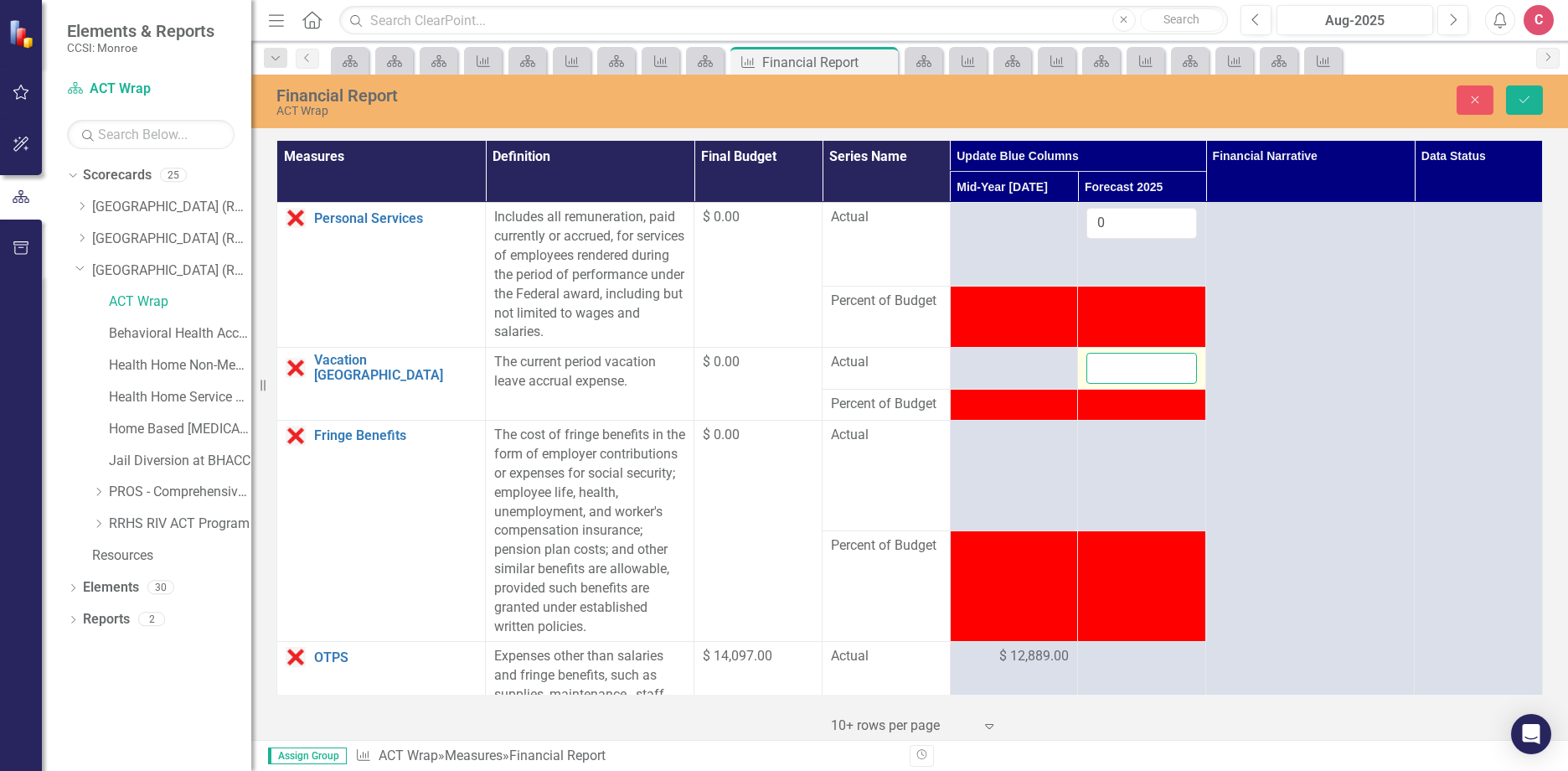
drag, startPoint x: 1121, startPoint y: 367, endPoint x: 1133, endPoint y: 370, distance: 12.4
click at [1133, 370] on input "number" at bounding box center [1141, 368] width 111 height 31
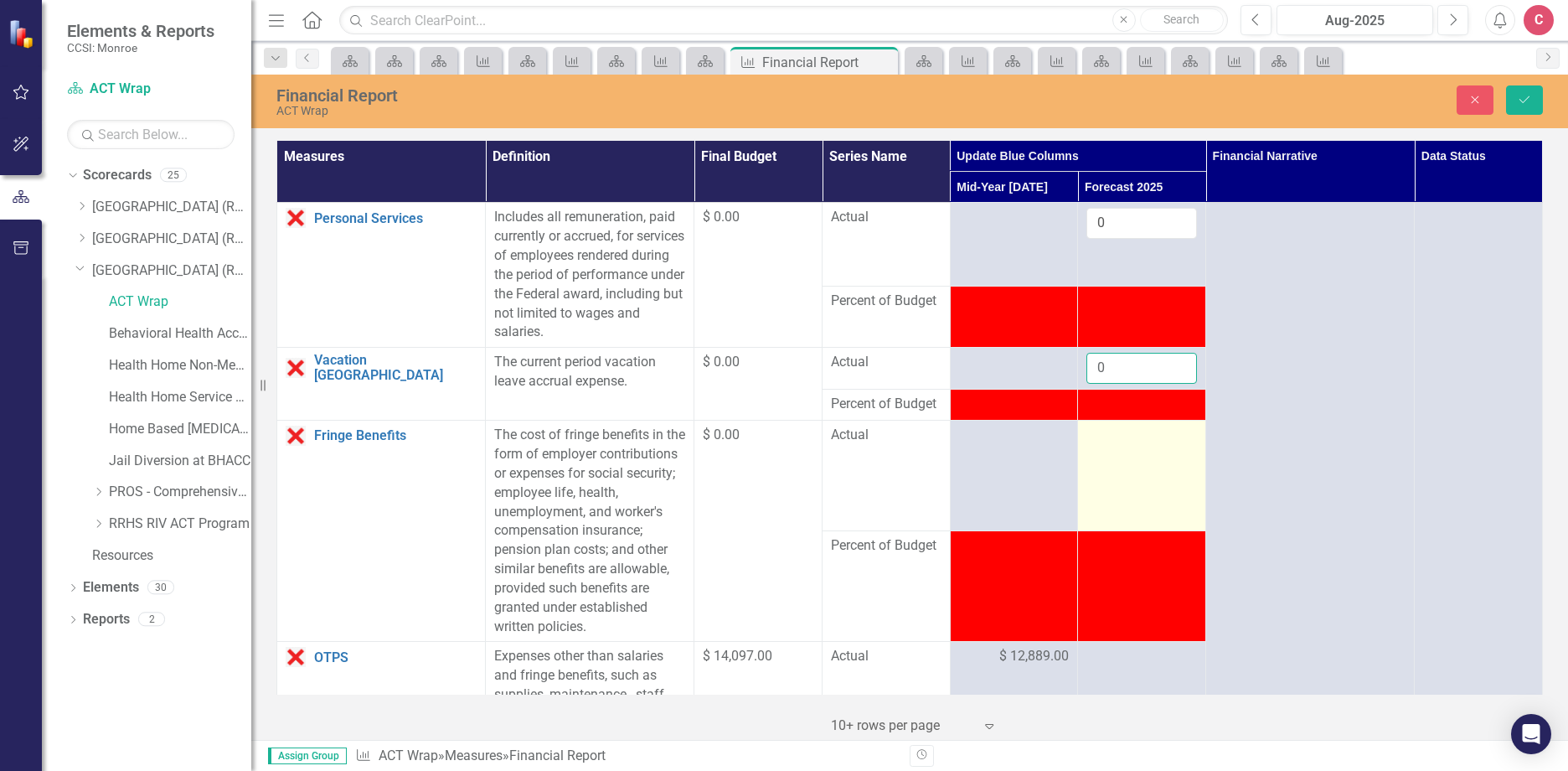
type input "0"
click at [1130, 453] on td at bounding box center [1142, 476] width 128 height 111
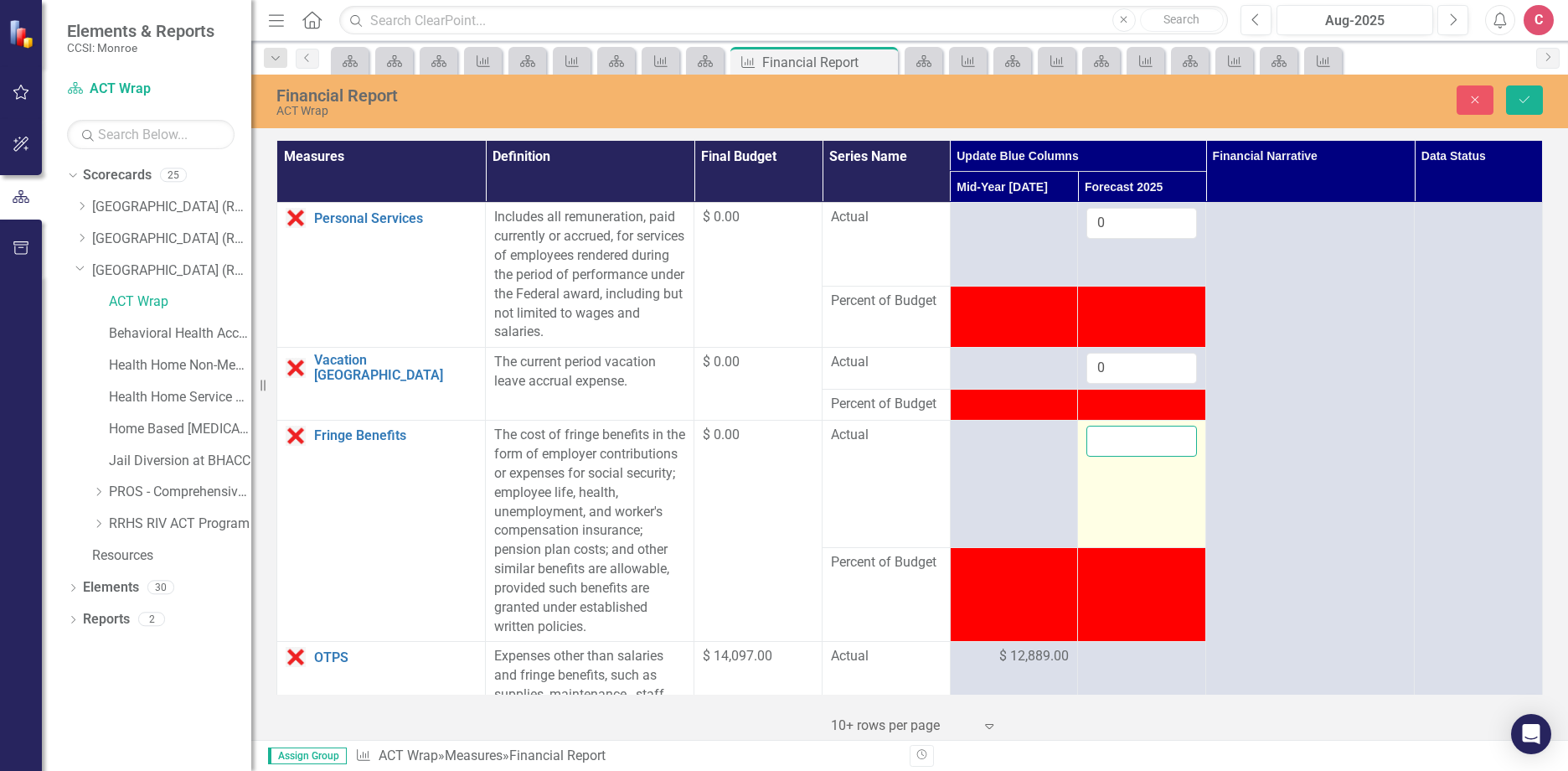
drag, startPoint x: 1130, startPoint y: 453, endPoint x: 1110, endPoint y: 443, distance: 22.4
click at [1110, 443] on input "number" at bounding box center [1141, 440] width 111 height 31
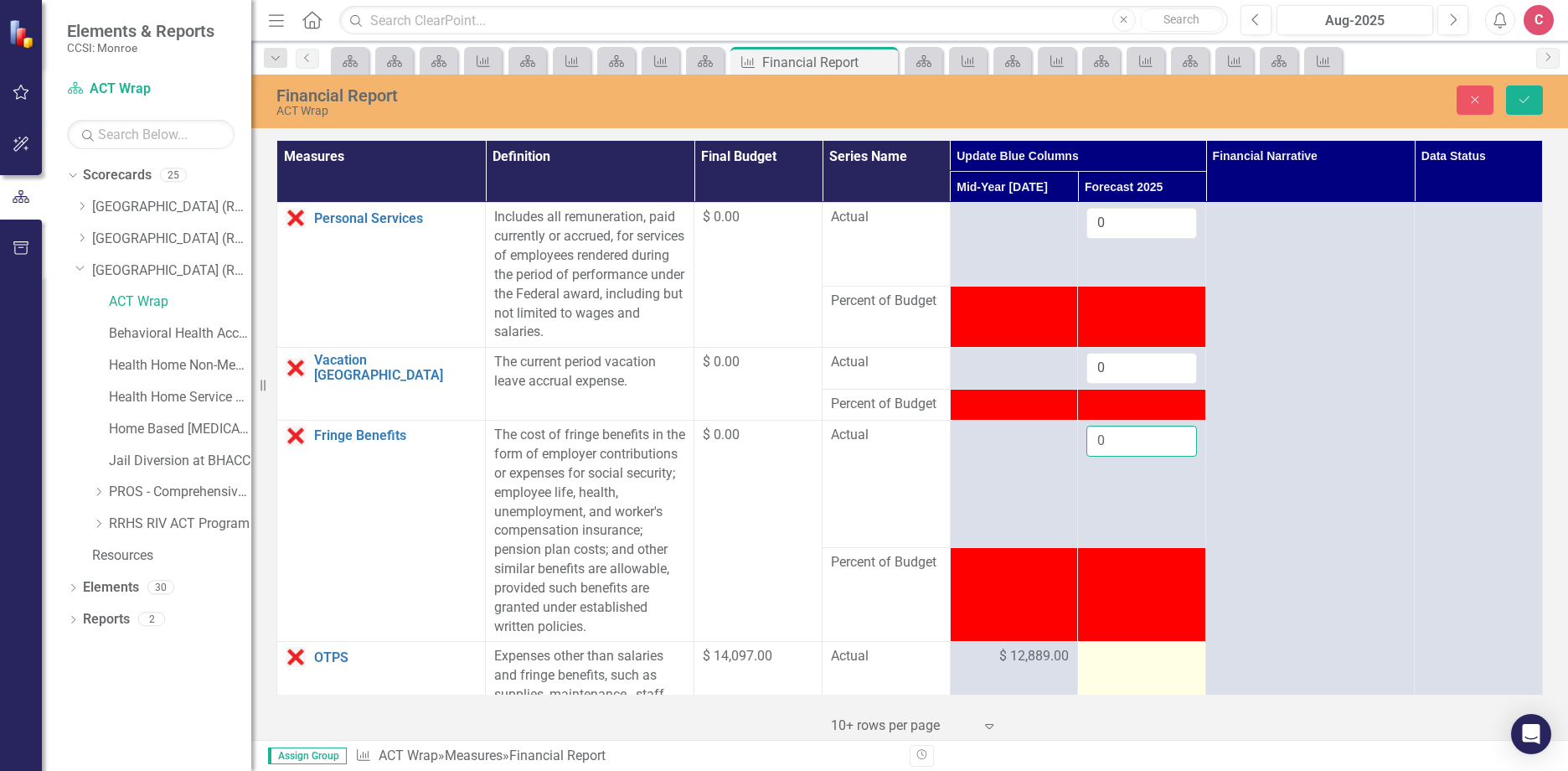
type input "0"
click at [1125, 657] on div at bounding box center [1141, 657] width 111 height 20
click at [1119, 656] on div at bounding box center [1141, 657] width 111 height 20
drag, startPoint x: 1119, startPoint y: 656, endPoint x: 1137, endPoint y: 666, distance: 20.6
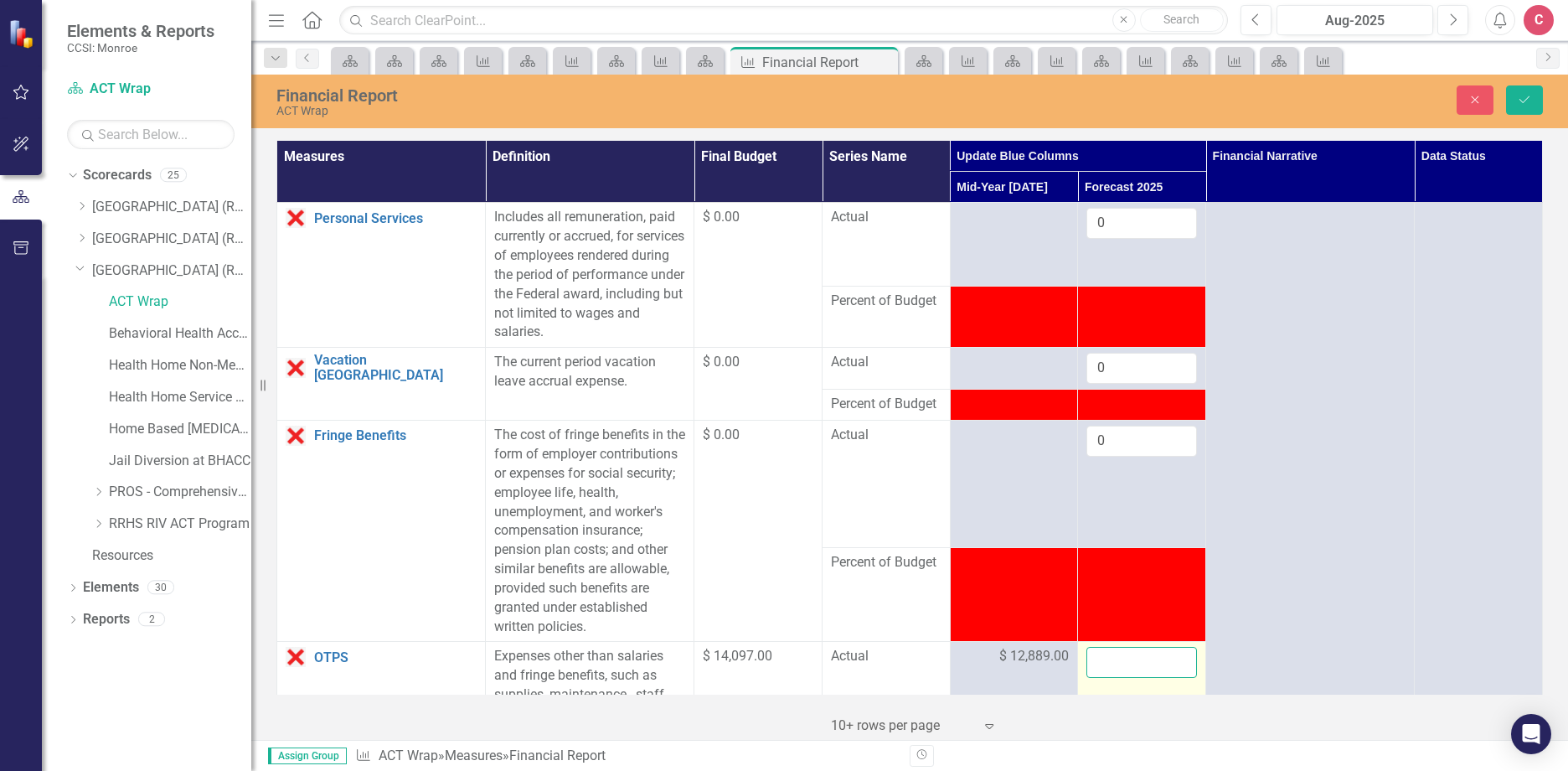
click at [1122, 660] on input "number" at bounding box center [1141, 662] width 111 height 31
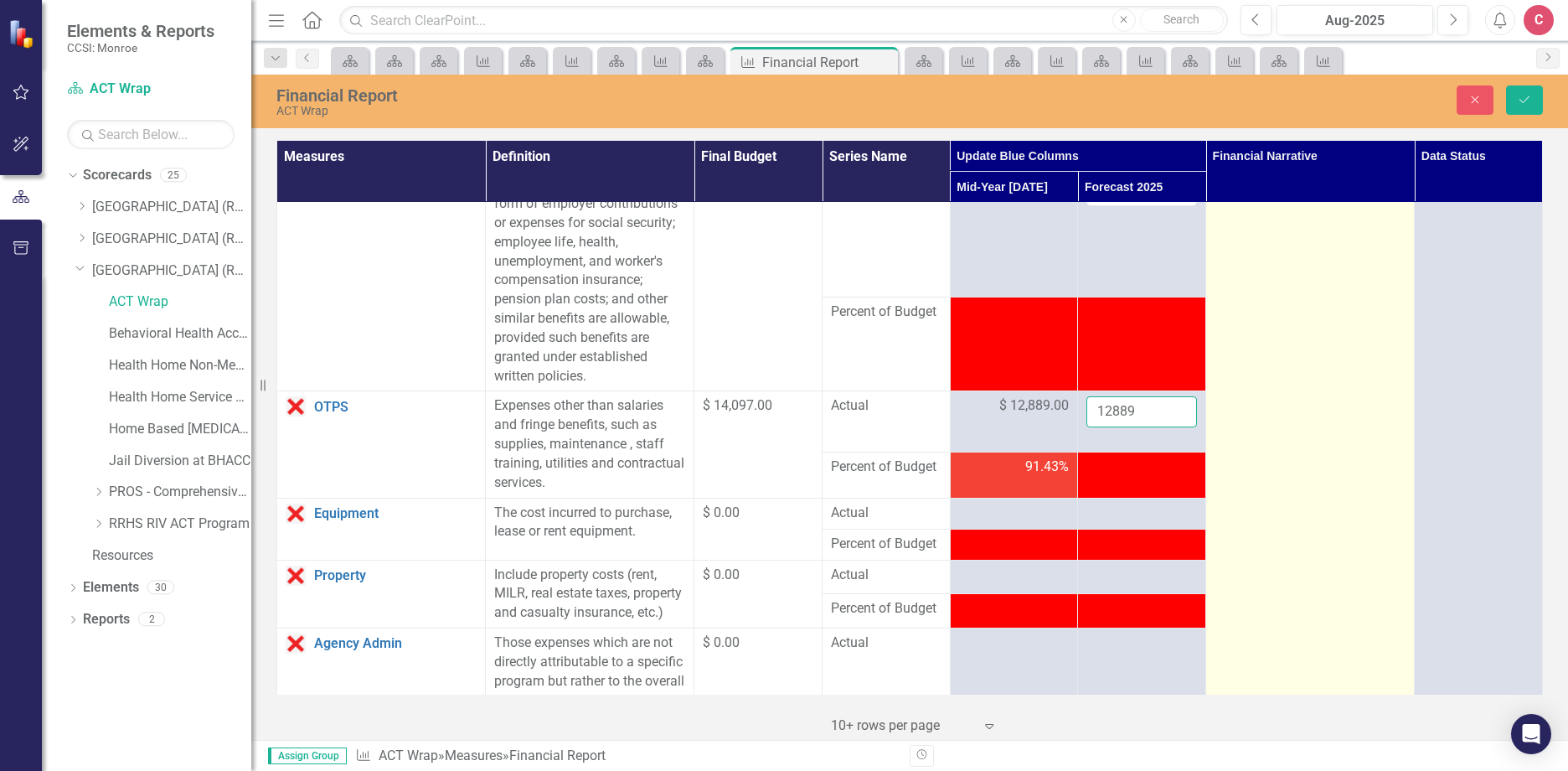
scroll to position [251, 0]
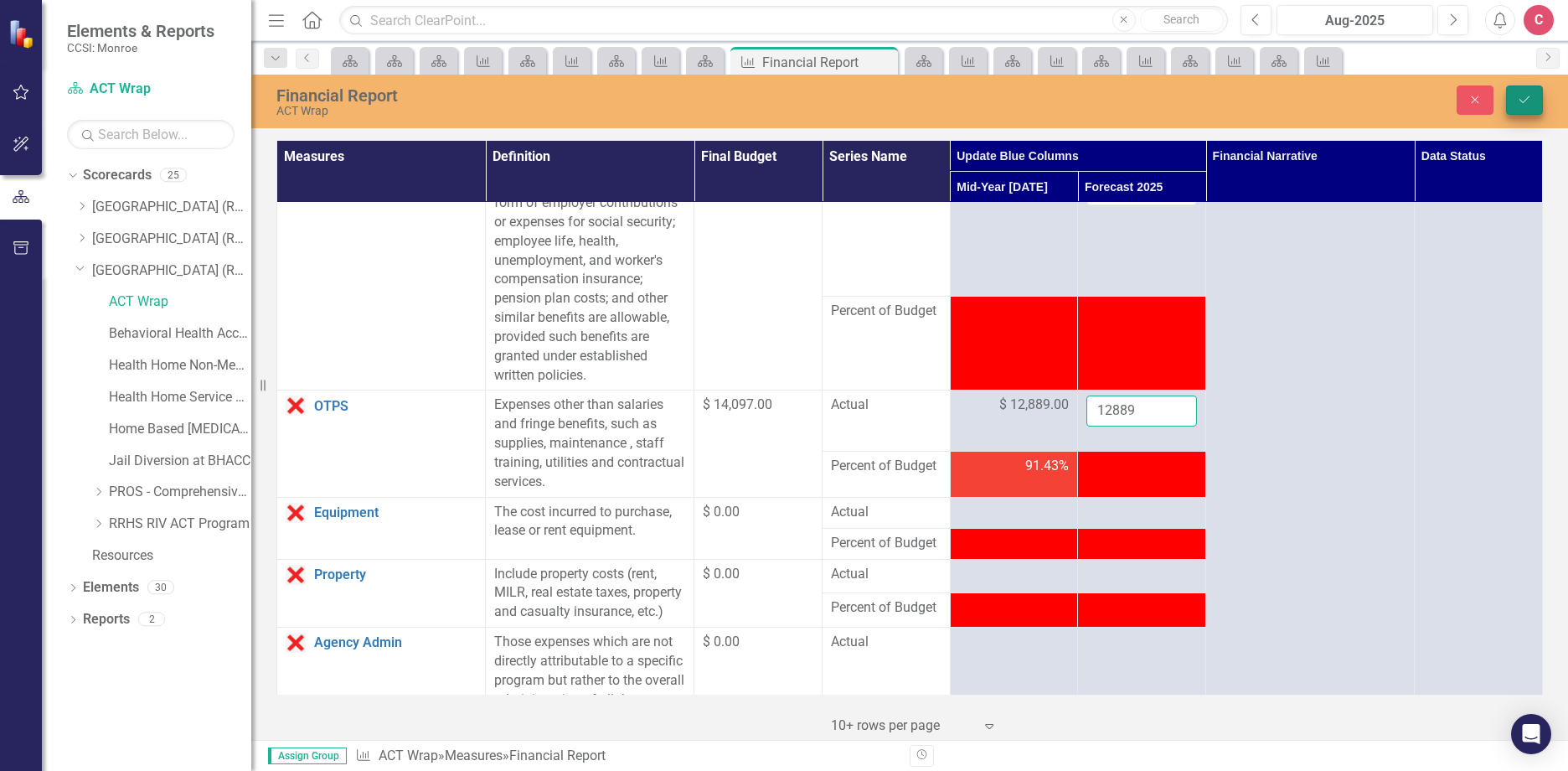
type input "12889"
click at [1528, 105] on button "Save" at bounding box center [1524, 100] width 37 height 29
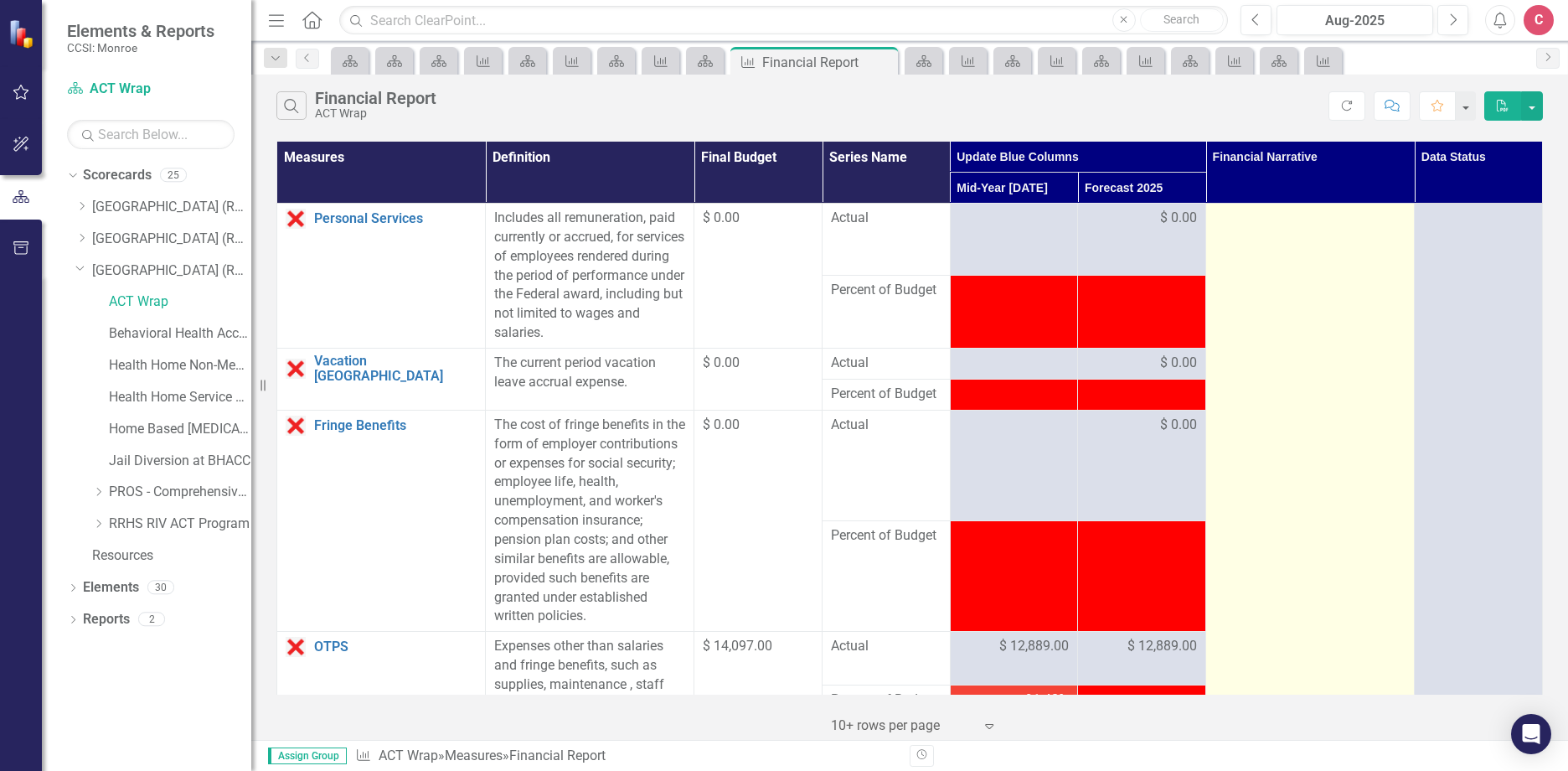
scroll to position [335, 0]
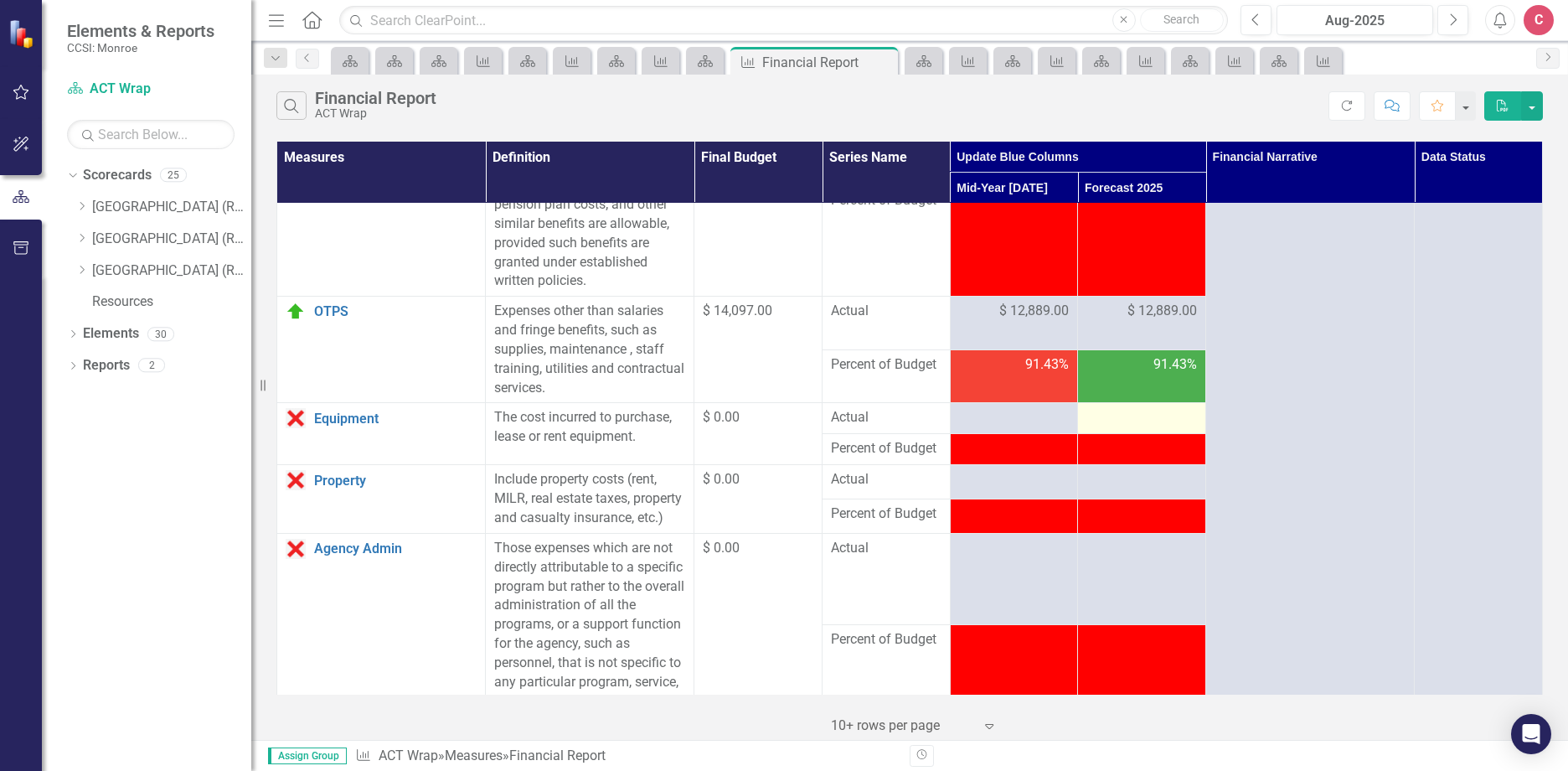
click at [1128, 425] on div at bounding box center [1141, 418] width 111 height 20
click at [1151, 423] on div at bounding box center [1141, 418] width 111 height 20
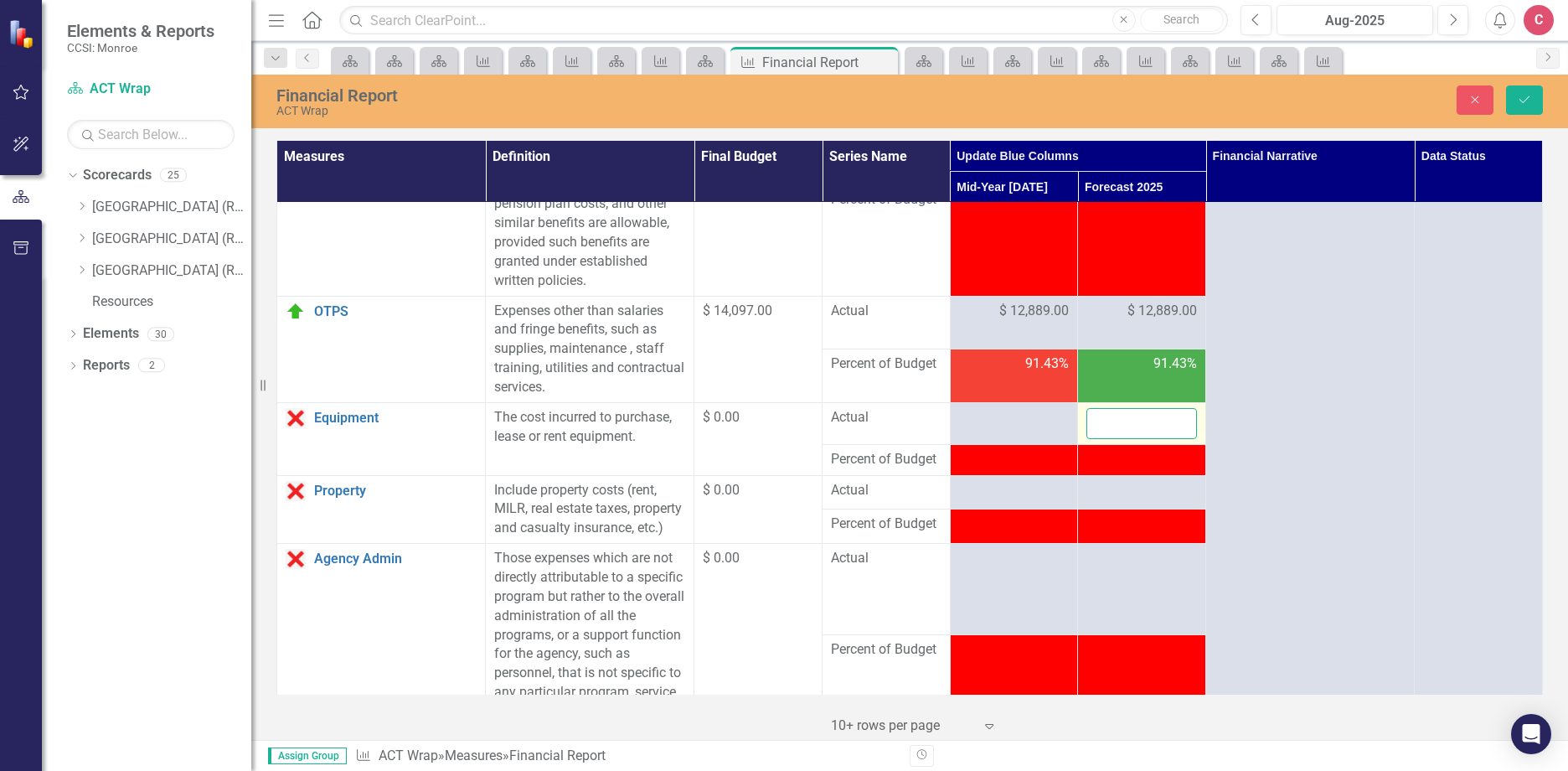
drag, startPoint x: 1152, startPoint y: 423, endPoint x: 1136, endPoint y: 432, distance: 18.4
click at [1119, 423] on input "number" at bounding box center [1141, 423] width 111 height 31
type input "0"
click at [1145, 494] on div at bounding box center [1141, 492] width 111 height 20
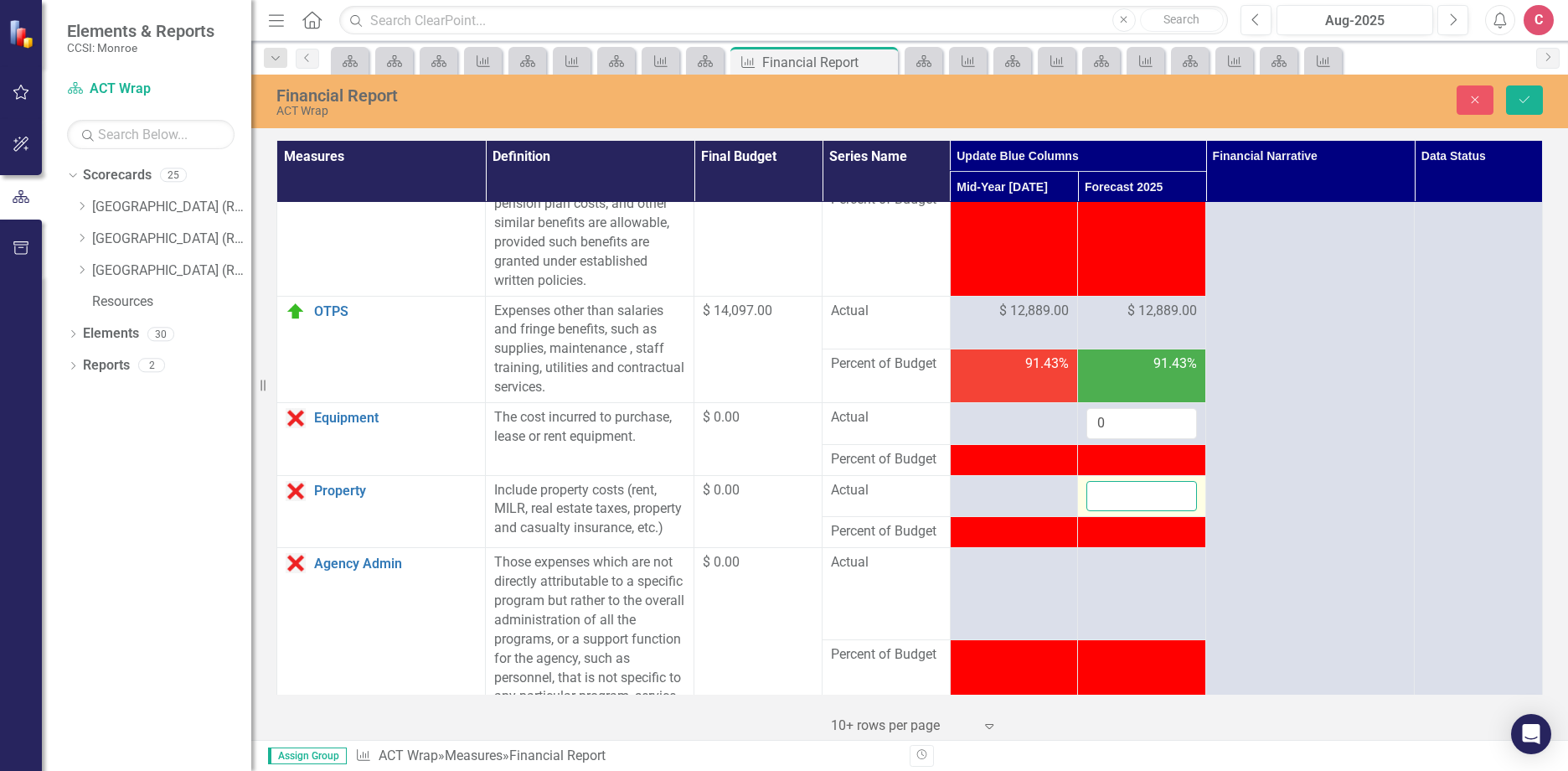
drag, startPoint x: 1145, startPoint y: 494, endPoint x: 1126, endPoint y: 497, distance: 19.2
click at [1106, 493] on input "number" at bounding box center [1141, 496] width 111 height 31
type input "0"
click at [1116, 574] on div at bounding box center [1141, 563] width 111 height 20
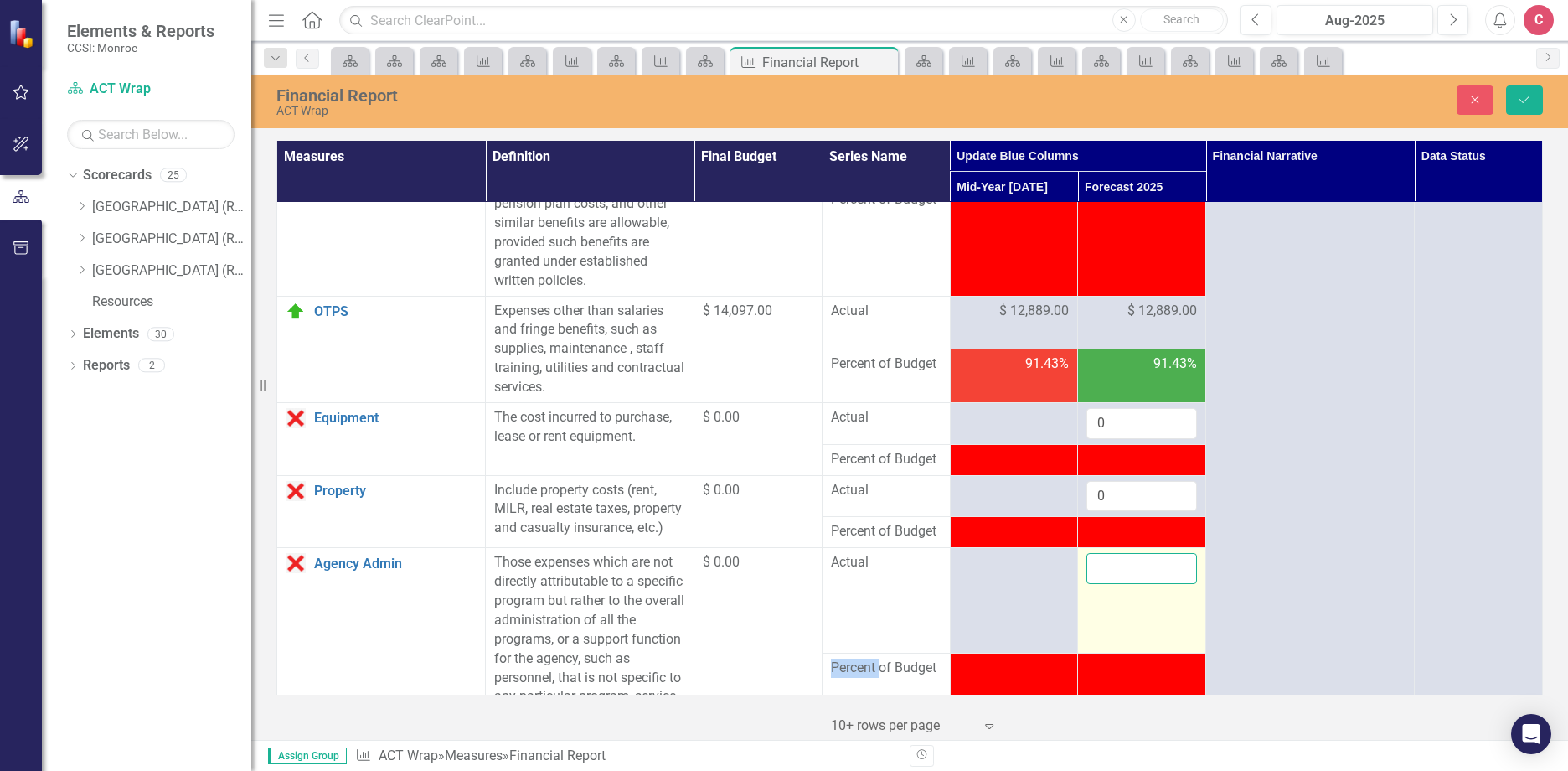
drag, startPoint x: 1117, startPoint y: 586, endPoint x: 1130, endPoint y: 586, distance: 13.0
click at [1130, 584] on input "number" at bounding box center [1141, 568] width 111 height 31
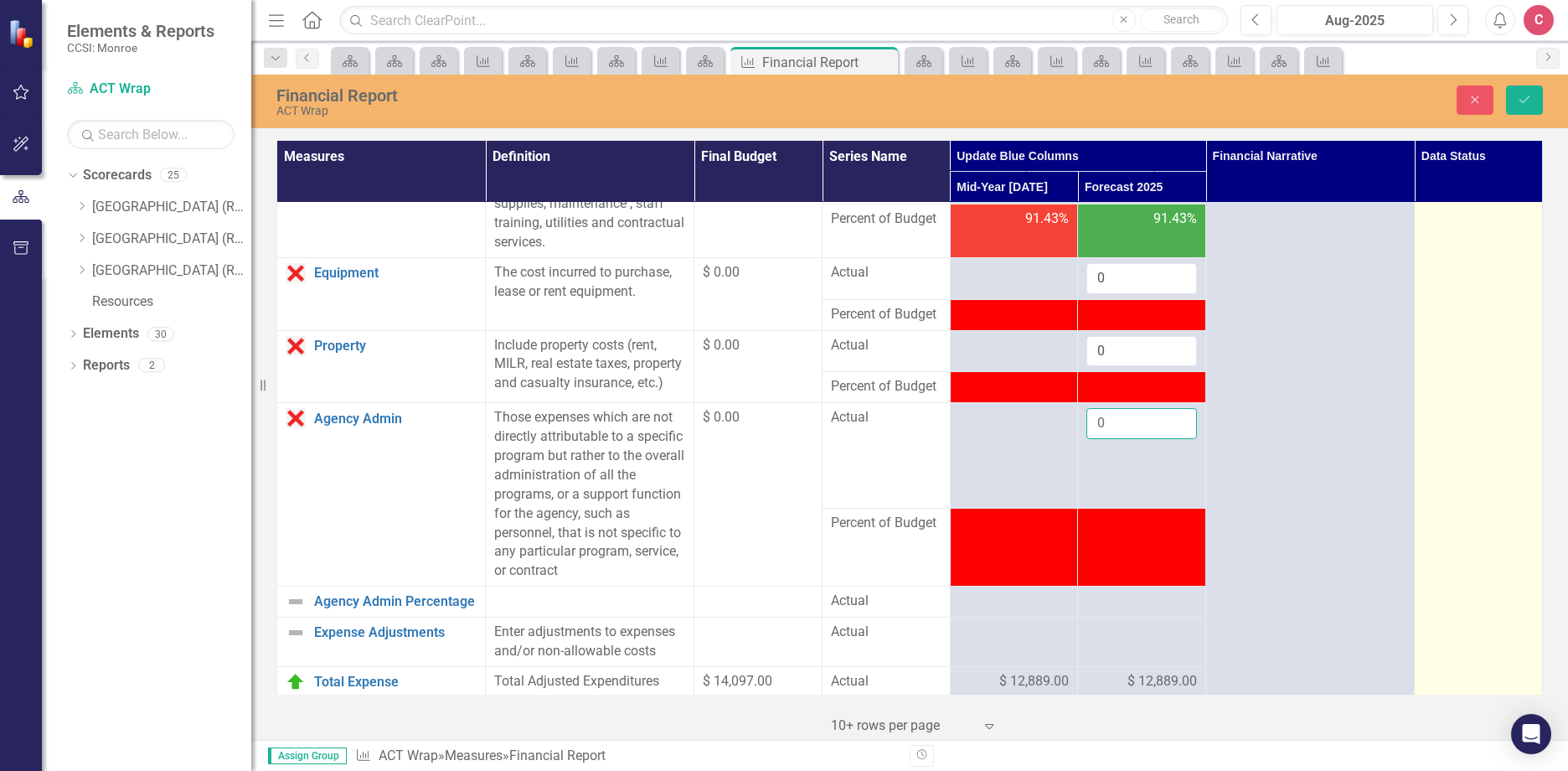
scroll to position [503, 0]
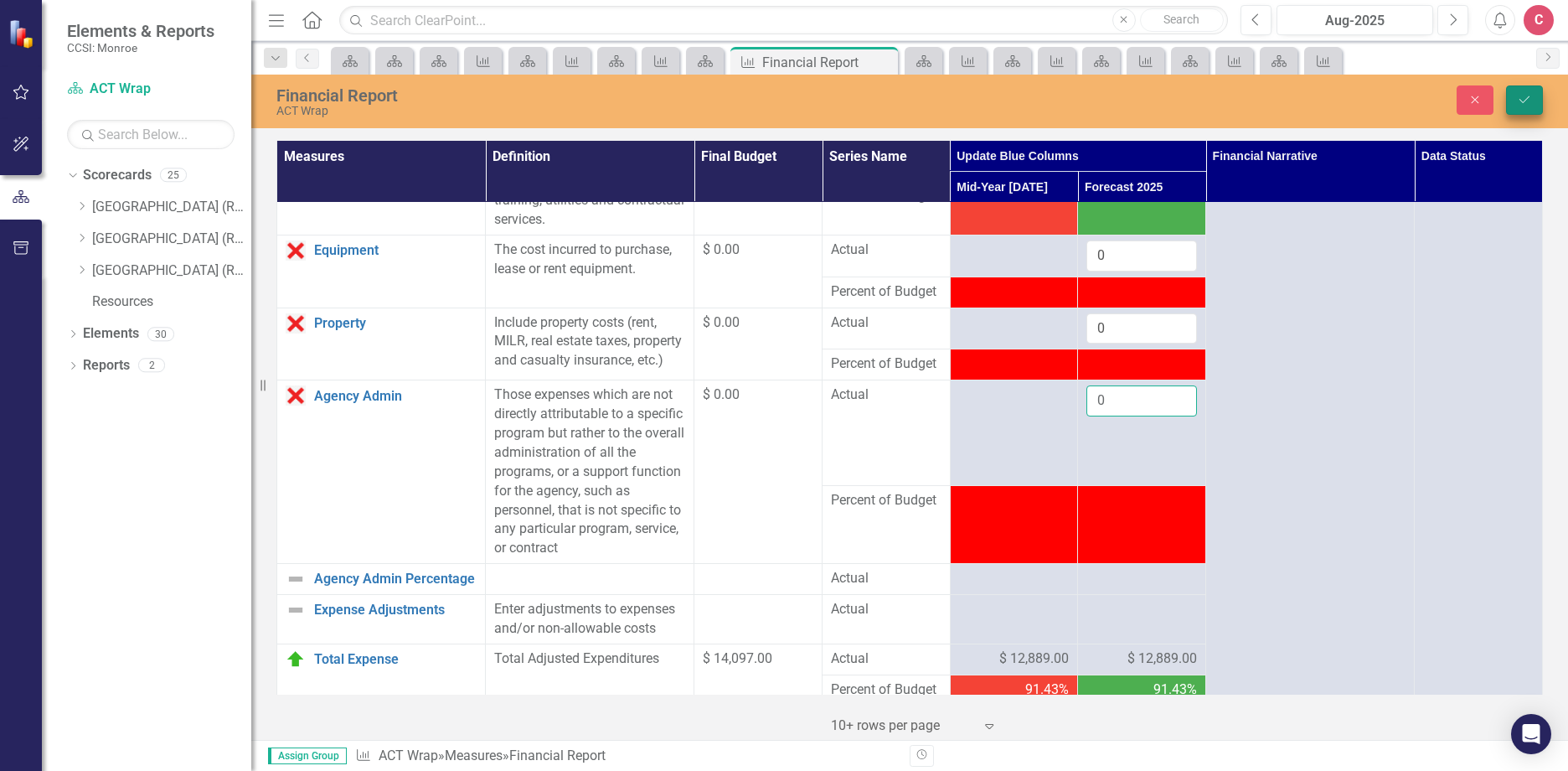
type input "0"
click at [1527, 99] on icon "Save" at bounding box center [1524, 100] width 15 height 12
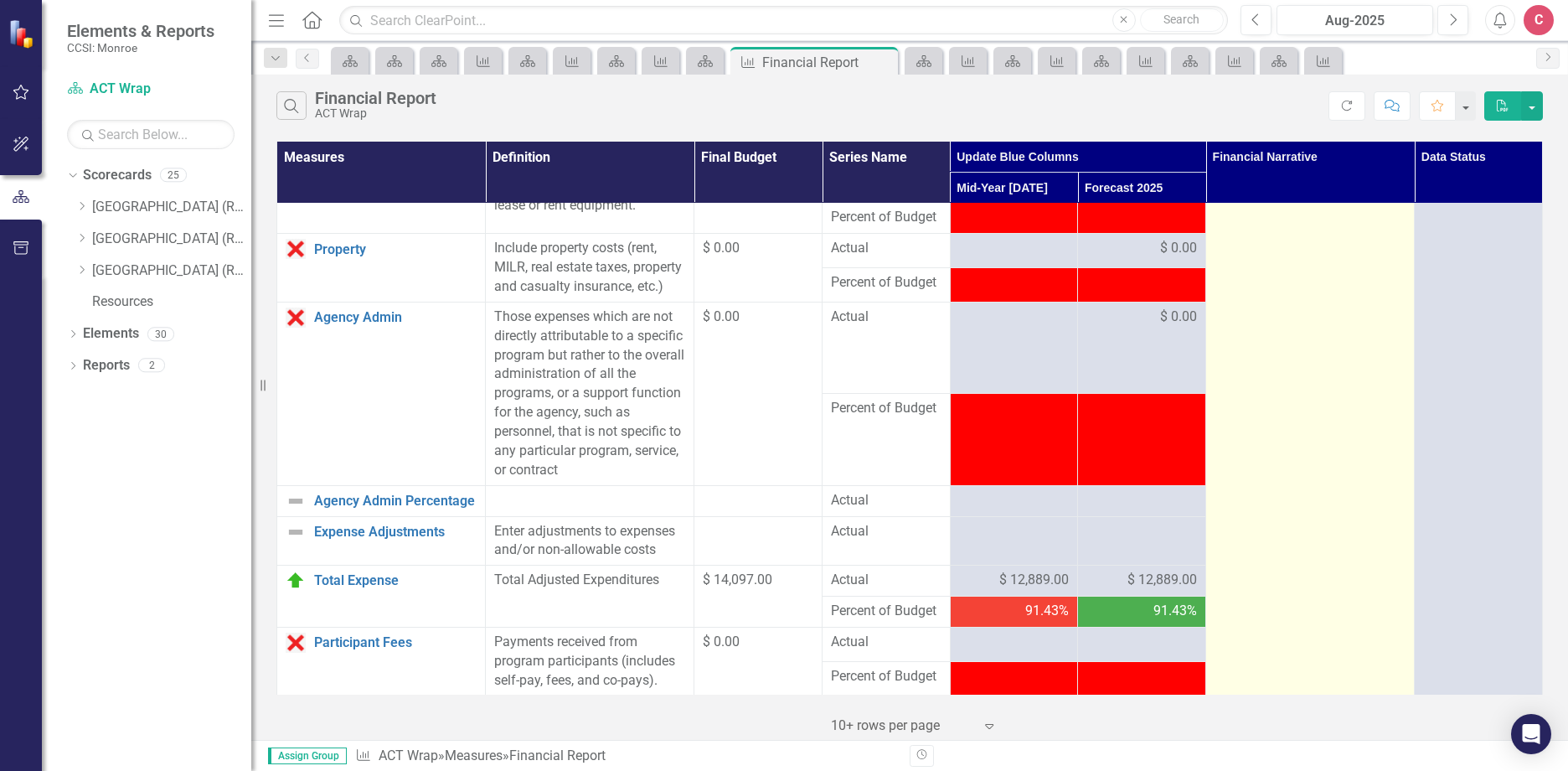
scroll to position [838, 0]
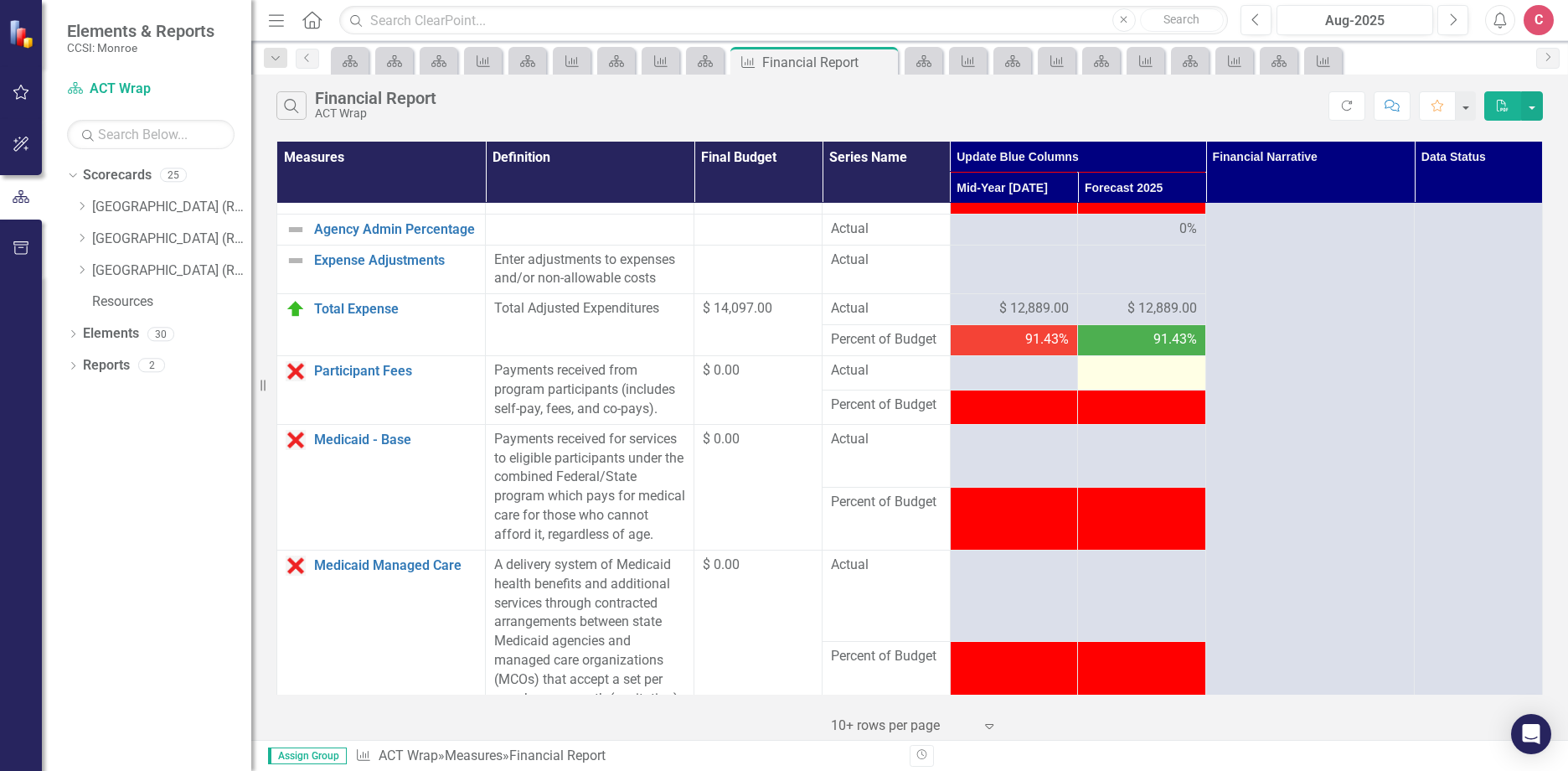
click at [1147, 381] on div at bounding box center [1141, 372] width 111 height 20
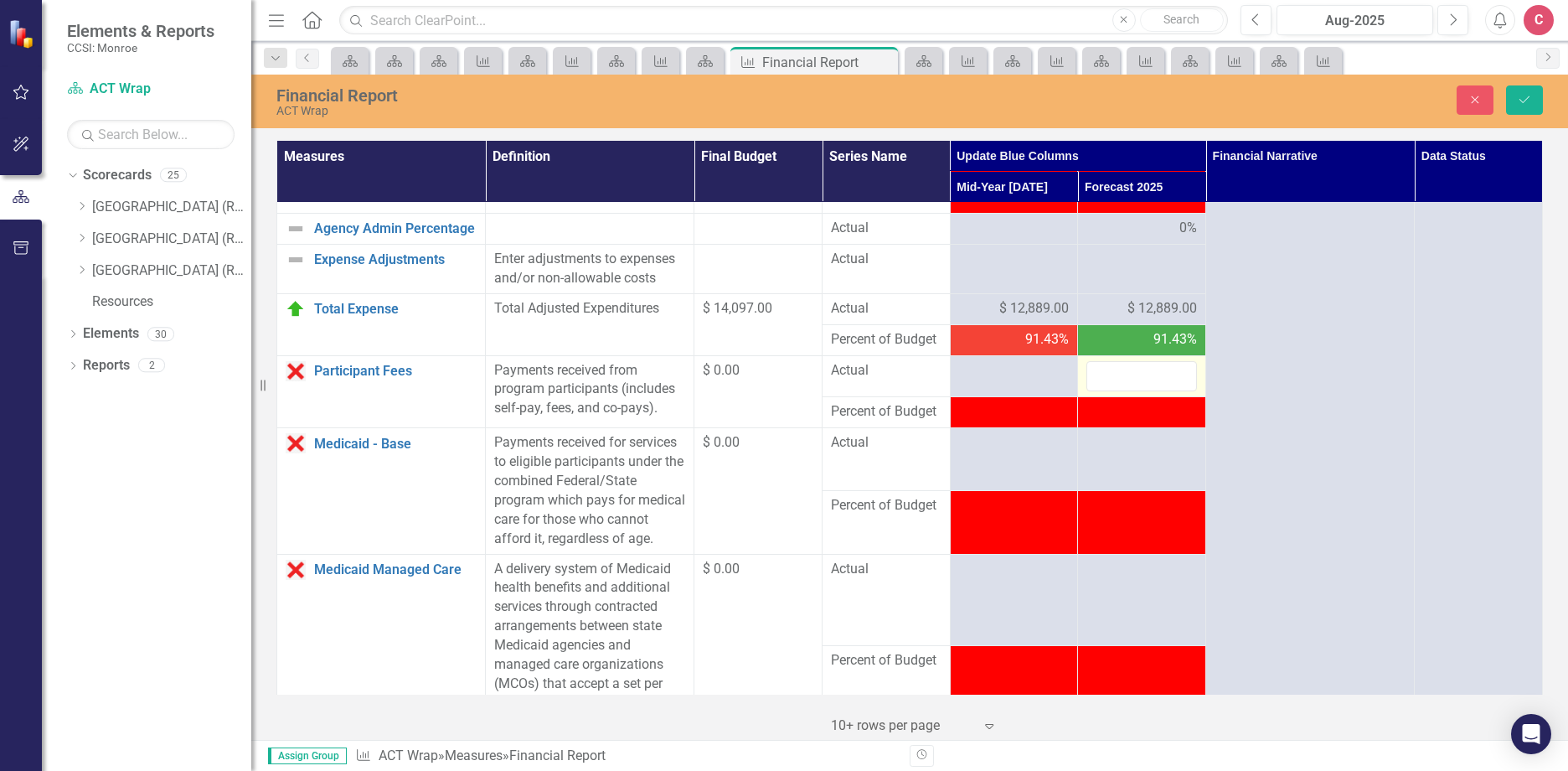
click at [1143, 391] on input "number" at bounding box center [1141, 376] width 111 height 31
type input "0"
click at [1130, 474] on td at bounding box center [1142, 459] width 128 height 62
click at [1131, 474] on td at bounding box center [1142, 459] width 128 height 62
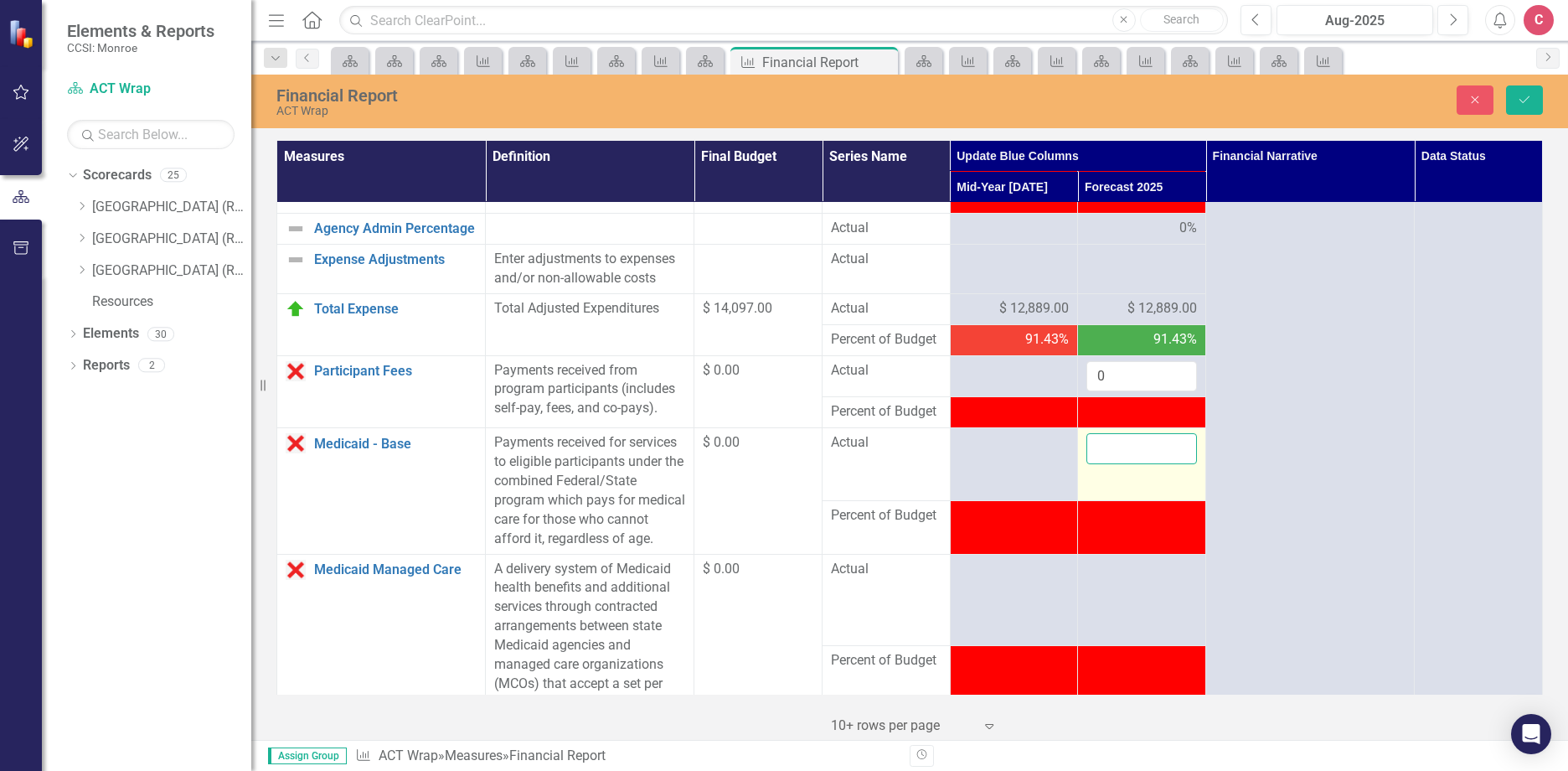
click at [1124, 465] on input "number" at bounding box center [1141, 448] width 111 height 31
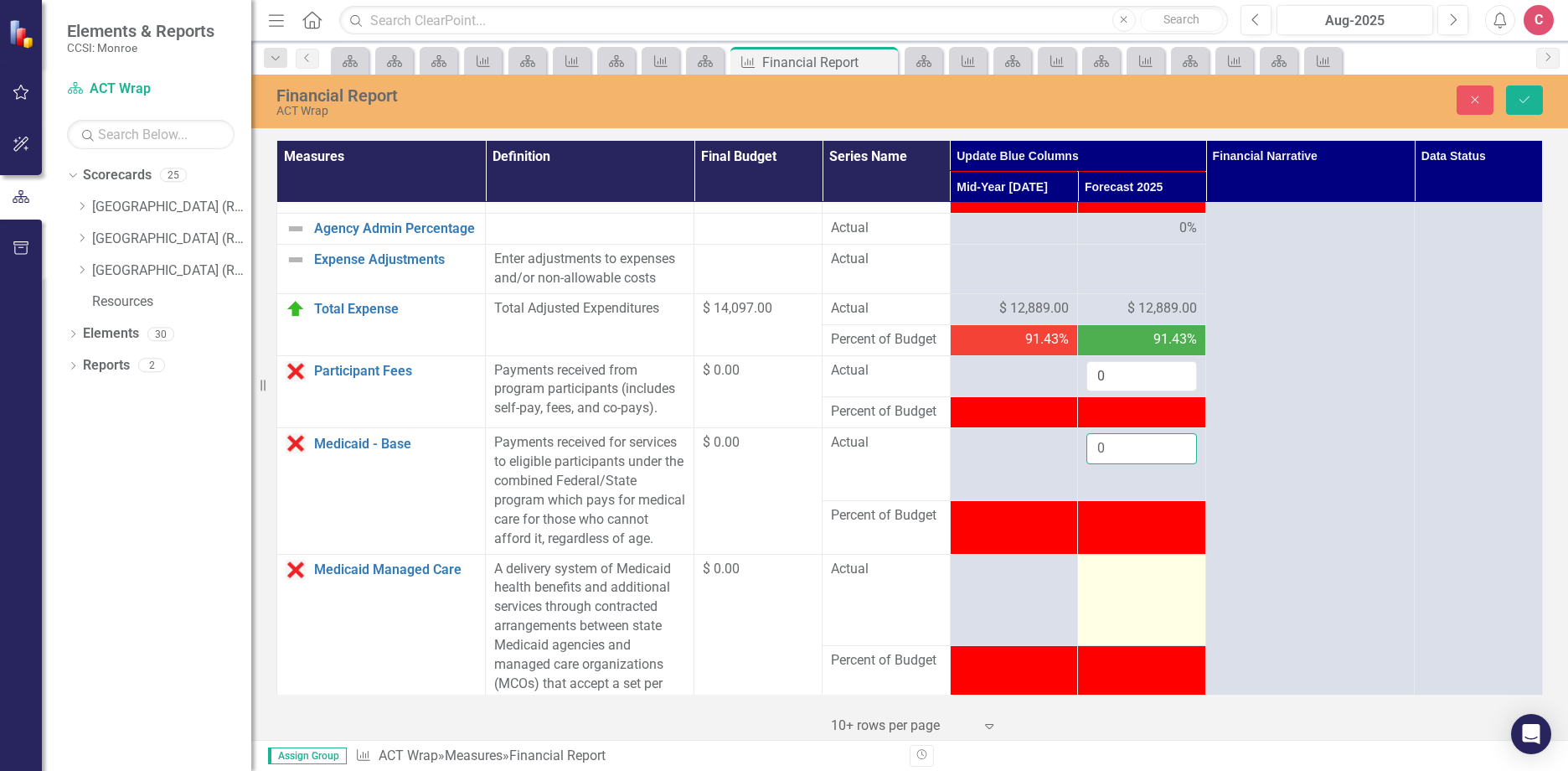
type input "0"
click at [1108, 624] on td at bounding box center [1142, 600] width 128 height 91
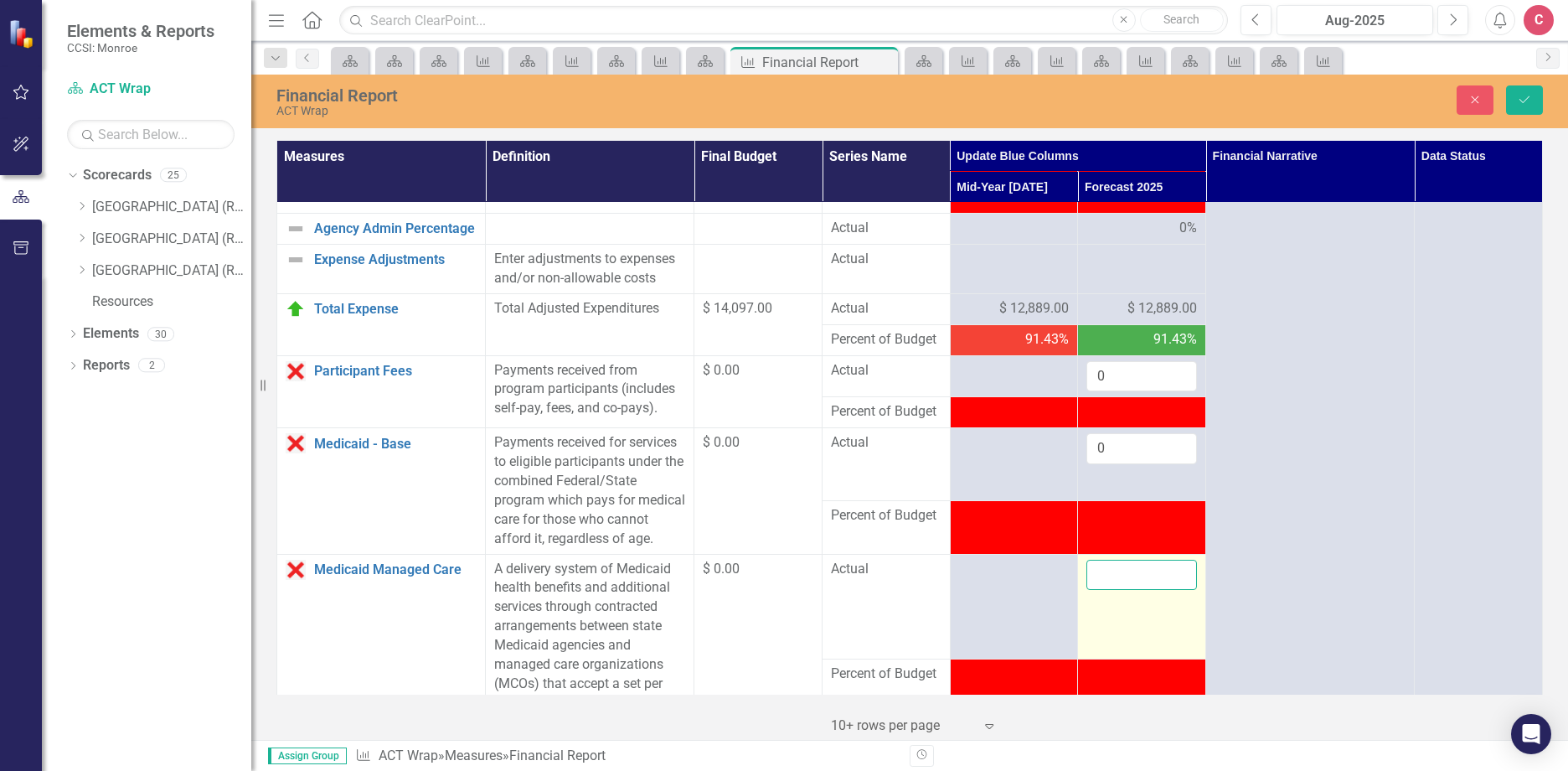
drag, startPoint x: 1108, startPoint y: 624, endPoint x: 1122, endPoint y: 619, distance: 14.9
click at [1103, 590] on input "number" at bounding box center [1141, 575] width 111 height 31
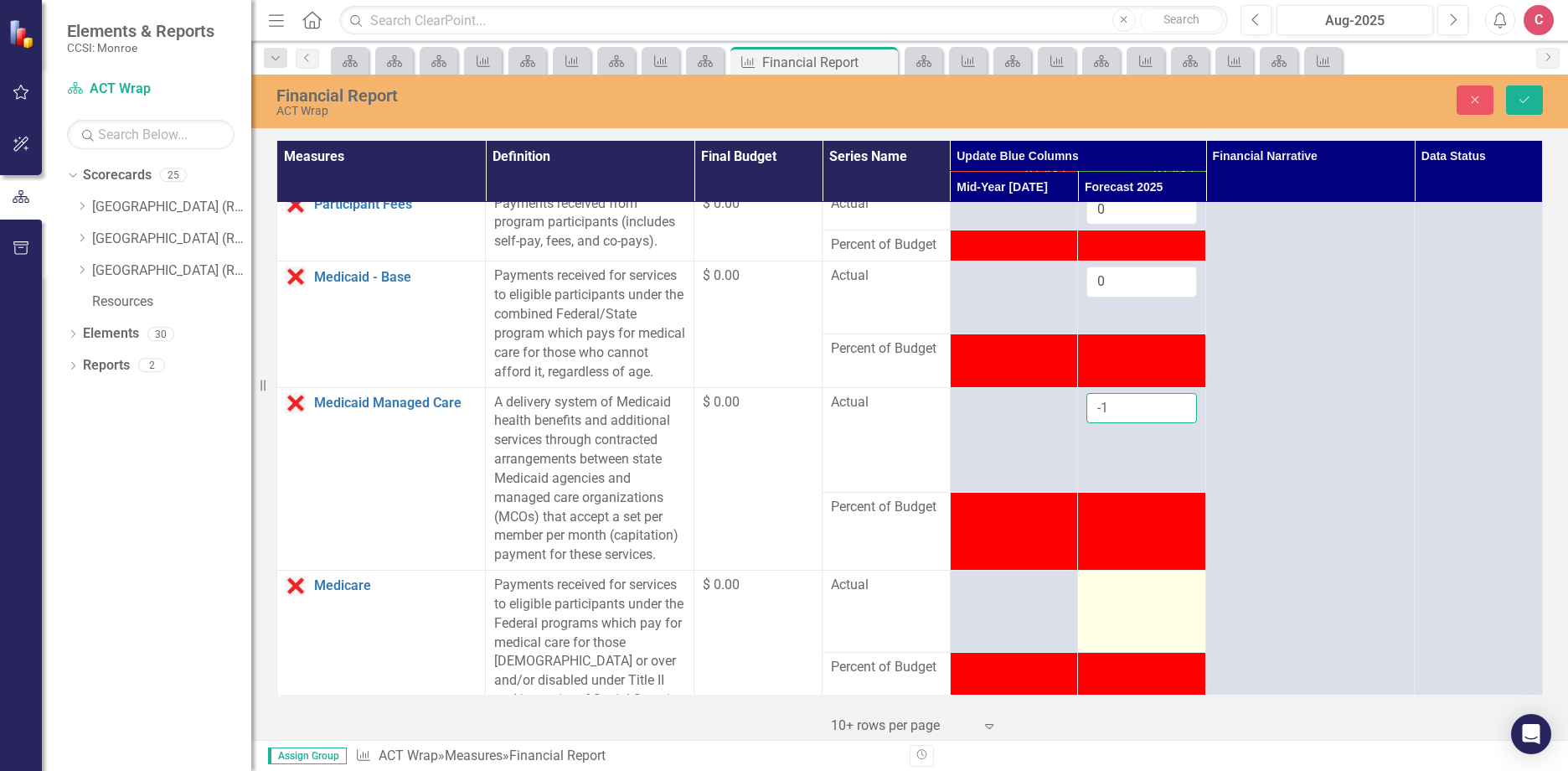
scroll to position [1006, 0]
type input "-1"
click at [1108, 635] on td at bounding box center [1142, 611] width 128 height 82
click at [1113, 635] on td at bounding box center [1142, 611] width 128 height 82
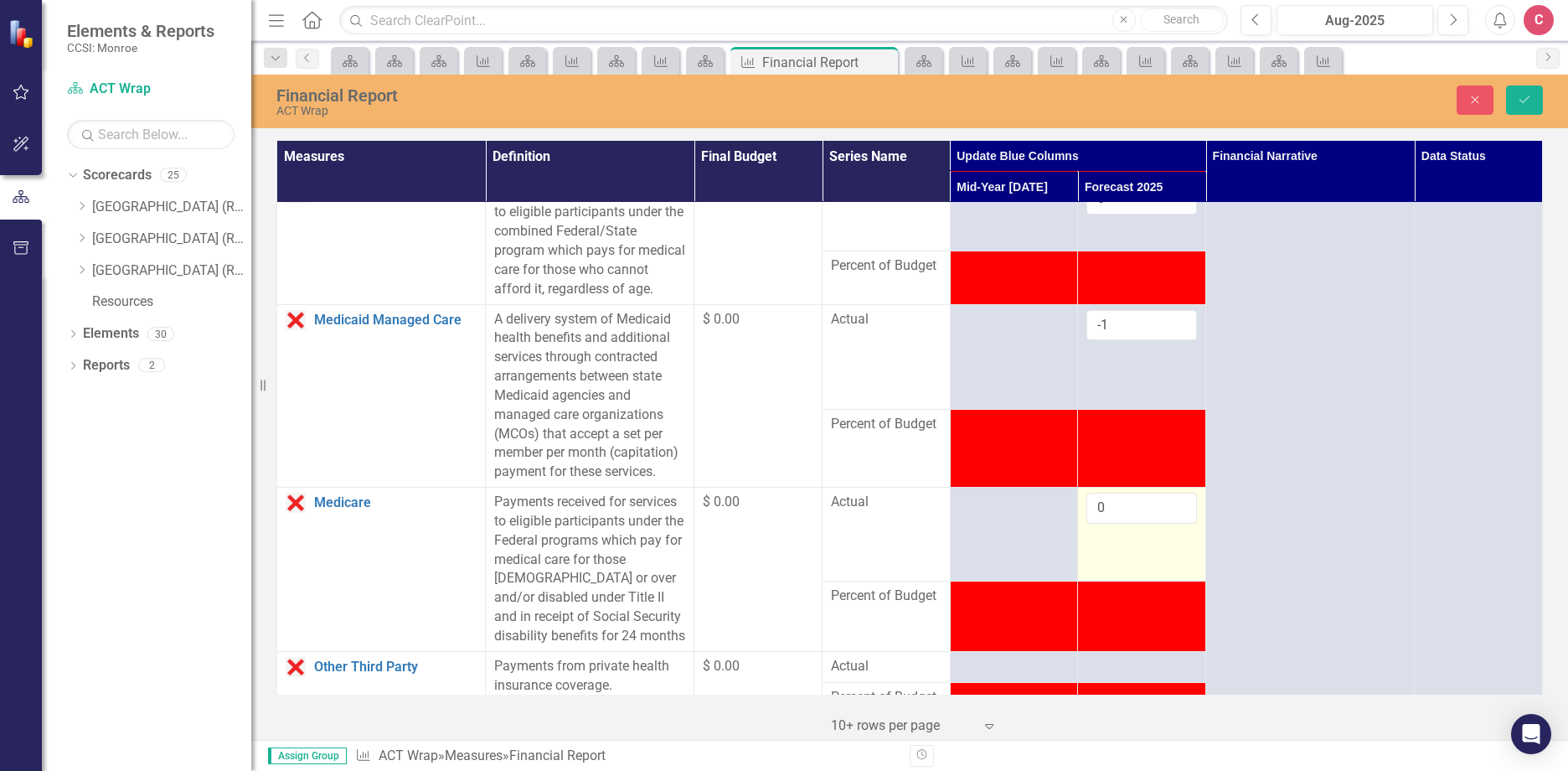
scroll to position [1257, 0]
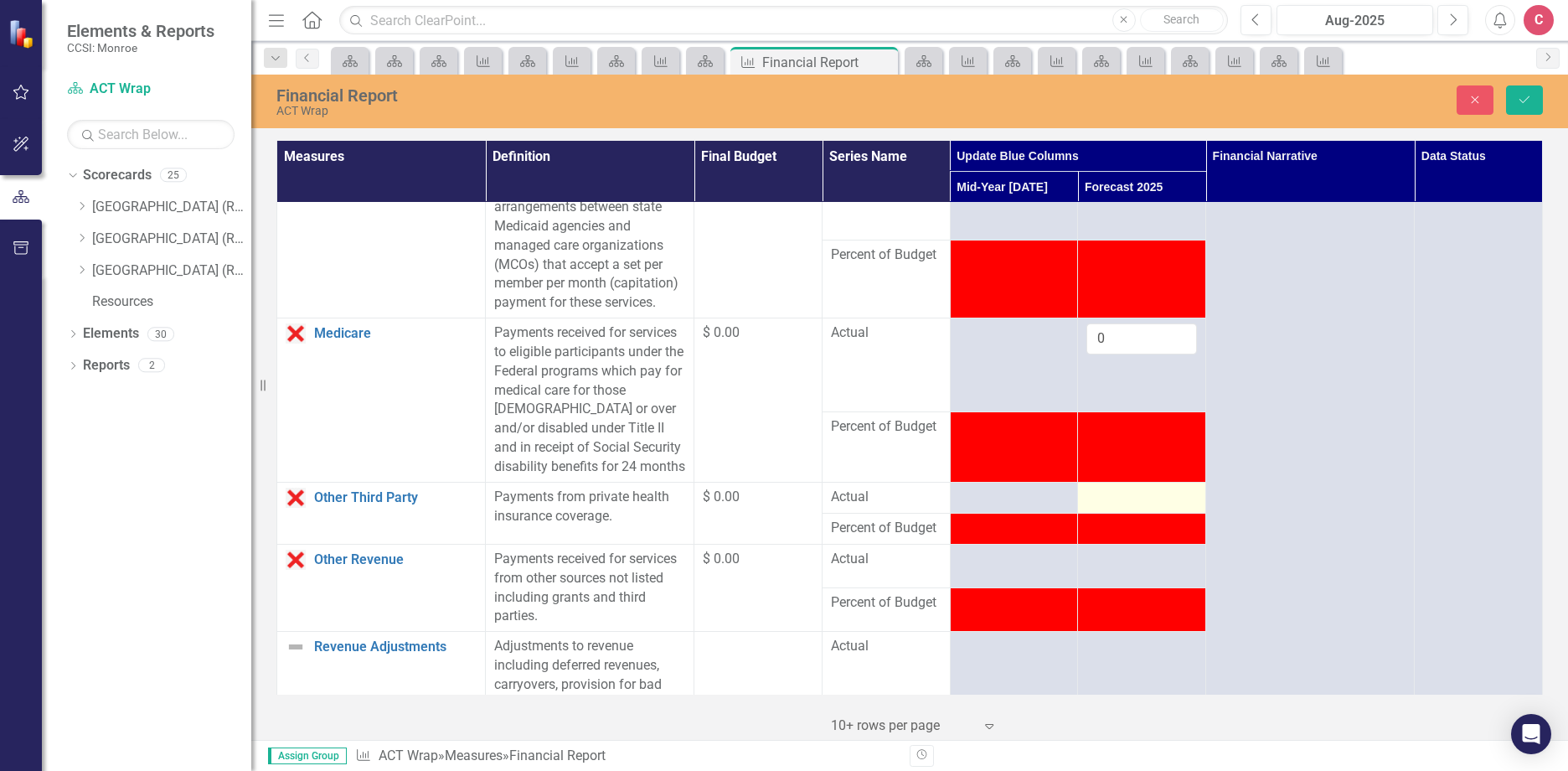
type input "0"
click at [1115, 507] on div at bounding box center [1141, 498] width 111 height 20
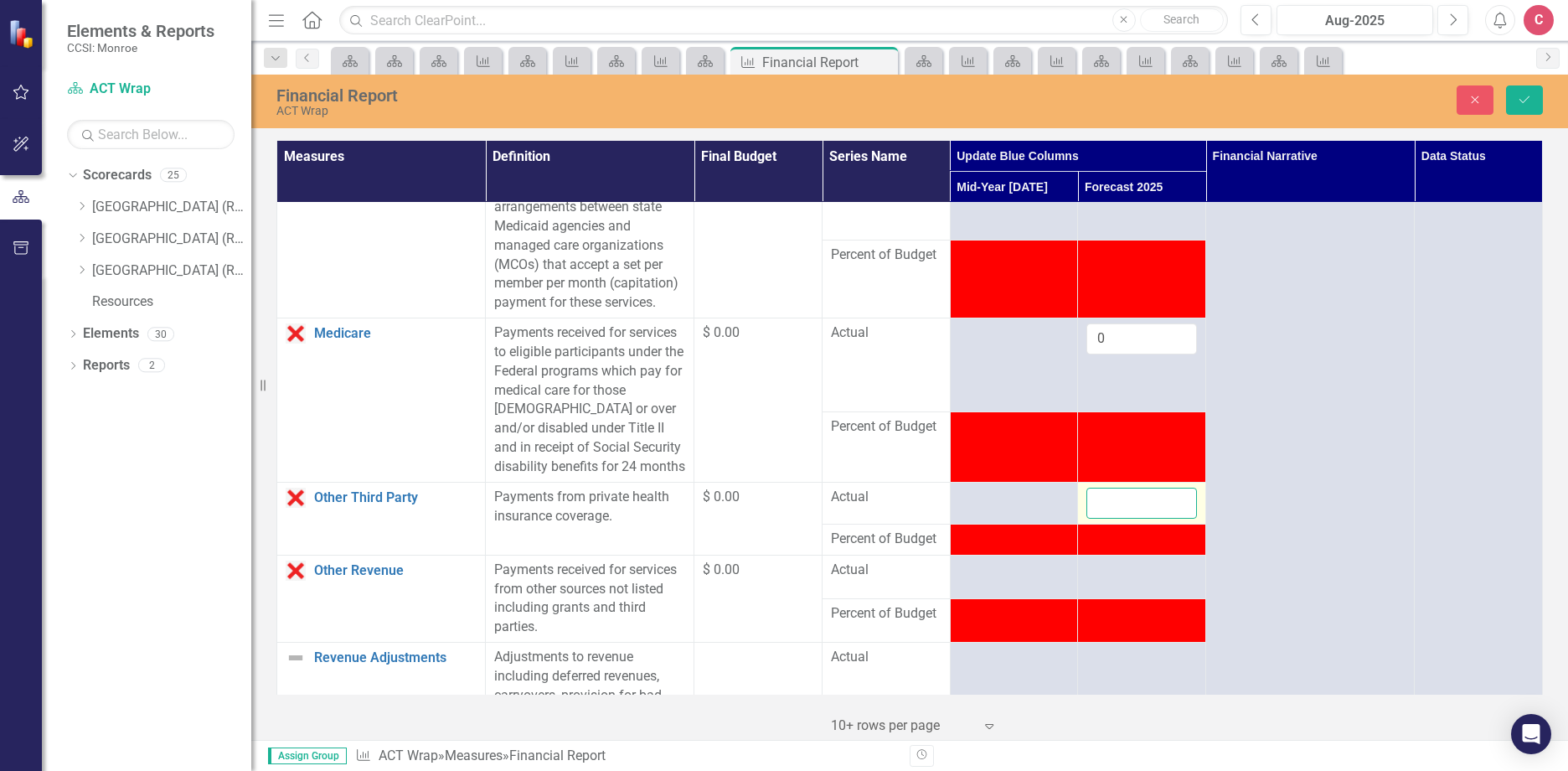
drag, startPoint x: 1115, startPoint y: 548, endPoint x: 1119, endPoint y: 562, distance: 14.6
click at [1119, 519] on input "number" at bounding box center [1141, 503] width 111 height 31
type input "0"
click at [1117, 599] on td at bounding box center [1142, 576] width 128 height 44
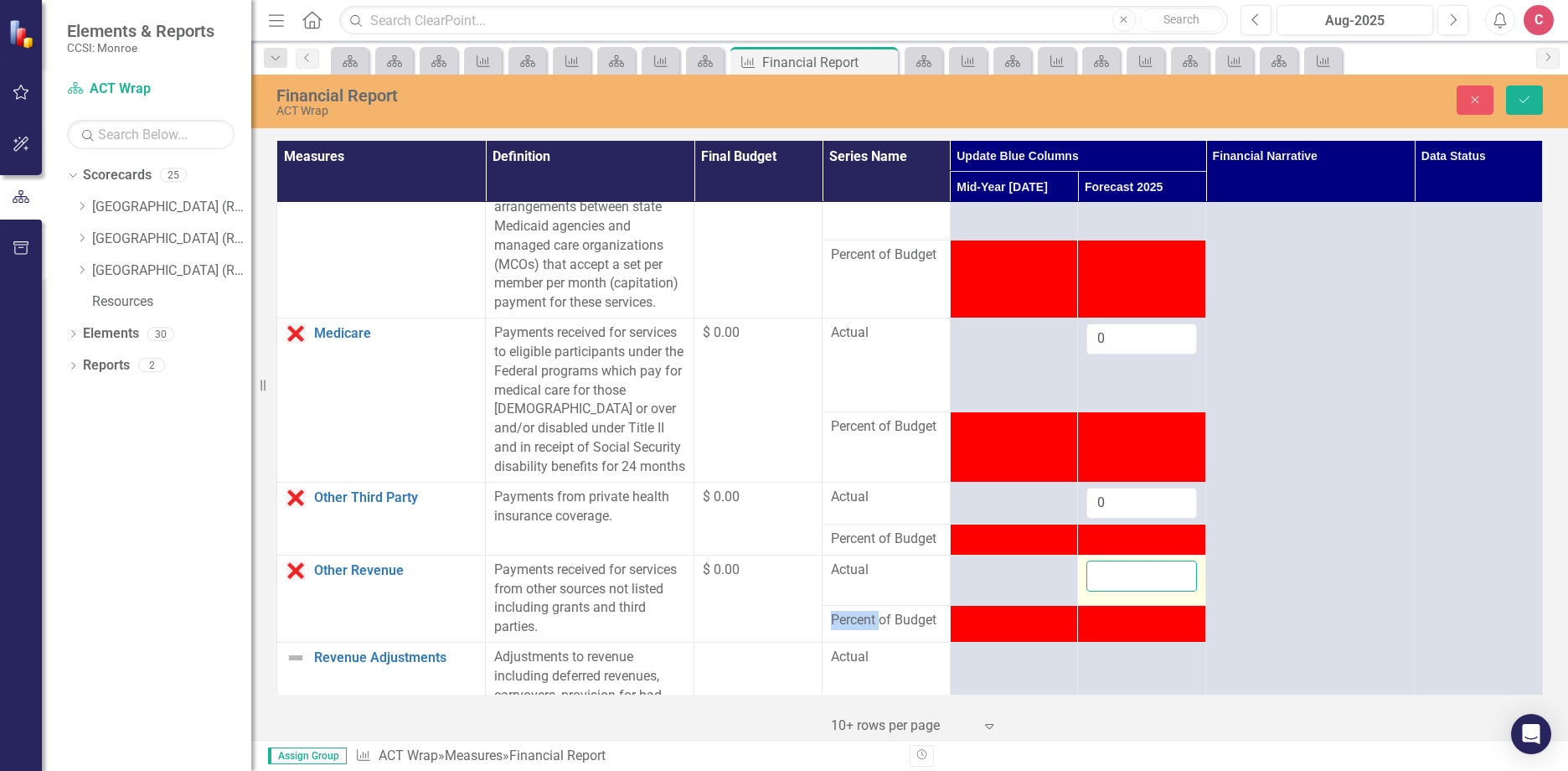
drag, startPoint x: 1117, startPoint y: 644, endPoint x: 1116, endPoint y: 633, distance: 11.0
click at [1116, 591] on input "number" at bounding box center [1141, 575] width 111 height 31
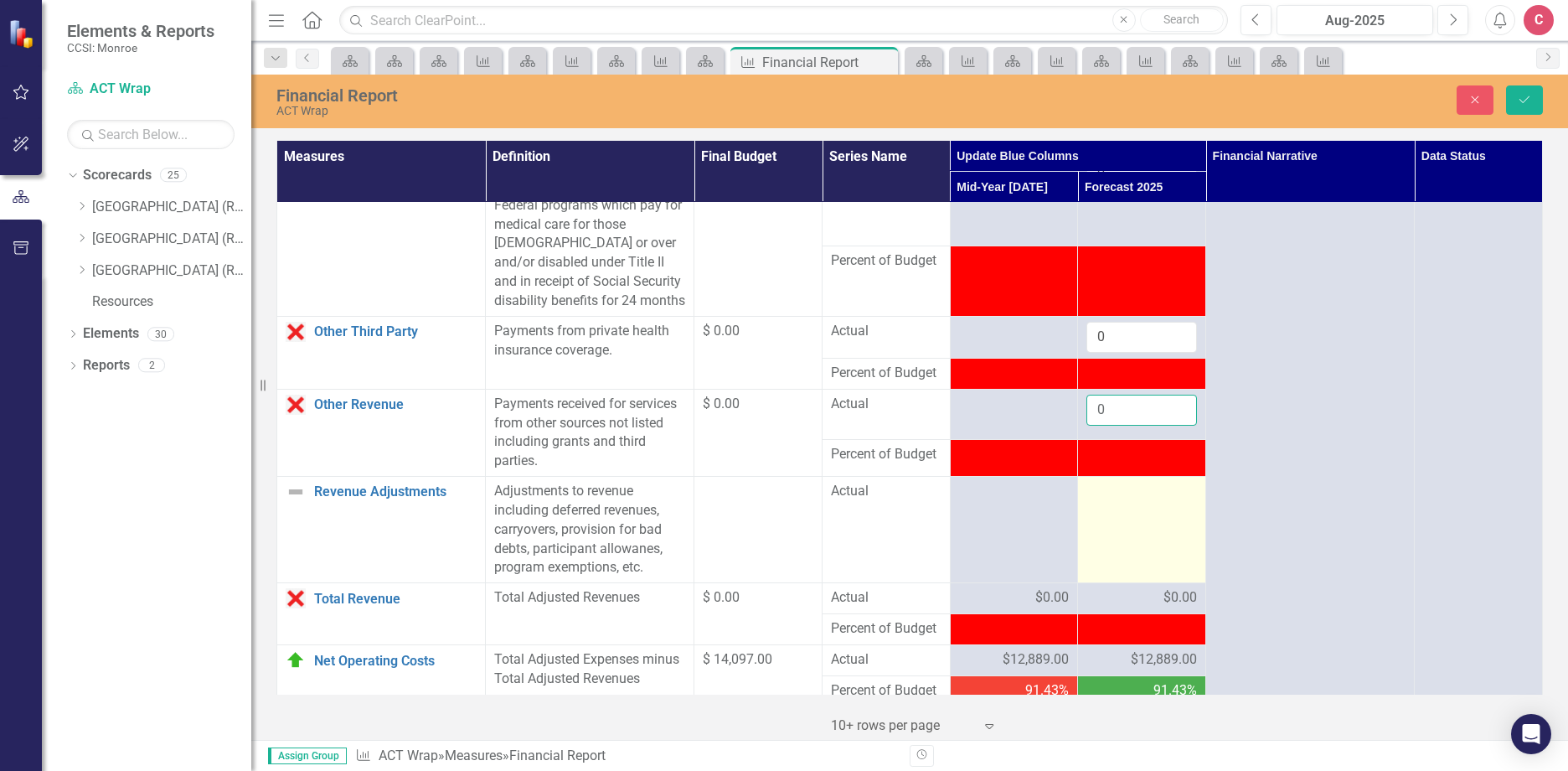
scroll to position [1425, 0]
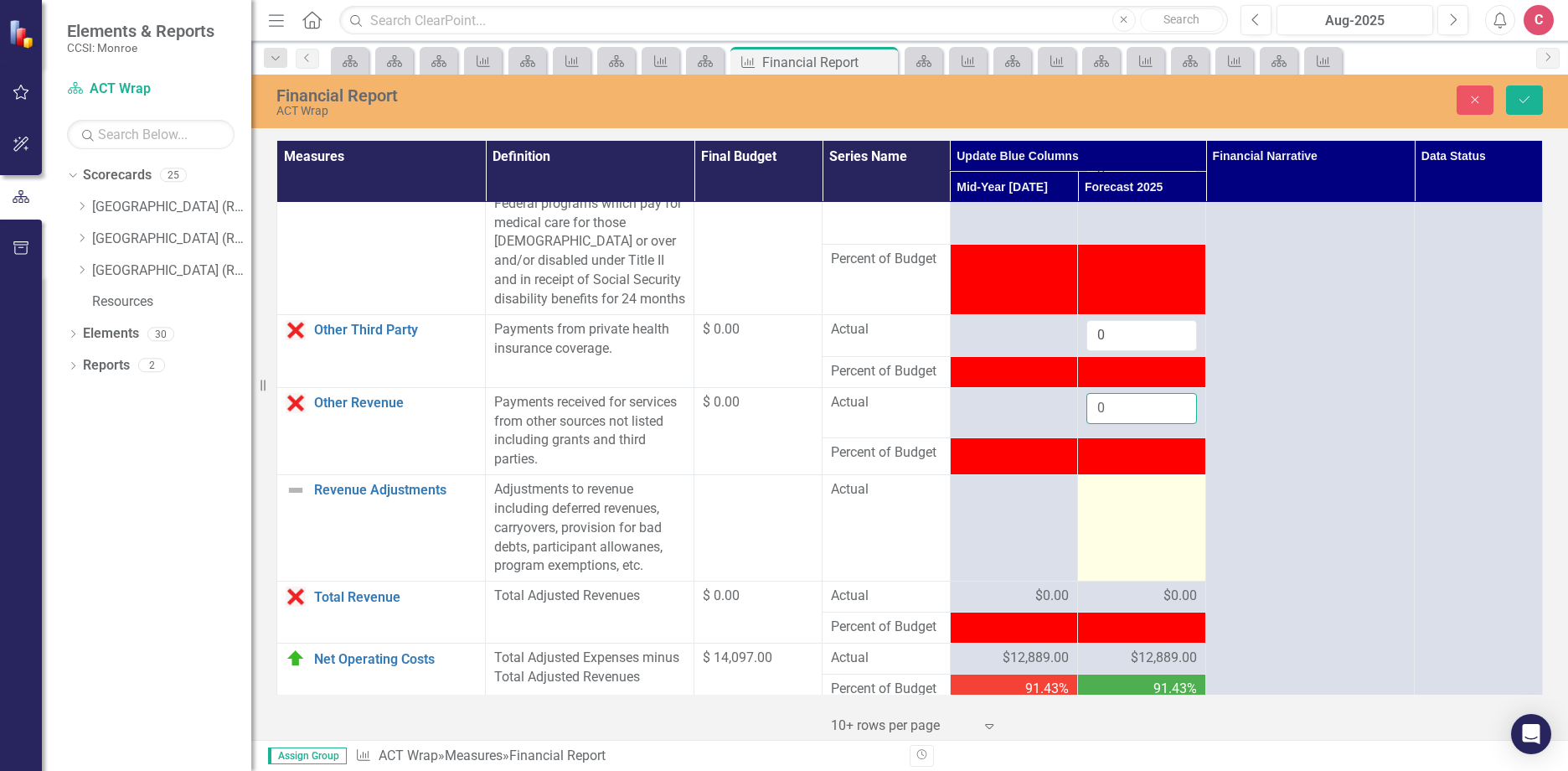
type input "0"
click at [1141, 565] on td at bounding box center [1142, 528] width 128 height 106
drag, startPoint x: 1141, startPoint y: 565, endPoint x: 1131, endPoint y: 548, distance: 19.7
click at [1123, 511] on input "number" at bounding box center [1141, 495] width 111 height 31
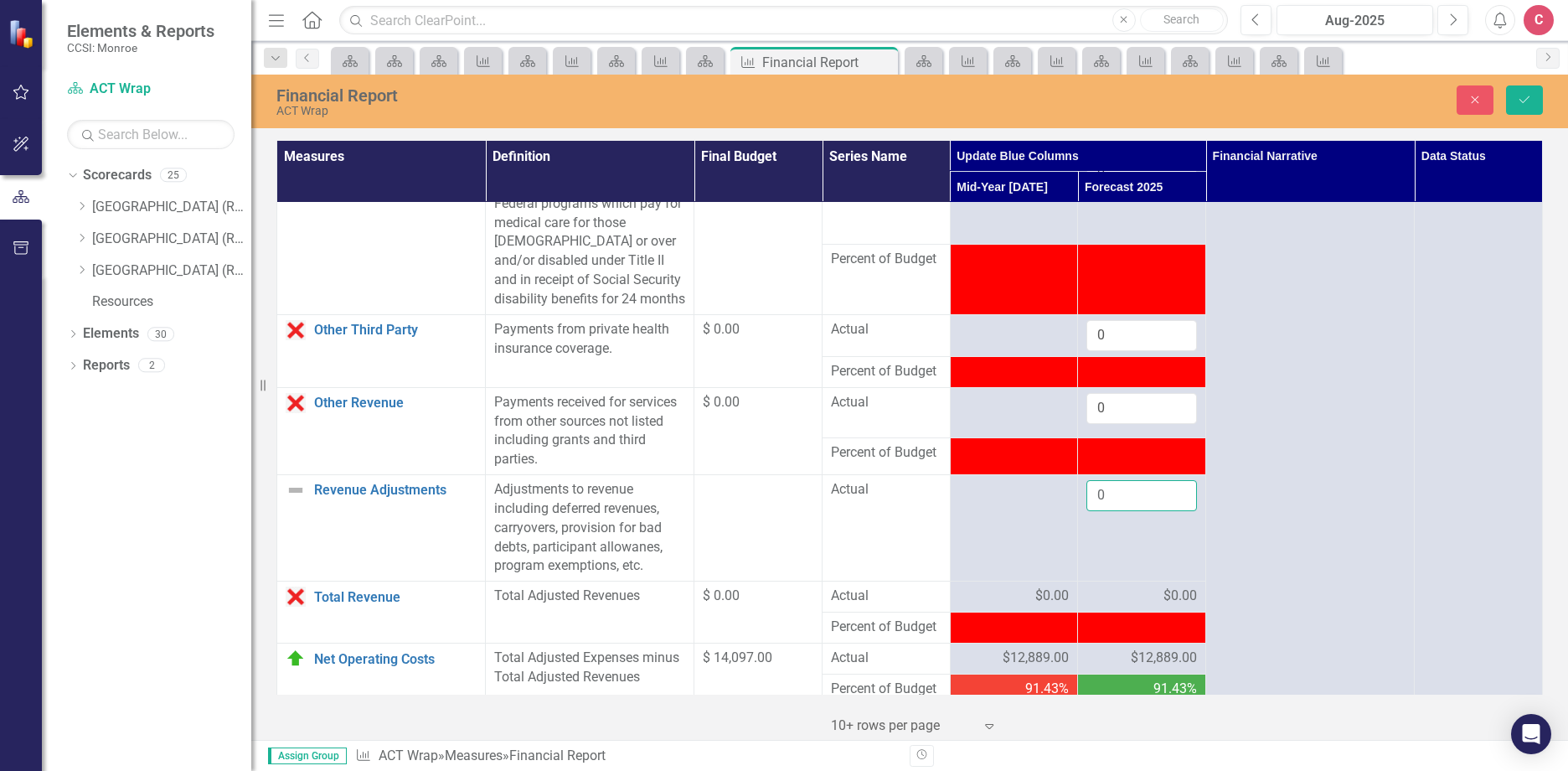
type input "0"
click at [1539, 78] on div "Financial Report ACT Wrap Close Save" at bounding box center [909, 101] width 1317 height 54
click at [1535, 93] on button "Save" at bounding box center [1524, 100] width 37 height 29
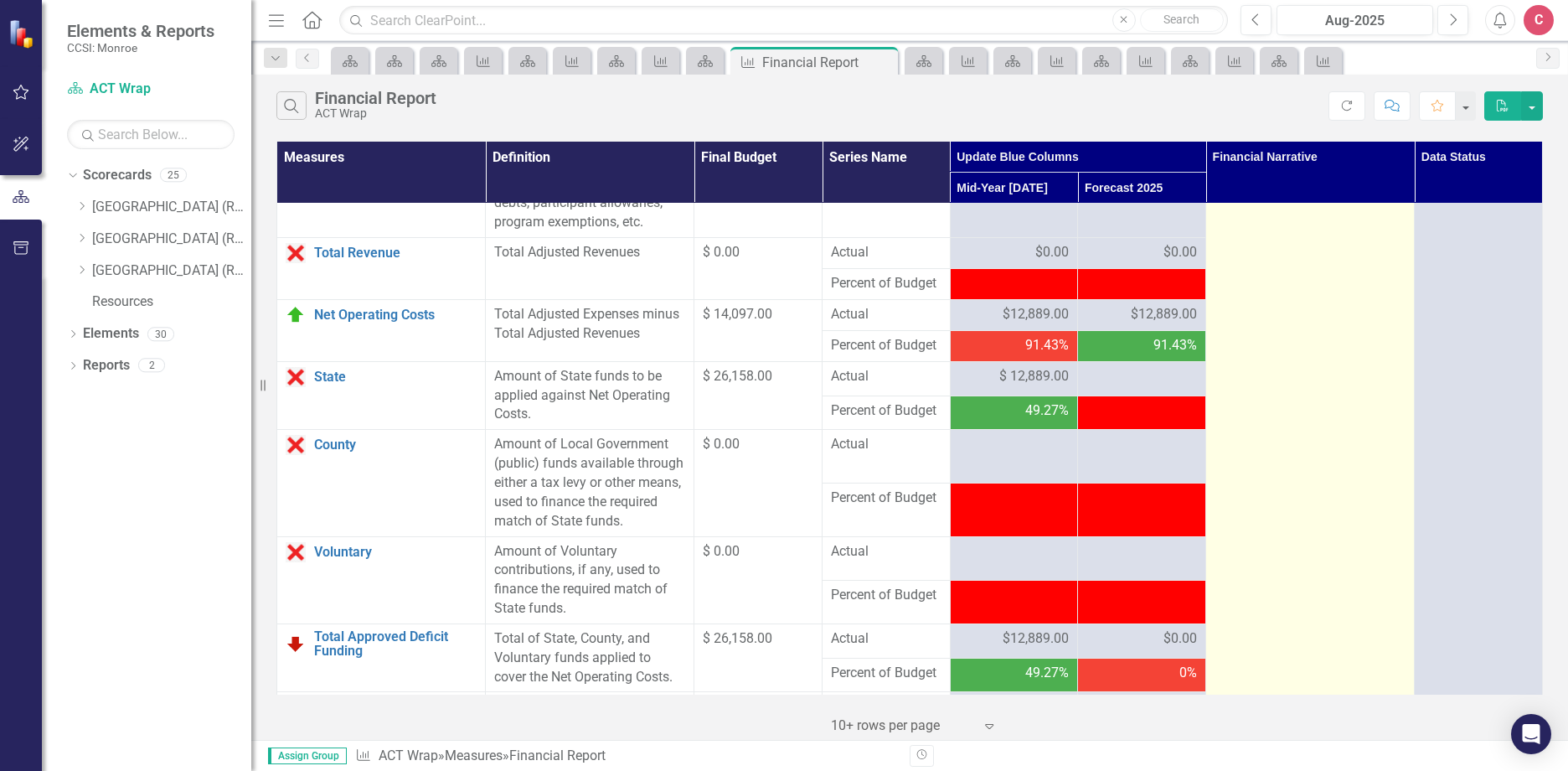
scroll to position [1760, 0]
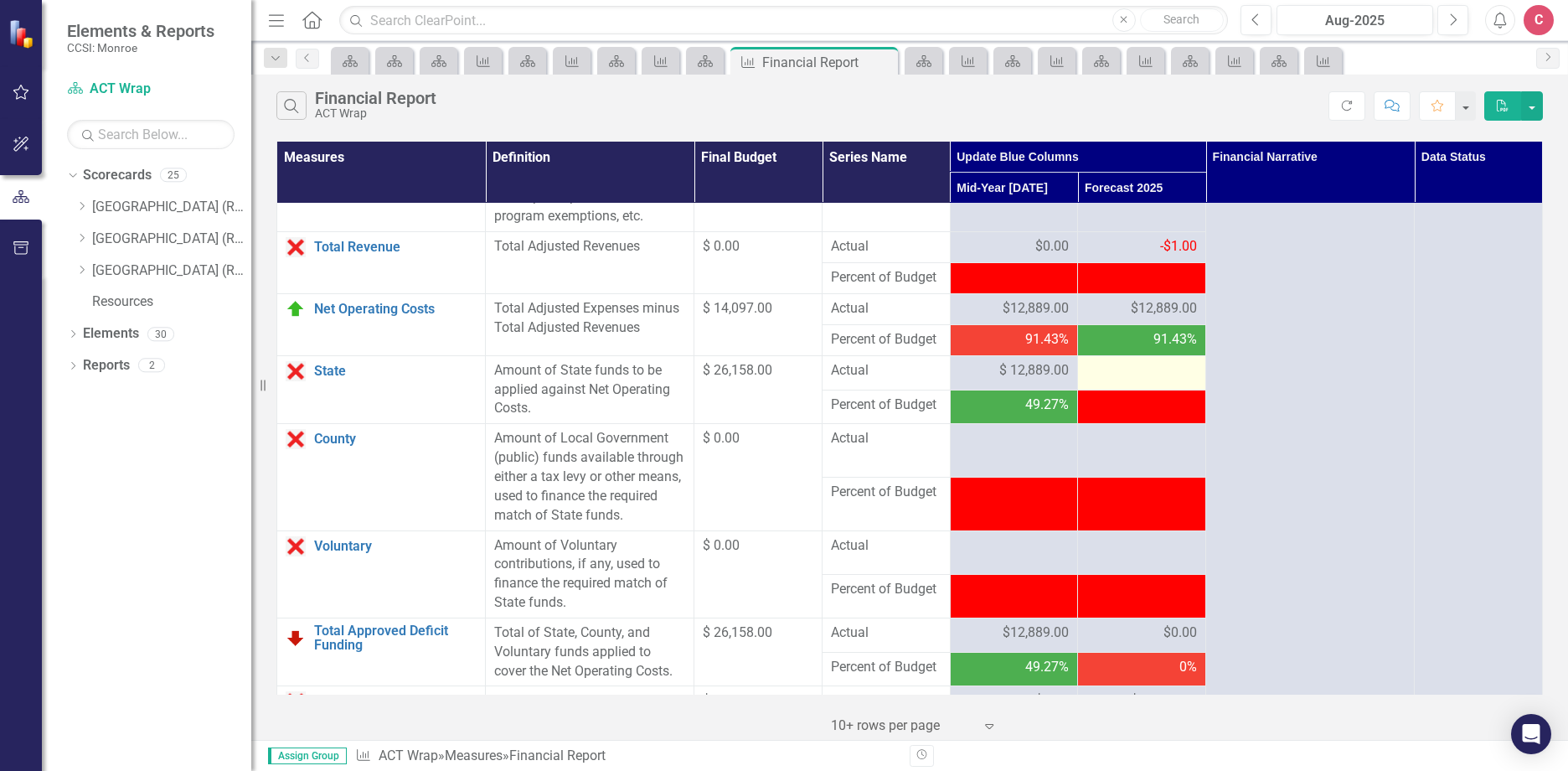
click at [1133, 381] on div at bounding box center [1141, 372] width 111 height 20
click at [1138, 381] on div at bounding box center [1141, 372] width 111 height 20
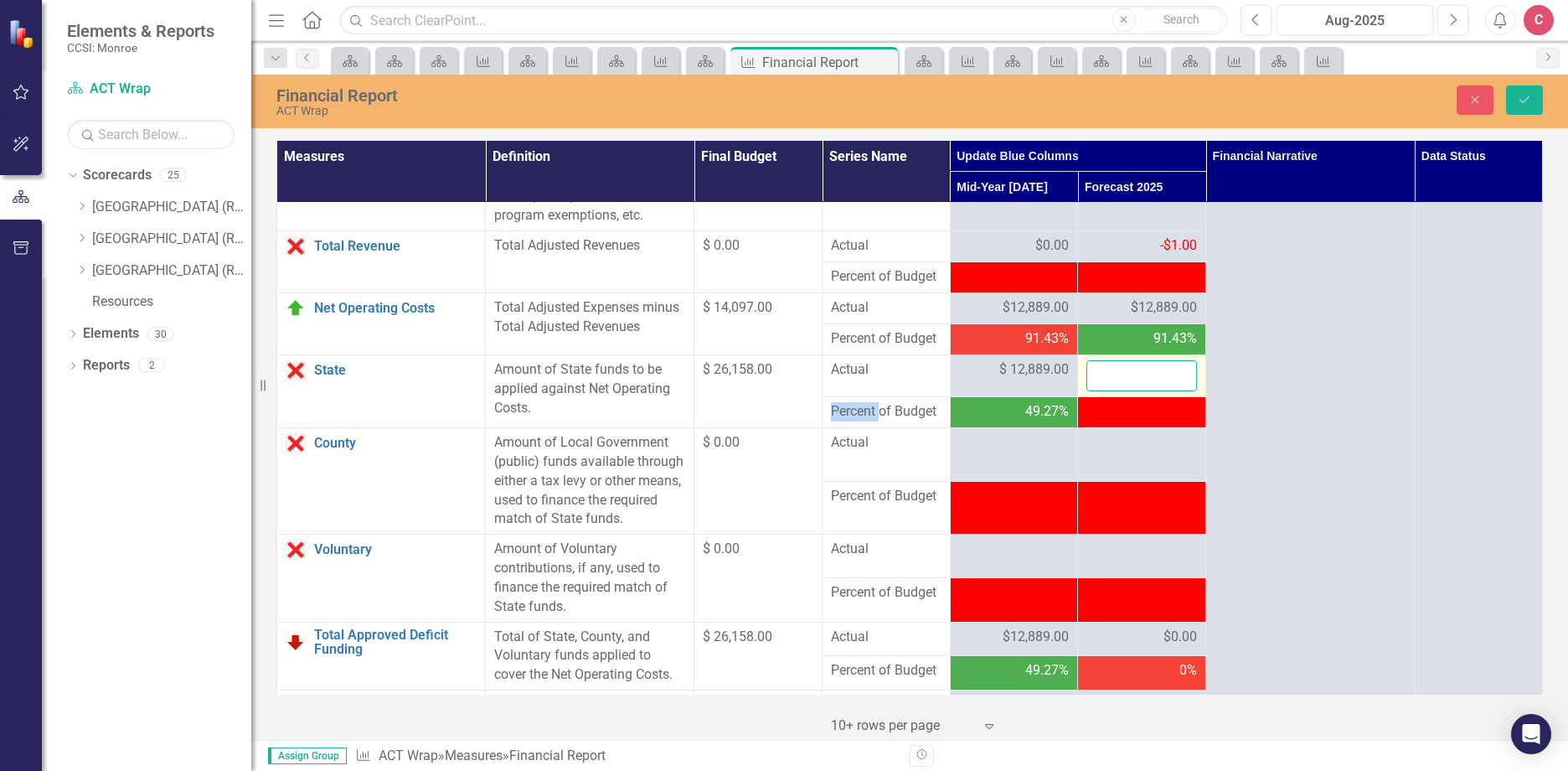
drag, startPoint x: 1138, startPoint y: 435, endPoint x: 1151, endPoint y: 437, distance: 13.2
click at [1147, 391] on input "number" at bounding box center [1141, 375] width 111 height 31
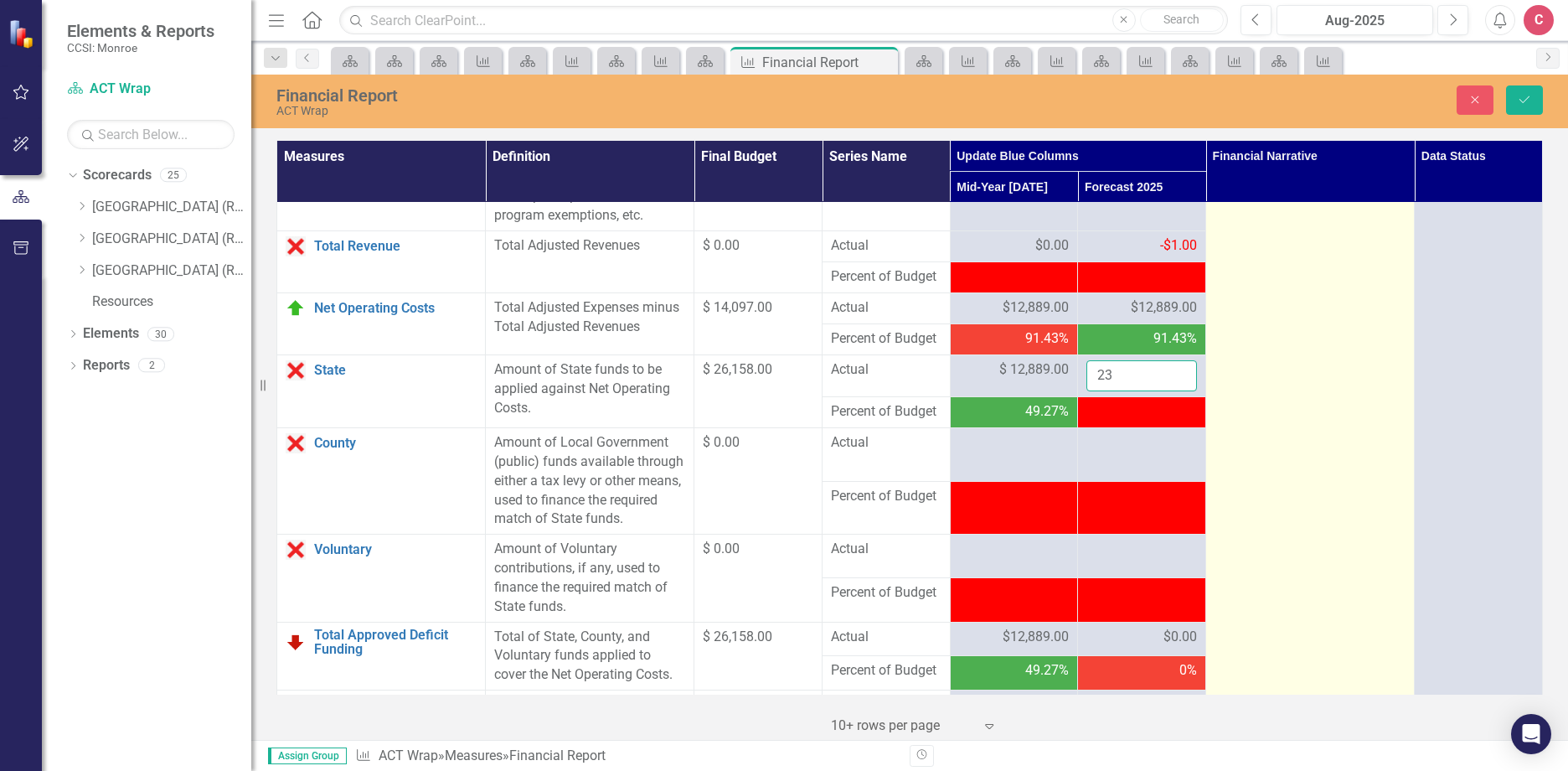
type input "2"
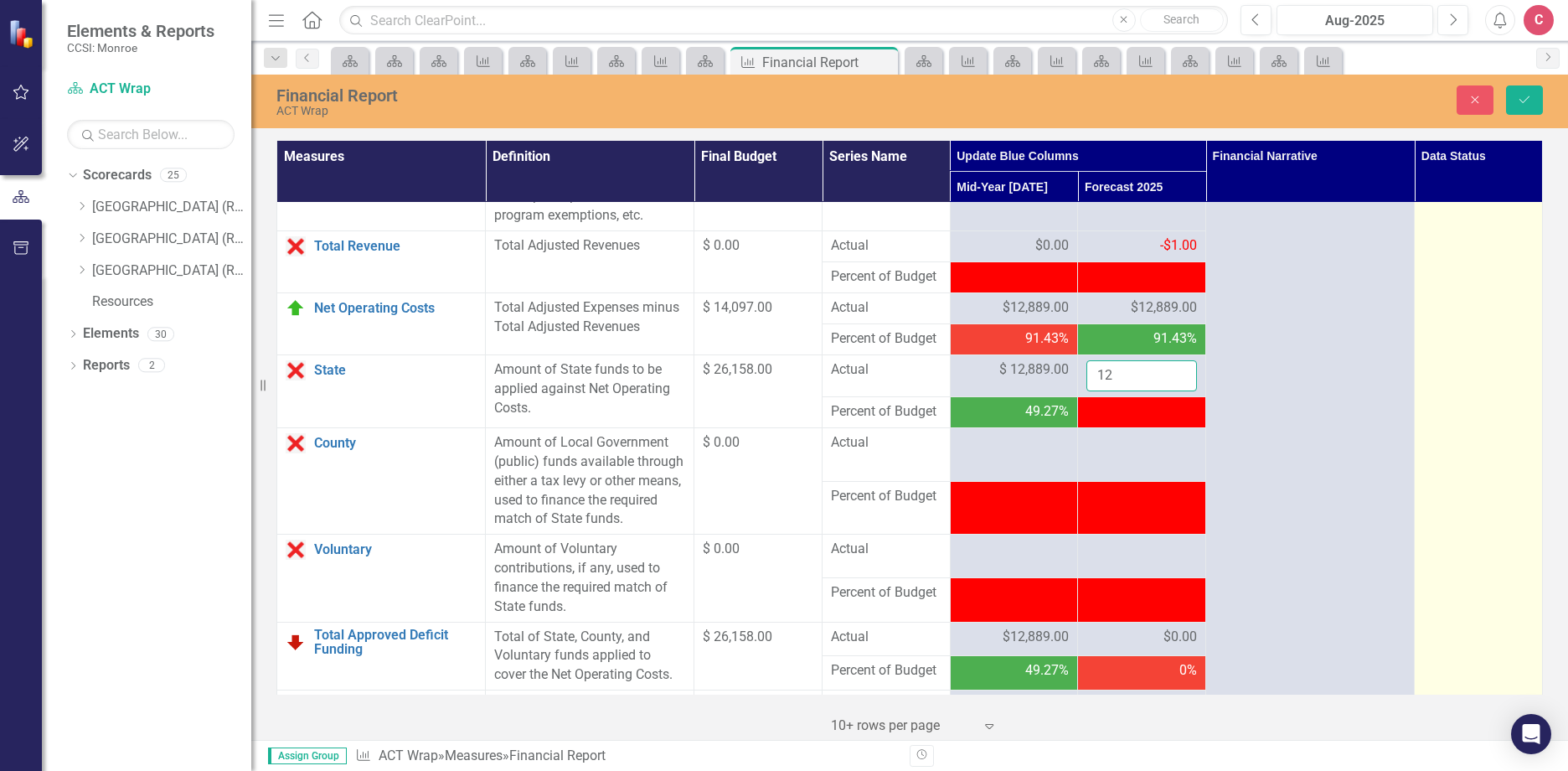
type input "1"
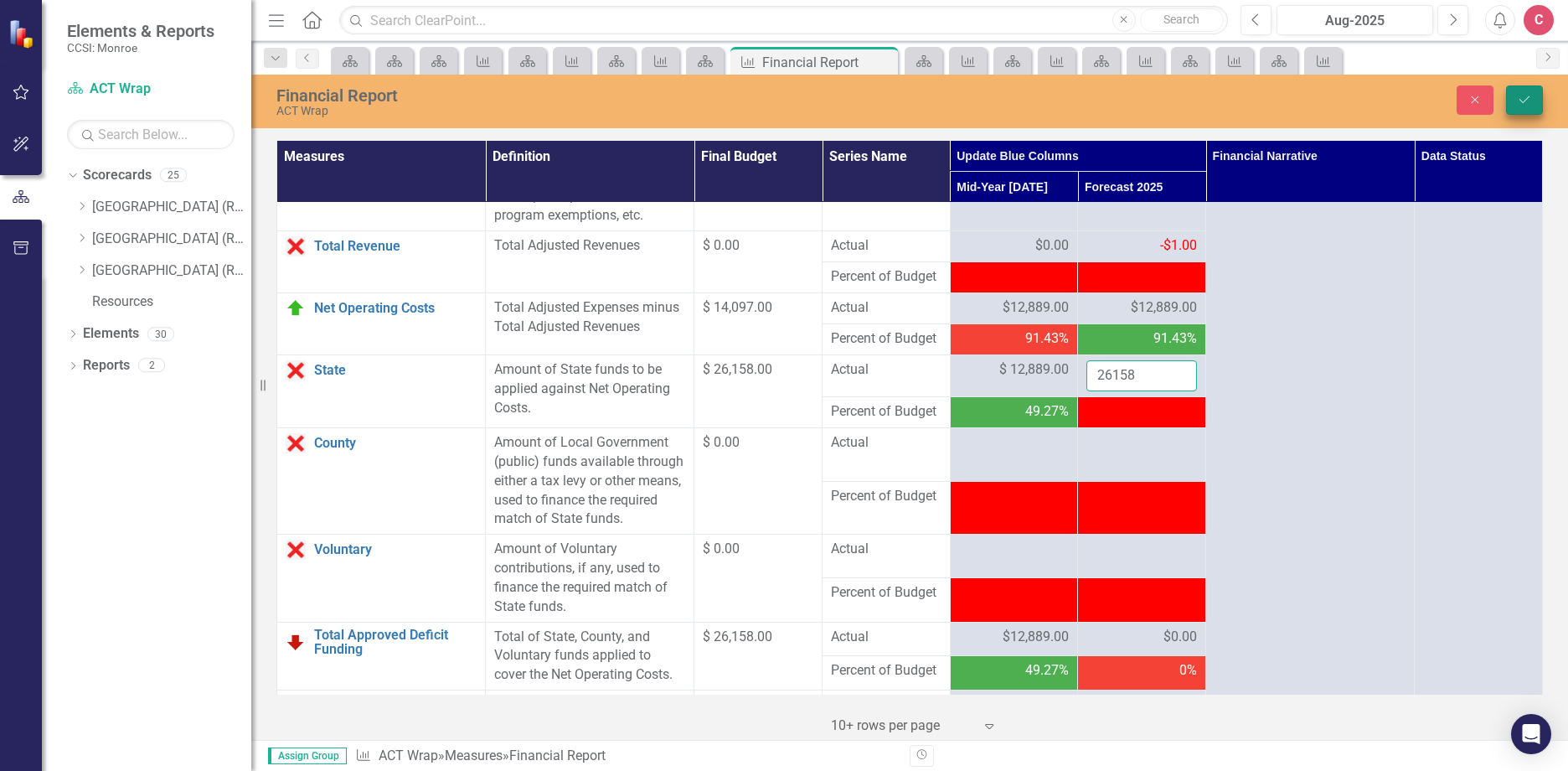
type input "26158"
click at [1526, 104] on icon "Save" at bounding box center [1524, 100] width 15 height 12
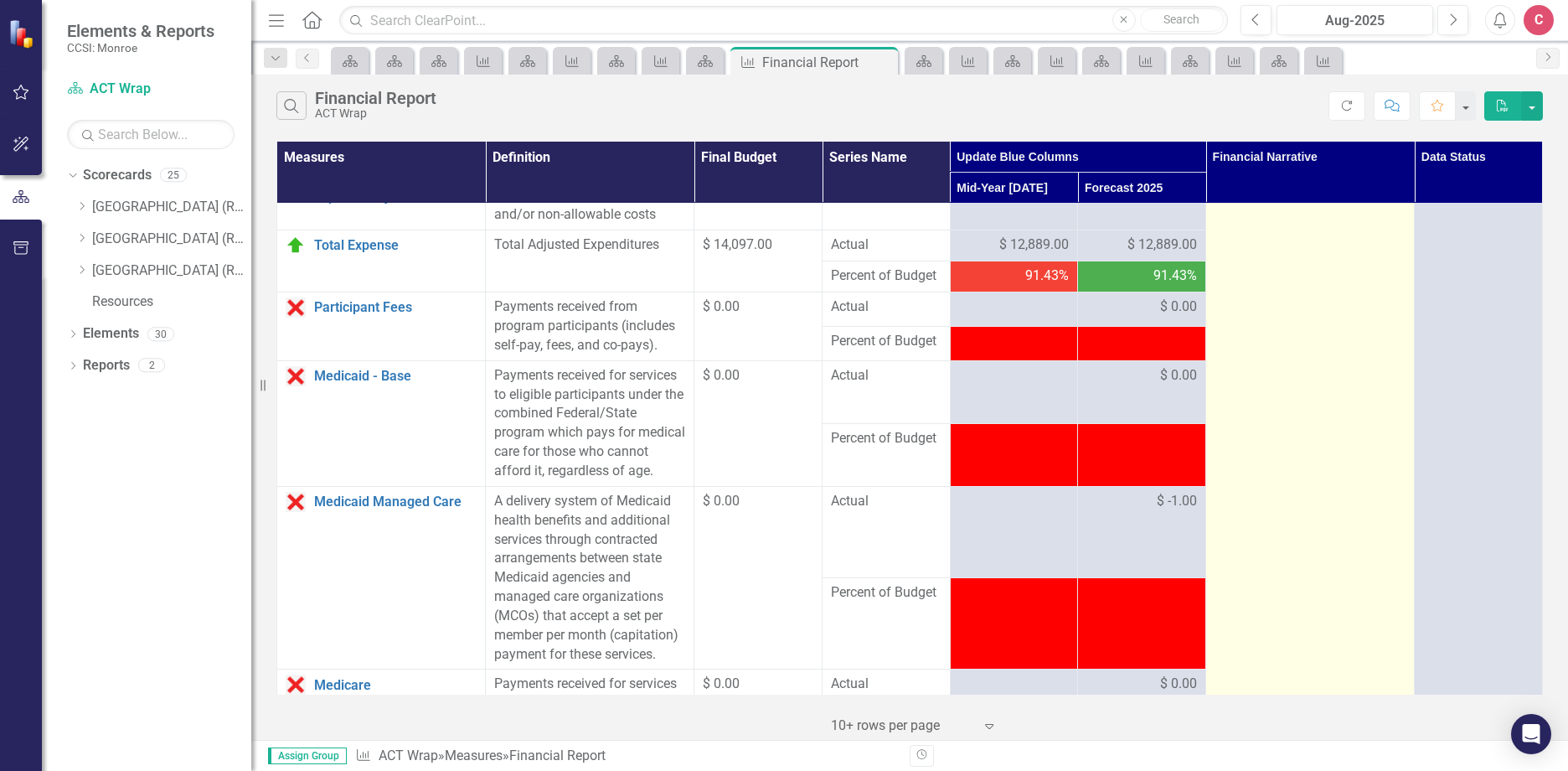
scroll to position [922, 0]
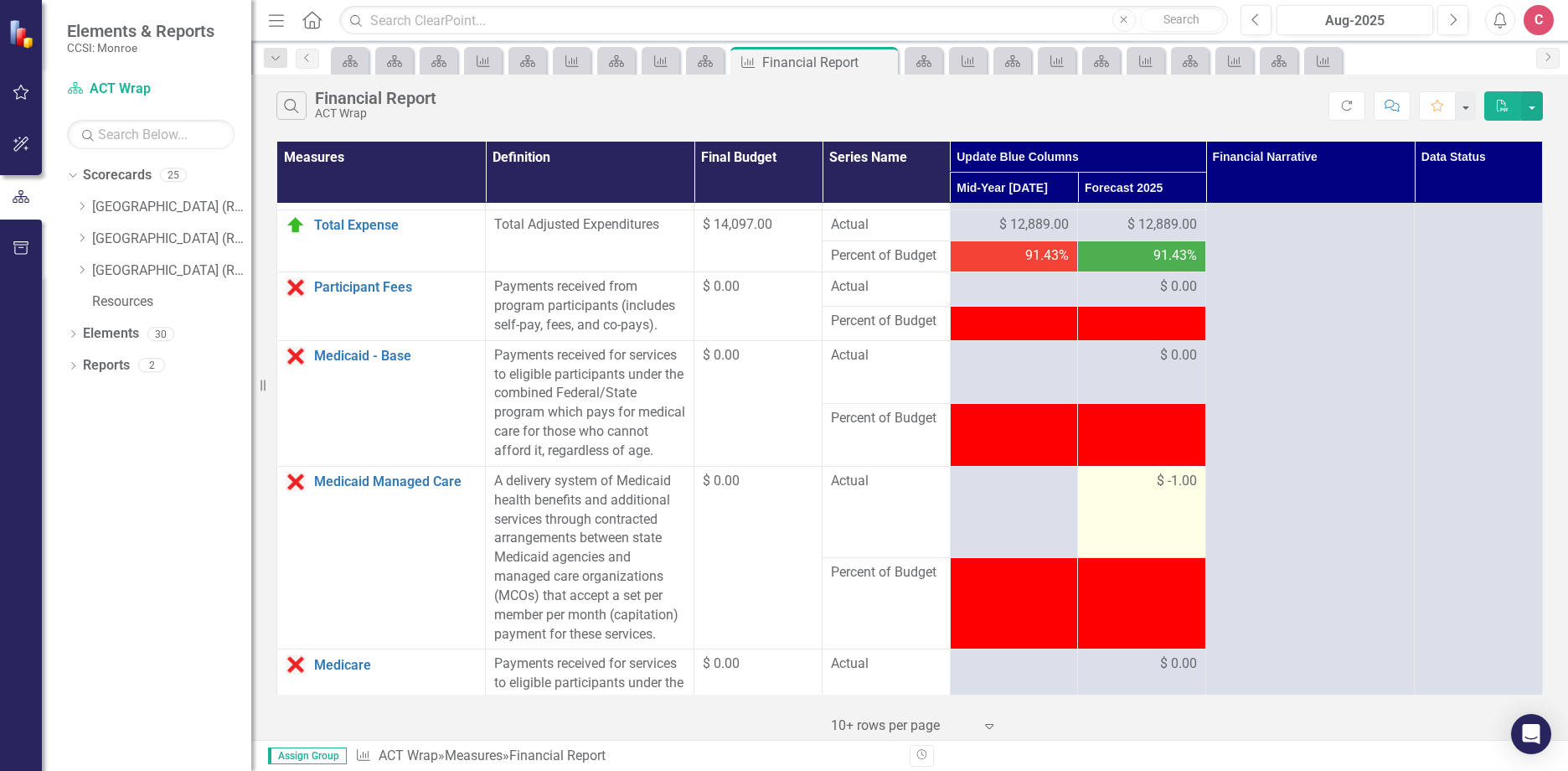
click at [1159, 491] on span "$ -1.00" at bounding box center [1176, 481] width 40 height 20
click at [1159, 491] on span "$ -1.00" at bounding box center [1176, 481] width 40 height 20
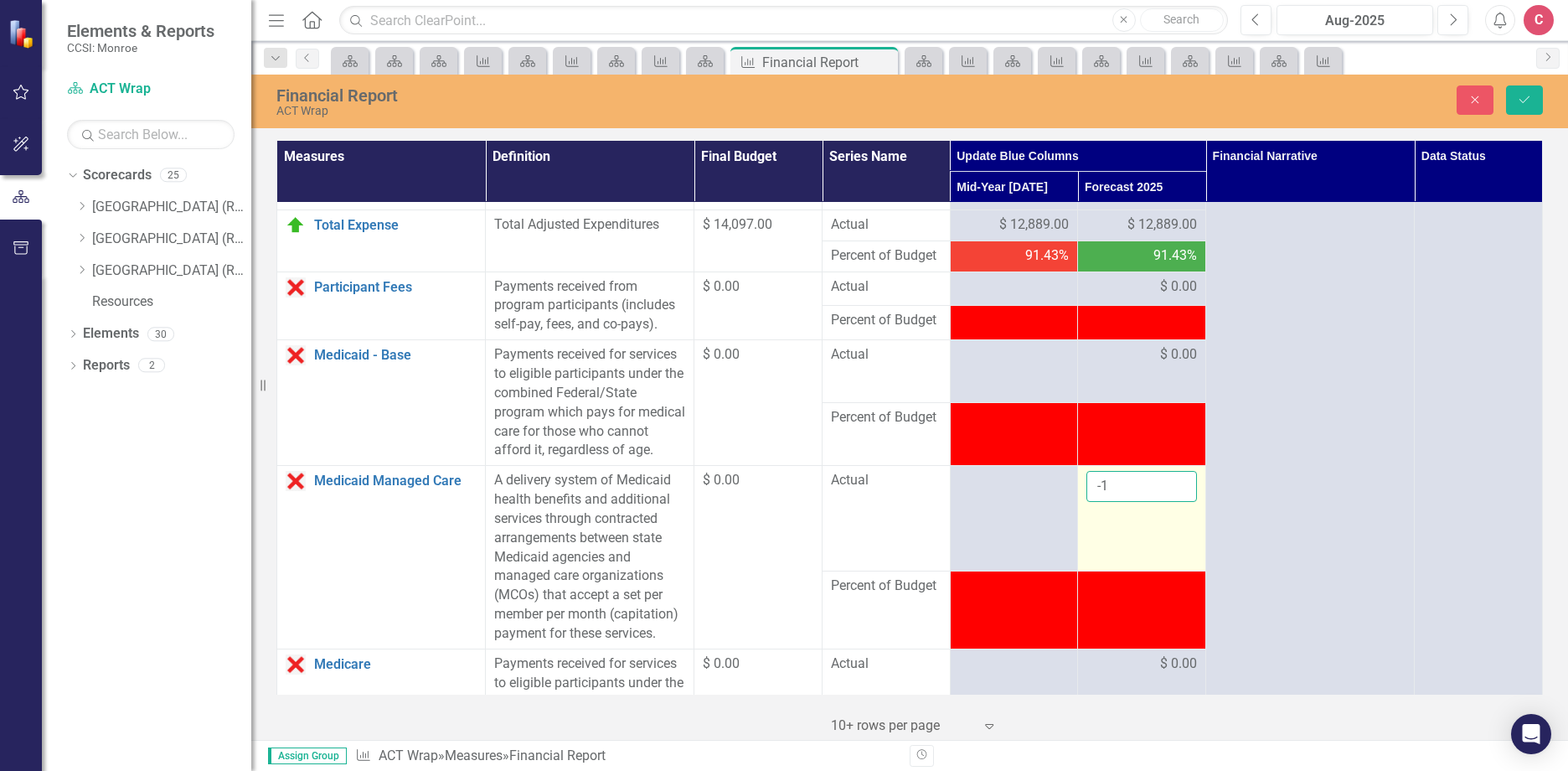
drag, startPoint x: 1160, startPoint y: 521, endPoint x: 1145, endPoint y: 537, distance: 21.9
click at [1145, 502] on input "-1" at bounding box center [1141, 486] width 111 height 31
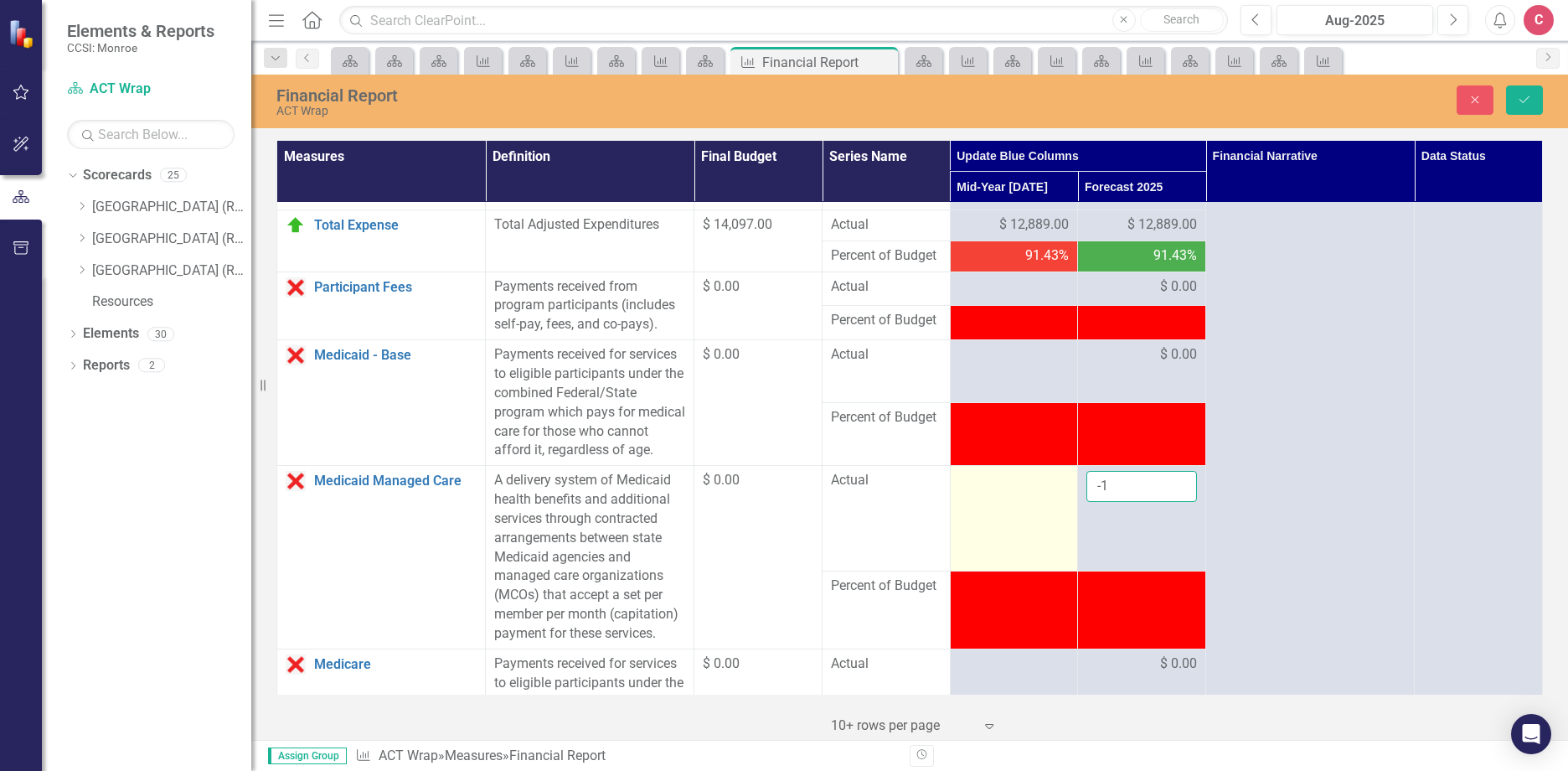
drag, startPoint x: 1143, startPoint y: 523, endPoint x: 991, endPoint y: 482, distance: 157.4
click at [1033, 503] on tbody "Personal Services Link Open Element Includes all remuneration, paid currently o…" at bounding box center [910, 598] width 1266 height 2634
type input "0"
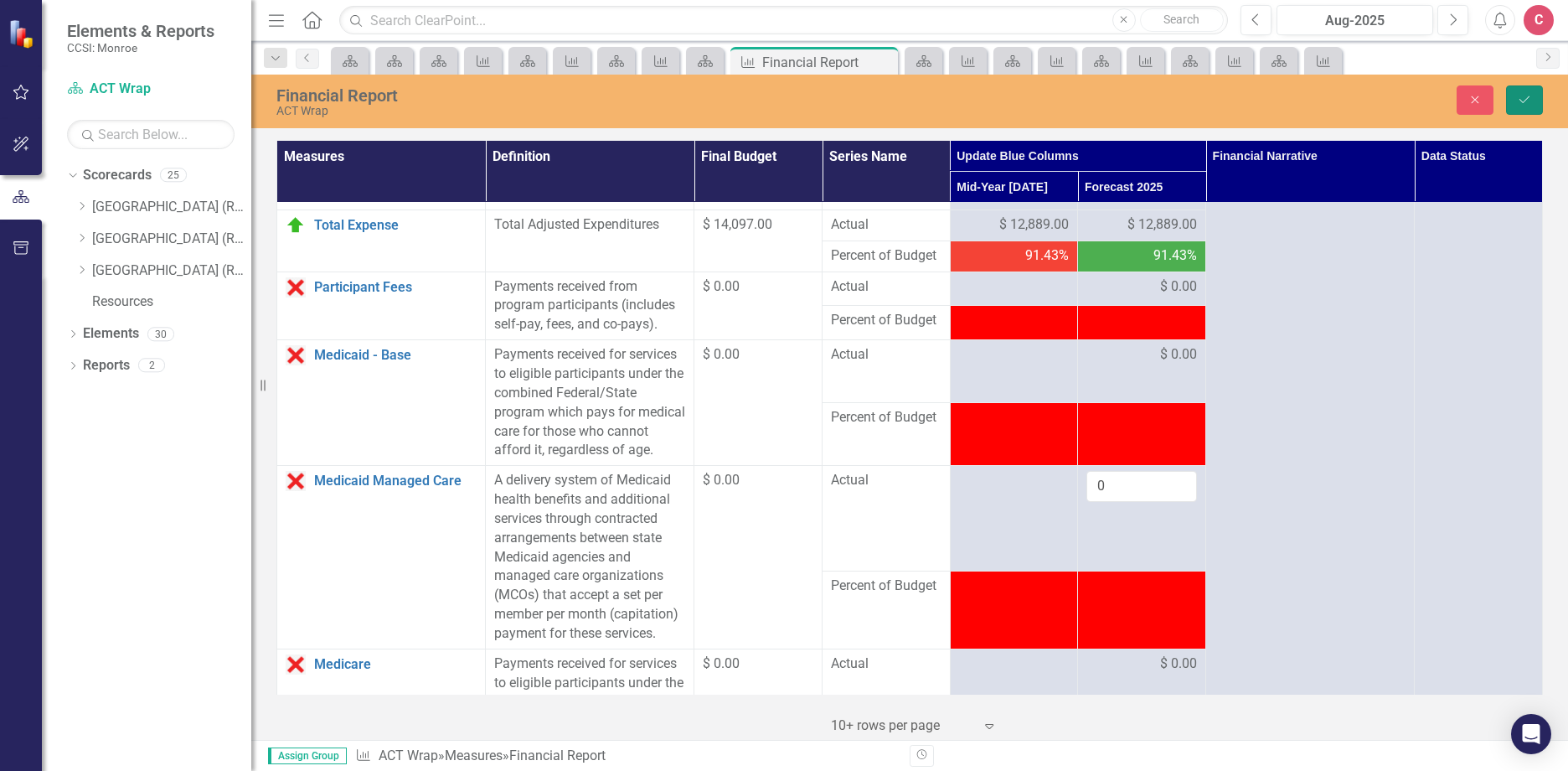
click at [1519, 99] on icon "Save" at bounding box center [1524, 100] width 15 height 12
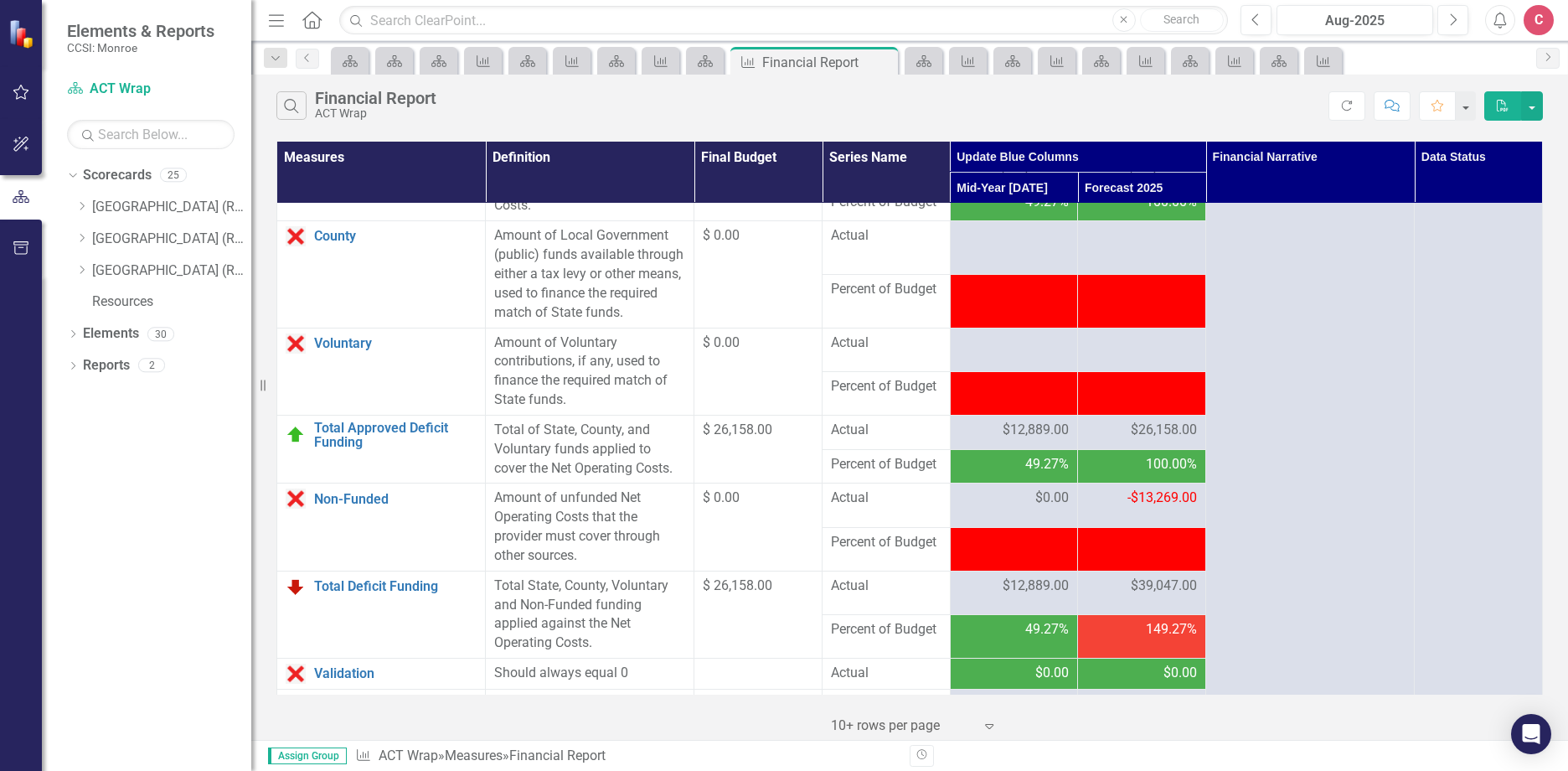
scroll to position [2011, 0]
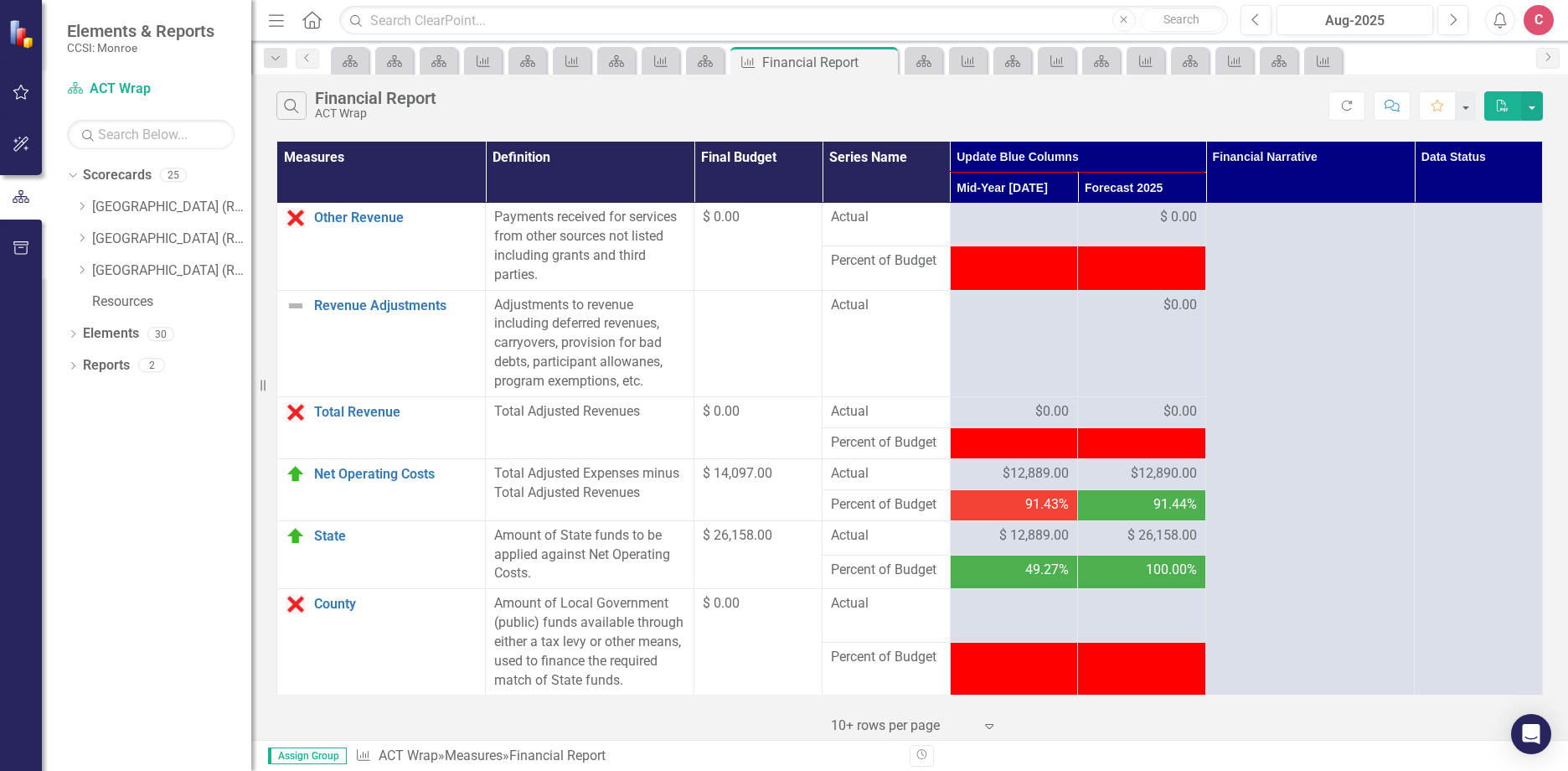
scroll to position [1592, 0]
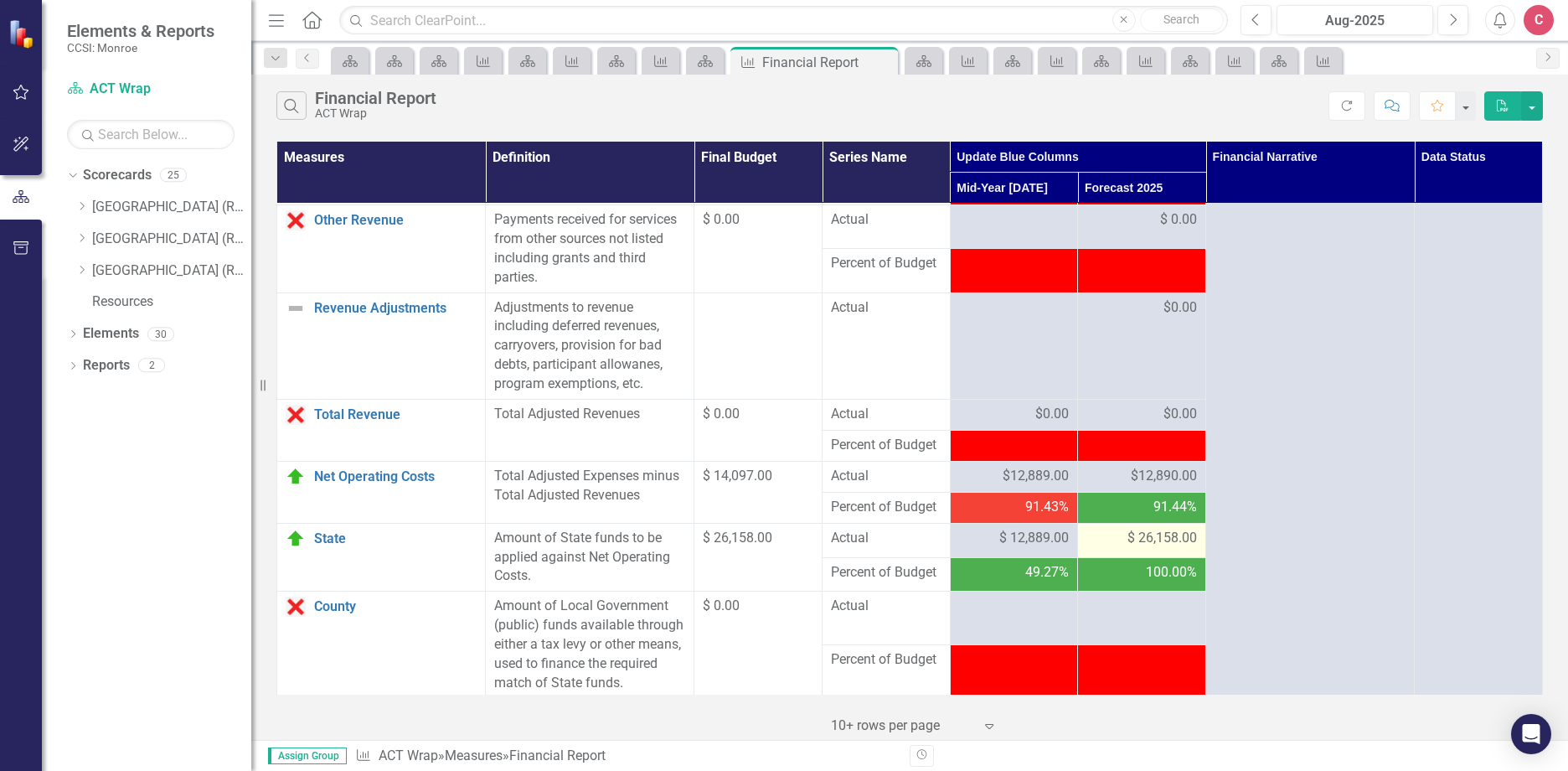
click at [1133, 548] on span "$ 26,158.00" at bounding box center [1161, 538] width 70 height 20
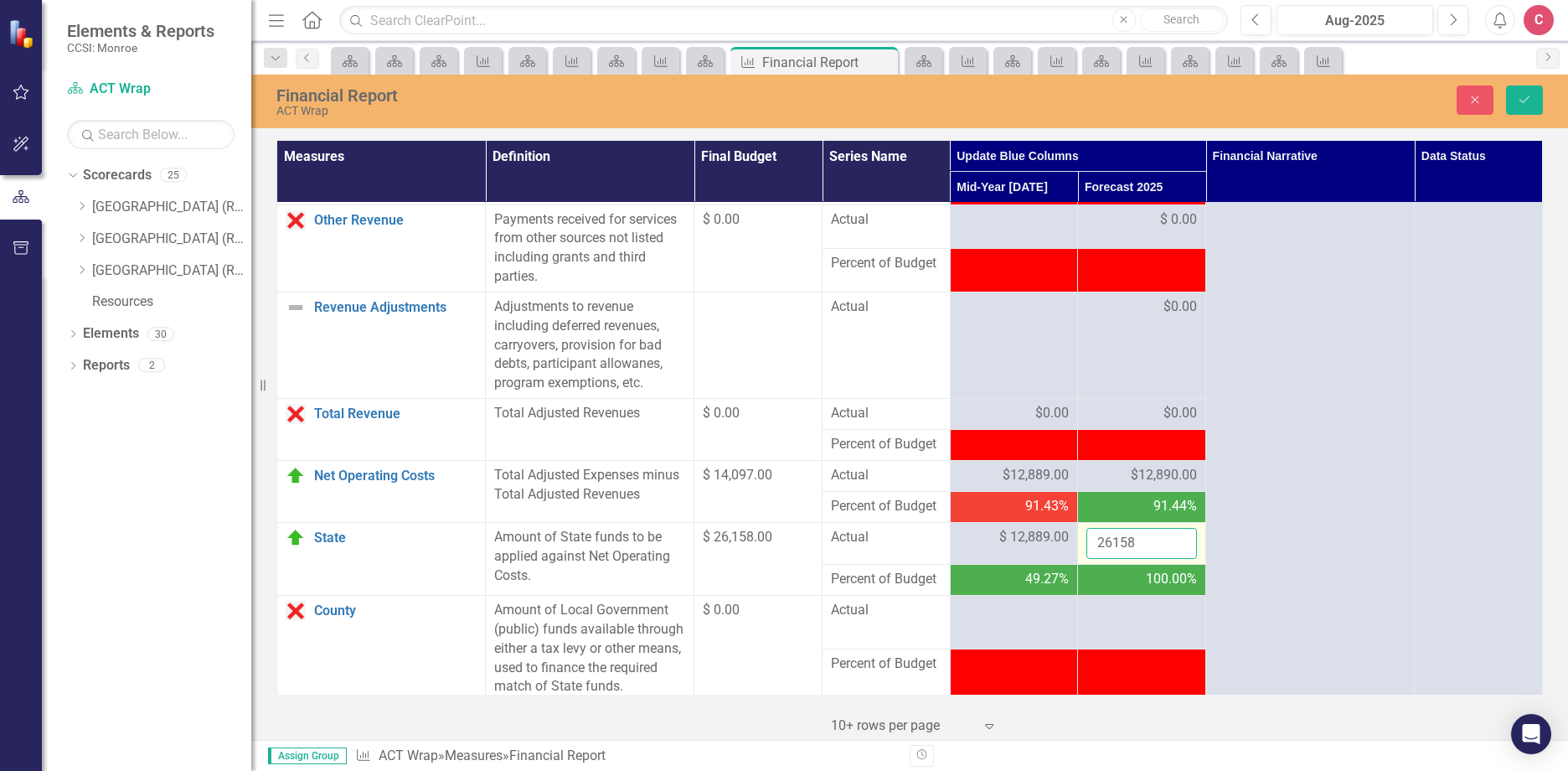
drag, startPoint x: 1133, startPoint y: 591, endPoint x: 1117, endPoint y: 606, distance: 21.9
click at [1117, 559] on input "26158" at bounding box center [1141, 543] width 111 height 31
drag, startPoint x: 1136, startPoint y: 608, endPoint x: 1044, endPoint y: 591, distance: 93.6
click at [1044, 565] on tr "State Link Open Element Amount of State funds to be applied against Net Operati…" at bounding box center [910, 544] width 1266 height 42
type input "12889"
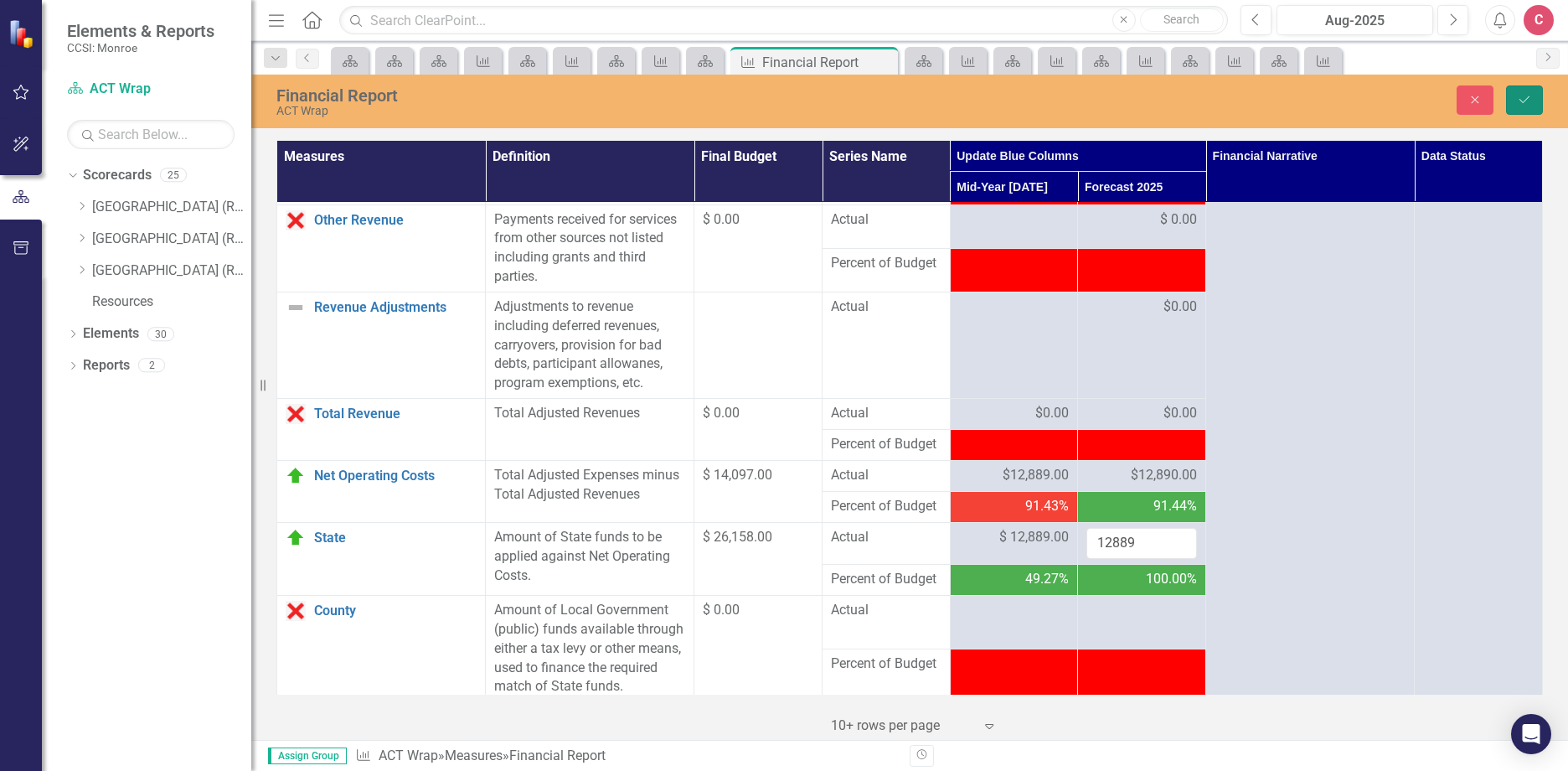
click at [1529, 102] on icon "Save" at bounding box center [1524, 100] width 15 height 12
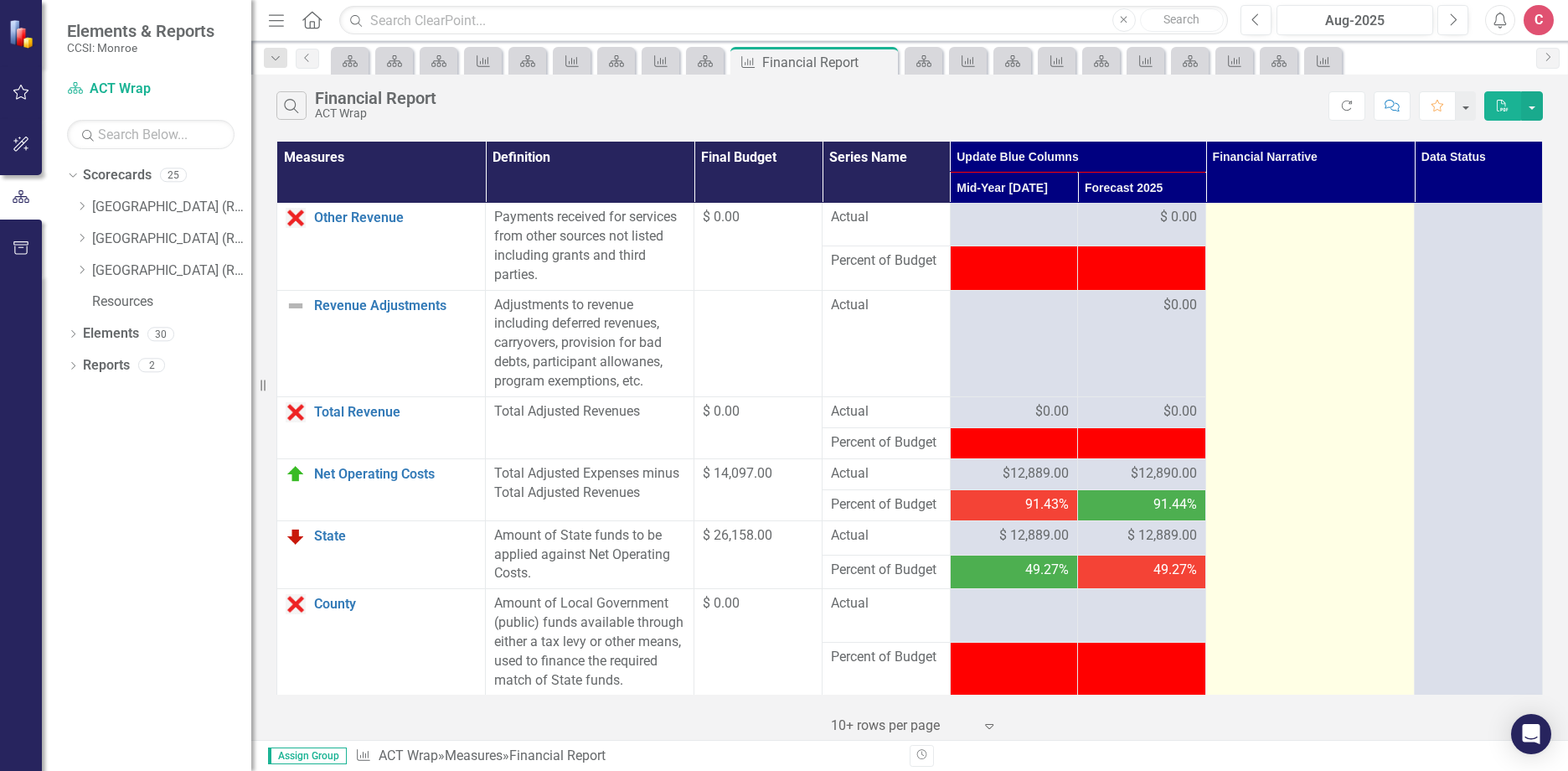
scroll to position [1615, 0]
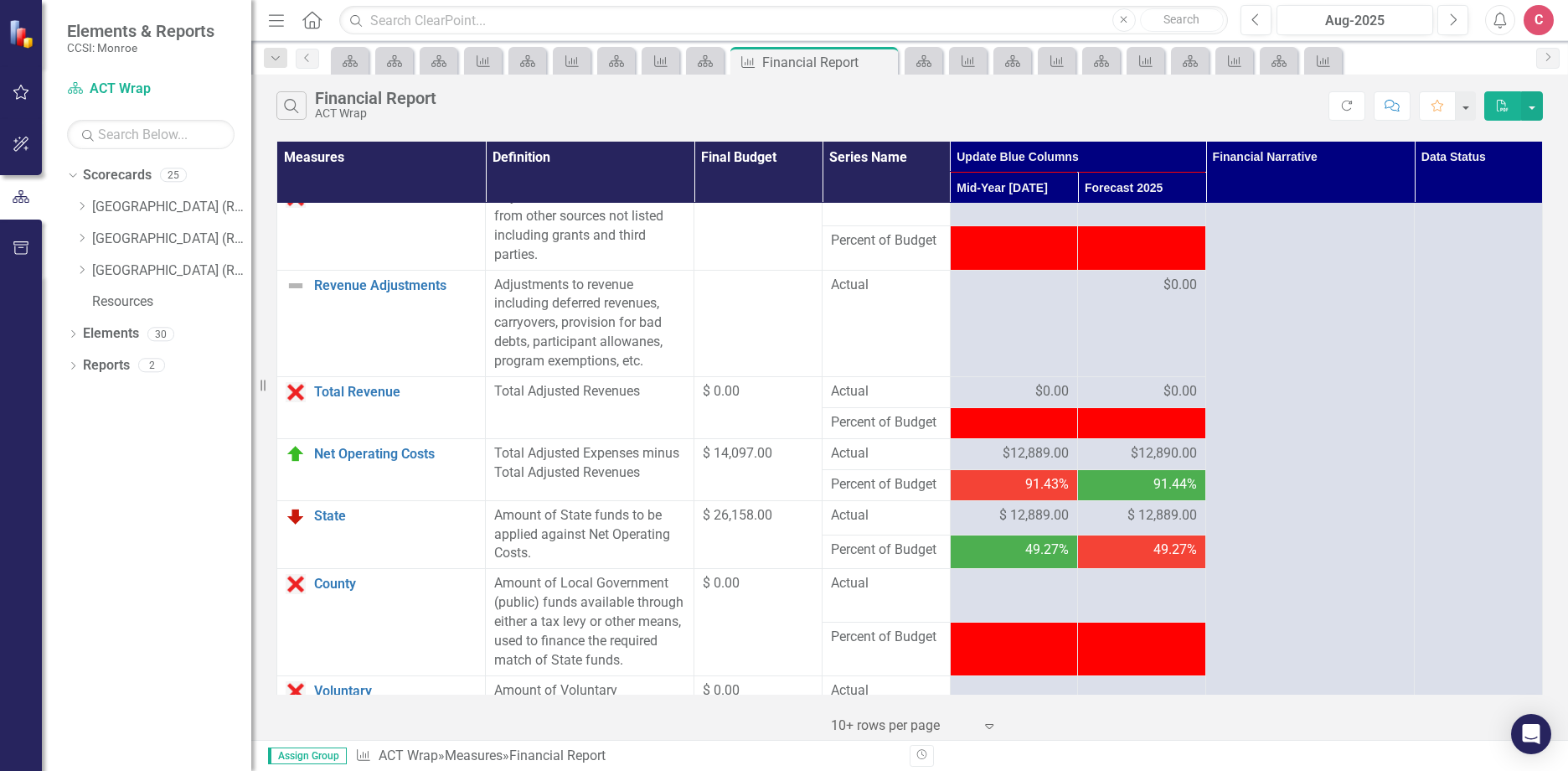
click at [1140, 439] on td at bounding box center [1142, 422] width 128 height 31
click at [1152, 464] on span "$12,890.00" at bounding box center [1163, 453] width 66 height 20
click at [1157, 525] on span "$ 12,889.00" at bounding box center [1161, 516] width 70 height 20
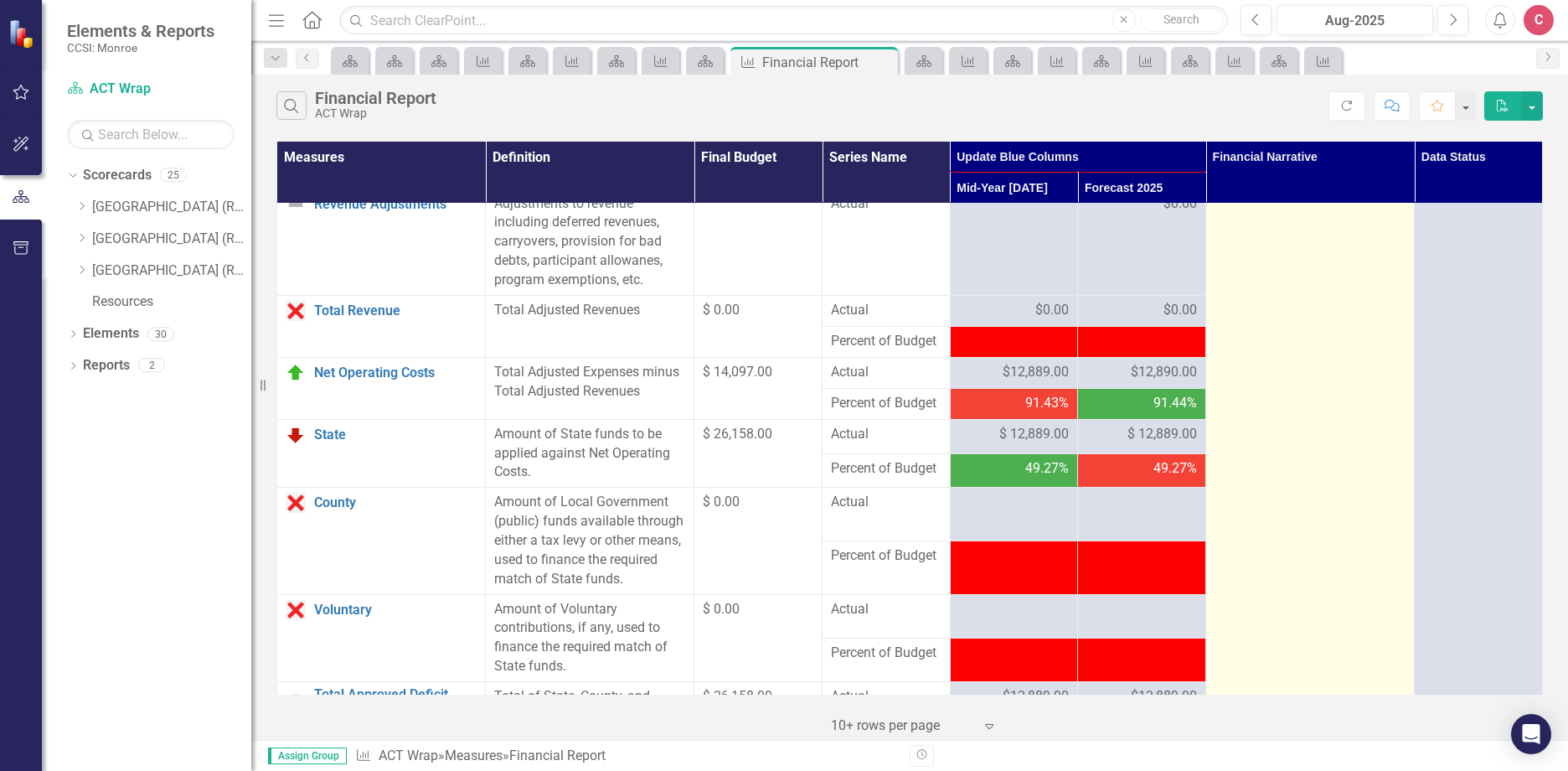
scroll to position [1928, 0]
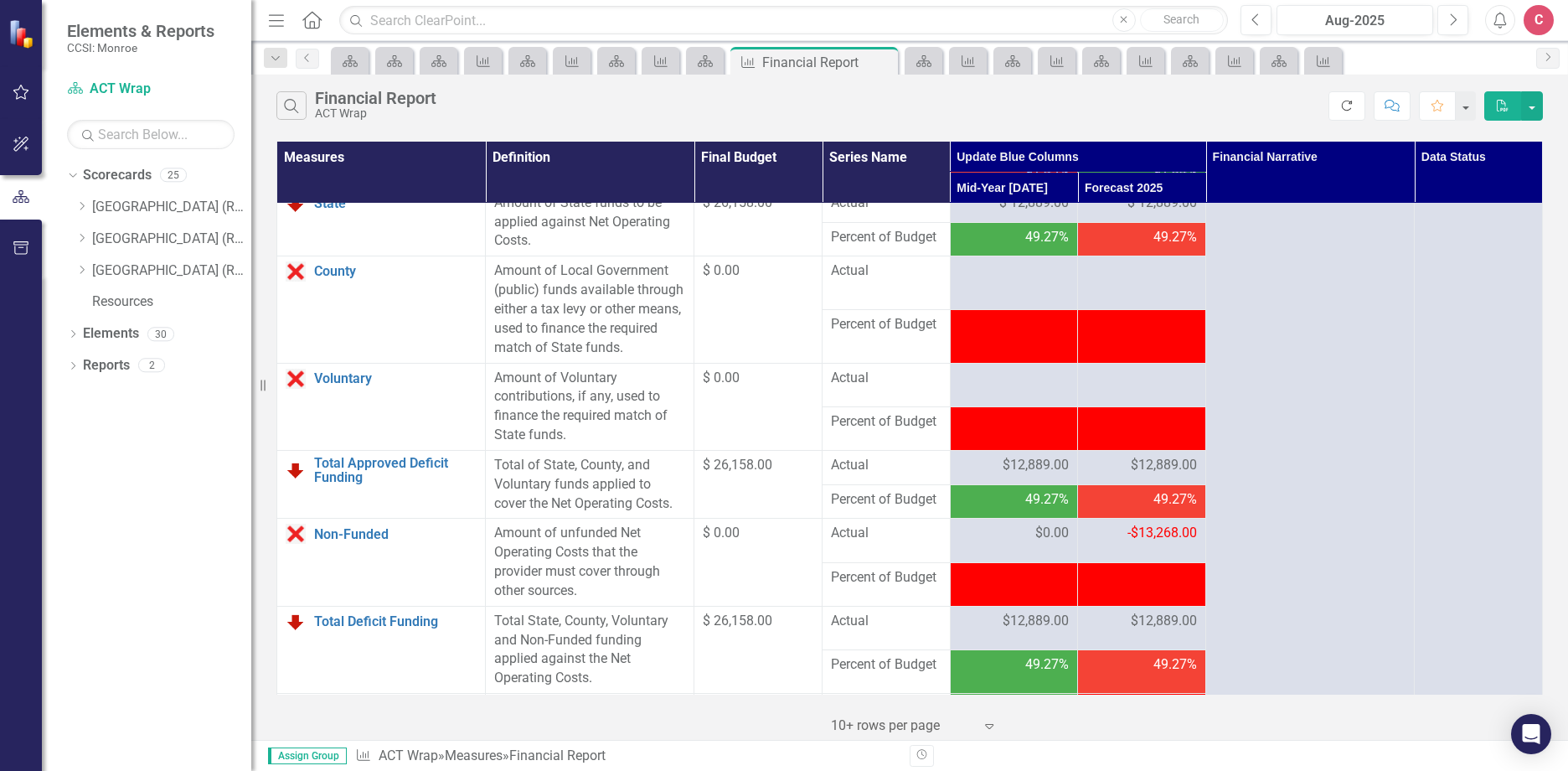
click at [1354, 109] on icon "Refresh" at bounding box center [1347, 105] width 15 height 12
click at [1146, 310] on td at bounding box center [1142, 283] width 128 height 54
click at [1150, 281] on div at bounding box center [1141, 272] width 111 height 20
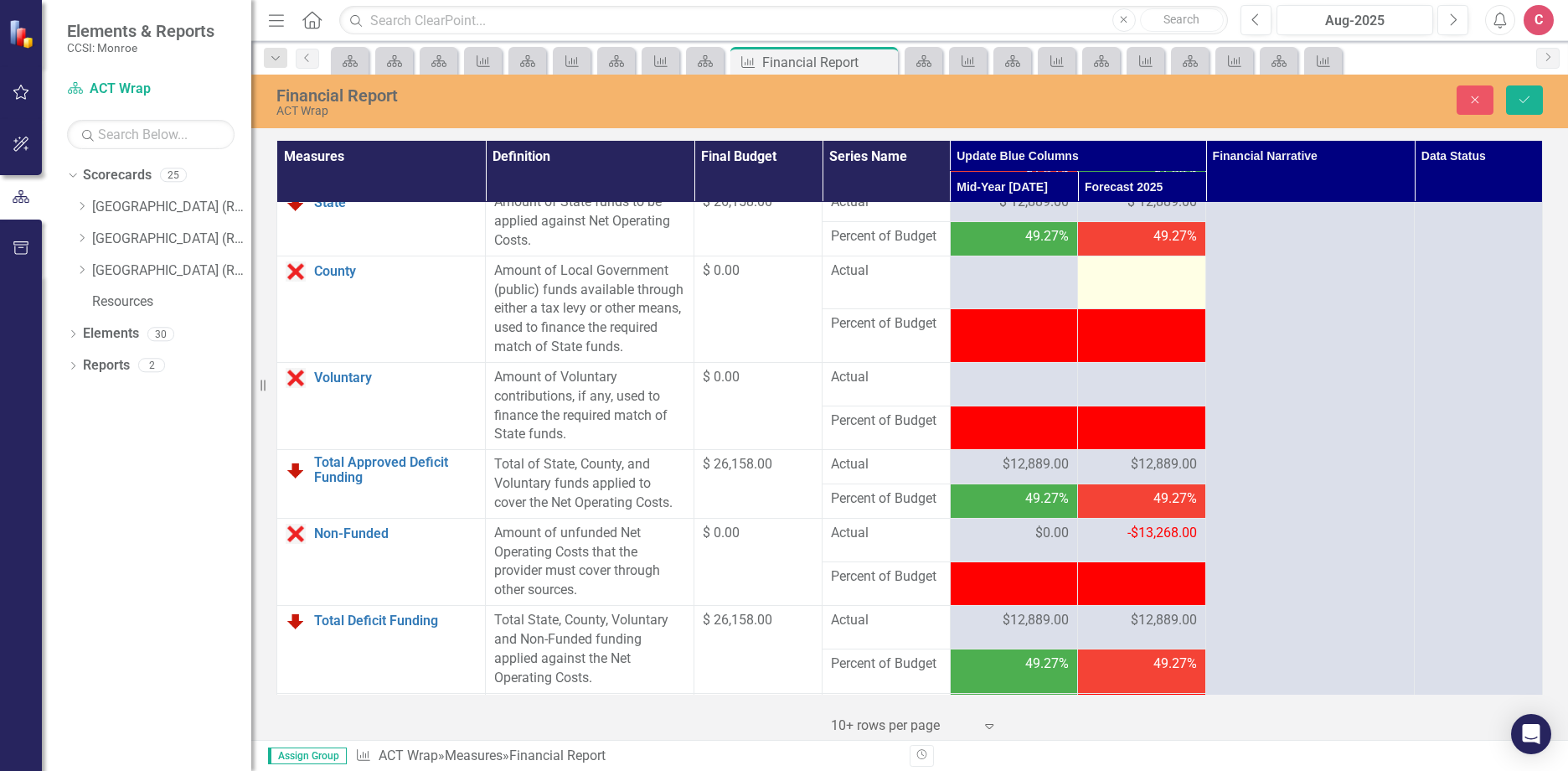
drag, startPoint x: 1144, startPoint y: 331, endPoint x: 1122, endPoint y: 335, distance: 22.4
click at [1122, 281] on div at bounding box center [1141, 272] width 111 height 20
click at [1141, 292] on input "number" at bounding box center [1141, 277] width 111 height 31
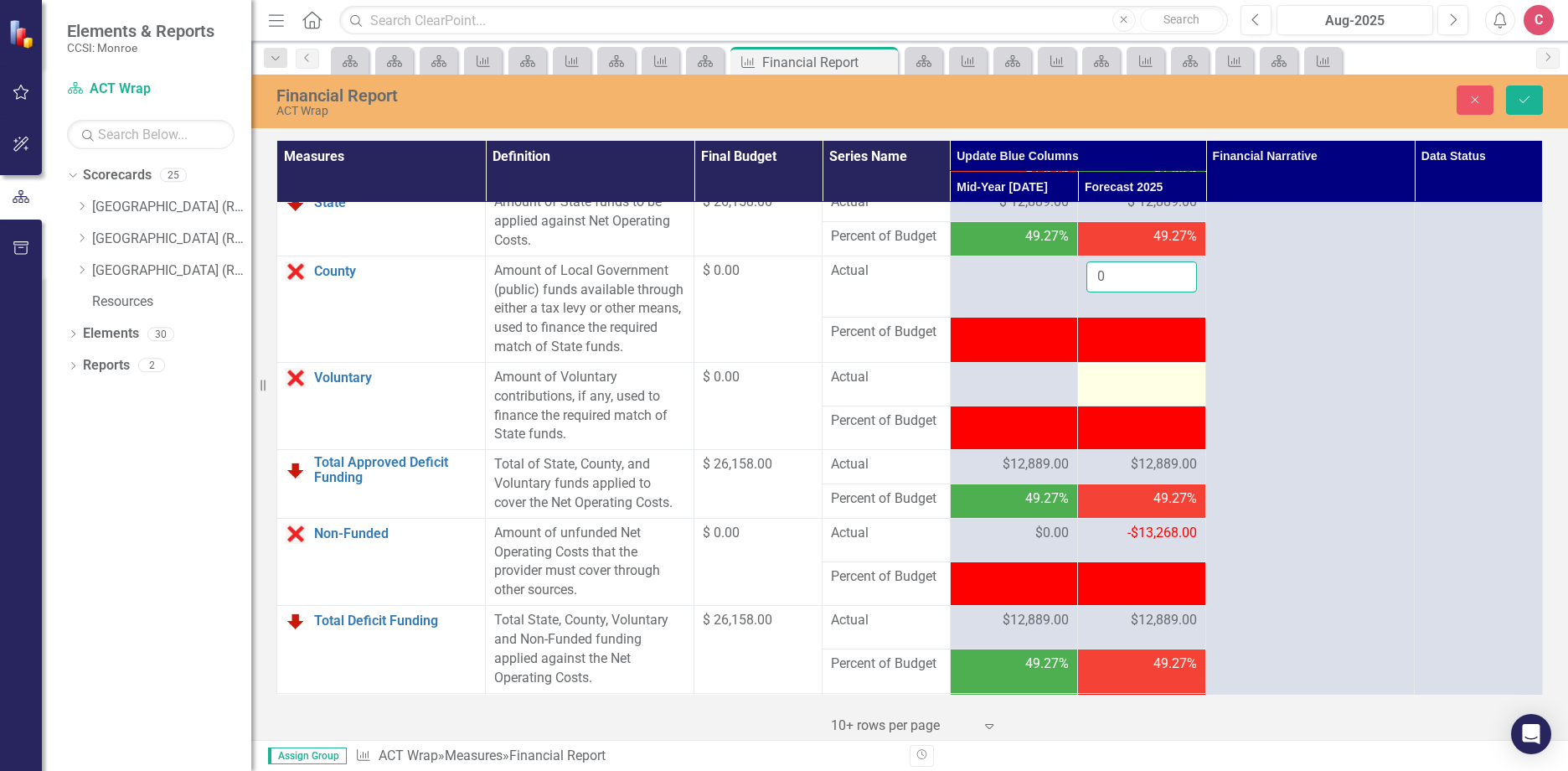
type input "0"
click at [1132, 388] on div at bounding box center [1141, 378] width 111 height 20
drag, startPoint x: 1132, startPoint y: 437, endPoint x: 1101, endPoint y: 439, distance: 31.1
click at [1097, 399] on input "number" at bounding box center [1141, 383] width 111 height 31
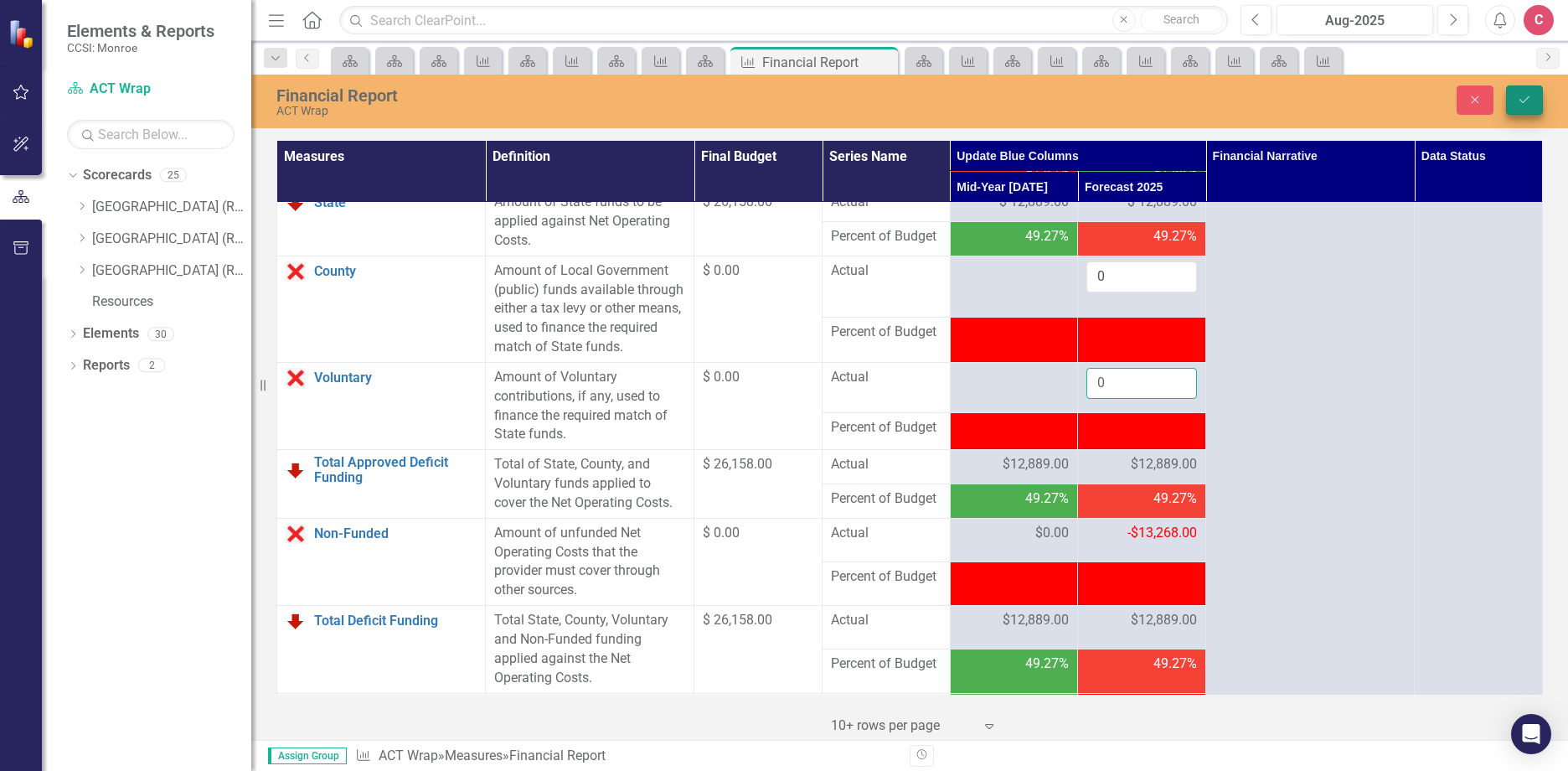
type input "0"
click at [1514, 108] on button "Save" at bounding box center [1524, 100] width 37 height 29
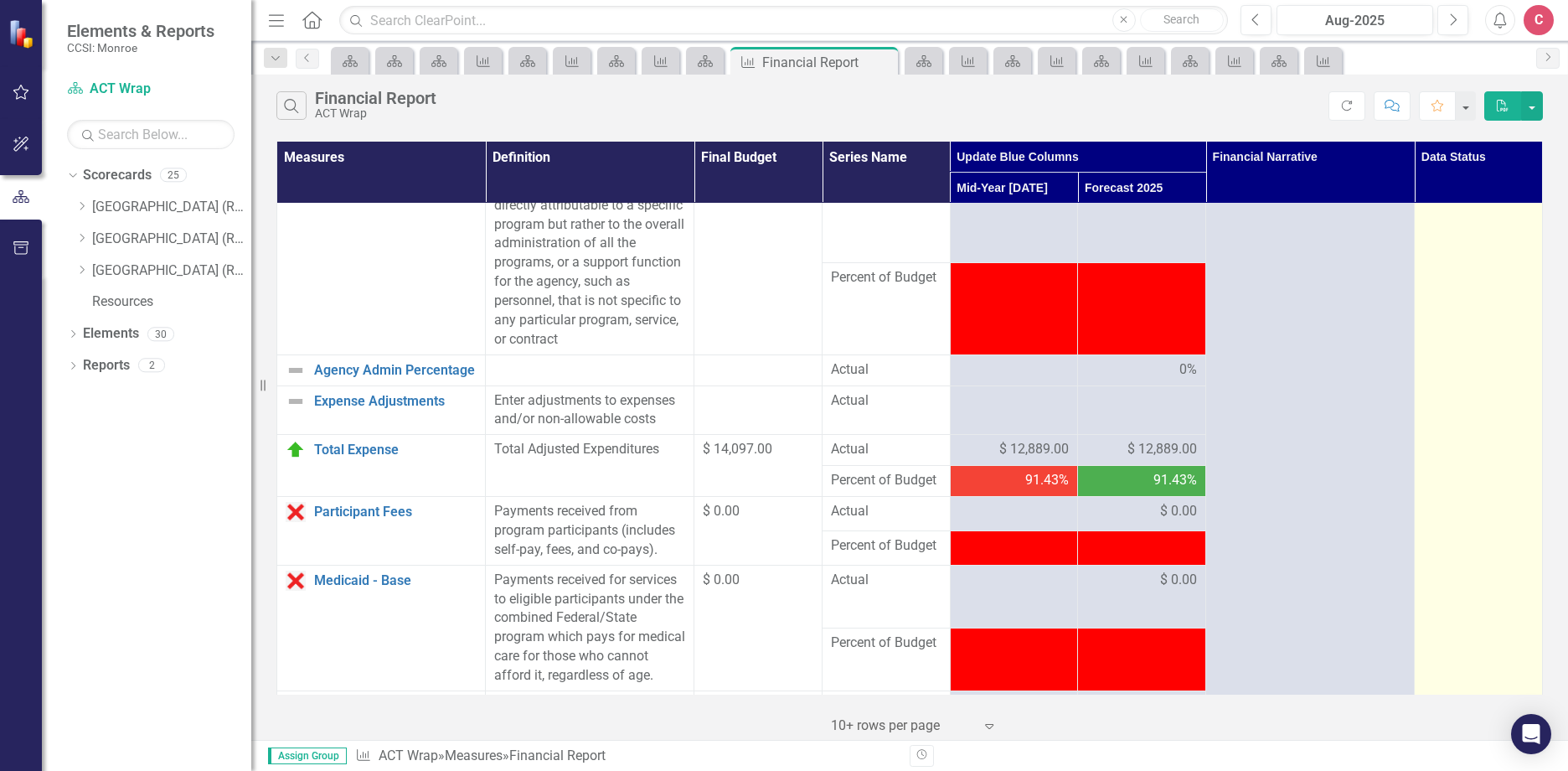
scroll to position [693, 0]
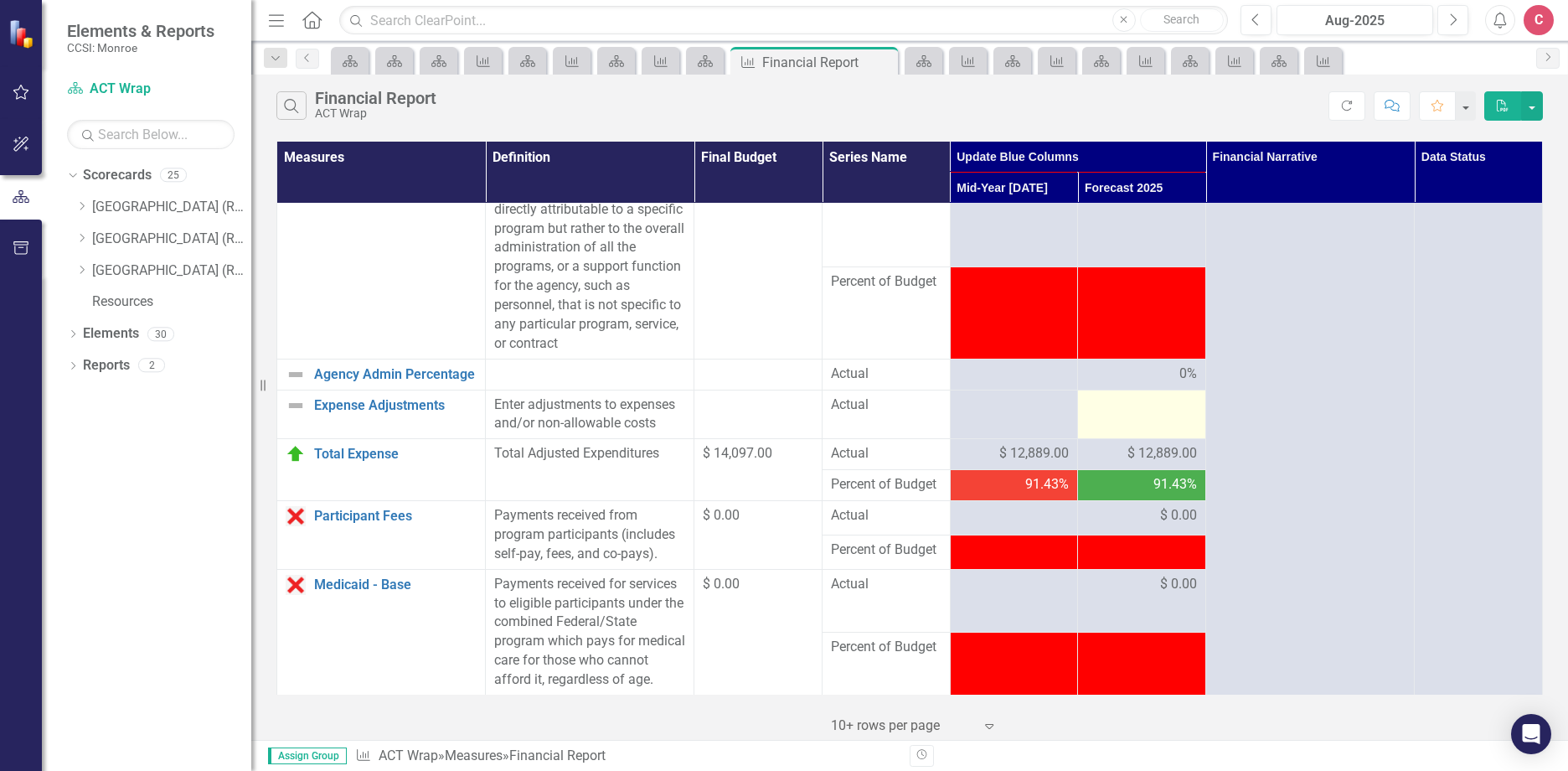
click at [1138, 438] on td at bounding box center [1142, 413] width 128 height 49
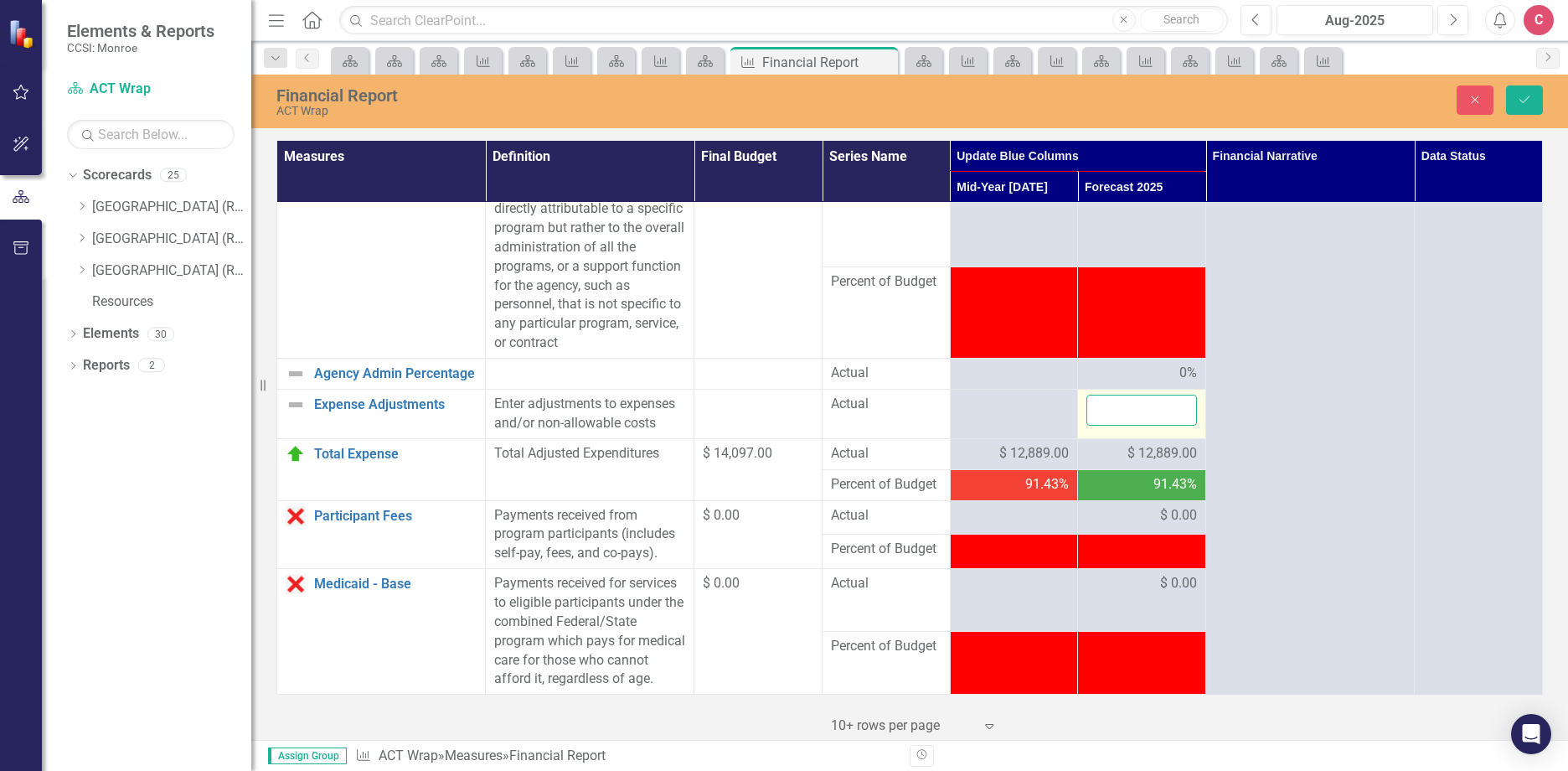
drag, startPoint x: 1149, startPoint y: 436, endPoint x: 1155, endPoint y: 429, distance: 9.2
click at [1155, 426] on input "number" at bounding box center [1141, 410] width 111 height 31
type input "-1"
click at [1535, 112] on button "Save" at bounding box center [1524, 100] width 37 height 29
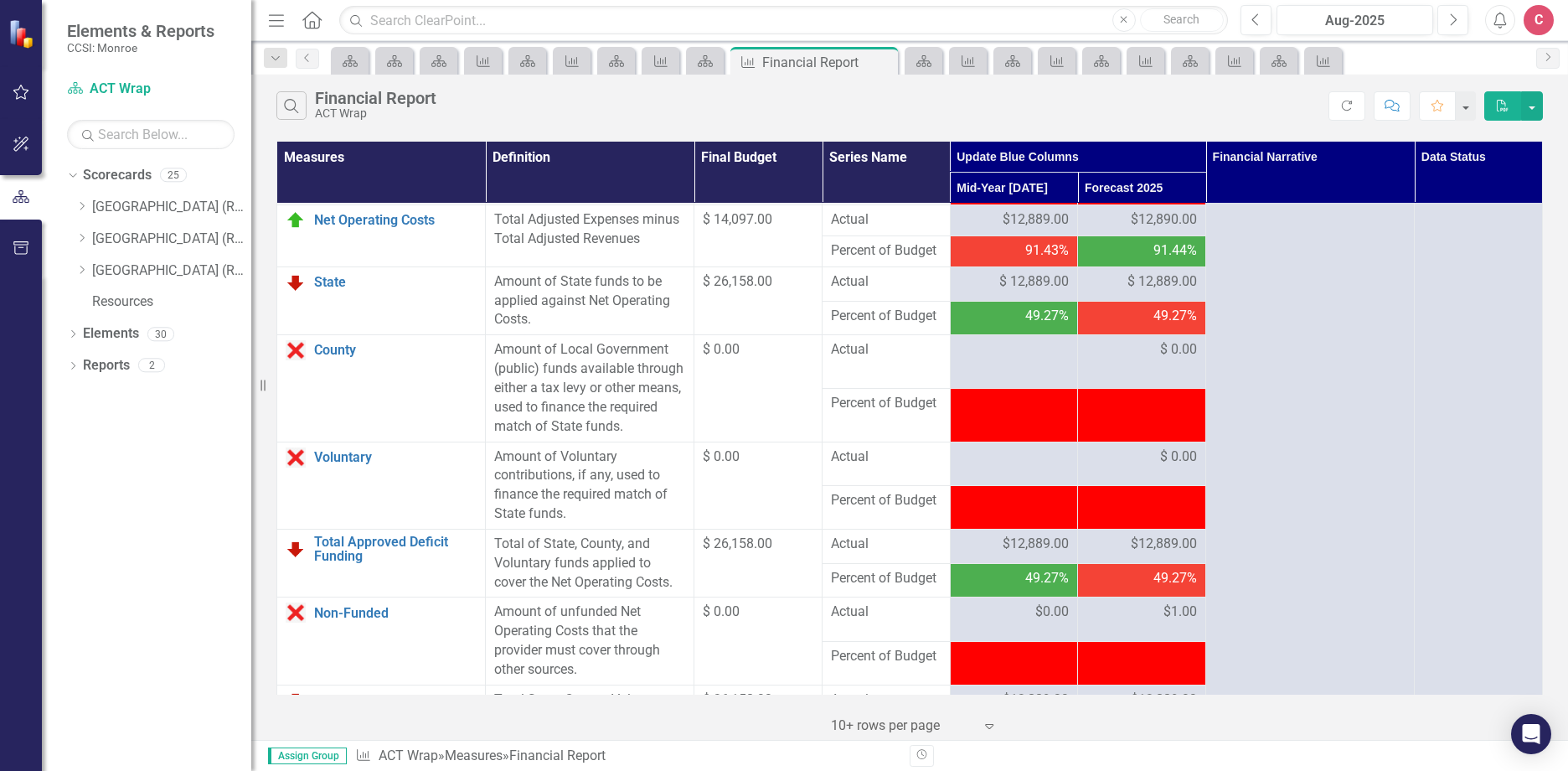
scroll to position [2201, 0]
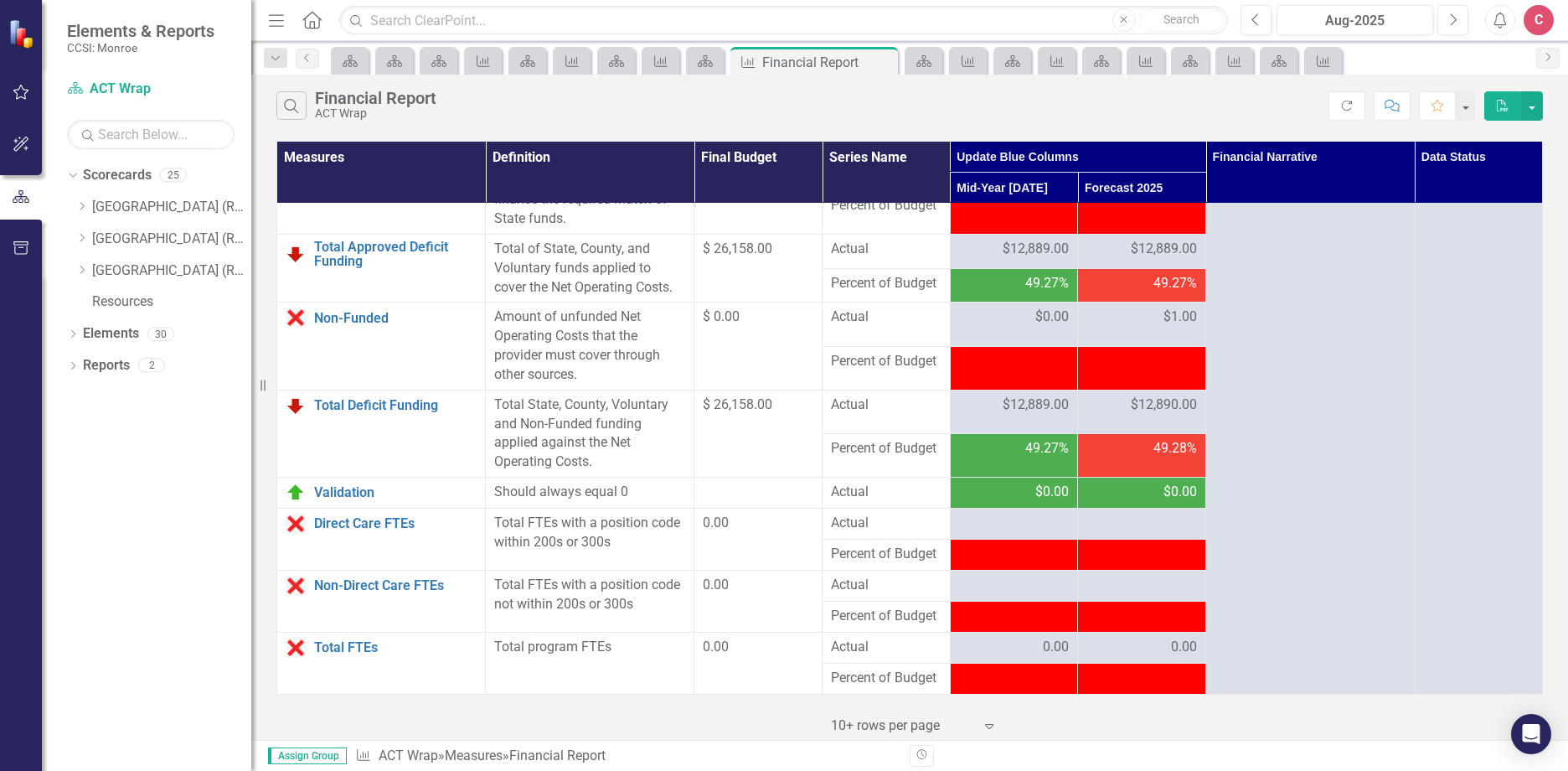
click at [1165, 307] on span "$1.00" at bounding box center [1180, 317] width 34 height 20
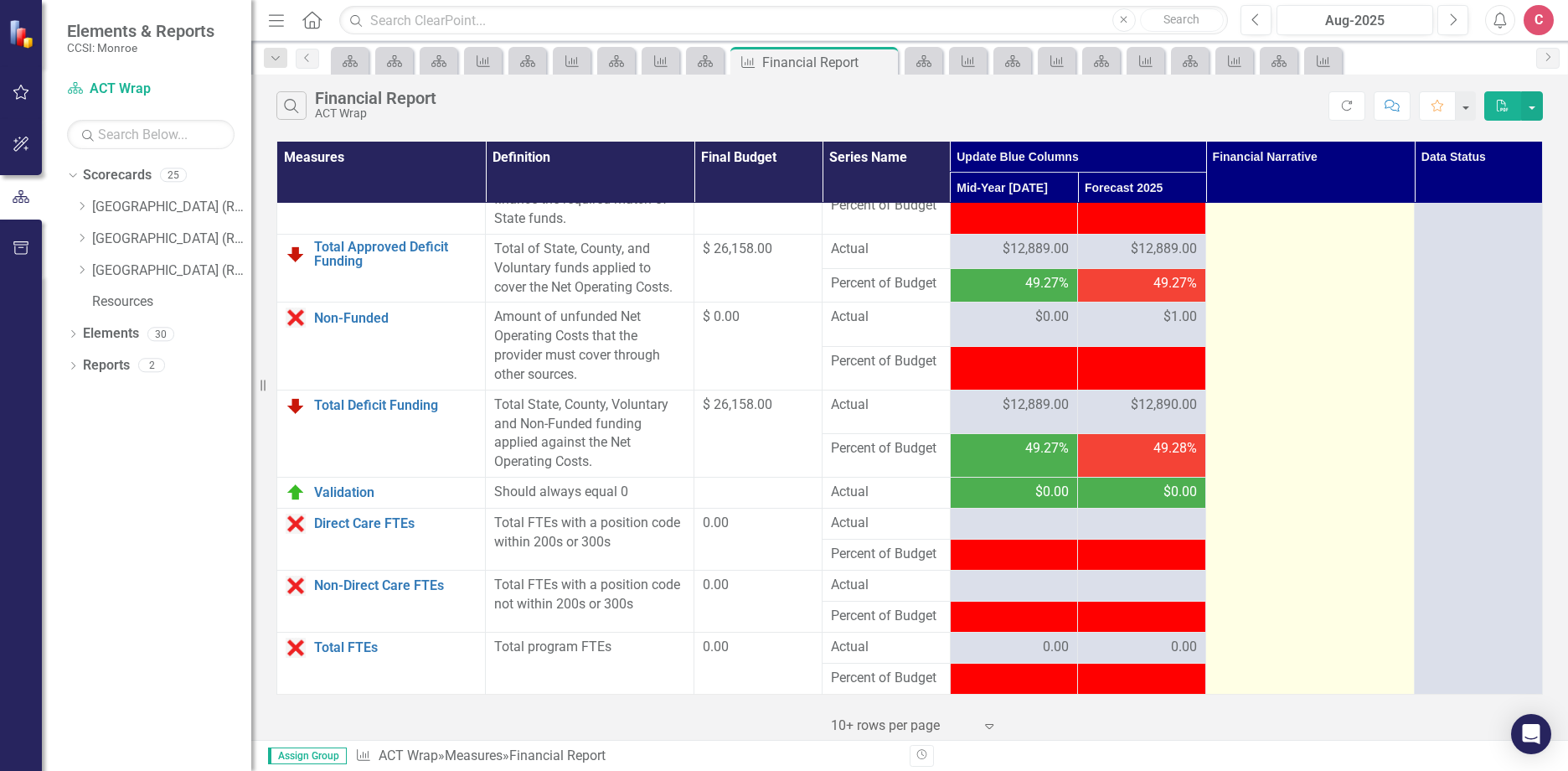
click at [1352, 103] on icon "Refresh" at bounding box center [1347, 105] width 15 height 12
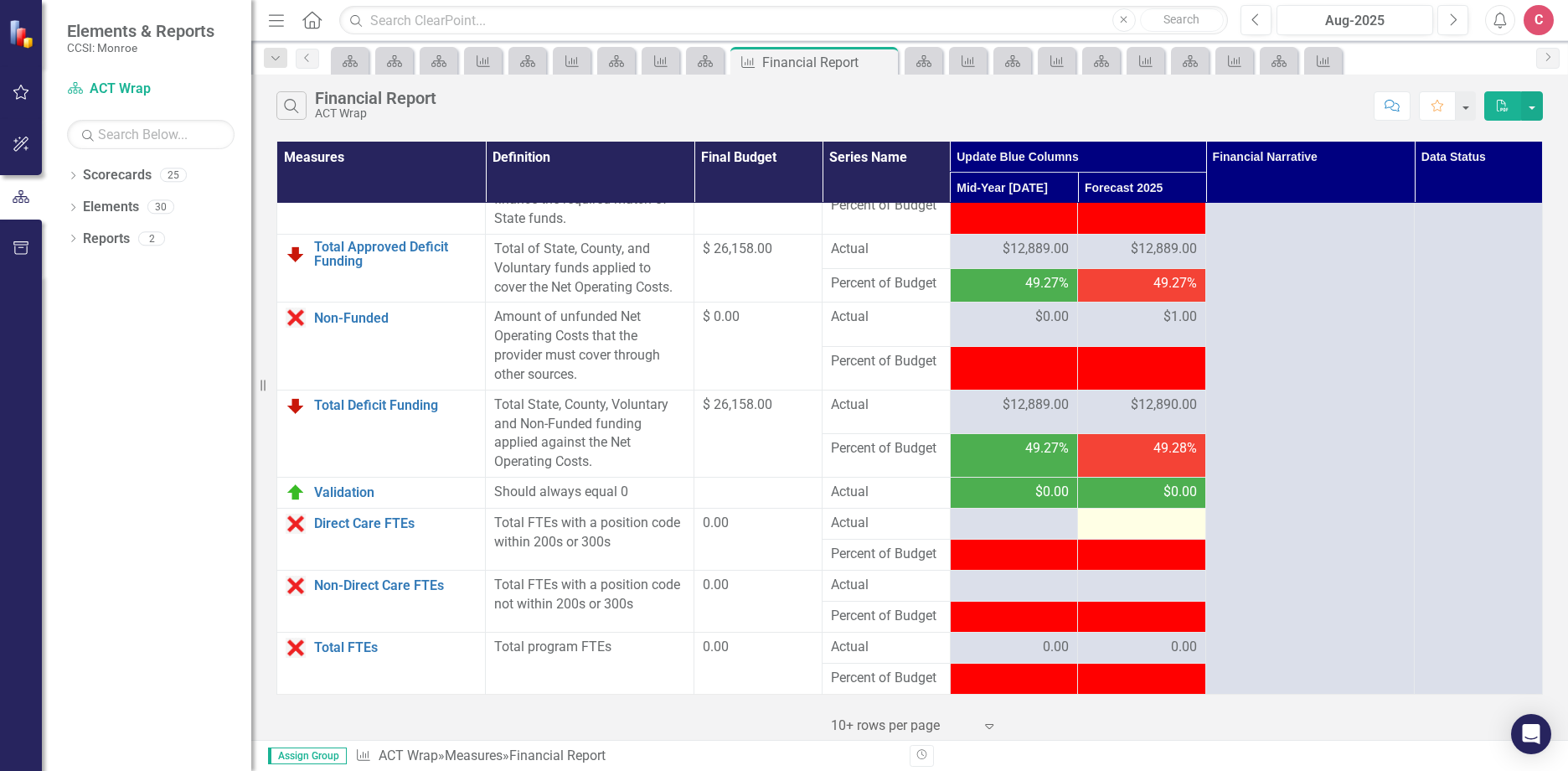
click at [1123, 523] on div at bounding box center [1141, 524] width 111 height 20
click at [1157, 533] on div at bounding box center [1141, 524] width 111 height 20
click at [1152, 532] on div at bounding box center [1141, 524] width 111 height 20
click at [1137, 531] on div at bounding box center [1141, 524] width 111 height 20
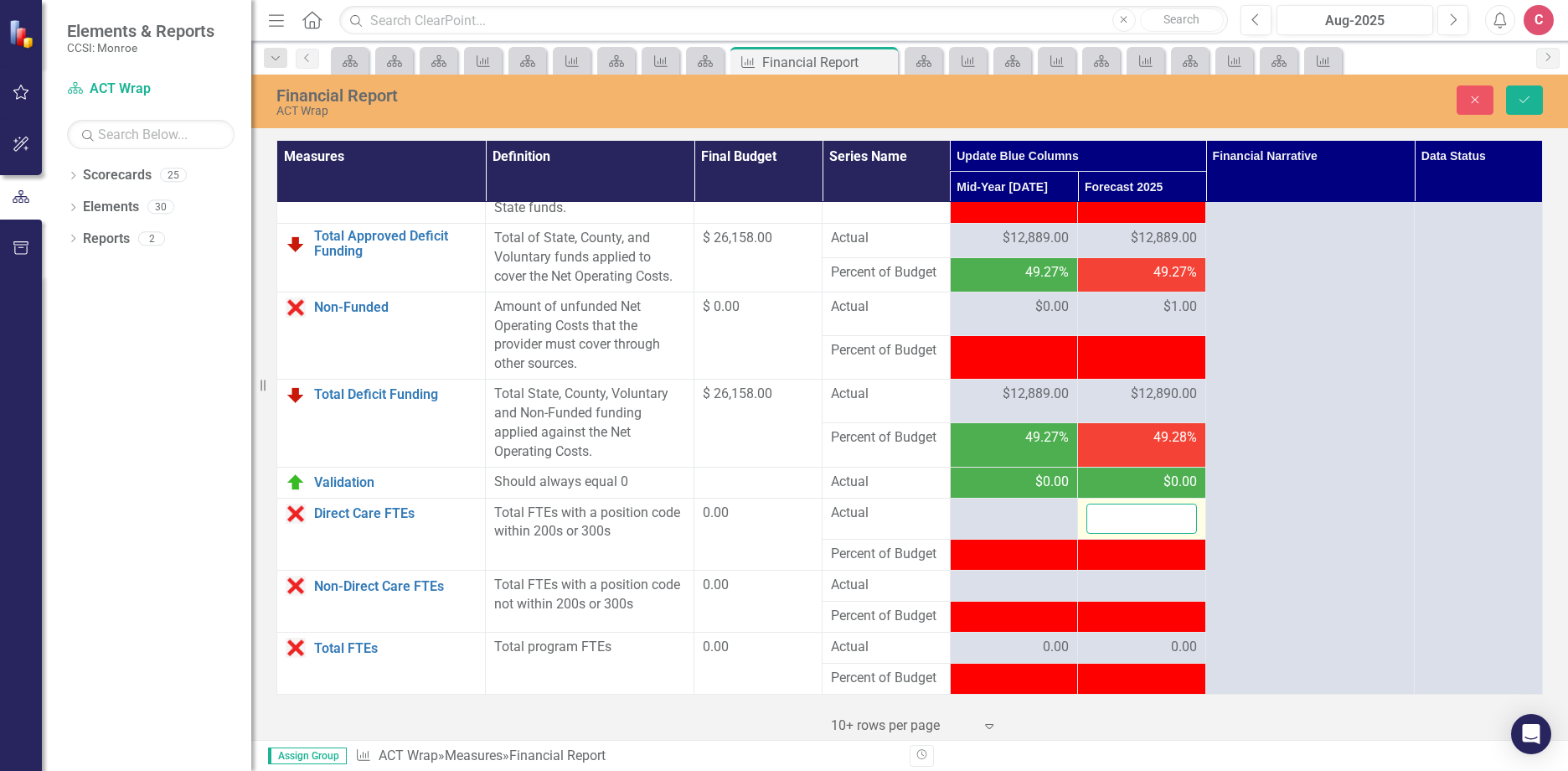
drag, startPoint x: 1137, startPoint y: 531, endPoint x: 1114, endPoint y: 534, distance: 23.2
click at [1114, 534] on input "number" at bounding box center [1141, 519] width 111 height 31
type input "0"
click at [1114, 588] on div at bounding box center [1141, 586] width 111 height 20
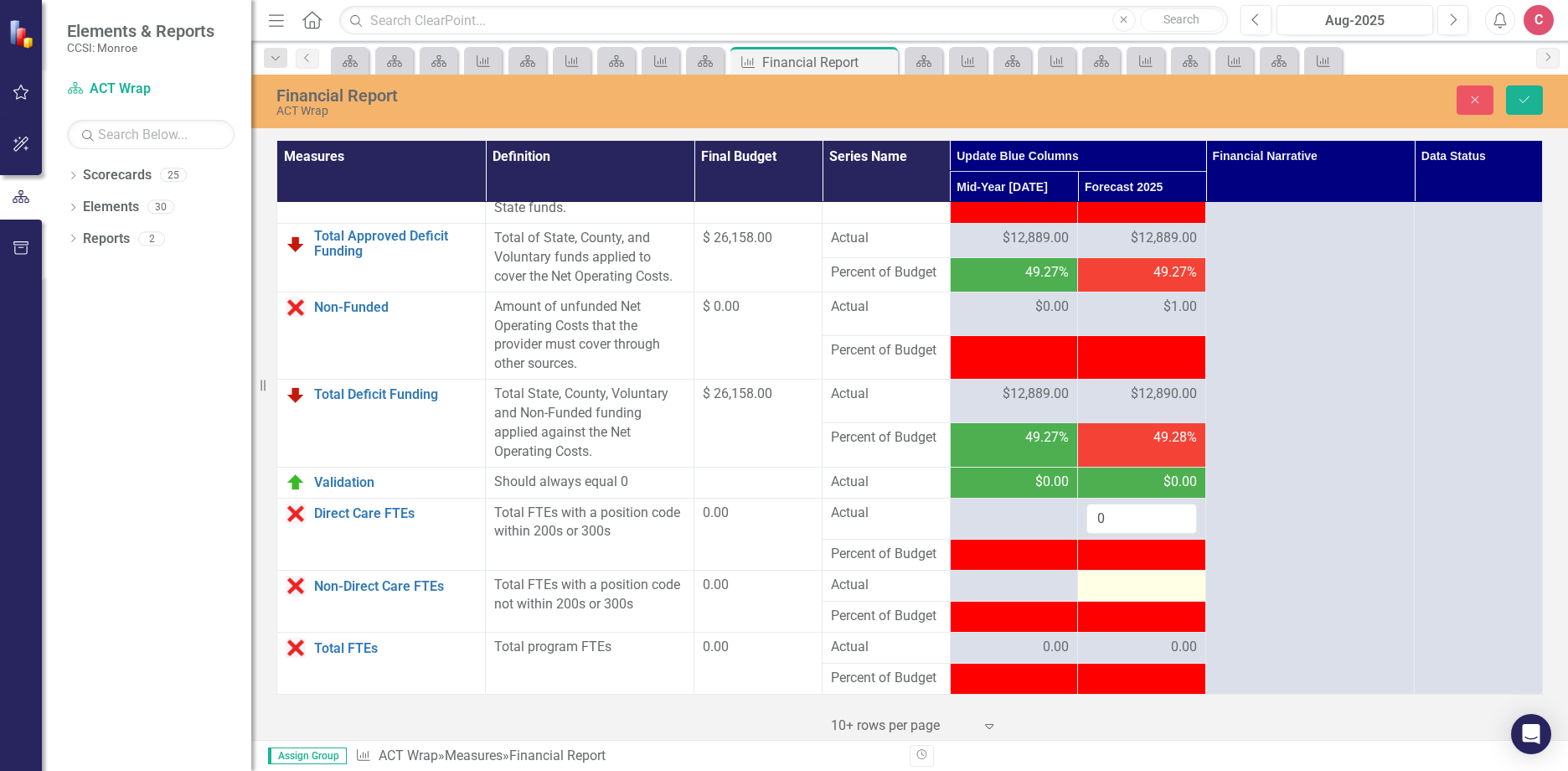
click at [1118, 596] on div at bounding box center [1141, 586] width 111 height 20
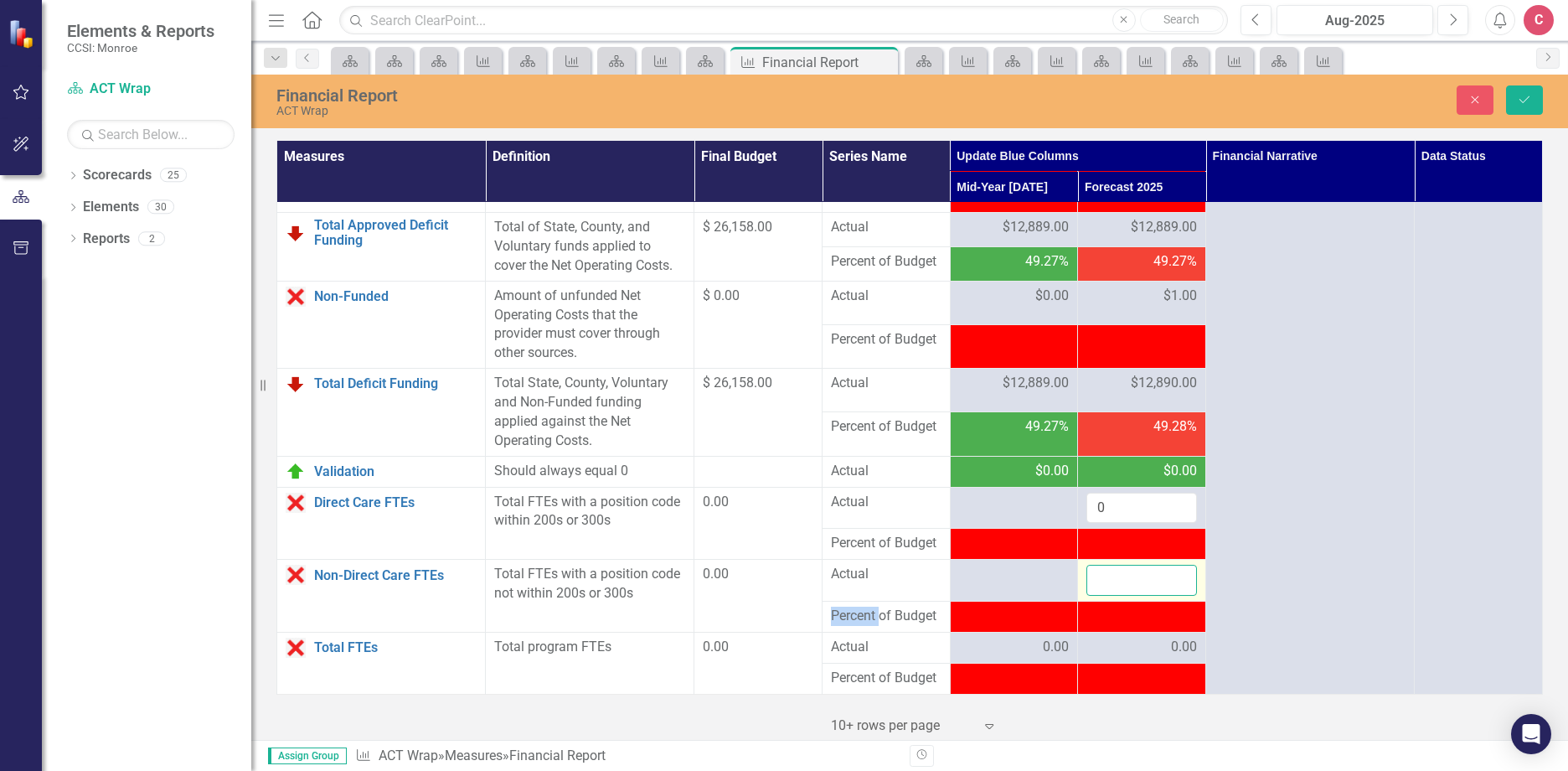
drag, startPoint x: 1118, startPoint y: 602, endPoint x: 1165, endPoint y: 602, distance: 47.0
click at [1113, 593] on input "number" at bounding box center [1141, 580] width 111 height 31
type input "0"
click at [1527, 103] on icon "Save" at bounding box center [1524, 100] width 15 height 12
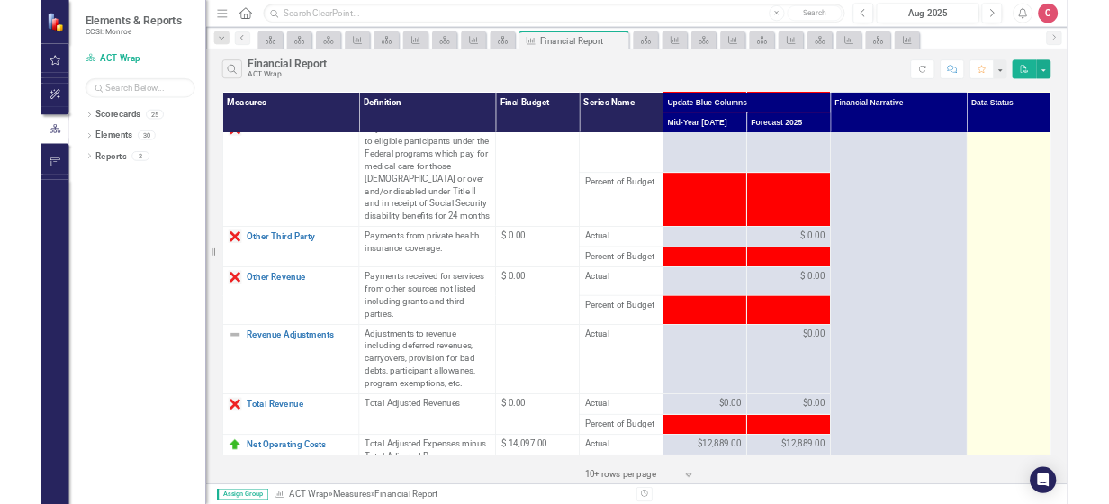
scroll to position [1374, 0]
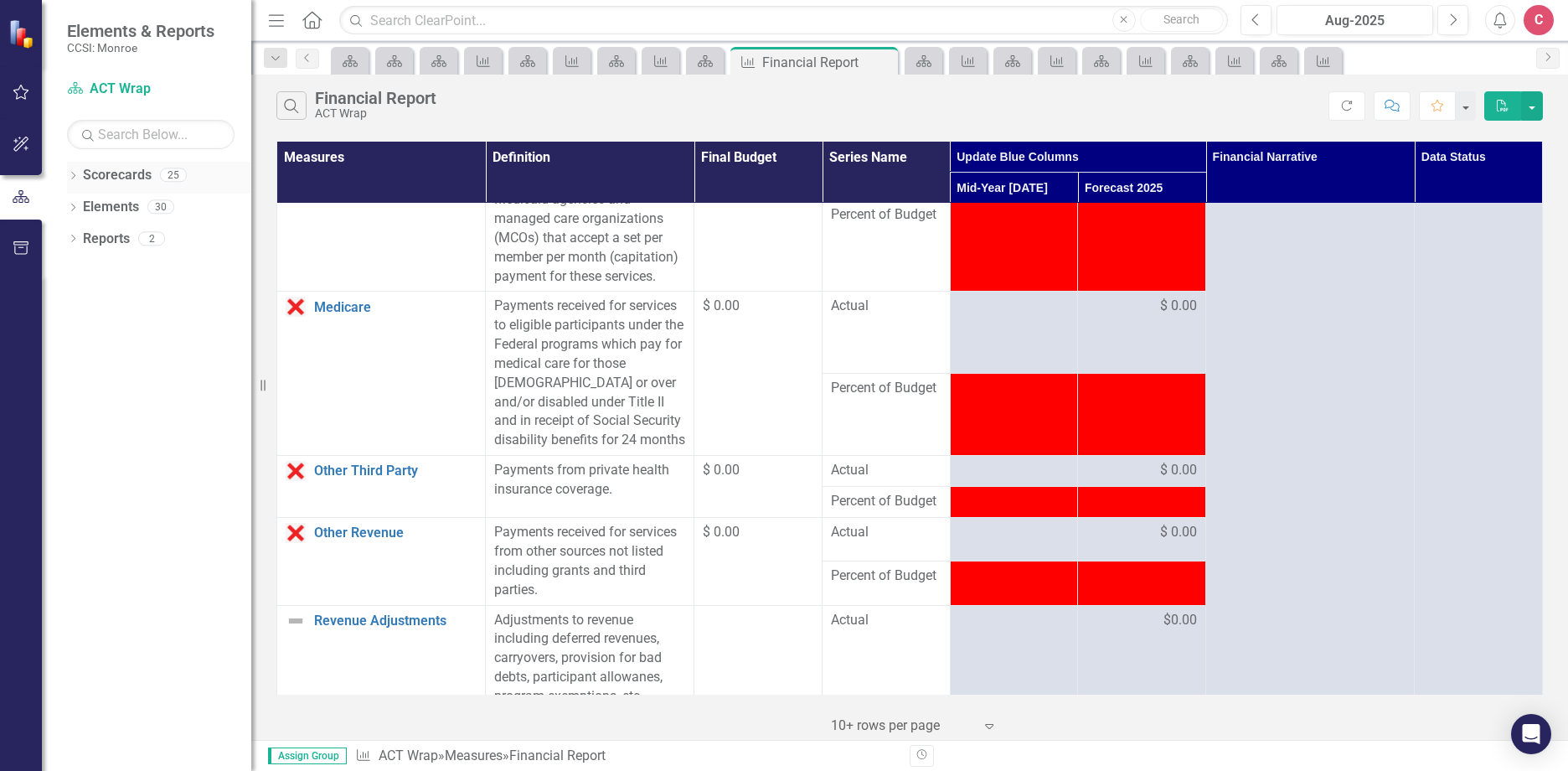
click at [76, 177] on icon "Dropdown" at bounding box center [73, 177] width 12 height 9
click at [83, 267] on icon "Dropdown" at bounding box center [81, 269] width 12 height 10
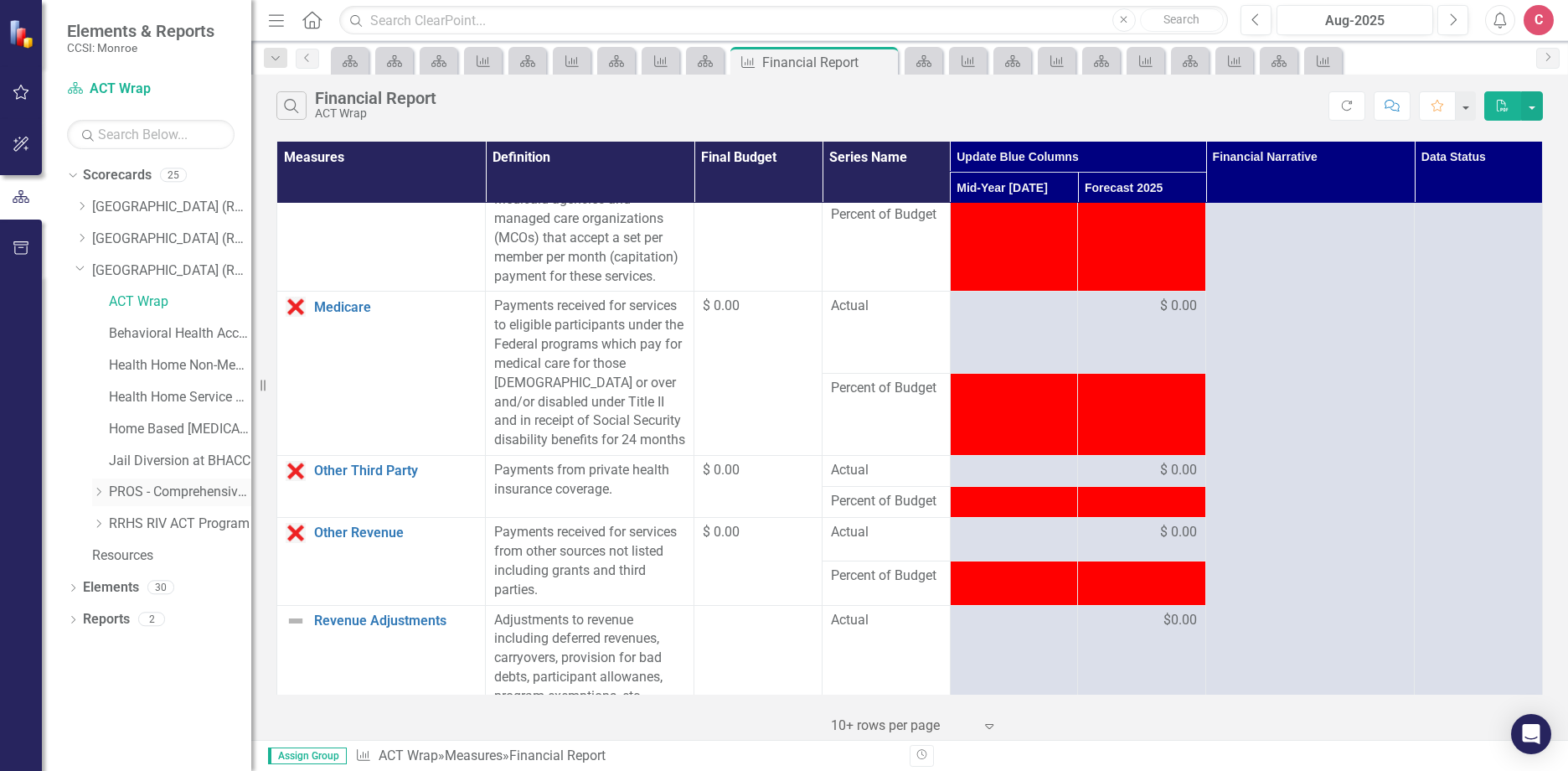
click at [181, 487] on link "PROS - Comprehensive with Clinic" at bounding box center [180, 492] width 142 height 20
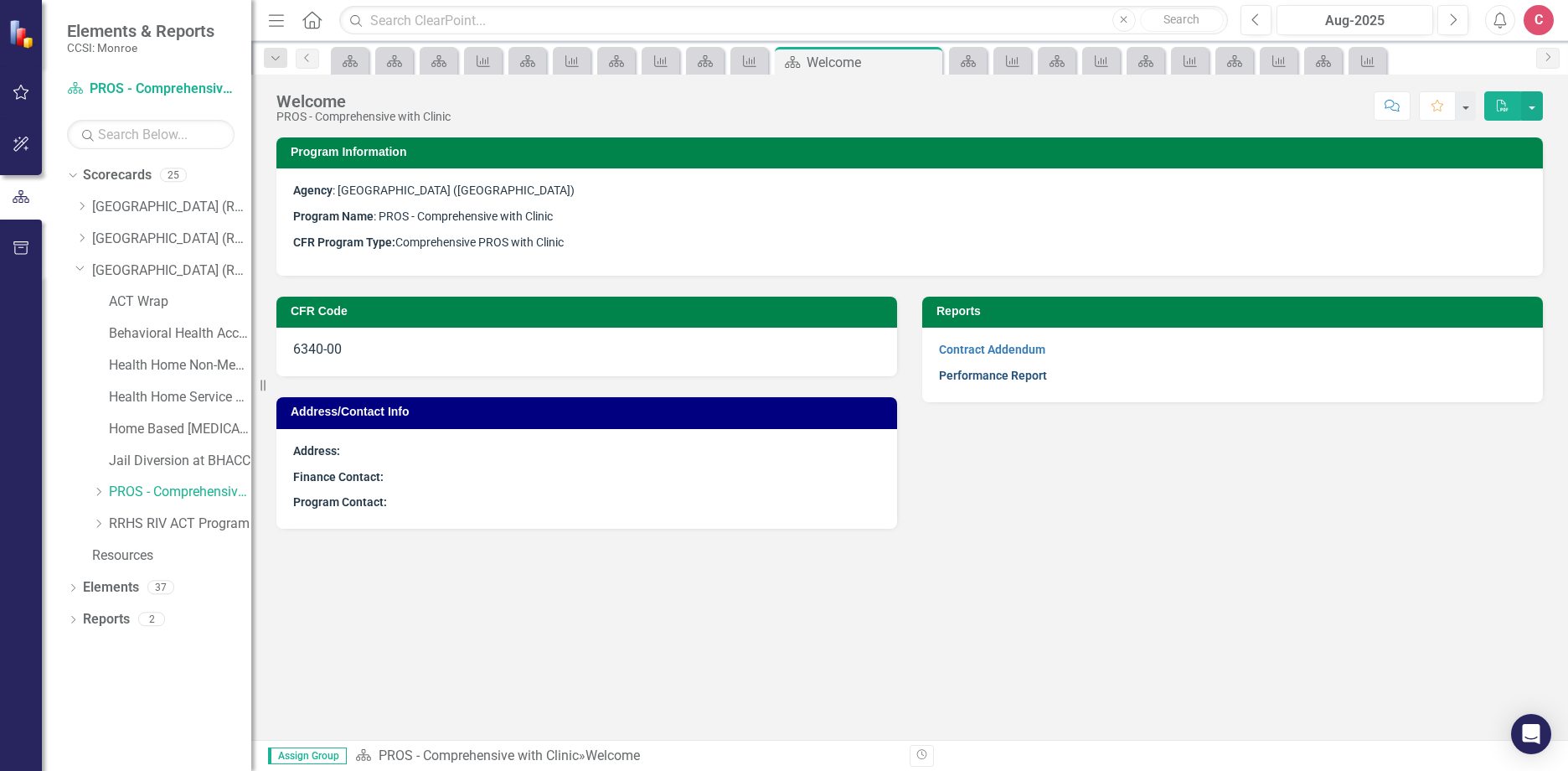
click at [1014, 378] on link "Performance Report" at bounding box center [993, 375] width 108 height 13
